Goal: Information Seeking & Learning: Learn about a topic

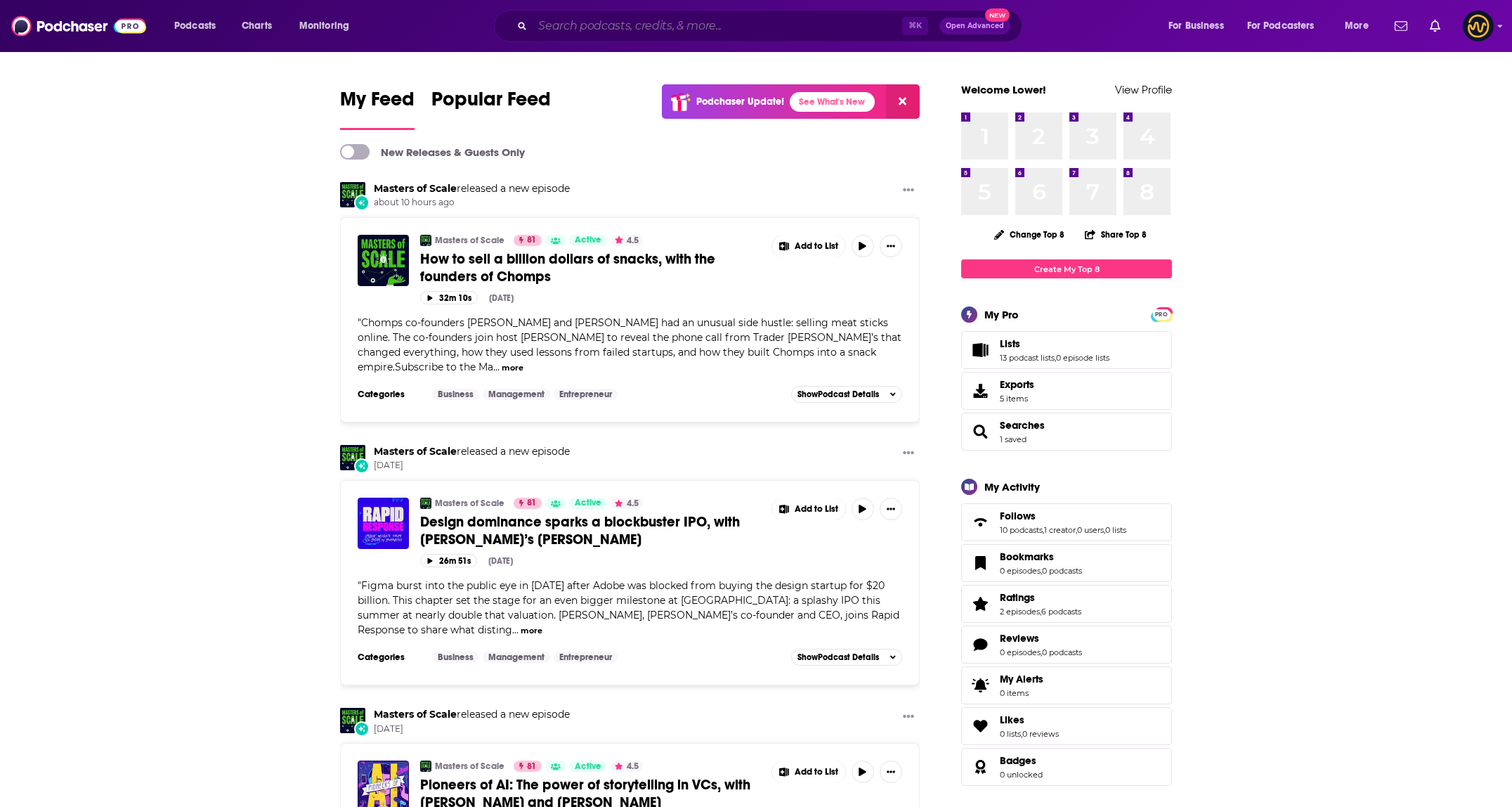
click at [713, 29] on input "Search podcasts, credits, & more..." at bounding box center [717, 26] width 370 height 23
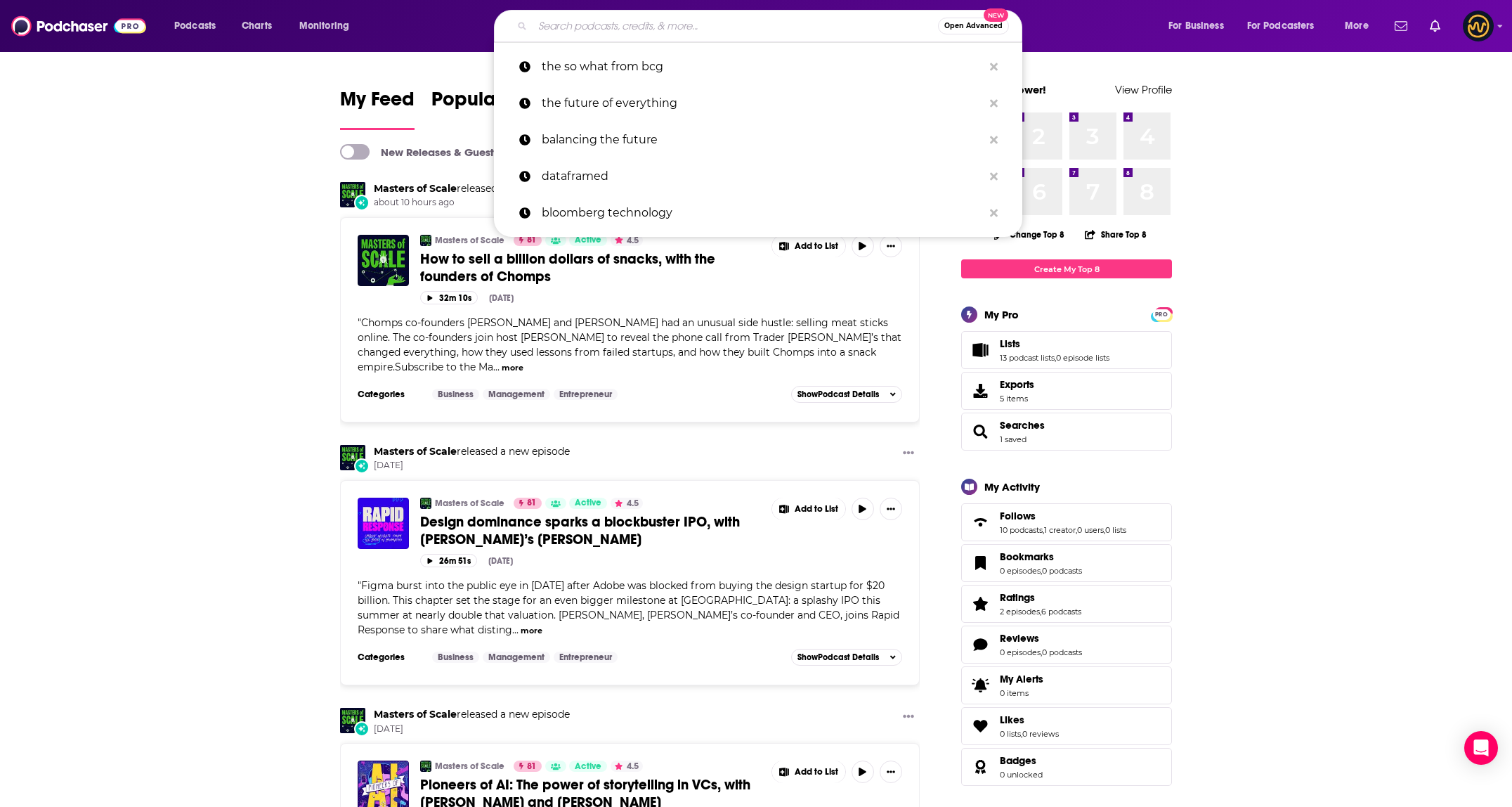
click at [625, 32] on input "Search podcasts, credits, & more..." at bounding box center [735, 26] width 406 height 23
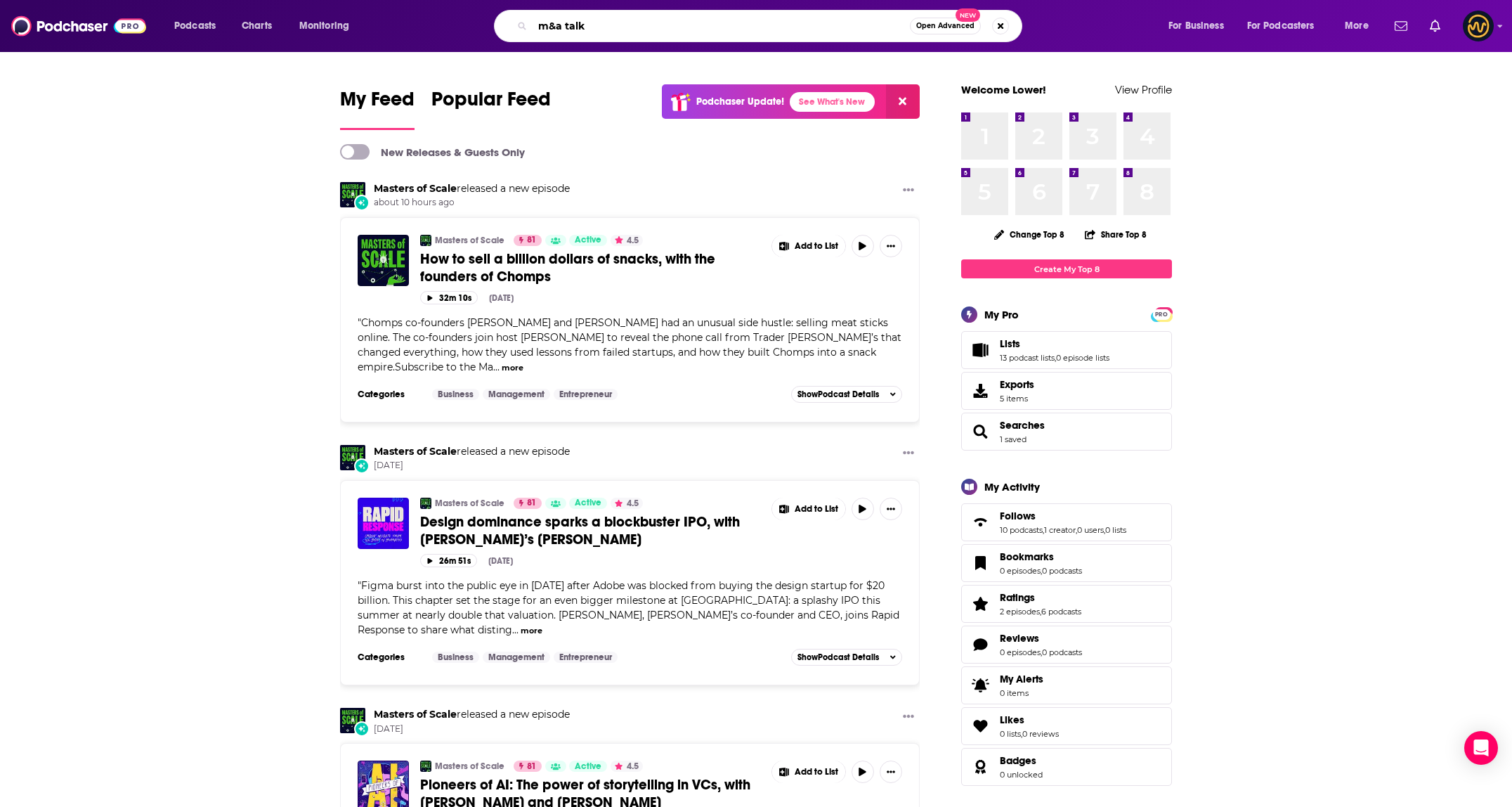
type input "m&a talk"
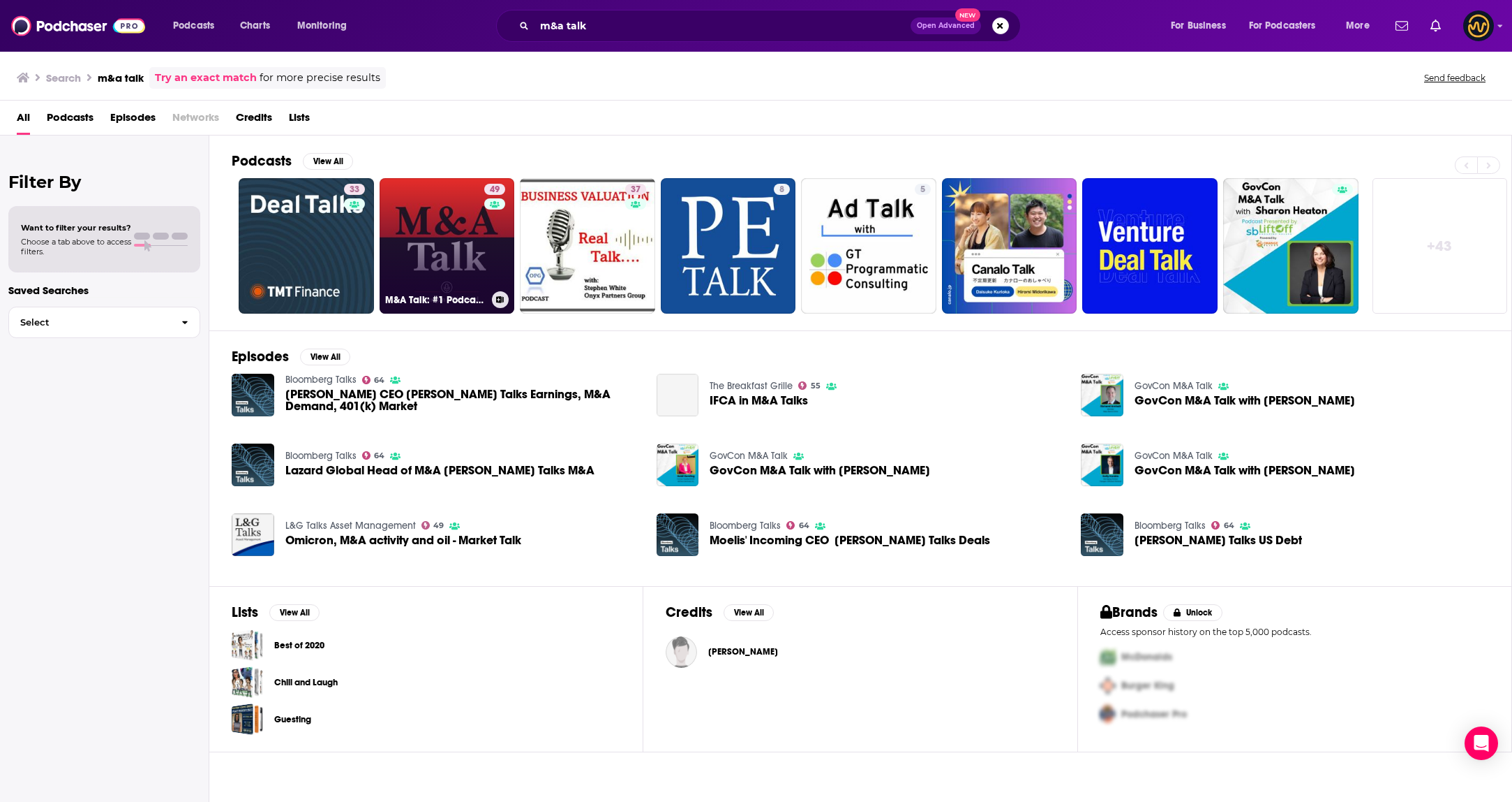
click at [485, 248] on div "49" at bounding box center [496, 237] width 24 height 108
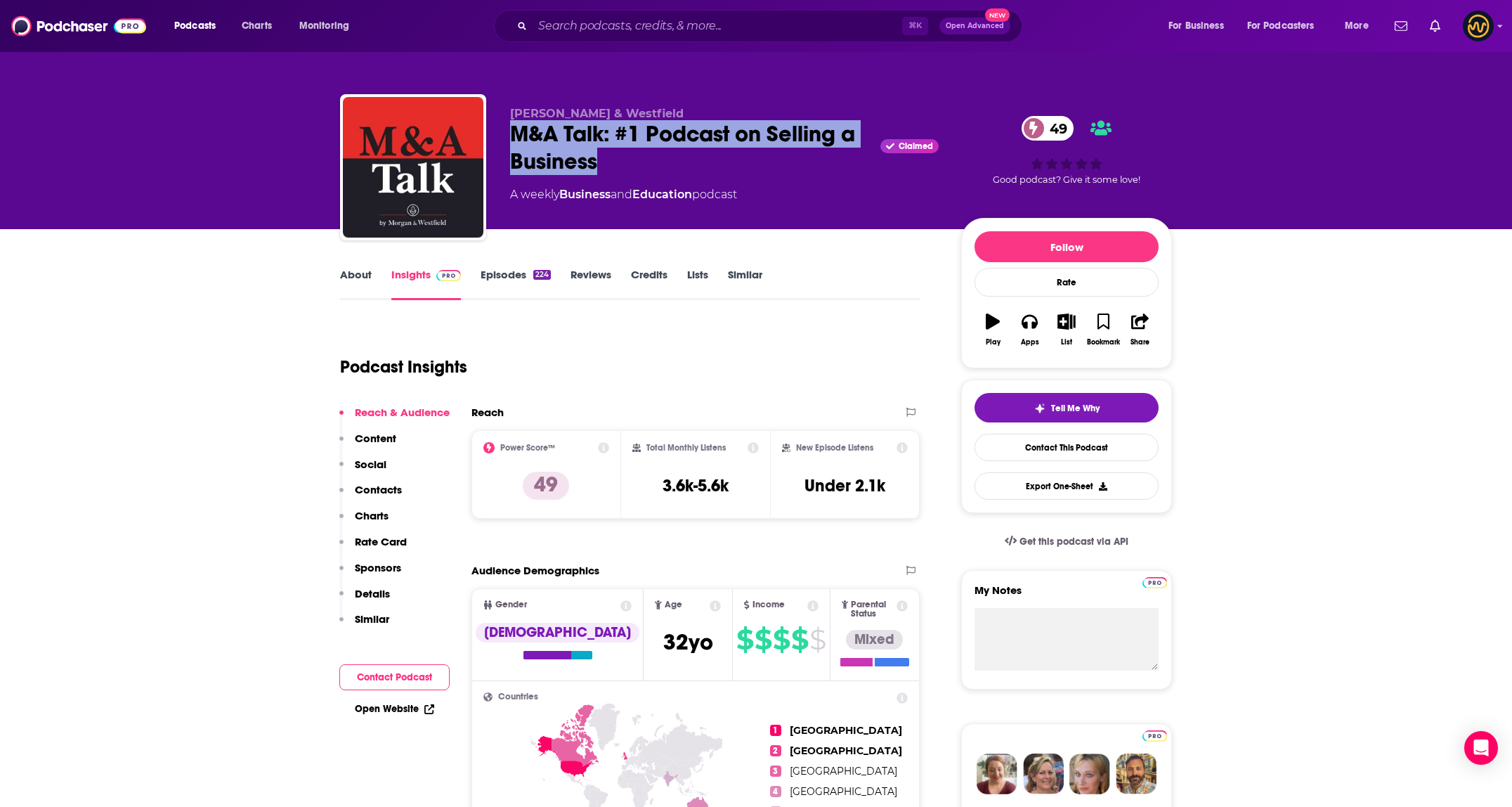
drag, startPoint x: 512, startPoint y: 132, endPoint x: 661, endPoint y: 157, distance: 151.1
click at [661, 157] on div "M&A Talk: #1 Podcast on Selling a Business Claimed 49" at bounding box center [724, 148] width 429 height 55
copy h2 "M&A Talk: #1 Podcast on Selling a Business"
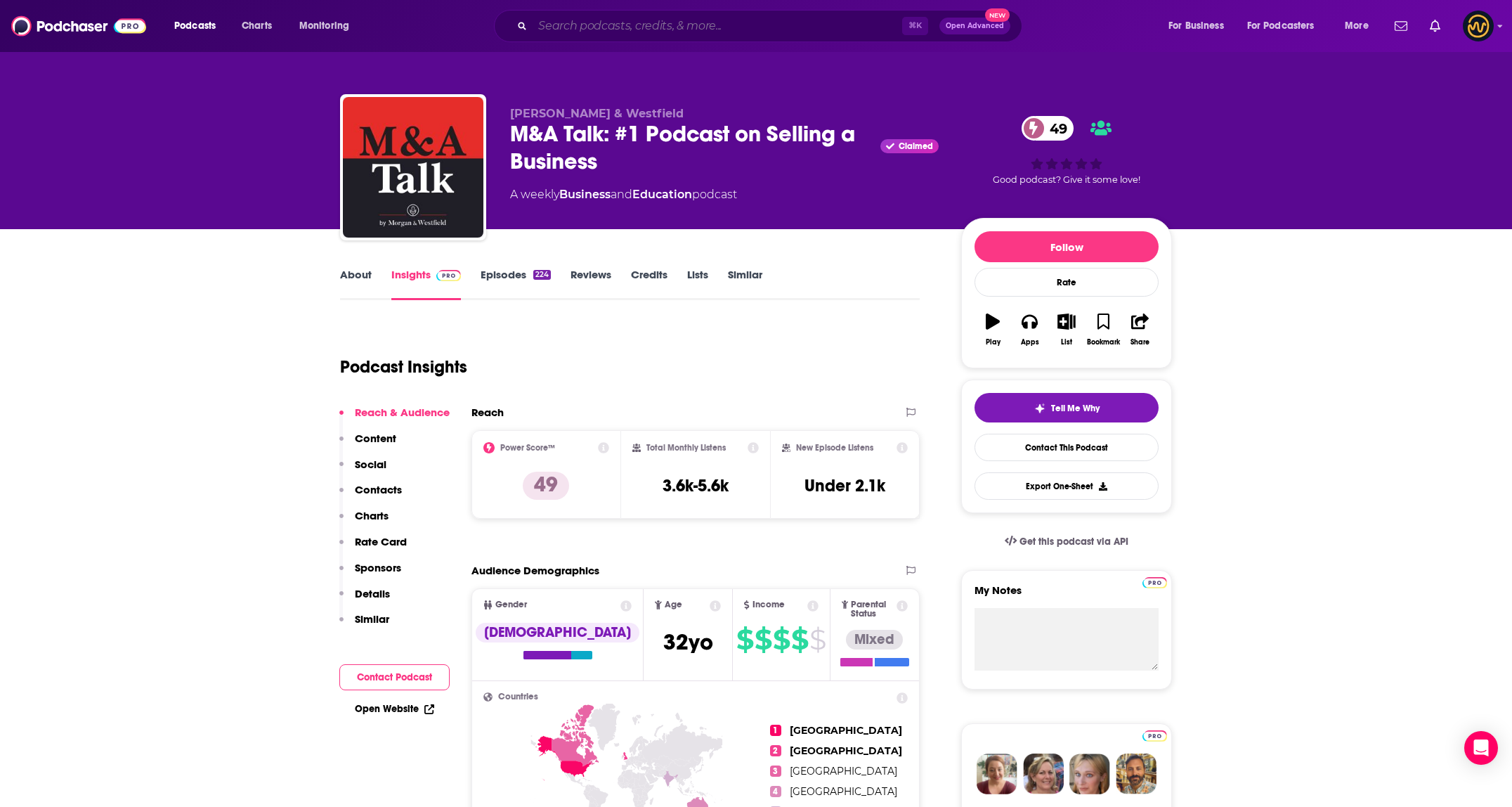
click at [703, 29] on input "Search podcasts, credits, & more..." at bounding box center [717, 26] width 370 height 23
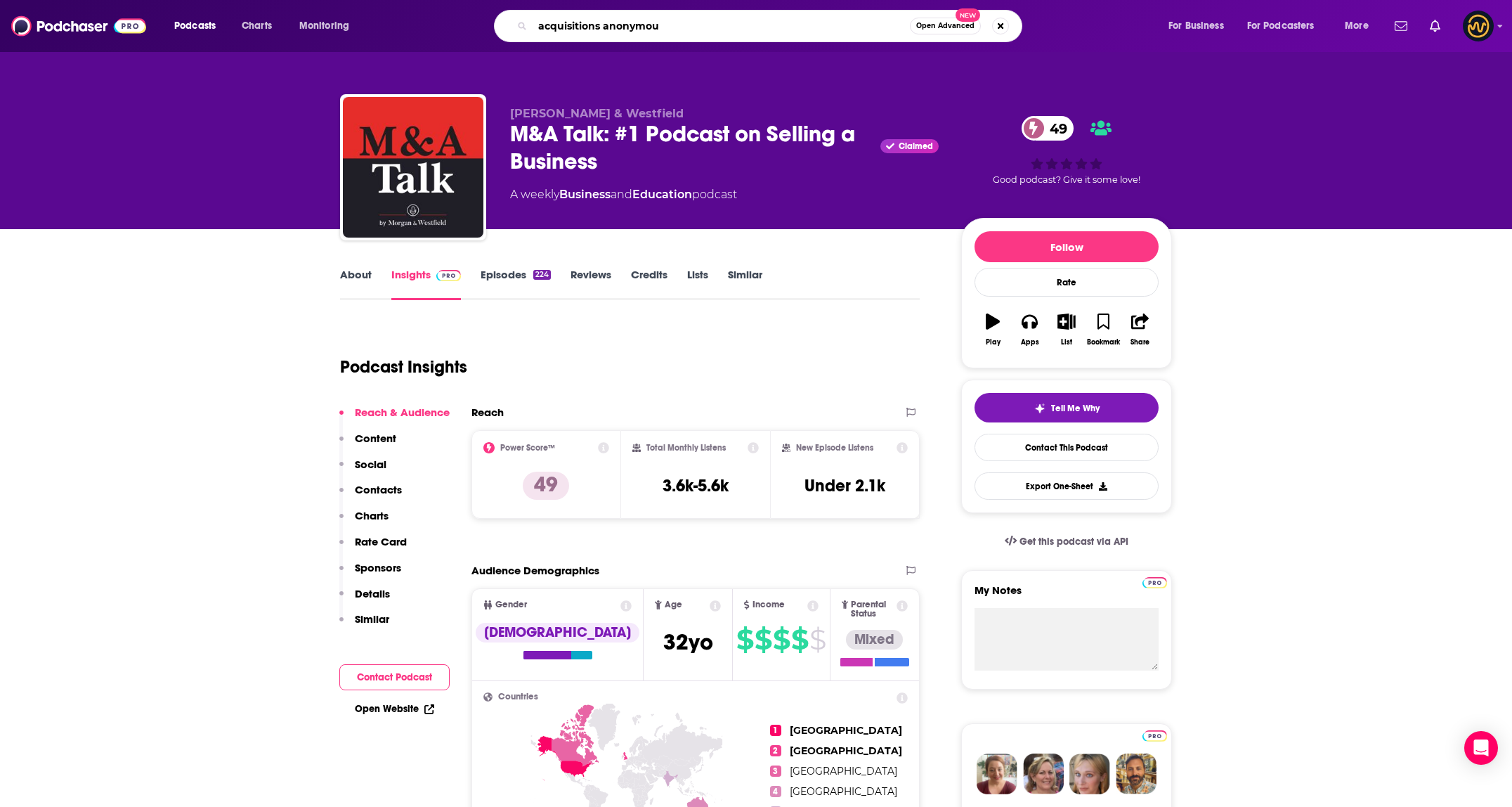
type input "acquisitions anonymous"
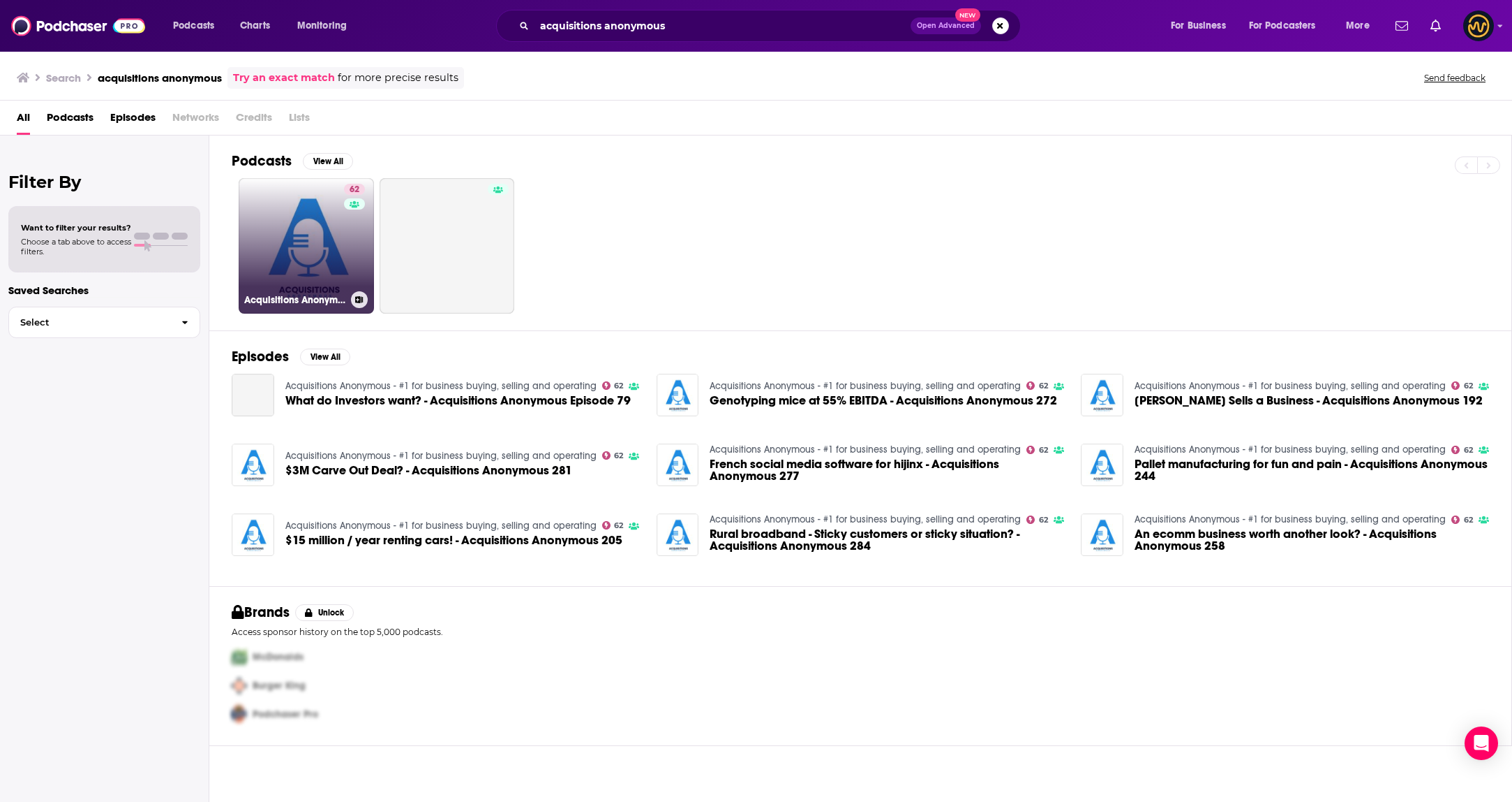
click at [320, 270] on link "62 Acquisitions Anonymous - #1 for business buying, selling and operating" at bounding box center [306, 245] width 135 height 135
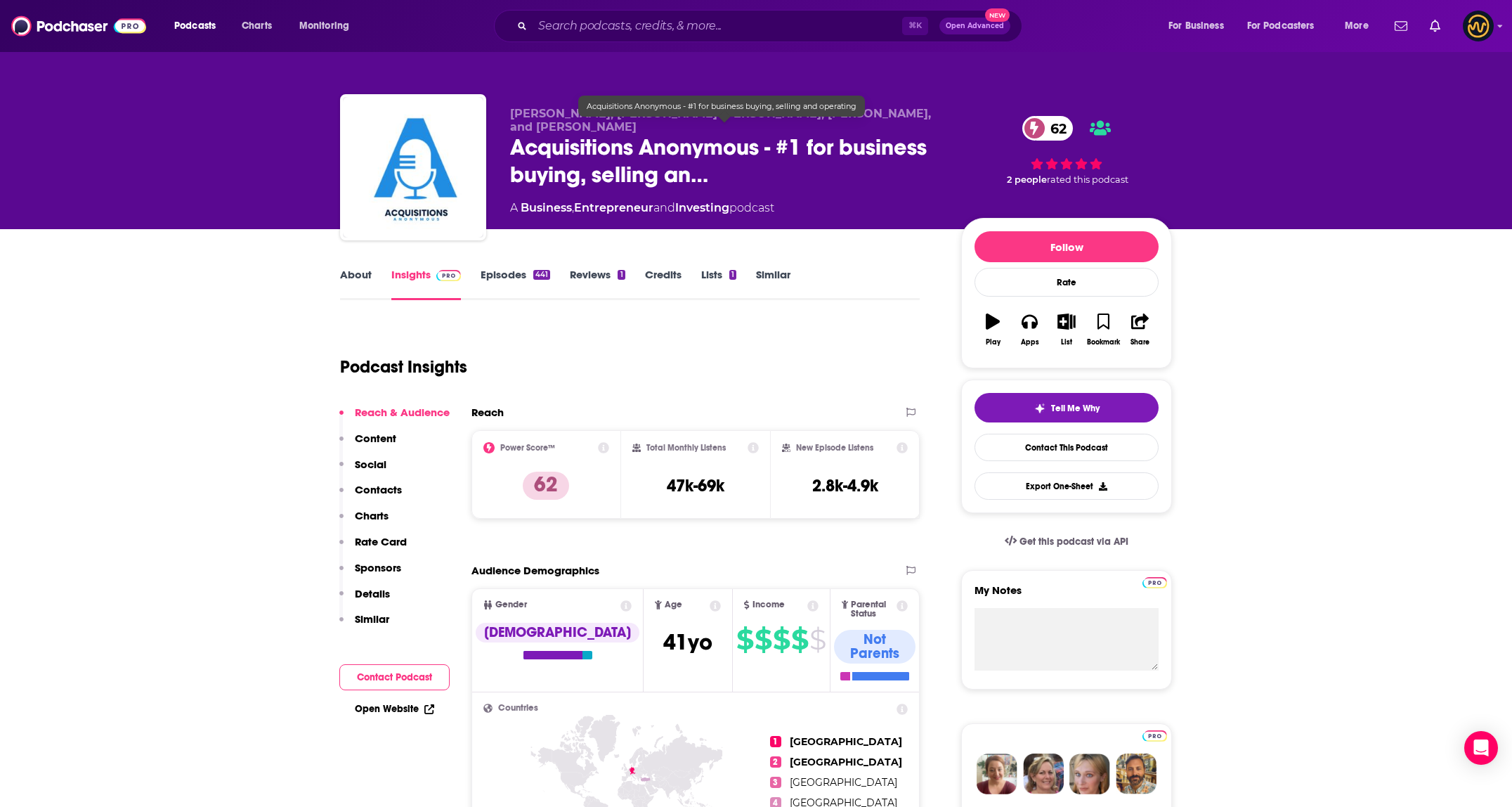
click at [567, 142] on span "Acquisitions Anonymous - #1 for business buying, selling an…" at bounding box center [724, 161] width 429 height 55
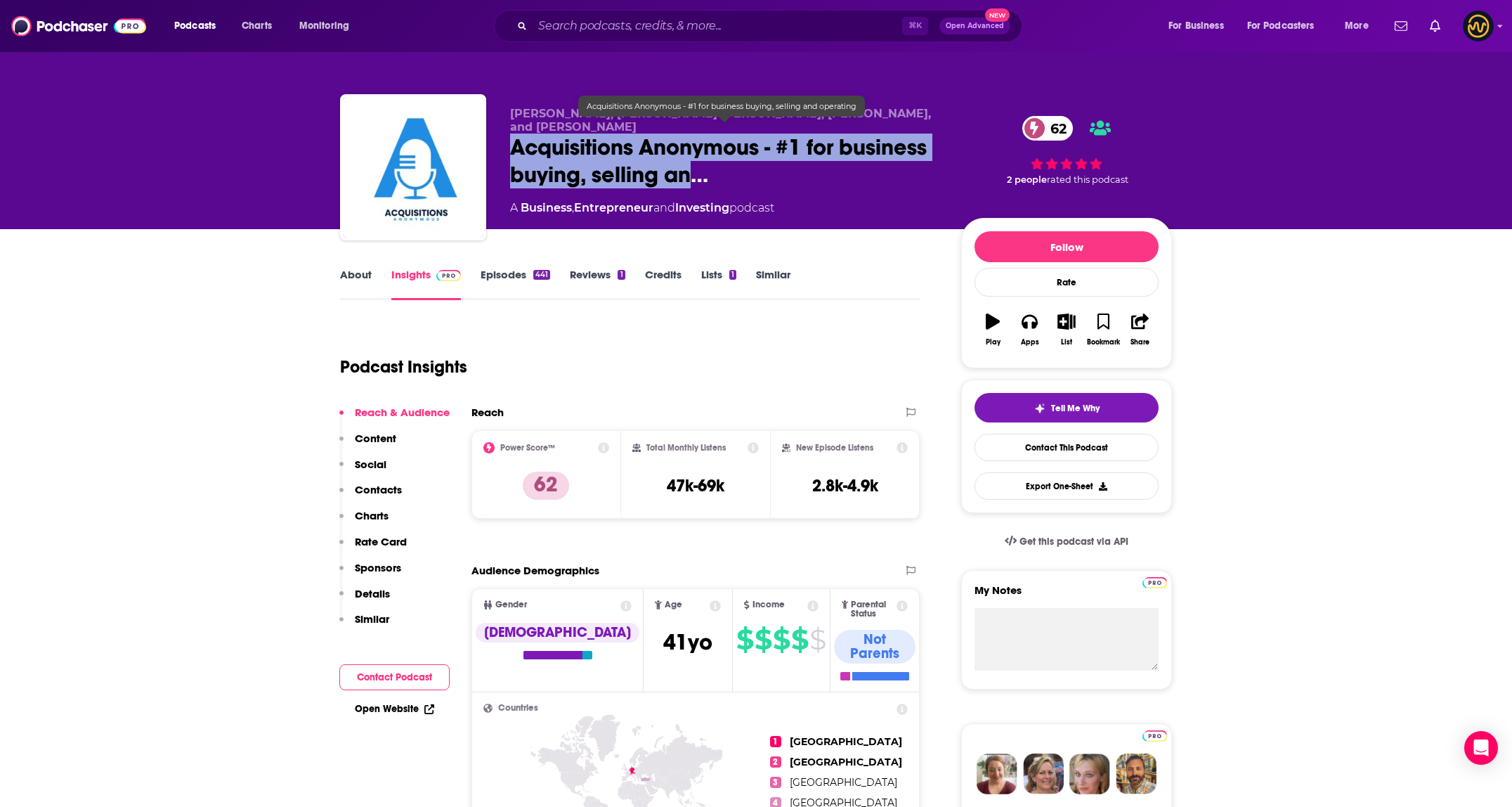
drag, startPoint x: 527, startPoint y: 137, endPoint x: 695, endPoint y: 164, distance: 170.2
click at [695, 164] on span "Acquisitions Anonymous - #1 for business buying, selling an…" at bounding box center [724, 161] width 429 height 55
copy h2 "Acquisitions Anonymous - #1 for business buying, selling an"
click at [614, 28] on input "Search podcasts, credits, & more..." at bounding box center [717, 26] width 370 height 23
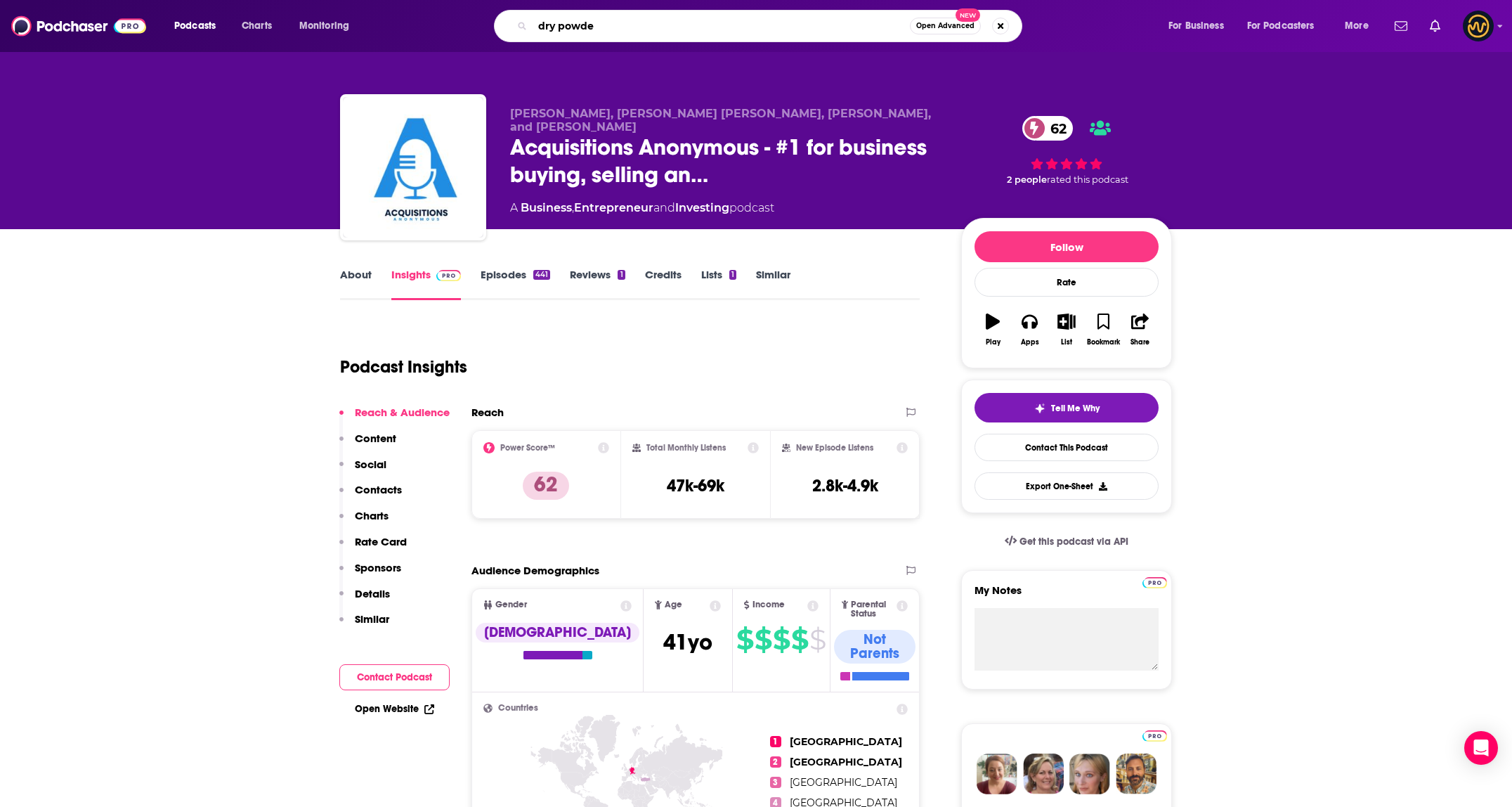
type input "dry powder"
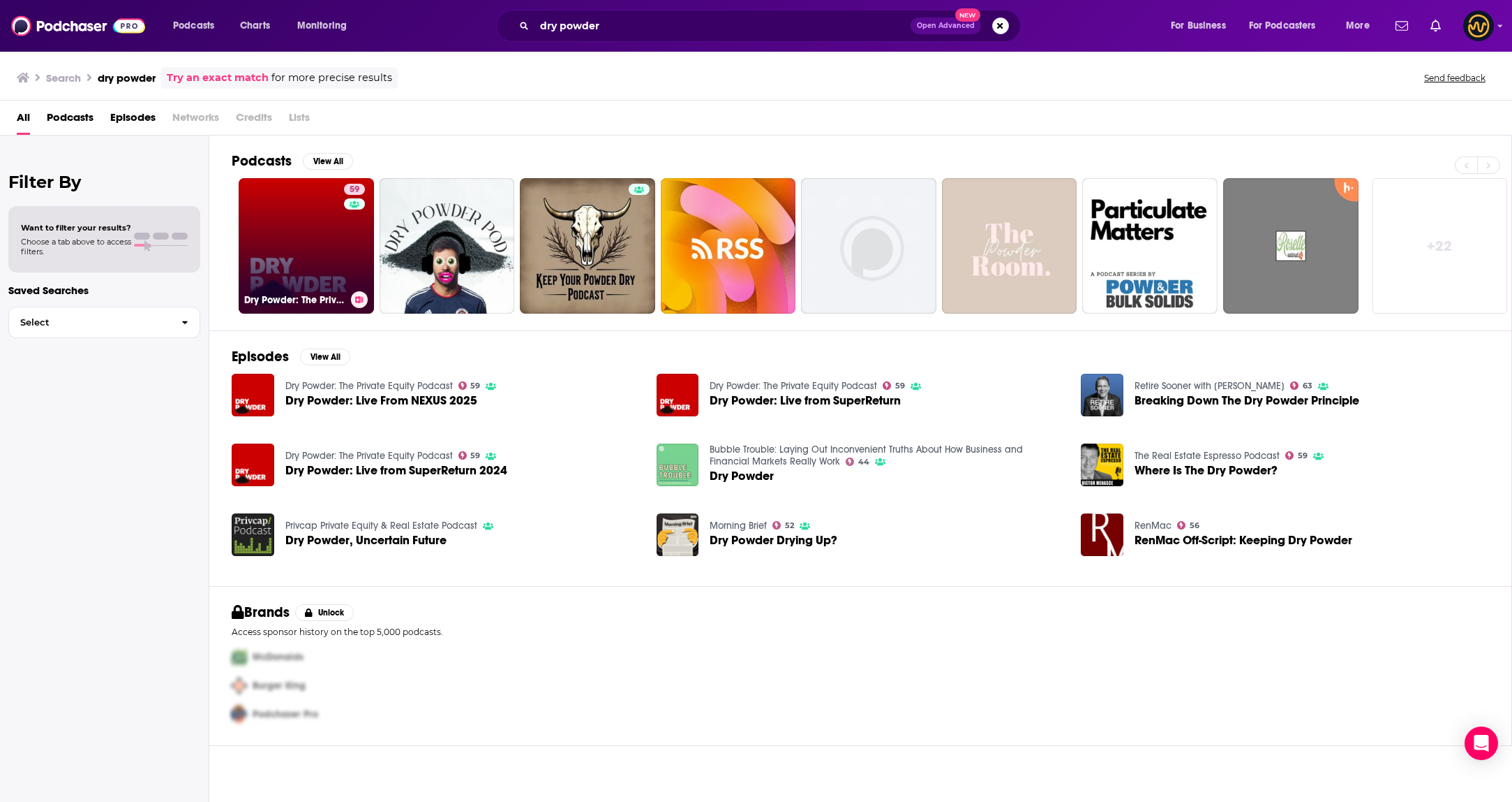
click at [290, 250] on link "59 Dry Powder: The Private Equity Podcast" at bounding box center [306, 245] width 135 height 135
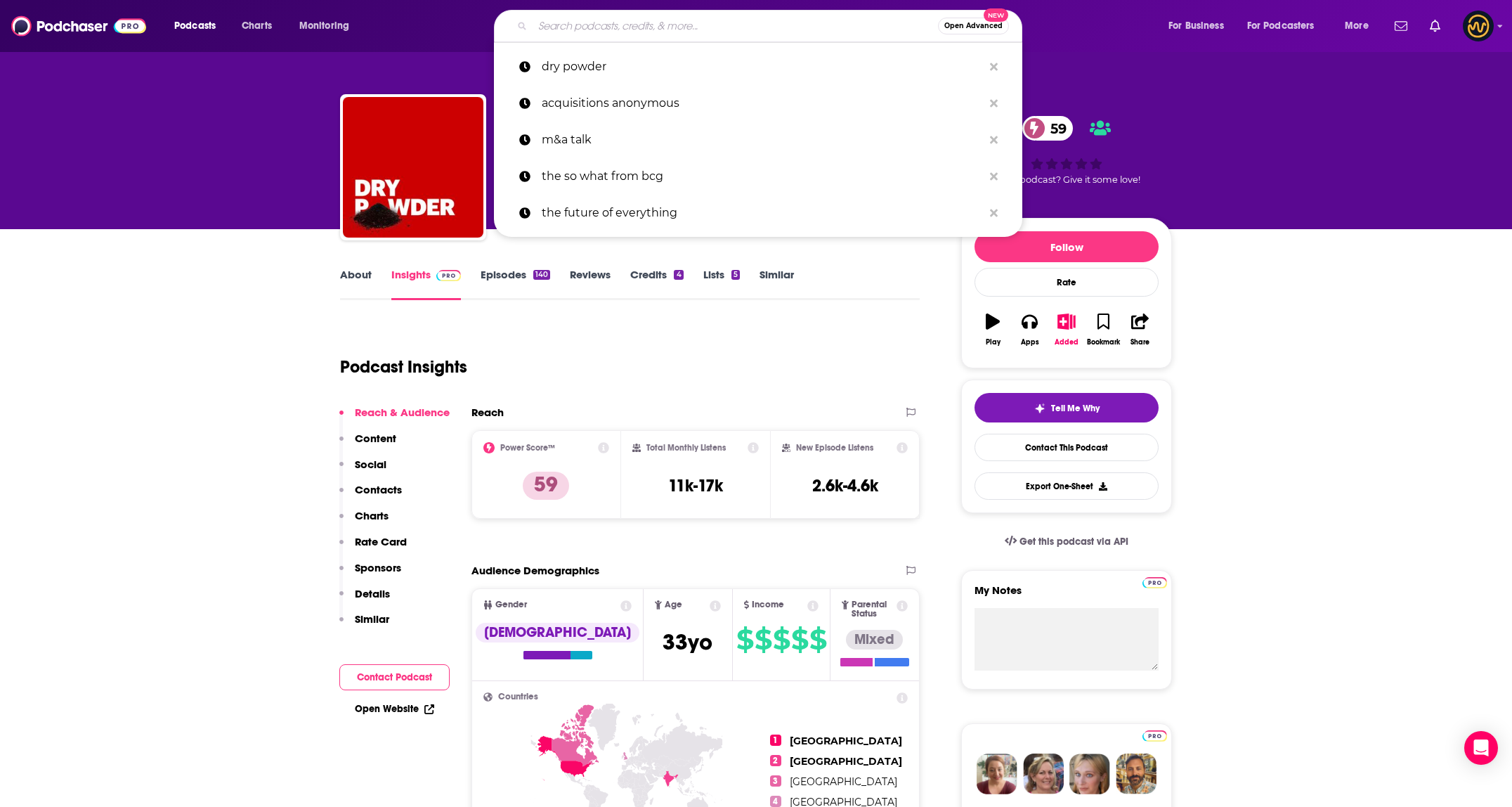
click at [697, 34] on input "Search podcasts, credits, & more..." at bounding box center [735, 26] width 406 height 23
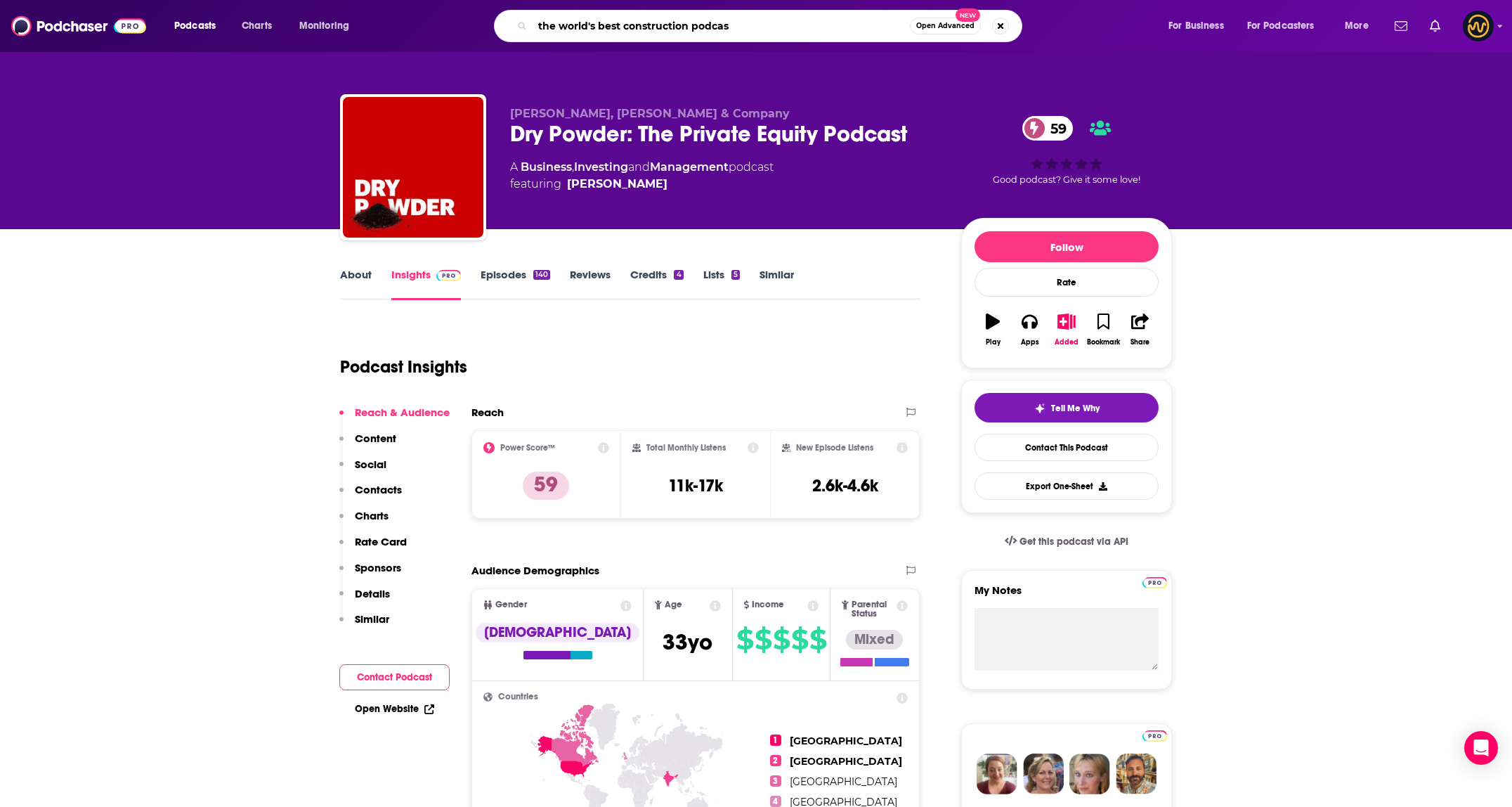
type input "the world's best construction podcast"
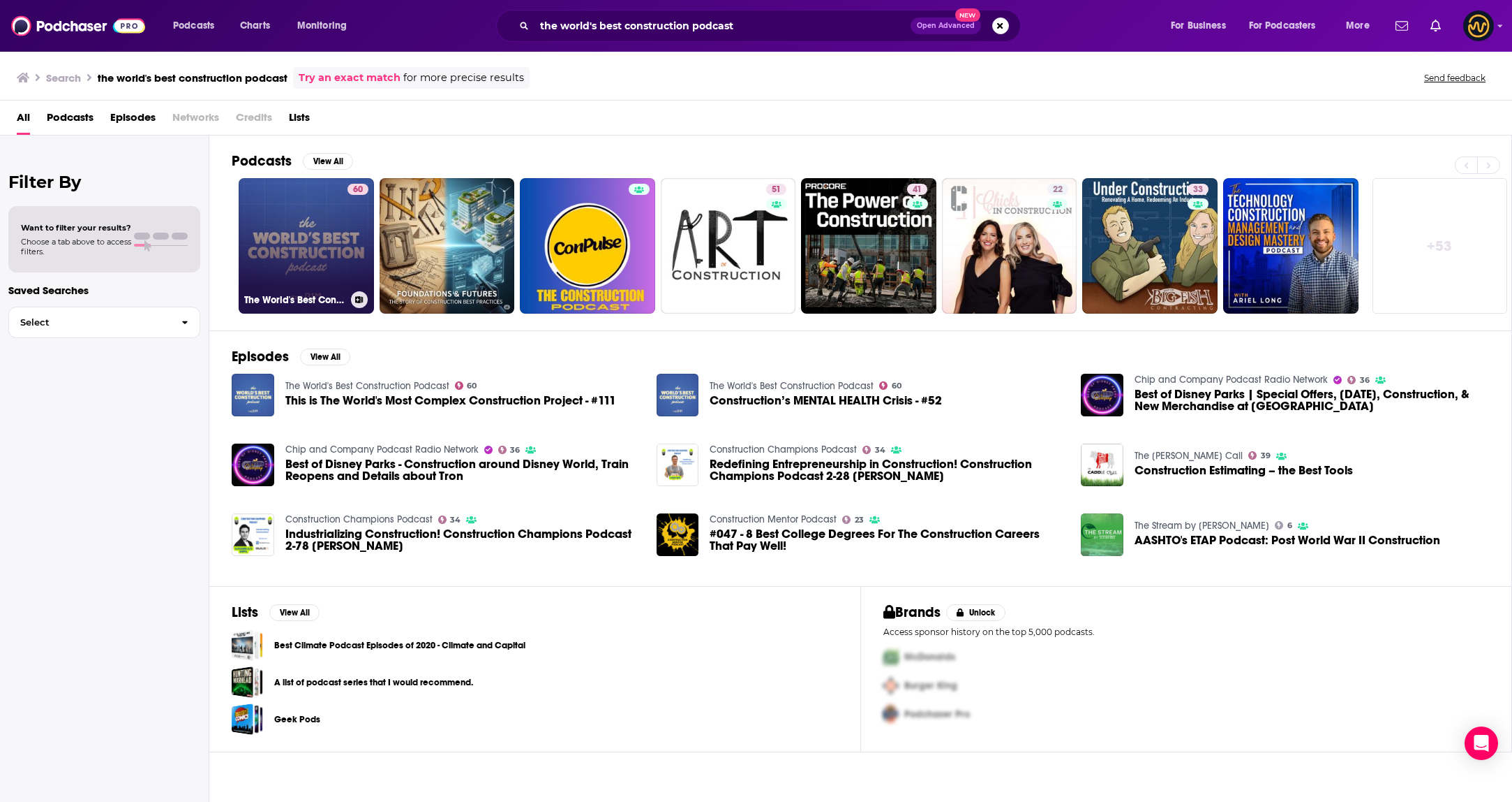
click at [327, 258] on link "60 The World's Best Construction Podcast" at bounding box center [306, 245] width 135 height 135
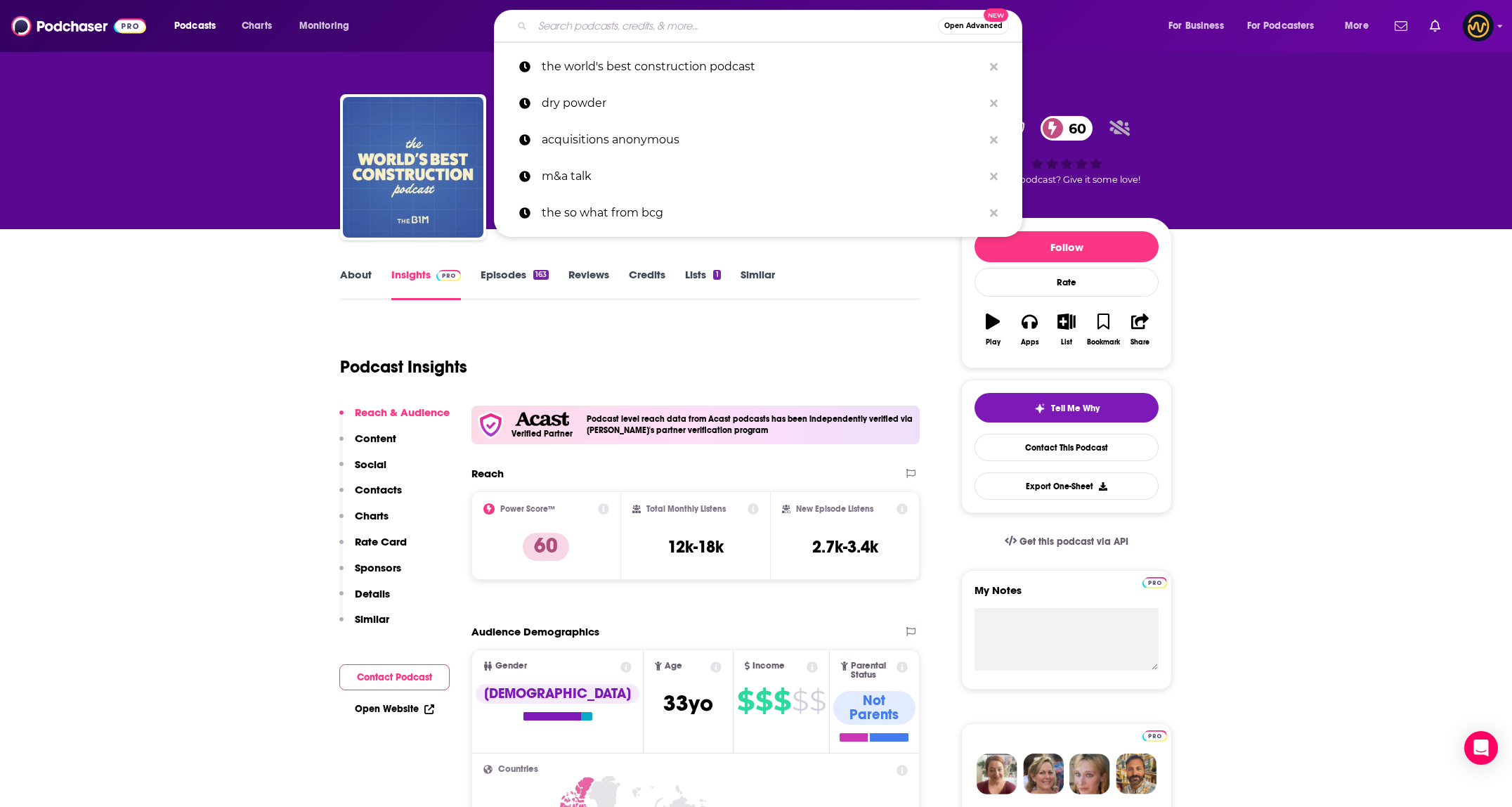
click at [678, 31] on input "Search podcasts, credits, & more..." at bounding box center [735, 26] width 406 height 23
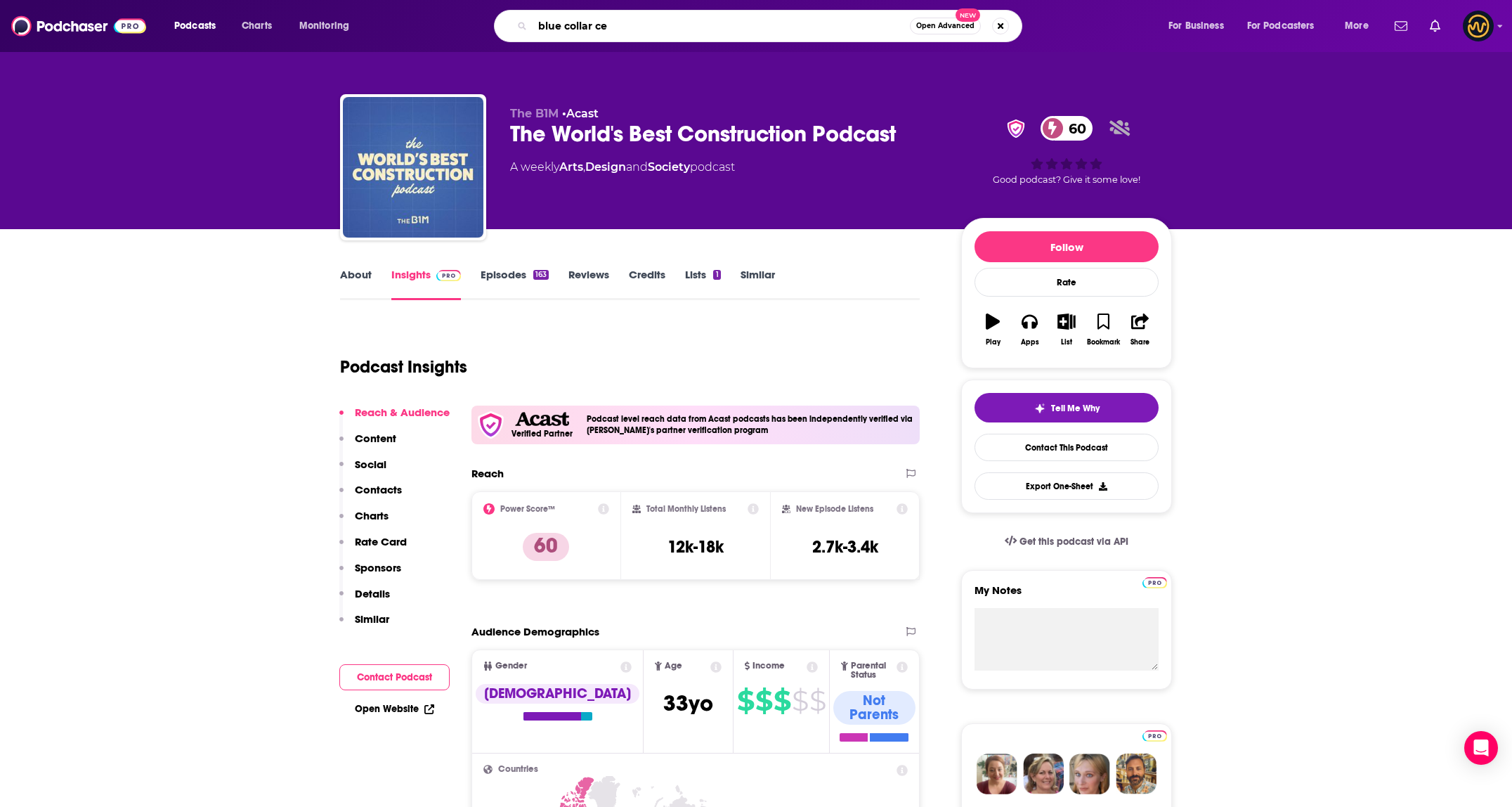
type input "blue collar ceo"
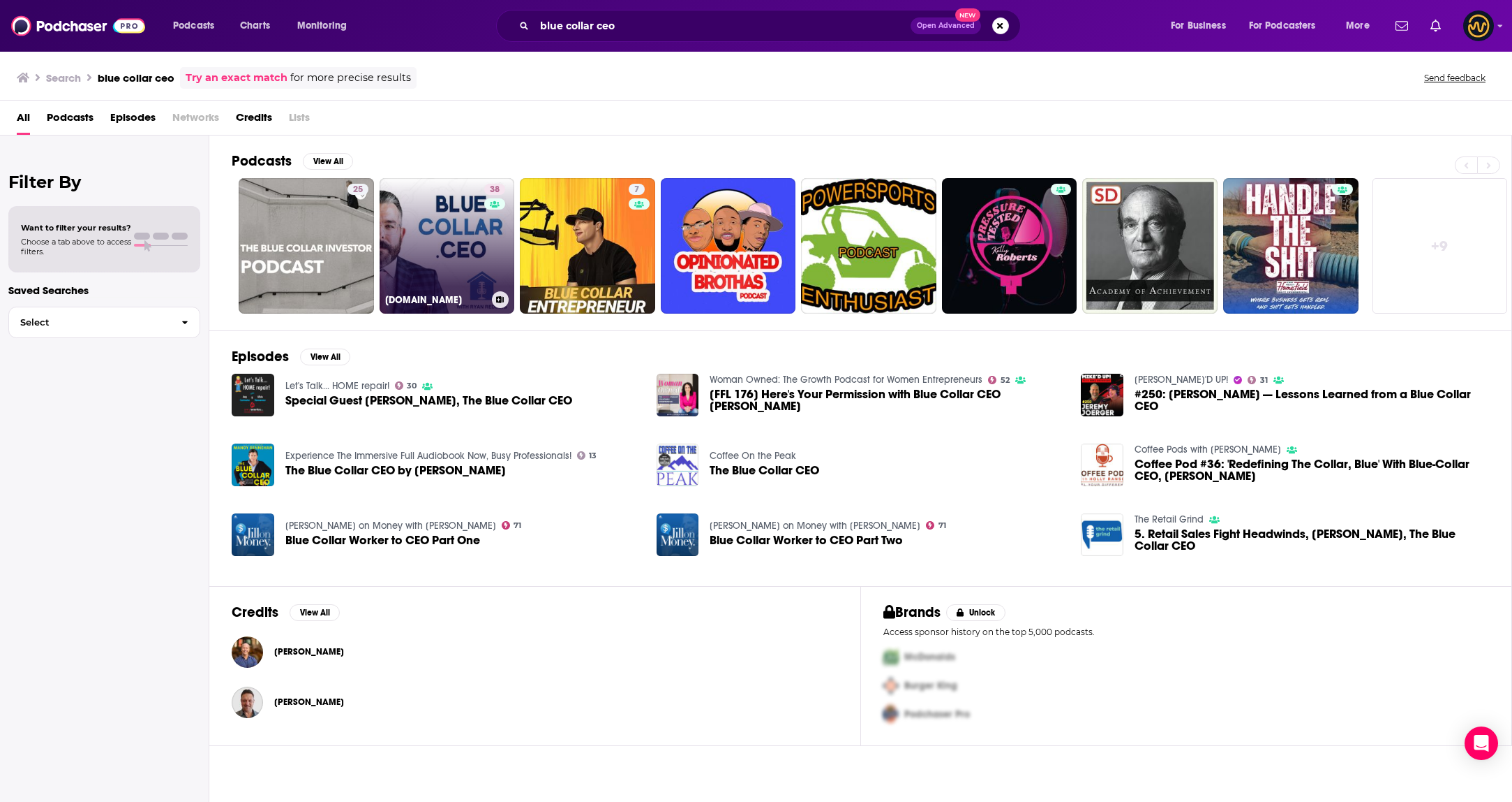
click at [419, 237] on link "38 BlueCollar.CEO" at bounding box center [447, 245] width 135 height 135
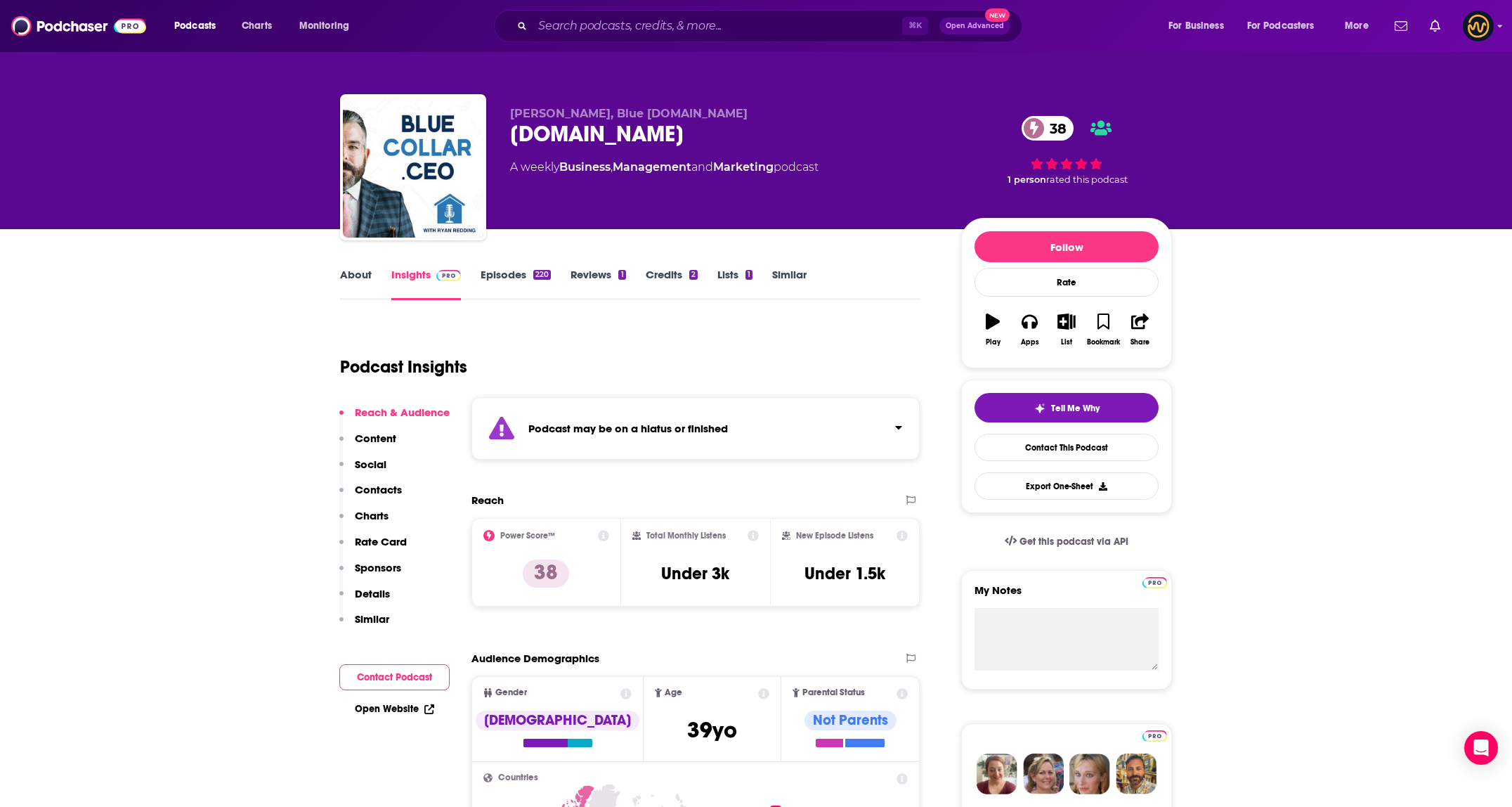
click at [788, 452] on div "Podcast may be on a hiatus or finished" at bounding box center [695, 428] width 448 height 63
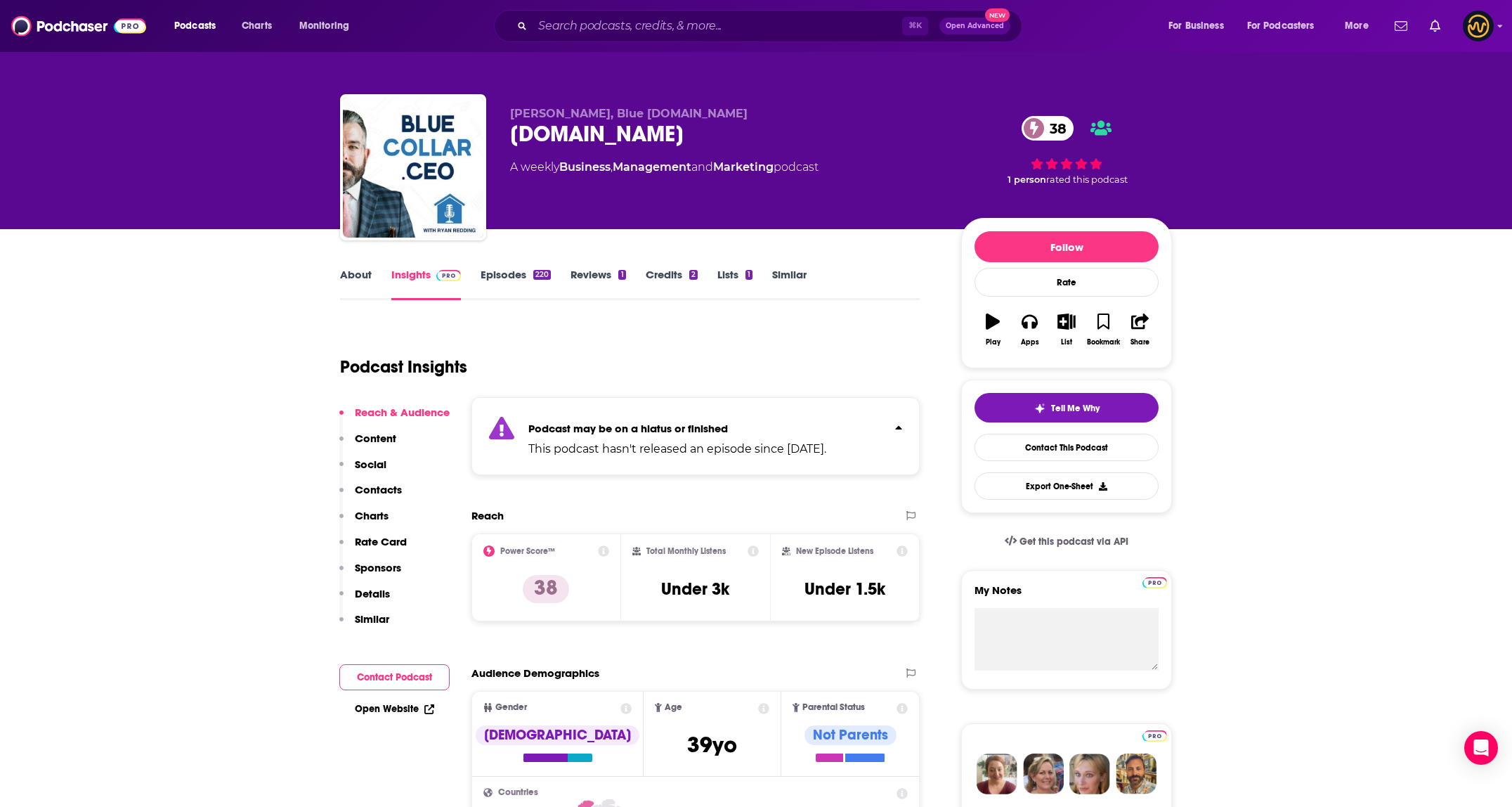
click at [826, 425] on p "Podcast may be on a hiatus or finished" at bounding box center [677, 428] width 298 height 13
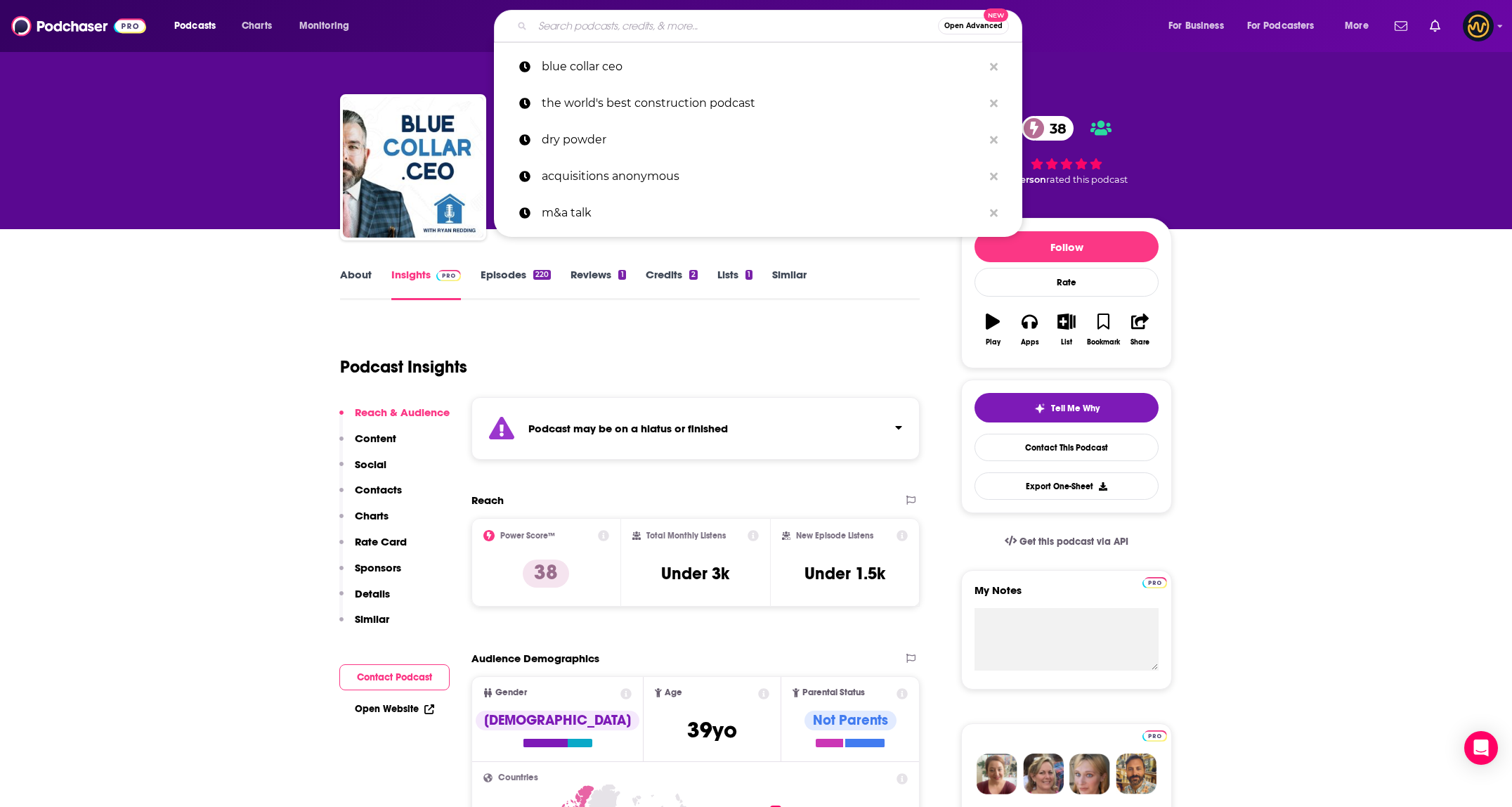
click at [626, 20] on input "Search podcasts, credits, & more..." at bounding box center [735, 26] width 406 height 23
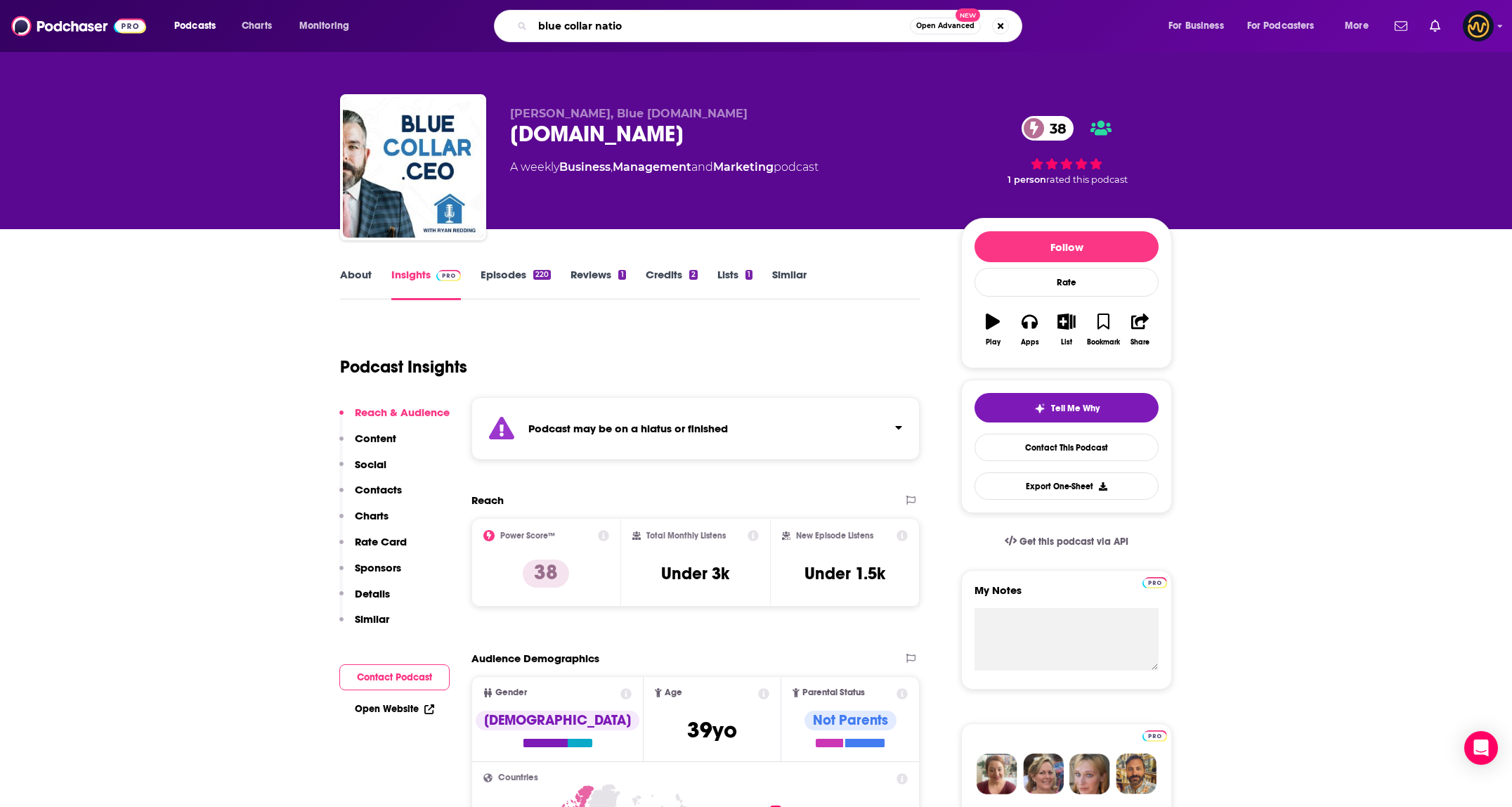
type input "blue collar nation"
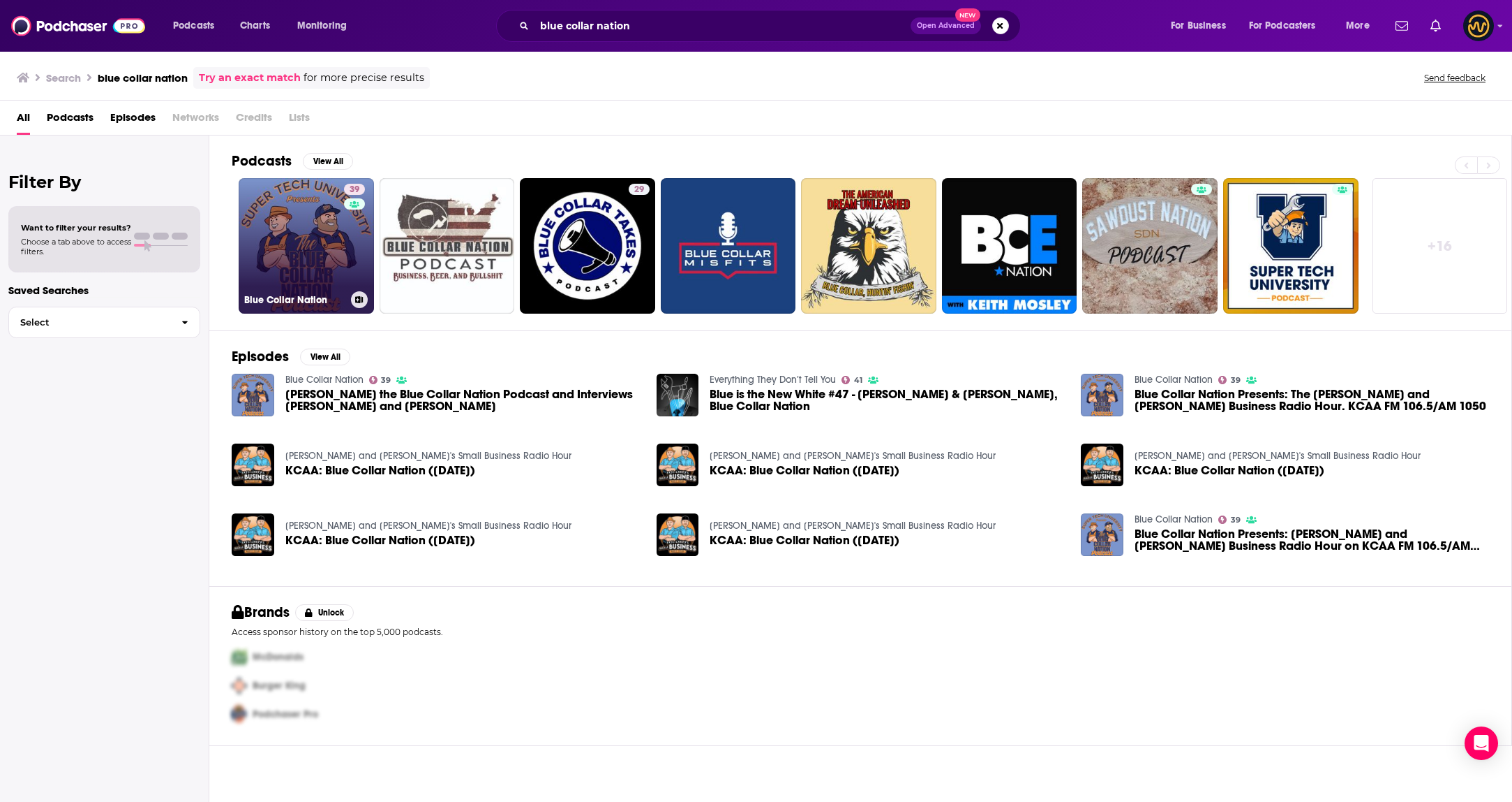
click at [315, 253] on link "39 Blue Collar Nation" at bounding box center [306, 245] width 135 height 135
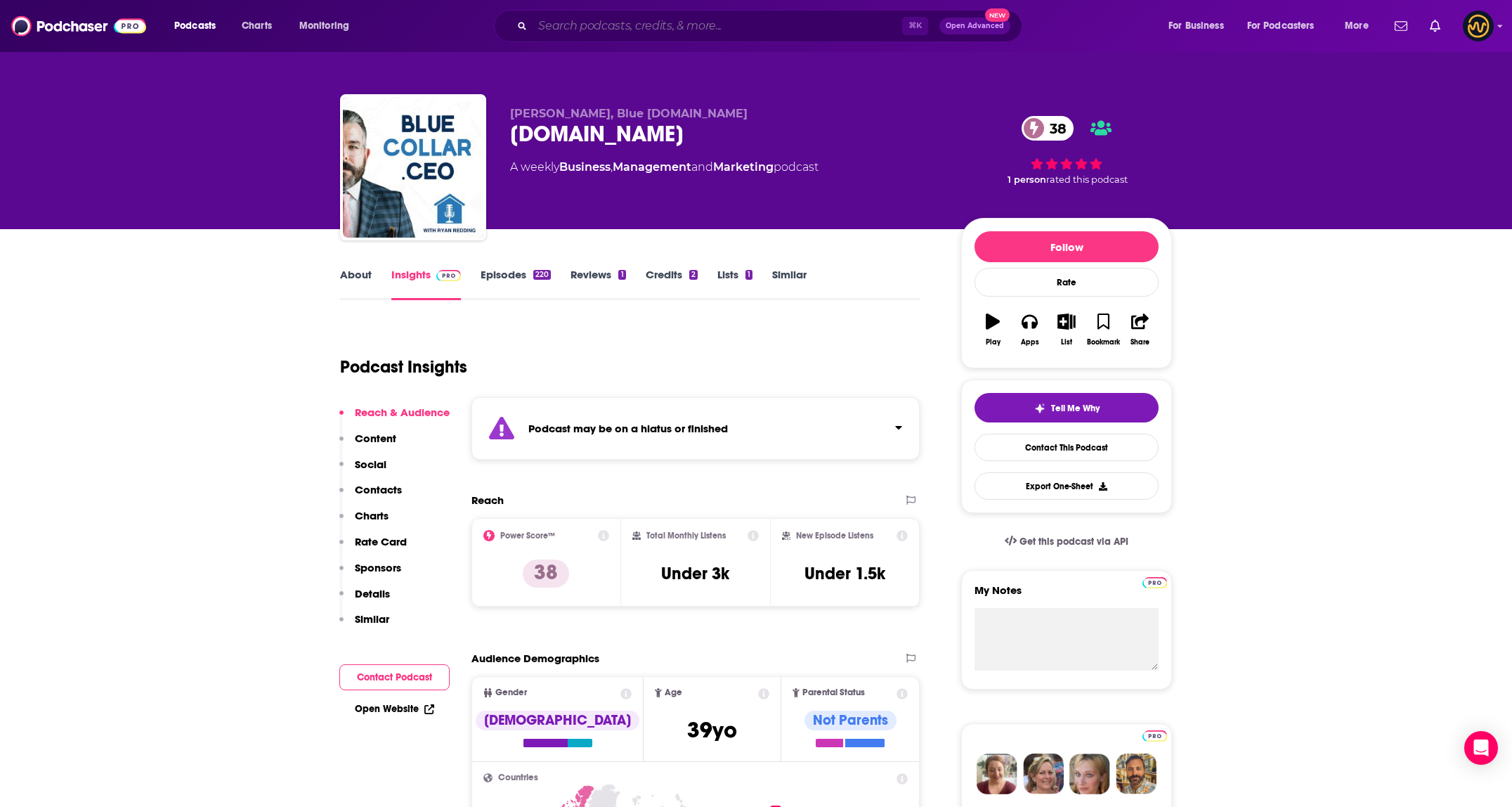
click at [748, 26] on input "Search podcasts, credits, & more..." at bounding box center [717, 26] width 370 height 23
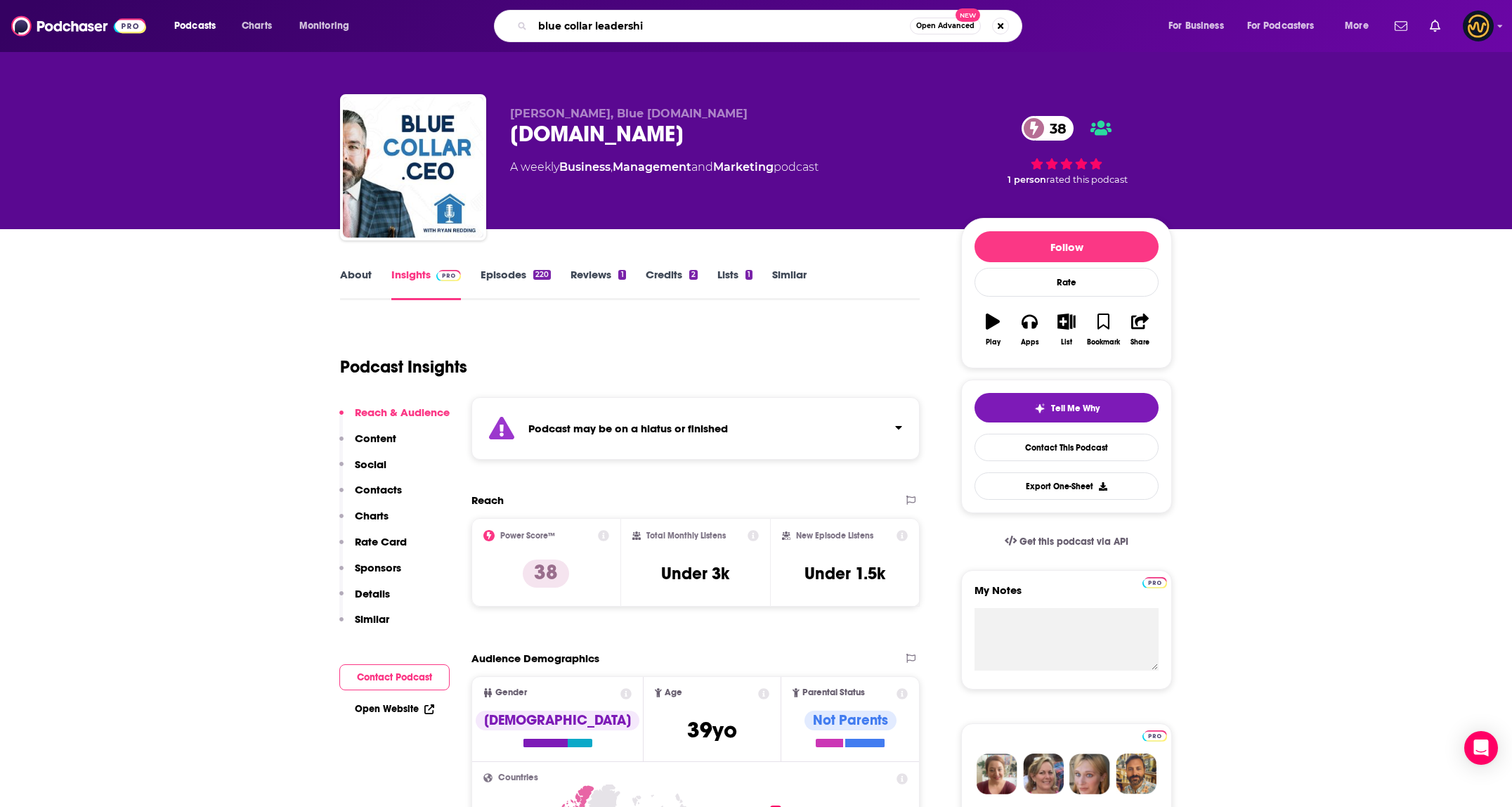
type input "blue collar leadership"
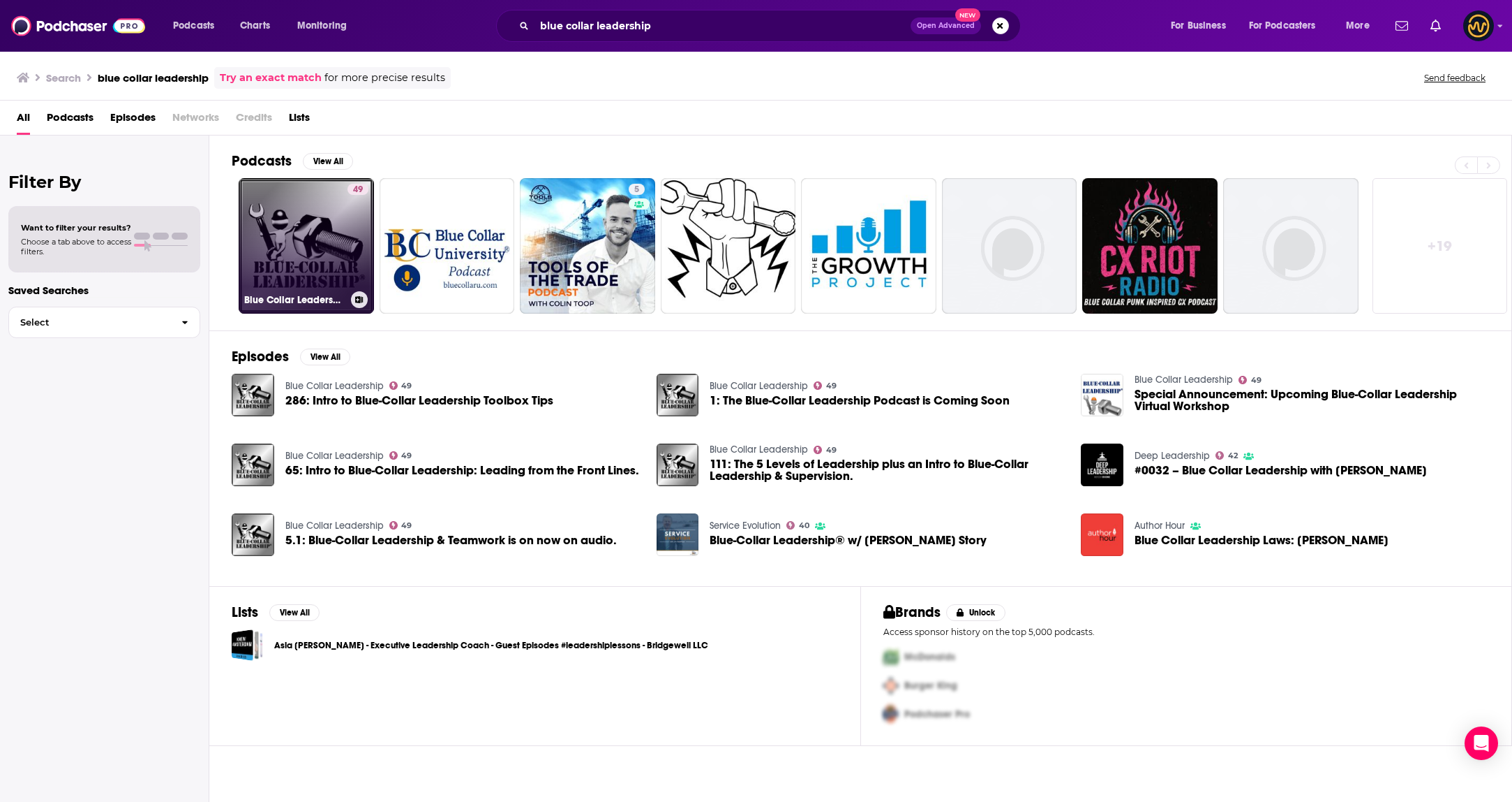
click at [336, 241] on link "49 Blue Collar Leadership" at bounding box center [306, 245] width 135 height 135
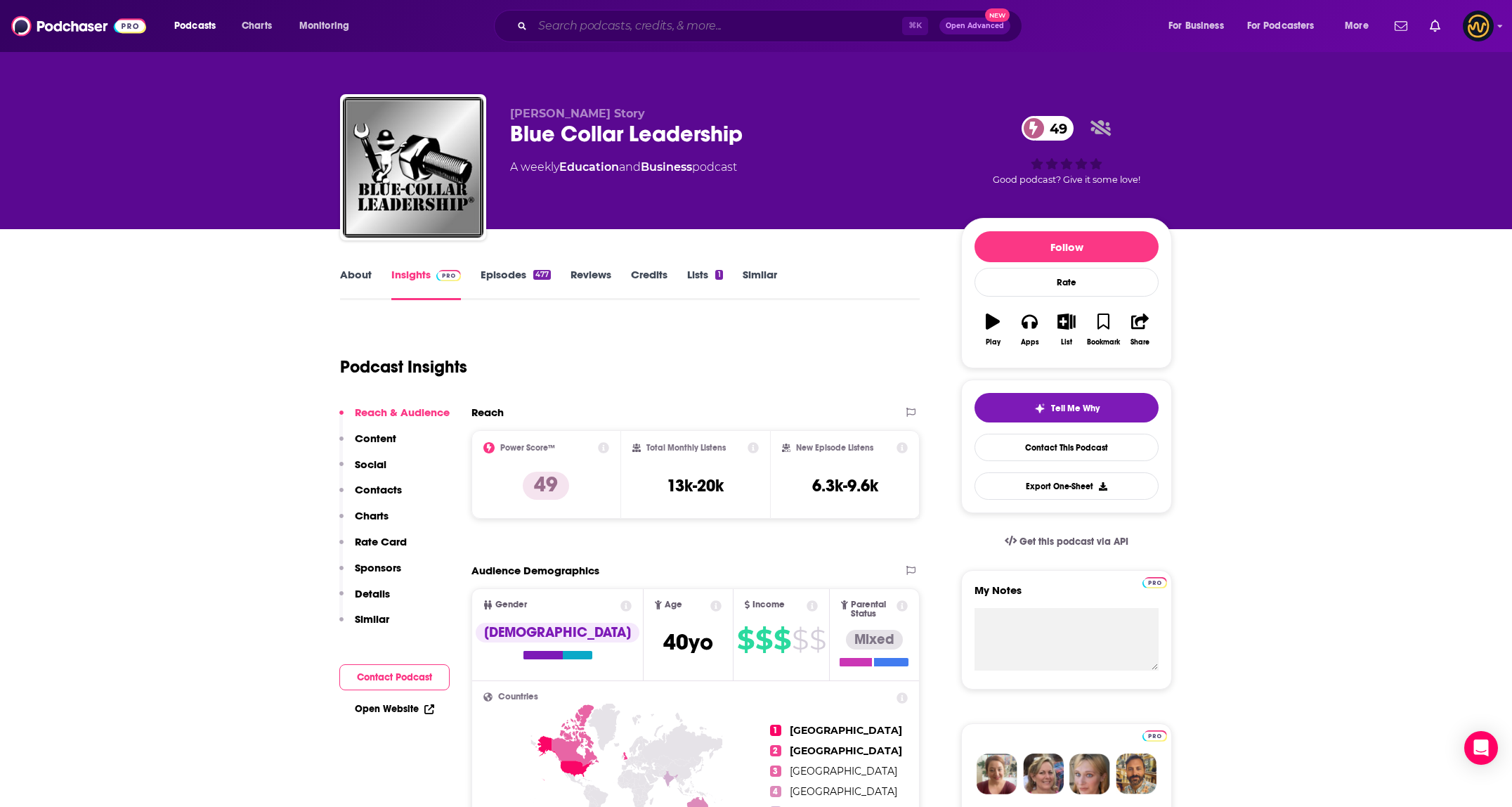
click at [638, 23] on input "Search podcasts, credits, & more..." at bounding box center [717, 26] width 370 height 23
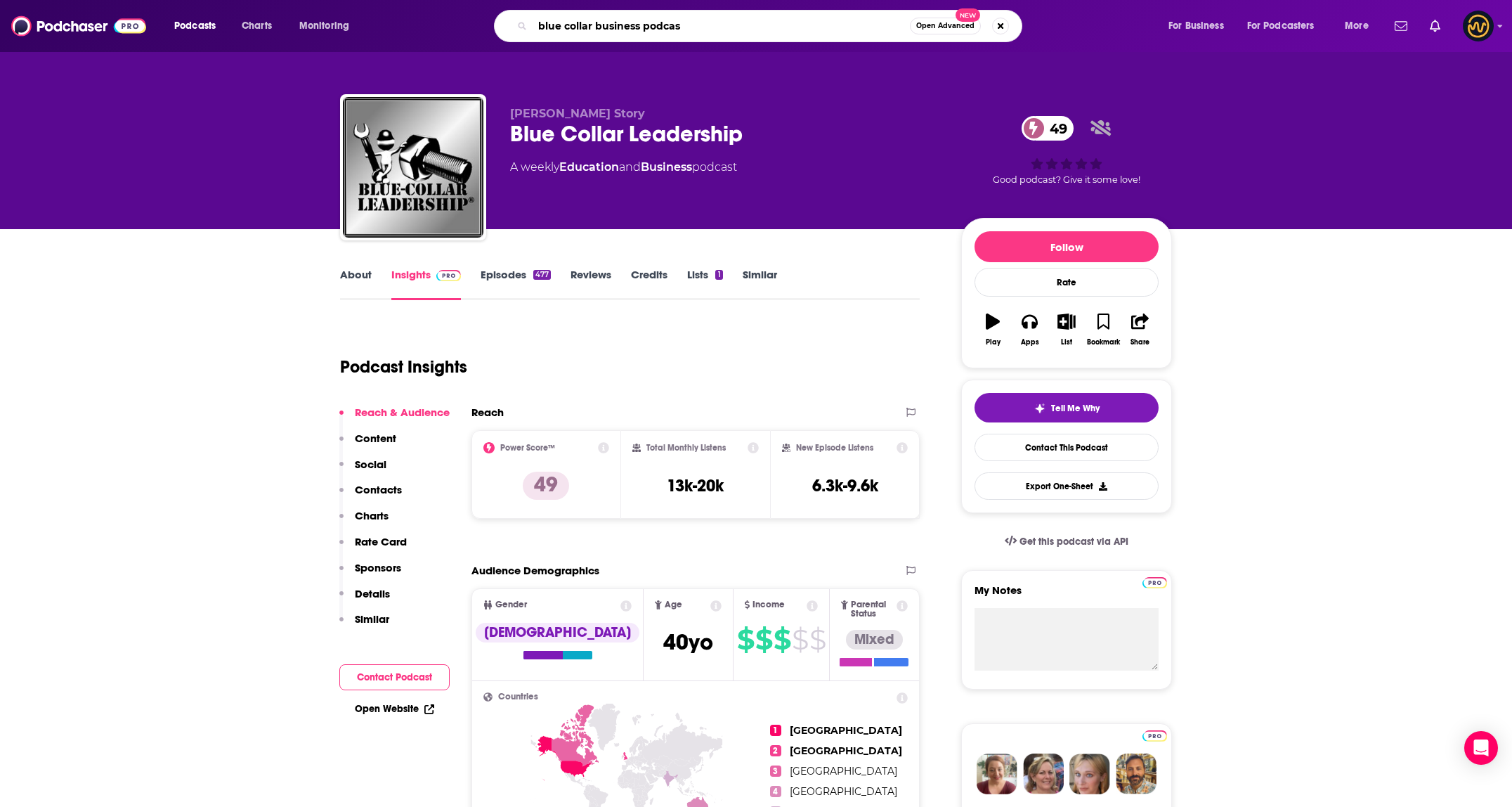
type input "blue collar business podcast"
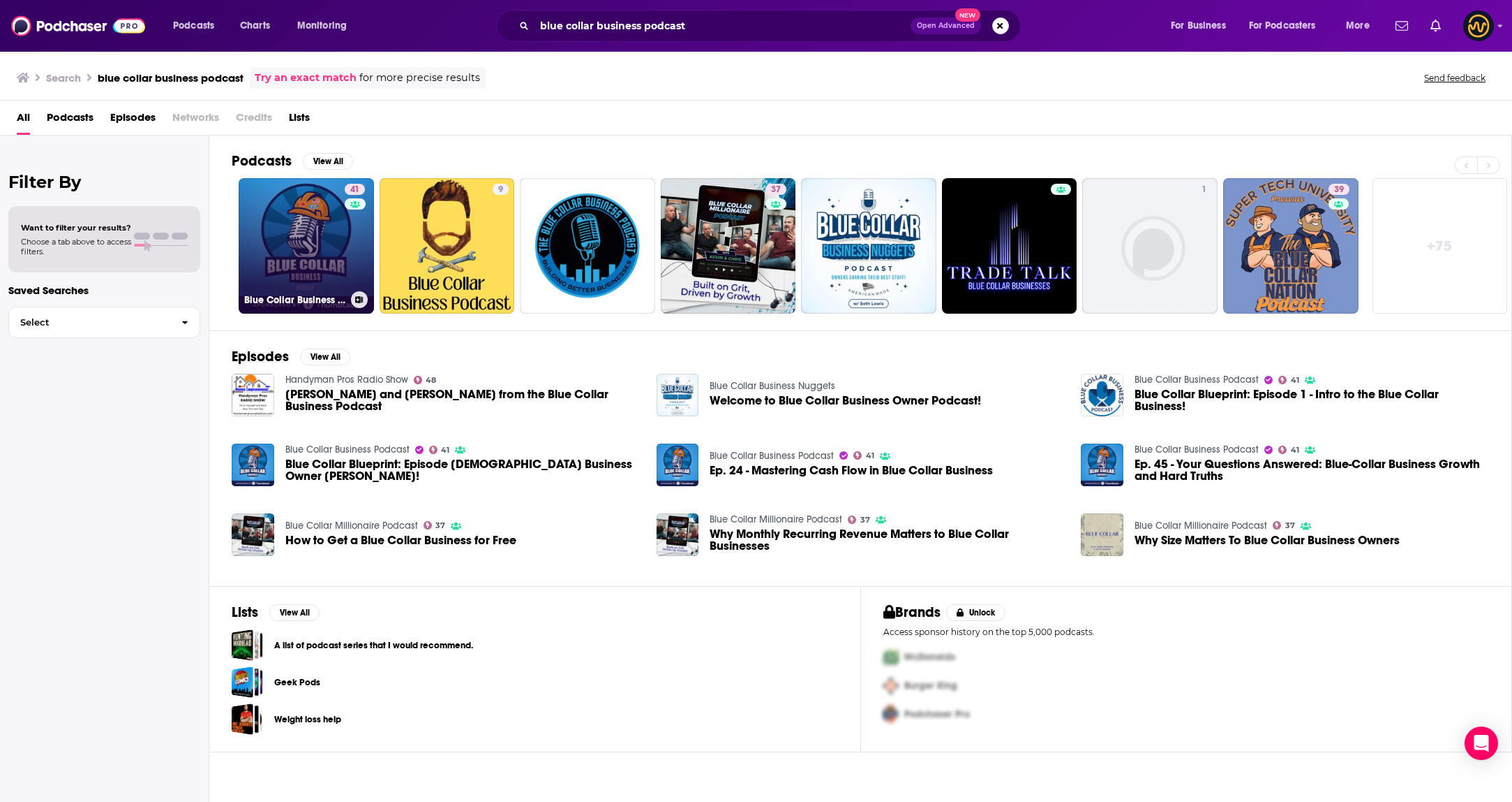
click at [272, 218] on link "41 Blue Collar Business Podcast" at bounding box center [306, 245] width 135 height 135
click at [331, 228] on link "41 Blue Collar Business Podcast" at bounding box center [306, 245] width 135 height 135
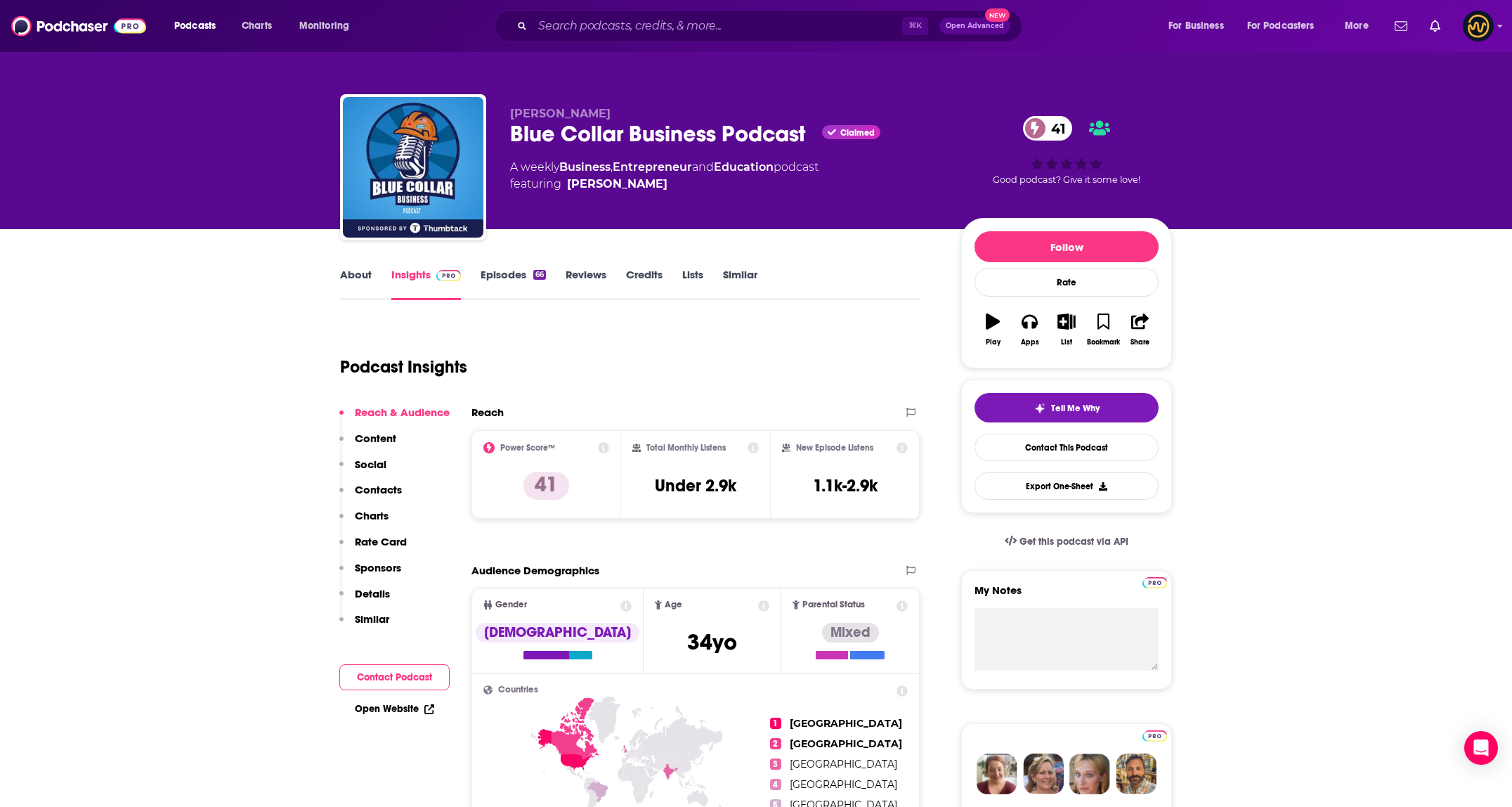
scroll to position [3, 0]
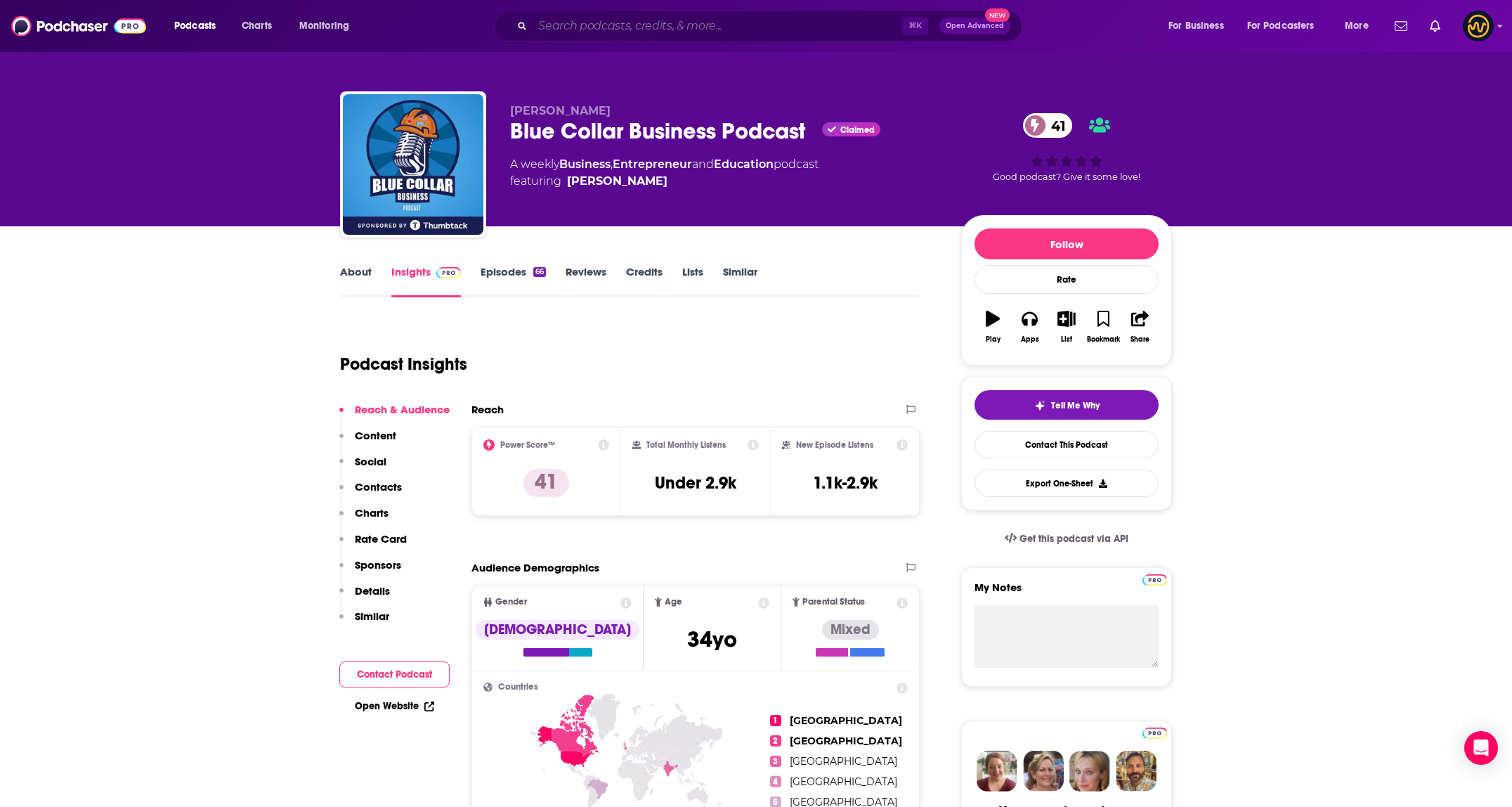
click at [633, 28] on input "Search podcasts, credits, & more..." at bounding box center [717, 26] width 370 height 23
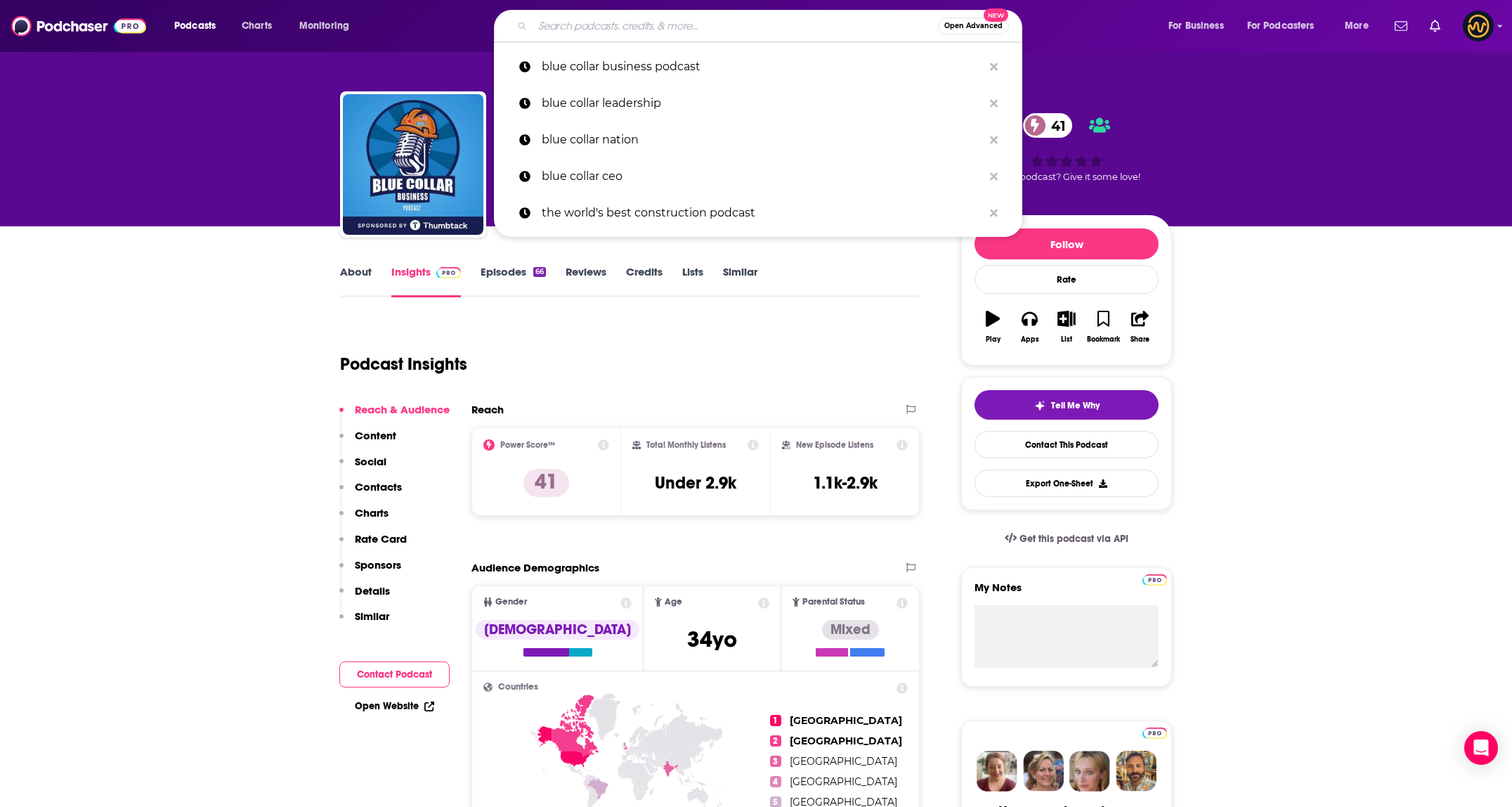
click at [633, 28] on input "Search podcasts, credits, & more..." at bounding box center [735, 26] width 406 height 23
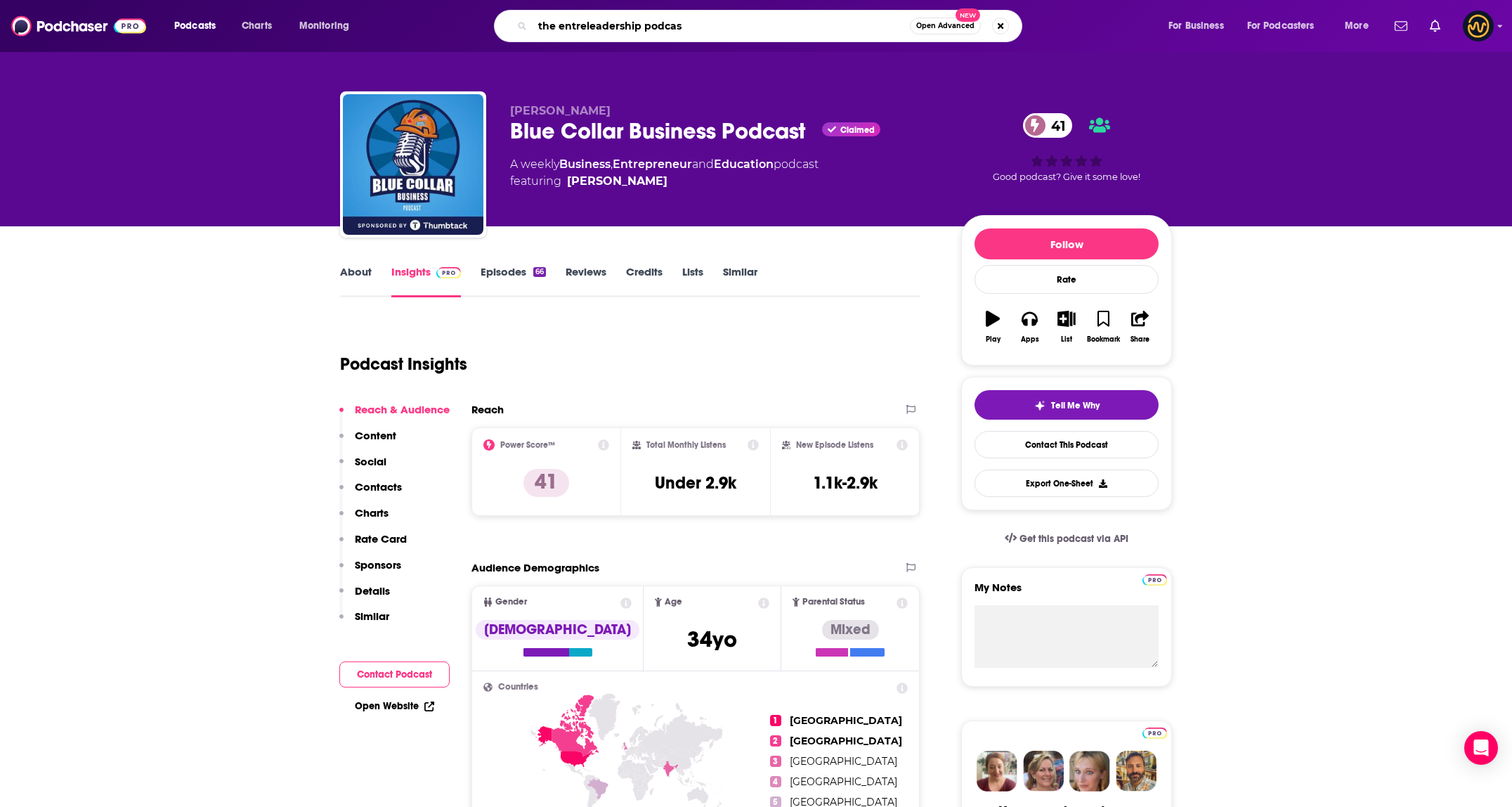
type input "the entreleadership podcast"
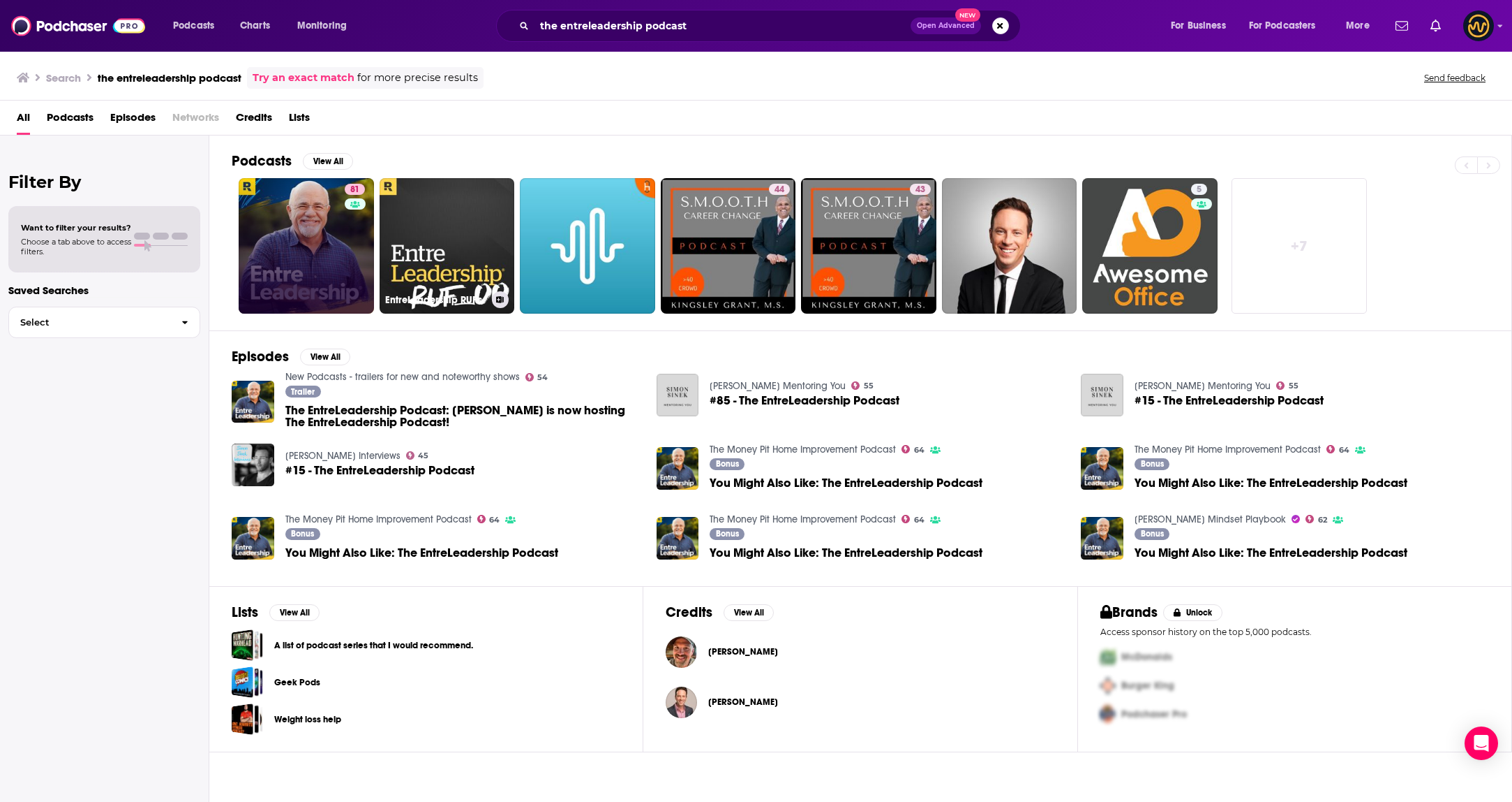
click at [351, 238] on div "81" at bounding box center [356, 245] width 24 height 124
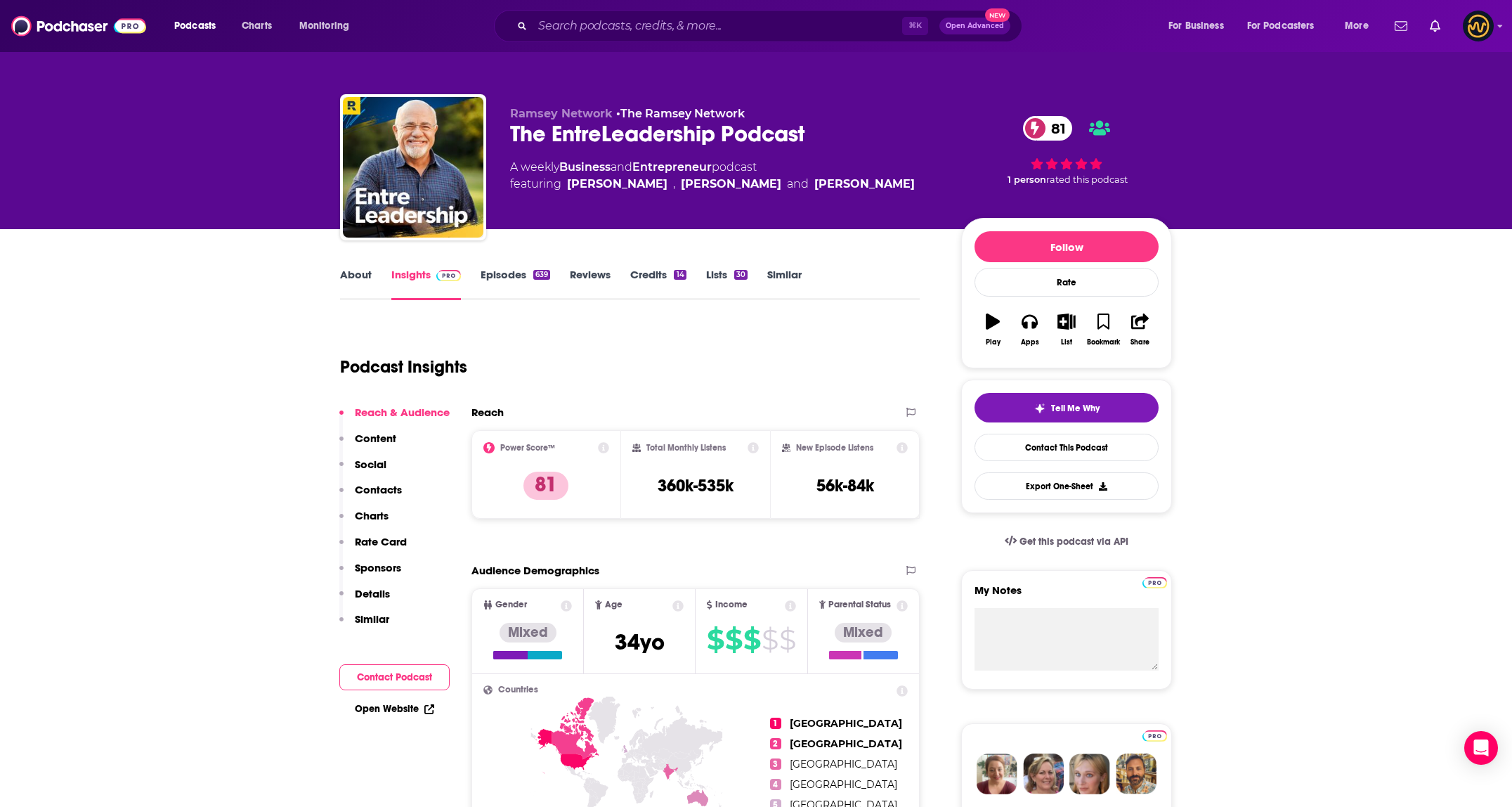
click at [644, 13] on div "⌘ K Open Advanced New" at bounding box center [758, 26] width 528 height 33
click at [644, 19] on input "Search podcasts, credits, & more..." at bounding box center [717, 26] width 370 height 23
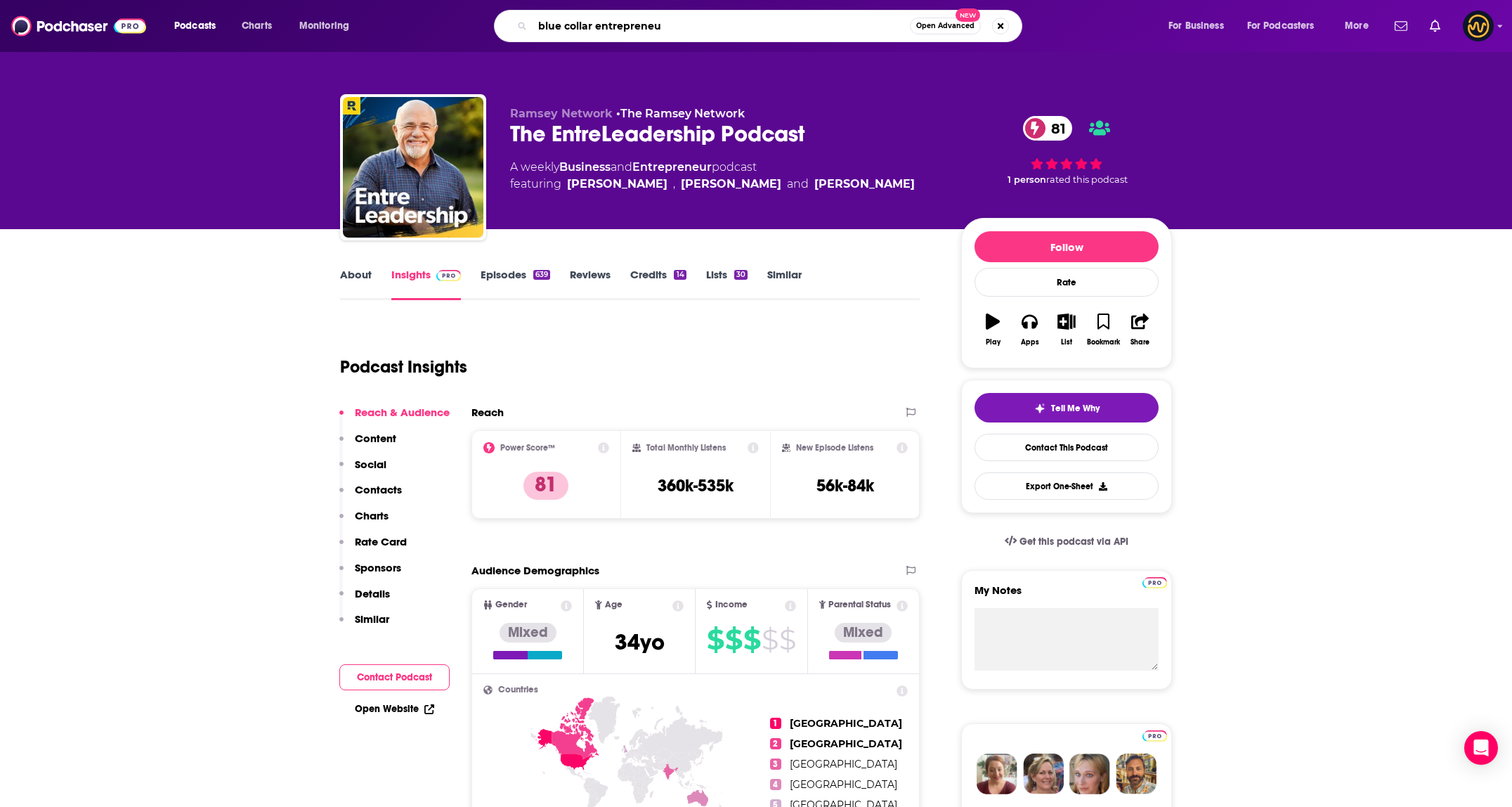
type input "blue collar entrepreneur"
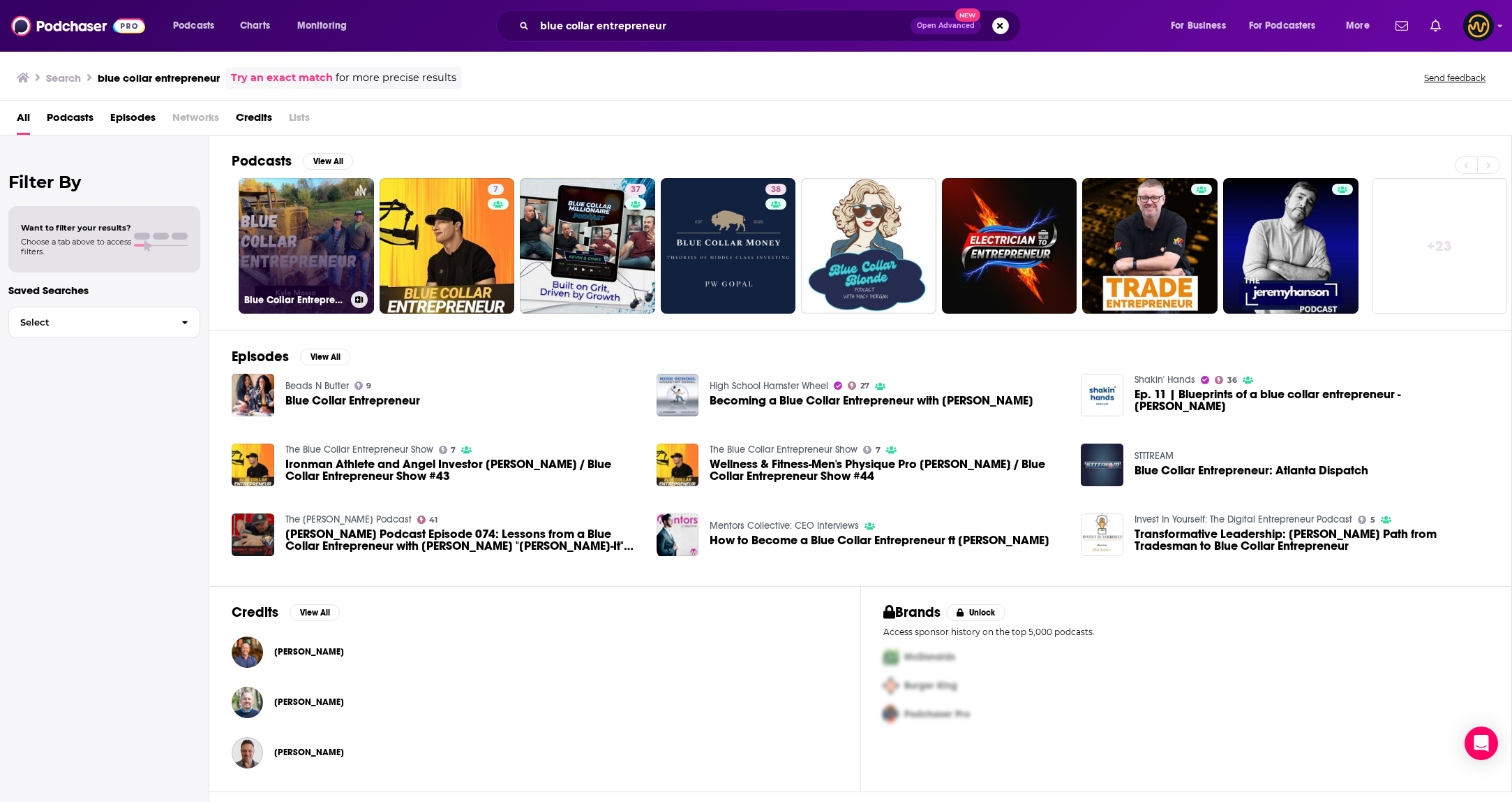
click at [322, 231] on link "Blue Collar Entrepreneur" at bounding box center [306, 245] width 135 height 135
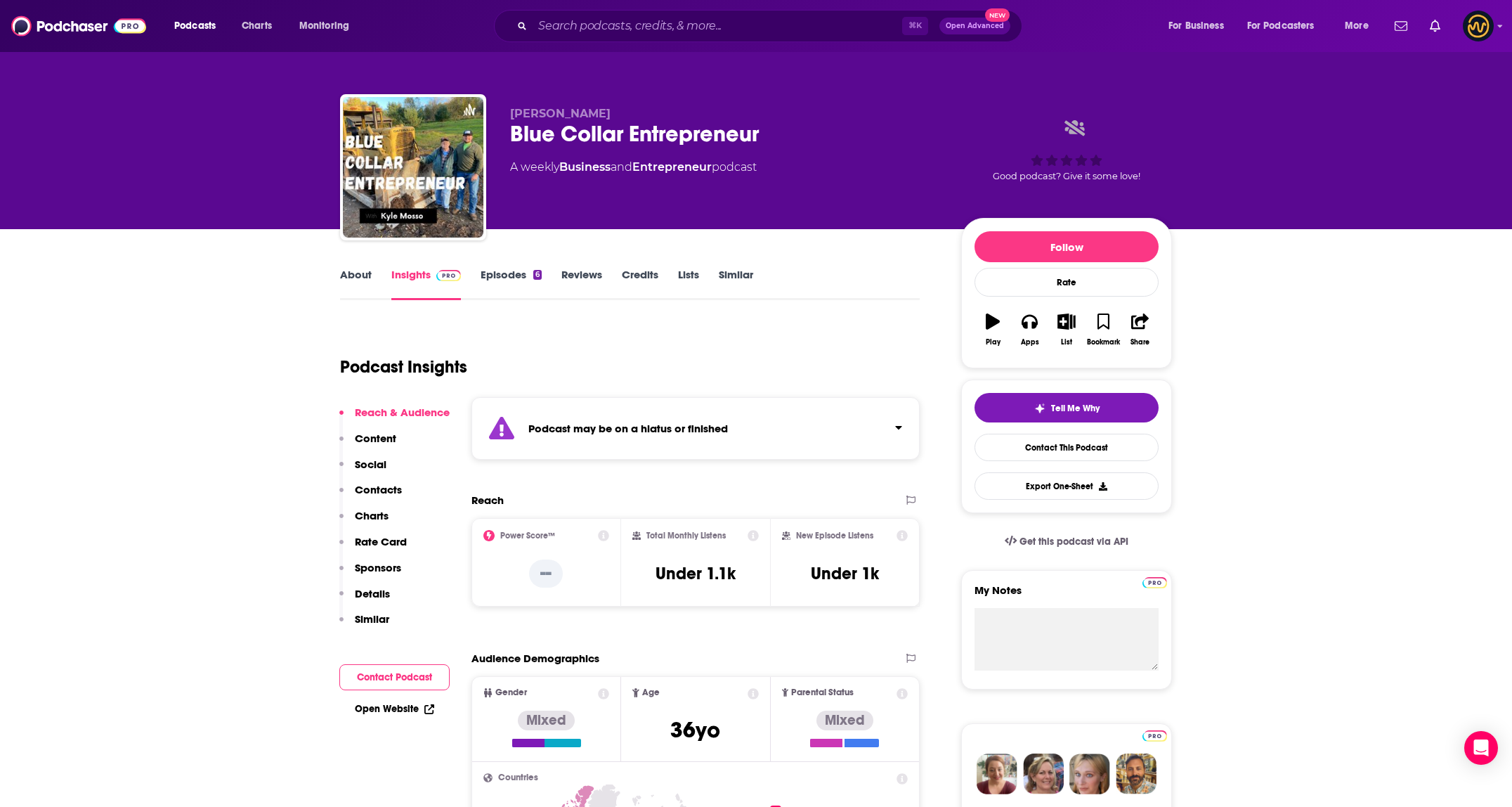
click at [750, 448] on div "Podcast may be on a hiatus or finished" at bounding box center [695, 428] width 448 height 63
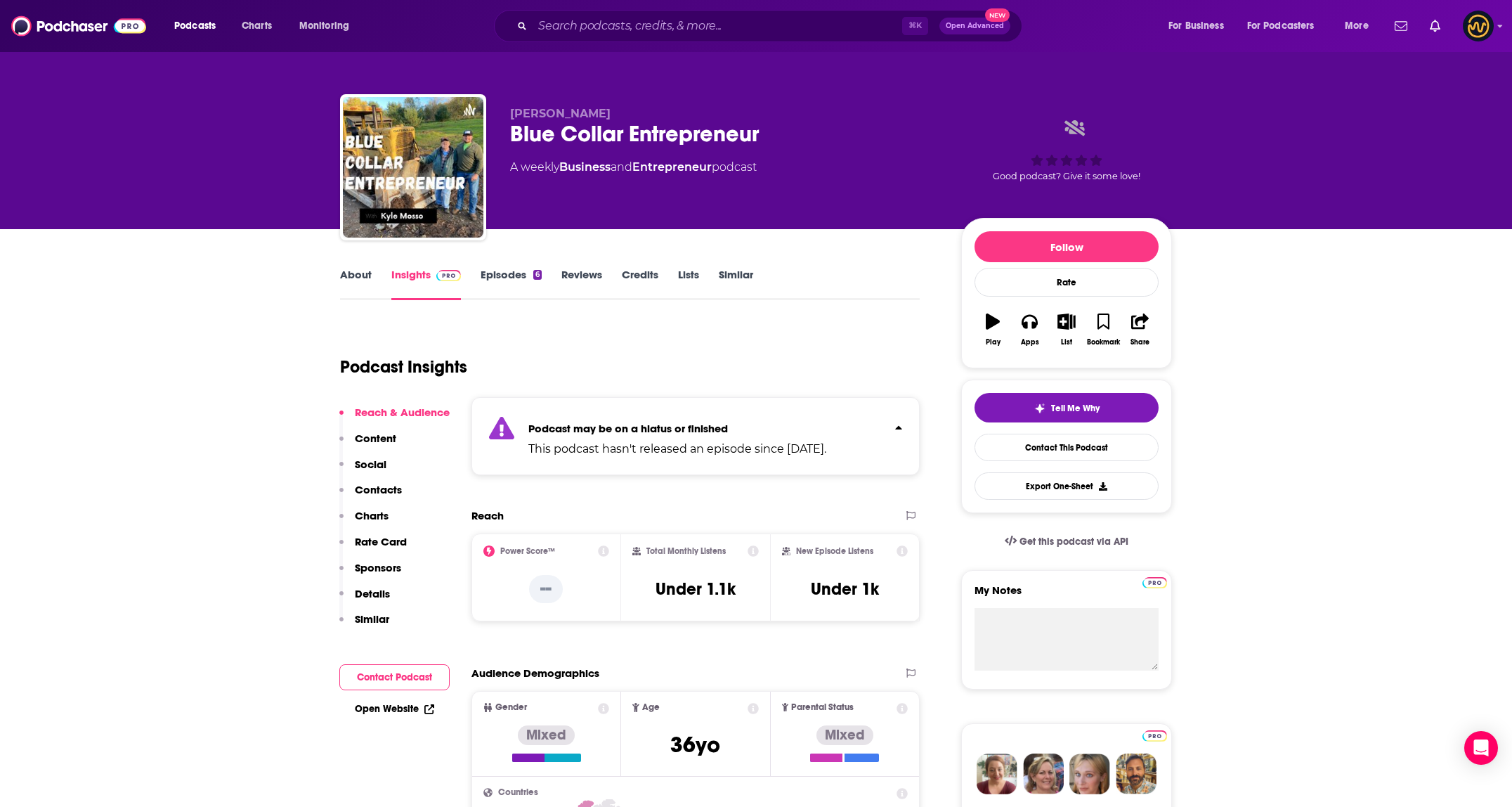
click at [750, 445] on p "This podcast hasn't released an episode since Feb 5th, 2023." at bounding box center [677, 449] width 298 height 17
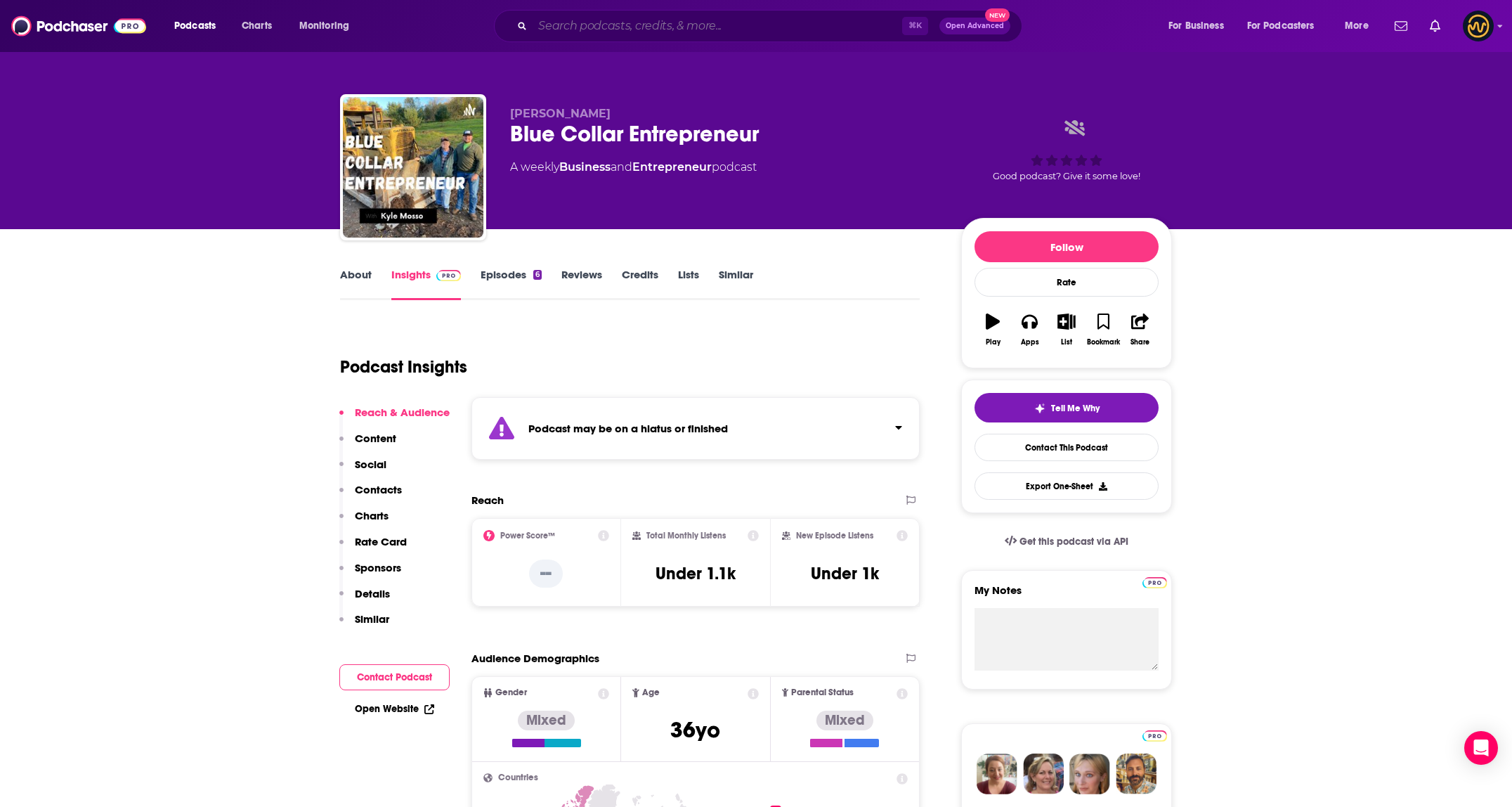
click at [660, 23] on input "Search podcasts, credits, & more..." at bounding box center [717, 26] width 370 height 23
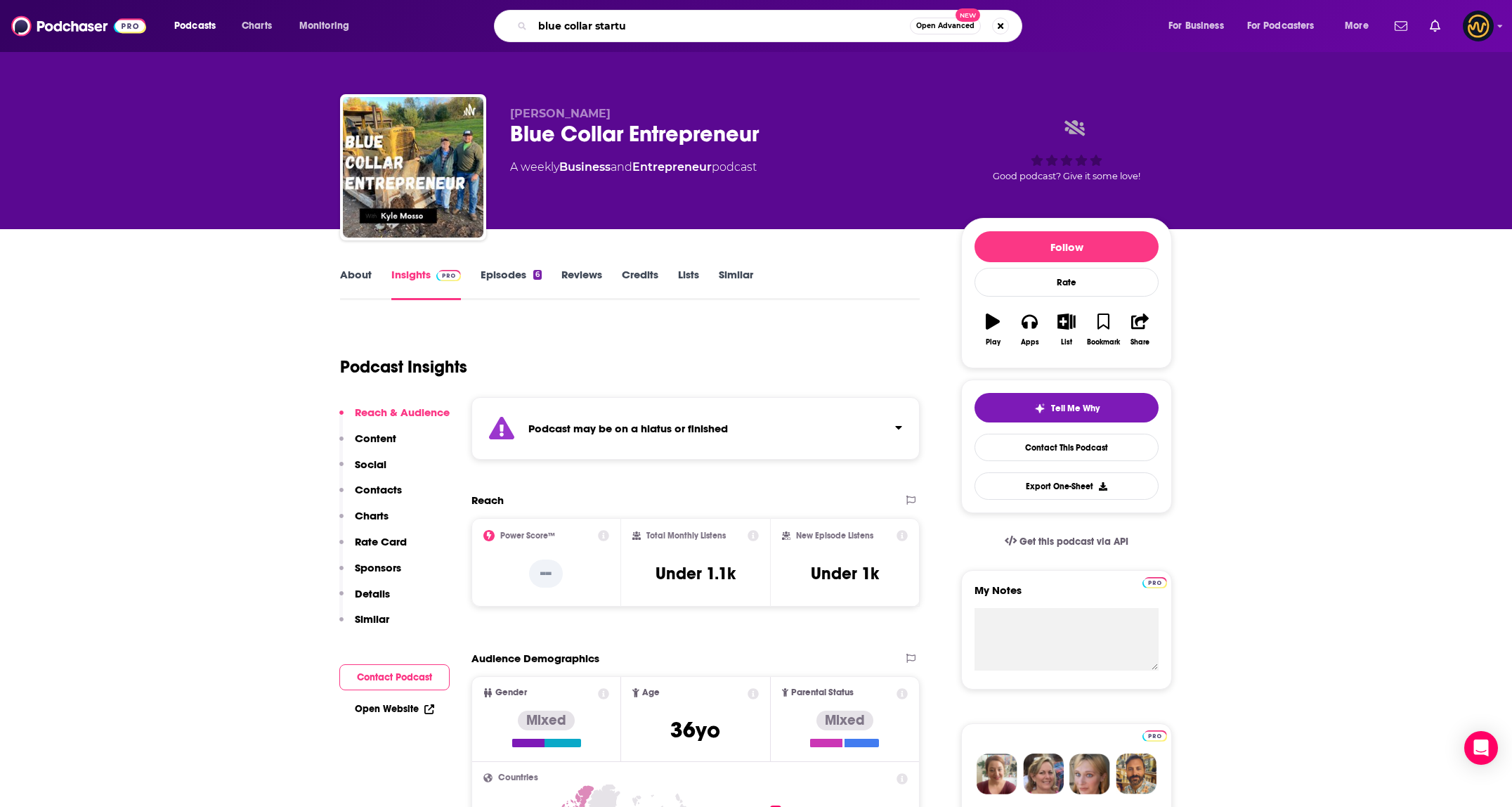
type input "blue collar startup"
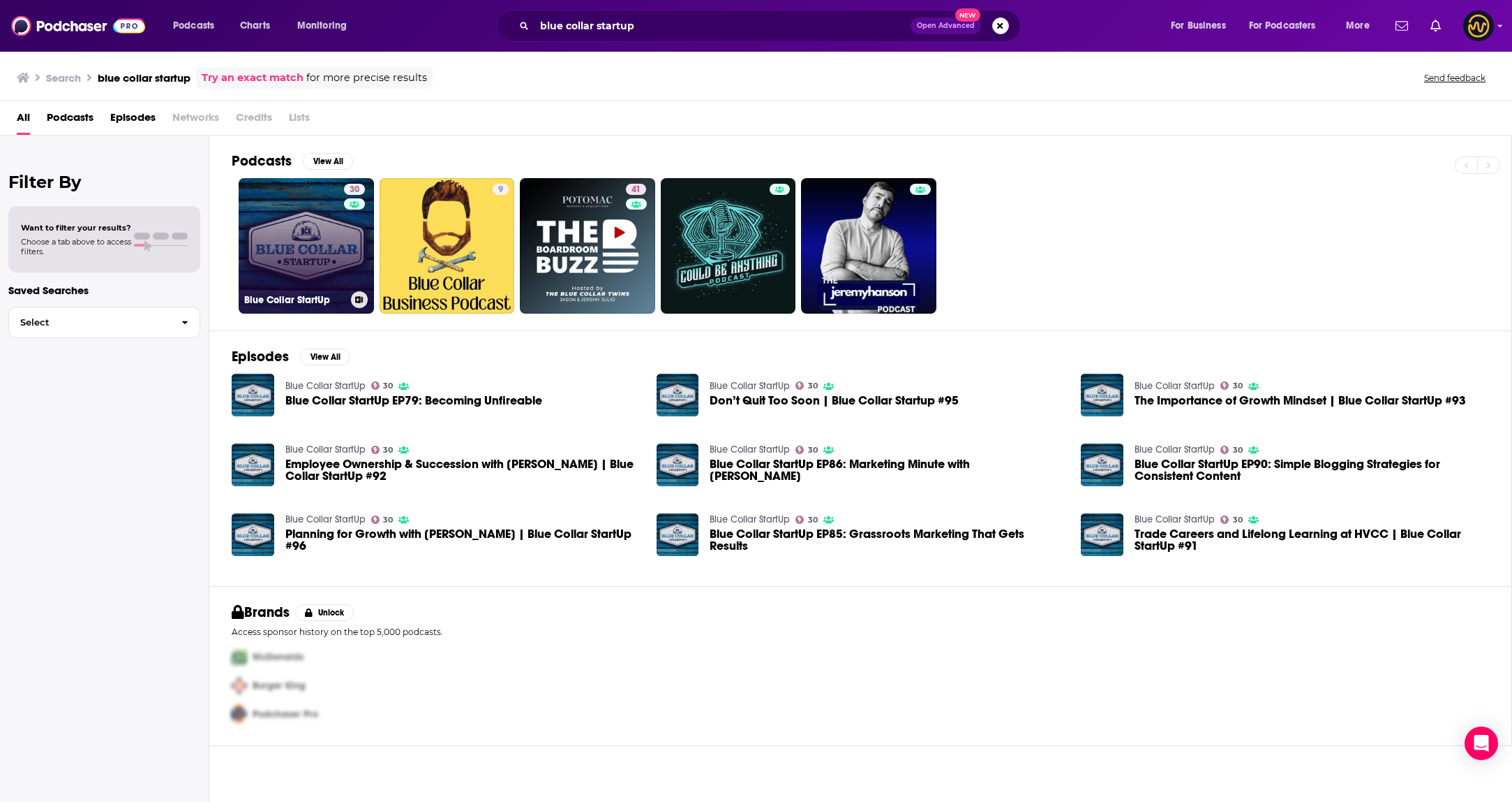
click at [294, 264] on link "30 Blue Collar StartUp" at bounding box center [306, 245] width 135 height 135
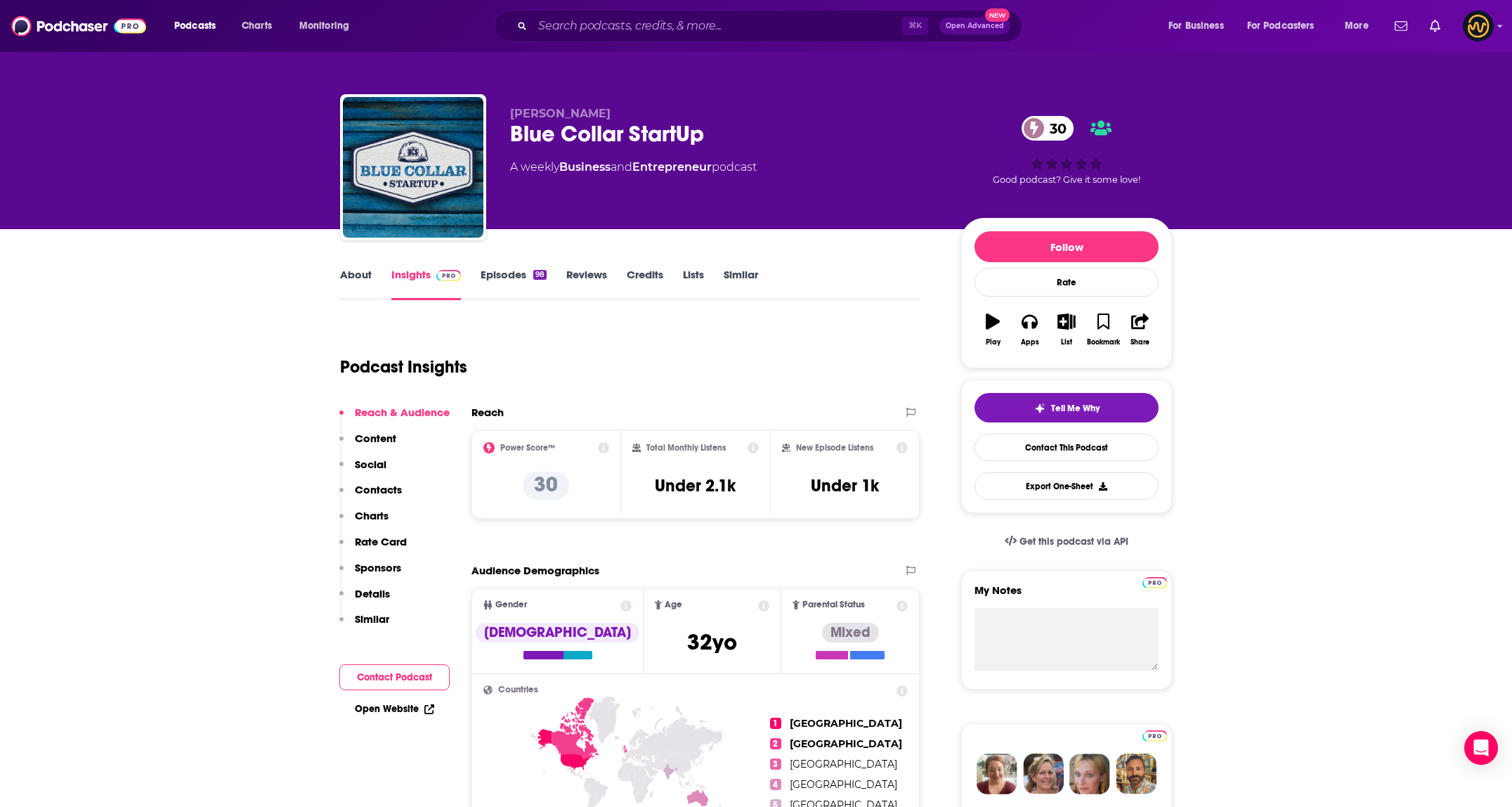
click at [663, 29] on input "Search podcasts, credits, & more..." at bounding box center [717, 26] width 370 height 23
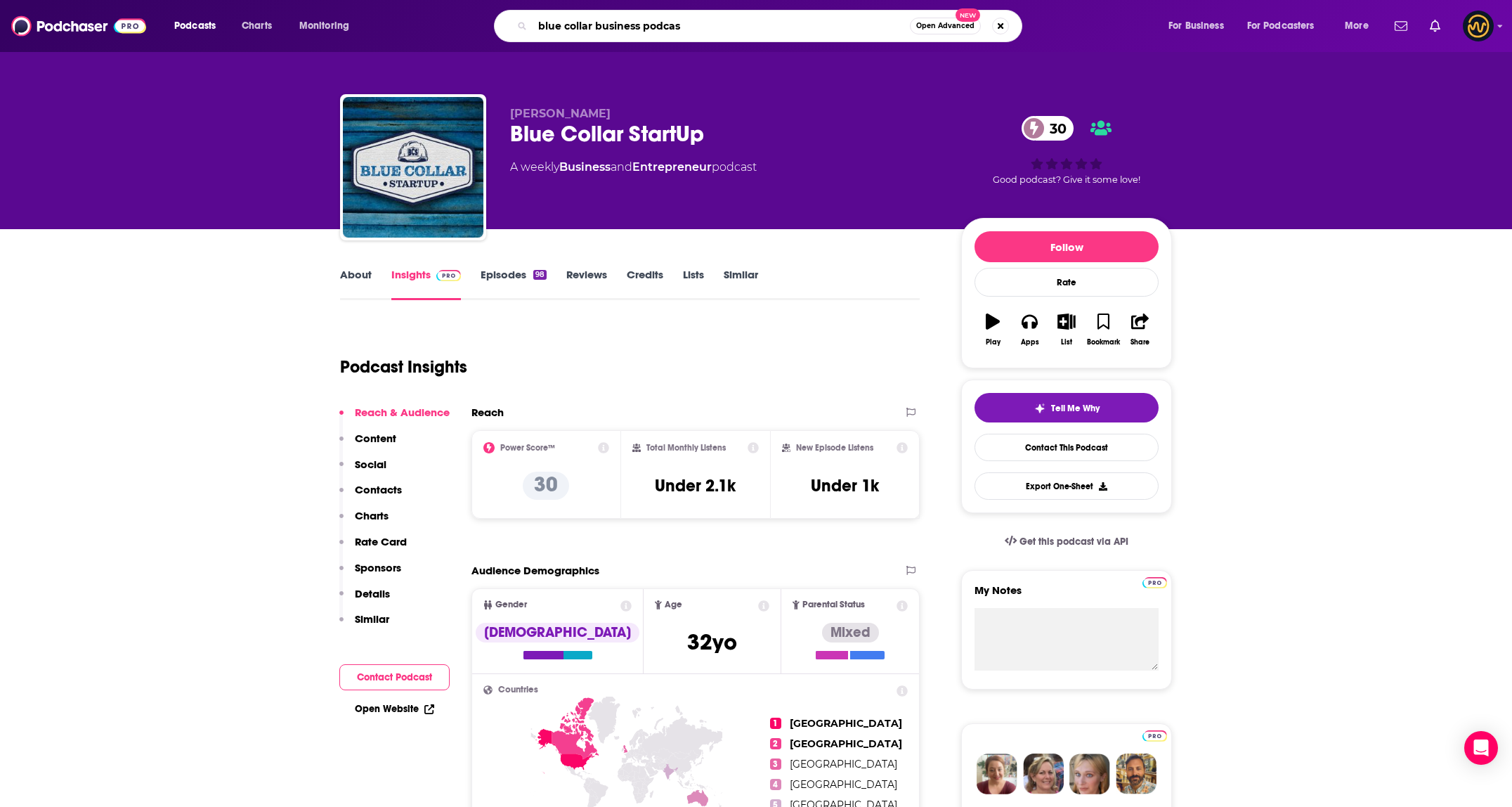
type input "blue collar business podcast"
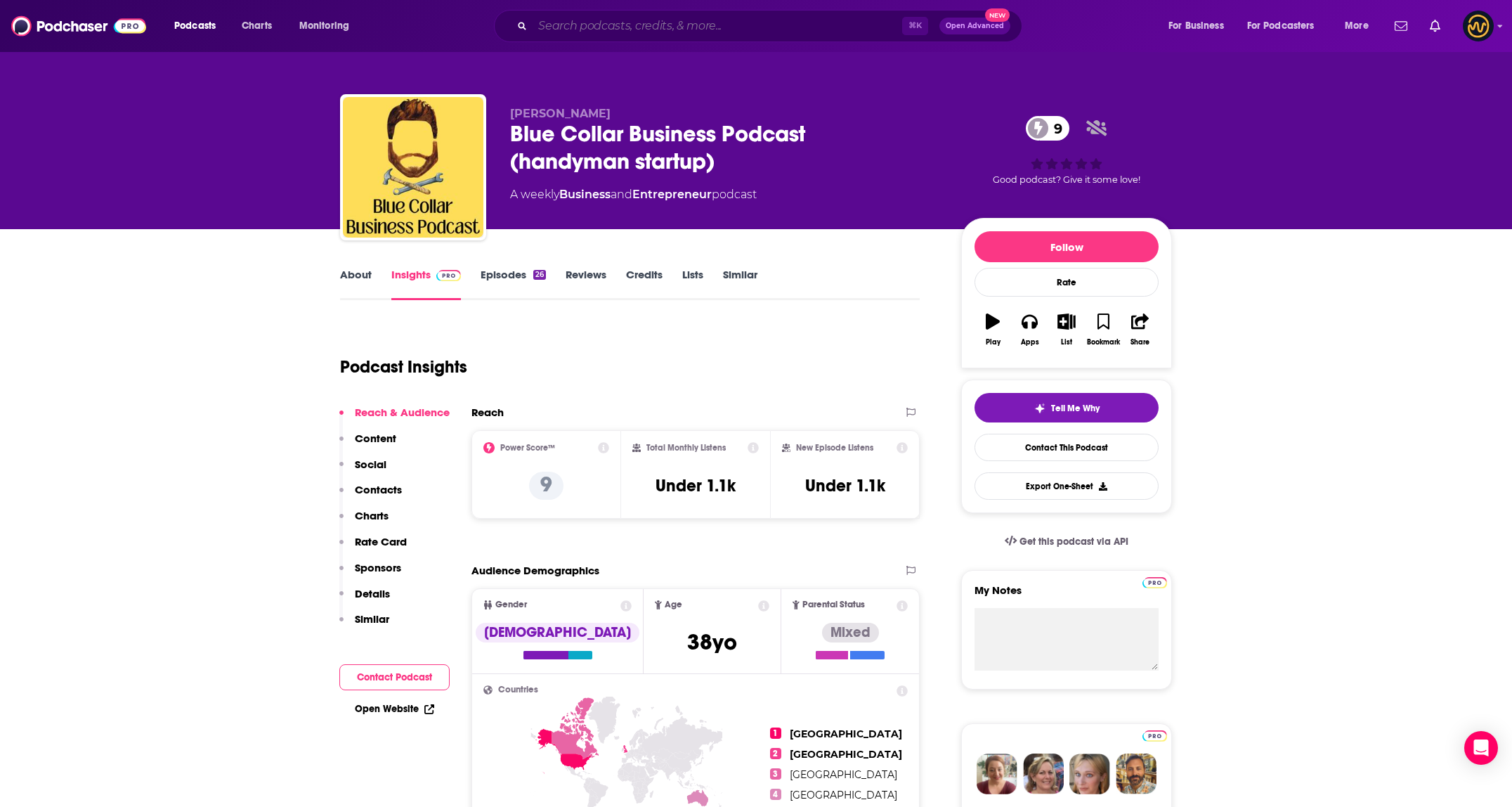
click at [622, 26] on input "Search podcasts, credits, & more..." at bounding box center [717, 26] width 370 height 23
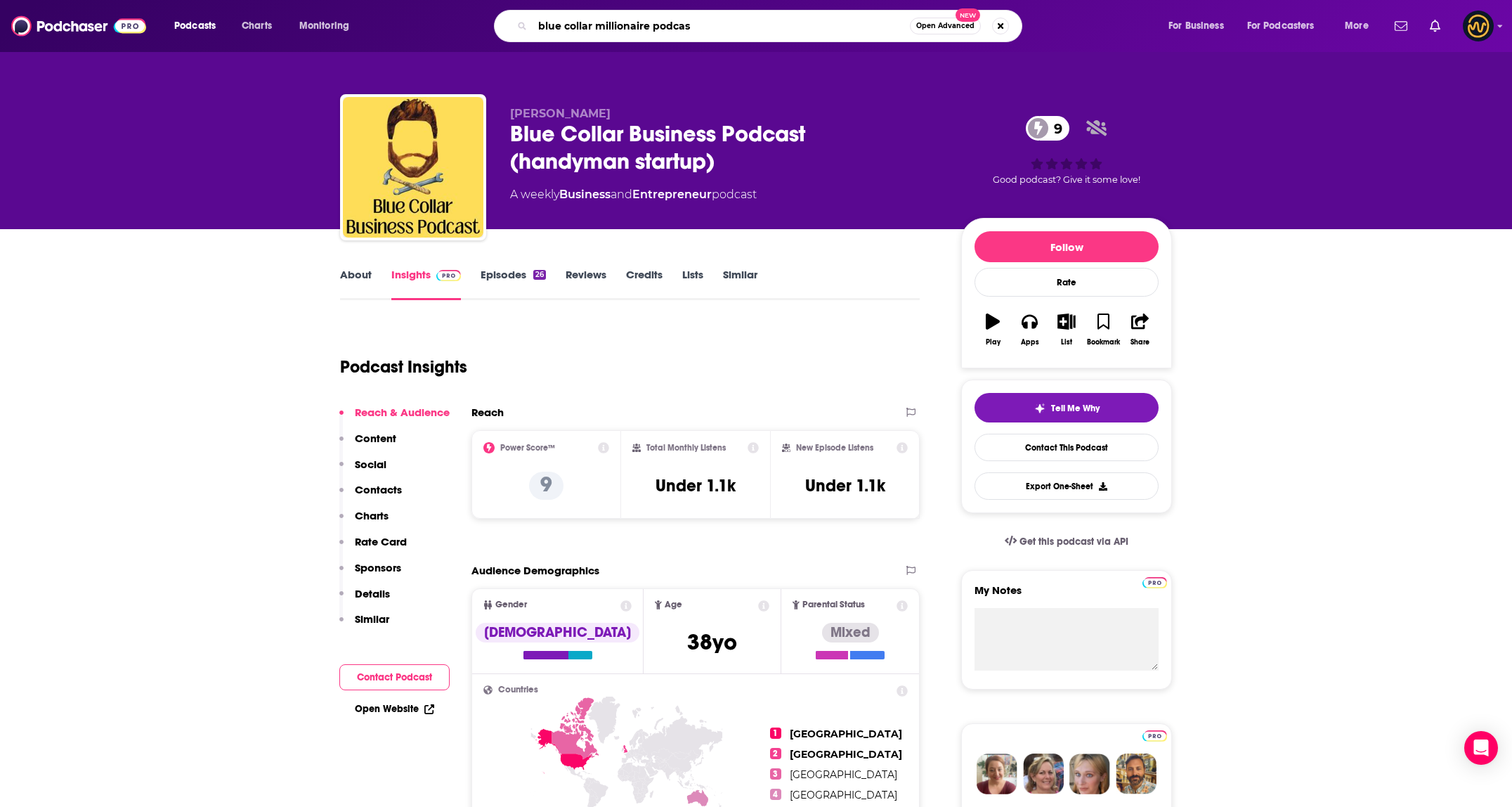
type input "blue collar millionaire podcast"
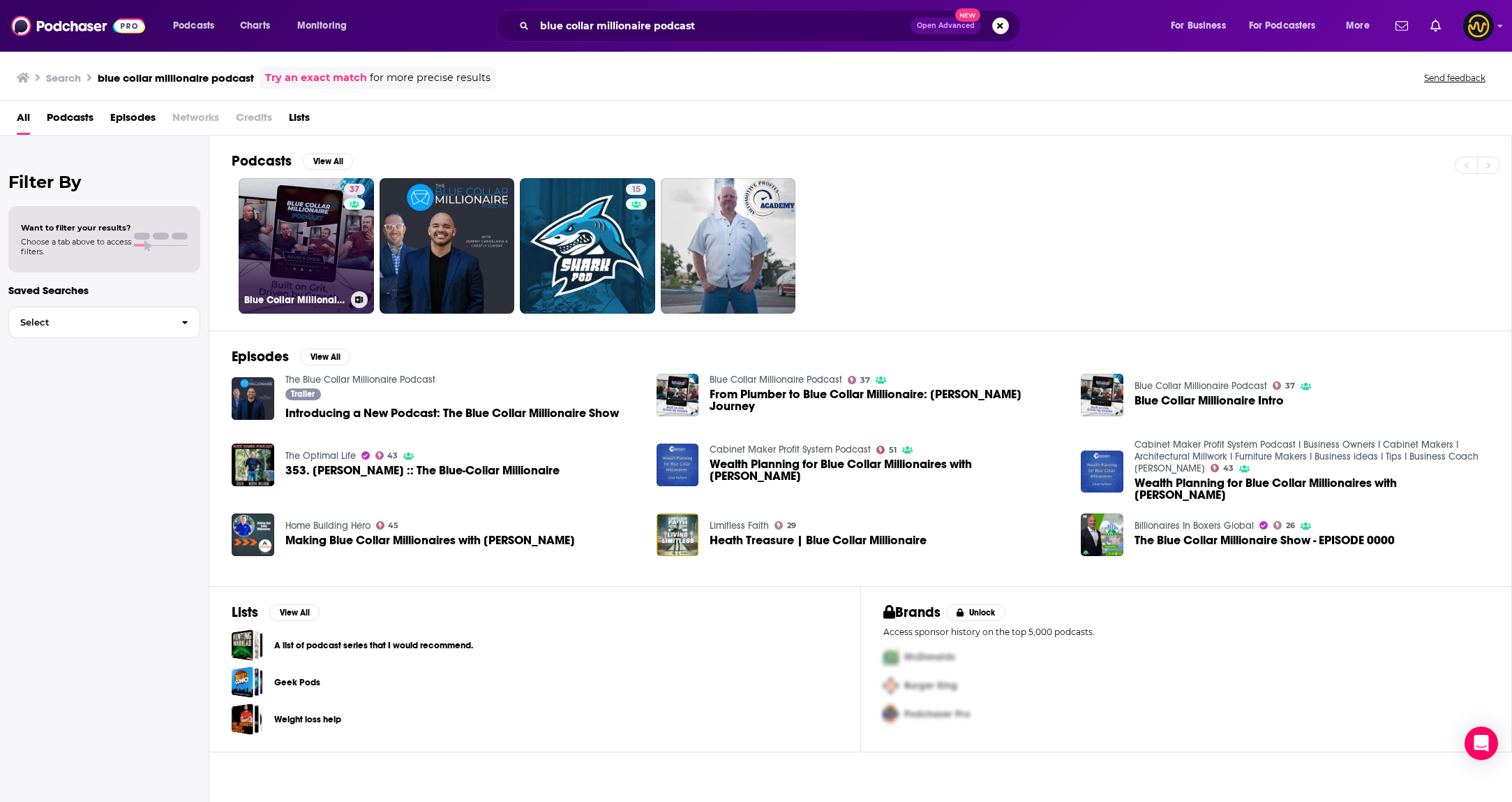
click at [300, 233] on link "37 Blue Collar Millionaire Podcast" at bounding box center [306, 245] width 135 height 135
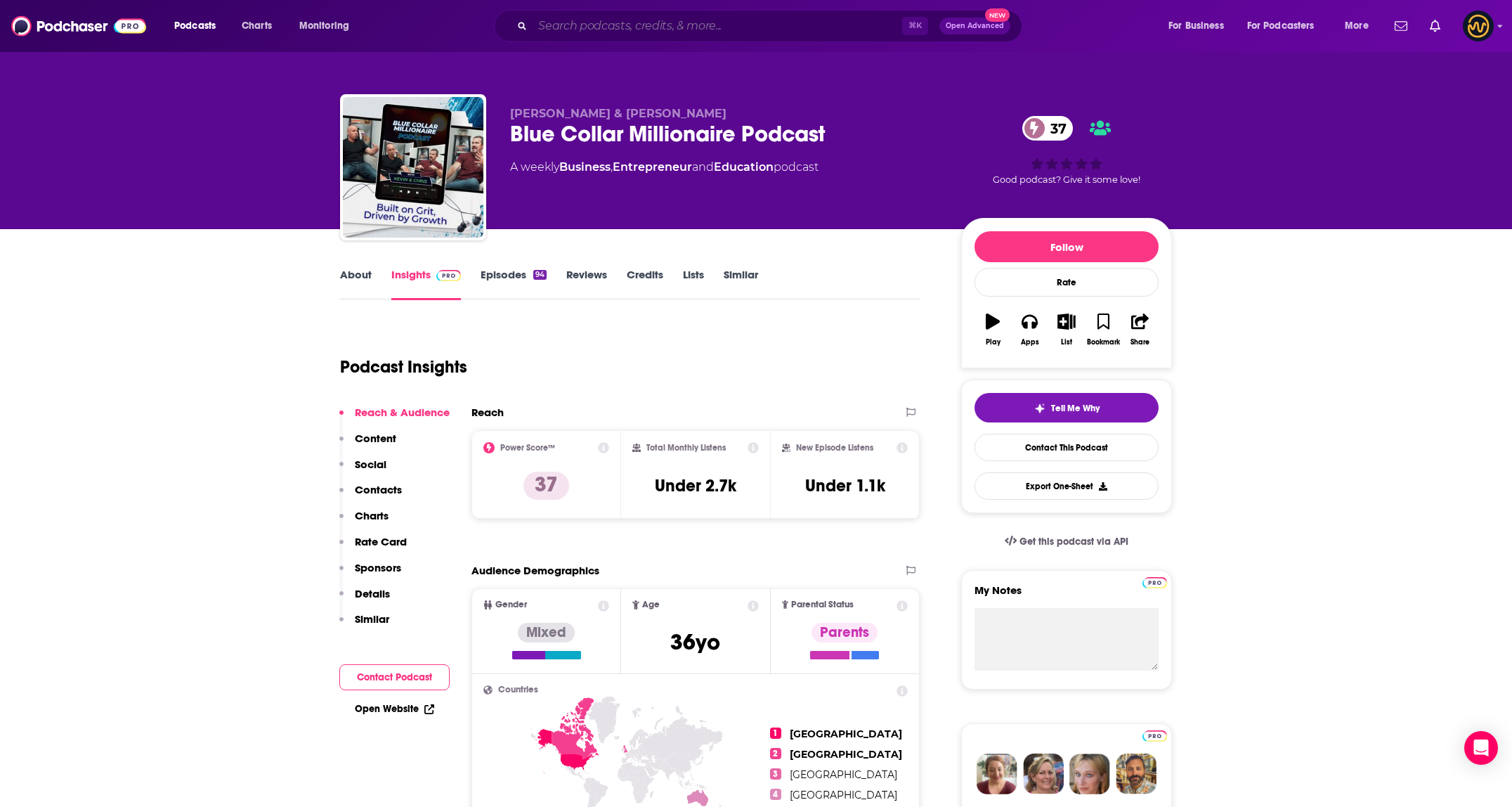
click at [685, 24] on input "Search podcasts, credits, & more..." at bounding box center [717, 26] width 370 height 23
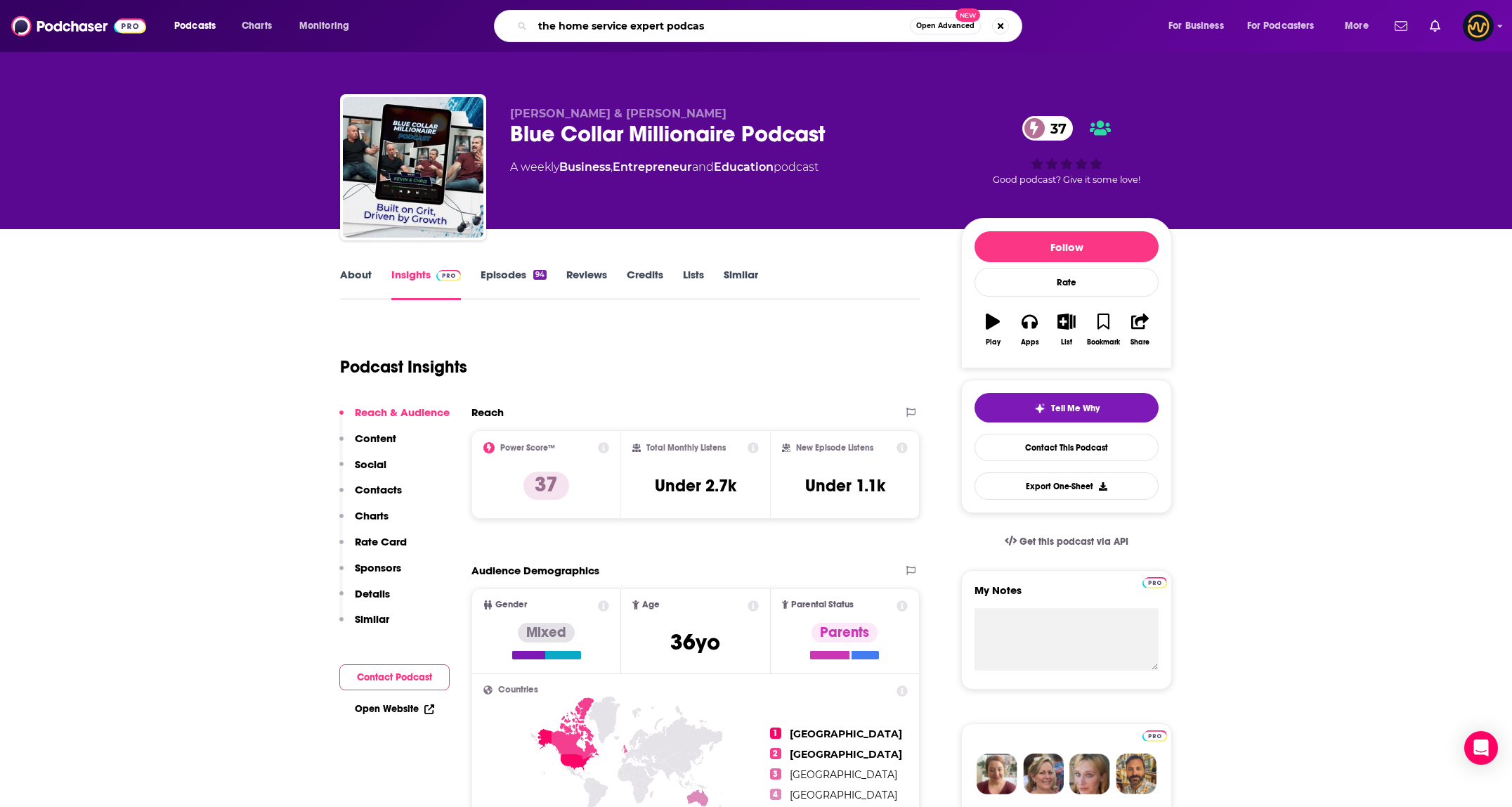
type input "the home service expert podcast"
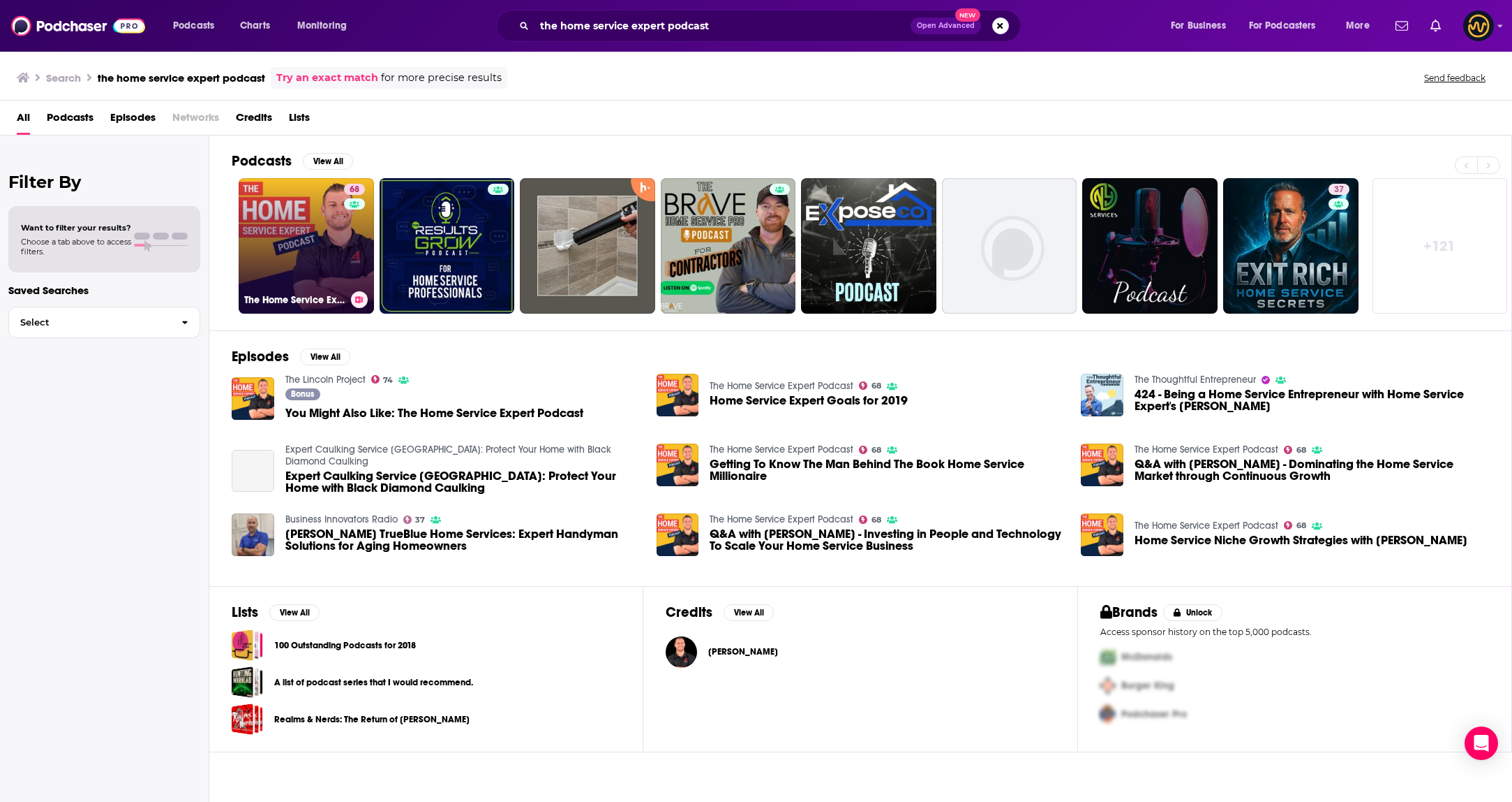
click at [308, 250] on link "68 The Home Service Expert Podcast" at bounding box center [306, 245] width 135 height 135
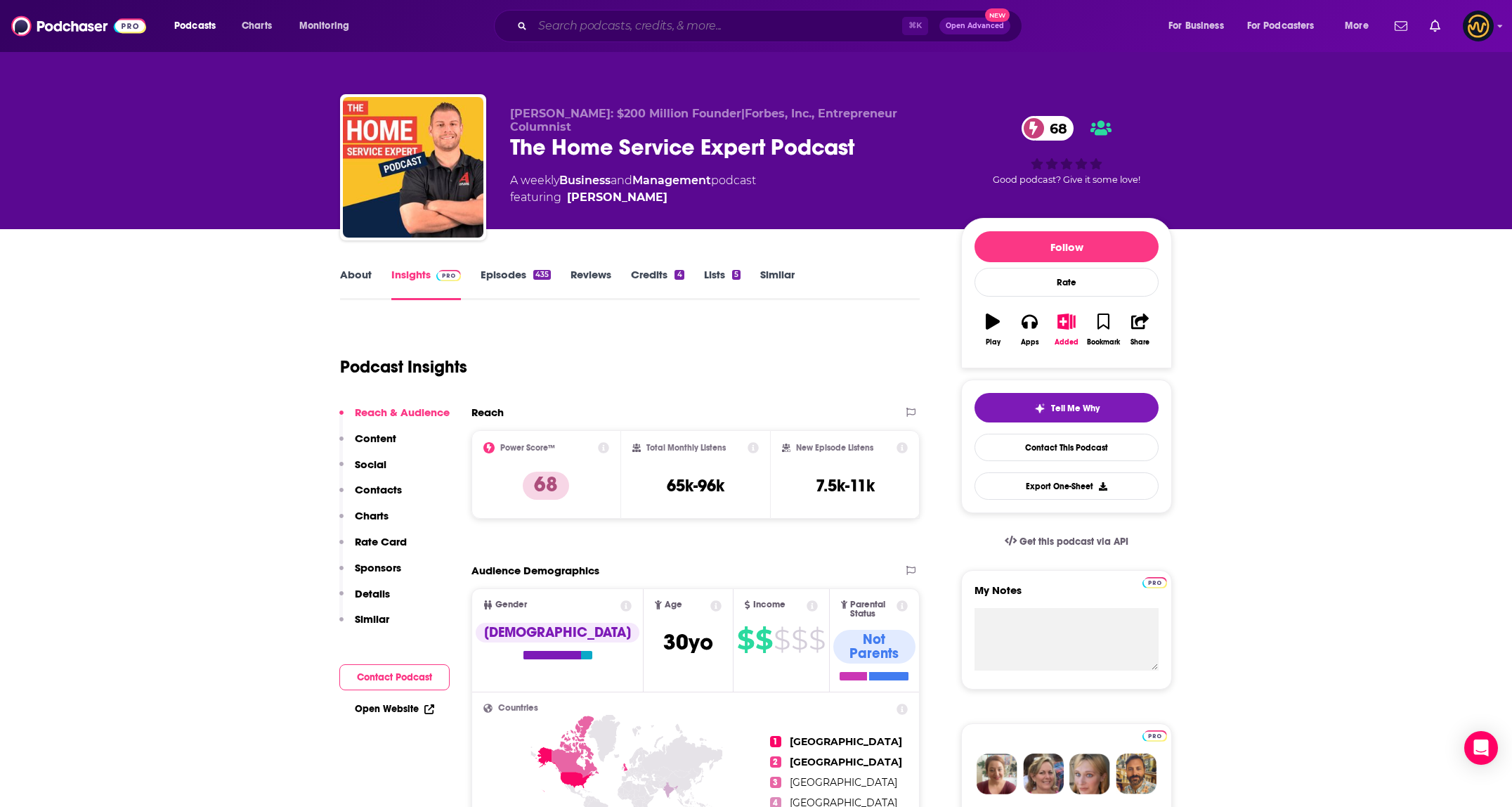
click at [705, 20] on input "Search podcasts, credits, & more..." at bounding box center [717, 26] width 370 height 23
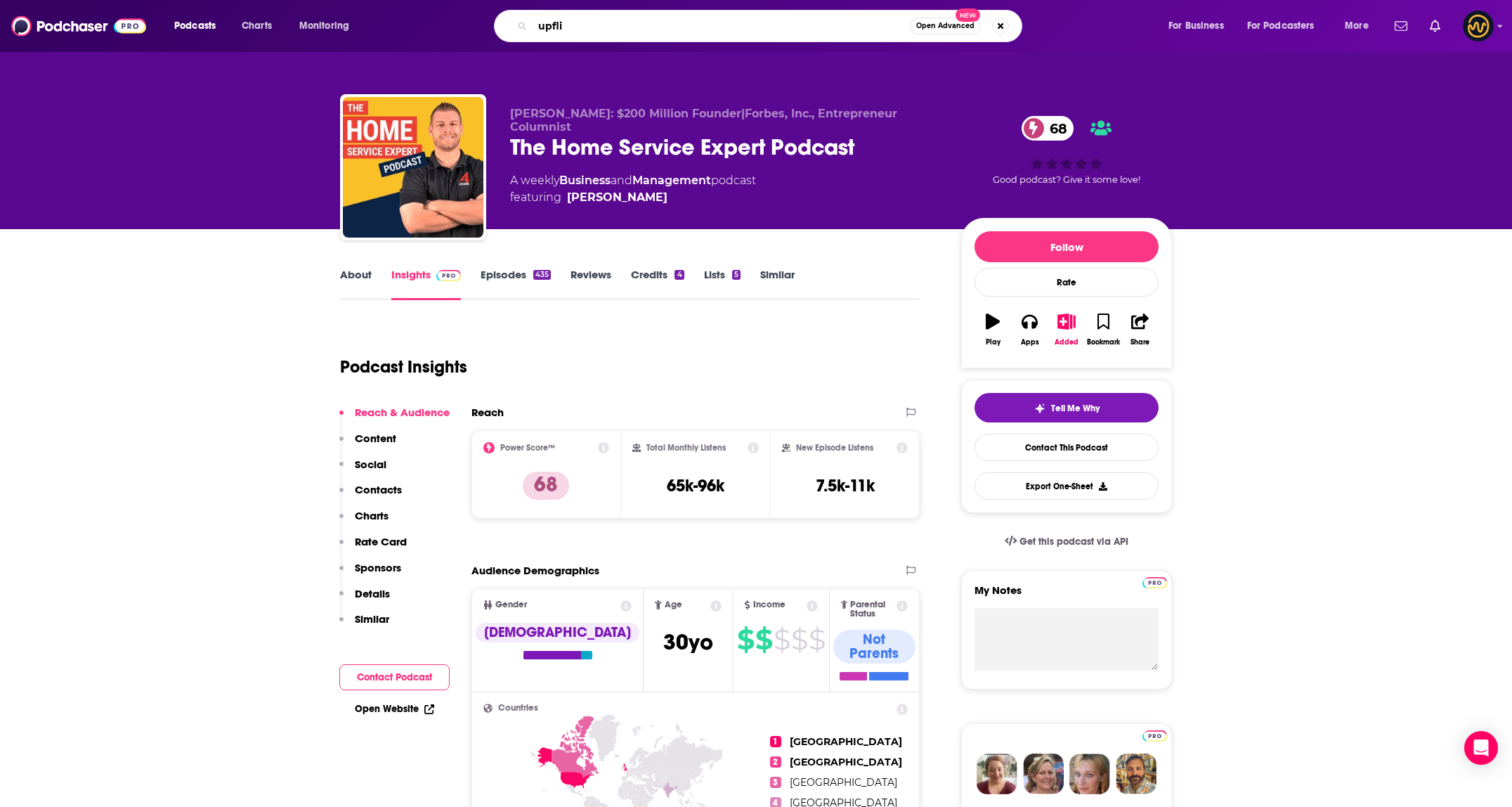
type input "upflip"
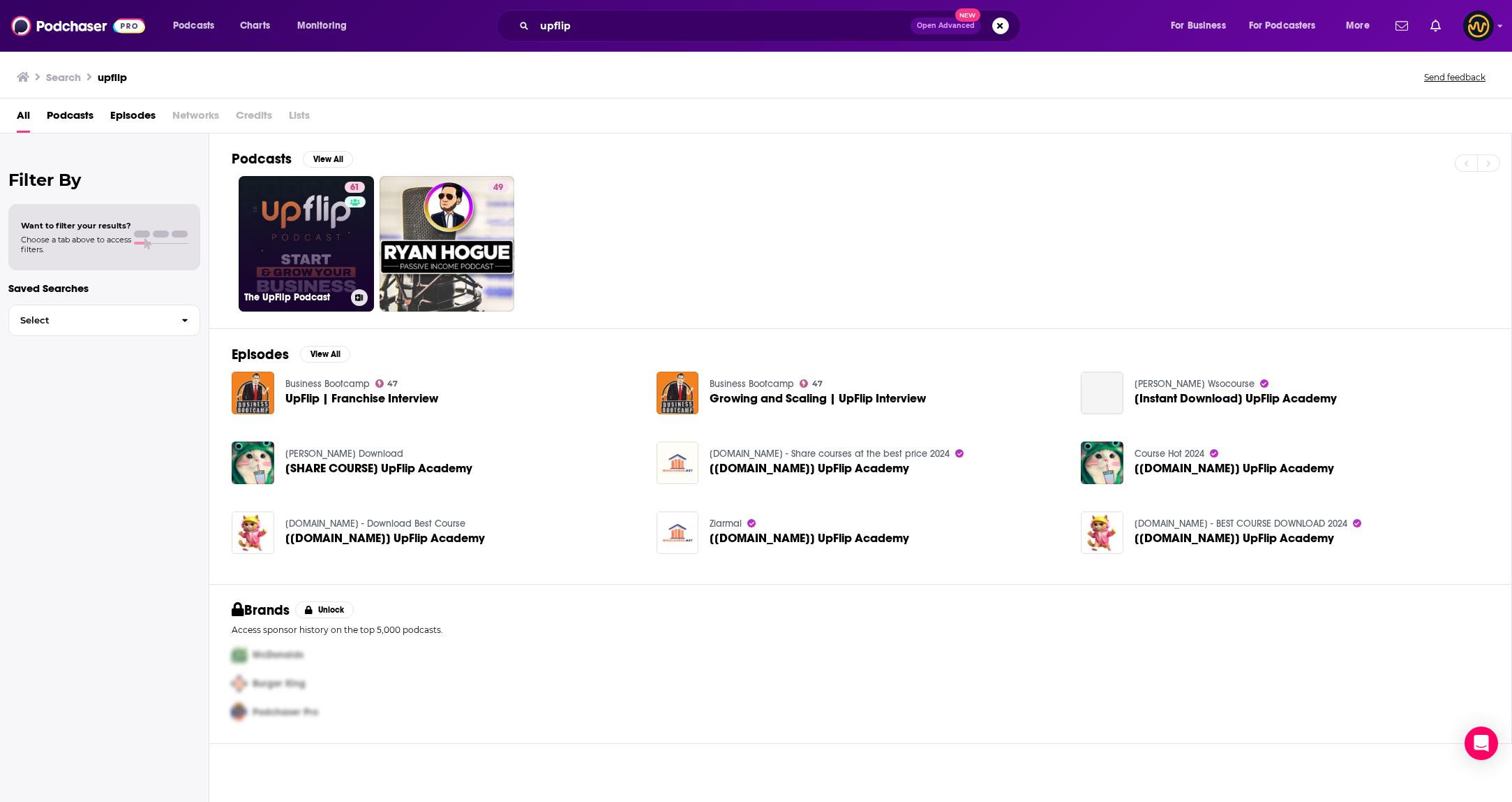
click at [298, 214] on link "61 The UpFlip Podcast" at bounding box center [306, 243] width 135 height 135
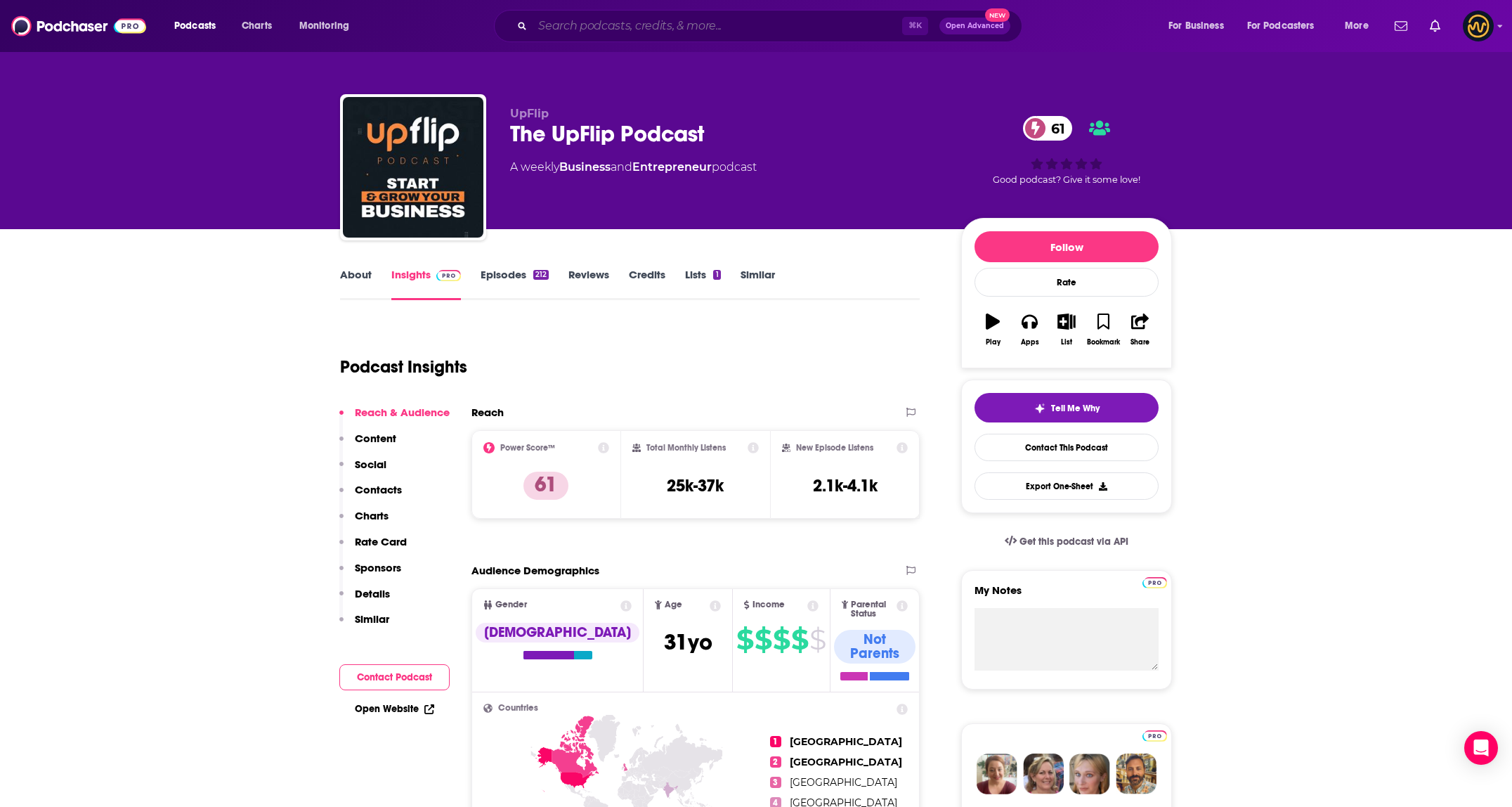
click at [629, 29] on input "Search podcasts, credits, & more..." at bounding box center [717, 26] width 370 height 23
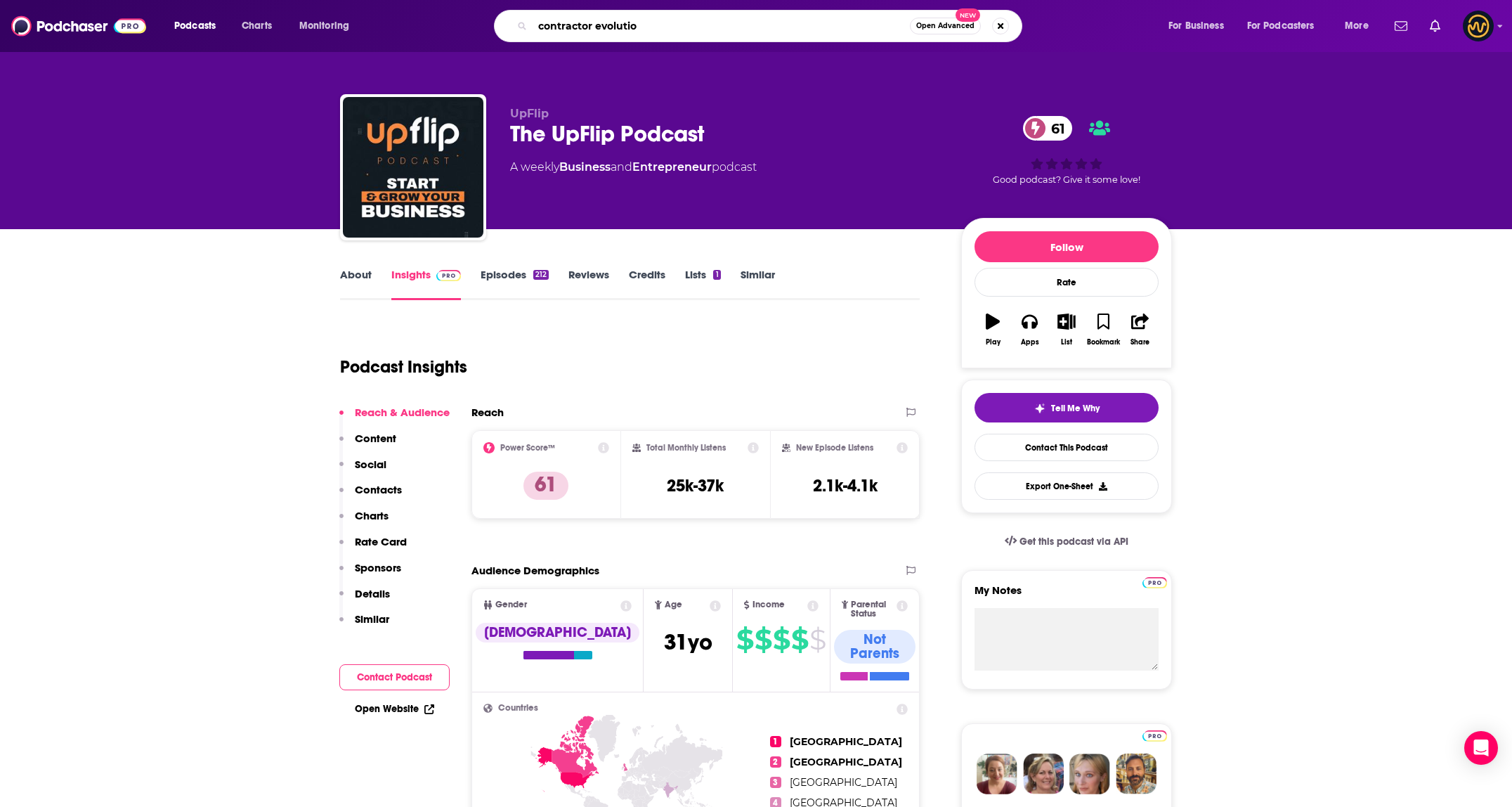
type input "contractor evolution"
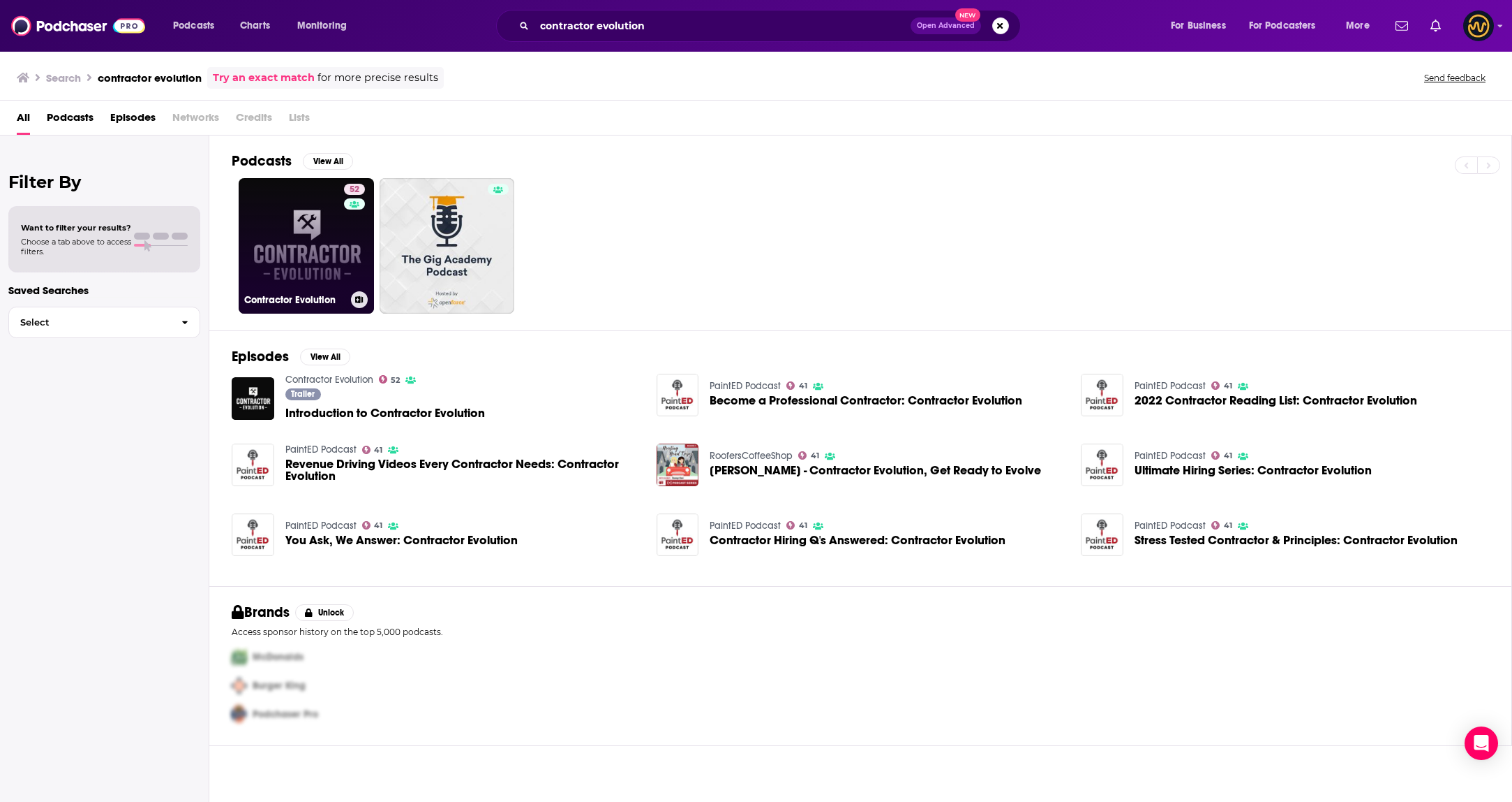
click at [316, 258] on link "52 Contractor Evolution" at bounding box center [306, 245] width 135 height 135
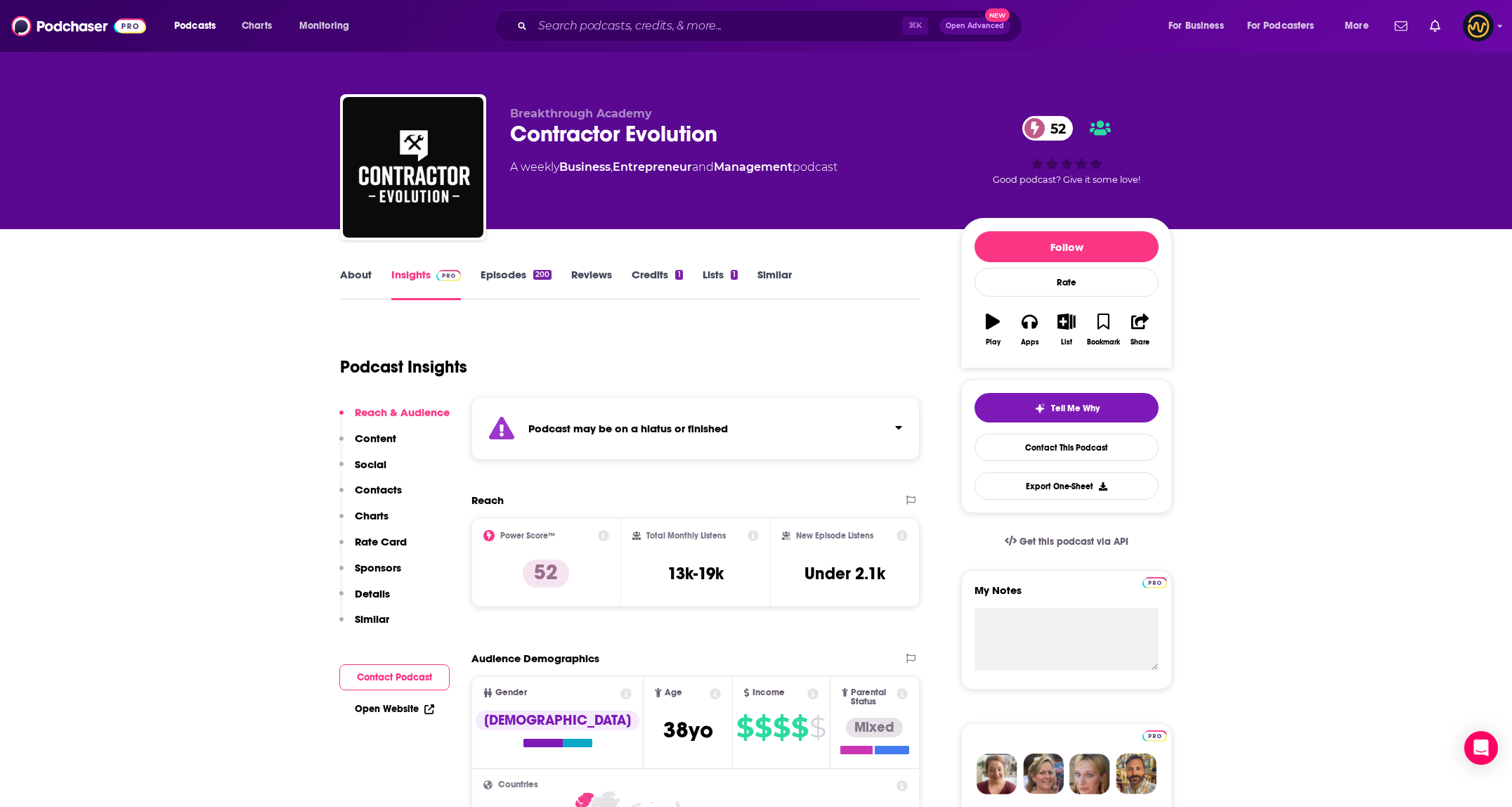
click at [767, 419] on div "Podcast may be on a hiatus or finished" at bounding box center [695, 428] width 448 height 63
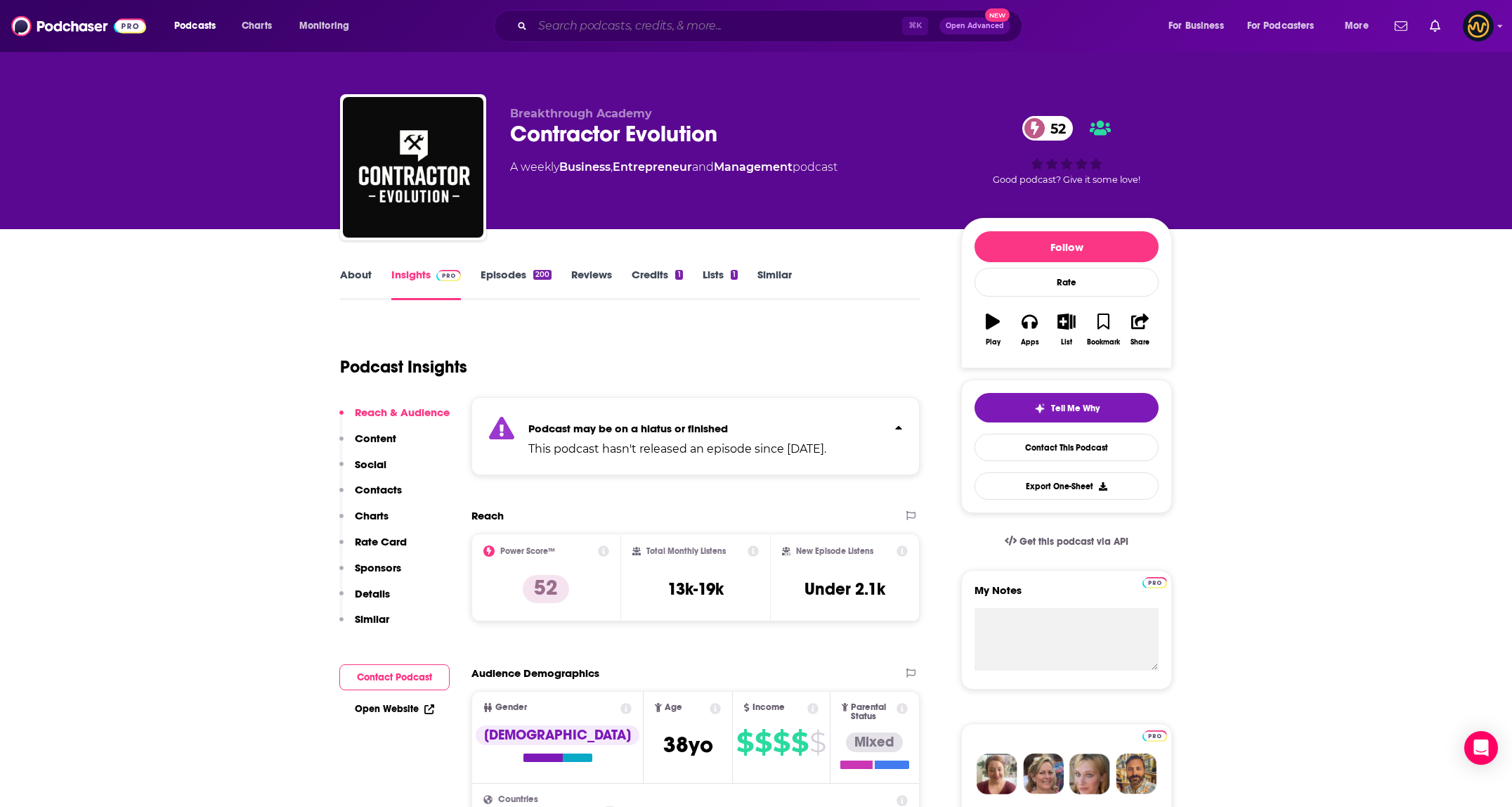
click at [692, 30] on input "Search podcasts, credits, & more..." at bounding box center [717, 26] width 370 height 23
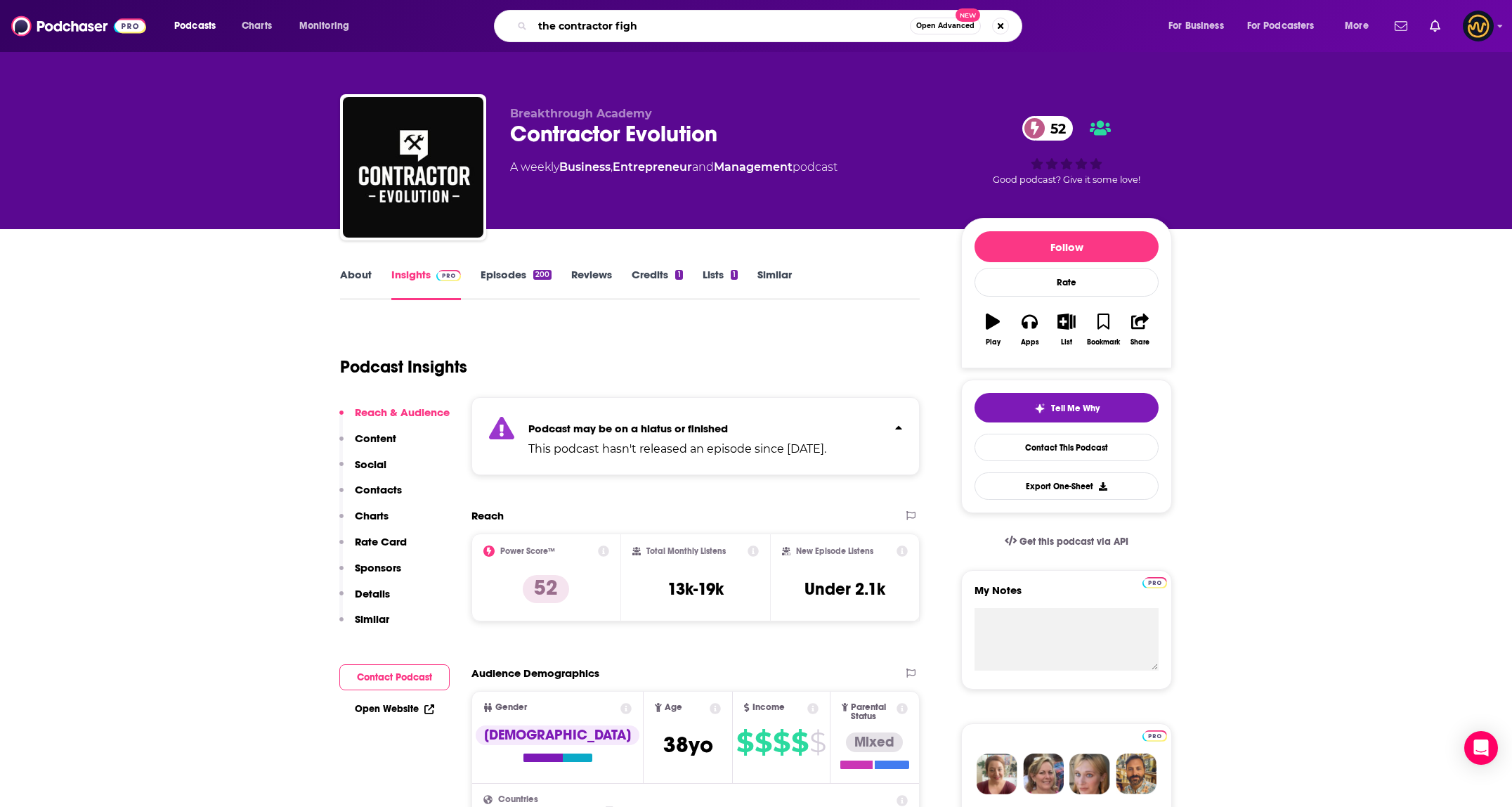
type input "the contractor fight"
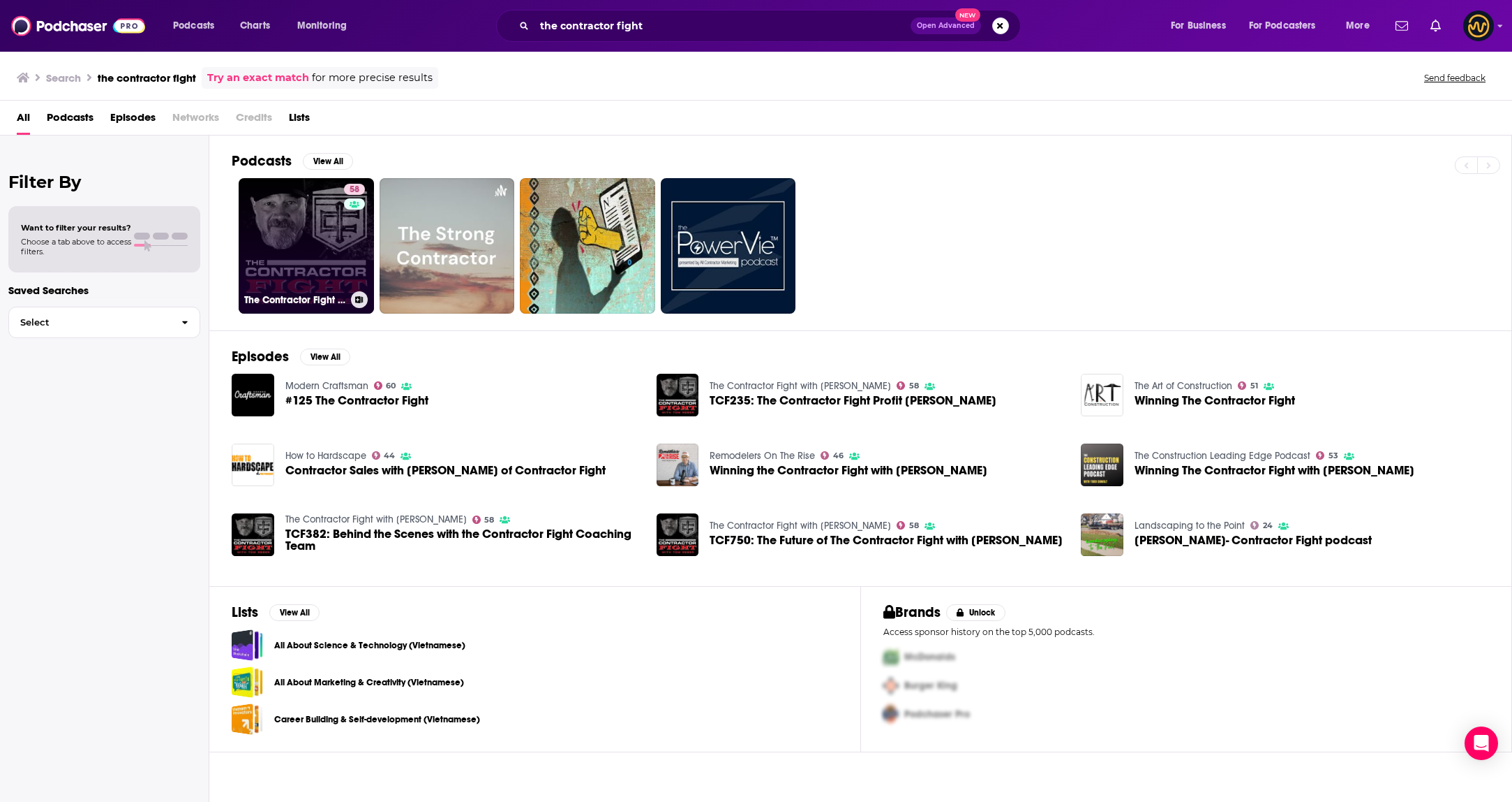
click at [306, 231] on link "58 The Contractor Fight with Tom Reber" at bounding box center [306, 245] width 135 height 135
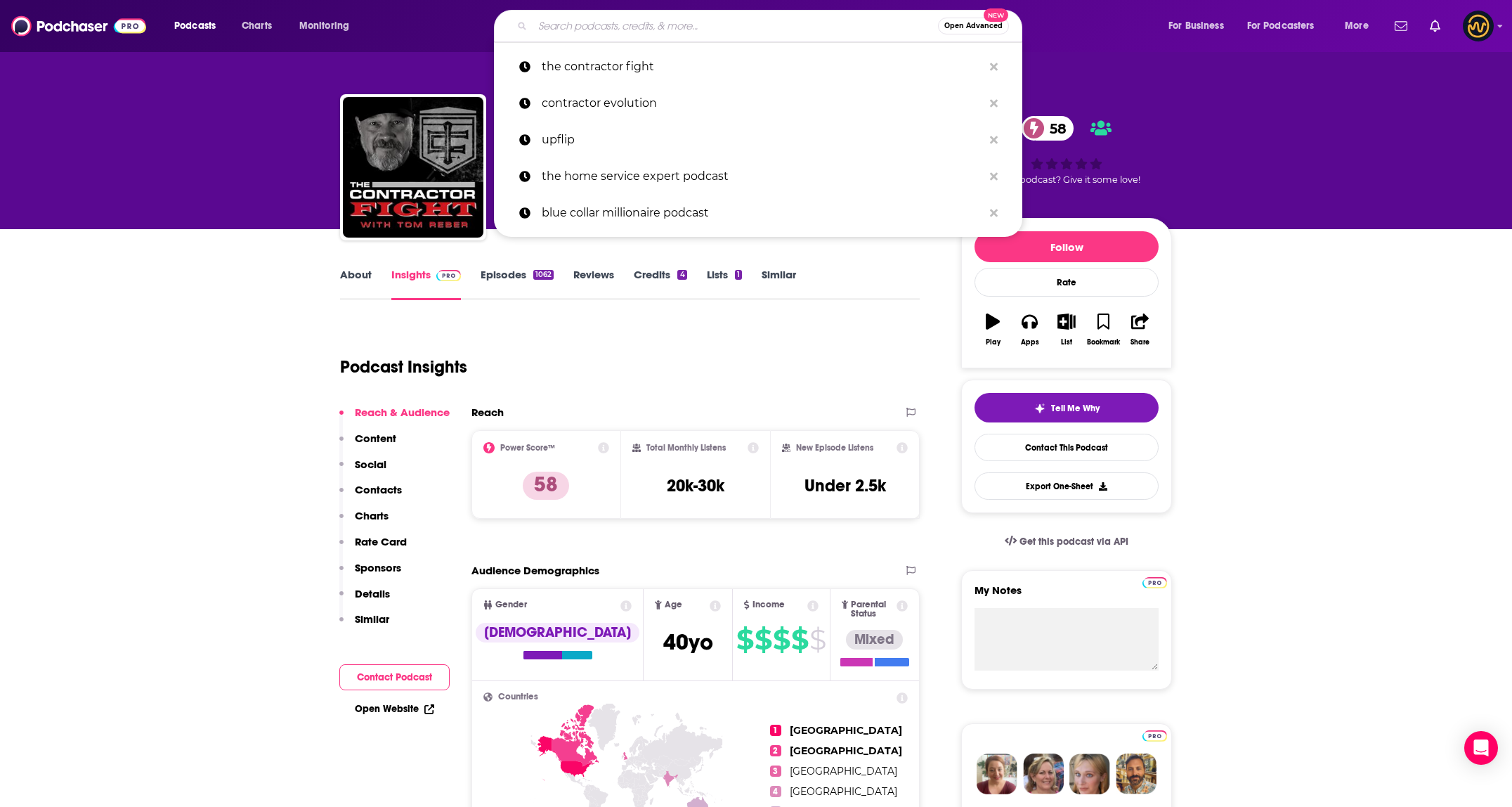
click at [671, 22] on input "Search podcasts, credits, & more..." at bounding box center [735, 26] width 406 height 23
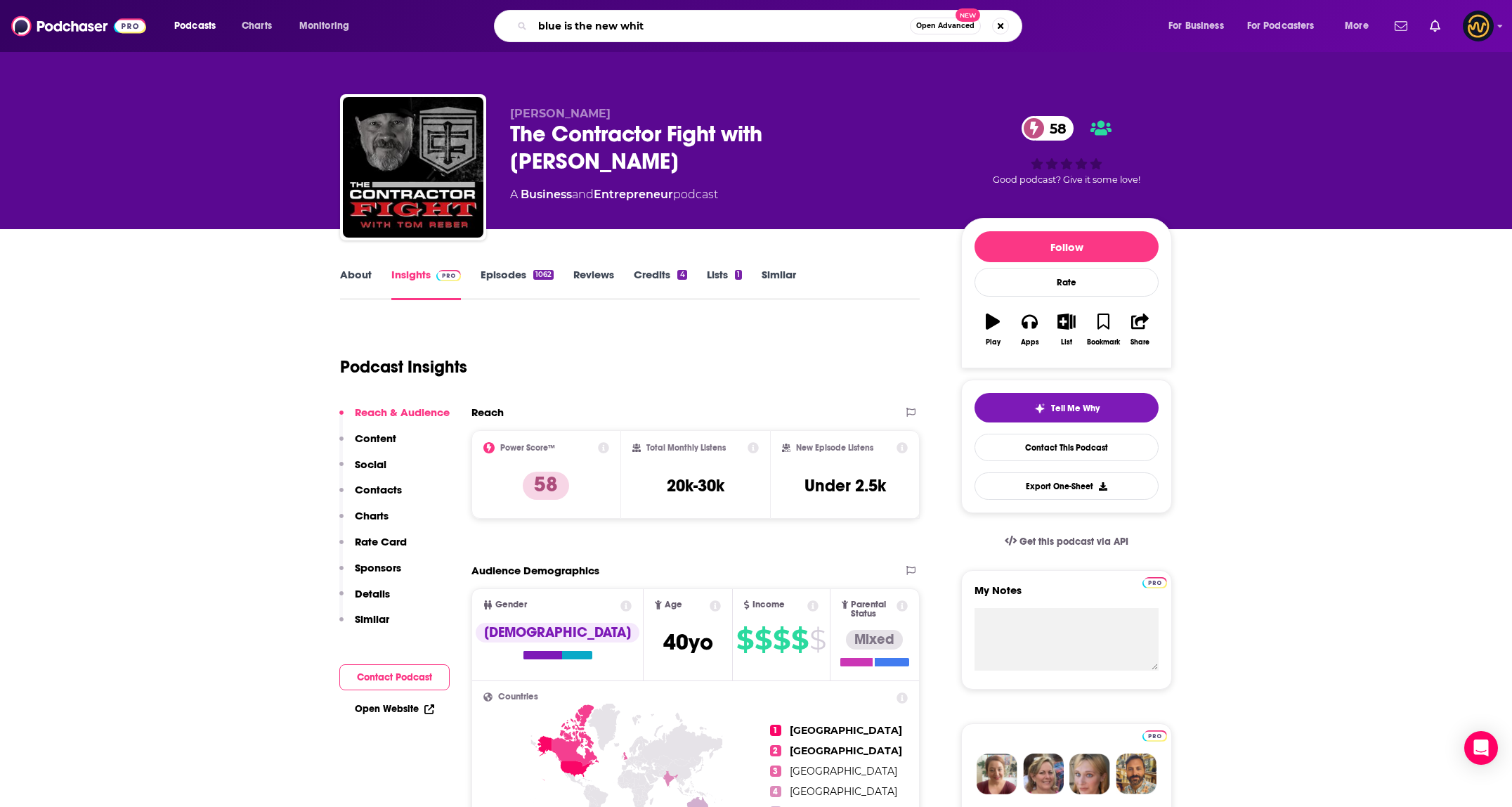
type input "blue is the new white"
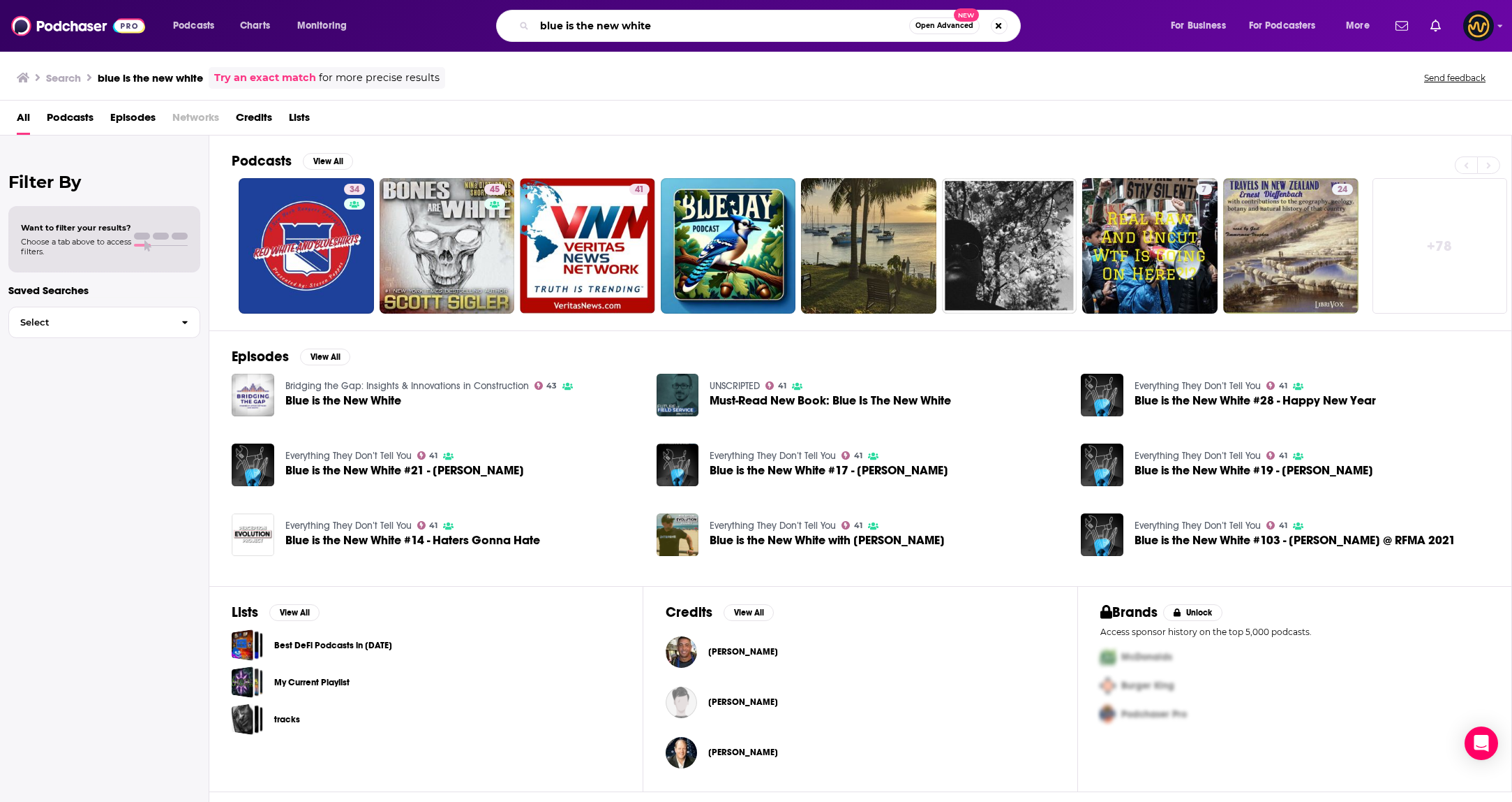
click at [680, 29] on input "blue is the new white" at bounding box center [722, 26] width 375 height 22
click at [369, 454] on link "Everything They Don’t Tell You" at bounding box center [348, 455] width 126 height 12
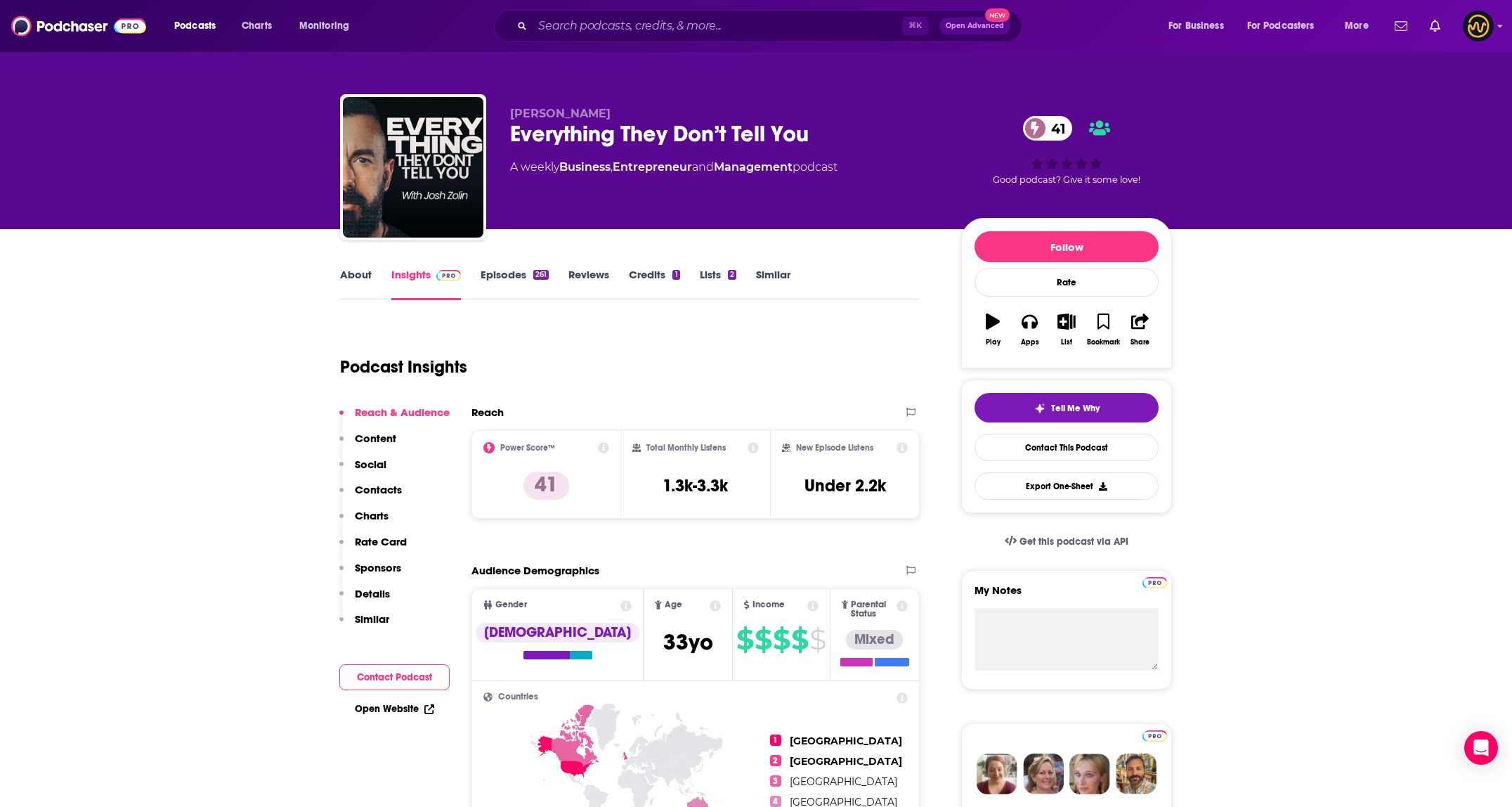
click at [362, 277] on link "About" at bounding box center [355, 284] width 32 height 33
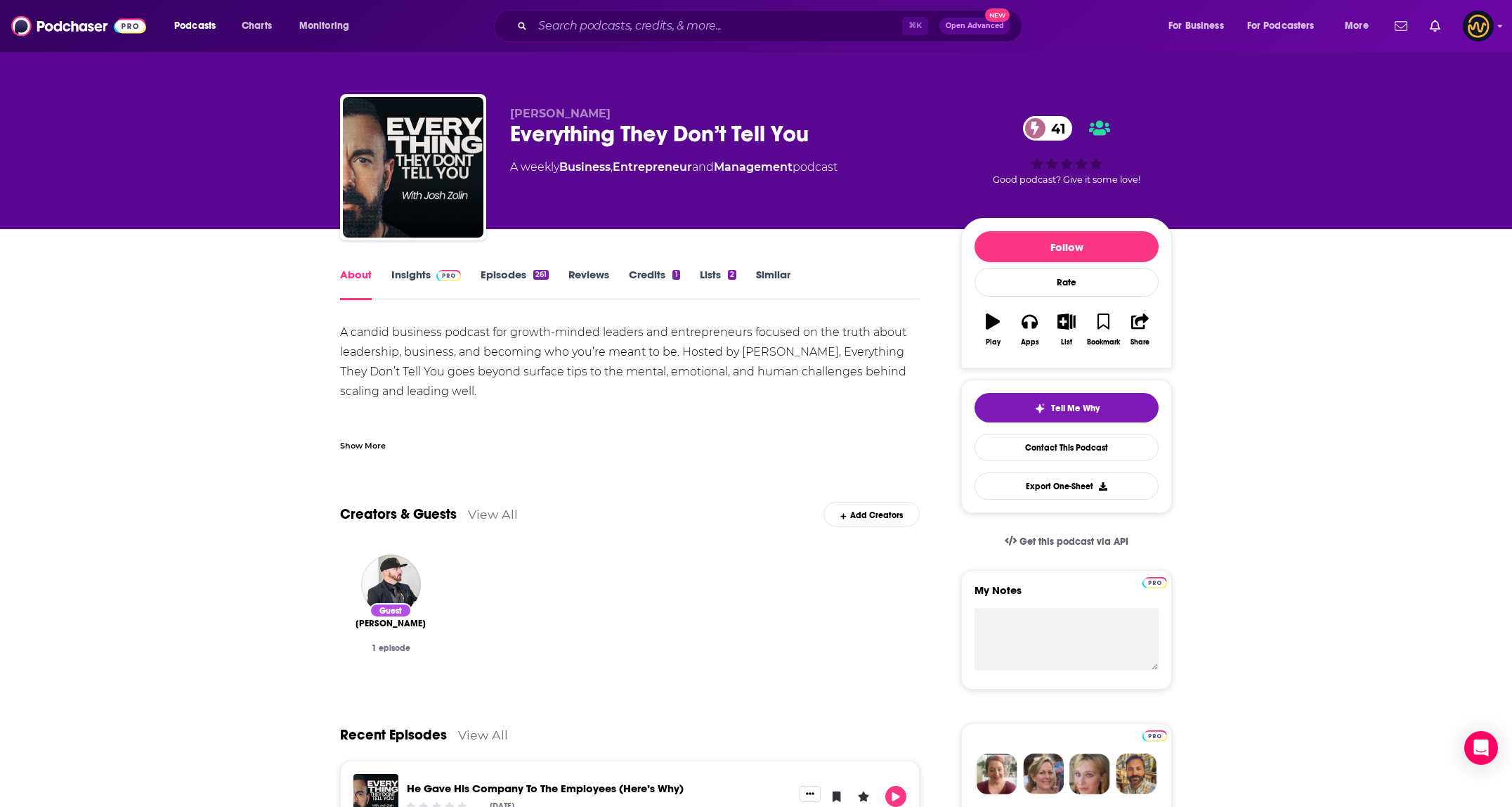
click at [411, 280] on link "Insights" at bounding box center [426, 284] width 69 height 33
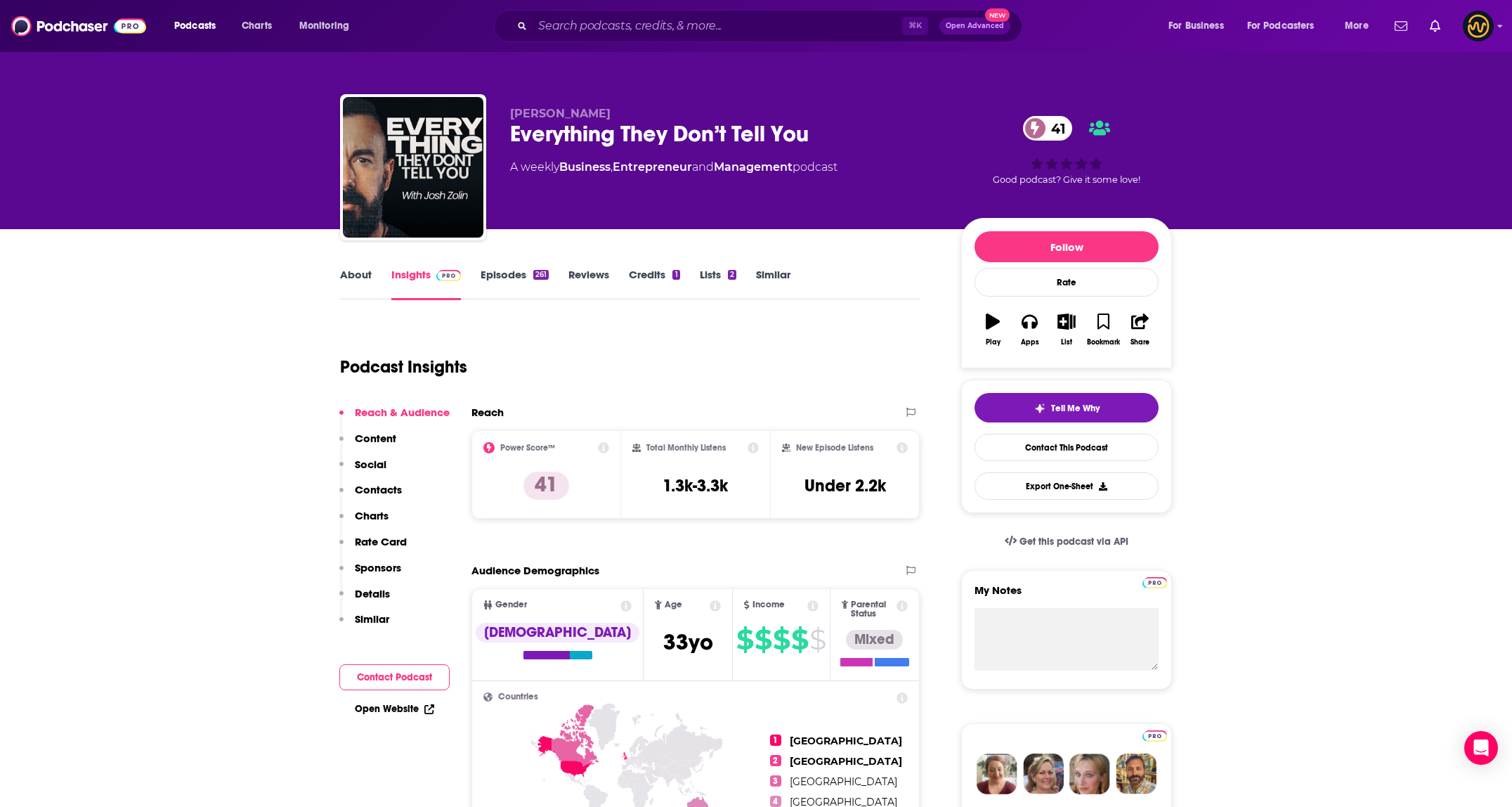
click at [501, 287] on link "Episodes 261" at bounding box center [515, 284] width 68 height 33
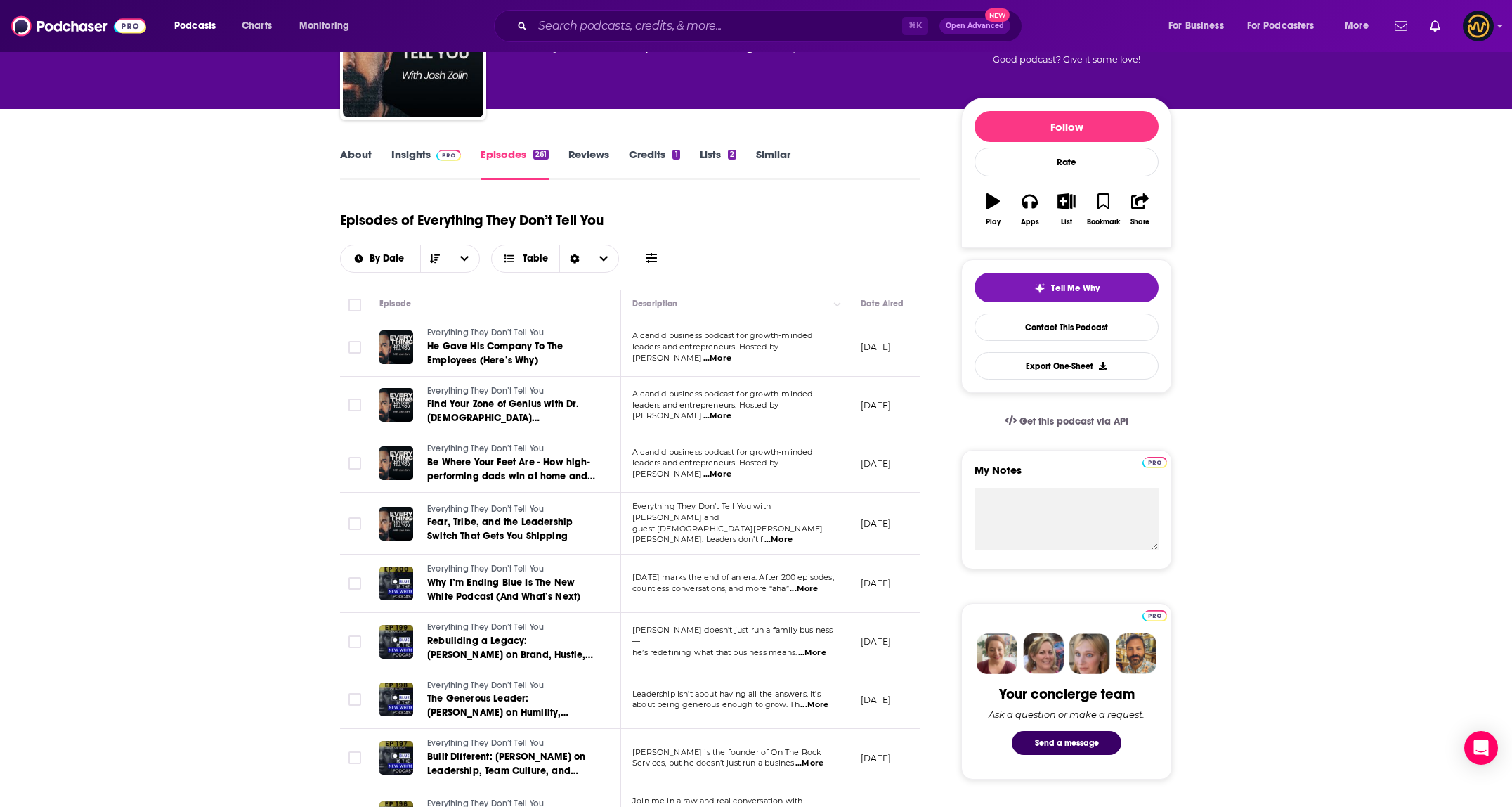
scroll to position [265, 0]
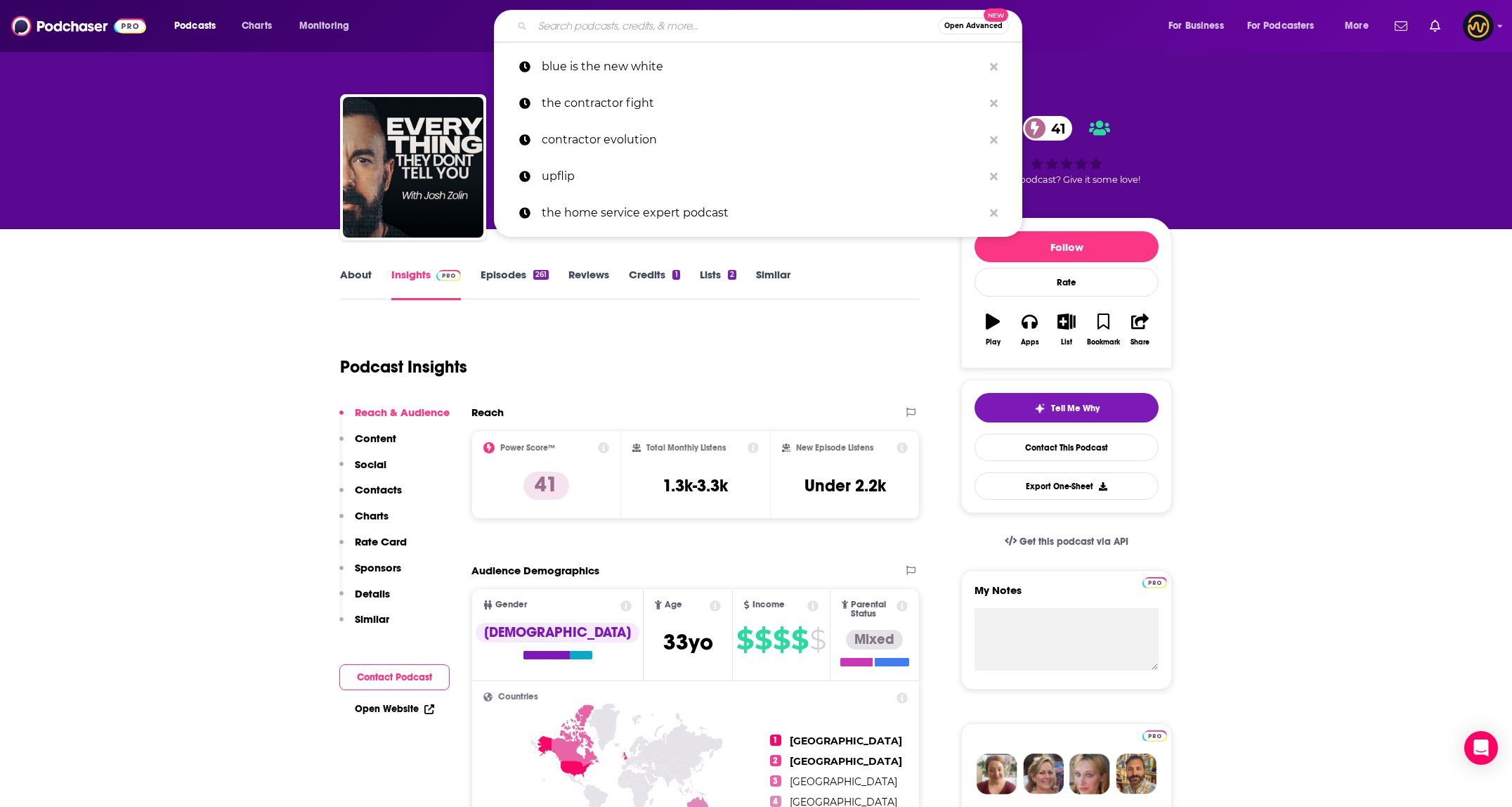
click at [643, 25] on input "Search podcasts, credits, & more..." at bounding box center [735, 26] width 406 height 23
click at [521, 282] on link "Episodes 261" at bounding box center [515, 284] width 68 height 33
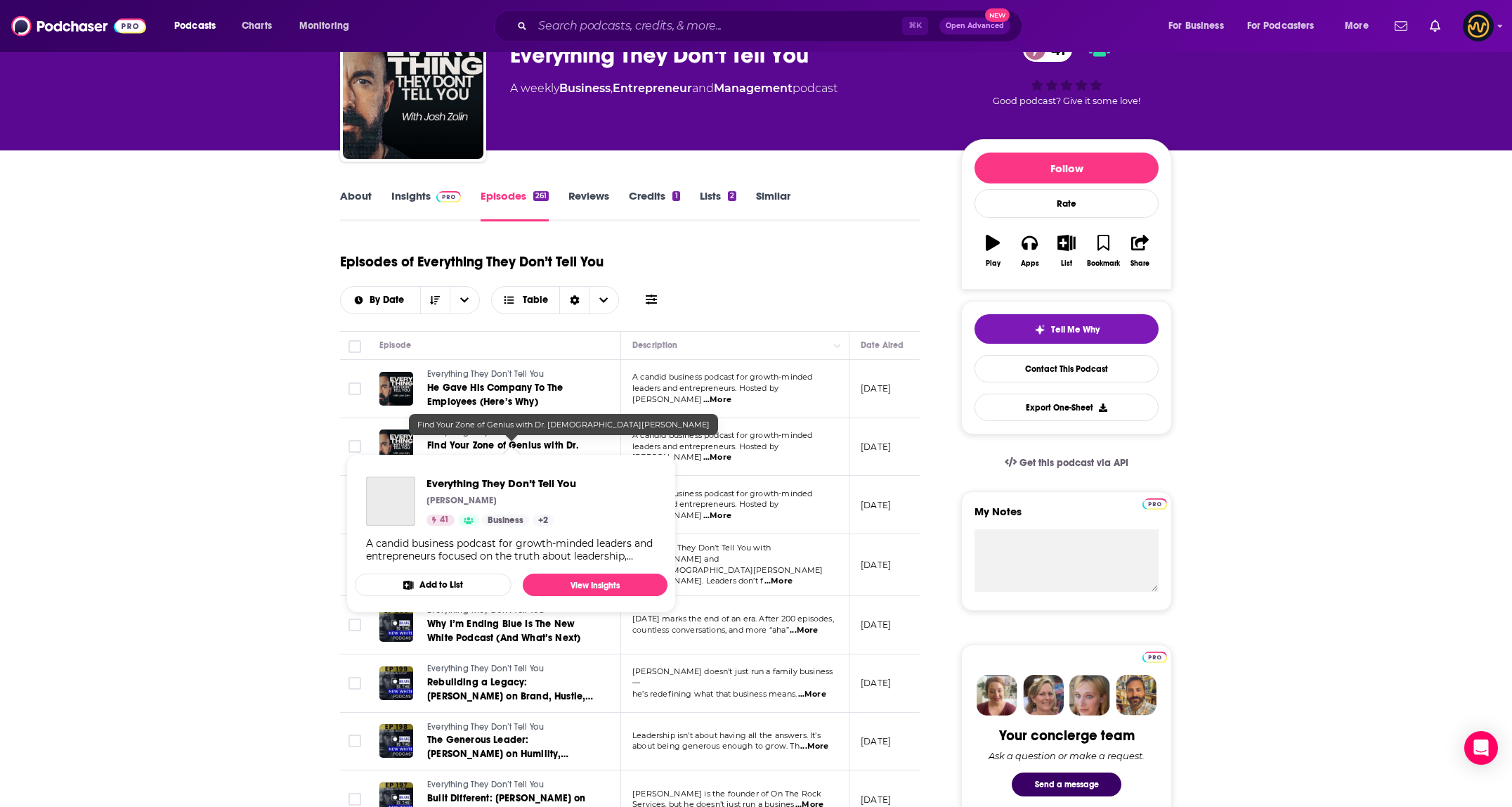
scroll to position [140, 0]
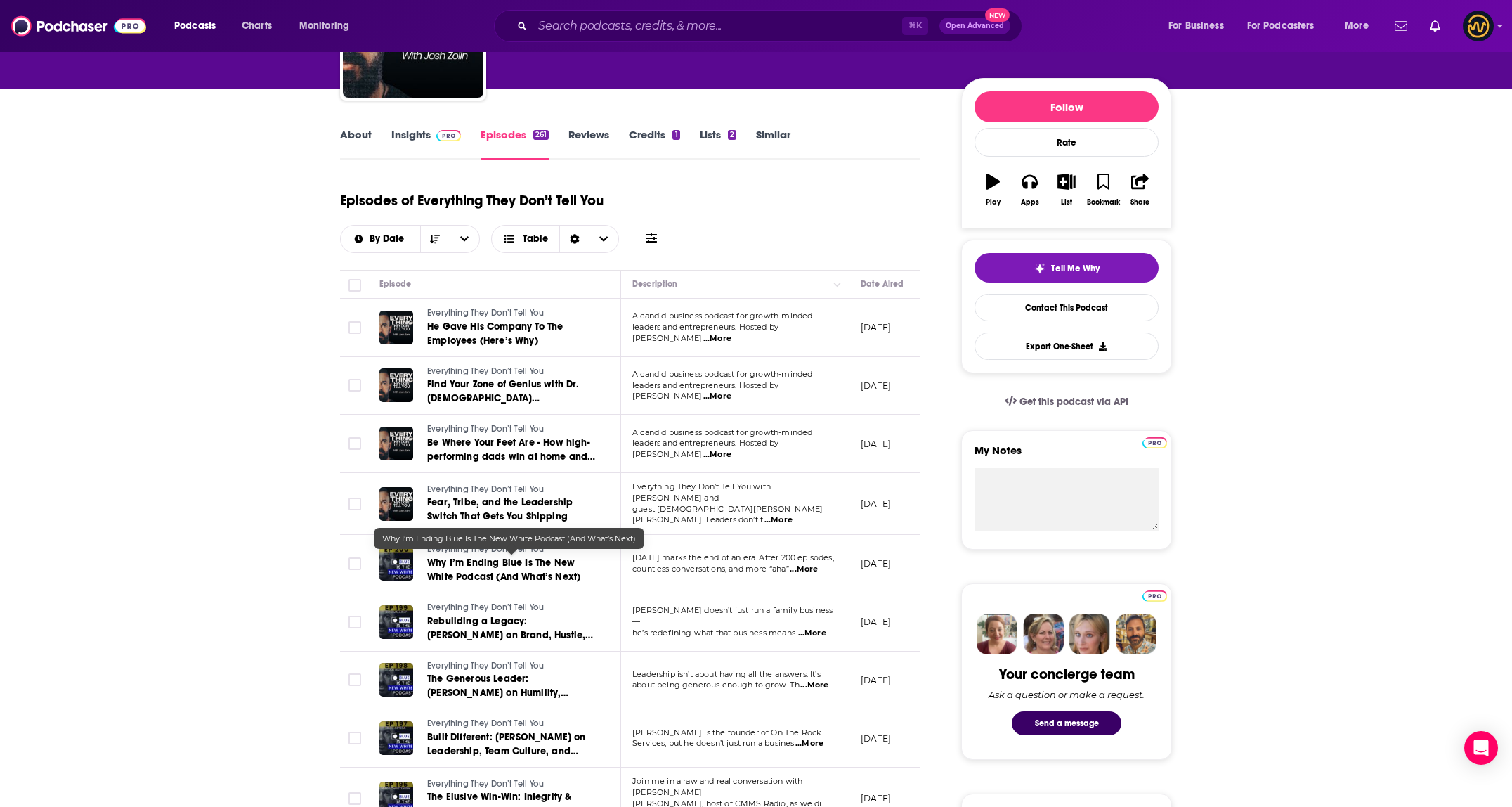
click at [512, 564] on span "Why I’m Ending Blue Is The New White Podcast (And What’s Next)" at bounding box center [504, 569] width 154 height 26
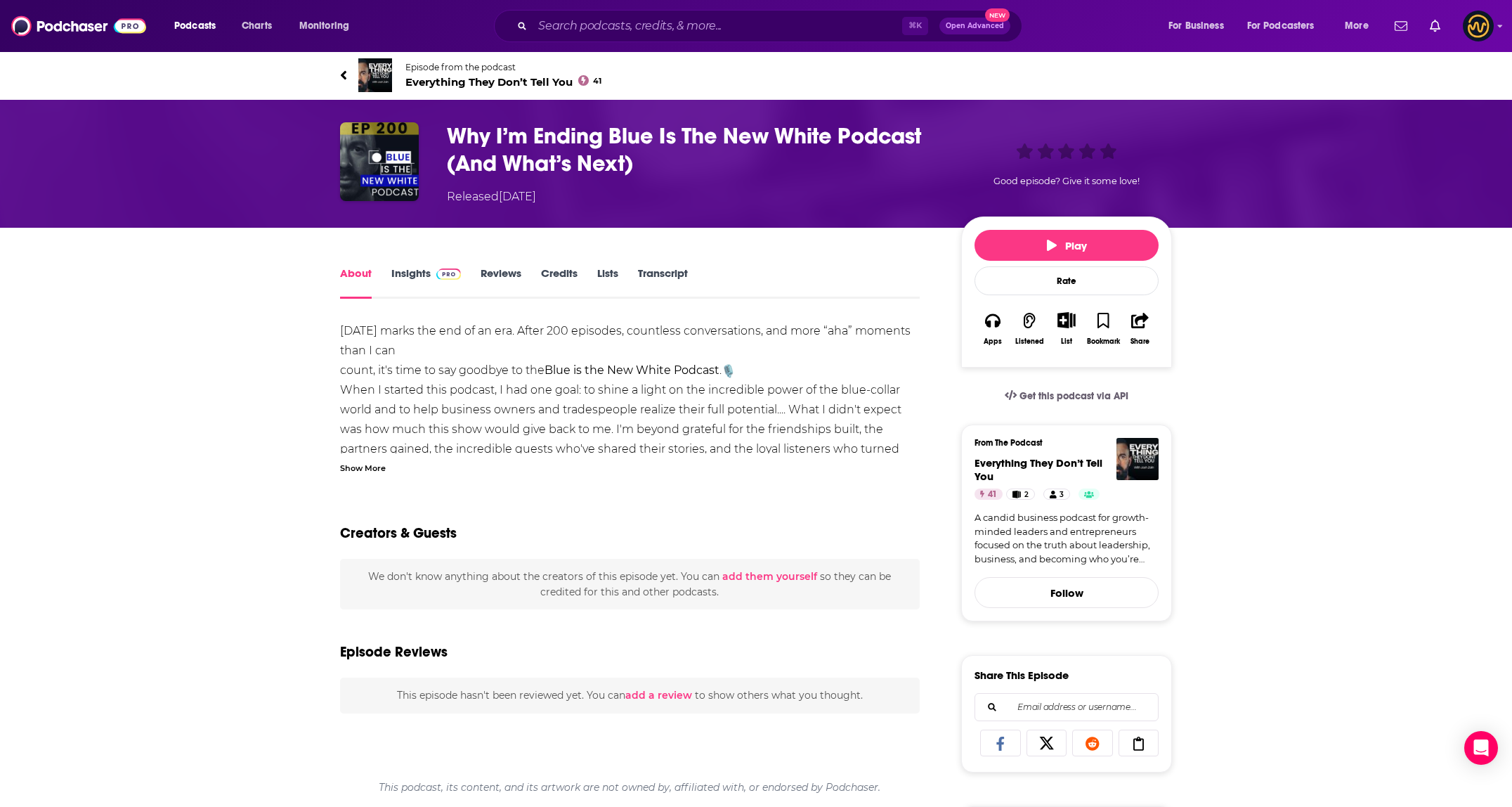
click at [371, 469] on div "Show More" at bounding box center [362, 467] width 46 height 13
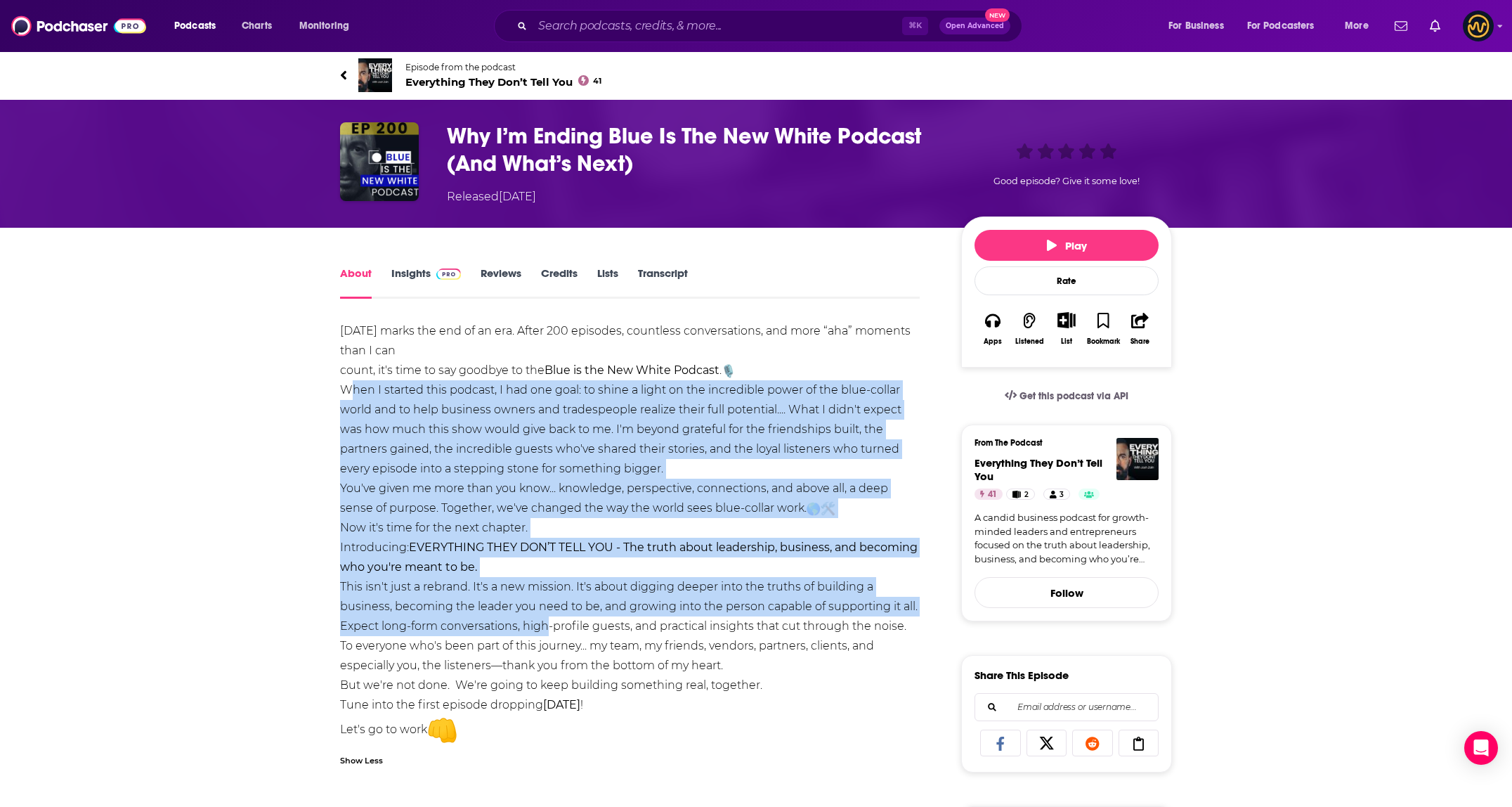
drag, startPoint x: 343, startPoint y: 397, endPoint x: 537, endPoint y: 623, distance: 297.8
click at [540, 624] on div "Today marks the end of an era. After 200 episodes, countless conversations, and…" at bounding box center [629, 533] width 580 height 425
click at [536, 623] on div "Today marks the end of an era. After 200 episodes, countless conversations, and…" at bounding box center [629, 533] width 580 height 425
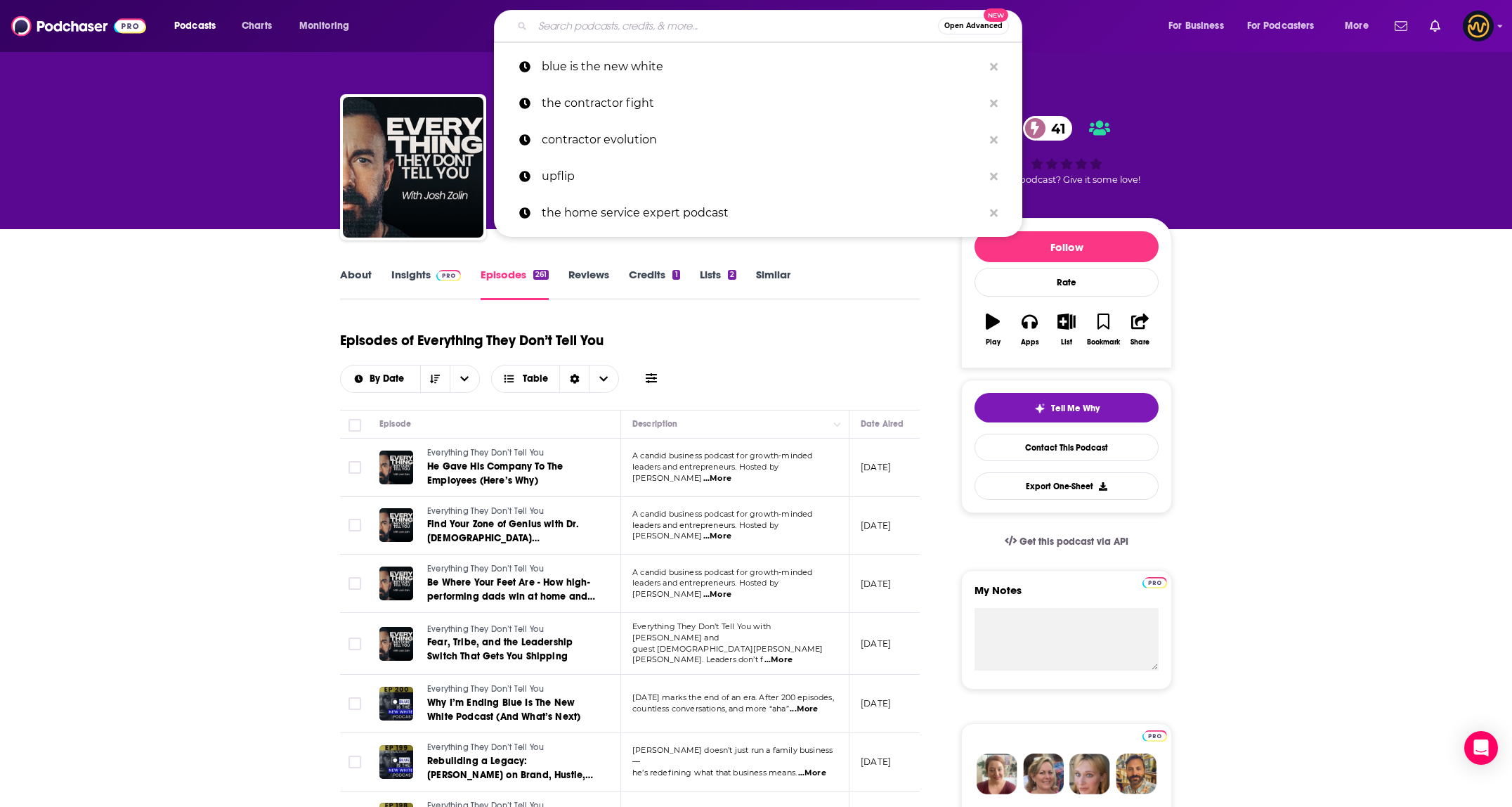
click at [647, 24] on input "Search podcasts, credits, & more..." at bounding box center [735, 26] width 406 height 23
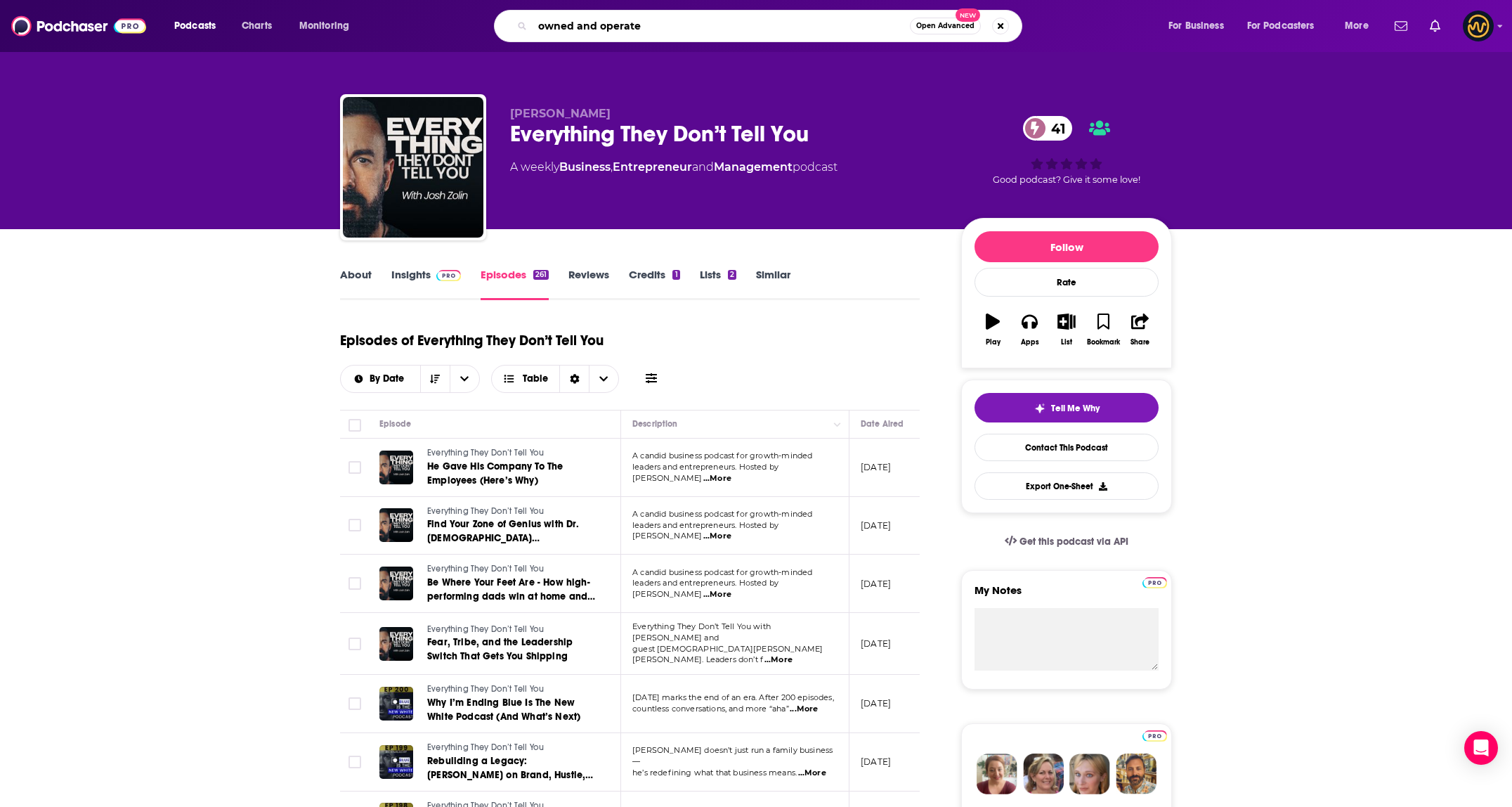
type input "owned and operated"
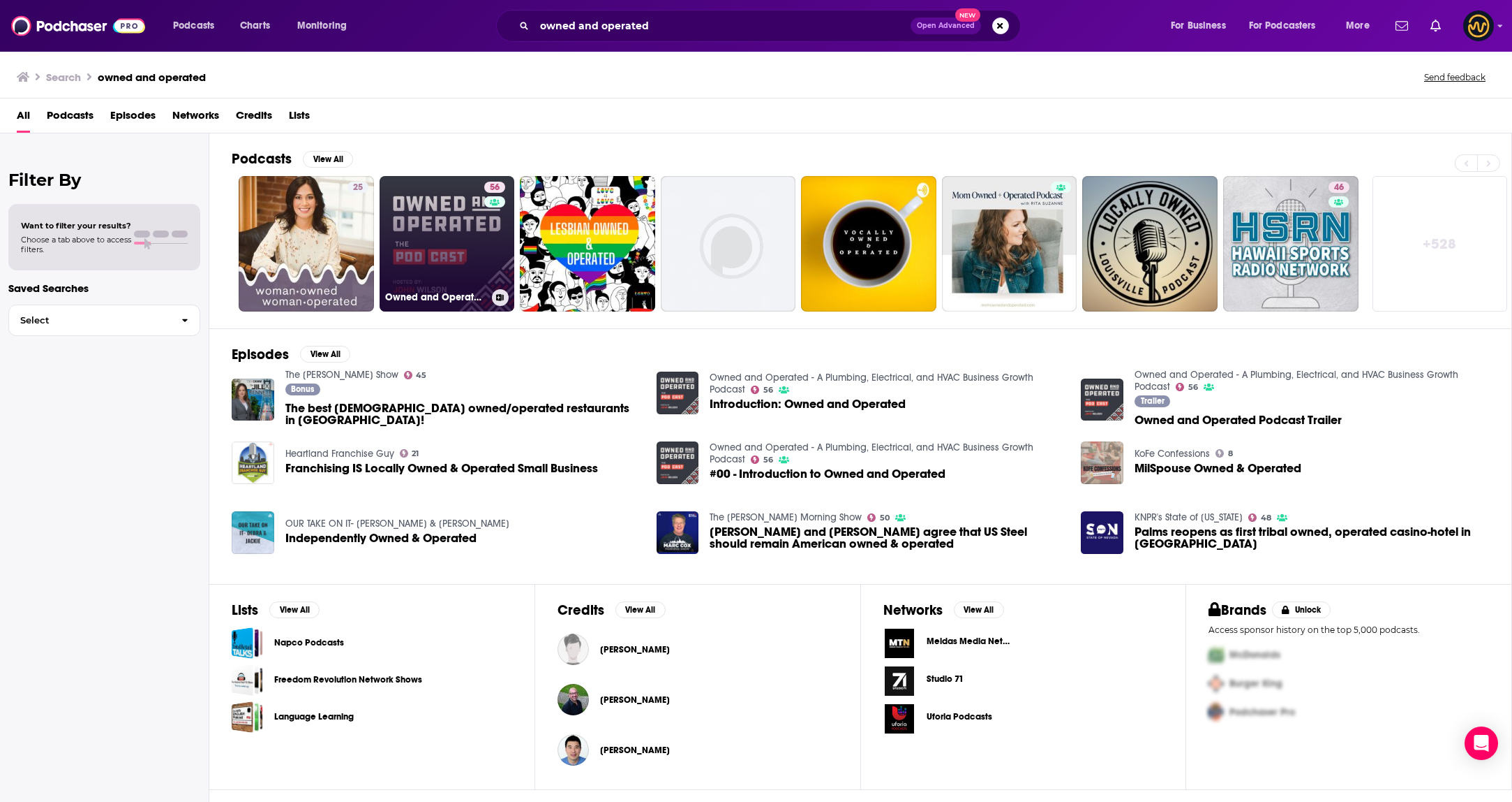
click at [453, 238] on link "56 Owned and Operated - A Plumbing, Electrical, and HVAC Business Growth Podcast" at bounding box center [447, 243] width 135 height 135
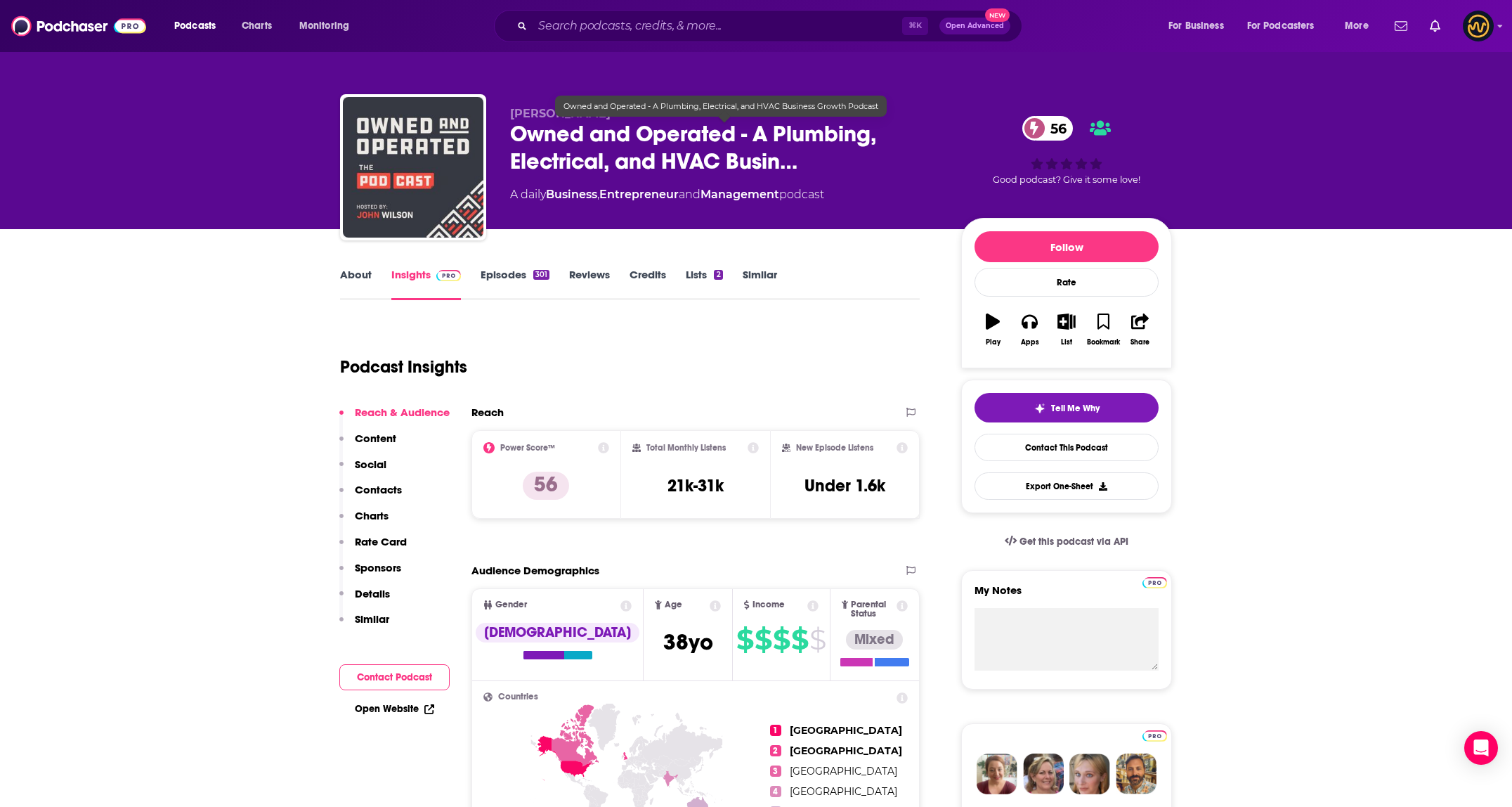
drag, startPoint x: 767, startPoint y: 142, endPoint x: 740, endPoint y: 139, distance: 27.2
click at [765, 142] on span "Owned and Operated - A Plumbing, Electrical, and HVAC Busin…" at bounding box center [724, 148] width 429 height 55
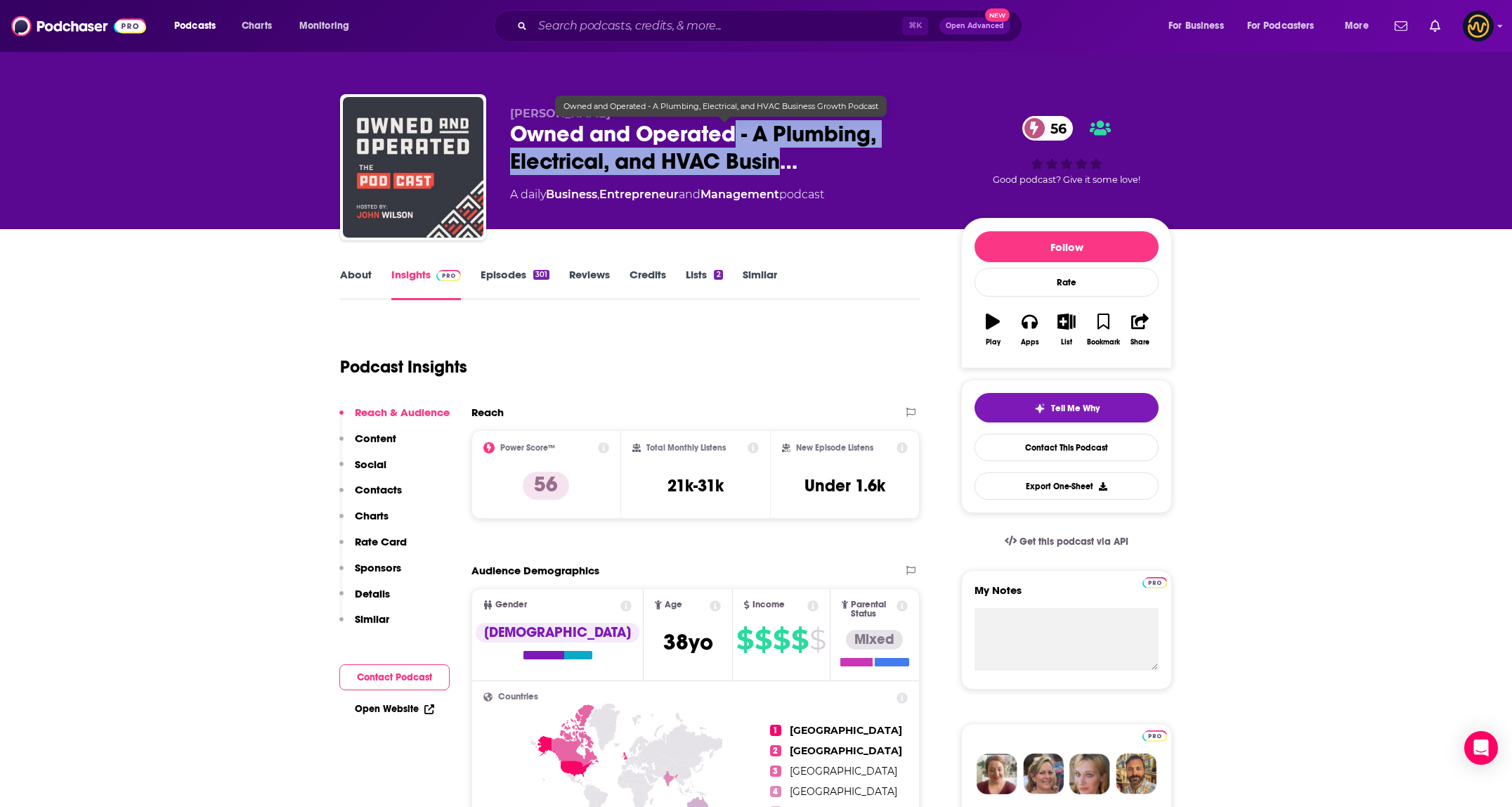
drag, startPoint x: 737, startPoint y: 135, endPoint x: 779, endPoint y: 167, distance: 52.8
click at [779, 167] on span "Owned and Operated - A Plumbing, Electrical, and HVAC Busin…" at bounding box center [724, 148] width 429 height 55
copy h2 "- A Plumbing, Electrical, and HVAC Busin"
click at [734, 29] on input "Search podcasts, credits, & more..." at bounding box center [717, 26] width 370 height 23
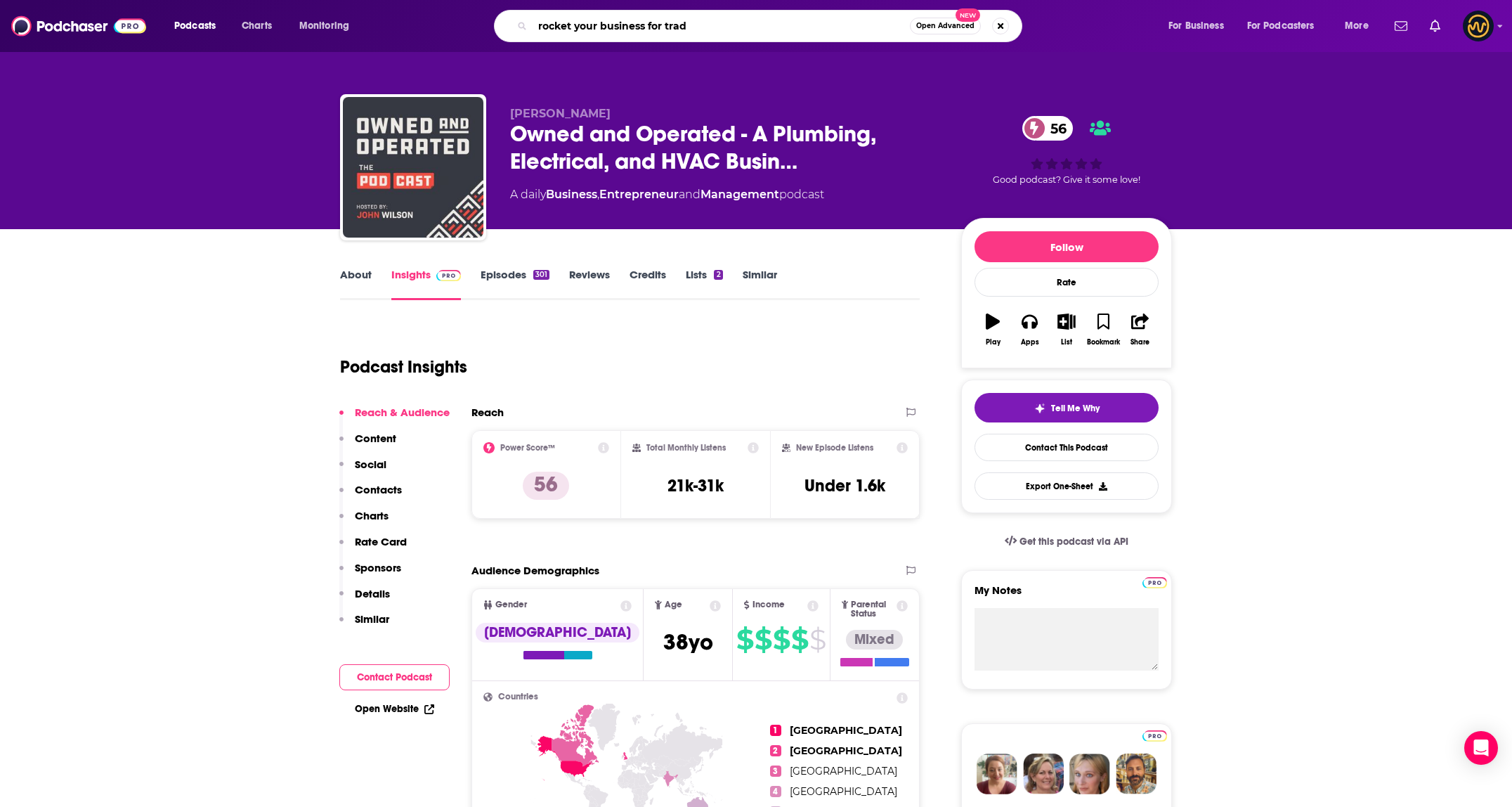
type input "rocket your business for trade"
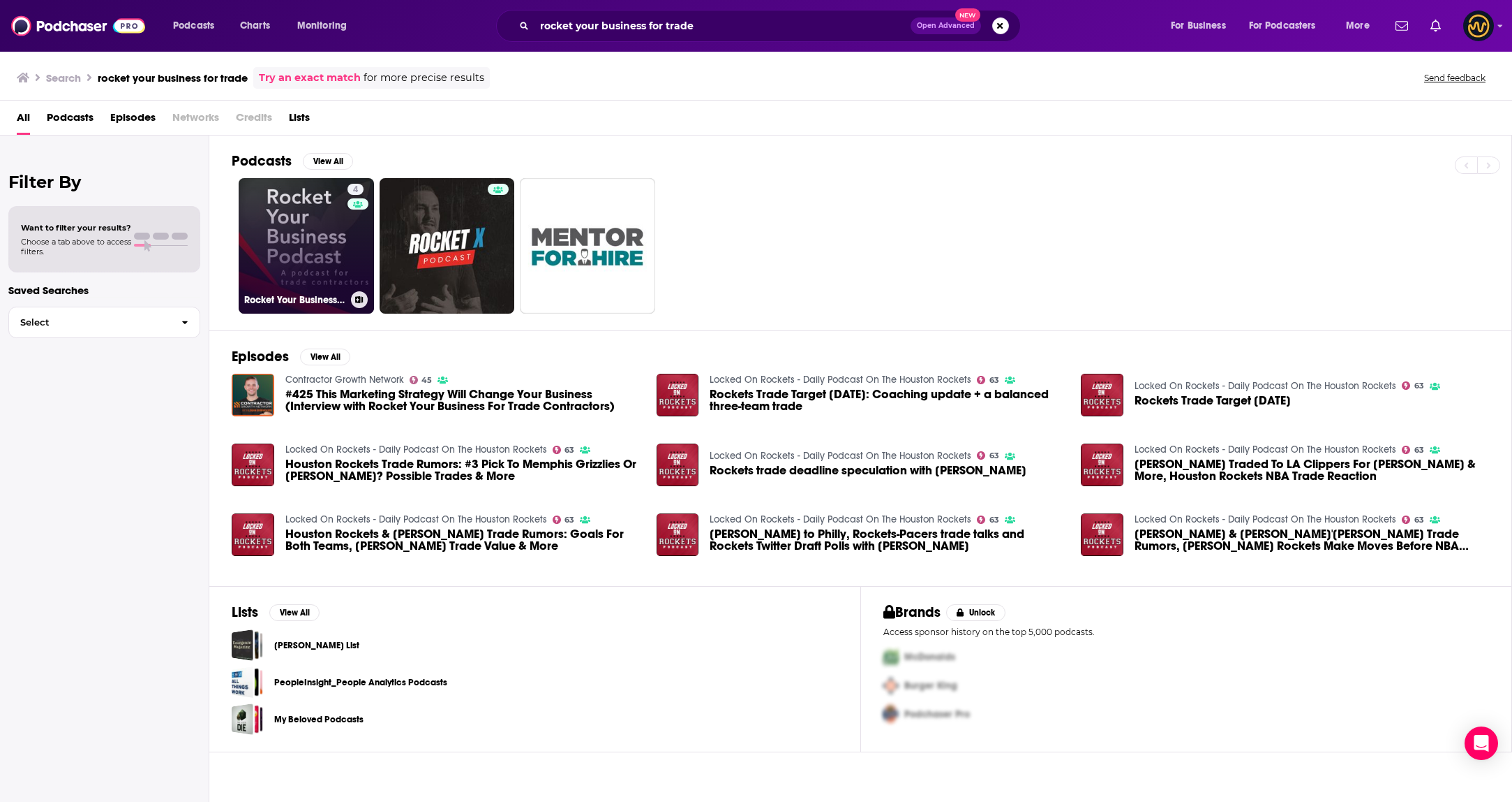
click at [299, 241] on link "4 Rocket Your Business for Trade Contractors" at bounding box center [306, 245] width 135 height 135
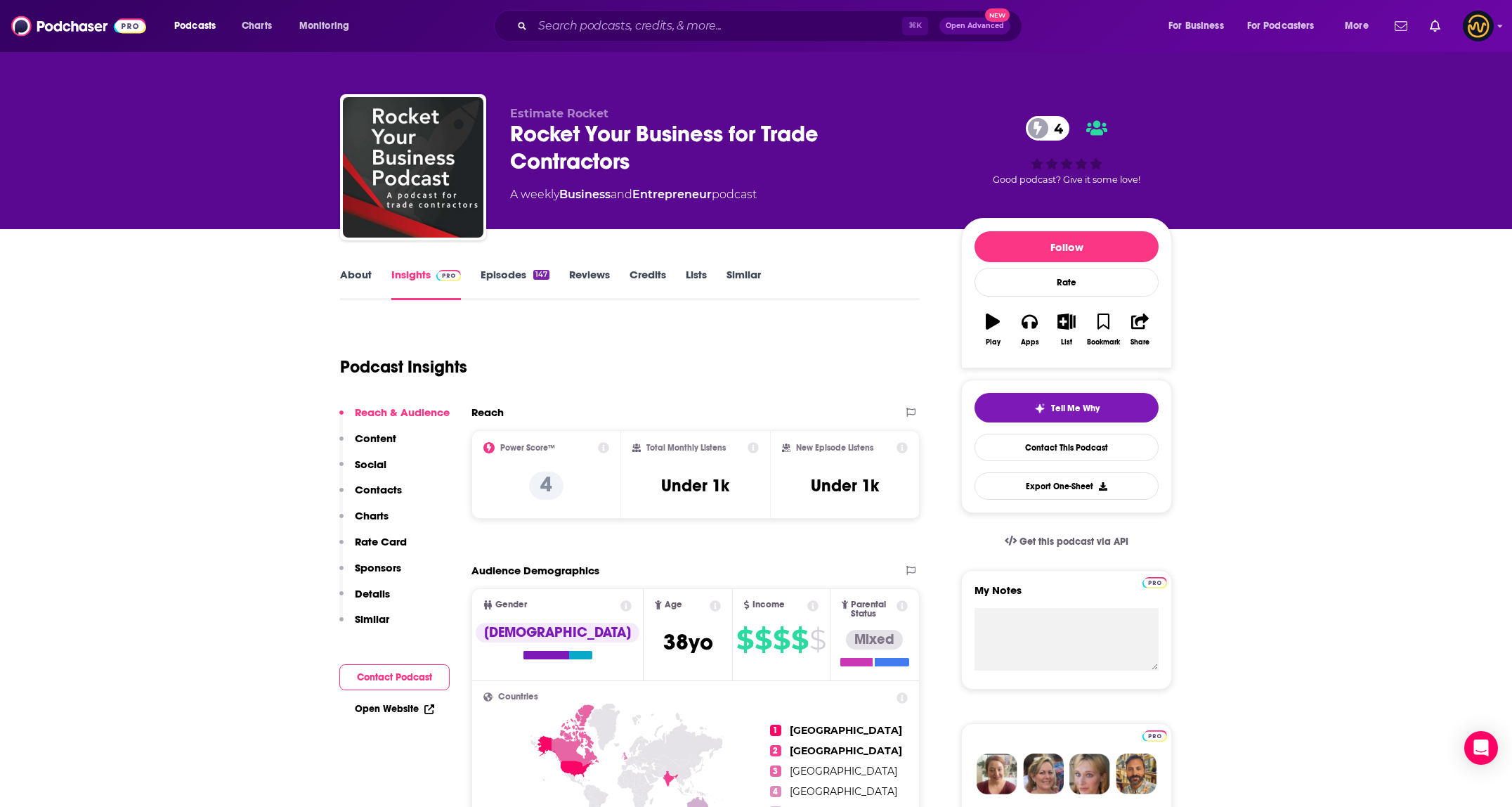
click at [349, 274] on link "About" at bounding box center [355, 284] width 32 height 33
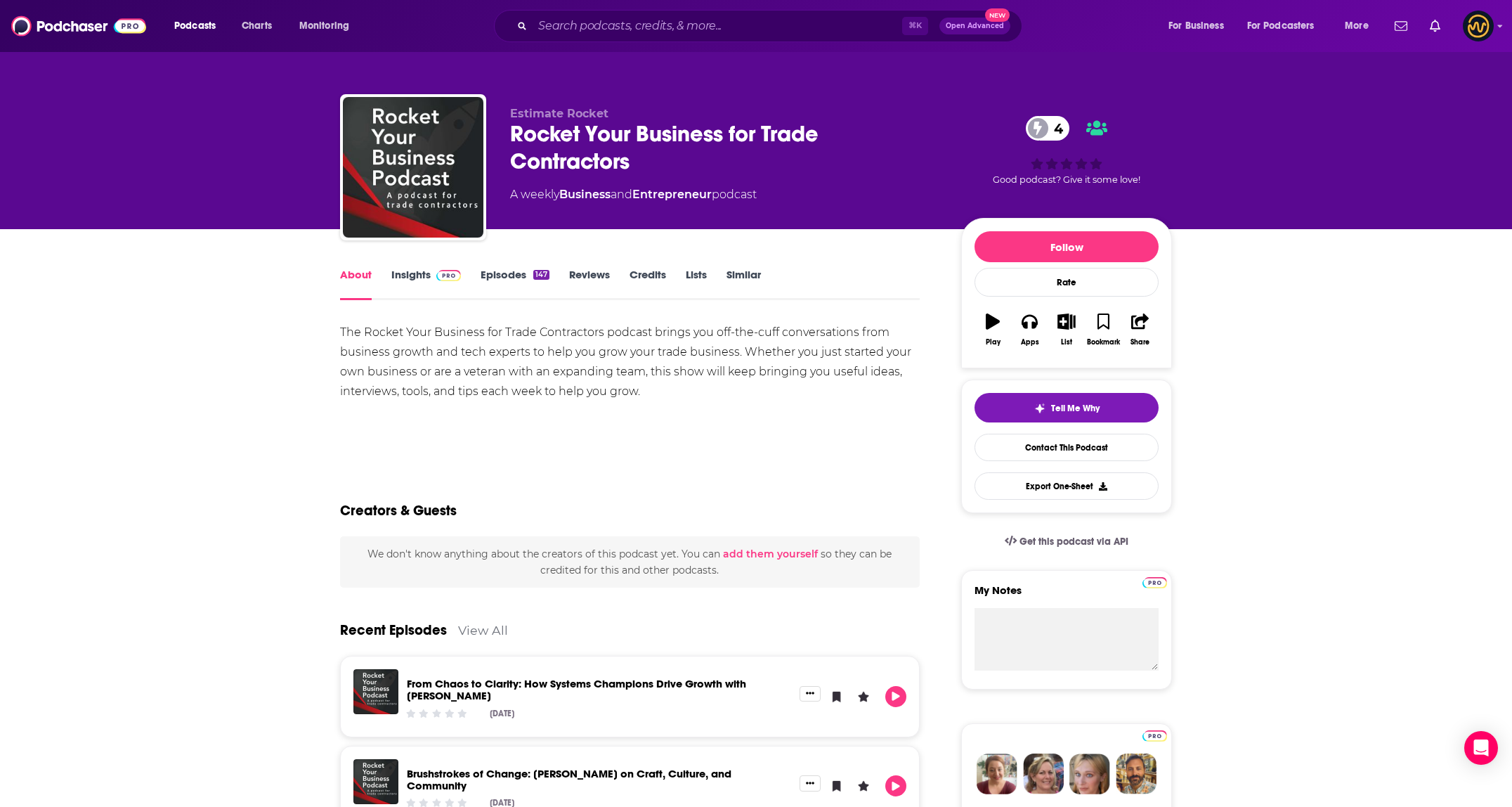
click at [430, 282] on link "Insights" at bounding box center [426, 284] width 69 height 33
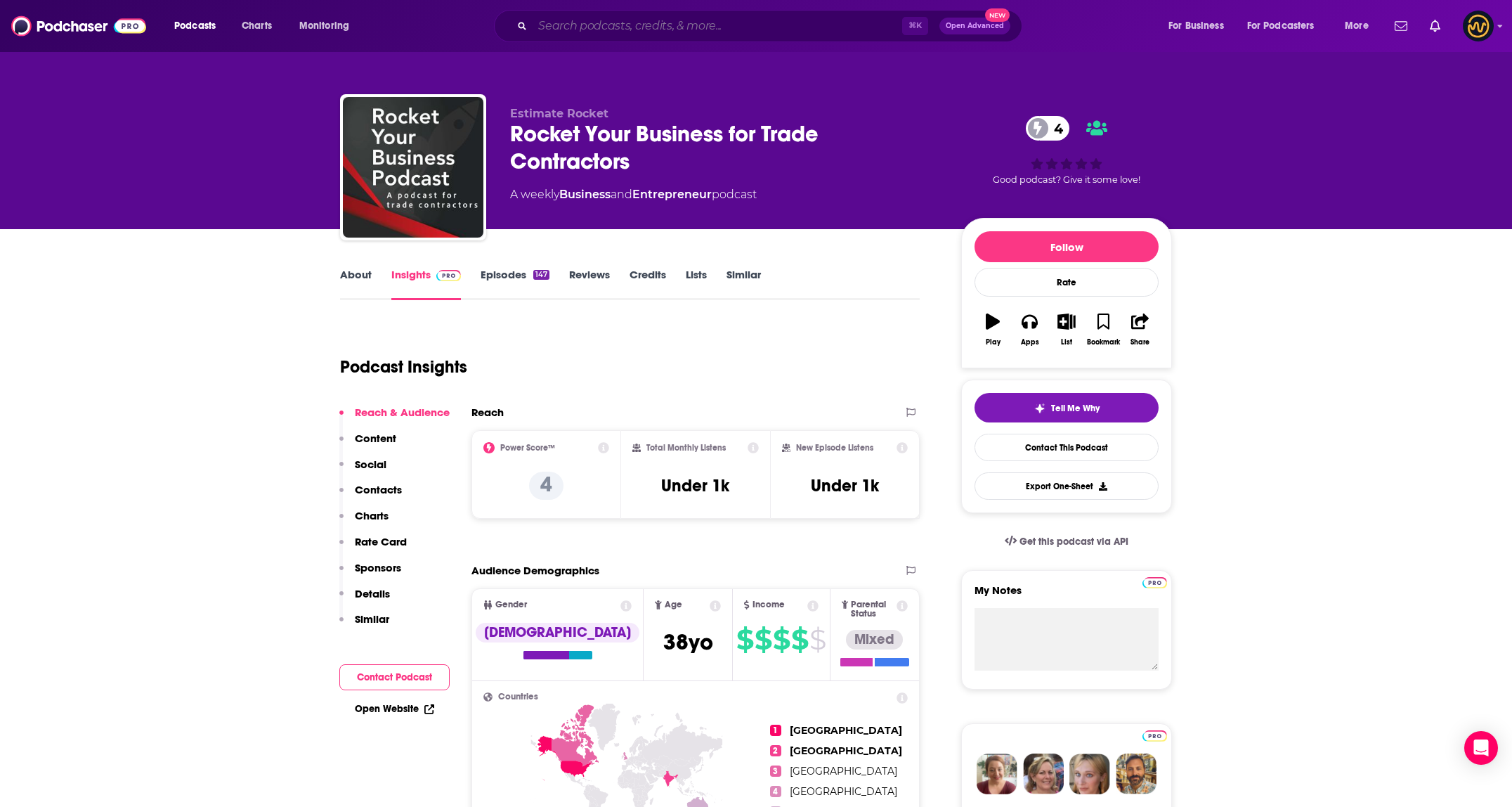
click at [676, 32] on input "Search podcasts, credits, & more..." at bounding box center [717, 26] width 370 height 23
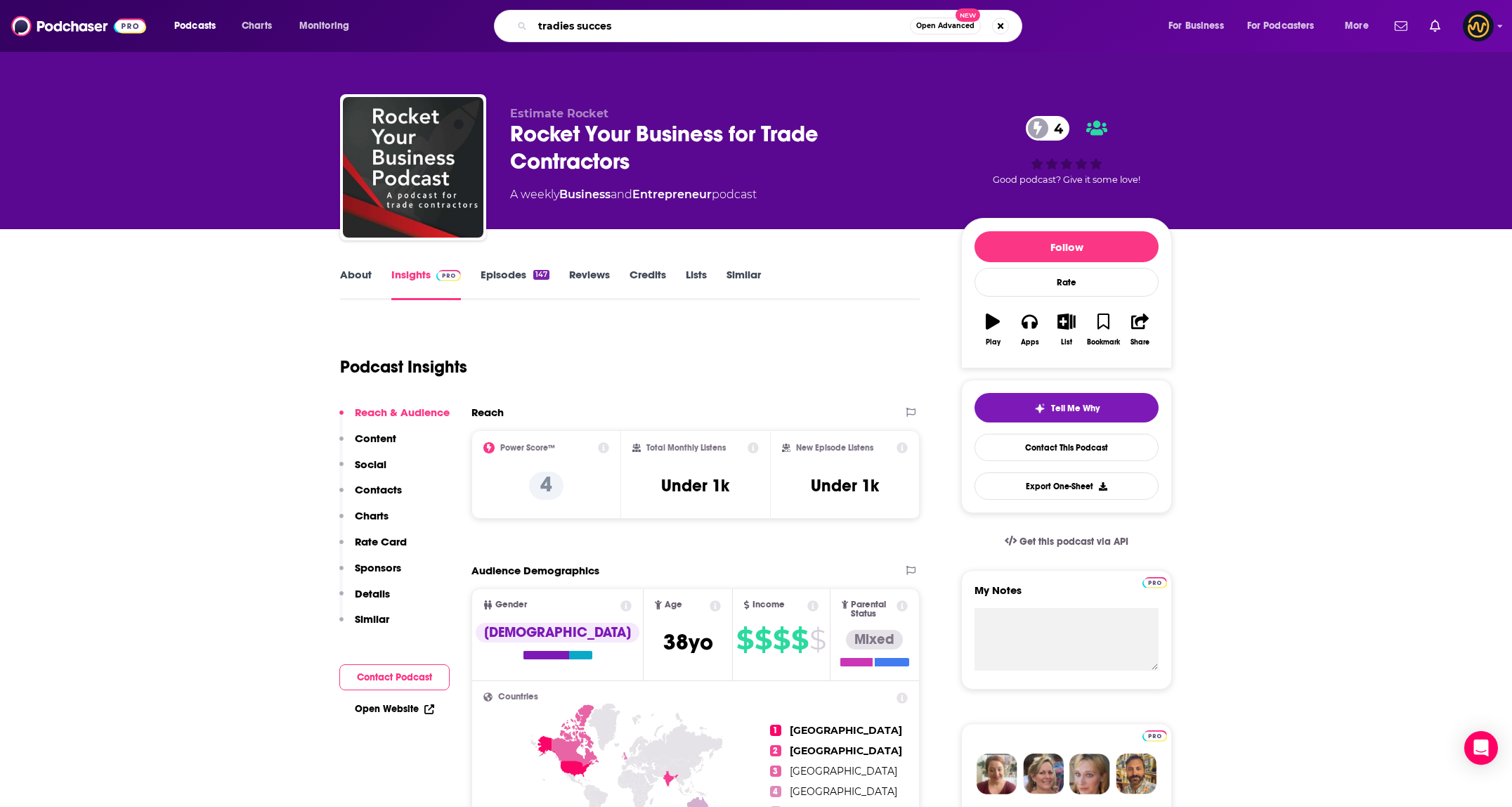
type input "tradies success"
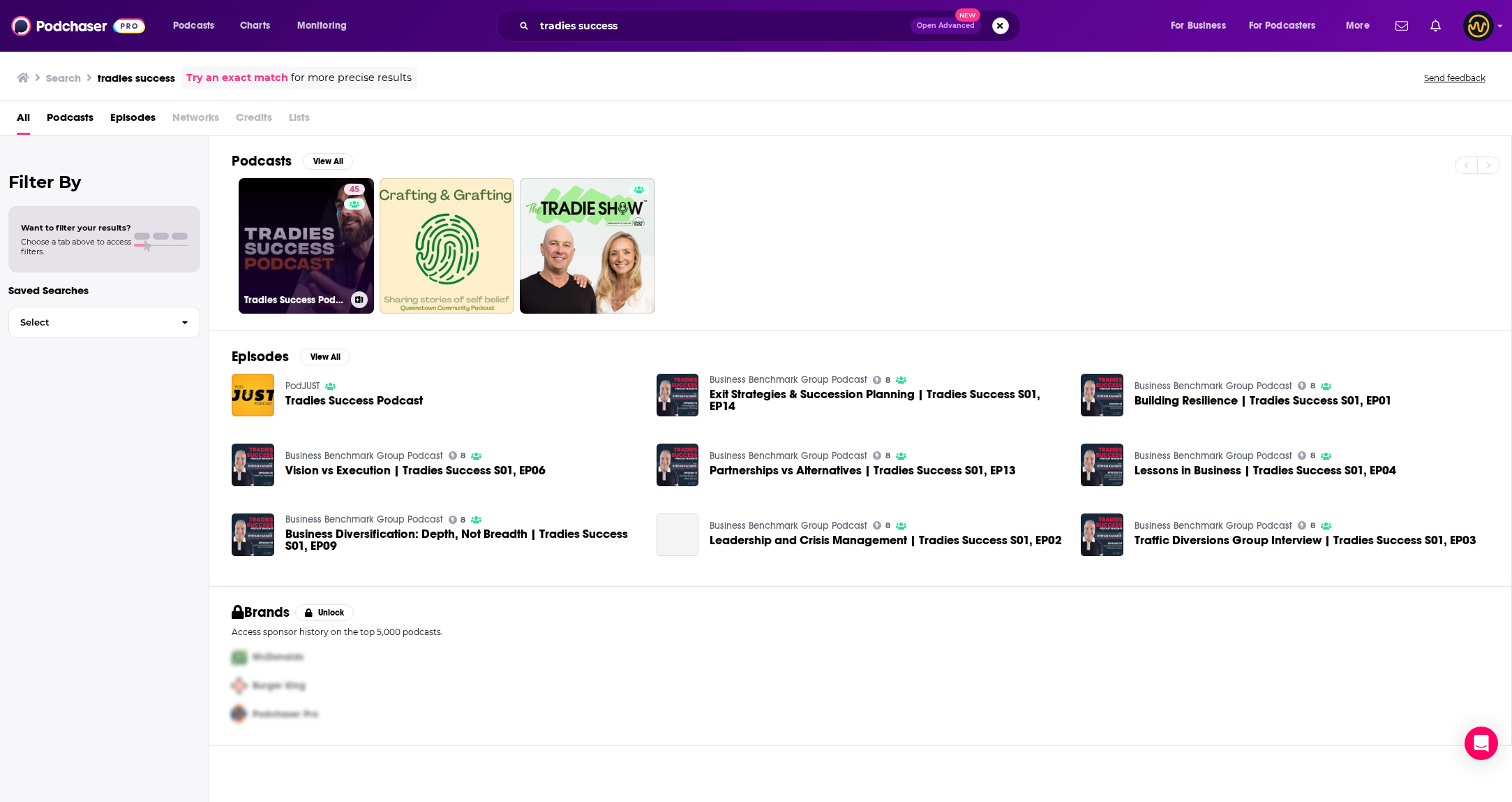
click at [327, 258] on link "45 Tradies Success Podcast | Business Growth for Electricians, Plumbers, Builde…" at bounding box center [306, 245] width 135 height 135
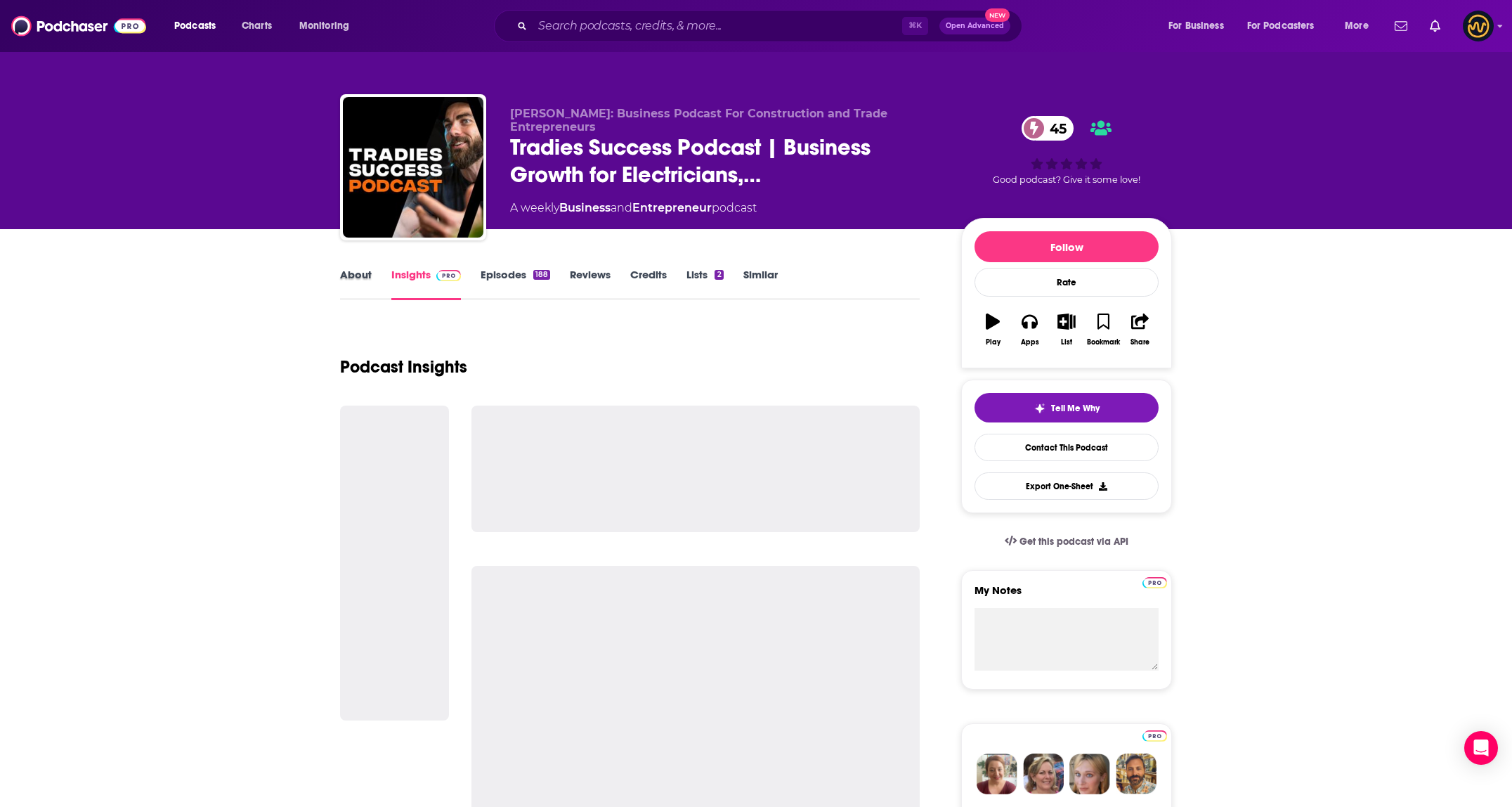
click at [386, 287] on div "About" at bounding box center [365, 284] width 51 height 33
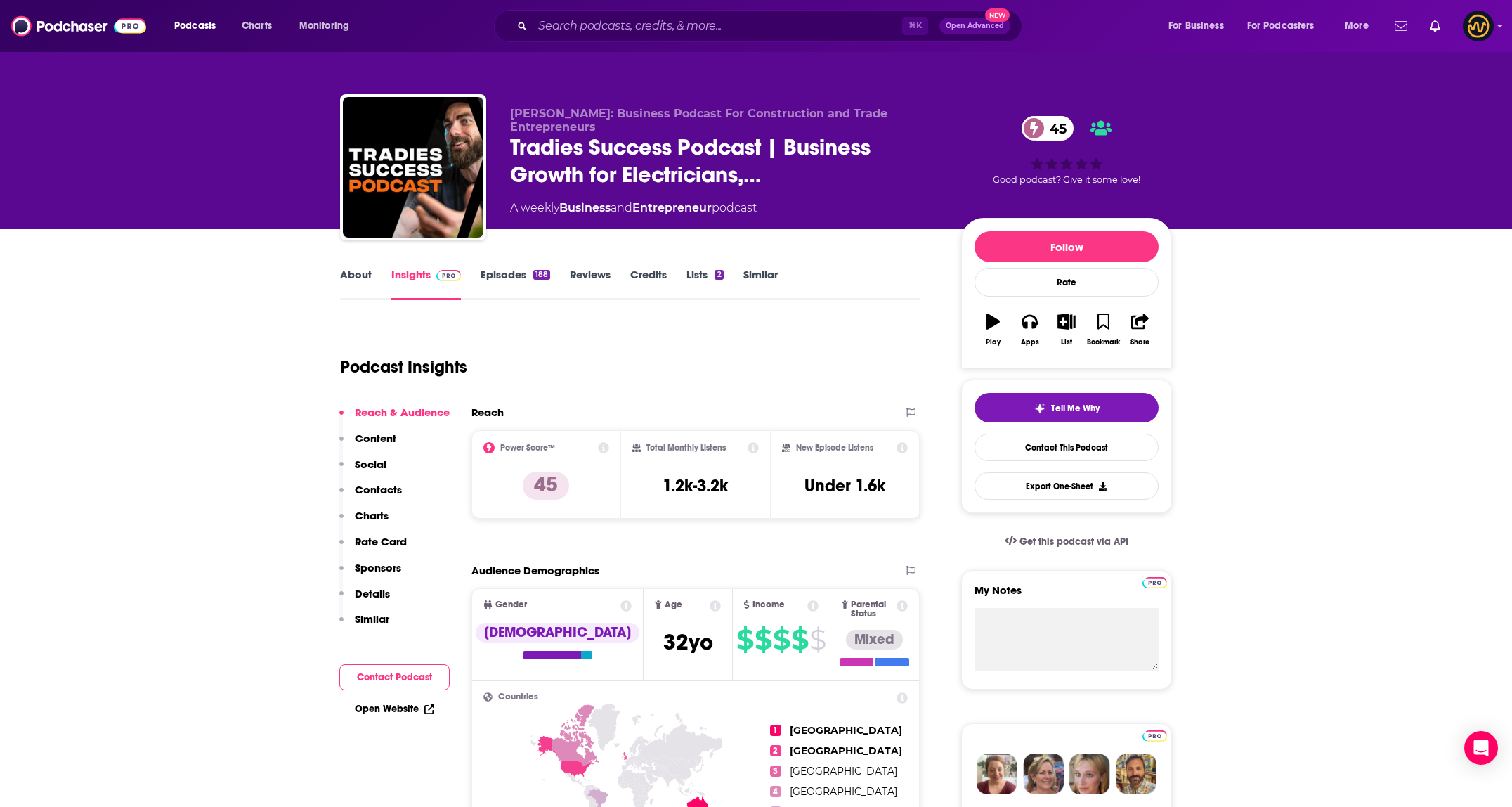
click at [345, 276] on link "About" at bounding box center [355, 284] width 32 height 33
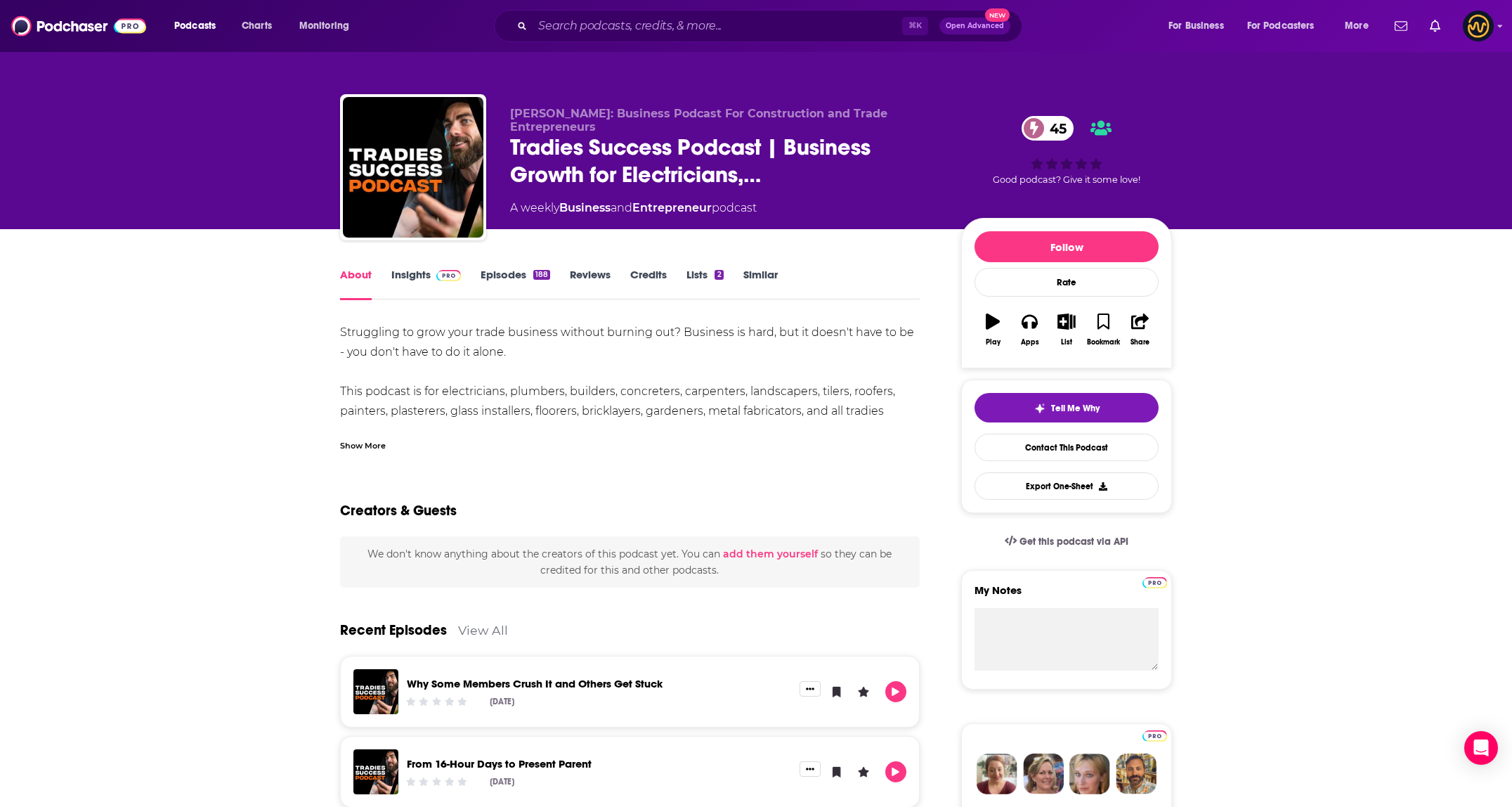
click at [416, 279] on link "Insights" at bounding box center [426, 284] width 69 height 33
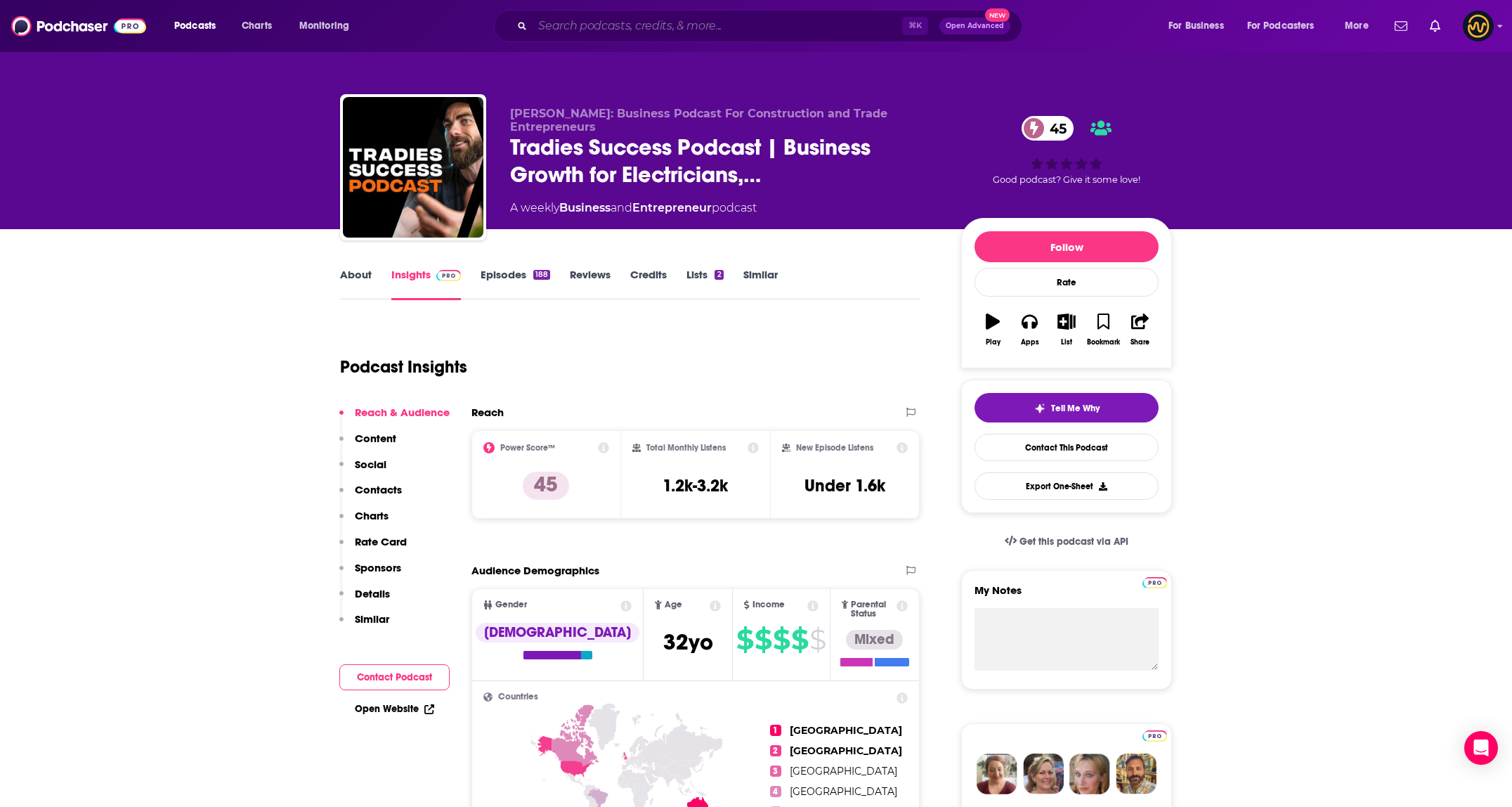
click at [779, 29] on input "Search podcasts, credits, & more..." at bounding box center [717, 26] width 370 height 23
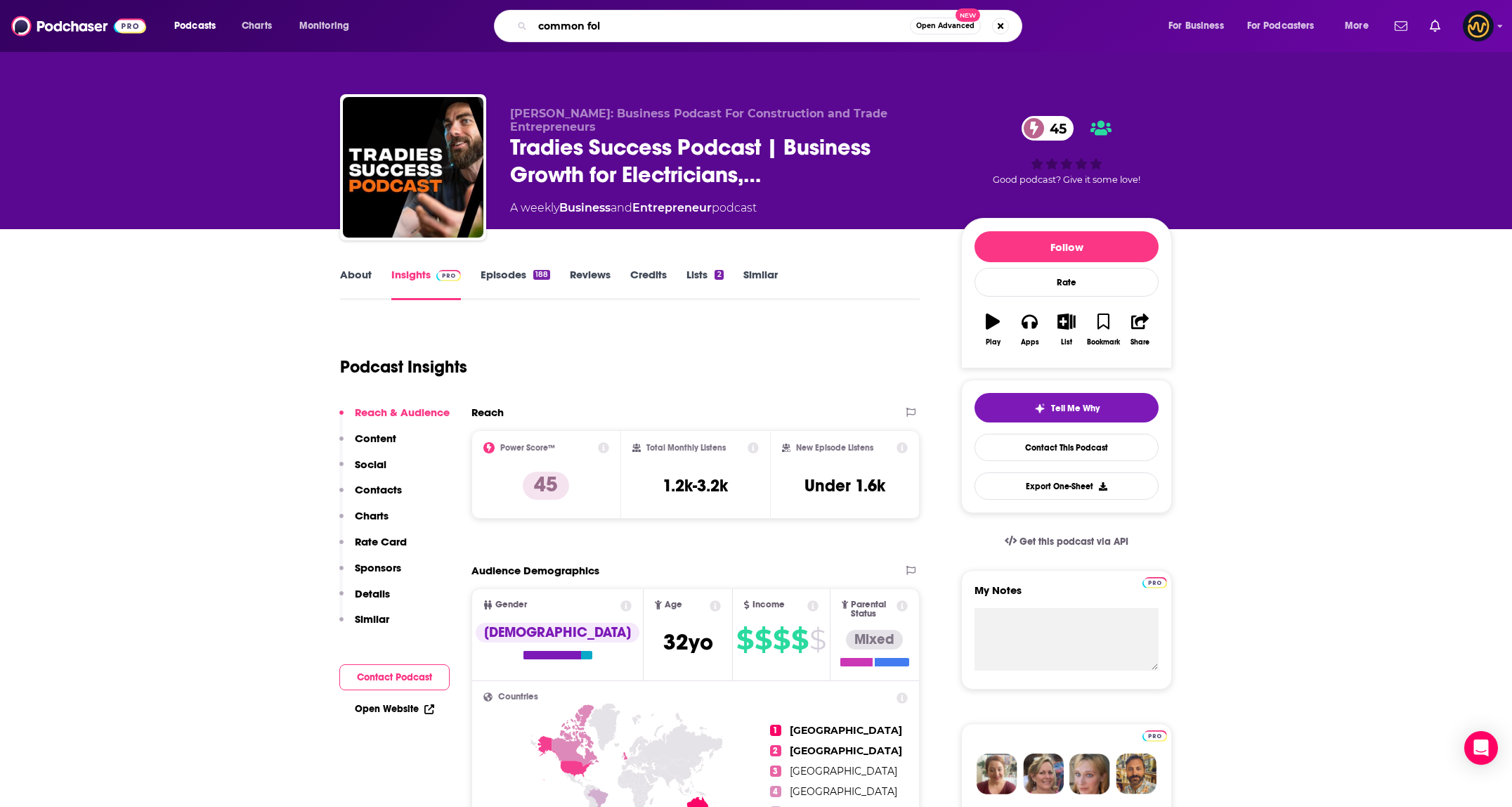
type input "common folk"
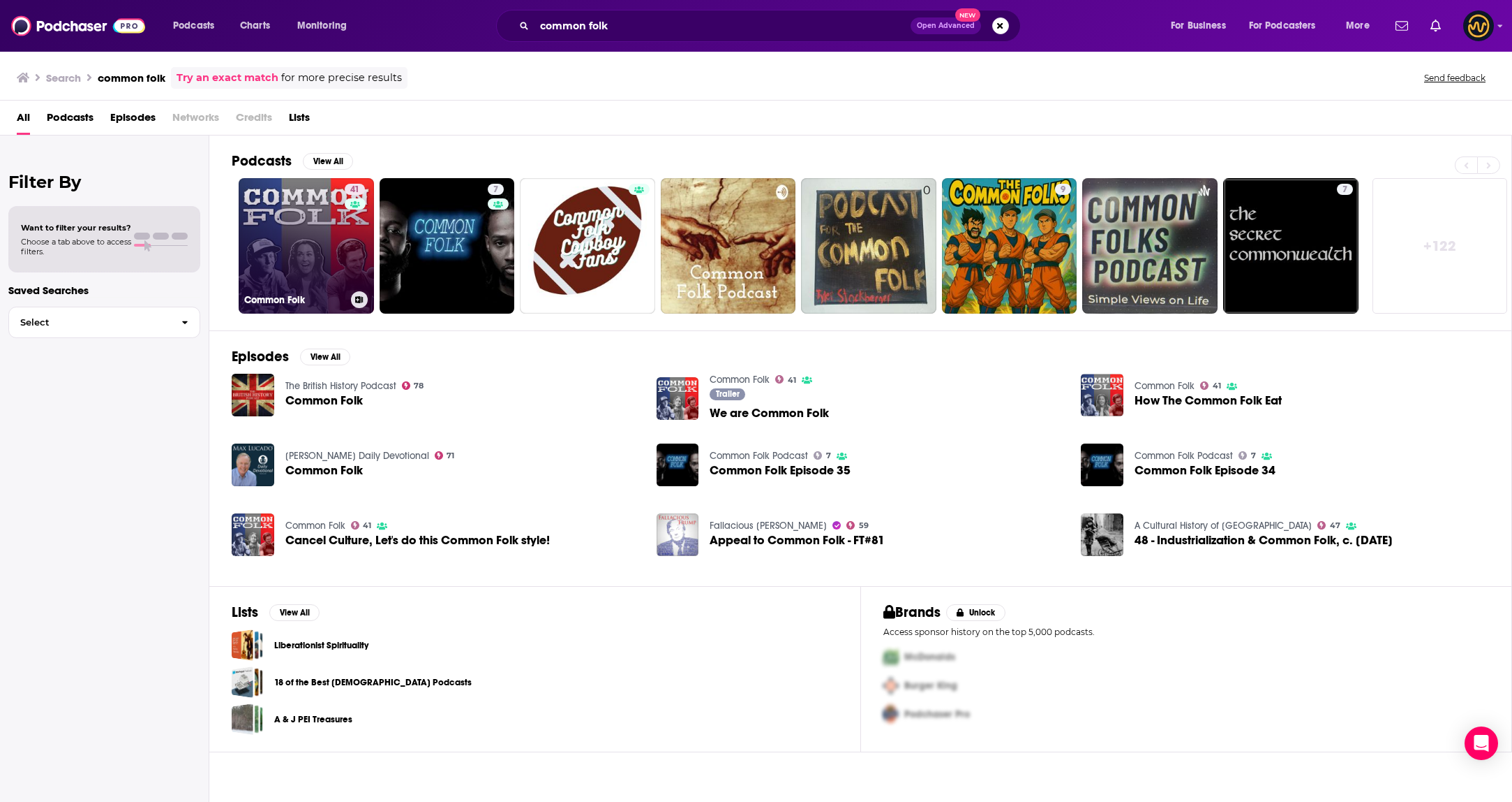
click at [275, 241] on link "41 Common Folk" at bounding box center [306, 245] width 135 height 135
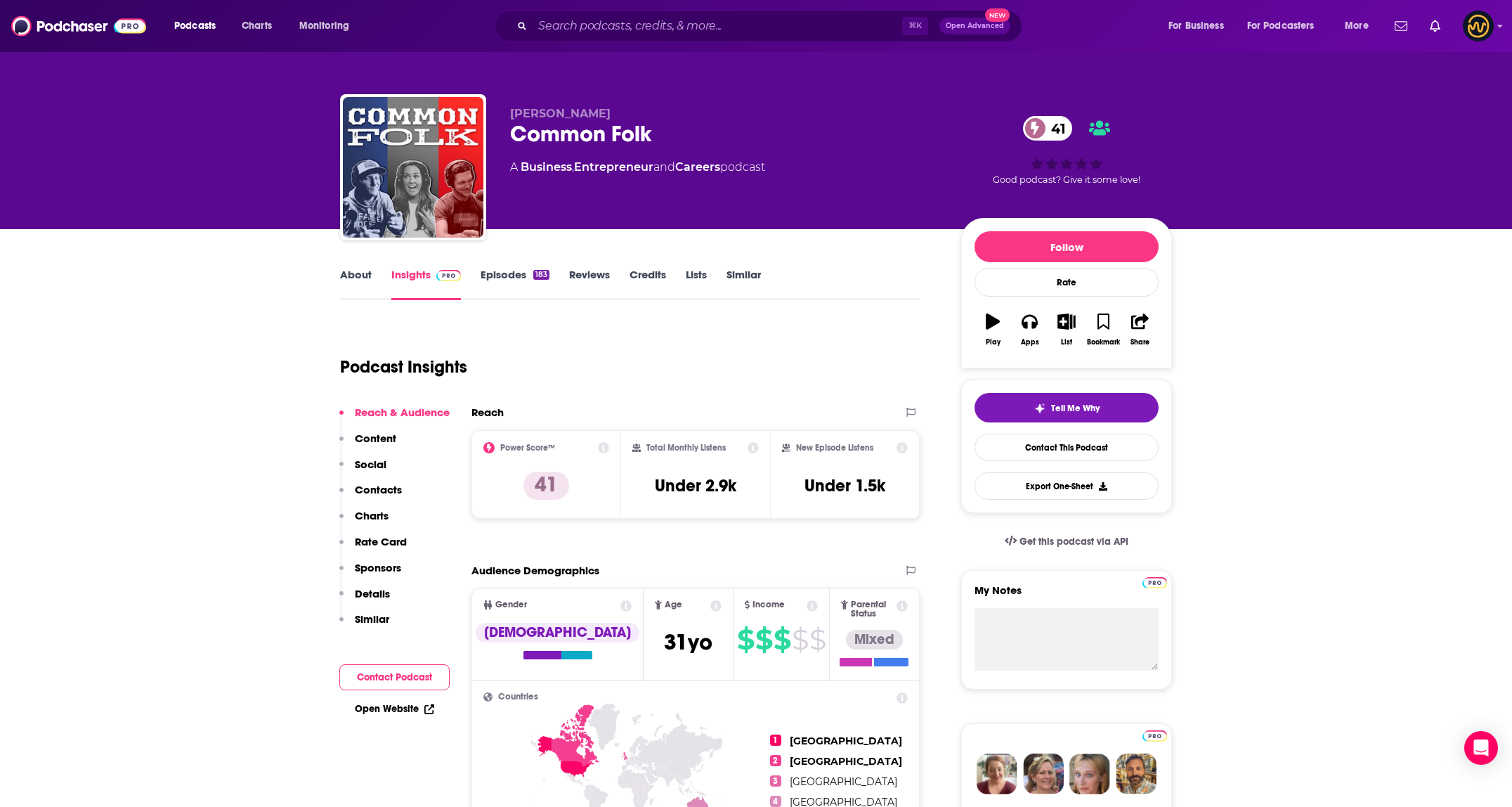
click at [360, 273] on link "About" at bounding box center [355, 284] width 32 height 33
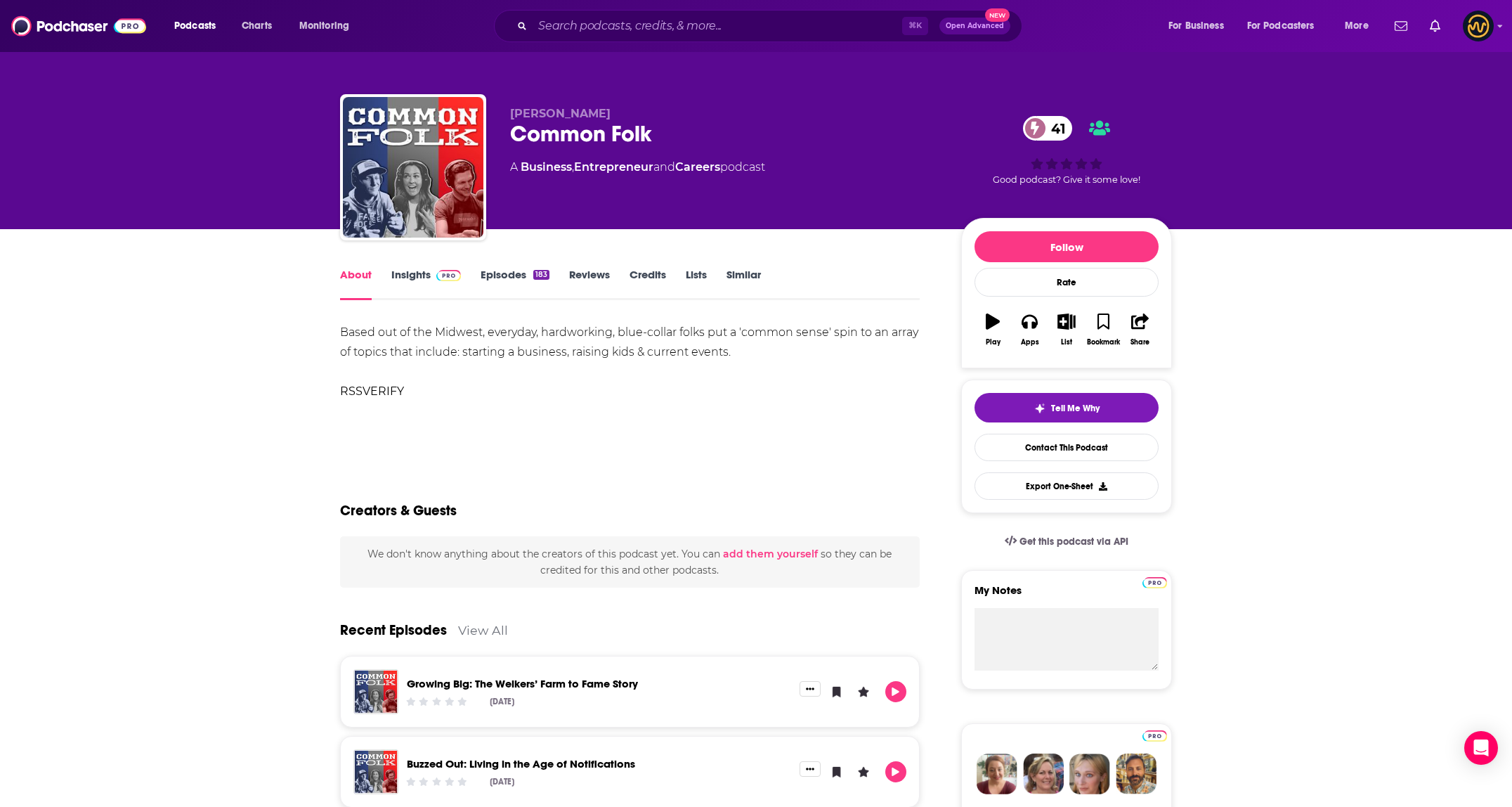
drag, startPoint x: 361, startPoint y: 420, endPoint x: 381, endPoint y: 340, distance: 82.5
click at [362, 418] on div "Based out of the Midwest, everyday, hardworking, blue-collar folks put a 'commo…" at bounding box center [629, 371] width 580 height 98
click at [402, 280] on link "Insights" at bounding box center [426, 284] width 69 height 33
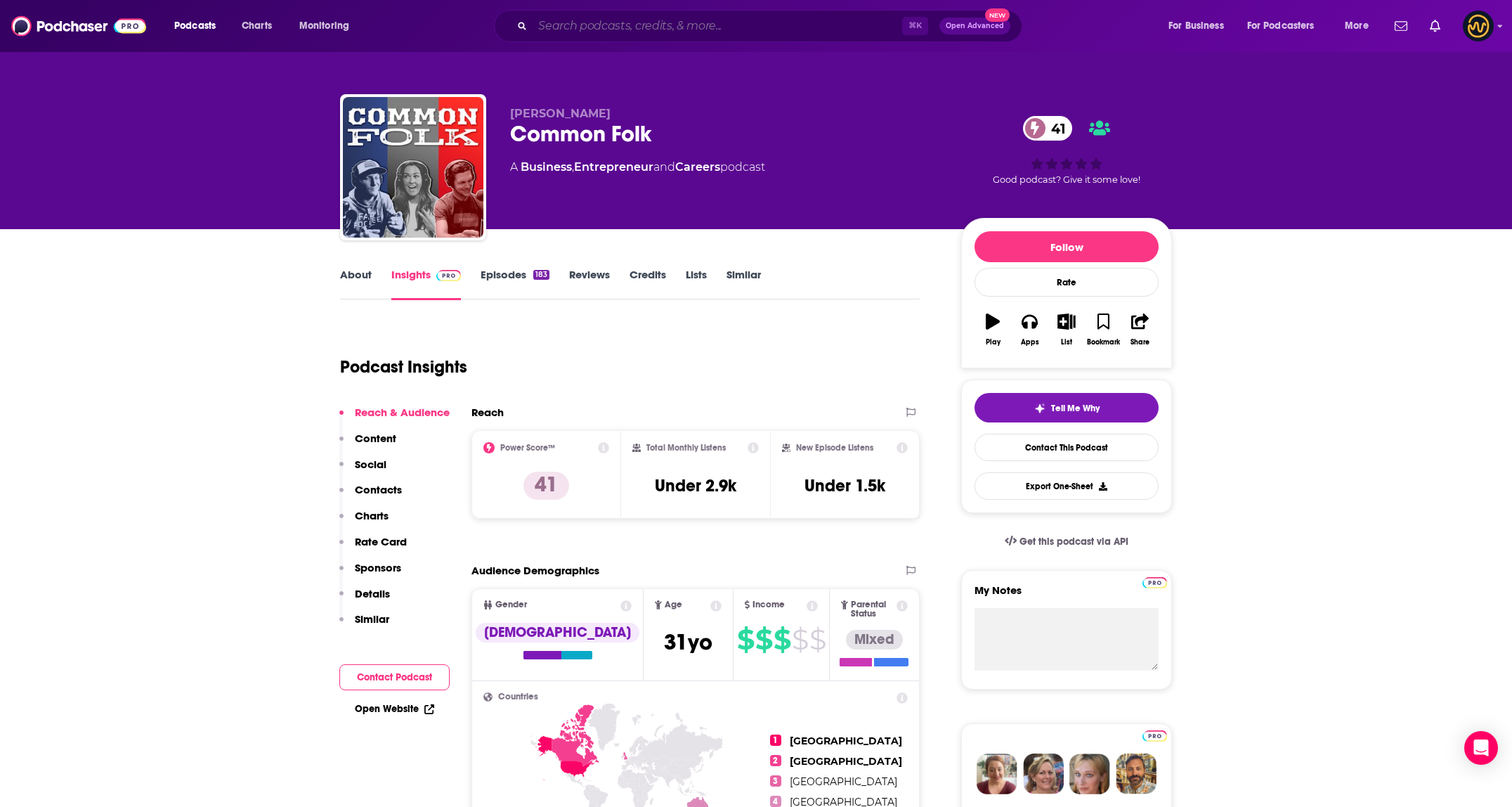
click at [678, 29] on input "Search podcasts, credits, & more..." at bounding box center [717, 26] width 370 height 23
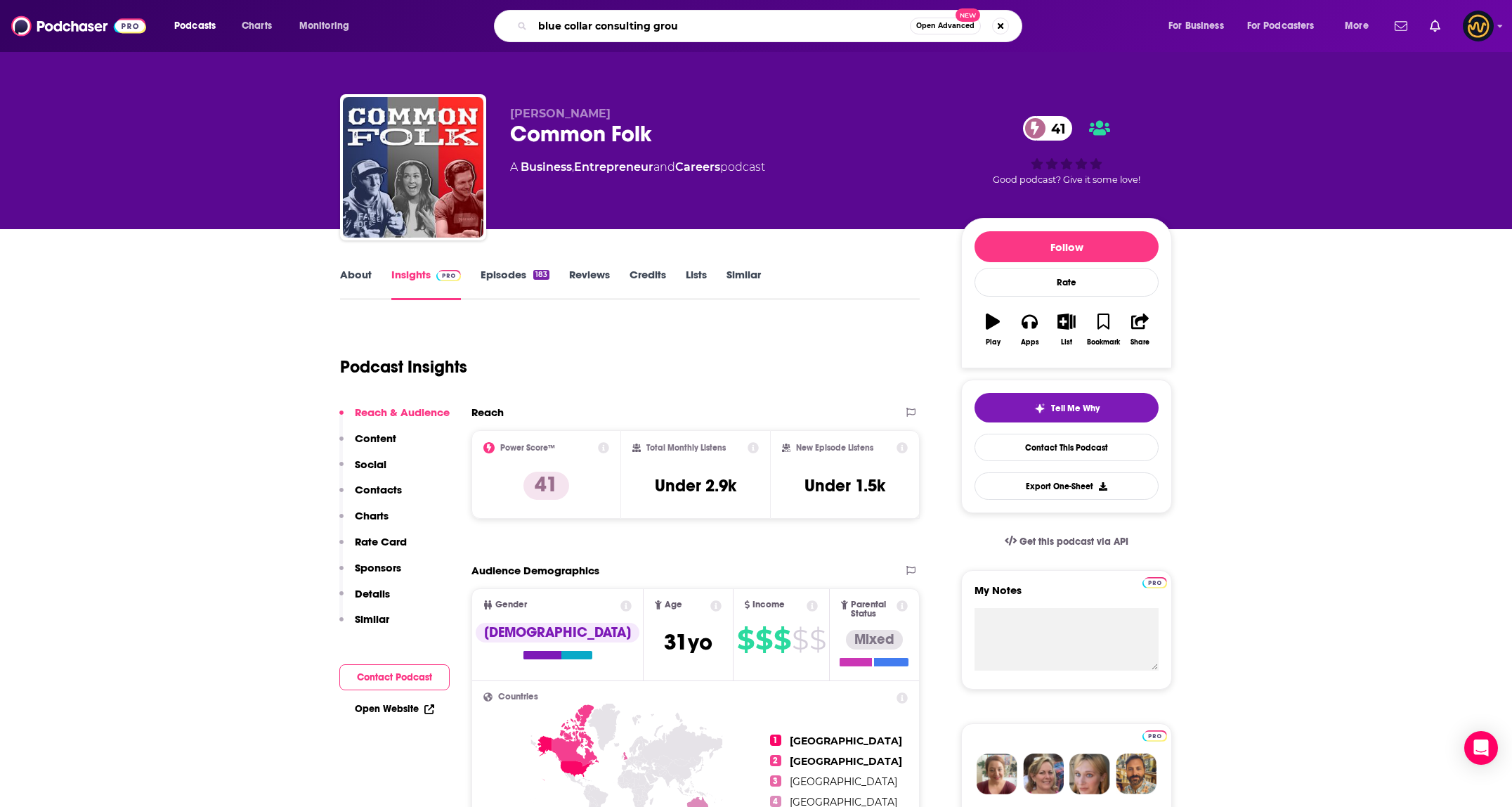
type input "blue collar consulting group"
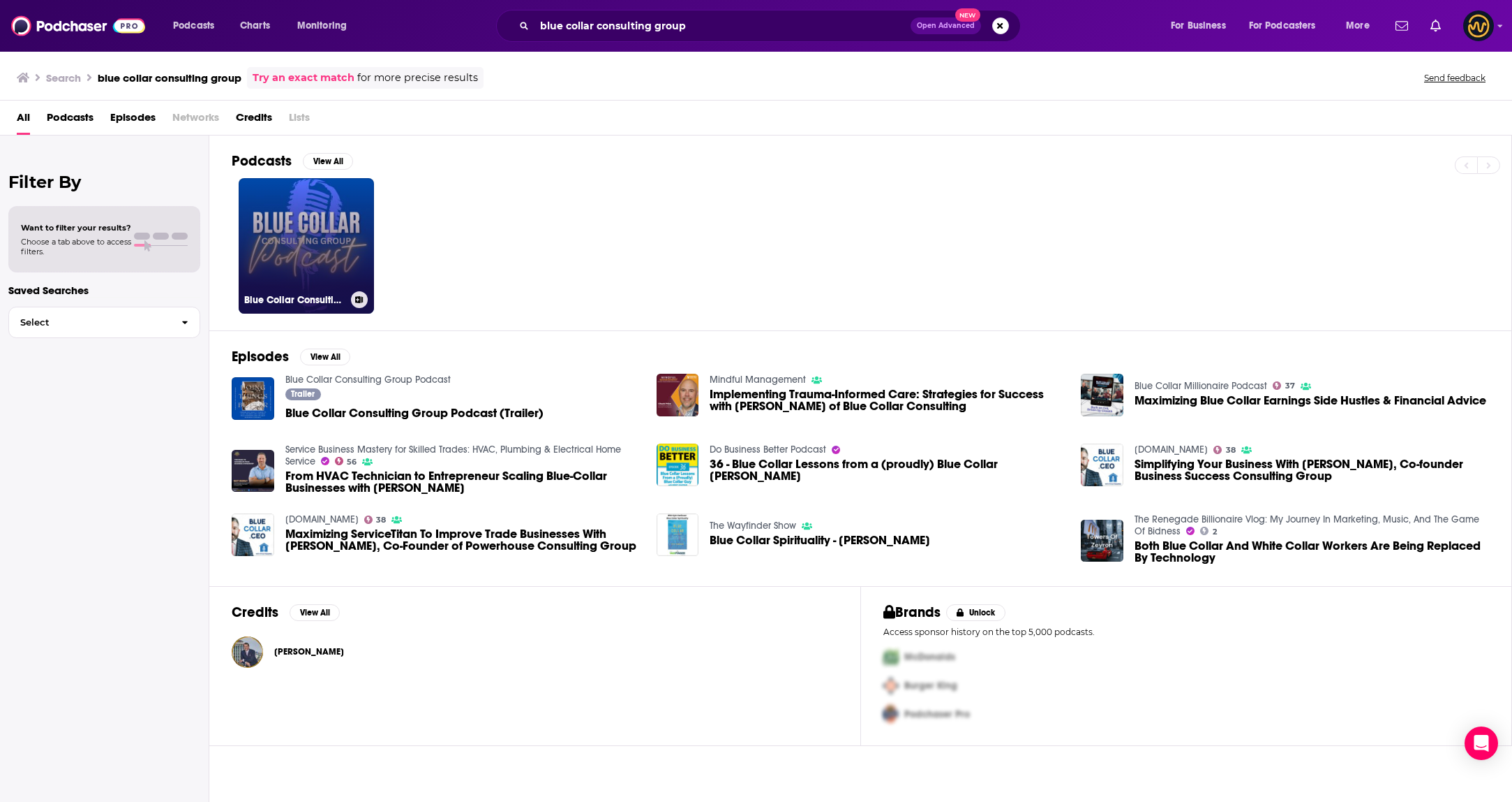
click at [299, 240] on link "Blue Collar Consulting Group Podcast" at bounding box center [306, 245] width 135 height 135
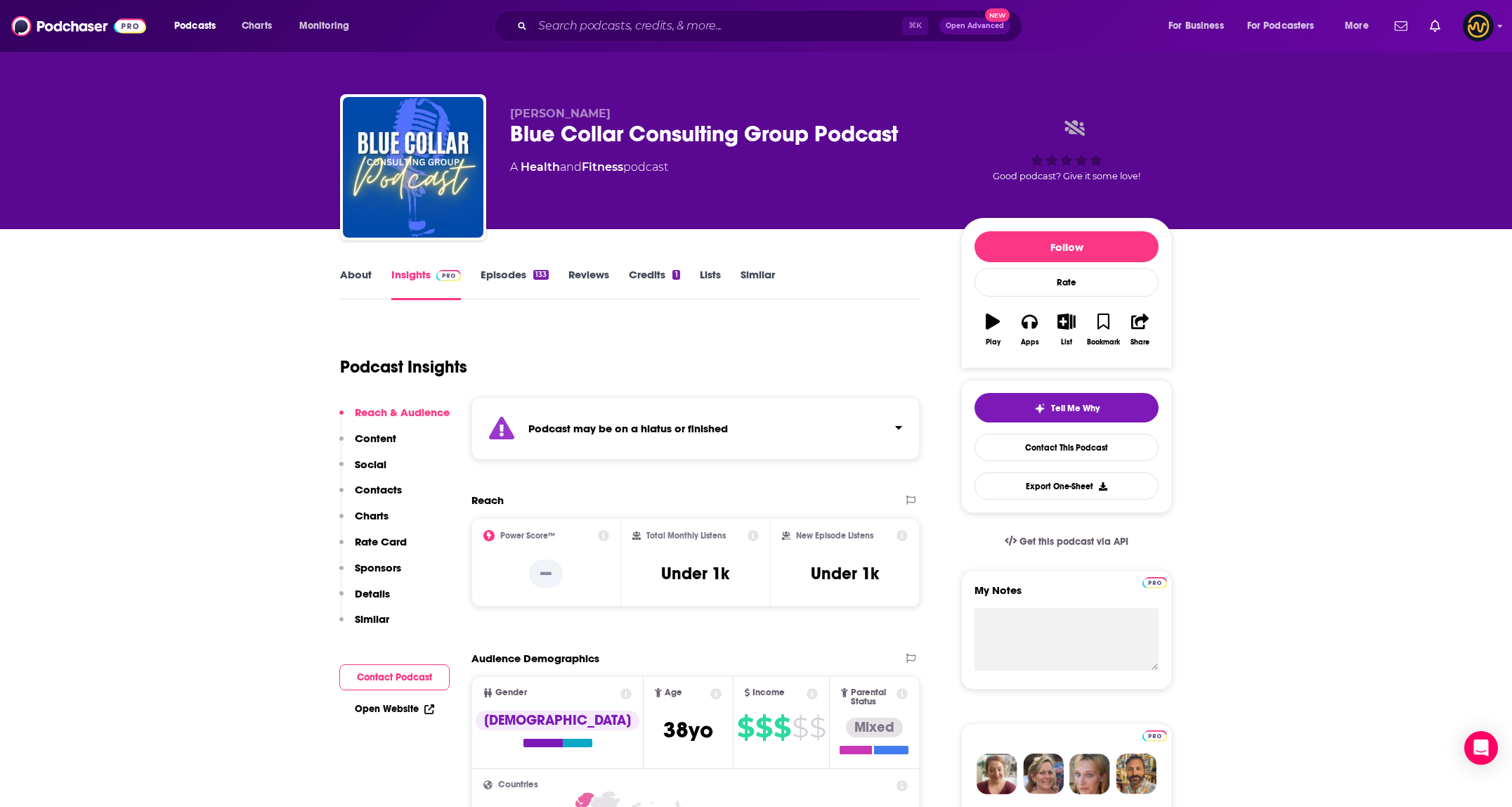
click at [723, 398] on div "Podcast may be on a hiatus or finished" at bounding box center [695, 428] width 448 height 63
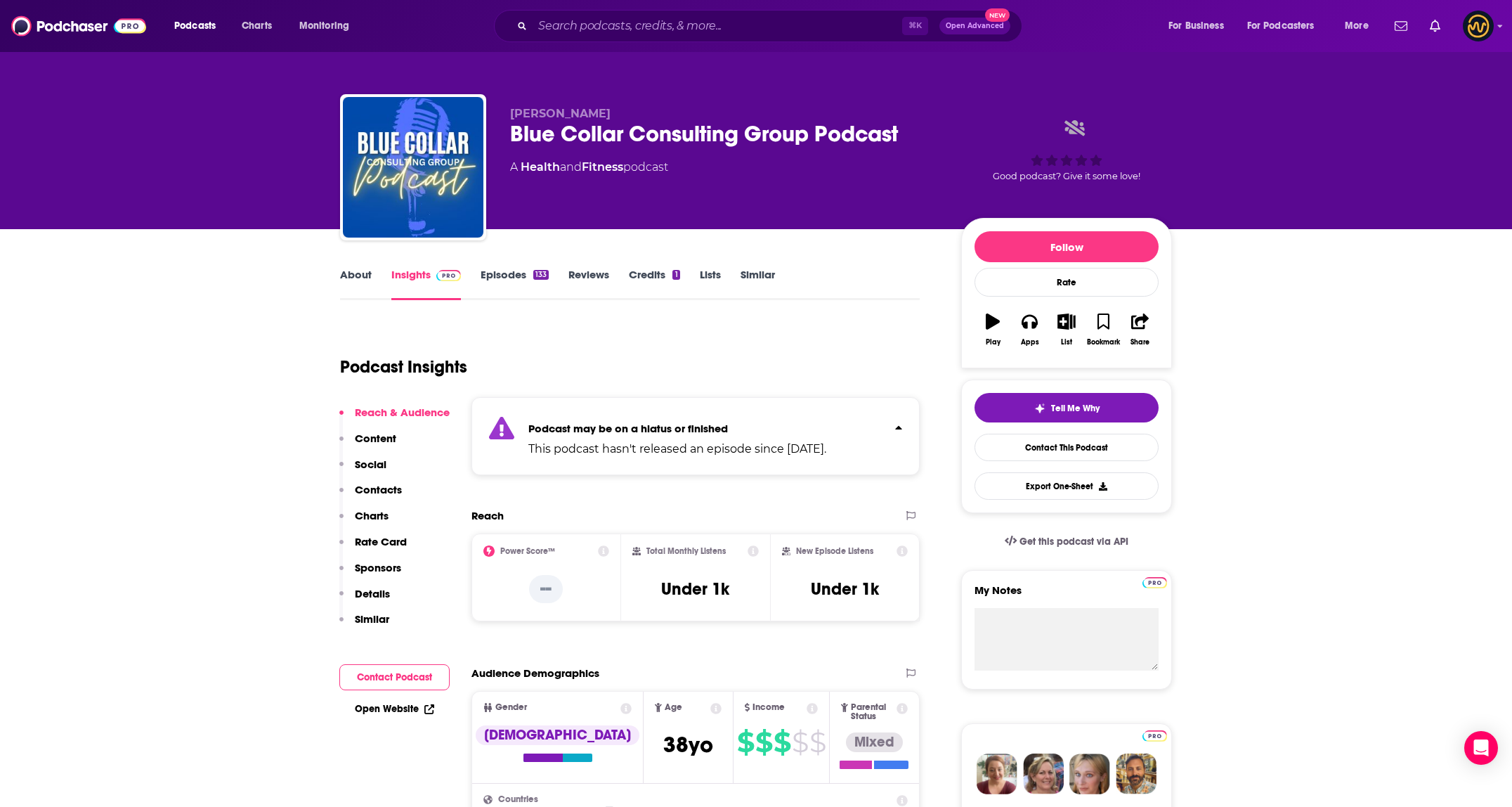
click at [799, 418] on div "Podcast may be on a hiatus or finished This podcast hasn't released an episode …" at bounding box center [677, 436] width 298 height 43
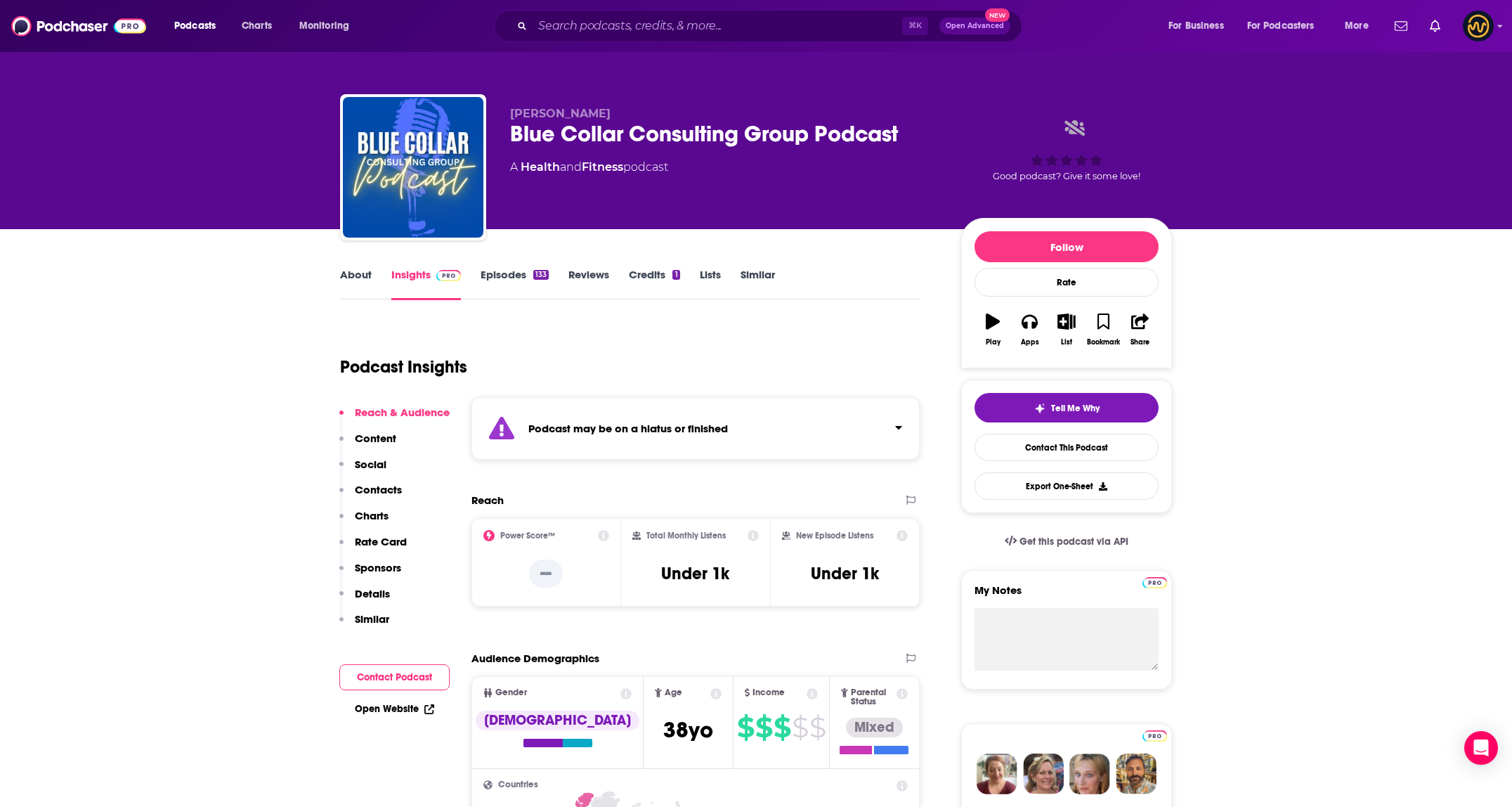
click at [725, 344] on div "Podcast Insights" at bounding box center [623, 358] width 568 height 72
click at [659, 20] on input "Search podcasts, credits, & more..." at bounding box center [717, 26] width 370 height 23
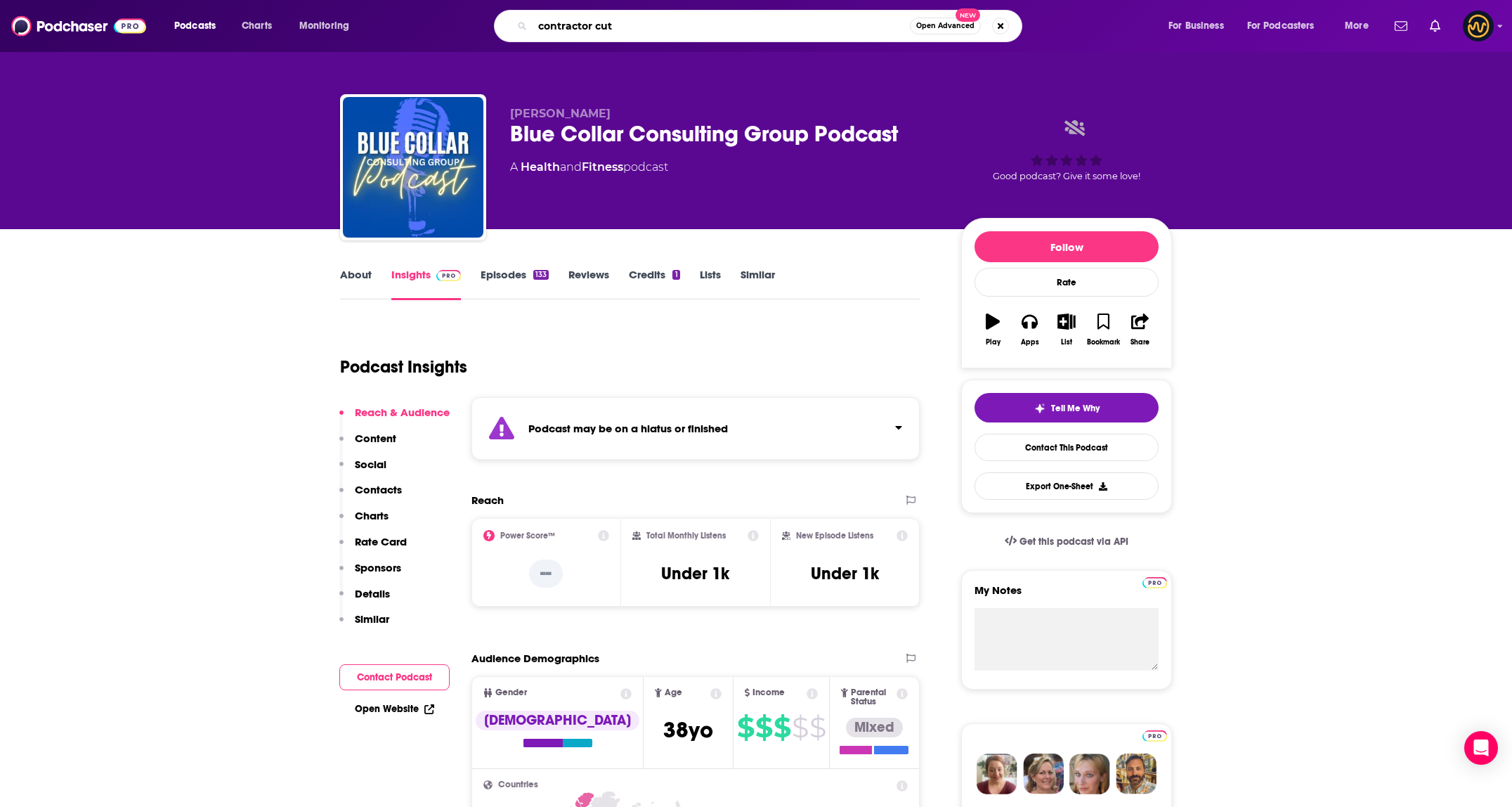
type input "contractor cuts"
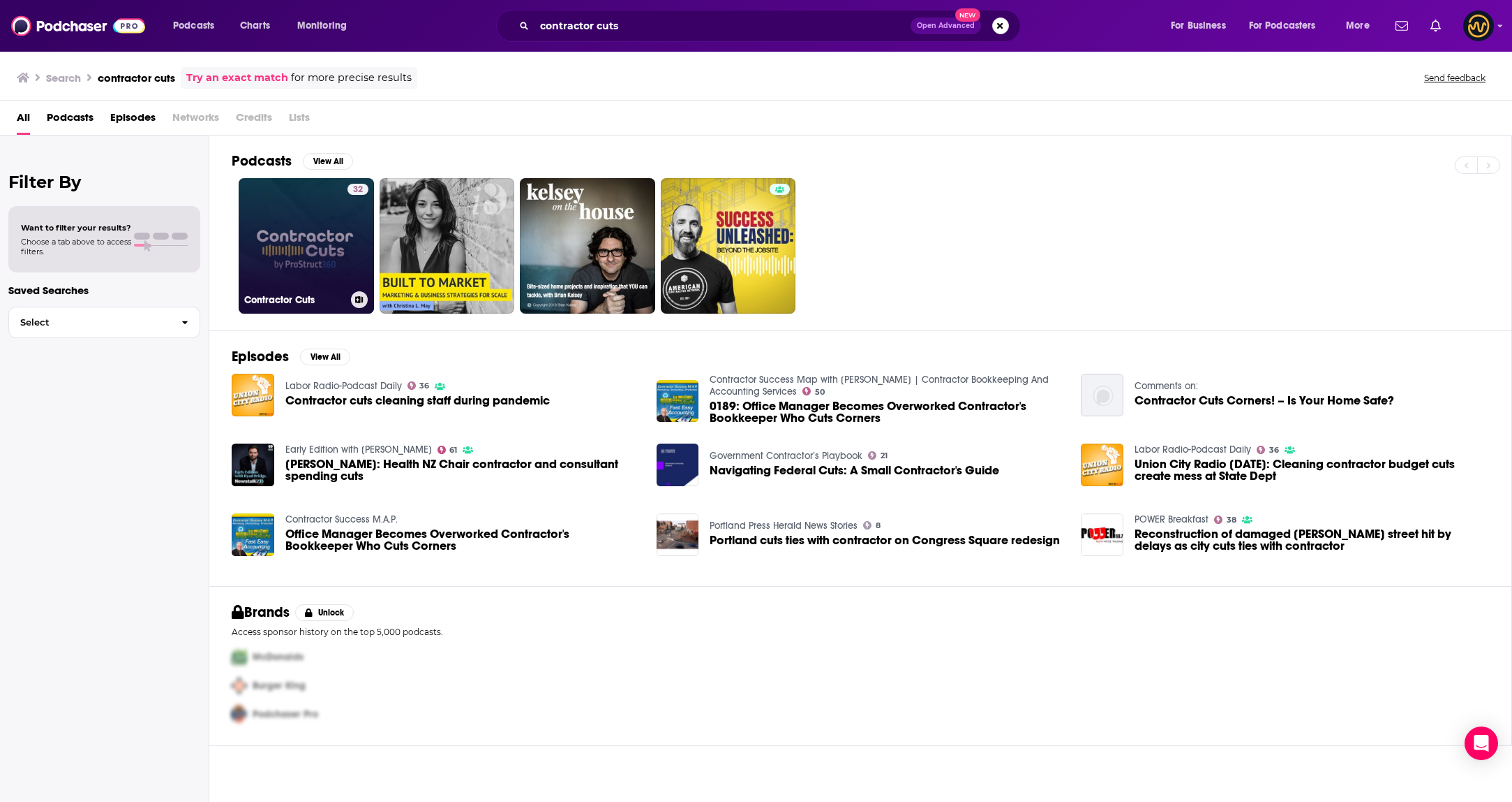
click at [324, 241] on link "32 Contractor Cuts" at bounding box center [306, 245] width 135 height 135
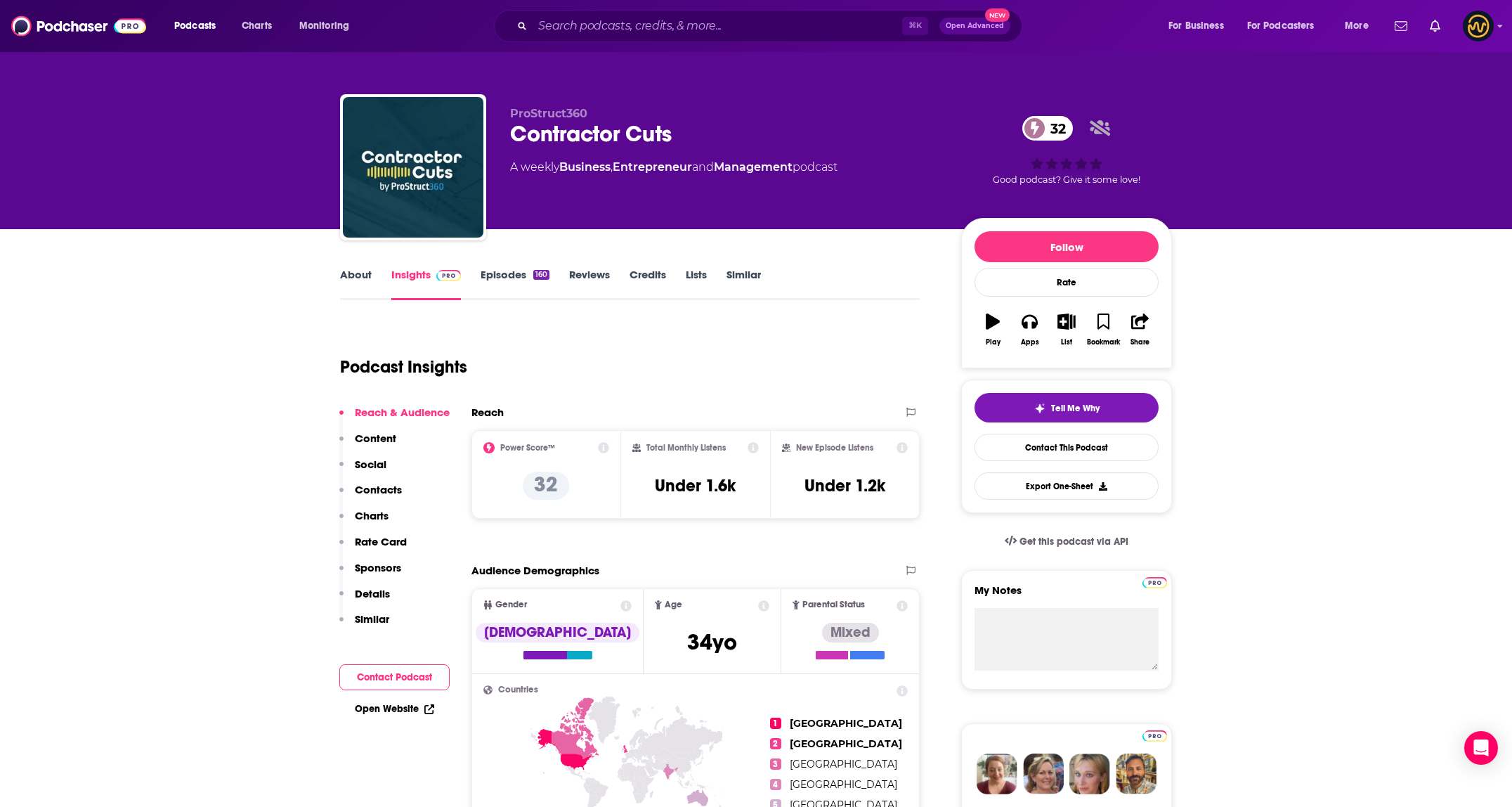
click at [356, 268] on link "About" at bounding box center [355, 284] width 32 height 33
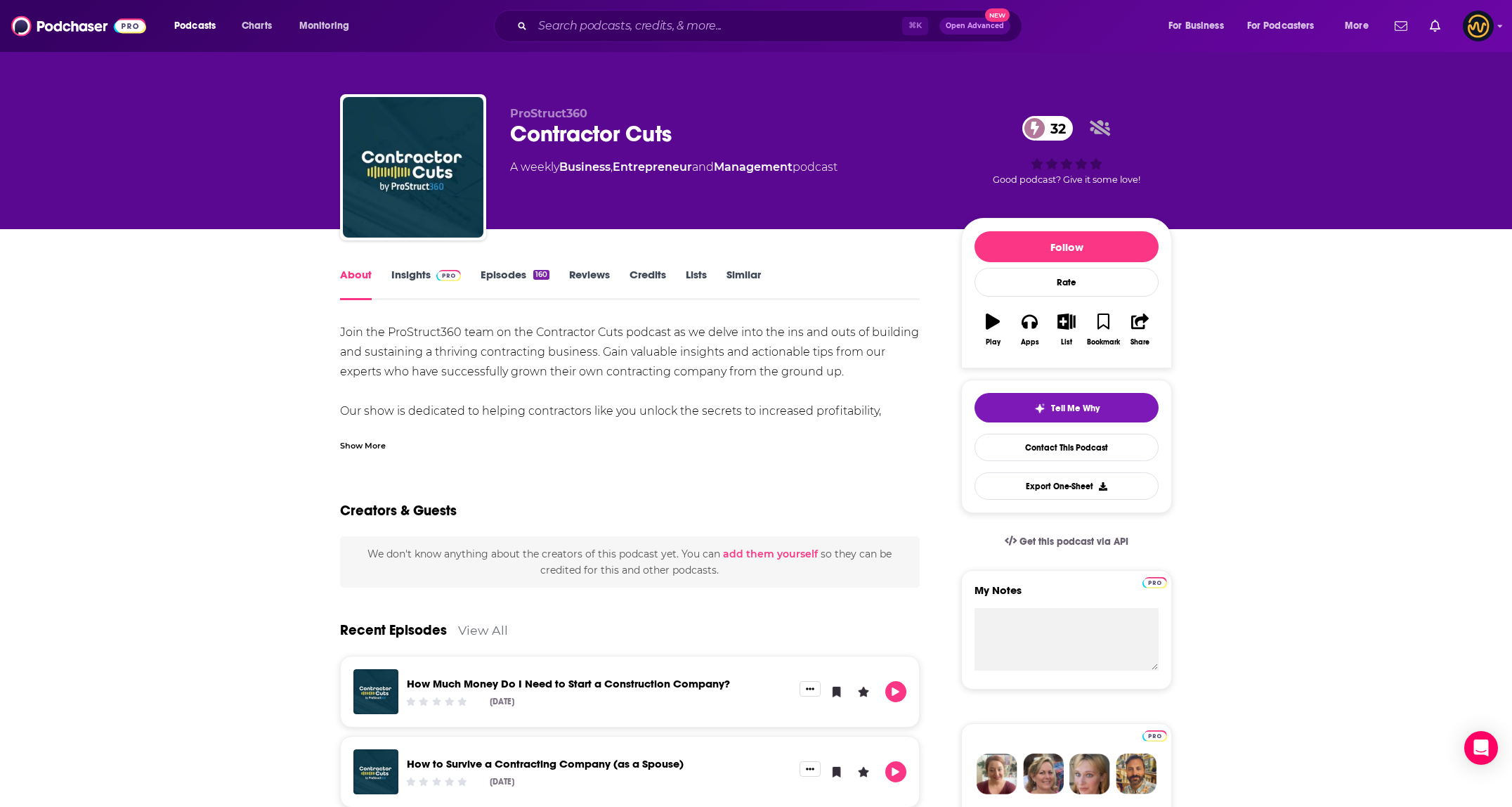
click at [406, 285] on link "Insights" at bounding box center [426, 284] width 69 height 33
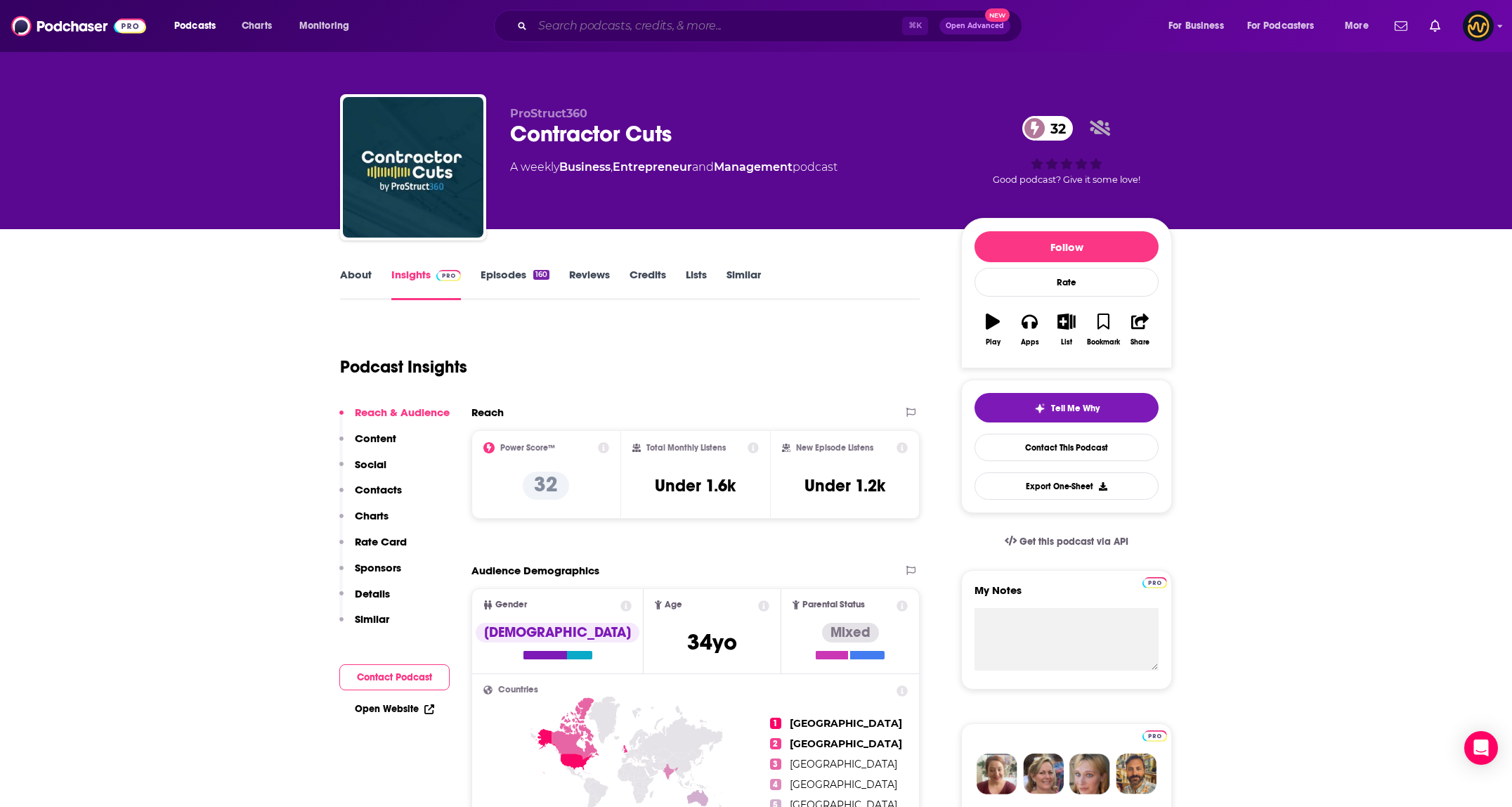
click at [640, 23] on input "Search podcasts, credits, & more..." at bounding box center [717, 26] width 370 height 23
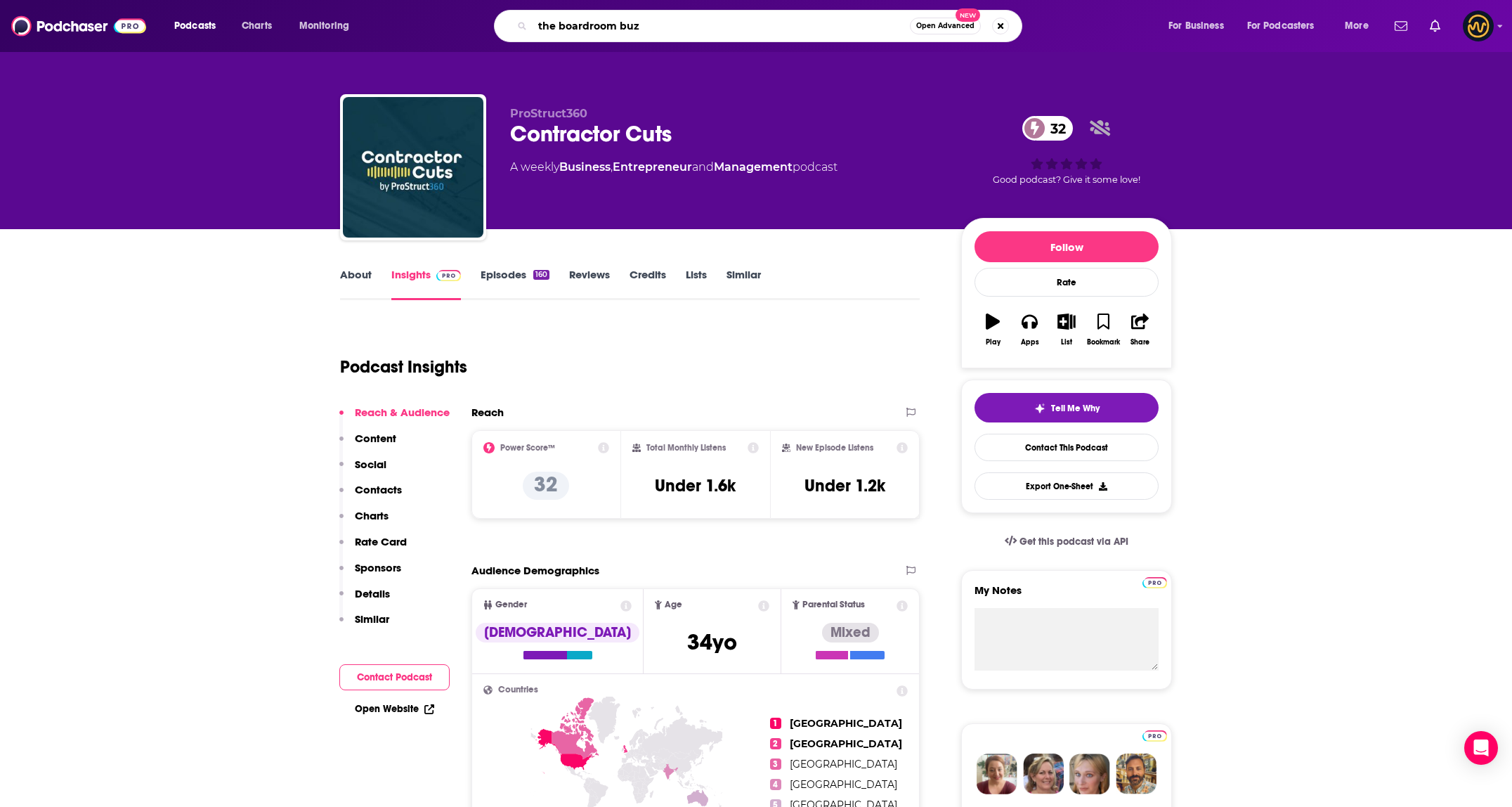
type input "the boardroom buzz"
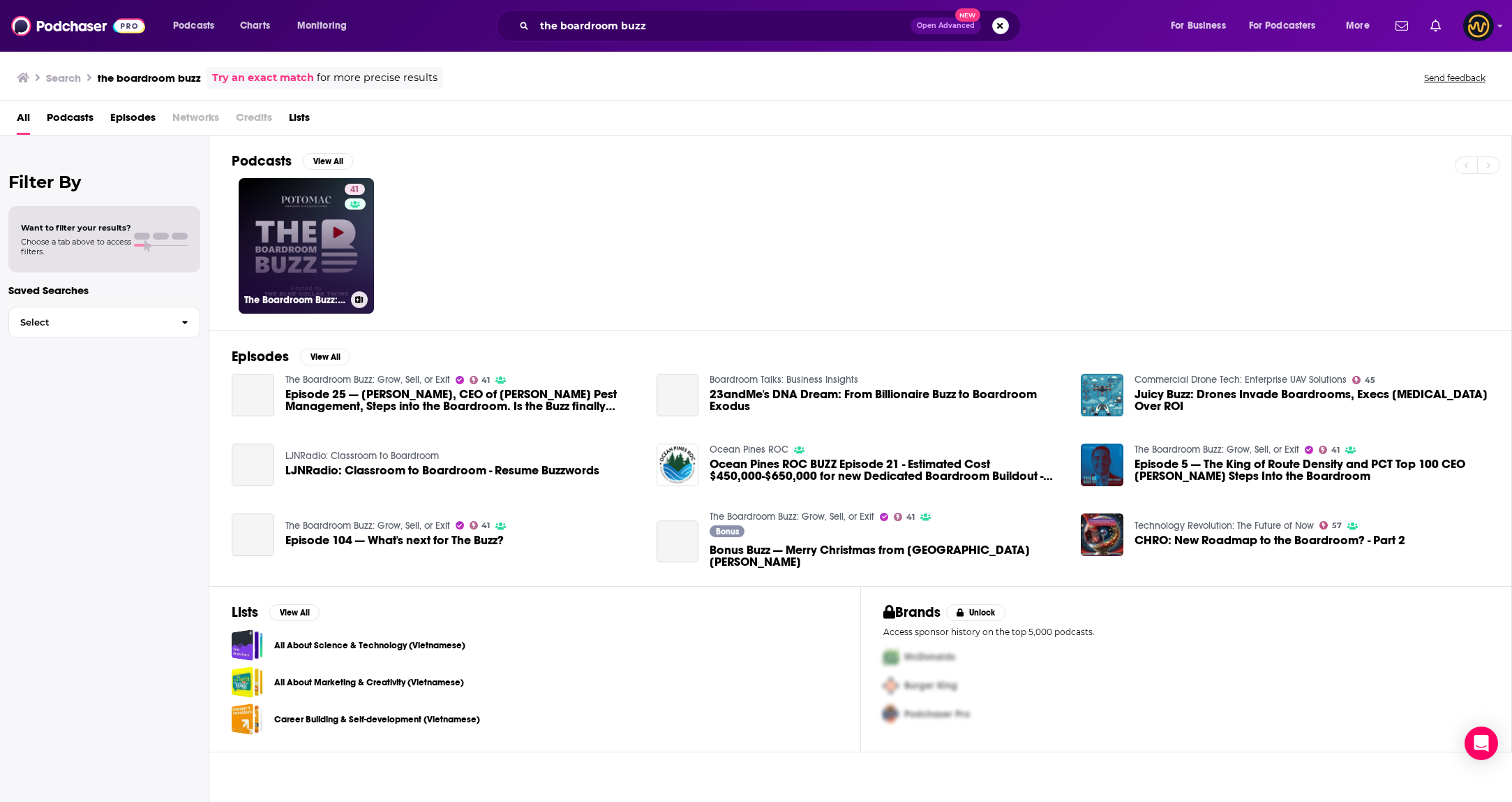
click at [263, 244] on link "41 The Boardroom Buzz: Grow, Sell, or Exit" at bounding box center [306, 245] width 135 height 135
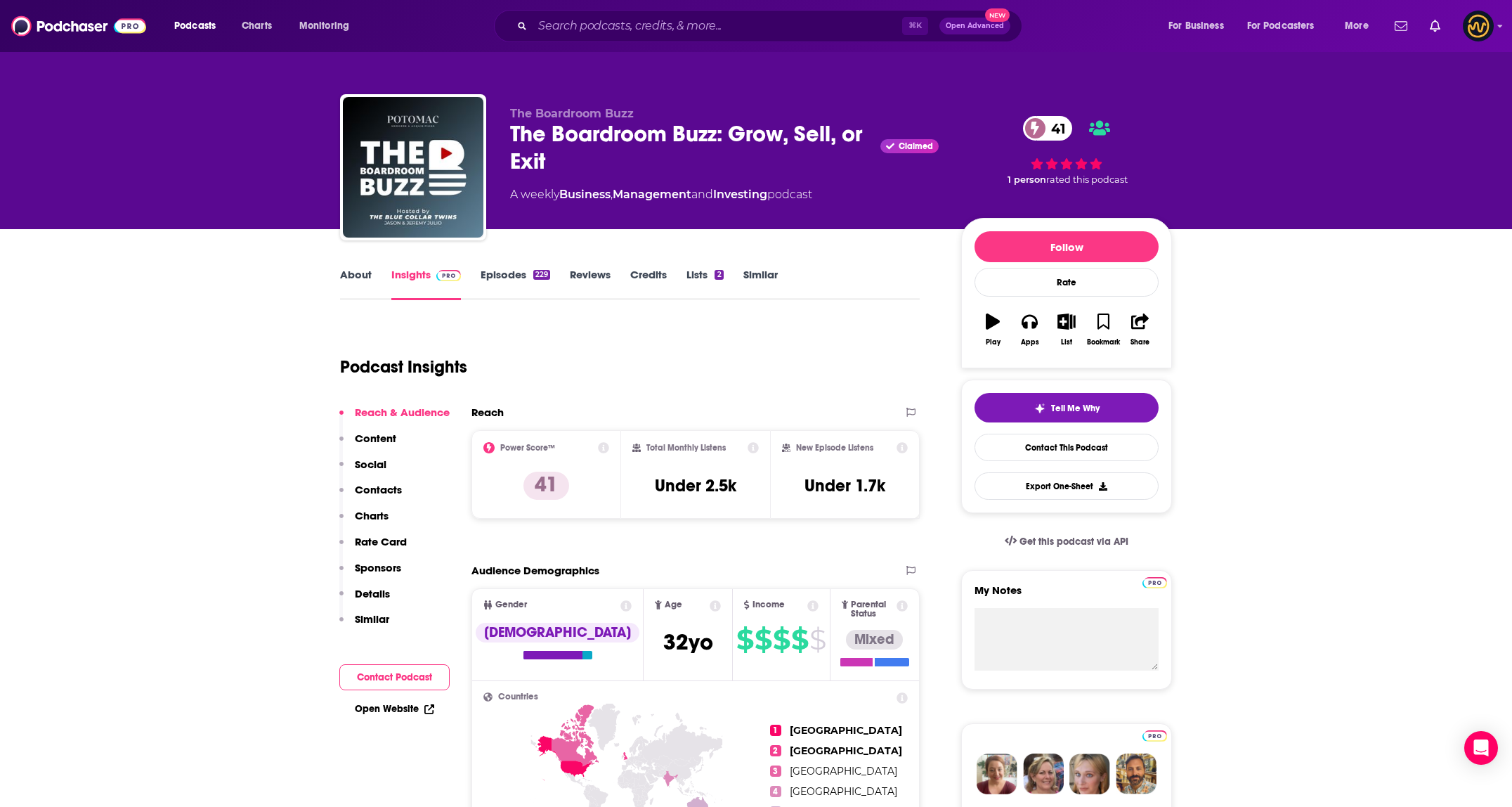
click at [739, 393] on div "Podcast Insights" at bounding box center [623, 358] width 568 height 72
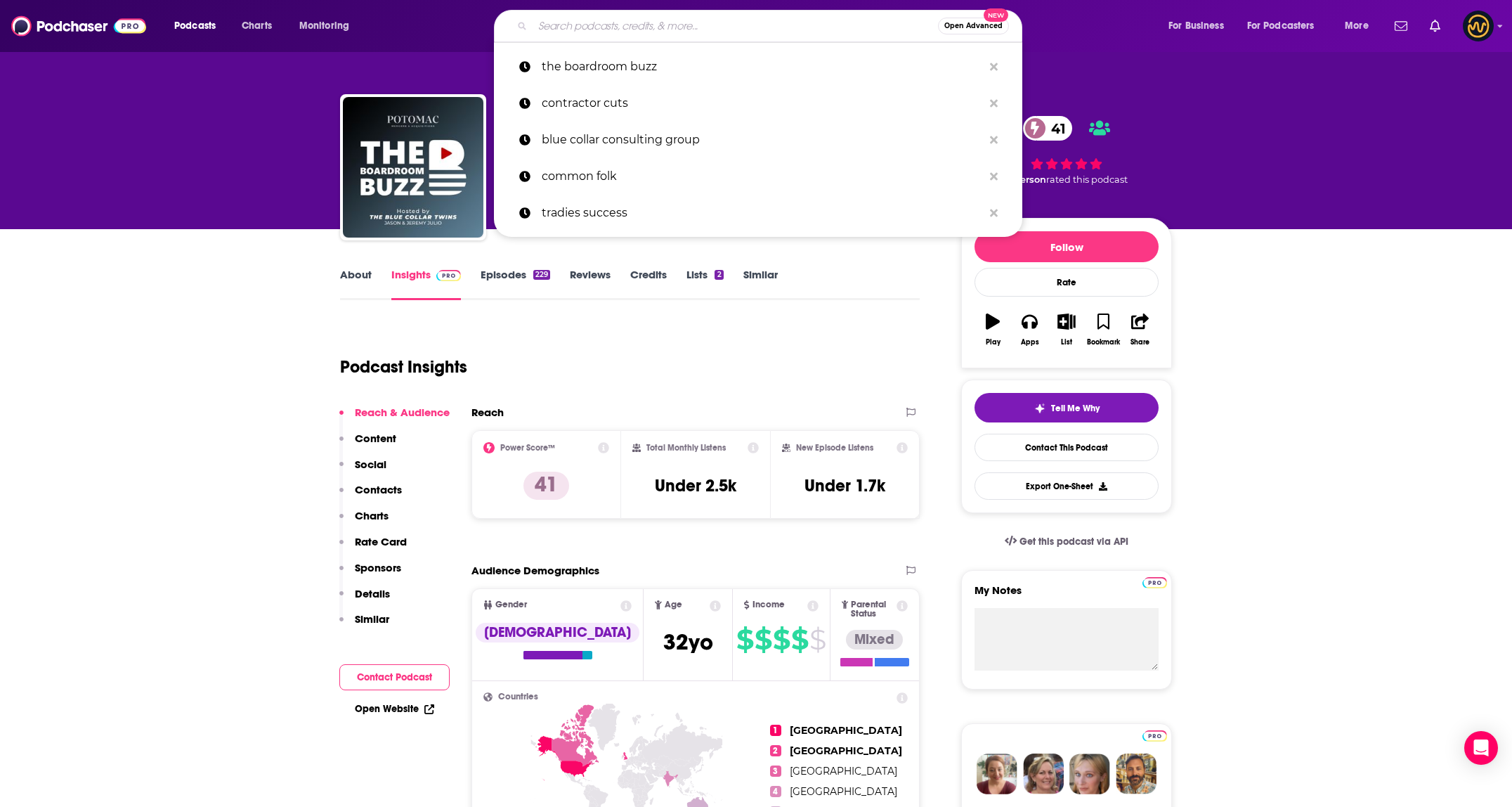
click at [748, 20] on input "Search podcasts, credits, & more..." at bounding box center [735, 26] width 406 height 23
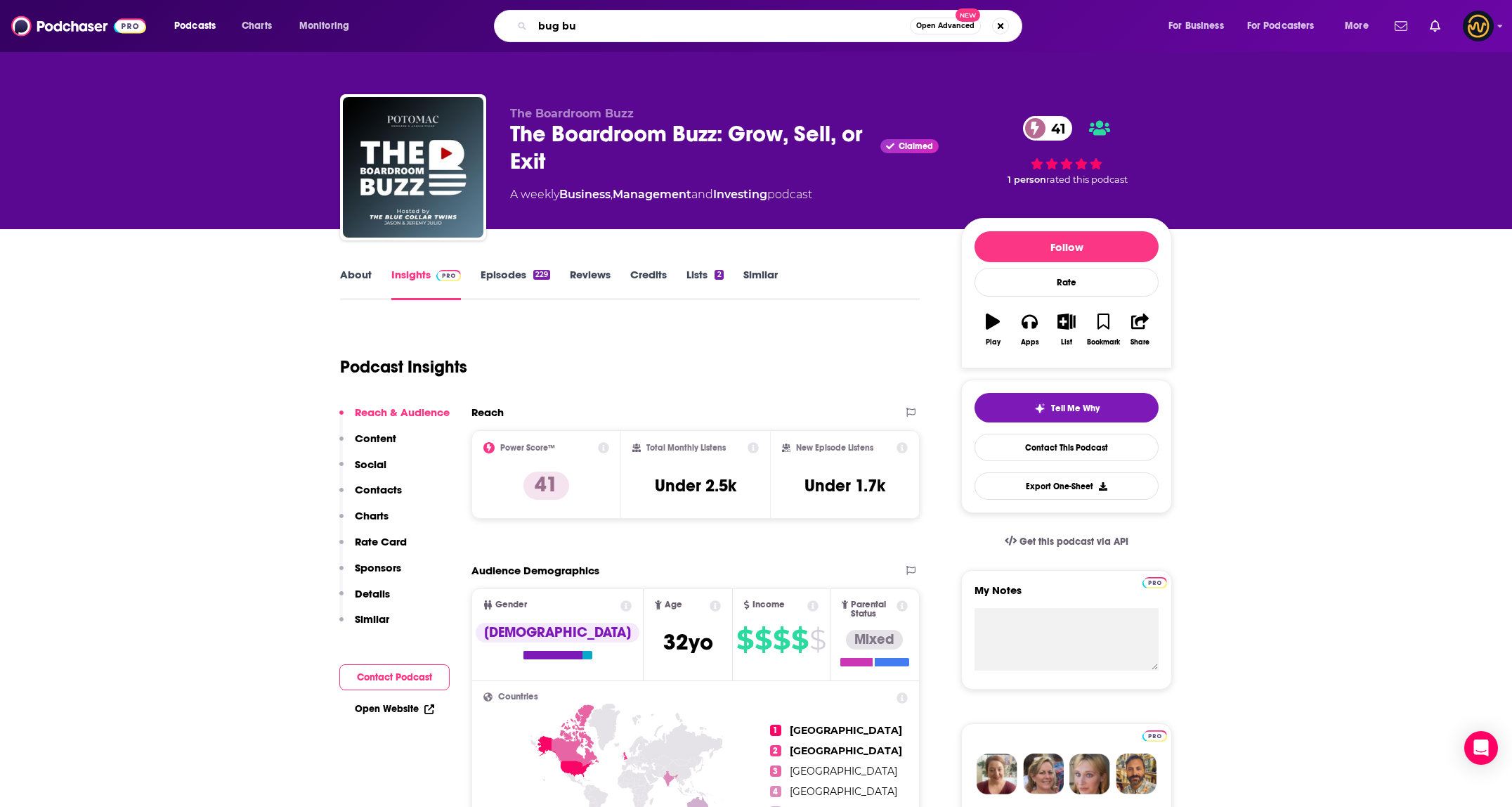
type input "bug bux"
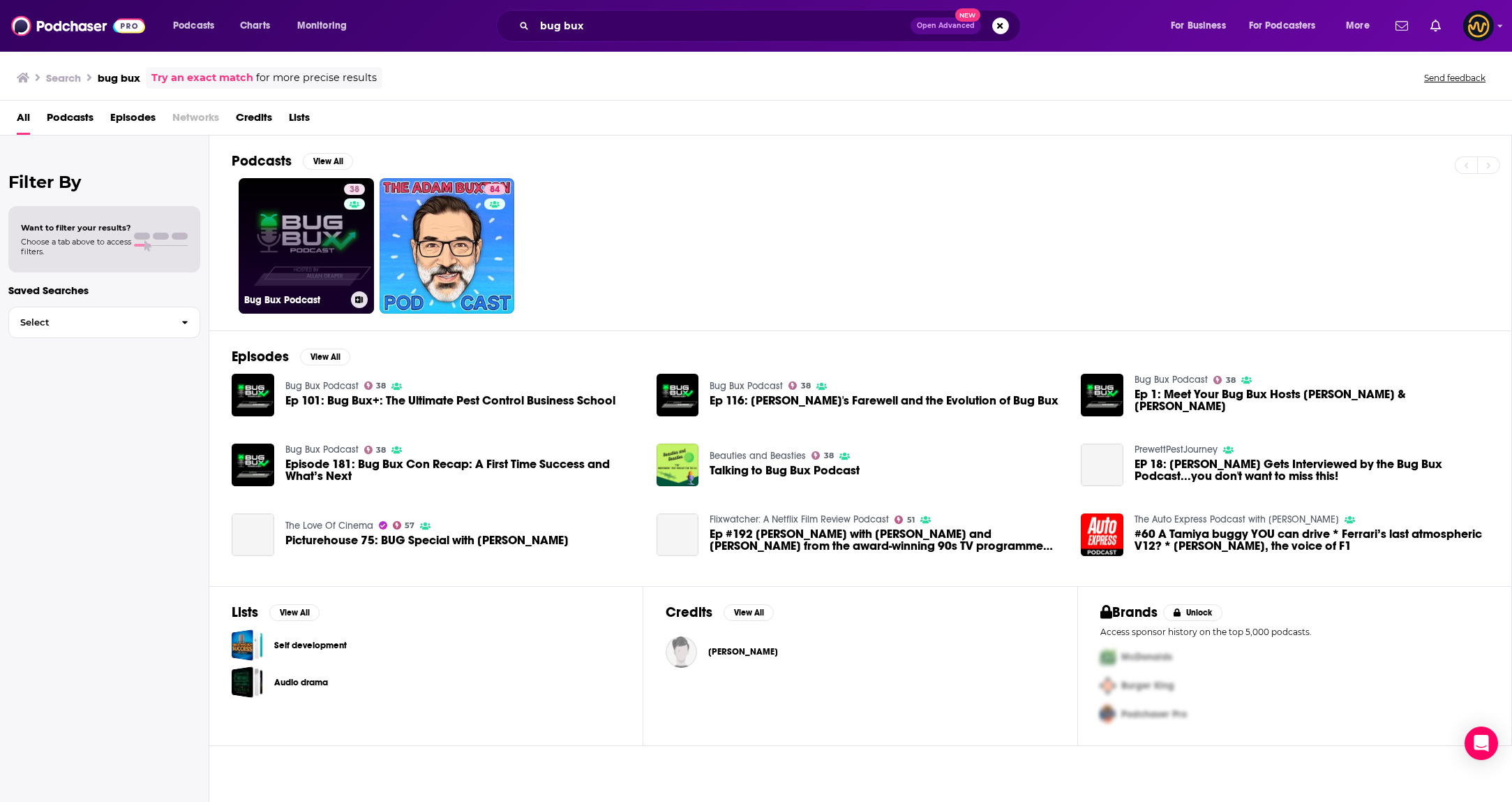
click at [316, 237] on link "38 Bug Bux Podcast" at bounding box center [306, 245] width 135 height 135
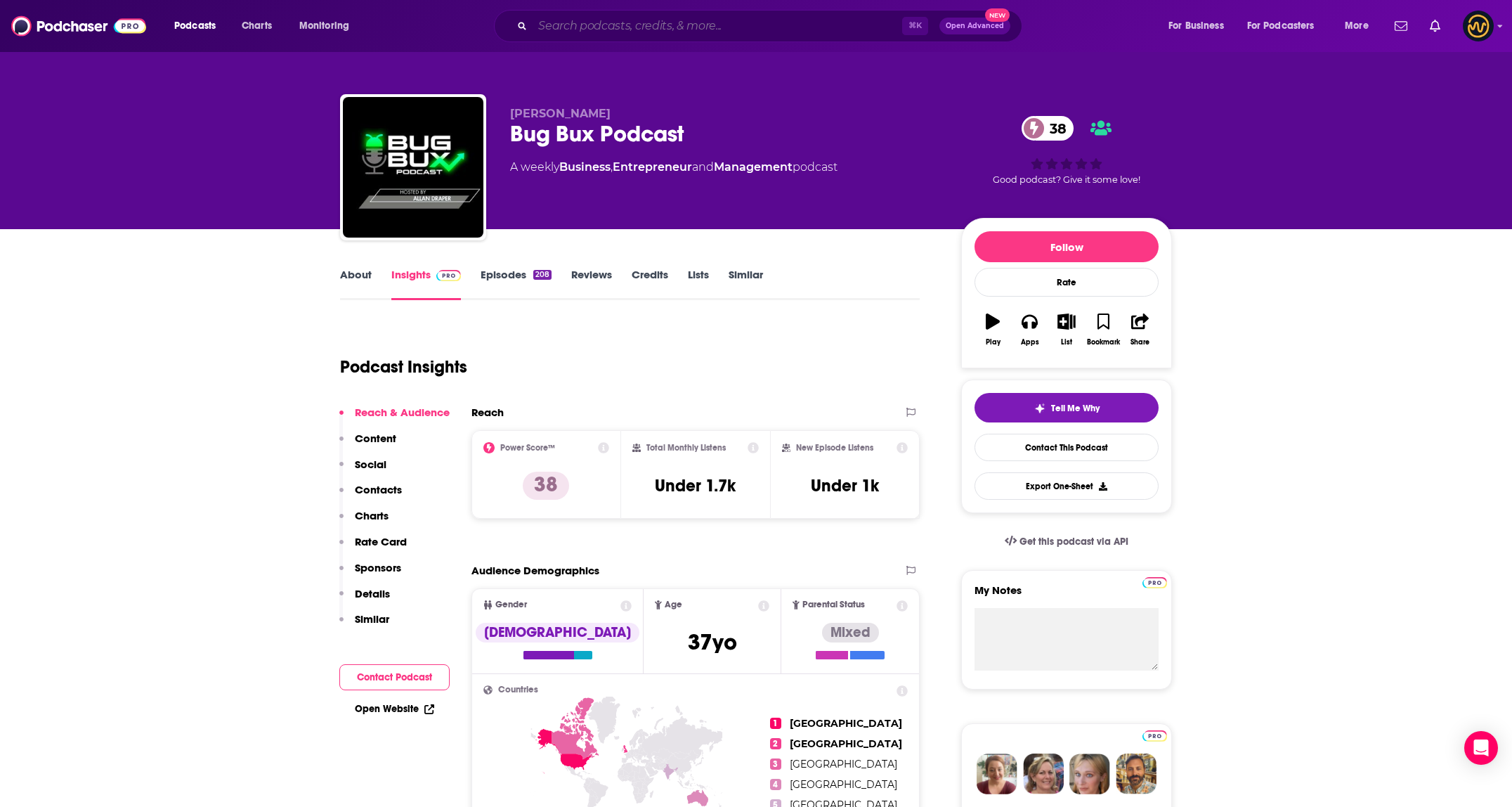
click at [731, 25] on input "Search podcasts, credits, & more..." at bounding box center [717, 26] width 370 height 23
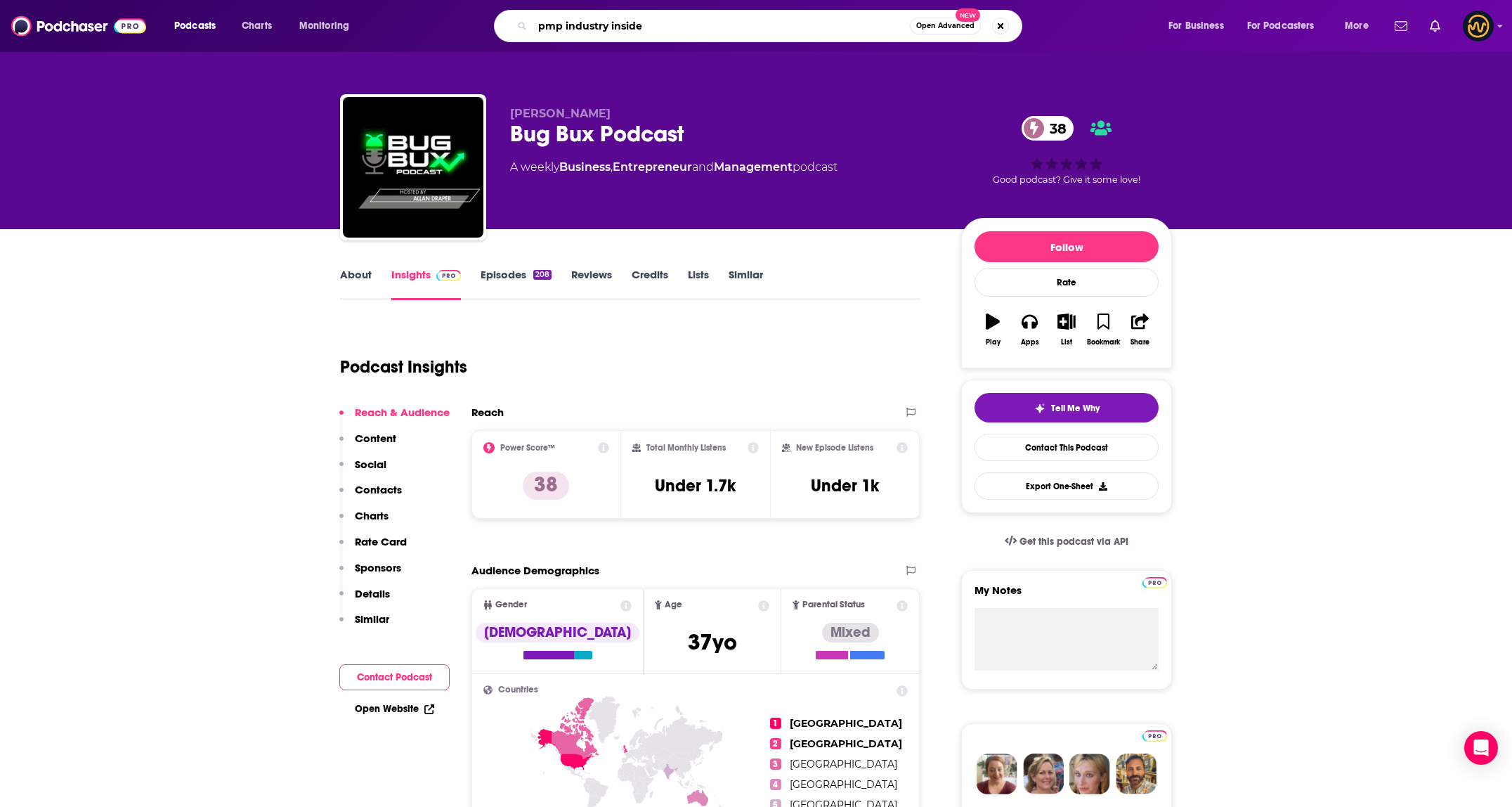
type input "pmp industry insider"
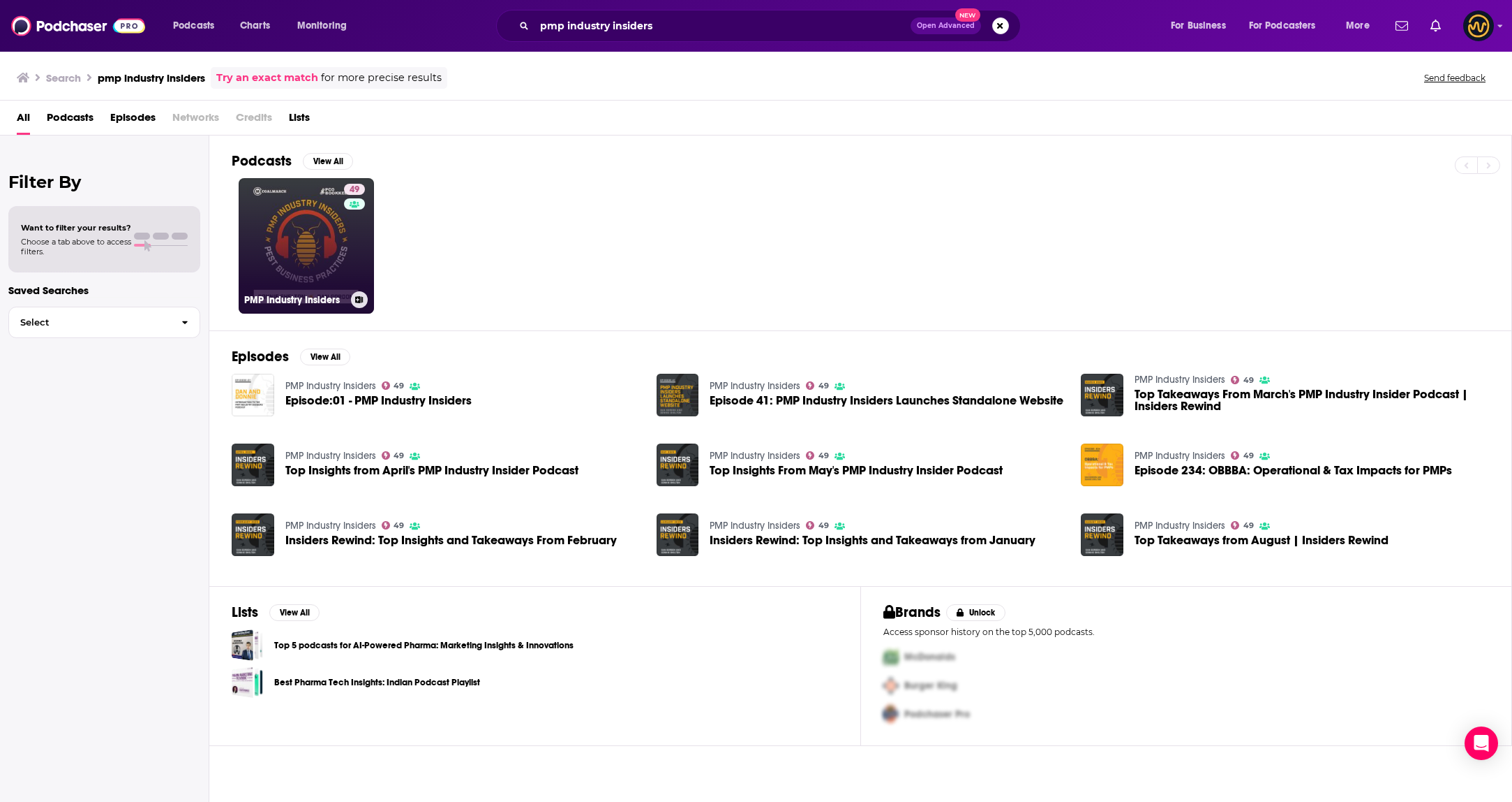
click at [324, 250] on link "49 PMP Industry Insiders" at bounding box center [306, 245] width 135 height 135
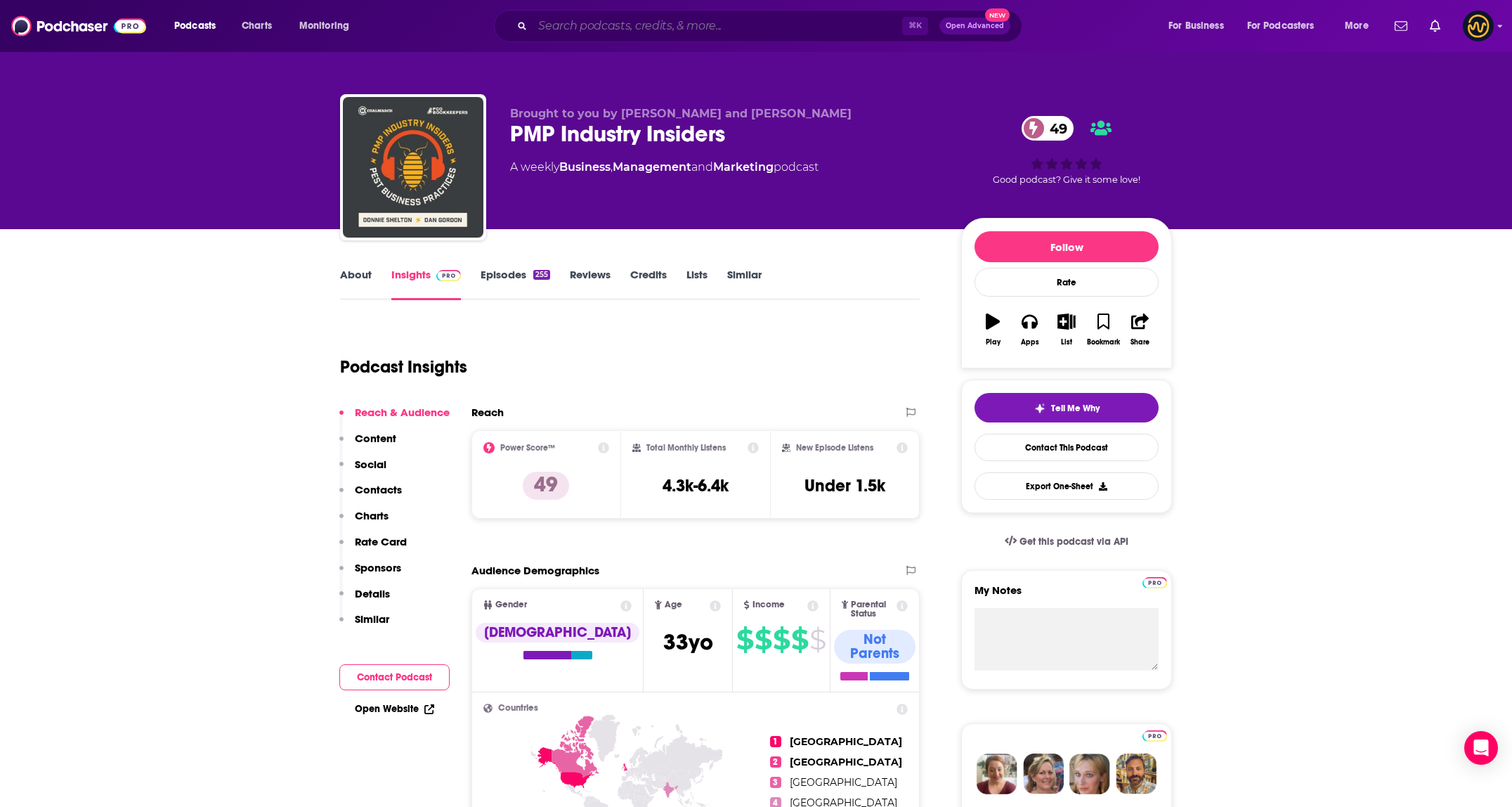
click at [631, 33] on input "Search podcasts, credits, & more..." at bounding box center [717, 26] width 370 height 23
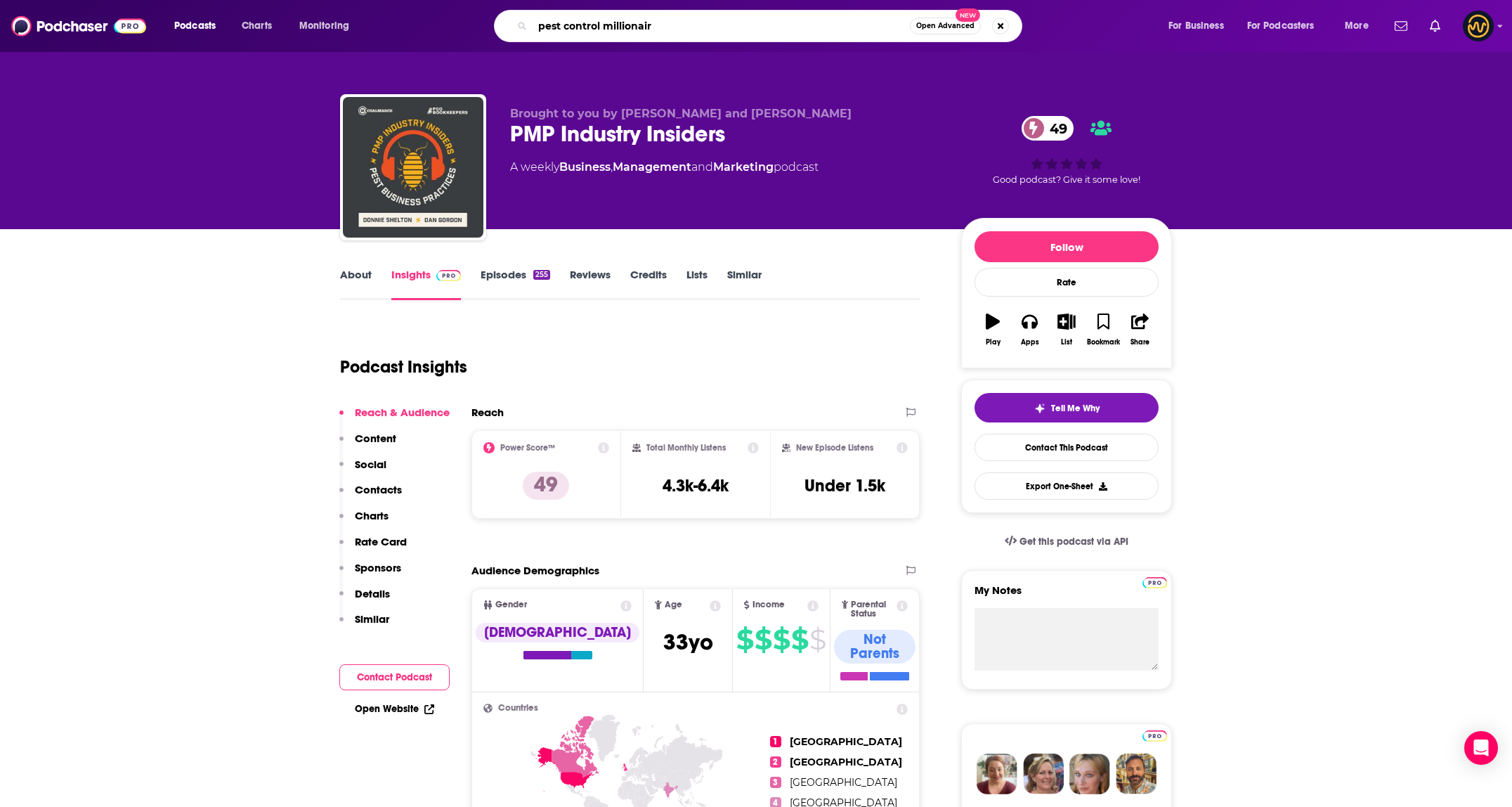
type input "pest control millionaire"
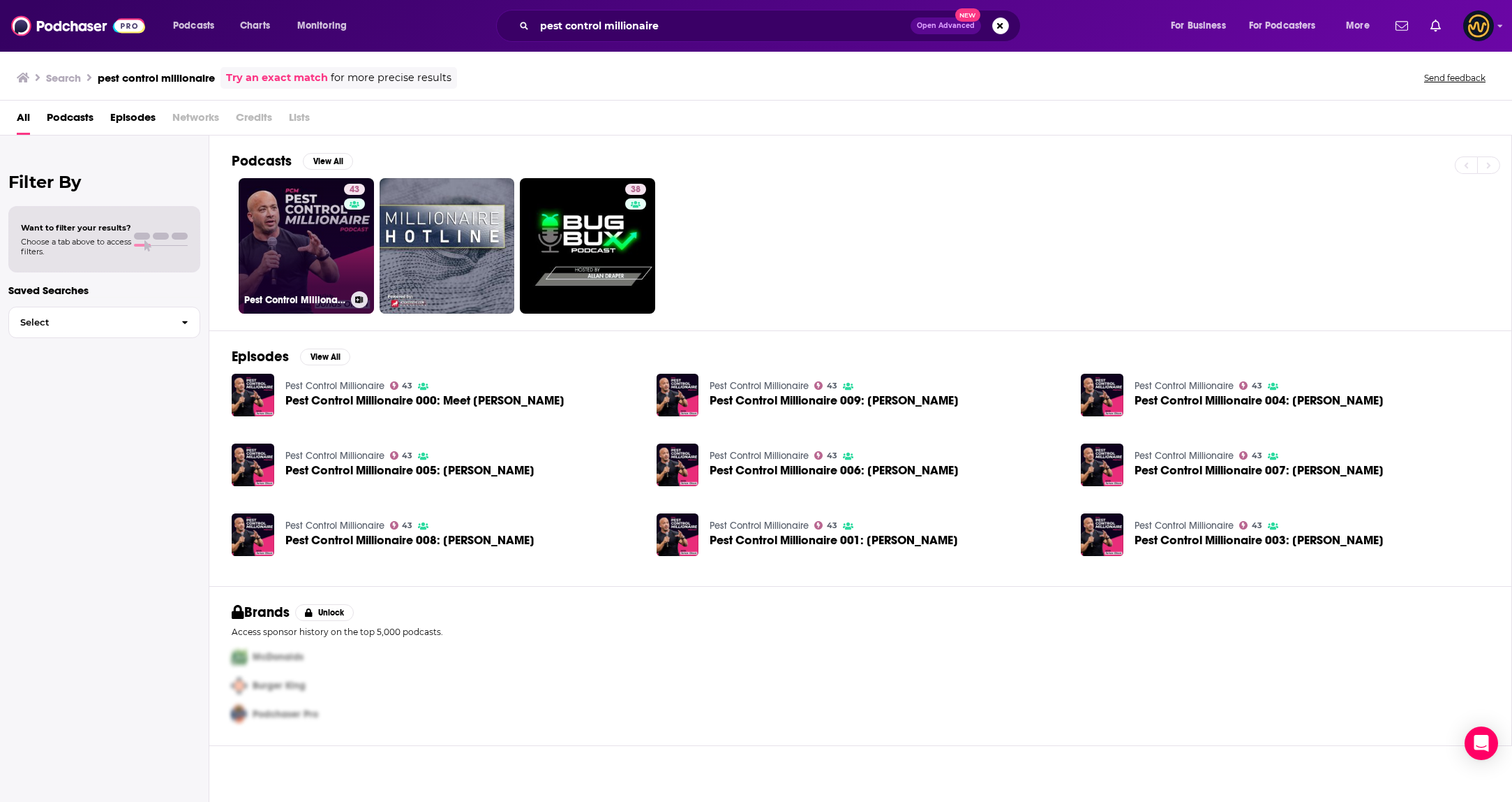
click at [307, 274] on link "43 Pest Control Millionaire" at bounding box center [306, 245] width 135 height 135
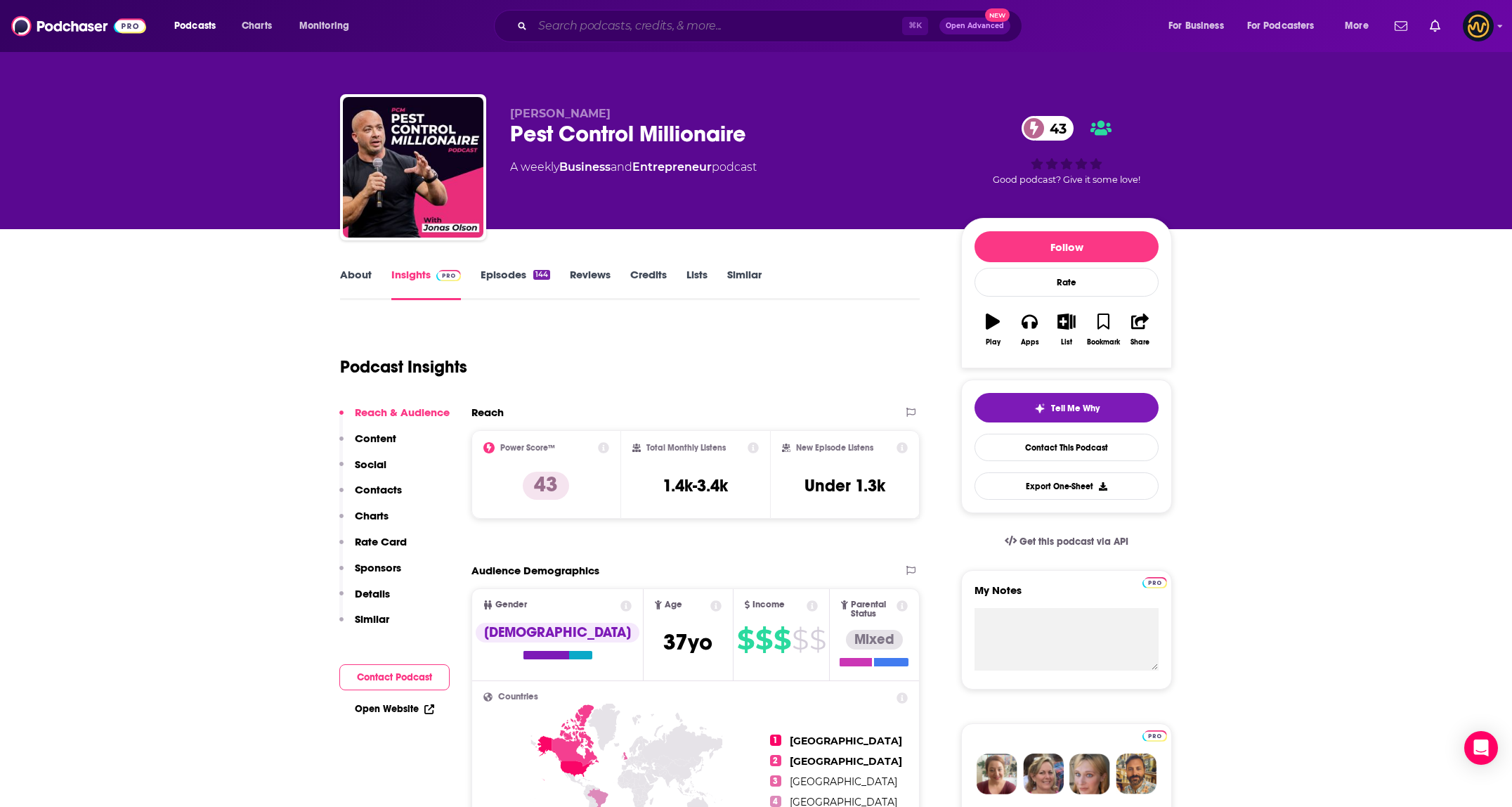
click at [668, 27] on input "Search podcasts, credits, & more..." at bounding box center [717, 26] width 370 height 23
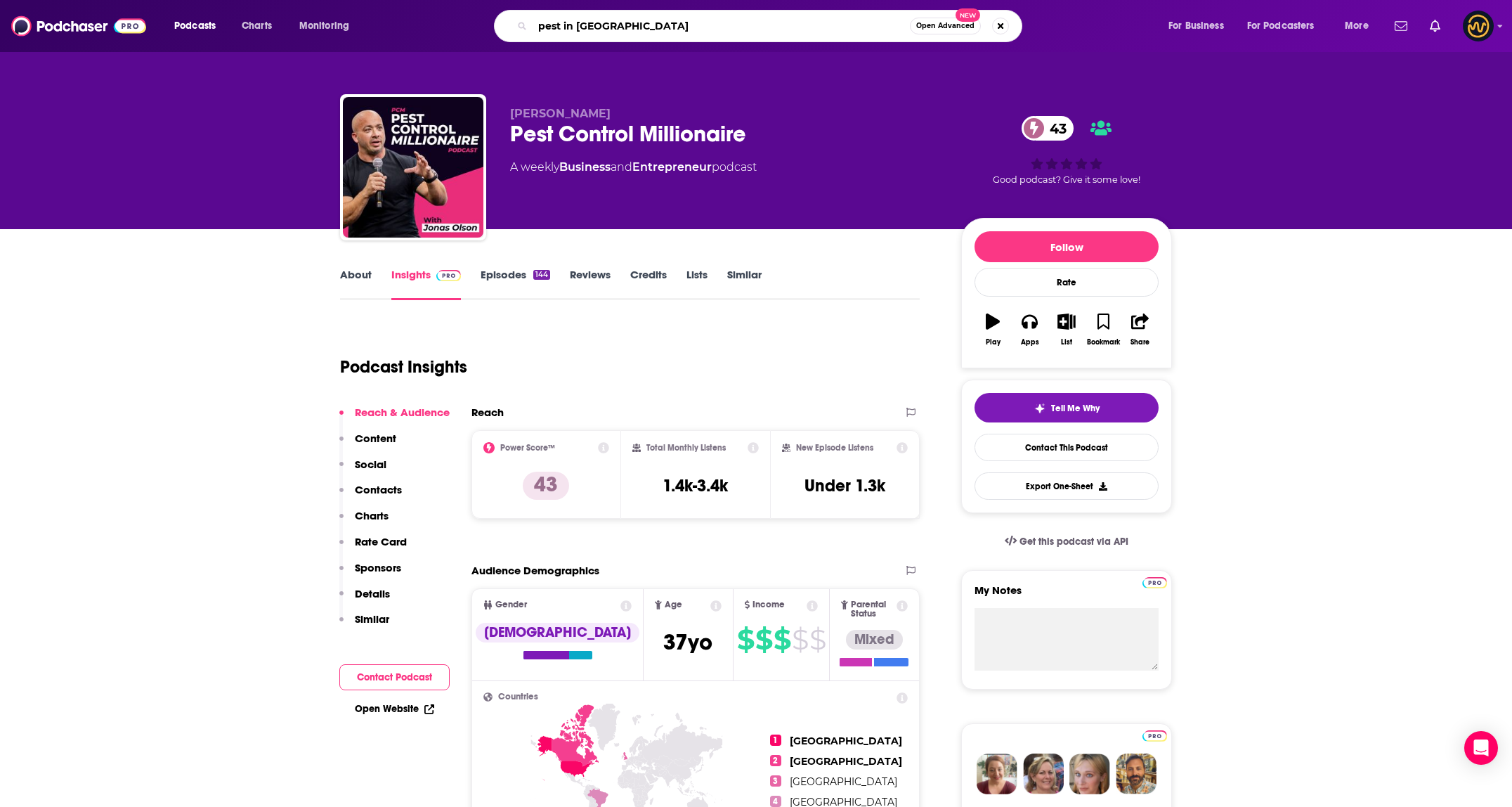
type input "pest in class"
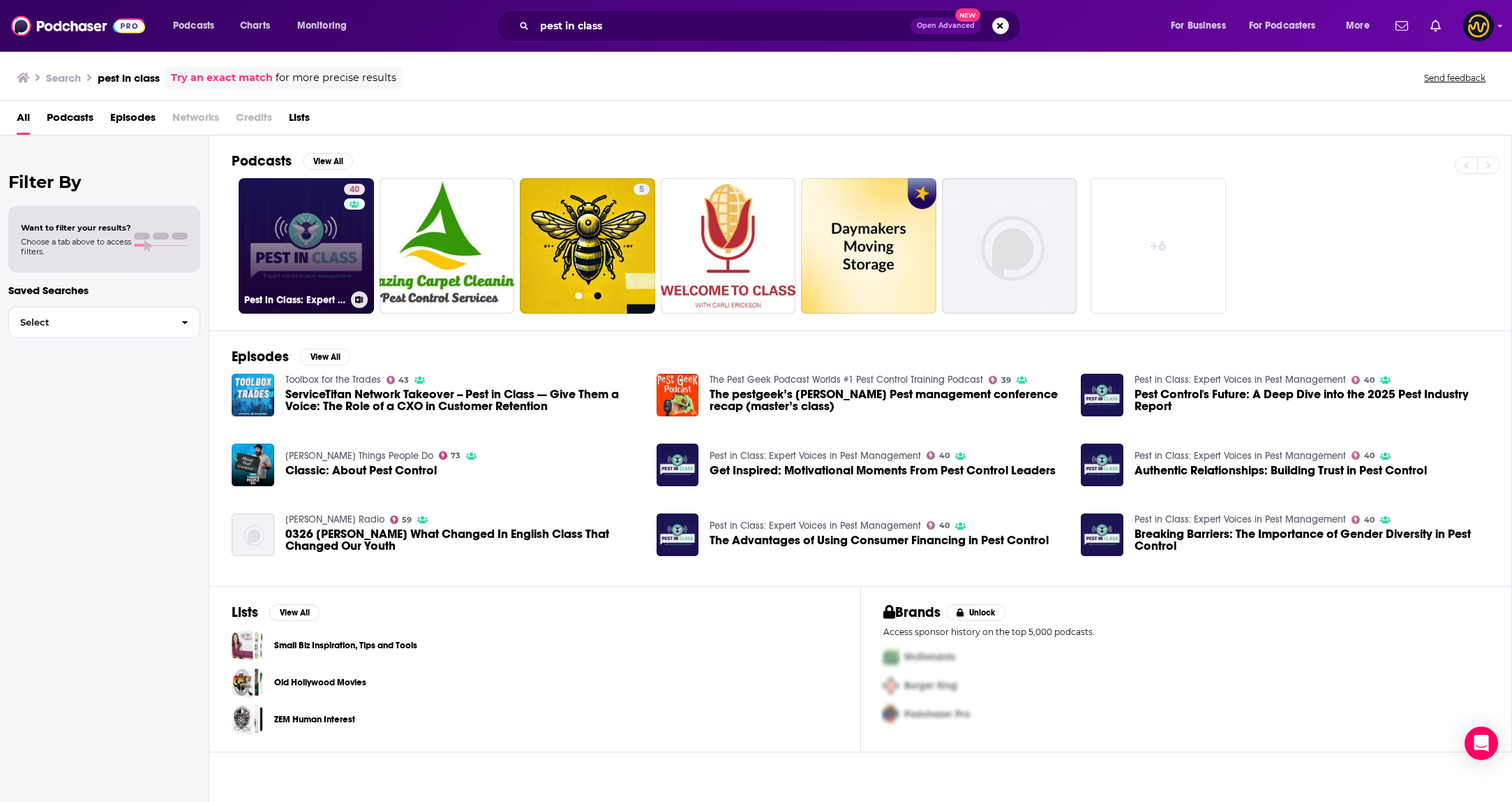
click at [293, 226] on link "40 Pest in Class: Expert Voices in Pest Management" at bounding box center [306, 245] width 135 height 135
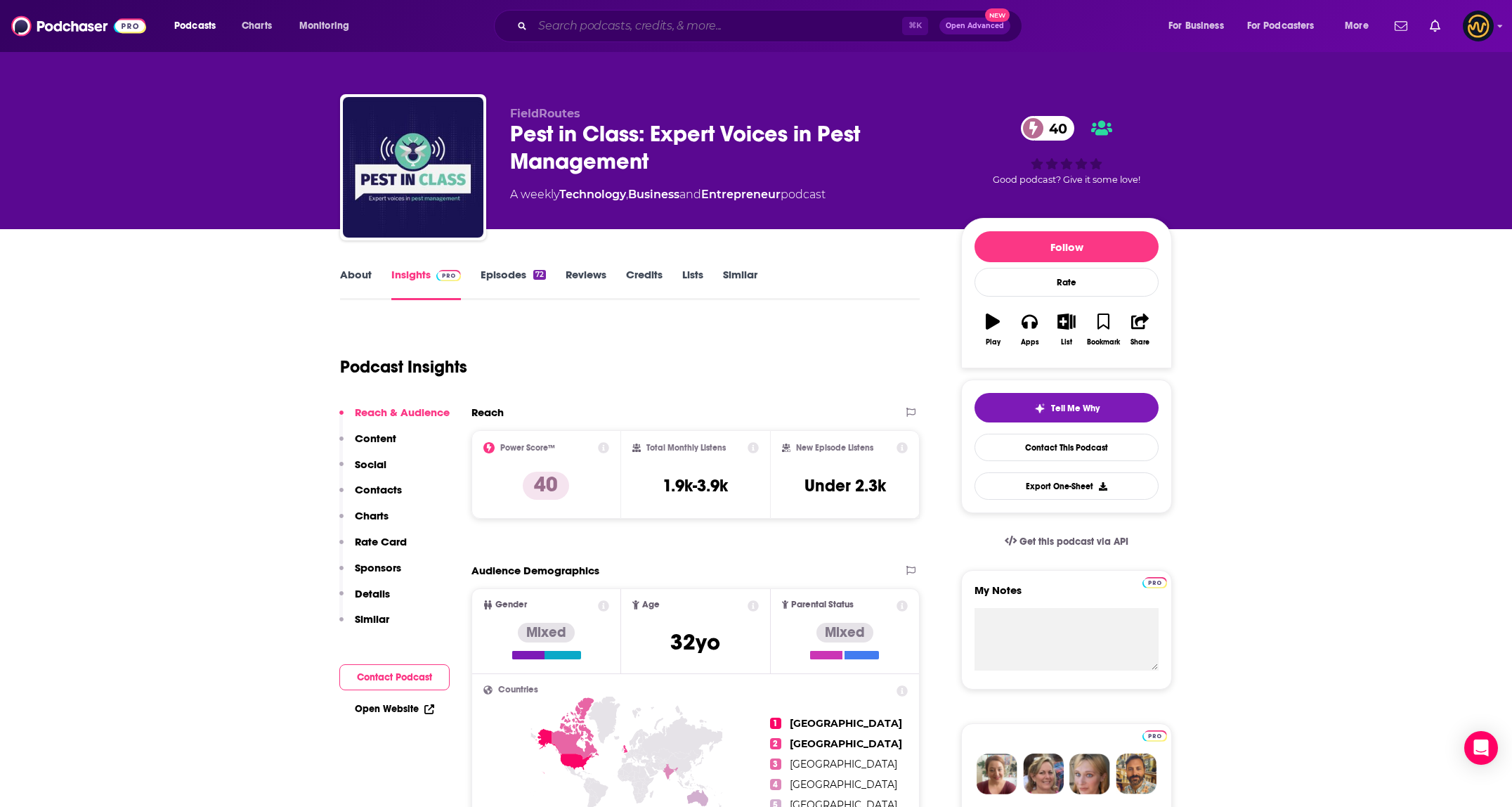
click at [647, 25] on input "Search podcasts, credits, & more..." at bounding box center [717, 26] width 370 height 23
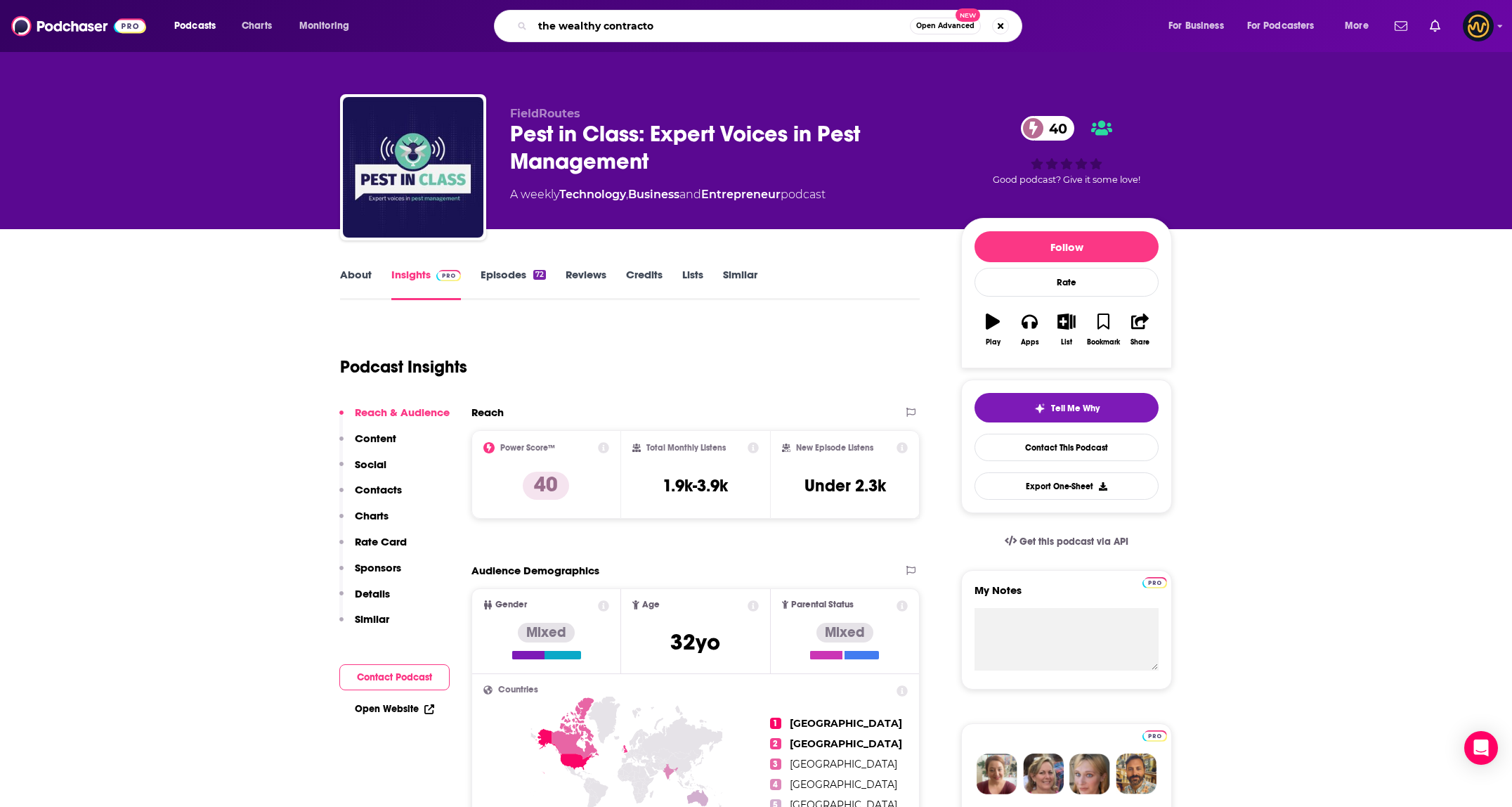
type input "the wealthy contractor"
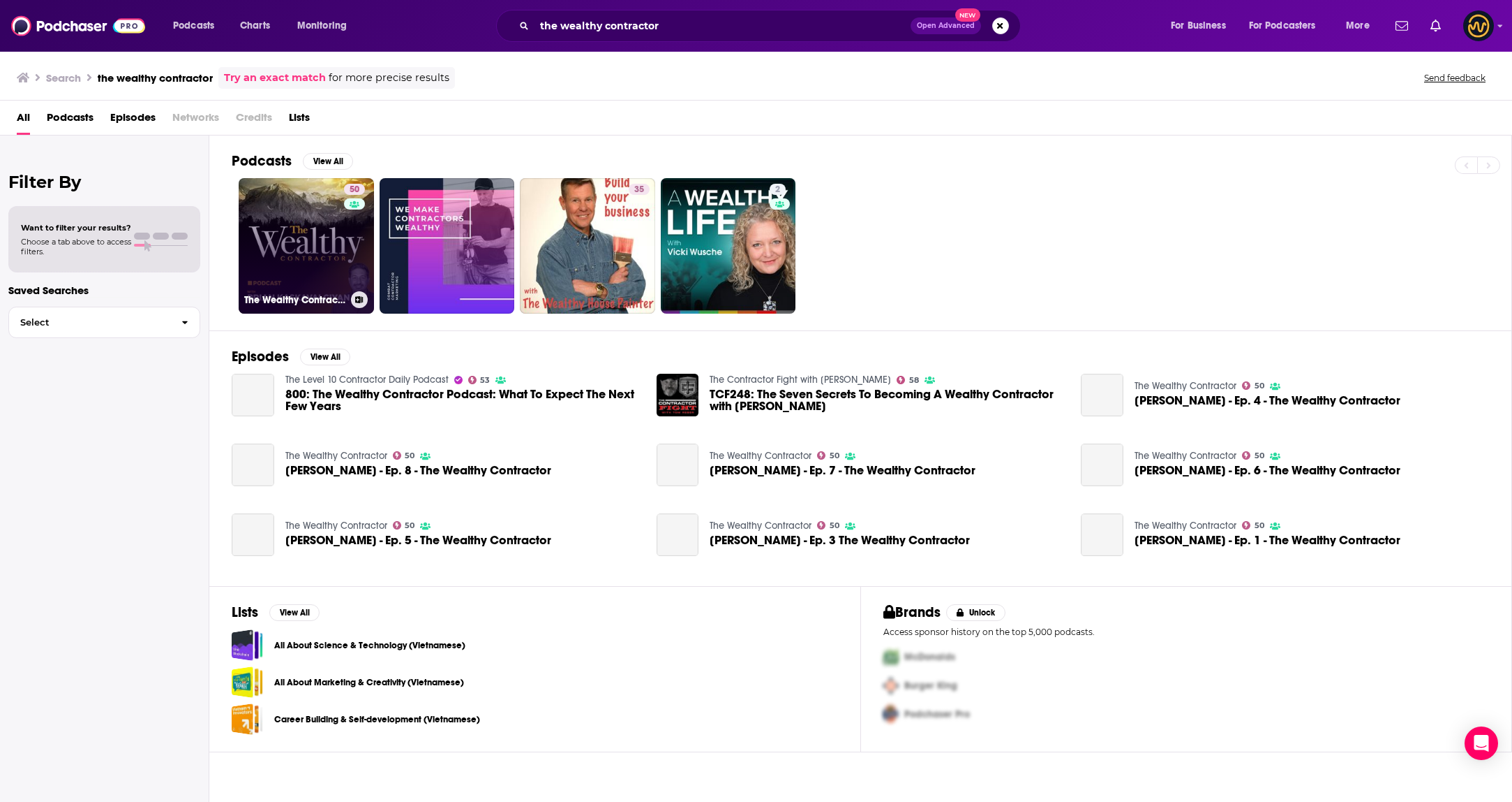
click at [290, 242] on link "50 The Wealthy Contractor" at bounding box center [306, 245] width 135 height 135
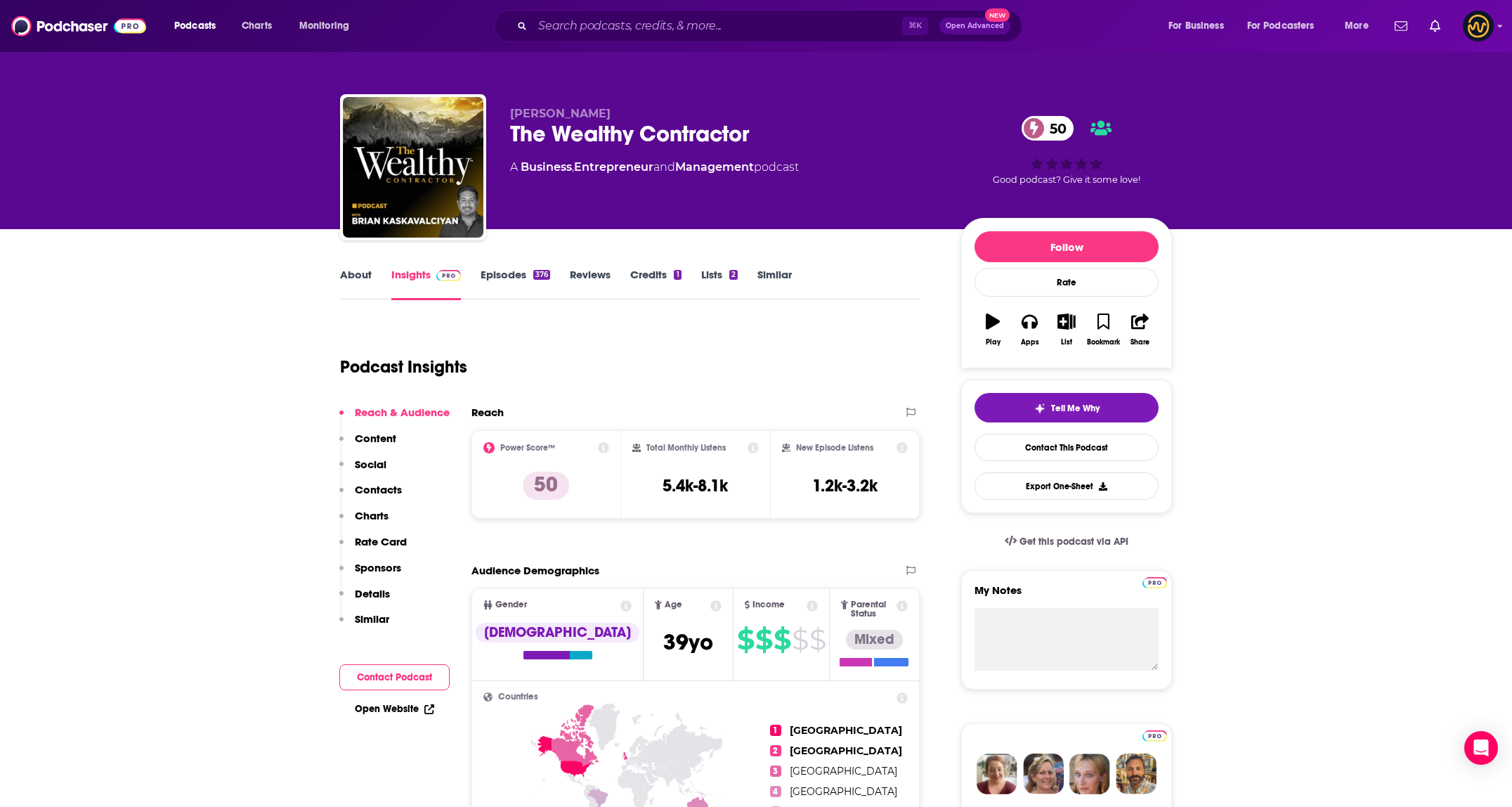
drag, startPoint x: 812, startPoint y: 325, endPoint x: 794, endPoint y: 280, distance: 48.5
click at [811, 325] on div "Podcast Insights" at bounding box center [623, 358] width 568 height 72
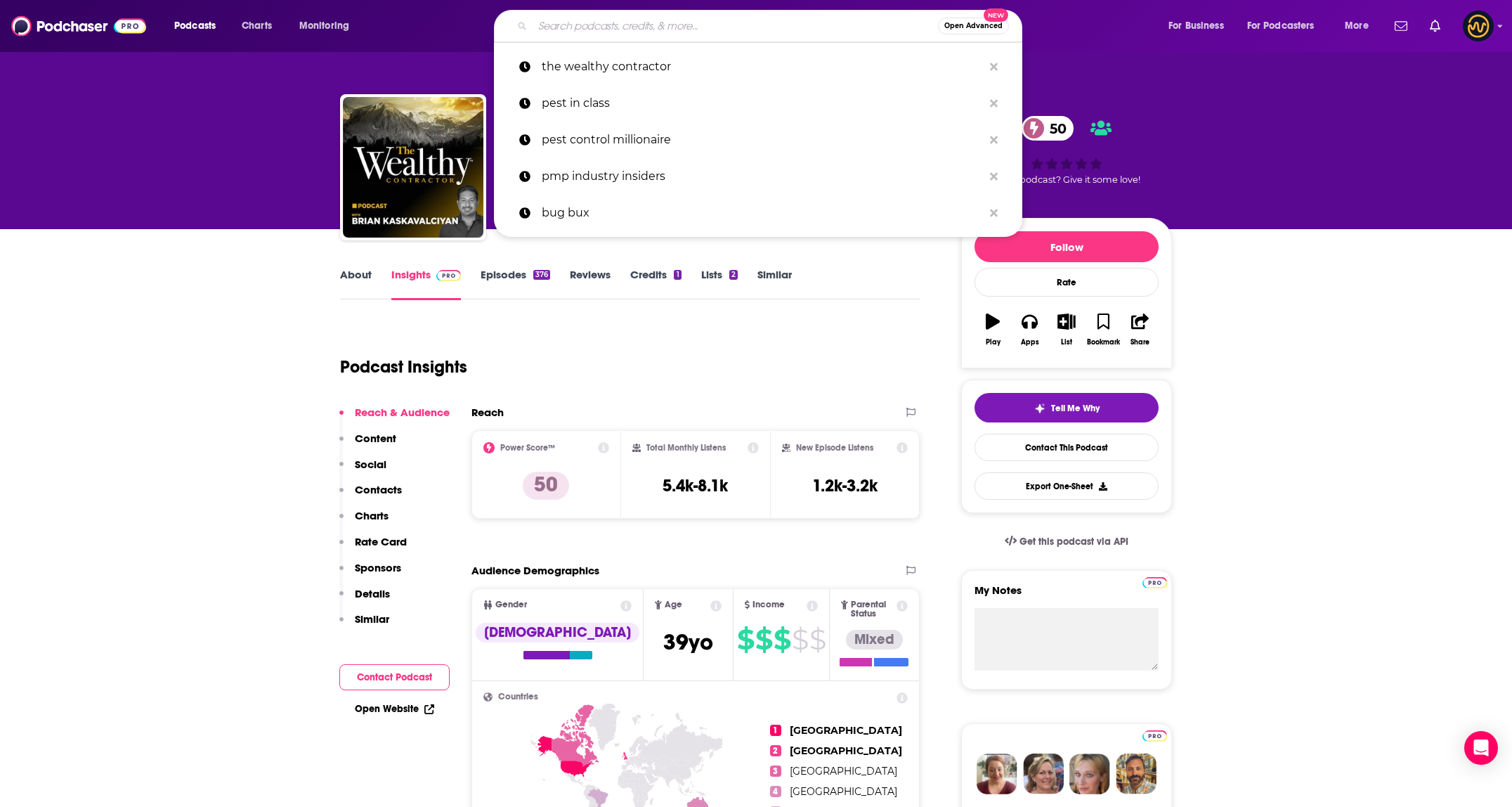
click at [634, 15] on input "Search podcasts, credits, & more..." at bounding box center [735, 26] width 406 height 23
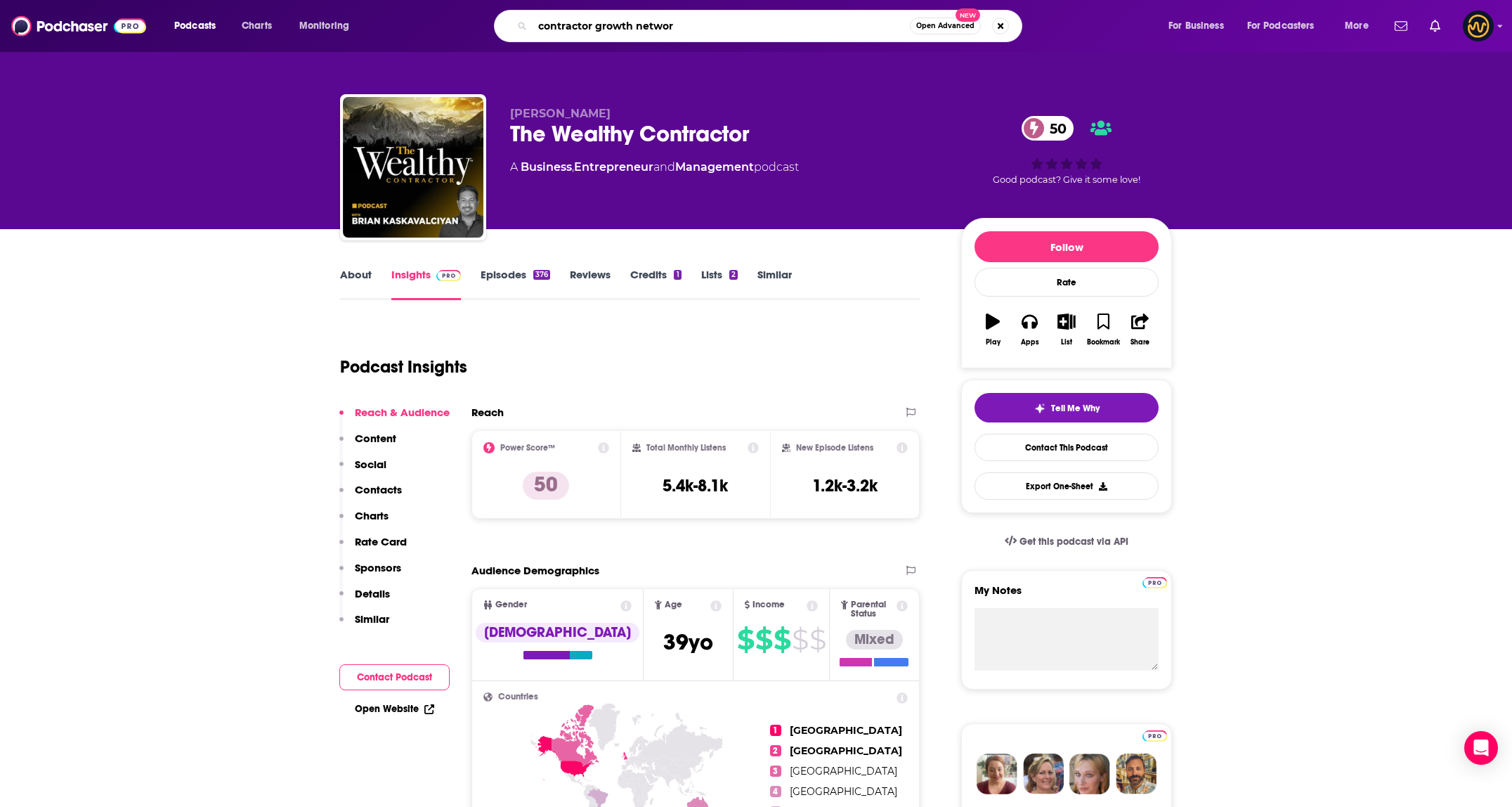
type input "contractor growth network"
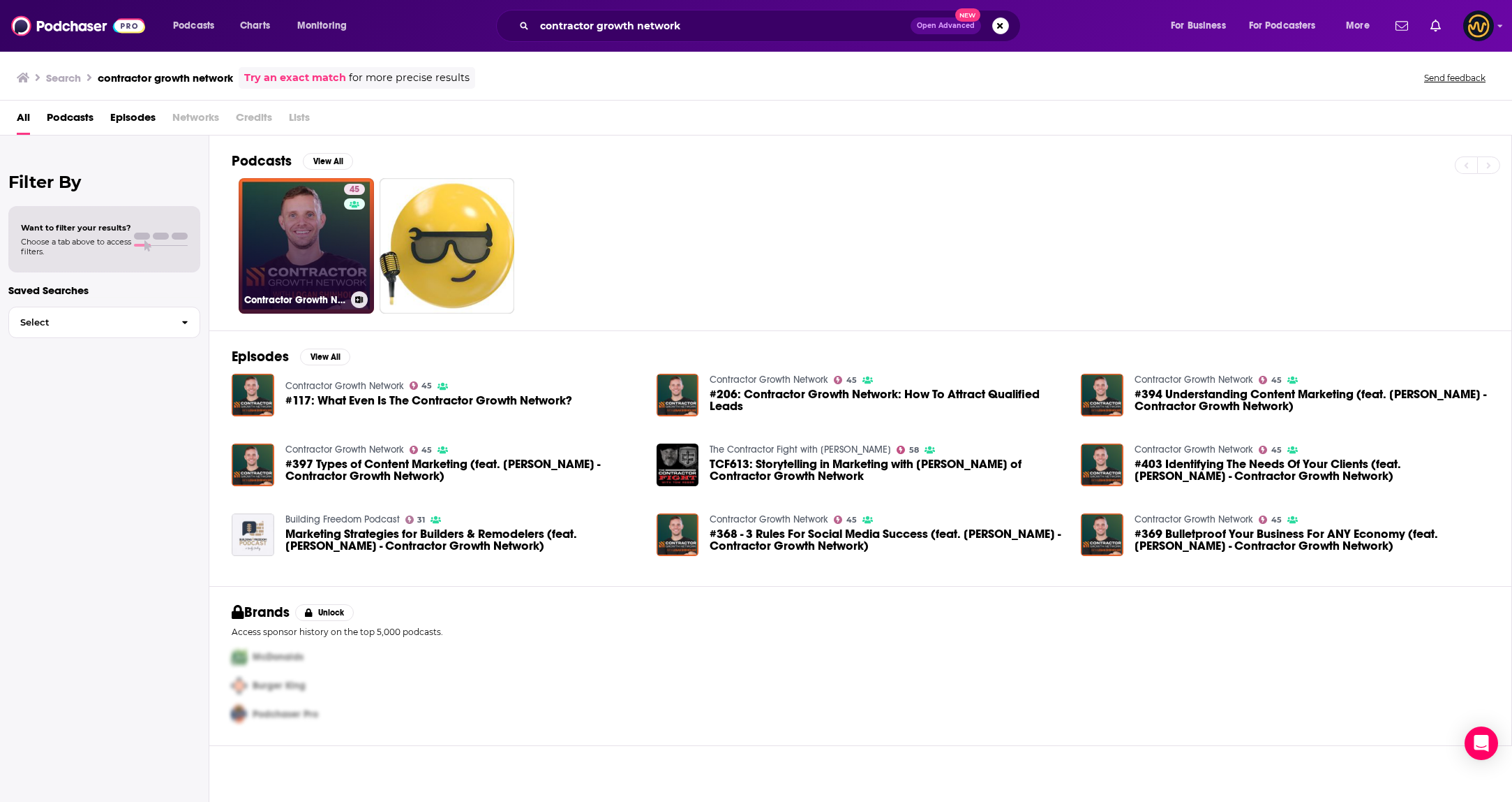
click at [323, 192] on link "45 Contractor Growth Network" at bounding box center [306, 245] width 135 height 135
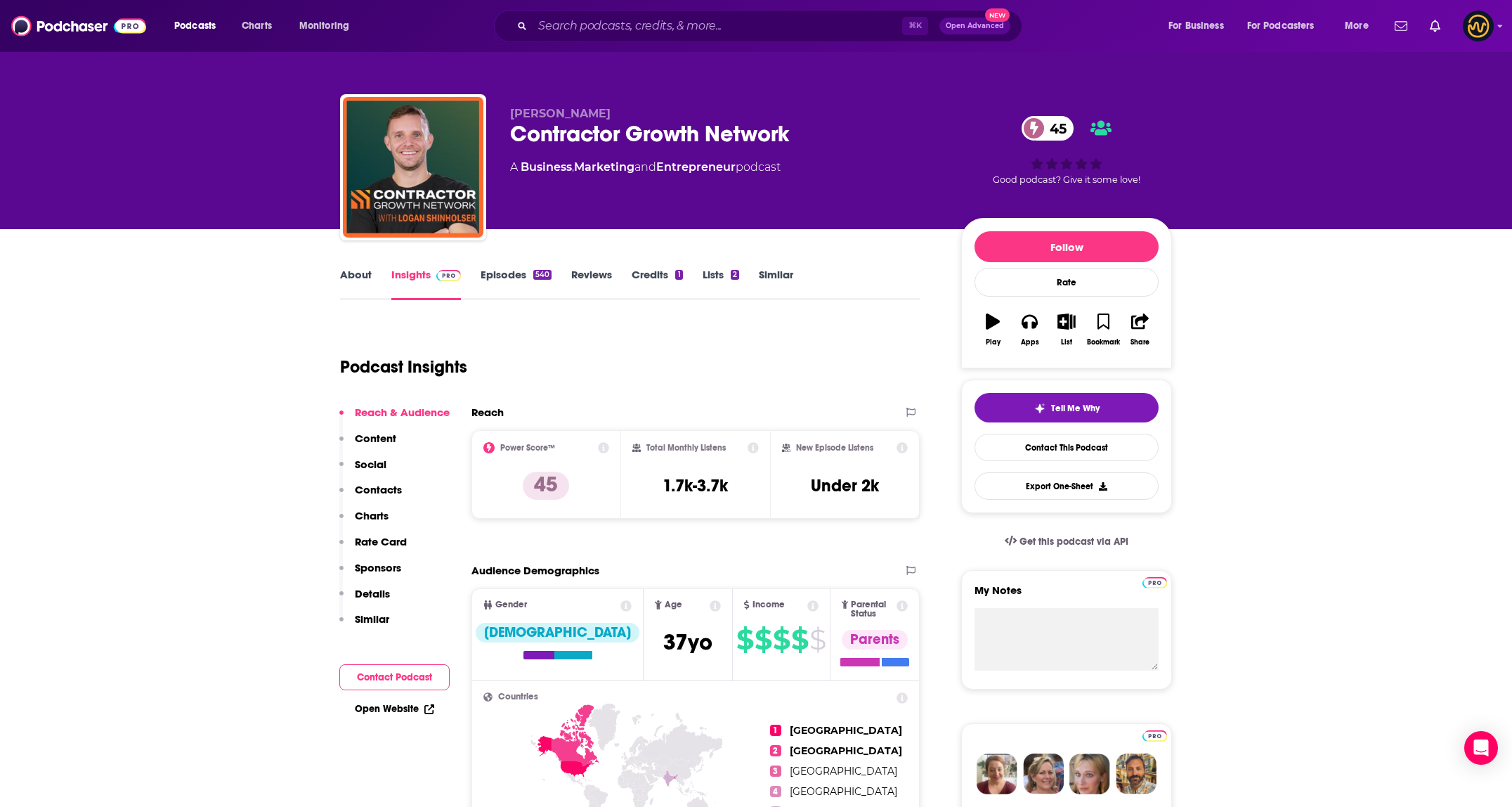
click at [355, 285] on link "About" at bounding box center [355, 284] width 32 height 33
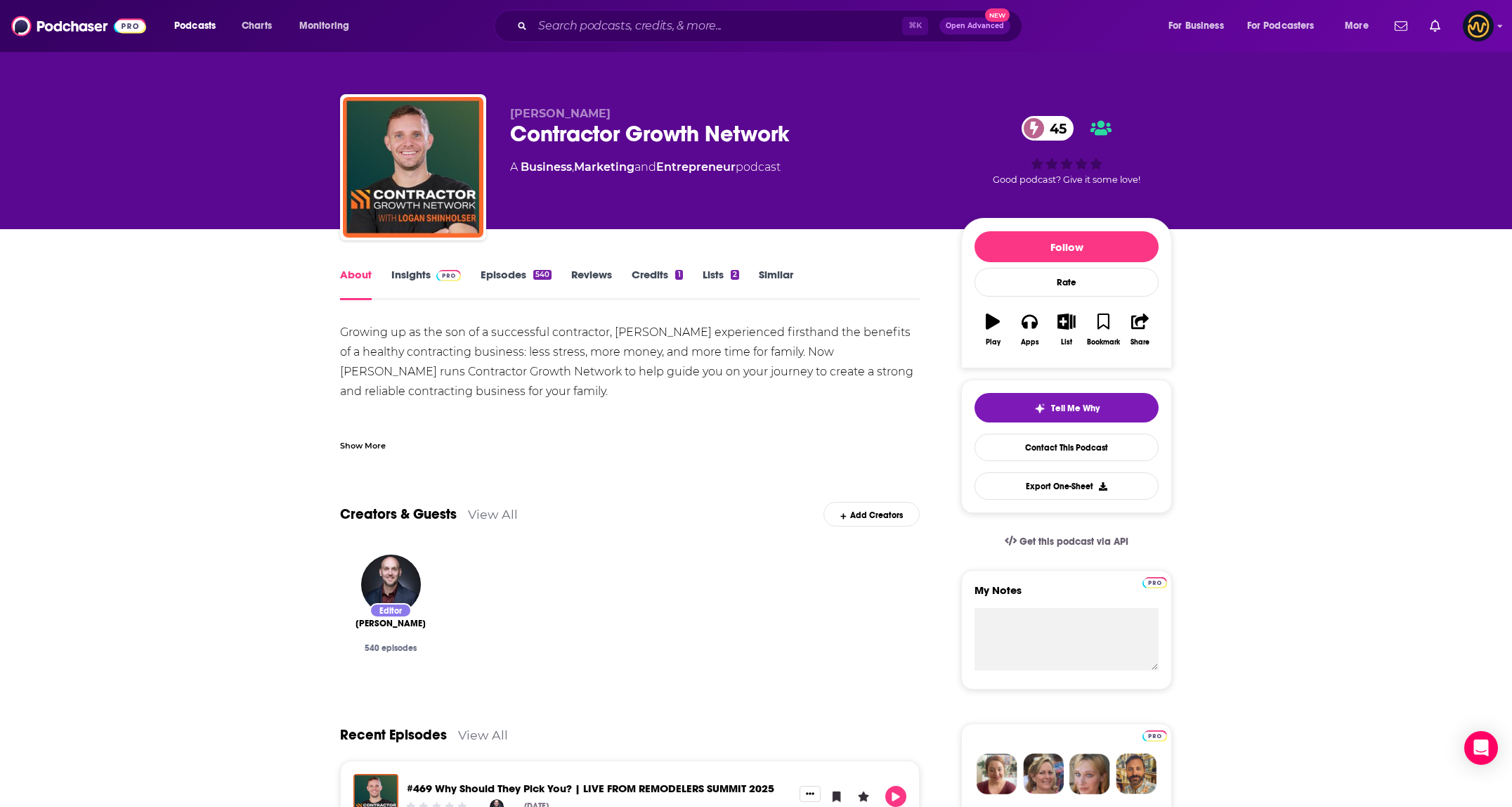
click at [340, 442] on div "Show More" at bounding box center [362, 445] width 46 height 13
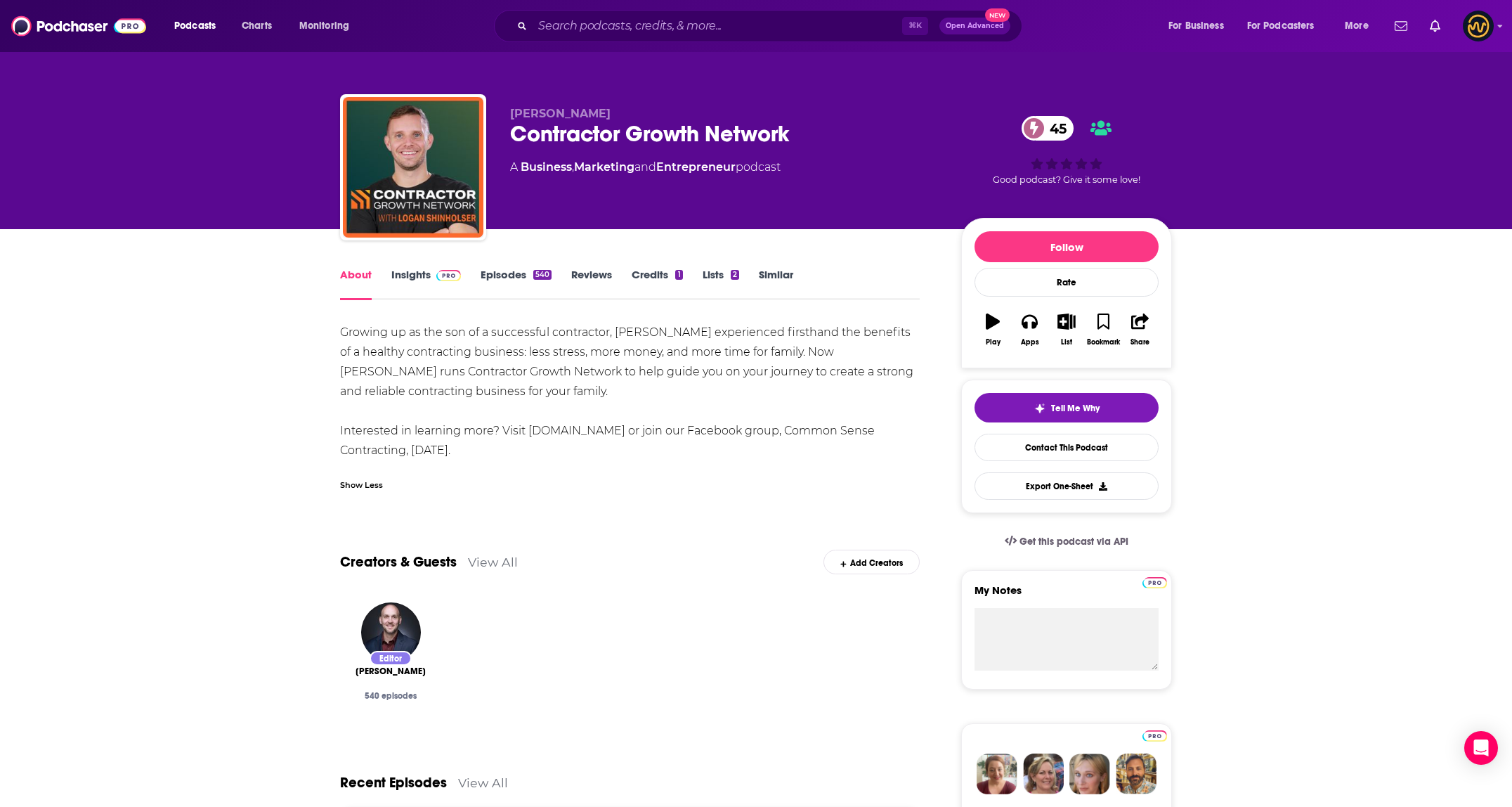
click at [340, 488] on div "Show Less" at bounding box center [360, 484] width 43 height 13
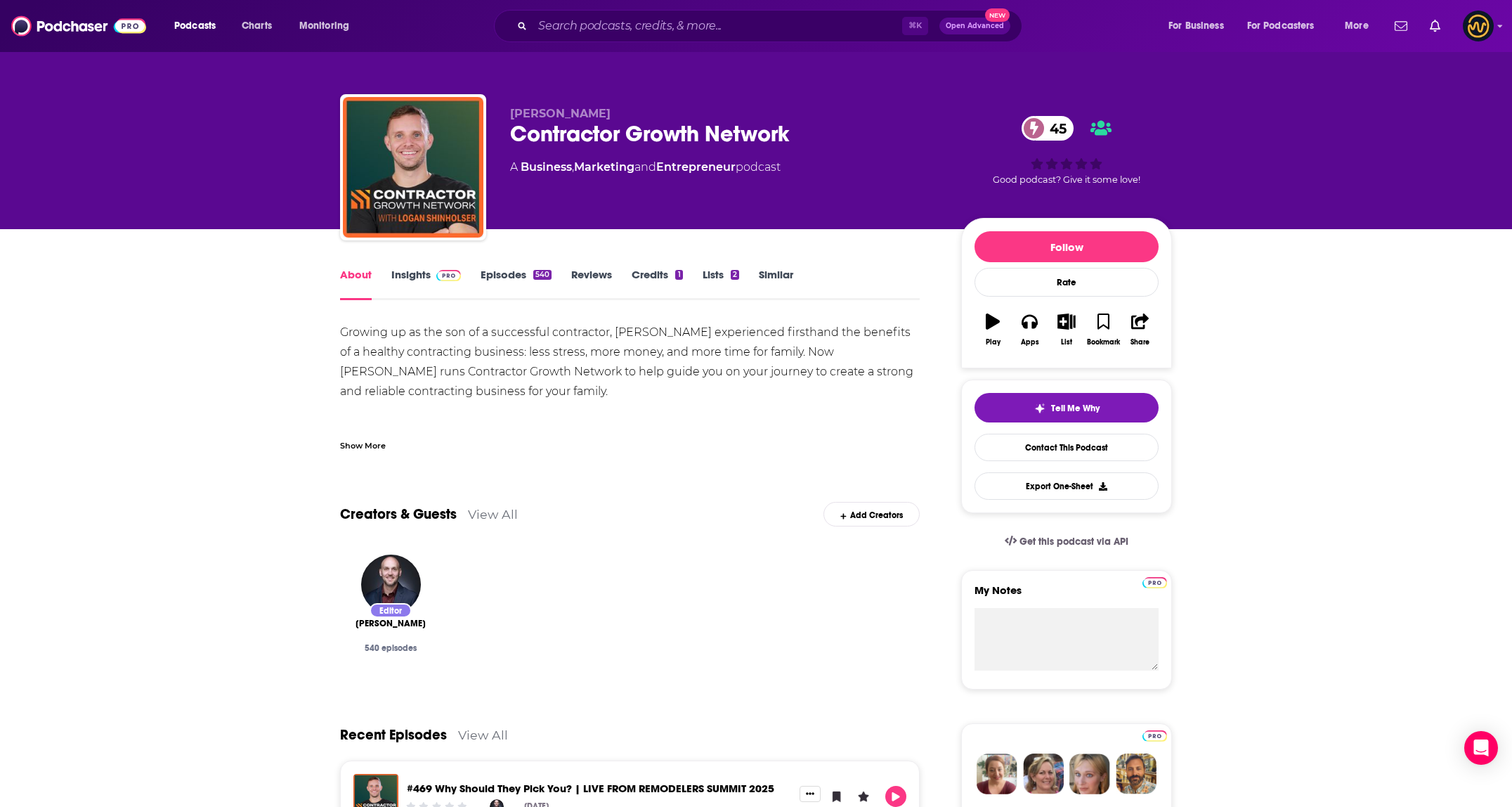
click at [401, 275] on link "Insights" at bounding box center [426, 284] width 69 height 33
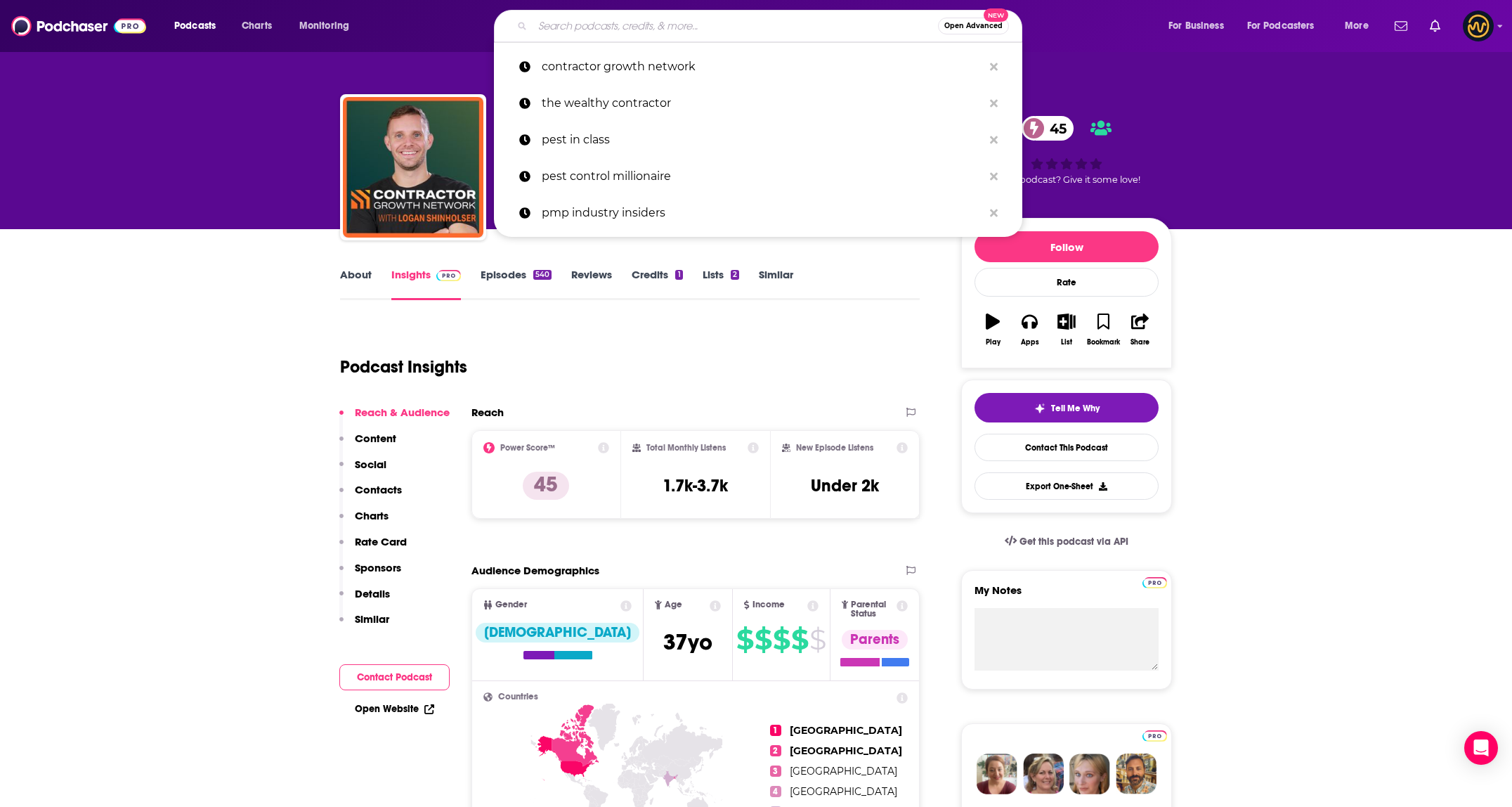
click at [664, 27] on input "Search podcasts, credits, & more..." at bounding box center [735, 26] width 406 height 23
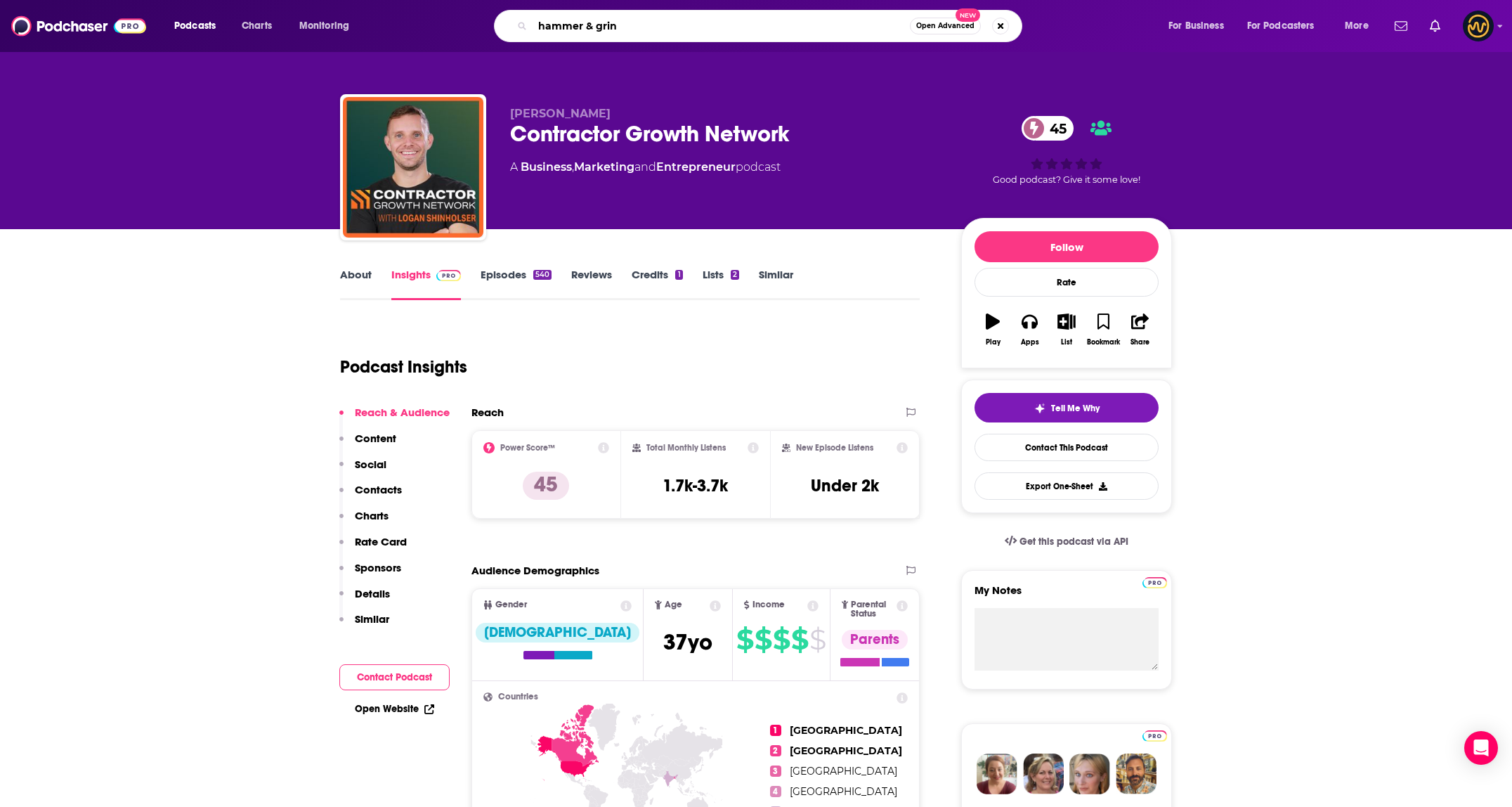
type input "hammer & grind"
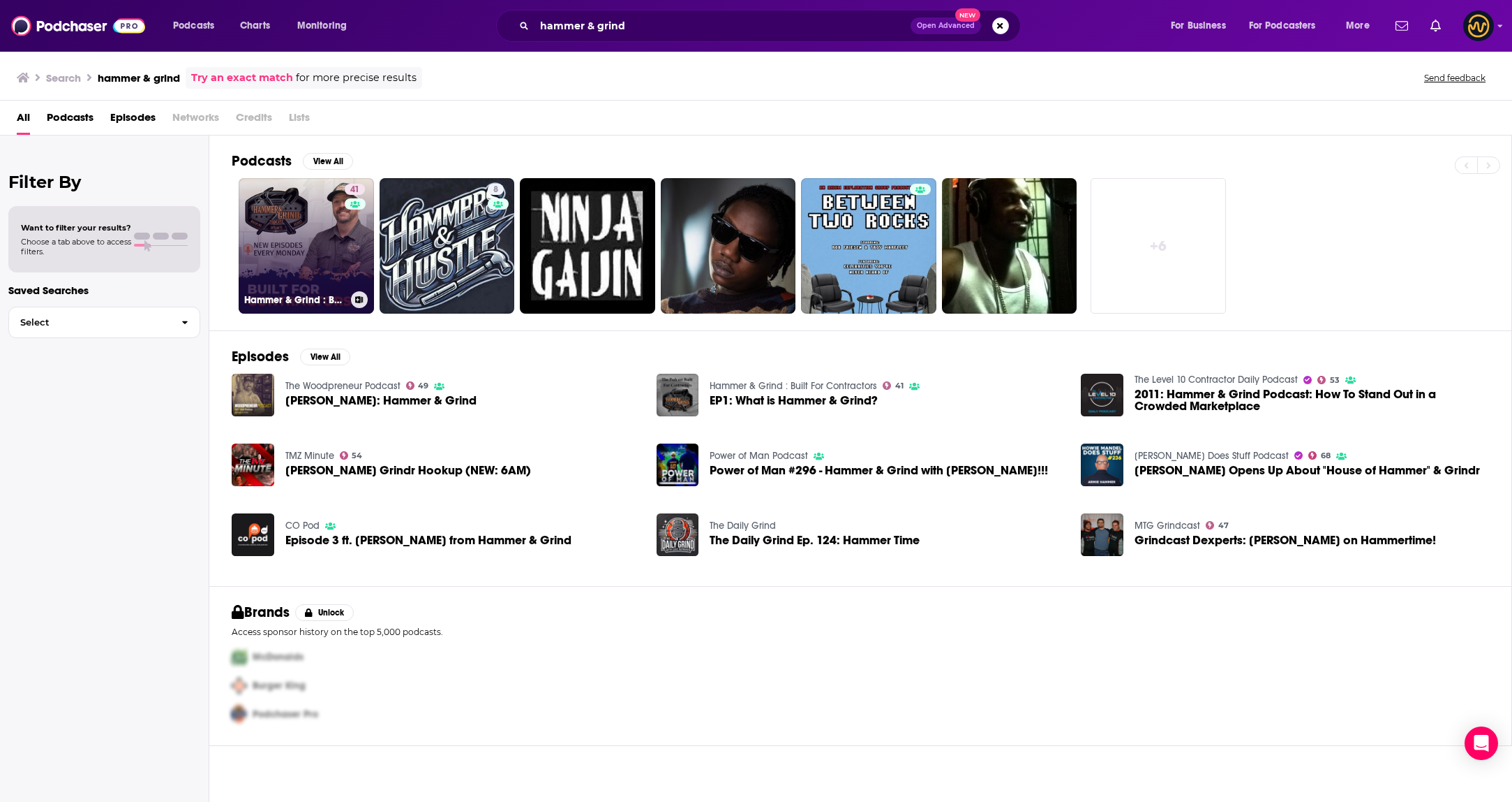
click at [302, 250] on link "41 Hammer & Grind : Built For Contractors" at bounding box center [306, 245] width 135 height 135
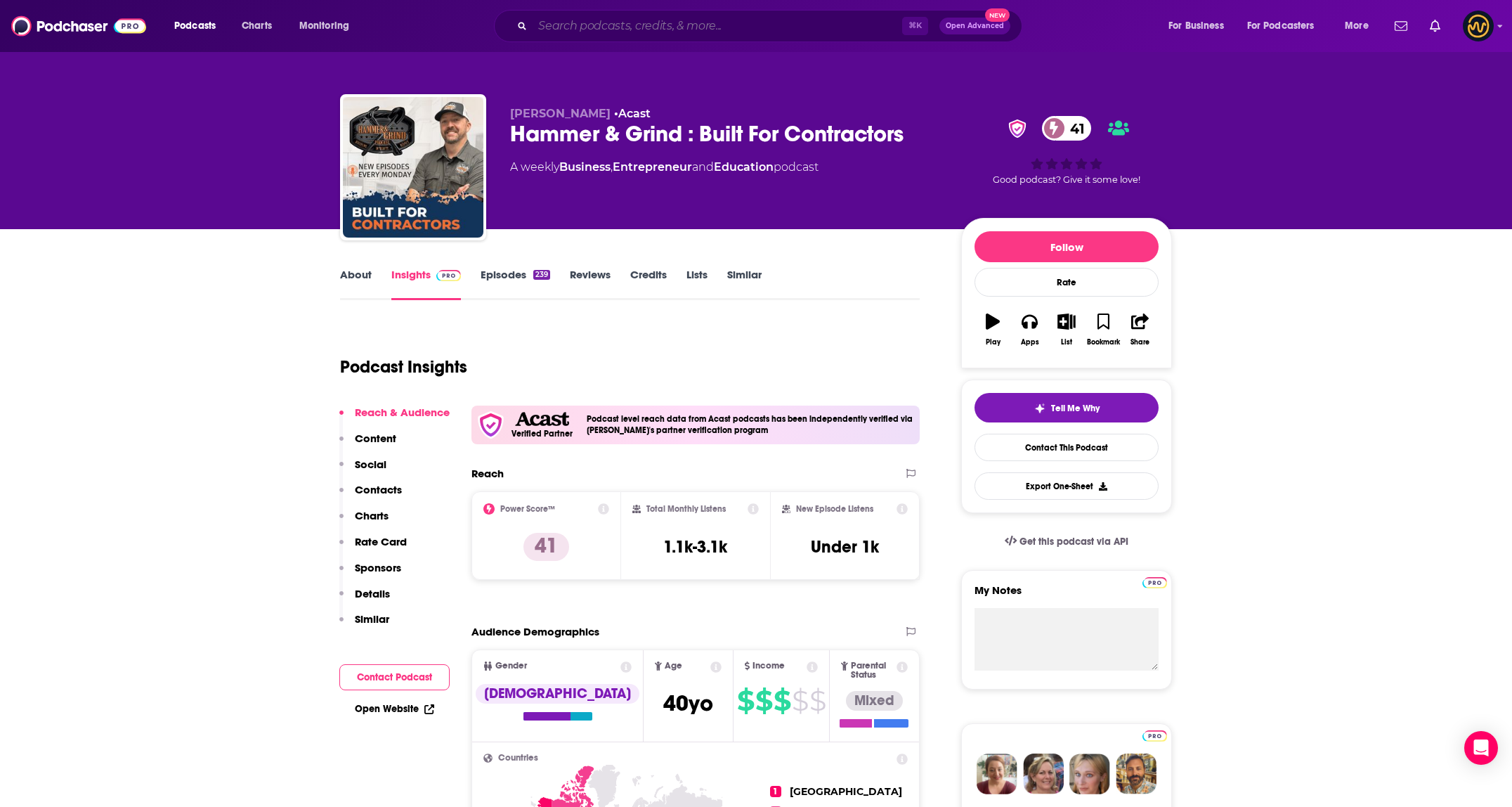
click at [648, 29] on input "Search podcasts, credits, & more..." at bounding box center [717, 26] width 370 height 23
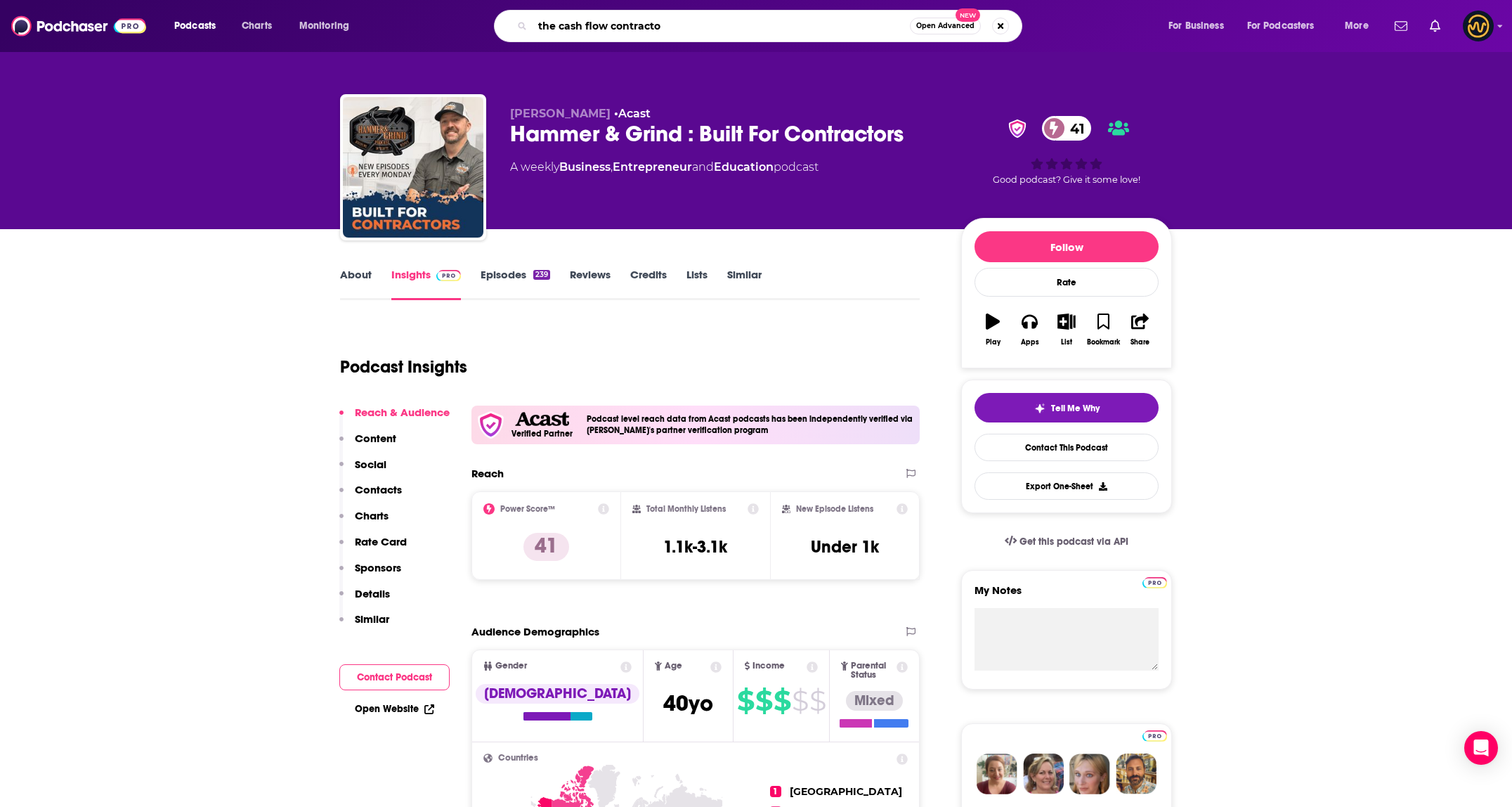
type input "the cash flow contractor"
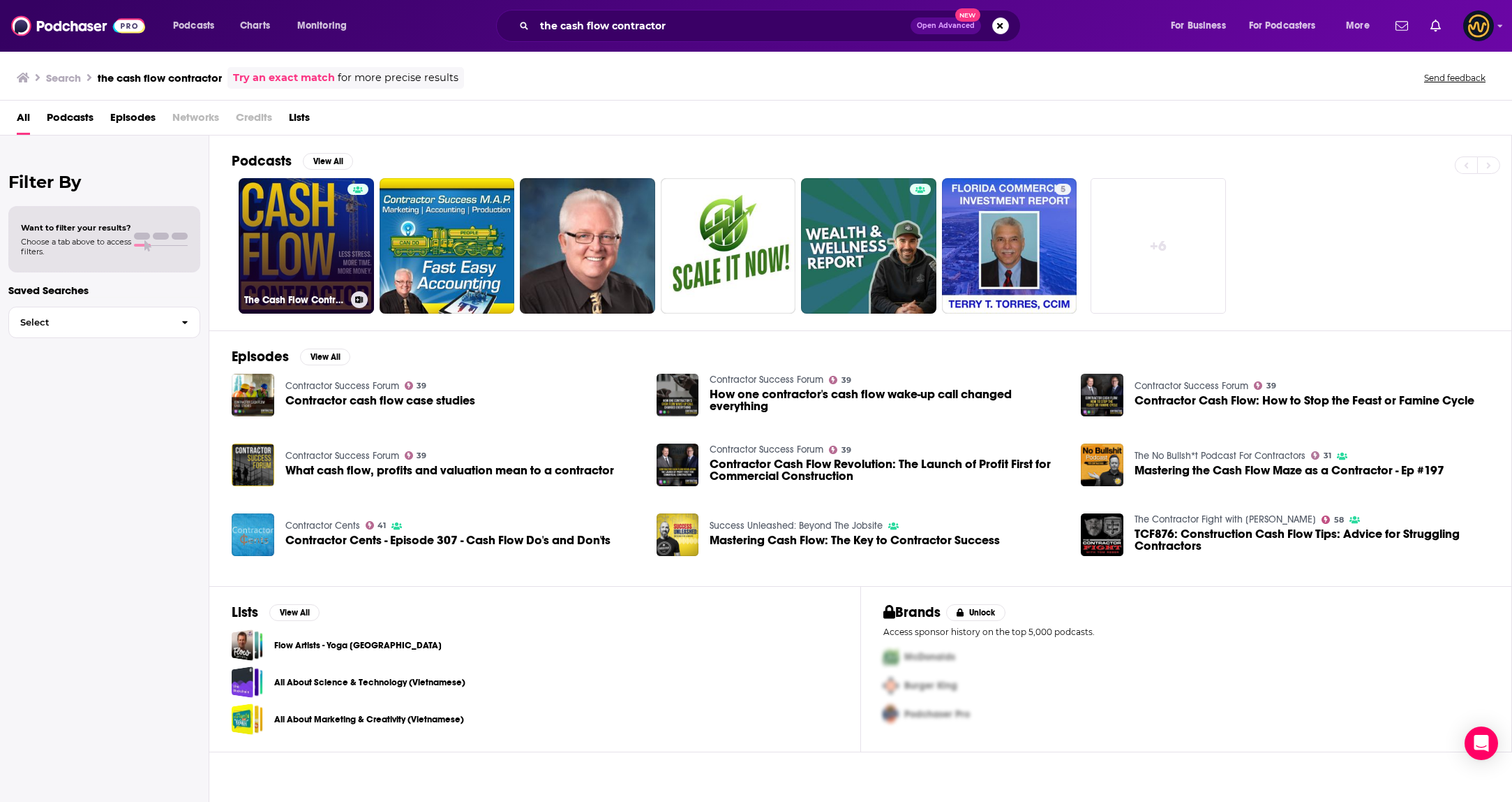
click at [297, 236] on link "The Cash Flow Contractor" at bounding box center [306, 245] width 135 height 135
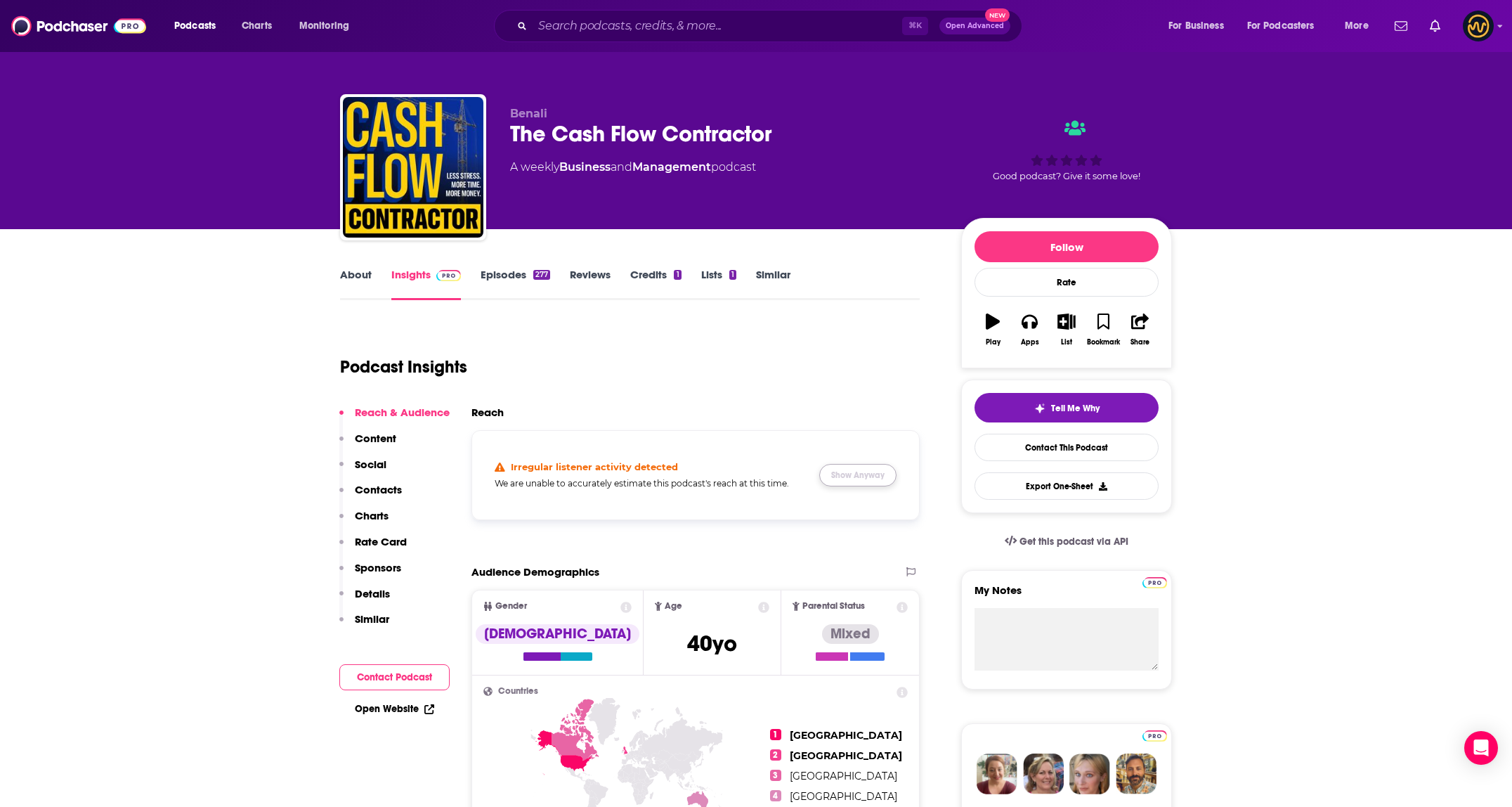
click at [834, 466] on button "Show Anyway" at bounding box center [858, 475] width 78 height 23
click at [670, 24] on input "Search podcasts, credits, & more..." at bounding box center [717, 26] width 370 height 23
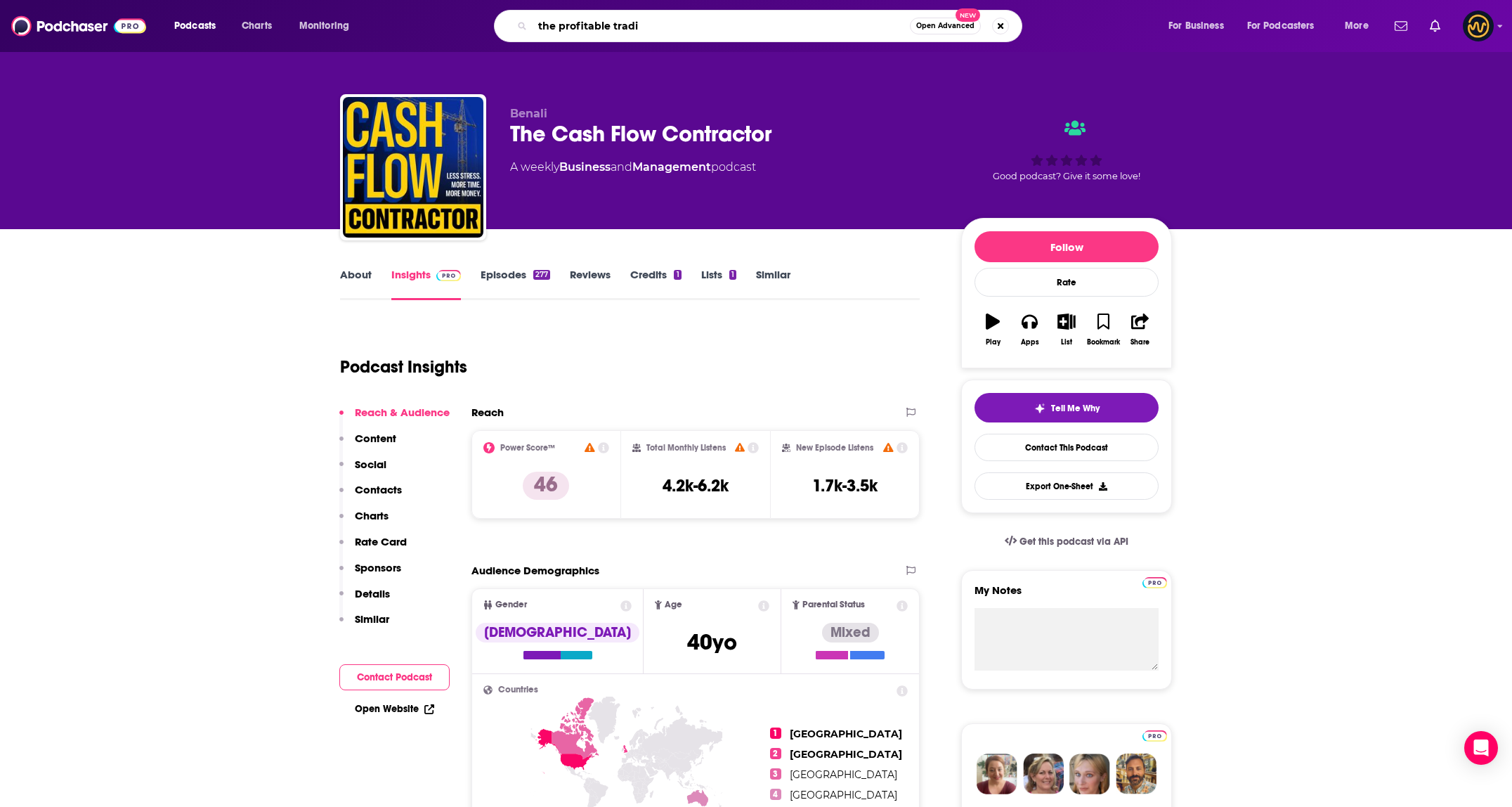
type input "the profitable tradie"
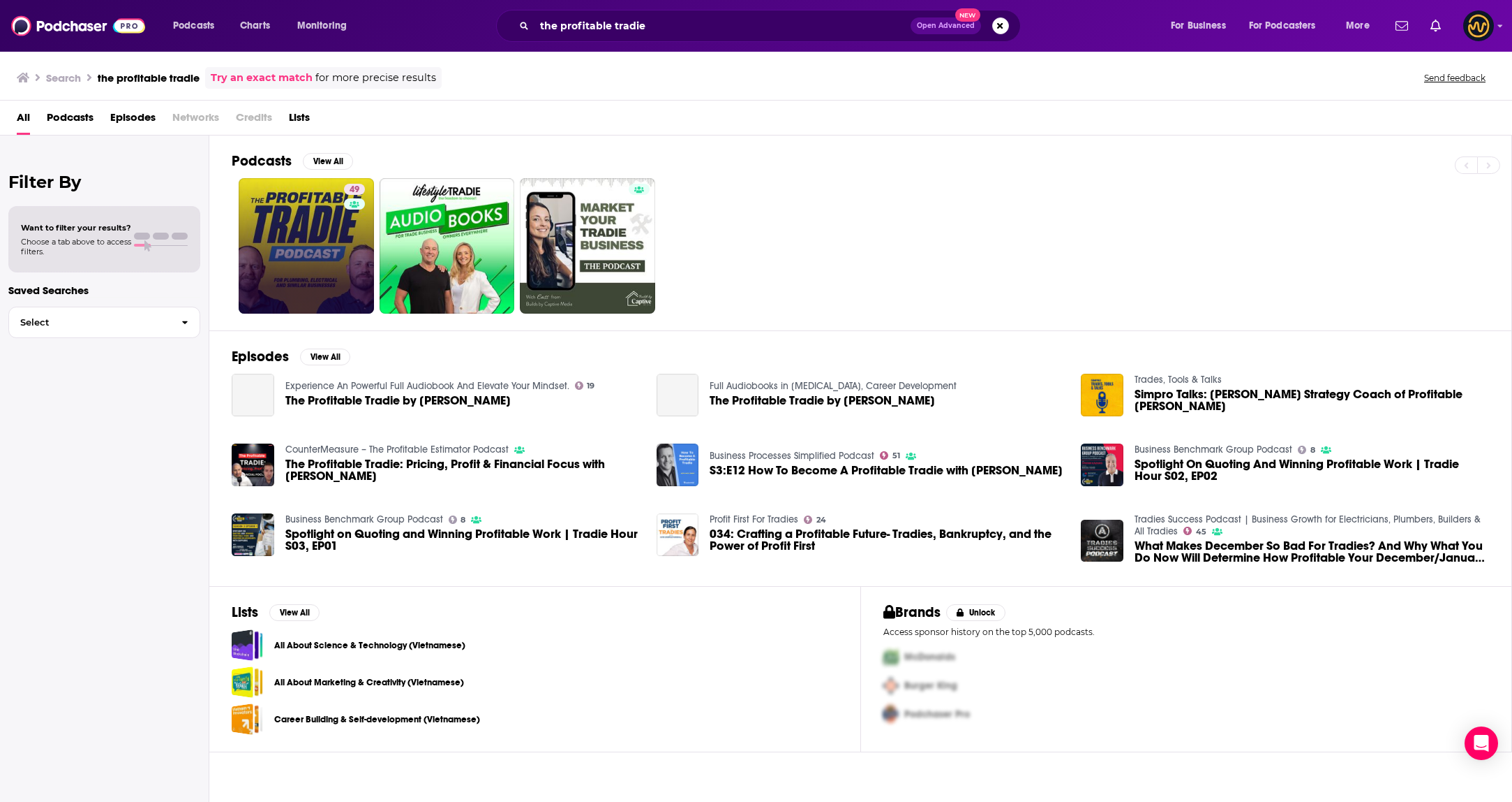
click at [269, 257] on link "49" at bounding box center [306, 245] width 135 height 135
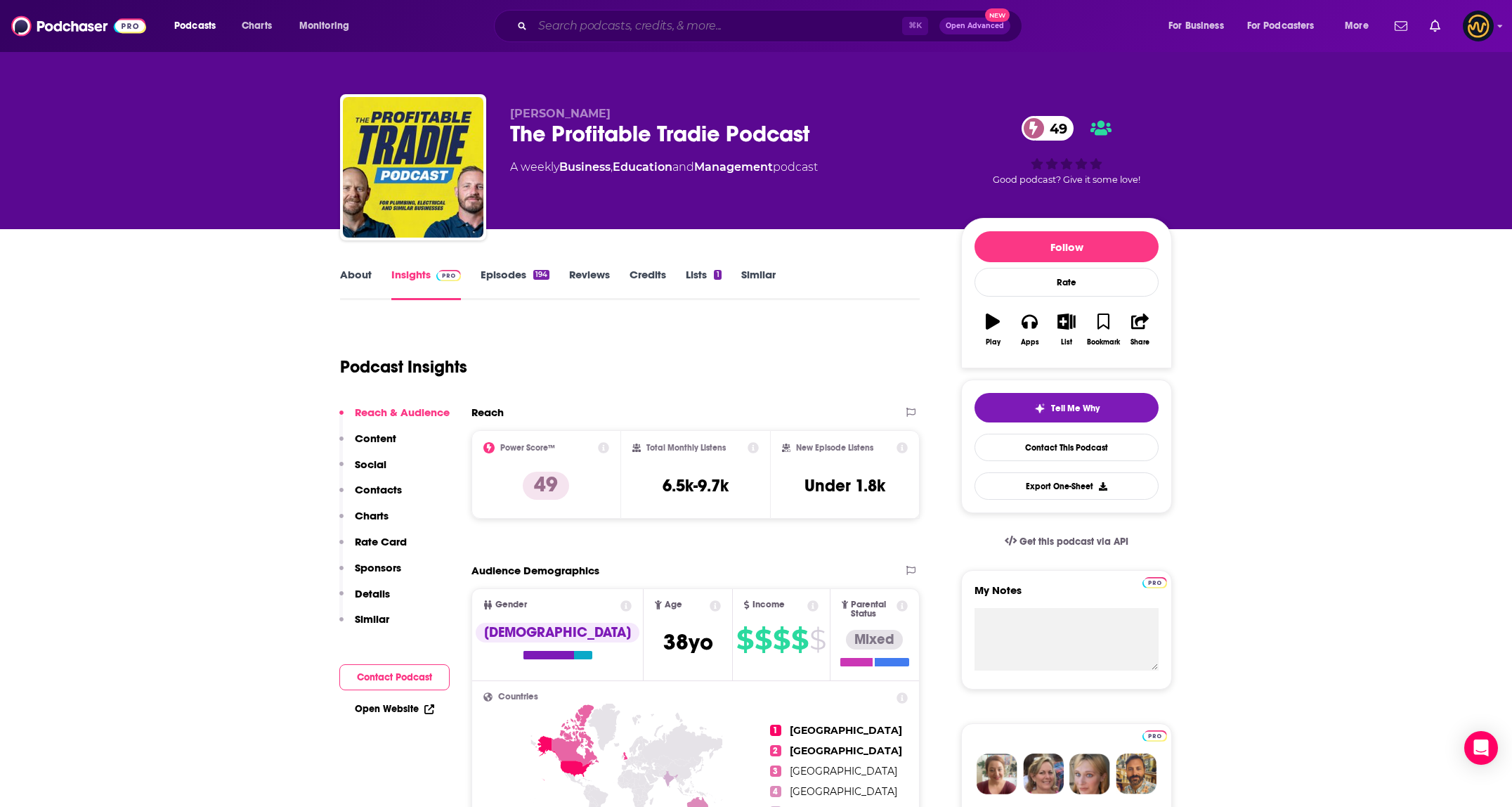
click at [648, 24] on input "Search podcasts, credits, & more..." at bounding box center [717, 26] width 370 height 23
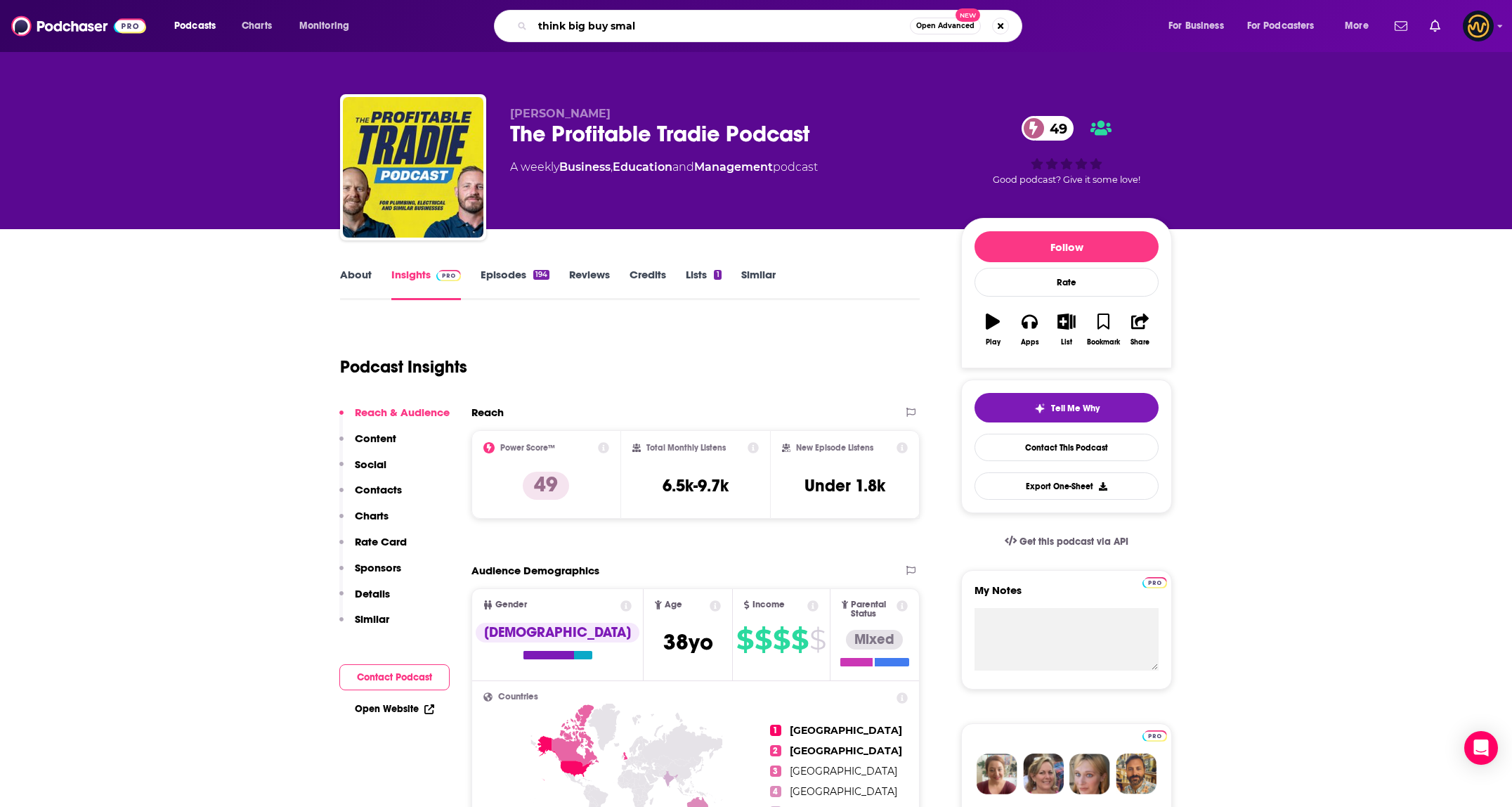
type input "think big buy small"
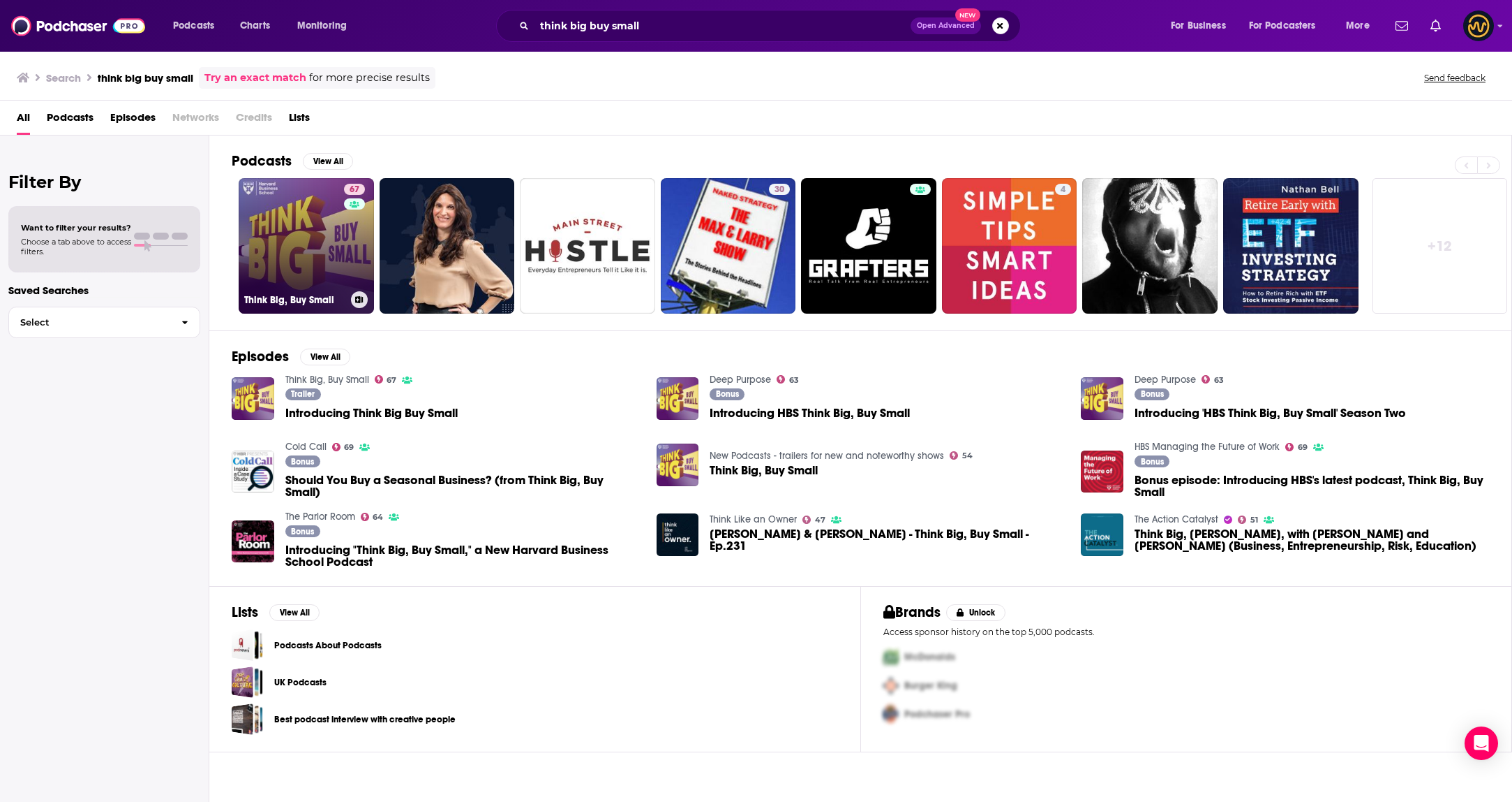
click at [282, 245] on link "67 Think Big, Buy Small" at bounding box center [306, 245] width 135 height 135
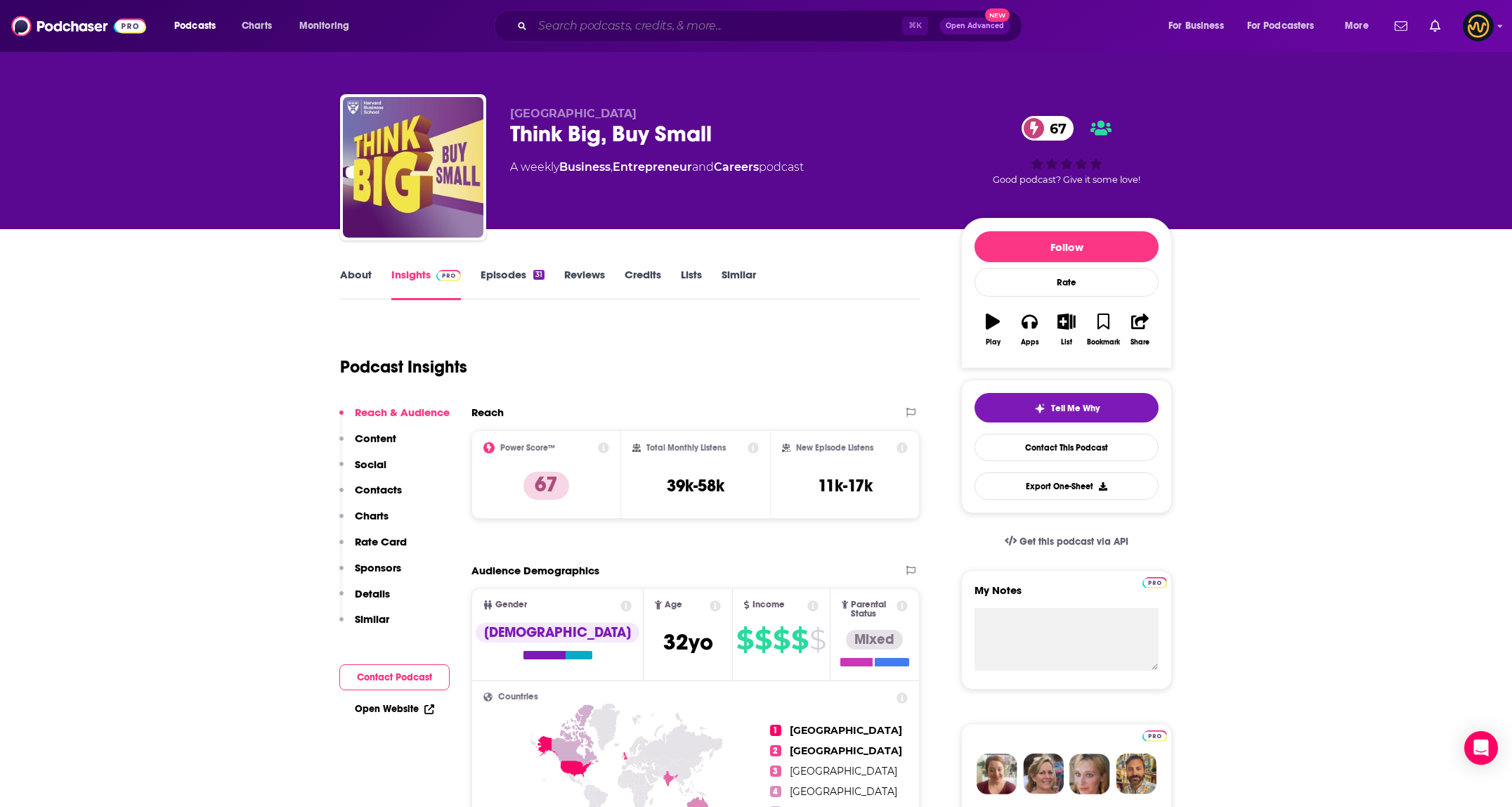
click at [567, 24] on input "Search podcasts, credits, & more..." at bounding box center [717, 26] width 370 height 23
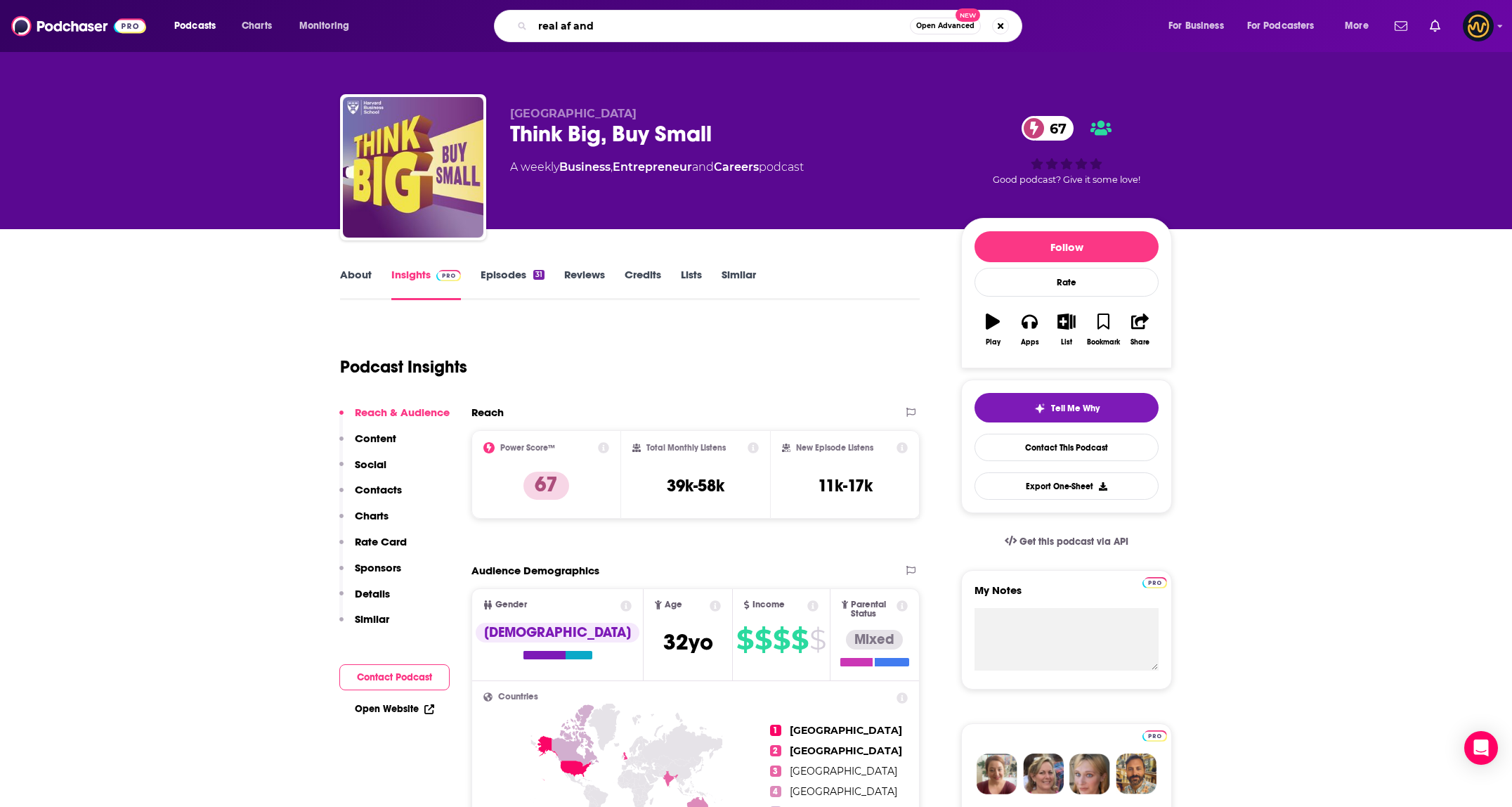
type input "real af andy"
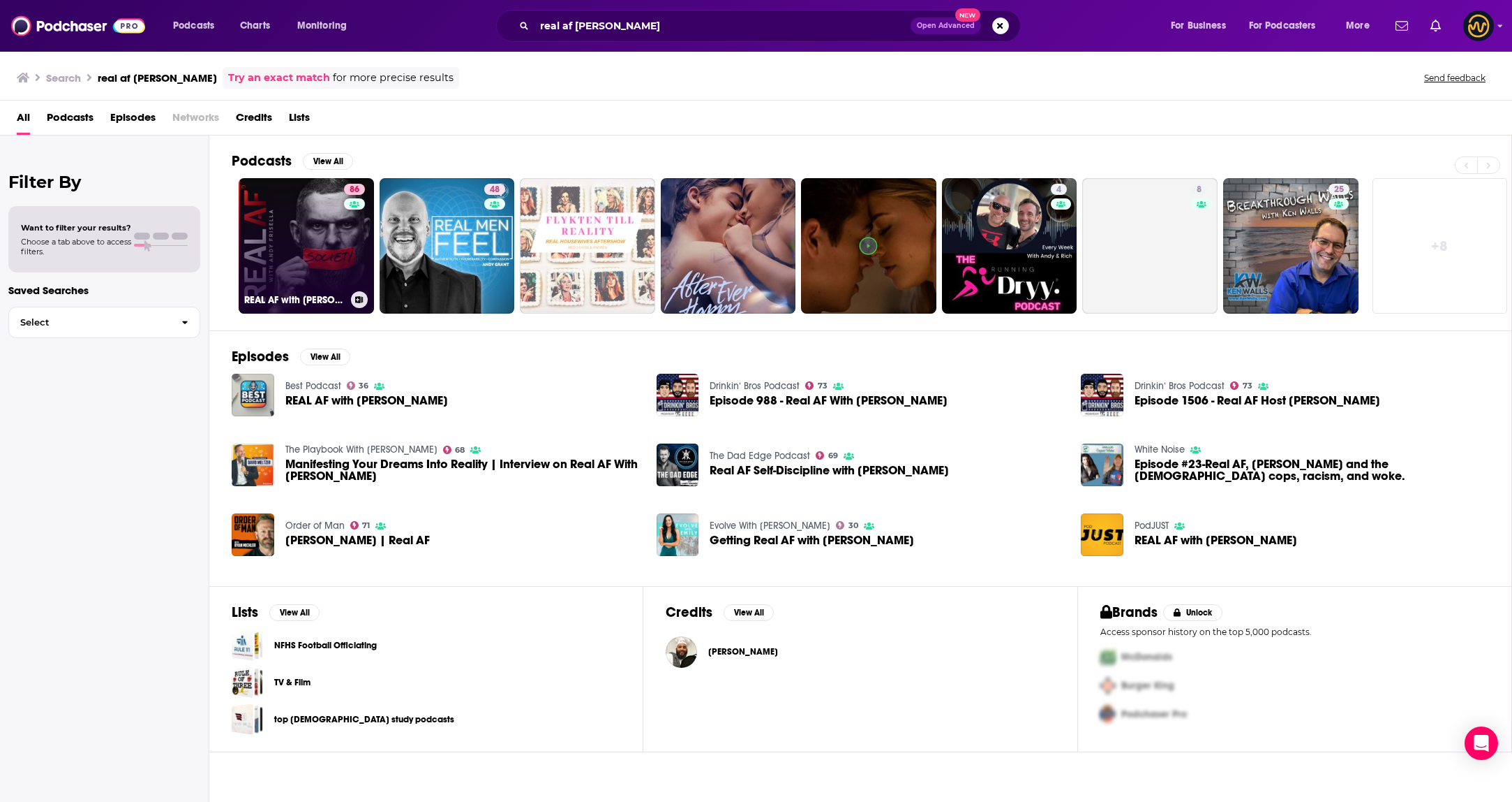
click at [284, 248] on link "86 REAL AF with Andy Frisella" at bounding box center [306, 245] width 135 height 135
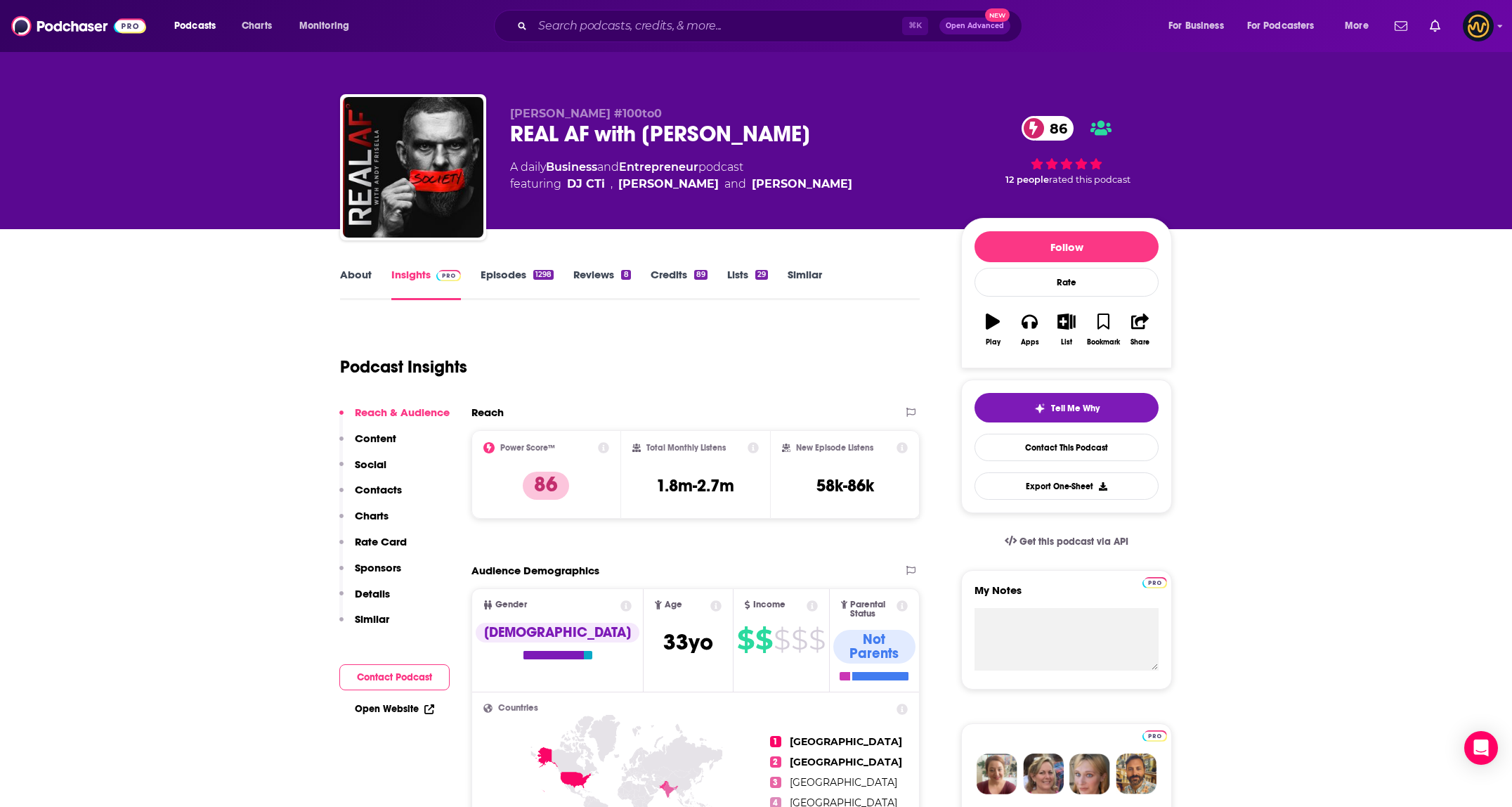
click at [624, 38] on div "⌘ K Open Advanced New" at bounding box center [758, 26] width 528 height 33
click at [633, 27] on input "Search podcasts, credits, & more..." at bounding box center [717, 26] width 370 height 23
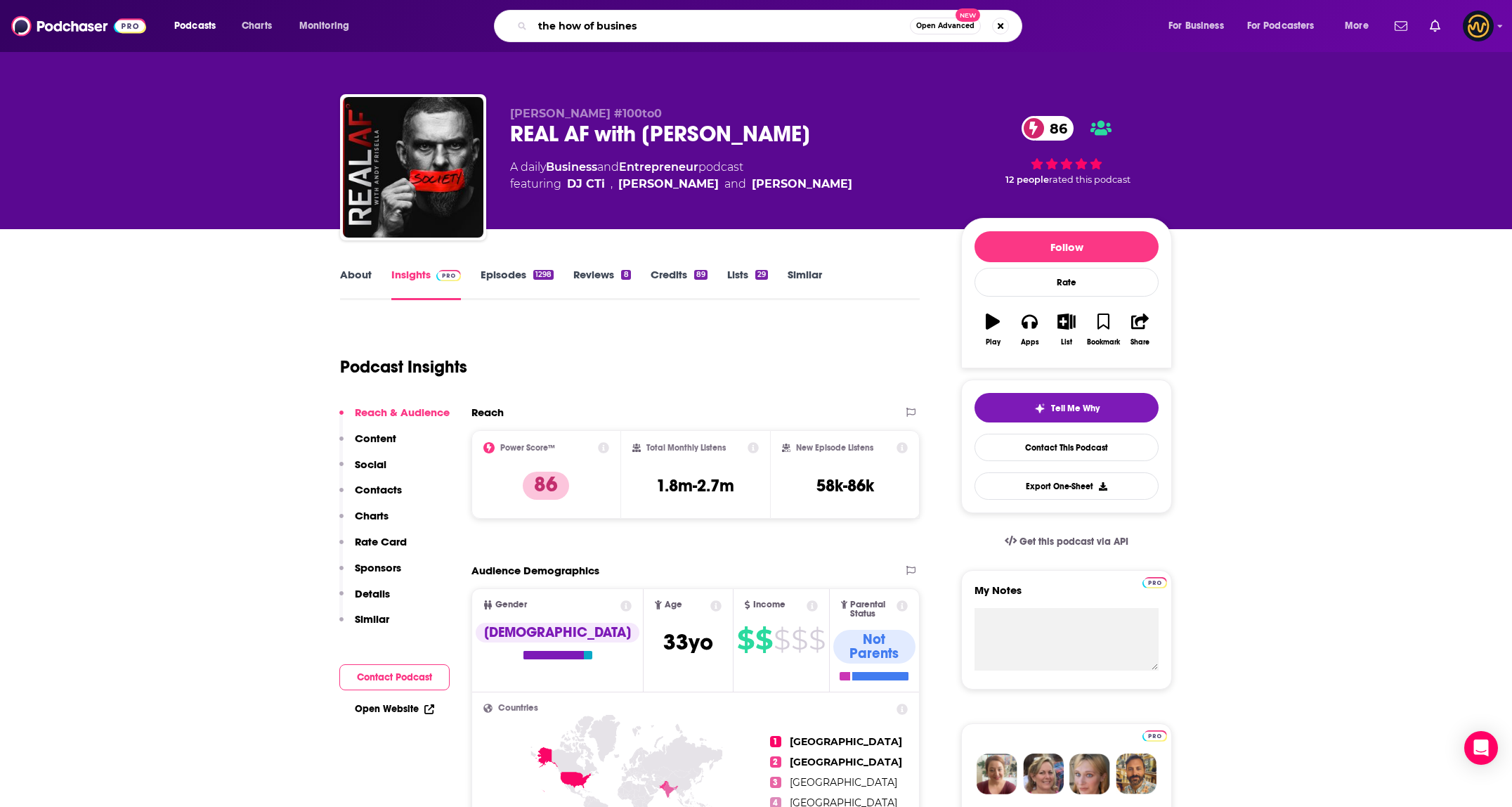
type input "the how of business"
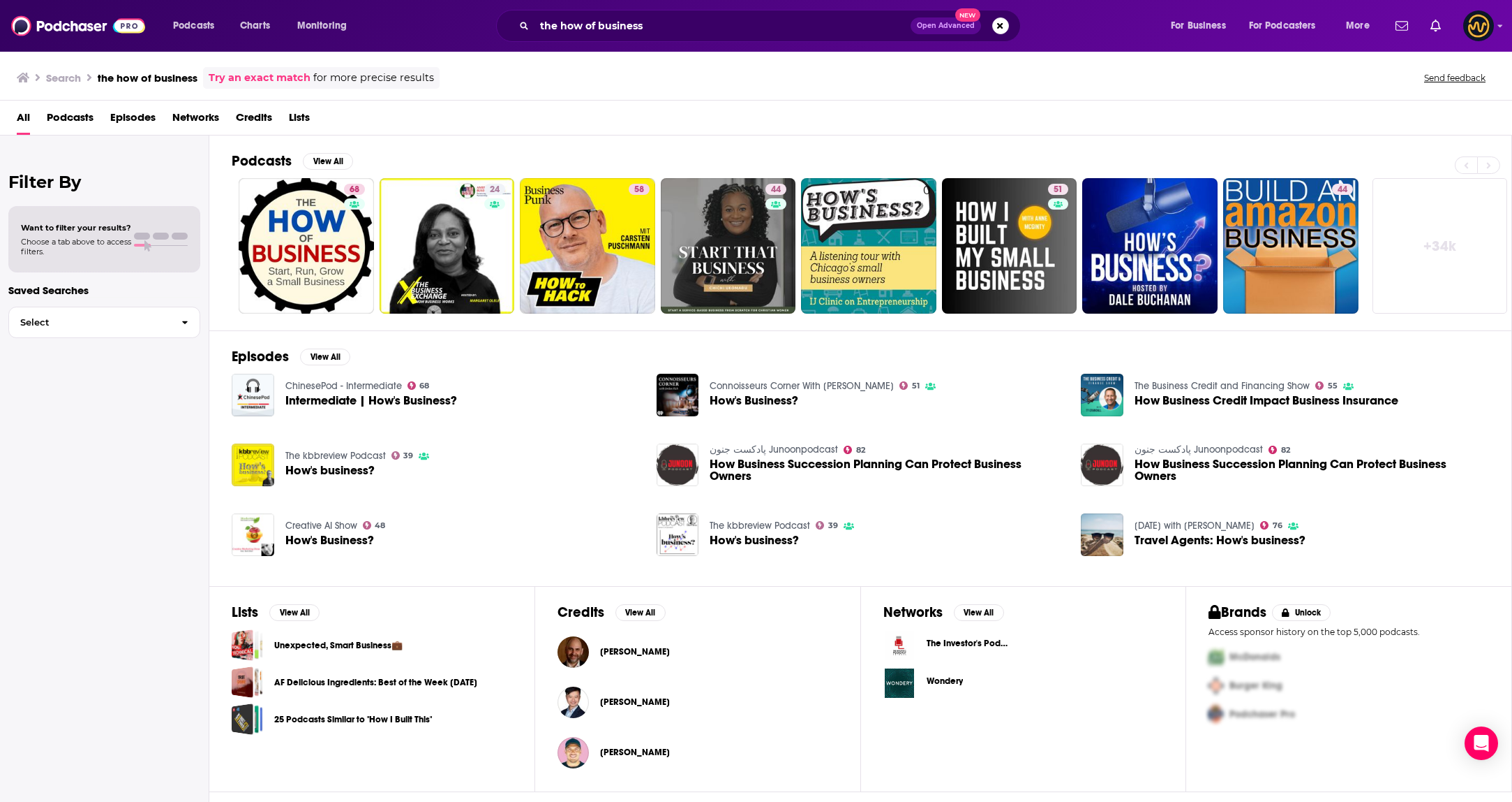
click at [338, 207] on div "Power Score: 68" at bounding box center [355, 209] width 79 height 21
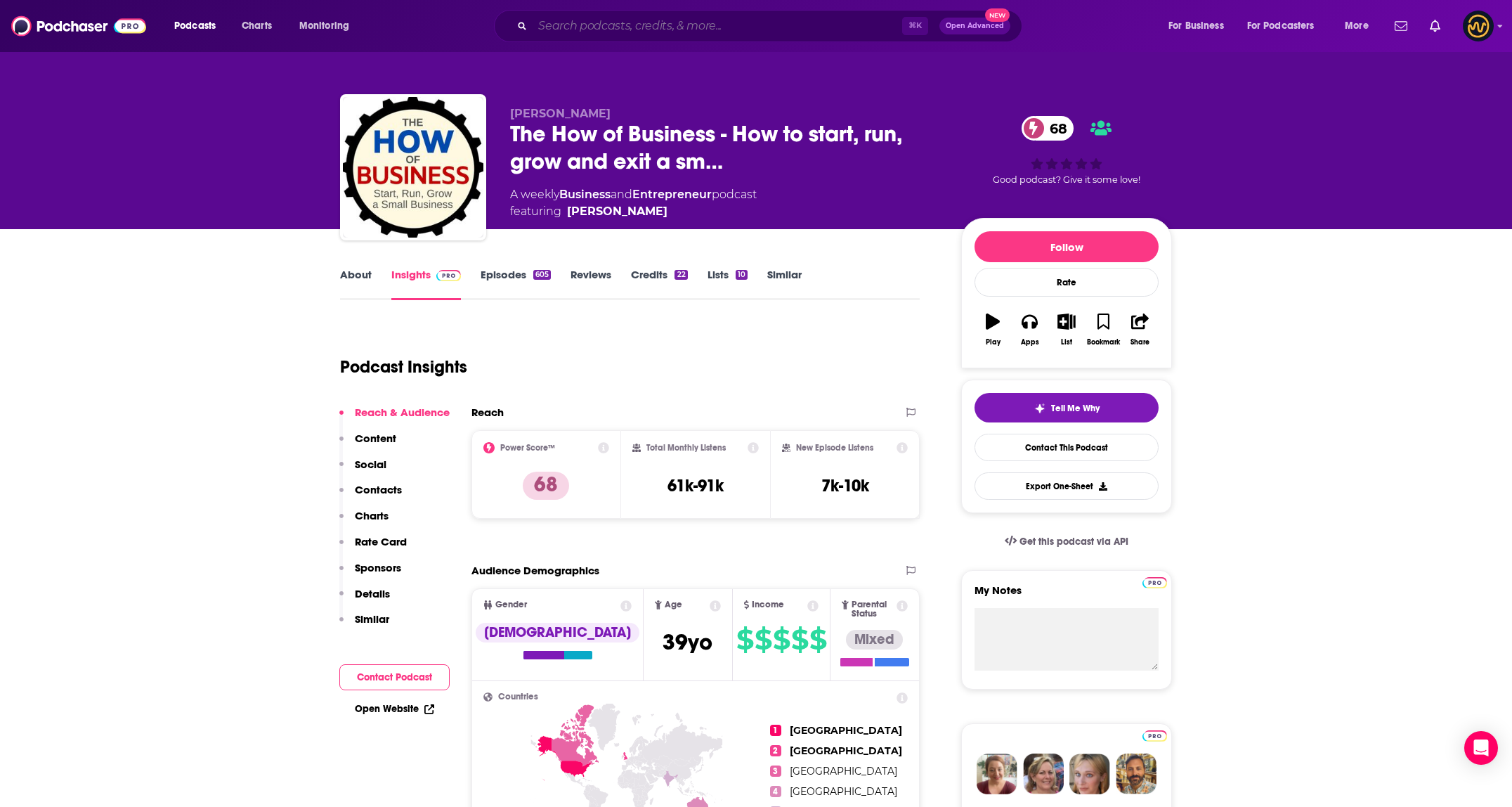
click at [675, 23] on input "Search podcasts, credits, & more..." at bounding box center [717, 26] width 370 height 23
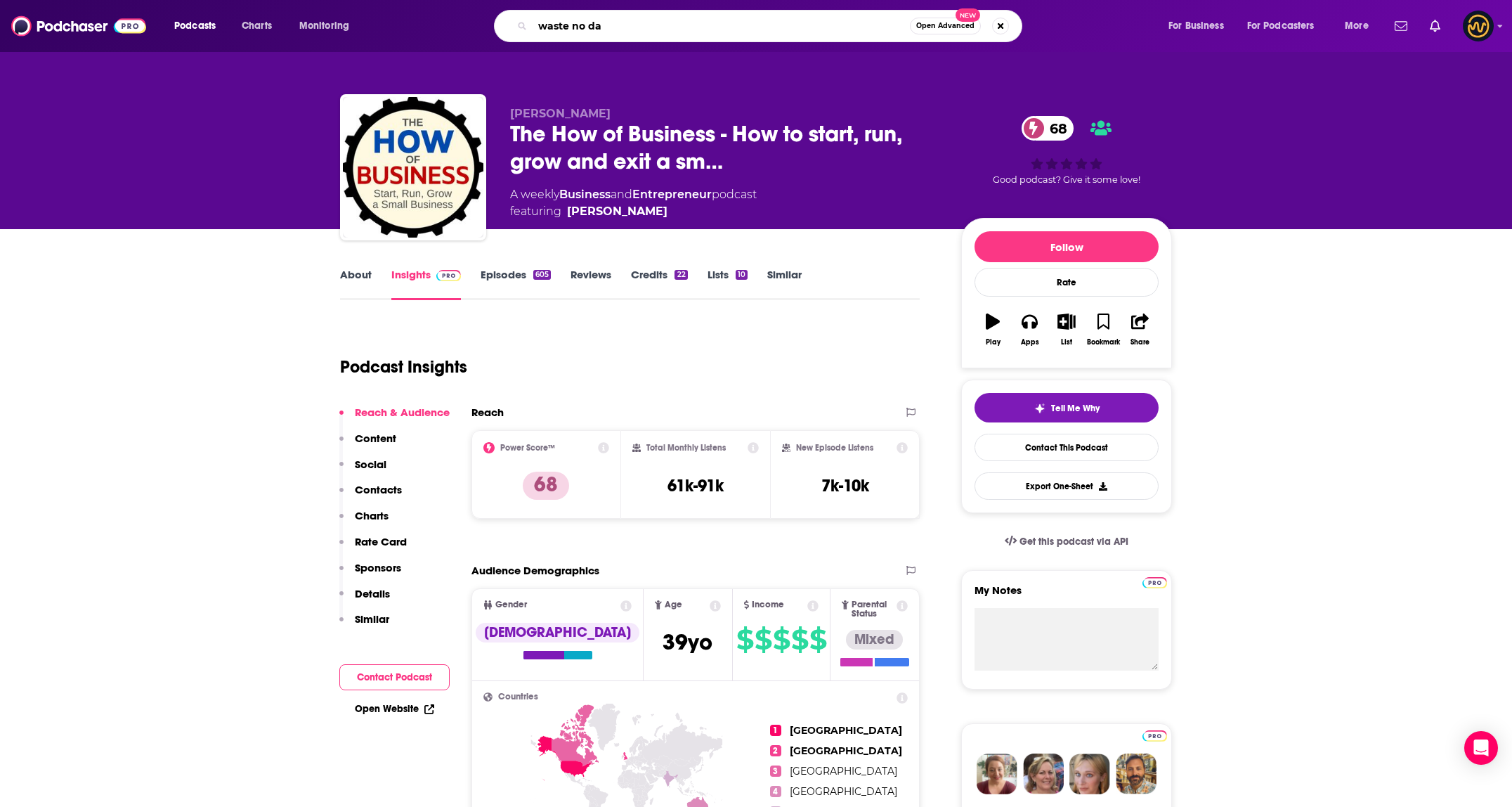
type input "waste no day"
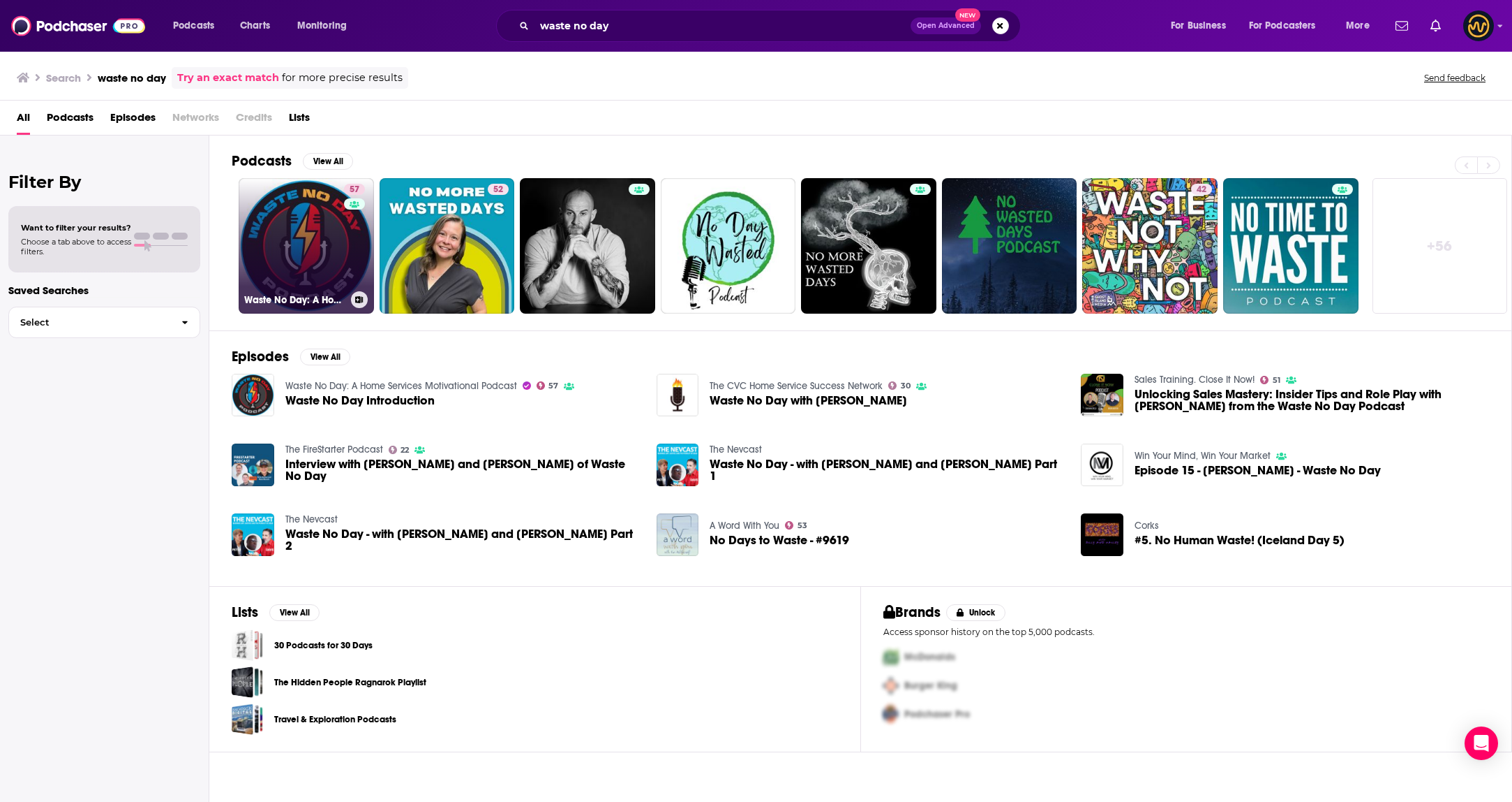
click at [280, 233] on link "57 Waste No Day: A Home Services Motivational Podcast" at bounding box center [306, 245] width 135 height 135
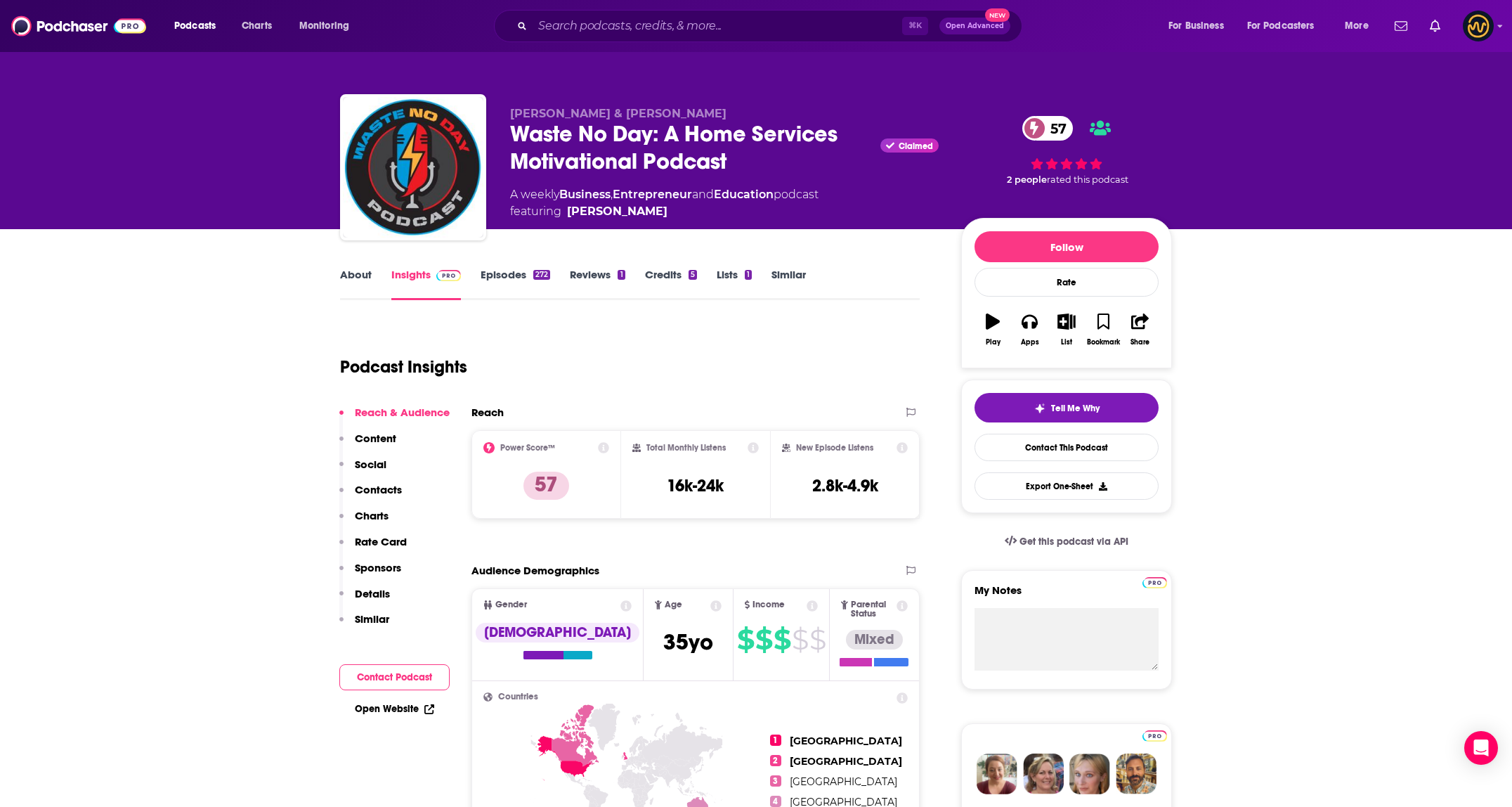
click at [669, 149] on div "Waste No Day: A Home Services Motivational Podcast Claimed 57" at bounding box center [724, 148] width 429 height 55
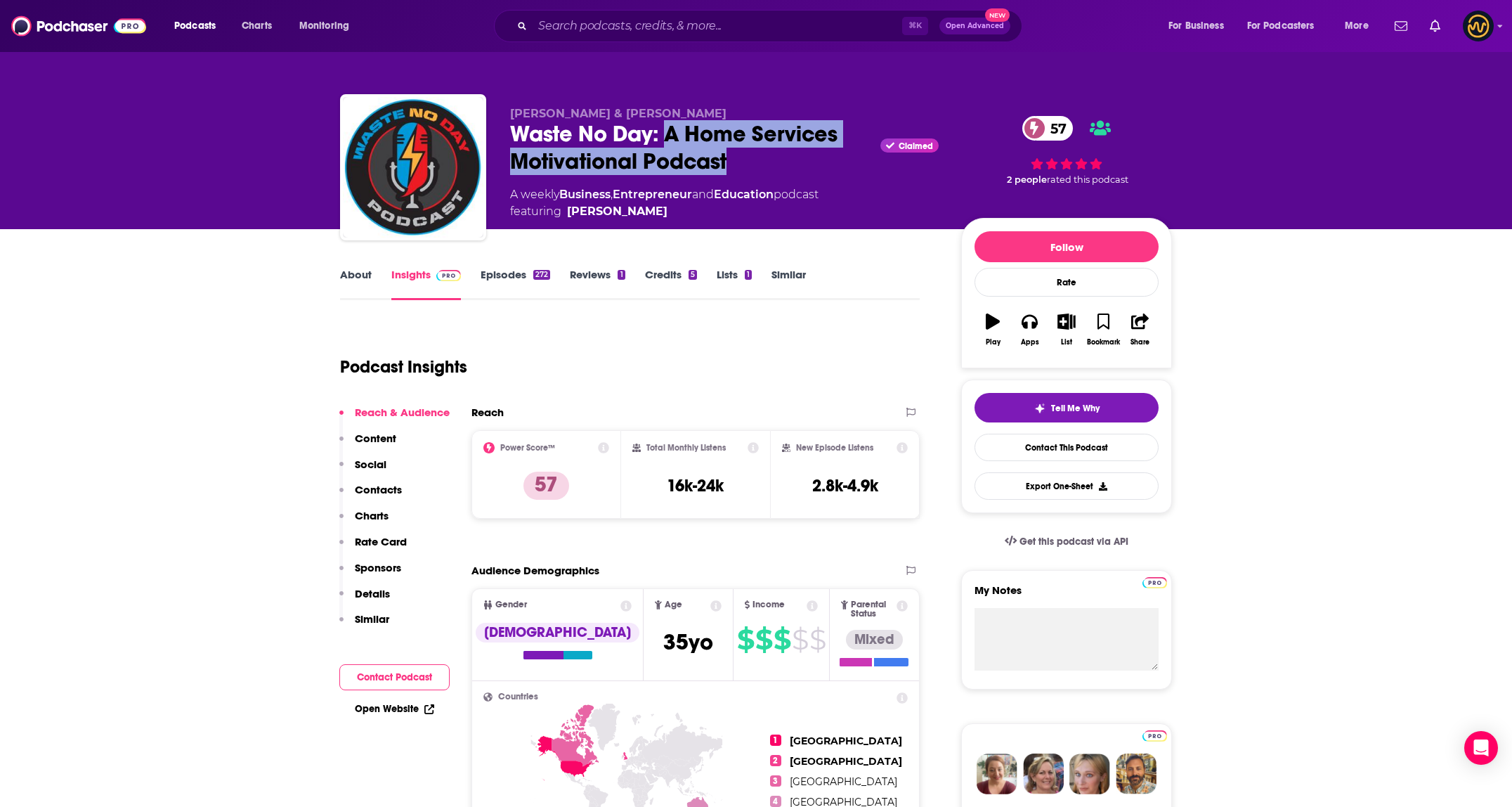
drag, startPoint x: 668, startPoint y: 134, endPoint x: 741, endPoint y: 154, distance: 75.7
click at [741, 154] on div "Waste No Day: A Home Services Motivational Podcast Claimed 57" at bounding box center [724, 148] width 429 height 55
drag, startPoint x: 515, startPoint y: 135, endPoint x: 768, endPoint y: 174, distance: 256.0
click at [768, 174] on div "Waste No Day: A Home Services Motivational Podcast Claimed 57" at bounding box center [724, 148] width 429 height 55
copy h2 "Waste No Day: A Home Services Motivational Podcast"
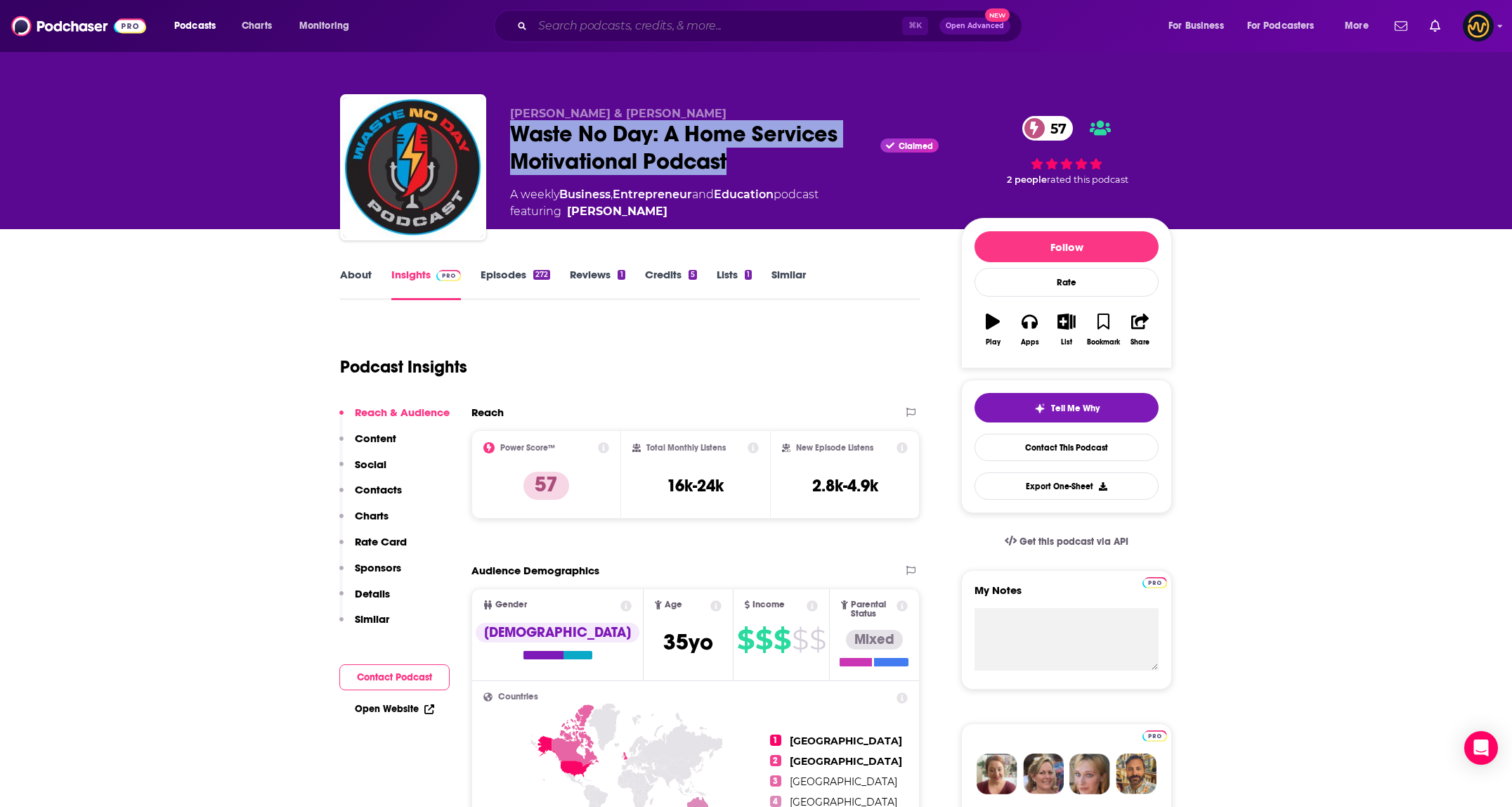
click at [642, 20] on input "Search podcasts, credits, & more..." at bounding box center [717, 26] width 370 height 23
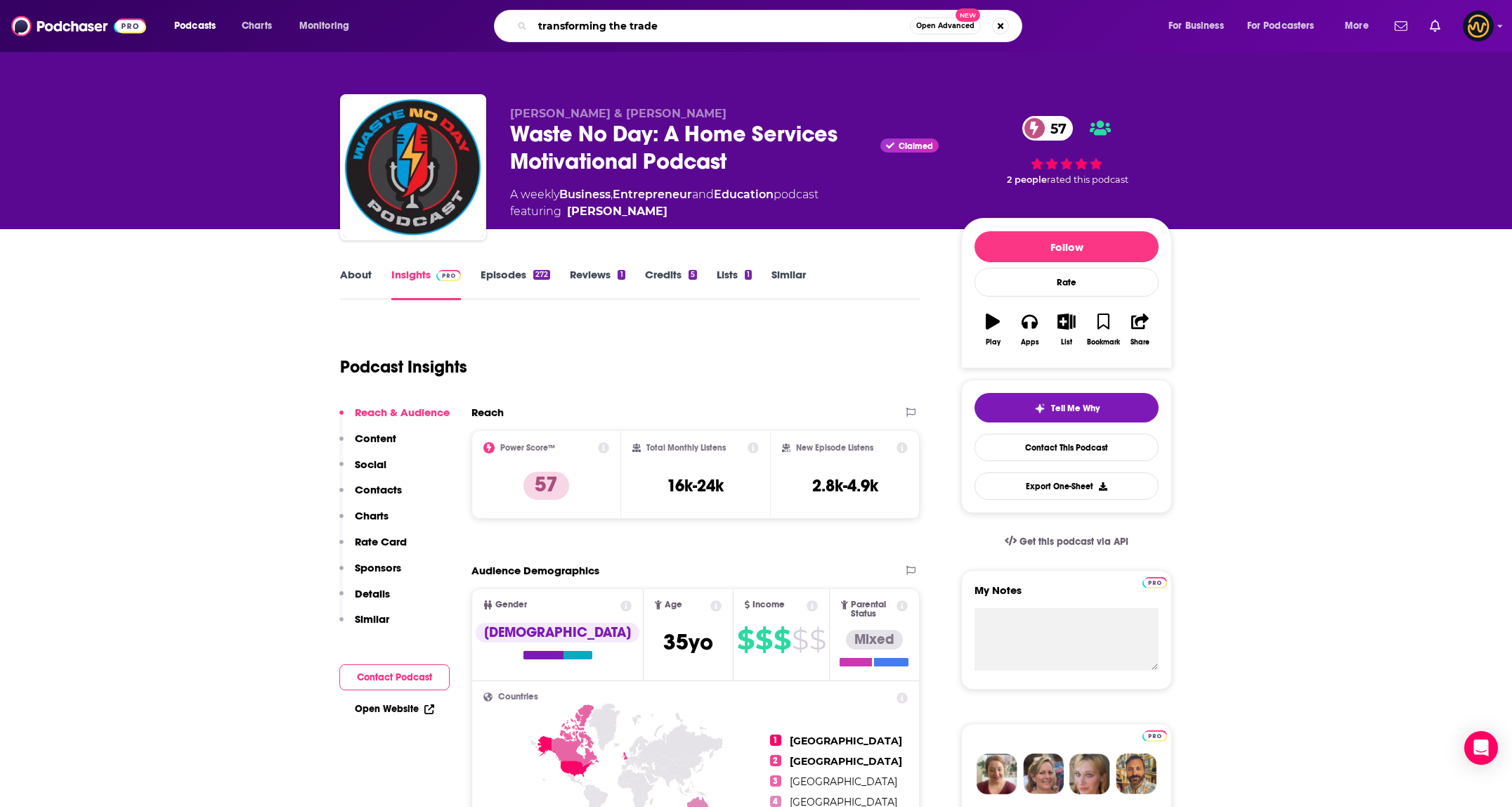
type input "transforming the trades"
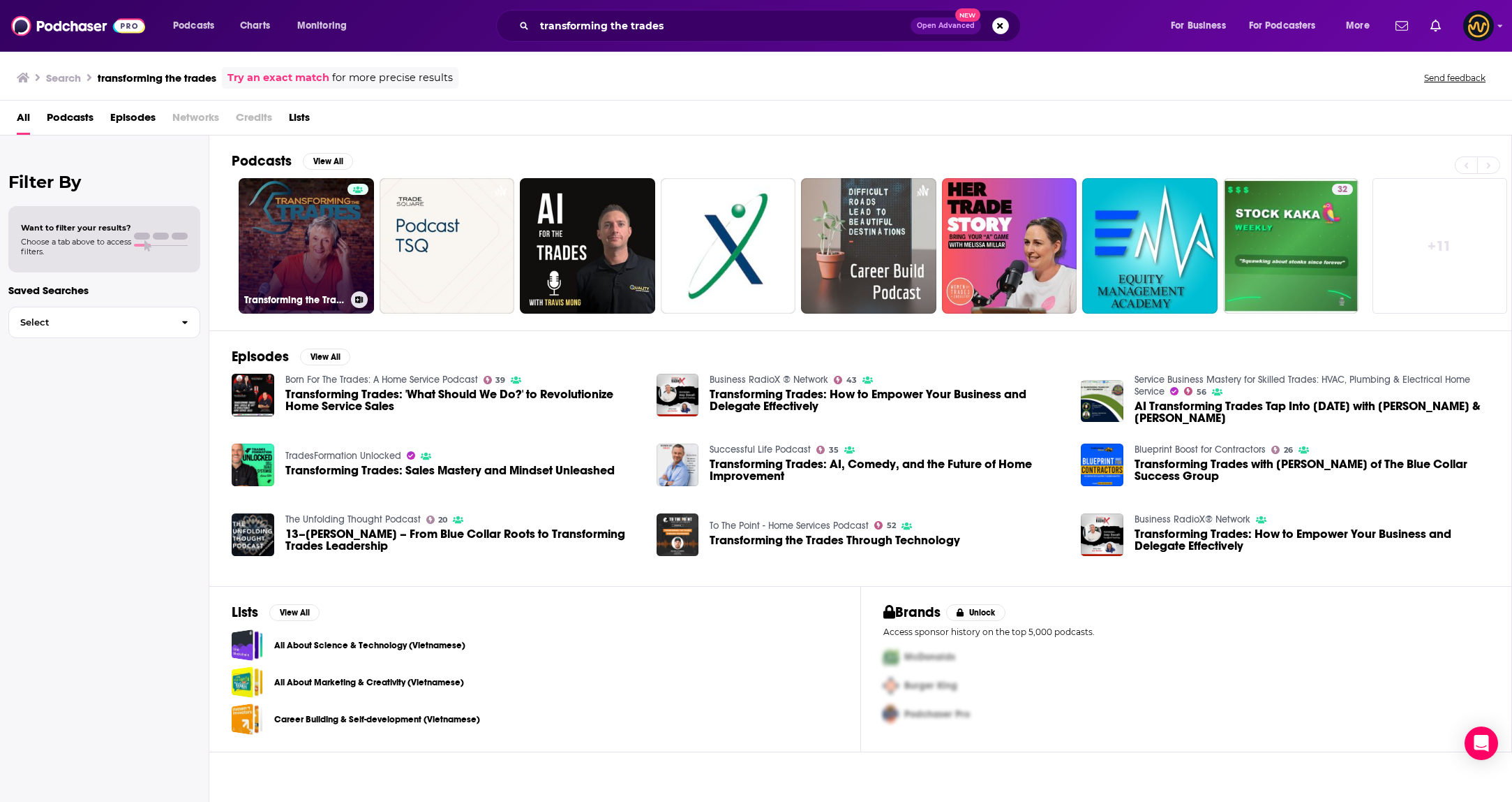
click at [329, 250] on link "Transforming the Trades Podcast: Hosted by Lynn Wise" at bounding box center [306, 245] width 135 height 135
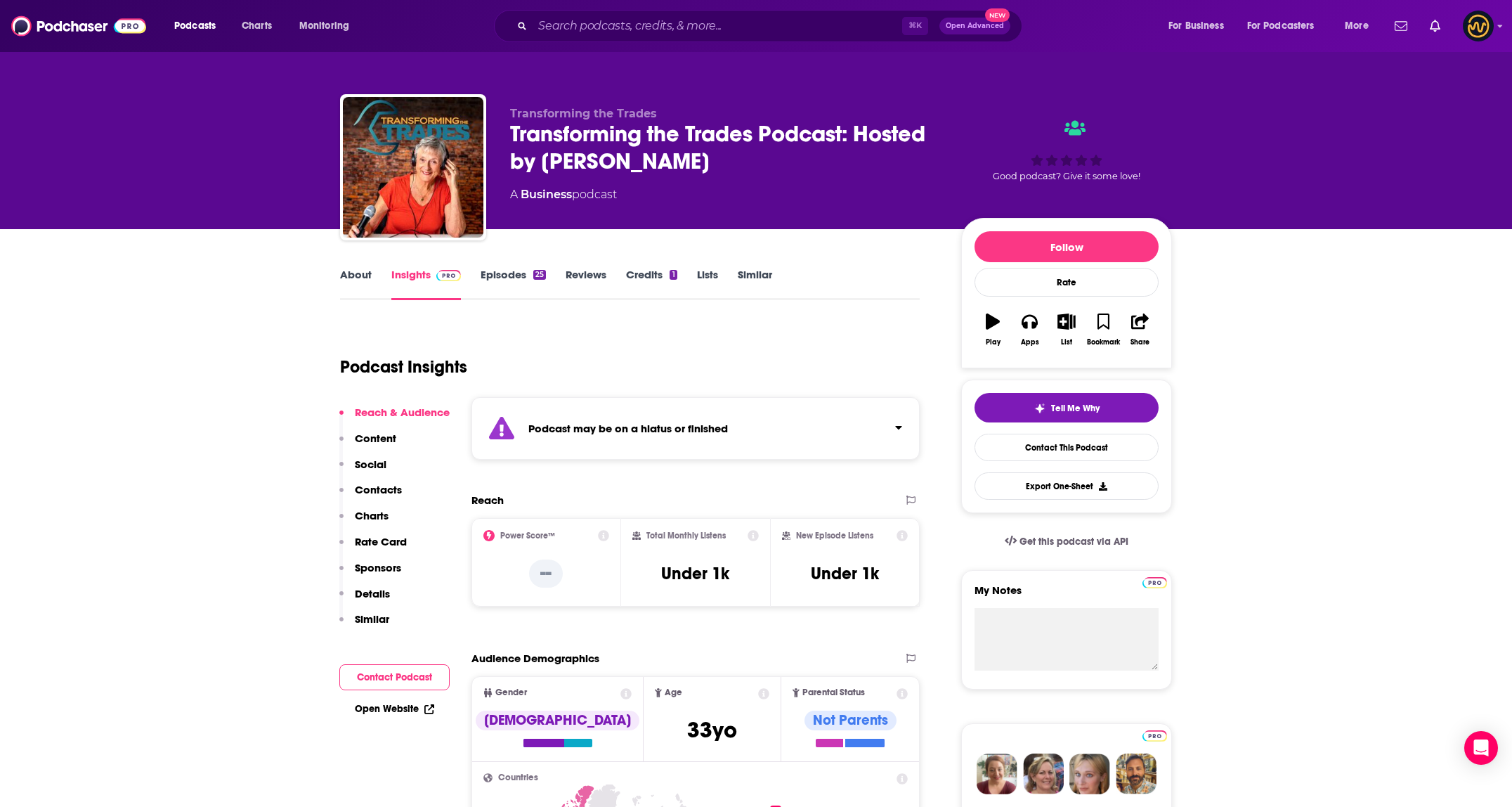
click at [731, 436] on div "Podcast may be on a hiatus or finished" at bounding box center [695, 428] width 448 height 63
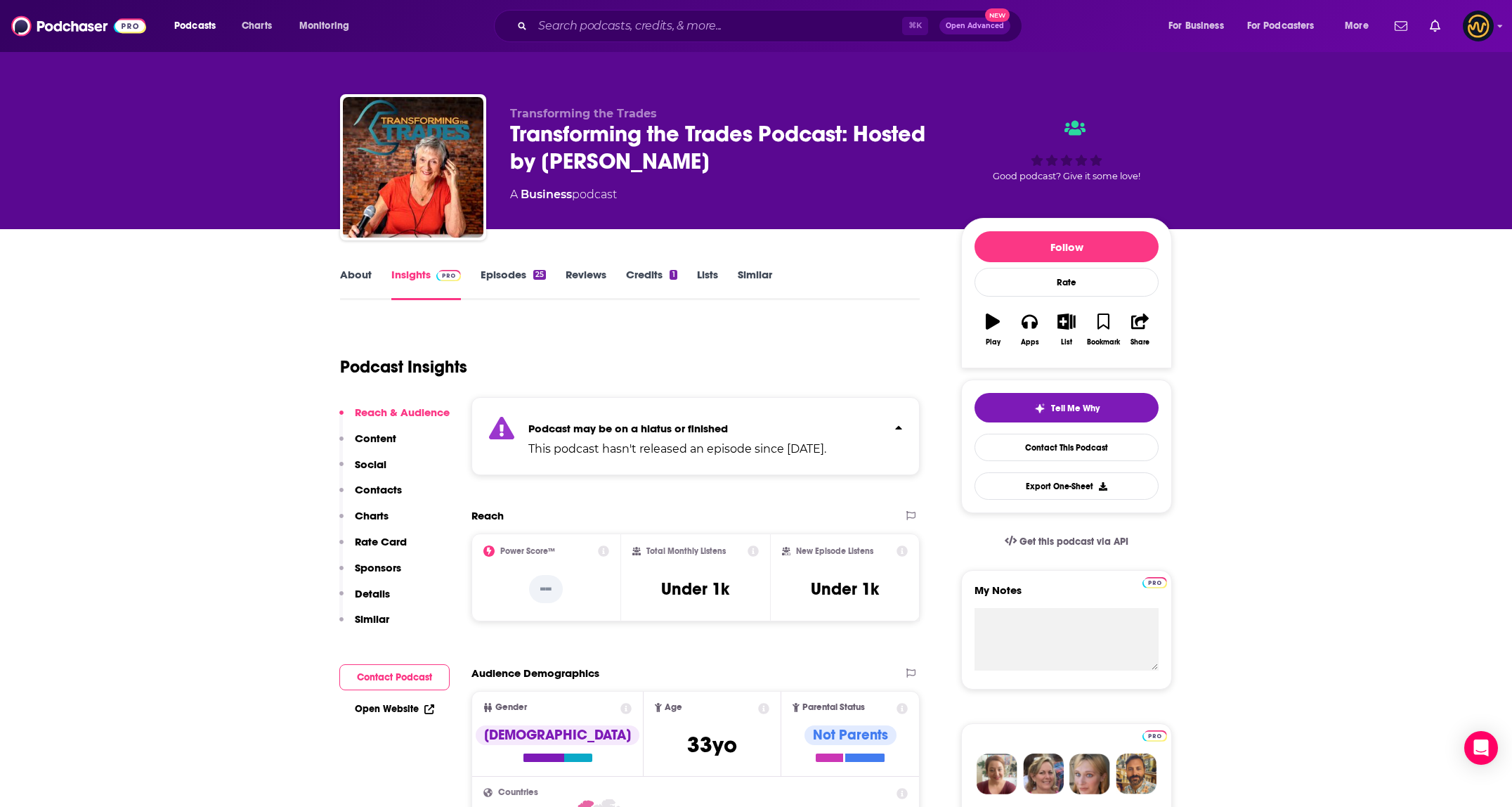
click at [777, 420] on div "Podcast may be on a hiatus or finished This podcast hasn't released an episode …" at bounding box center [677, 436] width 298 height 43
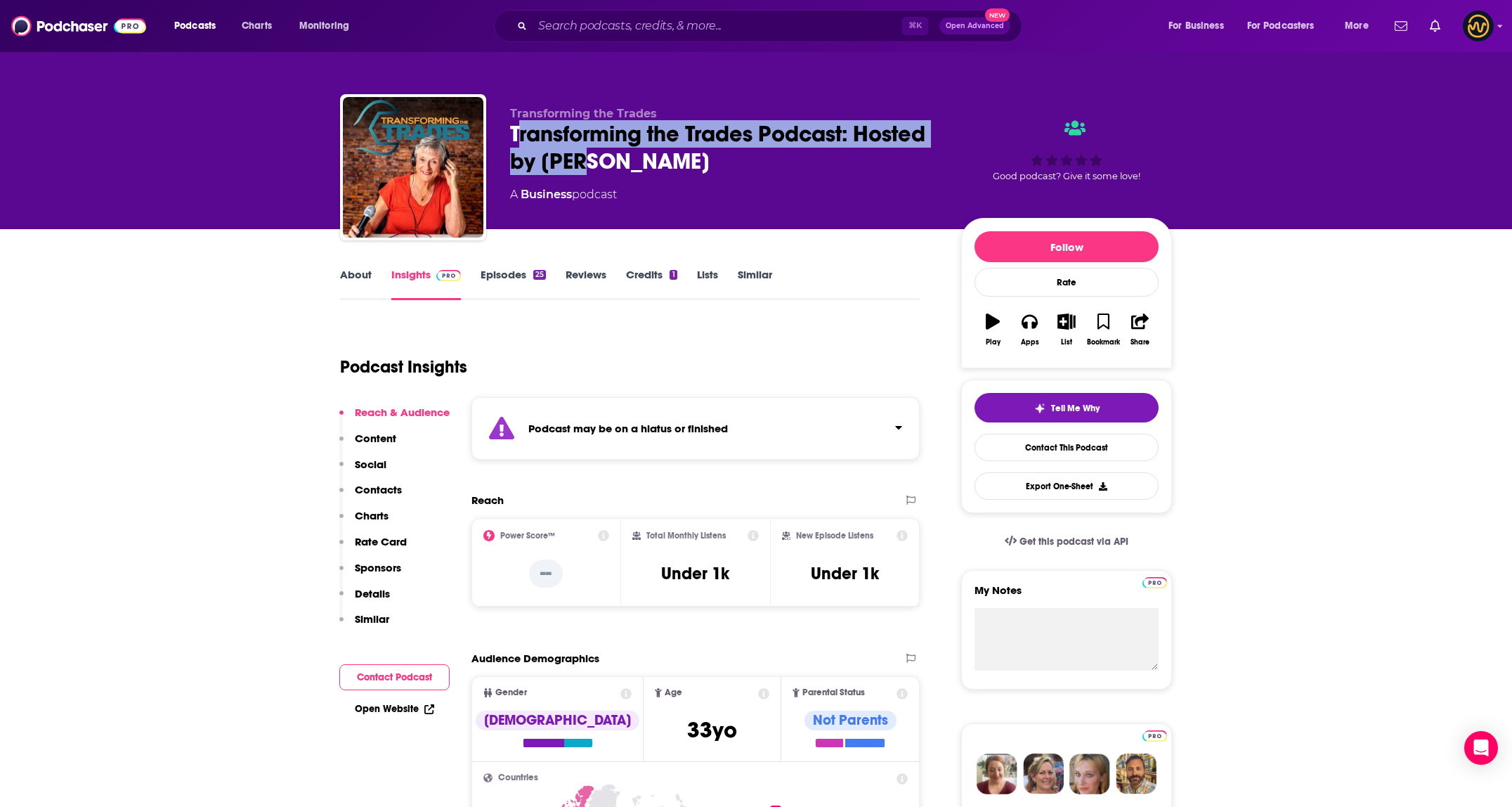
drag, startPoint x: 515, startPoint y: 133, endPoint x: 664, endPoint y: 154, distance: 150.5
click at [664, 154] on div "Transforming the Trades Podcast: Hosted by Lynn Wise" at bounding box center [724, 148] width 429 height 55
drag, startPoint x: 724, startPoint y: 159, endPoint x: 510, endPoint y: 142, distance: 214.7
click at [510, 142] on div "Transforming the Trades Podcast: Hosted by Lynn Wise" at bounding box center [724, 148] width 429 height 55
copy h2 "Transforming the Trades Podcast: Hosted by Lynn Wise"
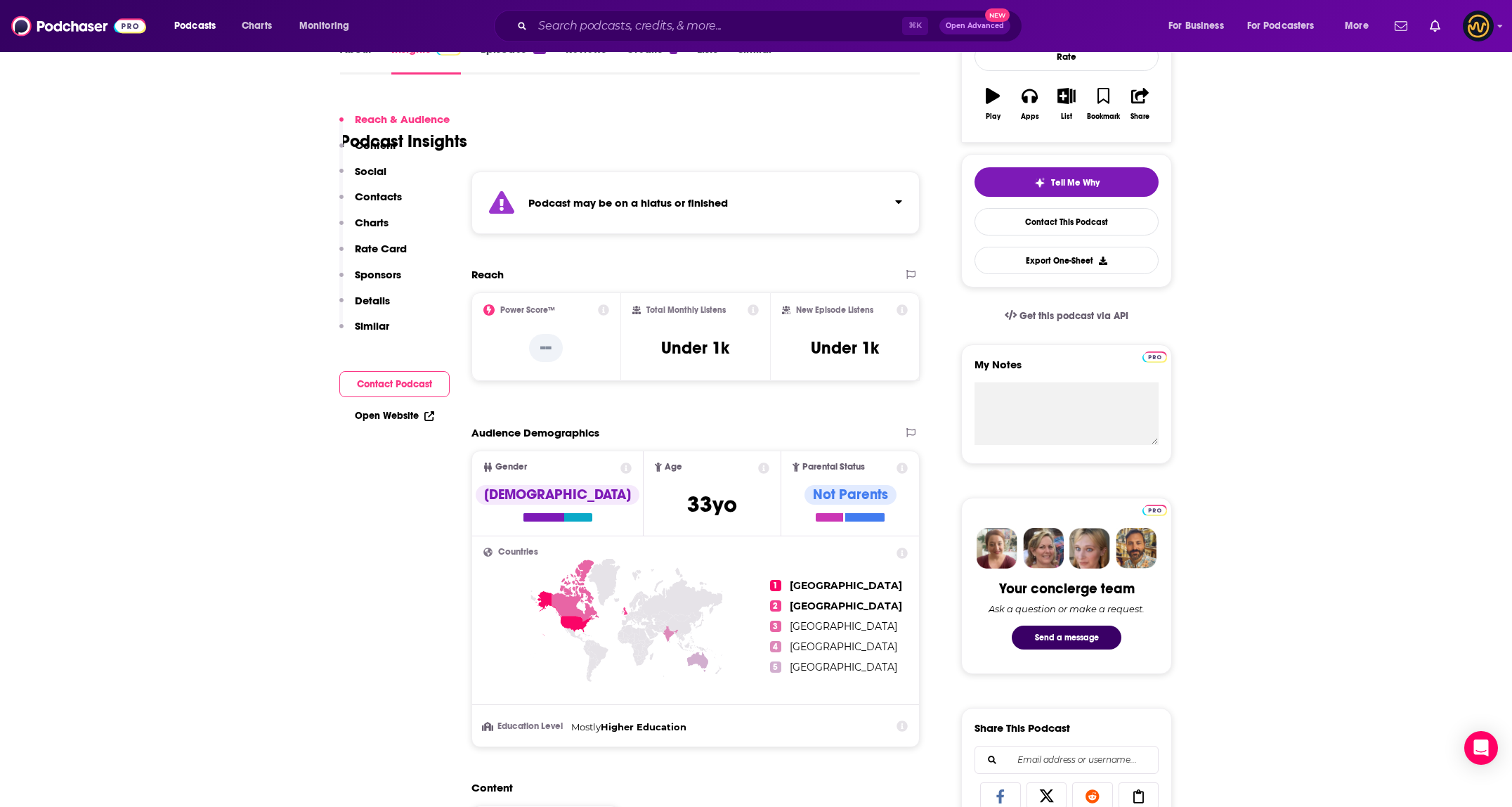
scroll to position [279, 0]
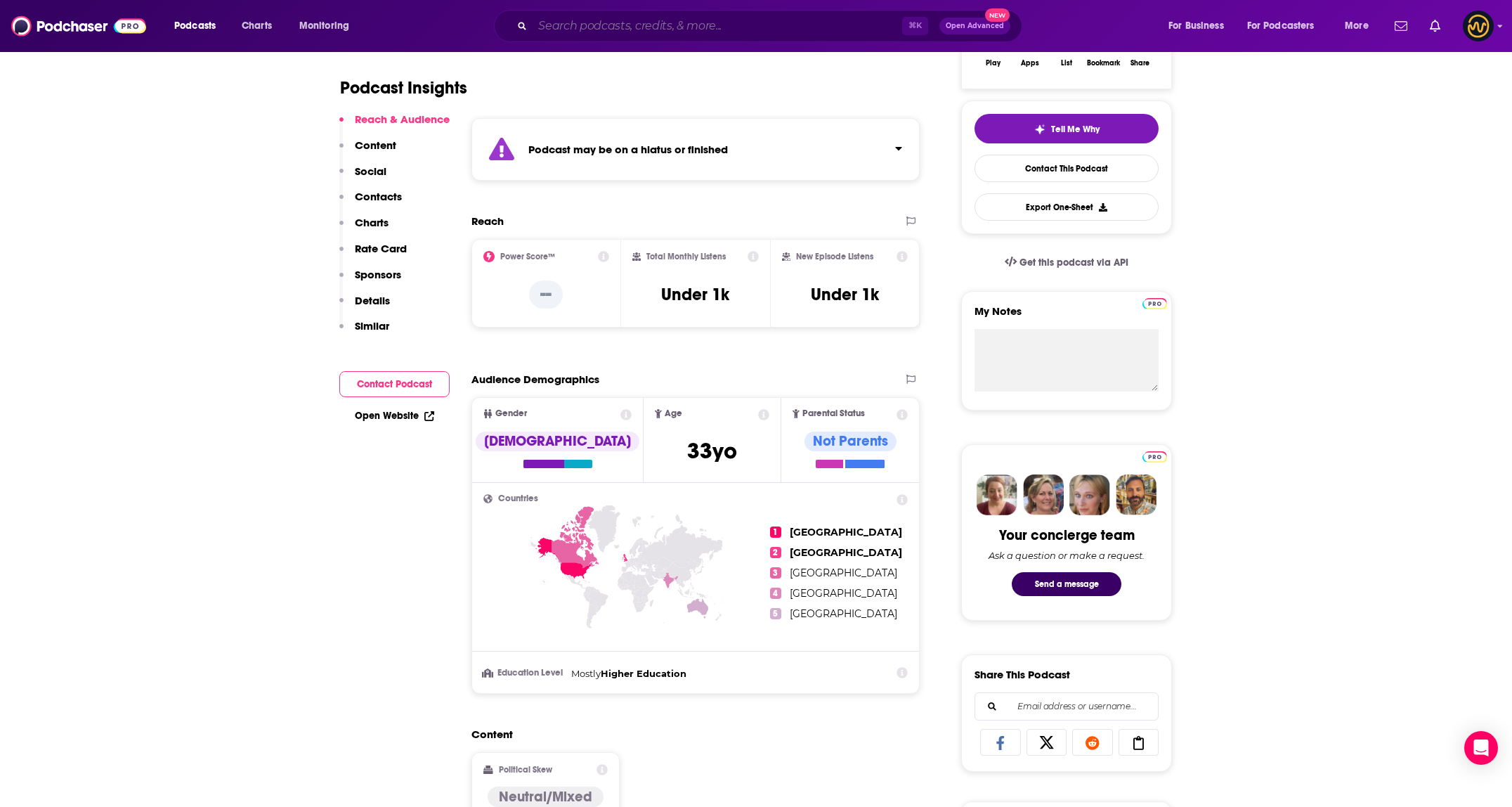
click at [664, 23] on input "Search podcasts, credits, & more..." at bounding box center [717, 26] width 370 height 23
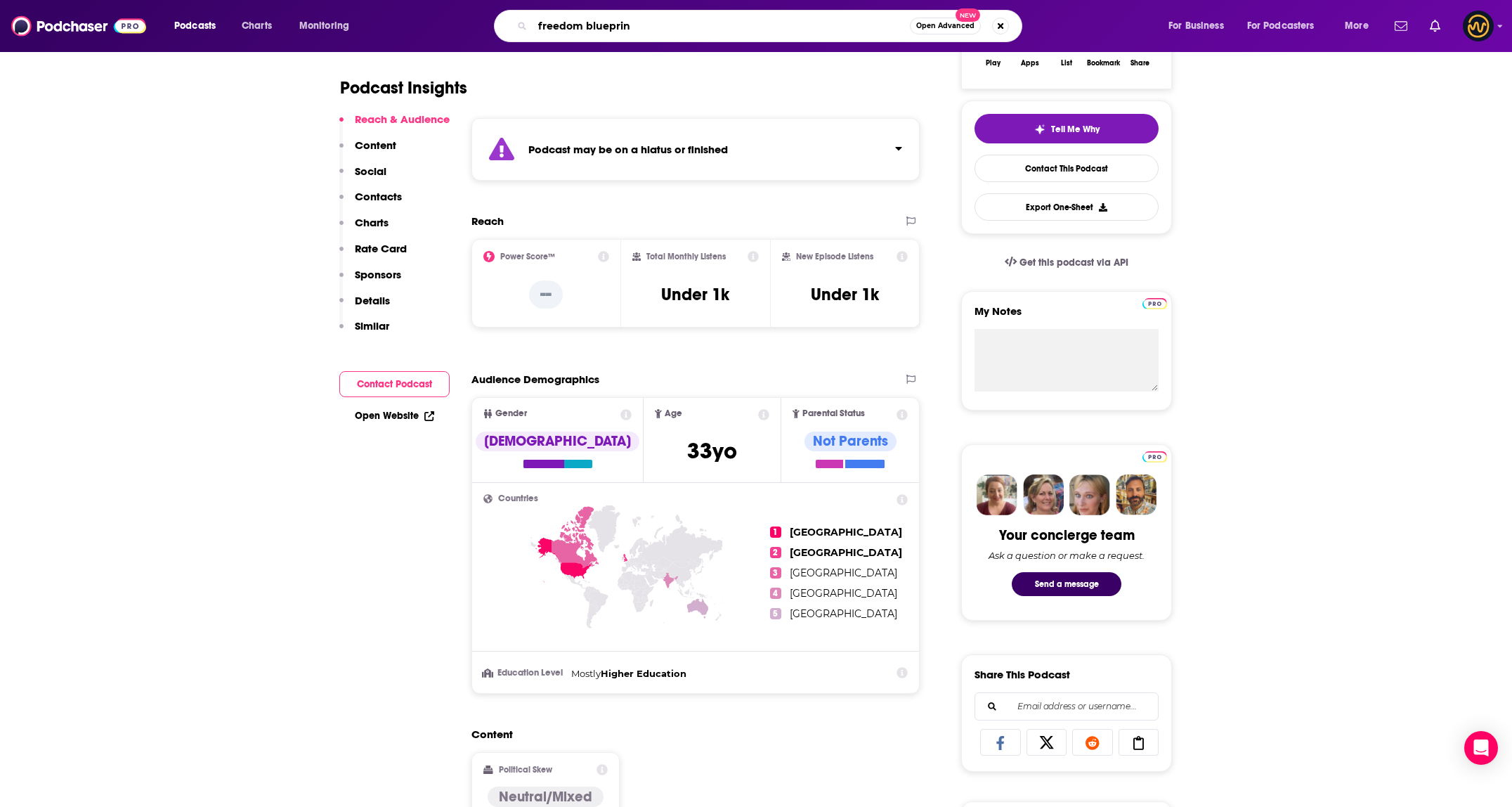
type input "freedom blueprint"
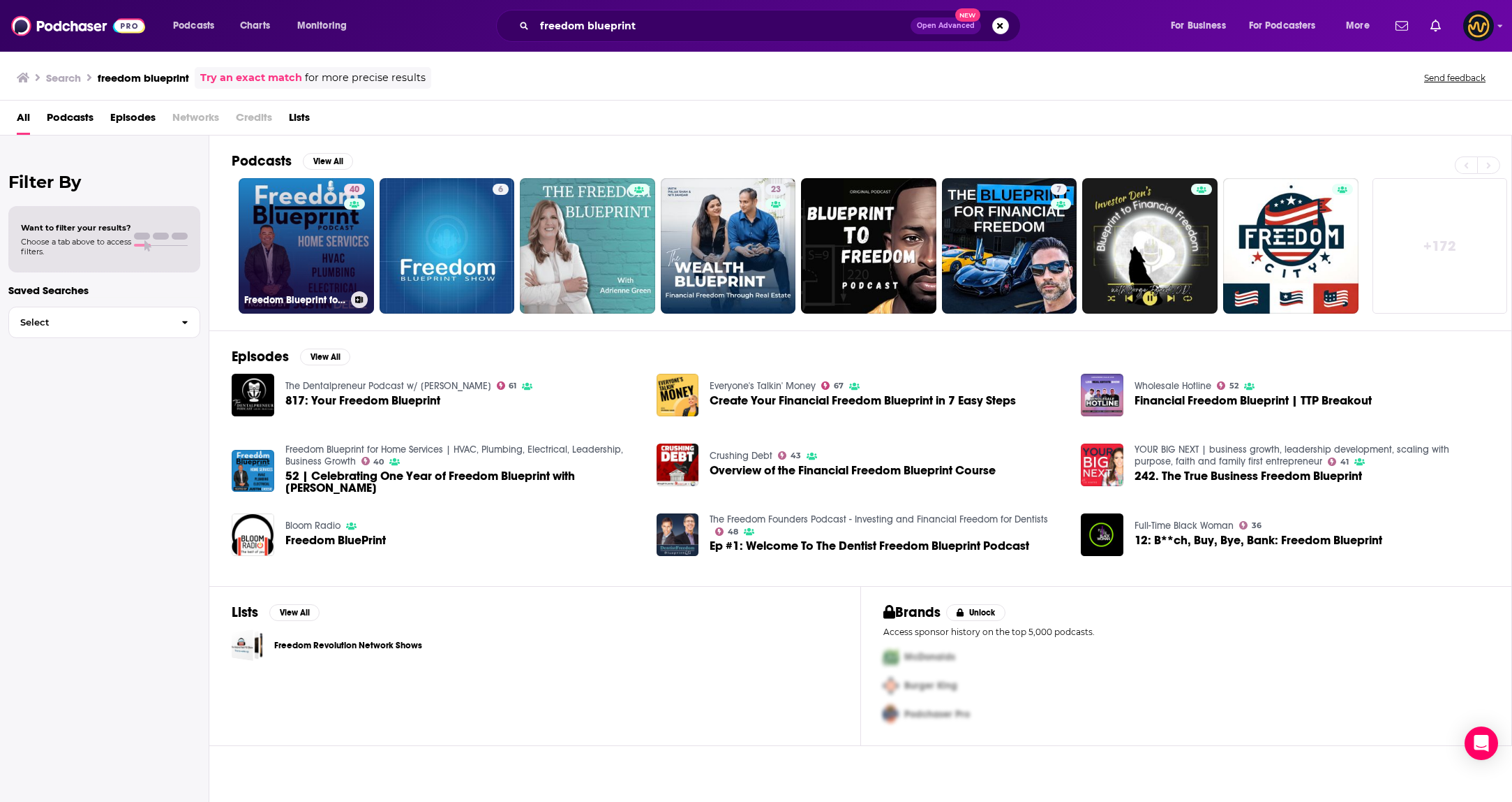
click at [326, 238] on link "40 Freedom Blueprint for Home Services | HVAC, Plumbing, Electrical, Leadership…" at bounding box center [306, 245] width 135 height 135
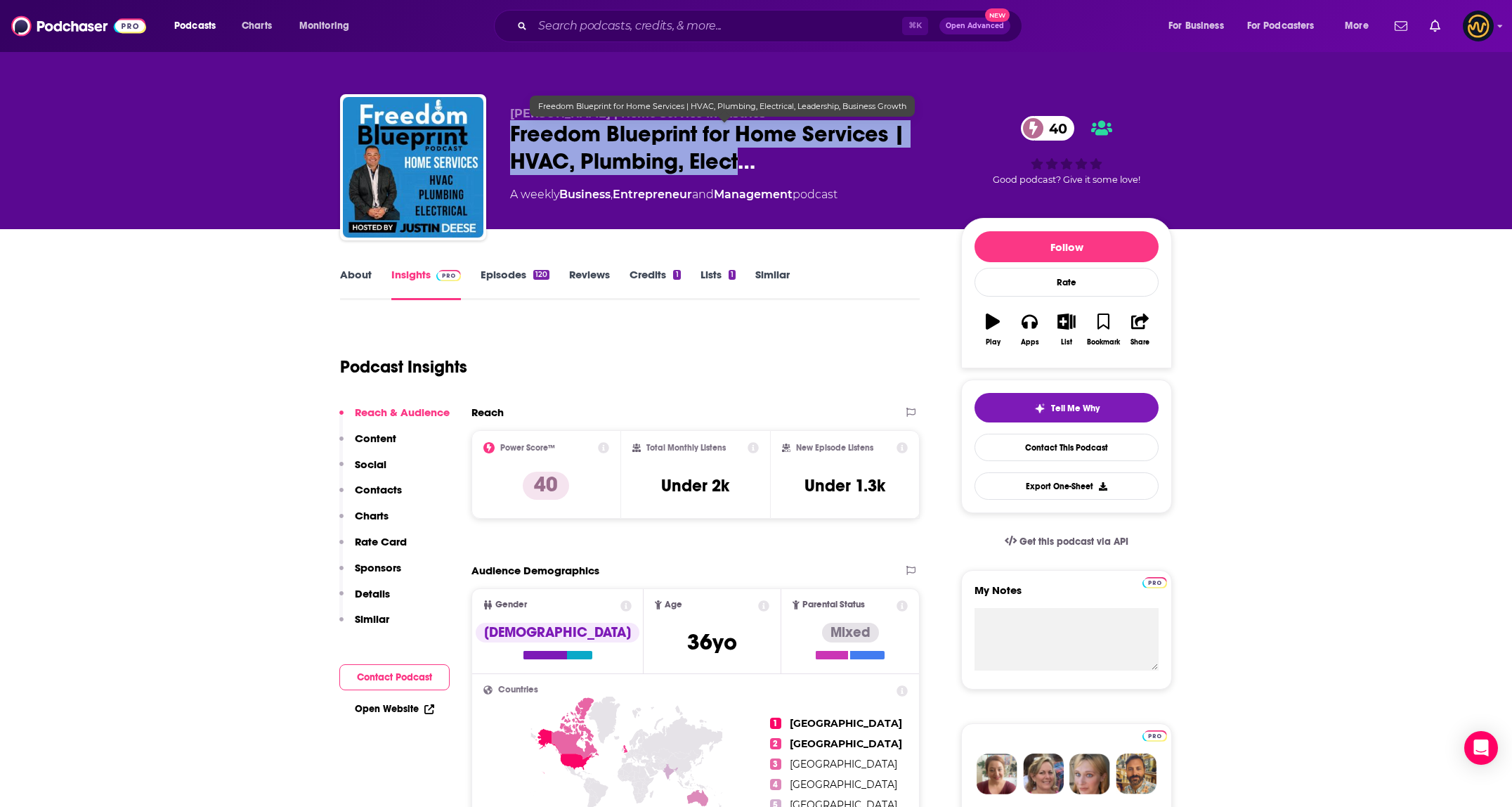
drag, startPoint x: 509, startPoint y: 133, endPoint x: 740, endPoint y: 167, distance: 233.5
click at [740, 167] on div "Justin Deese | Home Service Industries Freedom Blueprint for Home Services | HV…" at bounding box center [755, 170] width 832 height 152
copy h2 "Freedom Blueprint for Home Services | HVAC, Plumbing, Elect"
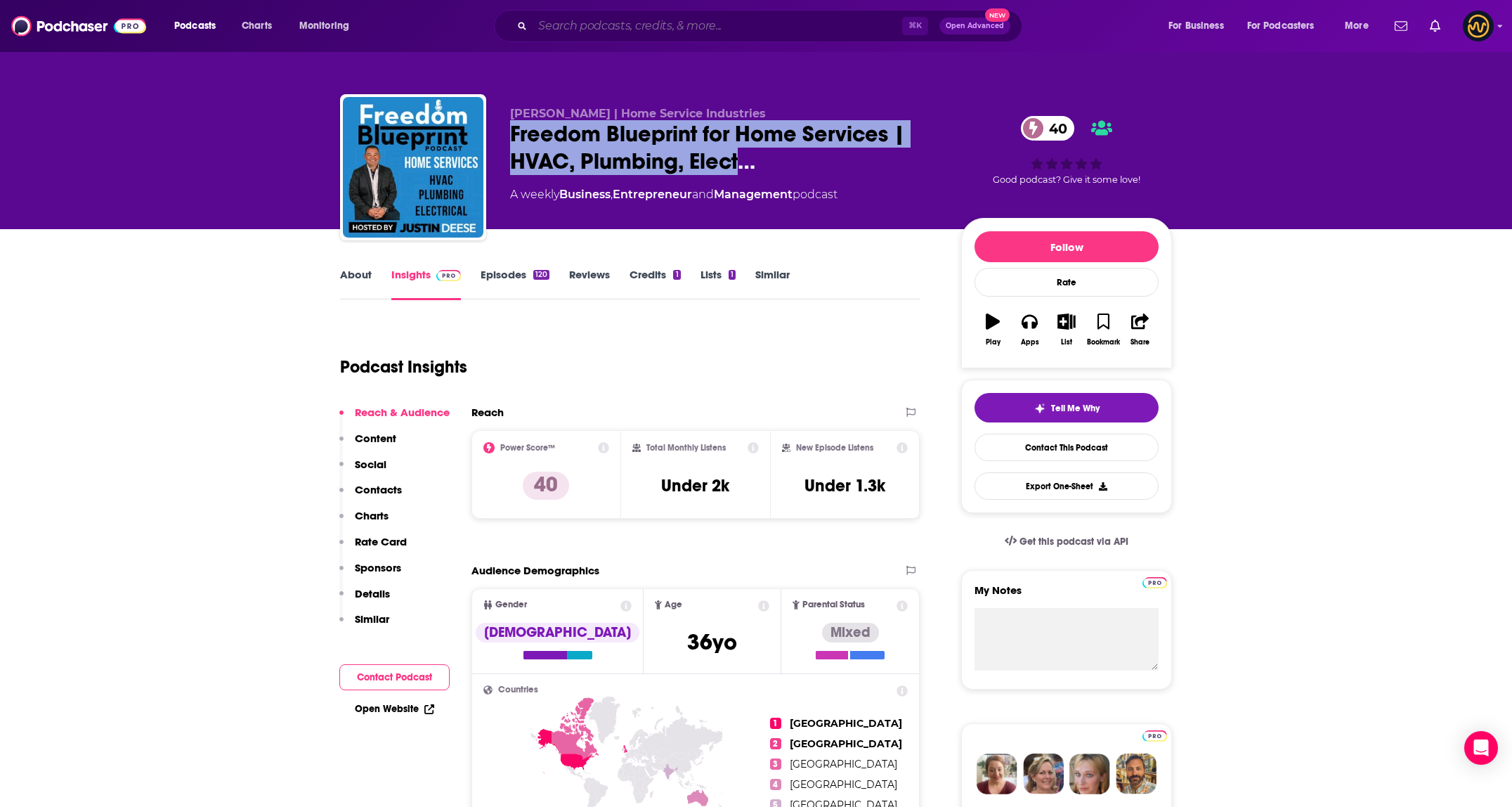
click at [710, 33] on input "Search podcasts, credits, & more..." at bounding box center [717, 26] width 370 height 23
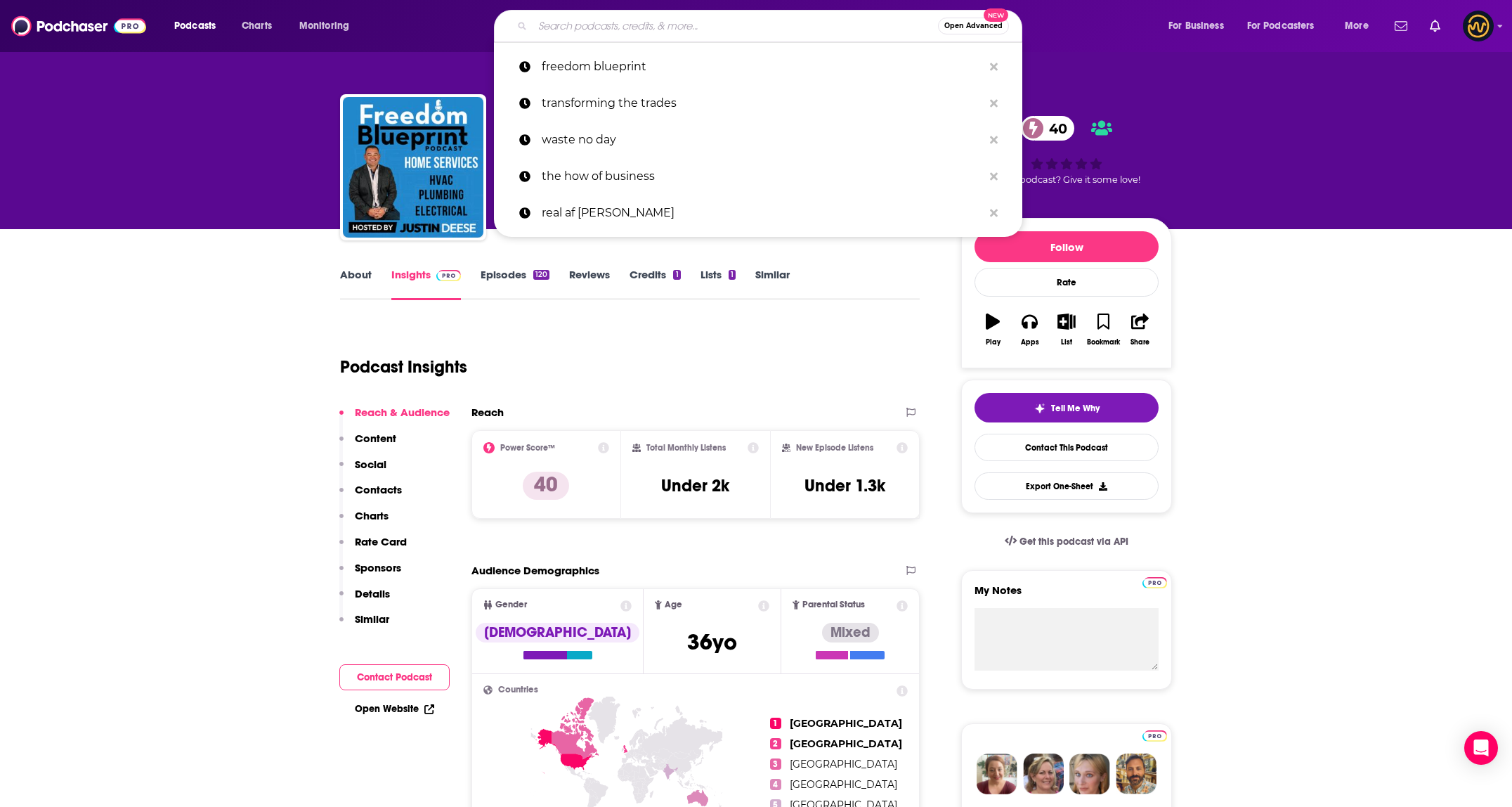
click at [710, 33] on input "Search podcasts, credits, & more..." at bounding box center [735, 26] width 406 height 23
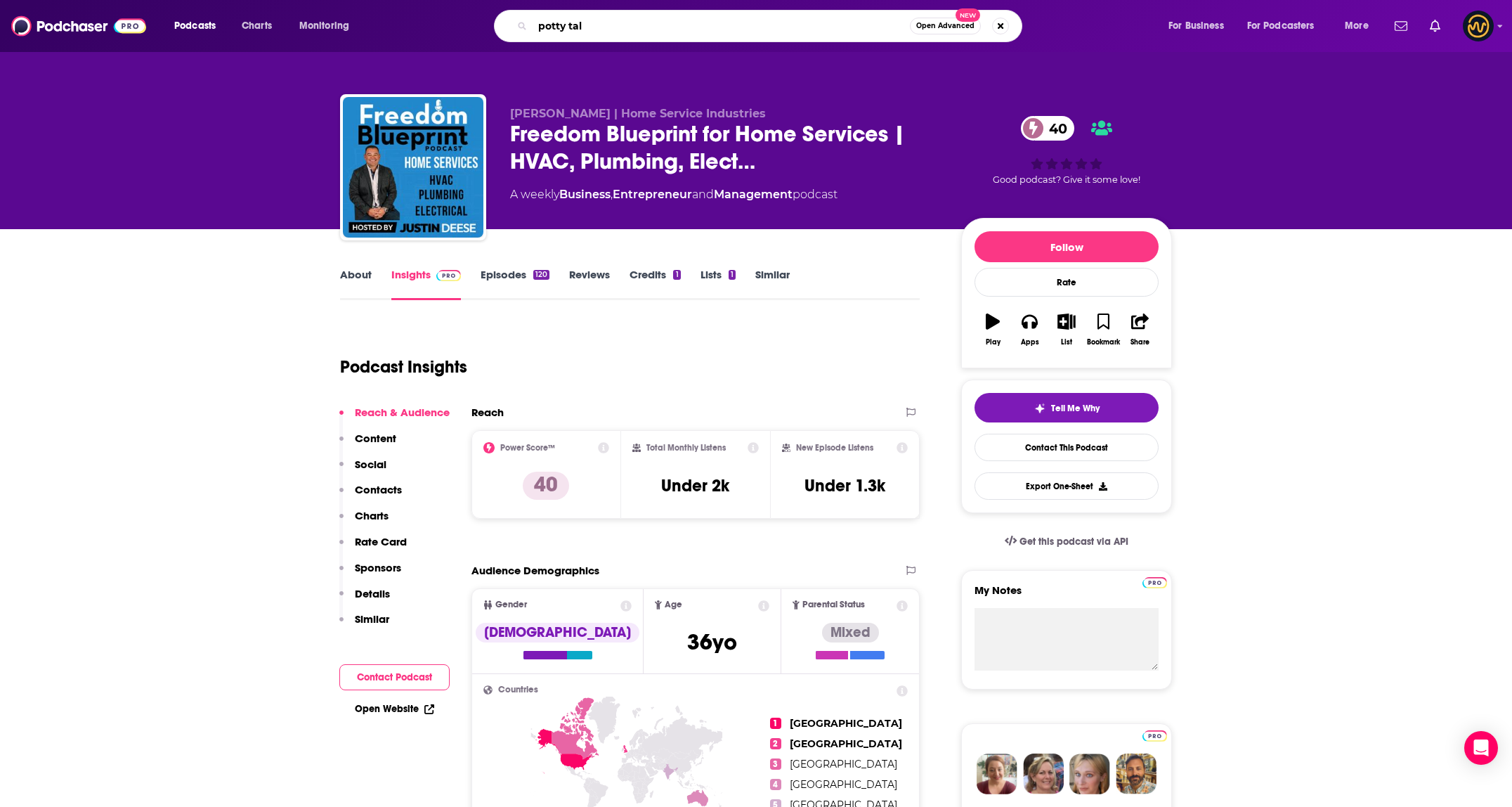
type input "potty talk"
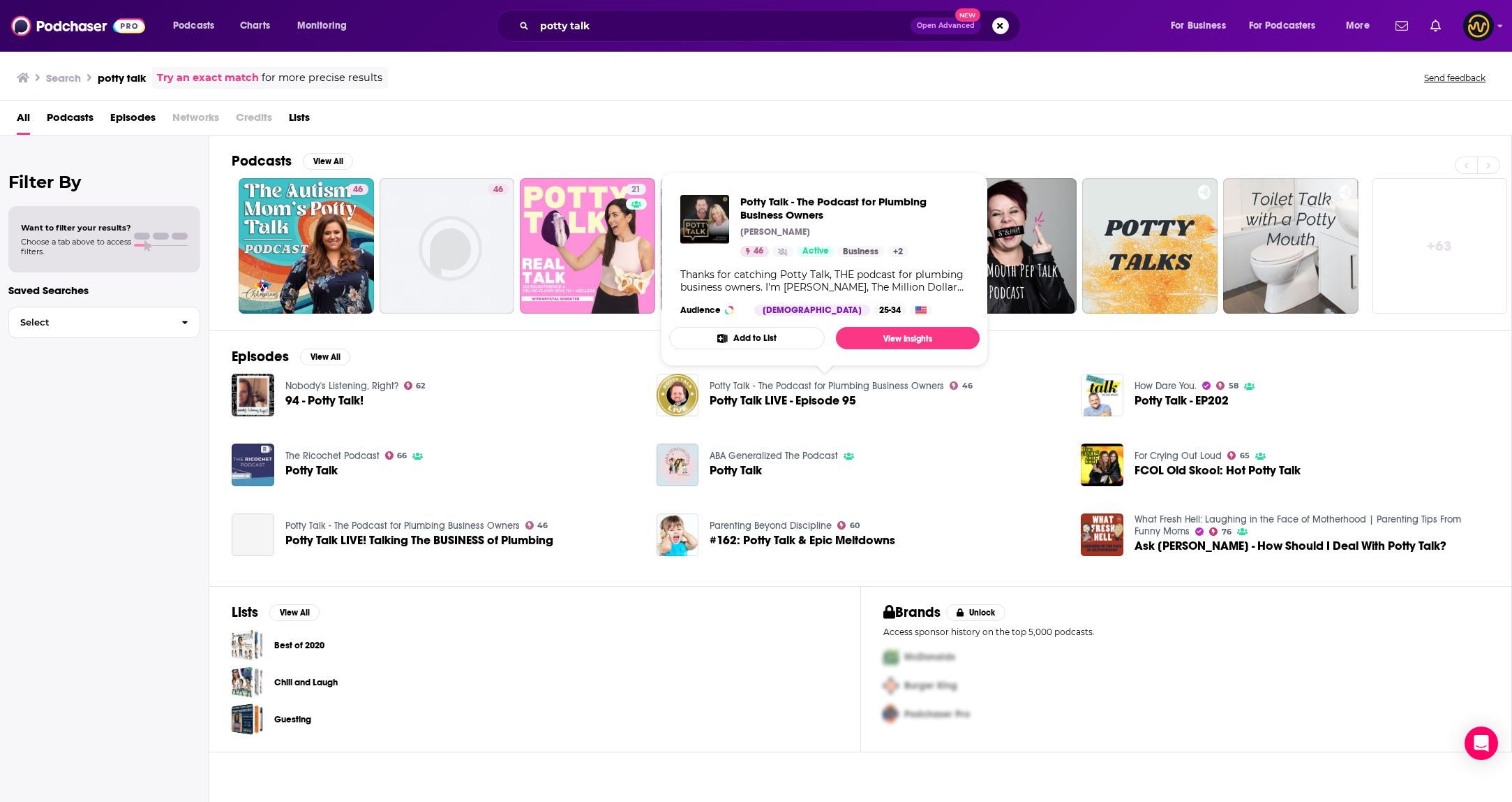
click at [845, 385] on link "Potty Talk - The Podcast for Plumbing Business Owners" at bounding box center [826, 386] width 235 height 12
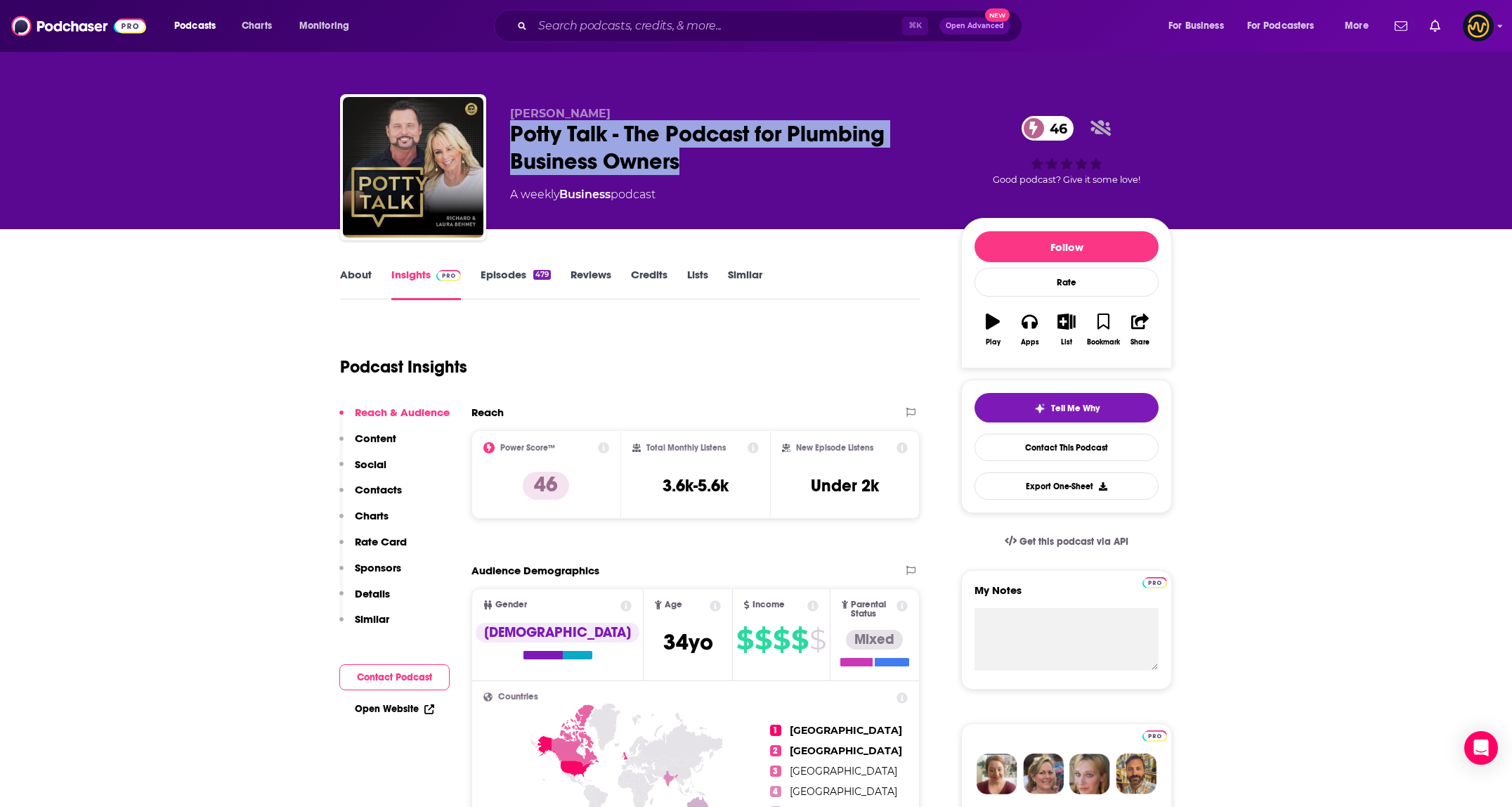
drag, startPoint x: 513, startPoint y: 134, endPoint x: 700, endPoint y: 175, distance: 191.4
click at [700, 175] on div "Potty Talk - The Podcast for Plumbing Business Owners 46" at bounding box center [724, 148] width 429 height 55
copy h2 "Potty Talk - The Podcast for Plumbing Business Owners"
click at [648, 361] on div "Podcast Insights" at bounding box center [623, 358] width 568 height 72
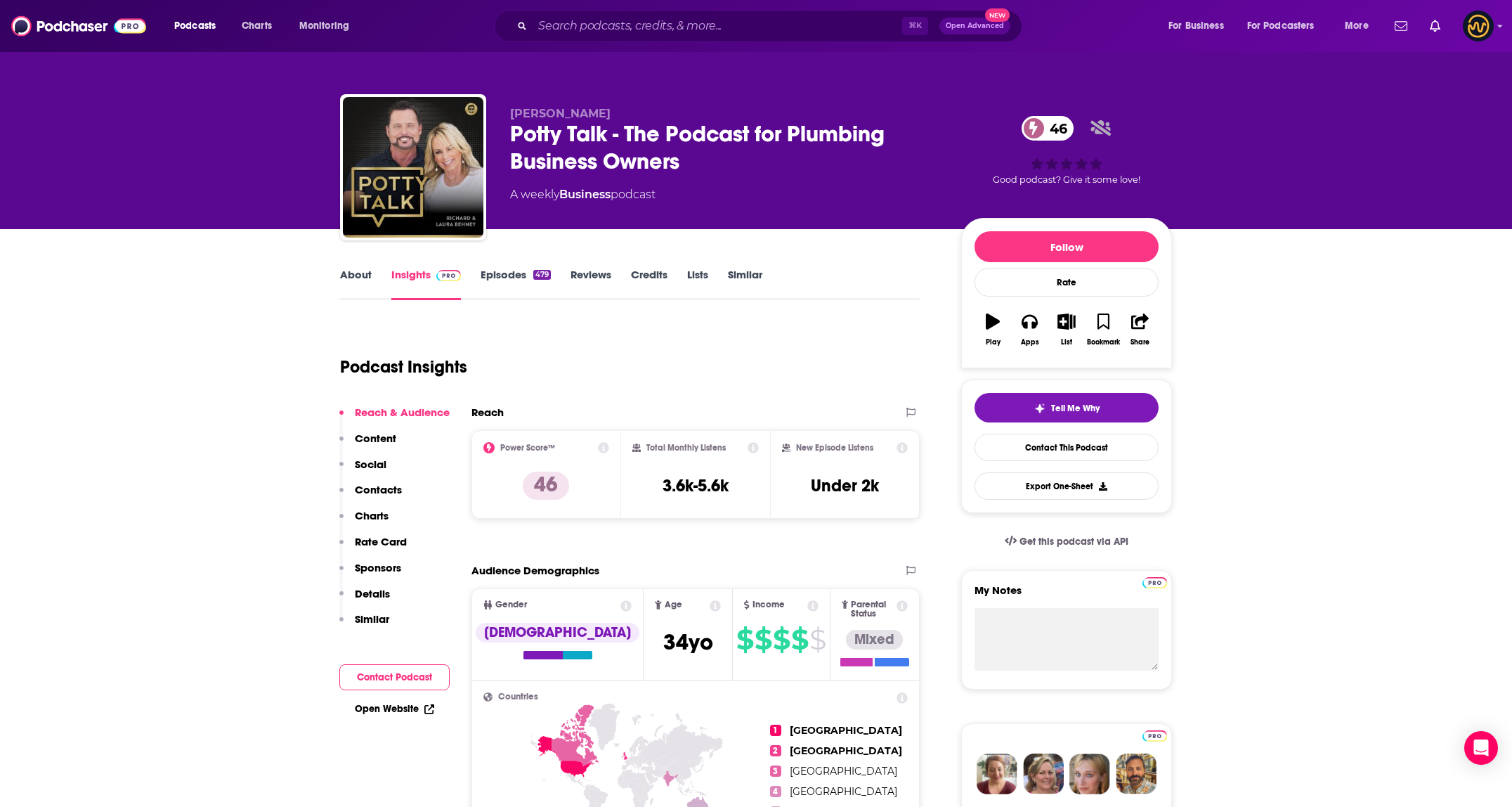
click at [648, 361] on div "Podcast Insights" at bounding box center [623, 358] width 568 height 72
click at [654, 33] on input "Search podcasts, credits, & more..." at bounding box center [717, 26] width 370 height 23
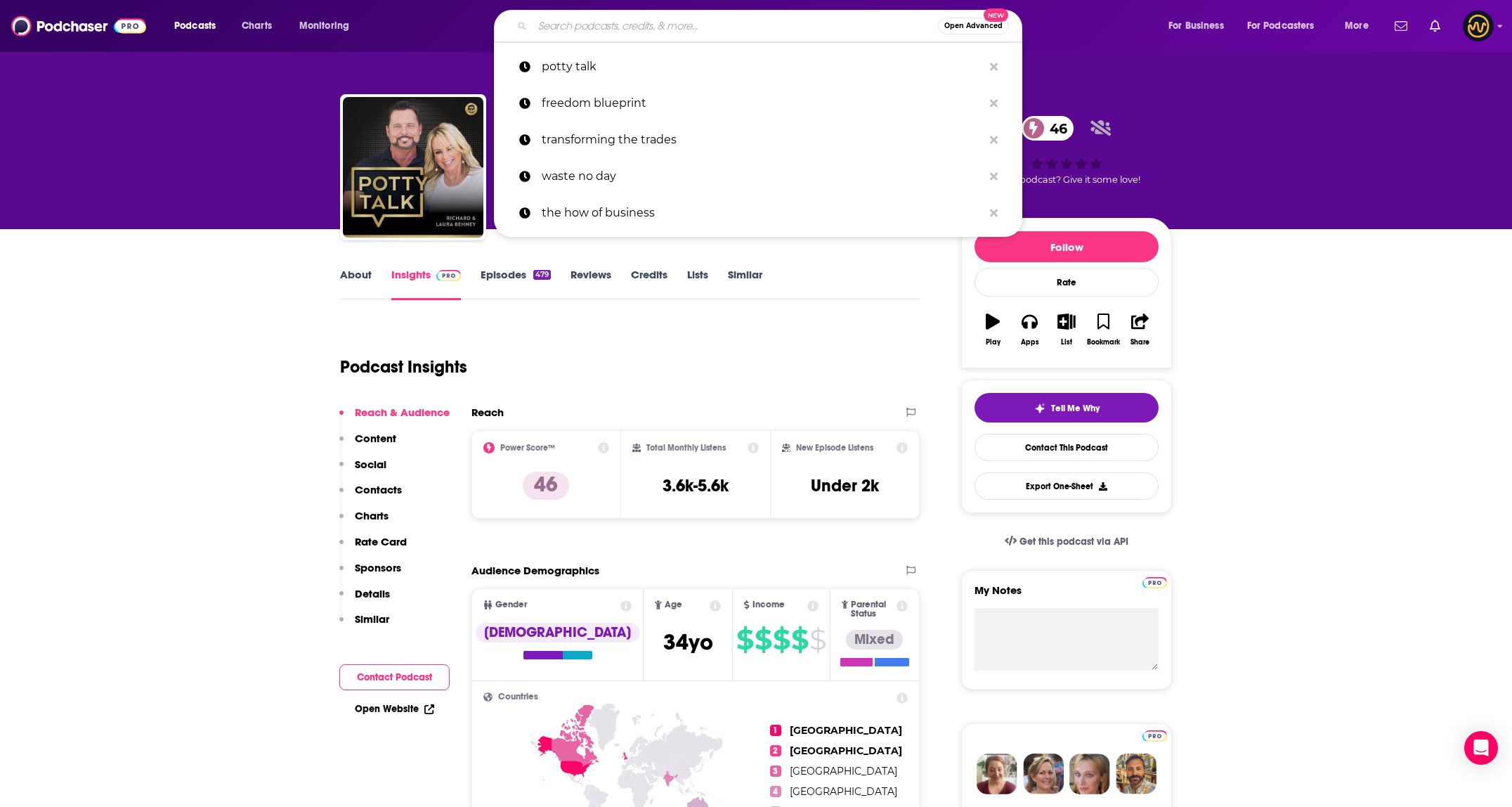
click at [654, 33] on input "Search podcasts, credits, & more..." at bounding box center [735, 26] width 406 height 23
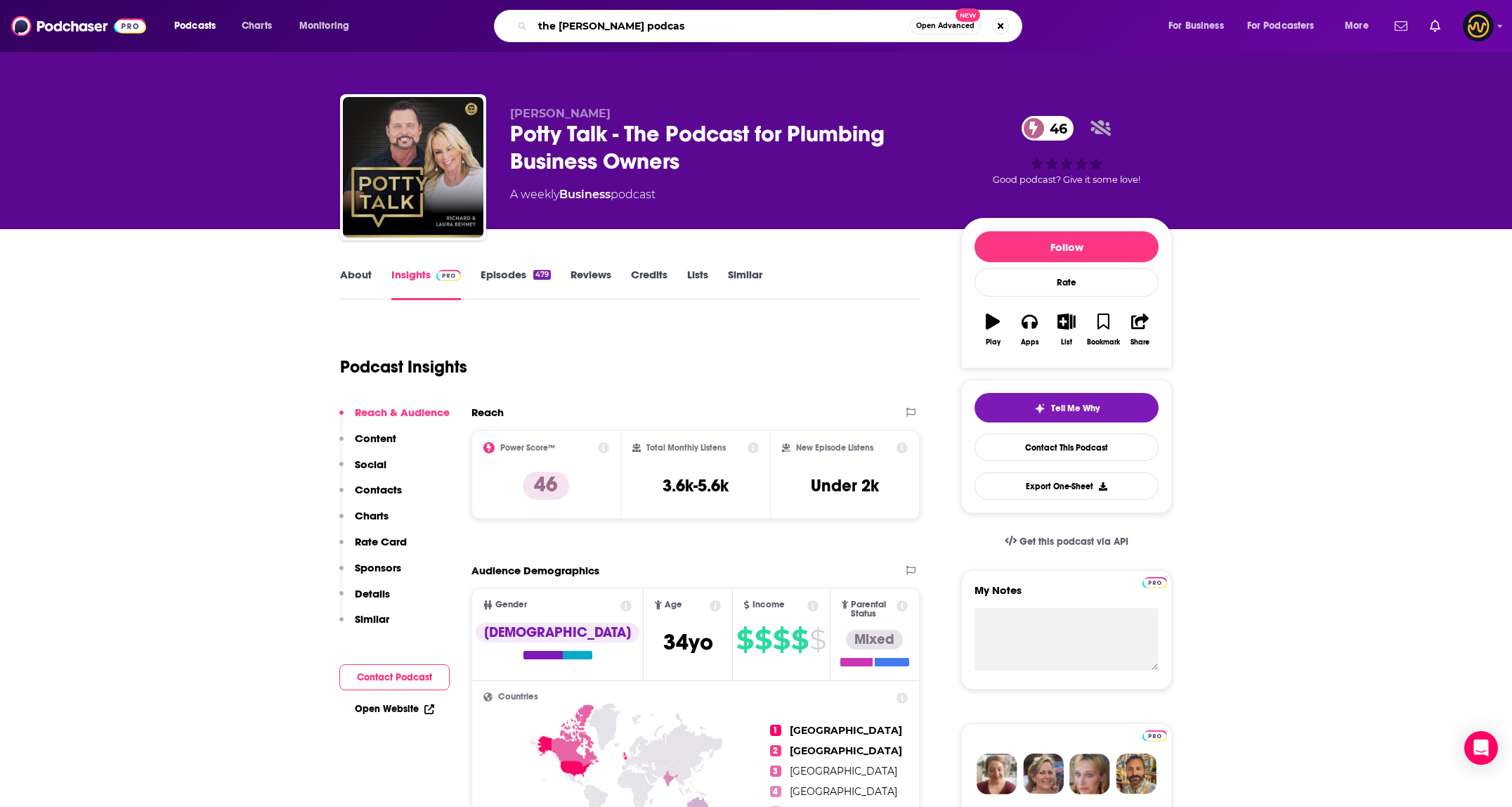
type input "the mike andes podcast"
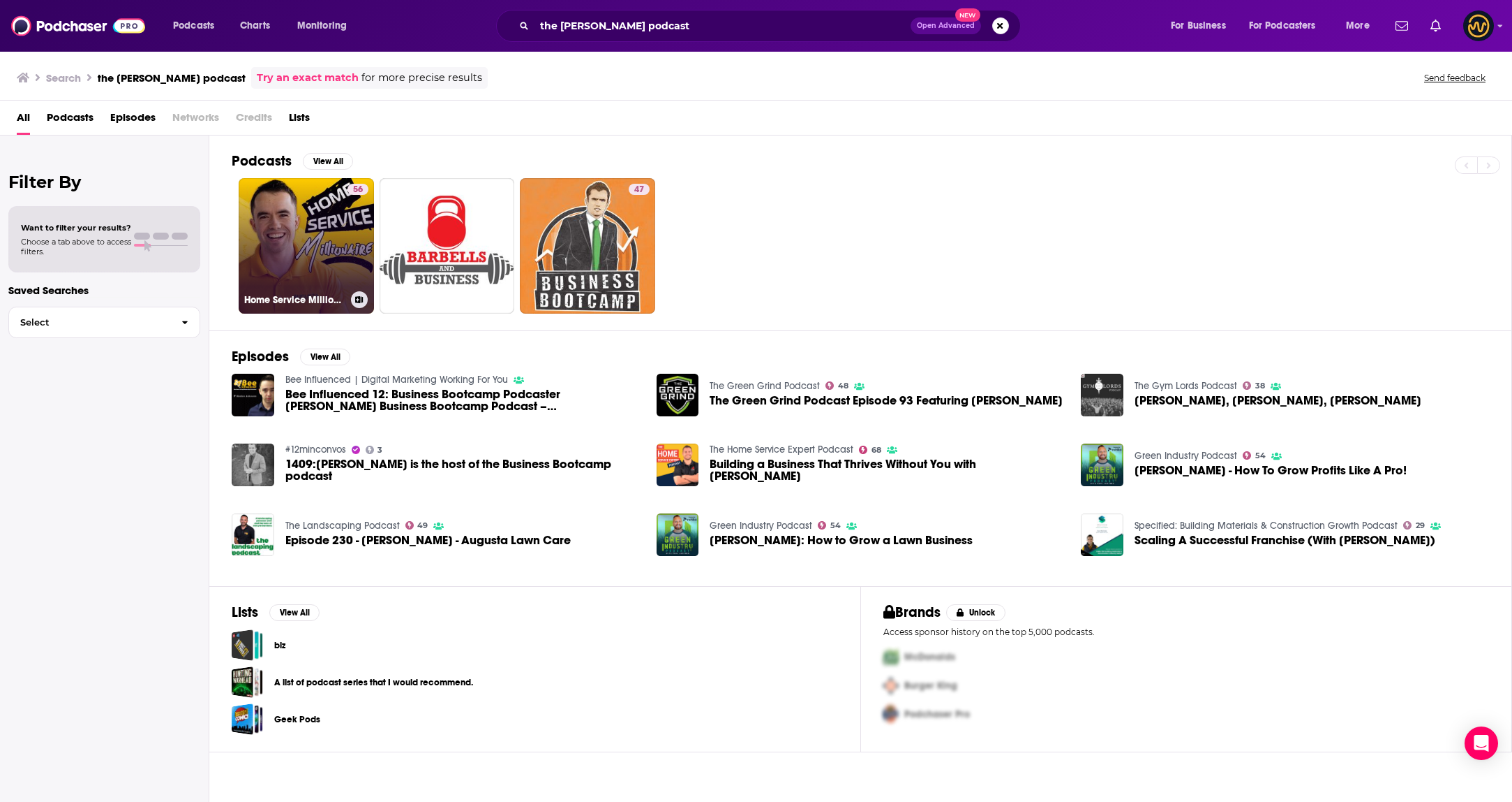
click at [308, 258] on link "56 Home Service Millionaire with [PERSON_NAME]" at bounding box center [306, 245] width 135 height 135
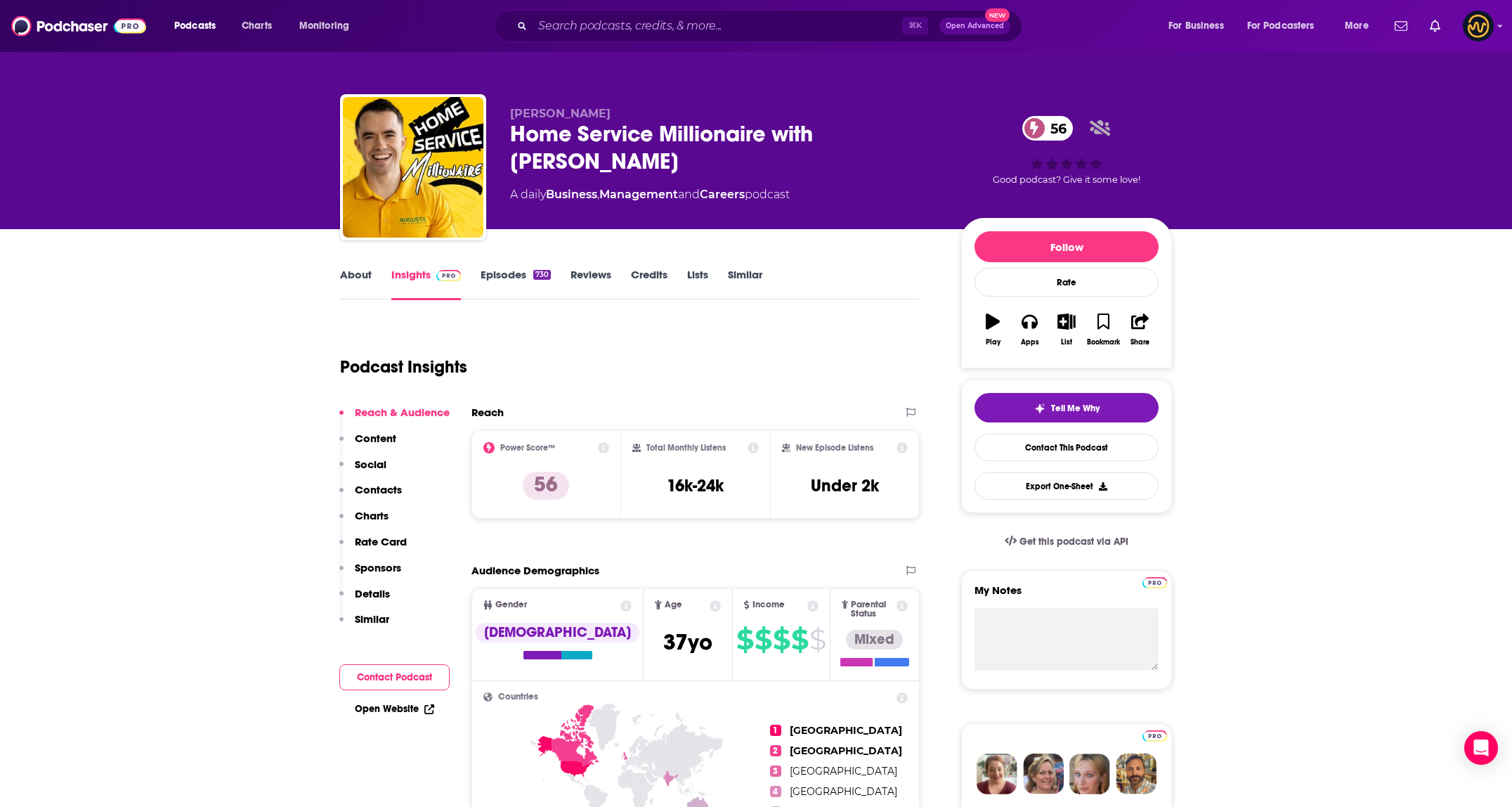
click at [361, 274] on link "About" at bounding box center [355, 284] width 32 height 33
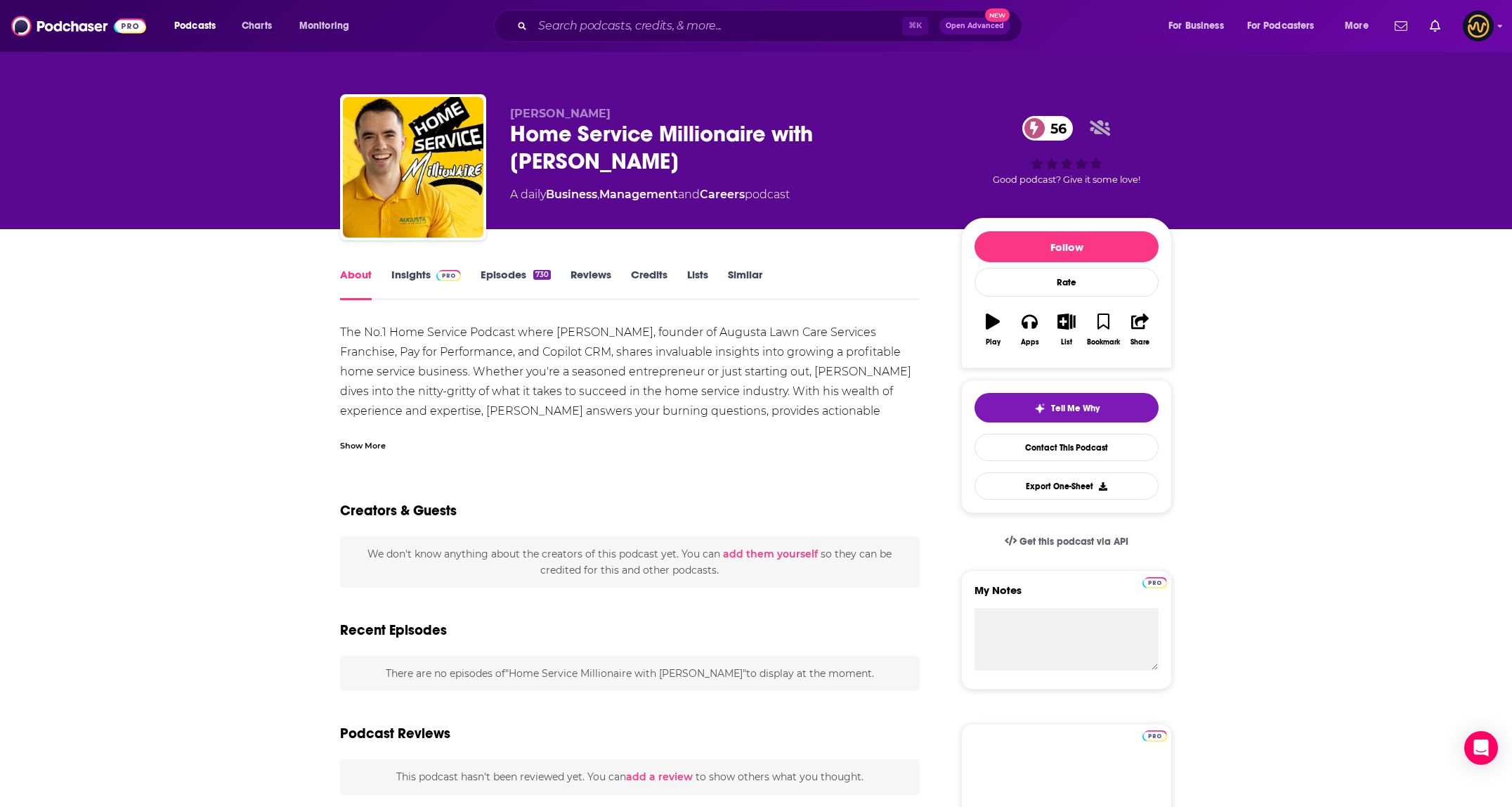
click at [360, 275] on link "About" at bounding box center [355, 284] width 32 height 33
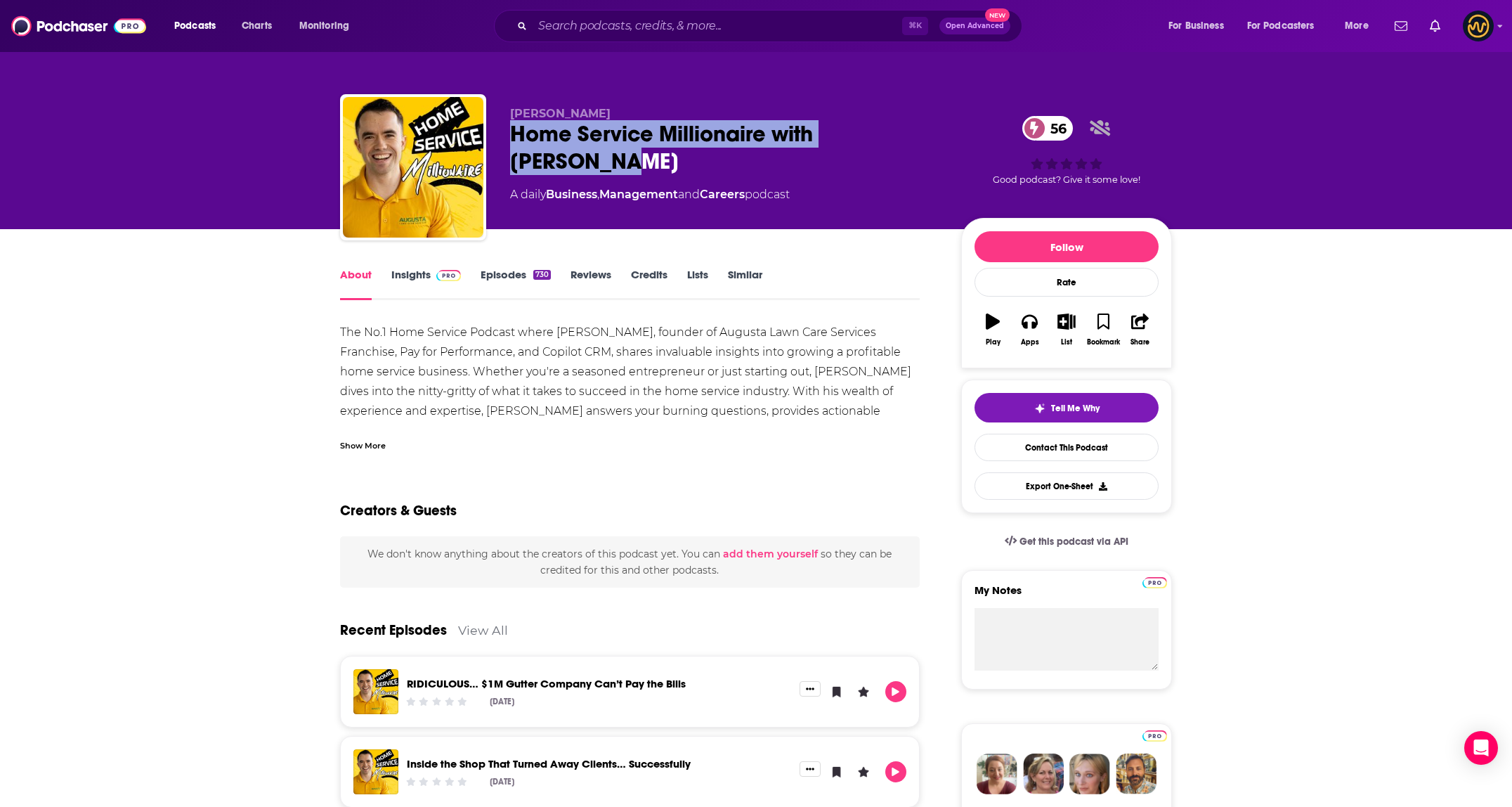
drag, startPoint x: 577, startPoint y: 169, endPoint x: 500, endPoint y: 139, distance: 82.6
click at [500, 139] on div "Mike Andes Home Service Millionaire with Mike Andes 56 A daily Business , Manag…" at bounding box center [755, 170] width 832 height 152
copy h1 "Home Service Millionaire with [PERSON_NAME]"
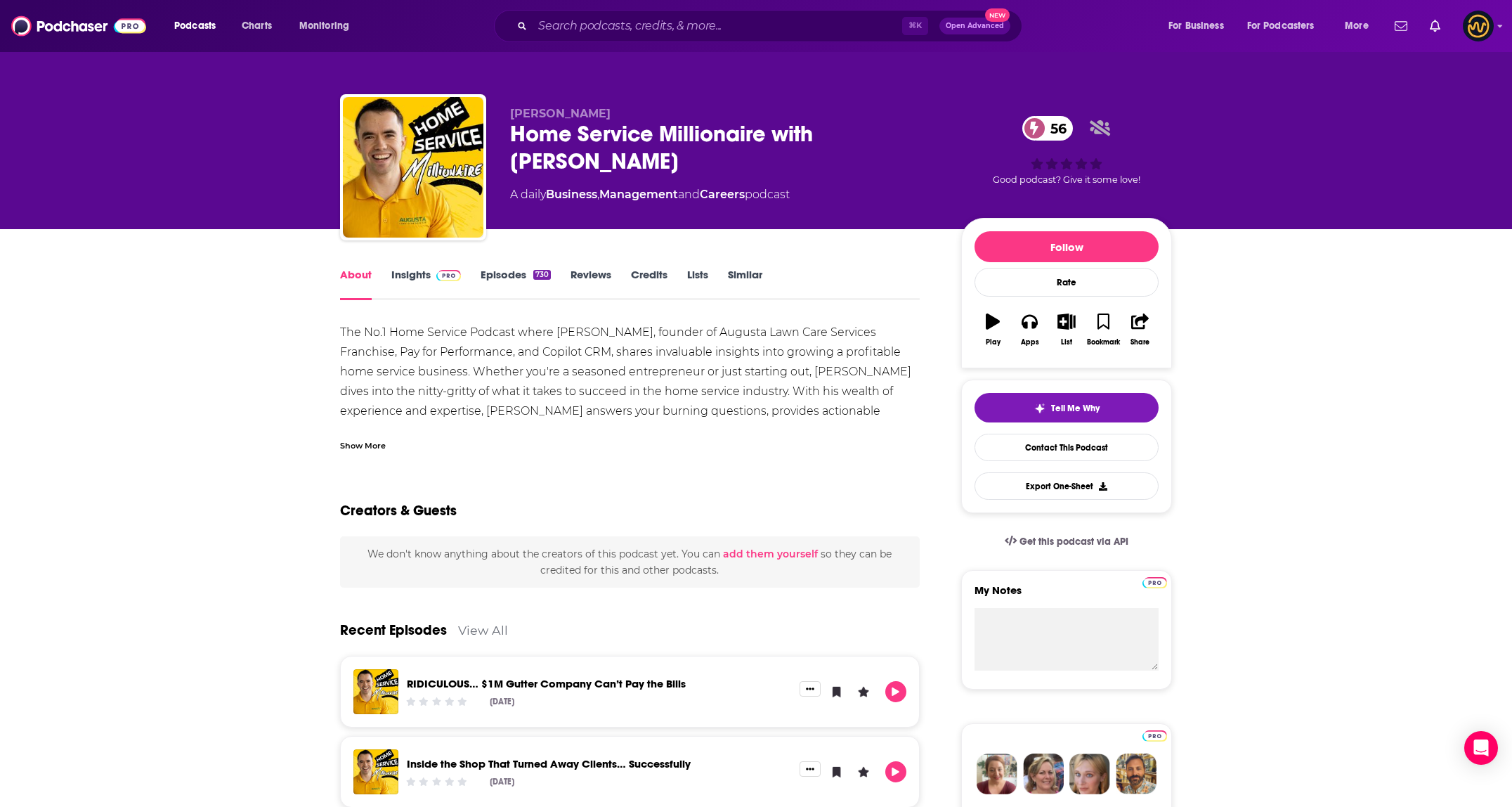
drag, startPoint x: 416, startPoint y: 282, endPoint x: 440, endPoint y: 37, distance: 246.2
click at [416, 282] on link "Insights" at bounding box center [426, 284] width 69 height 33
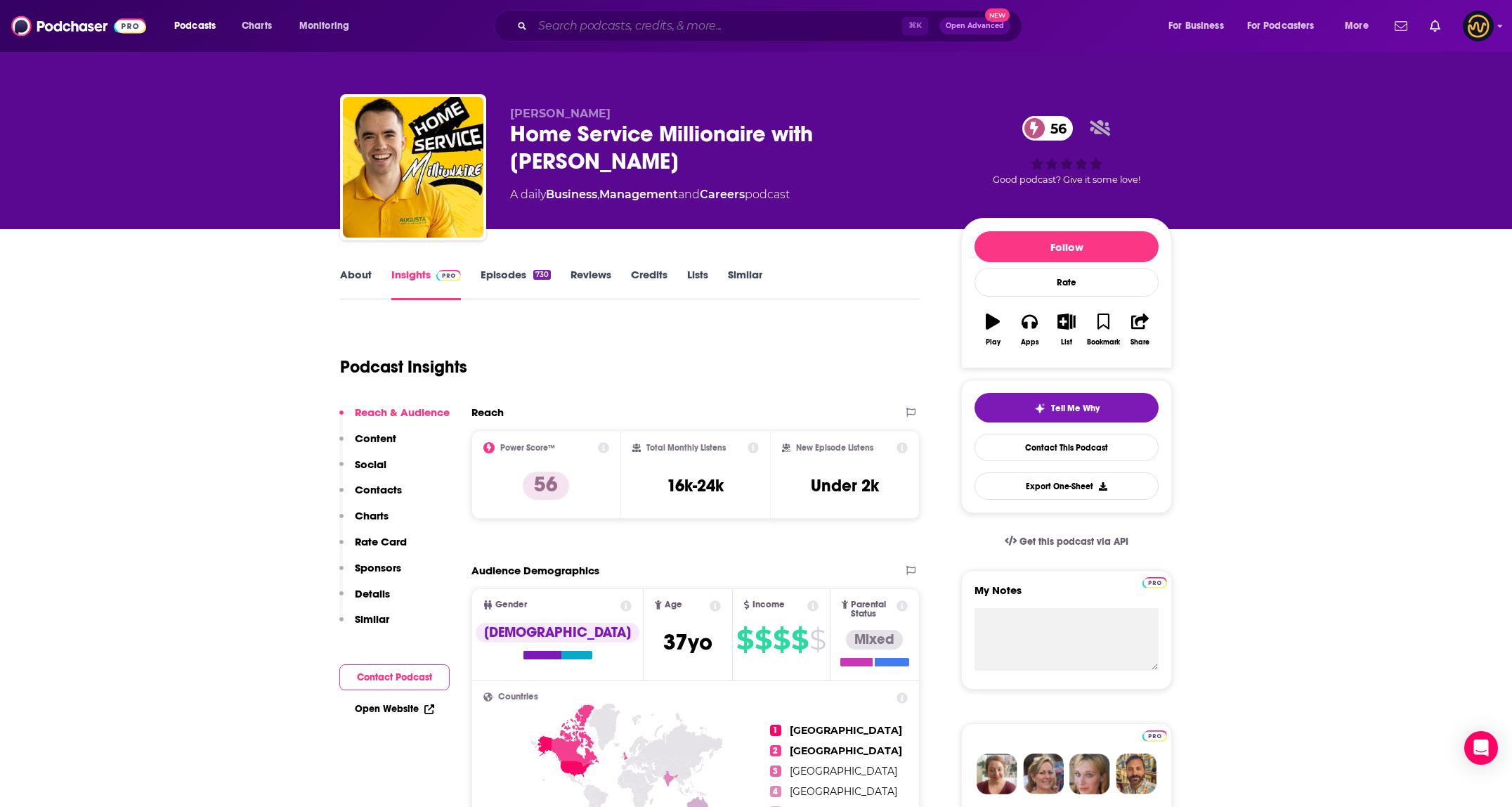
click at [701, 24] on input "Search podcasts, credits, & more..." at bounding box center [717, 26] width 370 height 23
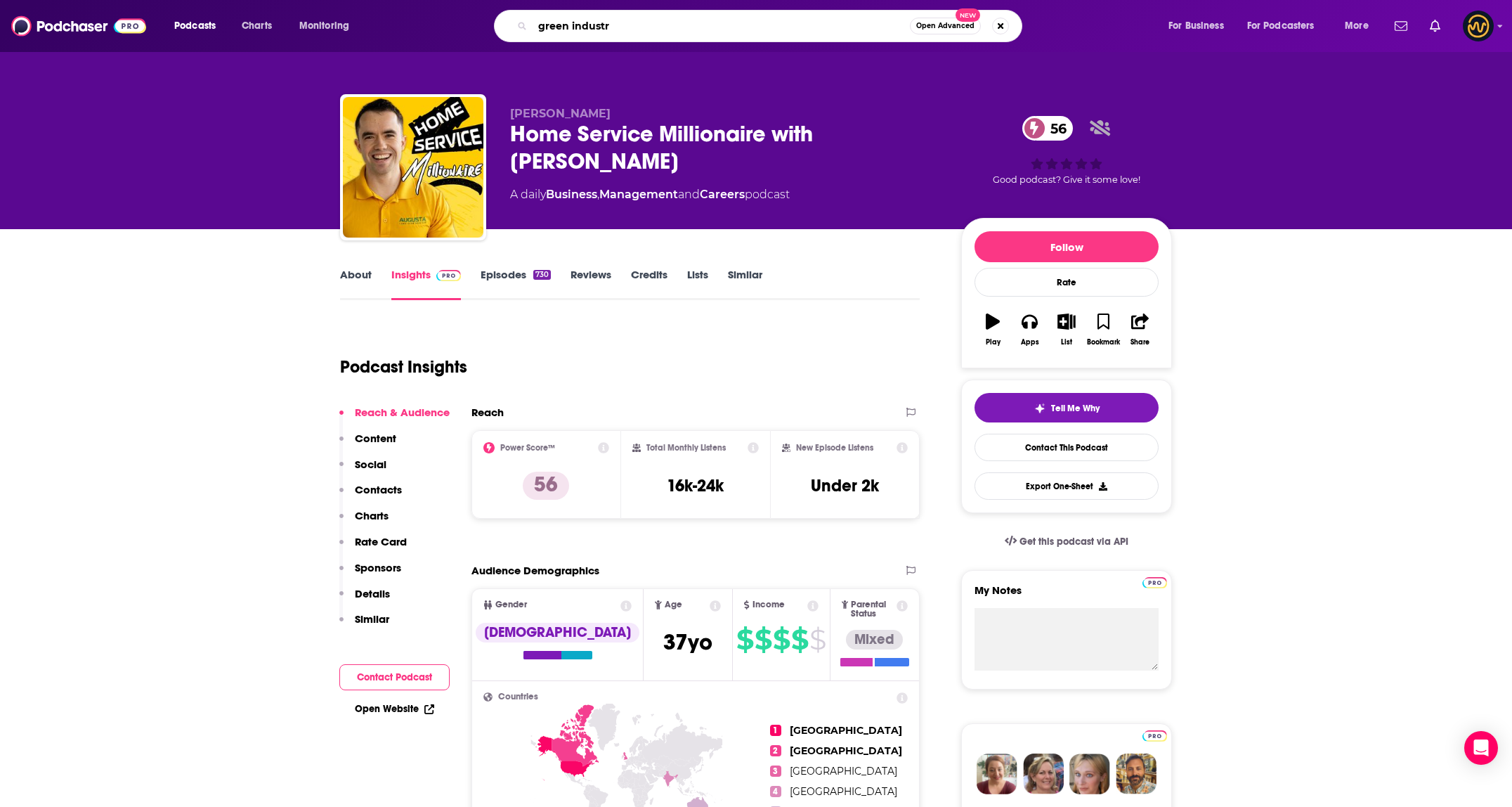
type input "green industry"
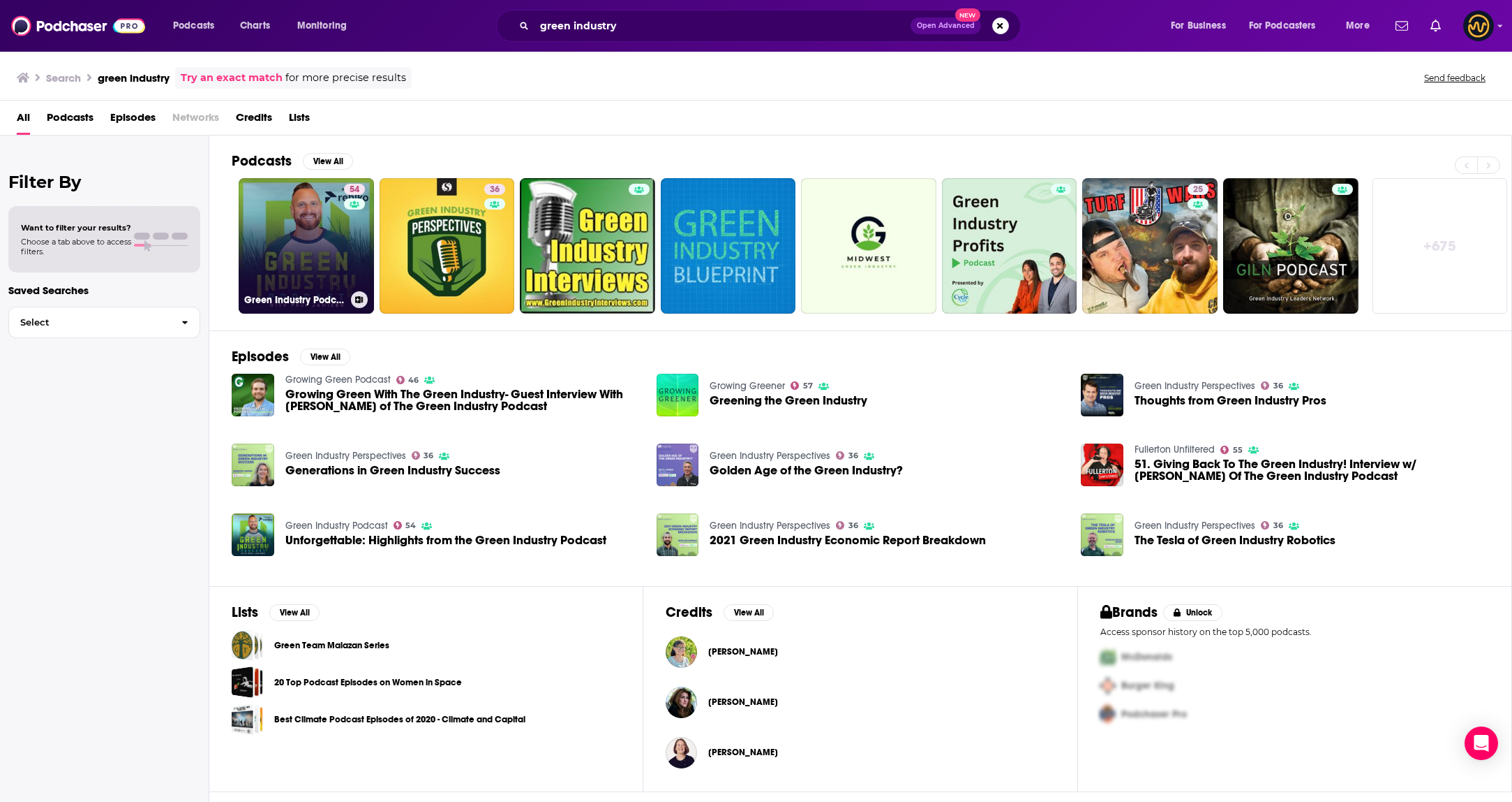
click at [303, 237] on link "54 Green Industry Podcast" at bounding box center [306, 245] width 135 height 135
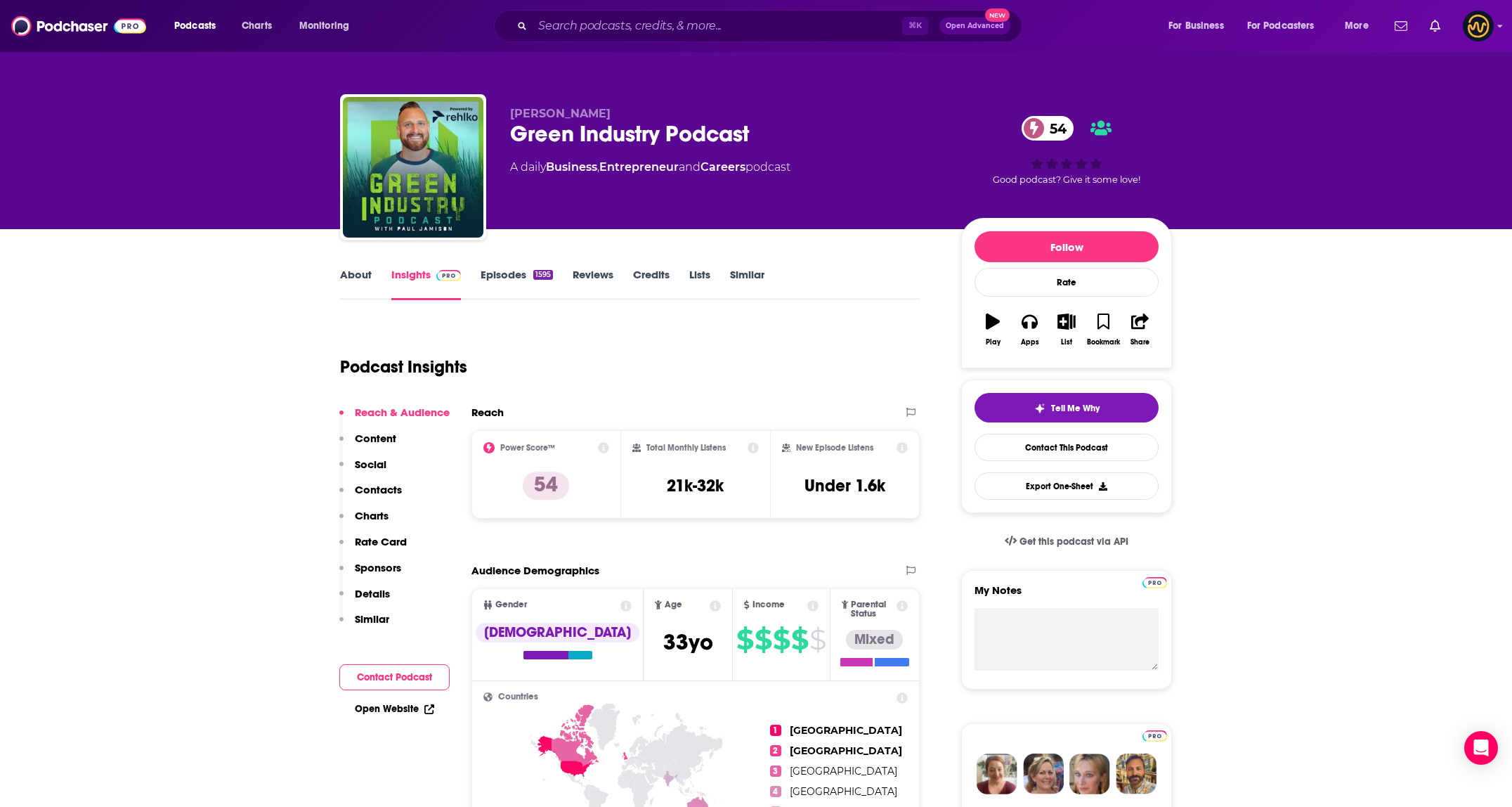
click at [354, 274] on link "About" at bounding box center [355, 284] width 32 height 33
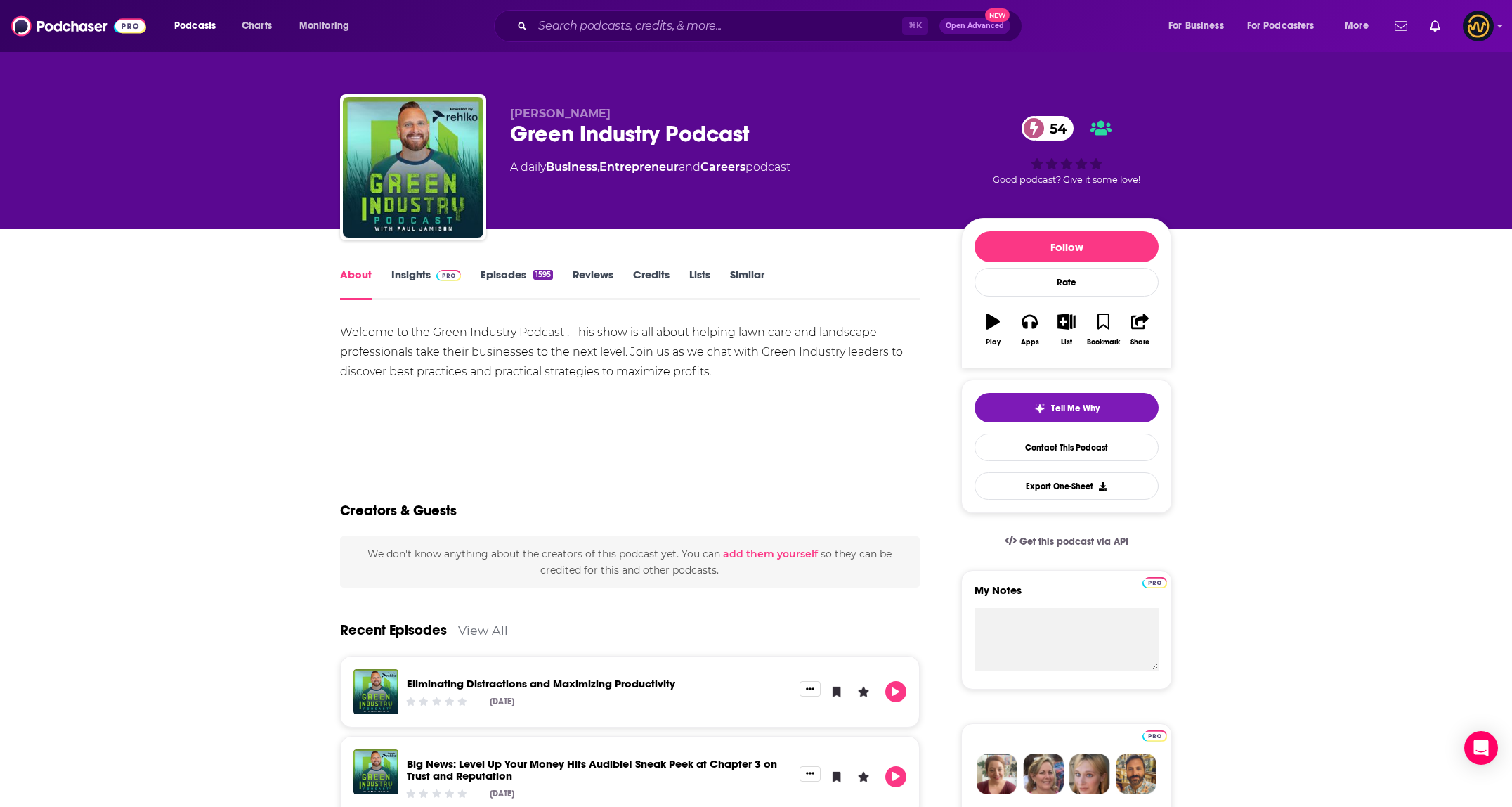
click at [406, 275] on link "Insights" at bounding box center [426, 284] width 69 height 33
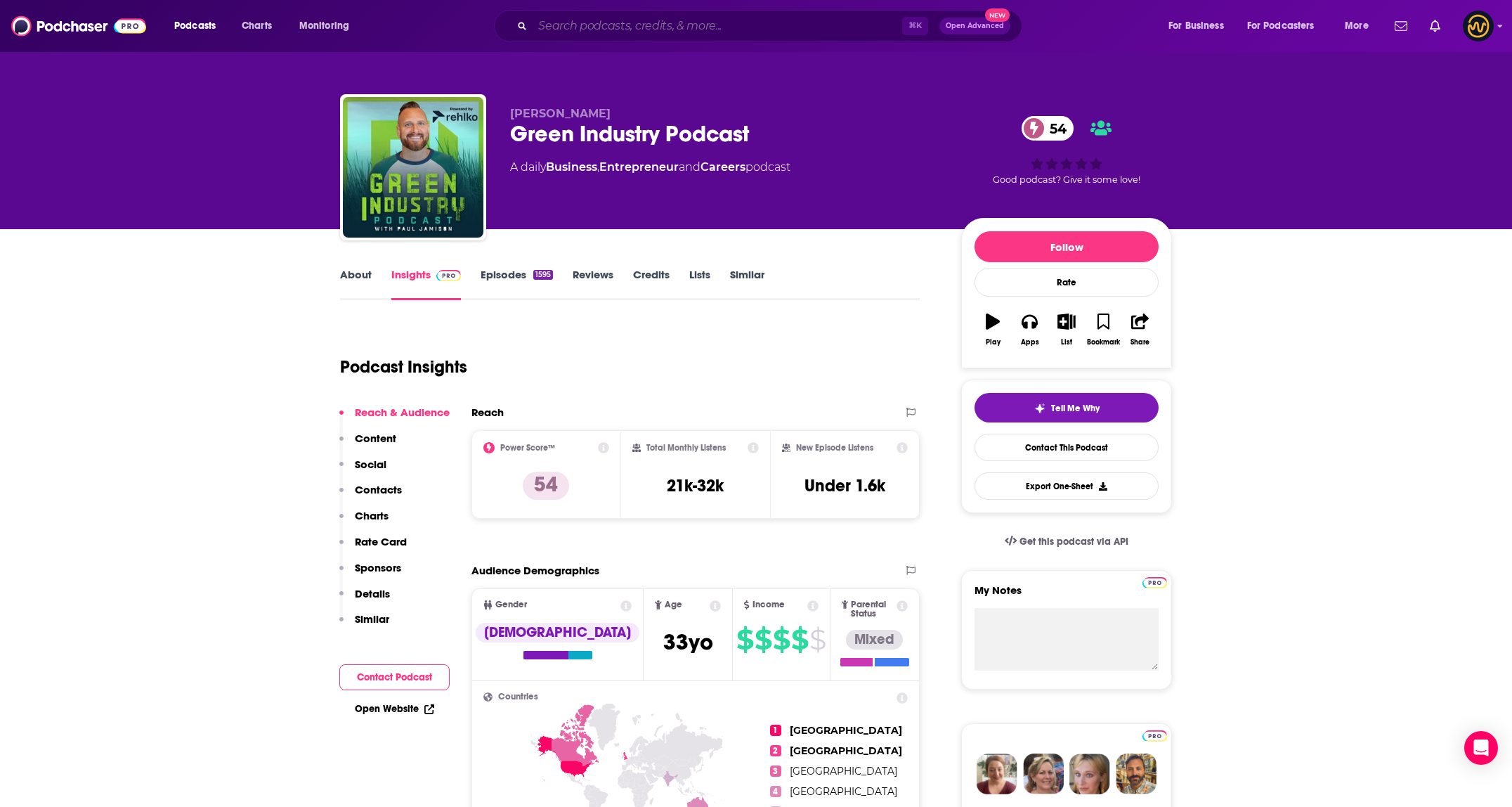
click at [671, 30] on input "Search podcasts, credits, & more..." at bounding box center [717, 26] width 370 height 23
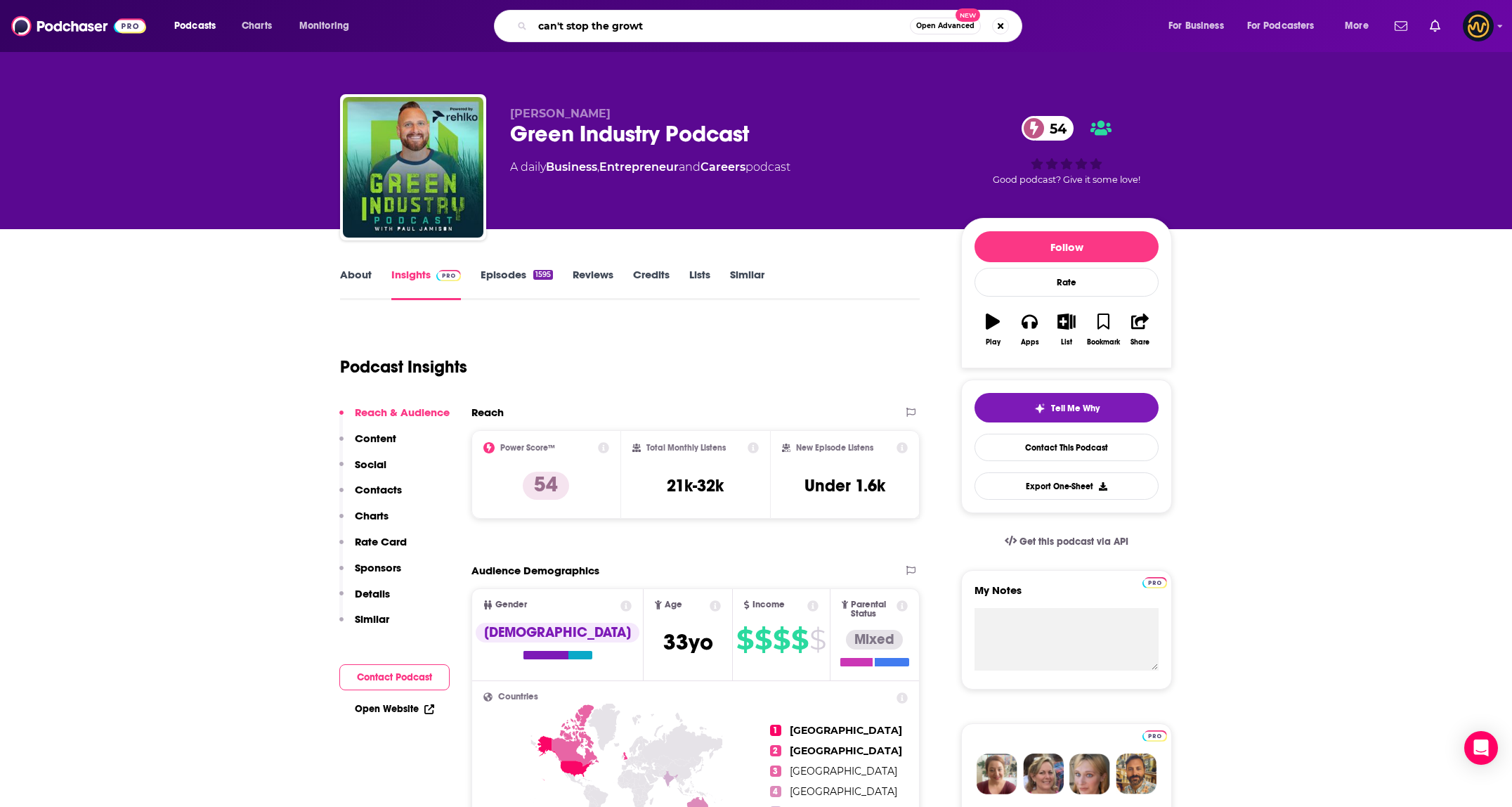
type input "can't stop the growth"
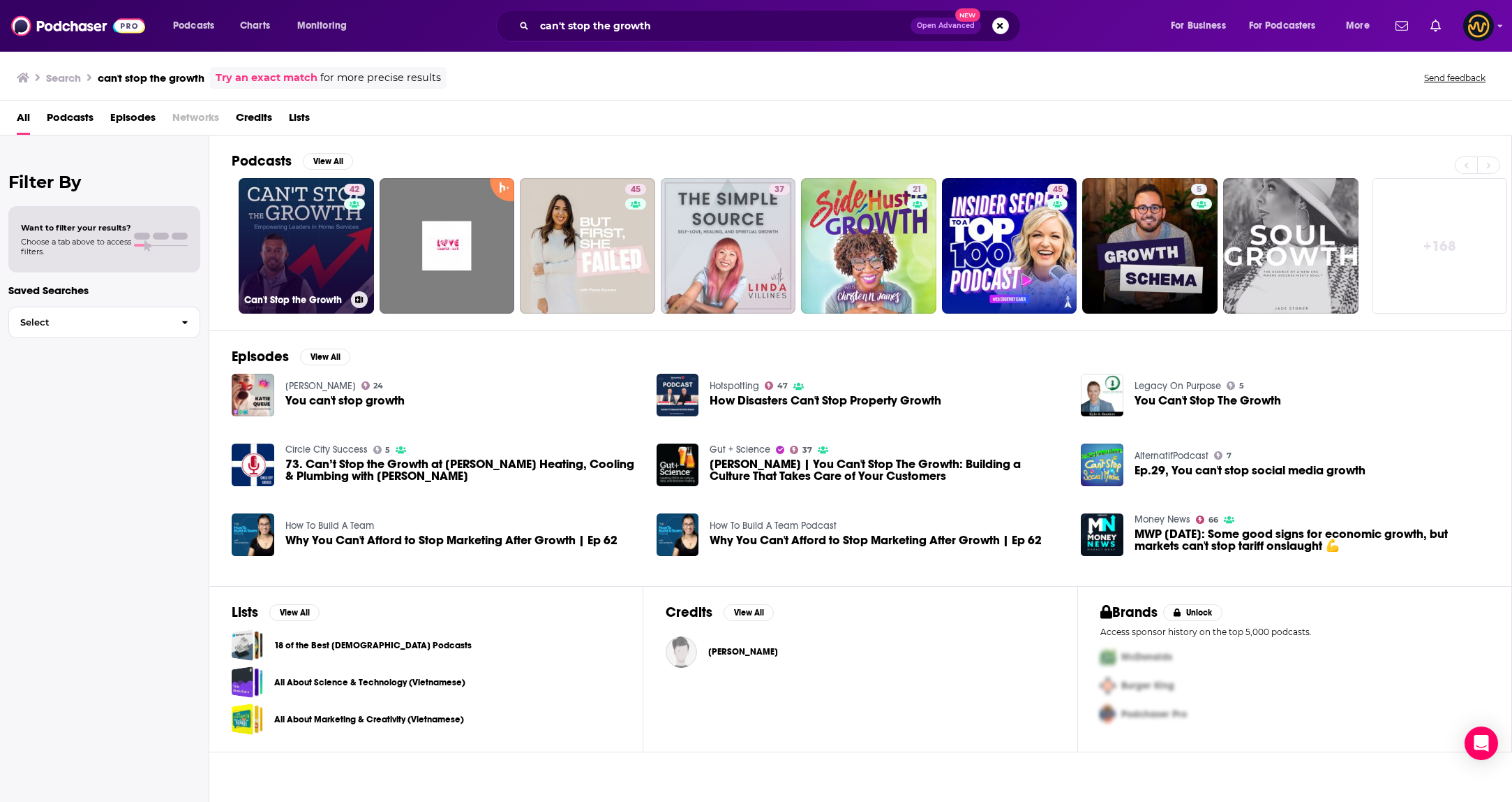
click at [313, 250] on link "42 Can't Stop the Growth" at bounding box center [306, 245] width 135 height 135
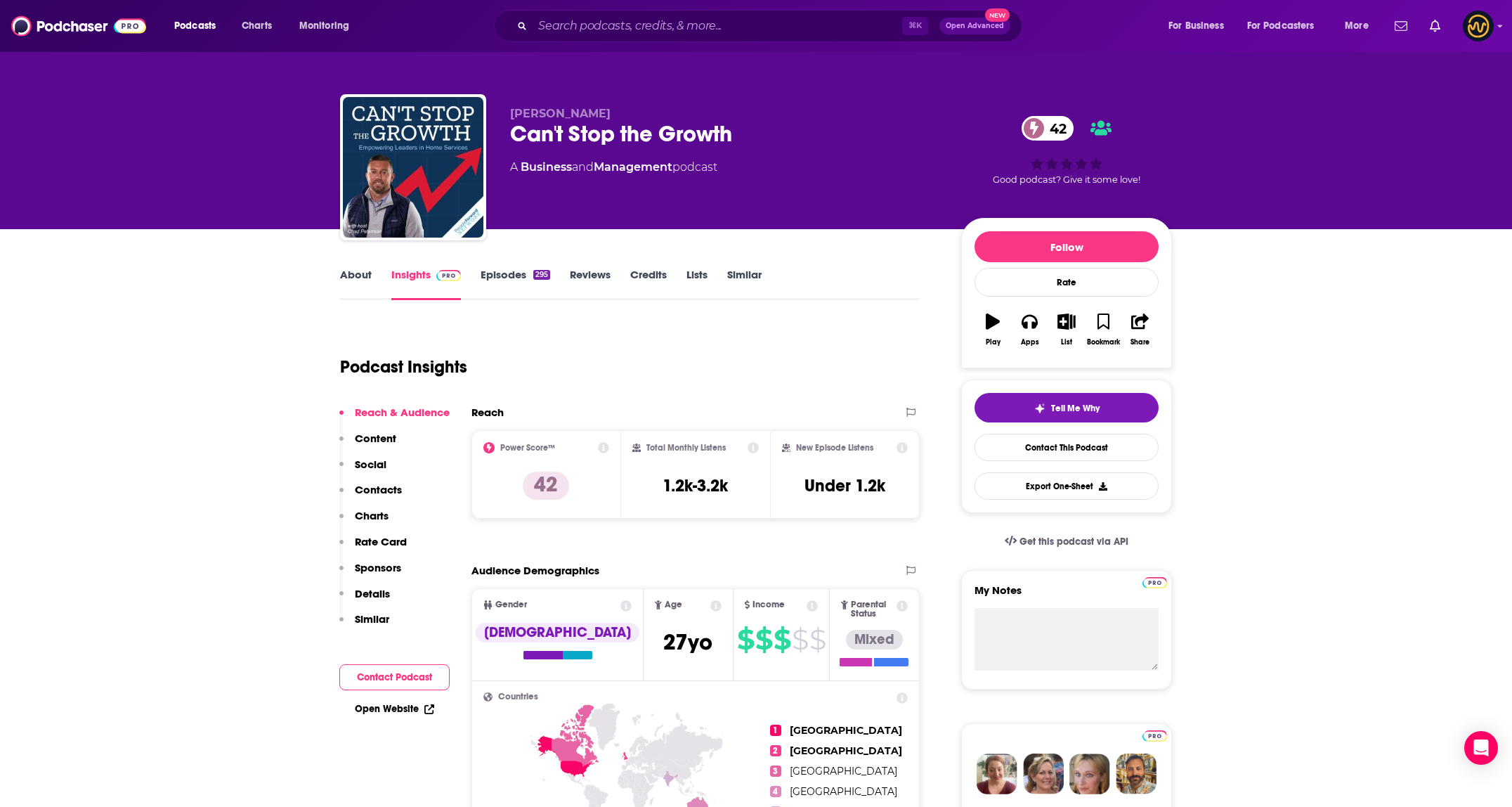
click at [344, 284] on link "About" at bounding box center [355, 284] width 32 height 33
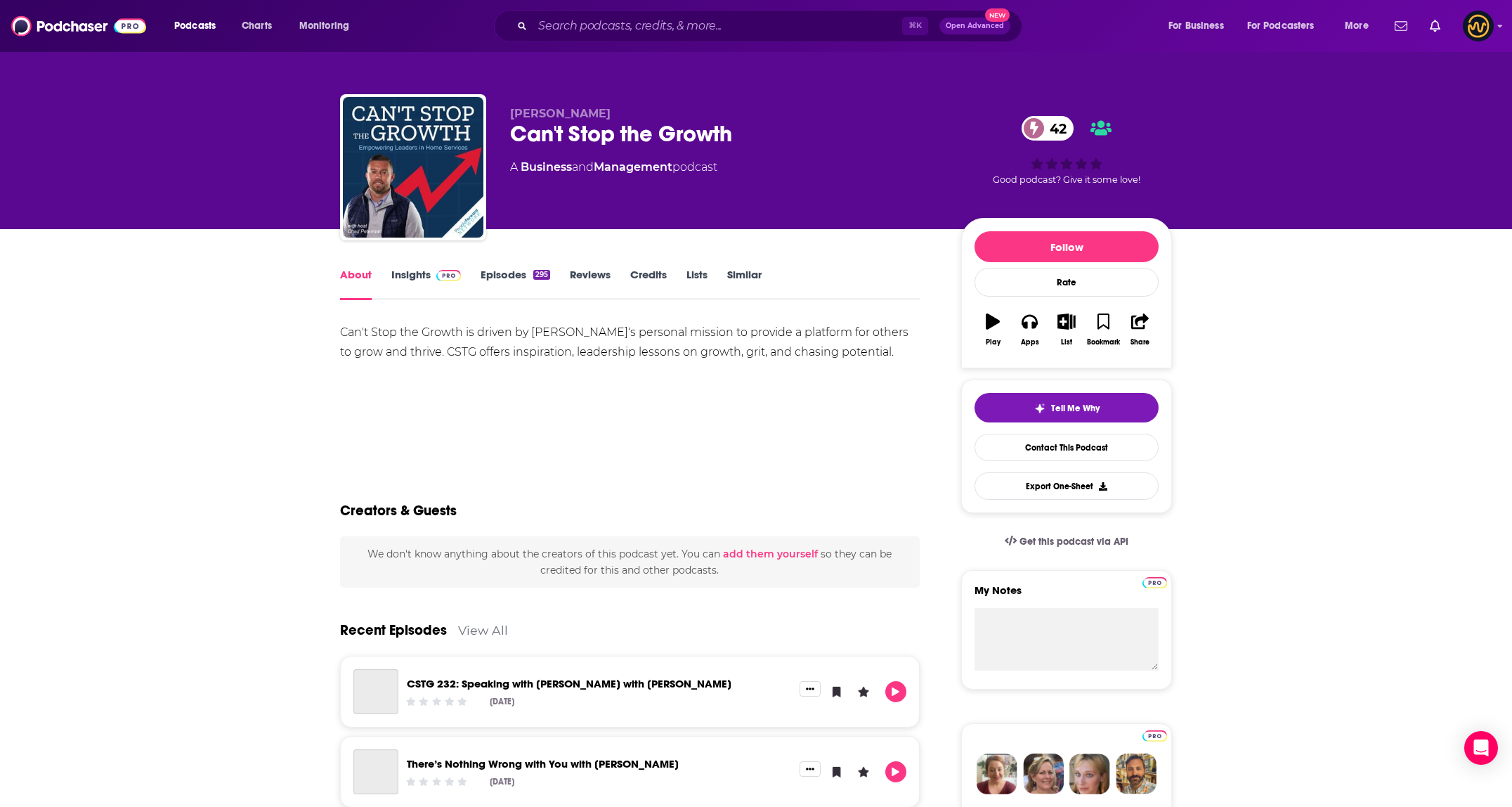
click at [412, 279] on link "Insights" at bounding box center [426, 284] width 69 height 33
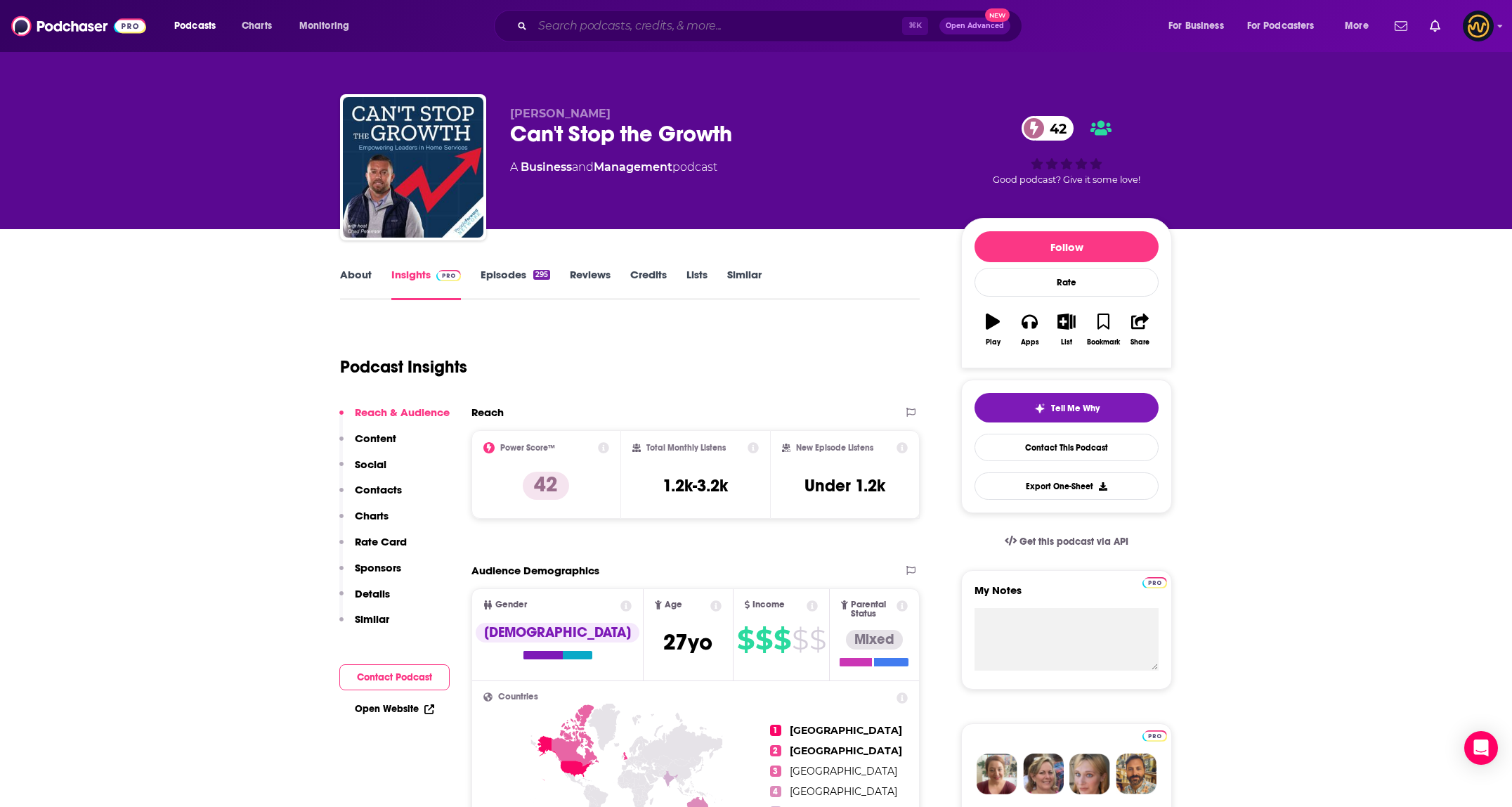
click at [602, 33] on input "Search podcasts, credits, & more..." at bounding box center [717, 26] width 370 height 23
click at [737, 24] on input "Search podcasts, credits, & more..." at bounding box center [717, 26] width 370 height 23
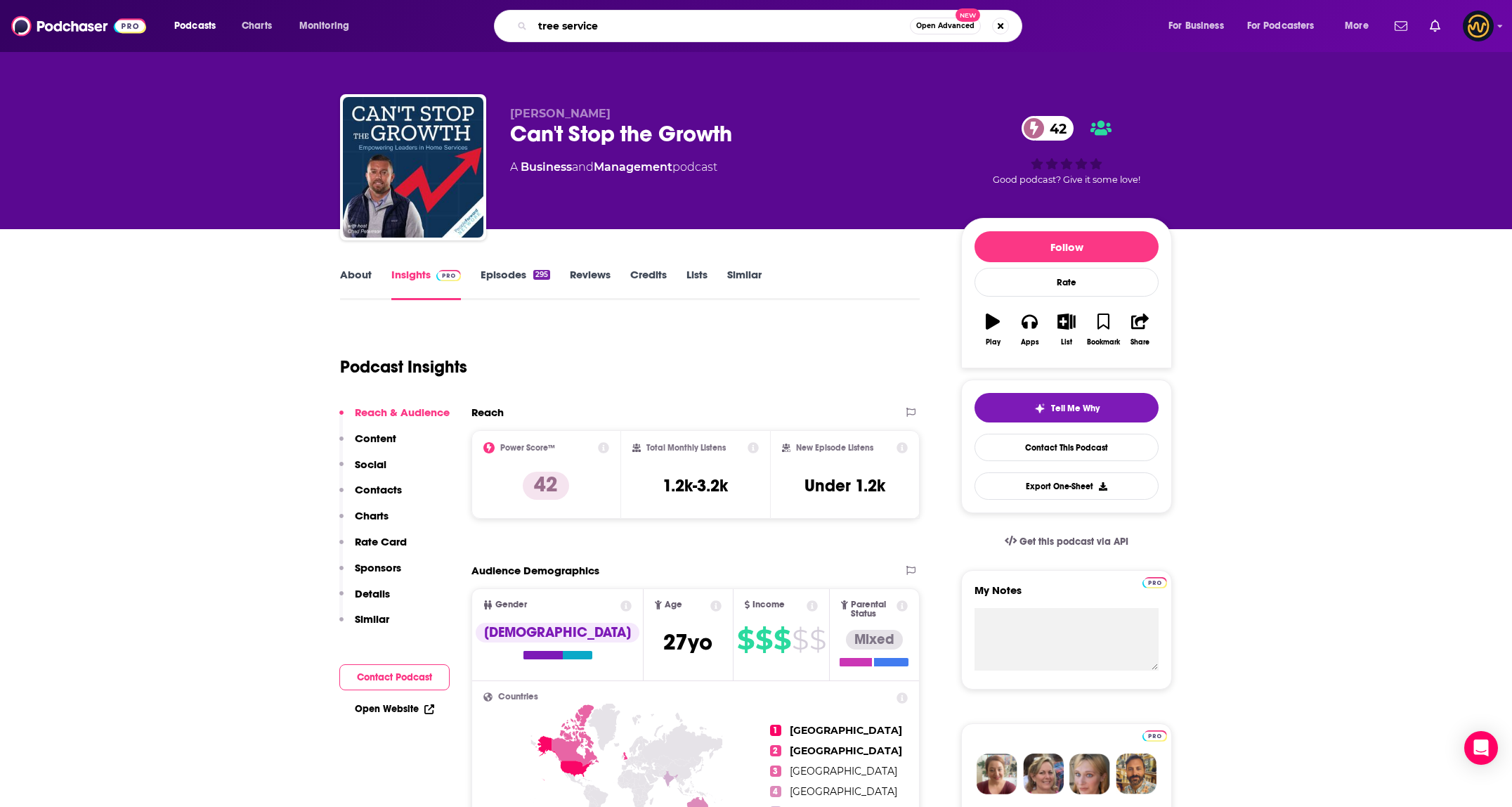
type input "tree services"
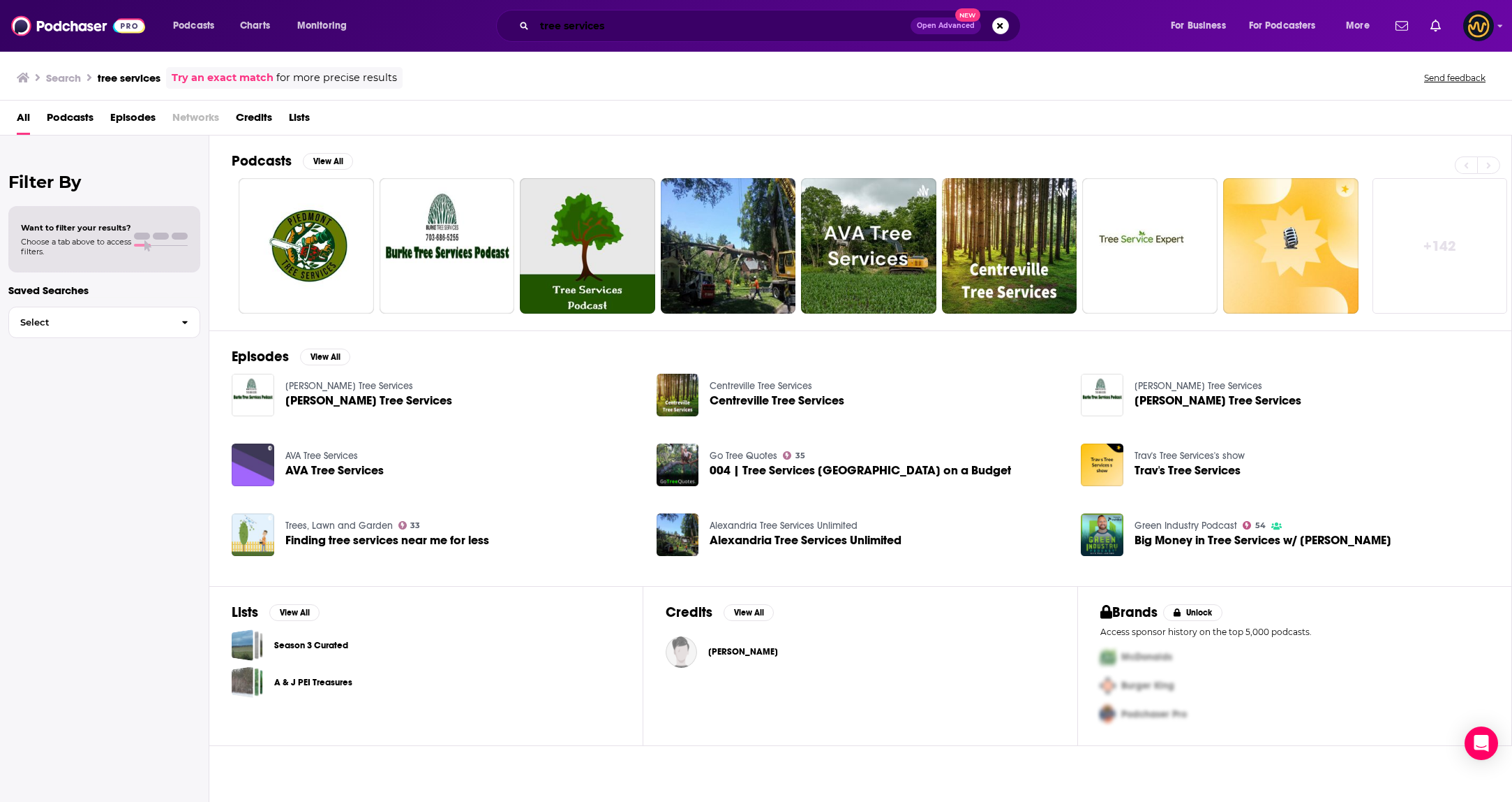
click at [625, 20] on input "tree services" at bounding box center [723, 26] width 376 height 22
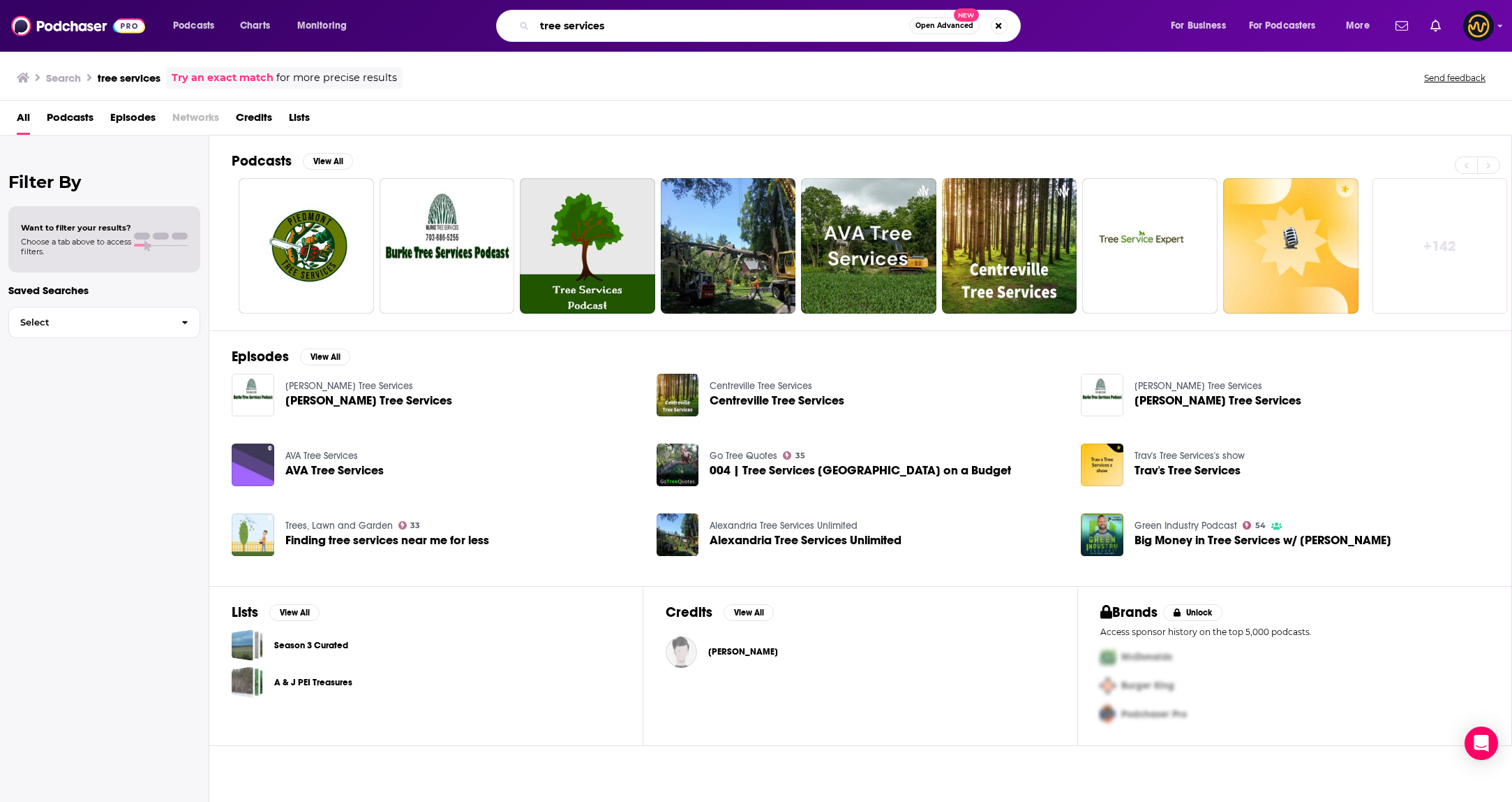
click at [625, 20] on input "tree services" at bounding box center [722, 26] width 375 height 22
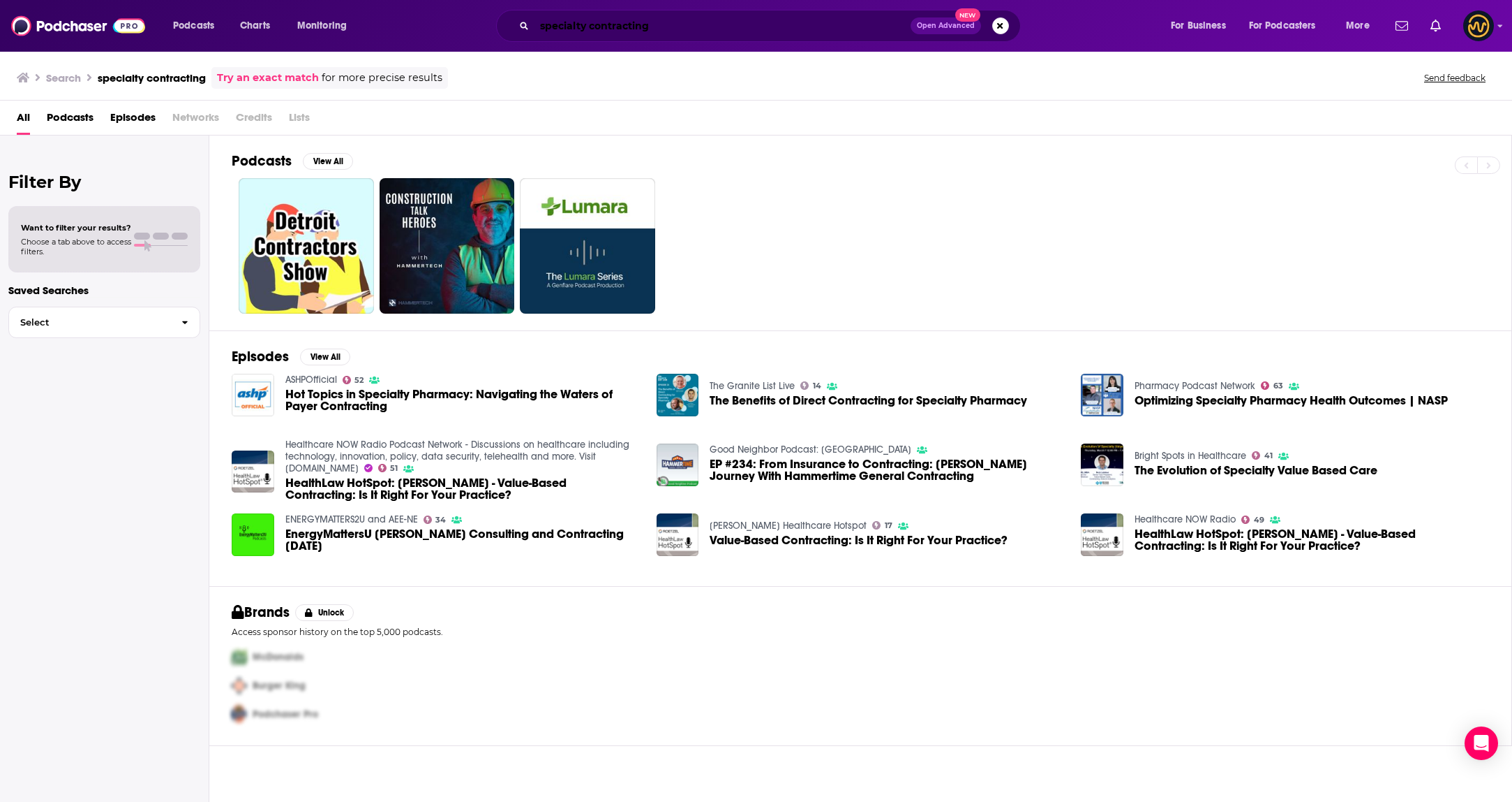
click at [685, 25] on input "specialty contracting" at bounding box center [723, 26] width 376 height 22
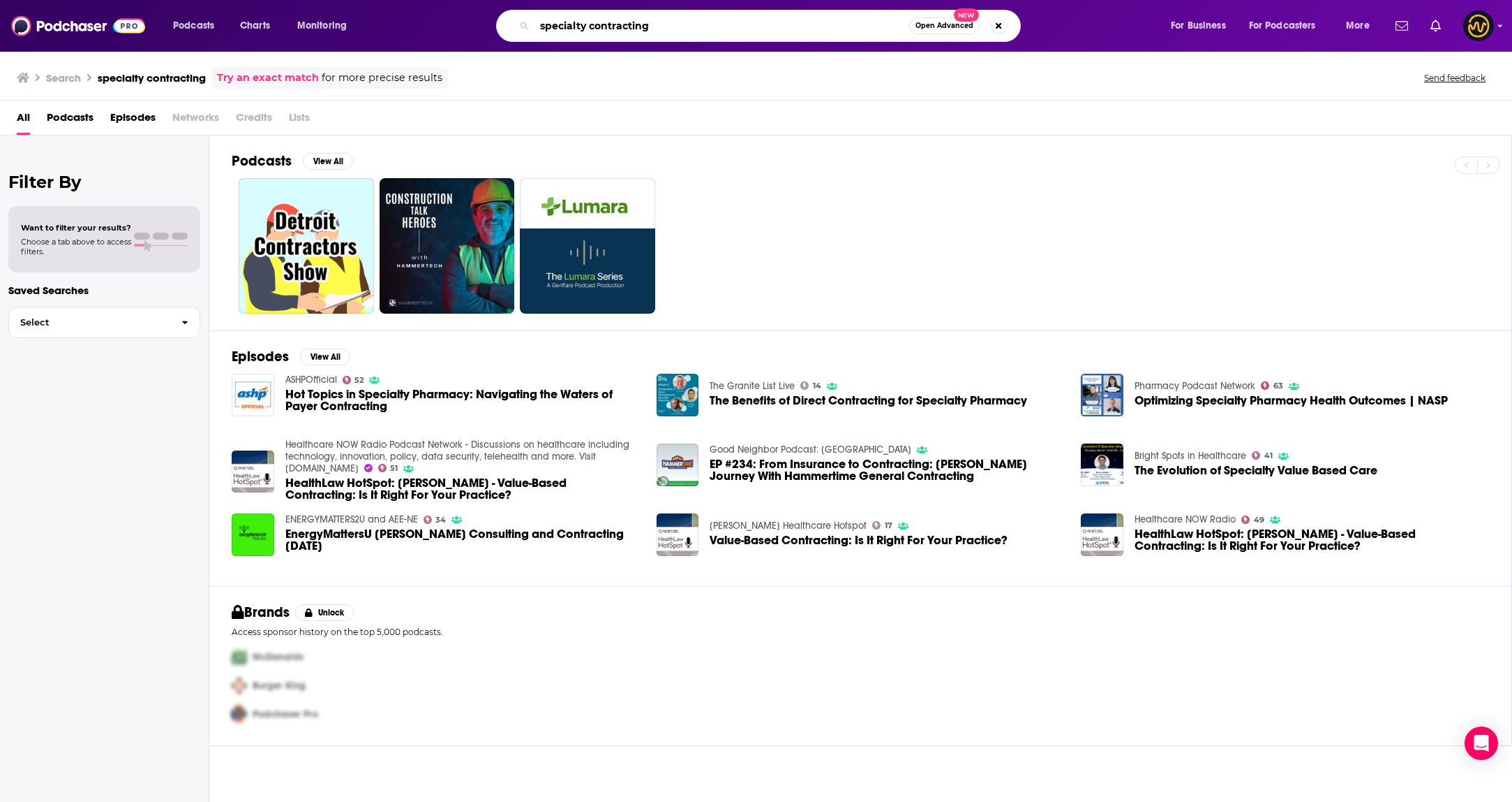
click at [685, 25] on input "specialty contracting" at bounding box center [722, 26] width 375 height 22
type input "trades"
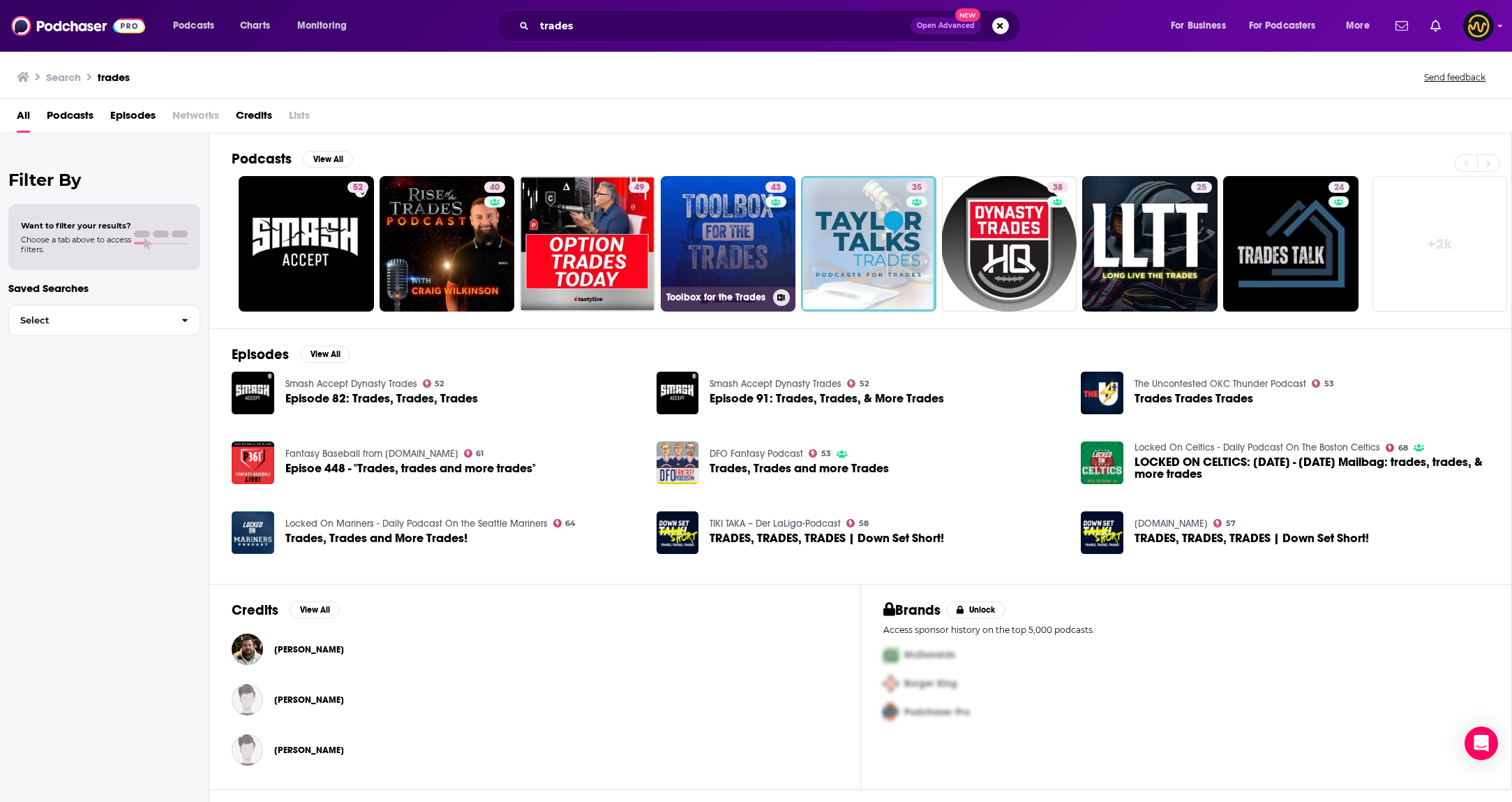
click at [734, 270] on link "43 Toolbox for the Trades" at bounding box center [728, 243] width 135 height 135
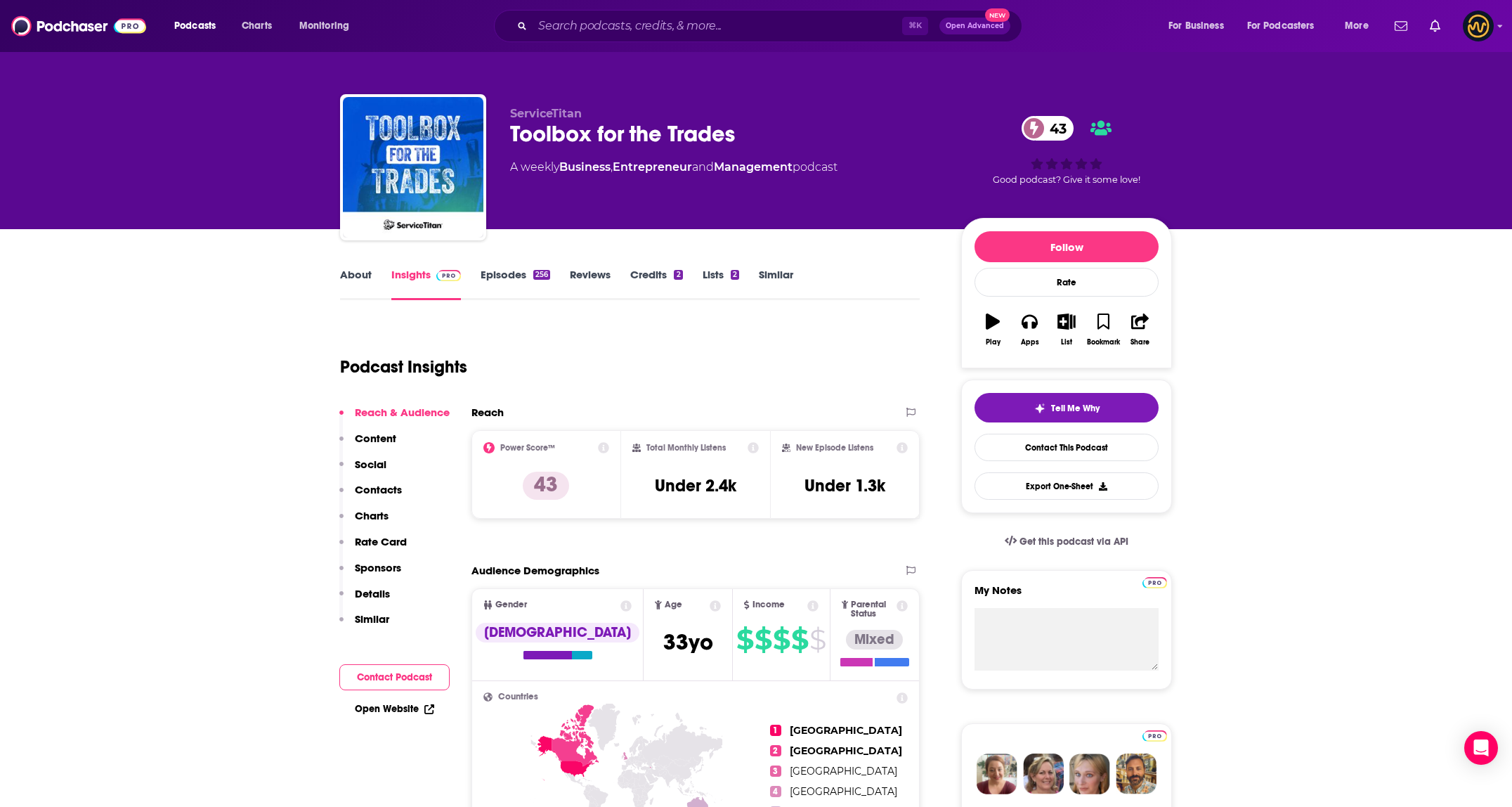
click at [340, 283] on link "About" at bounding box center [355, 284] width 32 height 33
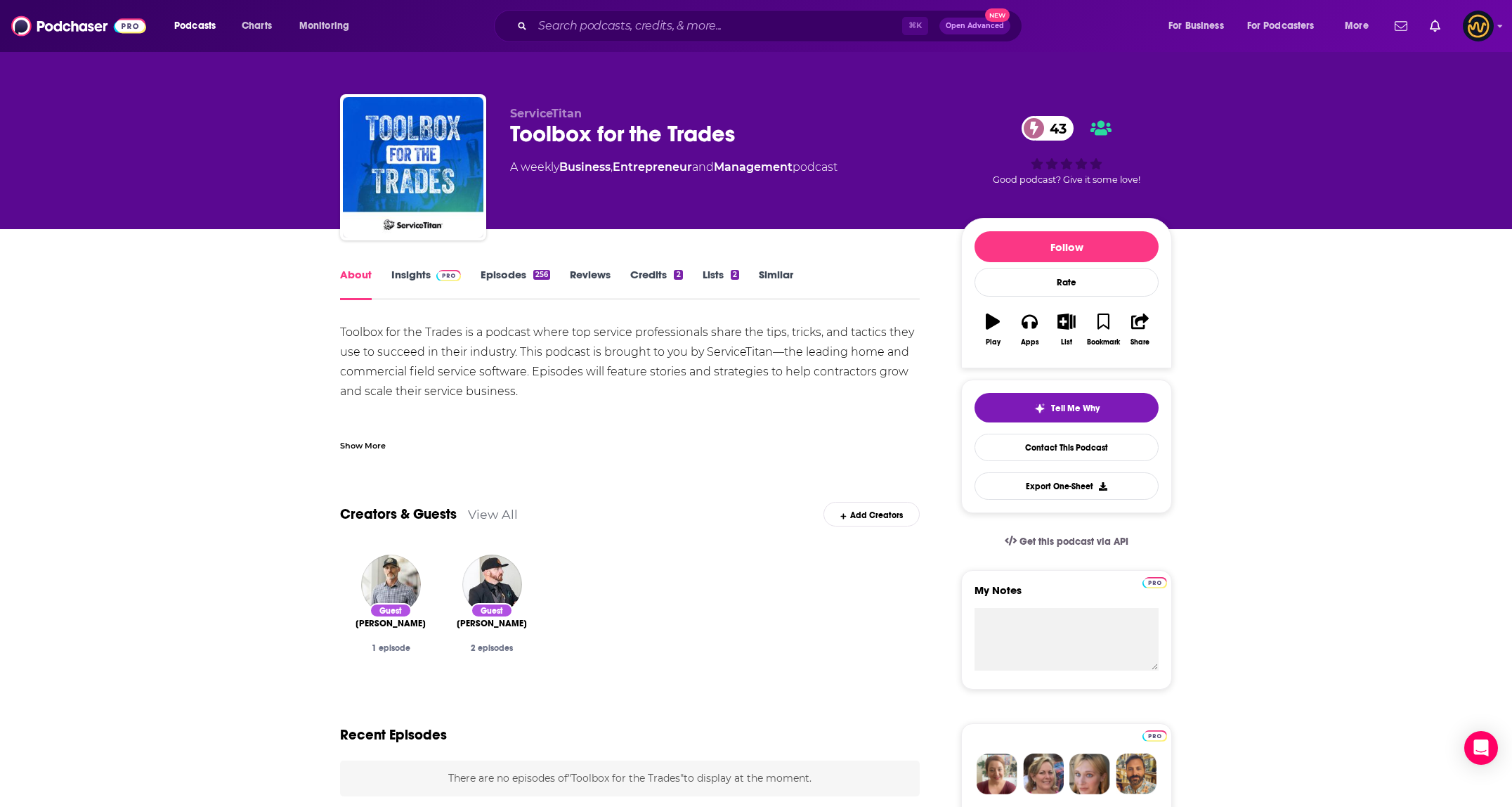
click at [406, 282] on link "Insights" at bounding box center [426, 284] width 69 height 33
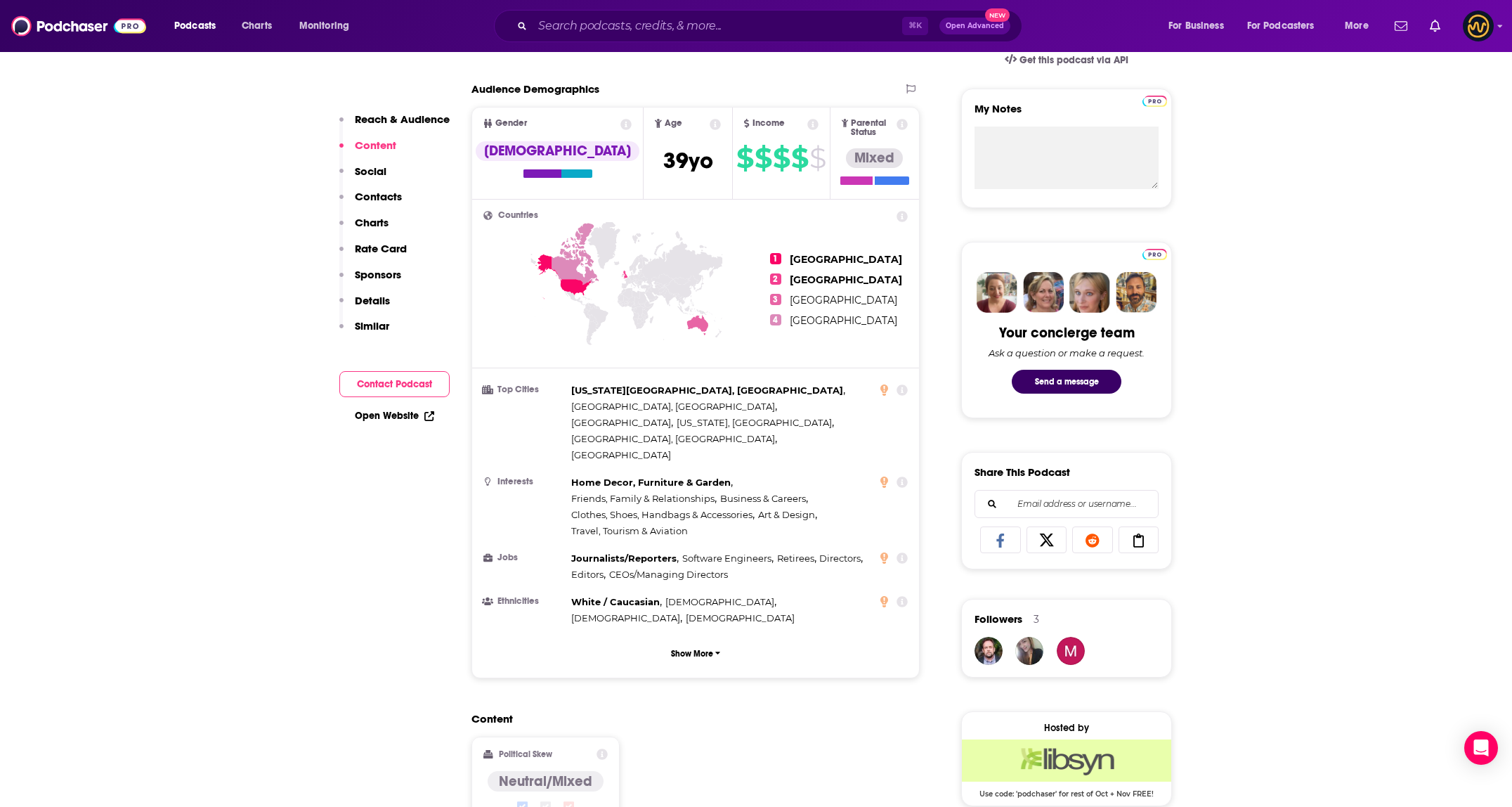
scroll to position [138, 0]
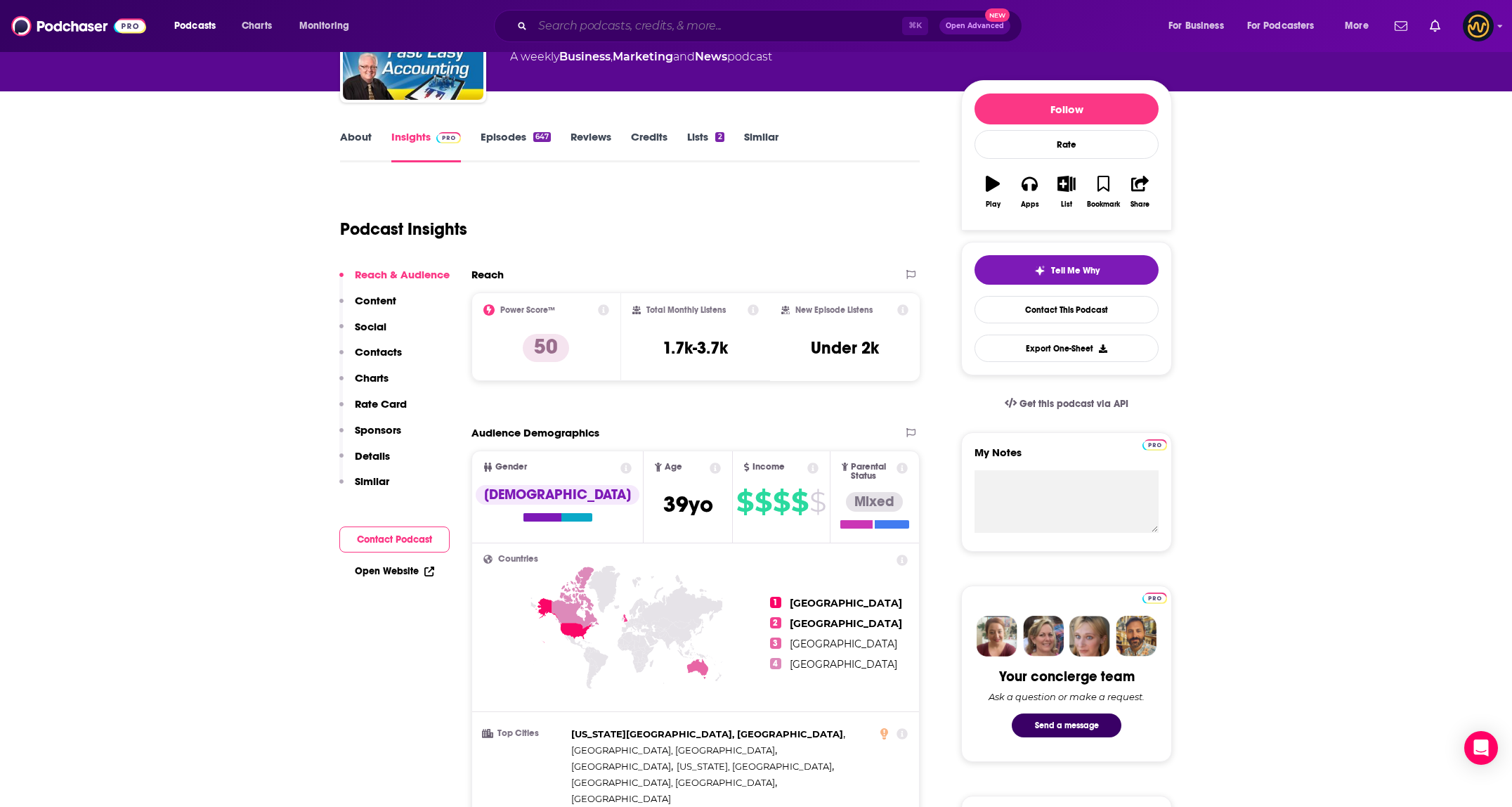
click at [673, 26] on input "Search podcasts, credits, & more..." at bounding box center [717, 26] width 370 height 23
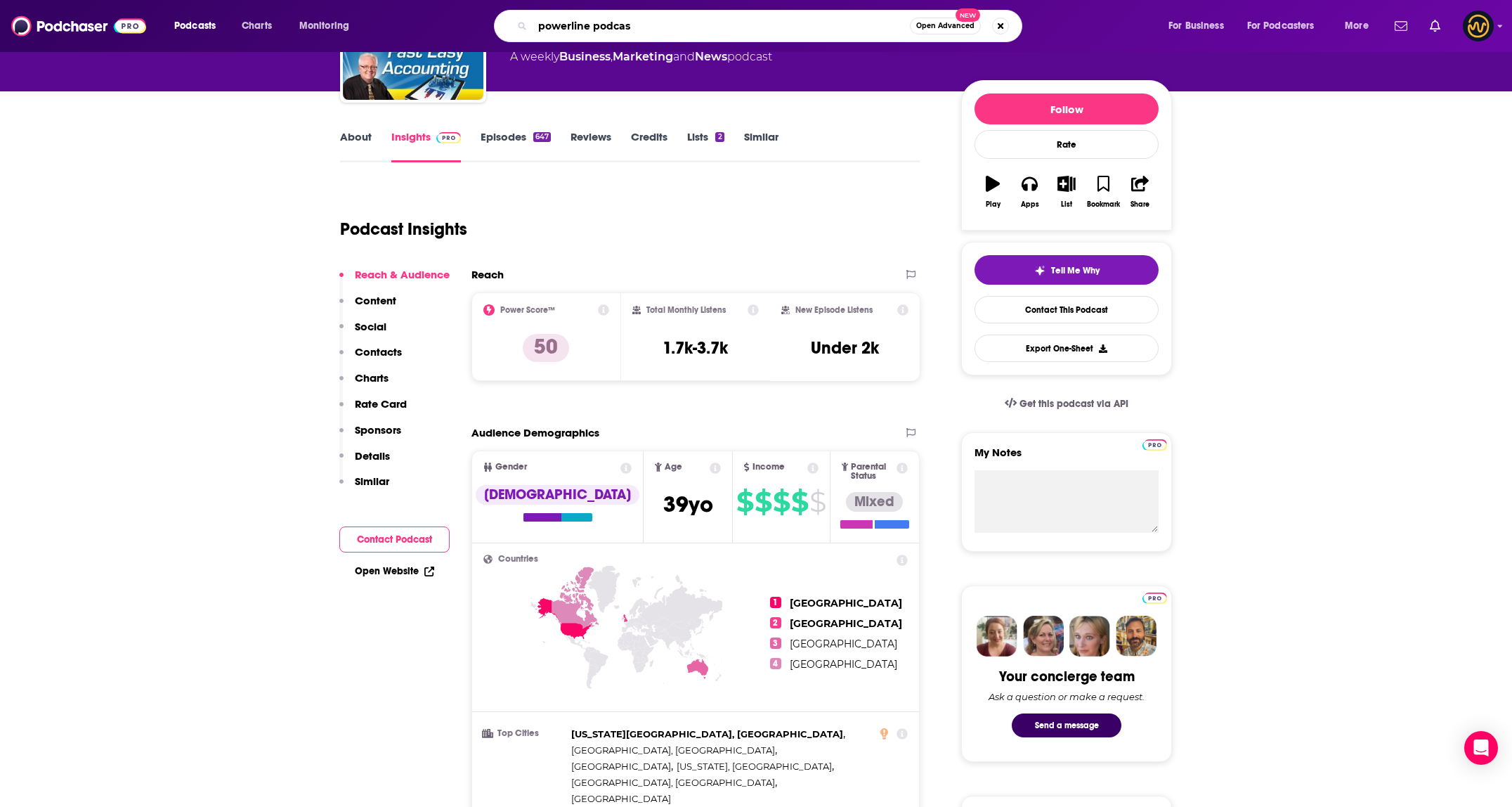
type input "powerline podcast"
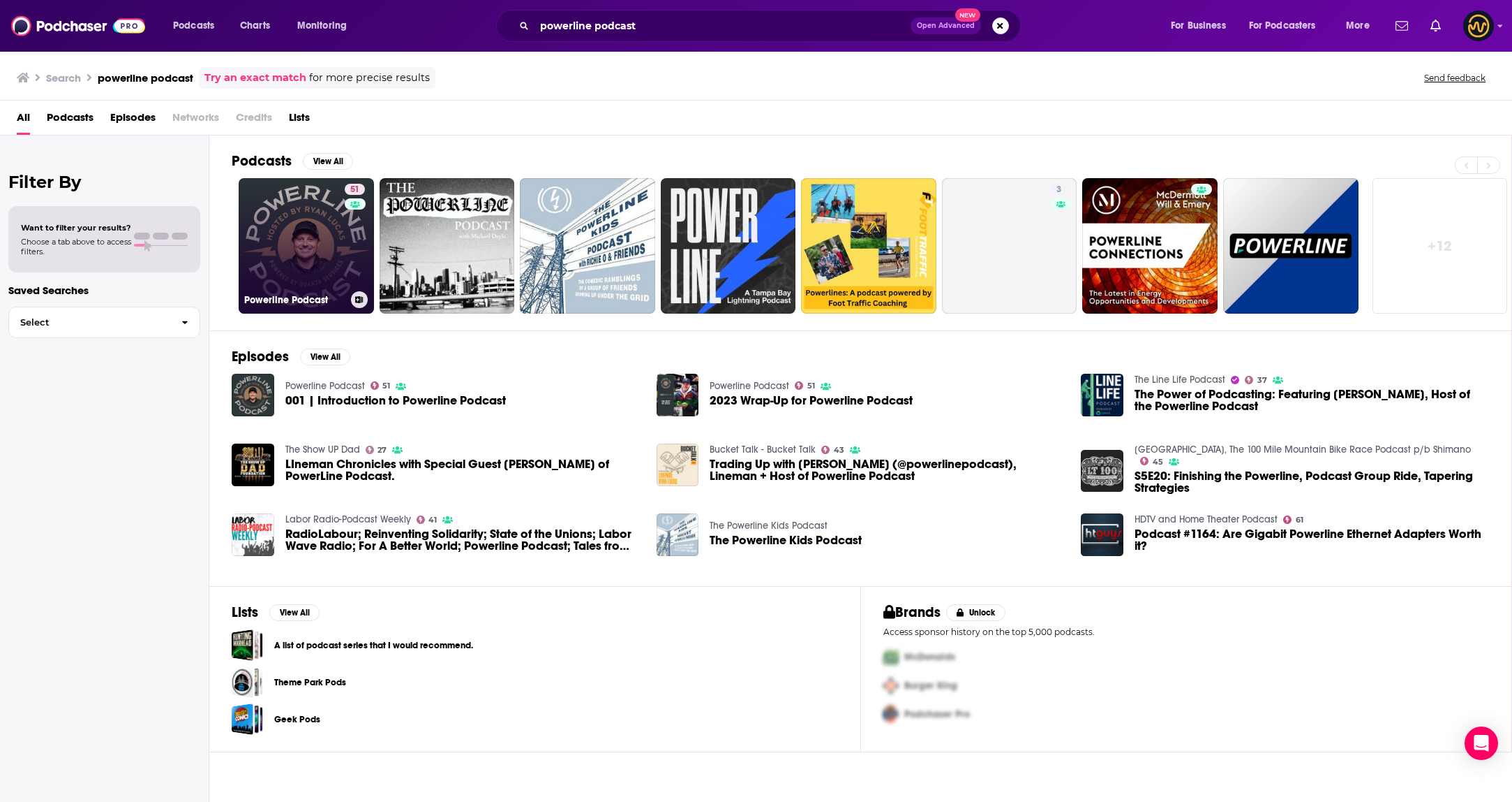
click at [311, 245] on link "51 Powerline Podcast" at bounding box center [306, 245] width 135 height 135
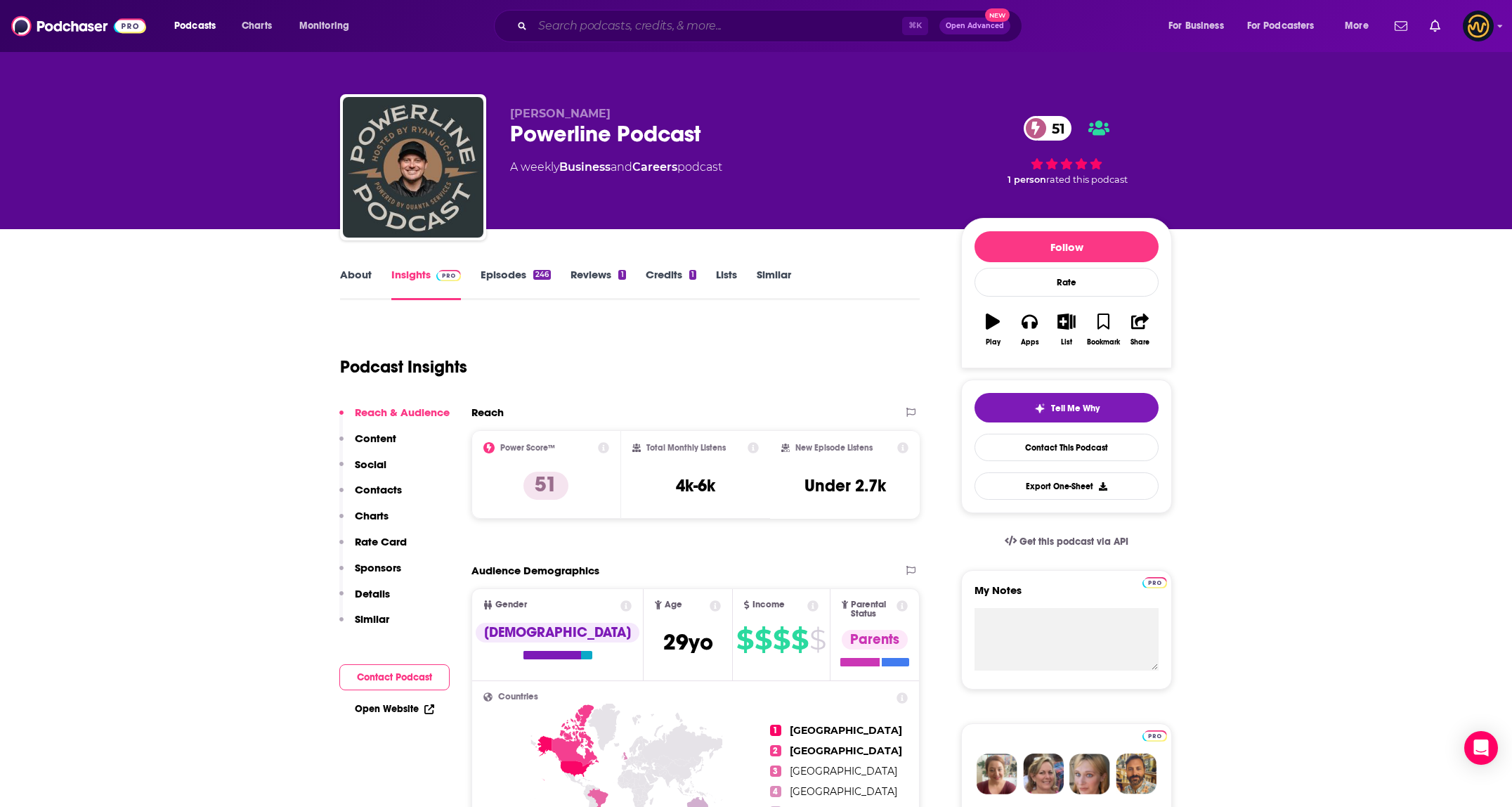
click at [676, 26] on input "Search podcasts, credits, & more..." at bounding box center [717, 26] width 370 height 23
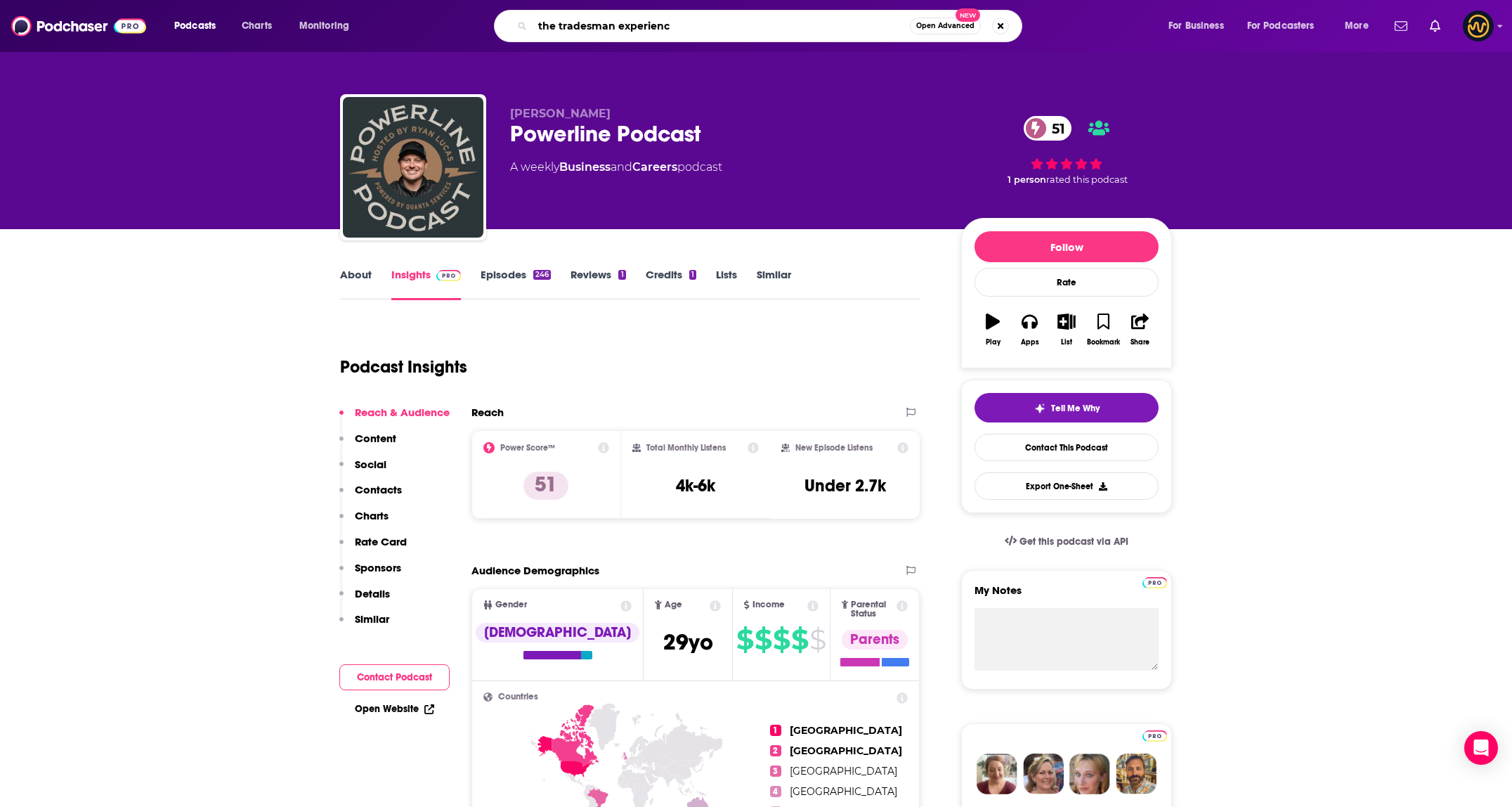
type input "the tradesman experience"
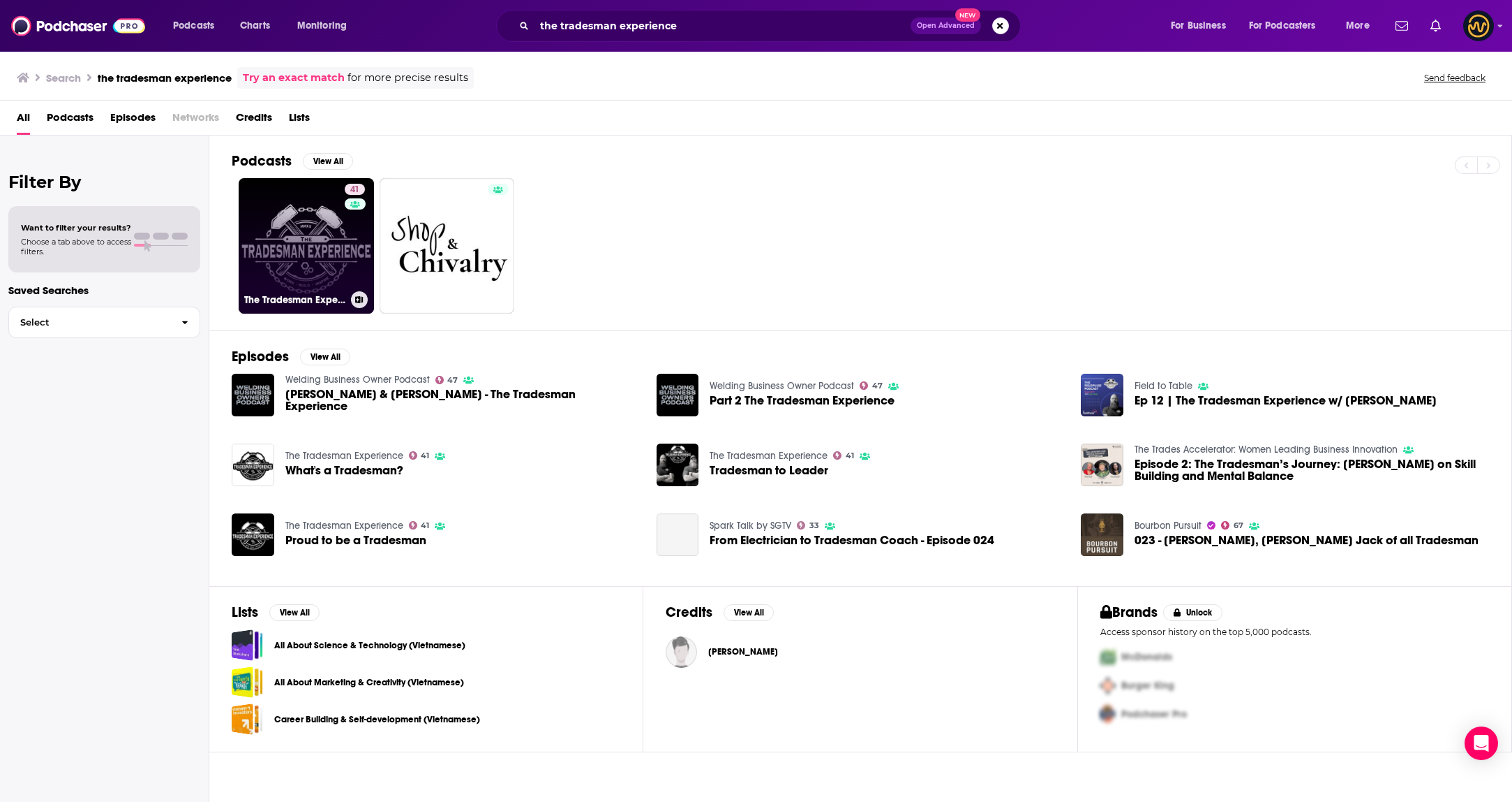
click at [285, 261] on link "41 The Tradesman Experience" at bounding box center [306, 245] width 135 height 135
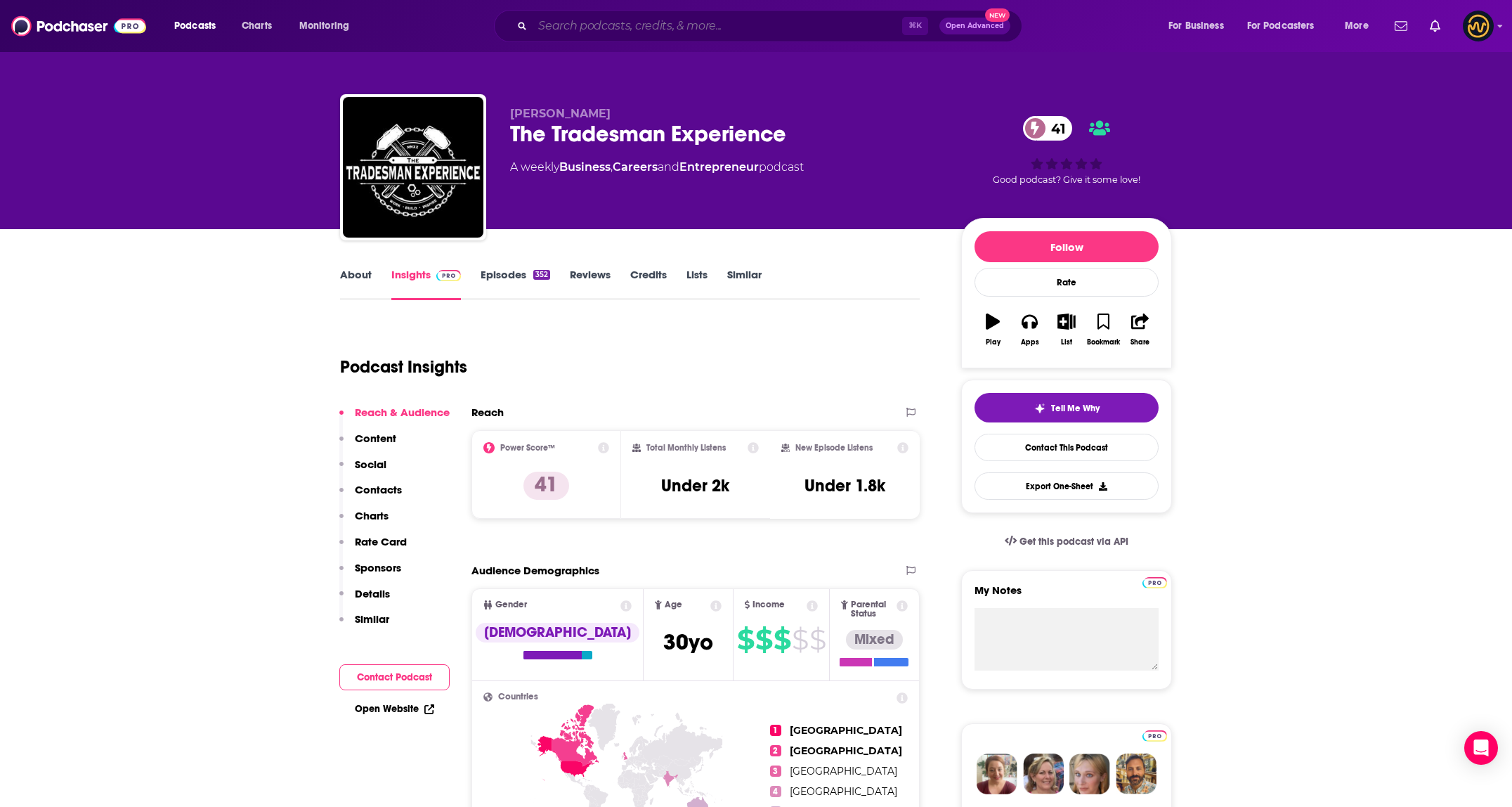
click at [652, 28] on input "Search podcasts, credits, & more..." at bounding box center [717, 26] width 370 height 23
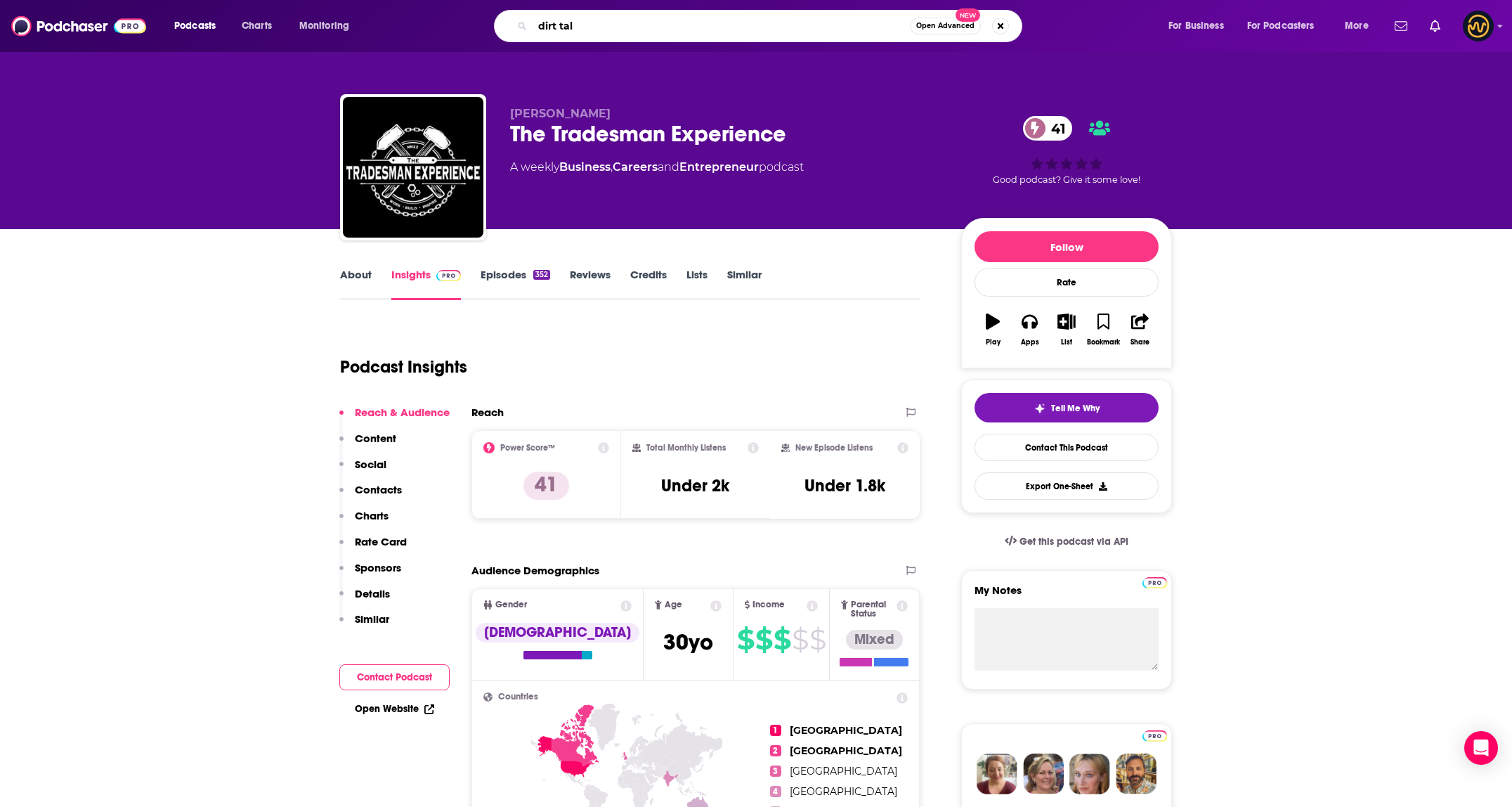
type input "dirt talk"
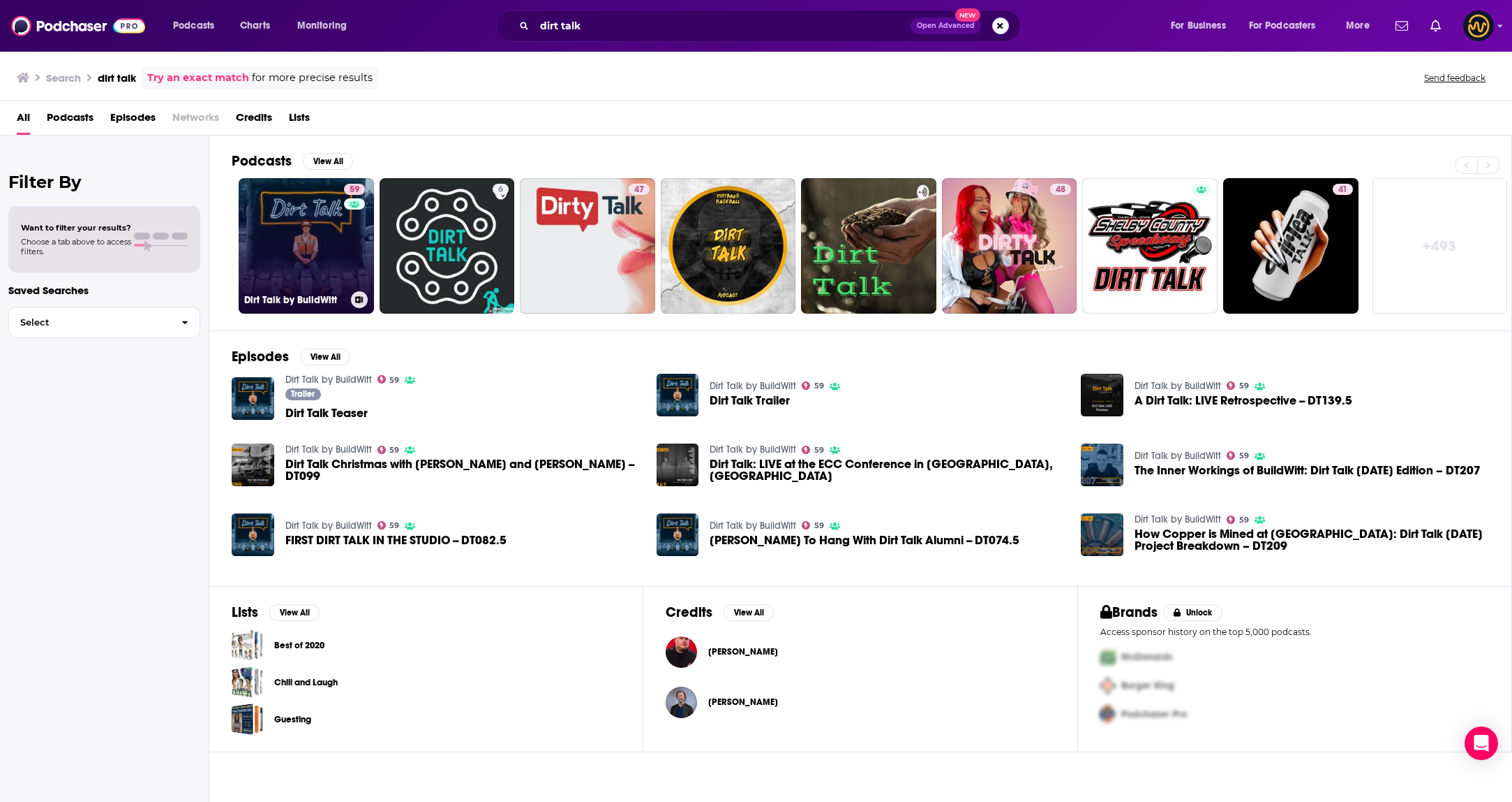
click at [318, 216] on link "59 Dirt Talk by BuildWitt" at bounding box center [306, 245] width 135 height 135
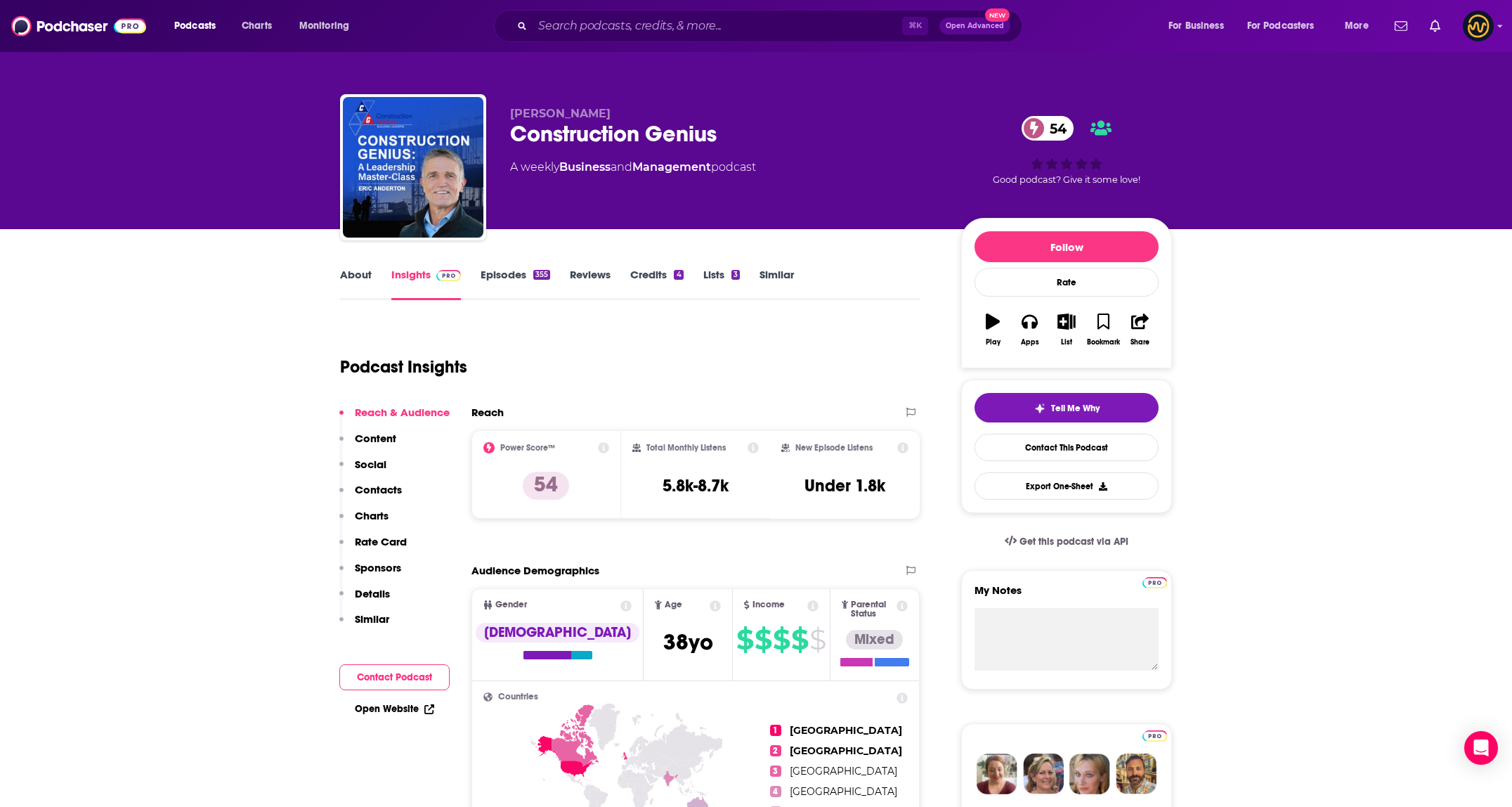
click at [366, 272] on link "About" at bounding box center [355, 284] width 32 height 33
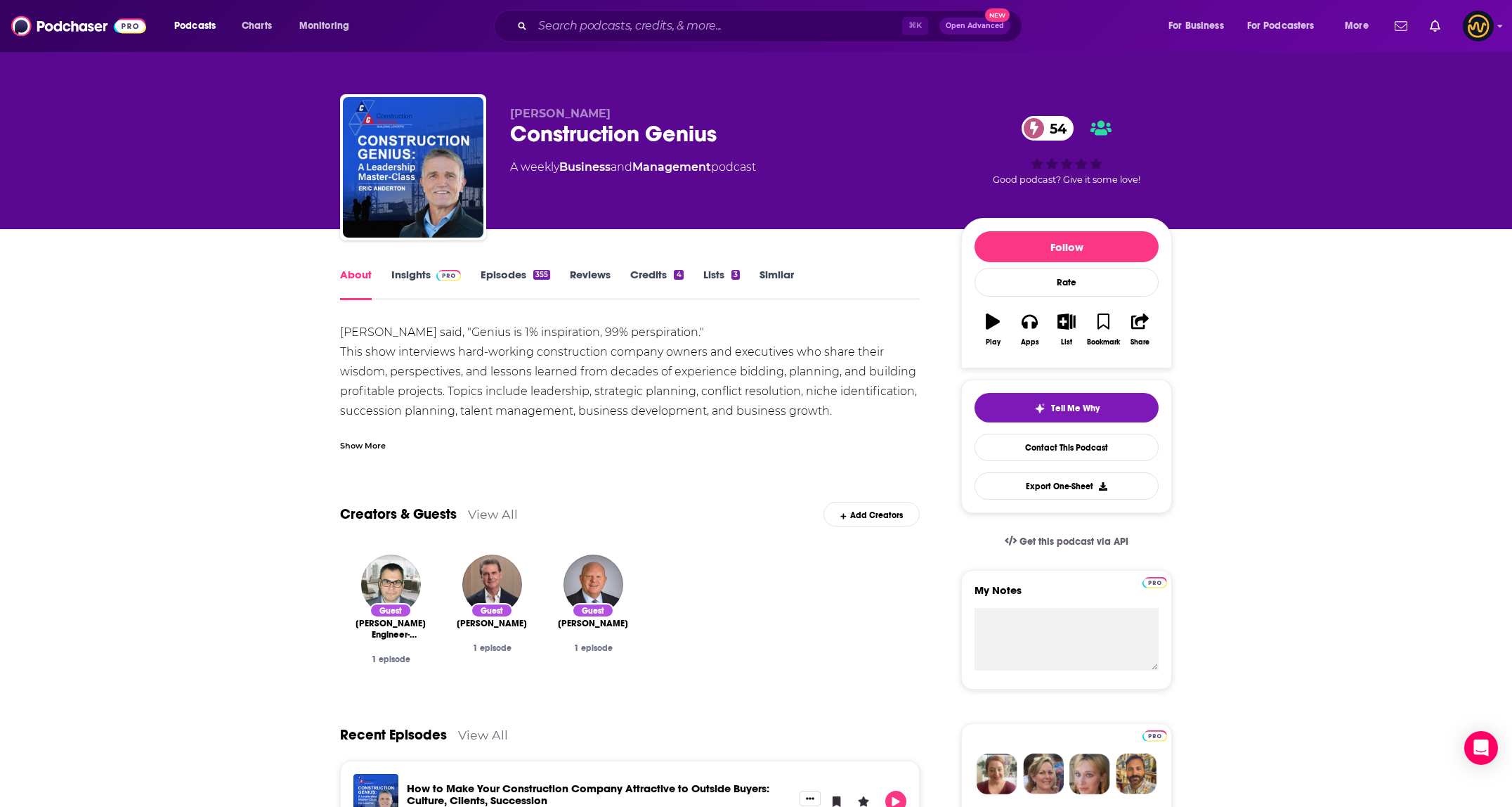
click at [403, 280] on link "Insights" at bounding box center [426, 284] width 69 height 33
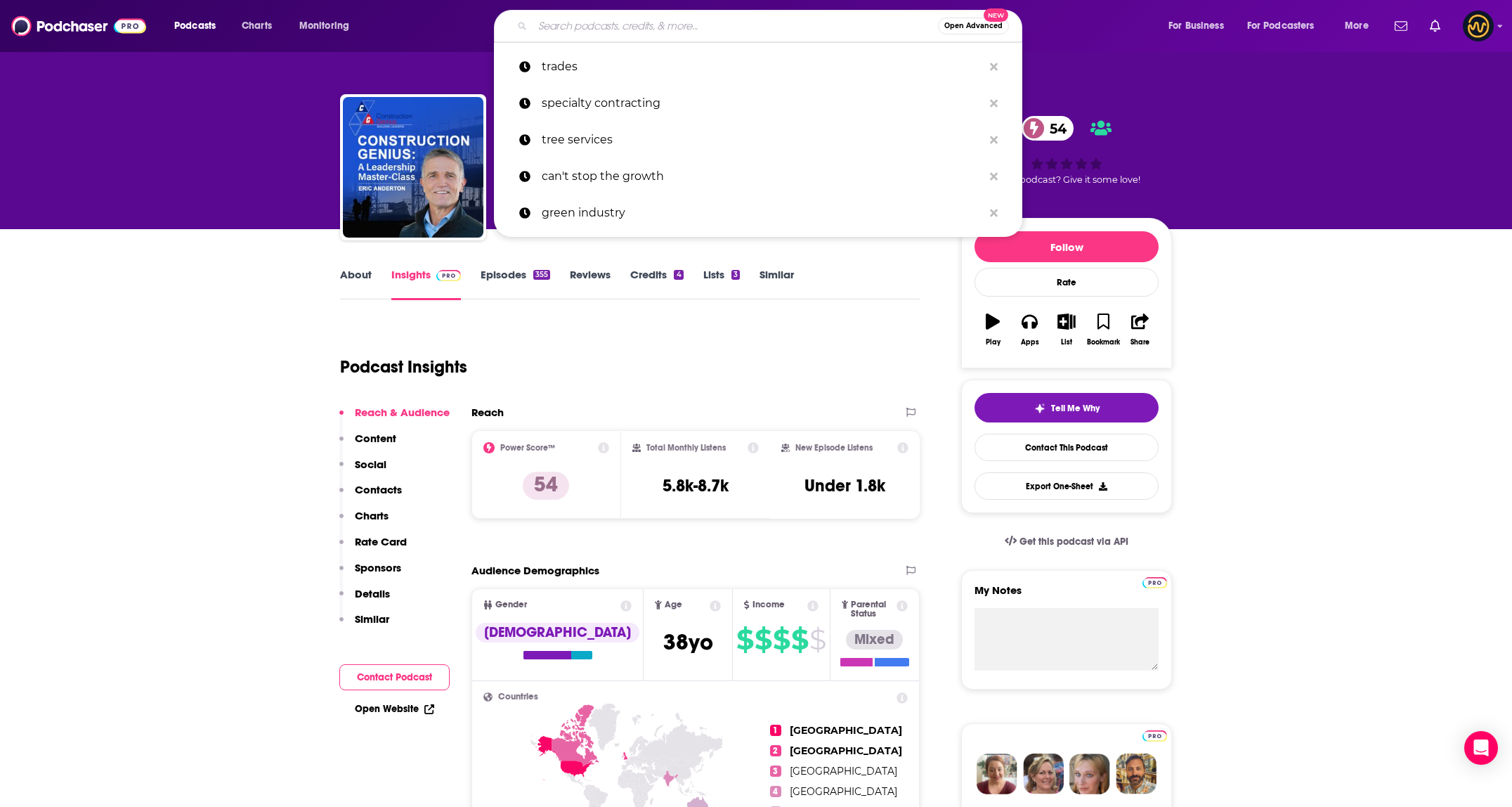
click at [630, 29] on input "Search podcasts, credits, & more..." at bounding box center [735, 26] width 406 height 23
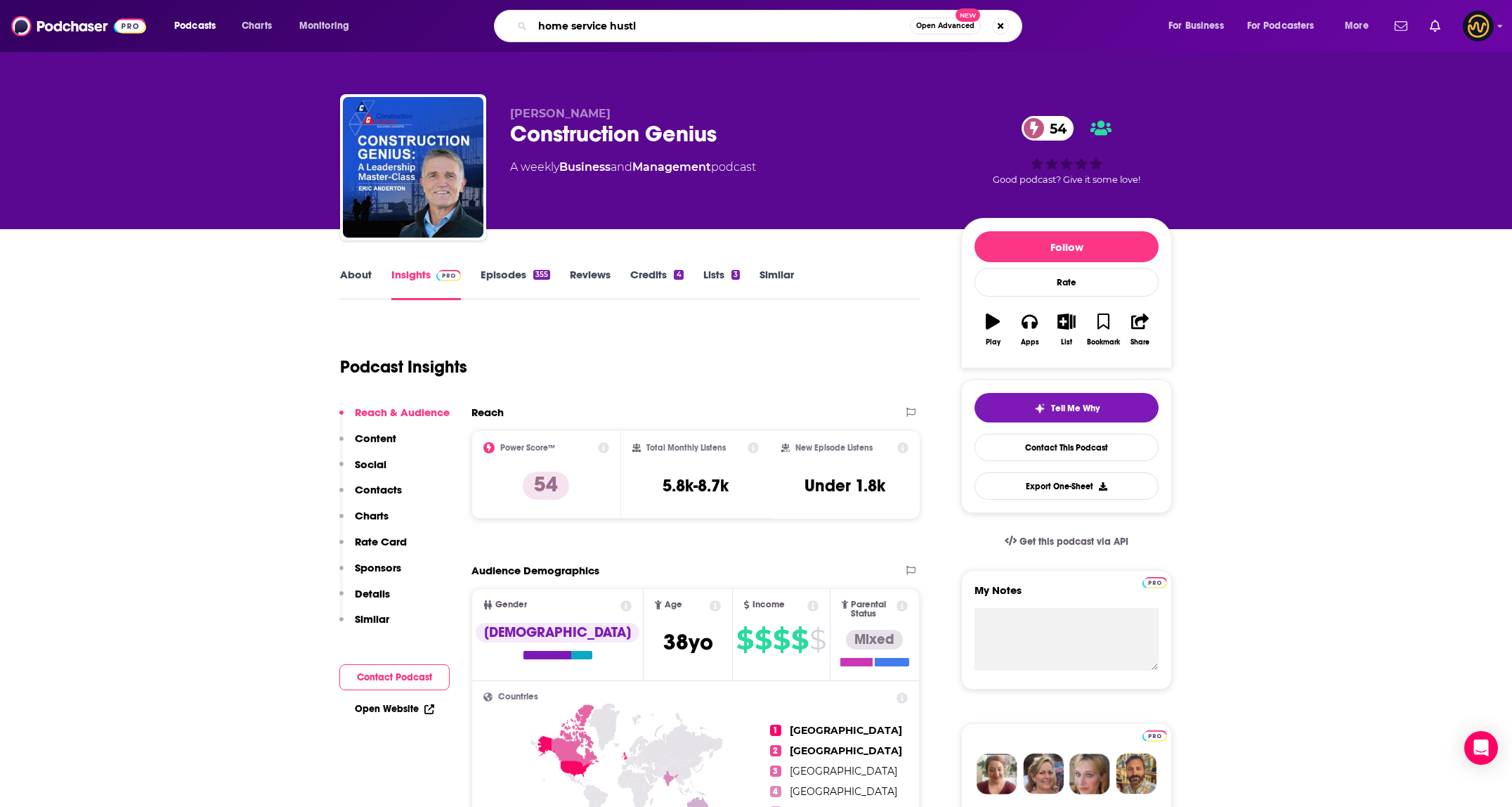
type input "home service hustle"
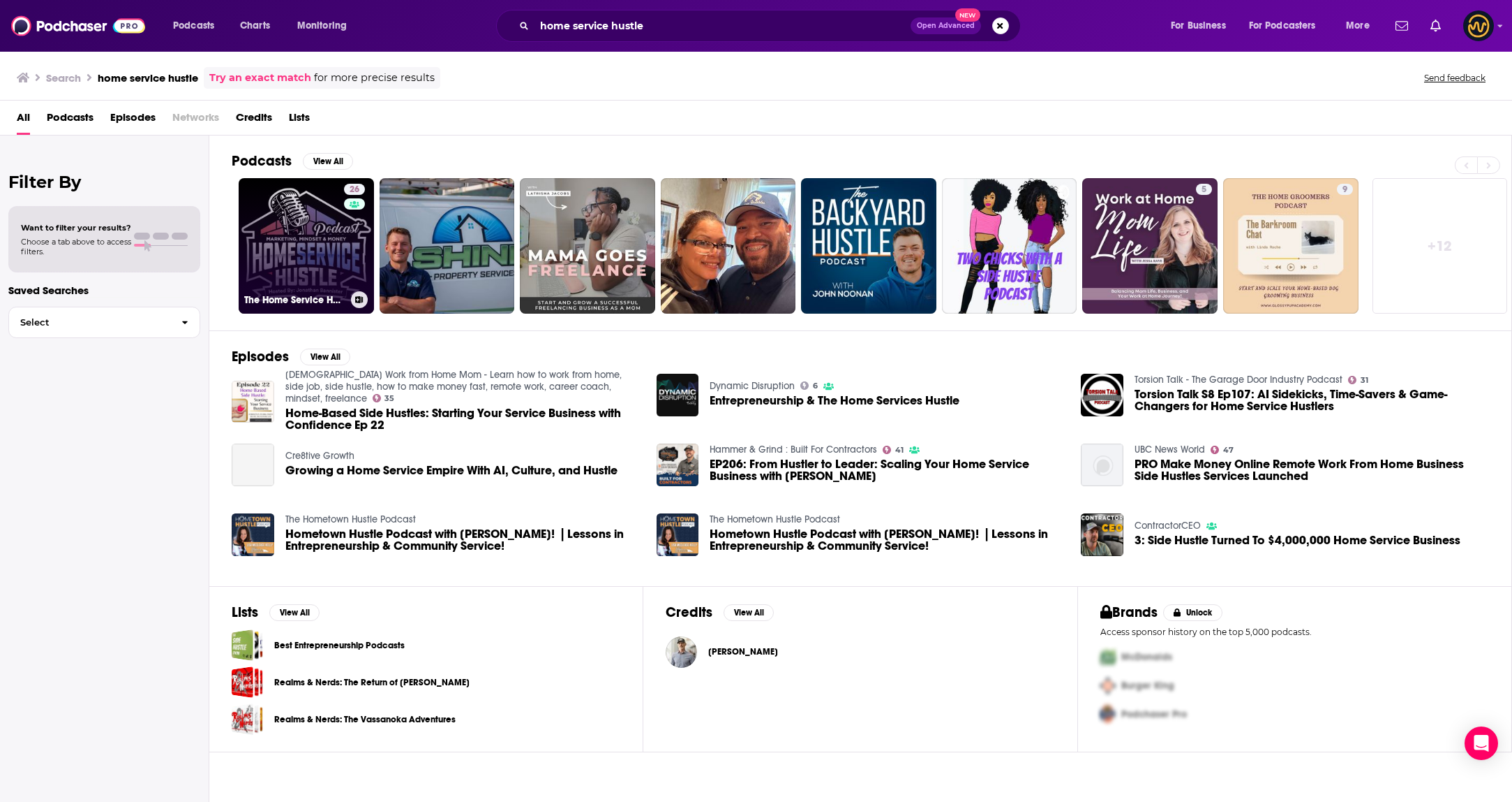
click at [297, 225] on link "26 The Home Service Hustle" at bounding box center [306, 245] width 135 height 135
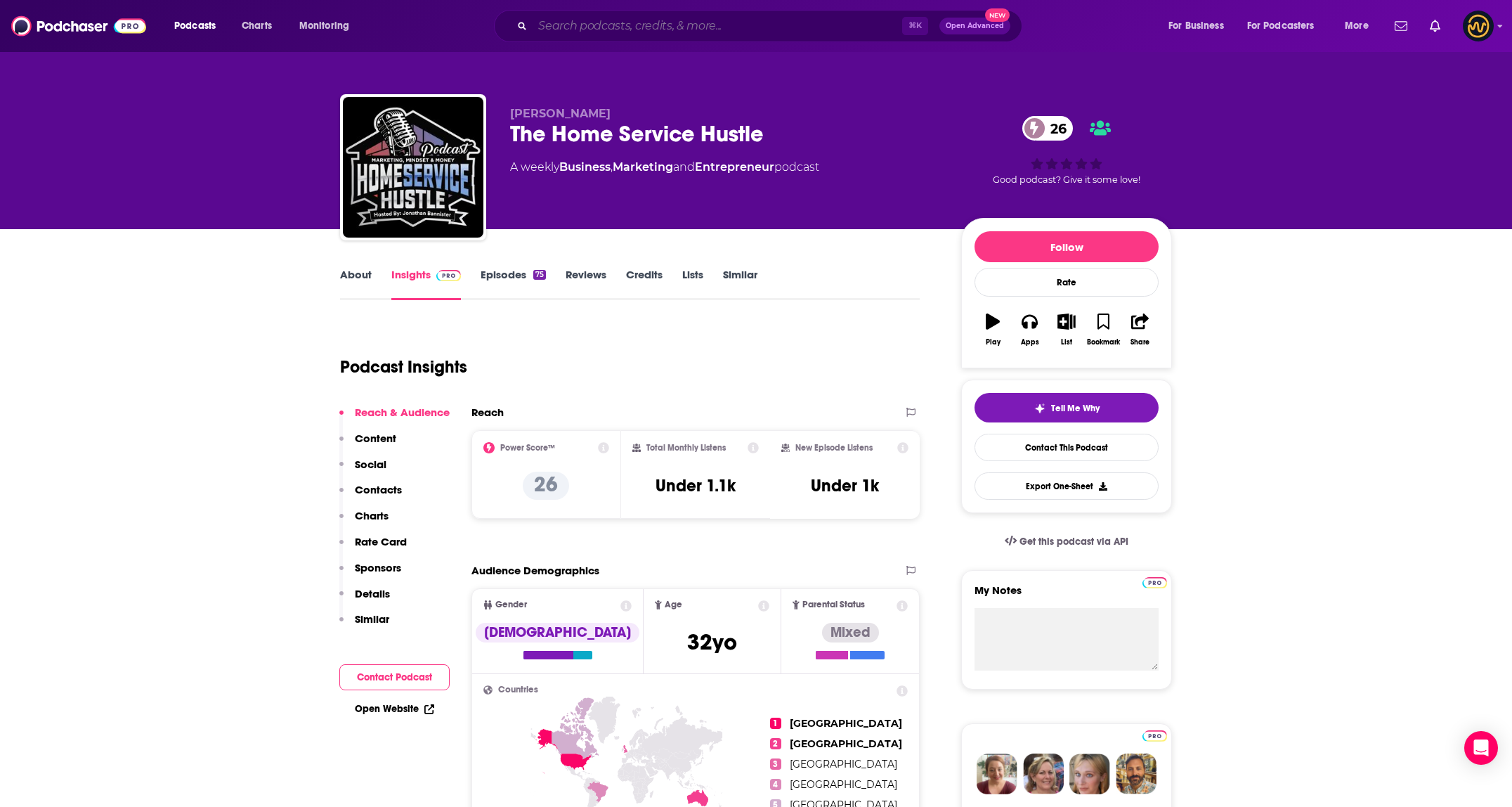
click at [683, 17] on input "Search podcasts, credits, & more..." at bounding box center [717, 26] width 370 height 23
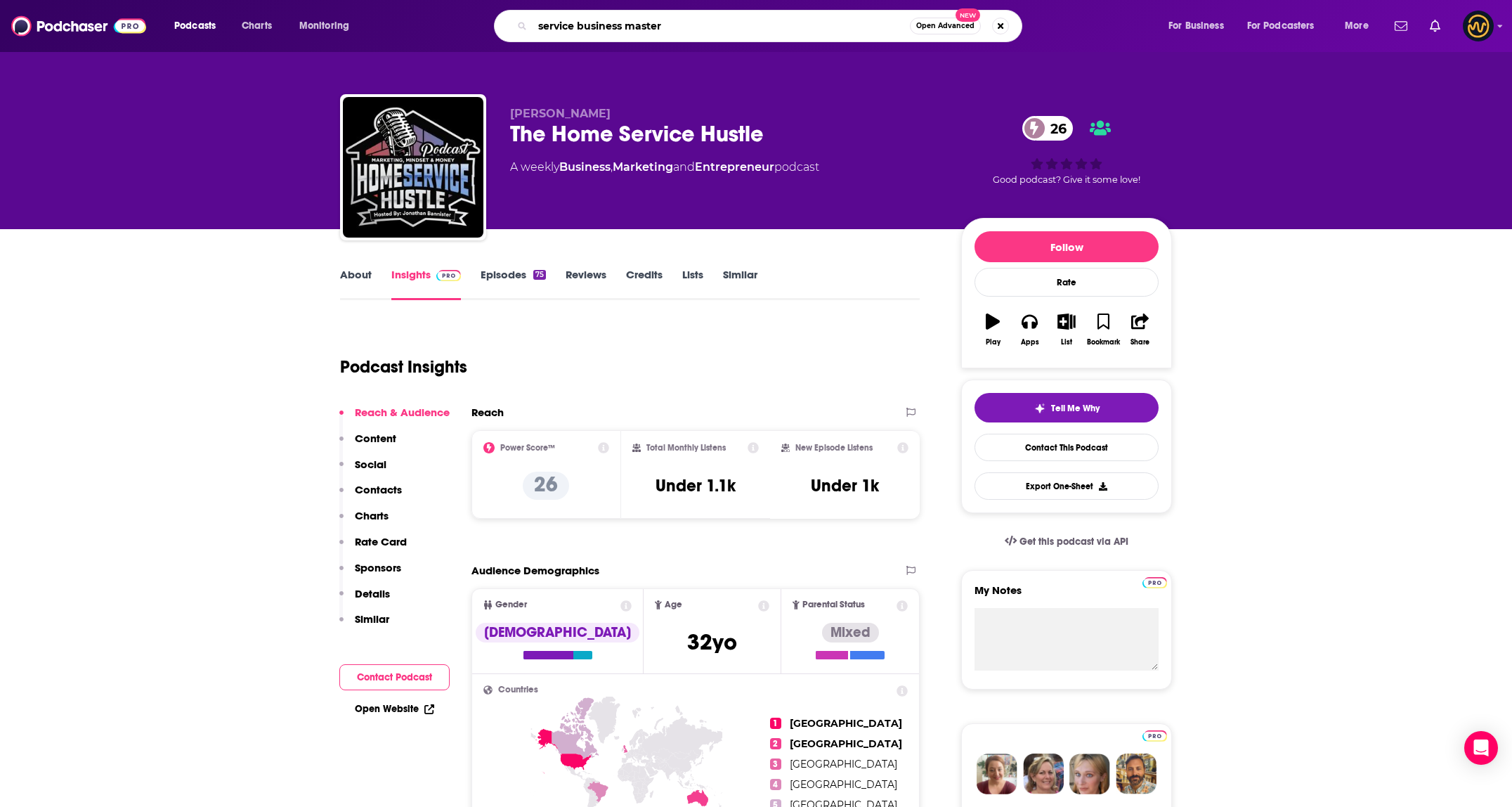
type input "service business mastery"
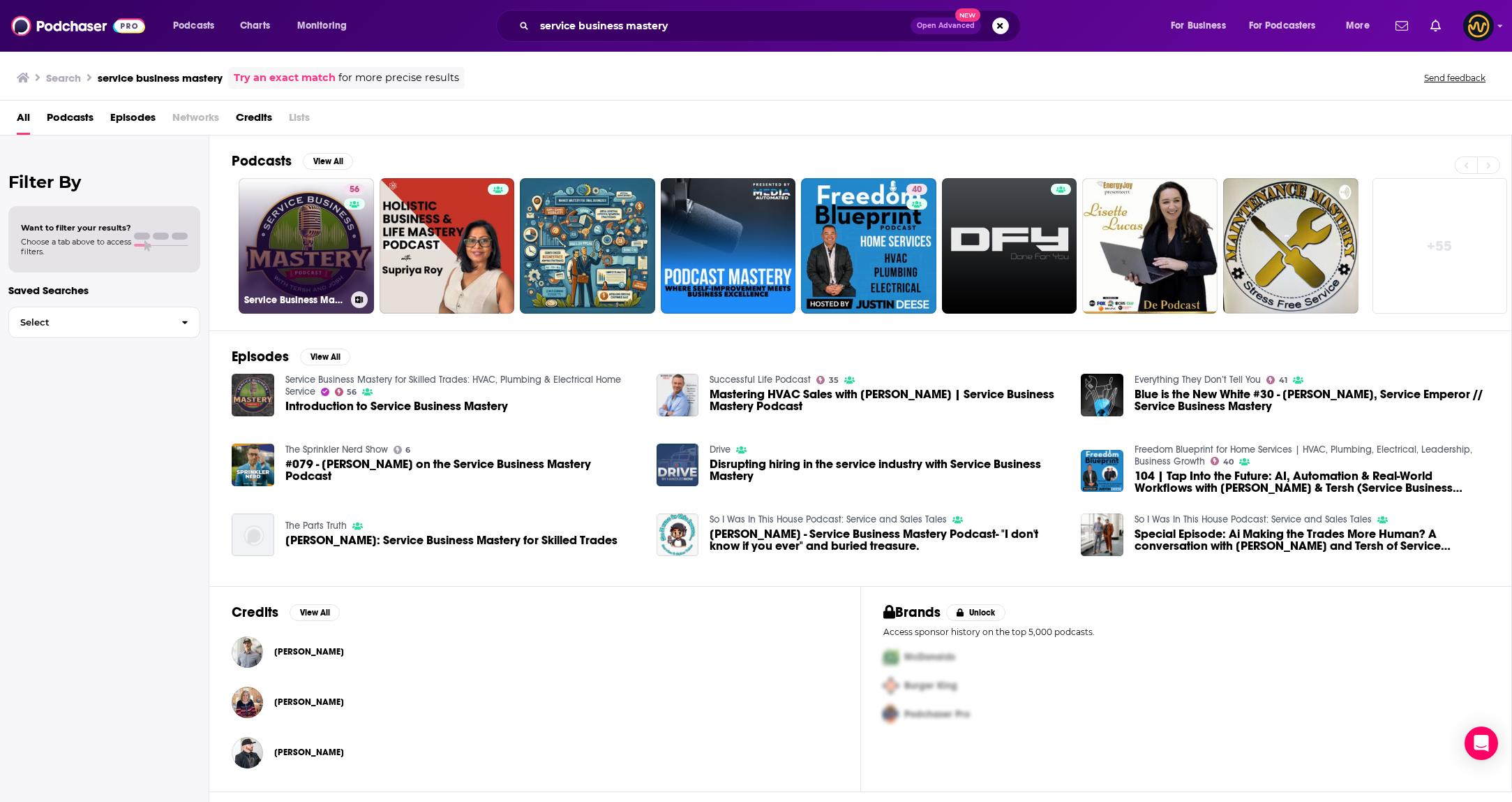
click at [284, 225] on link "56 Service Business Mastery for Skilled Trades: HVAC, Plumbing & Electrical Hom…" at bounding box center [306, 245] width 135 height 135
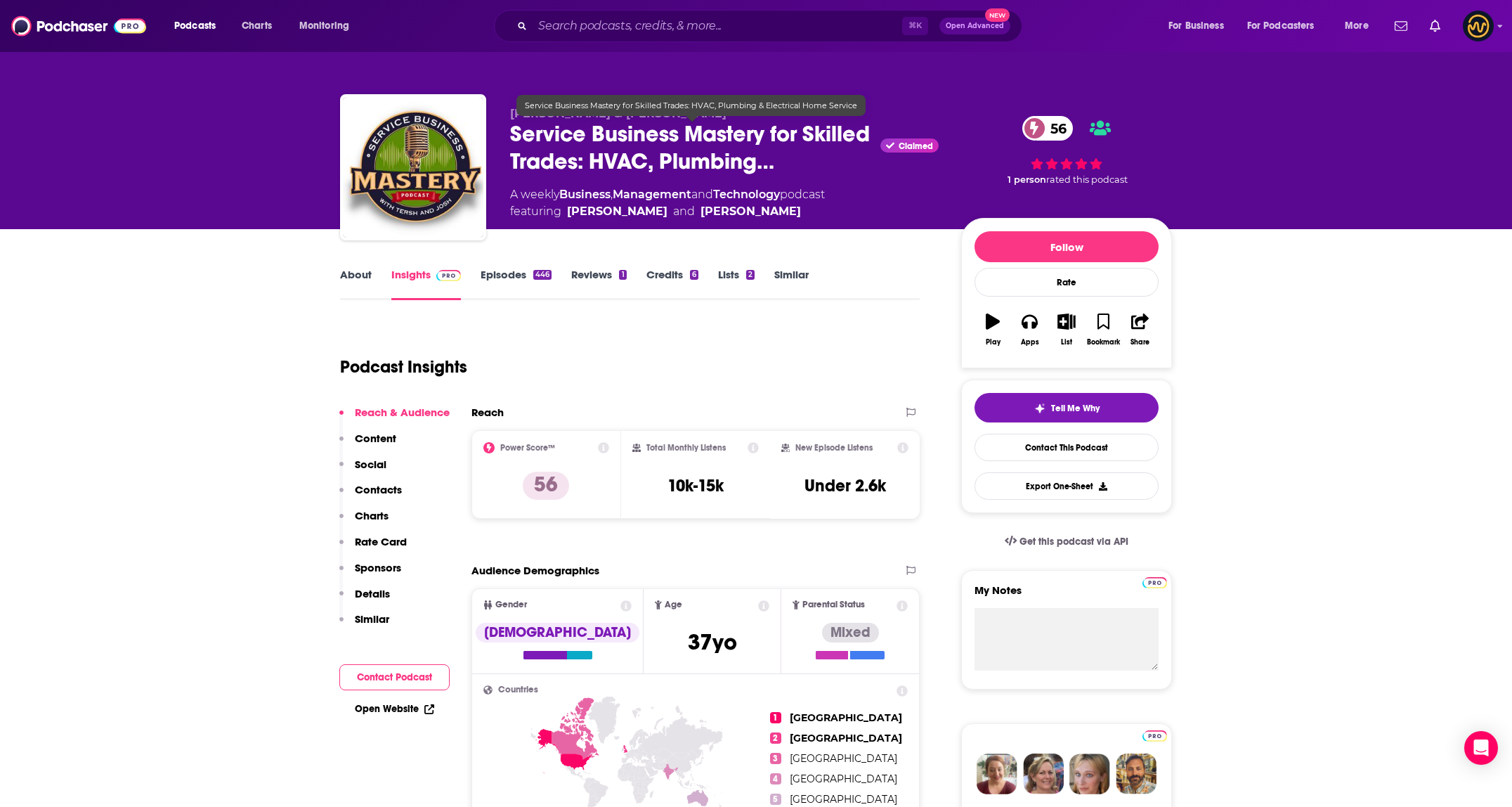
click at [589, 159] on span "Service Business Mastery for Skilled Trades: HVAC, Plumbing…" at bounding box center [692, 148] width 365 height 55
drag, startPoint x: 596, startPoint y: 161, endPoint x: 755, endPoint y: 168, distance: 159.2
click at [755, 168] on span "Service Business Mastery for Skilled Trades: HVAC, Plumbing…" at bounding box center [692, 148] width 365 height 55
copy h2 "HVAC, Plumbing"
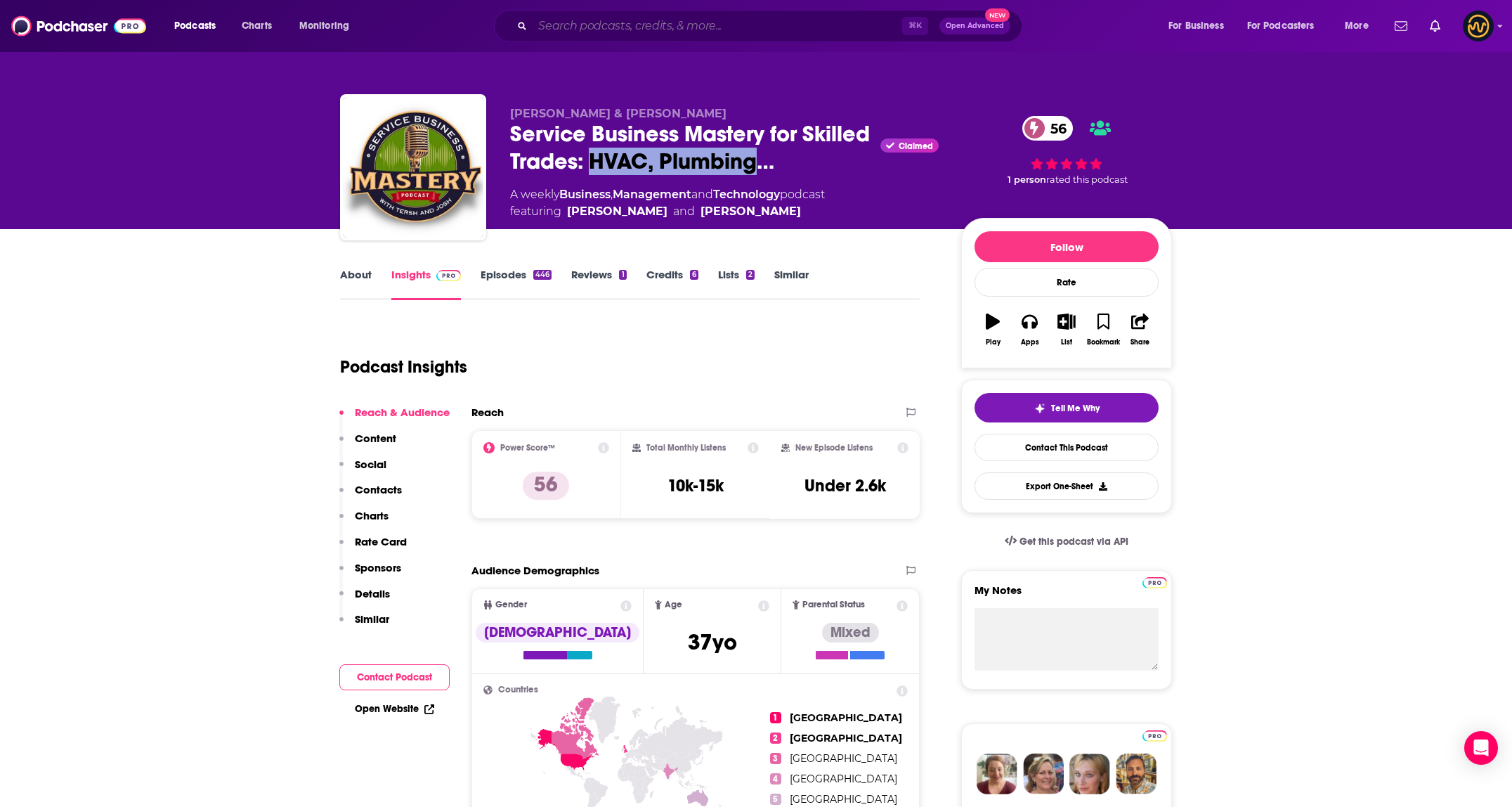
click at [734, 33] on input "Search podcasts, credits, & more..." at bounding box center [717, 26] width 370 height 23
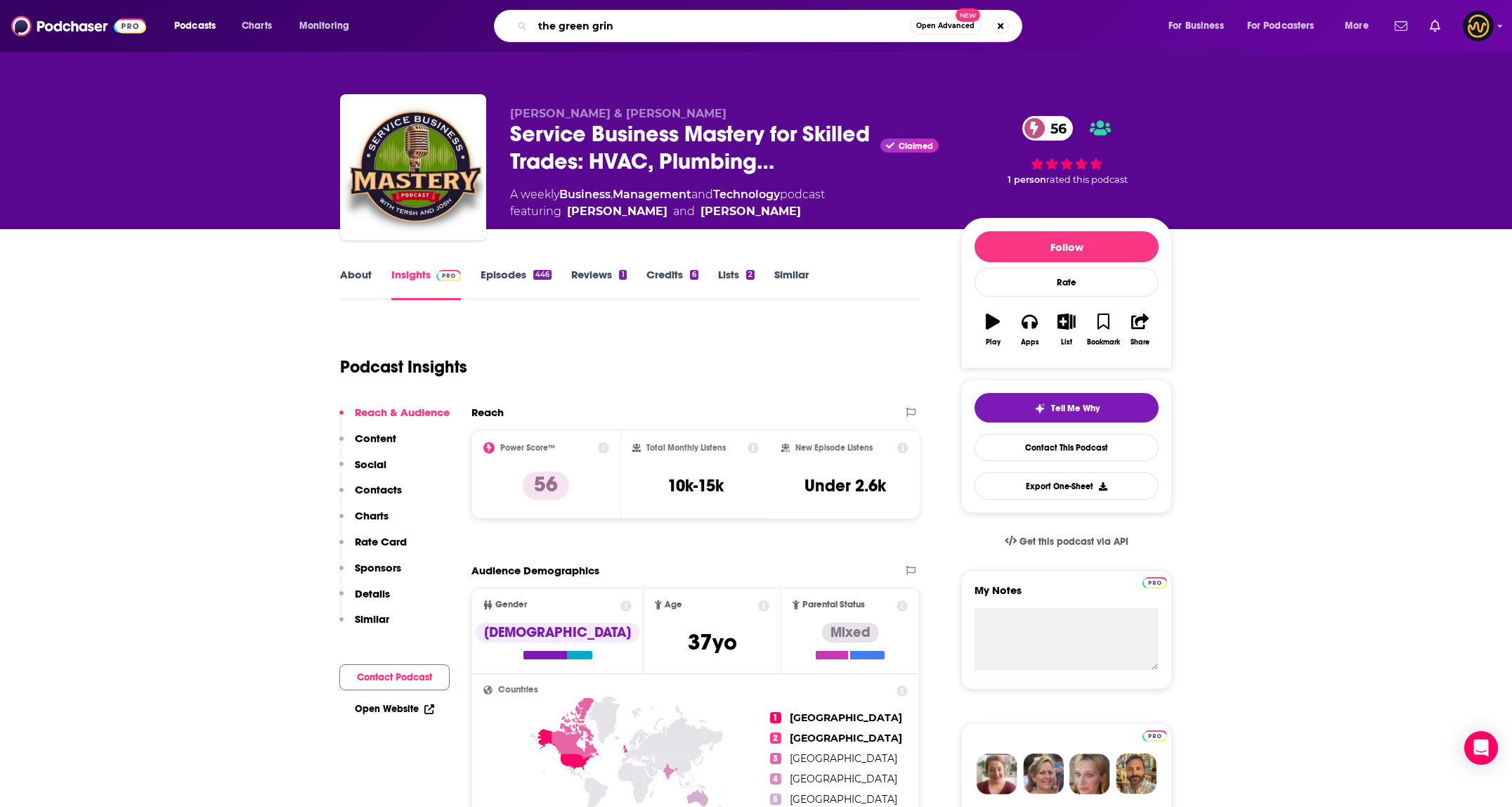
type input "the green grind"
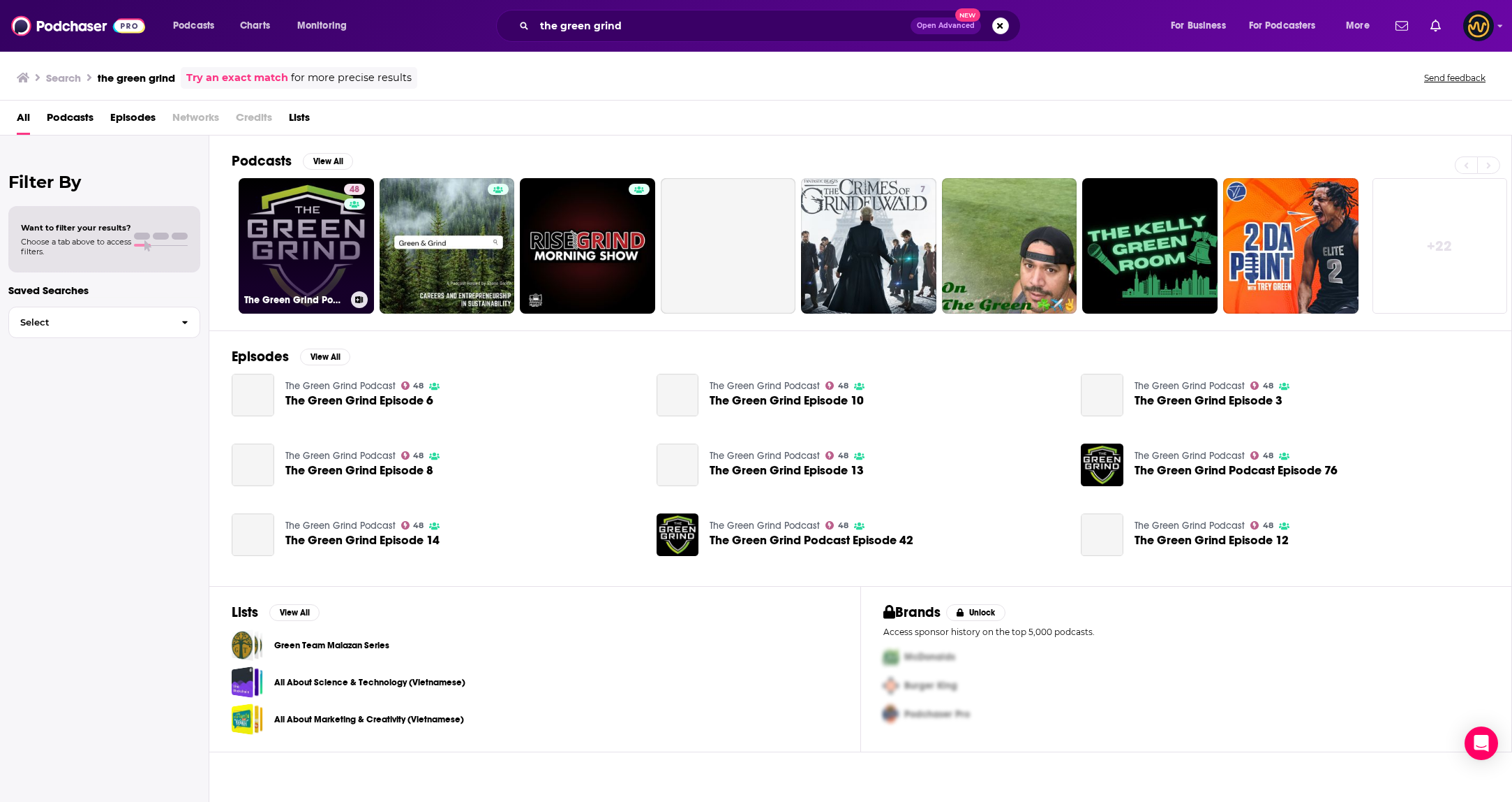
click at [280, 236] on link "48 The Green Grind Podcast" at bounding box center [306, 245] width 135 height 135
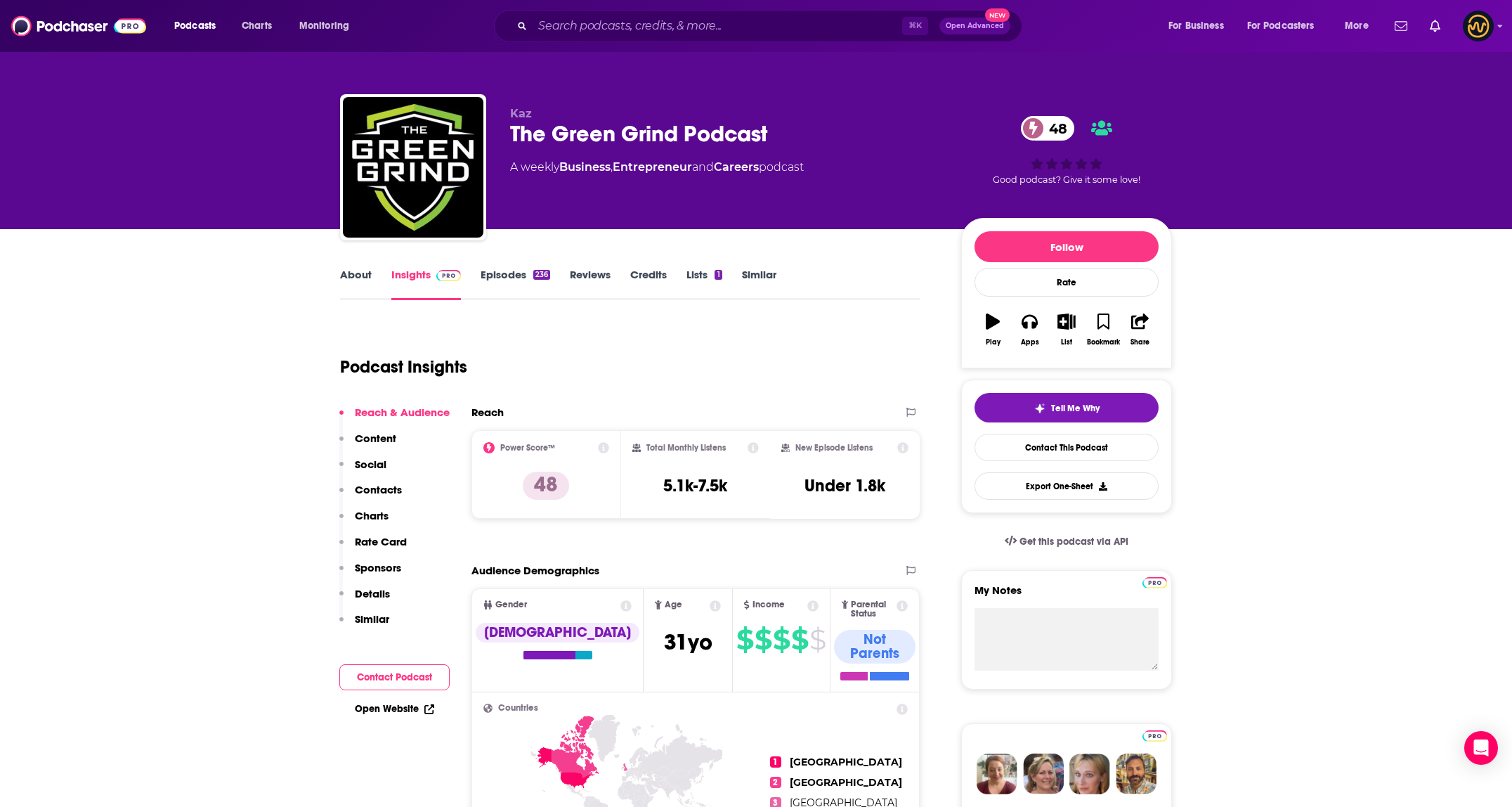
click at [356, 271] on link "About" at bounding box center [355, 284] width 32 height 33
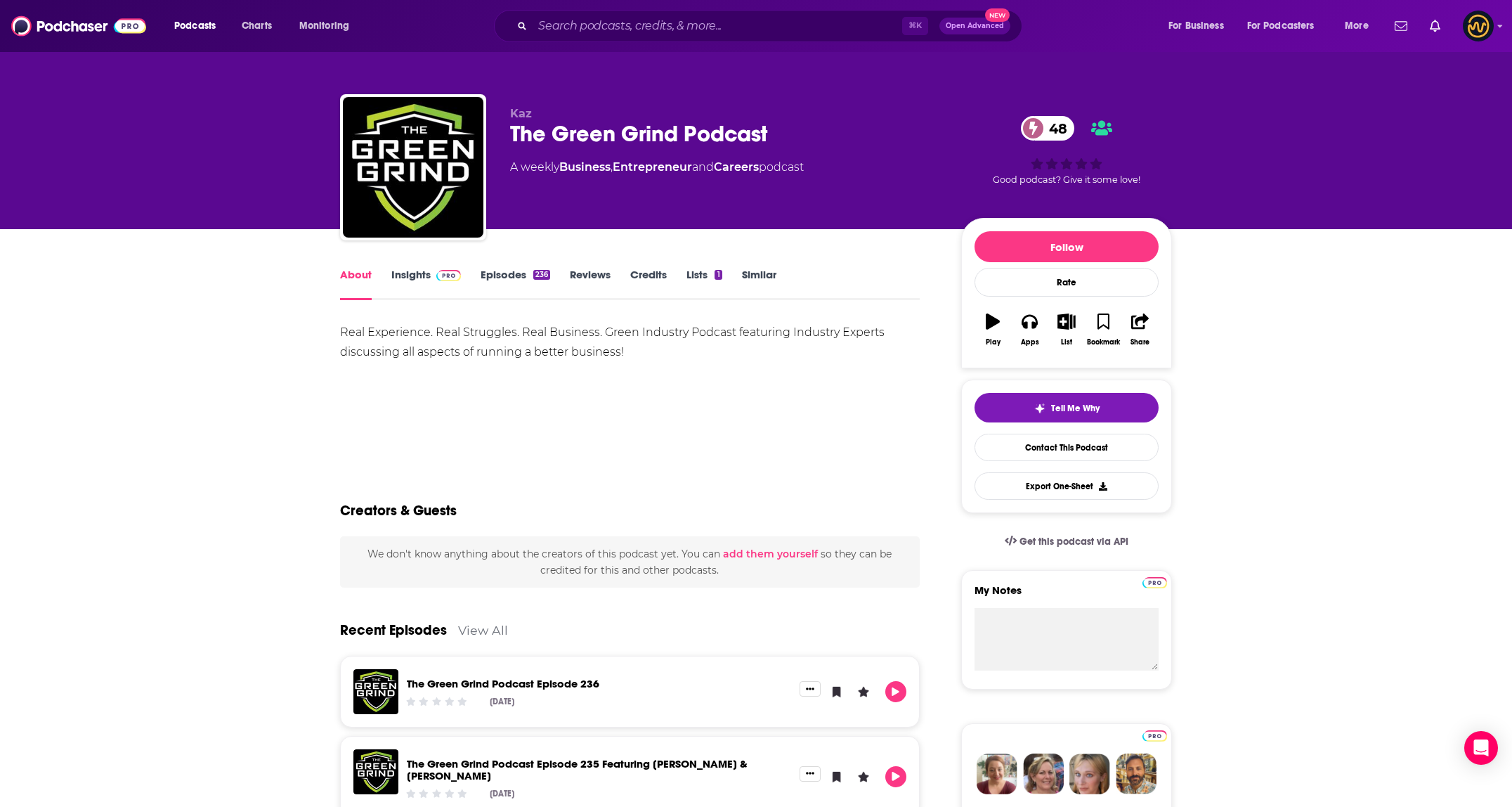
click at [420, 285] on link "Insights" at bounding box center [426, 284] width 69 height 33
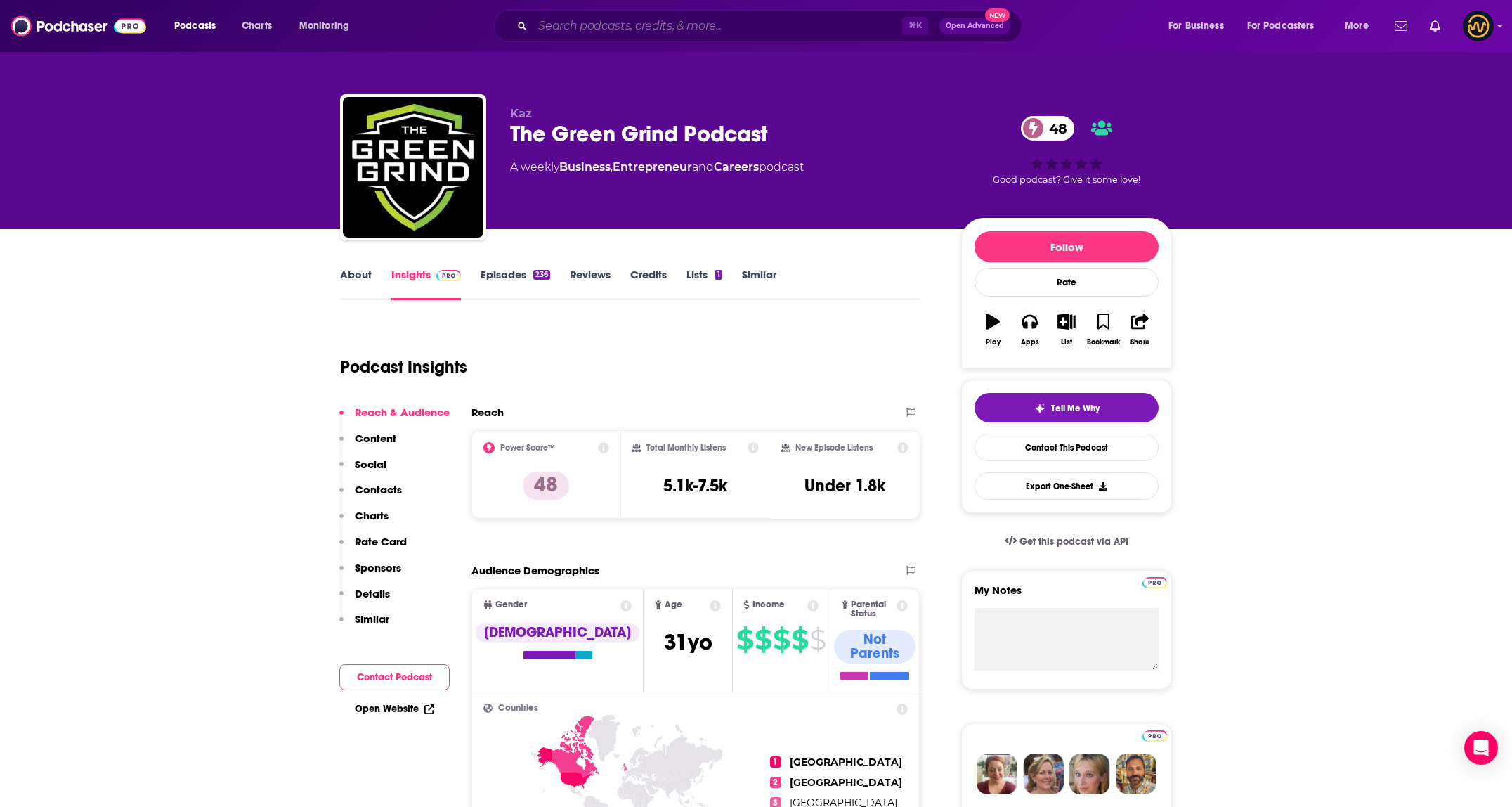
click at [659, 20] on input "Search podcasts, credits, & more..." at bounding box center [717, 26] width 370 height 23
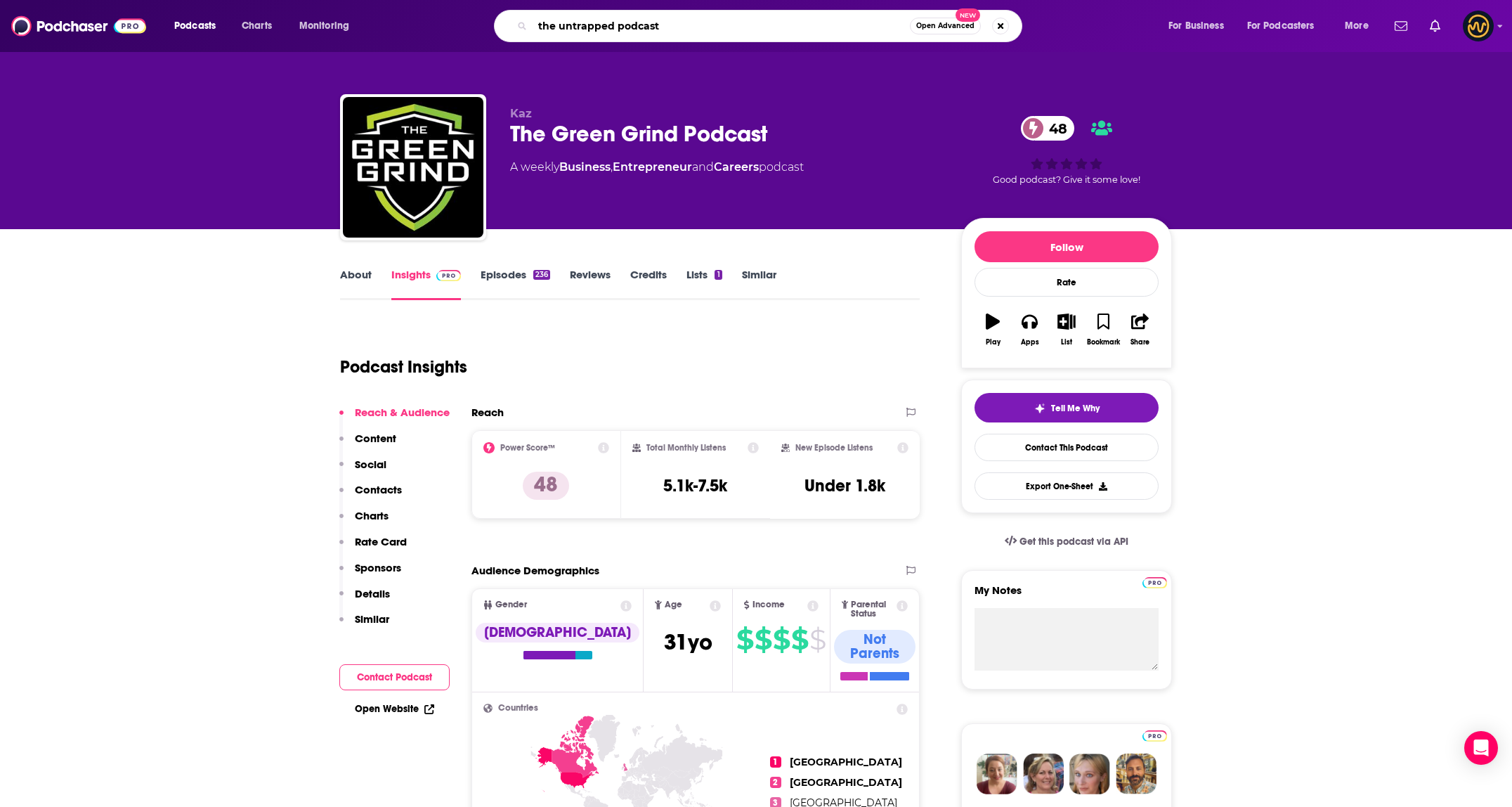
type input "the untrapped podcast"
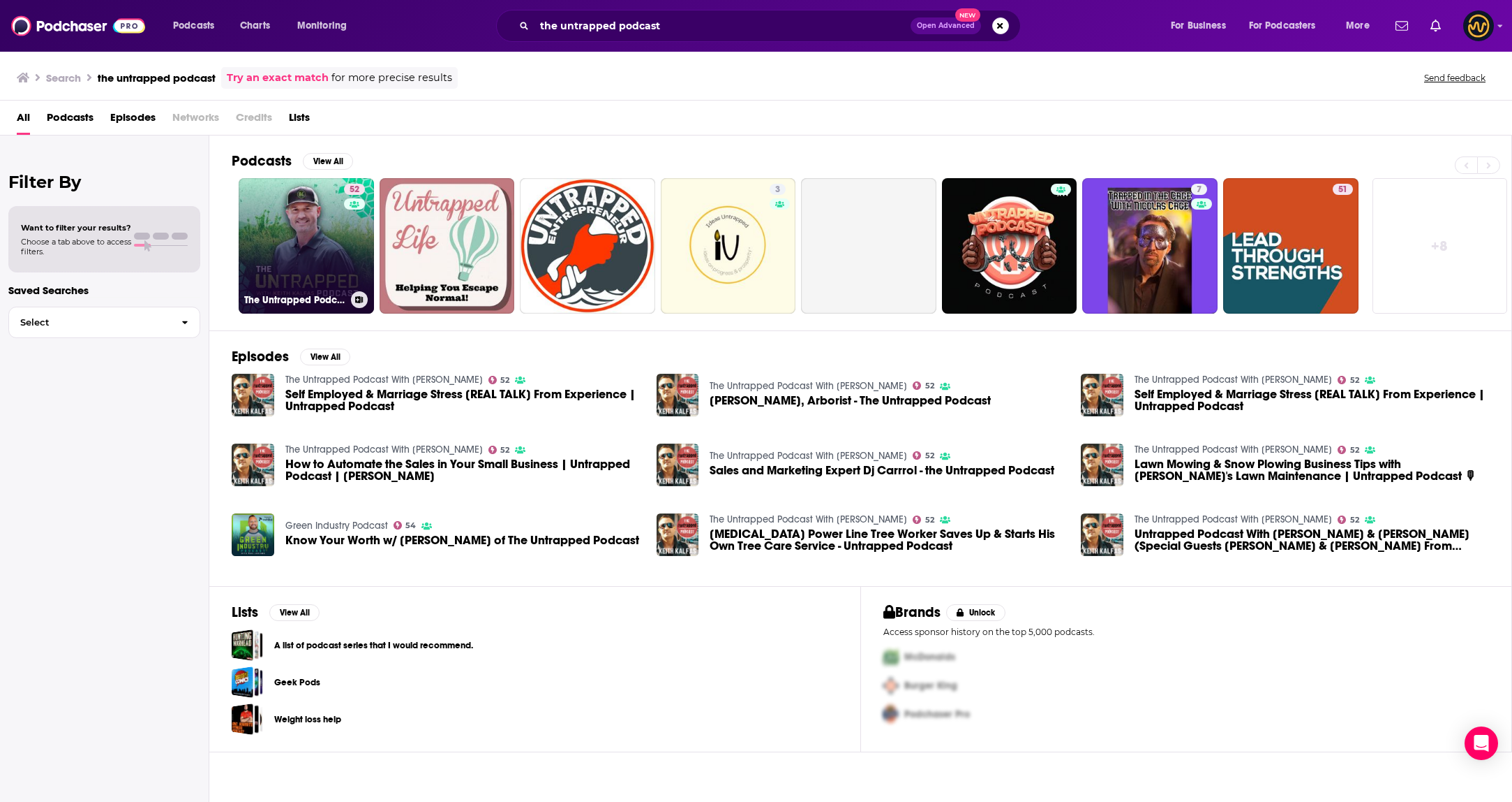
click at [276, 234] on link "52 The Untrapped Podcast With [PERSON_NAME]" at bounding box center [306, 245] width 135 height 135
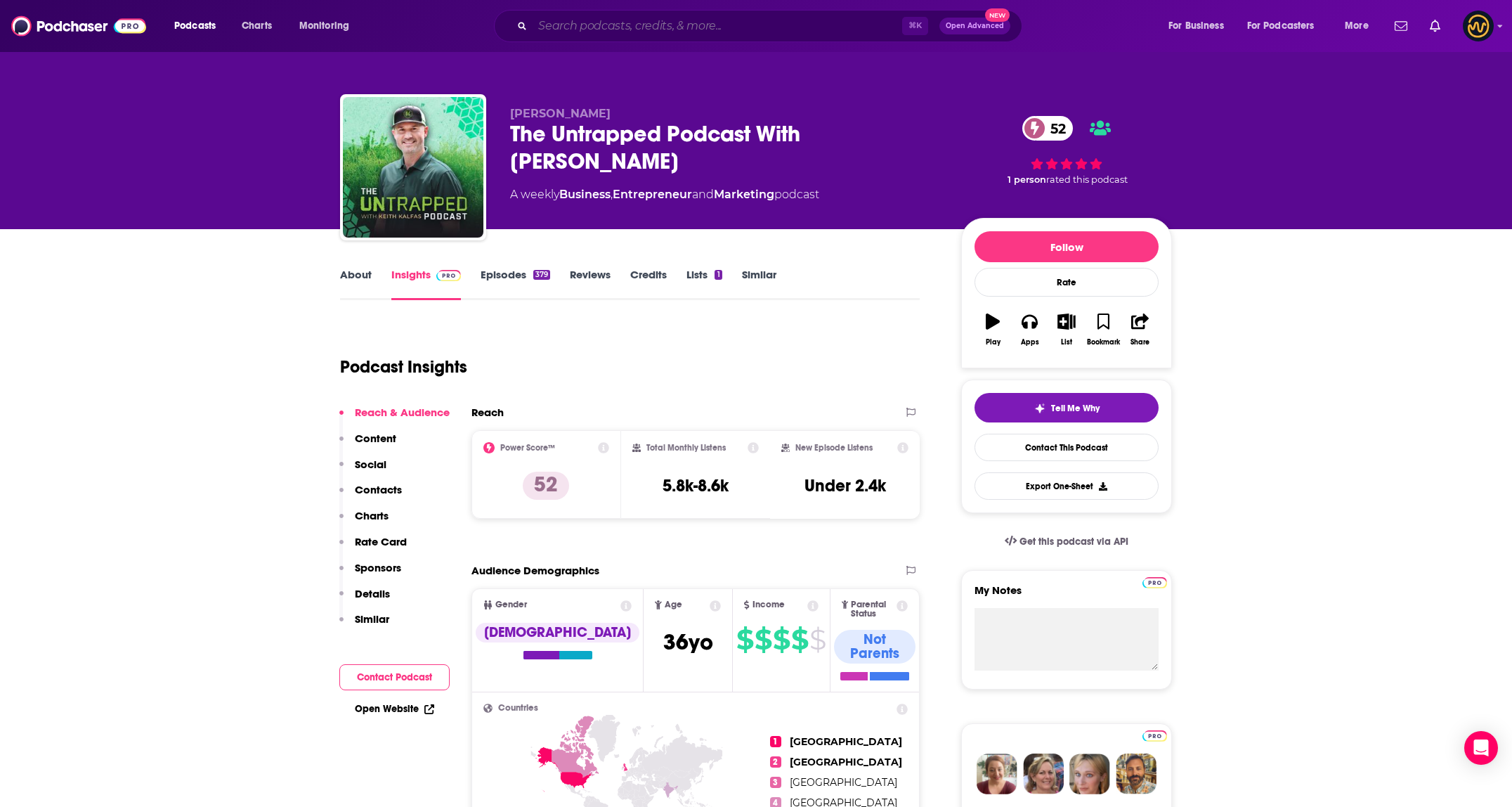
click at [706, 27] on input "Search podcasts, credits, & more..." at bounding box center [717, 26] width 370 height 23
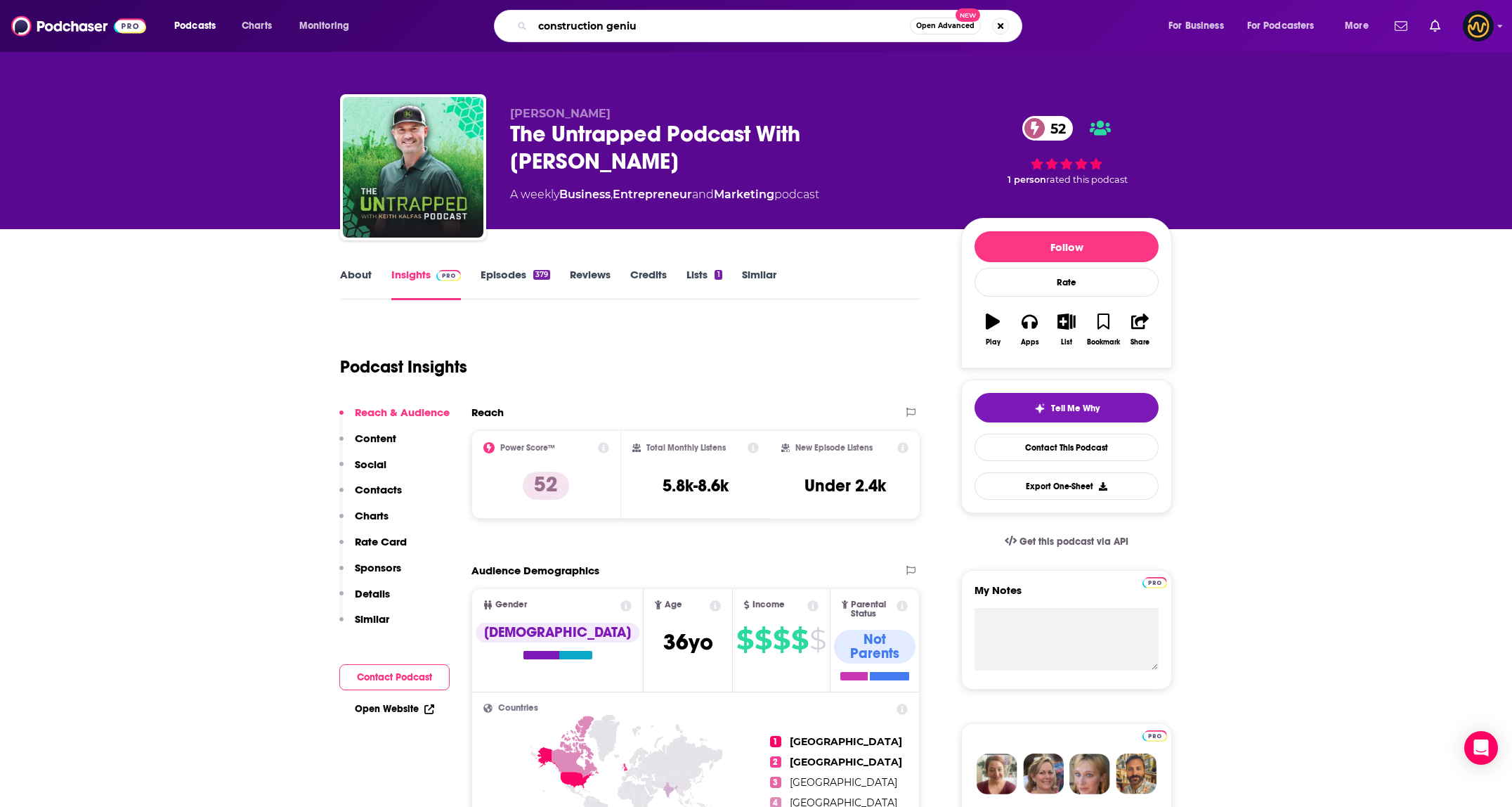
type input "construction genius"
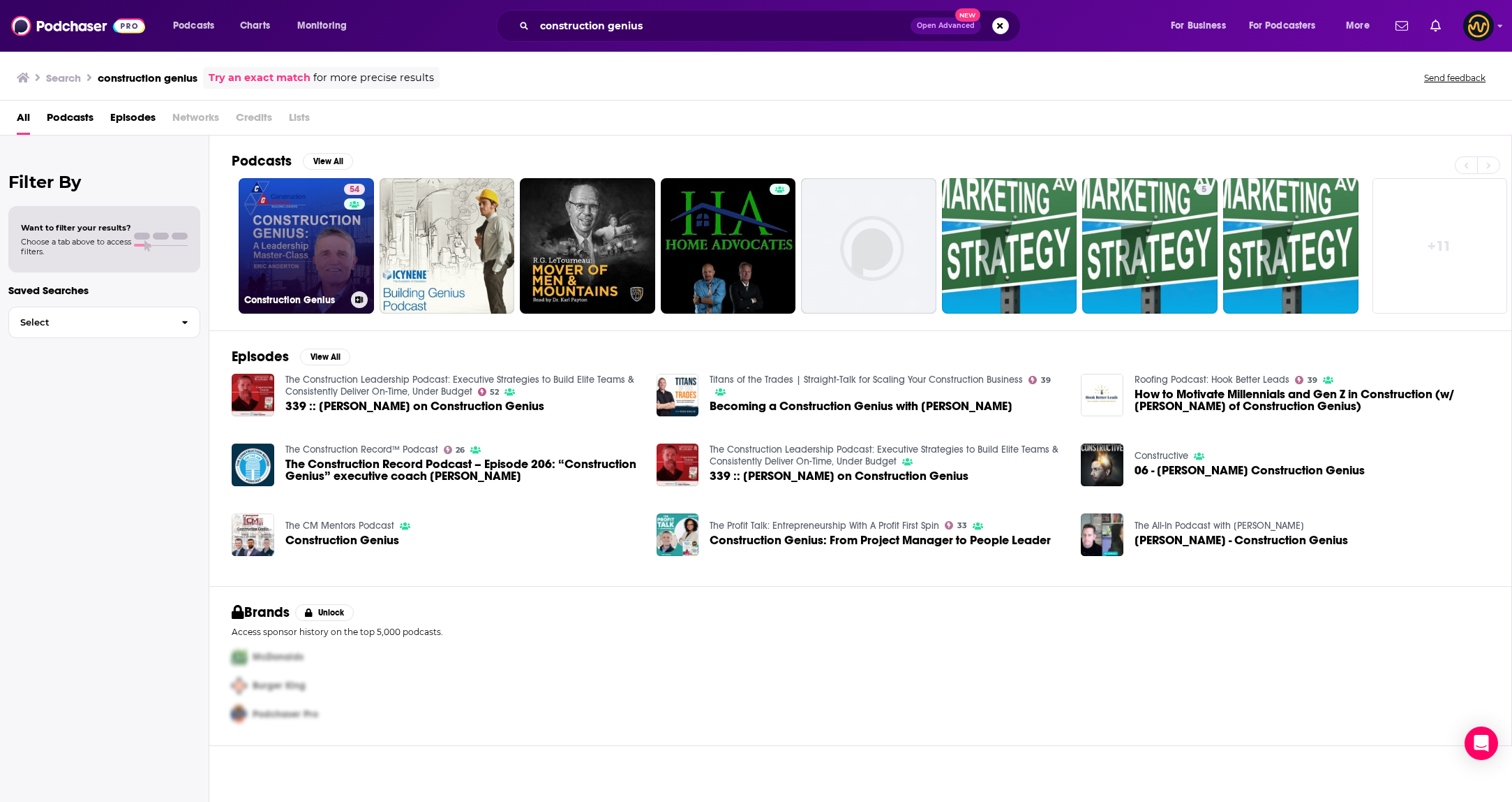
click at [298, 250] on link "54 Construction Genius" at bounding box center [306, 245] width 135 height 135
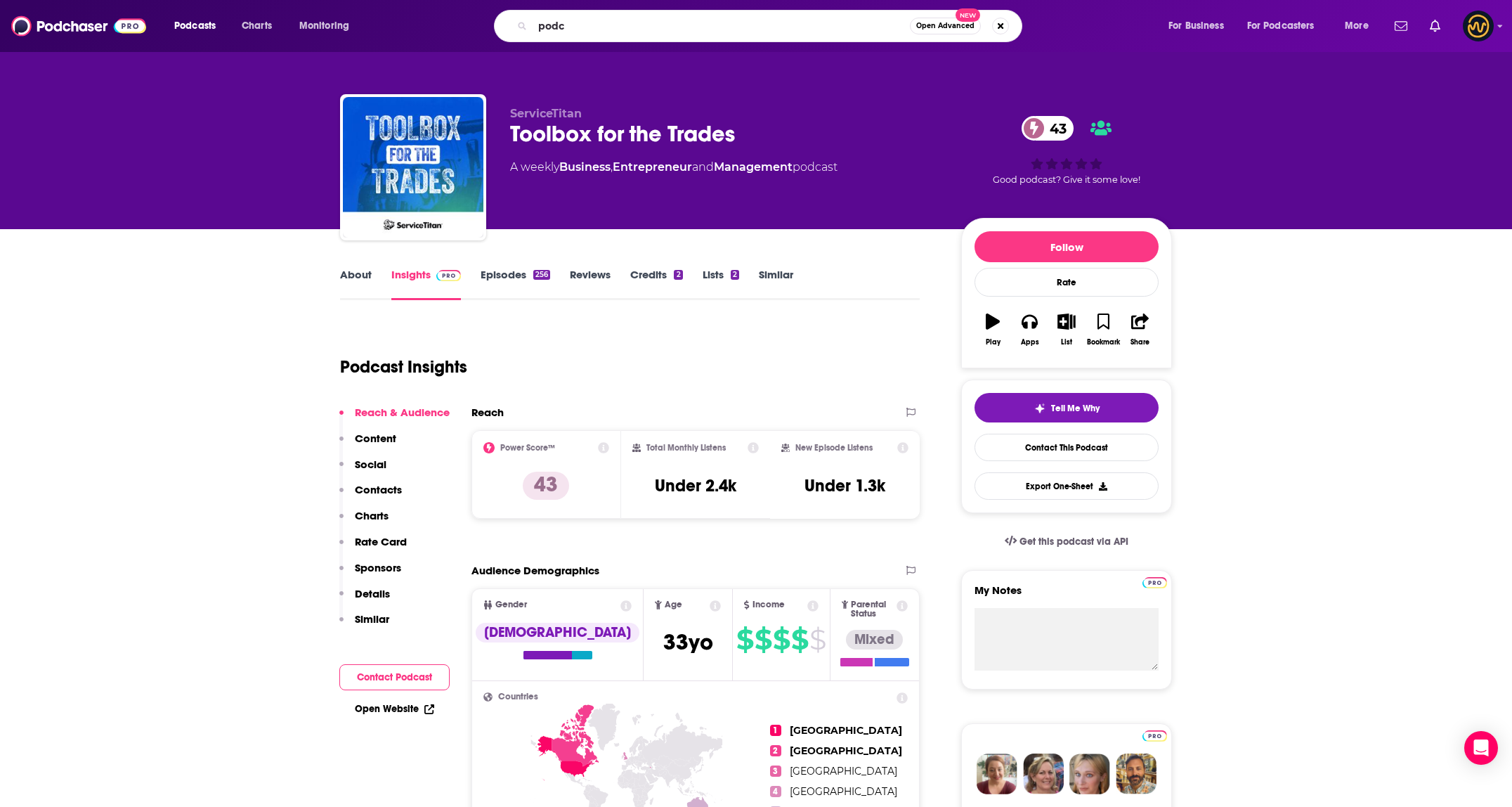
type input "podch"
type input "acquiring minds"
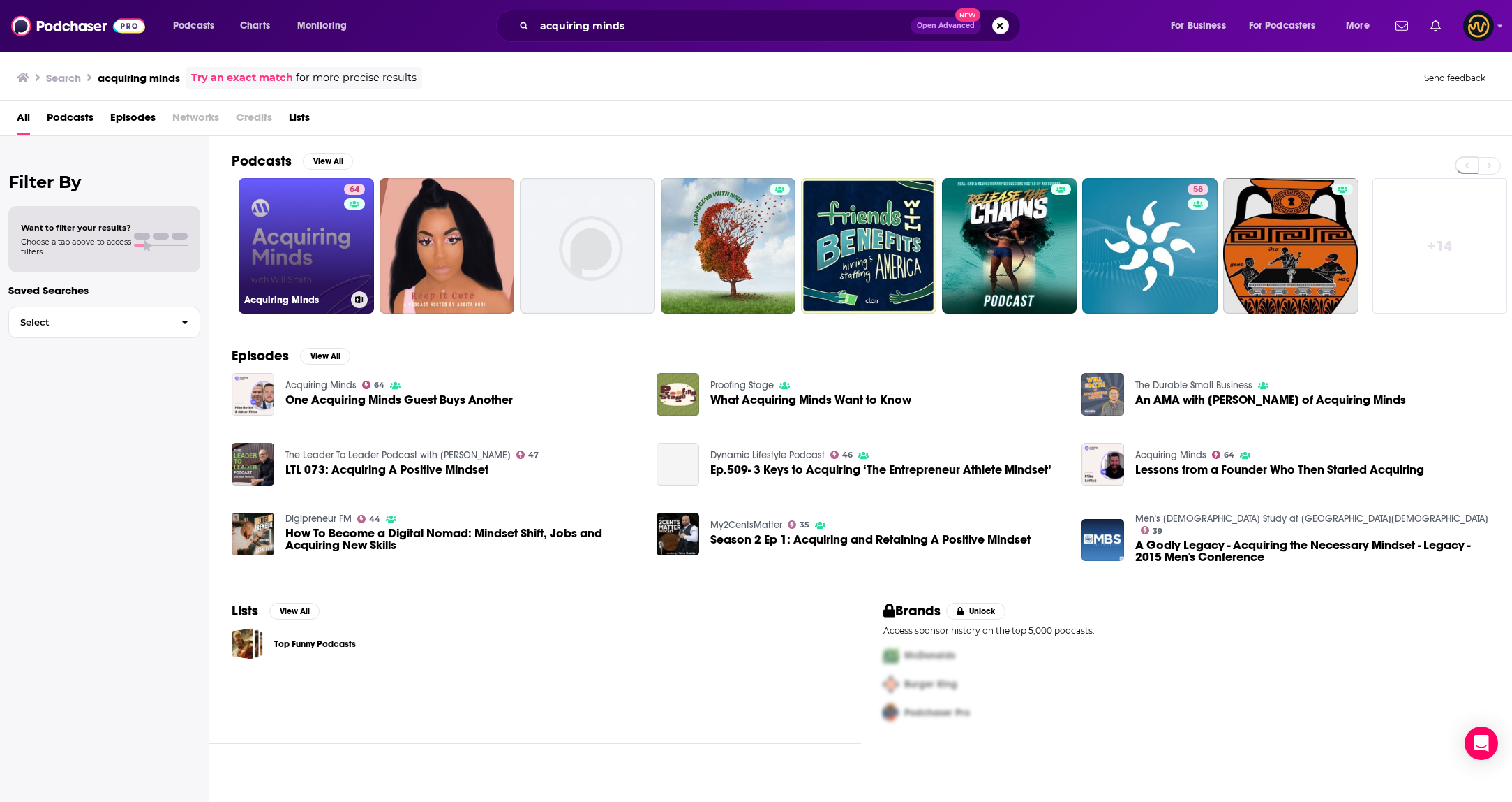
click at [300, 253] on link "64 Acquiring Minds" at bounding box center [306, 245] width 135 height 135
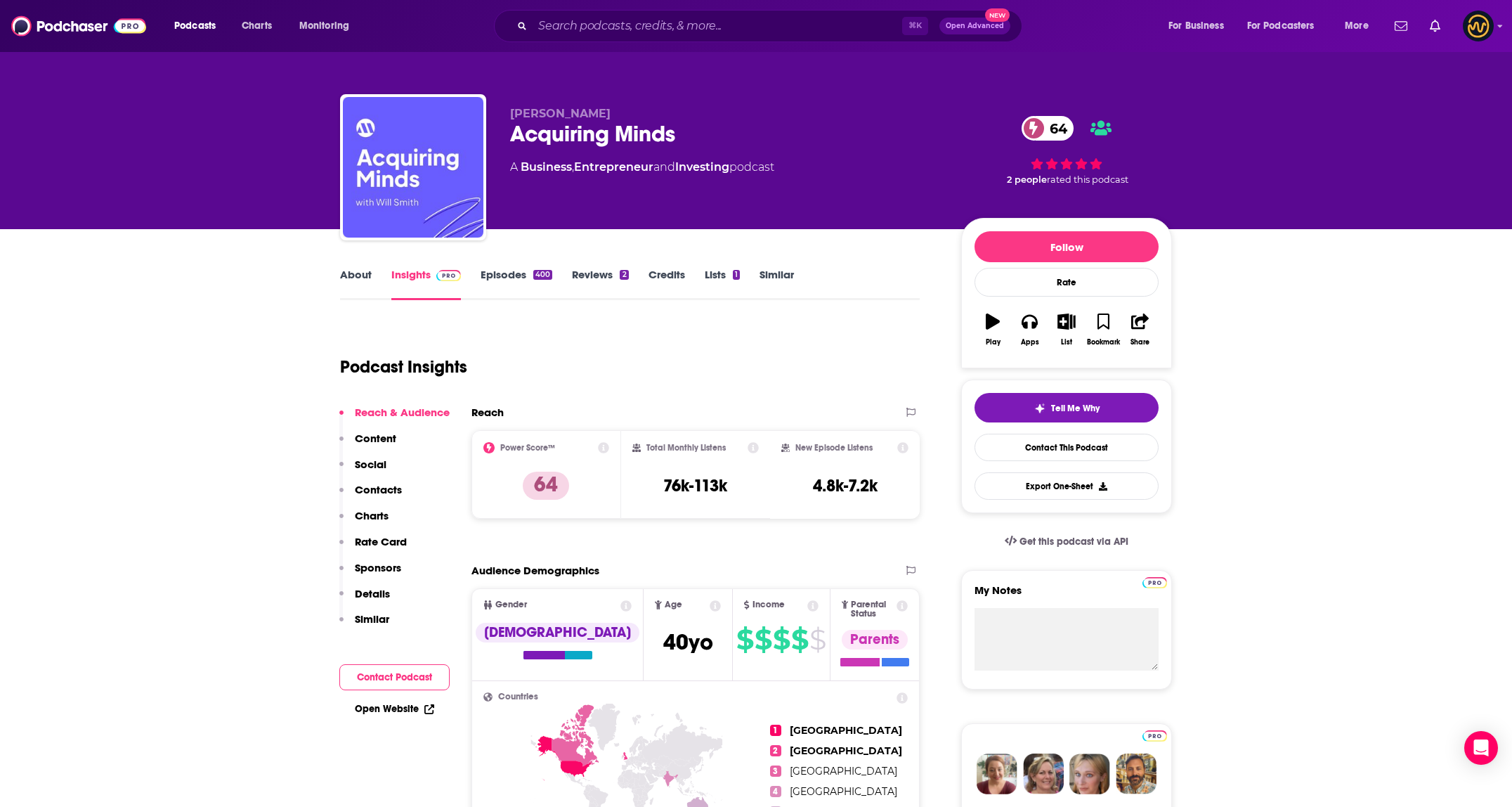
click at [358, 287] on link "About" at bounding box center [355, 284] width 32 height 33
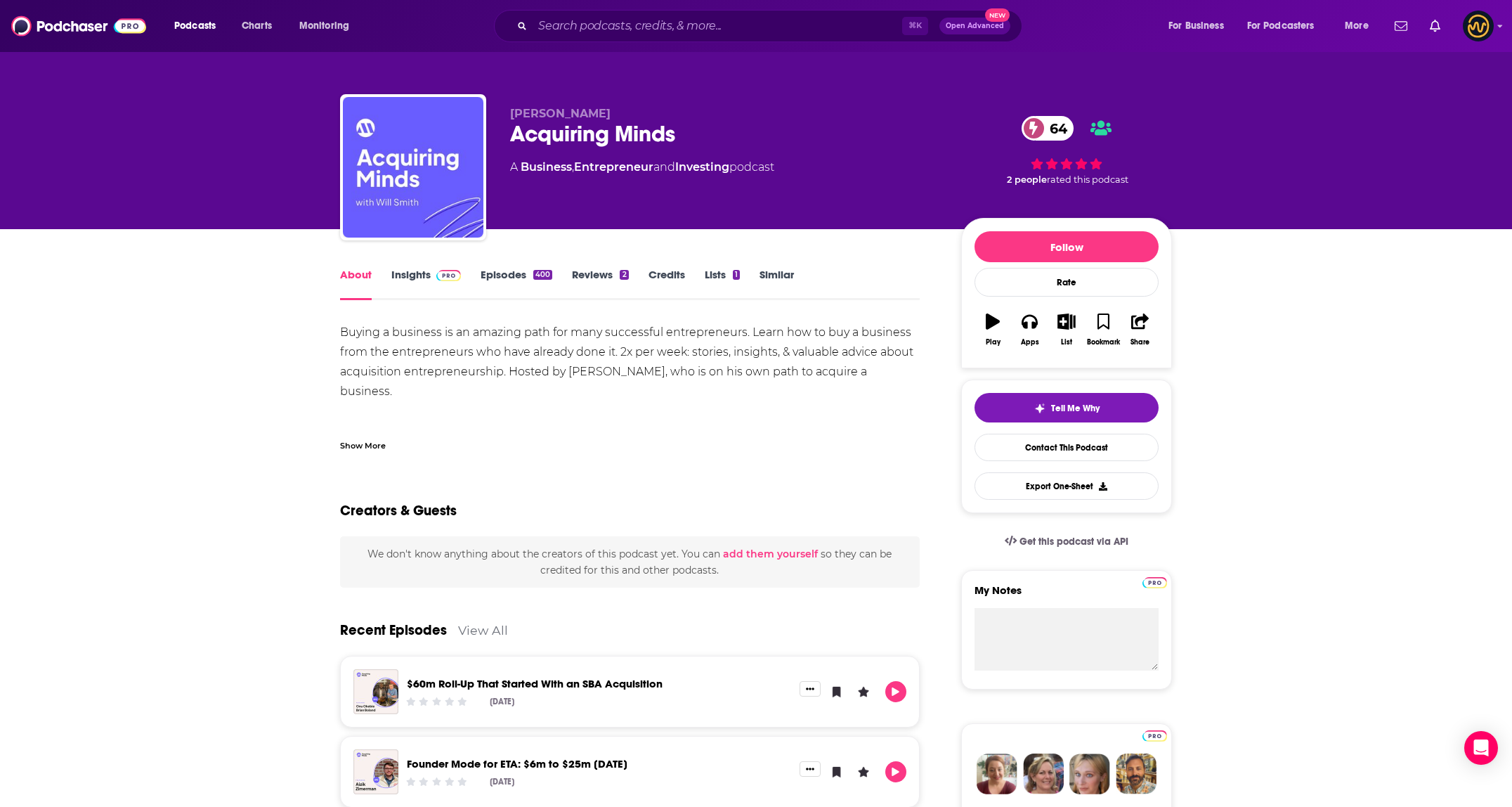
click at [365, 445] on div "Show More" at bounding box center [362, 445] width 46 height 13
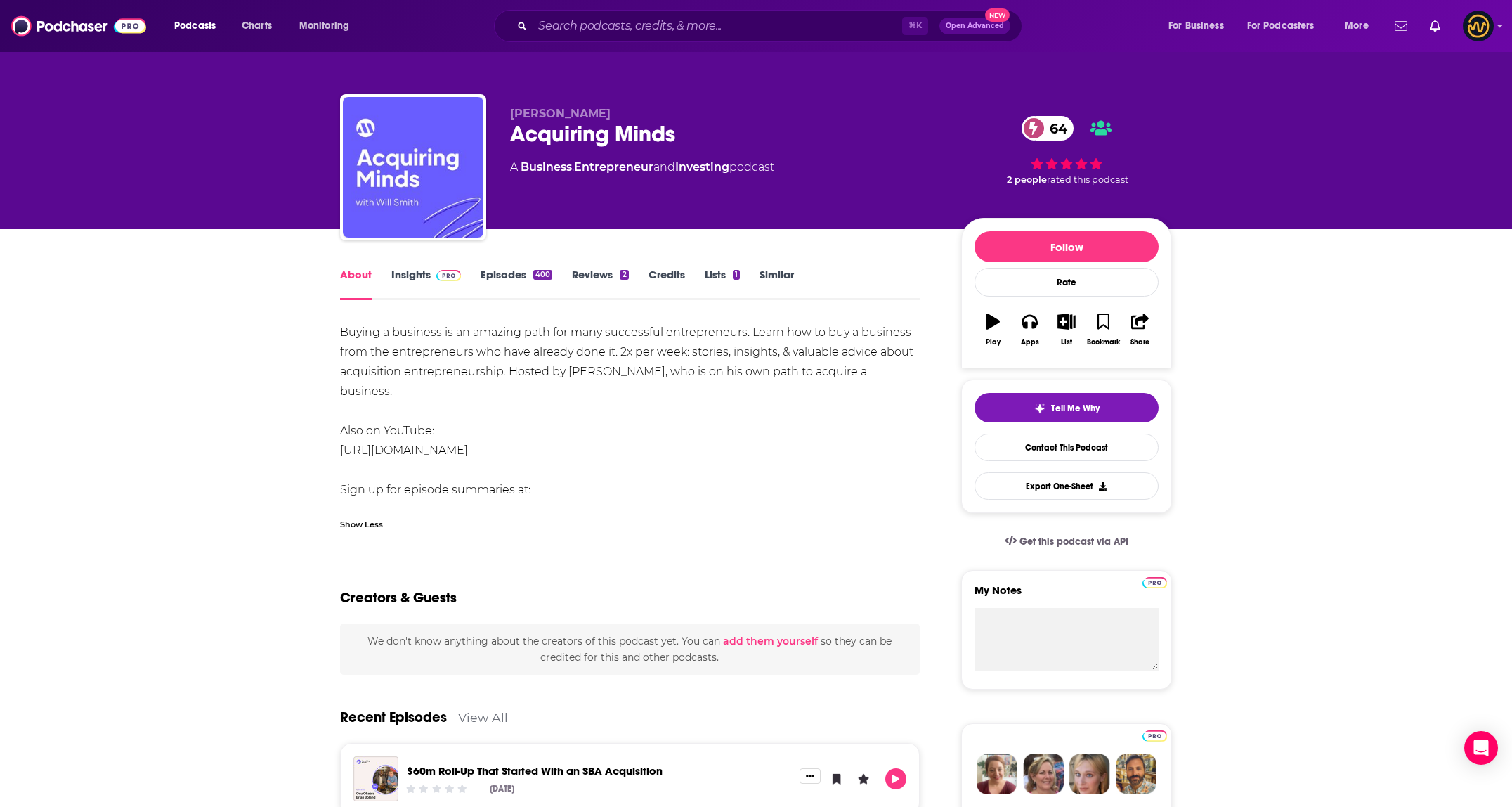
drag, startPoint x: 339, startPoint y: 333, endPoint x: 531, endPoint y: 493, distance: 249.9
copy div "Buying a business is an amazing path for many successful entrepreneurs. Learn h…"
click at [607, 28] on input "Search podcasts, credits, & more..." at bounding box center [717, 26] width 370 height 23
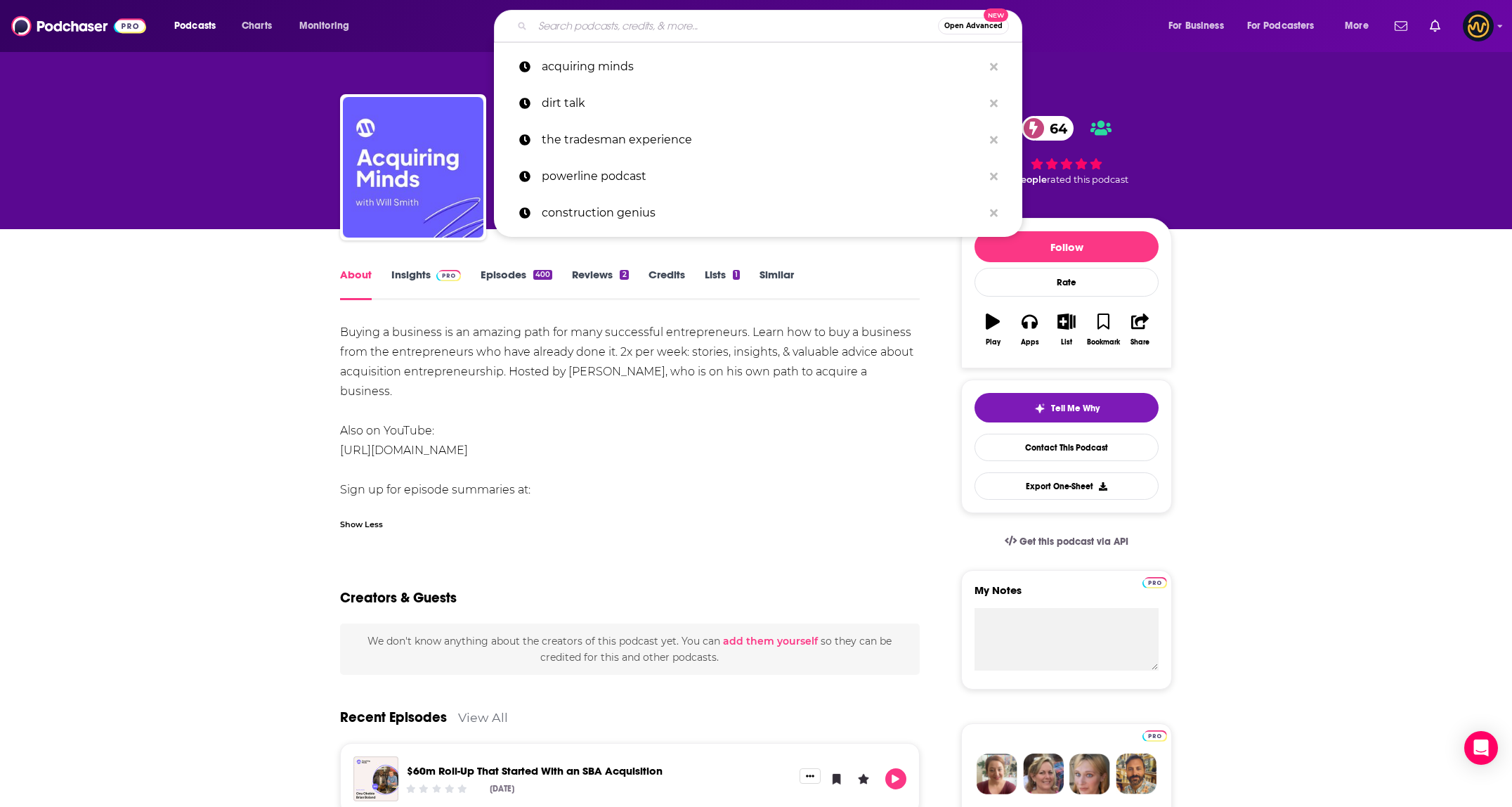
click at [607, 28] on input "Search podcasts, credits, & more..." at bounding box center [735, 26] width 406 height 23
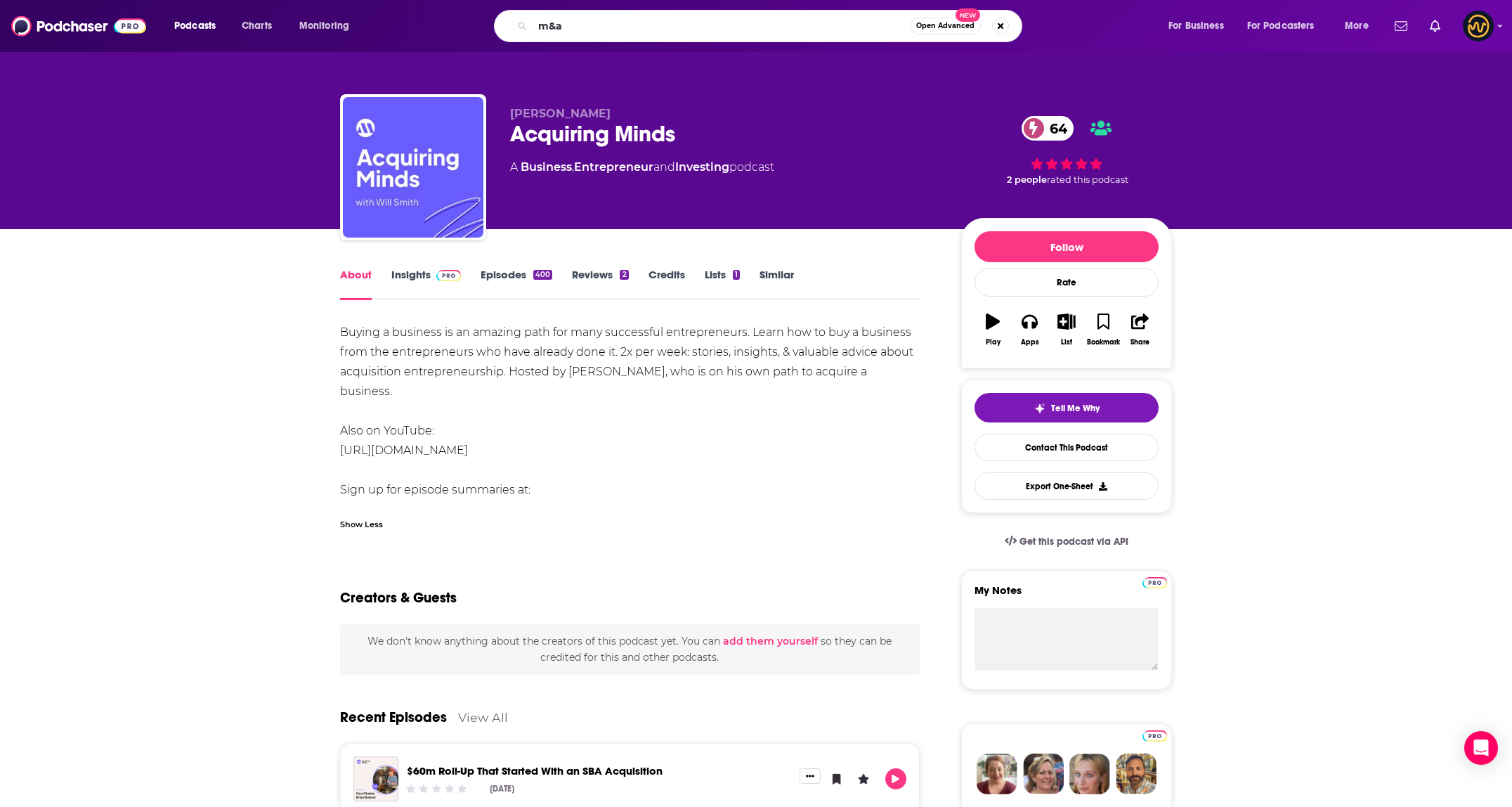
click at [402, 361] on div "Buying a business is an amazing path for many successful entrepreneurs. Learn h…" at bounding box center [629, 421] width 580 height 197
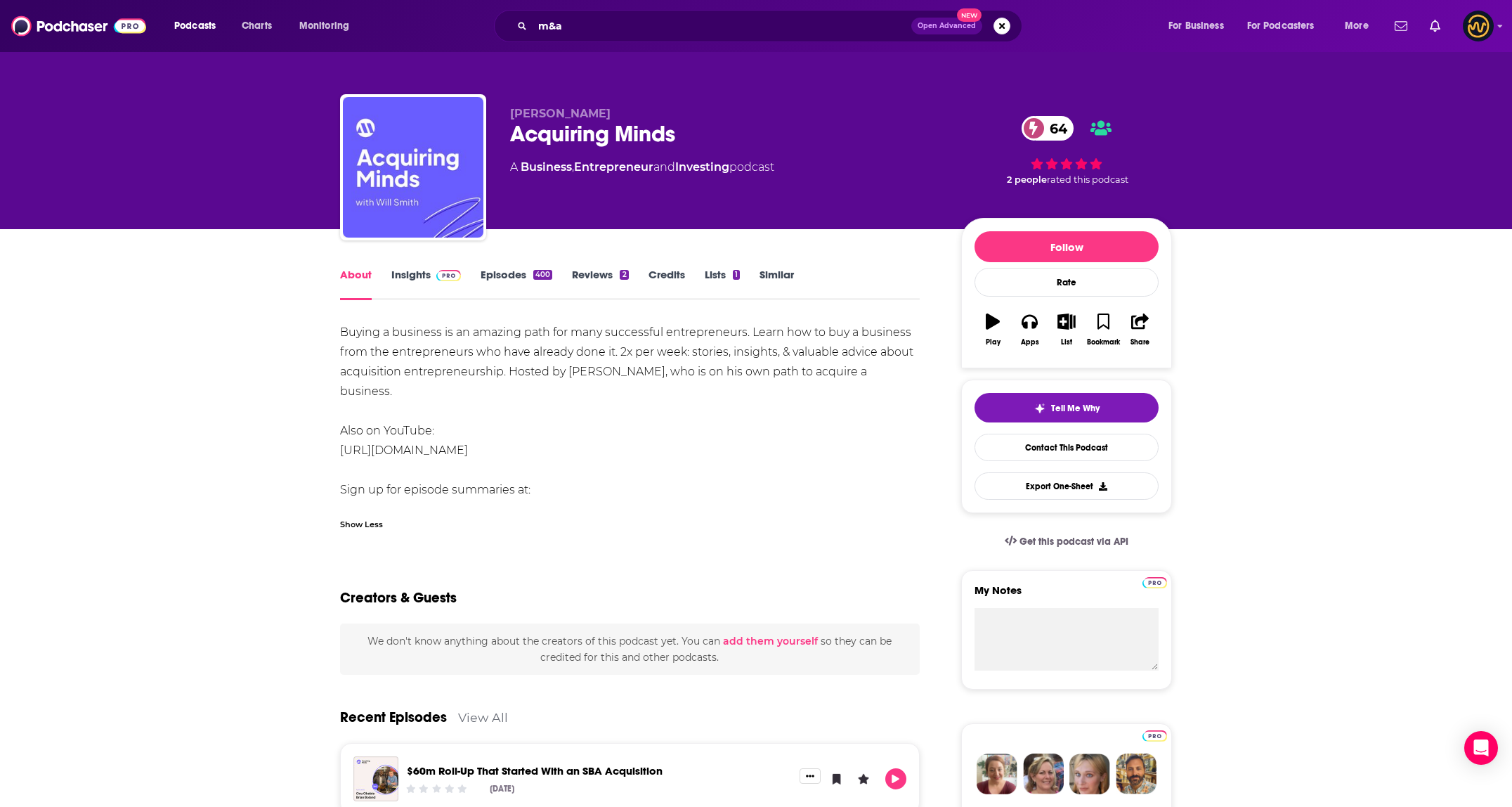
click at [432, 338] on div "Buying a business is an amazing path for many successful entrepreneurs. Learn h…" at bounding box center [629, 421] width 580 height 197
click at [607, 31] on input "m&a" at bounding box center [722, 26] width 379 height 23
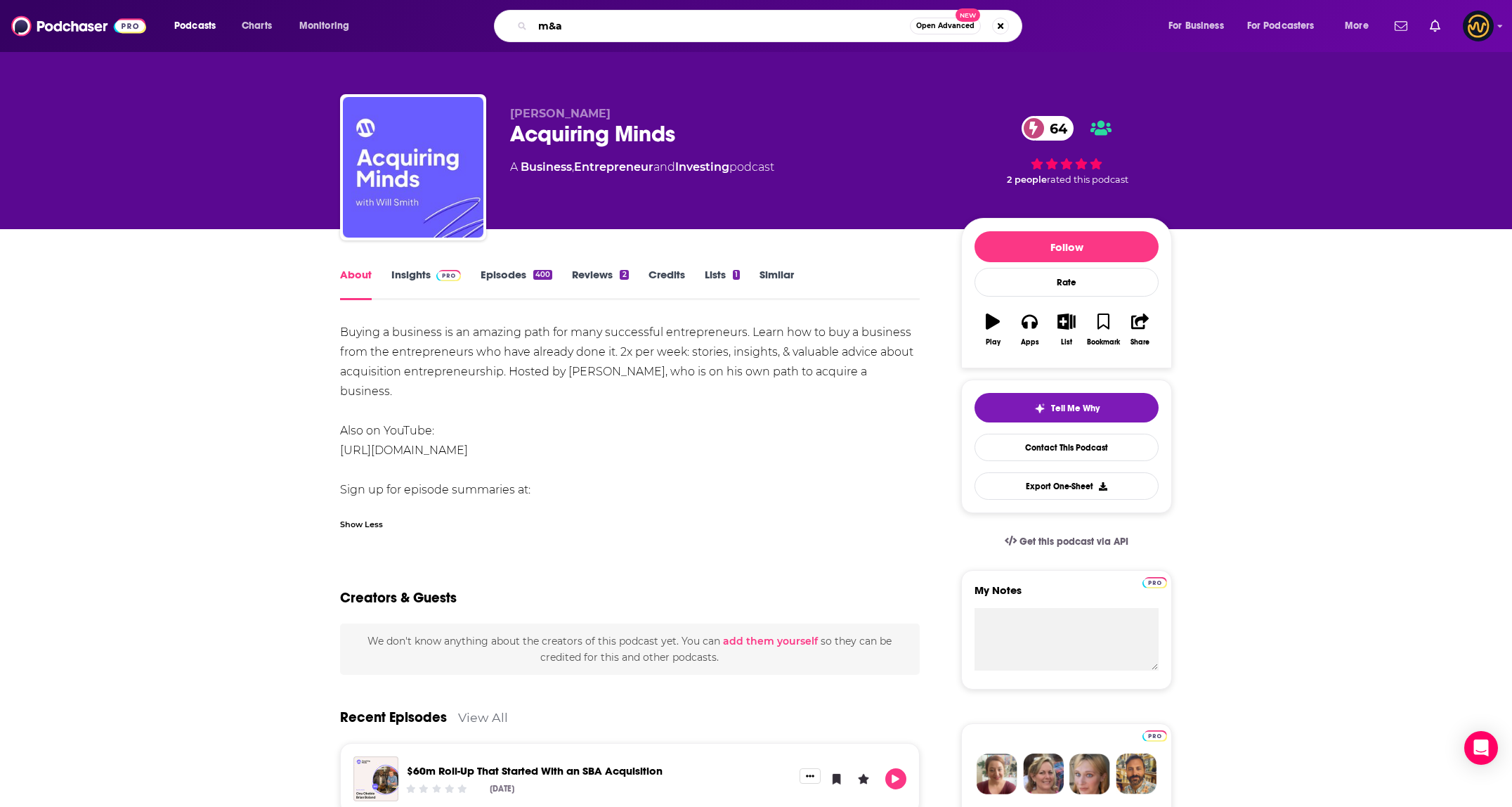
click at [607, 31] on input "m&a" at bounding box center [721, 26] width 377 height 23
type input "m&a science"
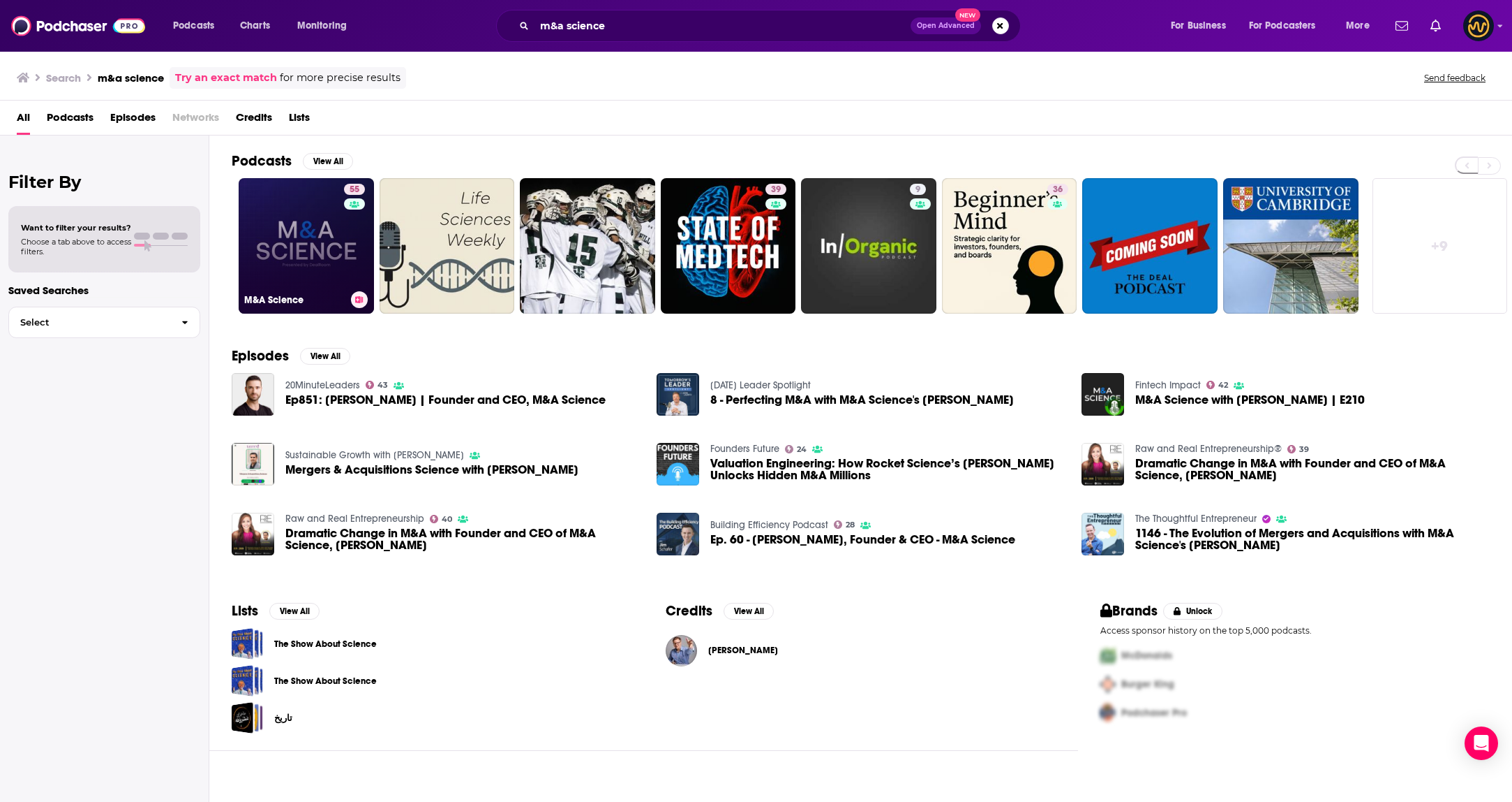
click at [308, 232] on link "55 M&A Science" at bounding box center [306, 245] width 135 height 135
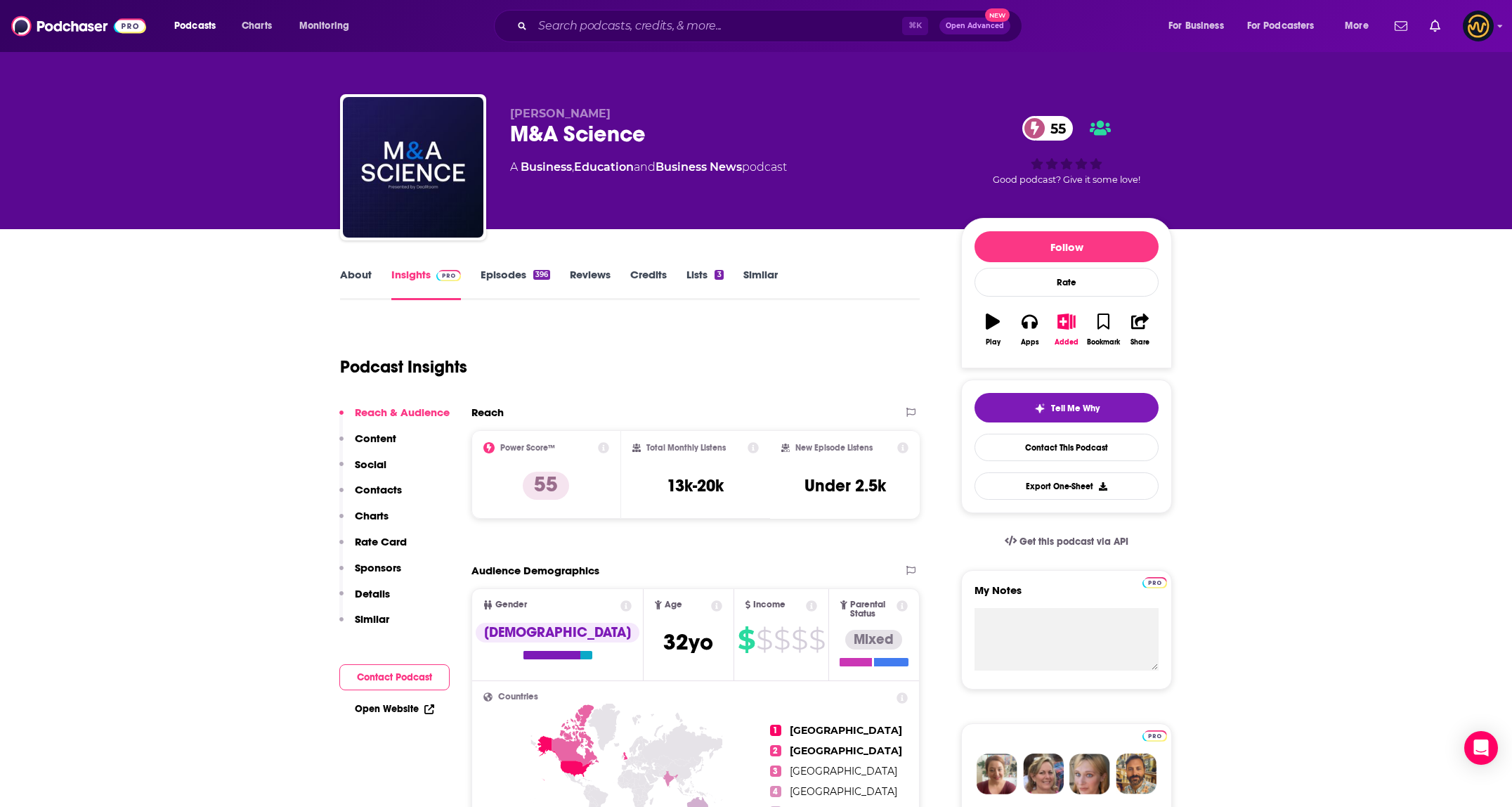
click at [351, 271] on link "About" at bounding box center [355, 284] width 32 height 33
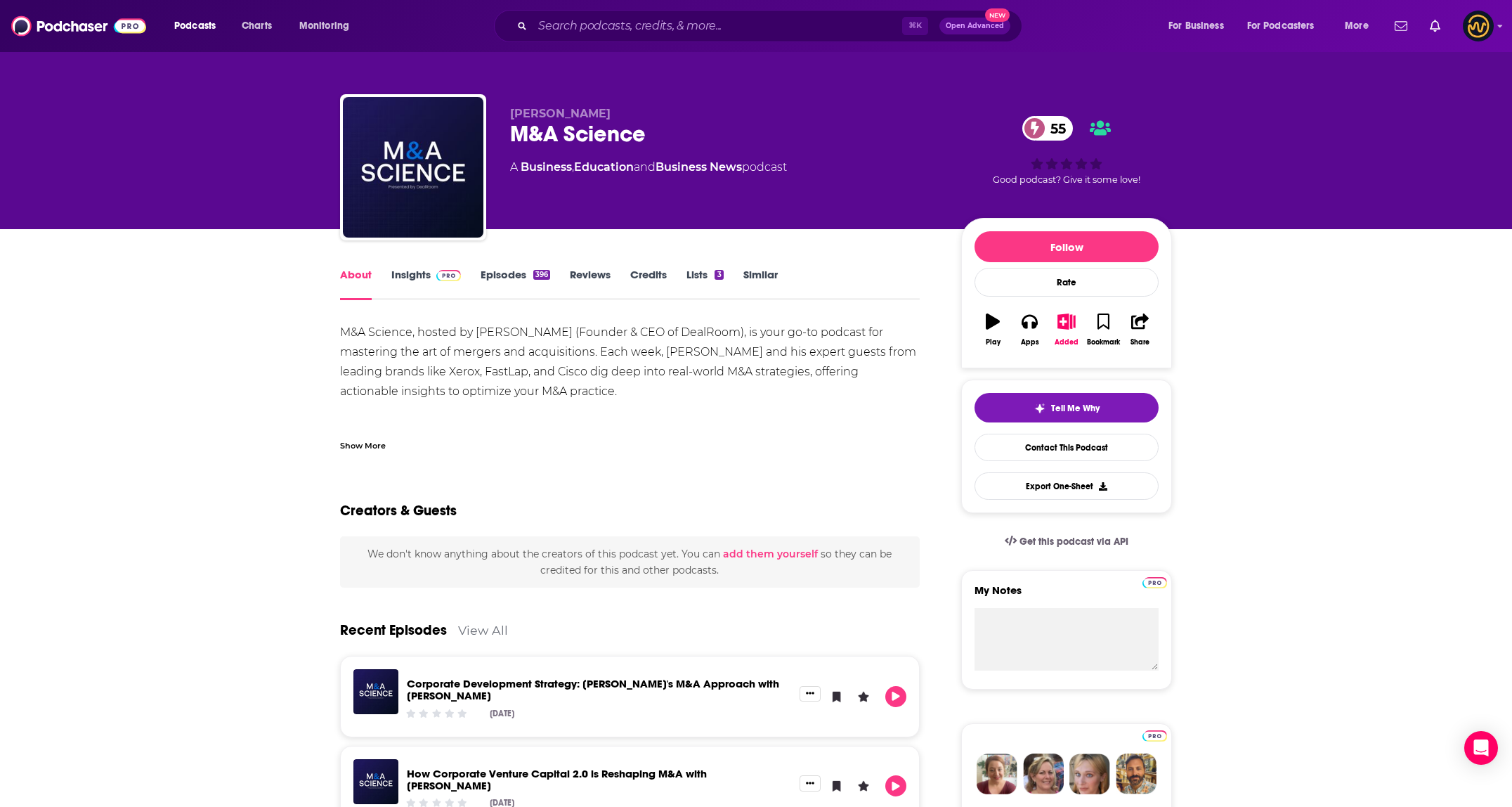
click at [363, 437] on div "Show More" at bounding box center [629, 440] width 580 height 24
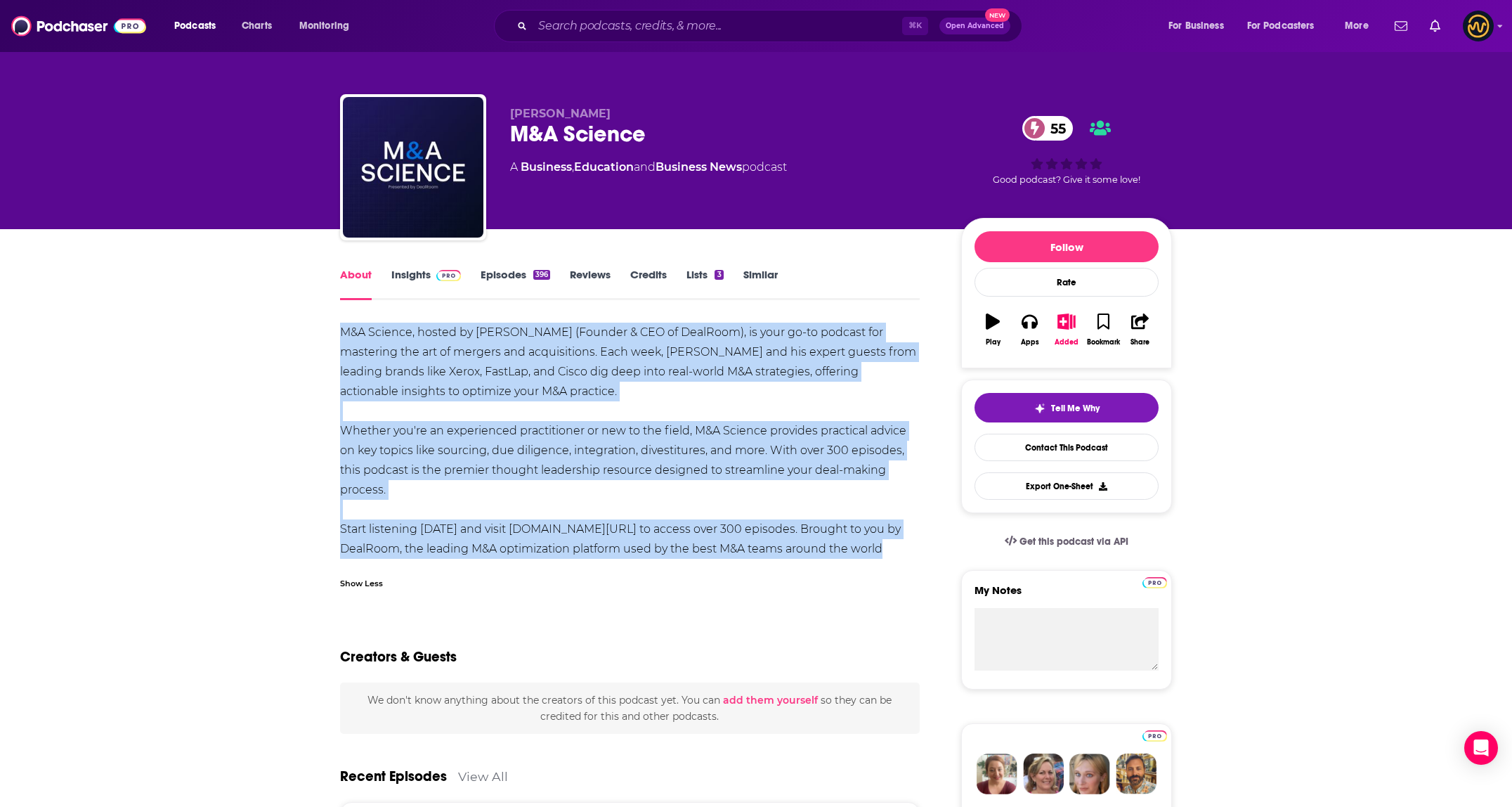
drag, startPoint x: 372, startPoint y: 359, endPoint x: 913, endPoint y: 563, distance: 578.2
click at [913, 563] on div "M&A Science, hosted by Kison Patel (Founder & CEO of DealRoom), is your go-to p…" at bounding box center [629, 459] width 580 height 275
copy div "M&A Science, hosted by Kison Patel (Founder & CEO of DealRoom), is your go-to p…"
click at [605, 29] on input "Search podcasts, credits, & more..." at bounding box center [717, 26] width 370 height 23
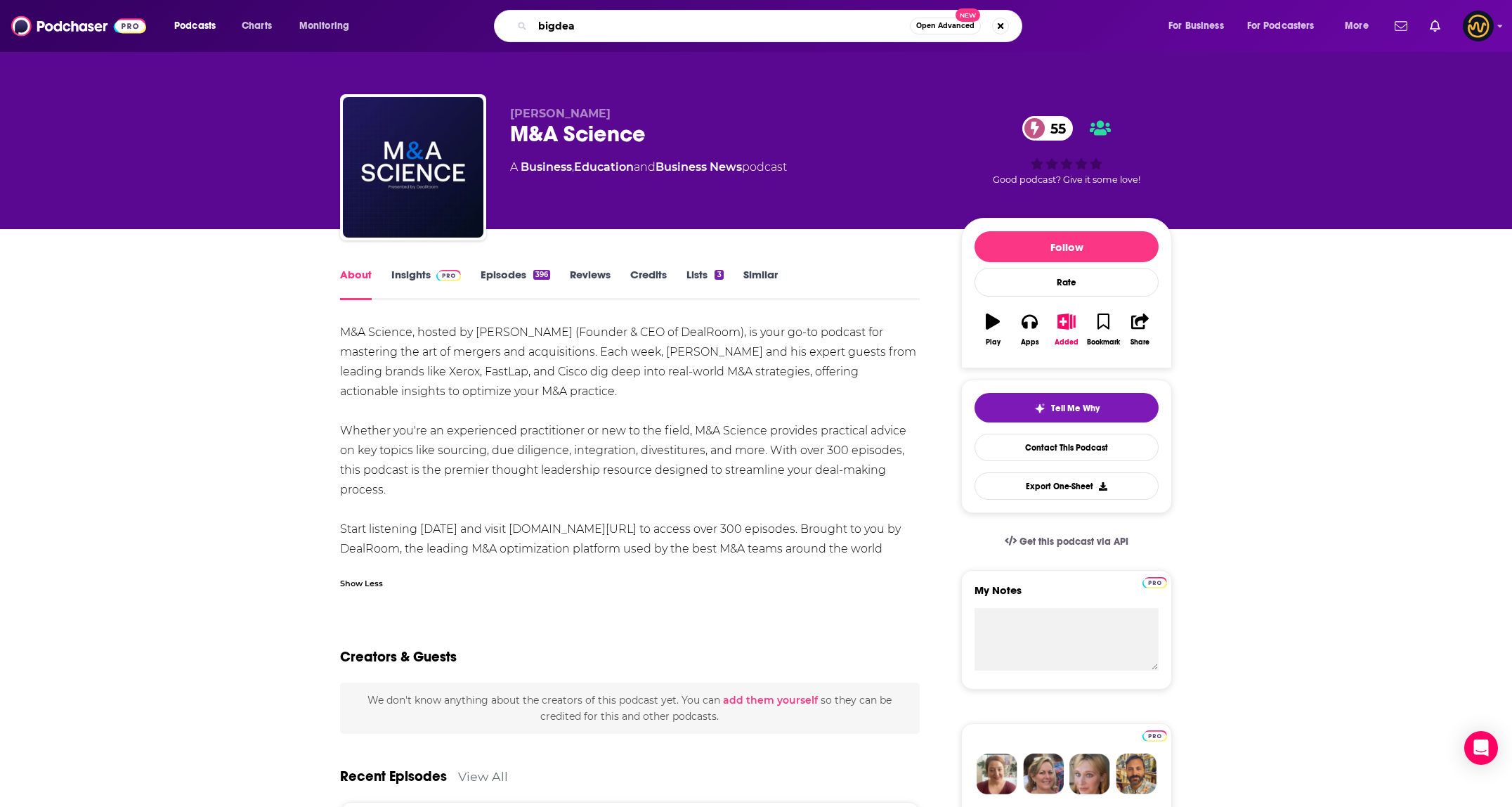
type input "bigdeal"
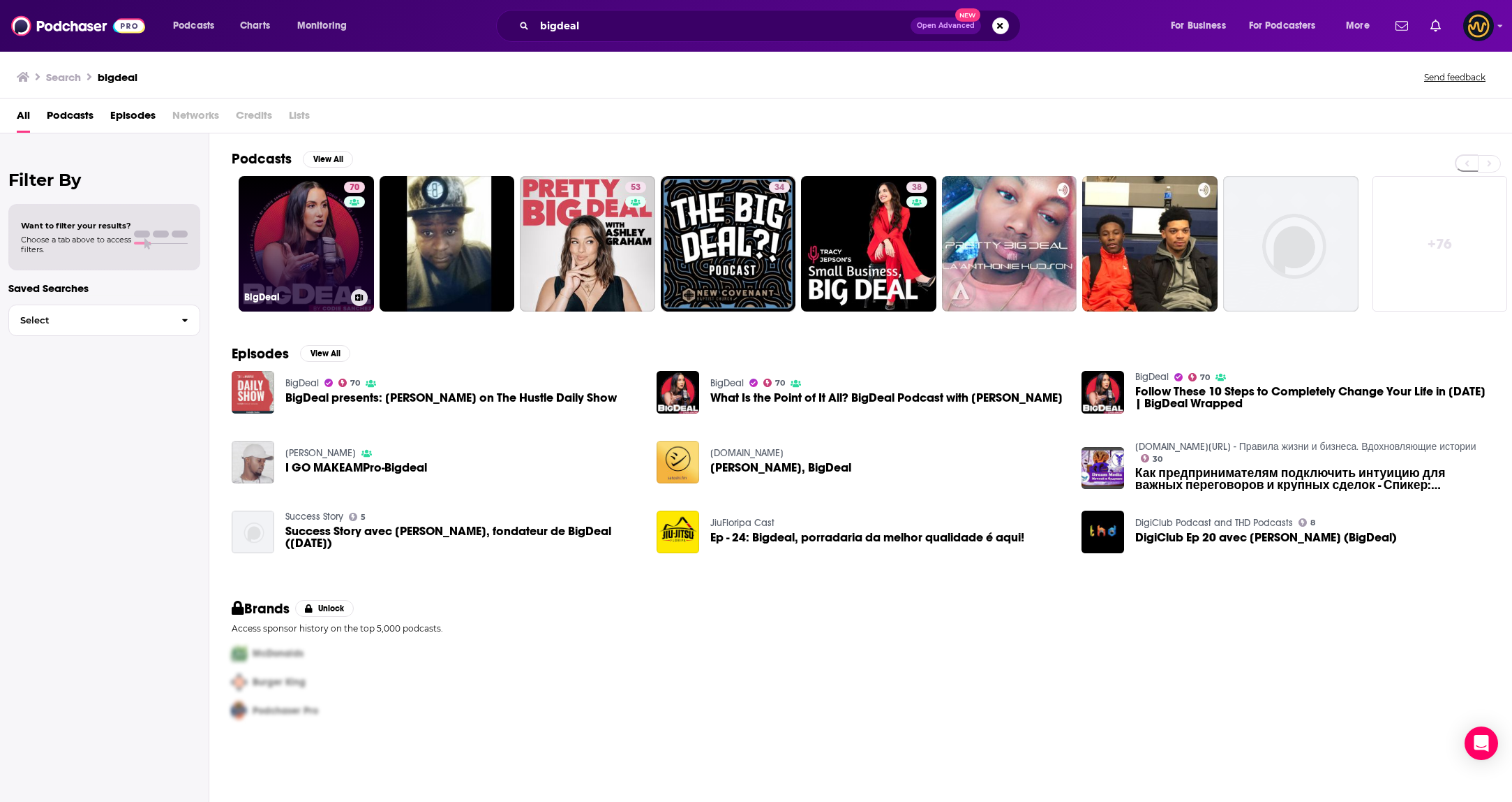
click at [302, 231] on link "70 BigDeal" at bounding box center [306, 243] width 135 height 135
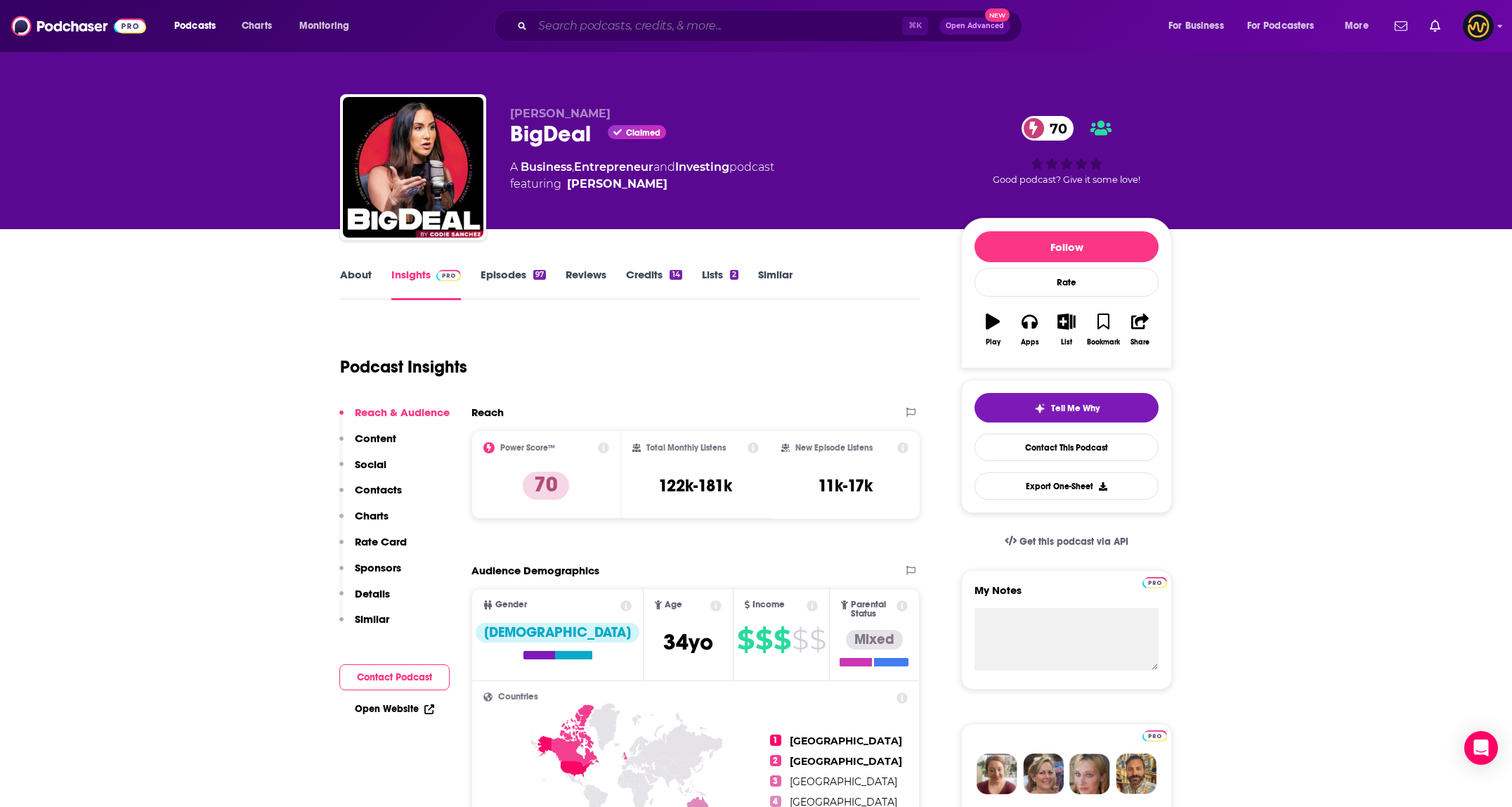
click at [579, 23] on input "Search podcasts, credits, & more..." at bounding box center [717, 26] width 370 height 23
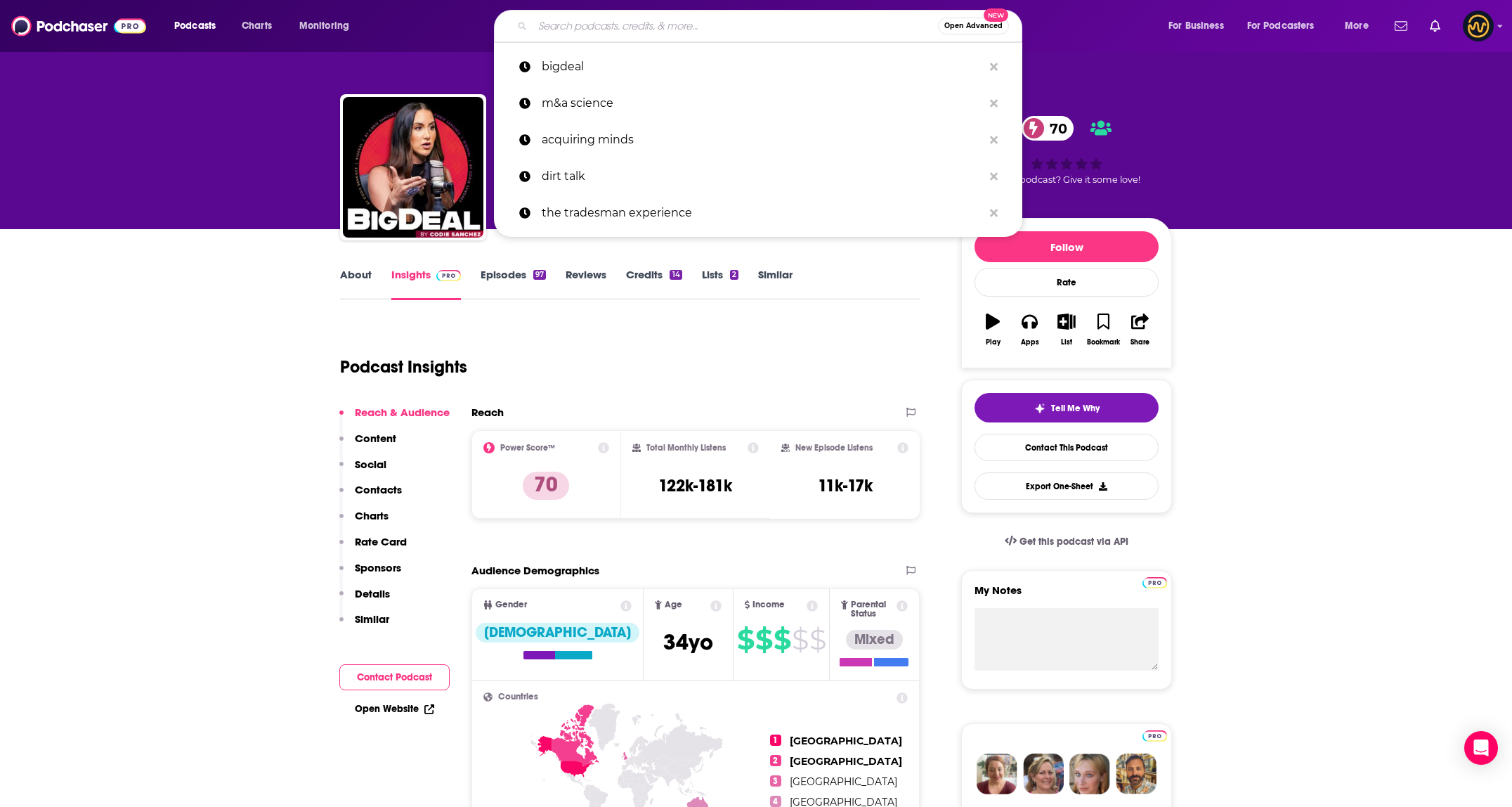
click at [579, 23] on input "Search podcasts, credits, & more..." at bounding box center [735, 26] width 406 height 23
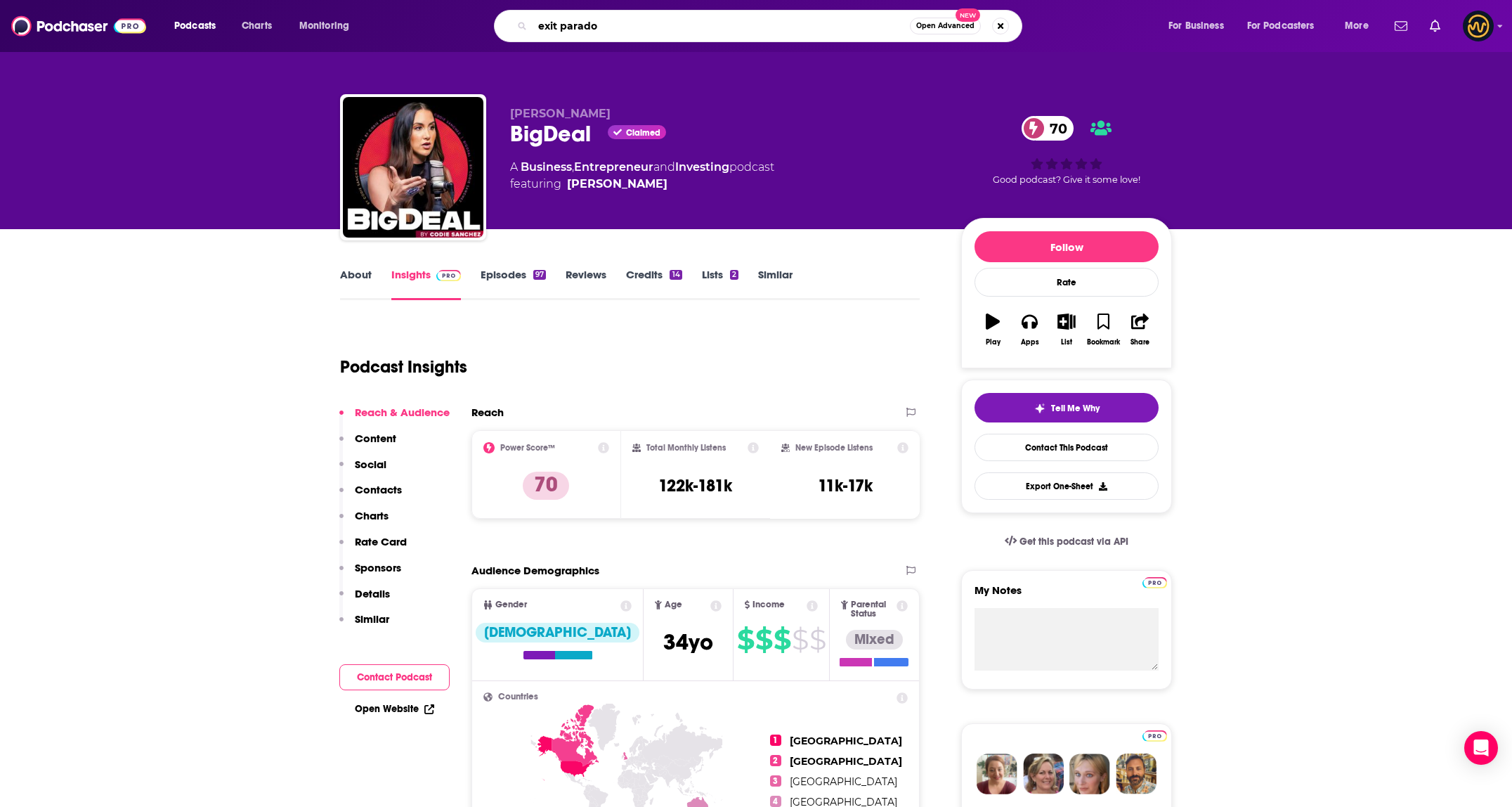
type input "exit paradox"
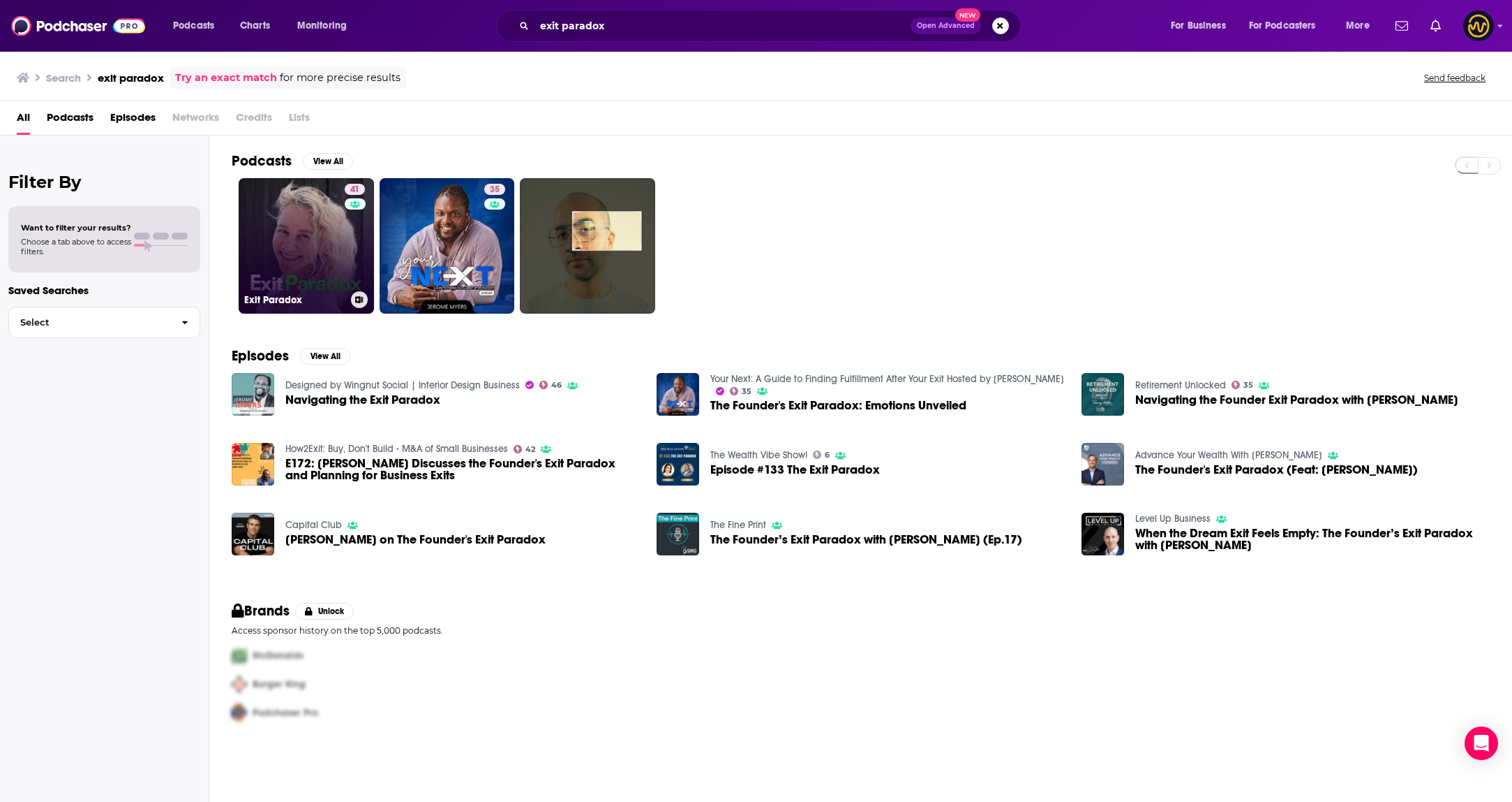
click at [303, 220] on link "41 Exit Paradox" at bounding box center [306, 245] width 135 height 135
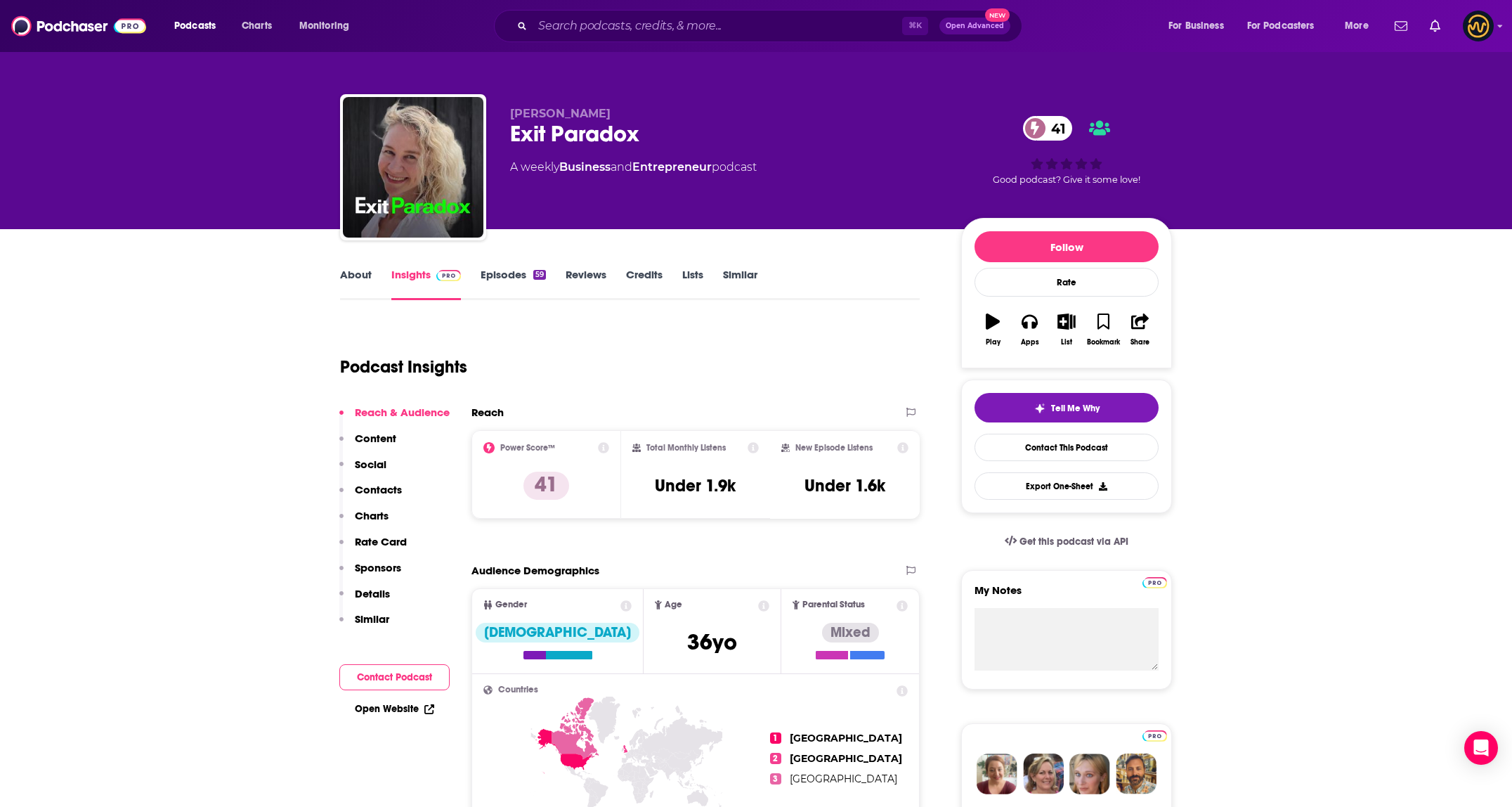
click at [599, 25] on input "Search podcasts, credits, & more..." at bounding box center [717, 26] width 370 height 23
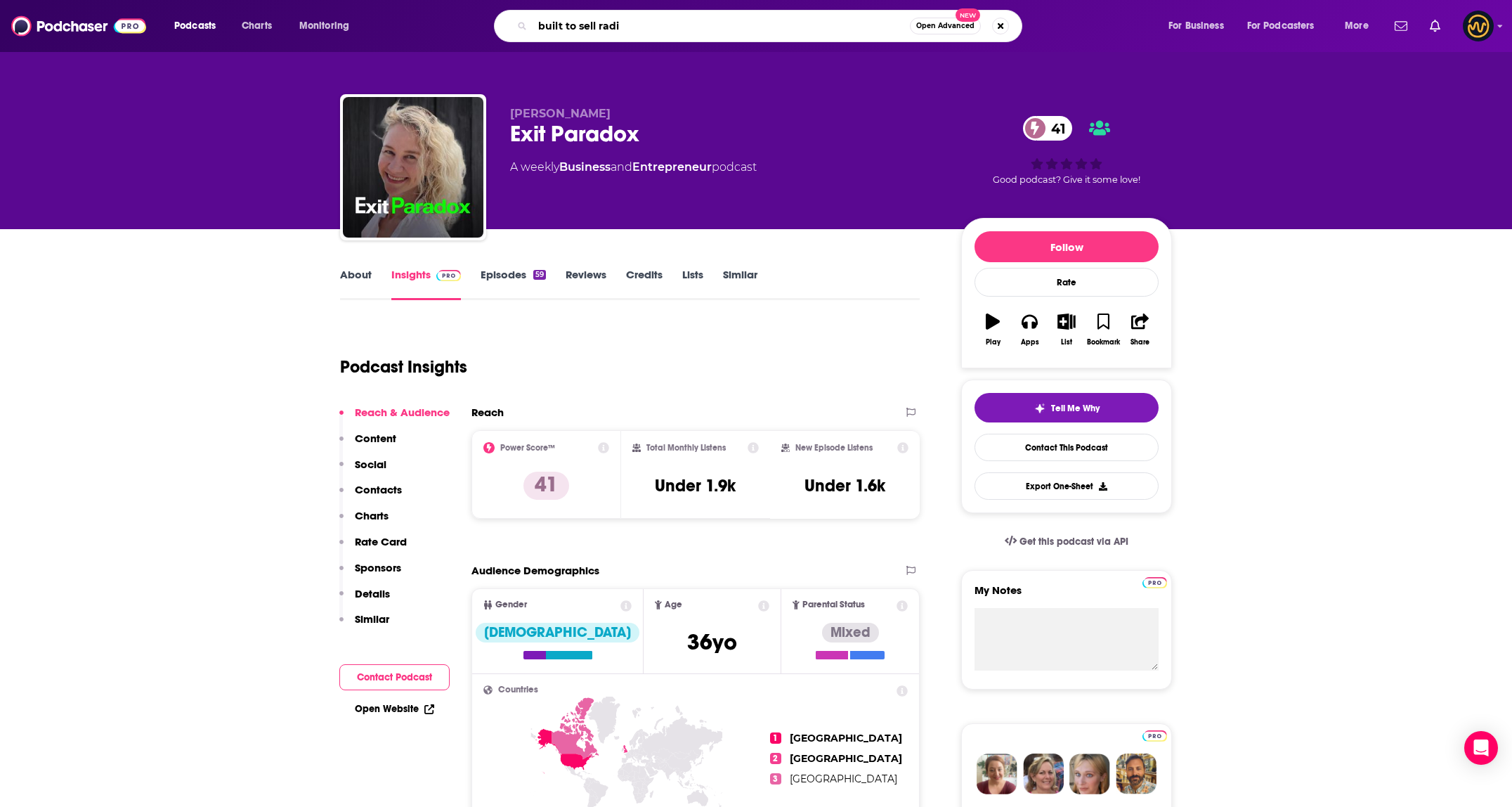
type input "built to sell radio"
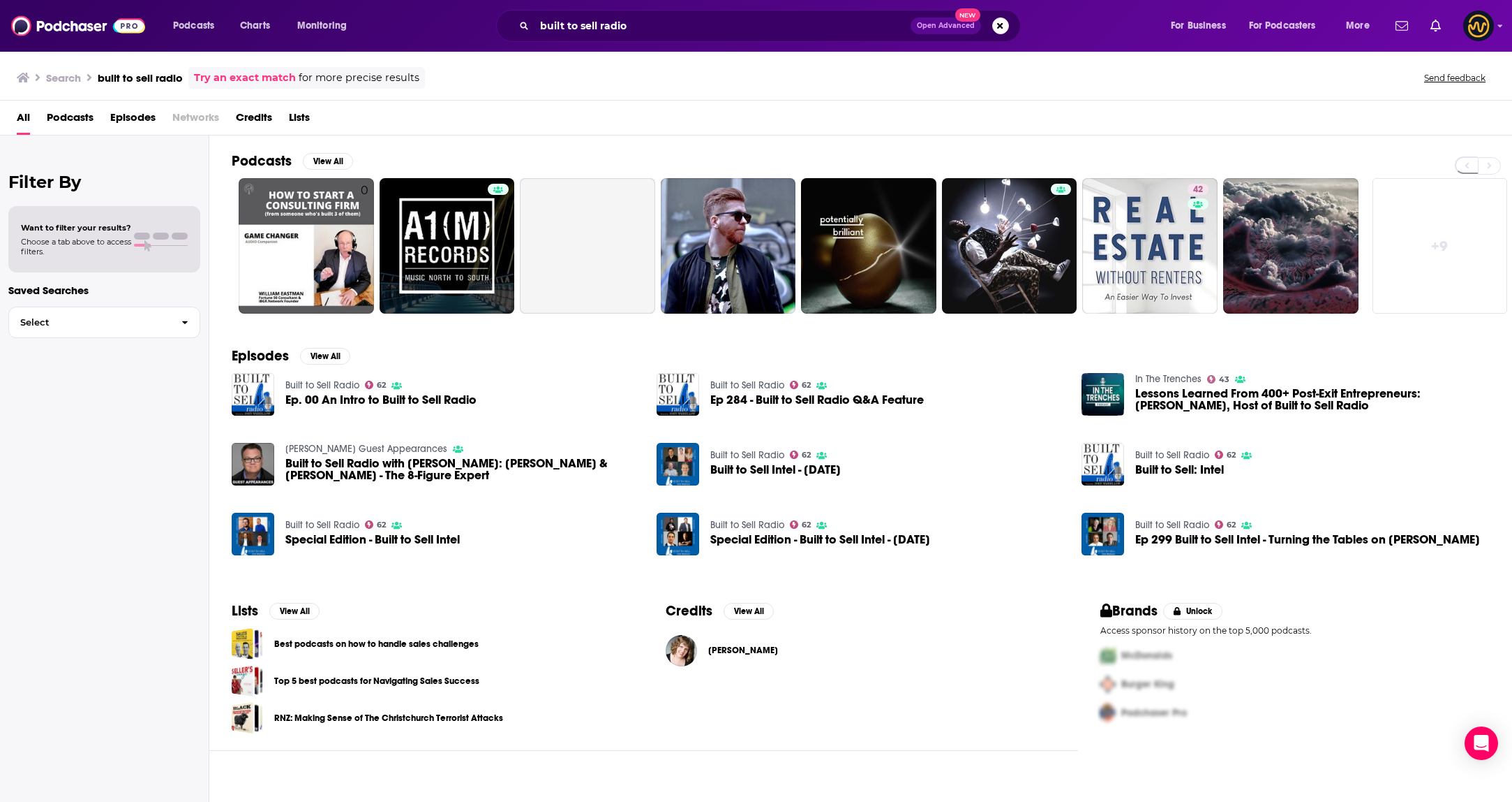
click at [341, 379] on link "Built to Sell Radio" at bounding box center [322, 385] width 74 height 12
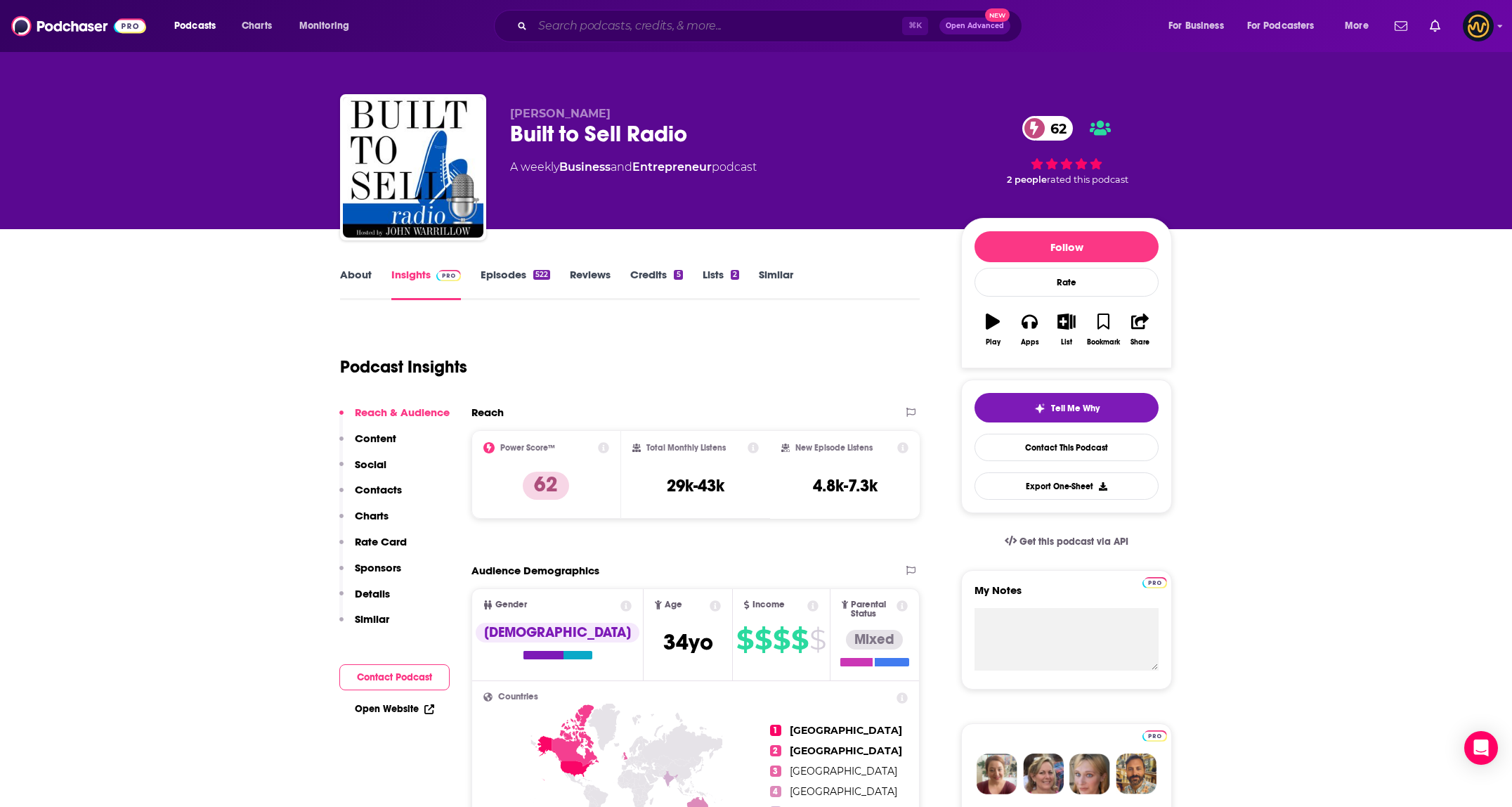
click at [635, 24] on input "Search podcasts, credits, & more..." at bounding box center [717, 26] width 370 height 23
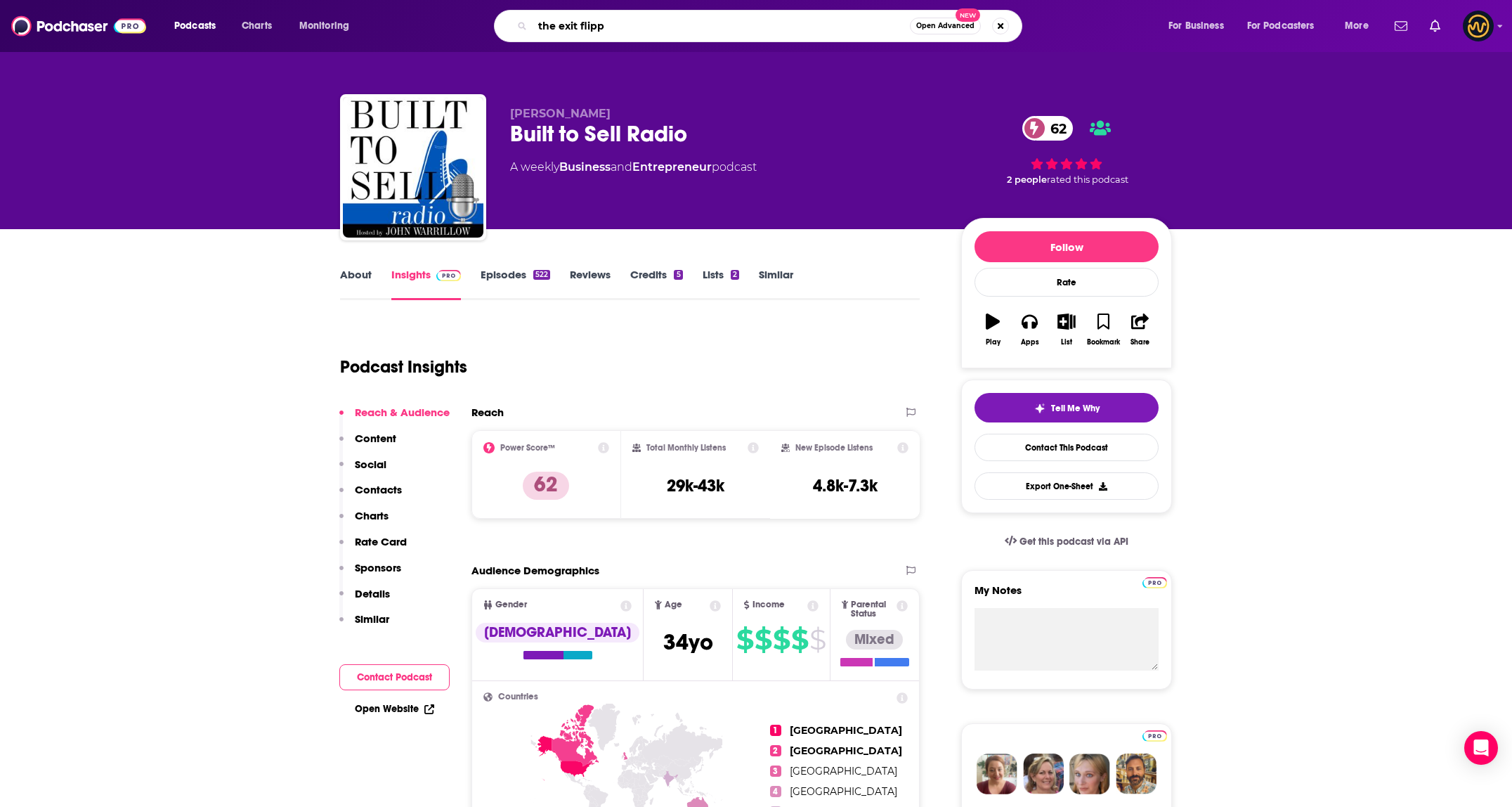
type input "the exit flippa"
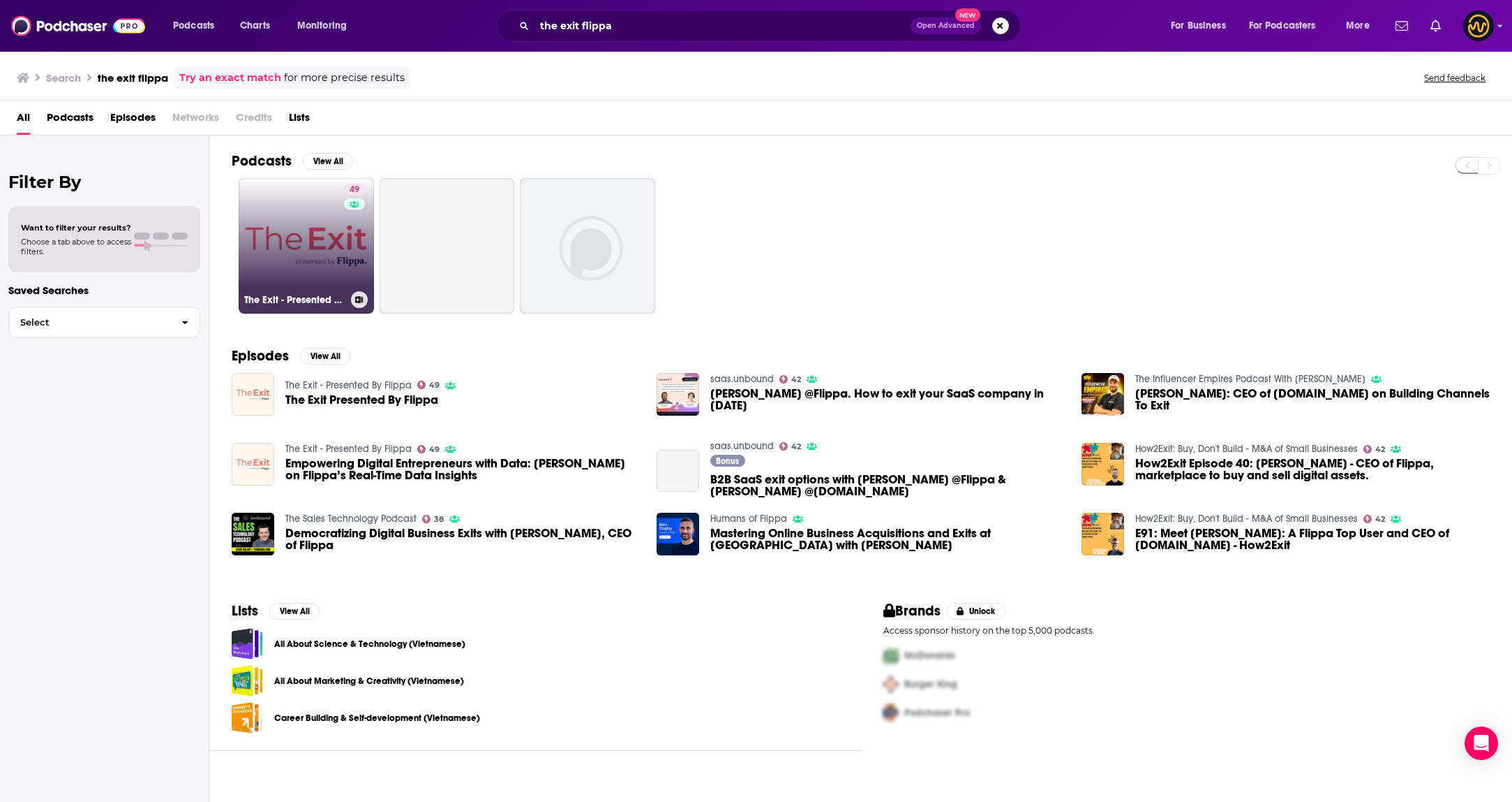
click at [307, 243] on link "49 The Exit - Presented By Flippa" at bounding box center [306, 245] width 135 height 135
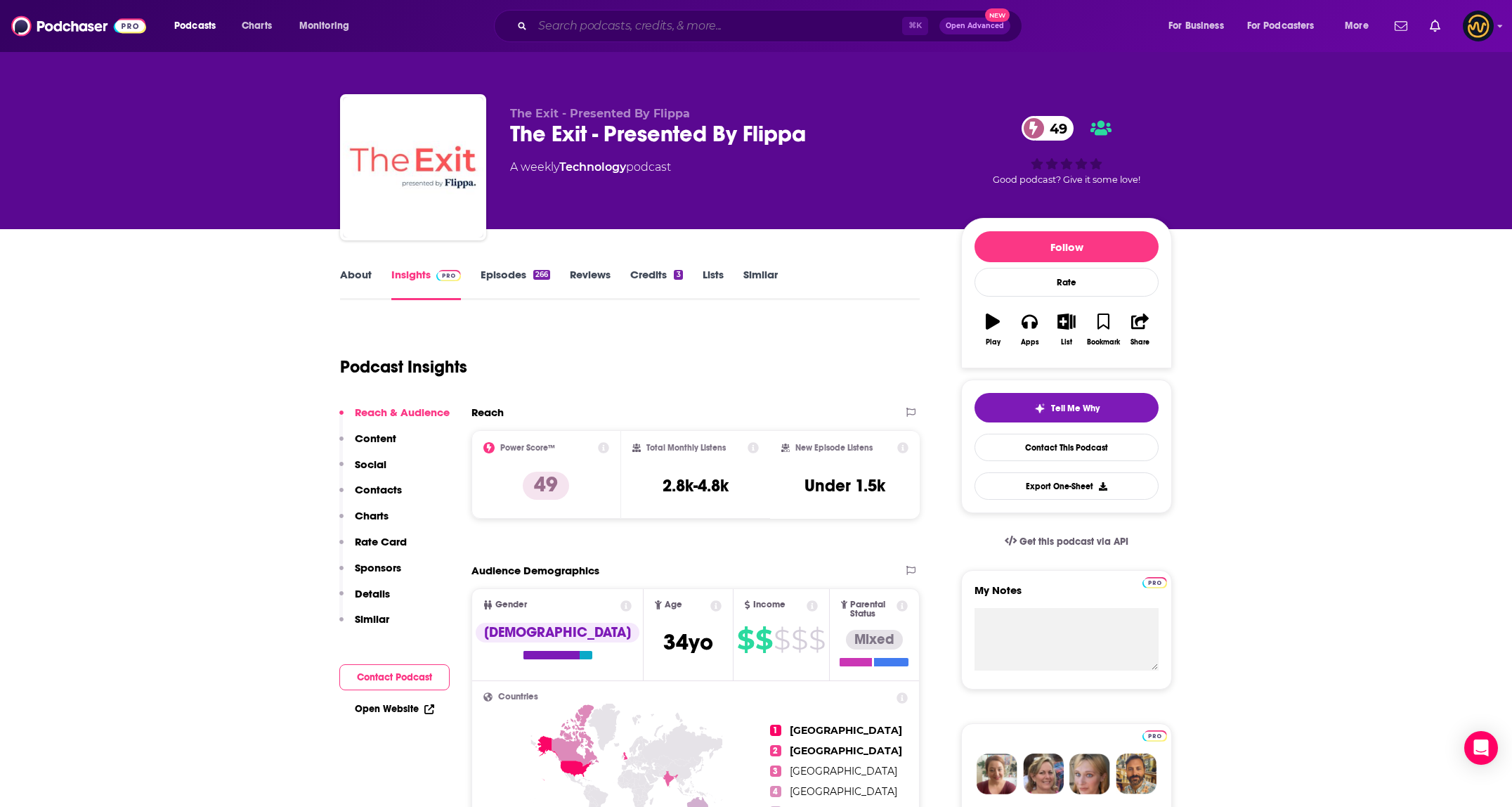
click at [641, 35] on input "Search podcasts, credits, & more..." at bounding box center [717, 26] width 370 height 23
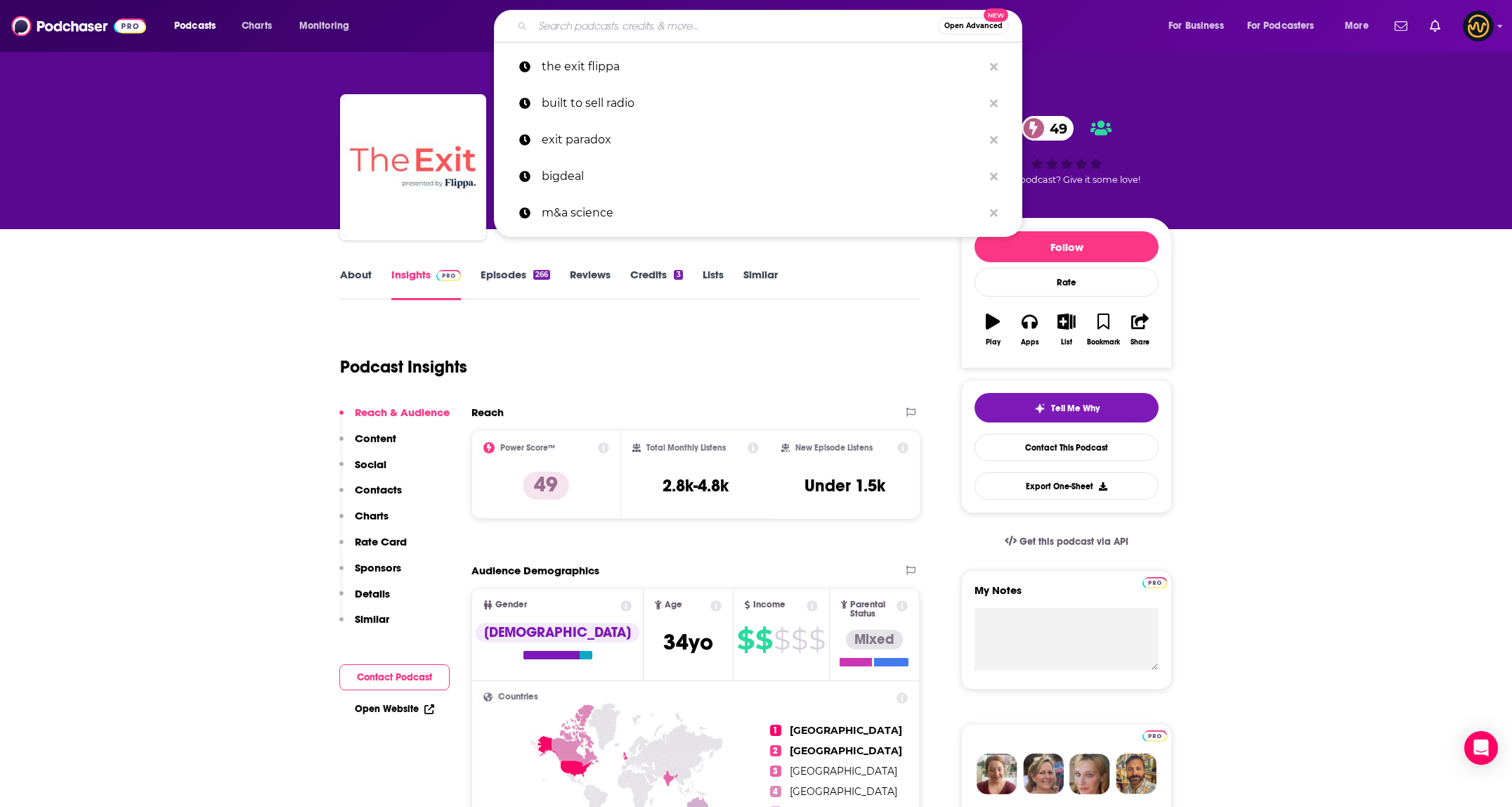
click at [644, 29] on input "Search podcasts, credits, & more..." at bounding box center [735, 26] width 406 height 23
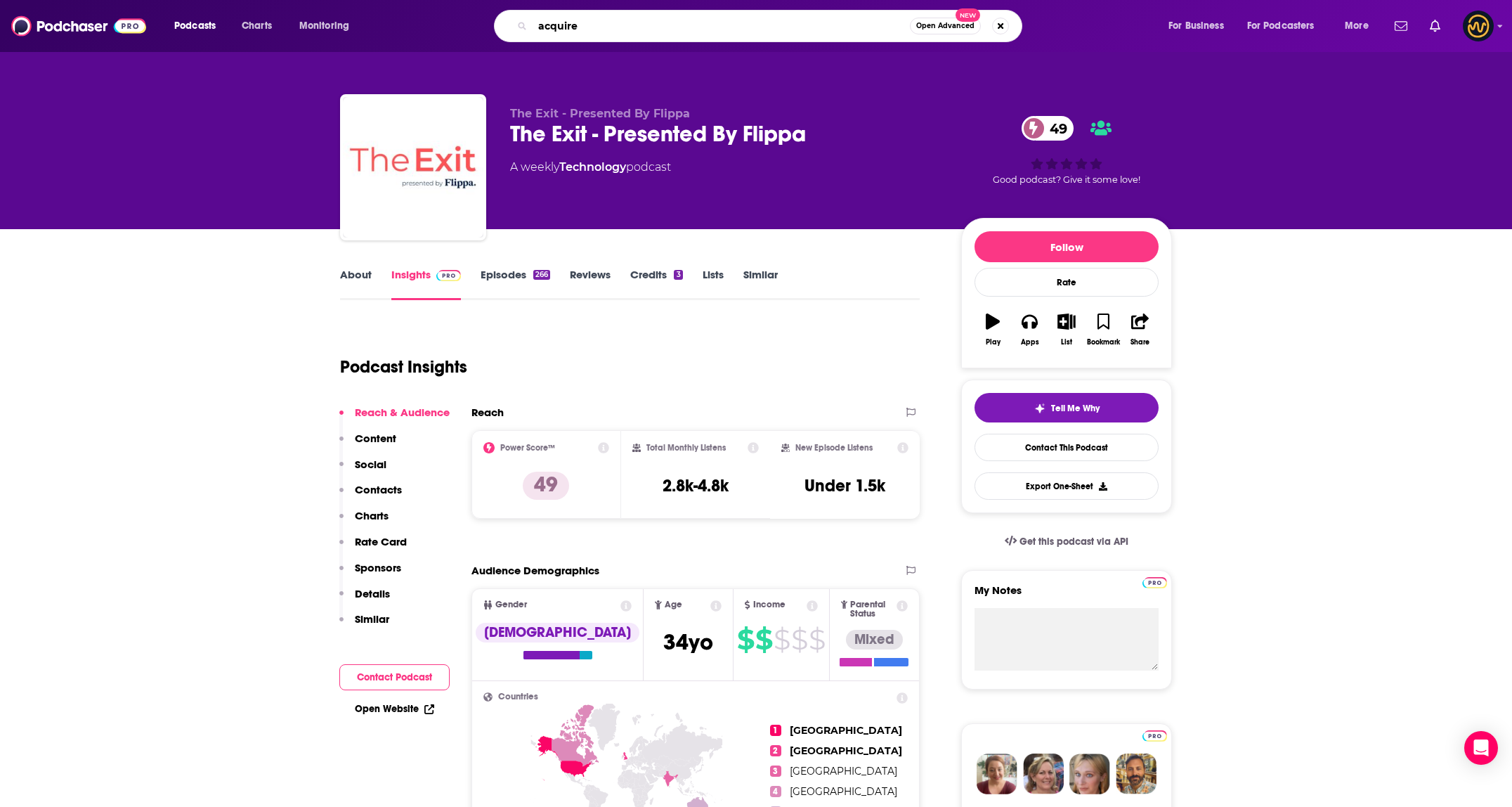
type input "acquired"
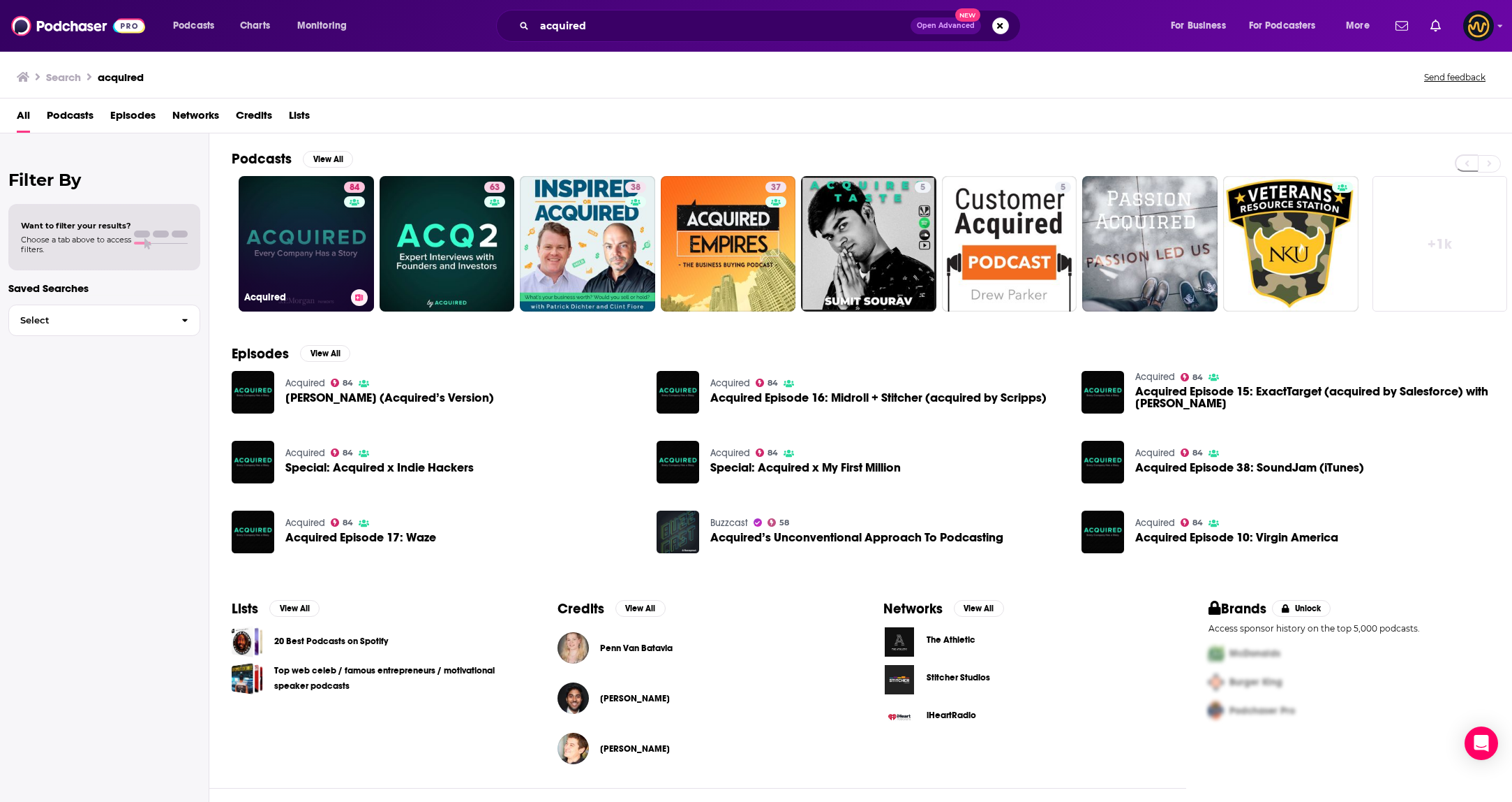
click at [293, 253] on link "84 Acquired" at bounding box center [306, 243] width 135 height 135
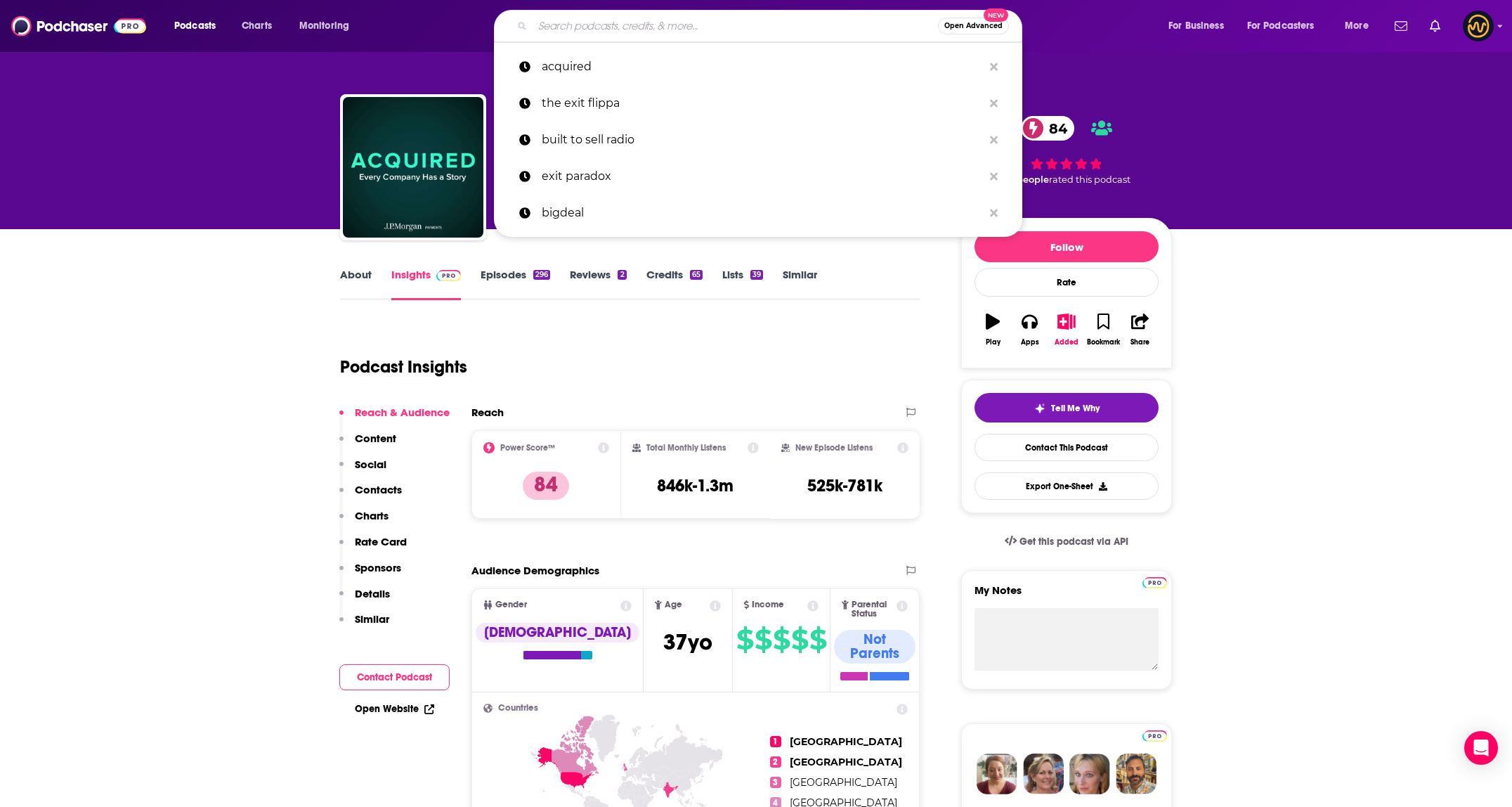
click at [611, 25] on input "Search podcasts, credits, & more..." at bounding box center [735, 26] width 406 height 23
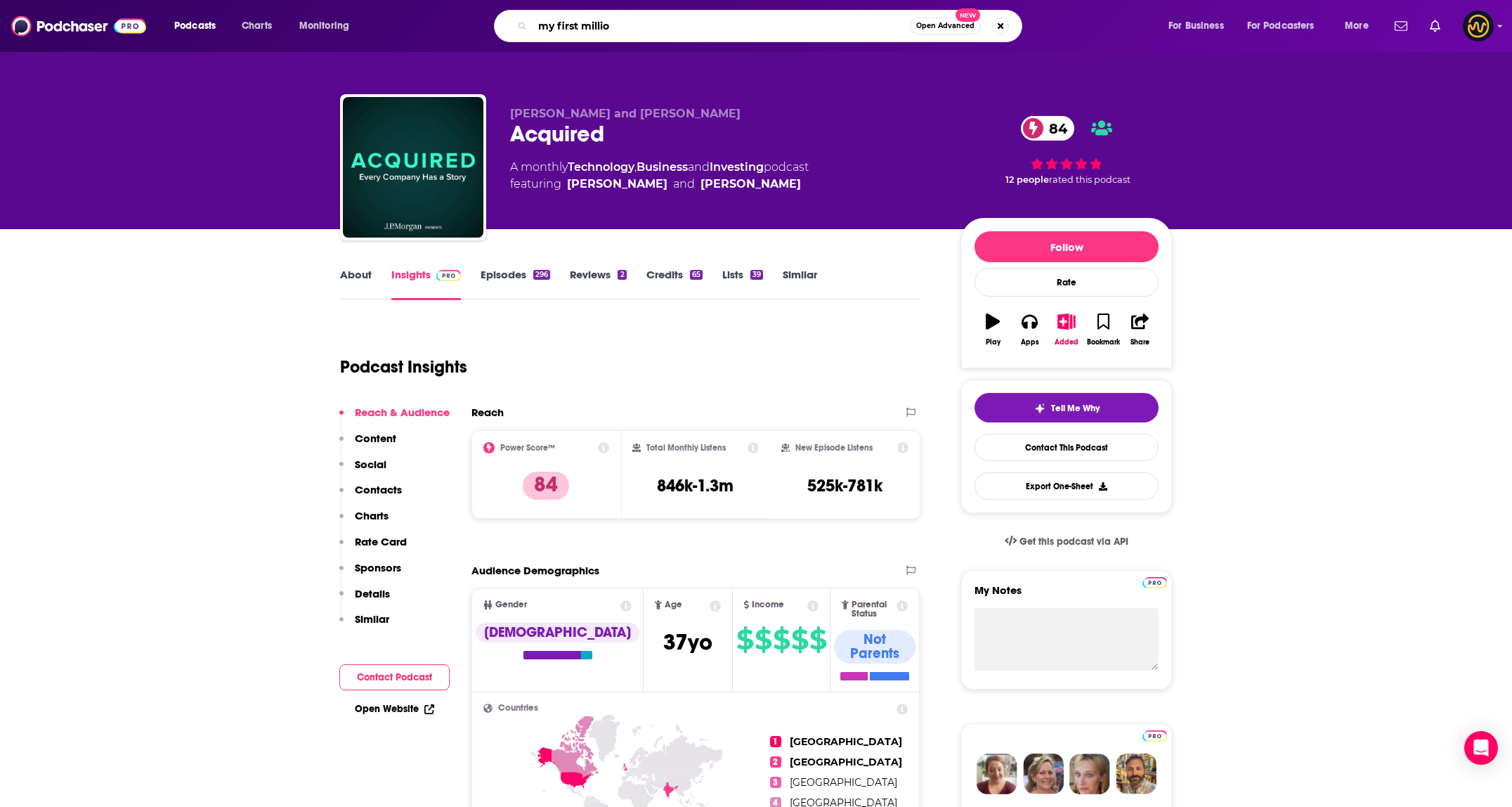
type input "my first million"
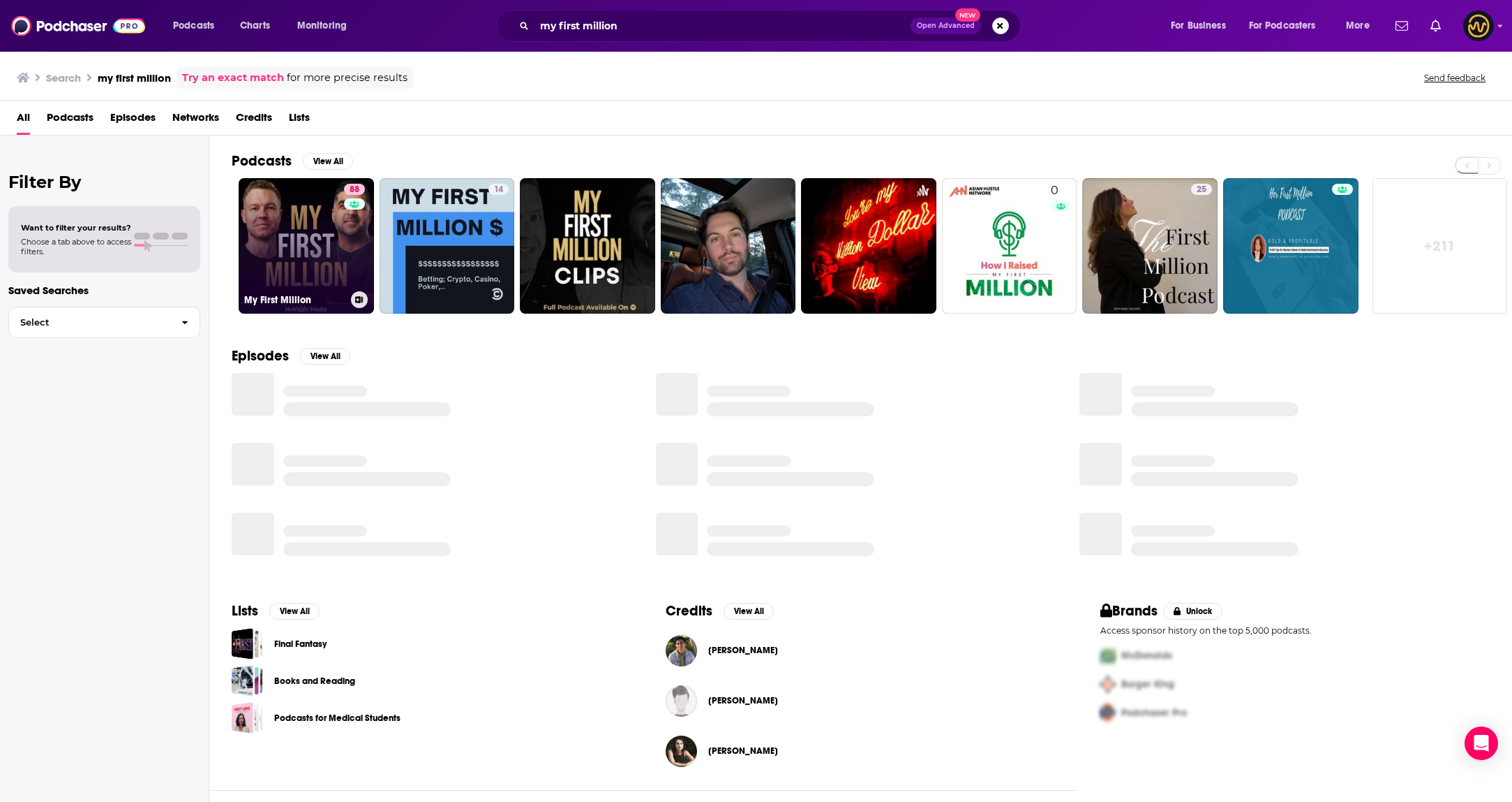
click at [296, 229] on link "88 My First Million" at bounding box center [306, 245] width 135 height 135
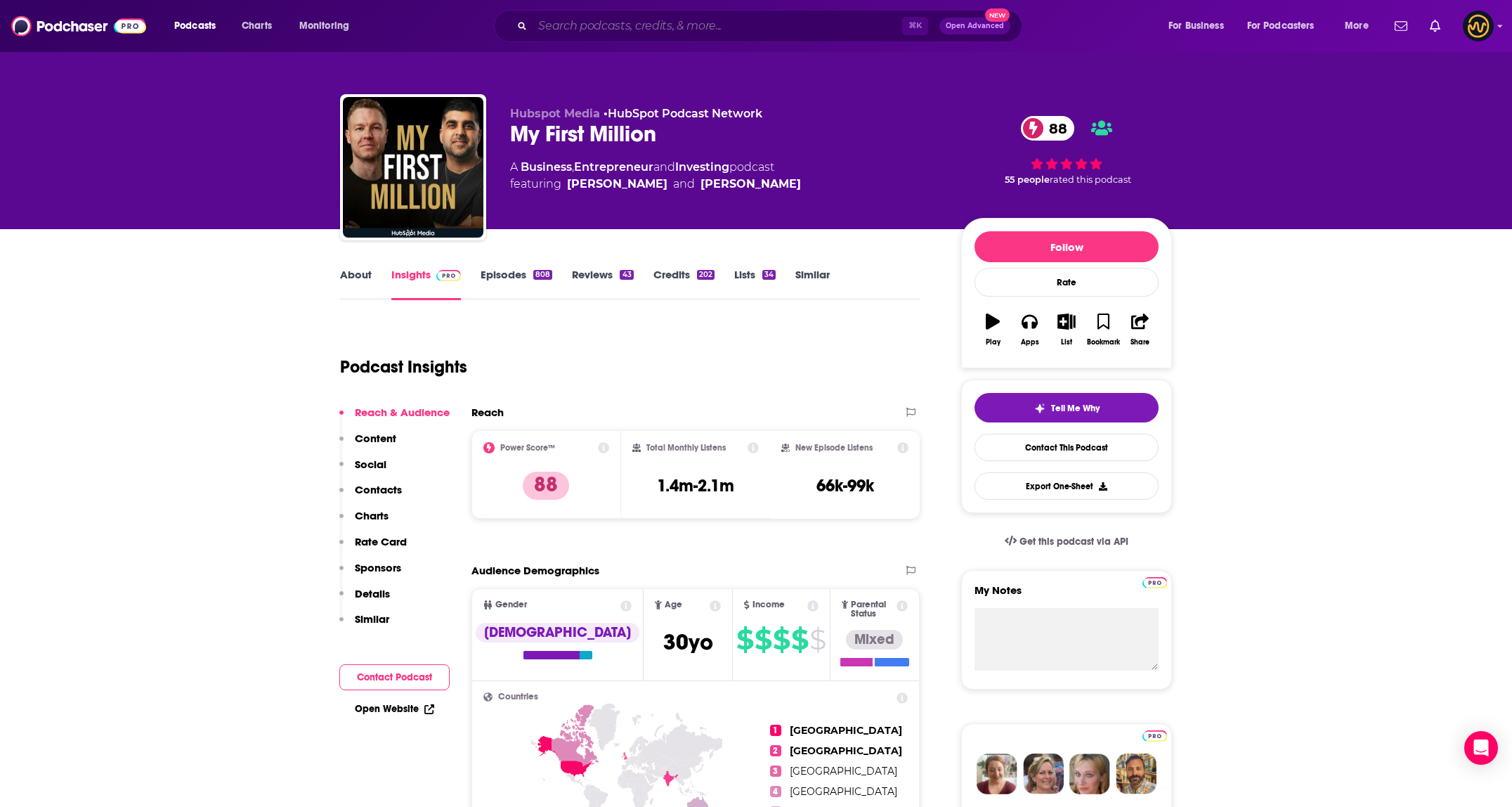
click at [641, 18] on input "Search podcasts, credits, & more..." at bounding box center [717, 26] width 370 height 23
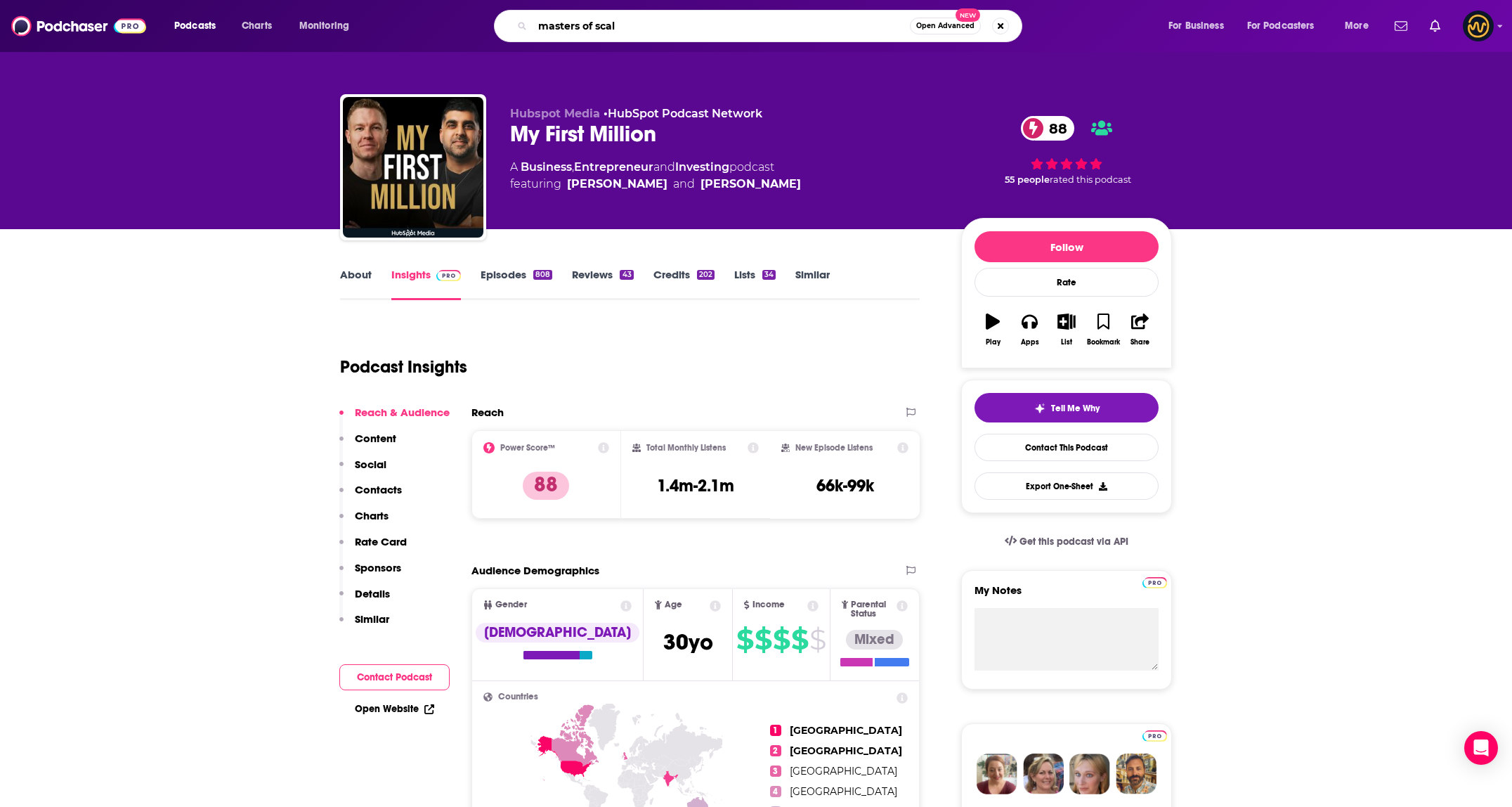
type input "masters of scale"
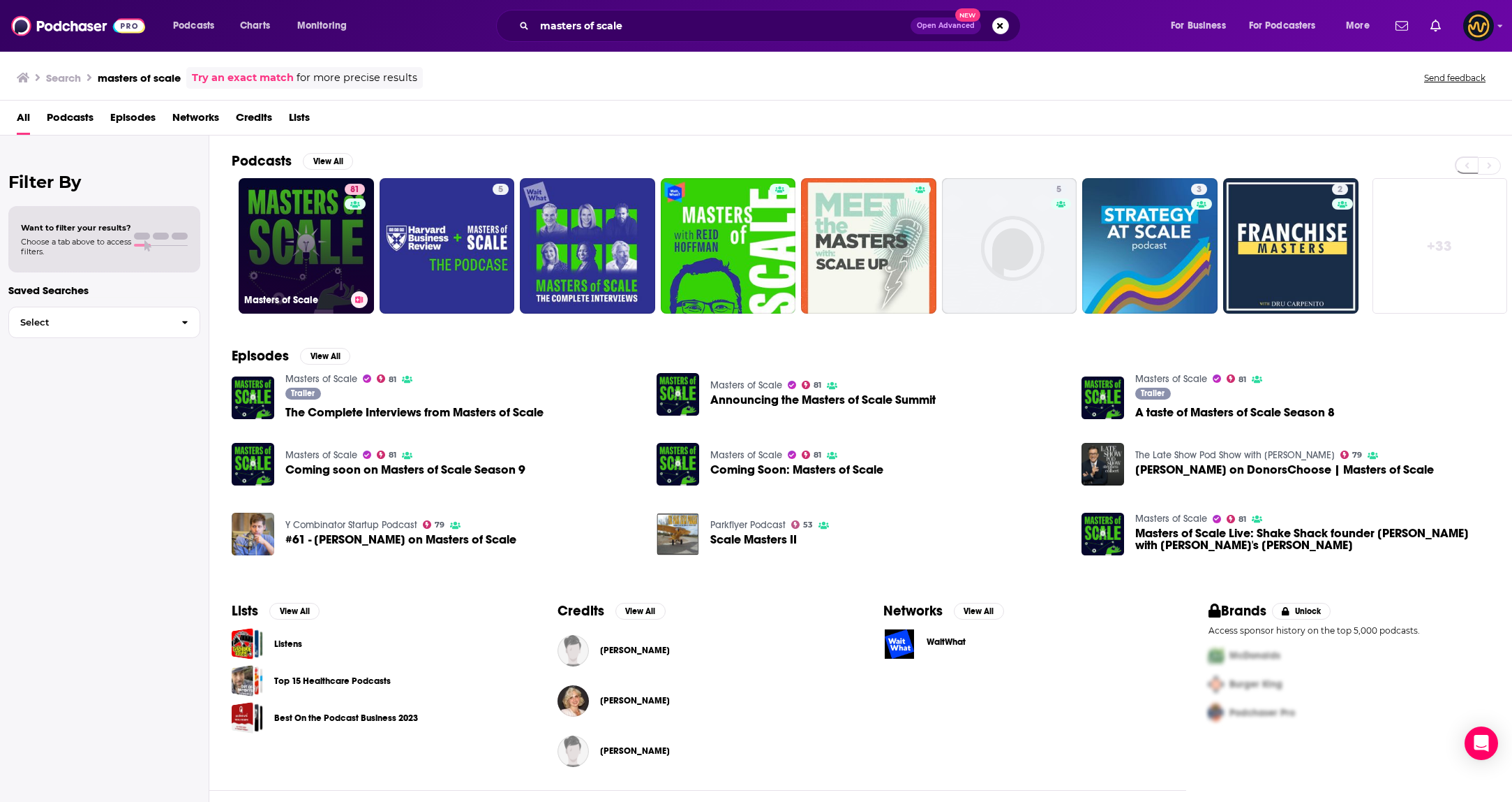
click at [320, 231] on link "81 Masters of Scale" at bounding box center [306, 245] width 135 height 135
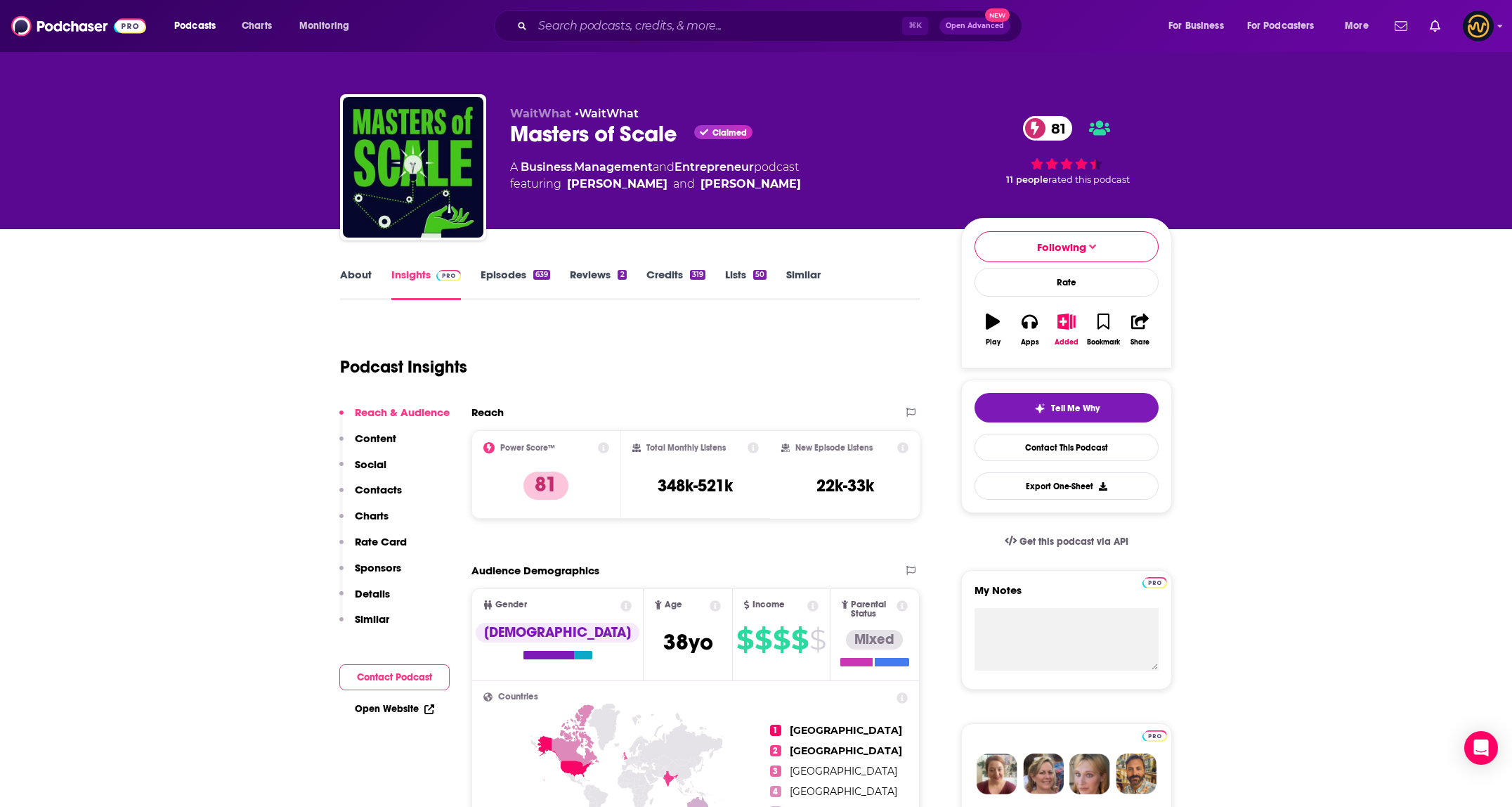
scroll to position [3, 0]
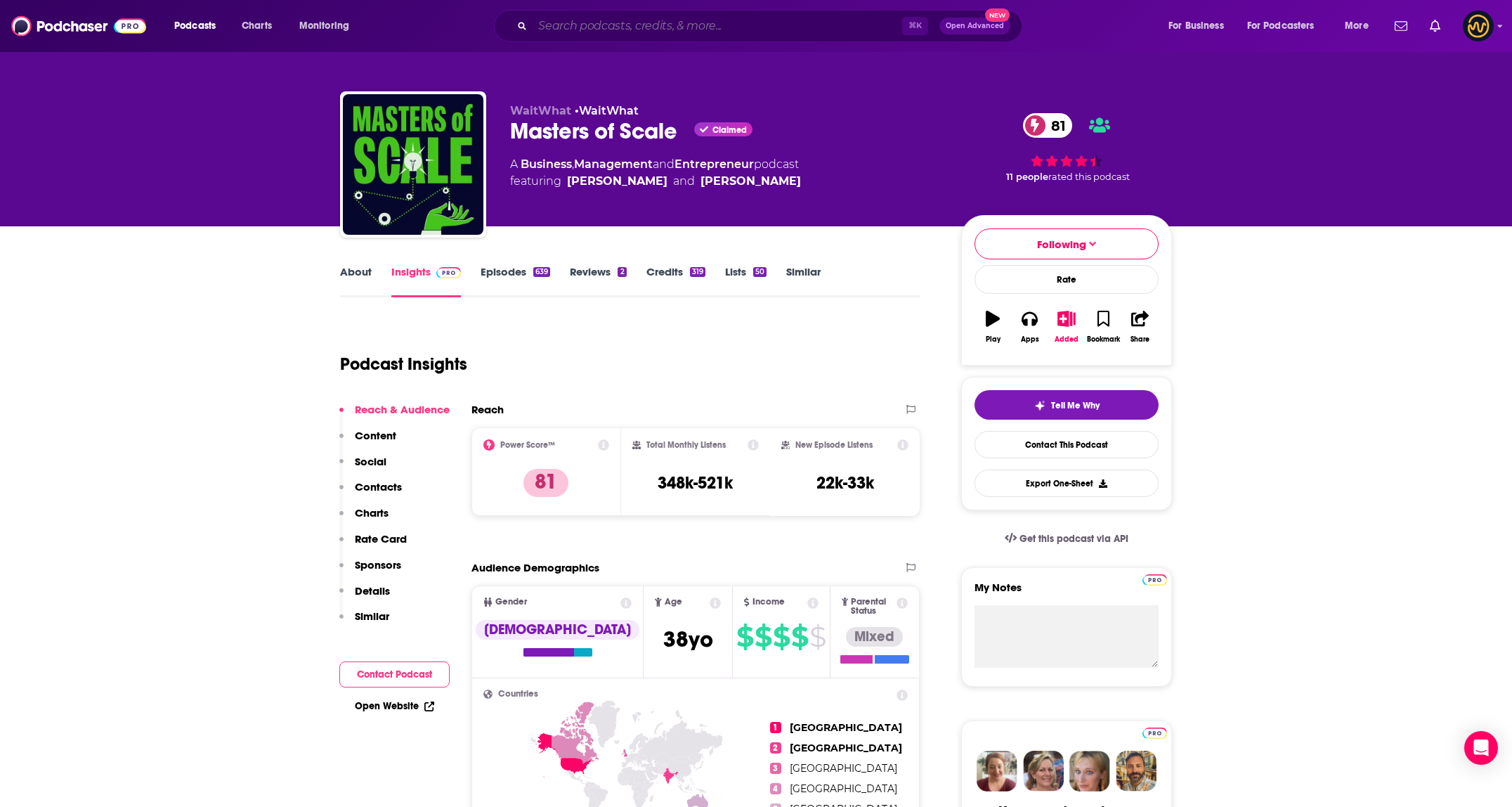
click at [653, 33] on input "Search podcasts, credits, & more..." at bounding box center [717, 26] width 370 height 23
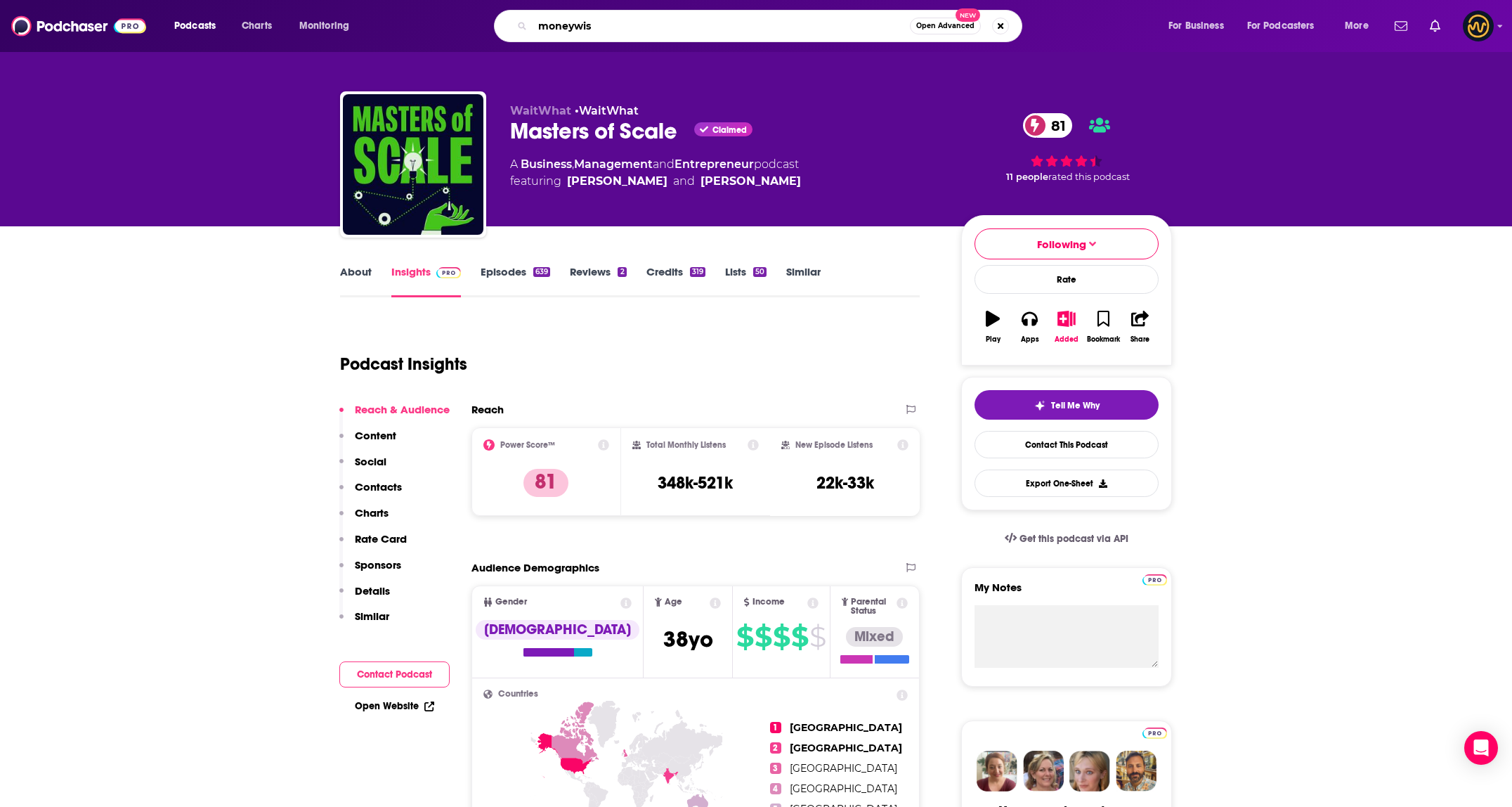
type input "moneywise"
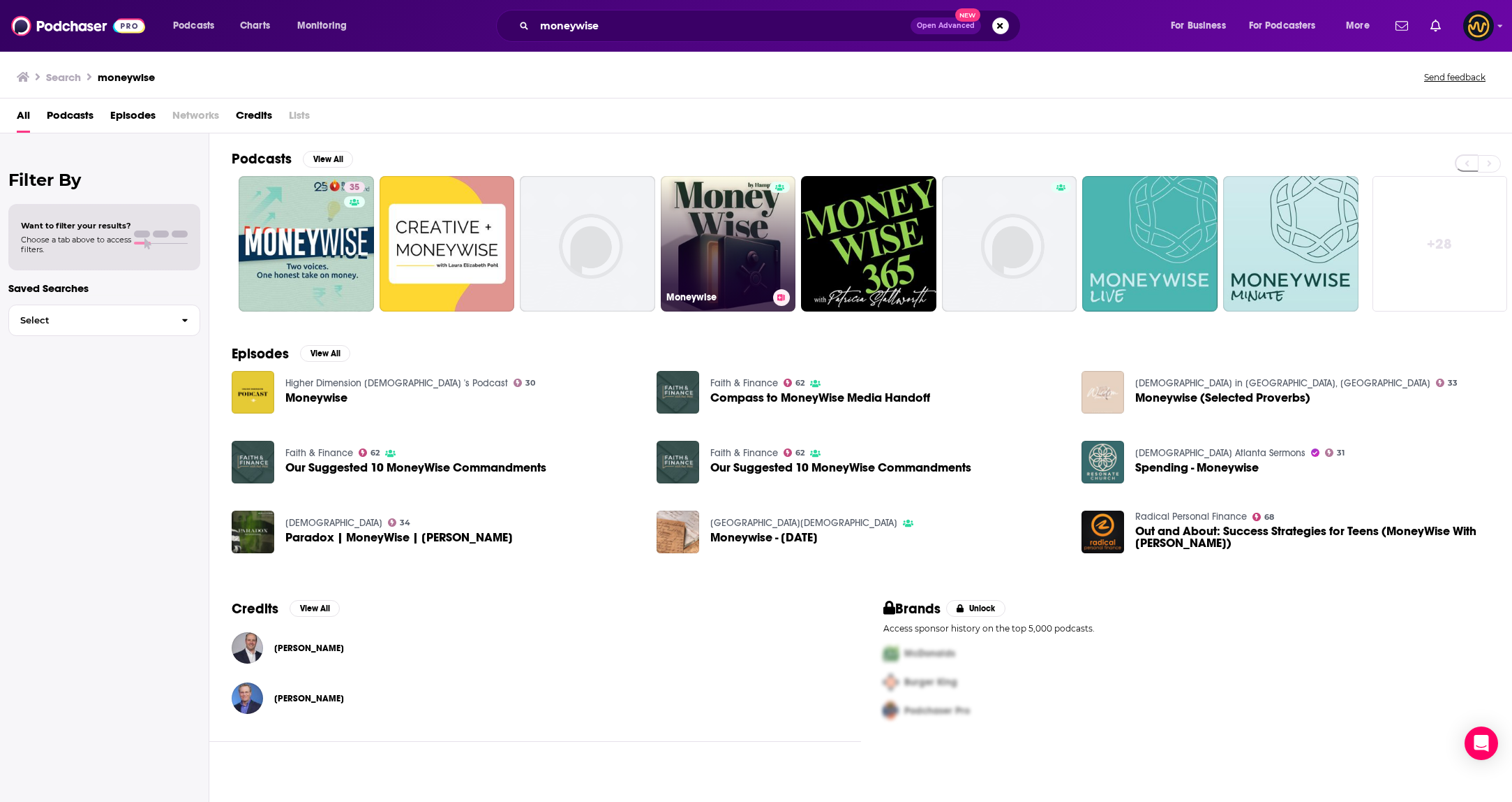
click at [723, 230] on link "Moneywise" at bounding box center [728, 243] width 135 height 135
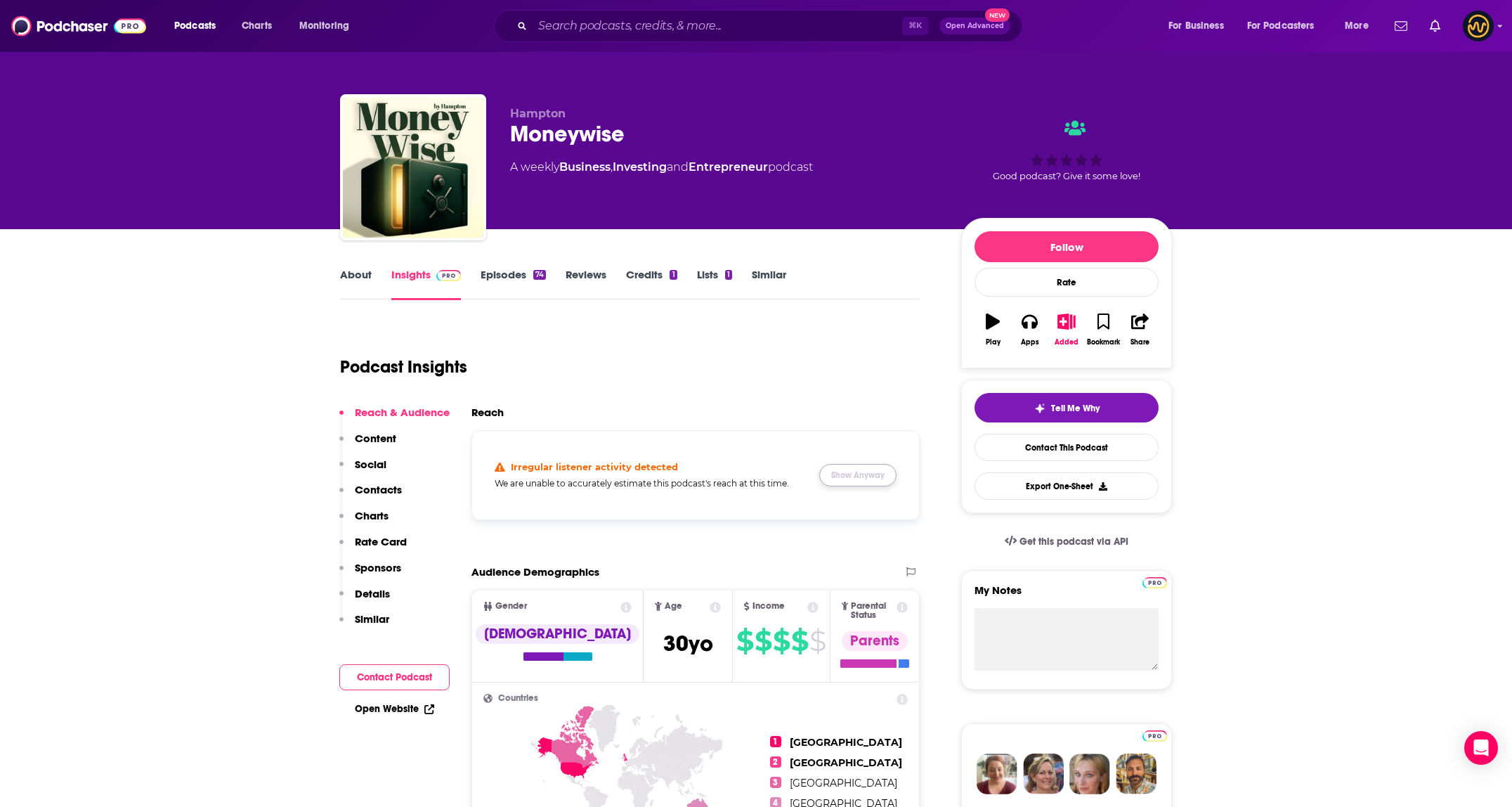
click at [869, 480] on button "Show Anyway" at bounding box center [858, 475] width 78 height 23
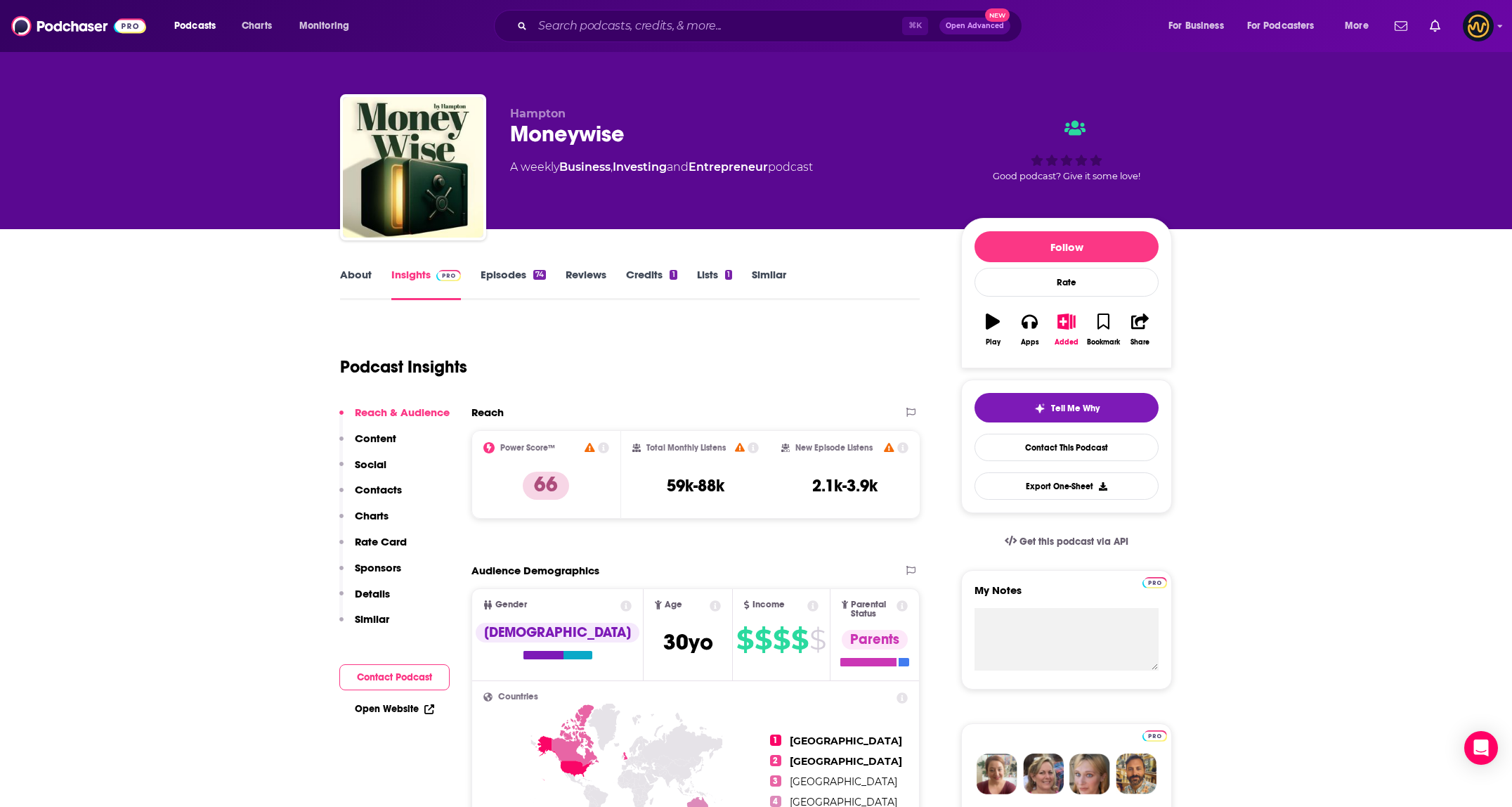
click at [620, 22] on input "Search podcasts, credits, & more..." at bounding box center [717, 26] width 370 height 23
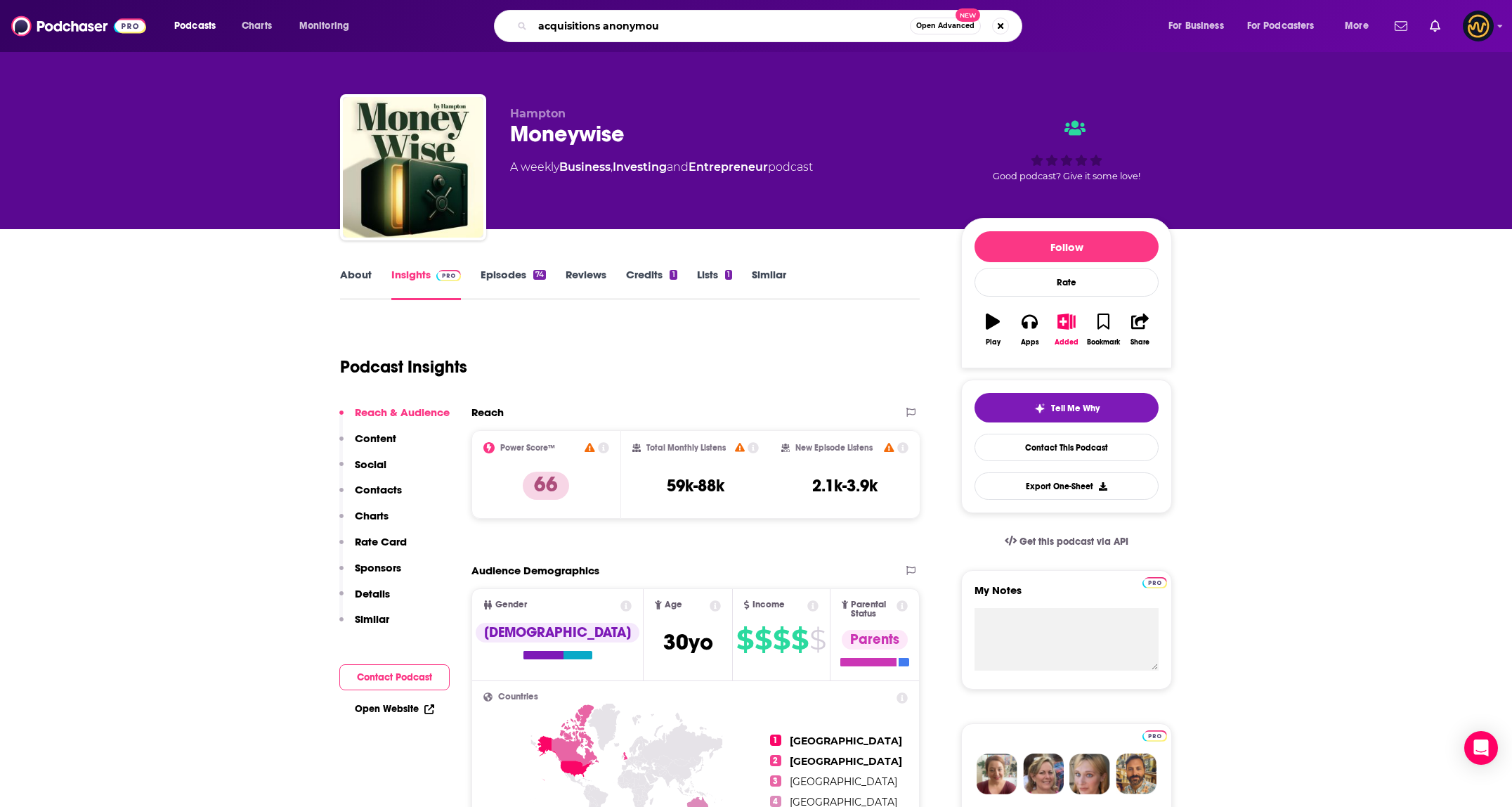
type input "acquisitions anonymous"
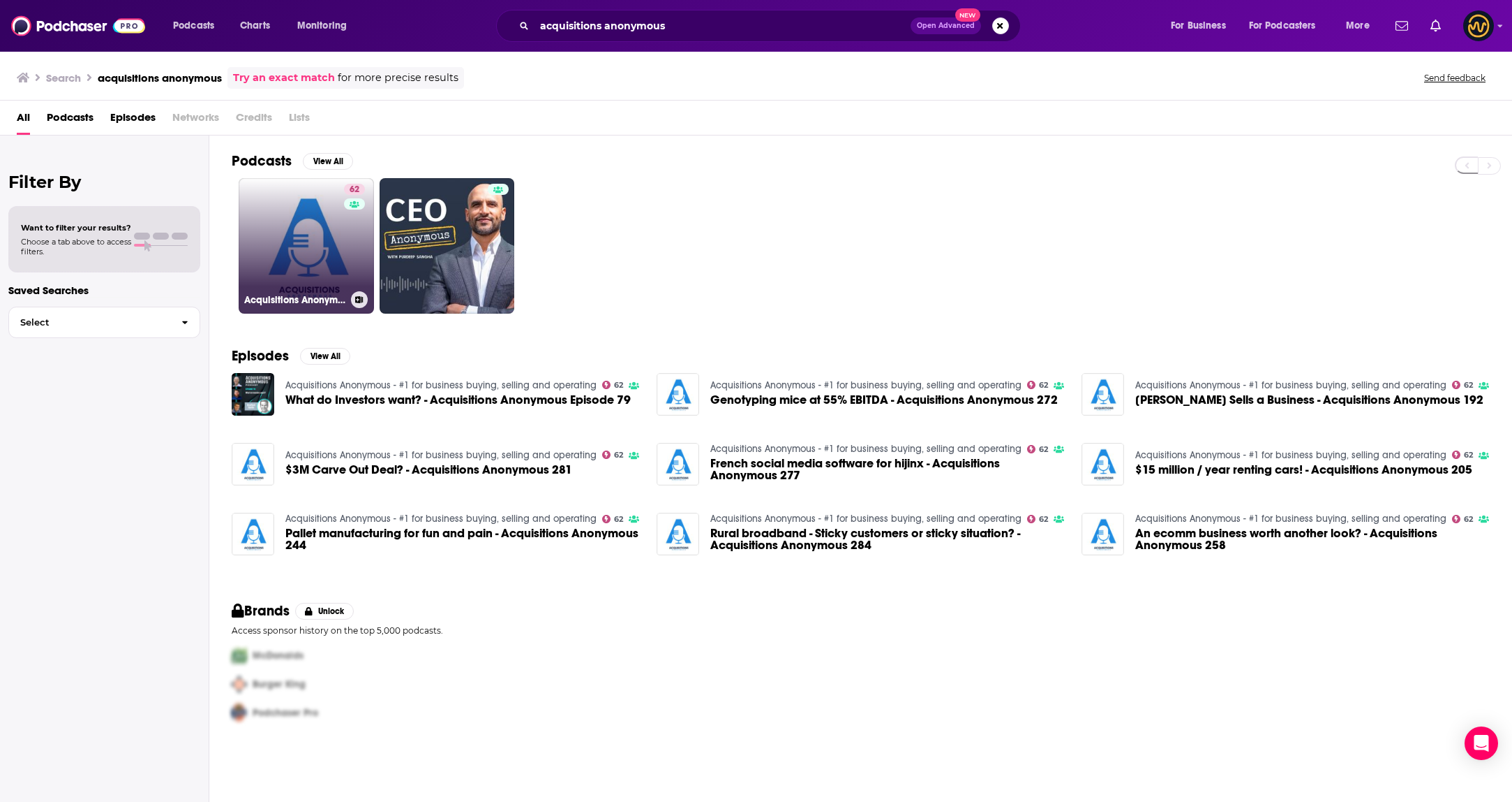
click at [293, 238] on link "62 Acquisitions Anonymous - #1 for business buying, selling and operating" at bounding box center [306, 245] width 135 height 135
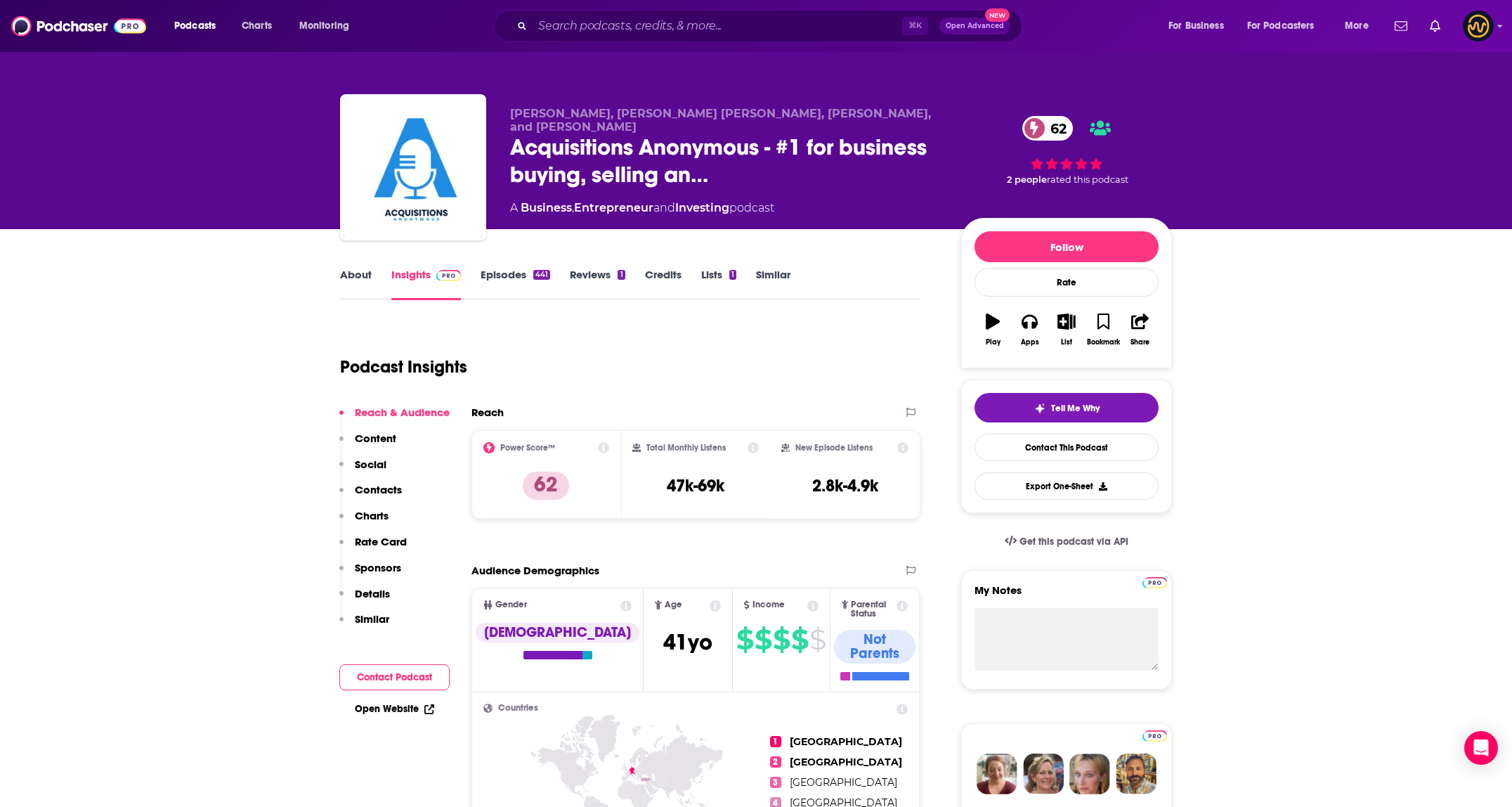
click at [362, 277] on link "About" at bounding box center [355, 284] width 32 height 33
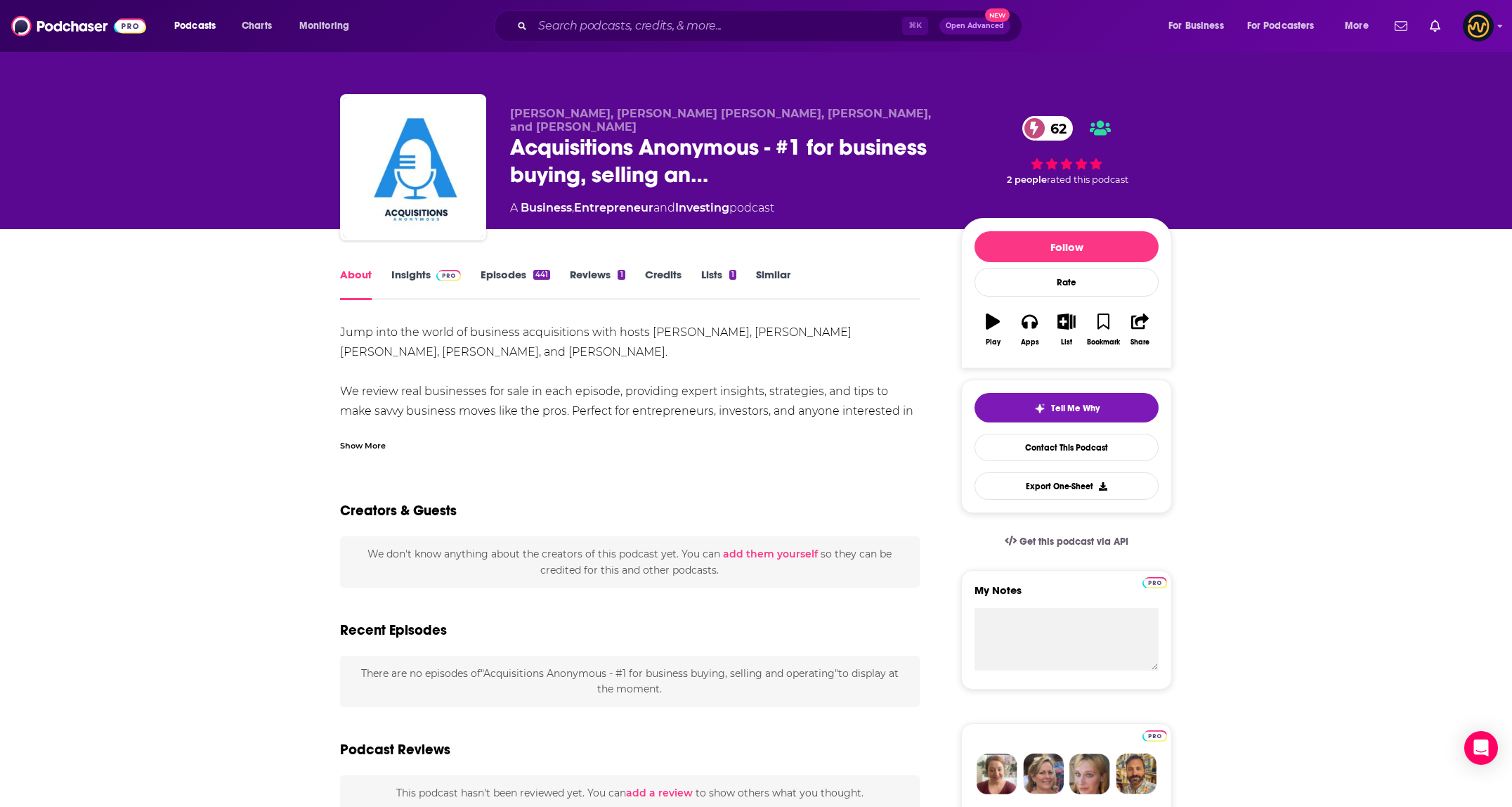
click at [373, 442] on div "Show More" at bounding box center [362, 445] width 46 height 13
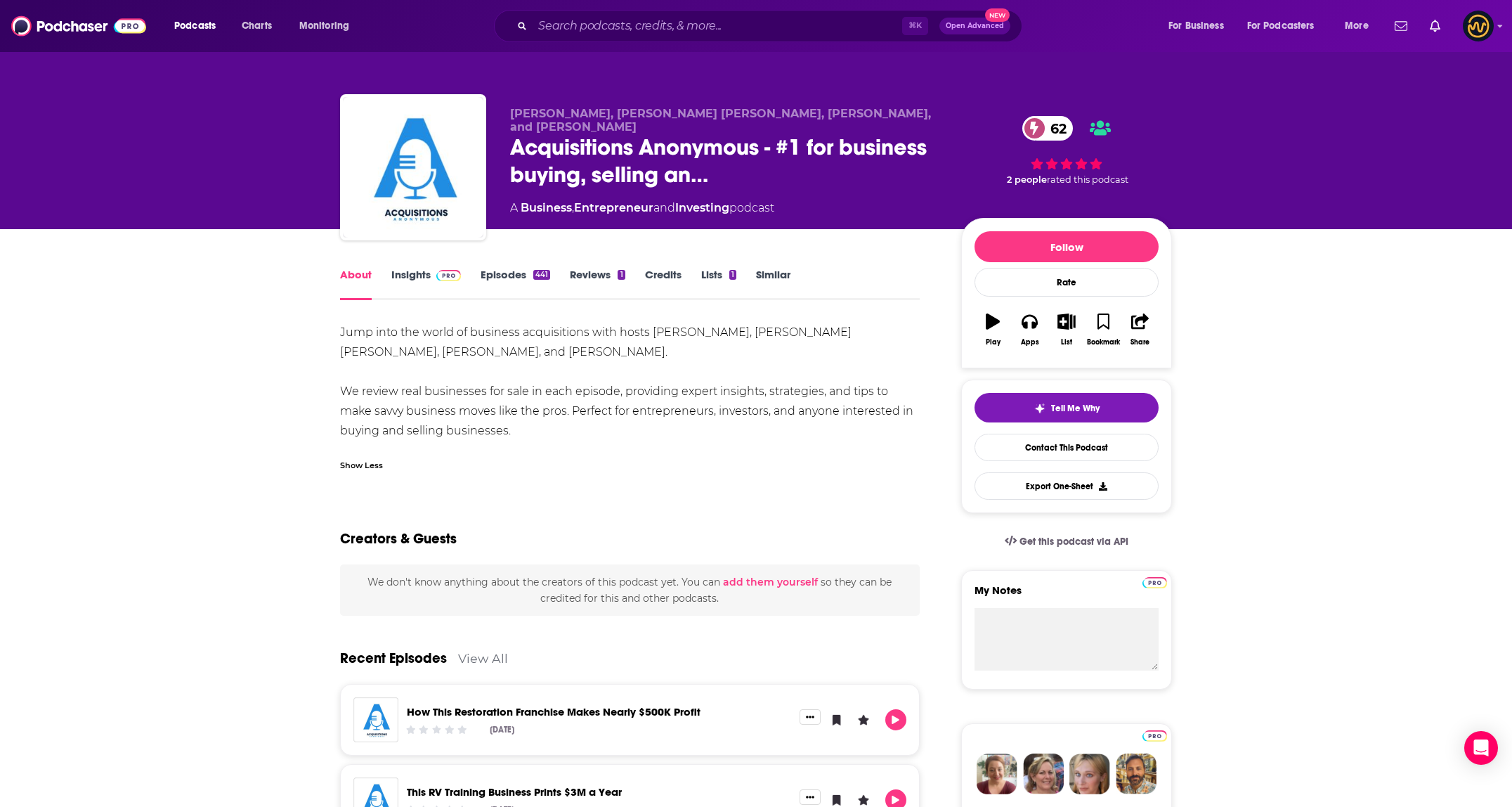
drag, startPoint x: 335, startPoint y: 334, endPoint x: 498, endPoint y: 429, distance: 188.7
copy div "Jump into the world of business acquisitions with hosts Bill D'Alessandro, Mill…"
click at [371, 469] on div "Show Less" at bounding box center [360, 464] width 43 height 13
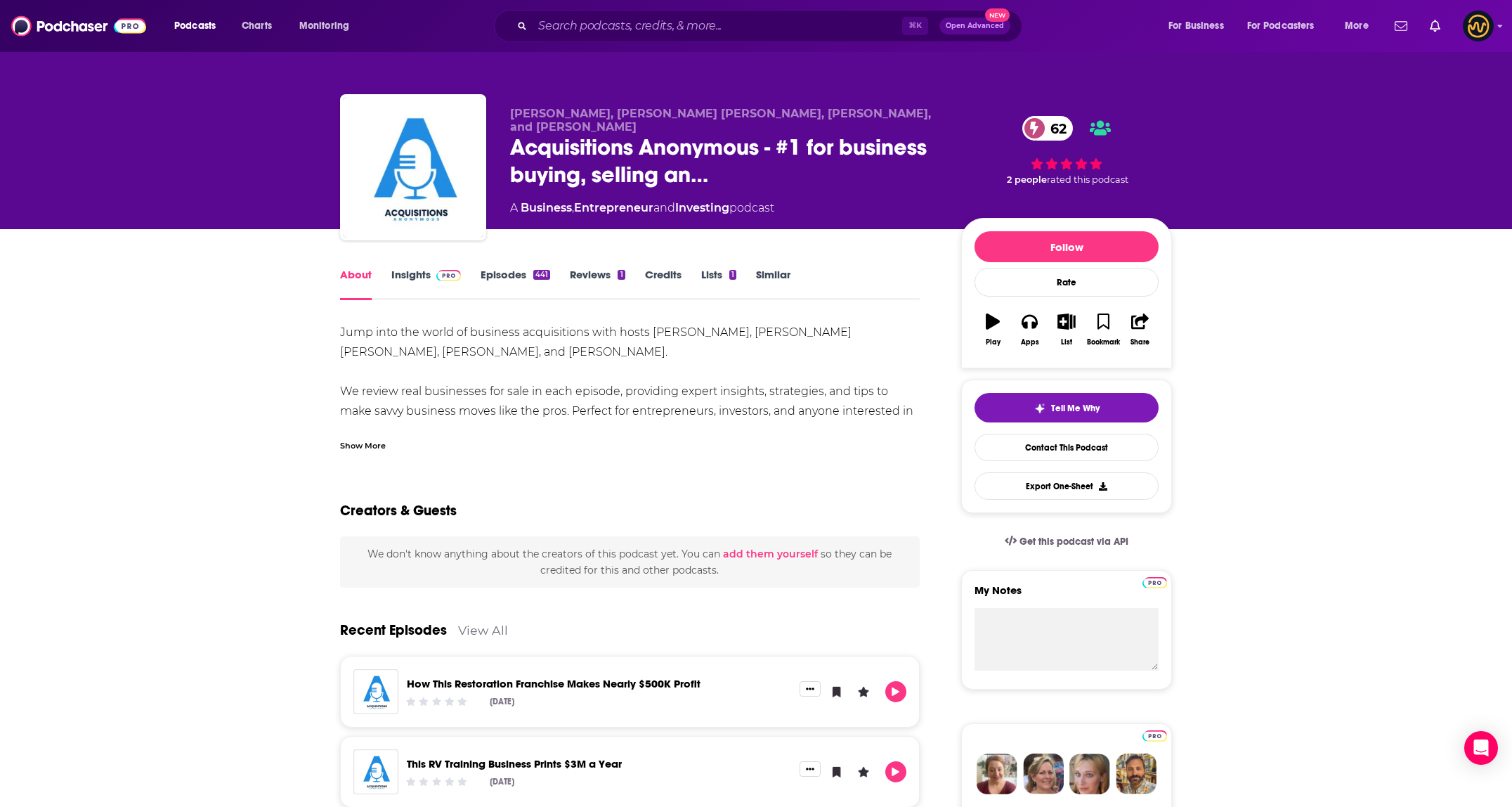
click at [380, 448] on div "Show More" at bounding box center [362, 445] width 46 height 13
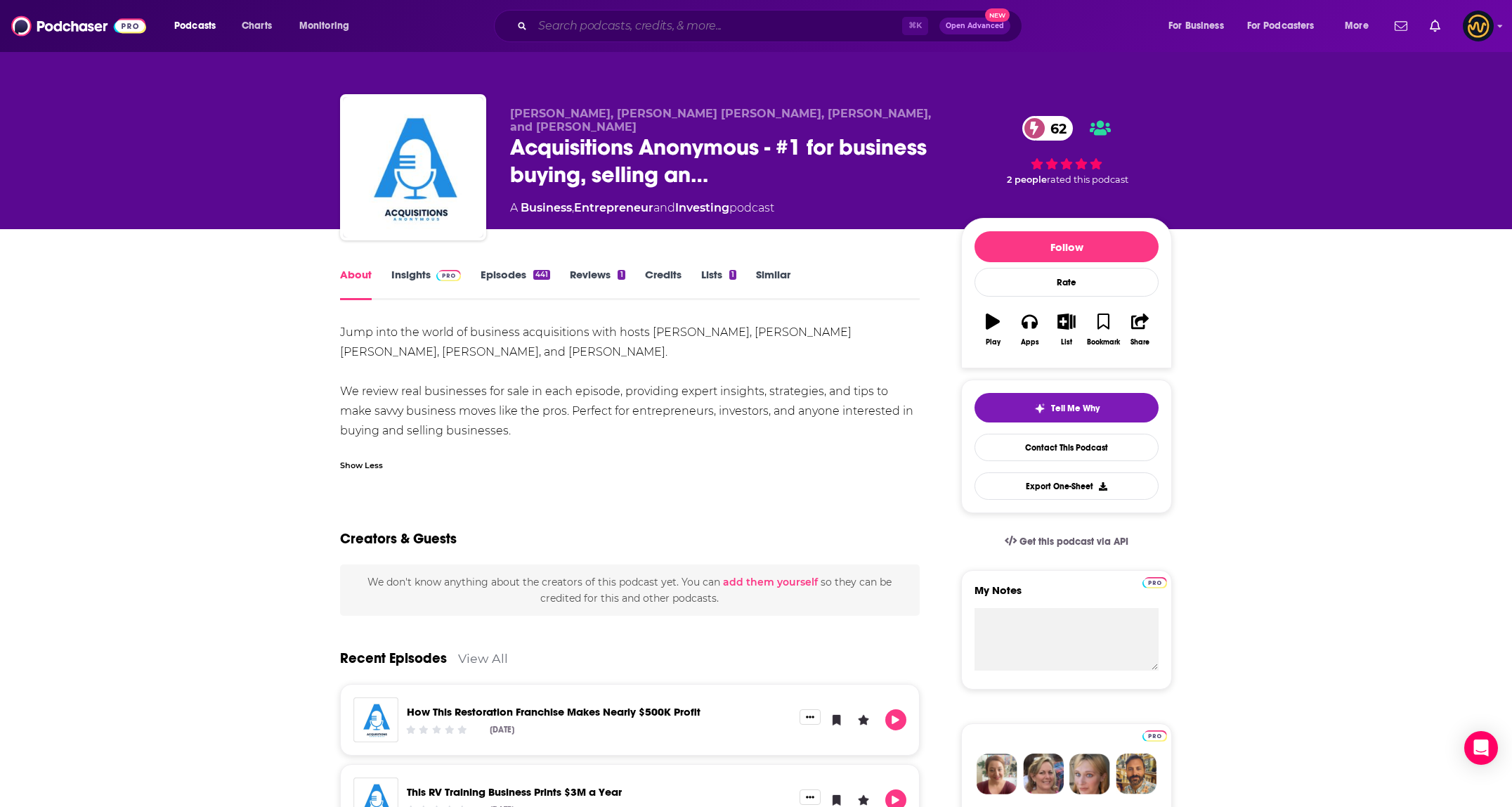
click at [719, 26] on input "Search podcasts, credits, & more..." at bounding box center [717, 26] width 370 height 23
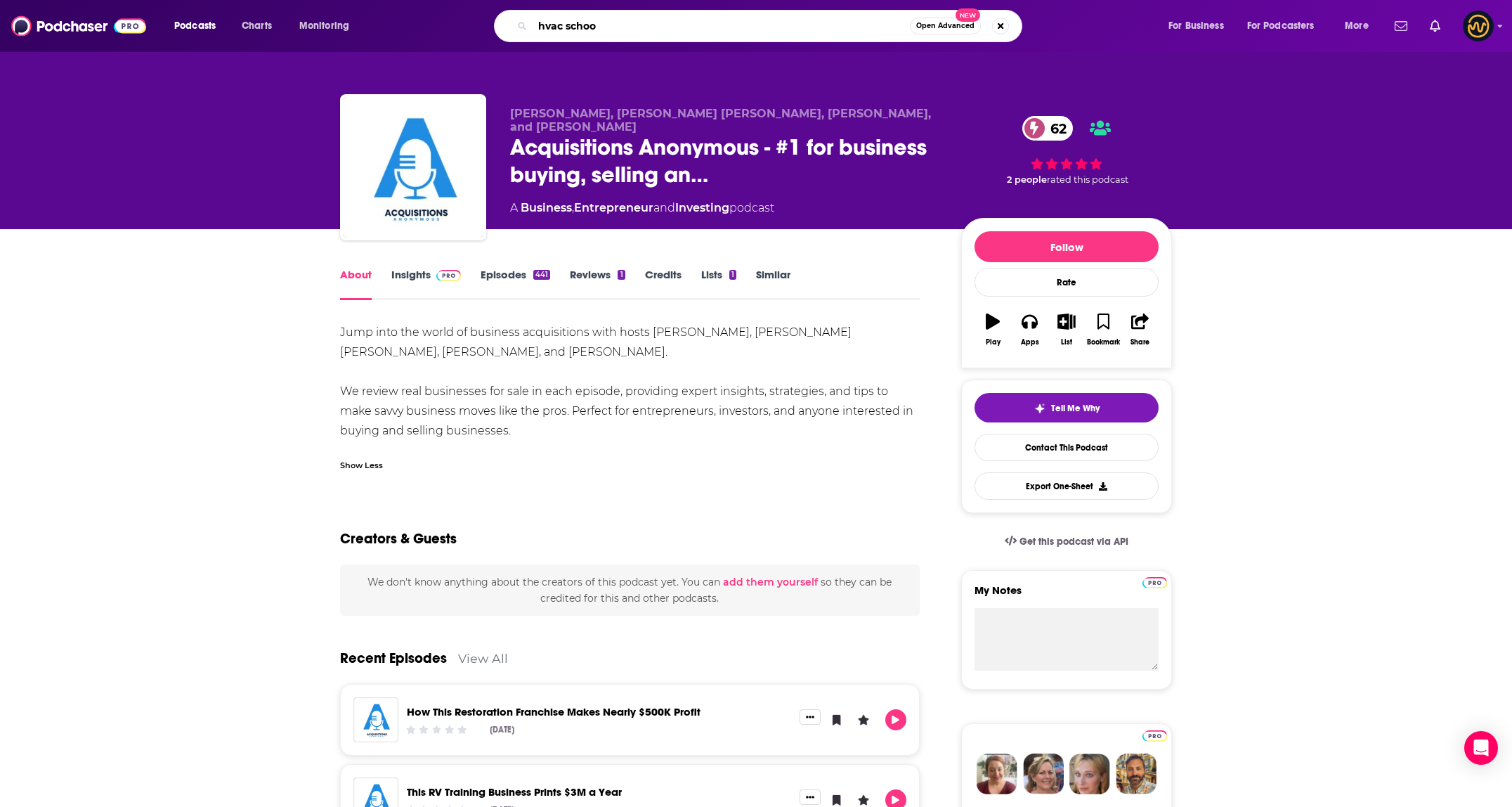
type input "hvac school"
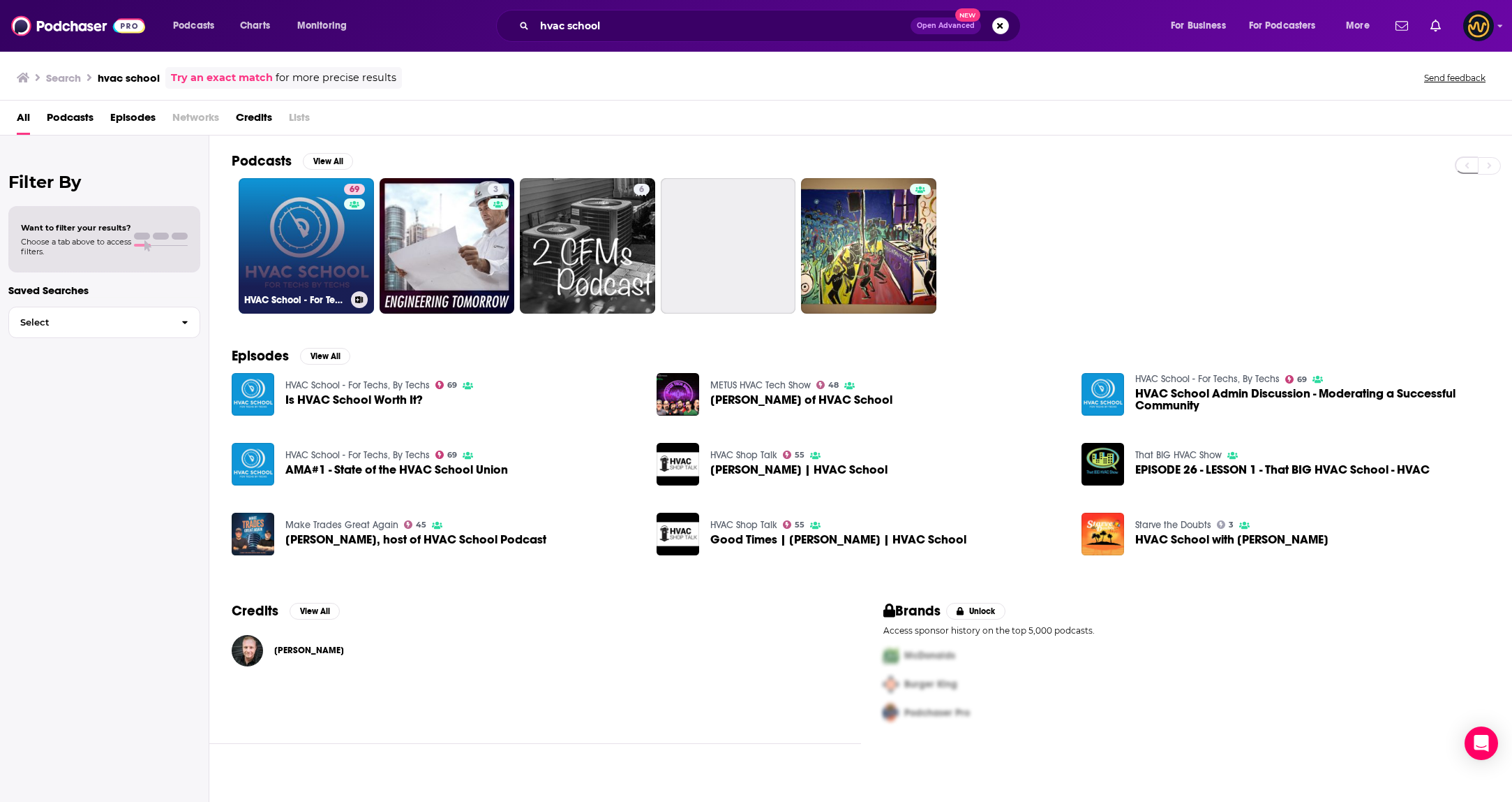
click at [307, 267] on link "69 HVAC School - For Techs, By Techs" at bounding box center [306, 245] width 135 height 135
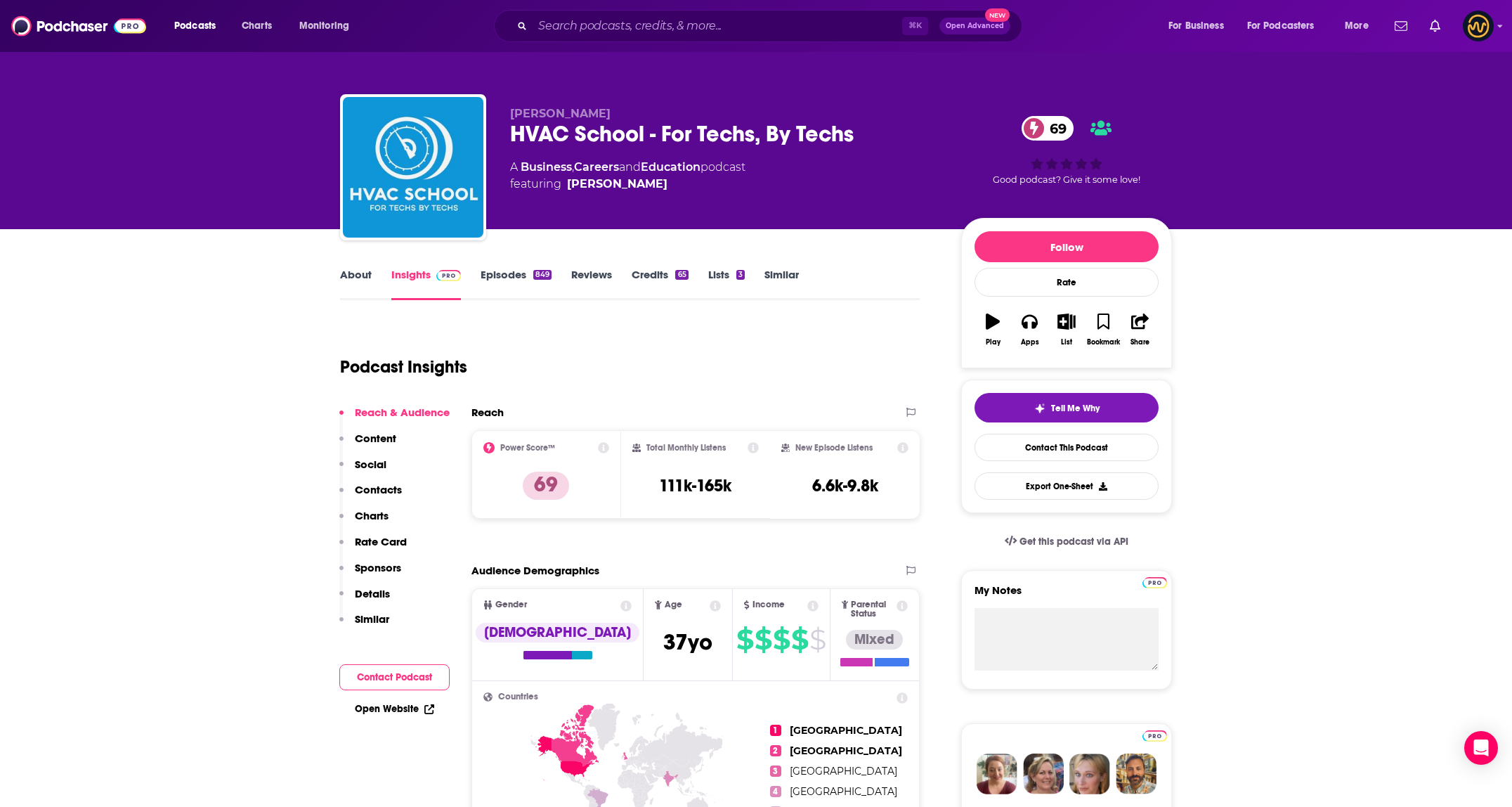
click at [360, 279] on link "About" at bounding box center [355, 284] width 32 height 33
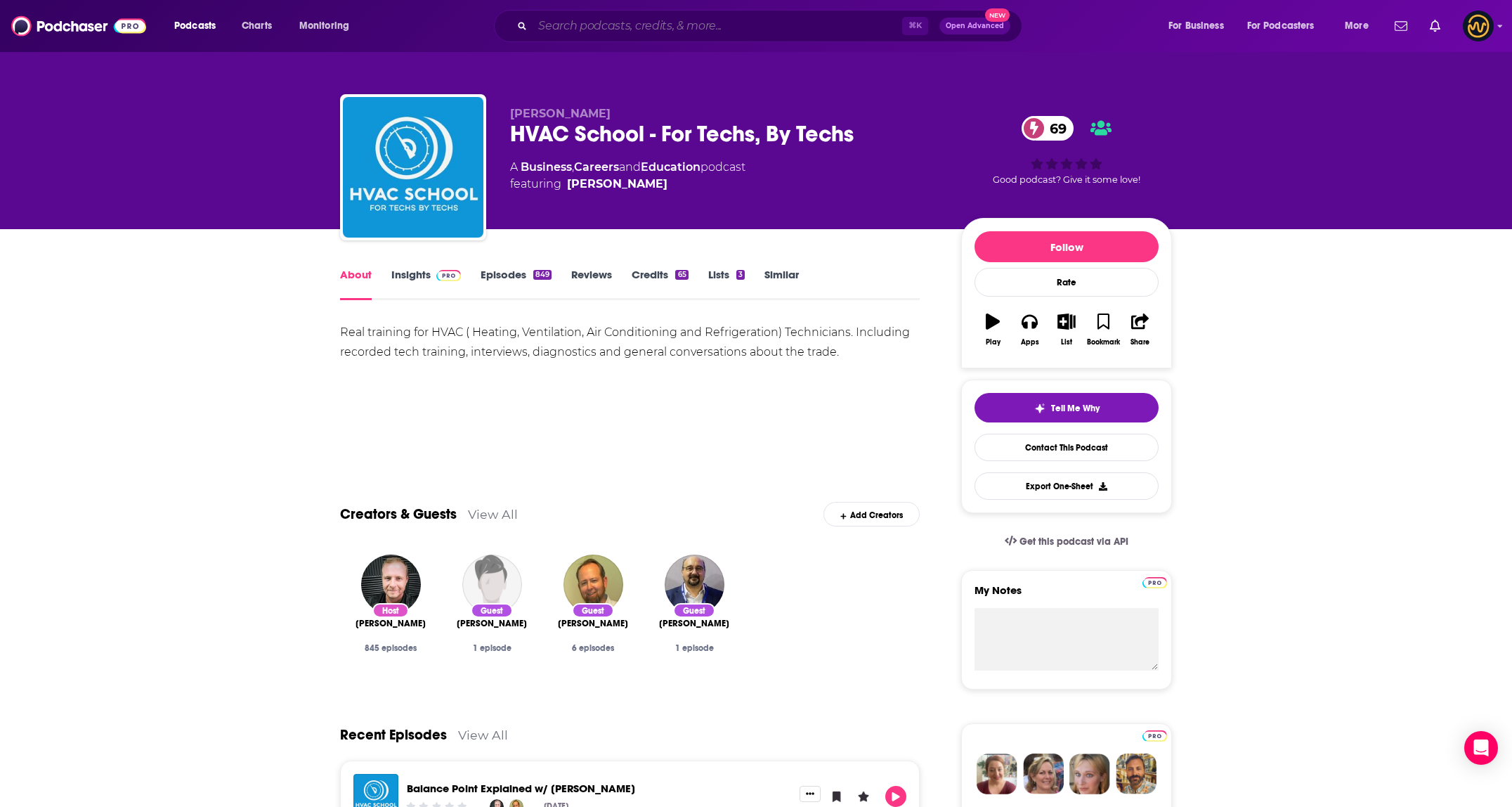
click at [666, 18] on input "Search podcasts, credits, & more..." at bounding box center [717, 26] width 370 height 23
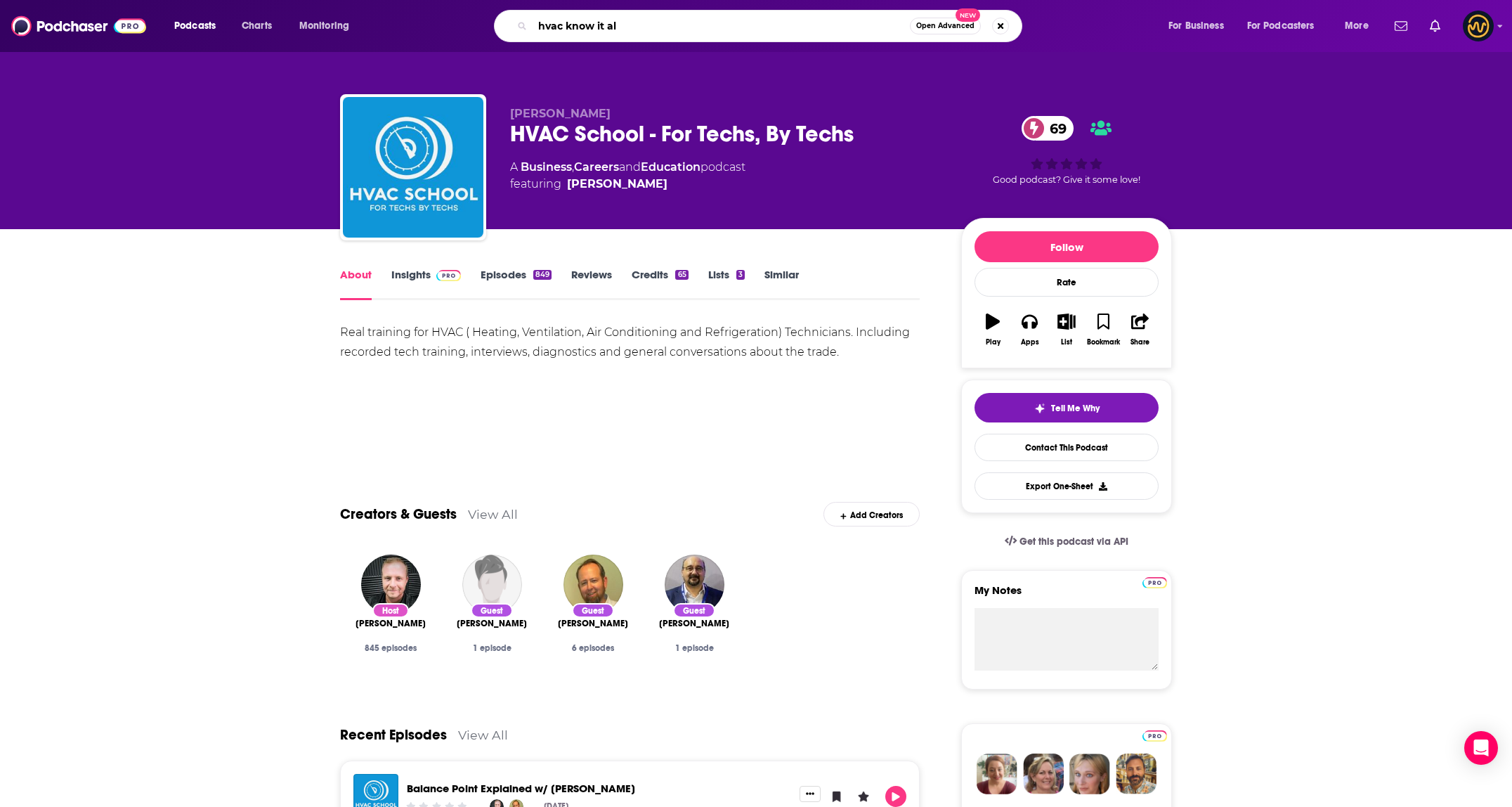
type input "hvac know it all"
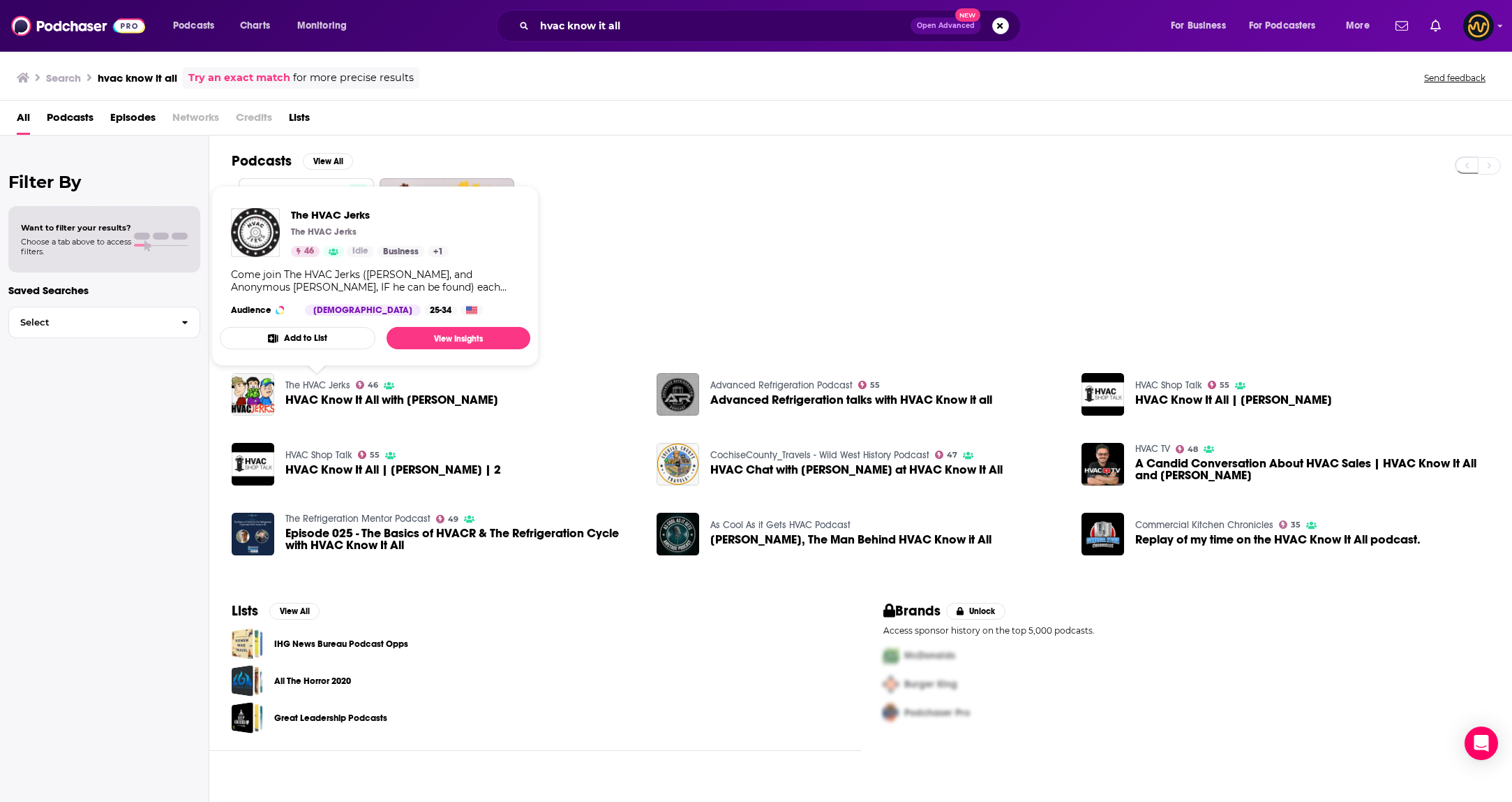
click at [708, 239] on div at bounding box center [872, 245] width 1281 height 135
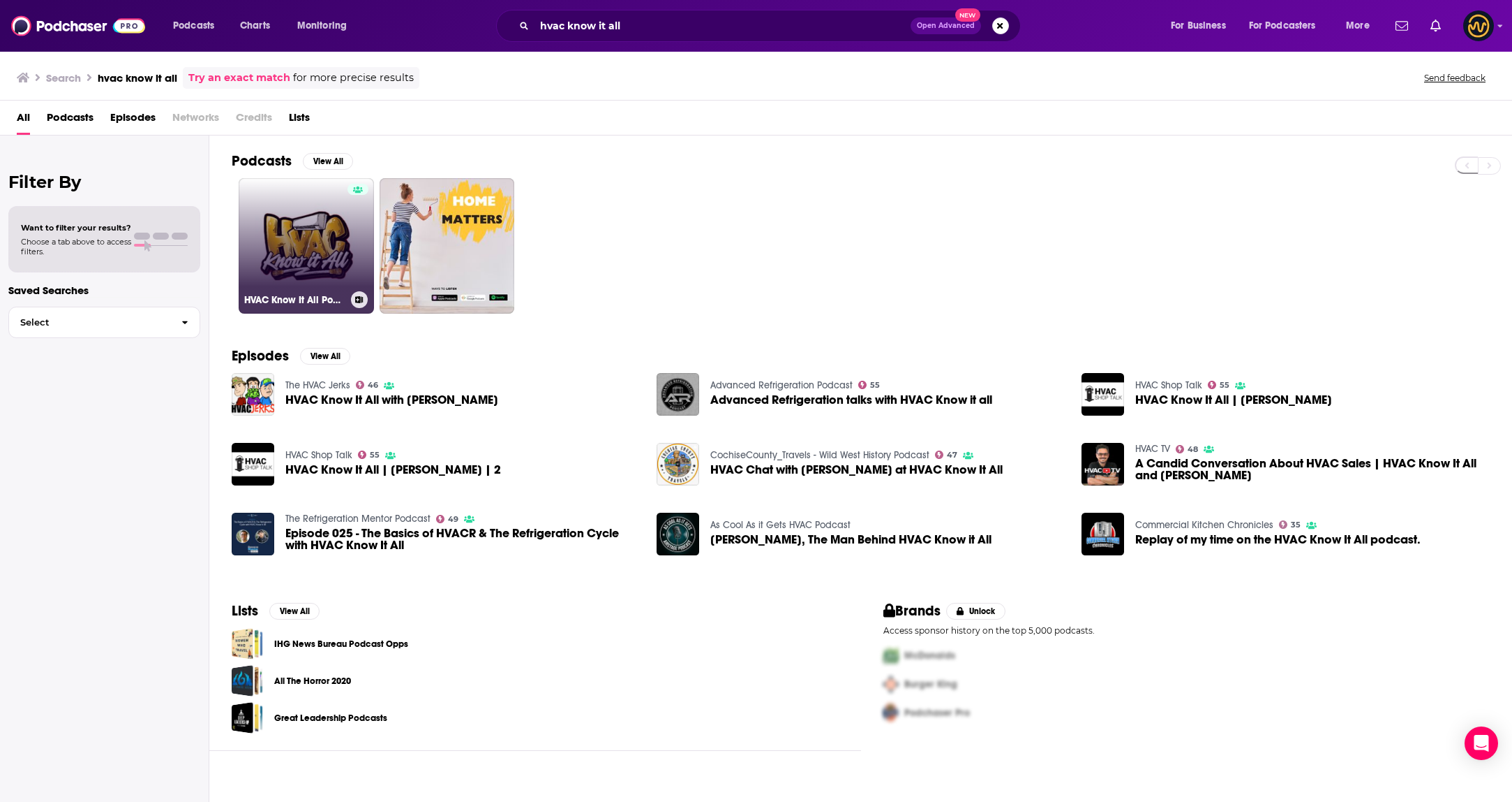
click at [303, 236] on link "HVAC Know It All Podcast" at bounding box center [306, 245] width 135 height 135
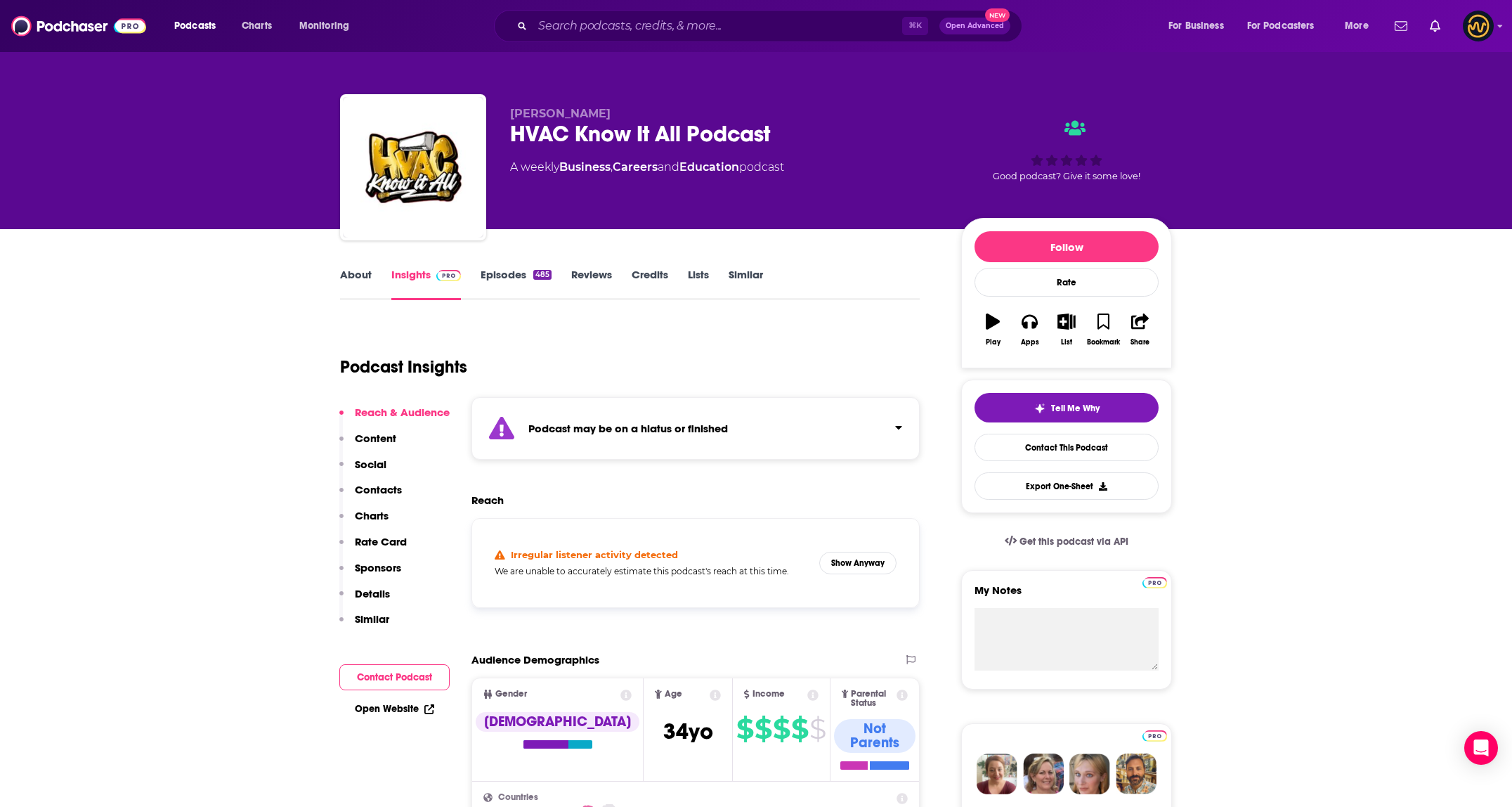
click at [696, 414] on div "Podcast may be on a hiatus or finished" at bounding box center [695, 428] width 448 height 63
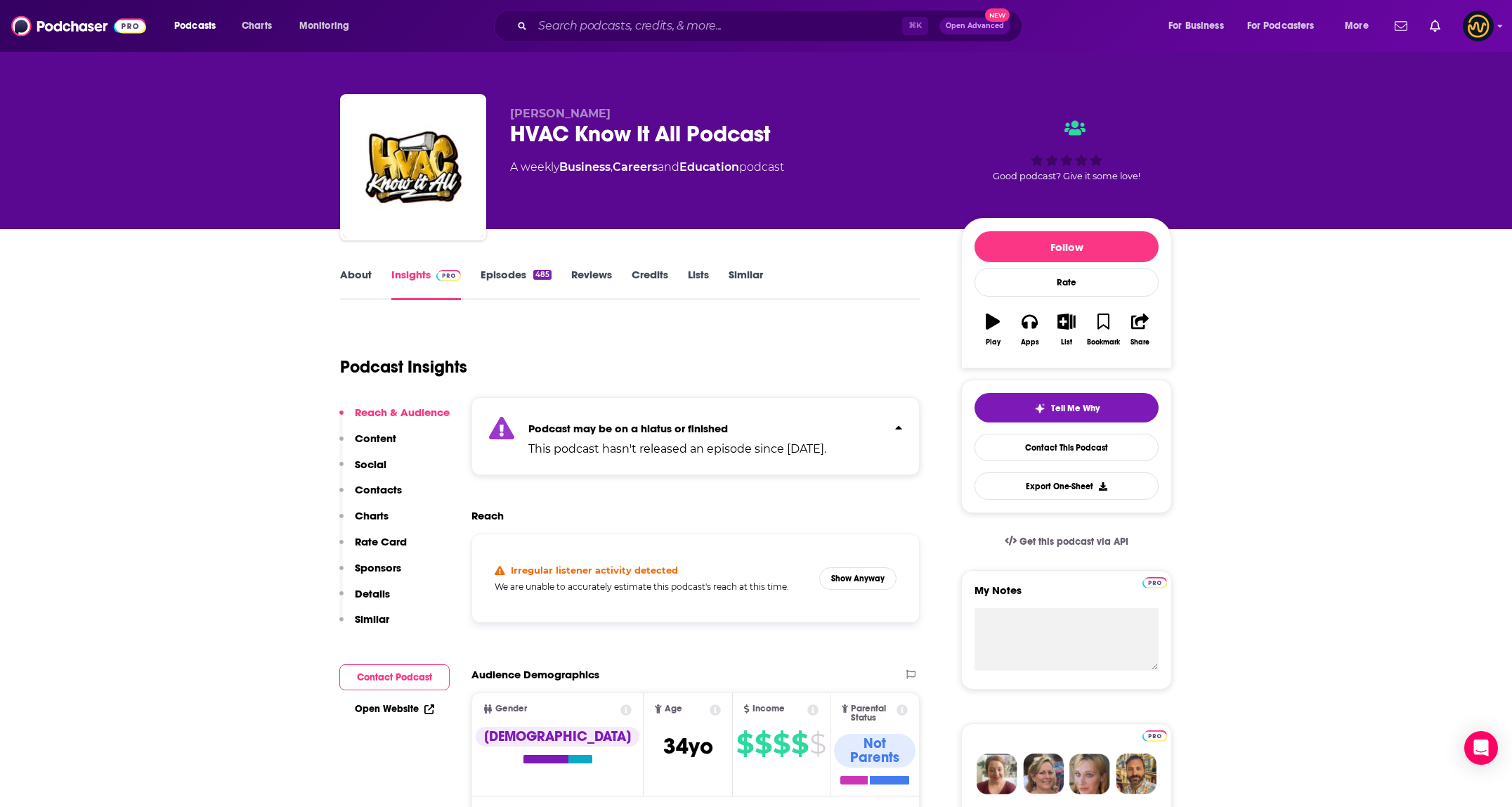
click at [696, 415] on div "Podcast may be on a hiatus or finished This podcast hasn't released an episode …" at bounding box center [677, 436] width 298 height 43
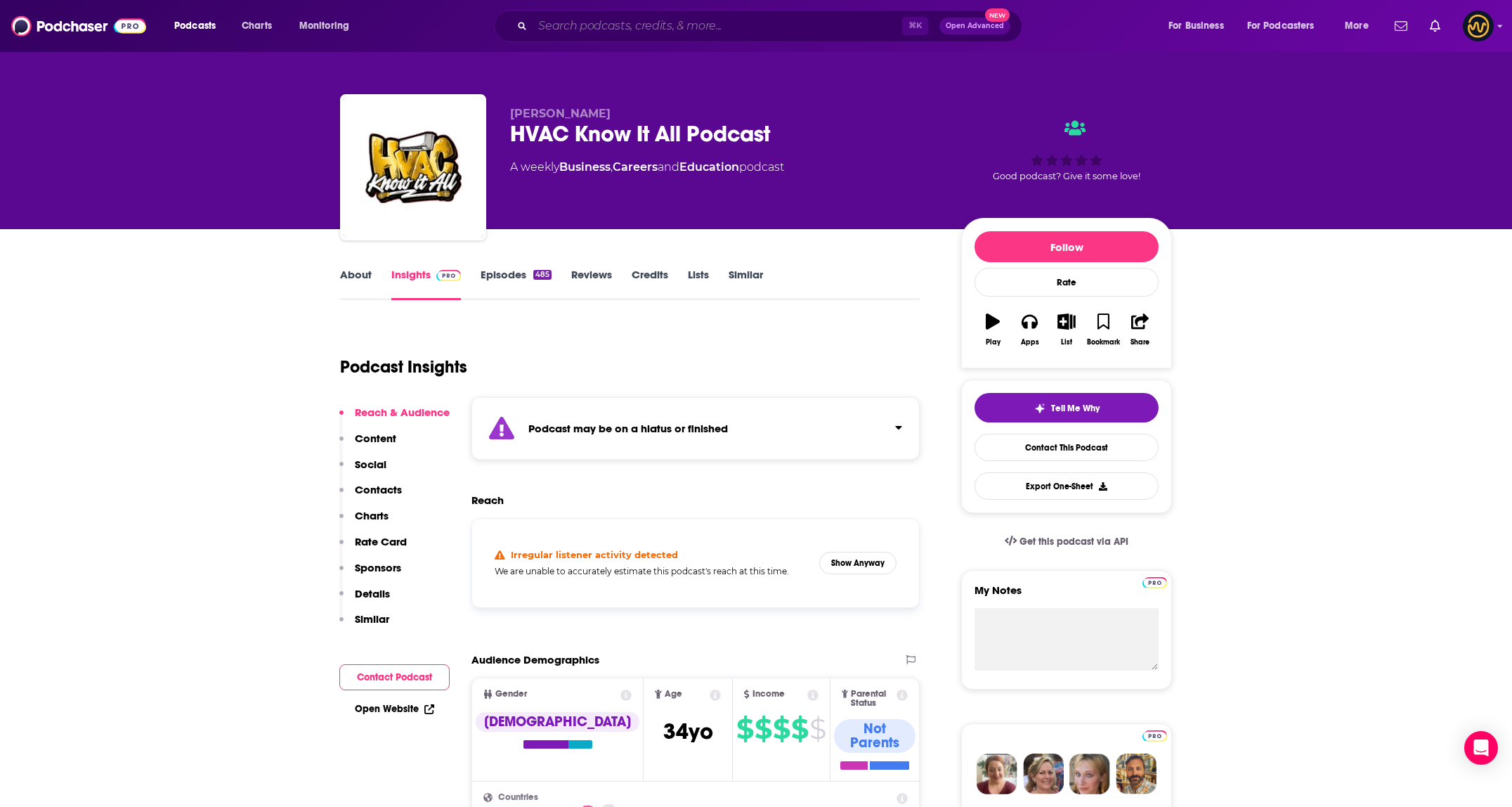
click at [606, 24] on input "Search podcasts, credits, & more..." at bounding box center [717, 26] width 370 height 23
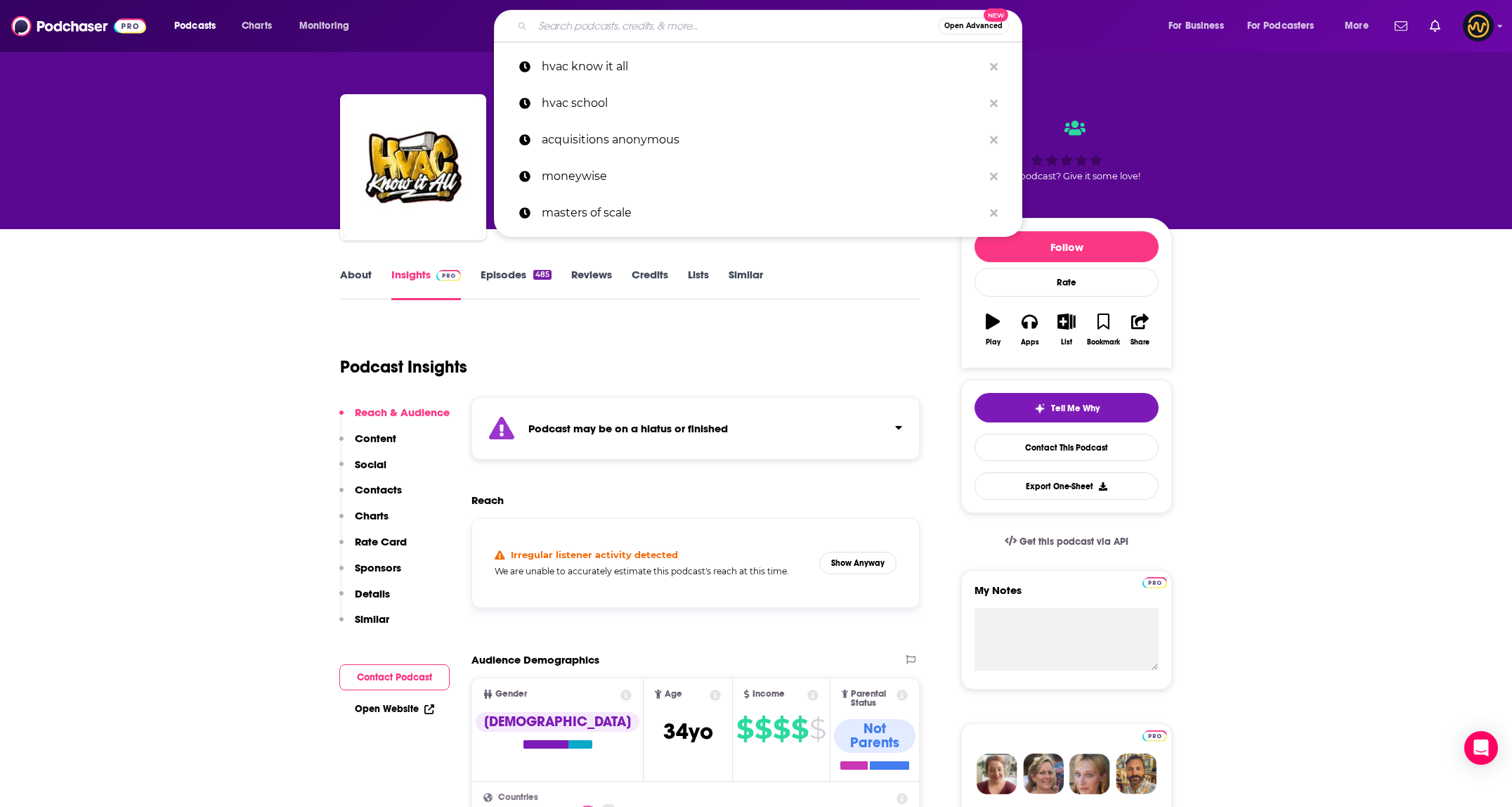
click at [607, 23] on input "Search podcasts, credits, & more..." at bounding box center [735, 26] width 406 height 23
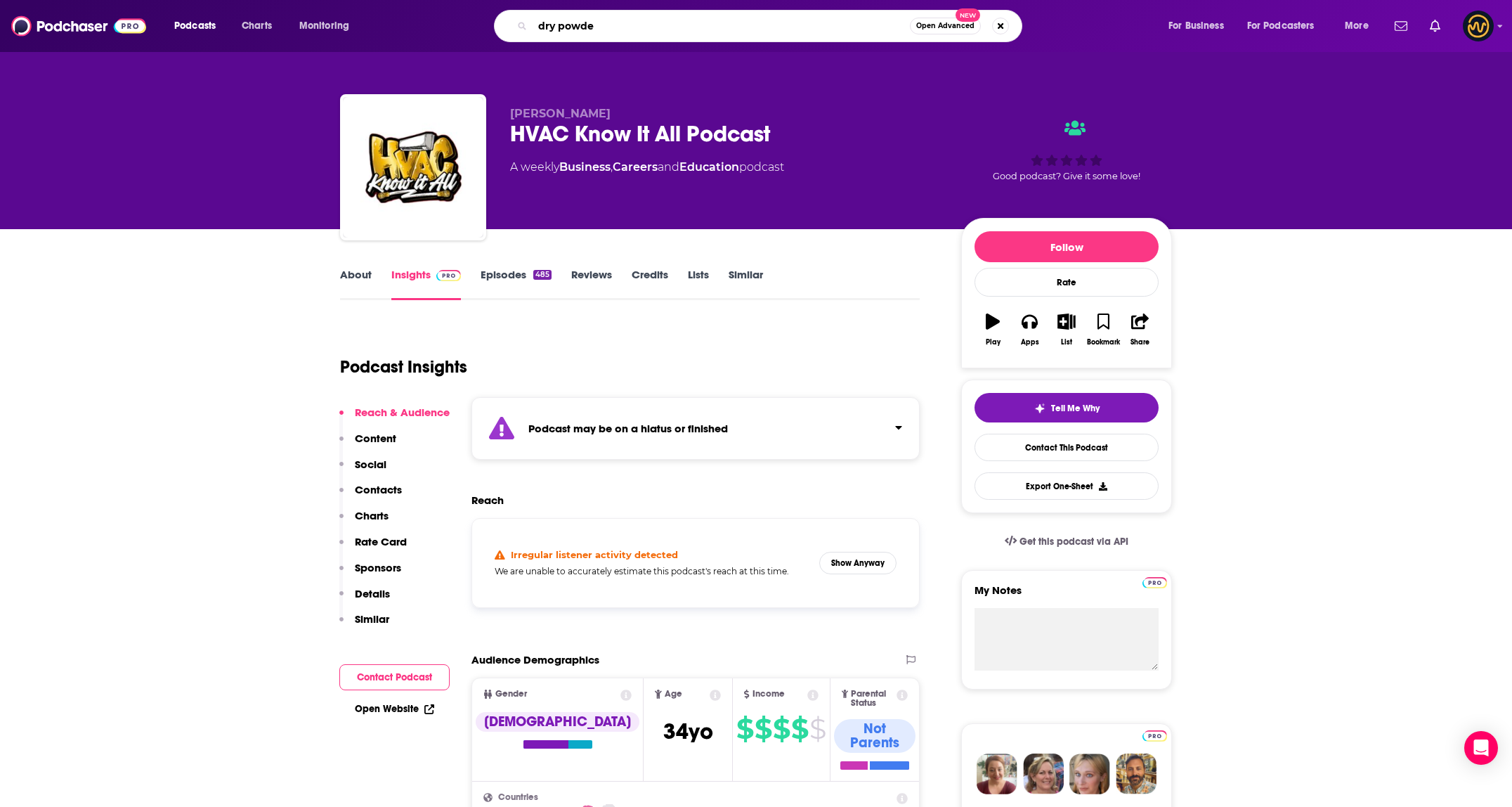
type input "dry powder"
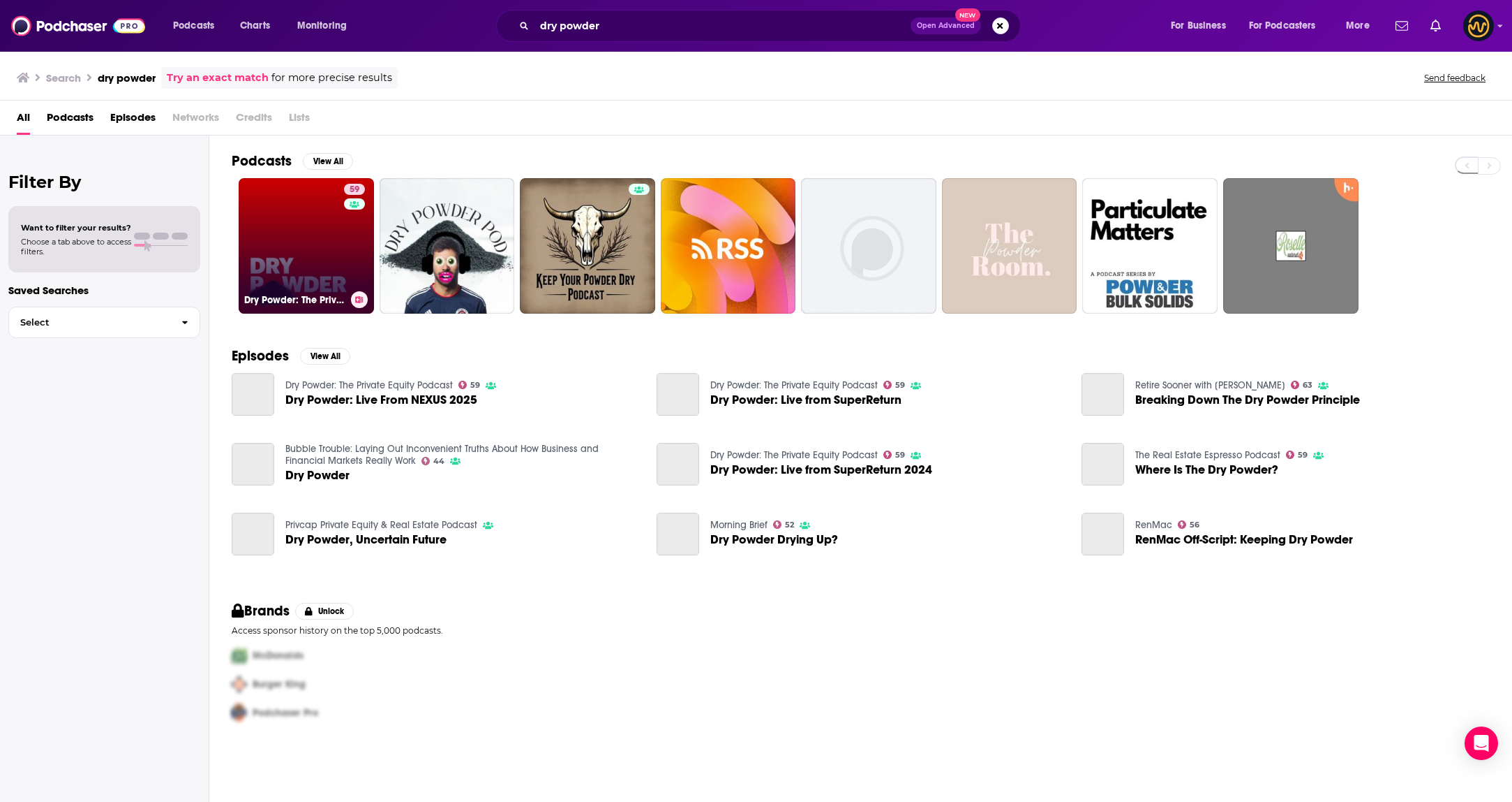
click at [272, 230] on link "59 Dry Powder: The Private Equity Podcast" at bounding box center [306, 245] width 135 height 135
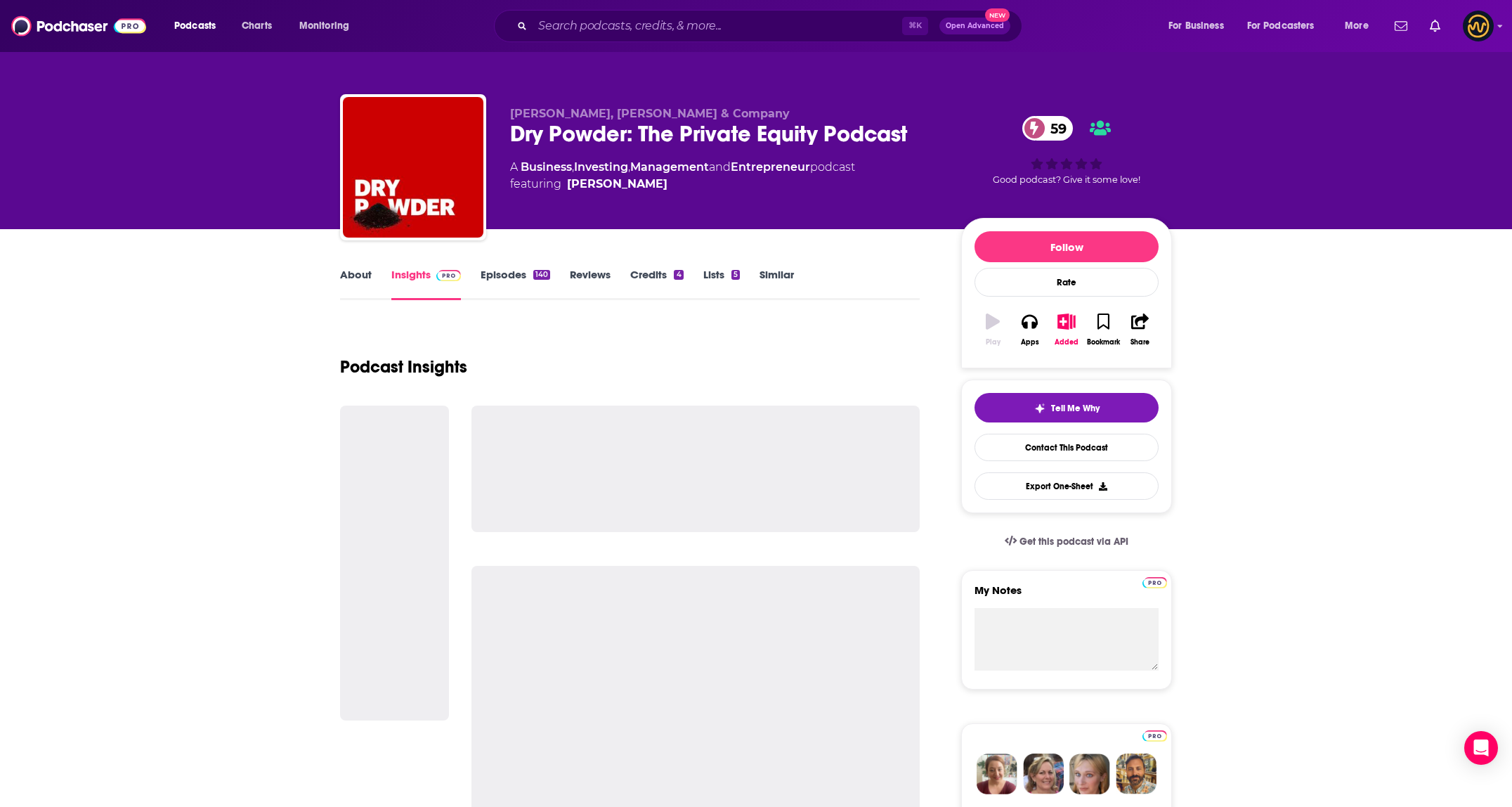
click at [365, 281] on link "About" at bounding box center [355, 284] width 32 height 33
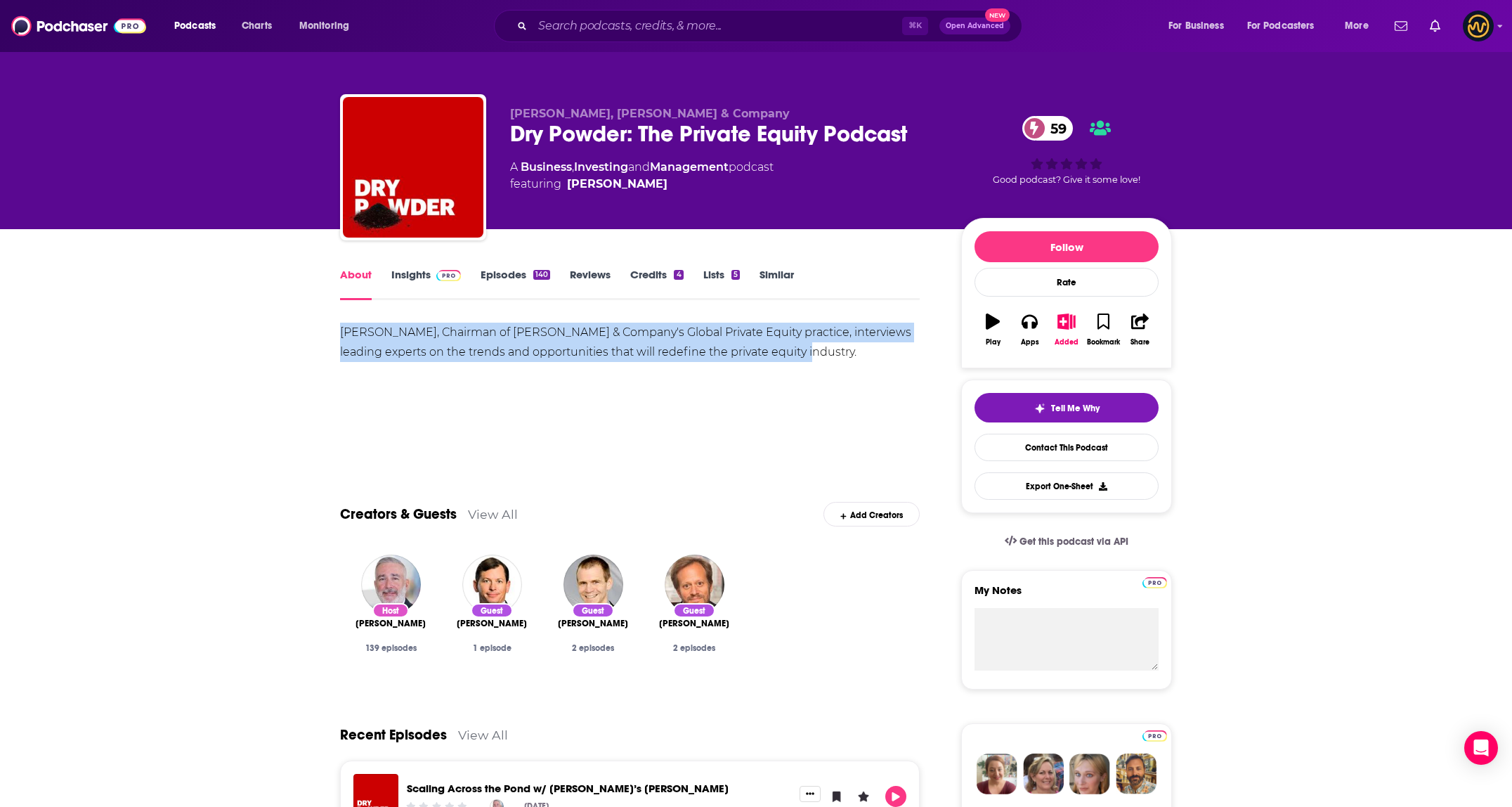
drag, startPoint x: 336, startPoint y: 330, endPoint x: 885, endPoint y: 357, distance: 549.7
copy div "Hugh MacArthur, Chairman of Bain & Company's Global Private Equity practice, in…"
click at [664, 27] on input "Search podcasts, credits, & more..." at bounding box center [717, 26] width 370 height 23
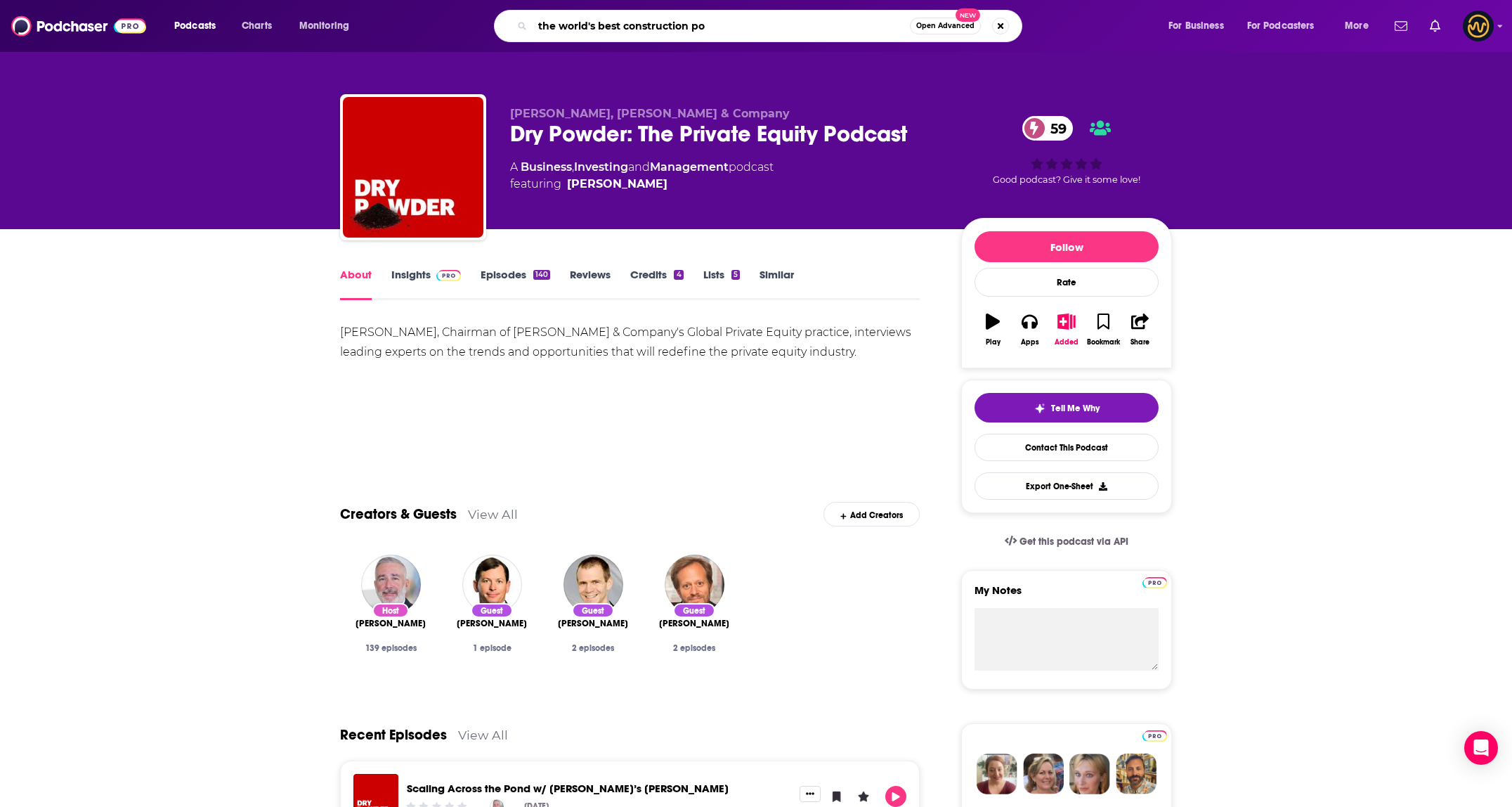
type input "the world's best construction pod"
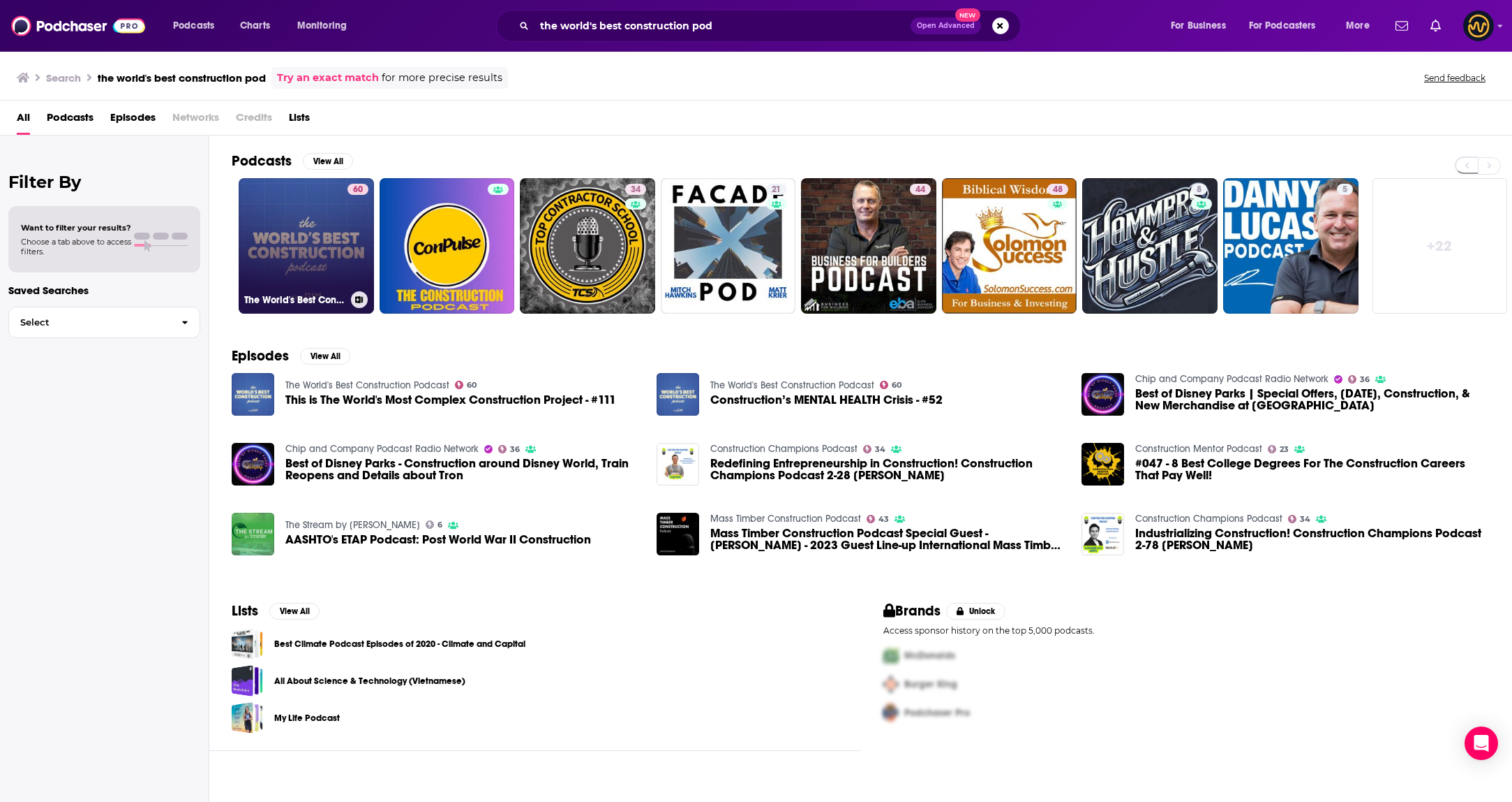
click at [311, 245] on link "60 The World's Best Construction Podcast" at bounding box center [306, 245] width 135 height 135
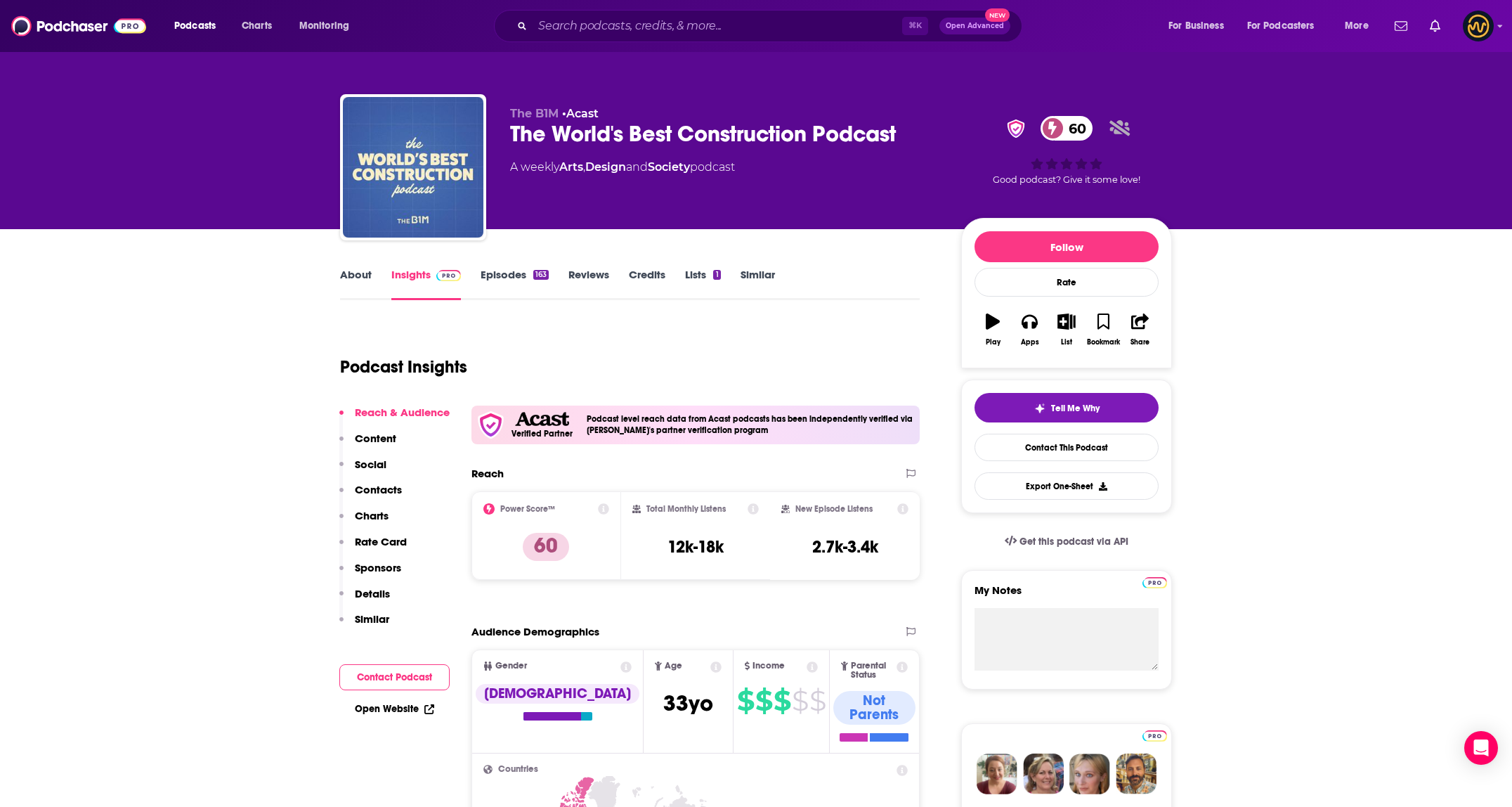
click at [353, 279] on link "About" at bounding box center [355, 284] width 32 height 33
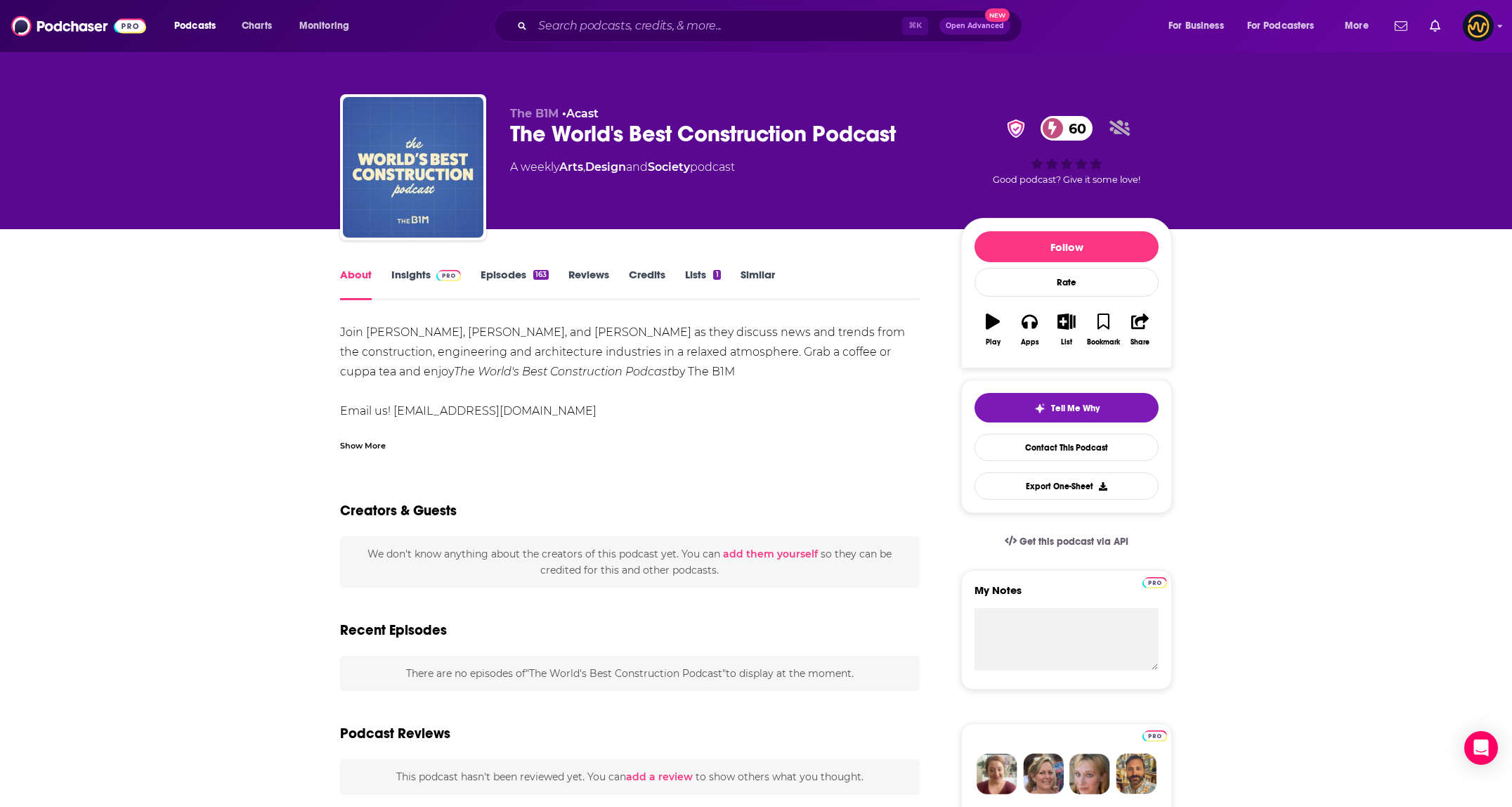
click at [365, 451] on div "Show More" at bounding box center [362, 445] width 46 height 13
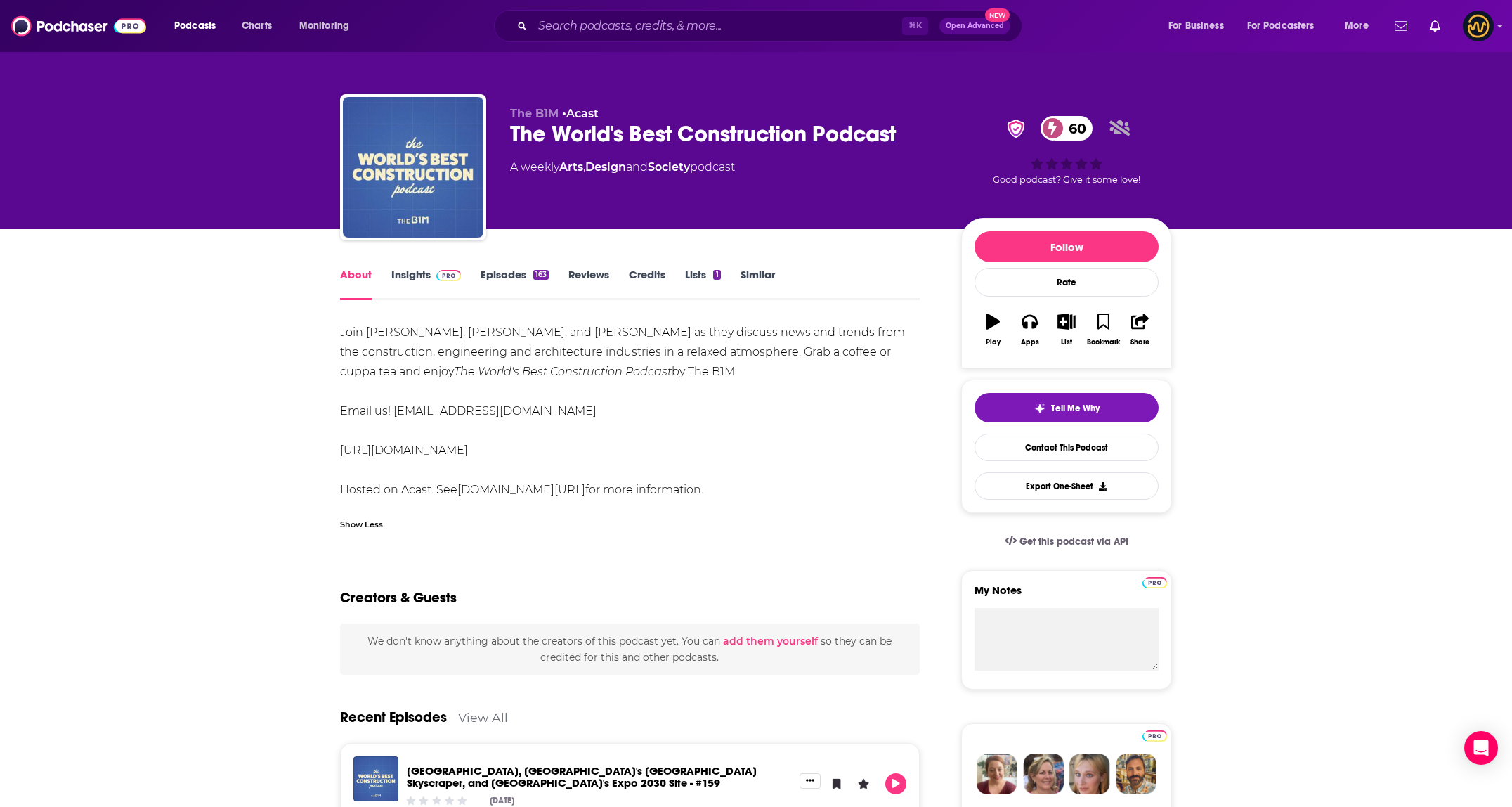
drag, startPoint x: 357, startPoint y: 333, endPoint x: 727, endPoint y: 492, distance: 402.7
copy div "Join Fred Mills, Liam Marsh, and Luke Bligh as they discuss news and trends fro…"
click at [699, 29] on input "Search podcasts, credits, & more..." at bounding box center [717, 26] width 370 height 23
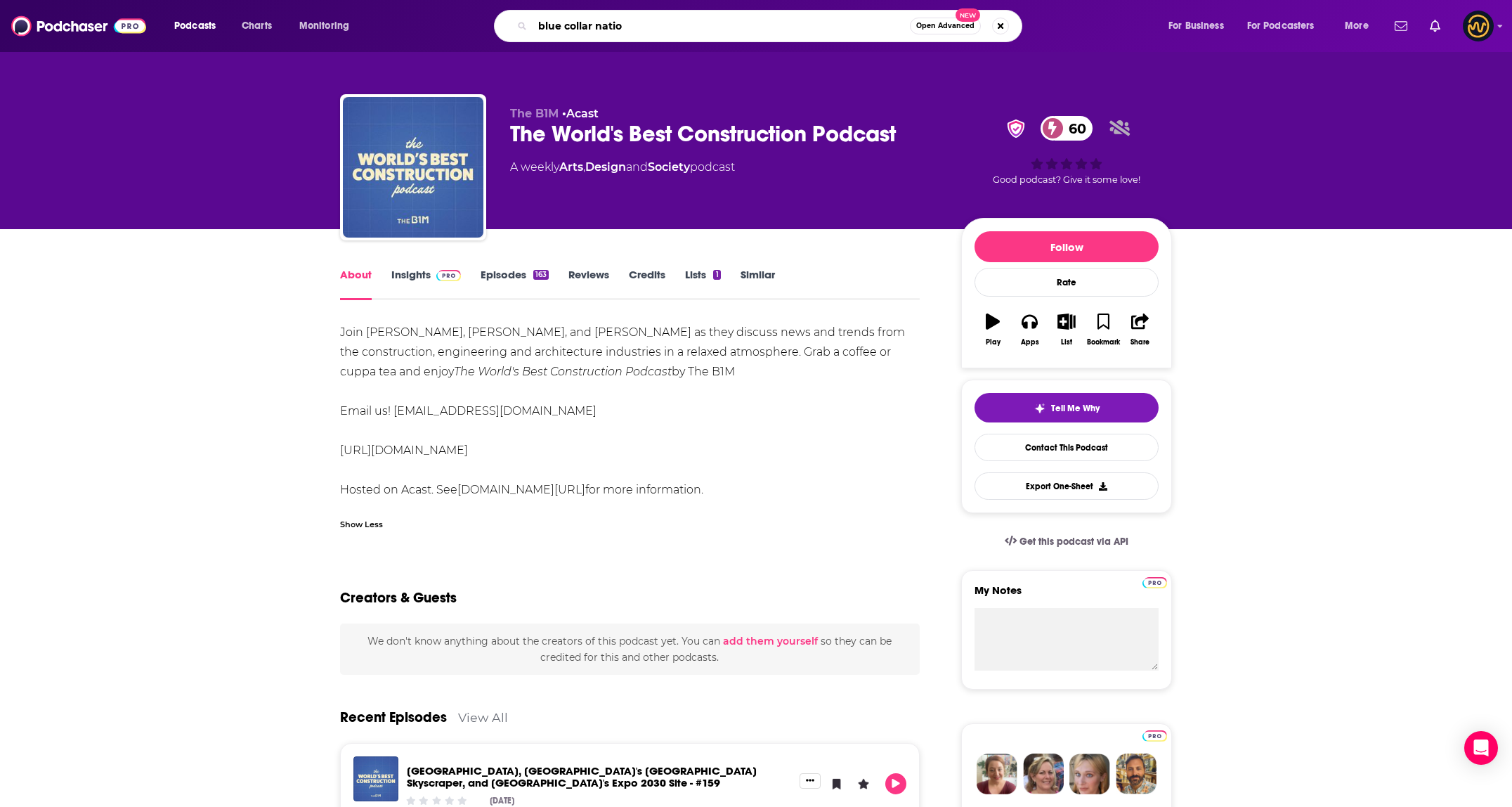
type input "blue collar nation"
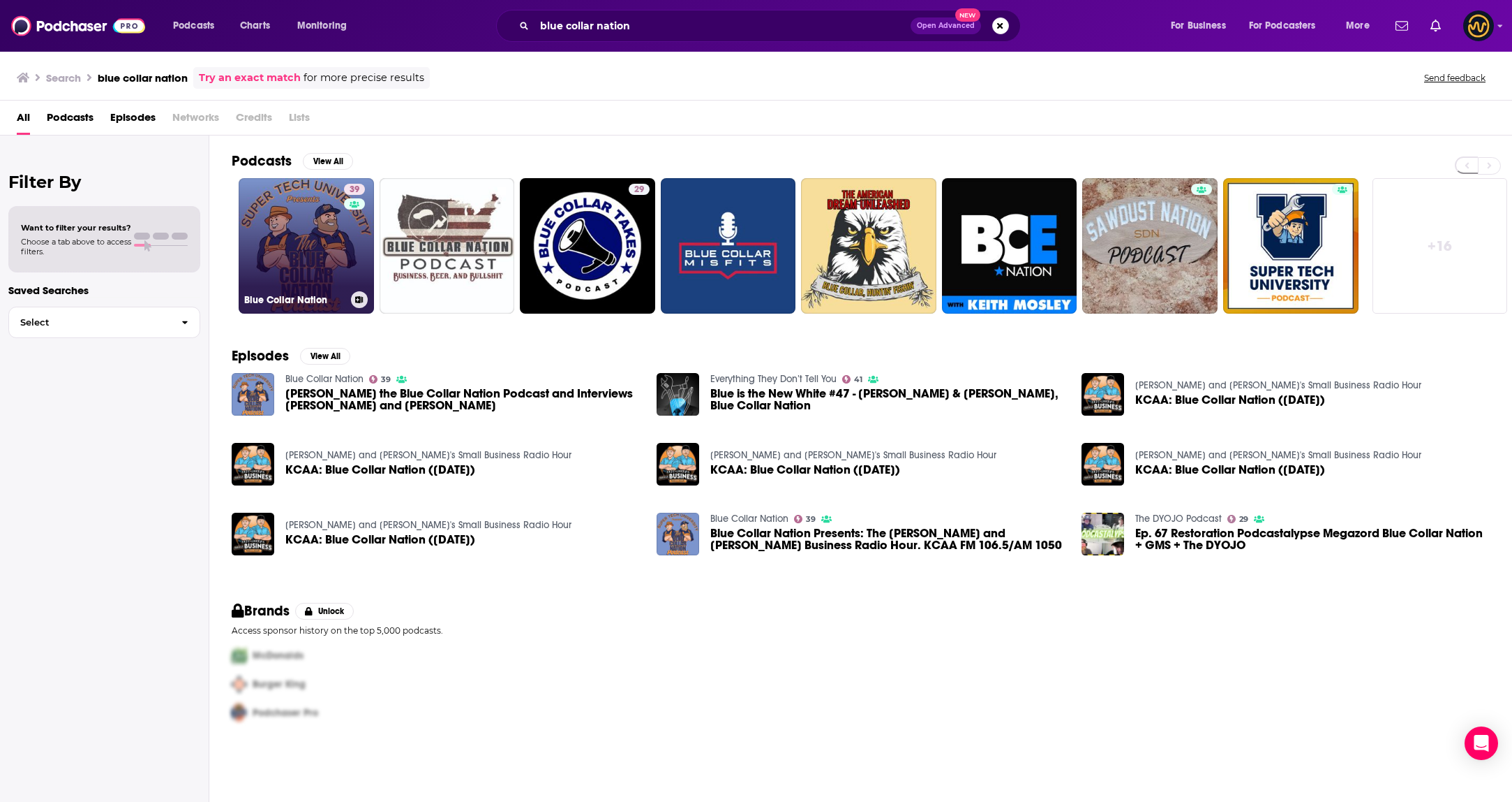
click at [294, 255] on link "39 Blue Collar Nation" at bounding box center [306, 245] width 135 height 135
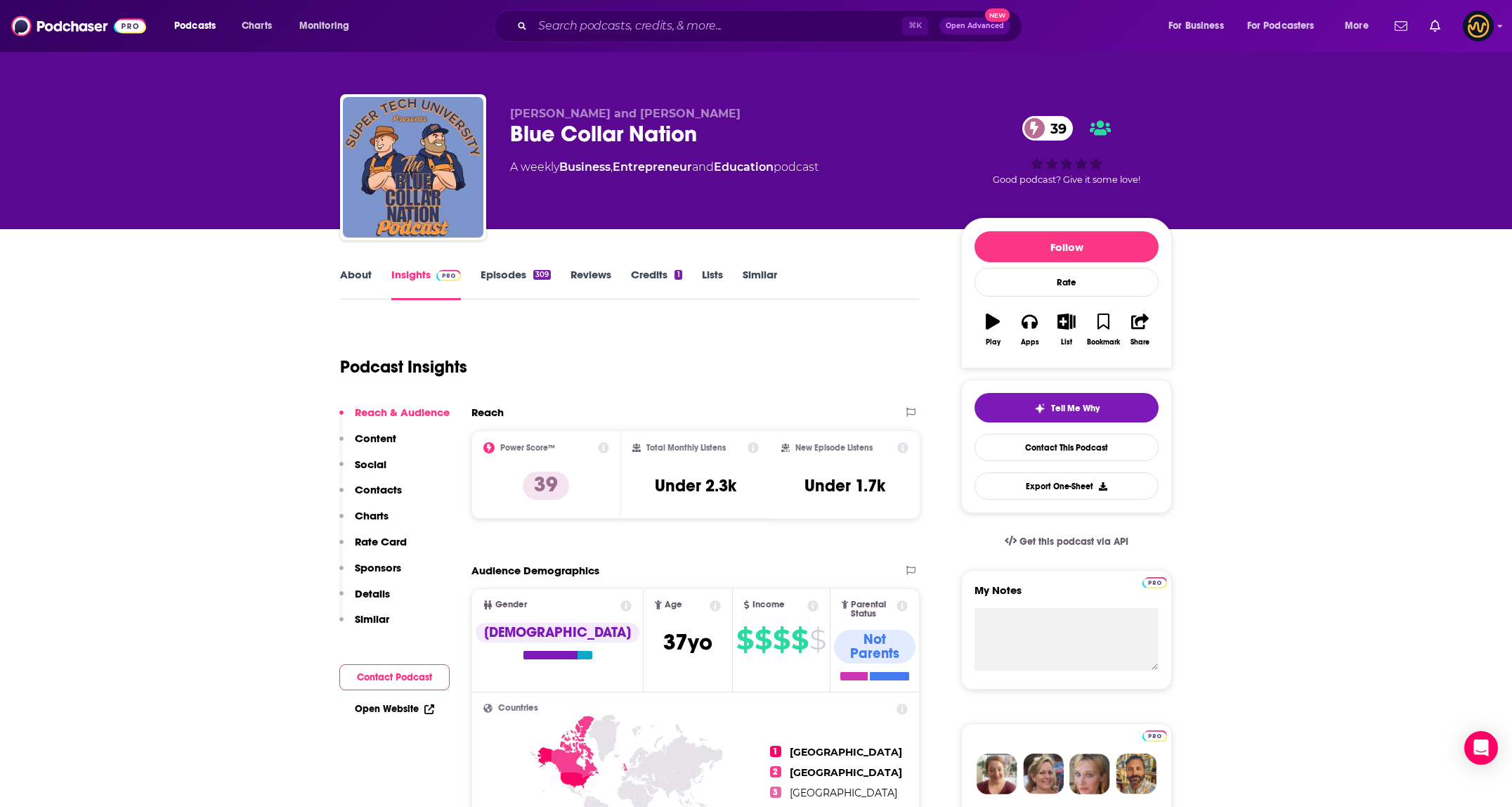
click at [360, 282] on link "About" at bounding box center [355, 284] width 32 height 33
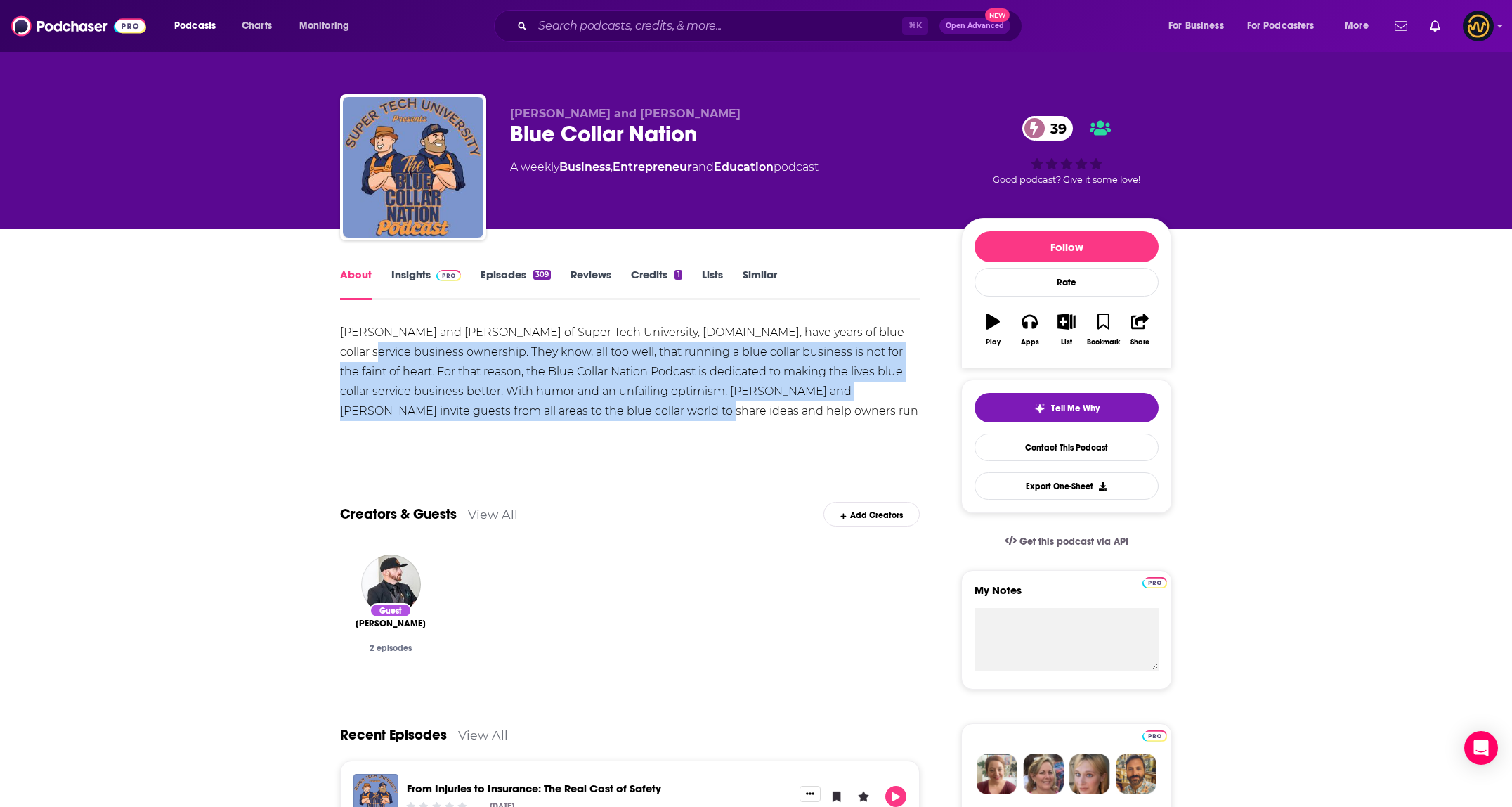
drag, startPoint x: 358, startPoint y: 345, endPoint x: 587, endPoint y: 391, distance: 233.6
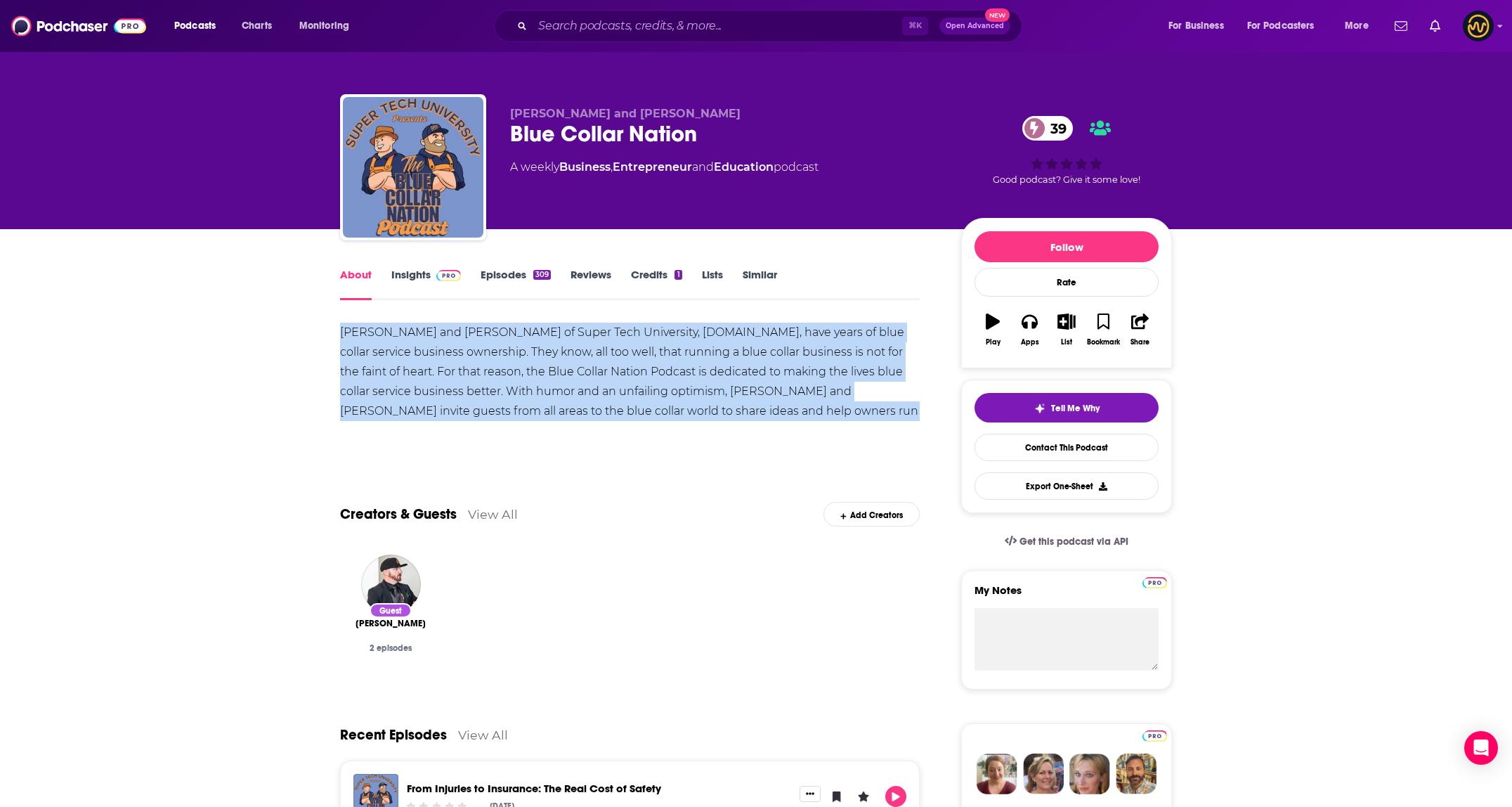
drag, startPoint x: 358, startPoint y: 335, endPoint x: 883, endPoint y: 411, distance: 530.5
copy div "Eric and Larry of Super Tech University, supertechu.com, have years of blue col…"
click at [617, 16] on input "Search podcasts, credits, & more..." at bounding box center [717, 26] width 370 height 23
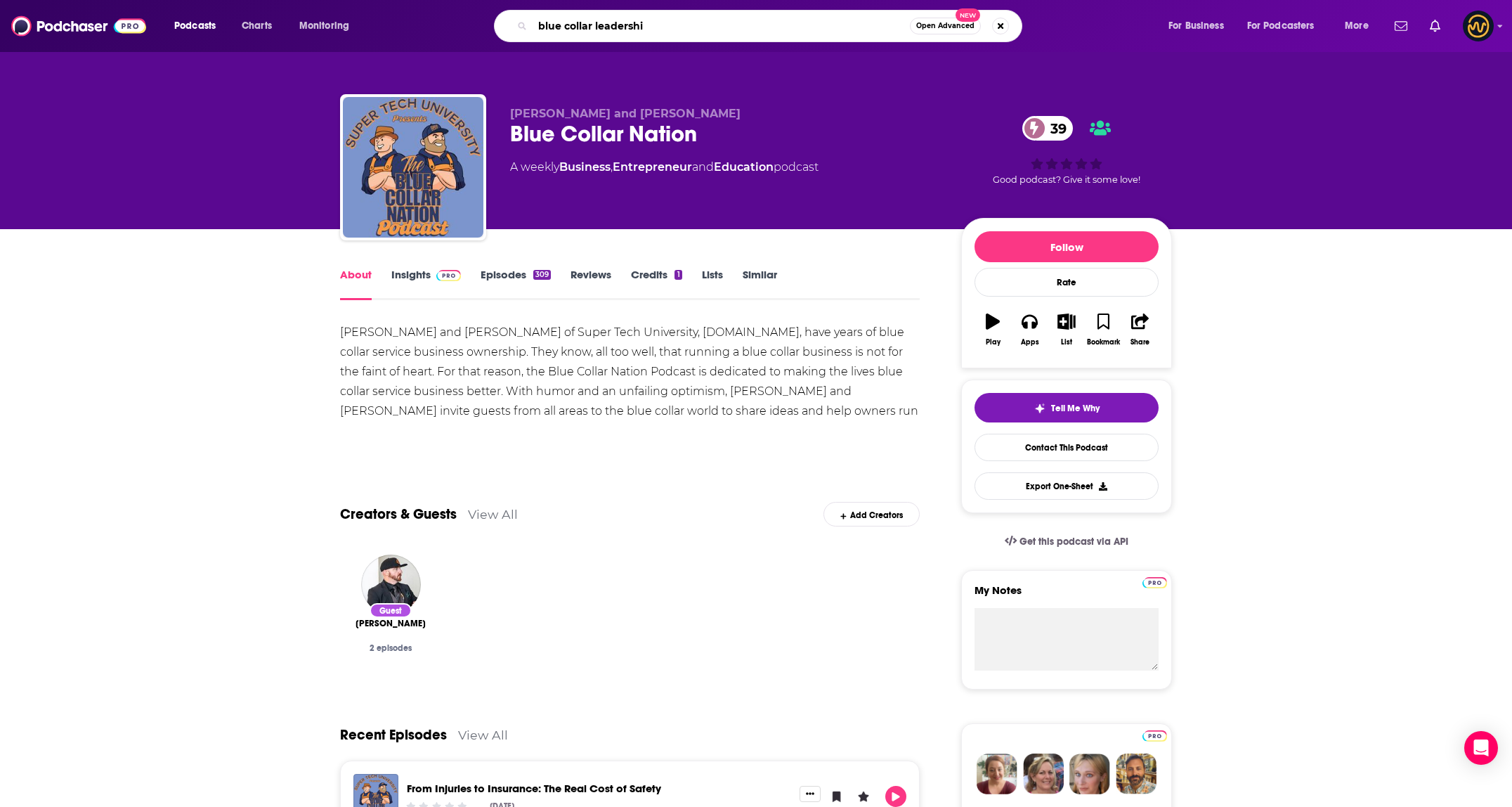
type input "blue collar leadership"
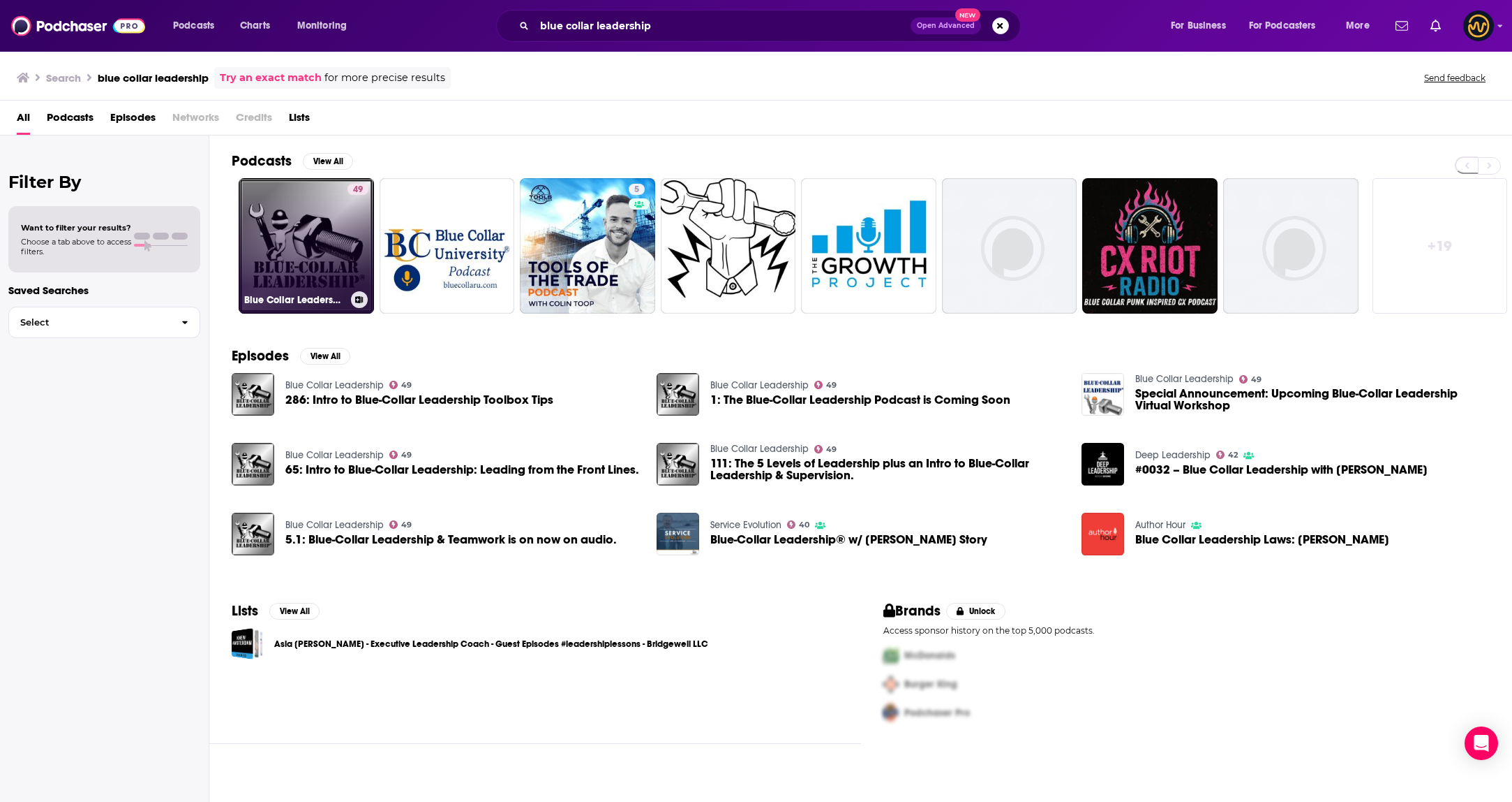
click at [307, 254] on link "49 Blue Collar Leadership" at bounding box center [306, 245] width 135 height 135
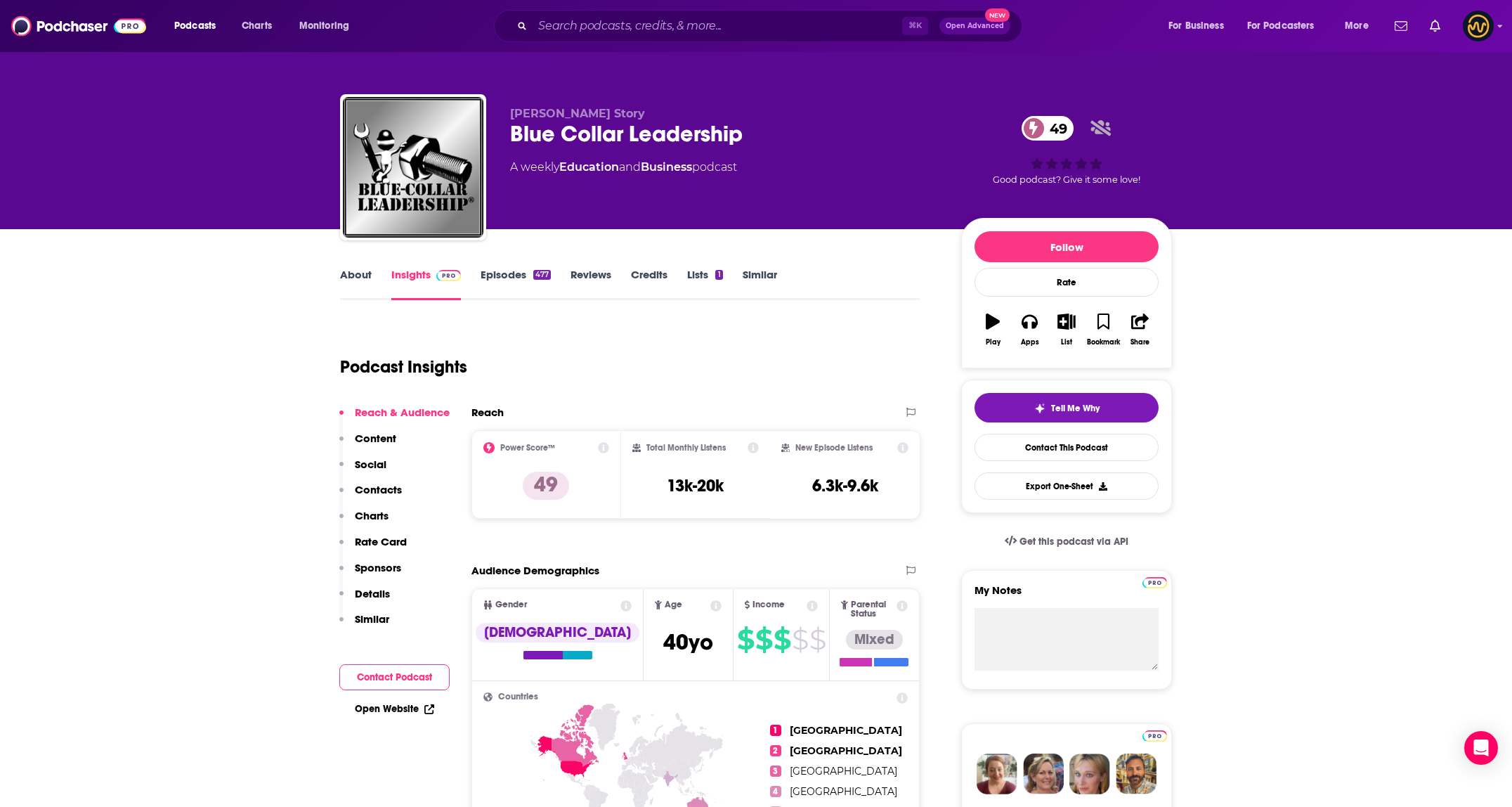
click at [365, 282] on link "About" at bounding box center [355, 284] width 32 height 33
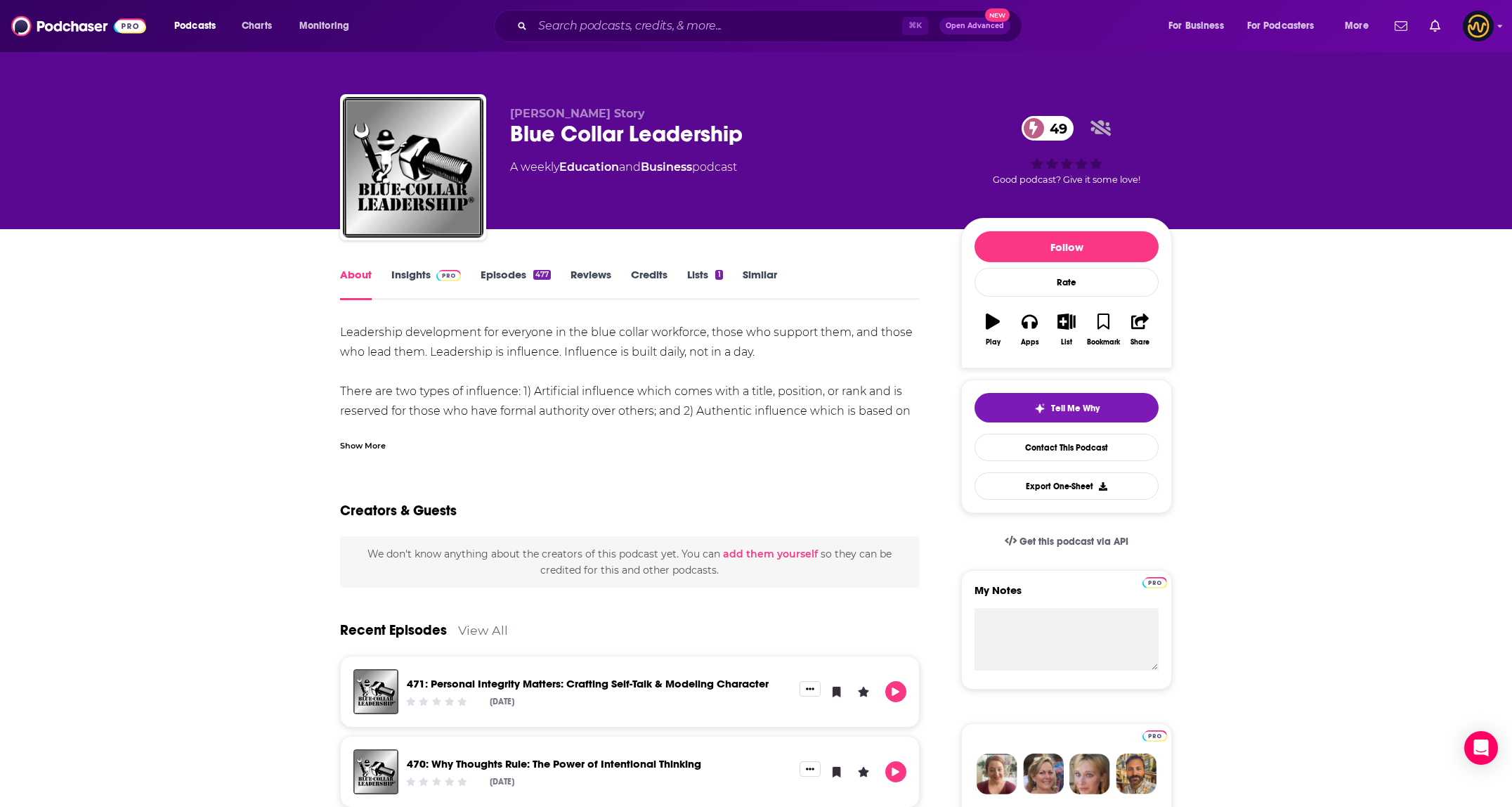
click at [365, 450] on div "Show More" at bounding box center [362, 445] width 46 height 13
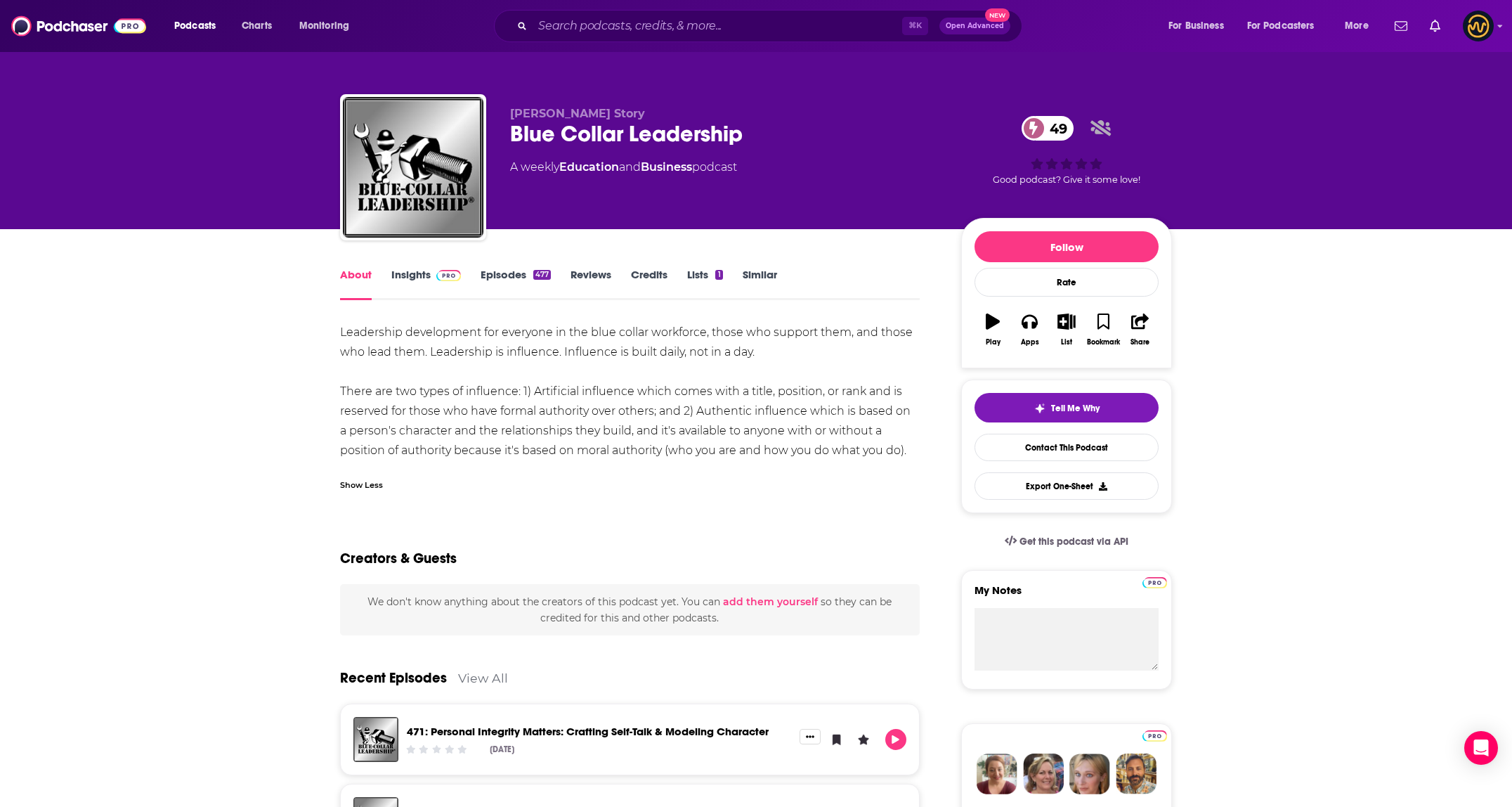
drag, startPoint x: 336, startPoint y: 328, endPoint x: 946, endPoint y: 456, distance: 623.3
copy div "Leadership development for everyone in the blue collar workforce, those who sup…"
click at [580, 29] on input "Search podcasts, credits, & more..." at bounding box center [717, 26] width 370 height 23
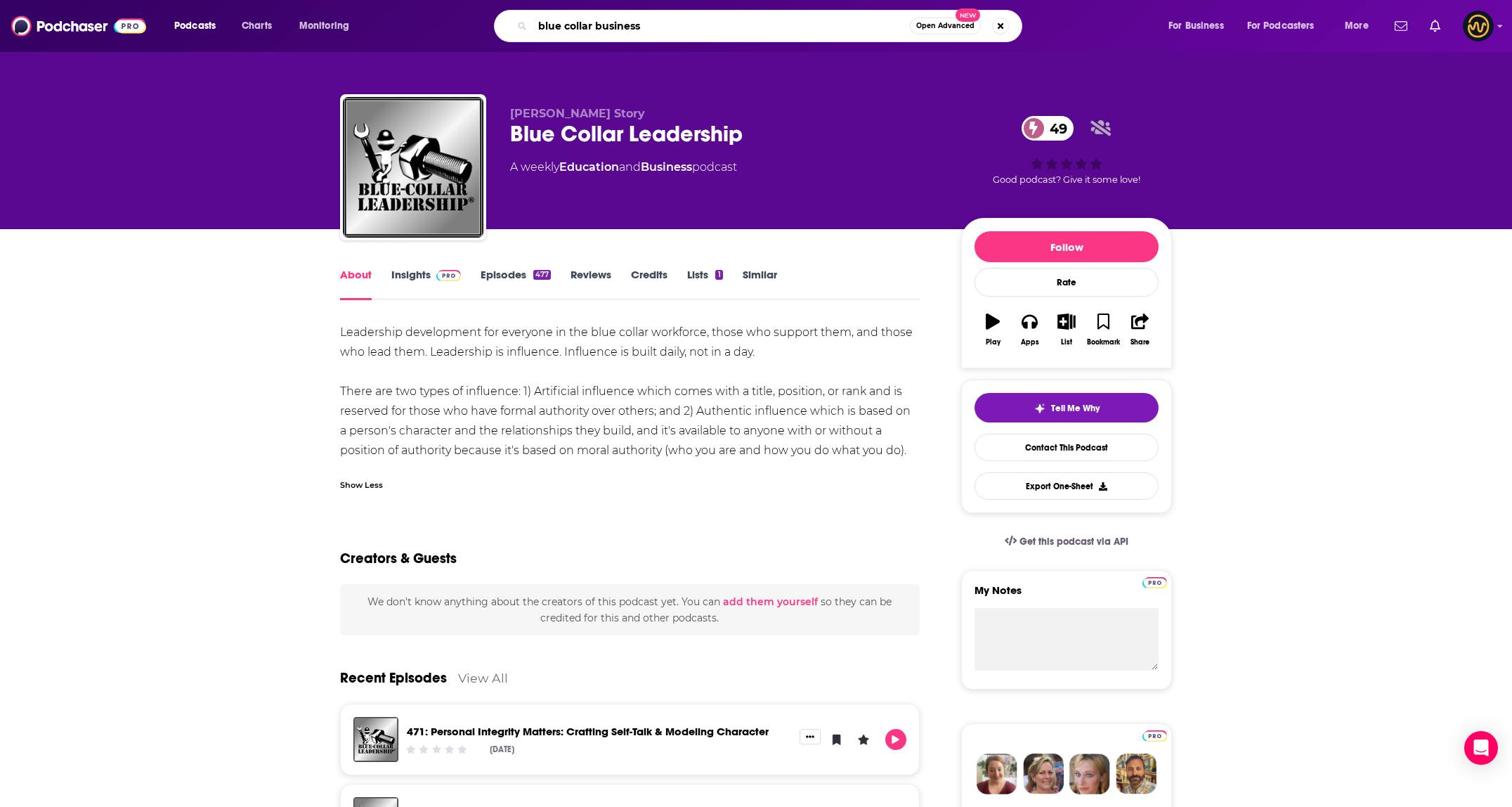
type input "blue collar business"
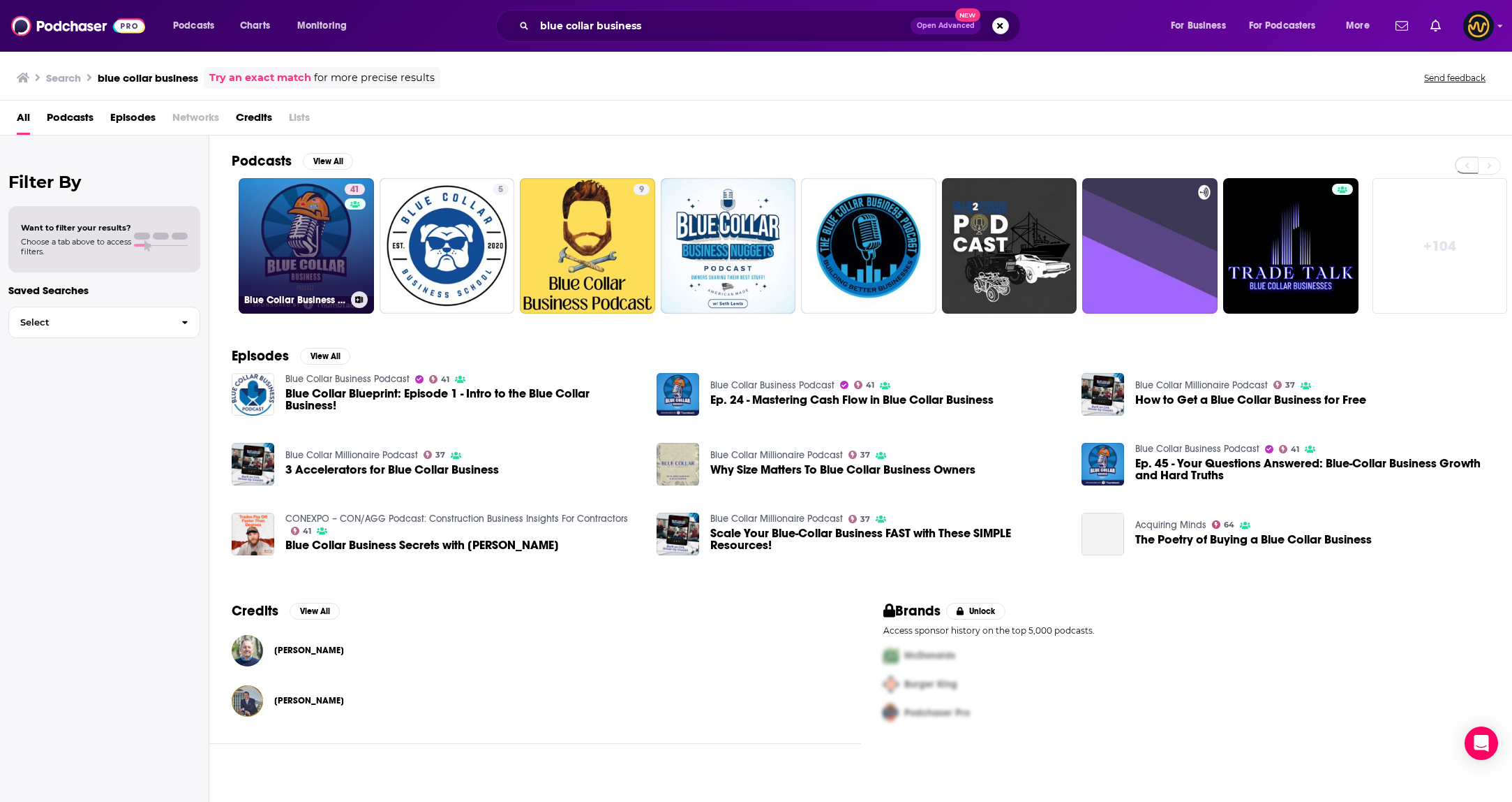
click at [299, 245] on link "41 Blue Collar Business Podcast" at bounding box center [306, 245] width 135 height 135
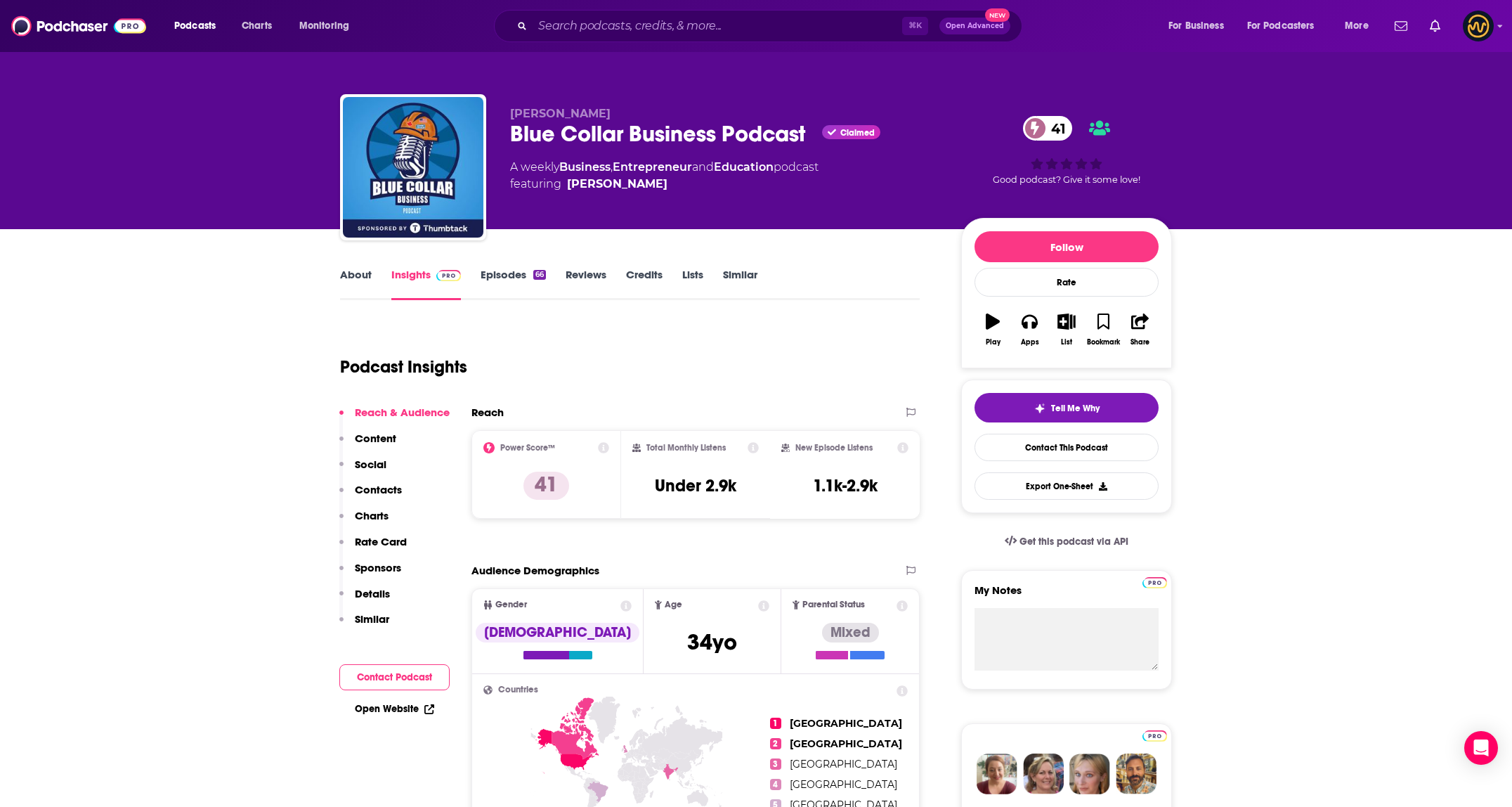
click at [350, 280] on link "About" at bounding box center [355, 284] width 32 height 33
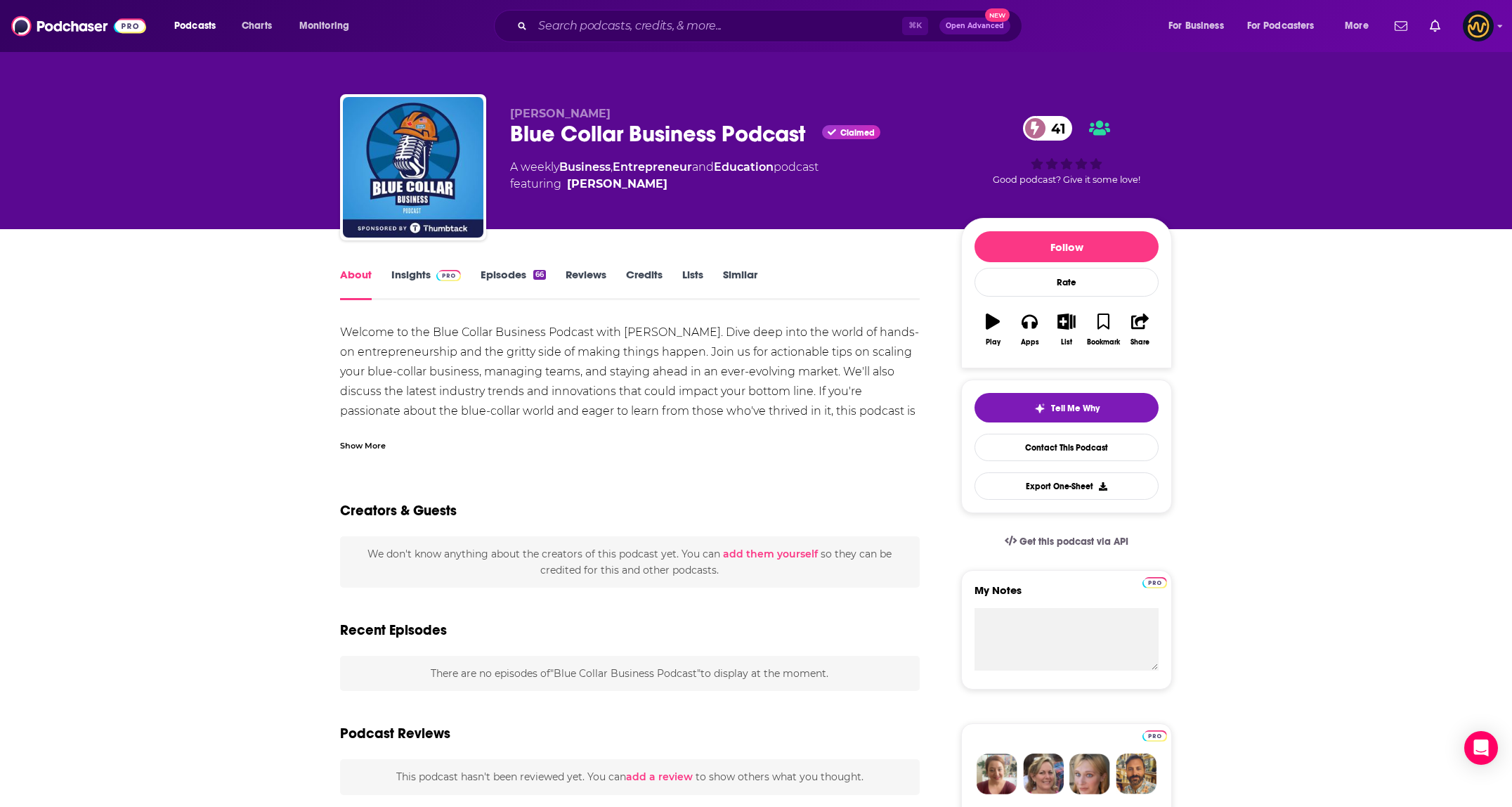
click at [366, 445] on div "Show More" at bounding box center [362, 445] width 46 height 13
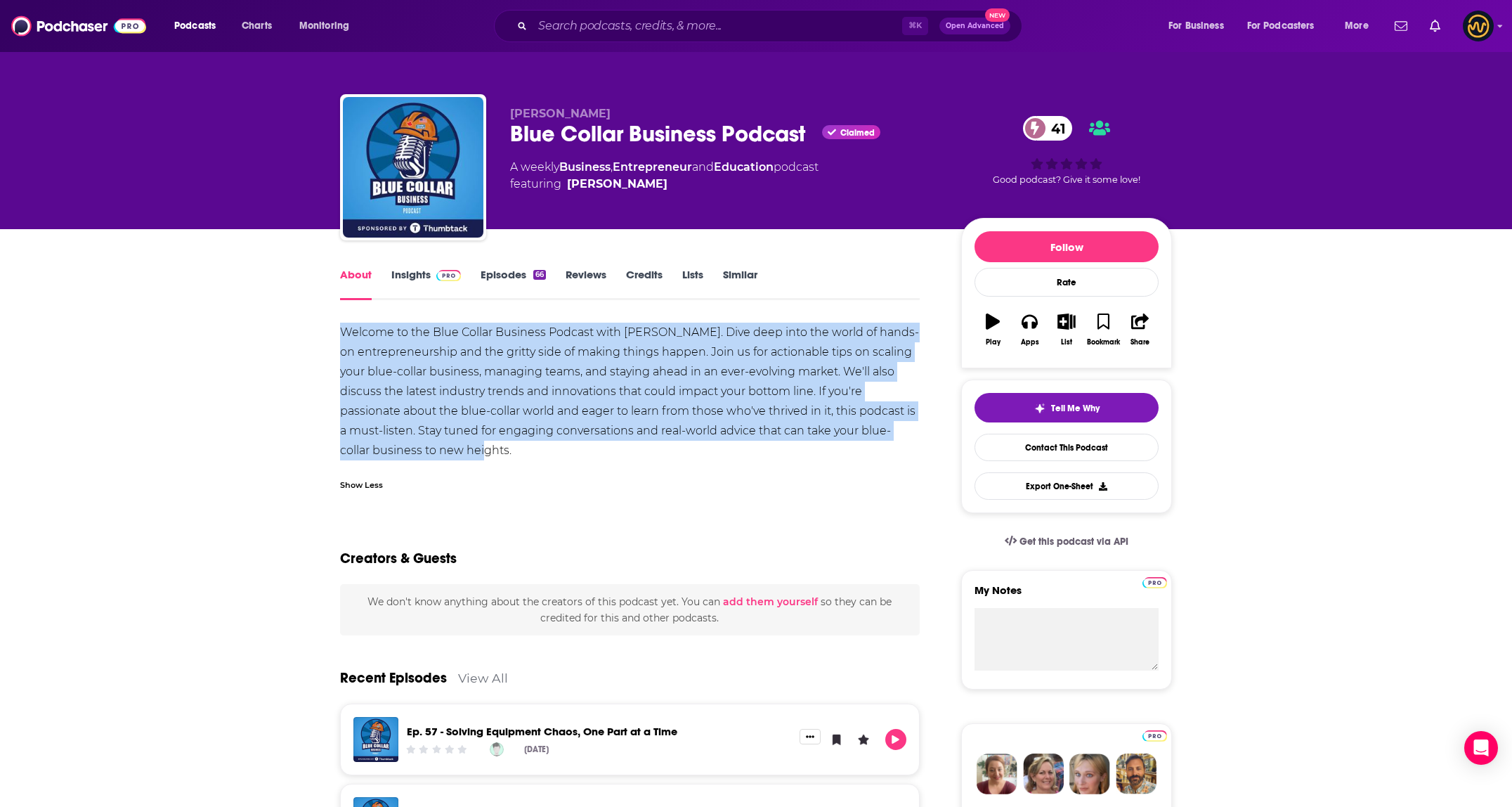
drag, startPoint x: 399, startPoint y: 352, endPoint x: 607, endPoint y: 451, distance: 230.4
copy div "Welcome to the Blue Collar Business Podcast with Sy Kirby. Dive deep into the w…"
click at [590, 23] on input "Search podcasts, credits, & more..." at bounding box center [717, 26] width 370 height 23
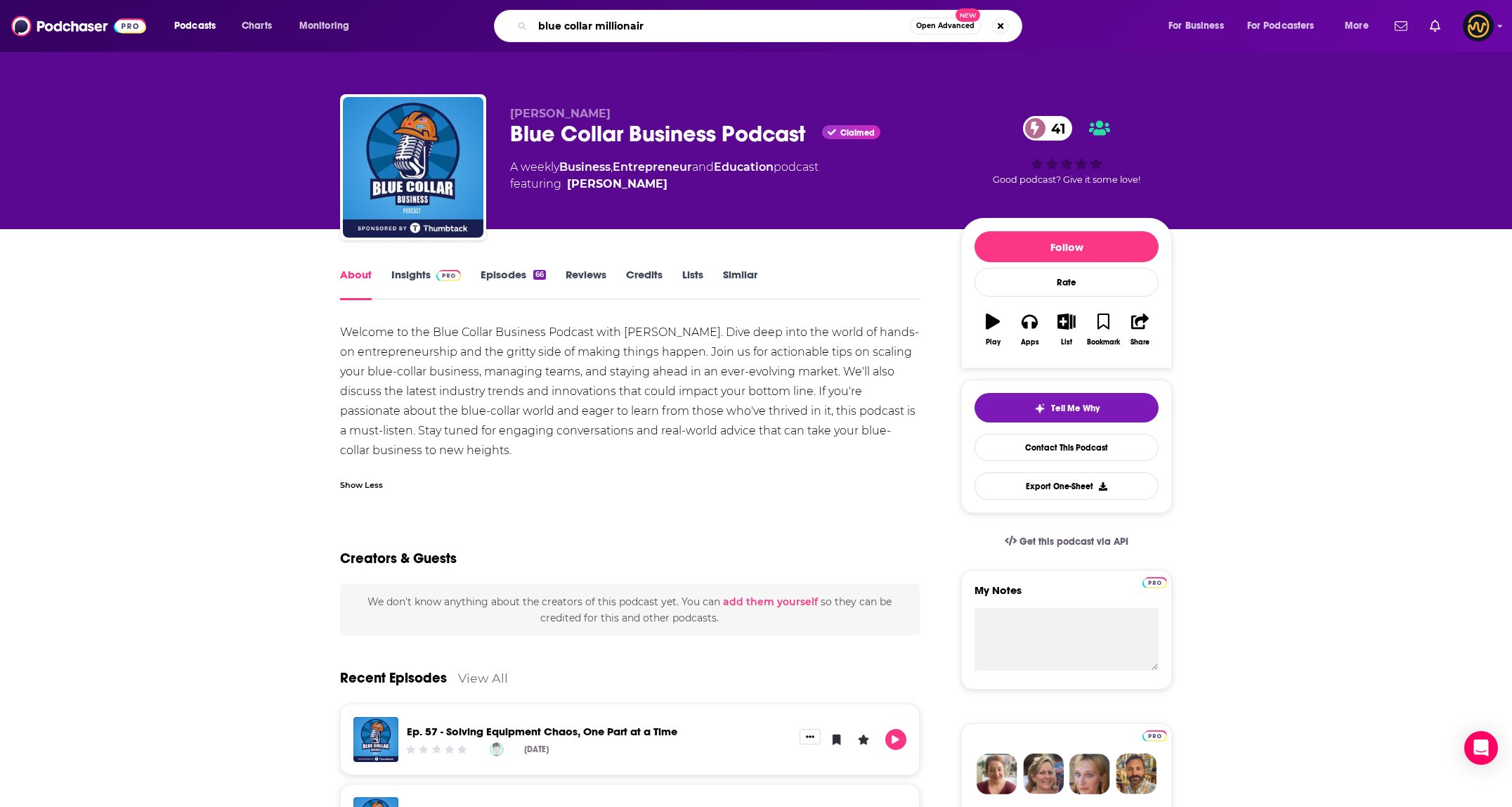
type input "blue collar millionaire"
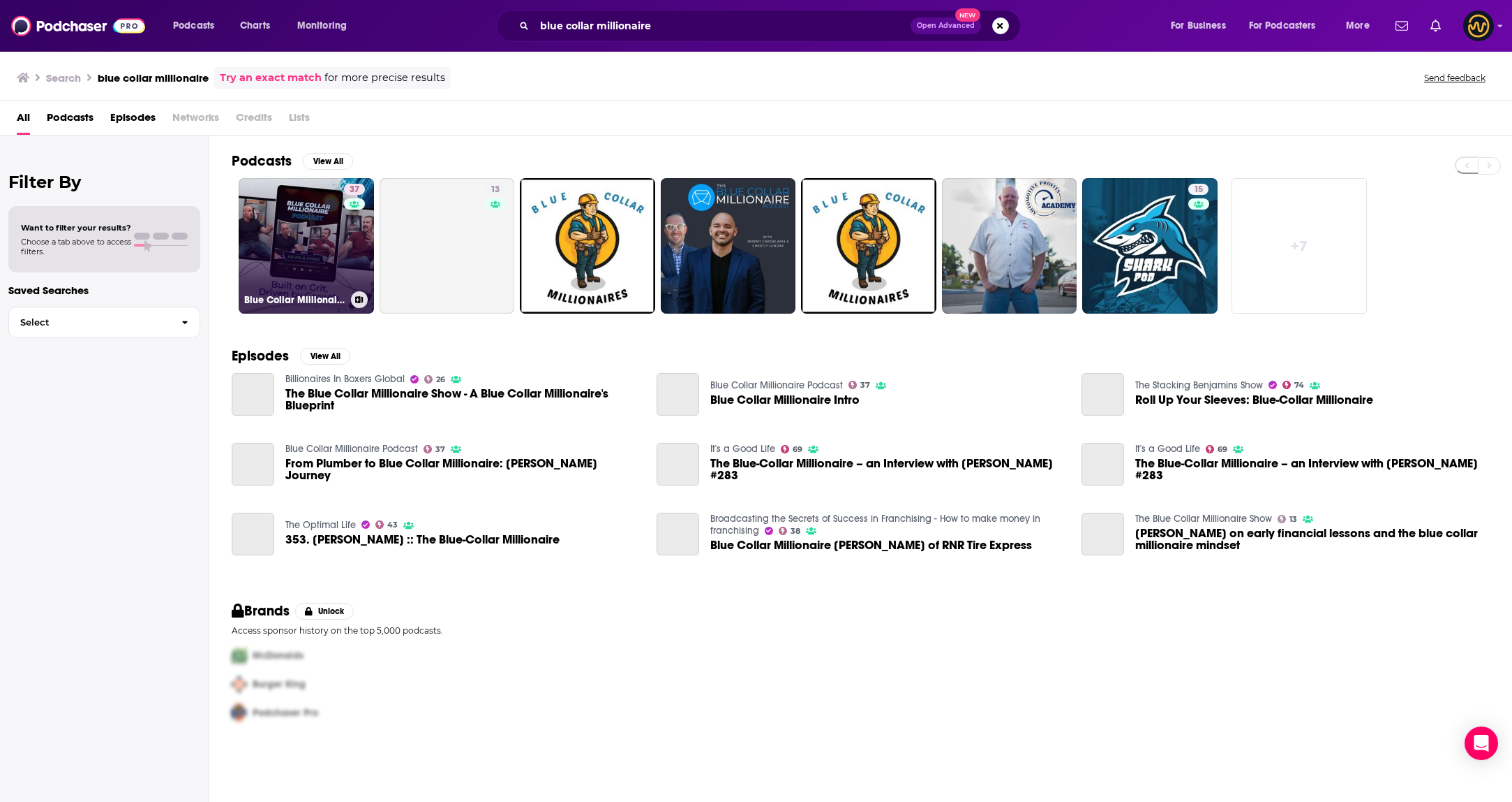
click at [317, 261] on link "37 Blue Collar Millionaire Podcast" at bounding box center [306, 245] width 135 height 135
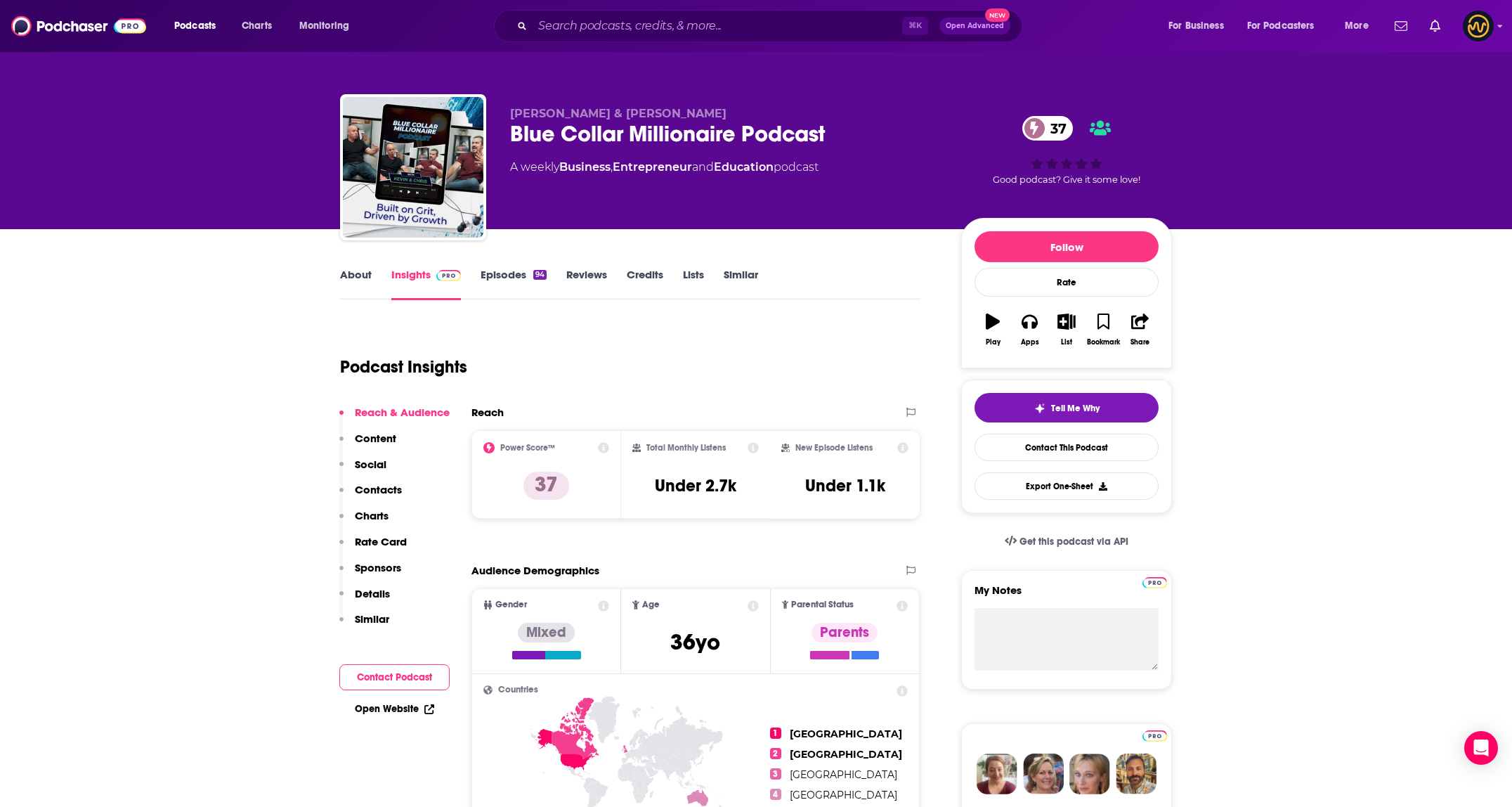
click at [356, 268] on link "About" at bounding box center [355, 284] width 32 height 33
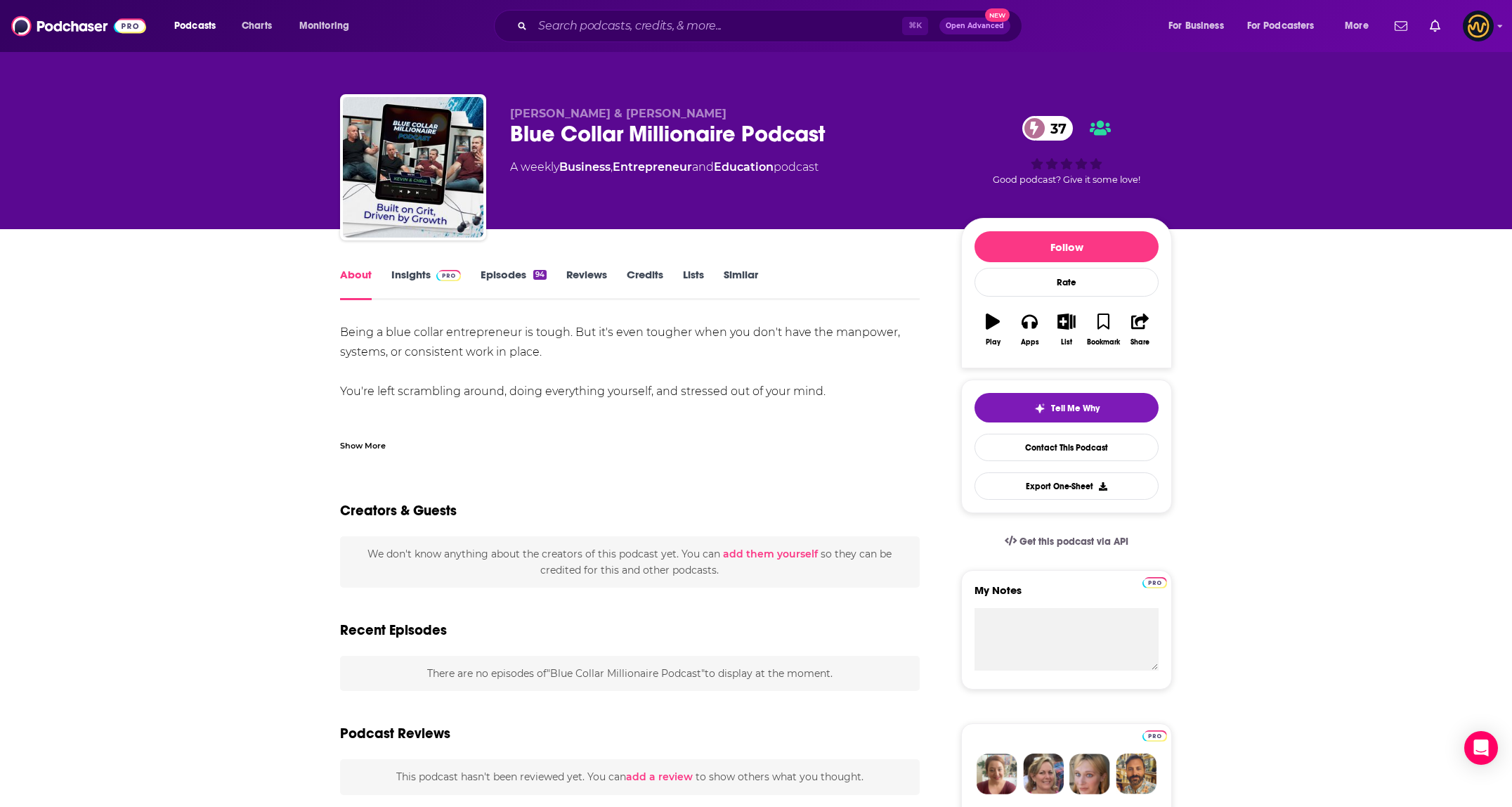
click at [362, 439] on div "Show More" at bounding box center [362, 445] width 46 height 13
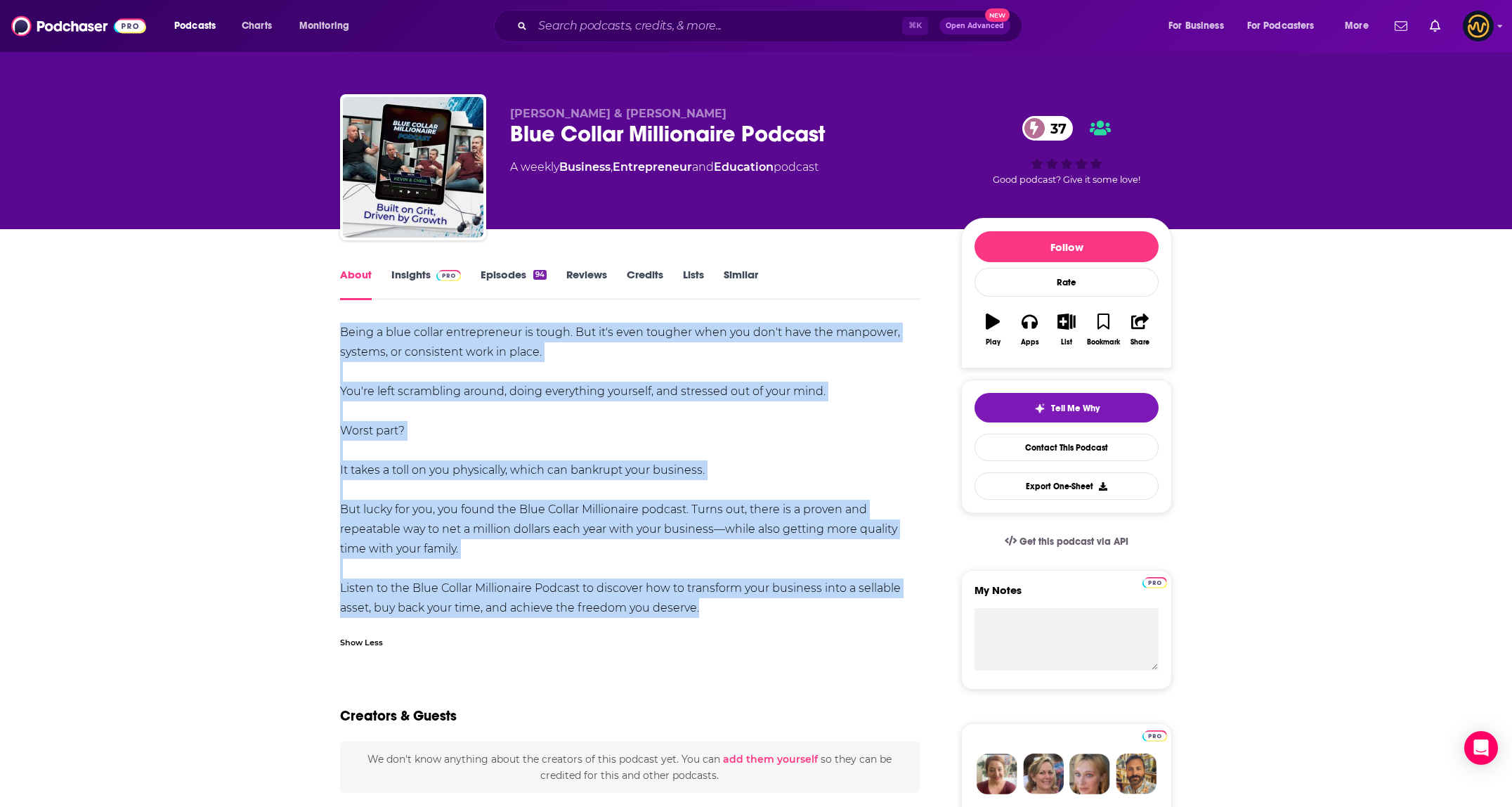
drag, startPoint x: 339, startPoint y: 326, endPoint x: 727, endPoint y: 610, distance: 480.8
copy div "Being a blue collar entrepreneur is tough. But it's even tougher when you don't…"
click at [606, 26] on input "Search podcasts, credits, & more..." at bounding box center [717, 26] width 370 height 23
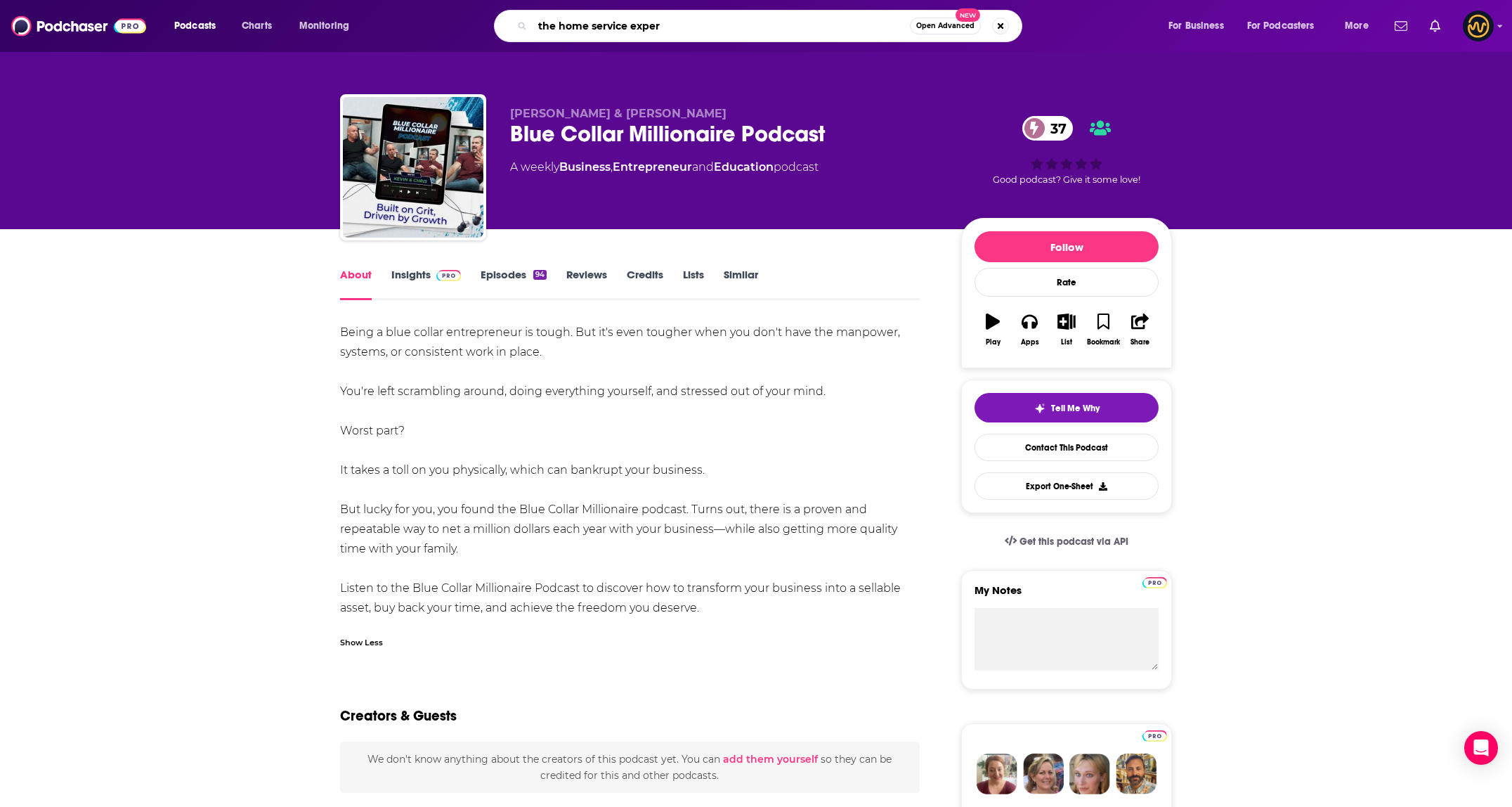
type input "the home service expert"
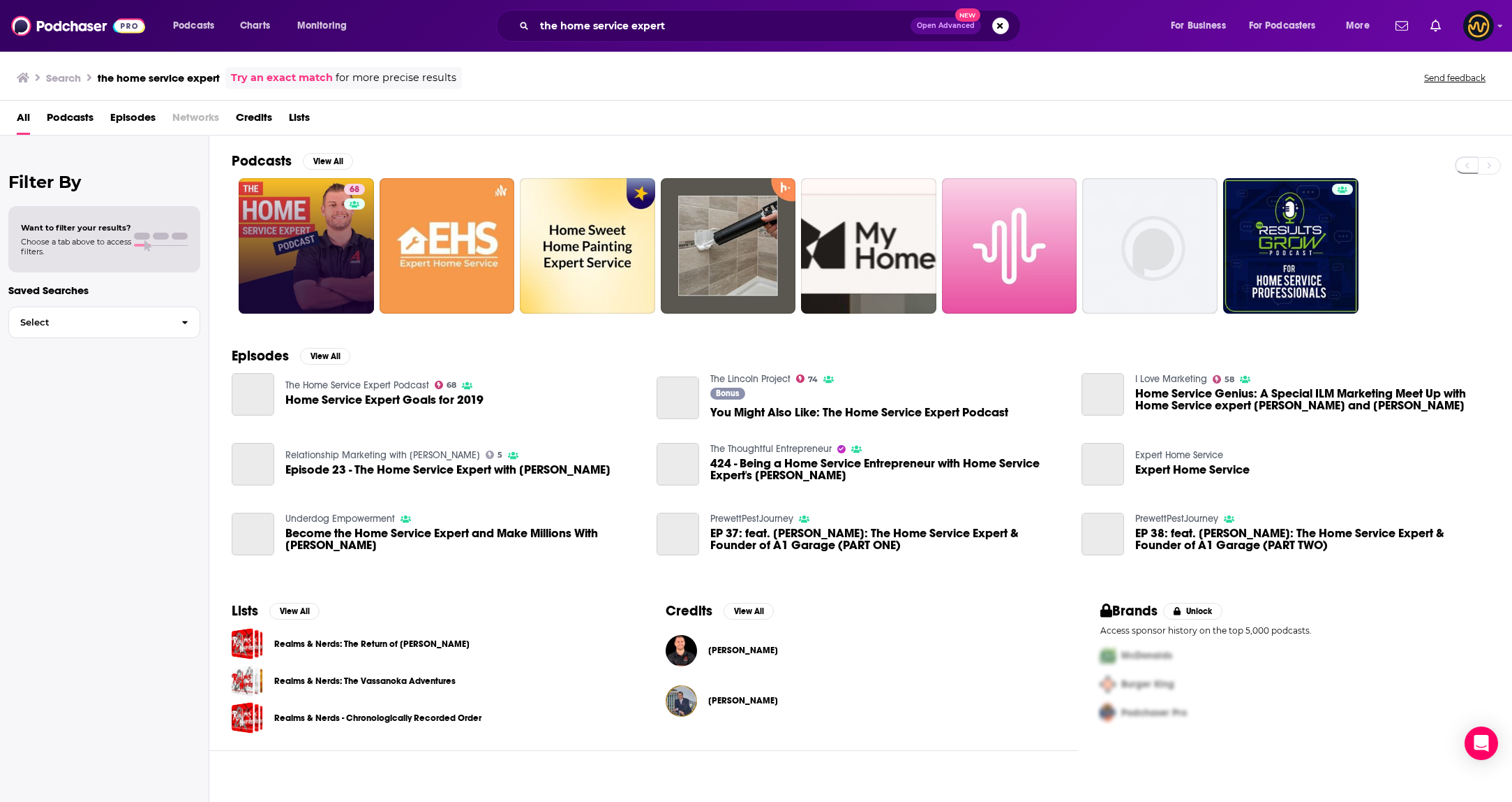
click at [298, 244] on link "68" at bounding box center [306, 245] width 135 height 135
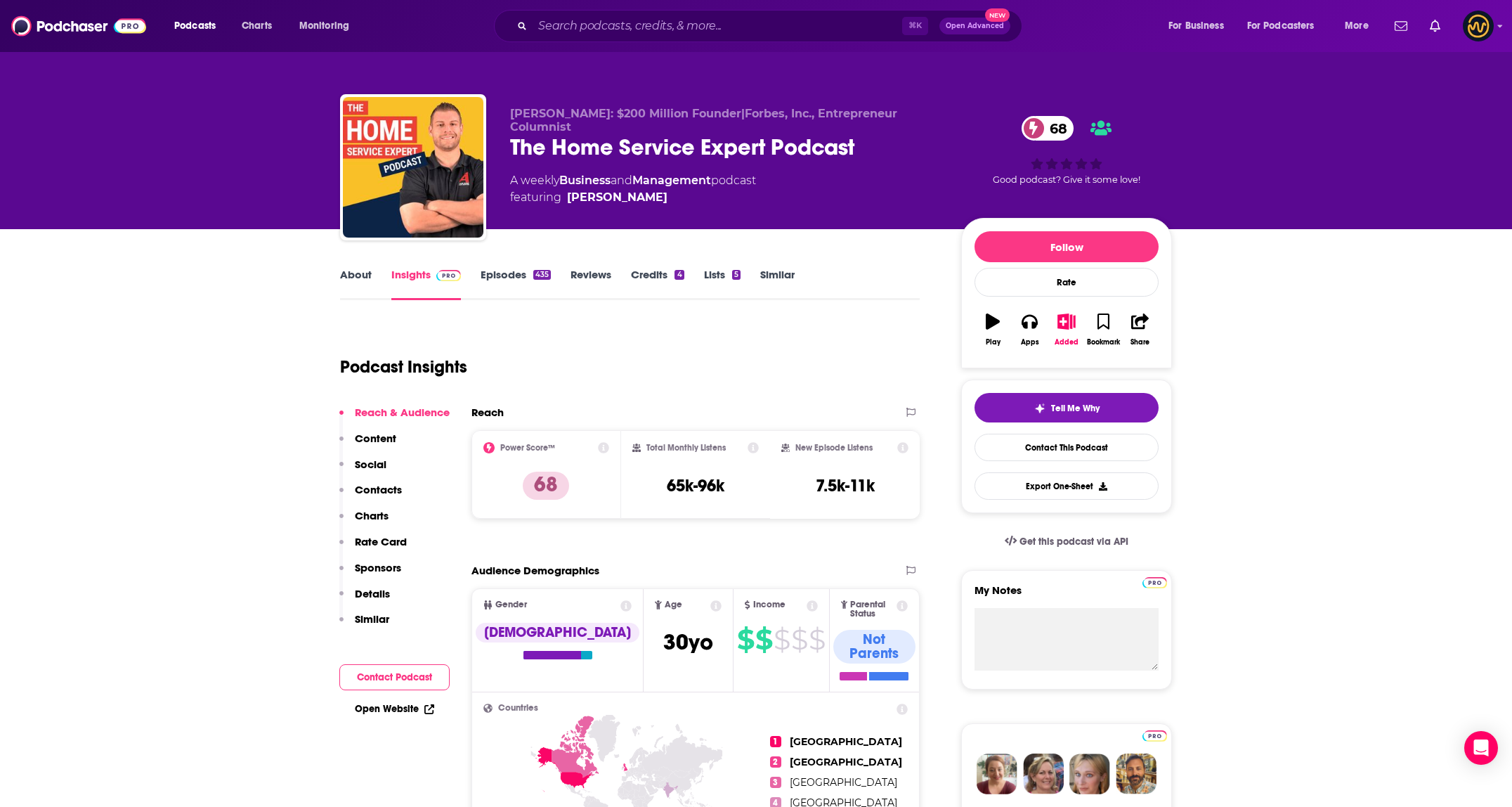
click at [345, 279] on link "About" at bounding box center [355, 284] width 32 height 33
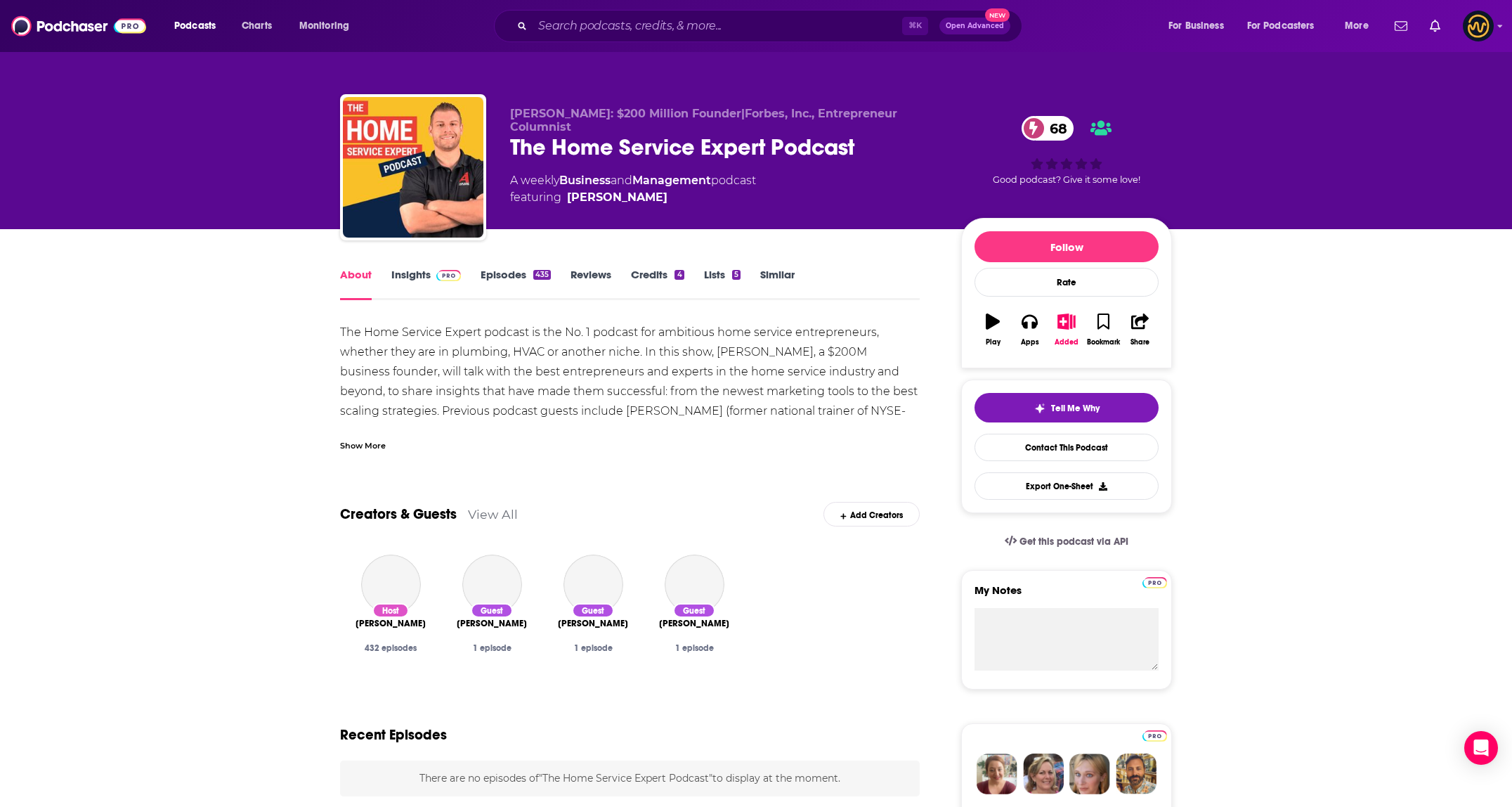
click at [353, 447] on div "Show More" at bounding box center [362, 445] width 46 height 13
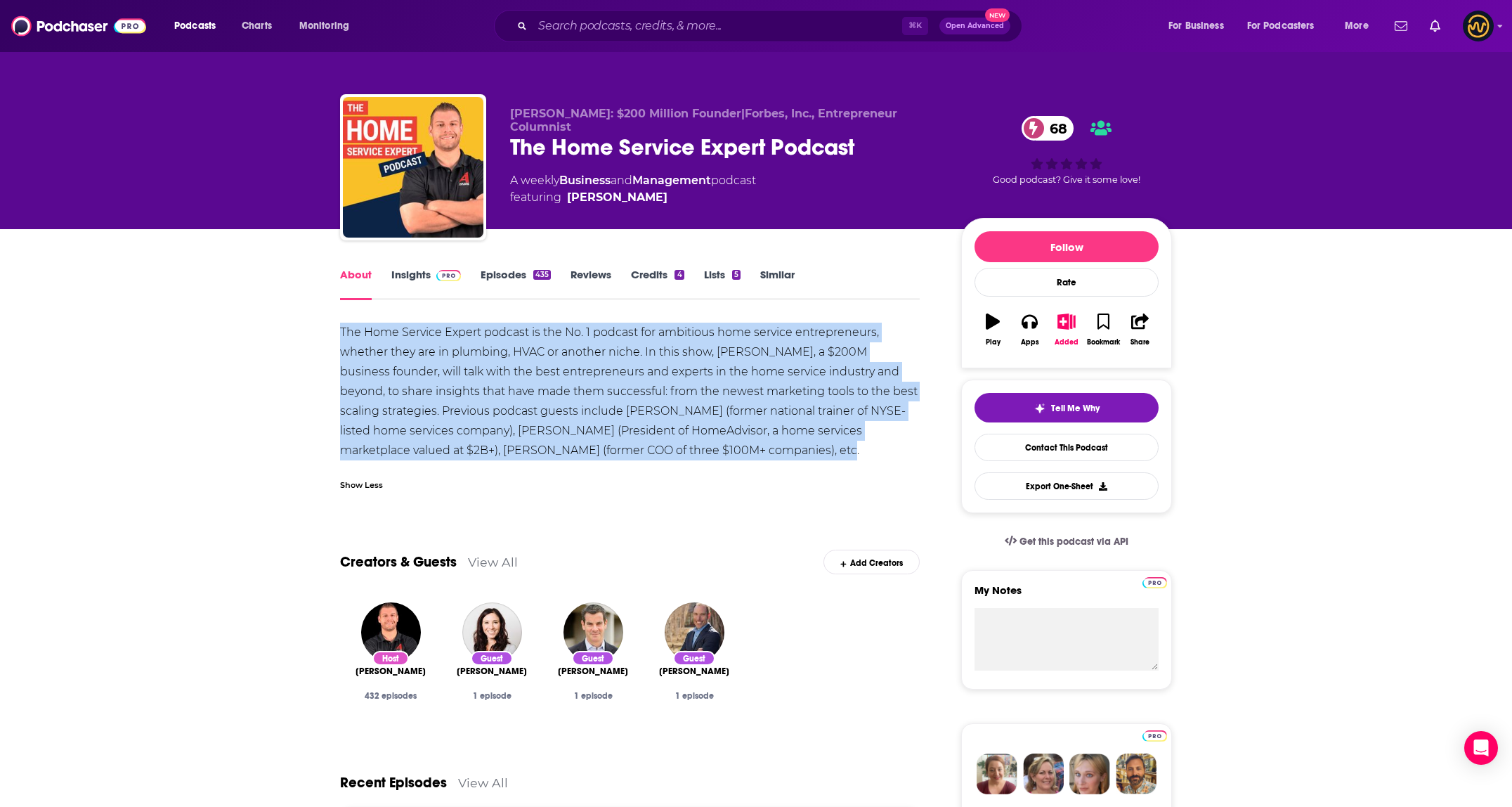
drag, startPoint x: 414, startPoint y: 351, endPoint x: 764, endPoint y: 451, distance: 364.0
copy div "The Home Service Expert podcast is the No. 1 podcast for ambitious home service…"
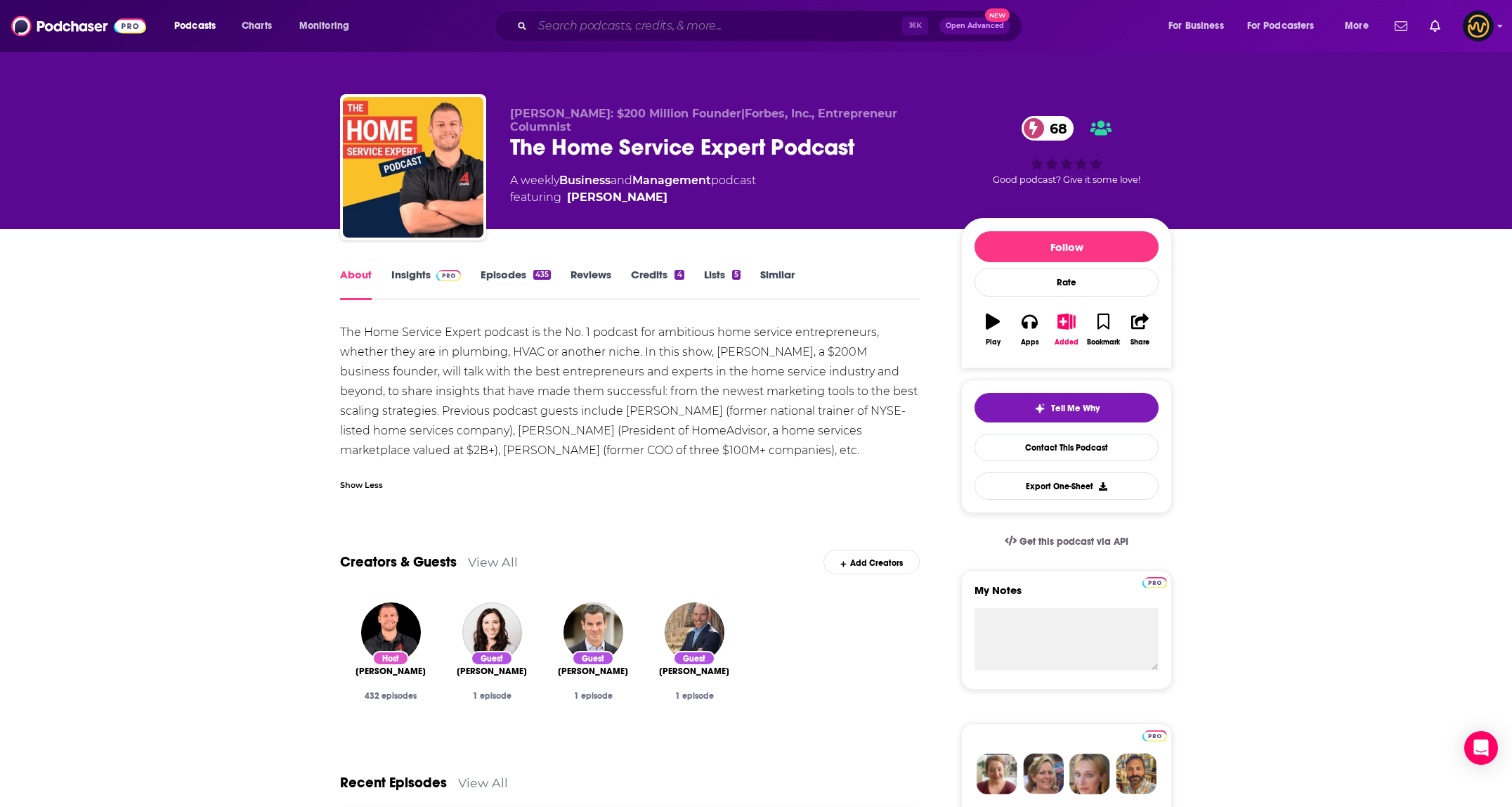
click at [632, 29] on input "Search podcasts, credits, & more..." at bounding box center [717, 26] width 370 height 23
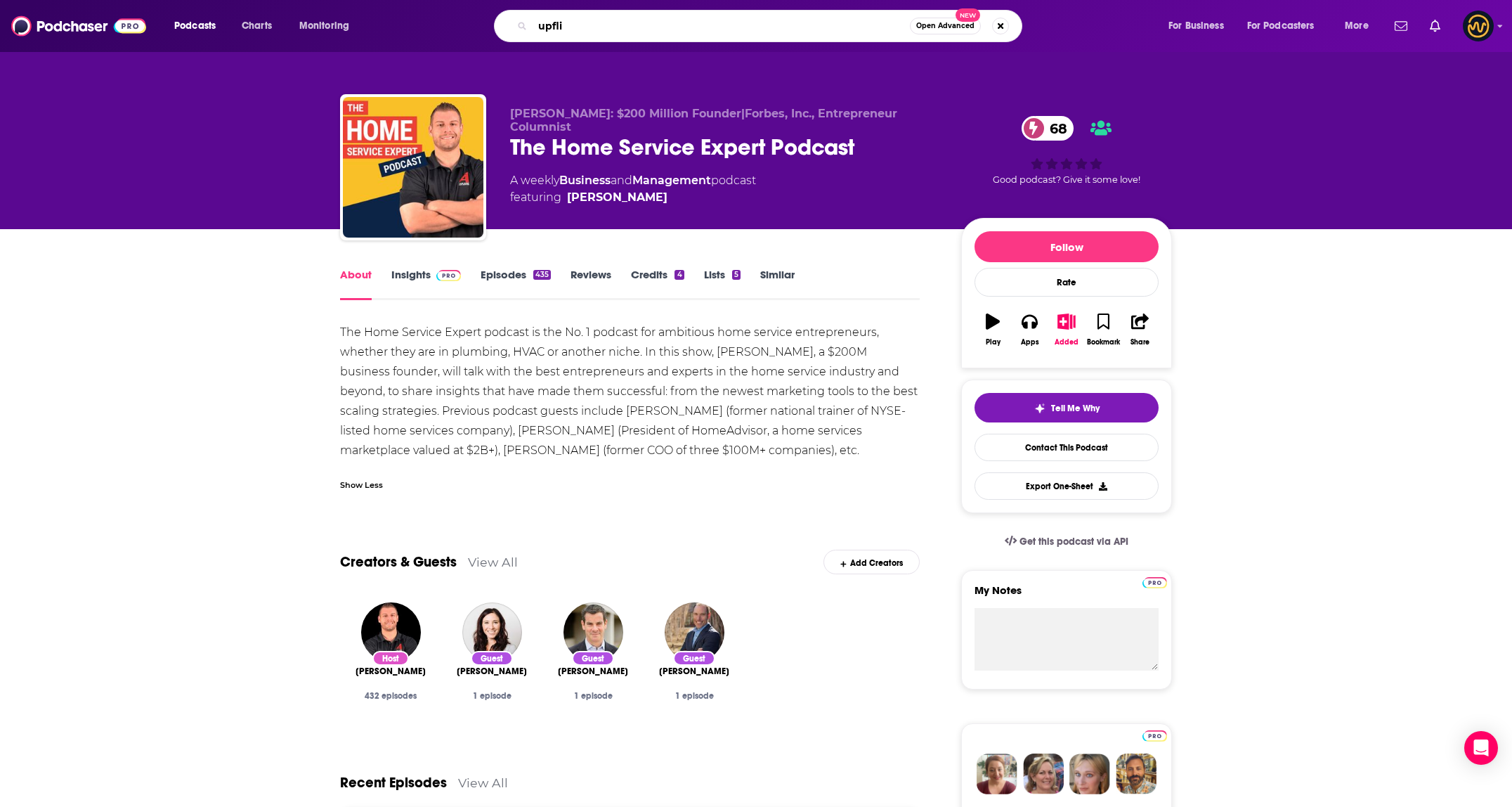
type input "upflip"
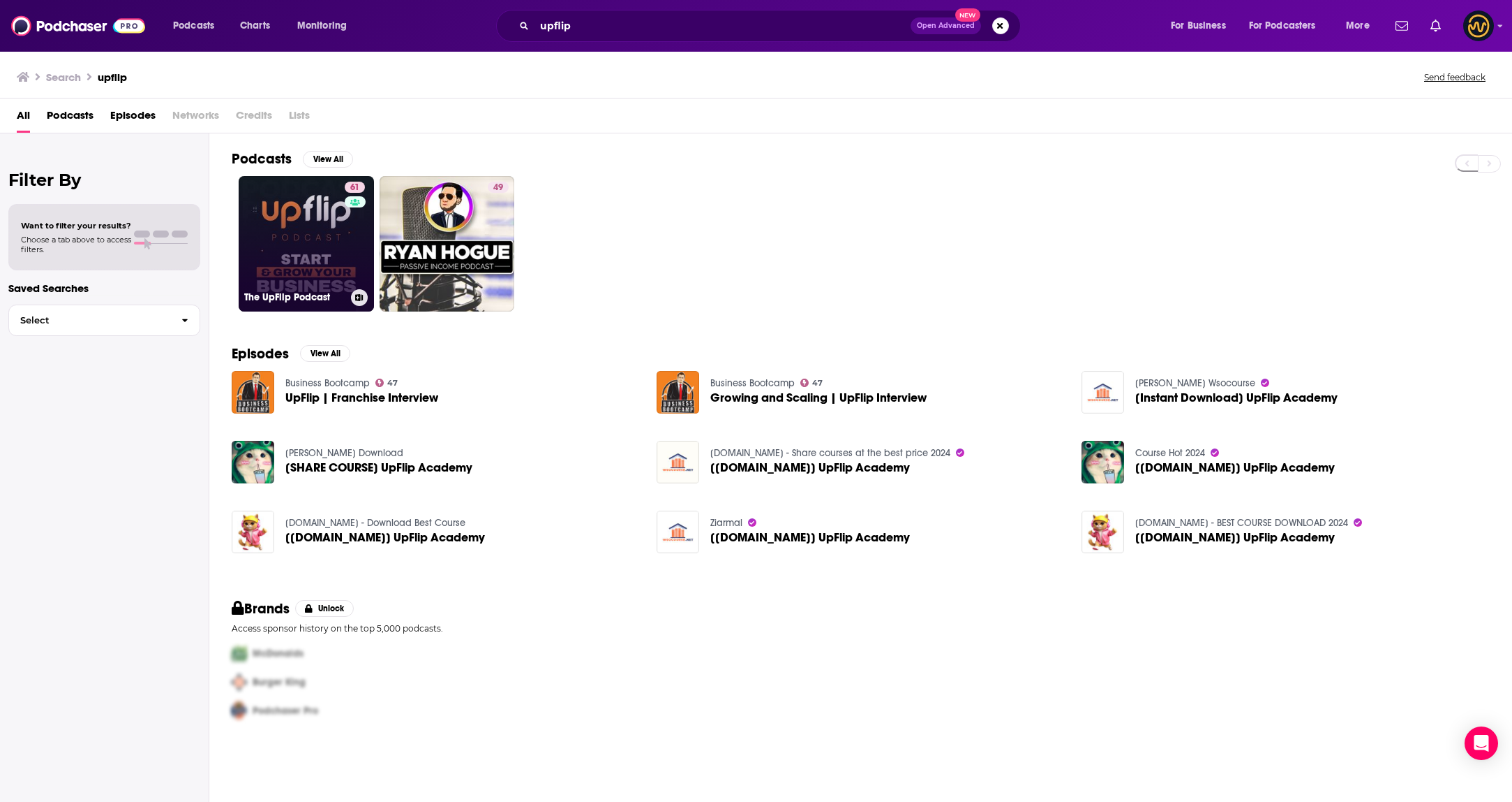
click at [293, 222] on link "61 The UpFlip Podcast" at bounding box center [306, 243] width 135 height 135
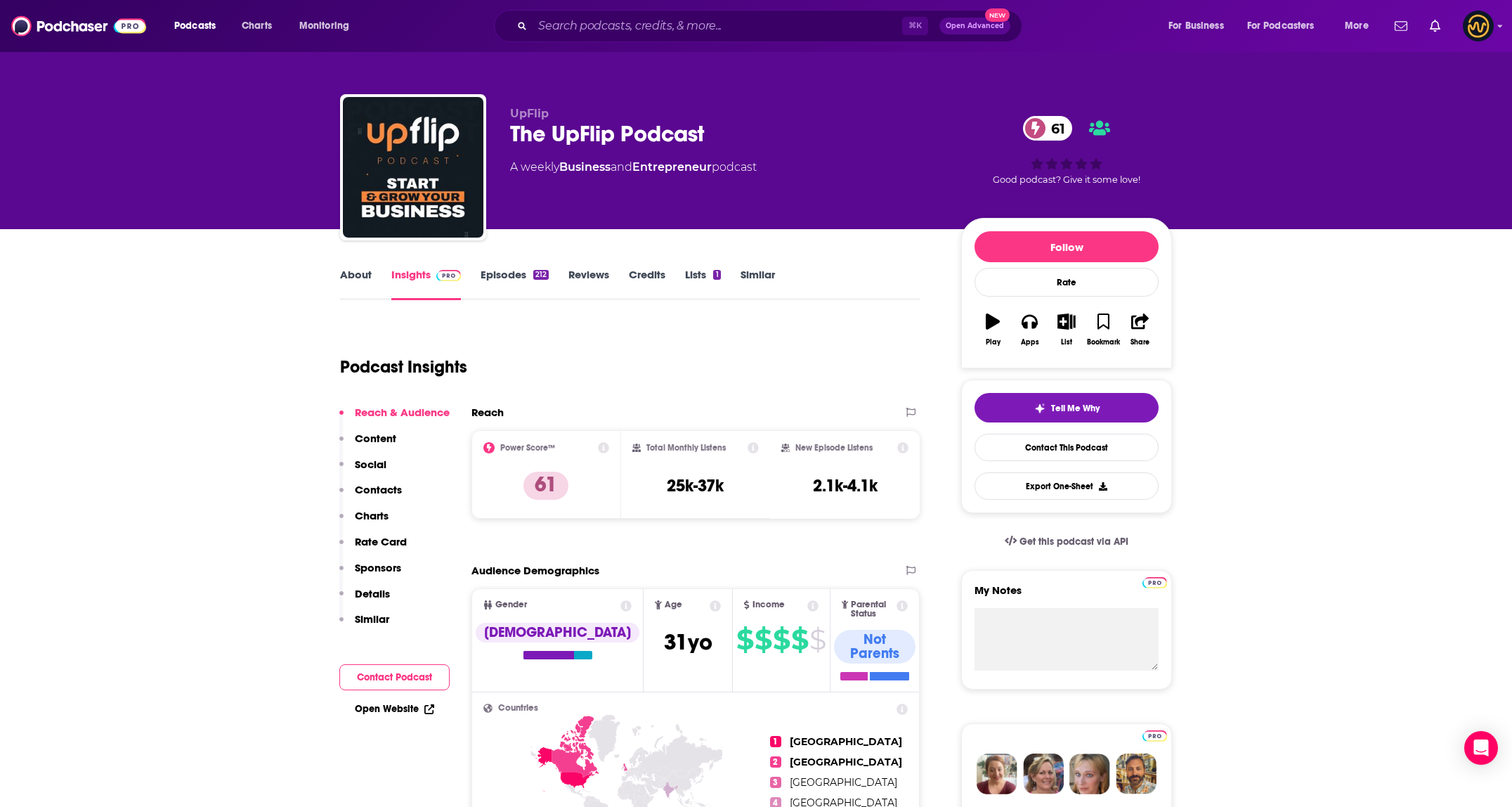
click at [368, 280] on link "About" at bounding box center [355, 284] width 32 height 33
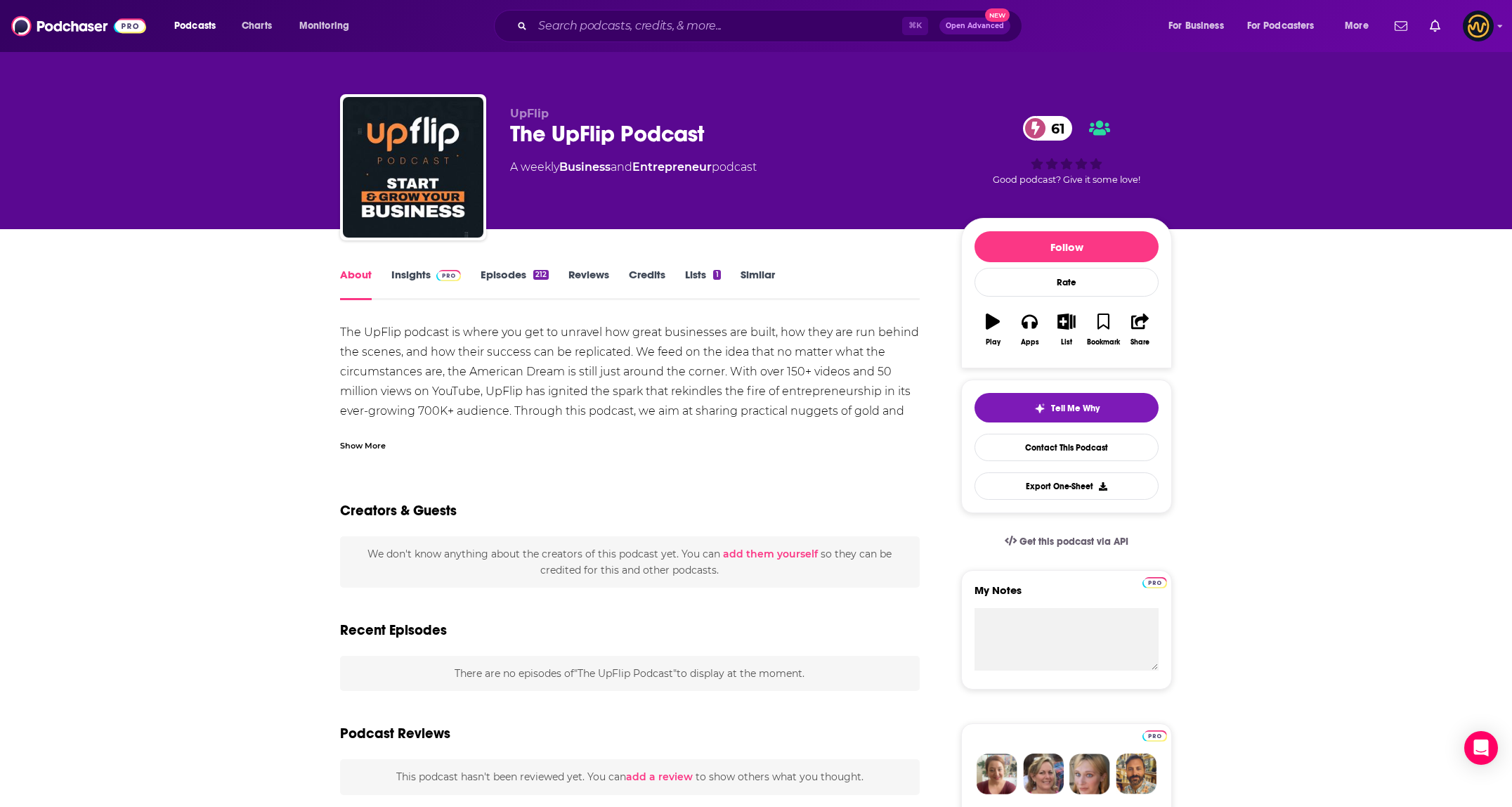
click at [348, 438] on div "Show More" at bounding box center [362, 445] width 46 height 13
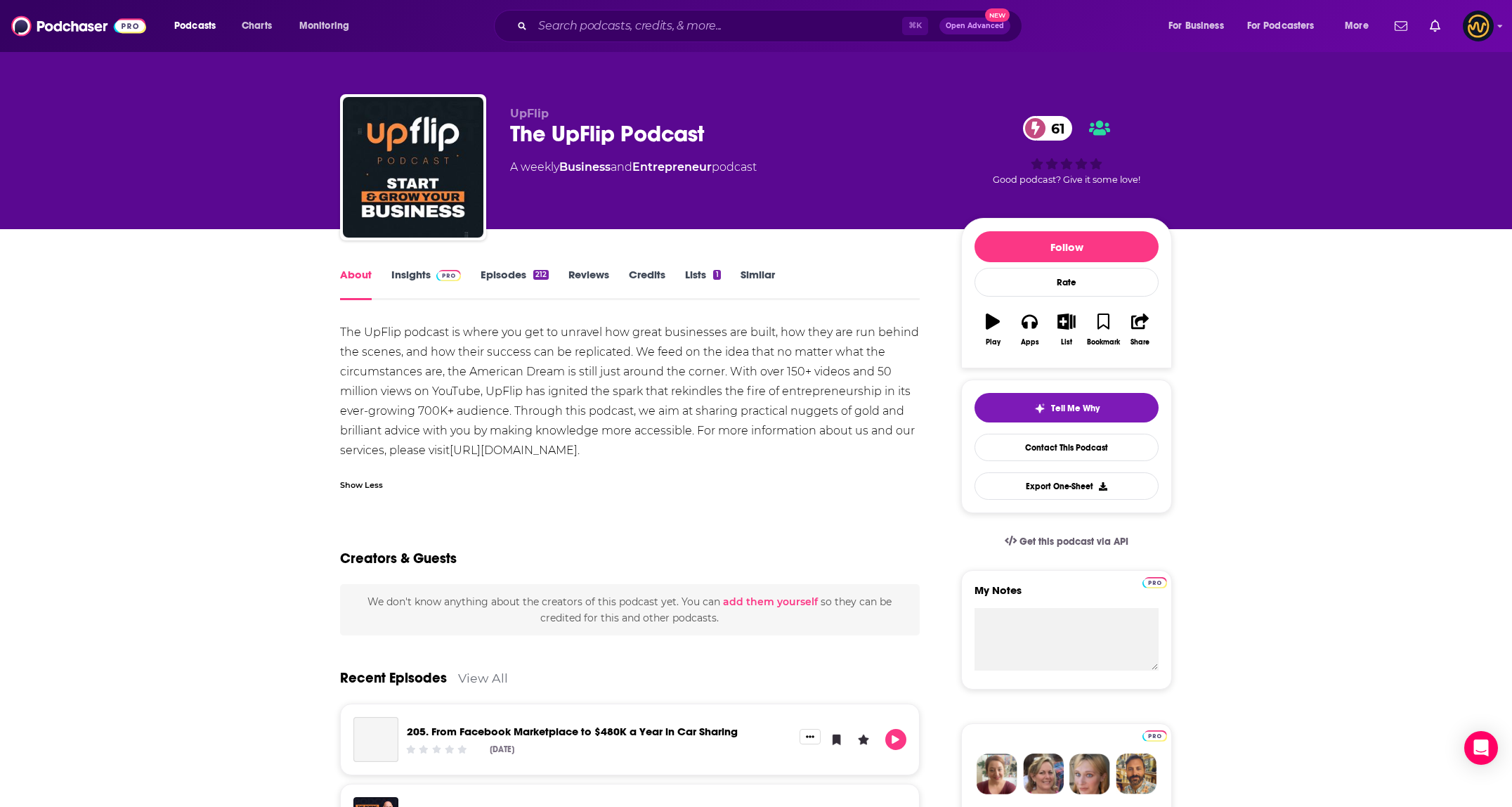
click at [345, 330] on div "The UpFlip podcast is where you get to unravel how great businesses are built, …" at bounding box center [629, 391] width 580 height 138
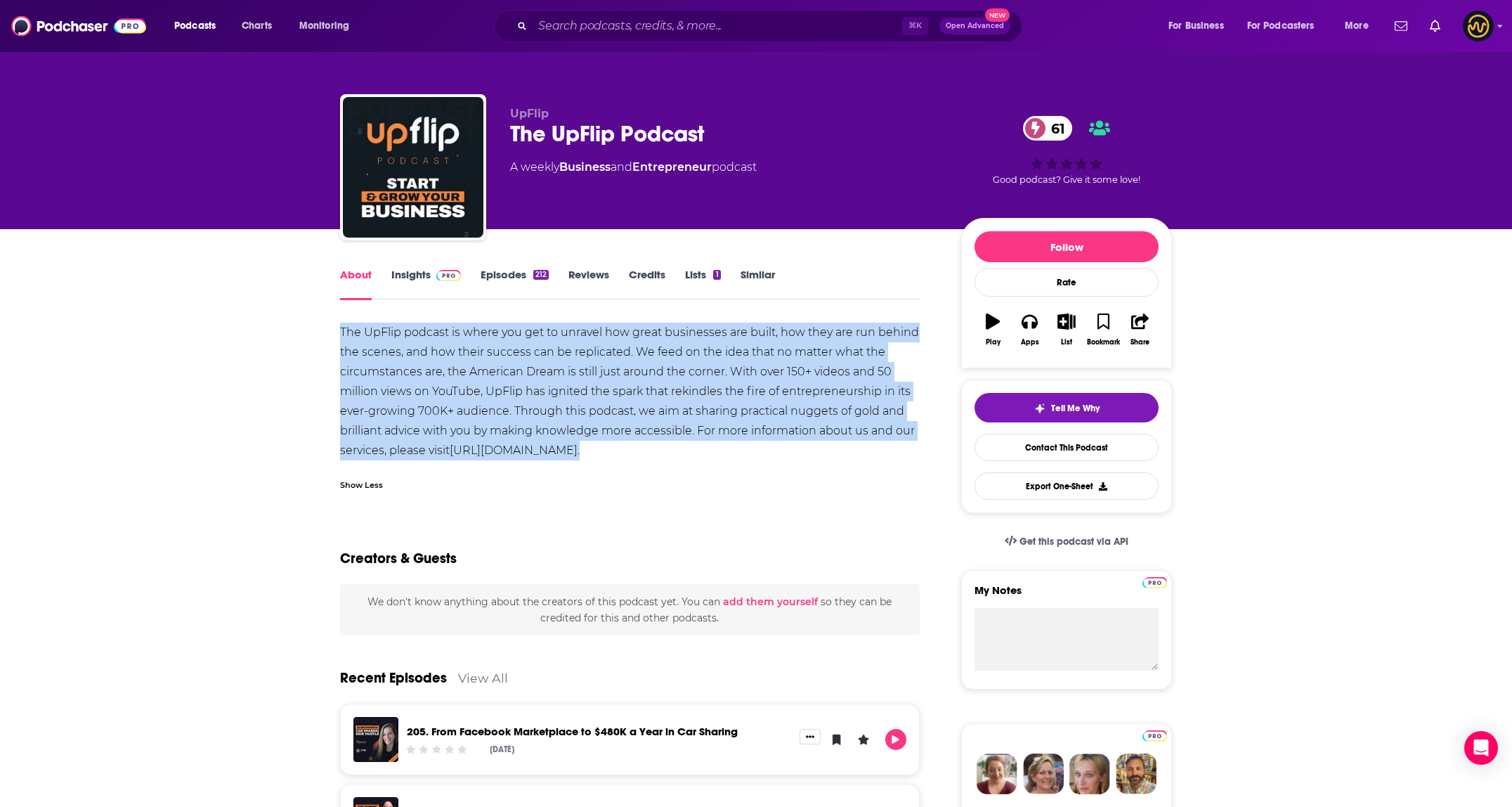
drag, startPoint x: 340, startPoint y: 330, endPoint x: 638, endPoint y: 457, distance: 323.9
click at [638, 457] on div "The UpFlip podcast is where you get to unravel how great businesses are built, …" at bounding box center [629, 391] width 580 height 138
click at [668, 23] on input "Search podcasts, credits, & more..." at bounding box center [717, 26] width 370 height 23
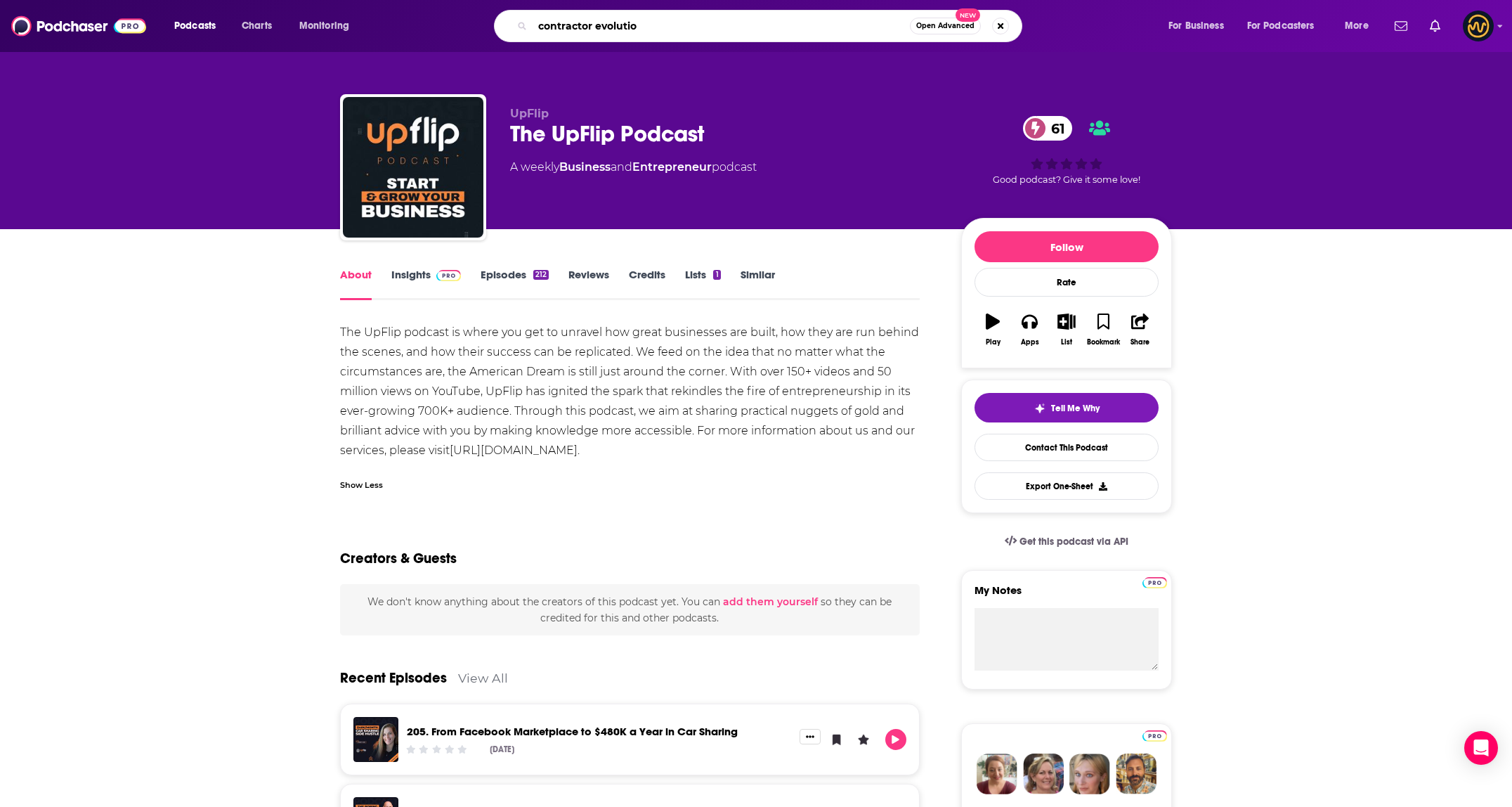
type input "contractor evolution"
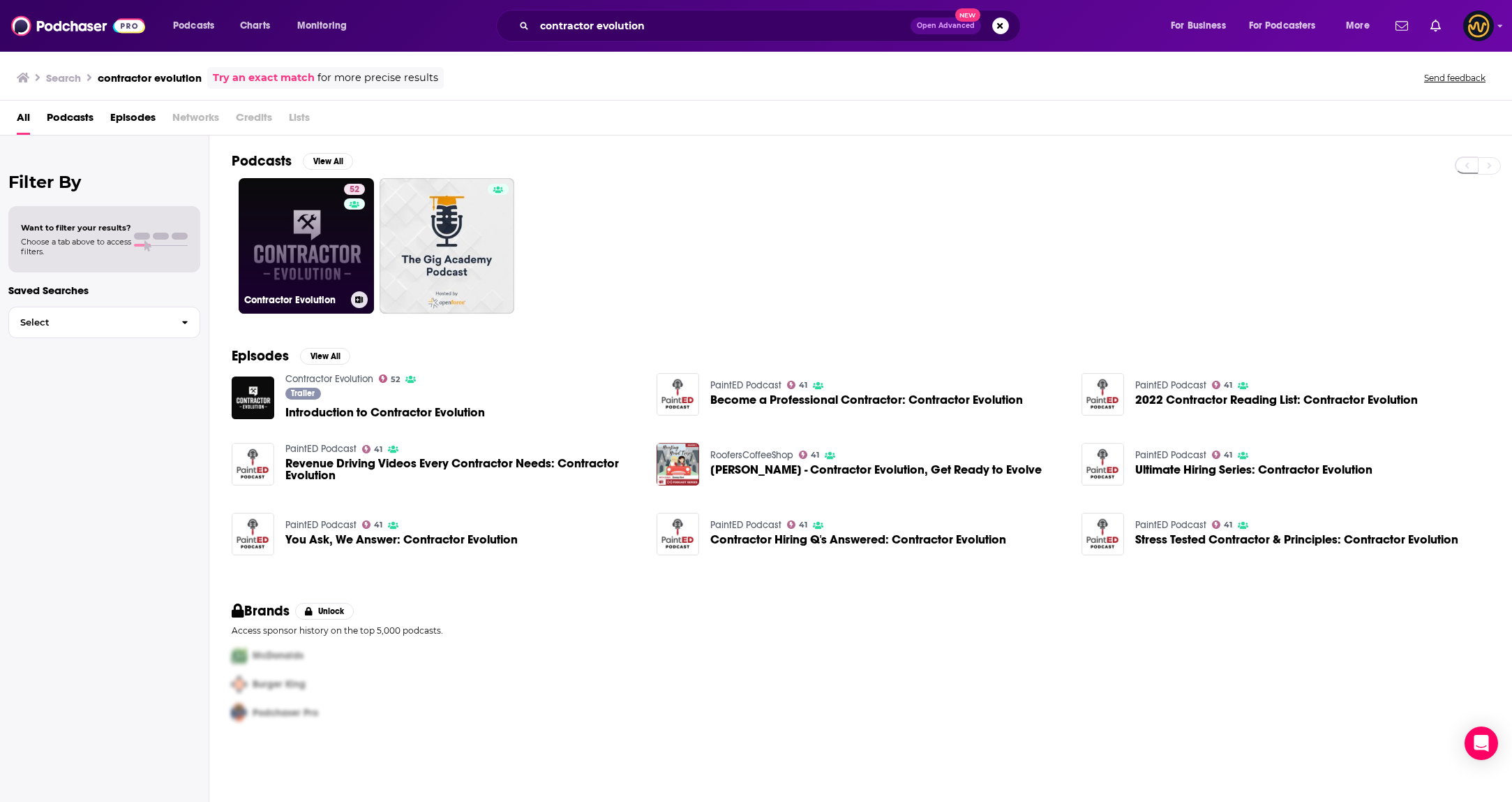
click at [312, 254] on link "52 Contractor Evolution" at bounding box center [306, 245] width 135 height 135
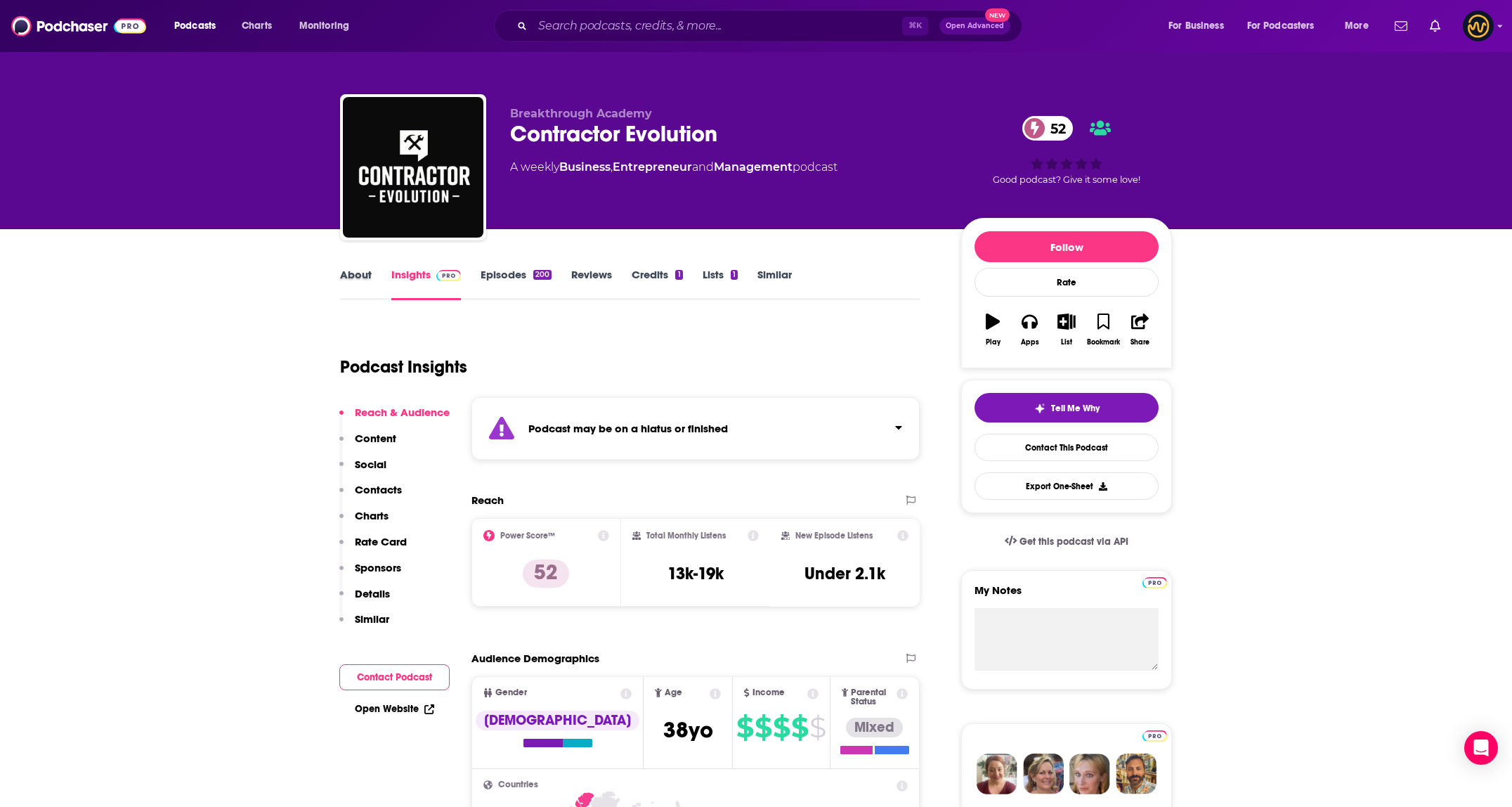
click at [389, 273] on div "About" at bounding box center [365, 284] width 51 height 33
click at [352, 274] on link "About" at bounding box center [355, 284] width 32 height 33
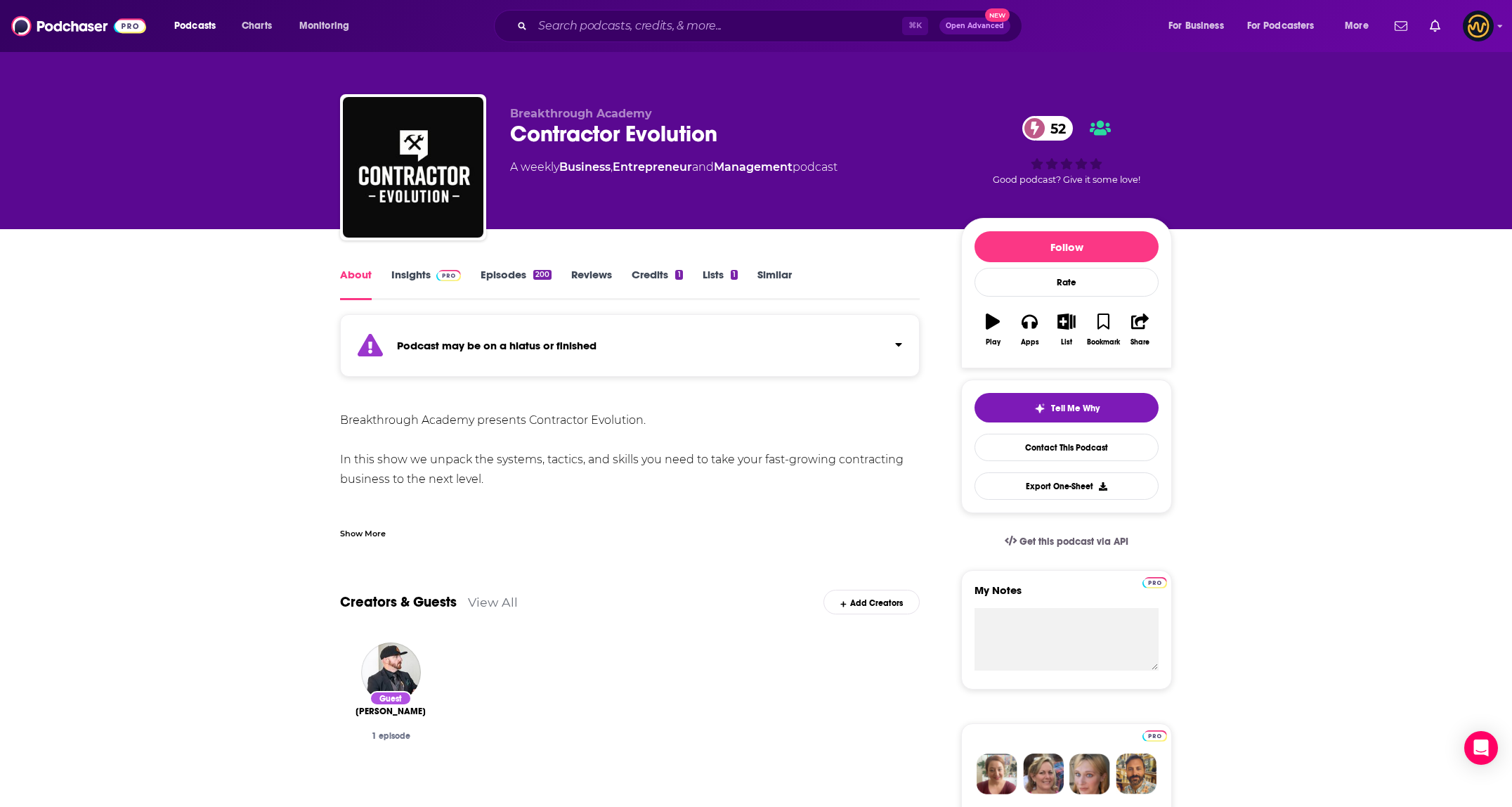
click at [362, 529] on div "Show More" at bounding box center [362, 532] width 46 height 13
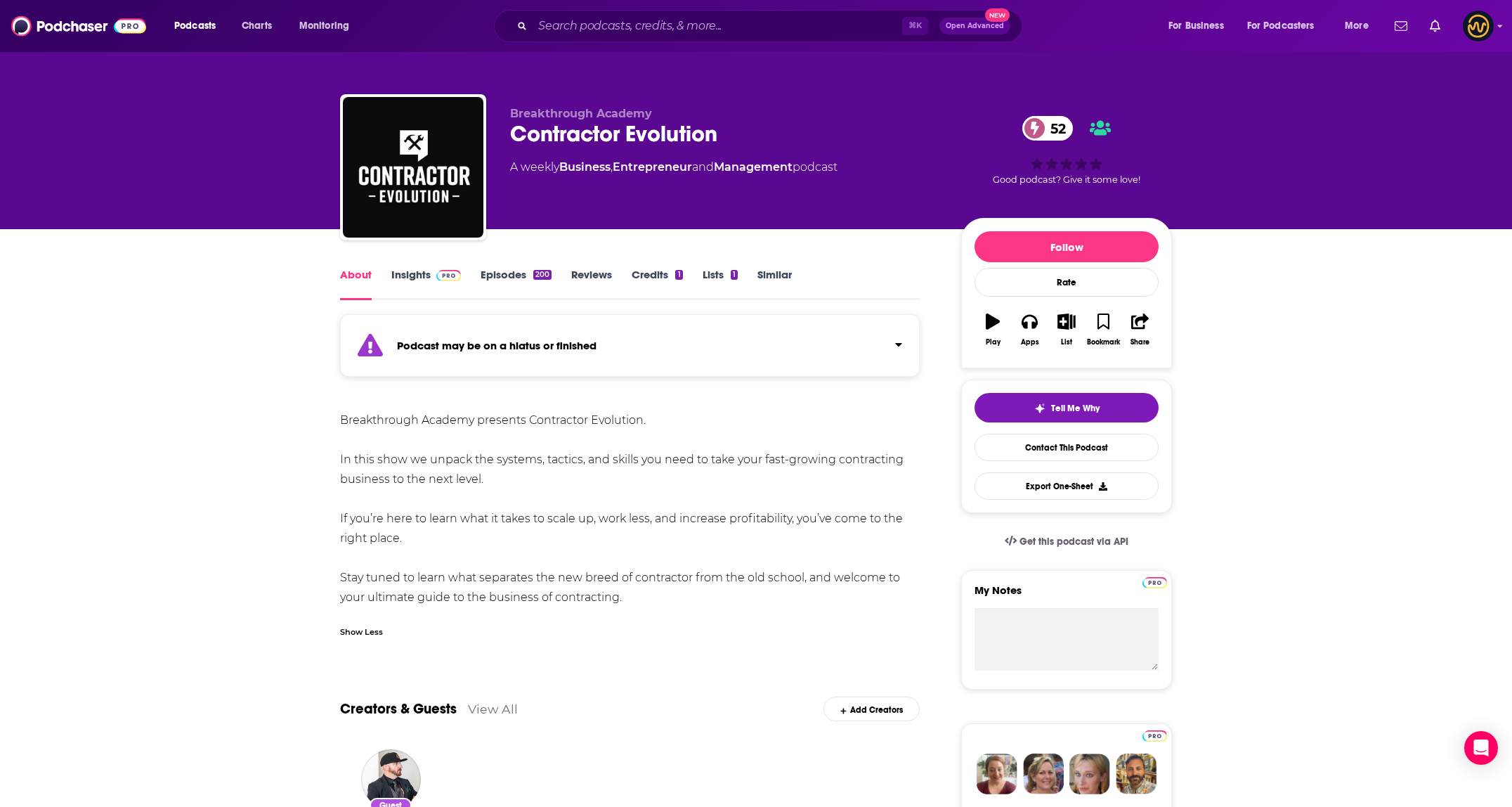
drag, startPoint x: 340, startPoint y: 415, endPoint x: 664, endPoint y: 603, distance: 374.6
click at [664, 603] on div "Breakthrough Academy presents Contractor Evolution. In this show we unpack the …" at bounding box center [629, 509] width 580 height 197
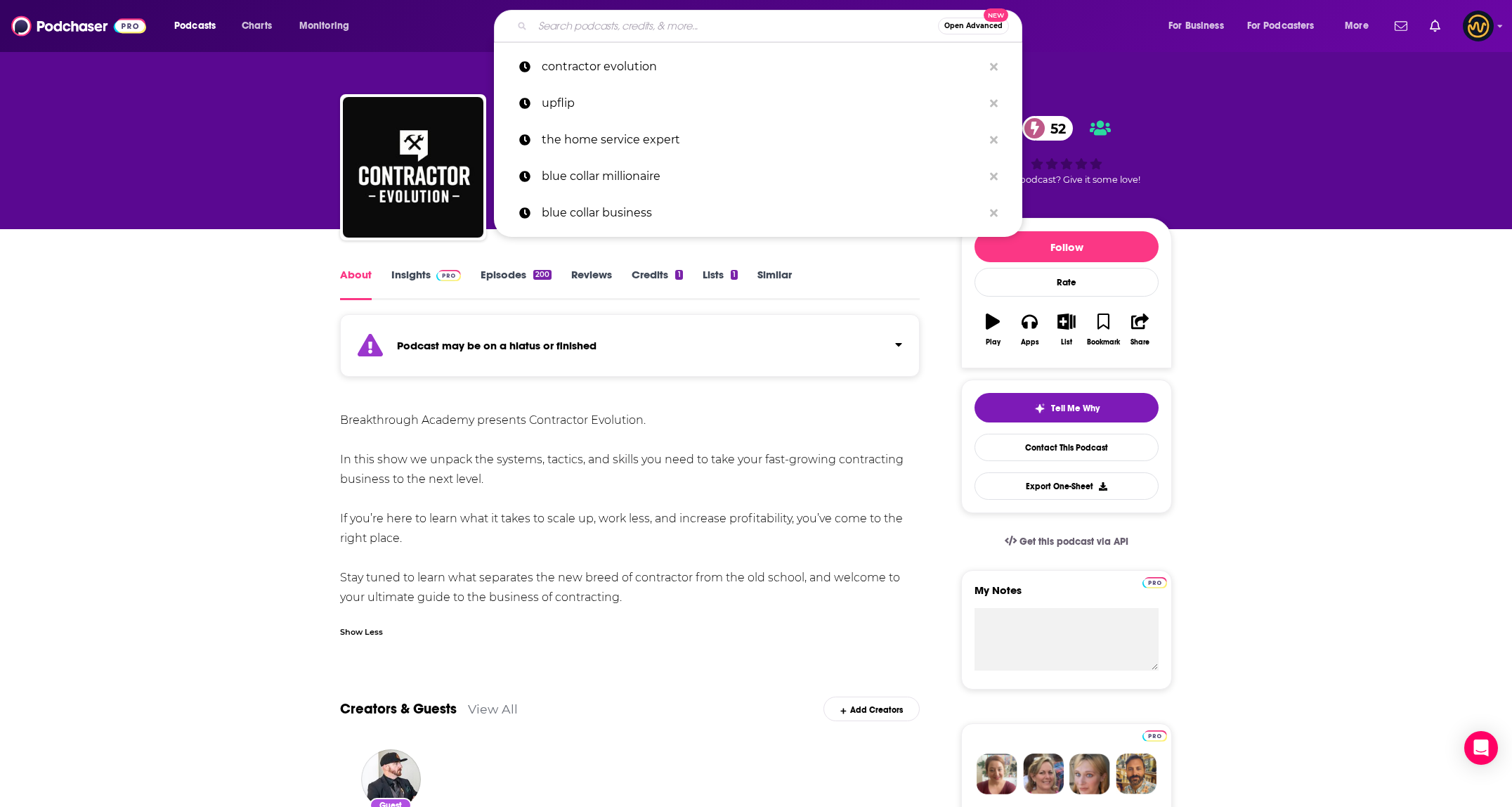
click at [592, 18] on input "Search podcasts, credits, & more..." at bounding box center [735, 26] width 406 height 23
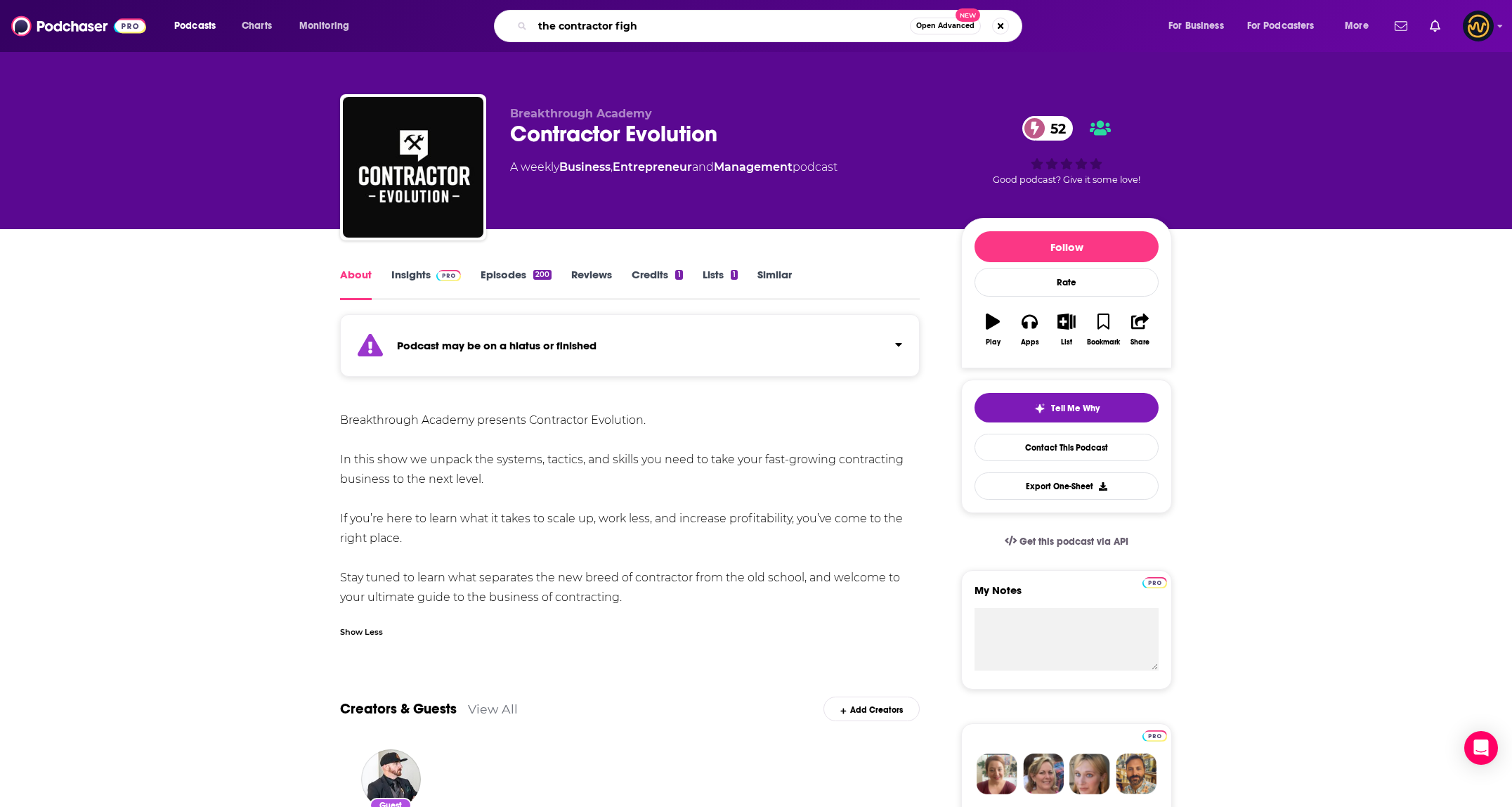
type input "the contractor fight"
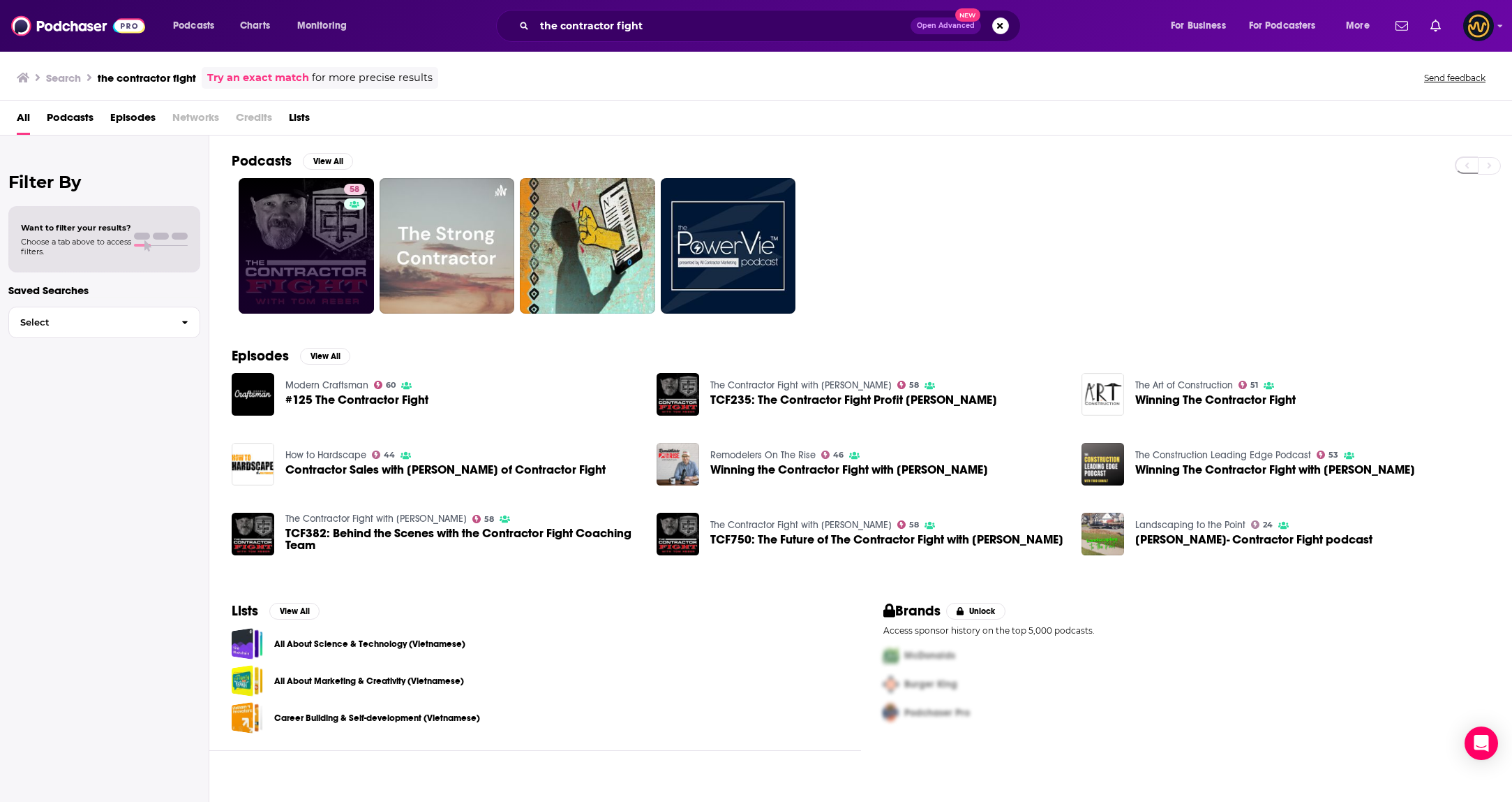
click at [240, 220] on link "58" at bounding box center [306, 245] width 135 height 135
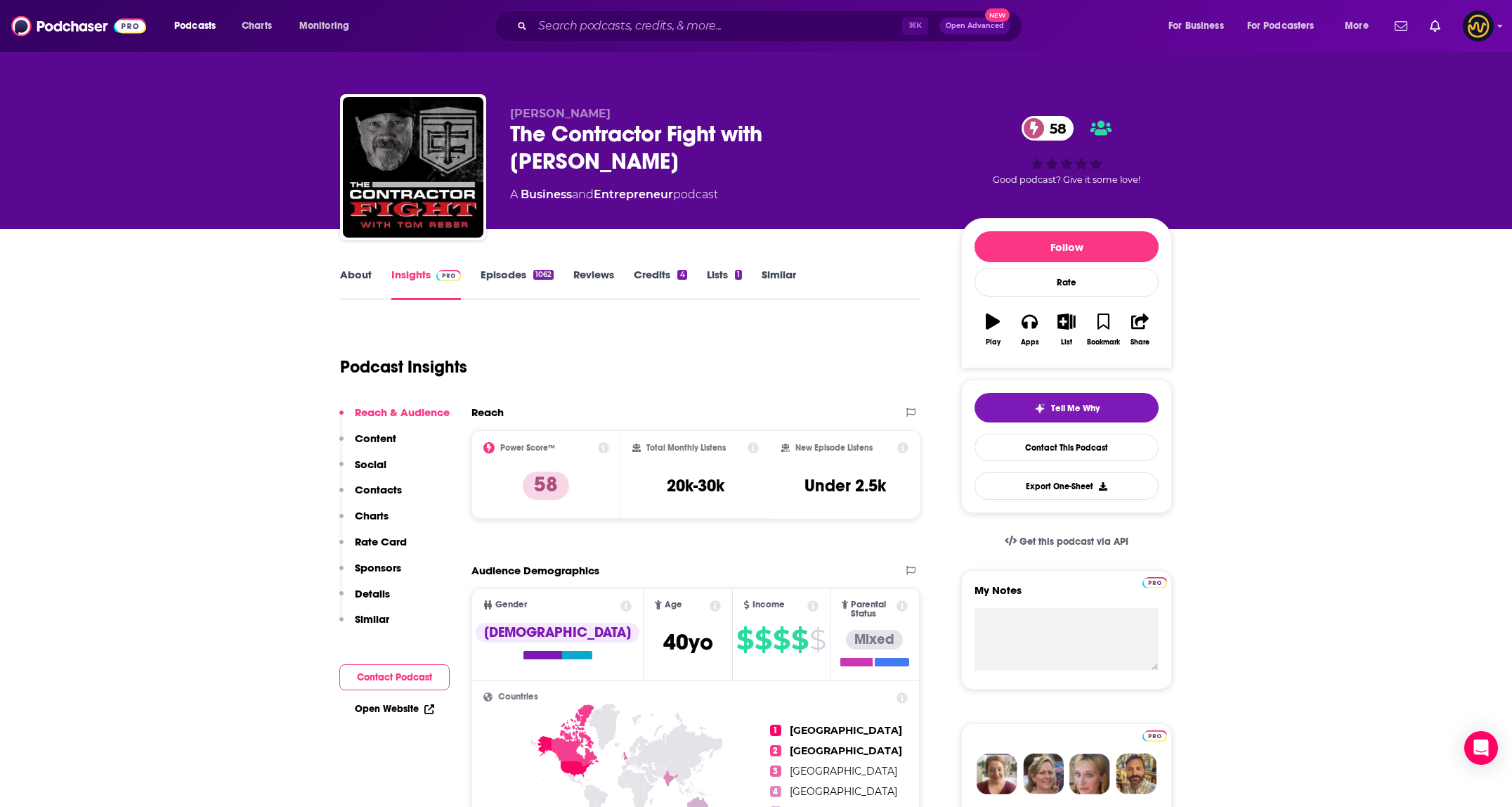
click at [350, 265] on div "About Insights Episodes 1062 Reviews Credits 4 Lists 1 Similar" at bounding box center [629, 282] width 580 height 34
click at [363, 279] on link "About" at bounding box center [355, 284] width 32 height 33
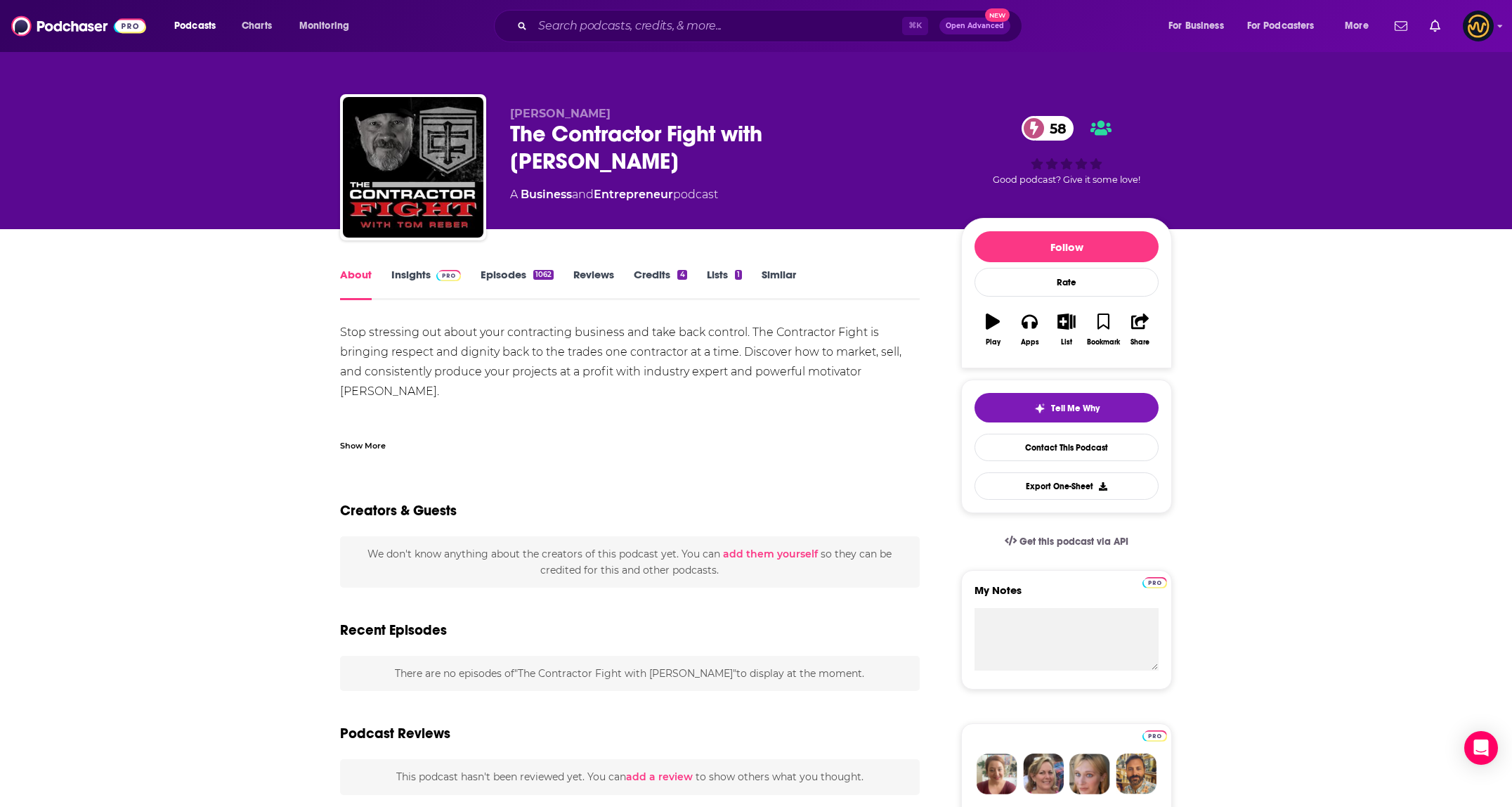
click at [362, 446] on div "Show More" at bounding box center [362, 445] width 46 height 13
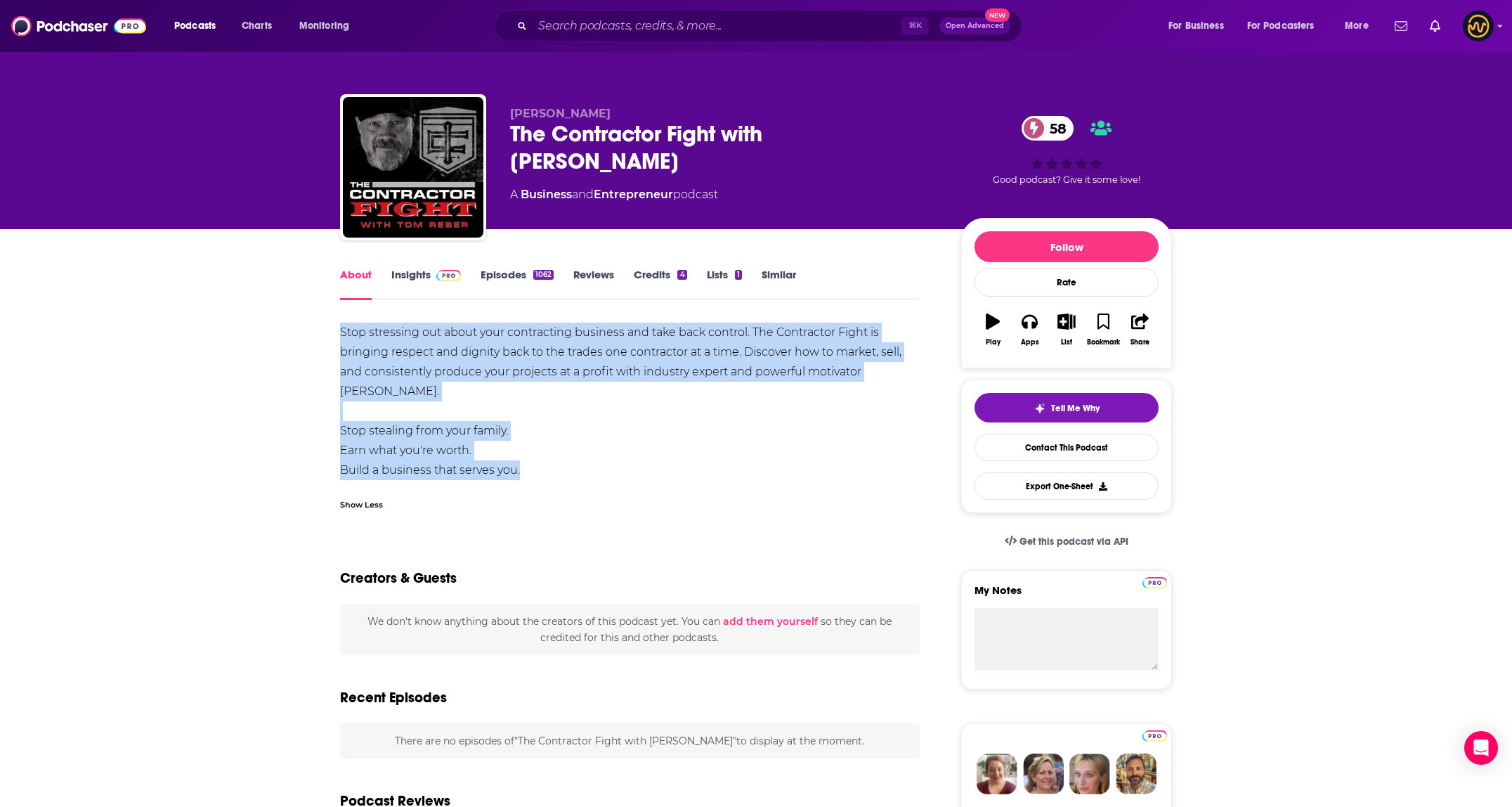
drag, startPoint x: 338, startPoint y: 327, endPoint x: 574, endPoint y: 480, distance: 281.3
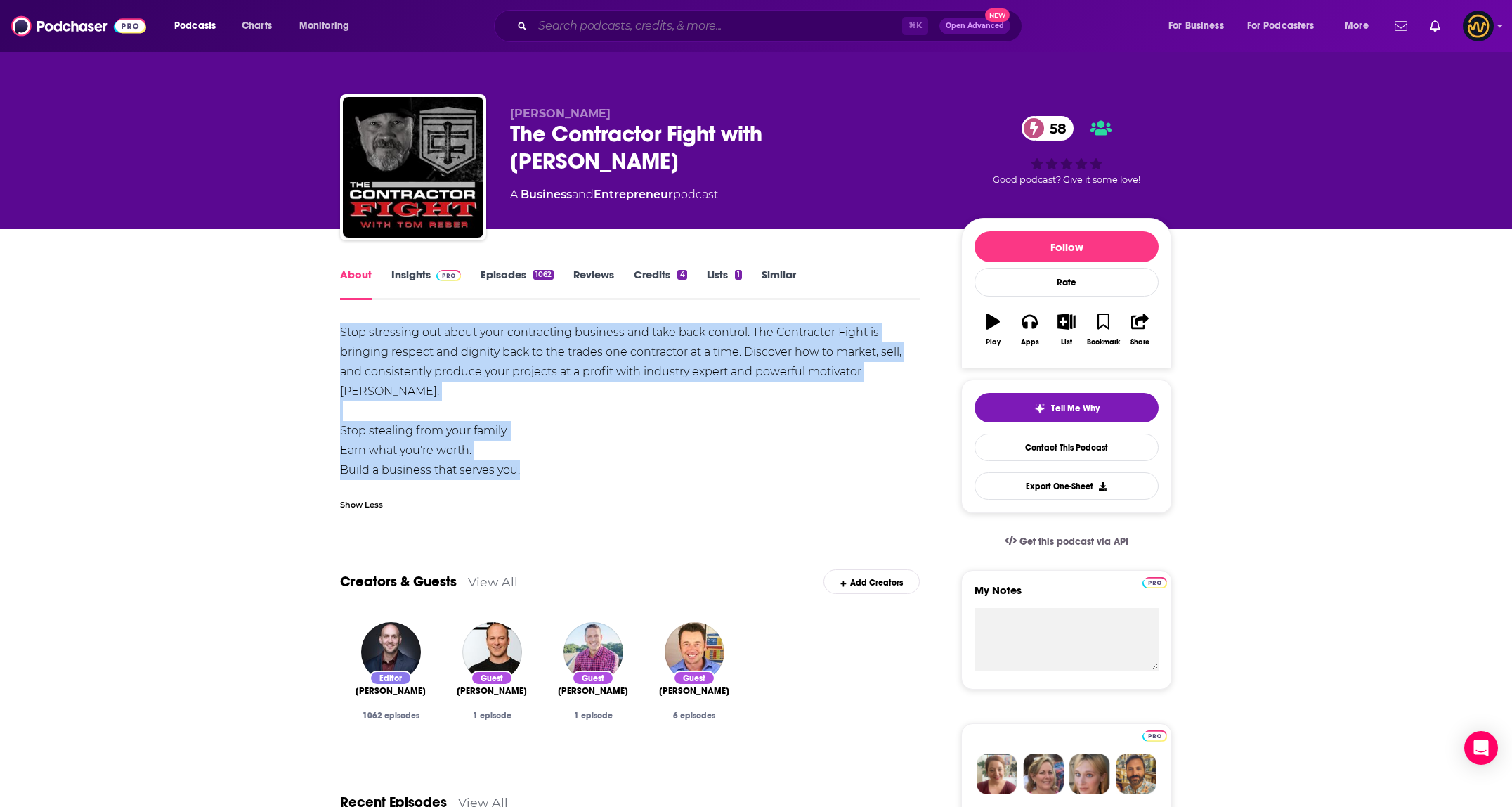
click at [723, 33] on input "Search podcasts, credits, & more..." at bounding box center [717, 26] width 370 height 23
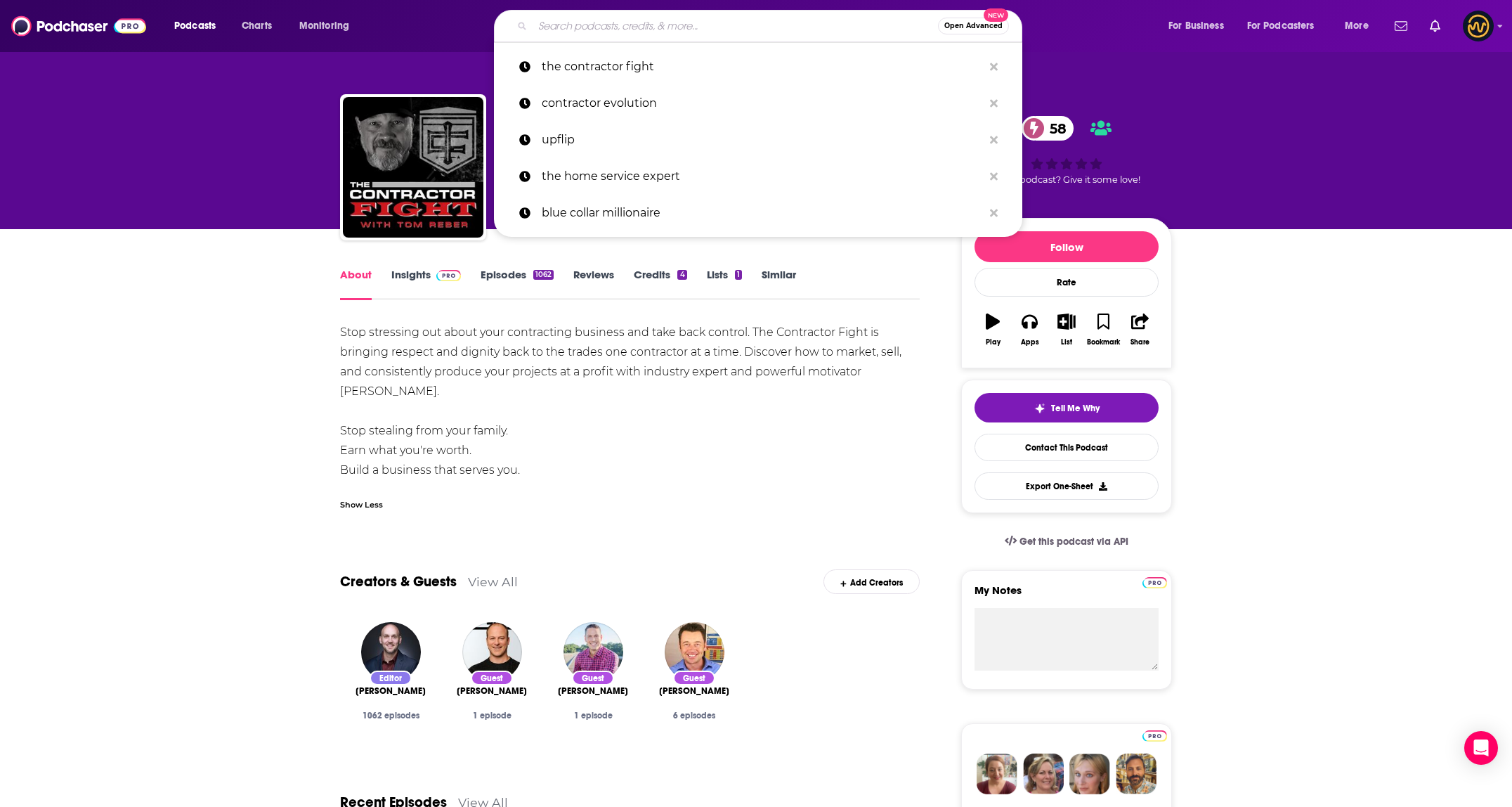
type input "w"
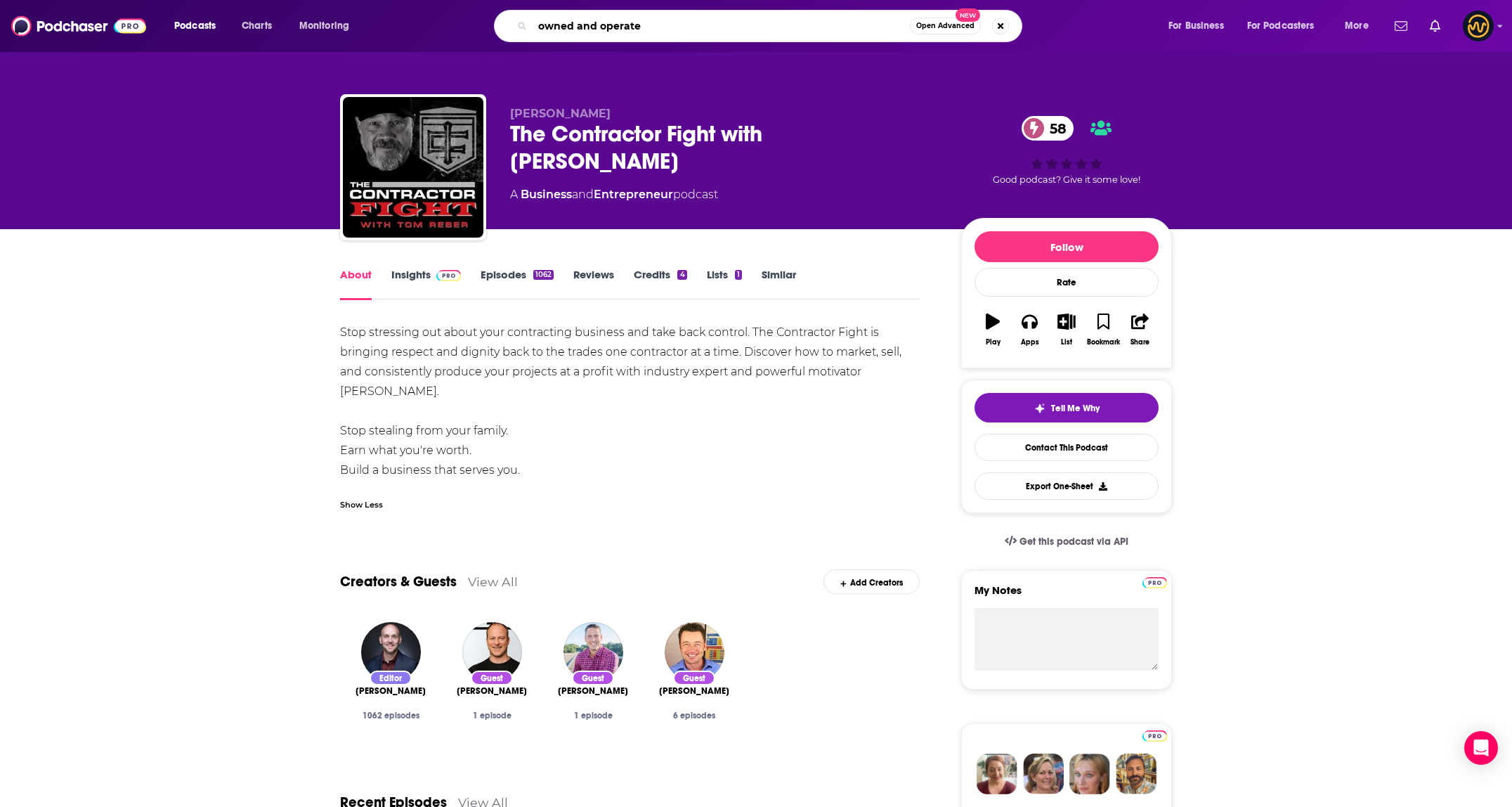
type input "owned and operated"
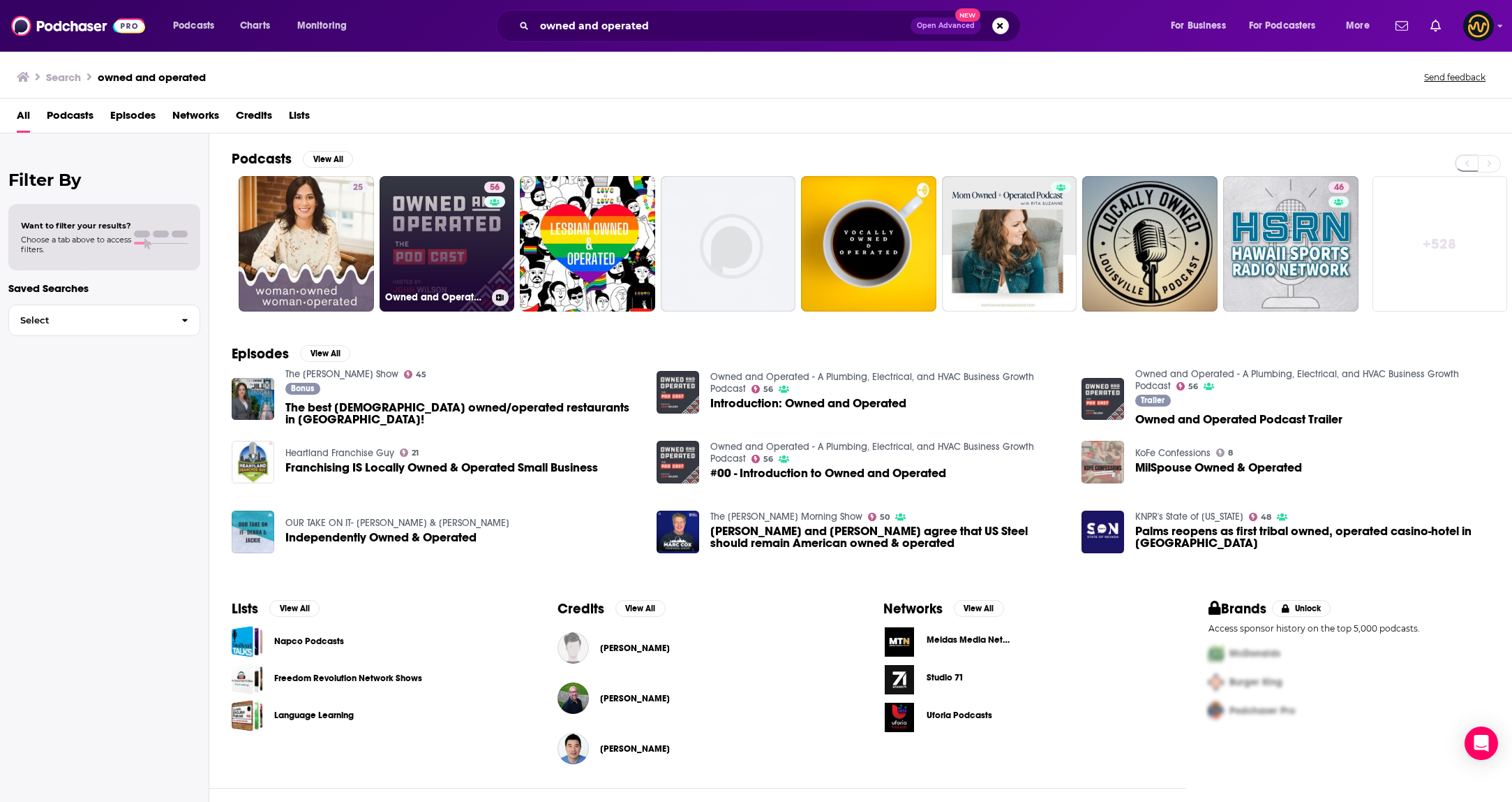
click at [439, 236] on link "56 Owned and Operated - A Plumbing, Electrical, and HVAC Business Growth Podcast" at bounding box center [447, 243] width 135 height 135
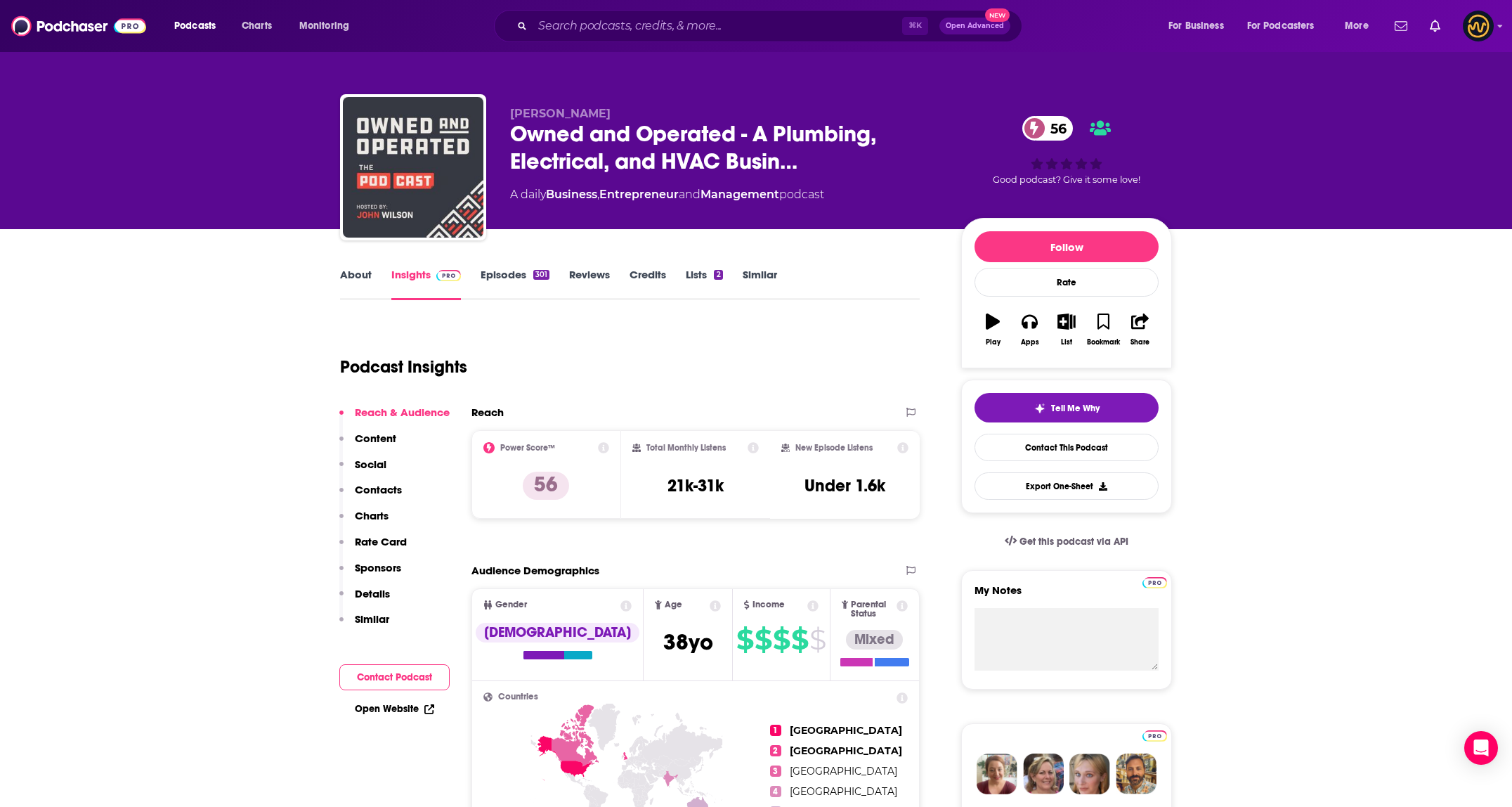
click at [355, 279] on link "About" at bounding box center [355, 284] width 32 height 33
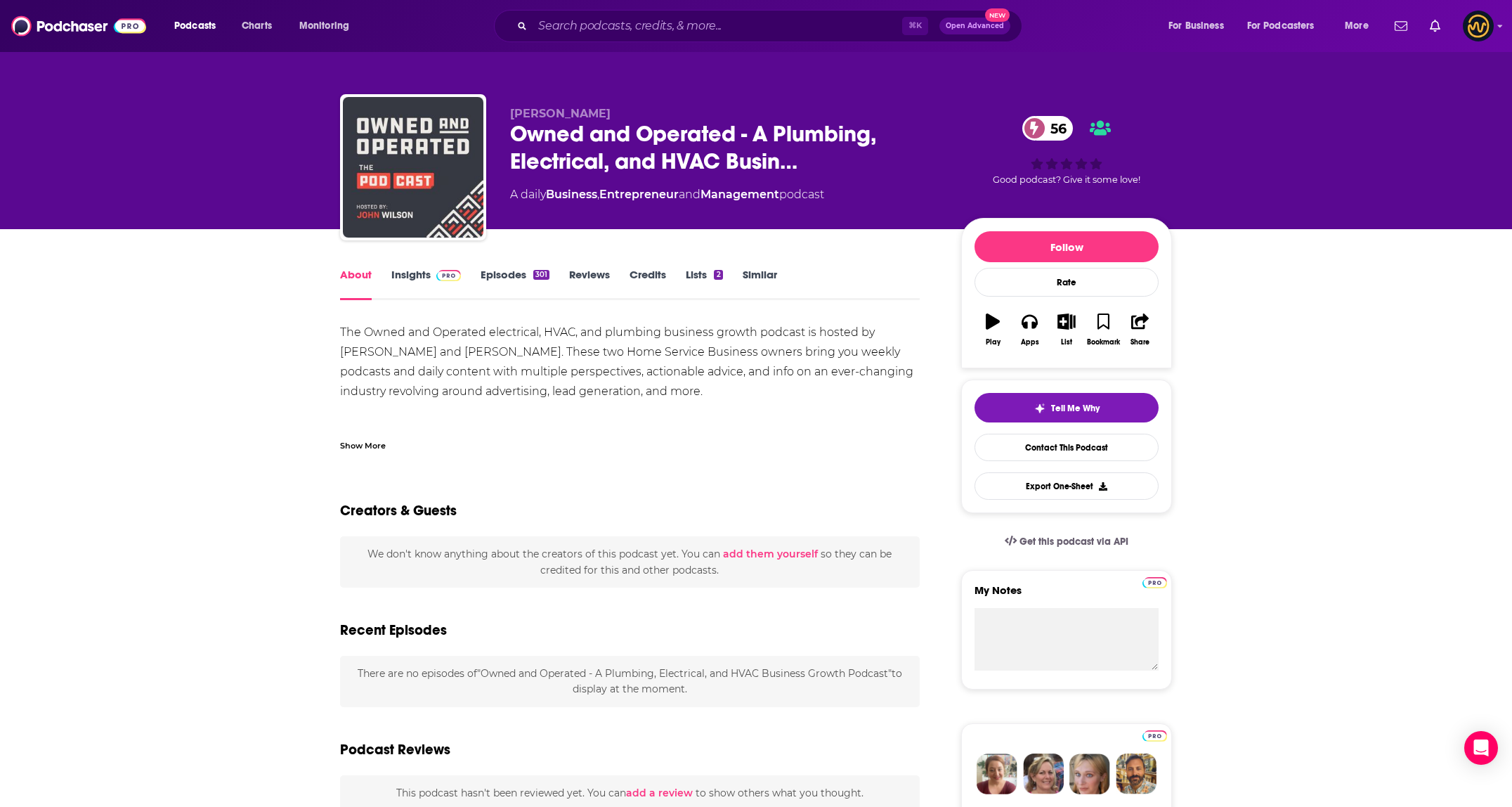
click at [355, 442] on div "Show More" at bounding box center [362, 445] width 46 height 13
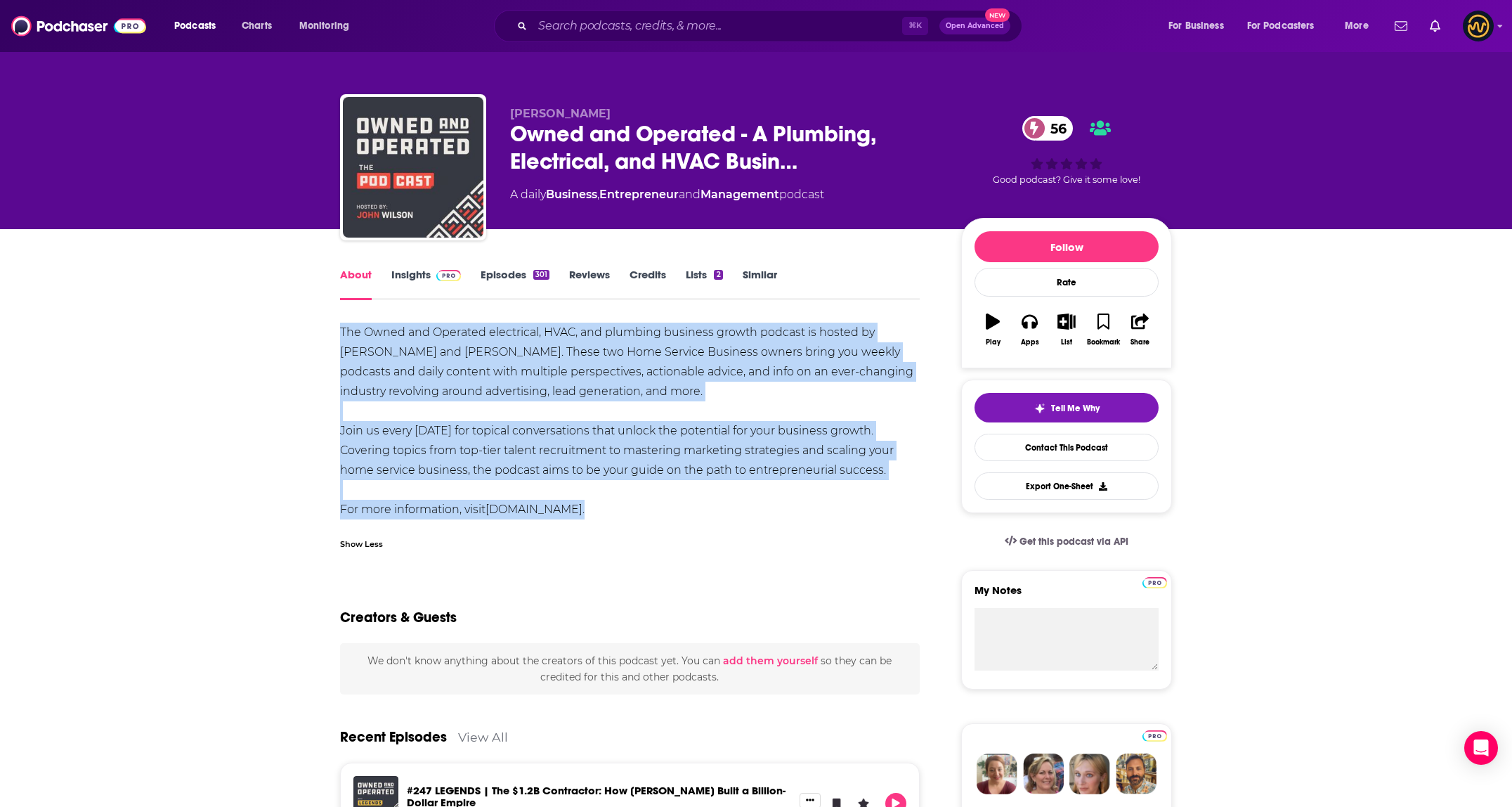
drag, startPoint x: 335, startPoint y: 332, endPoint x: 739, endPoint y: 528, distance: 449.0
click at [634, 24] on input "Search podcasts, credits, & more..." at bounding box center [717, 26] width 370 height 23
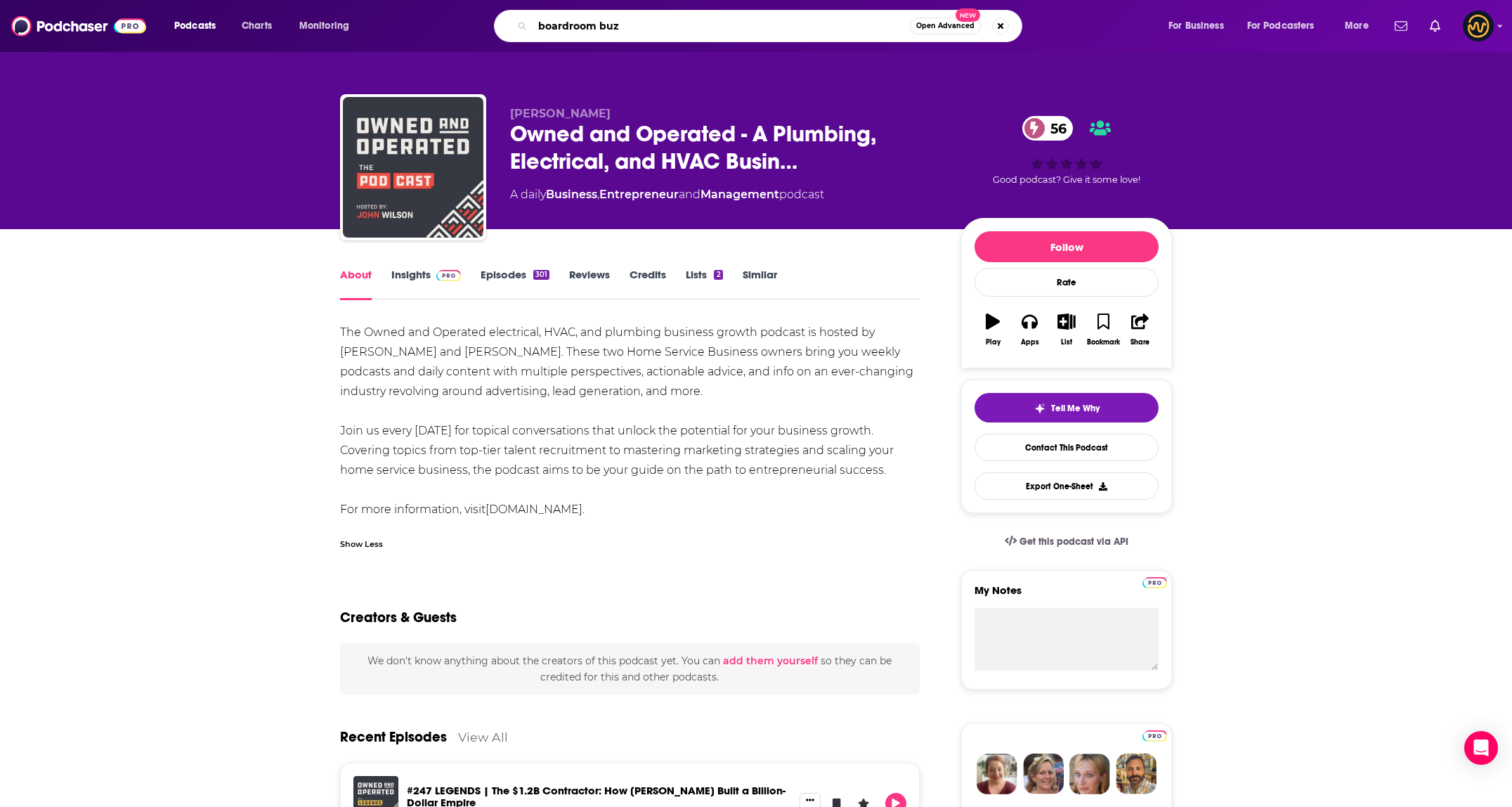
type input "boardroom buzz"
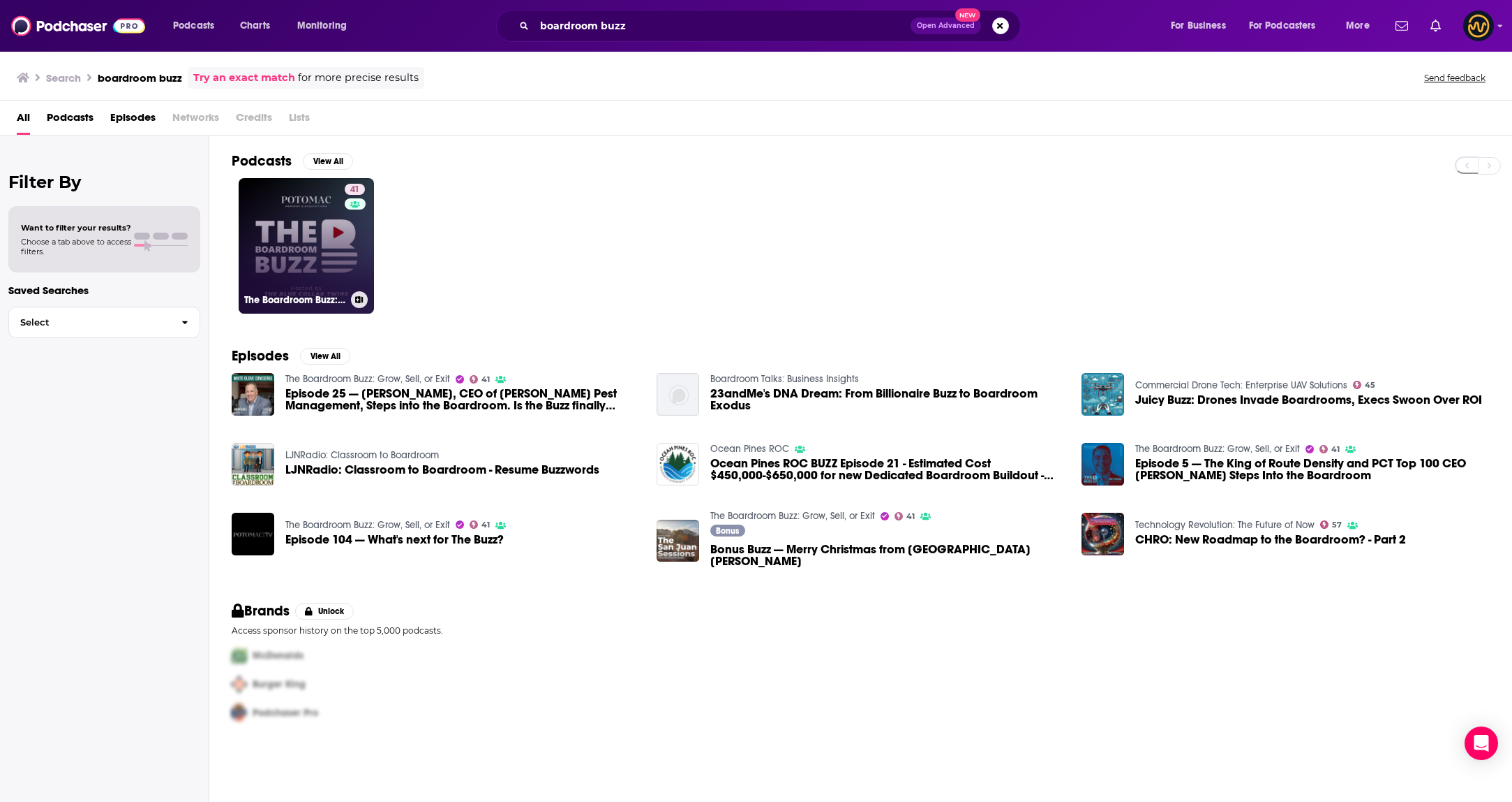
click at [279, 256] on link "41 The Boardroom Buzz: Grow, Sell, or Exit" at bounding box center [306, 245] width 135 height 135
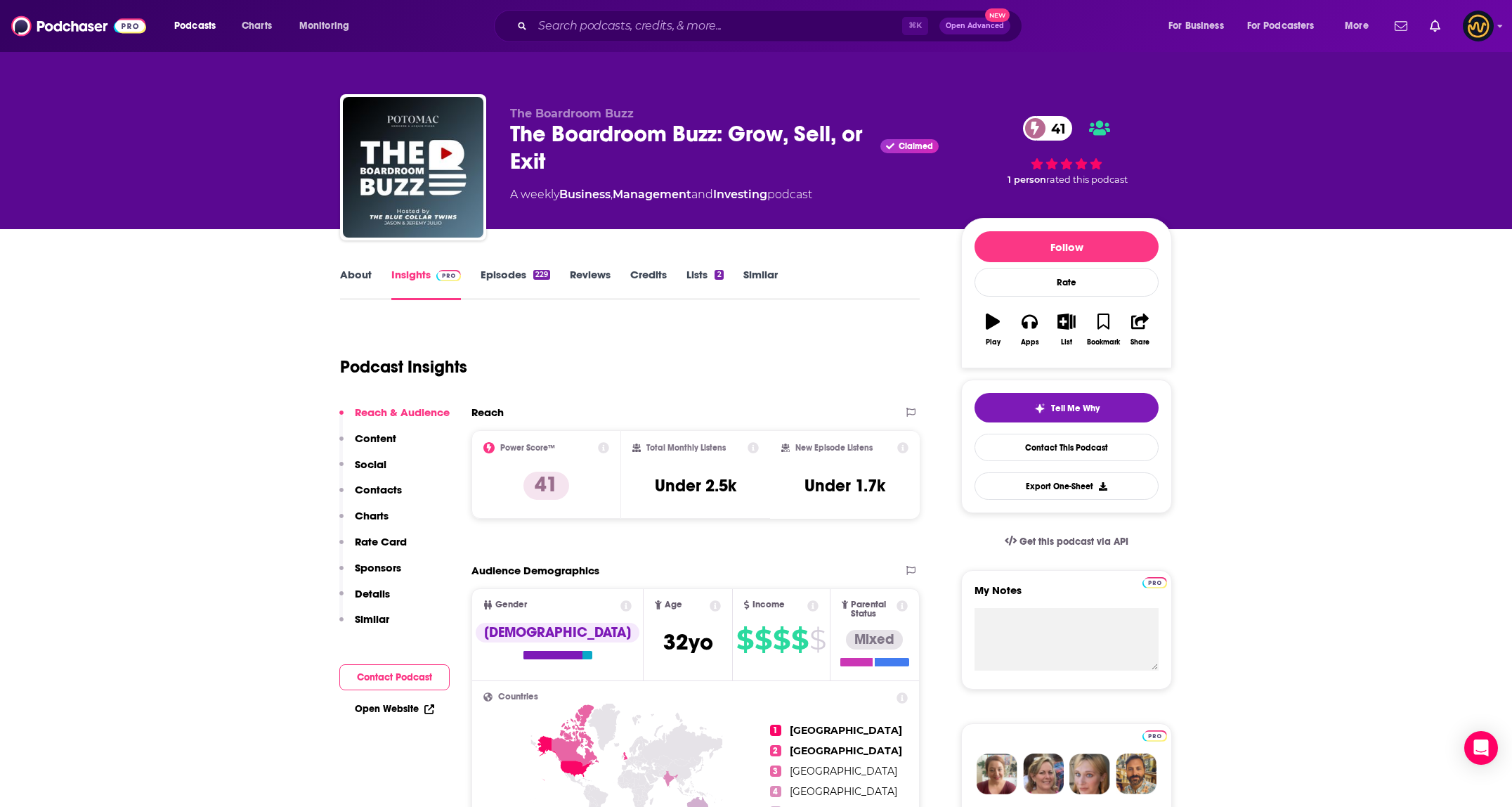
click at [359, 275] on link "About" at bounding box center [355, 284] width 32 height 33
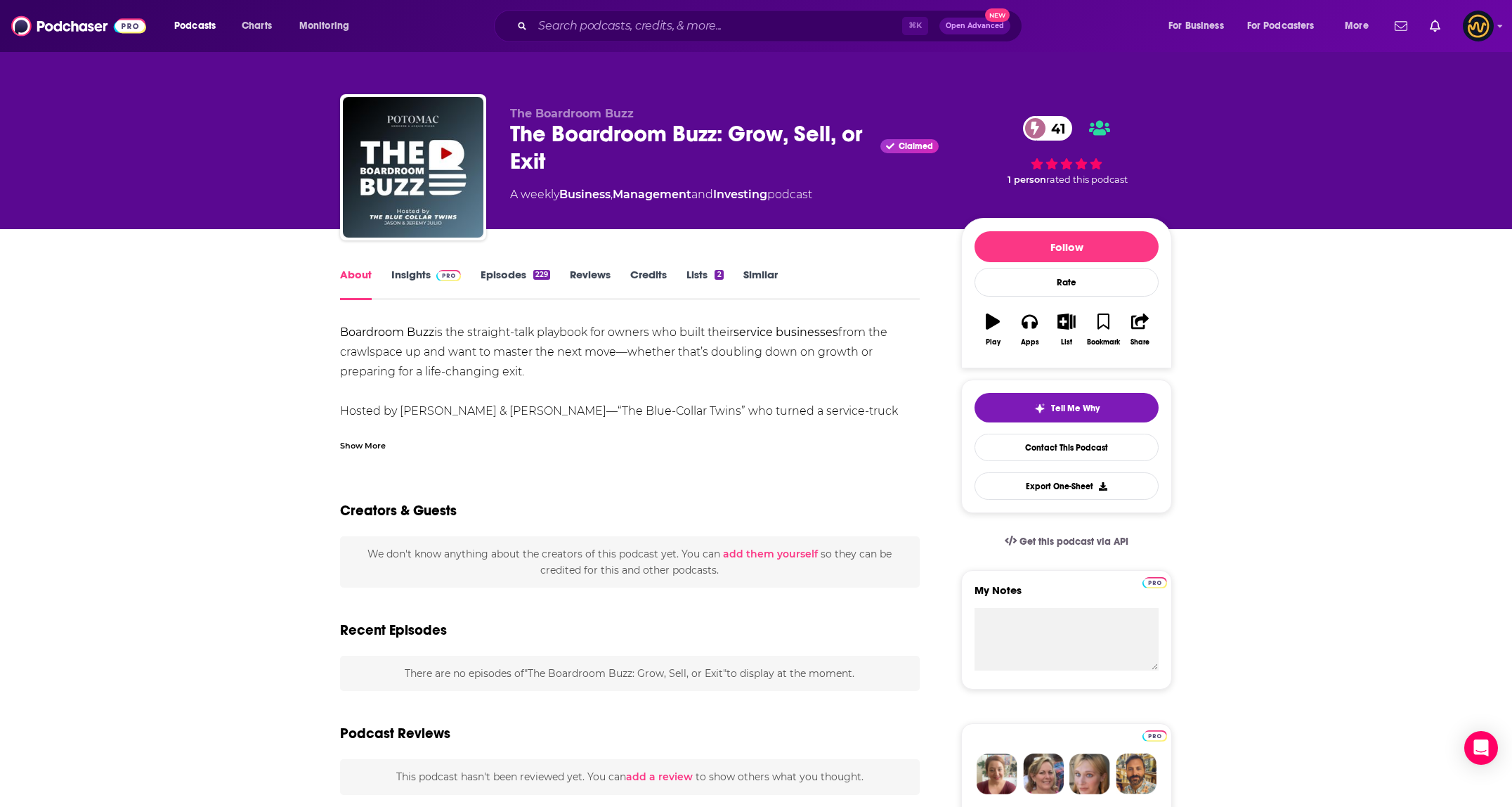
click at [353, 446] on div "Show More" at bounding box center [362, 445] width 46 height 13
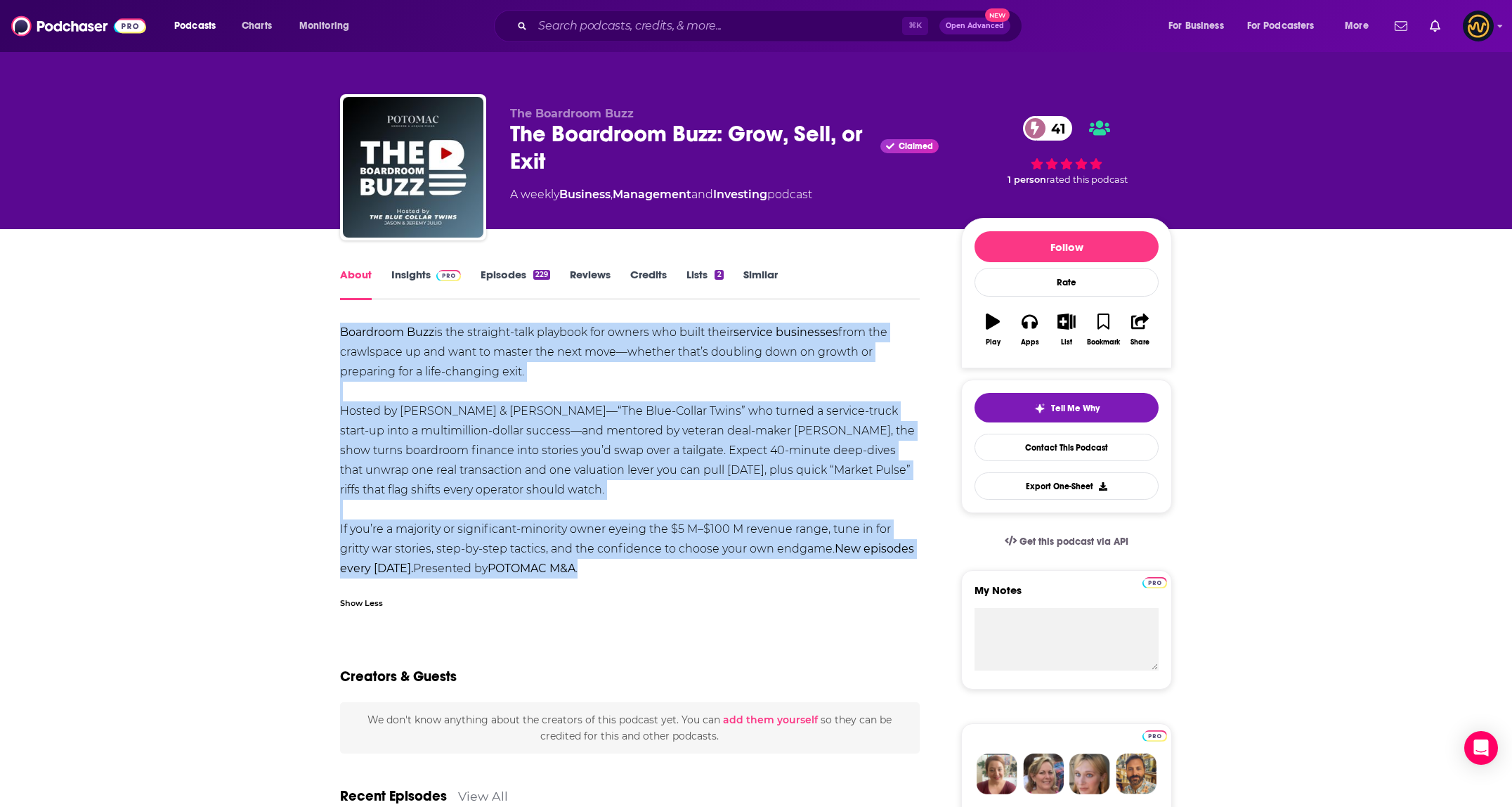
drag, startPoint x: 416, startPoint y: 365, endPoint x: 911, endPoint y: 558, distance: 531.3
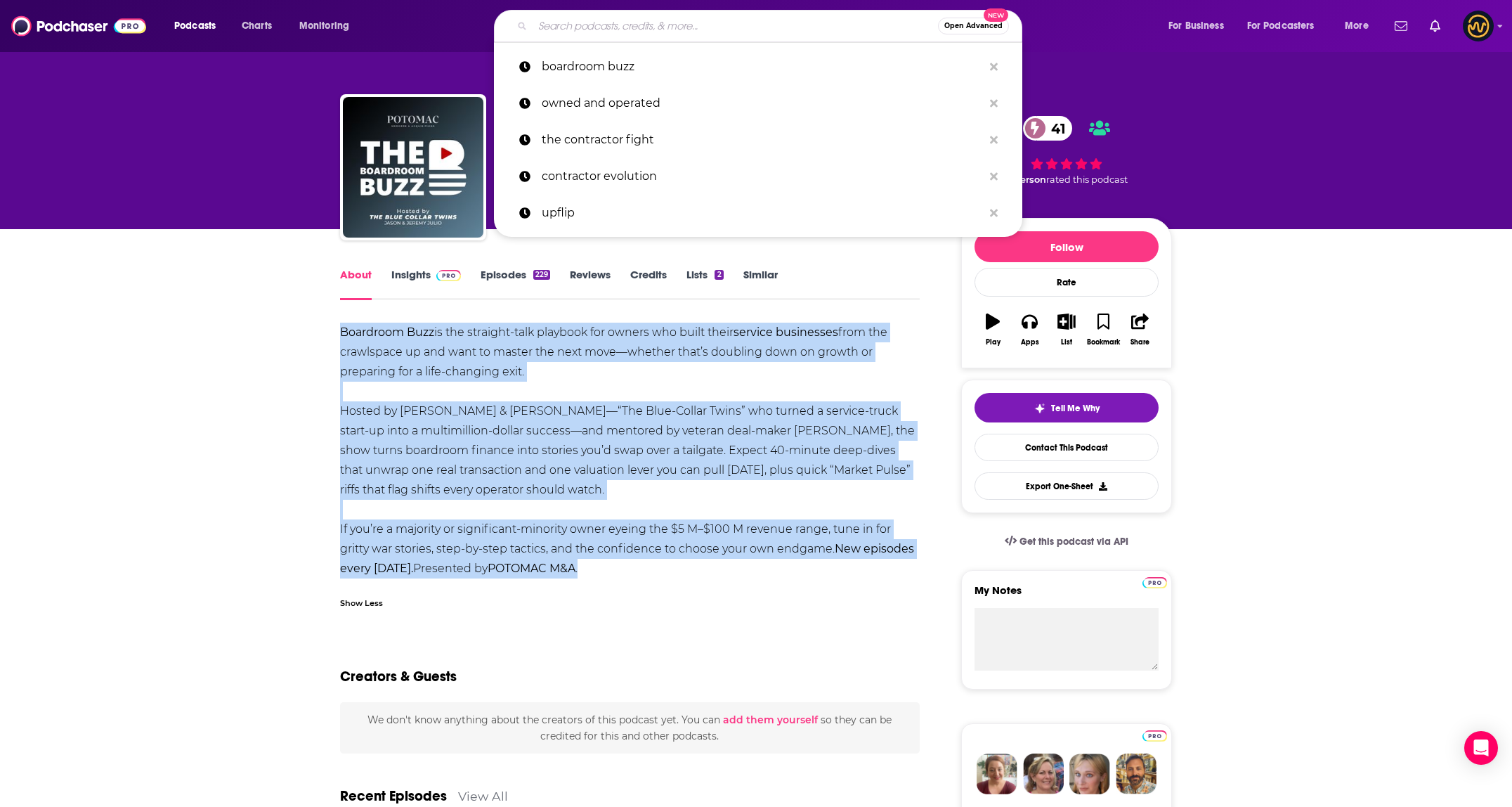
click at [636, 25] on input "Search podcasts, credits, & more..." at bounding box center [735, 26] width 406 height 23
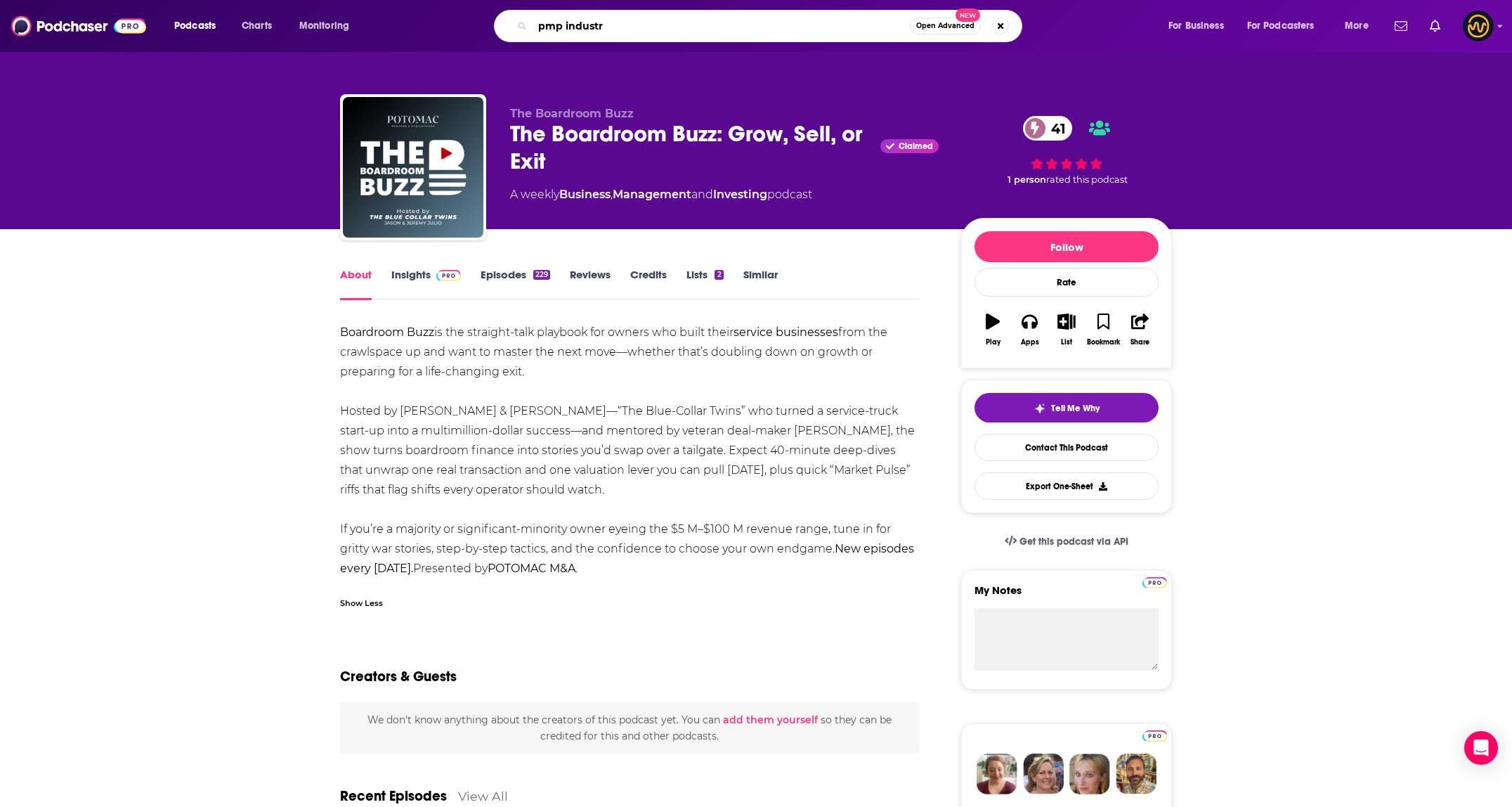
type input "pmp industry"
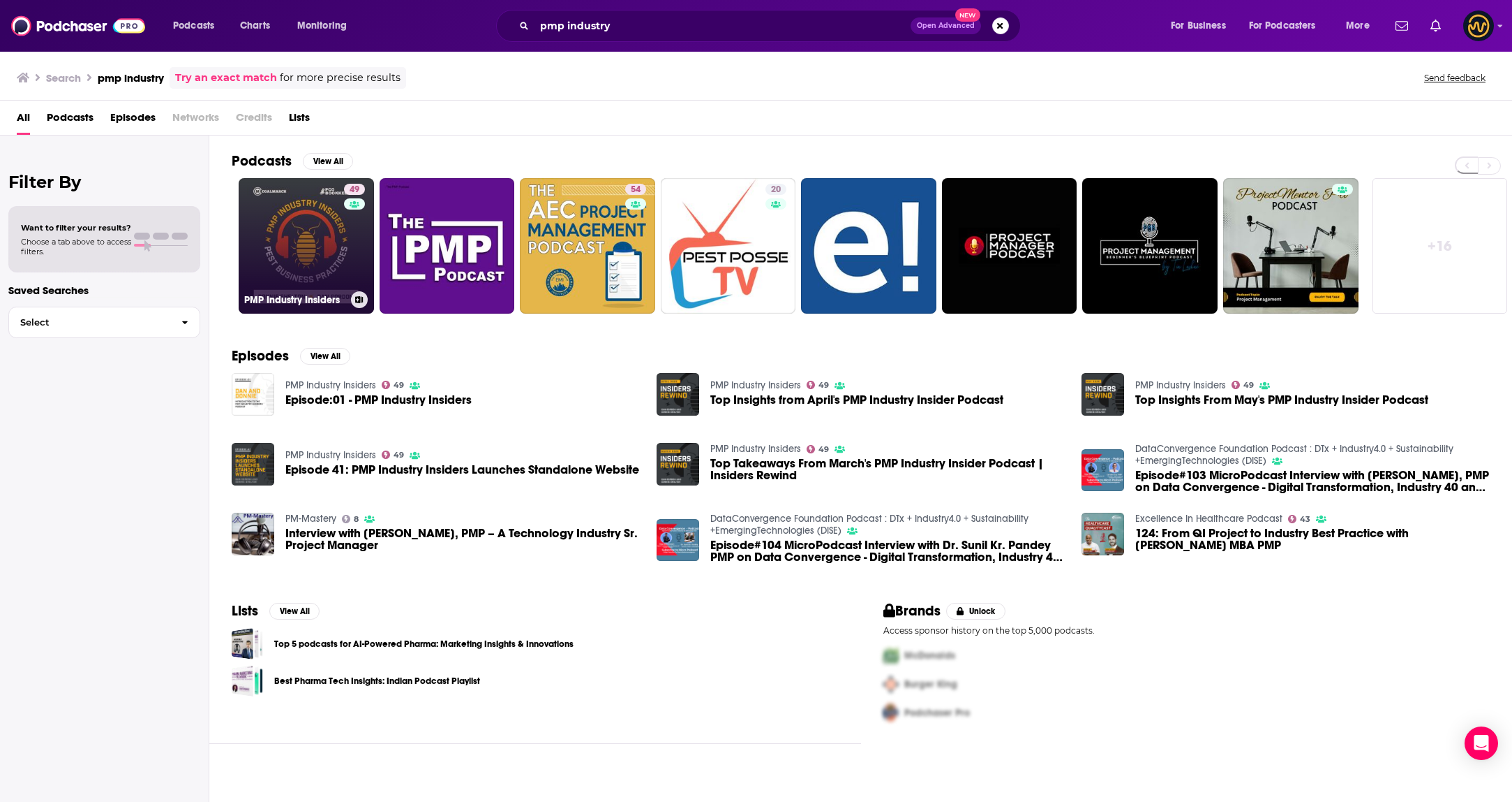
click at [307, 241] on link "49 PMP Industry Insiders" at bounding box center [306, 245] width 135 height 135
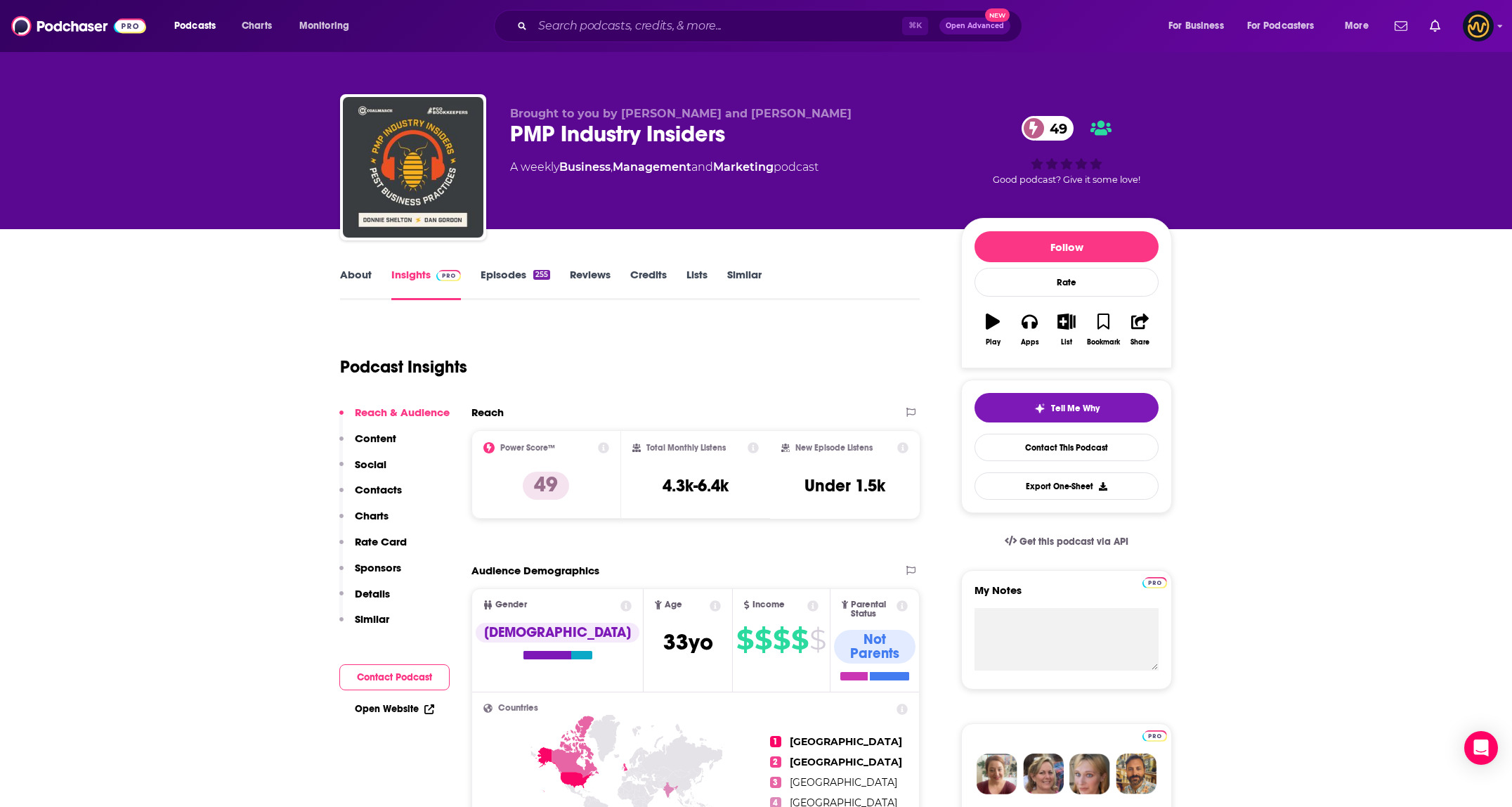
click at [362, 280] on link "About" at bounding box center [355, 284] width 32 height 33
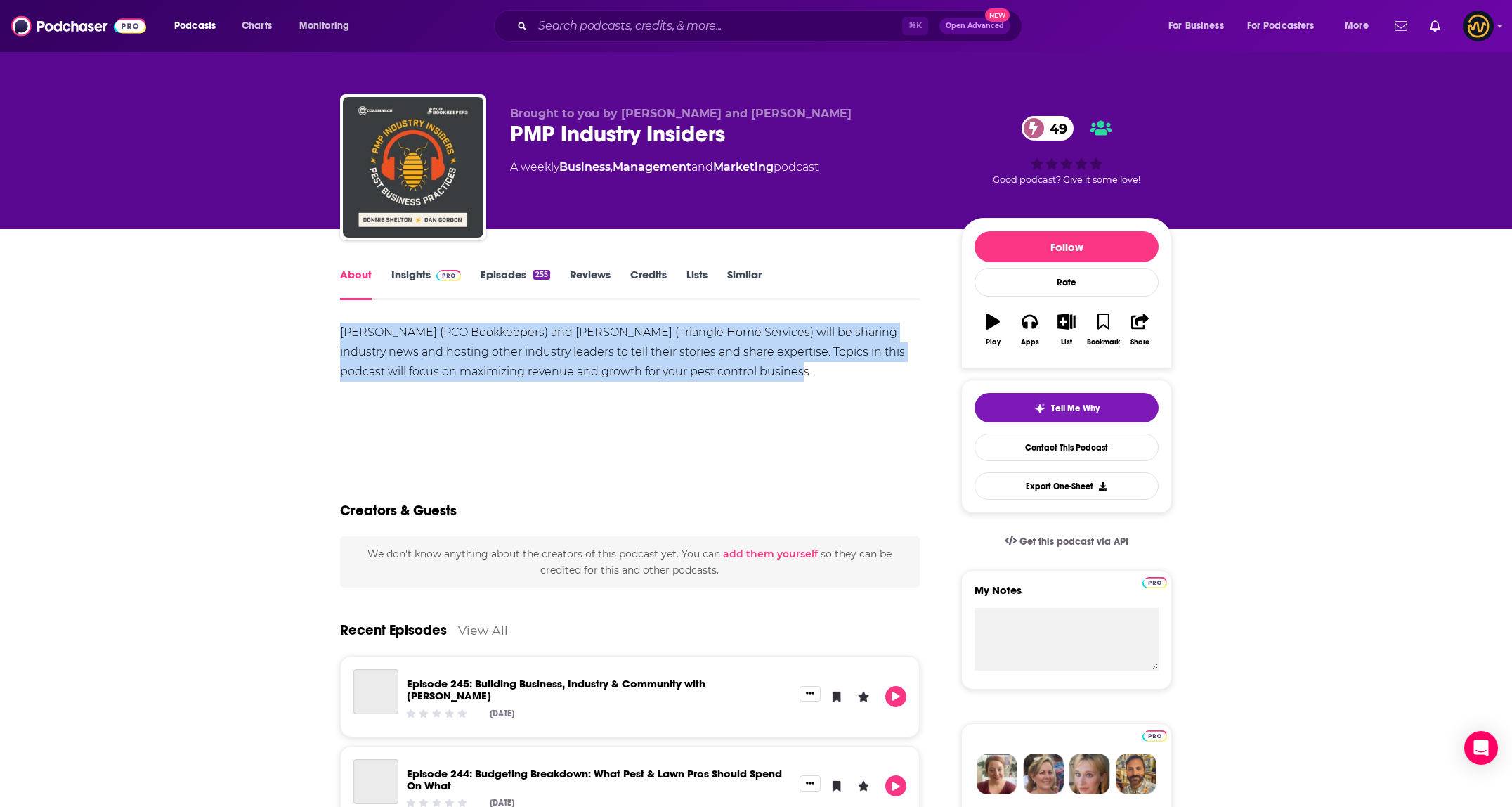
drag, startPoint x: 366, startPoint y: 335, endPoint x: 785, endPoint y: 406, distance: 425.0
click at [577, 23] on input "Search podcasts, credits, & more..." at bounding box center [717, 26] width 370 height 23
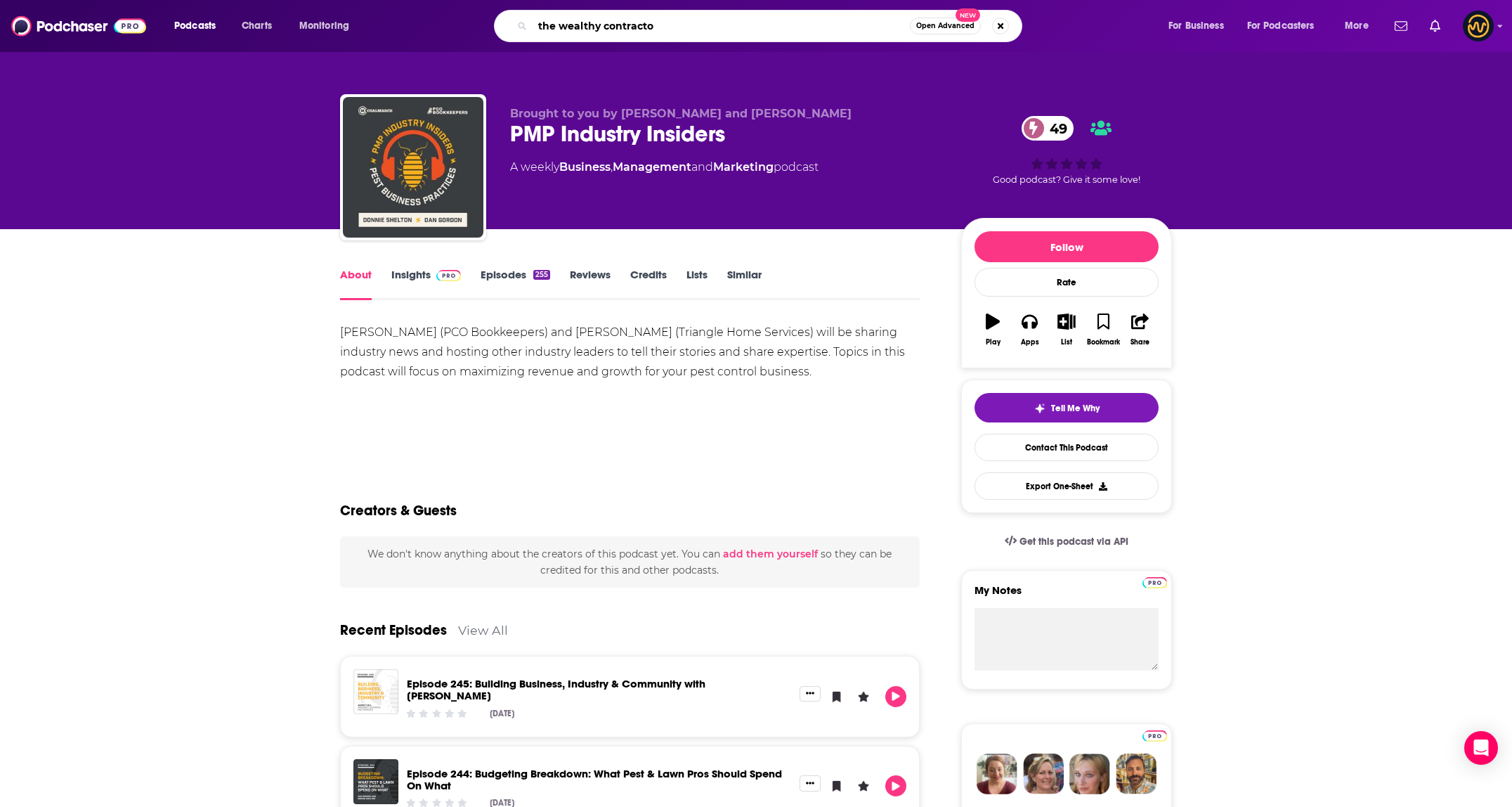
type input "the wealthy contractor"
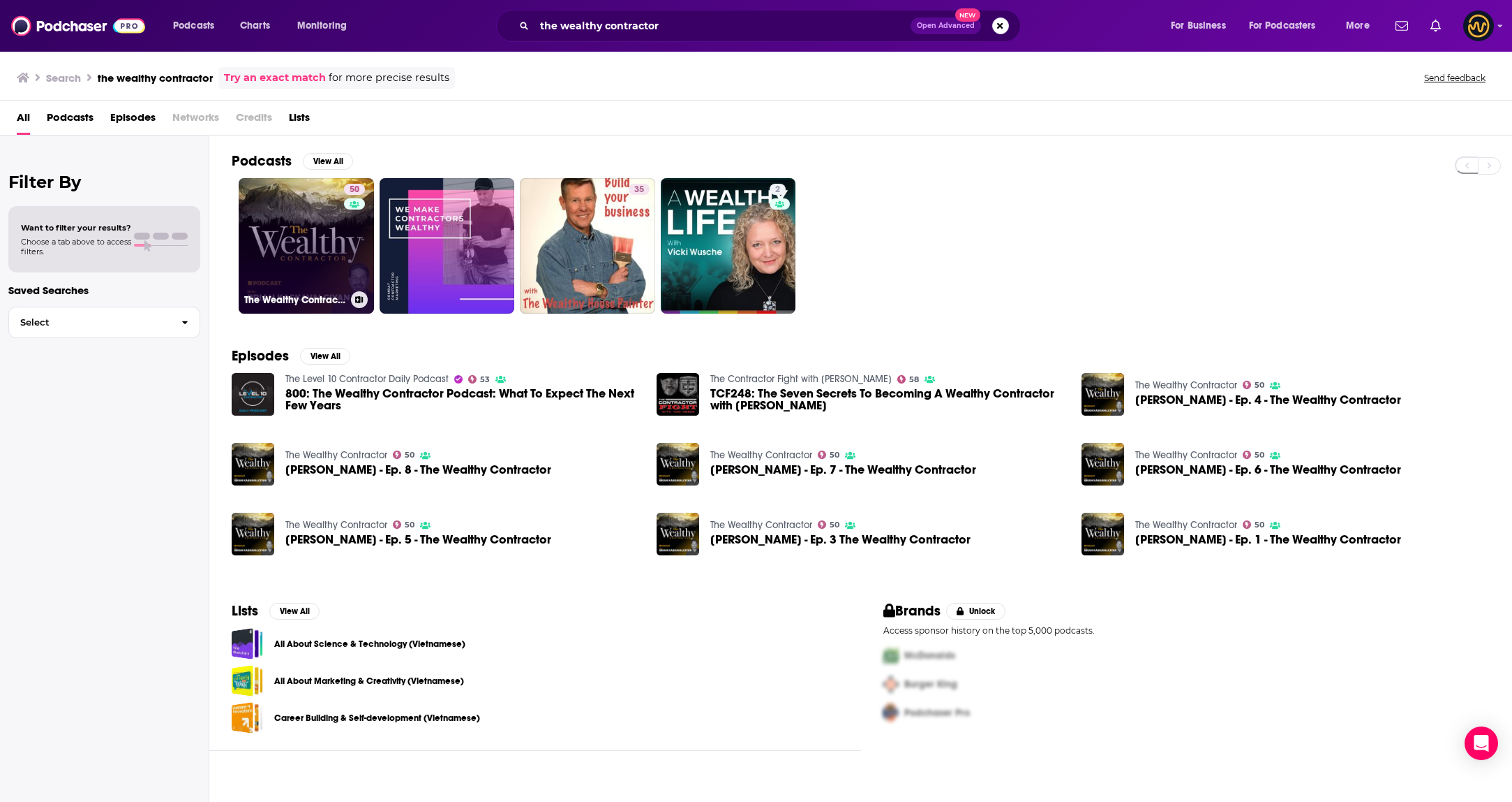
click at [311, 273] on link "50 The Wealthy Contractor" at bounding box center [306, 245] width 135 height 135
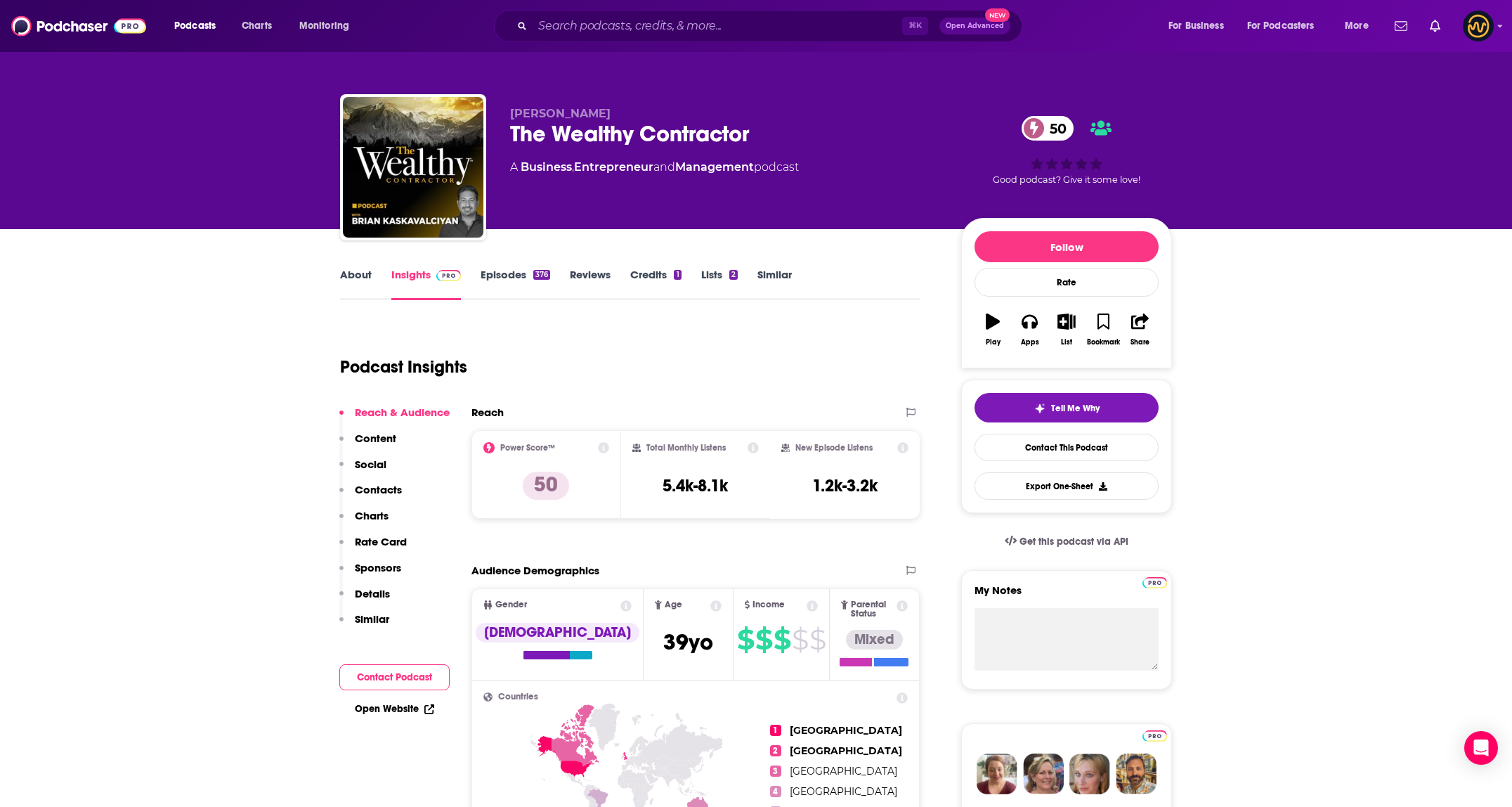
click at [347, 278] on link "About" at bounding box center [355, 284] width 32 height 33
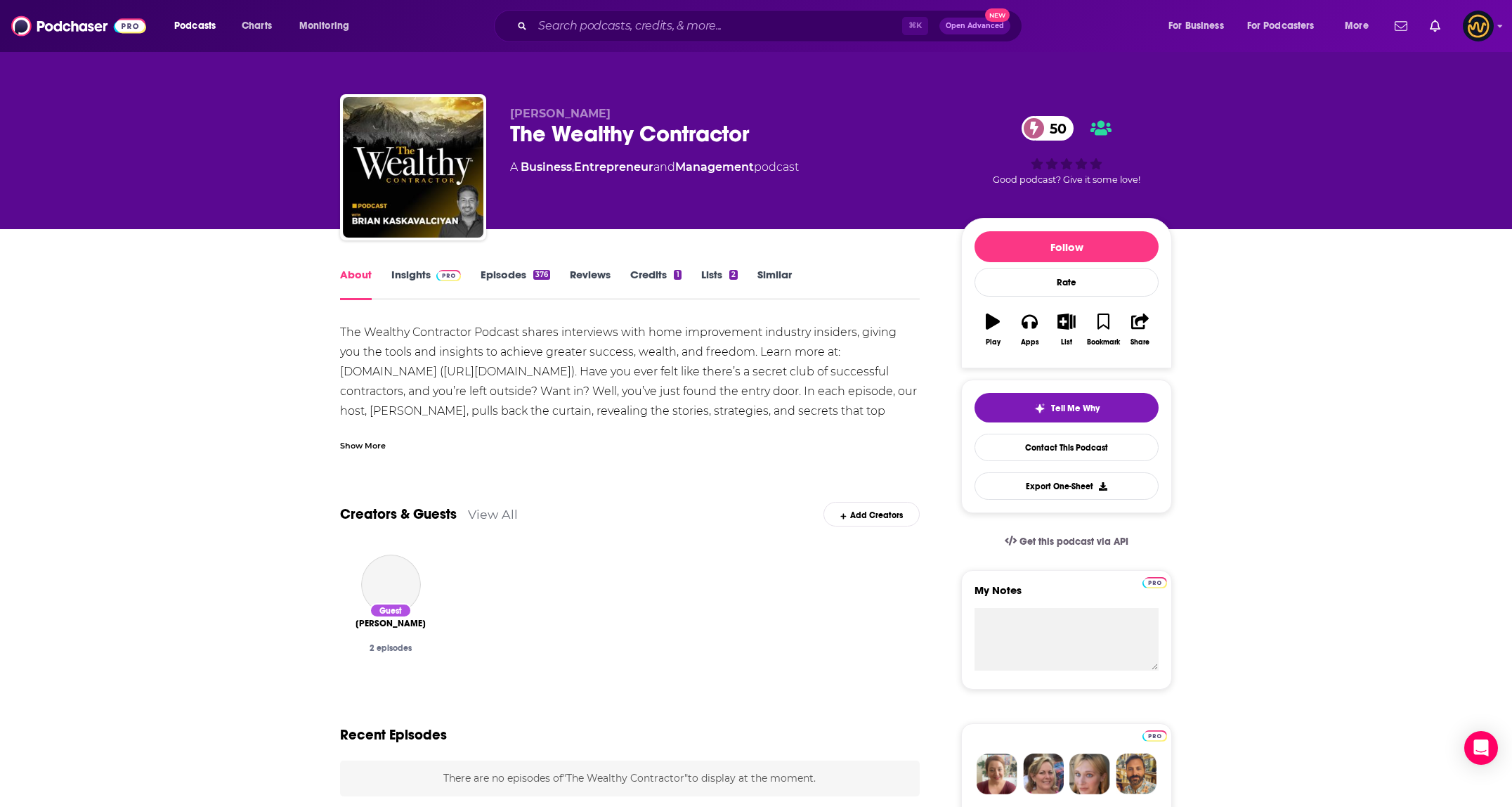
click at [370, 447] on div "Show More" at bounding box center [362, 445] width 46 height 13
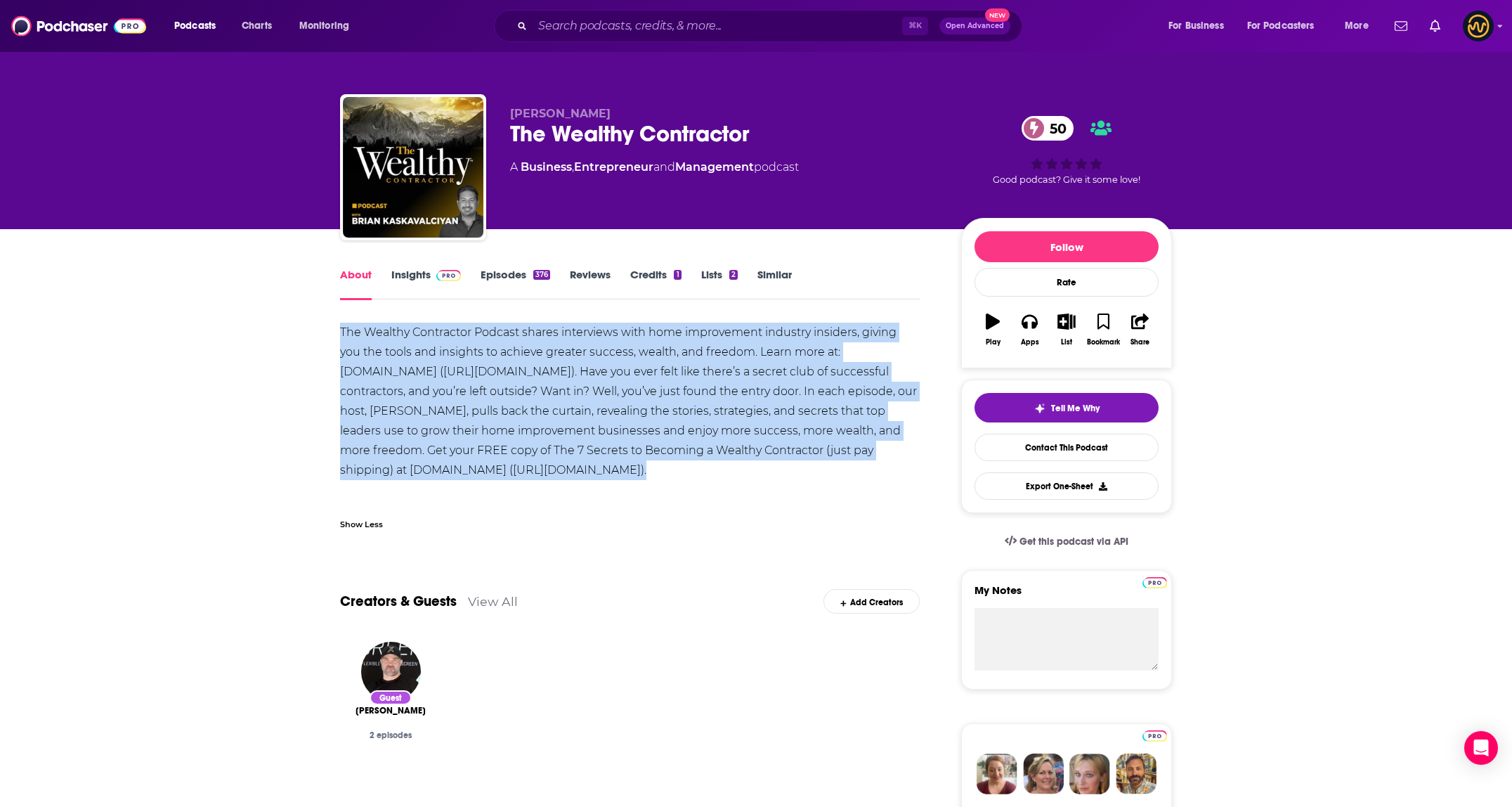
drag, startPoint x: 337, startPoint y: 331, endPoint x: 667, endPoint y: 501, distance: 371.2
click at [628, 25] on input "Search podcasts, credits, & more..." at bounding box center [717, 26] width 370 height 23
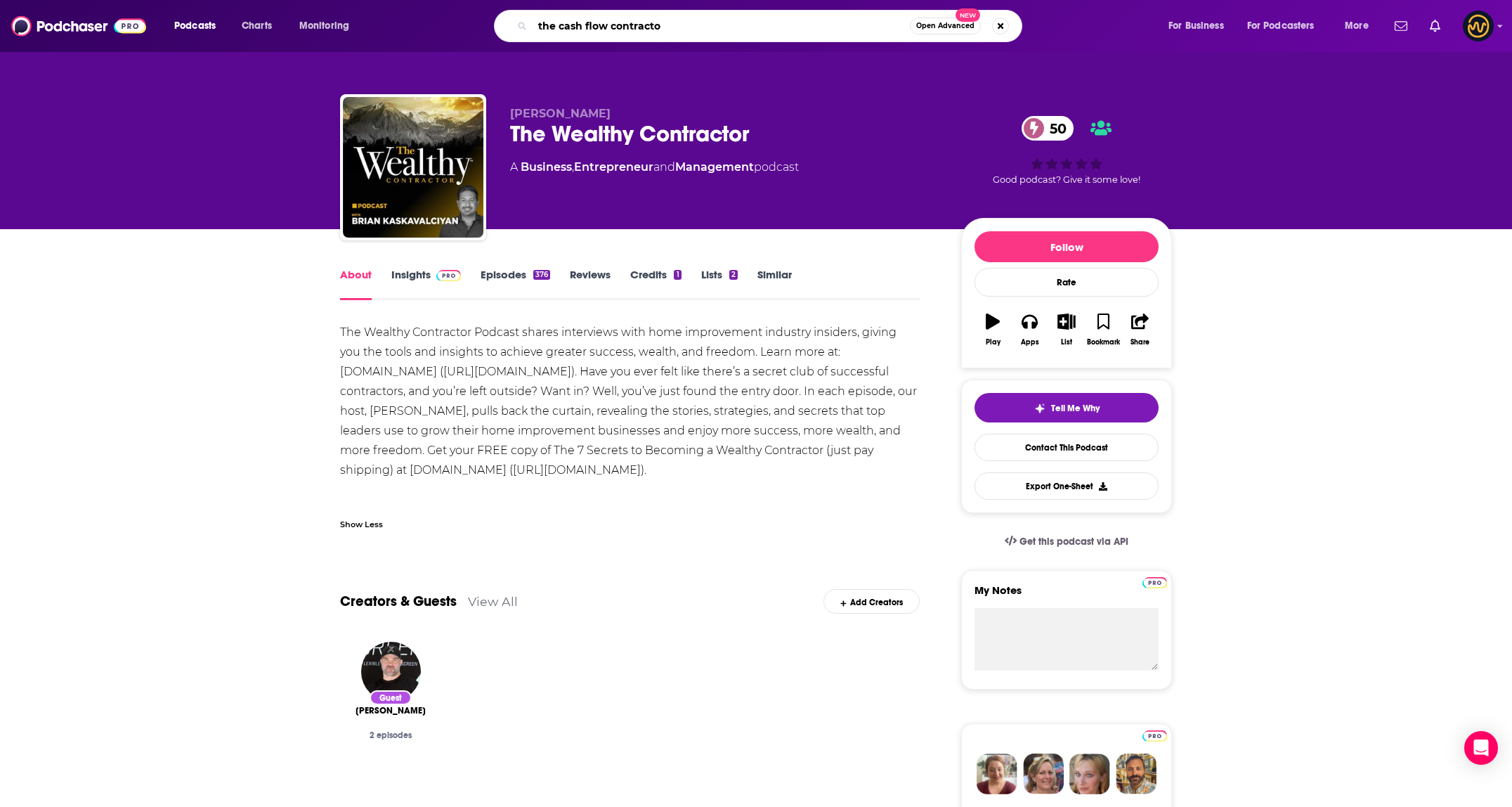
type input "the cash flow contractor"
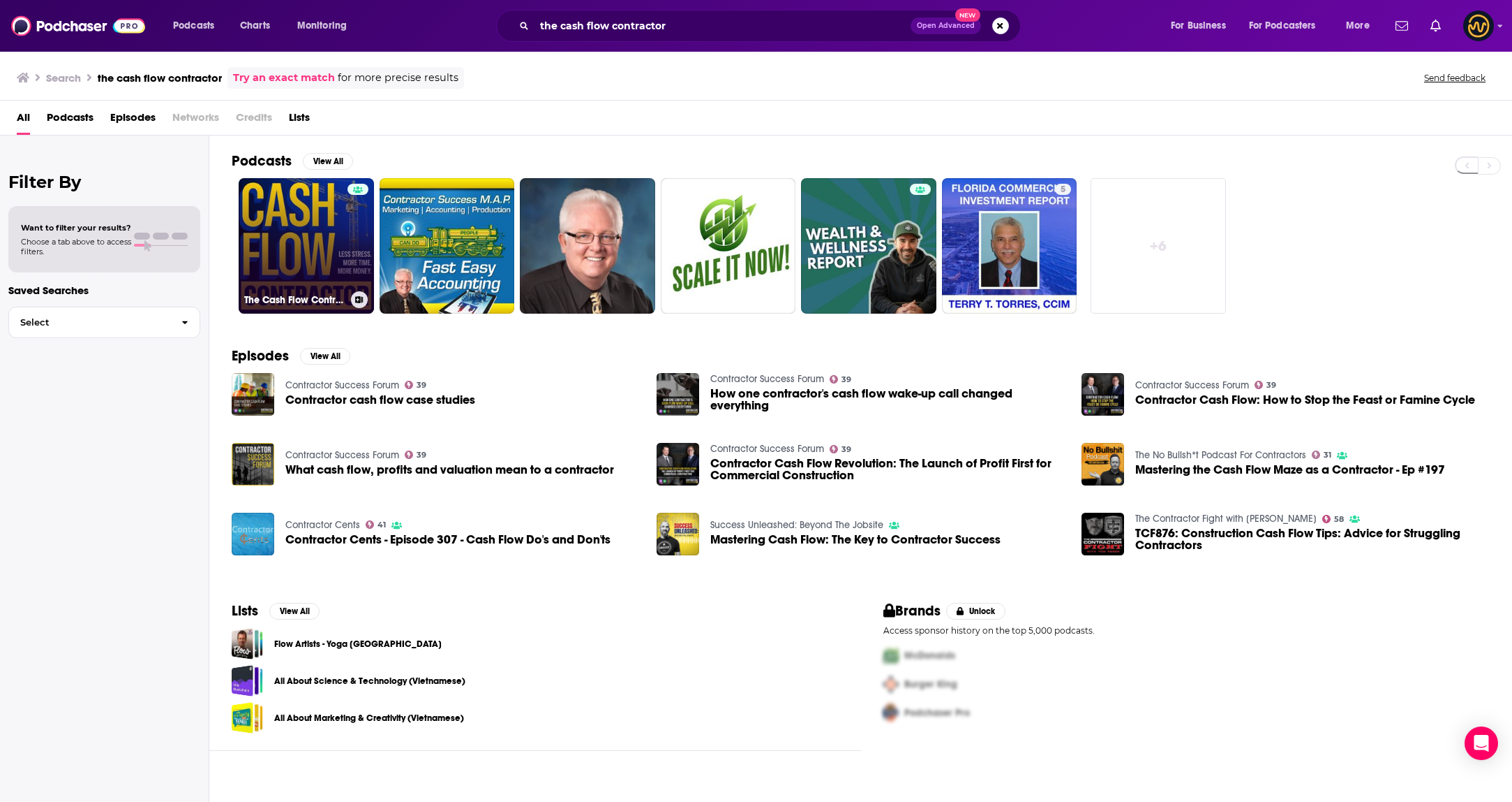
click at [298, 267] on link "The Cash Flow Contractor" at bounding box center [306, 245] width 135 height 135
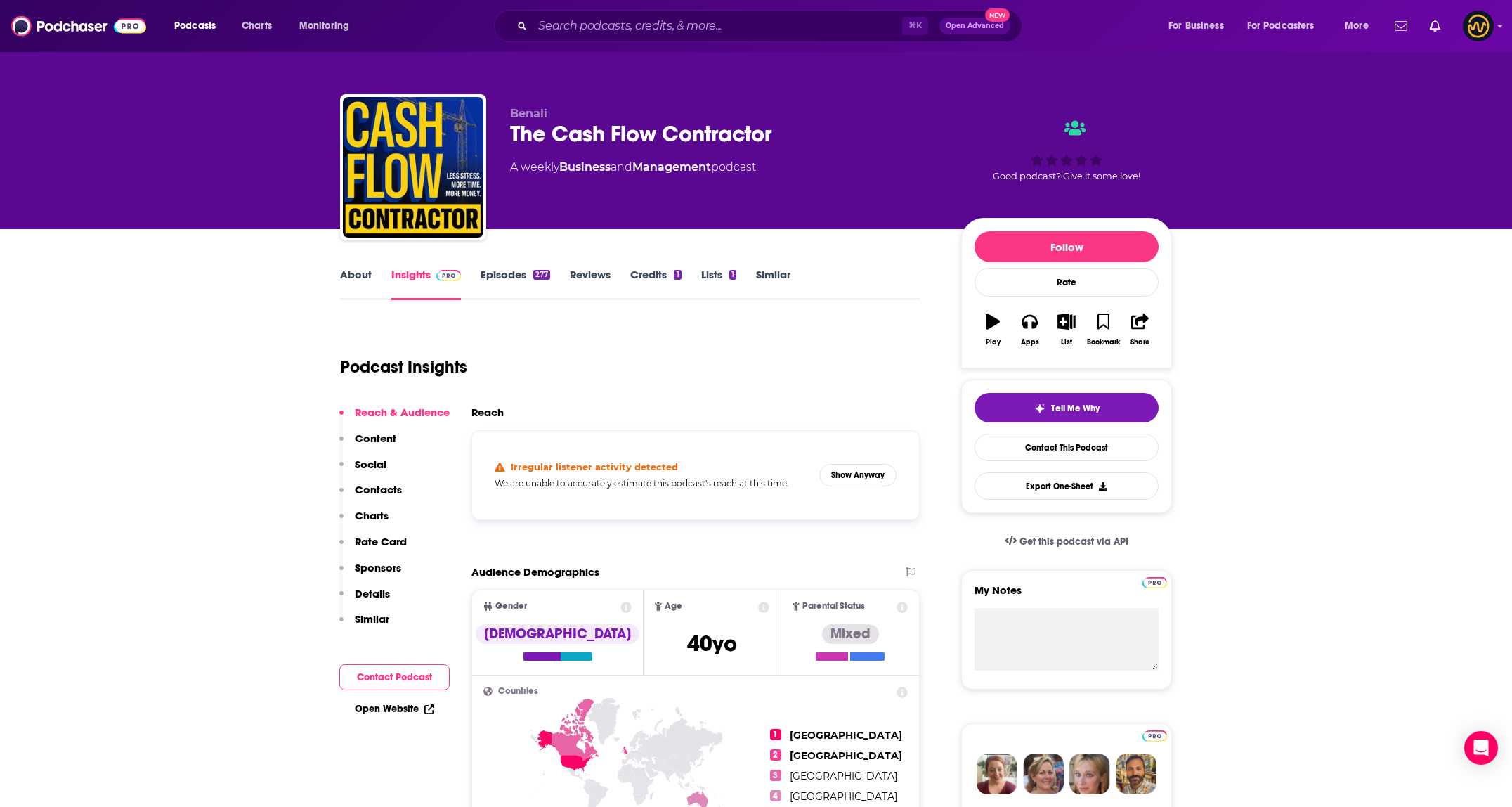
click at [346, 272] on link "About" at bounding box center [355, 284] width 32 height 33
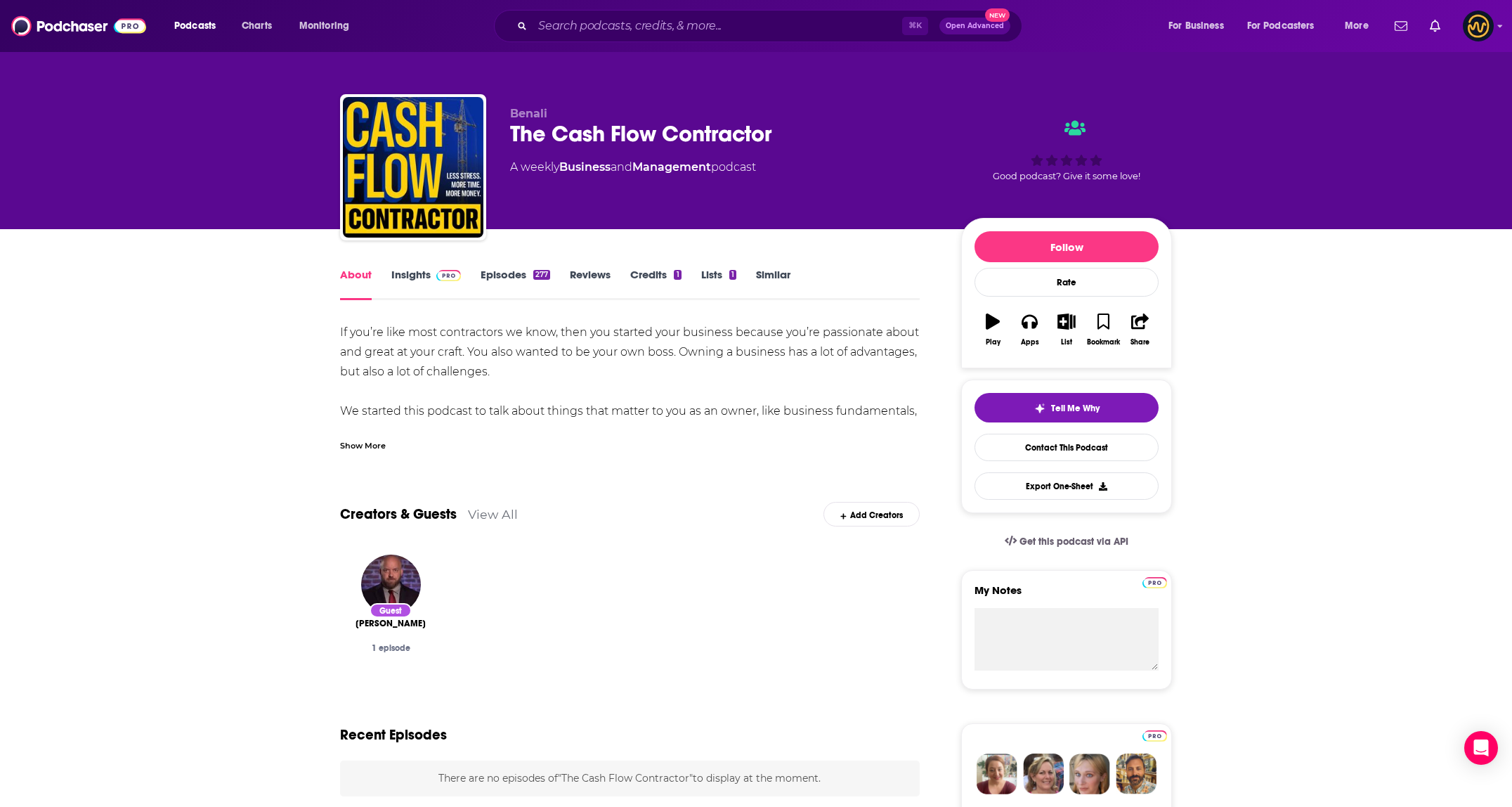
click at [366, 448] on div "Show More" at bounding box center [362, 445] width 46 height 13
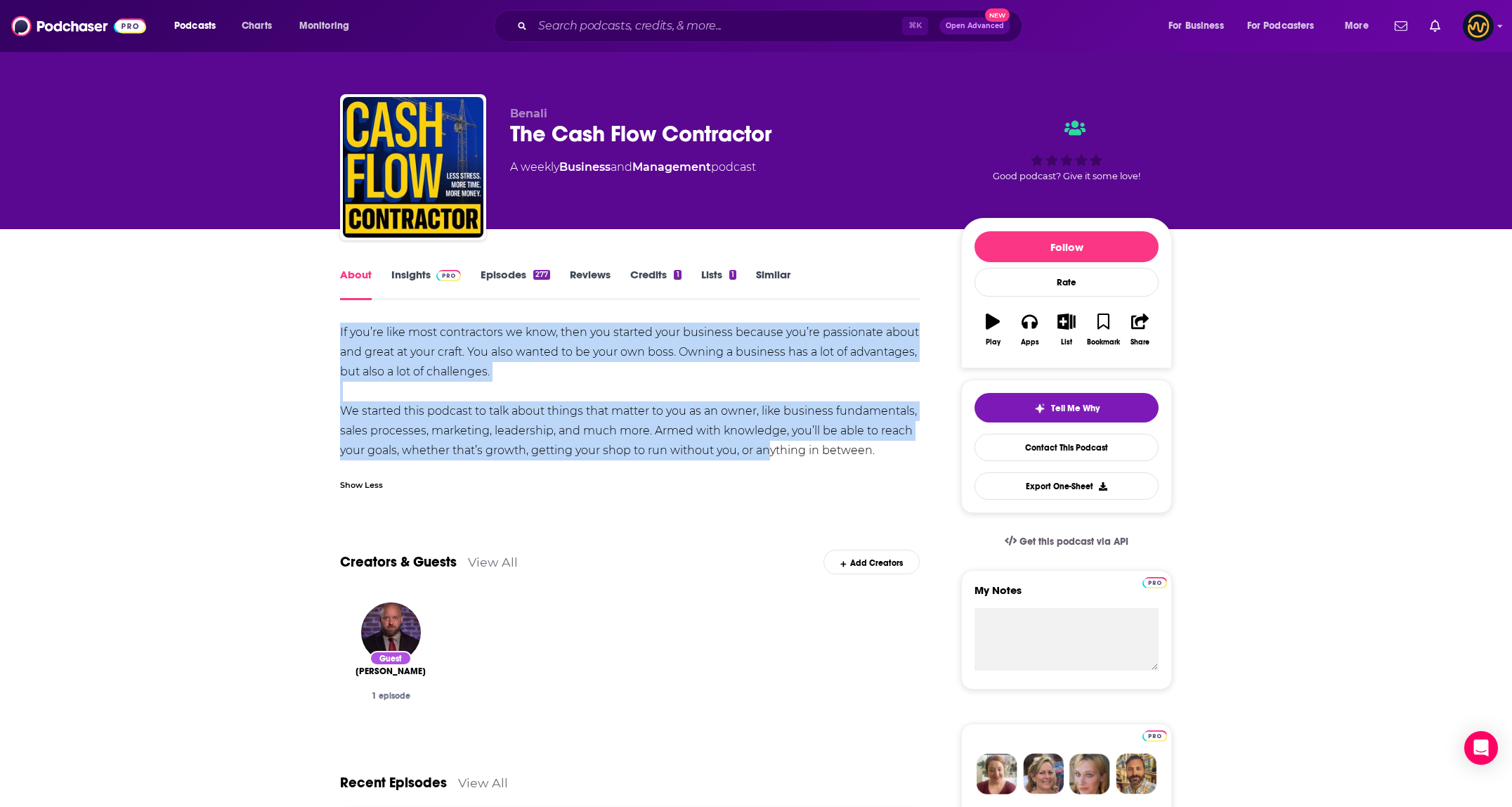
drag, startPoint x: 340, startPoint y: 327, endPoint x: 925, endPoint y: 473, distance: 602.9
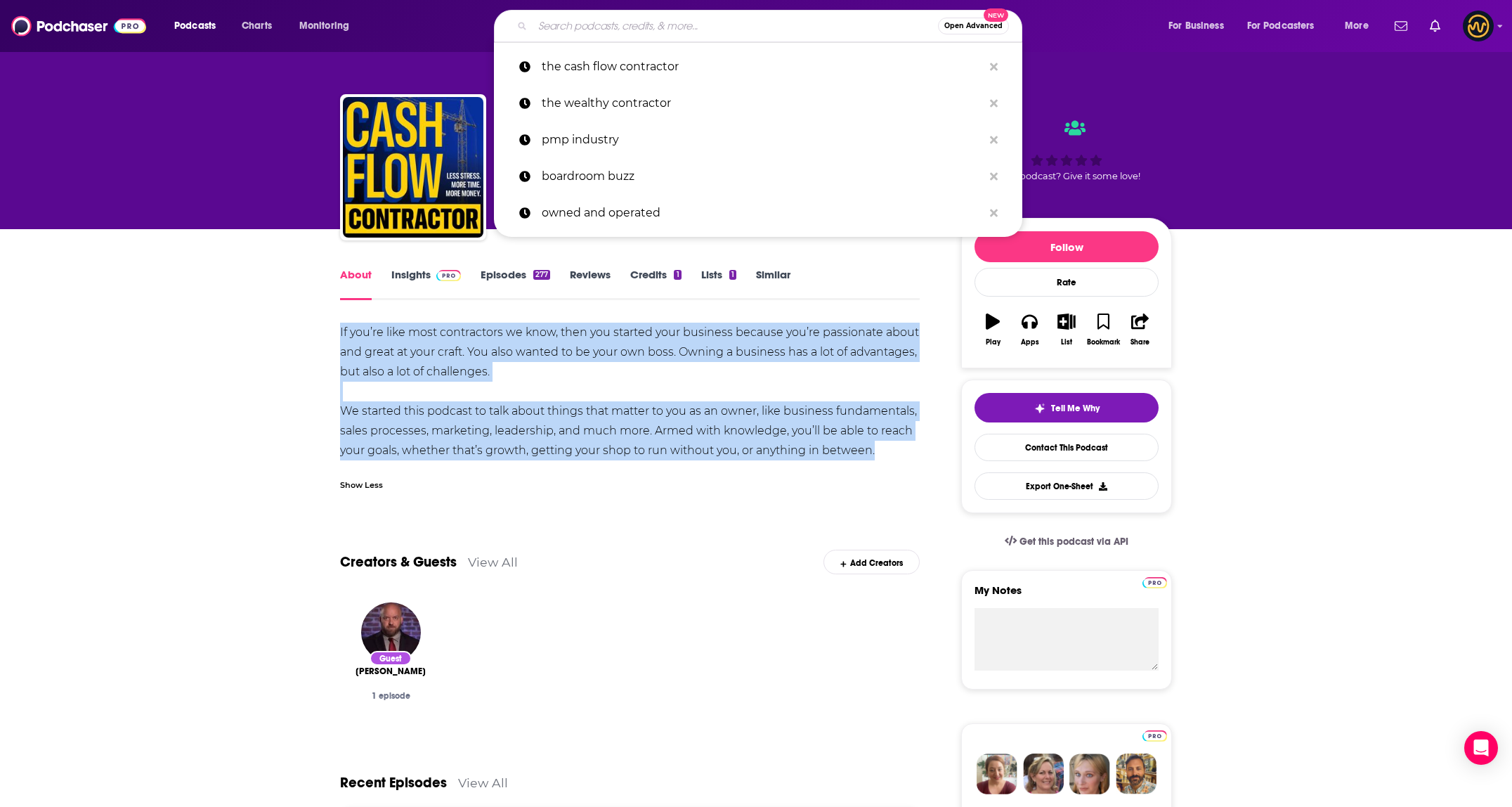
click at [647, 33] on input "Search podcasts, credits, & more..." at bounding box center [735, 26] width 406 height 23
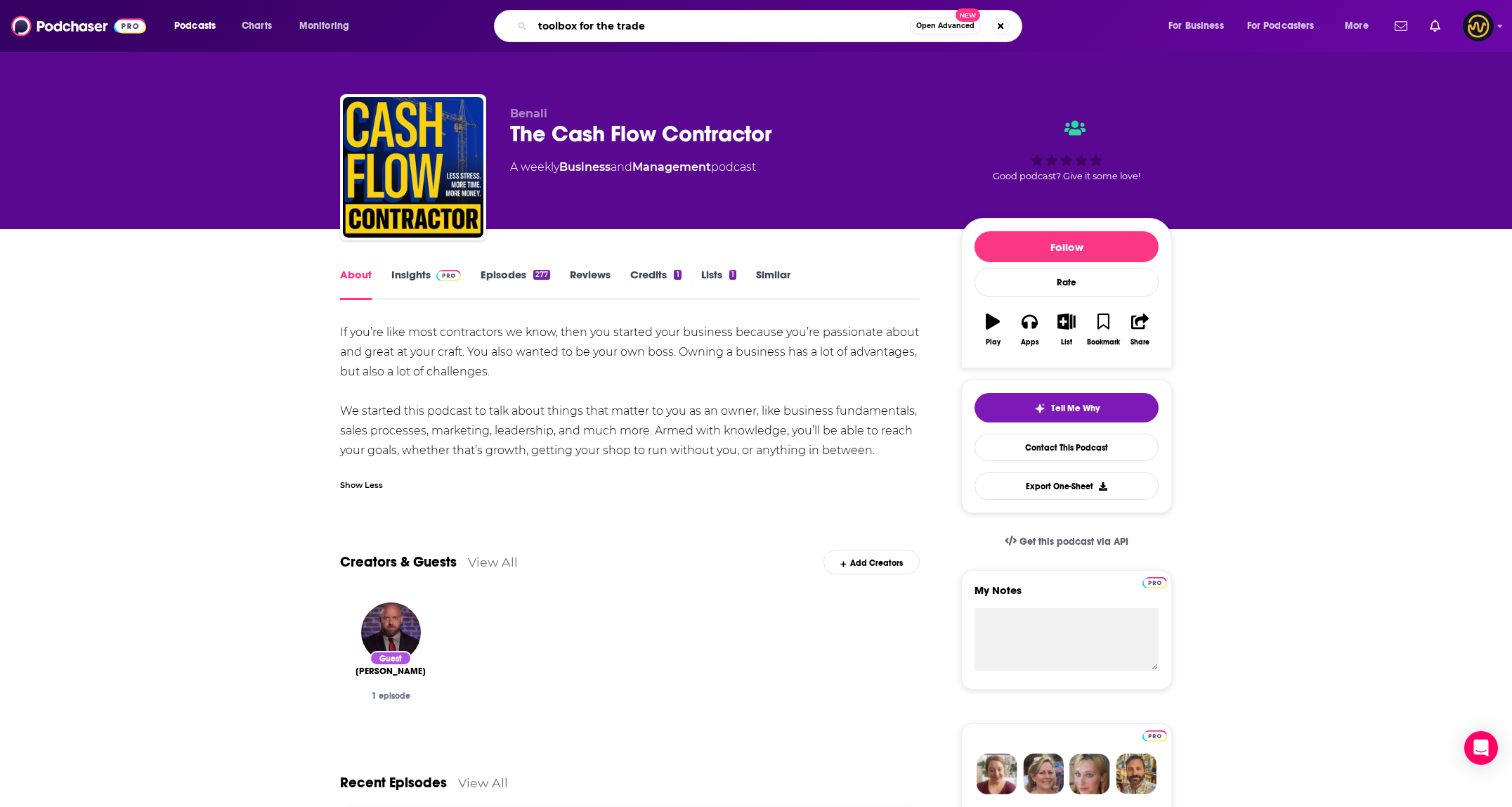
type input "toolbox for the trades"
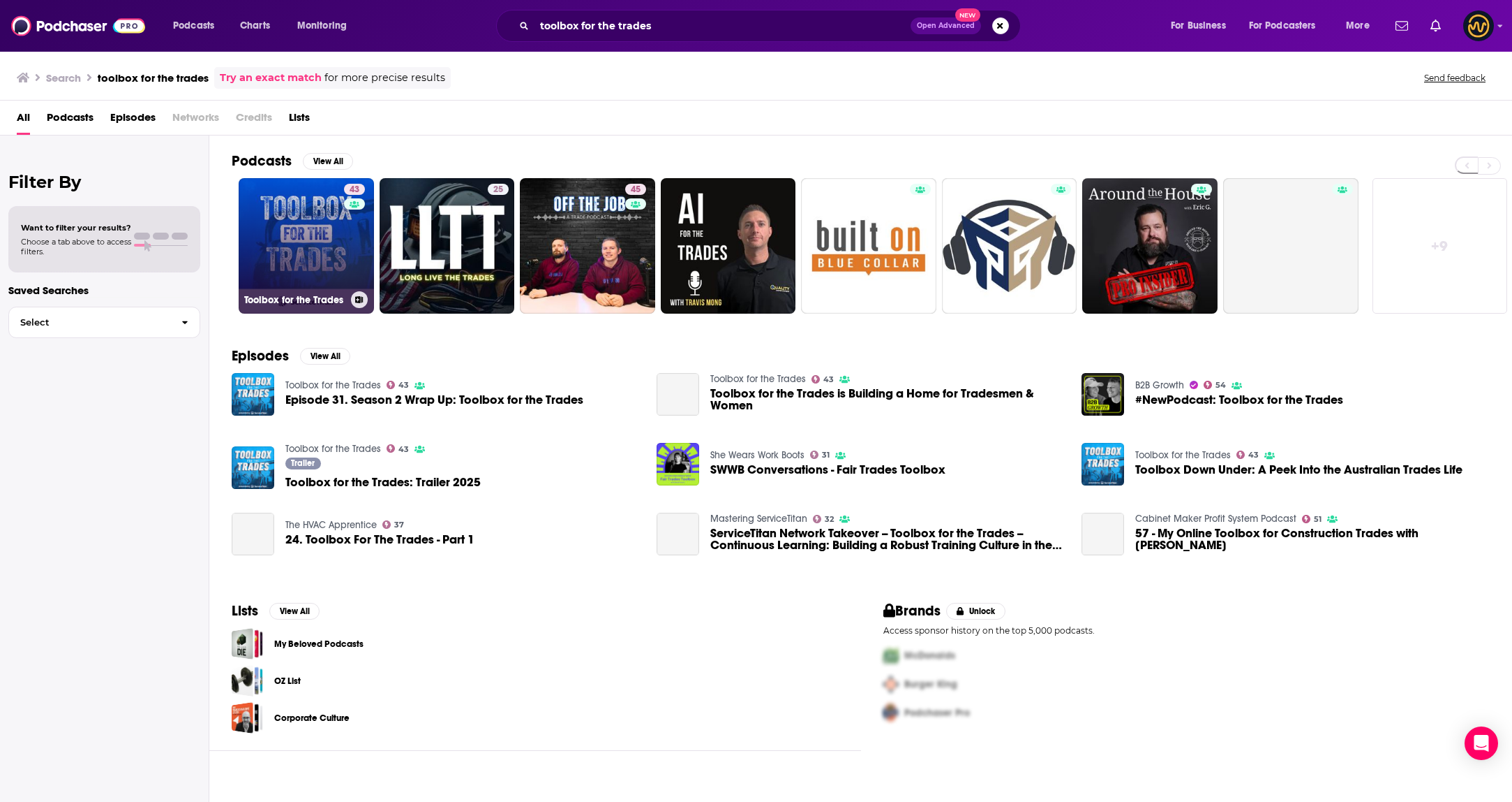
click at [305, 249] on link "43 Toolbox for the Trades" at bounding box center [306, 245] width 135 height 135
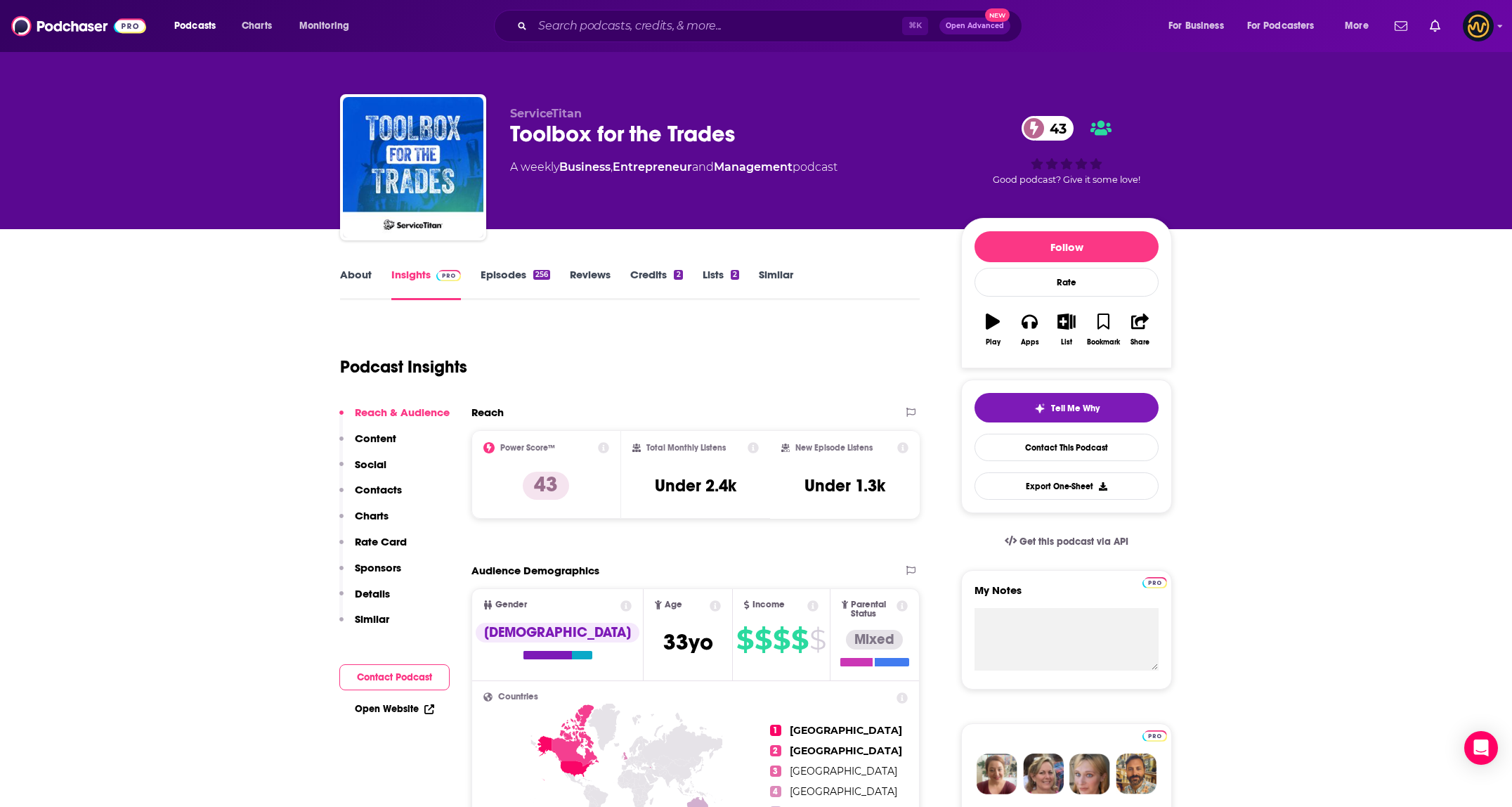
click at [358, 279] on link "About" at bounding box center [355, 284] width 32 height 33
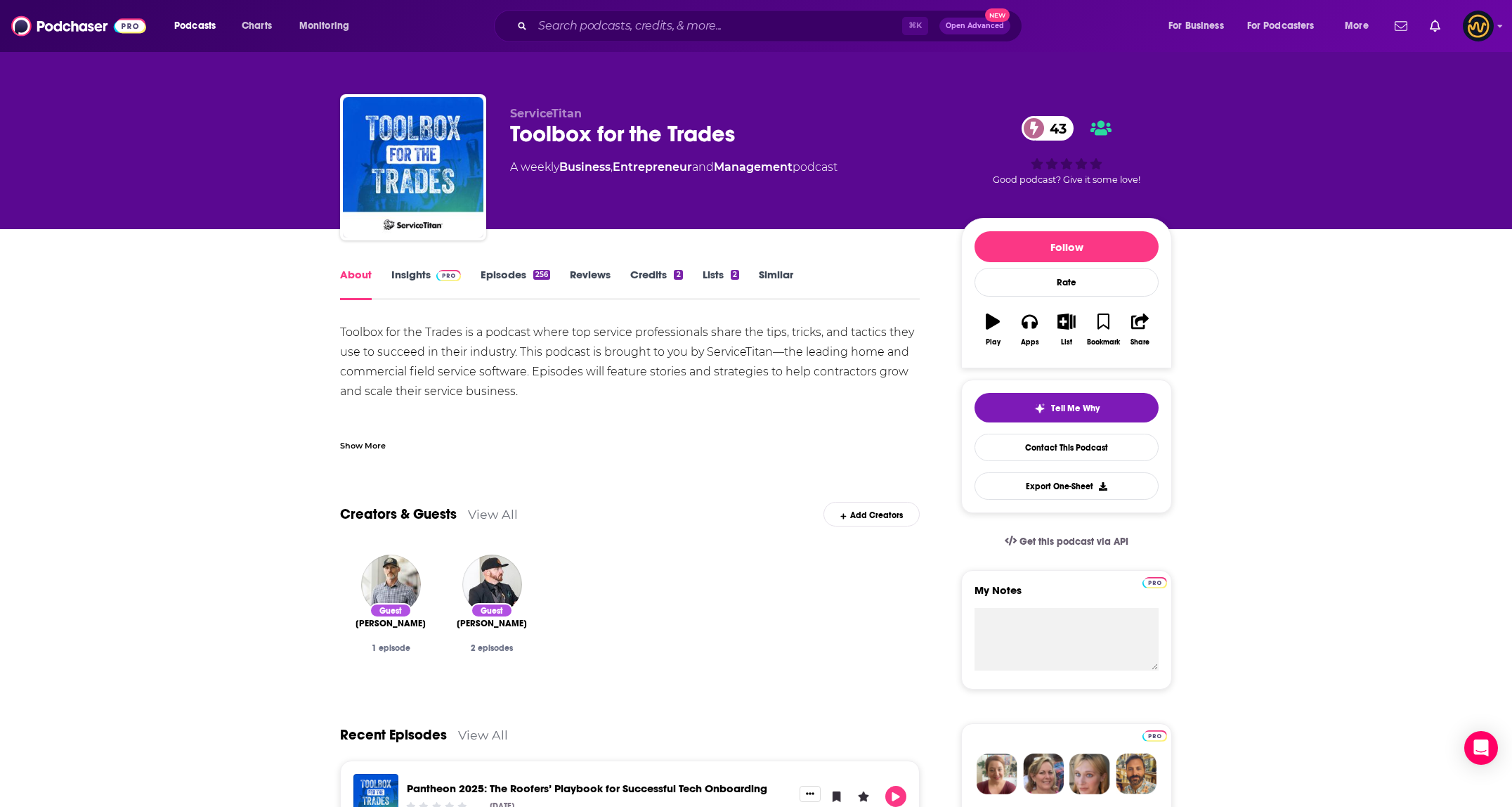
click at [362, 451] on div "Show More" at bounding box center [362, 445] width 46 height 13
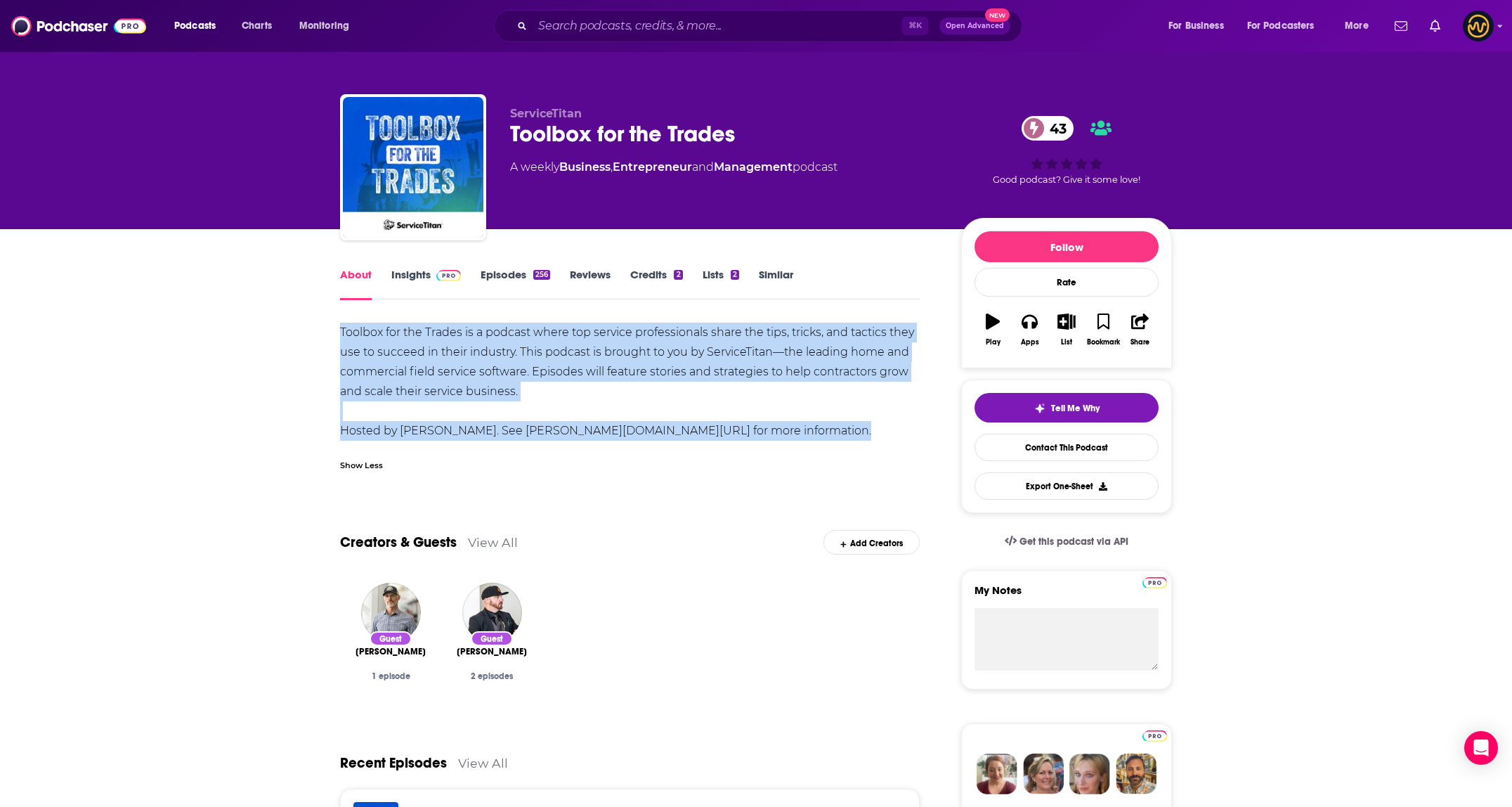
drag, startPoint x: 335, startPoint y: 329, endPoint x: 771, endPoint y: 454, distance: 453.6
click at [585, 28] on input "Search podcasts, credits, & more..." at bounding box center [717, 26] width 370 height 23
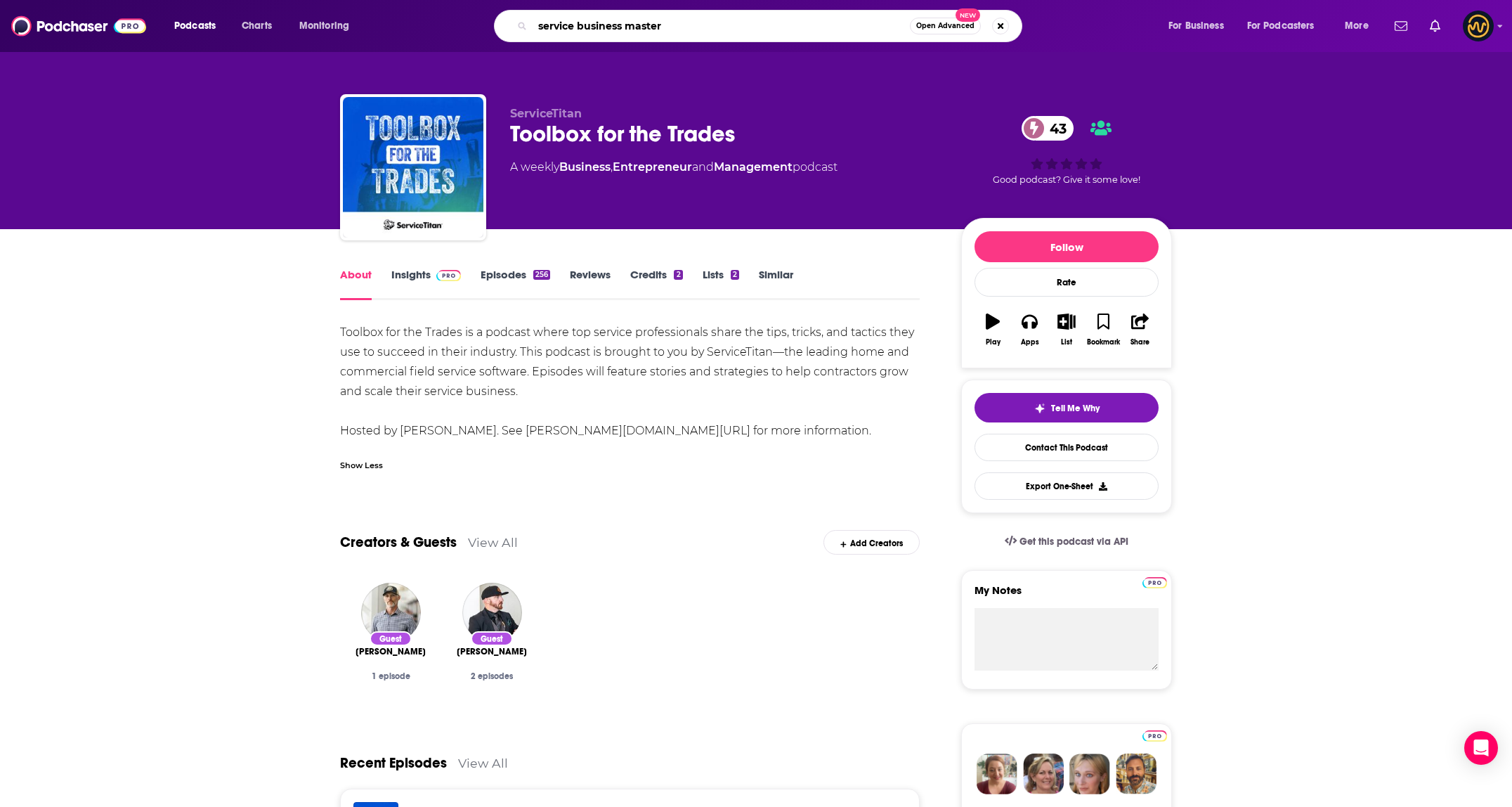
type input "service business mastery"
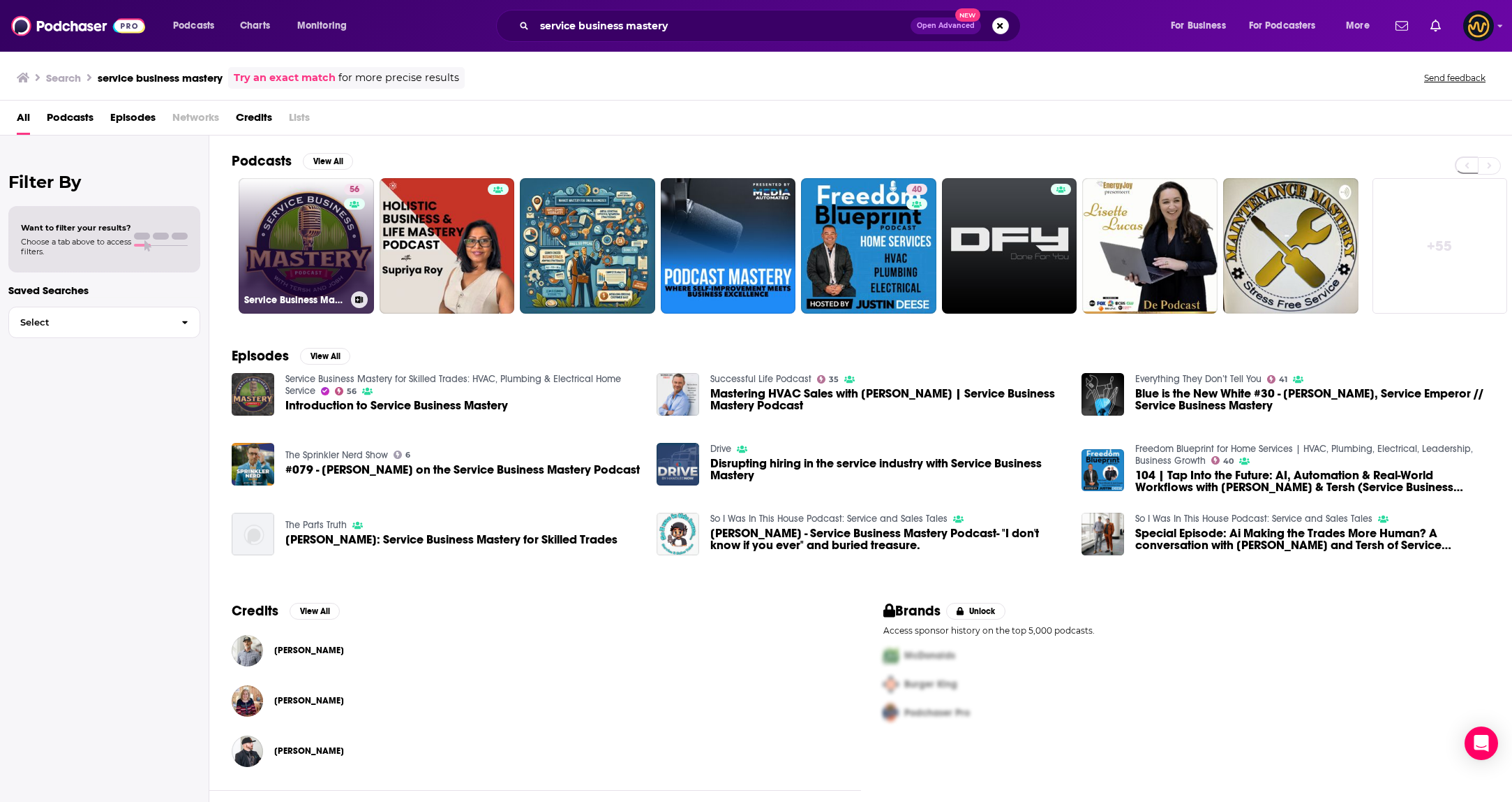
click at [286, 248] on link "56 Service Business Mastery for Skilled Trades: HVAC, Plumbing & Electrical Hom…" at bounding box center [306, 245] width 135 height 135
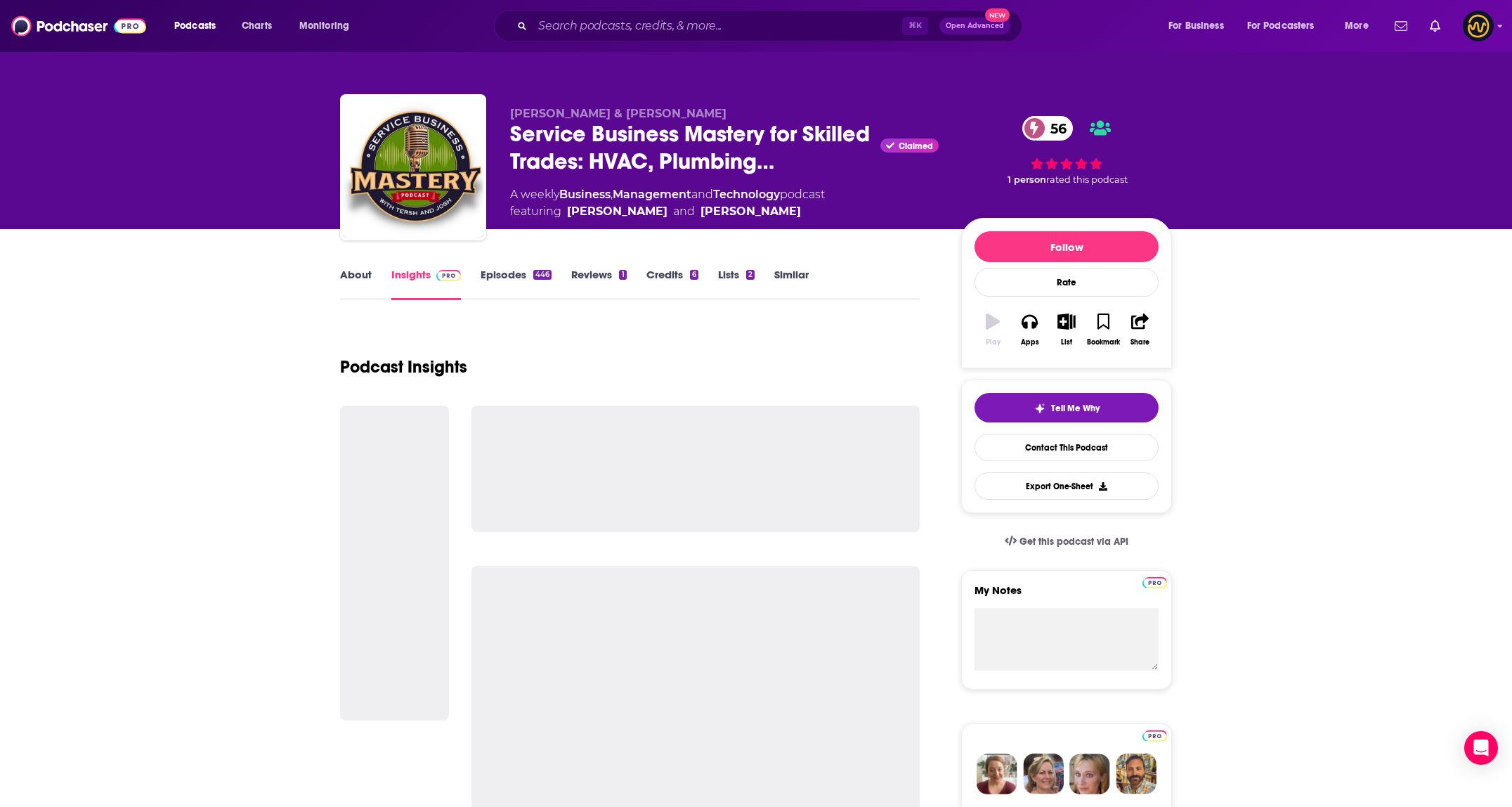
click at [363, 280] on link "About" at bounding box center [355, 284] width 32 height 33
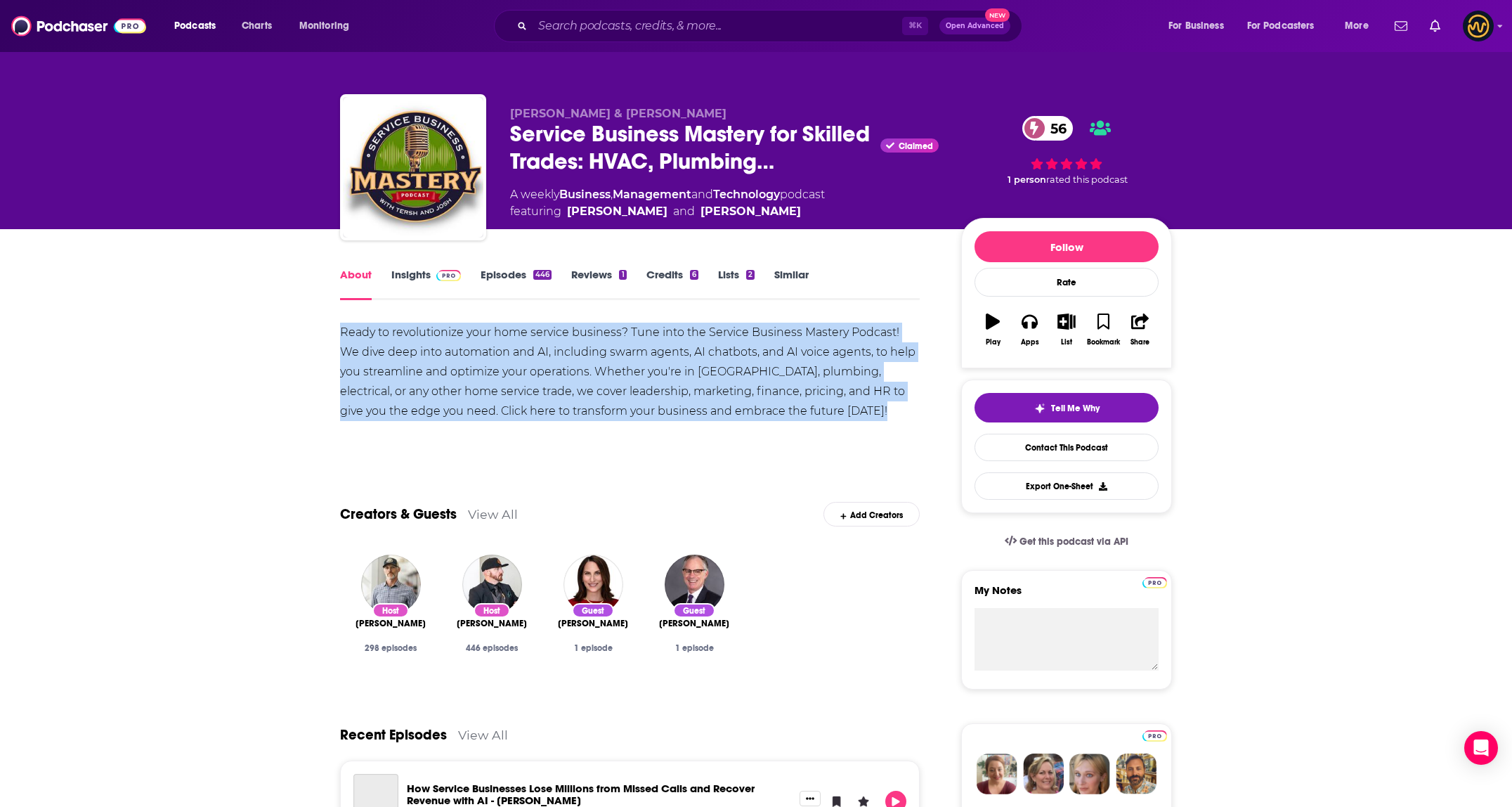
drag, startPoint x: 556, startPoint y: 381, endPoint x: 815, endPoint y: 417, distance: 261.5
click at [803, 422] on div "Ready to revolutionize your home service business? Tune into the Service Busine…" at bounding box center [629, 386] width 580 height 129
click at [602, 33] on input "Search podcasts, credits, & more..." at bounding box center [717, 26] width 370 height 23
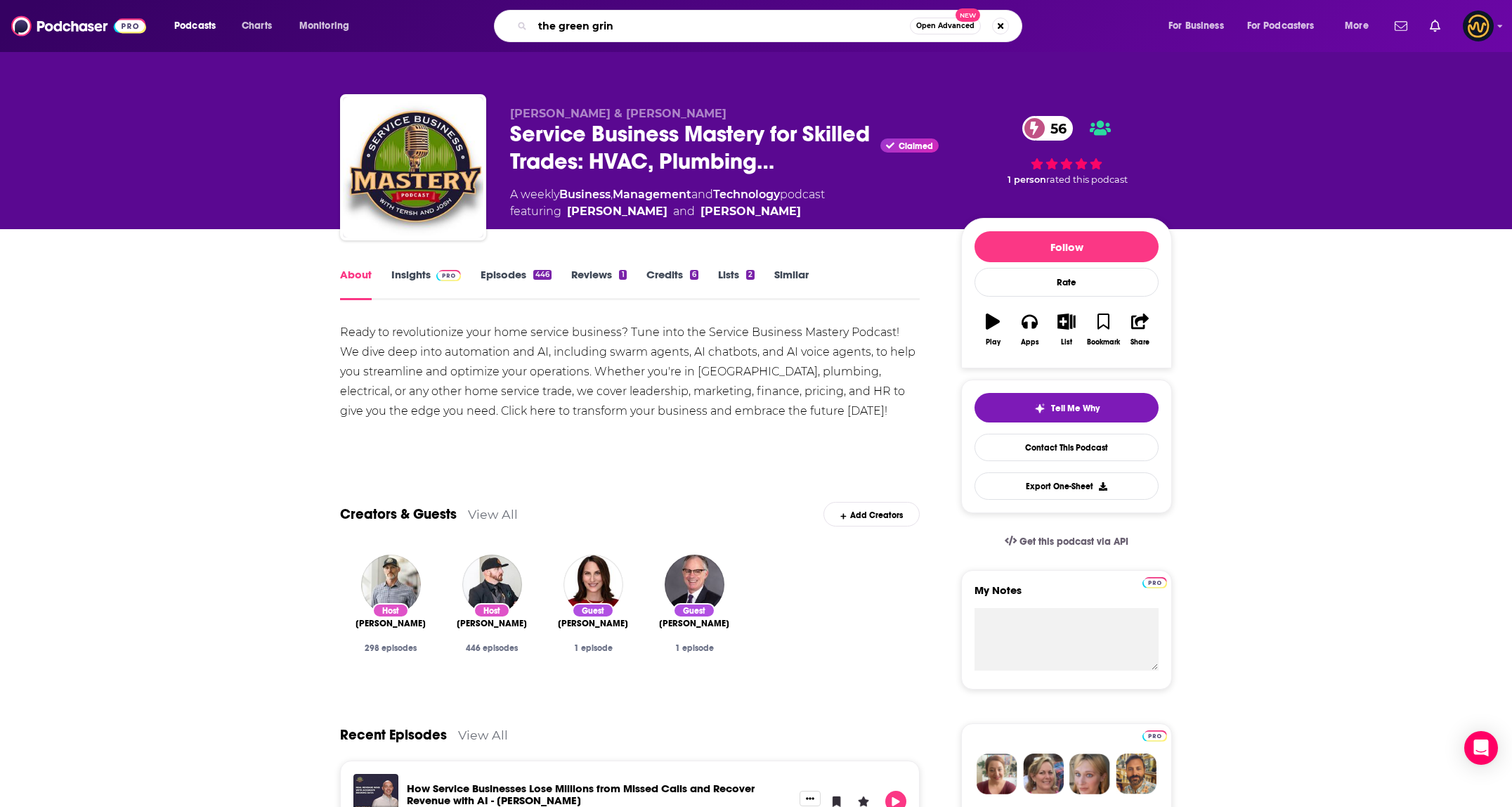
type input "the green grind"
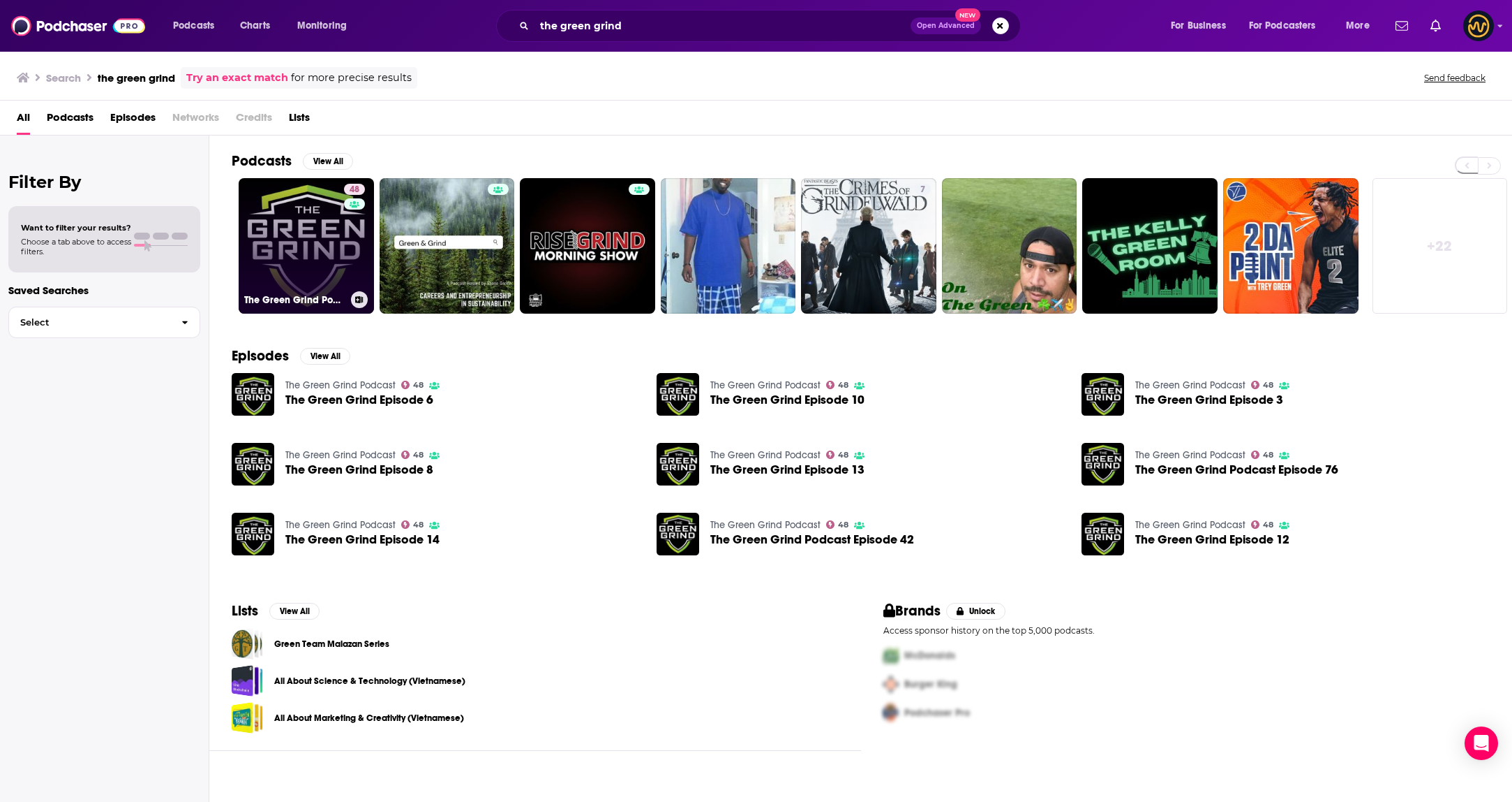
click at [264, 221] on link "48 The Green Grind Podcast" at bounding box center [306, 245] width 135 height 135
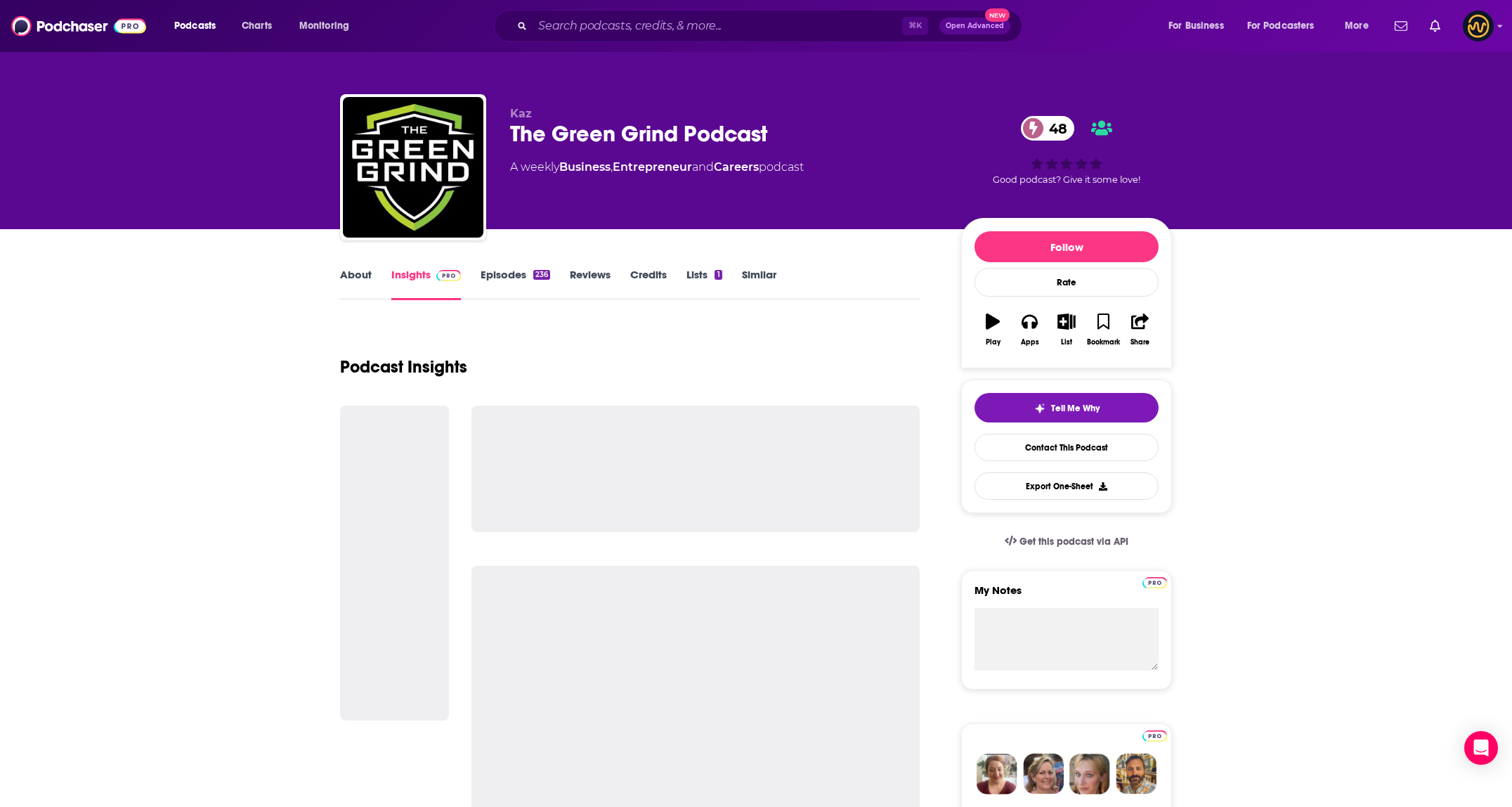
click at [357, 287] on link "About" at bounding box center [355, 284] width 32 height 33
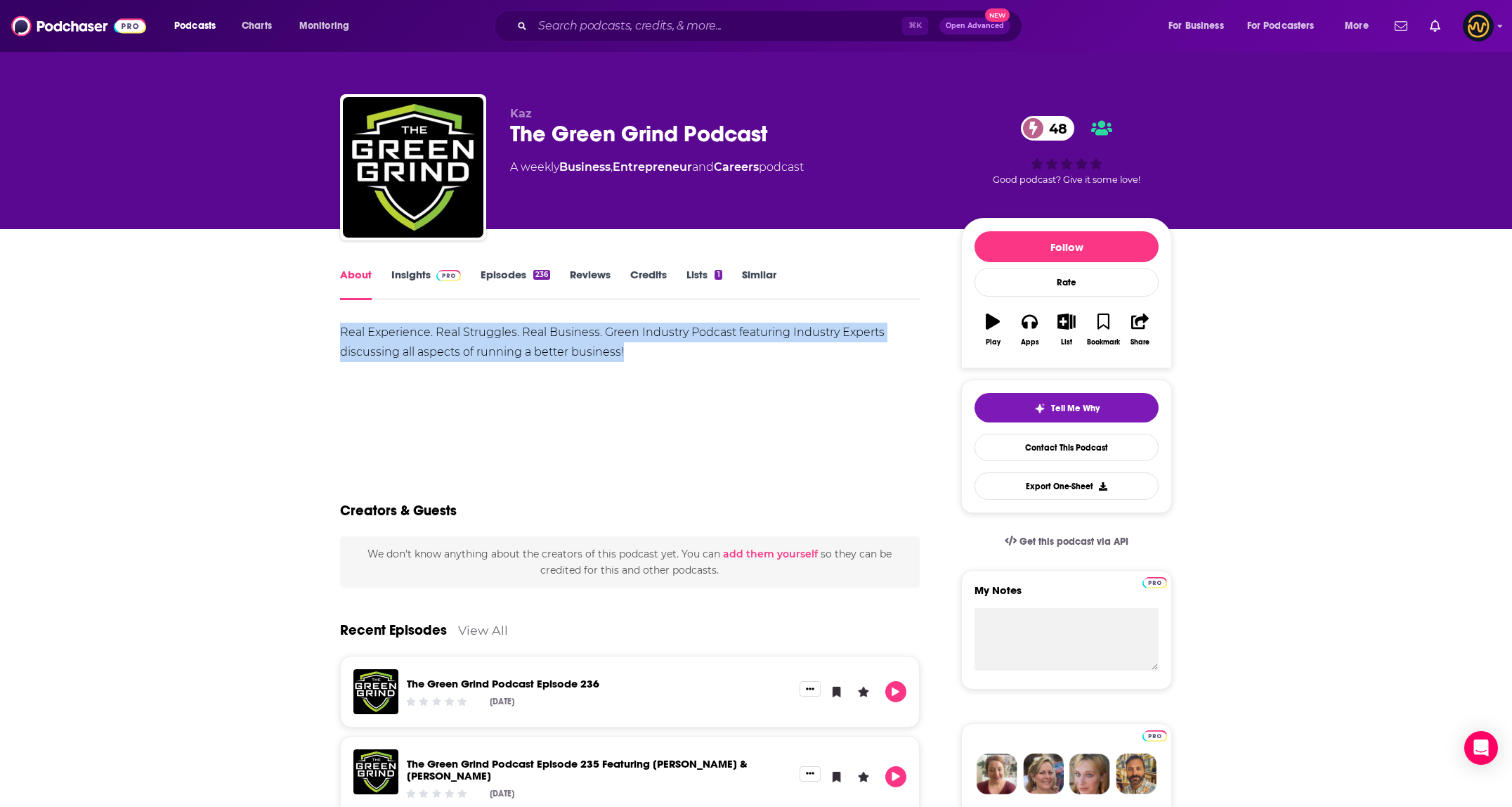
drag, startPoint x: 327, startPoint y: 330, endPoint x: 720, endPoint y: 376, distance: 395.7
click at [612, 29] on input "Search podcasts, credits, & more..." at bounding box center [717, 26] width 370 height 23
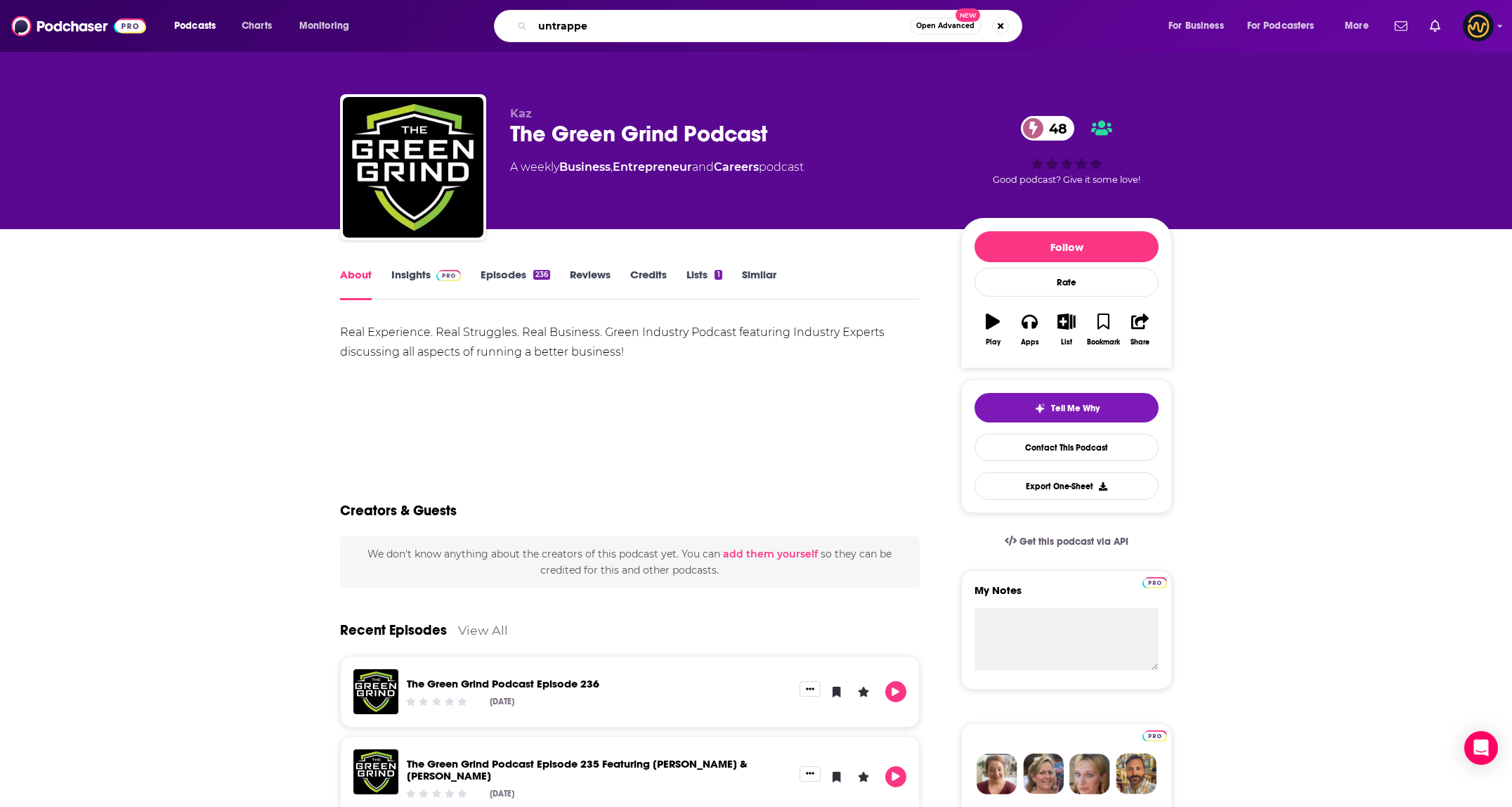
type input "untrapped"
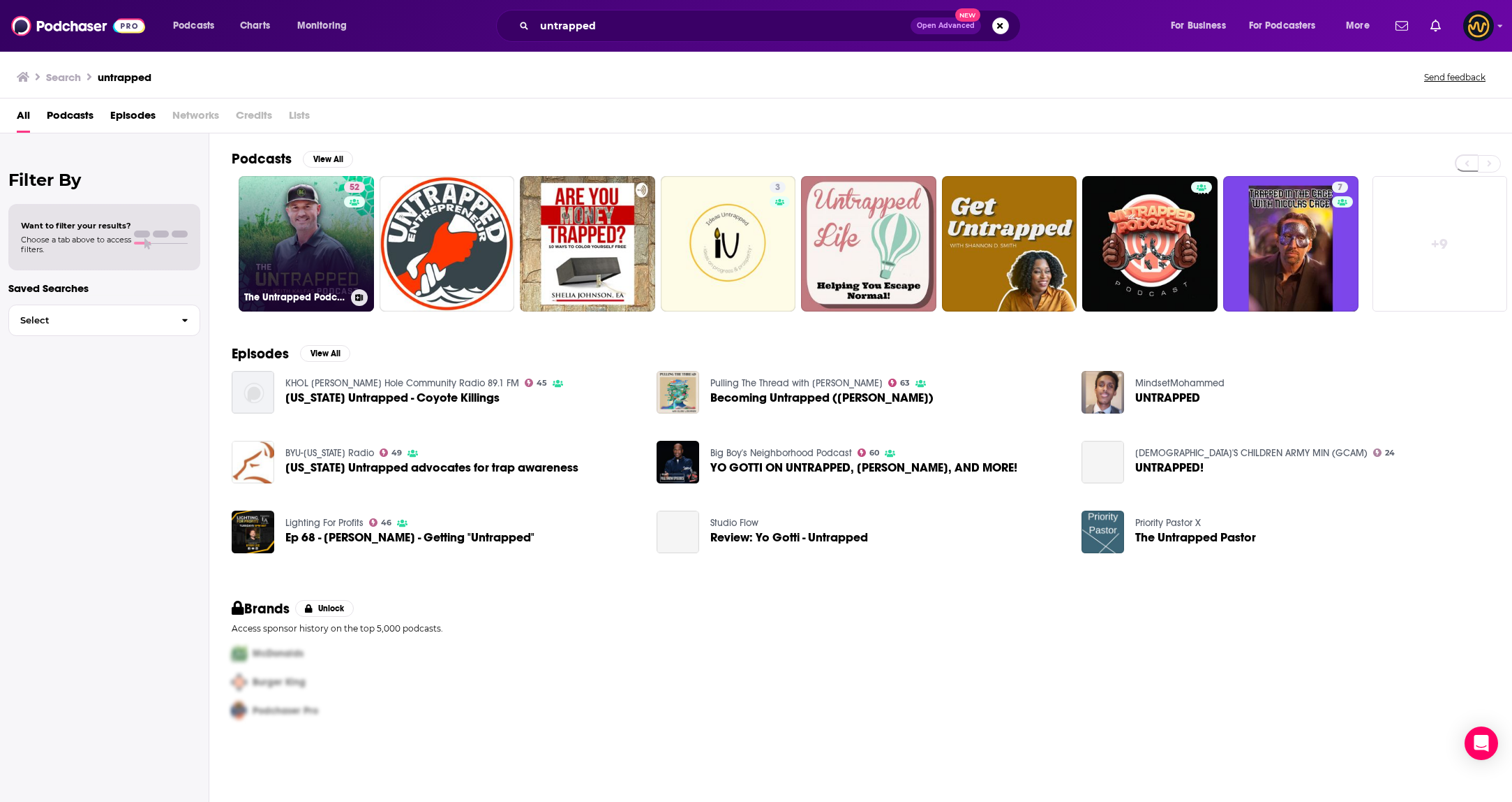
click at [304, 222] on link "52 The Untrapped Podcast With Keith Kalfas" at bounding box center [306, 243] width 135 height 135
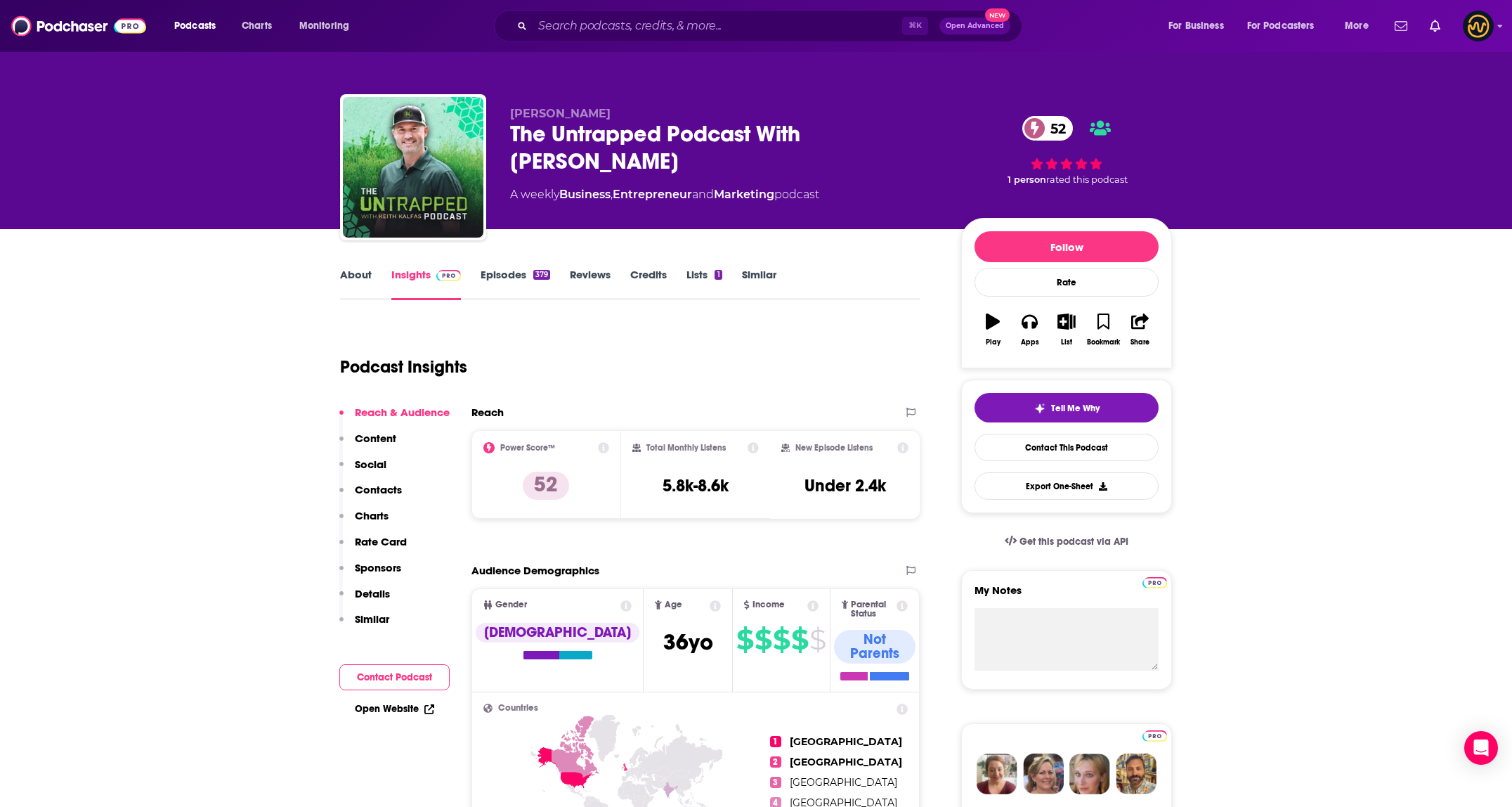
click at [362, 277] on link "About" at bounding box center [355, 284] width 32 height 33
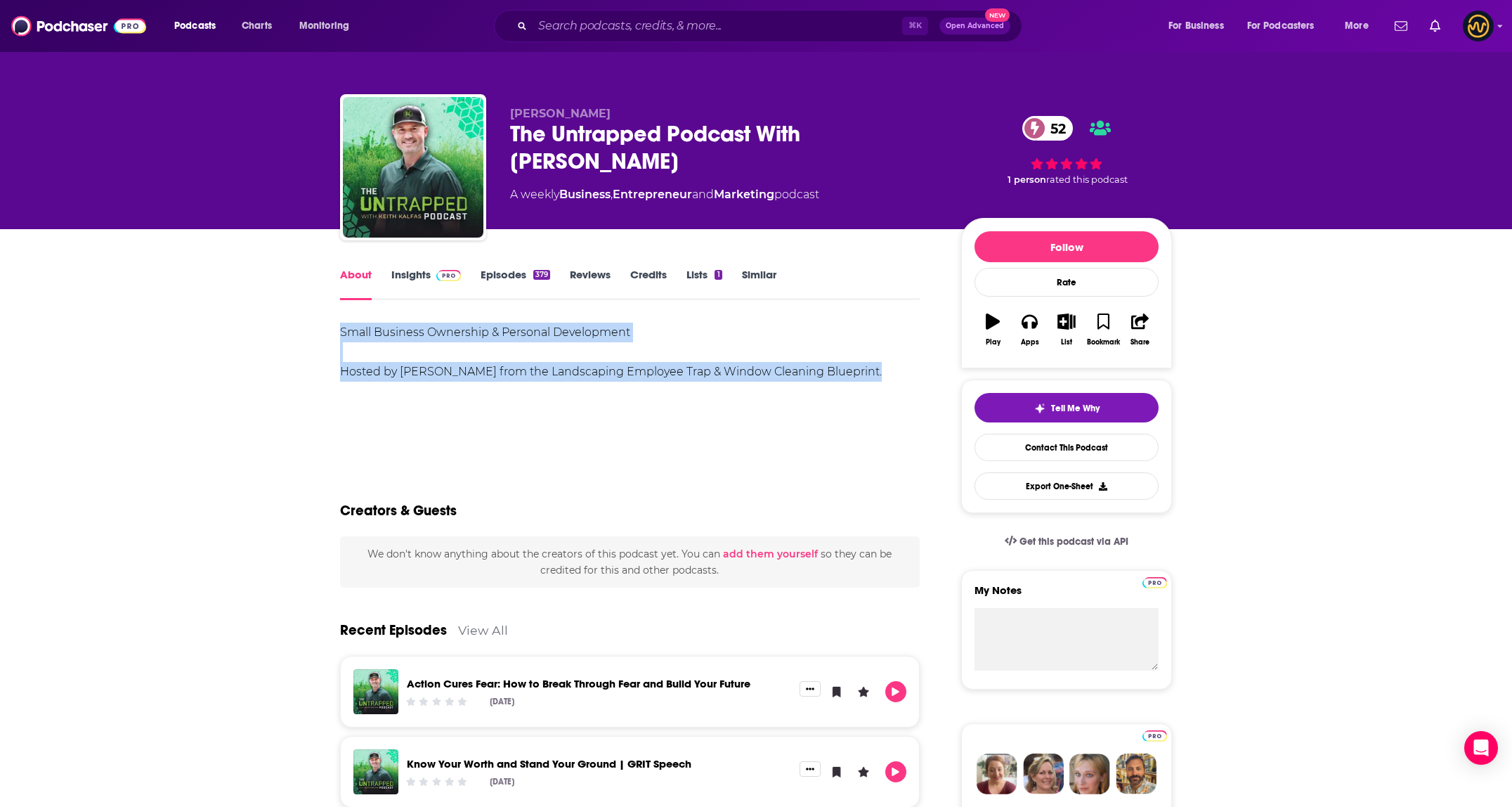
drag, startPoint x: 438, startPoint y: 345, endPoint x: 859, endPoint y: 372, distance: 421.9
click at [652, 29] on input "Search podcasts, credits, & more..." at bounding box center [717, 26] width 370 height 23
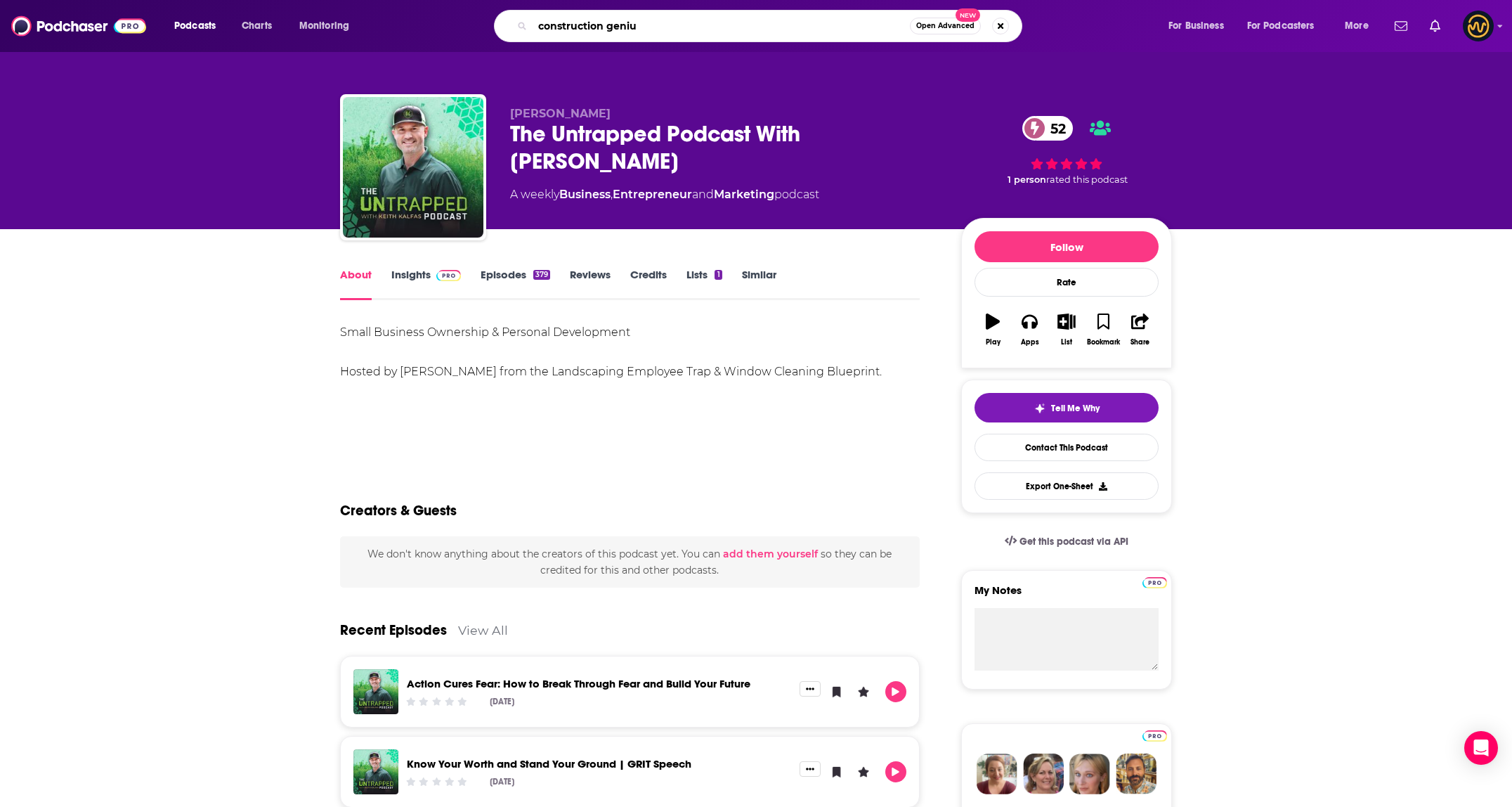
type input "construction genius"
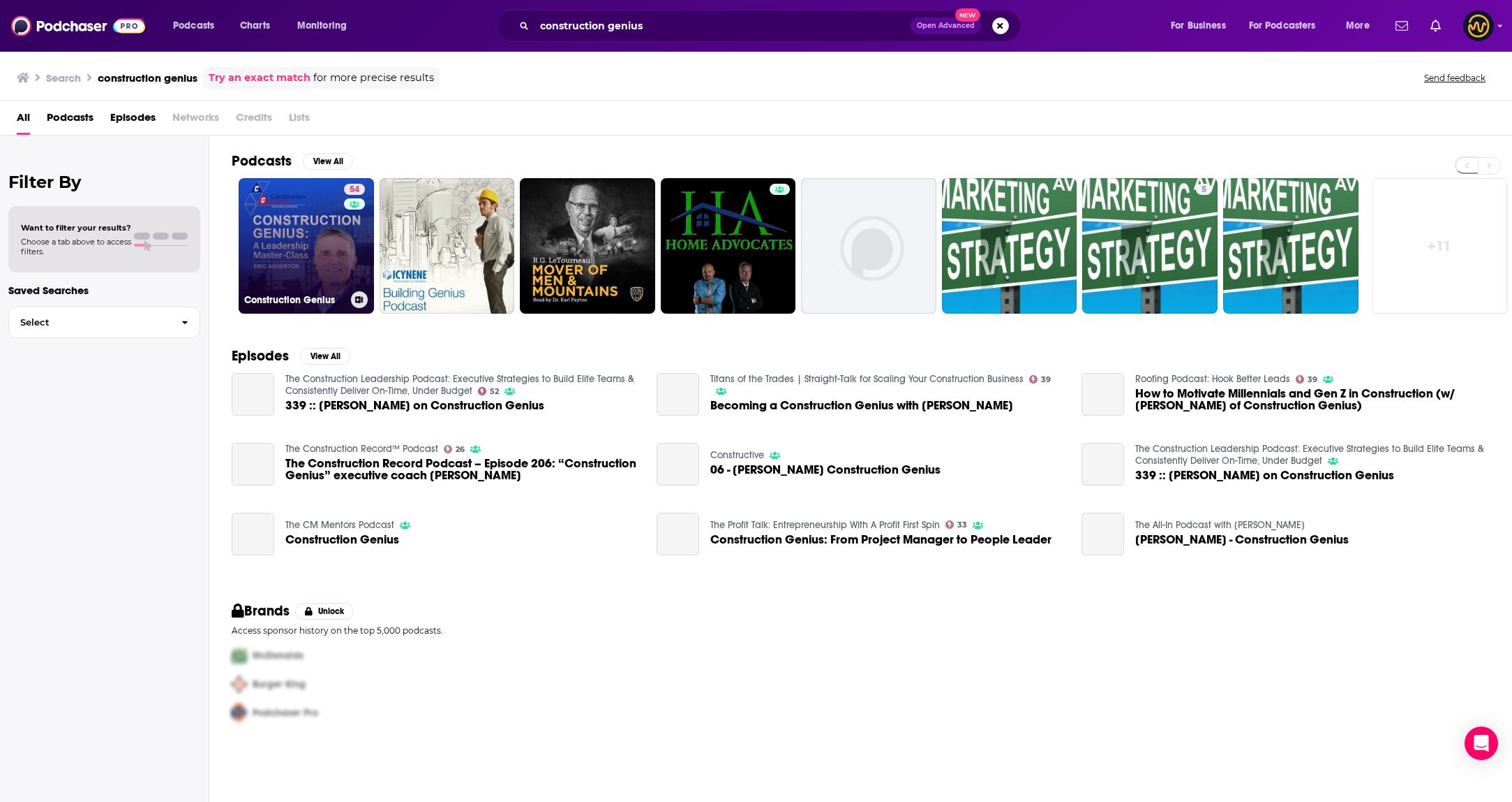
click at [309, 248] on link "54 Construction Genius" at bounding box center [306, 245] width 135 height 135
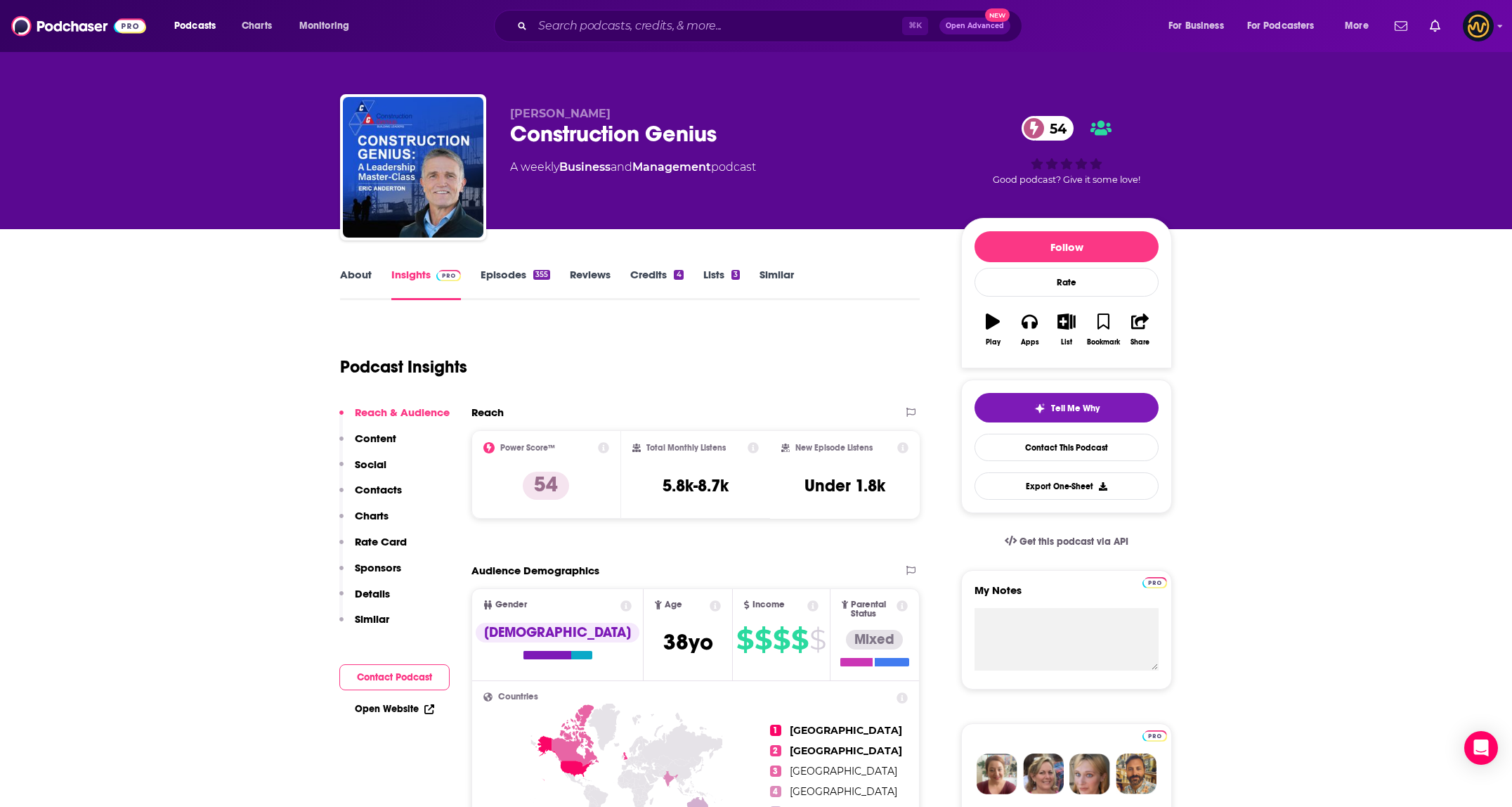
click at [349, 270] on link "About" at bounding box center [355, 284] width 32 height 33
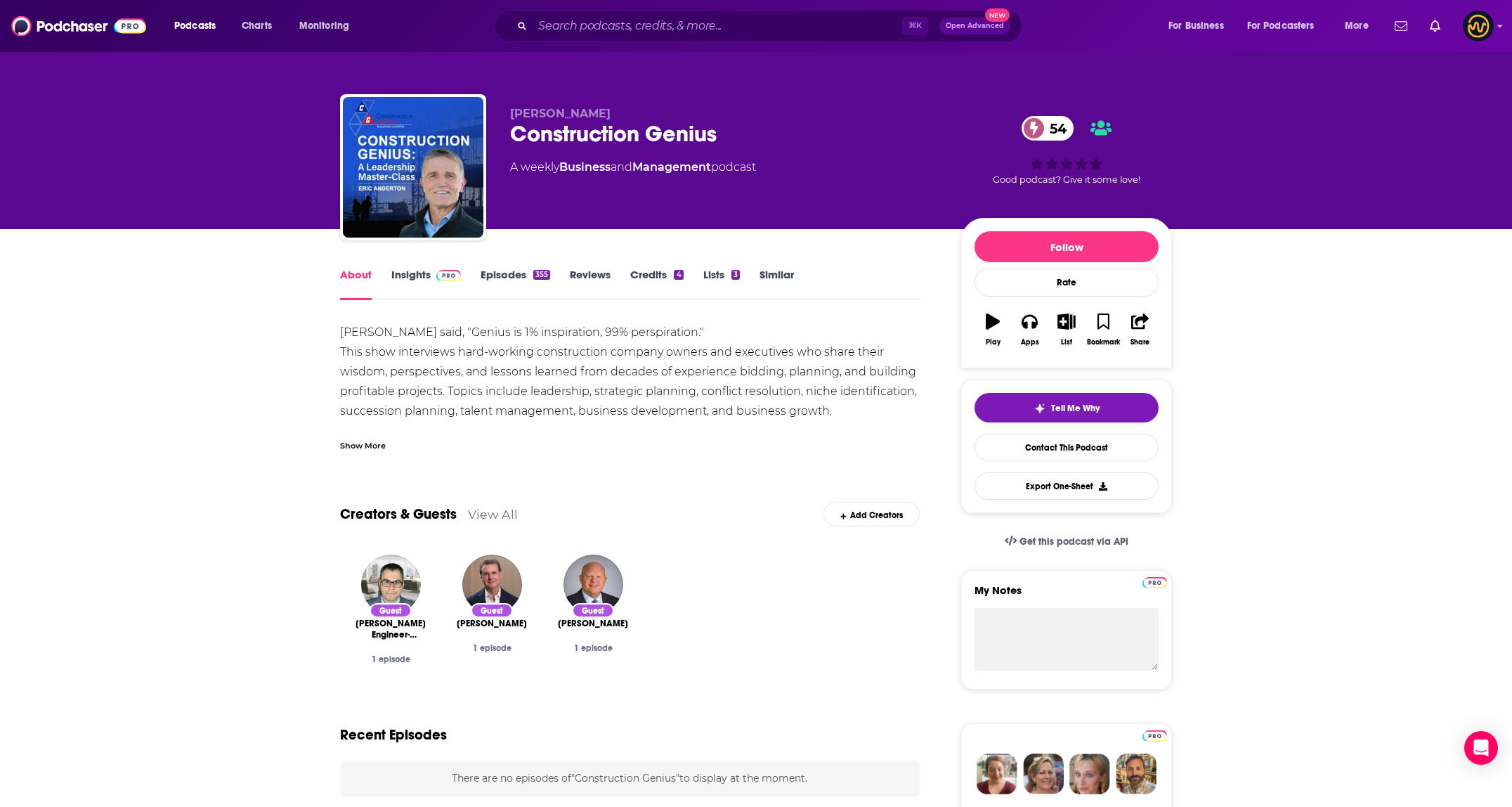
click at [357, 444] on div "Show More" at bounding box center [362, 445] width 46 height 13
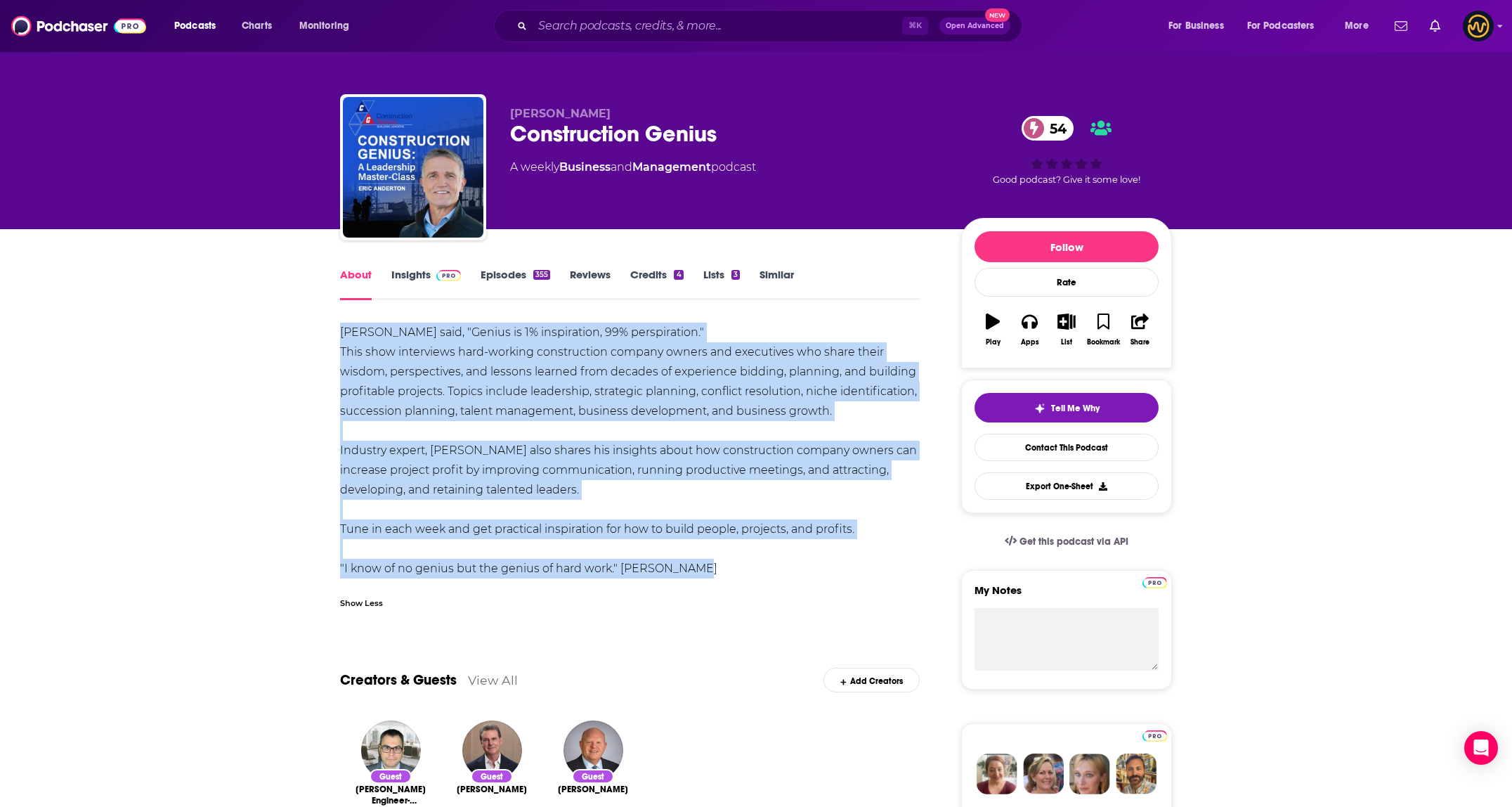
drag, startPoint x: 337, startPoint y: 330, endPoint x: 759, endPoint y: 559, distance: 480.1
click at [622, 18] on input "Search podcasts, credits, & more..." at bounding box center [717, 26] width 370 height 23
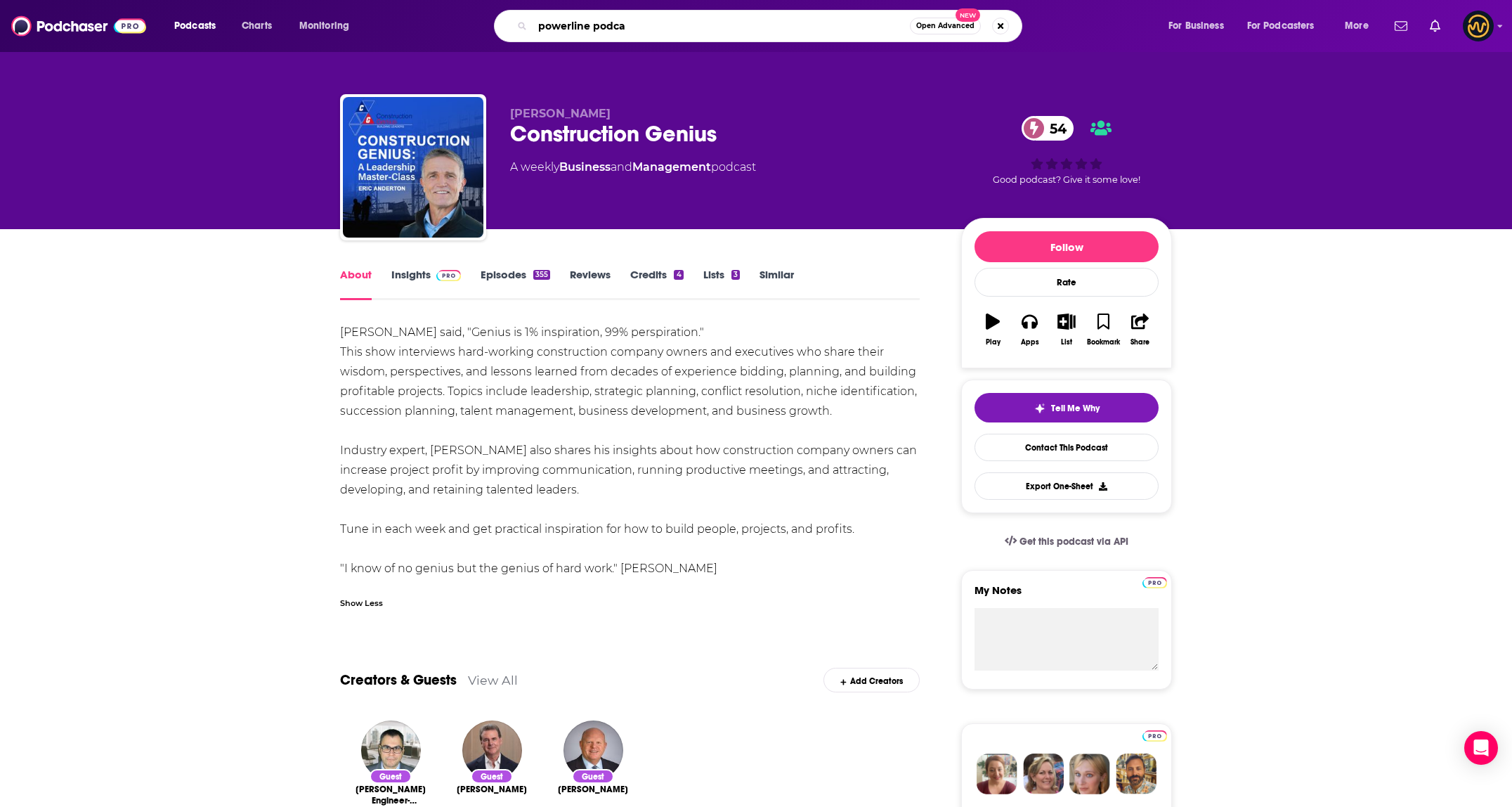
type input "powerline podcas"
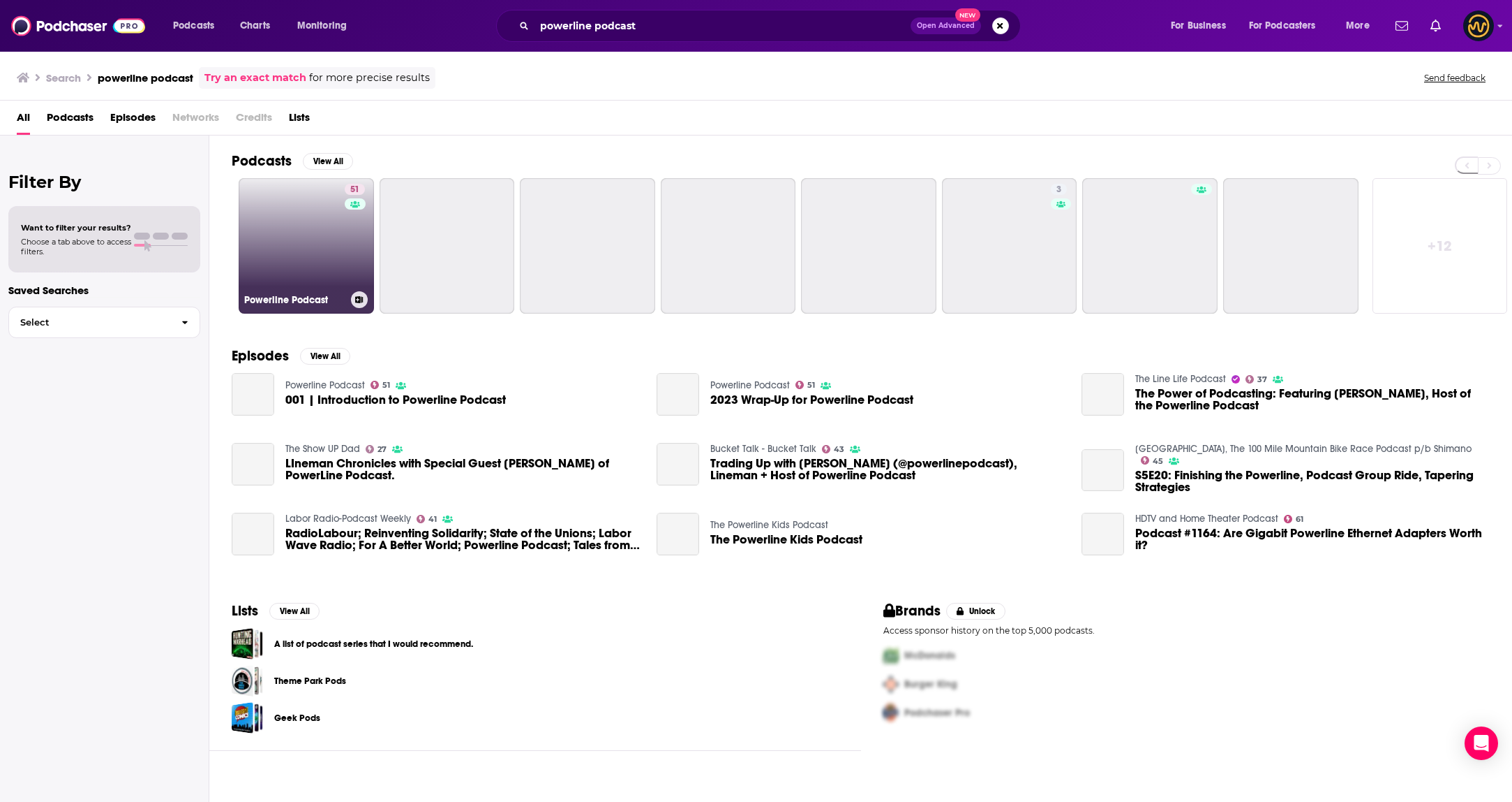
click at [297, 236] on link "51 Powerline Podcast" at bounding box center [306, 245] width 135 height 135
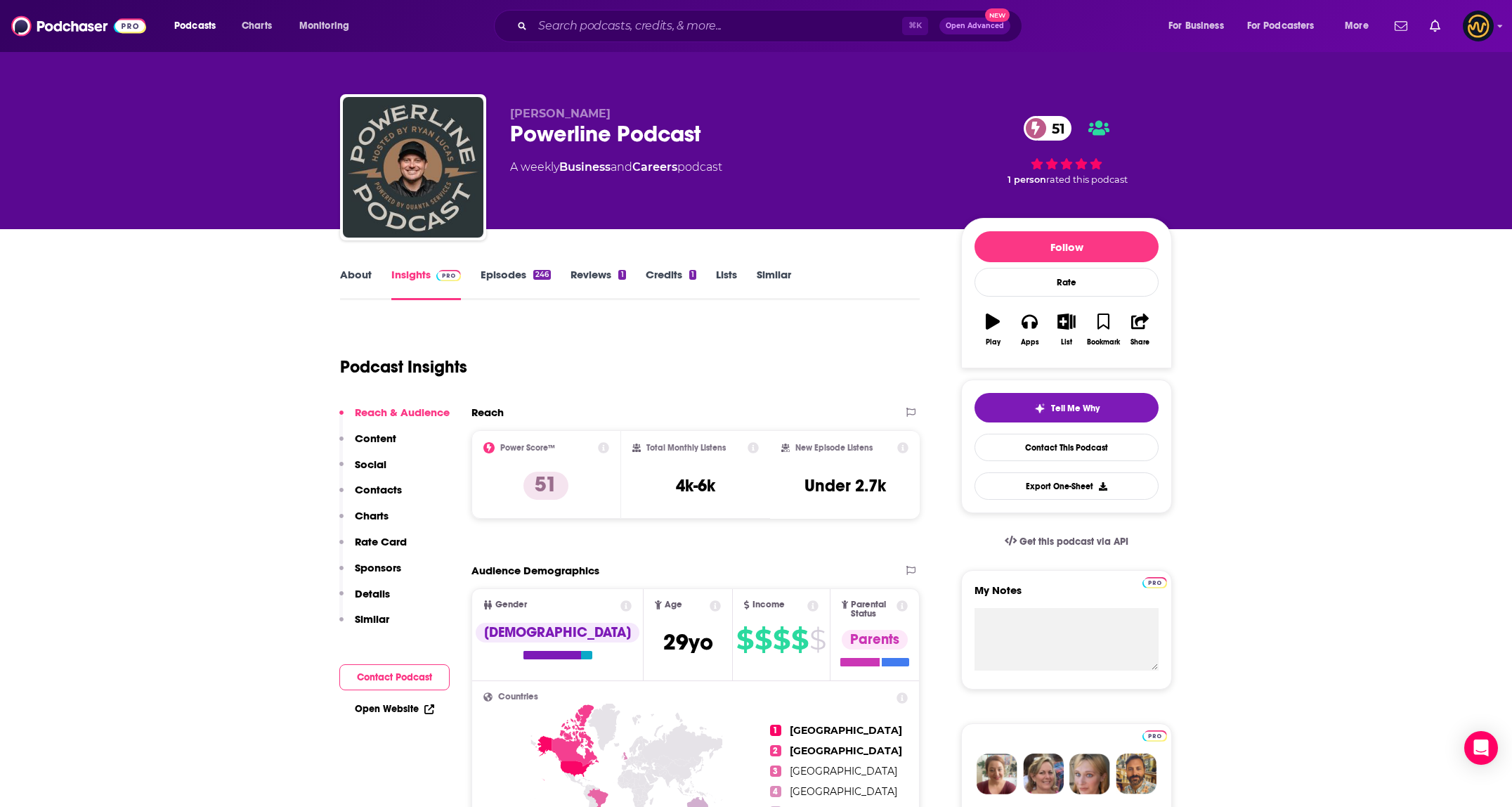
click at [355, 283] on link "About" at bounding box center [355, 284] width 32 height 33
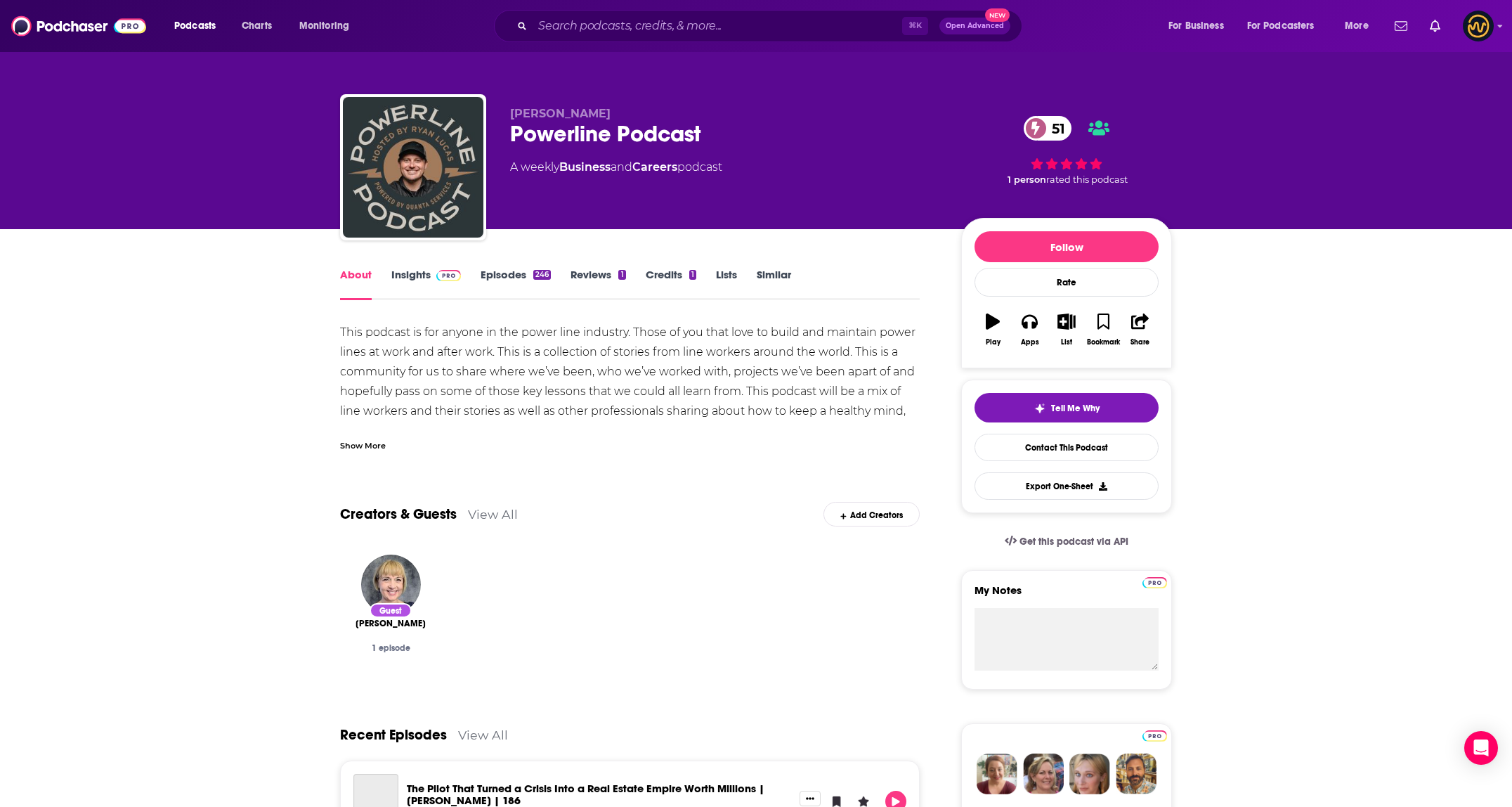
click at [354, 446] on div "Show More" at bounding box center [362, 445] width 46 height 13
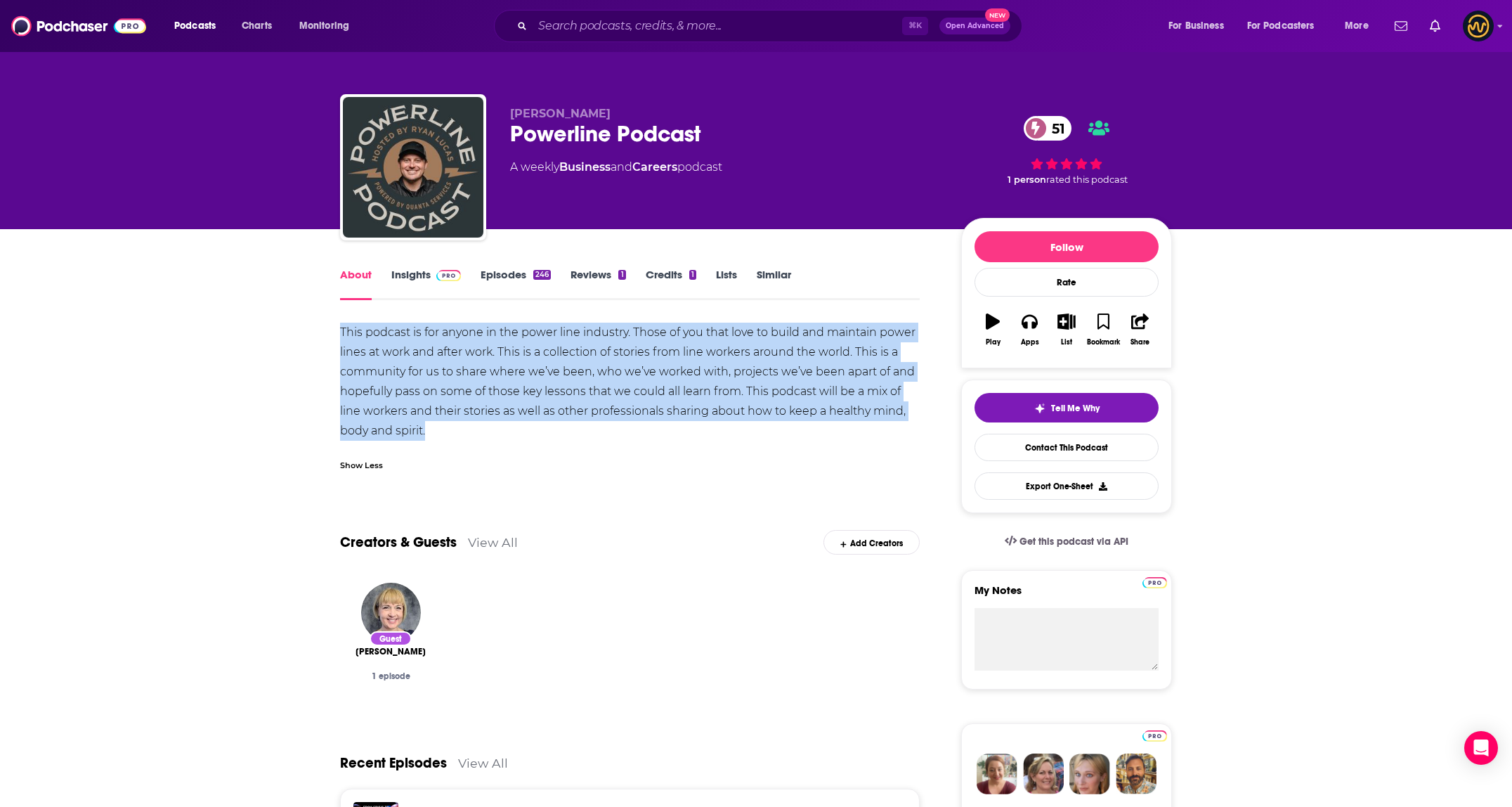
drag, startPoint x: 366, startPoint y: 346, endPoint x: 476, endPoint y: 427, distance: 136.6
click at [664, 24] on input "Search podcasts, credits, & more..." at bounding box center [717, 26] width 370 height 23
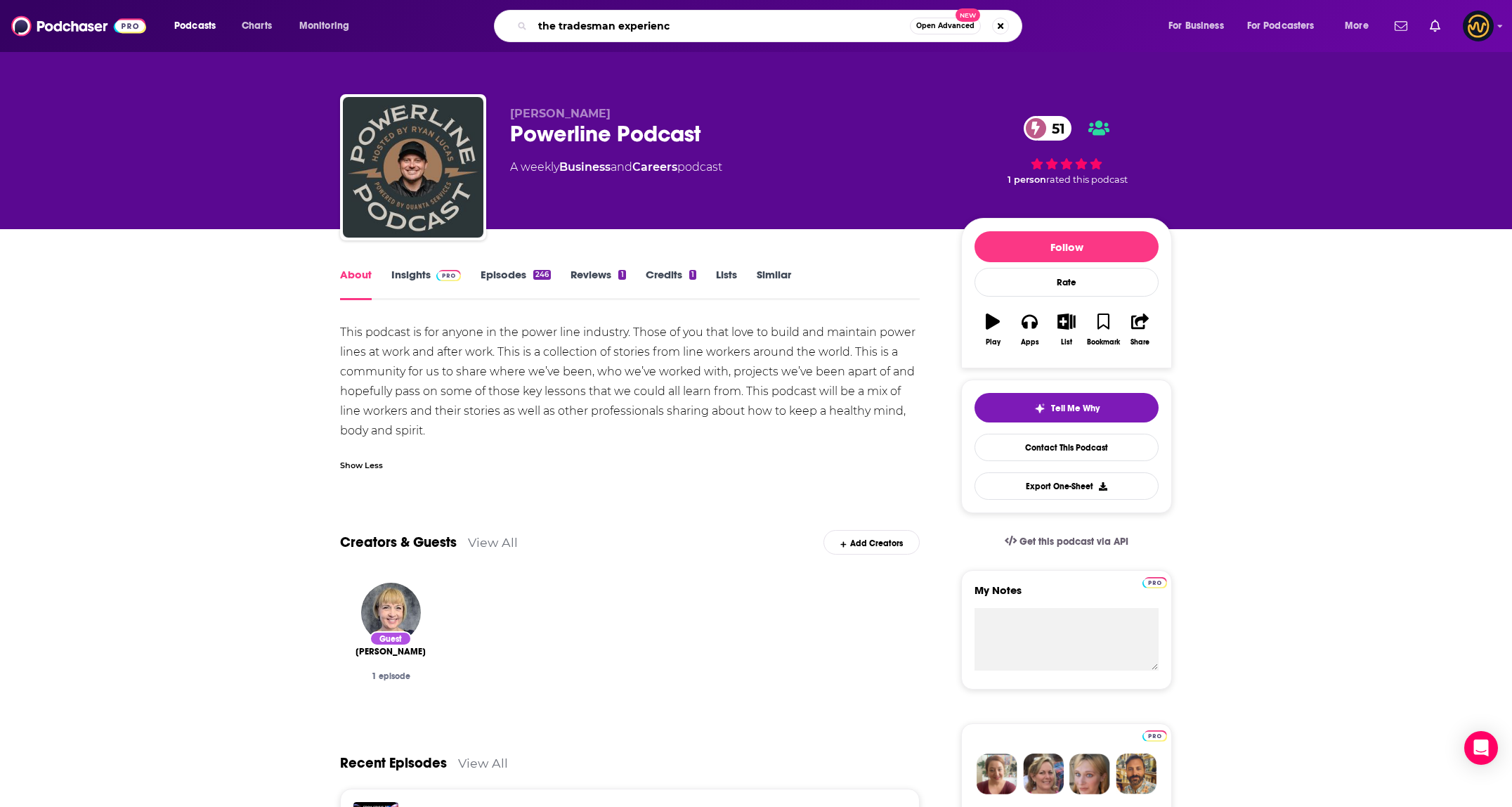
type input "the tradesman experience"
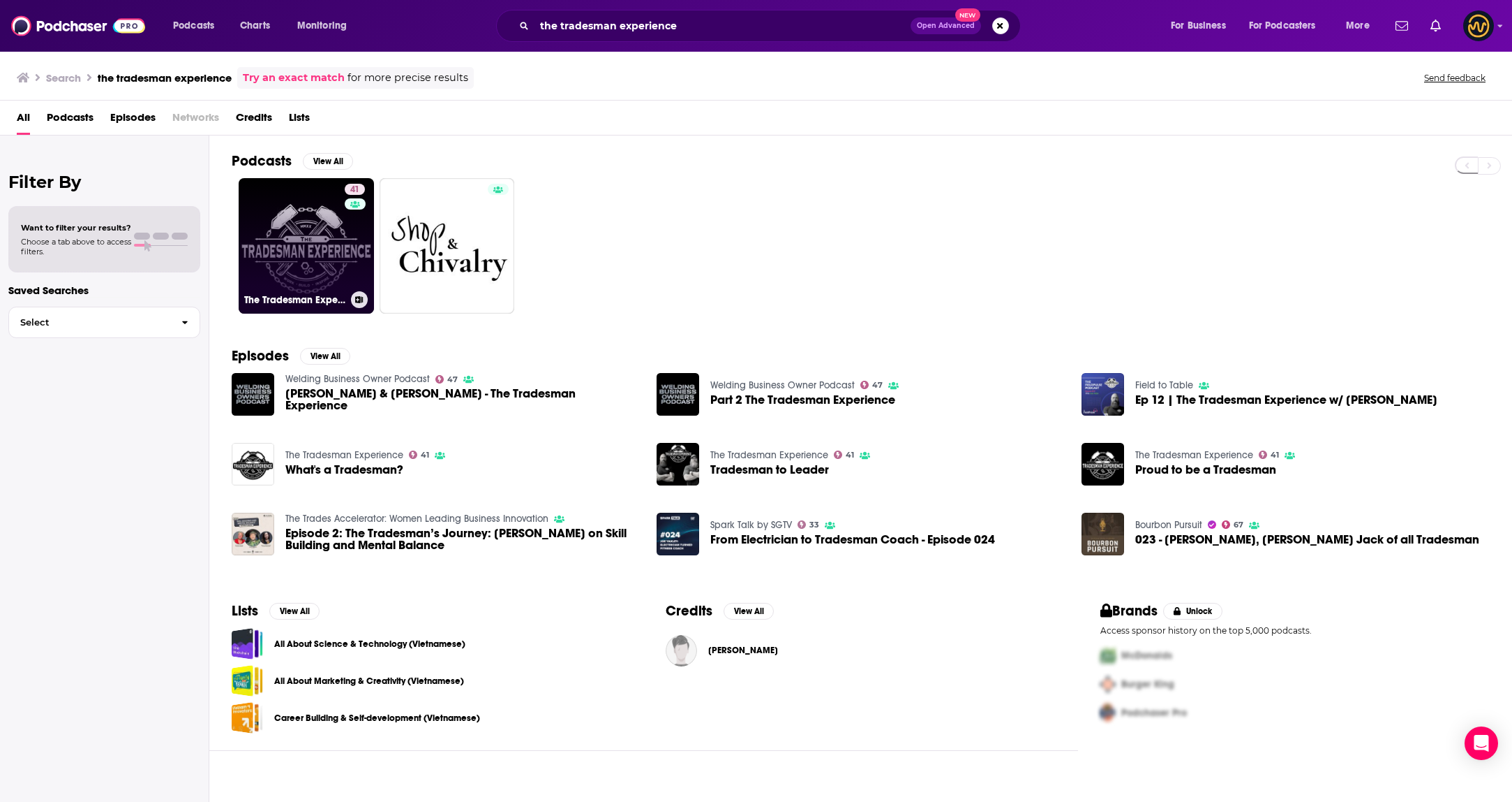
click at [325, 207] on link "41 The Tradesman Experience" at bounding box center [306, 245] width 135 height 135
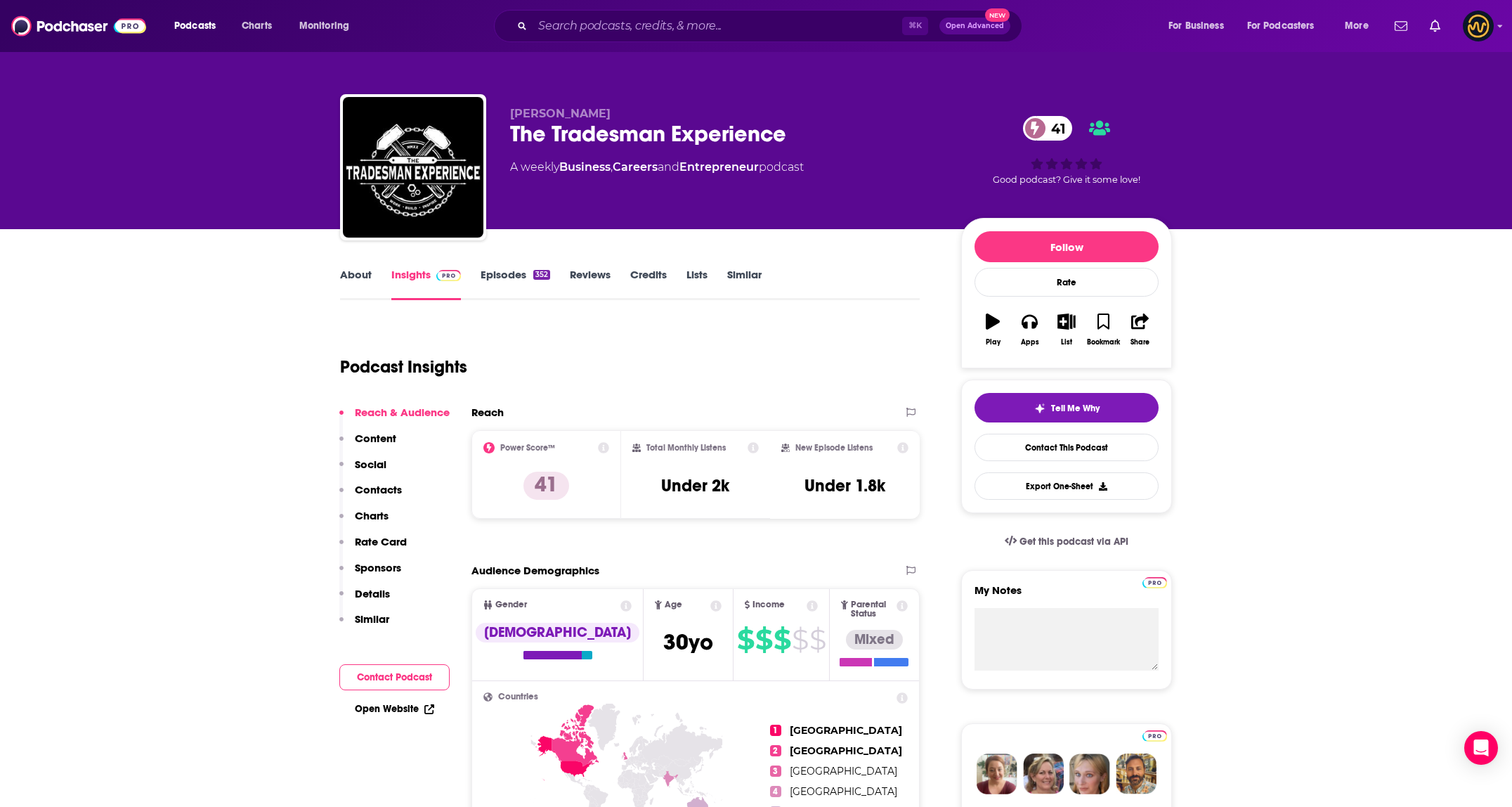
click at [355, 279] on link "About" at bounding box center [355, 284] width 32 height 33
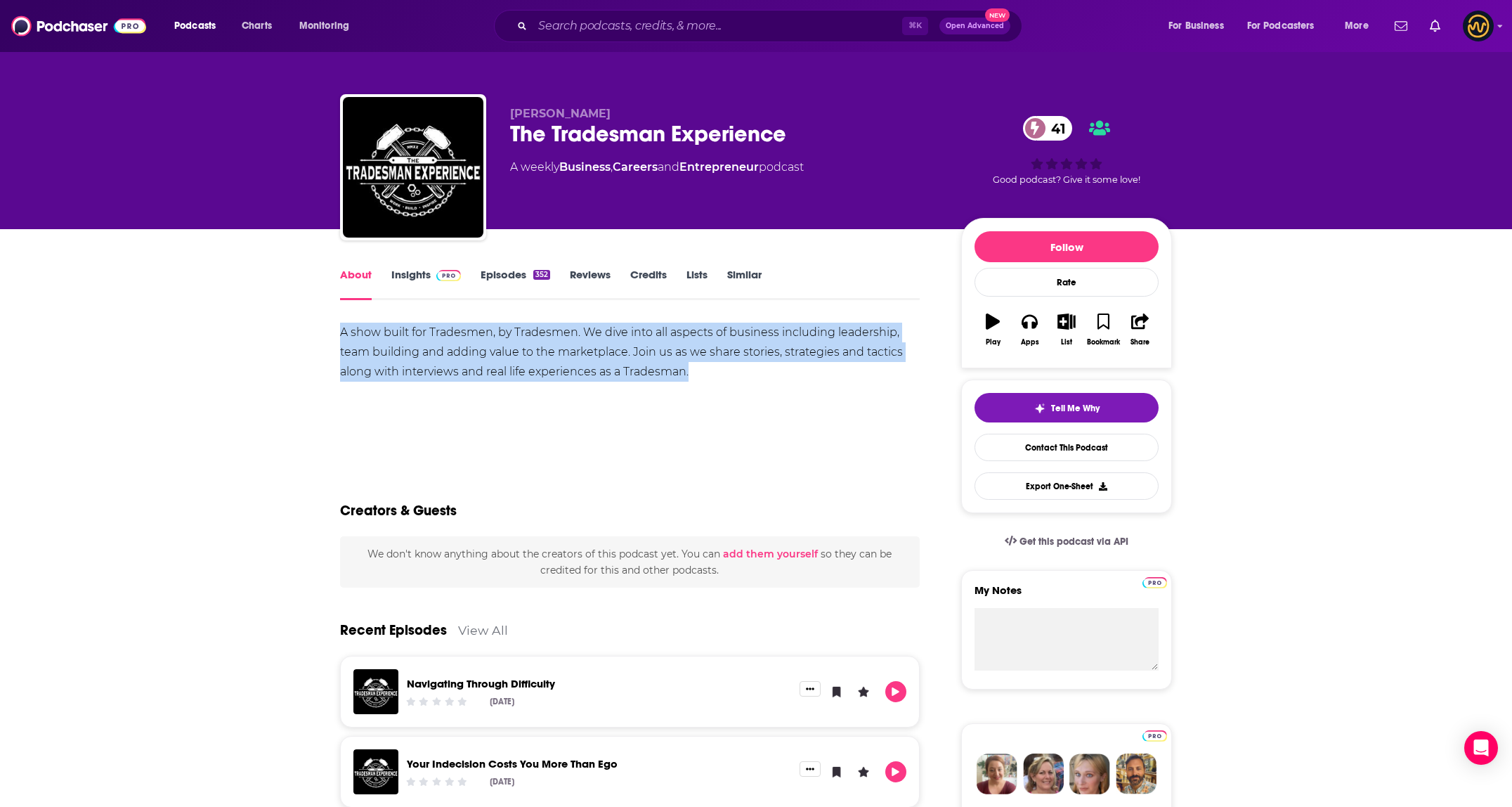
drag, startPoint x: 390, startPoint y: 339, endPoint x: 774, endPoint y: 396, distance: 388.2
click at [718, 28] on input "Search podcasts, credits, & more..." at bounding box center [717, 26] width 370 height 23
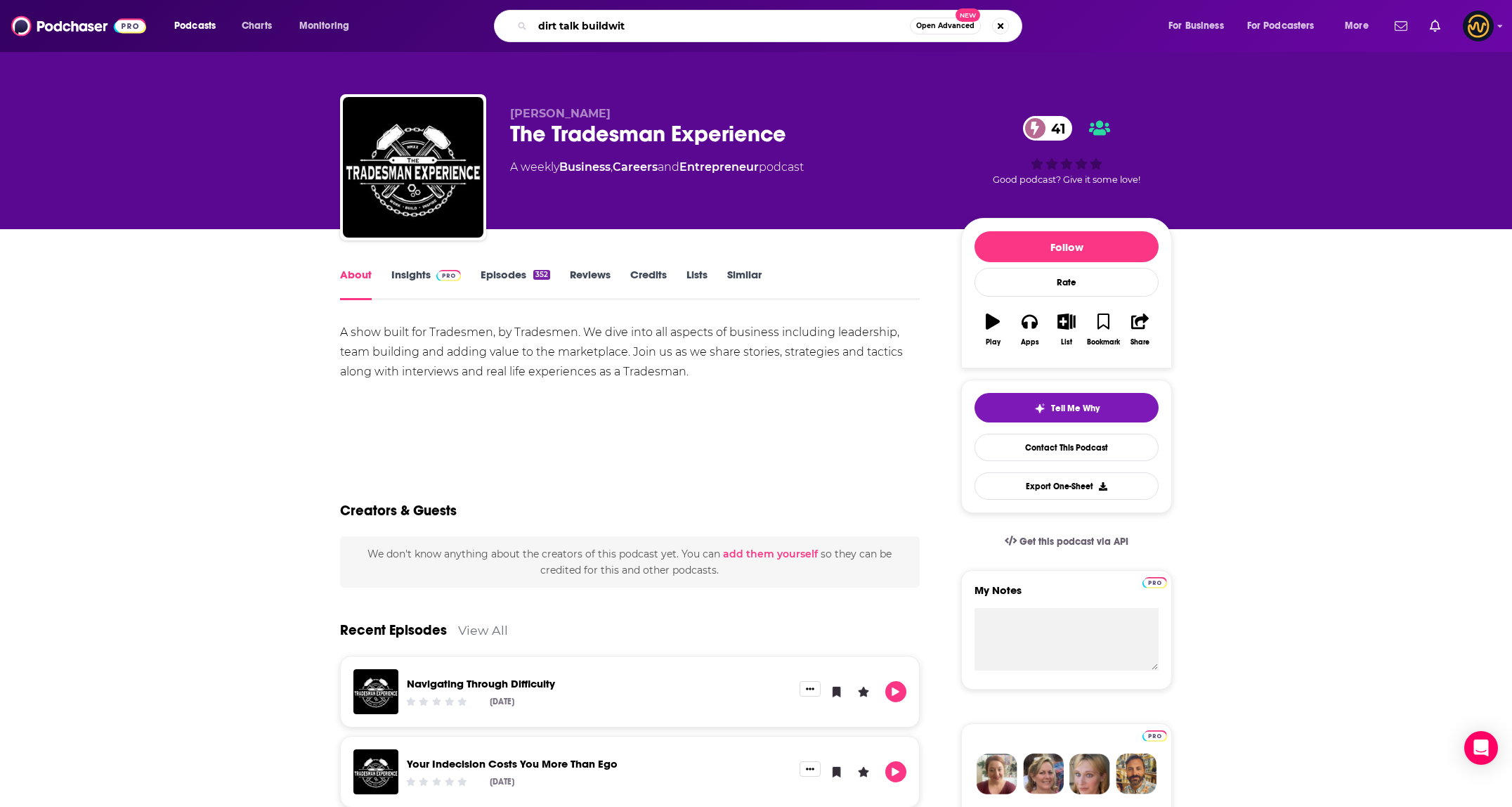
type input "dirt talk buildwitt"
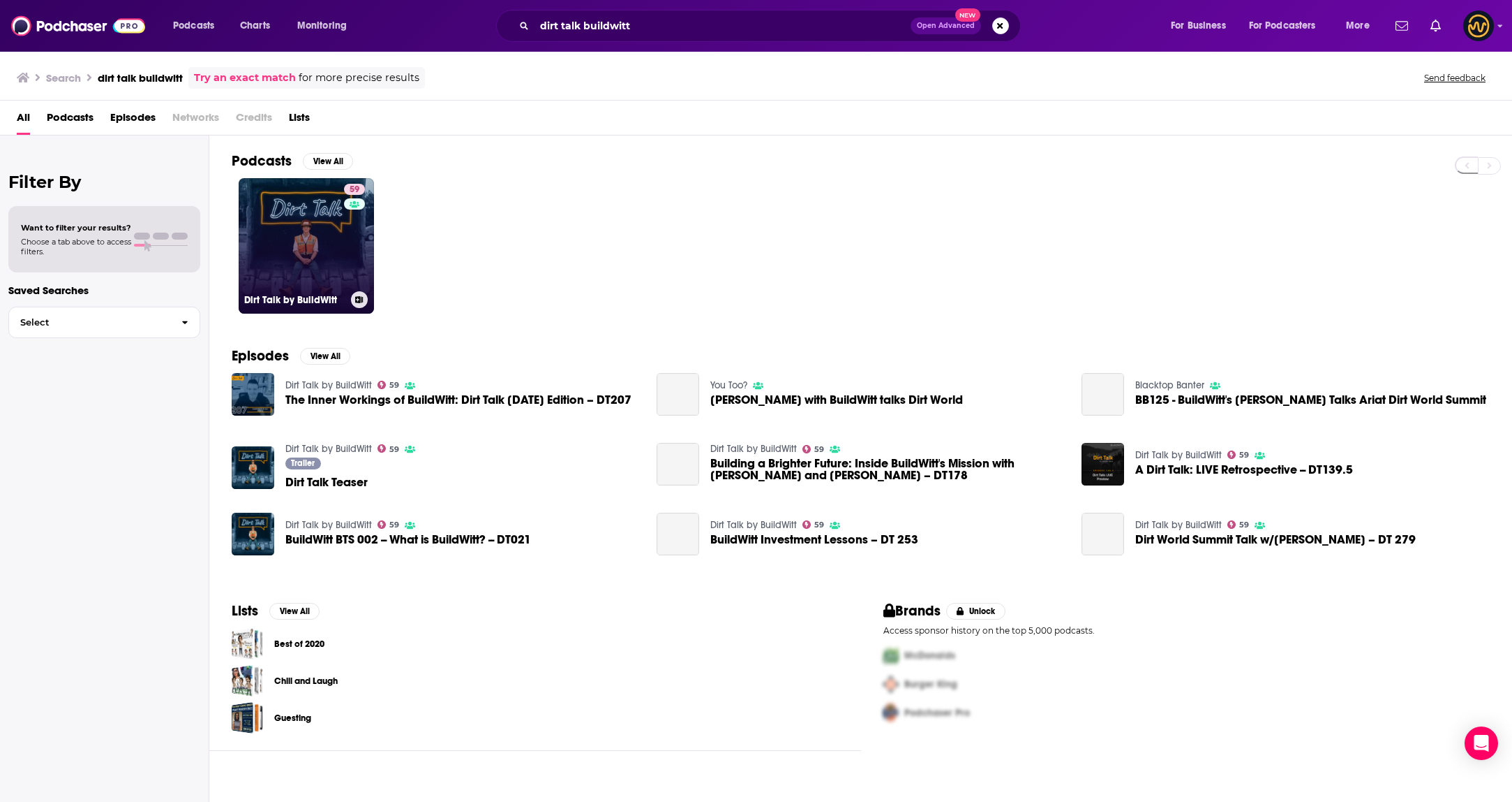
click at [305, 241] on link "59 Dirt Talk by BuildWitt" at bounding box center [306, 245] width 135 height 135
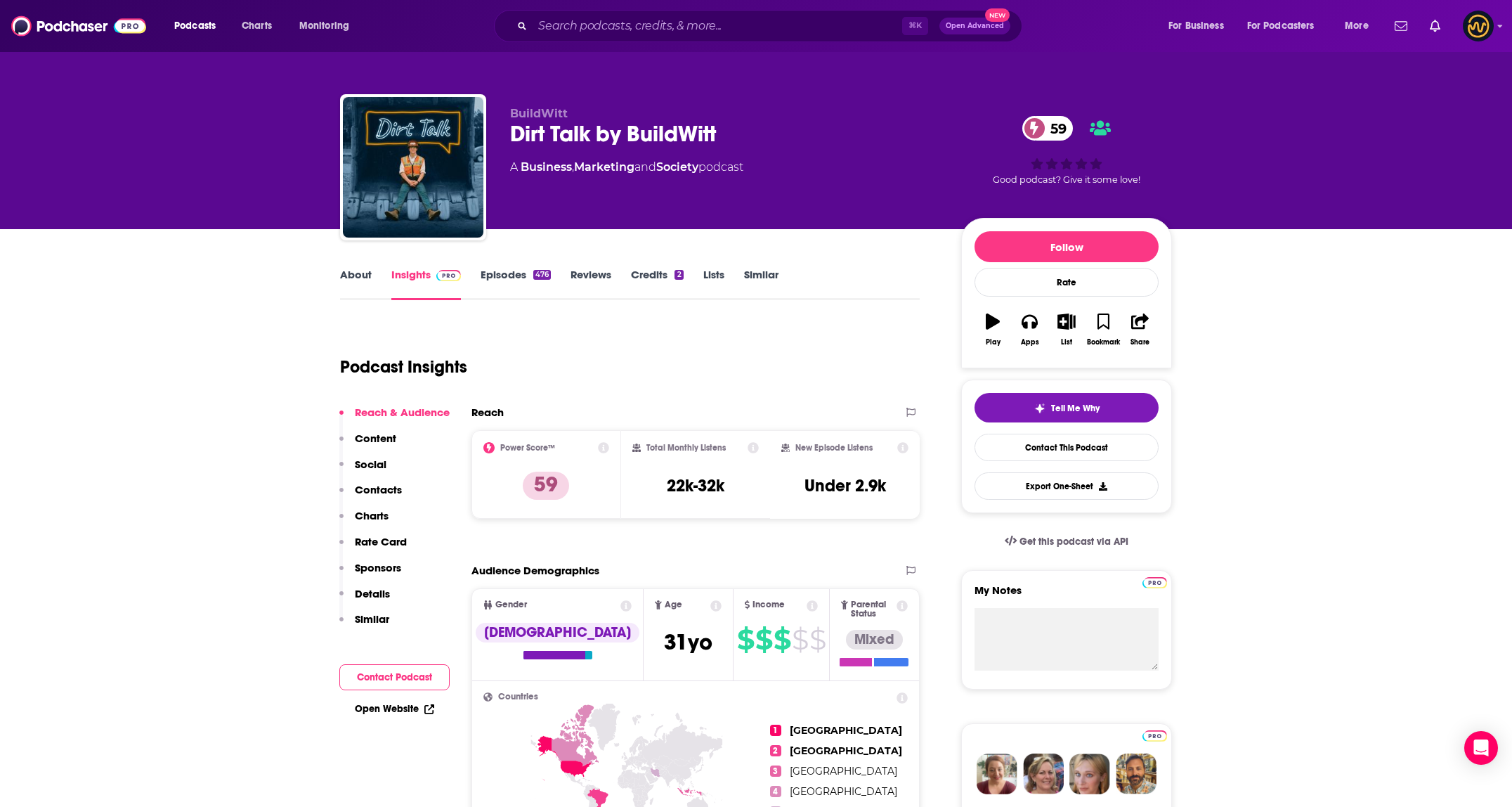
click at [362, 269] on link "About" at bounding box center [355, 284] width 32 height 33
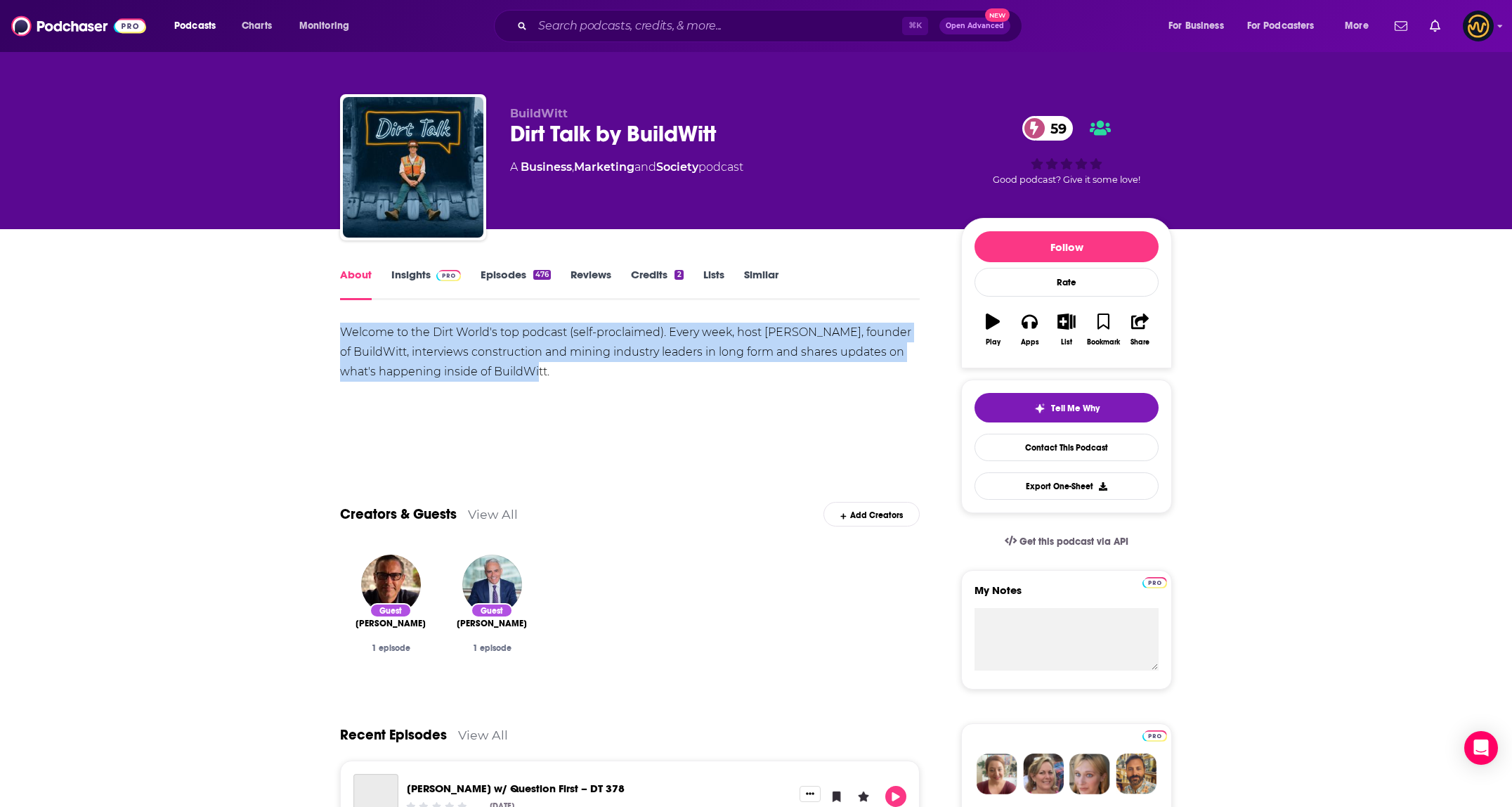
drag, startPoint x: 528, startPoint y: 361, endPoint x: 631, endPoint y: 375, distance: 103.9
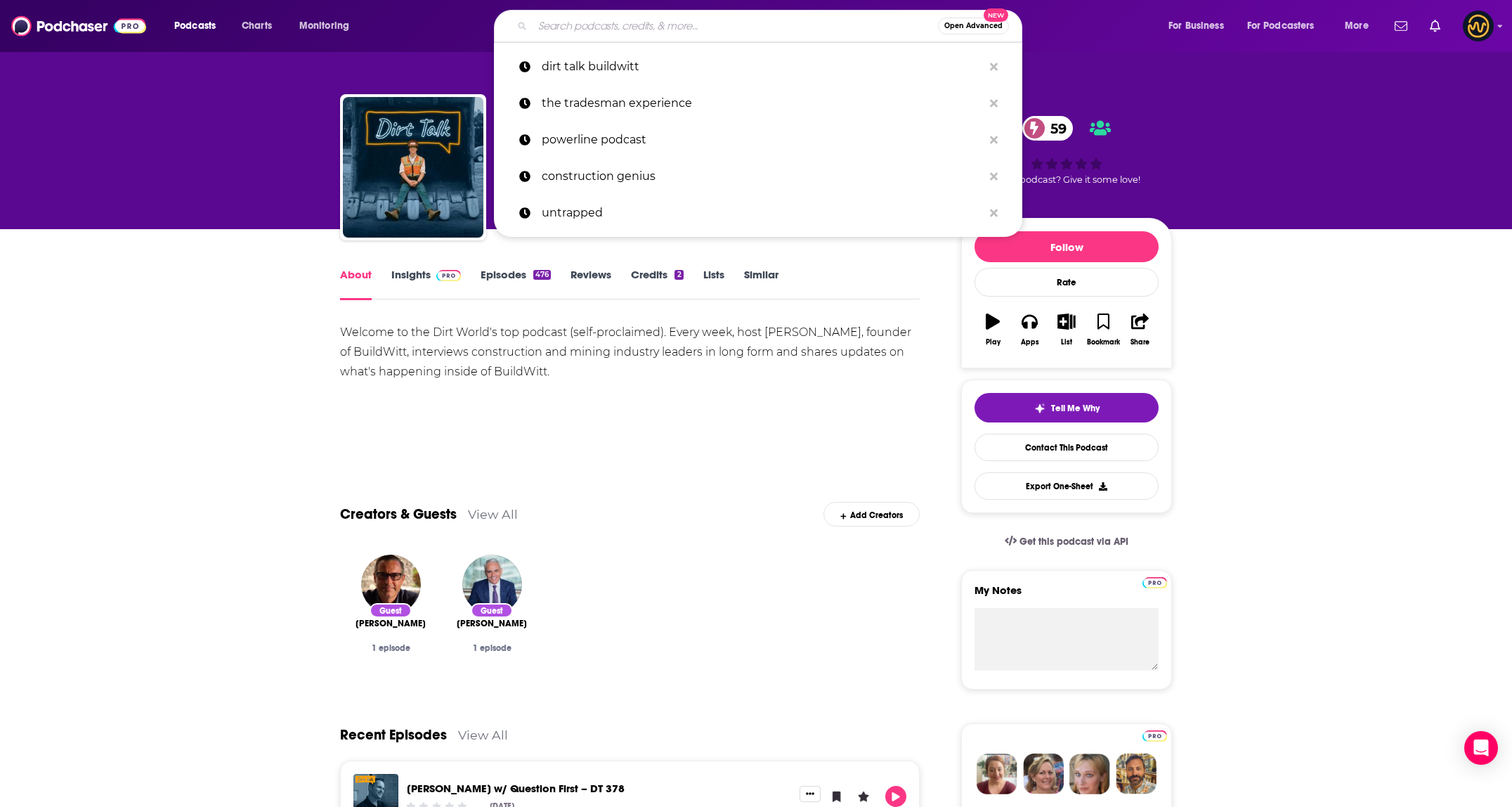
click at [592, 19] on input "Search podcasts, credits, & more..." at bounding box center [735, 26] width 406 height 23
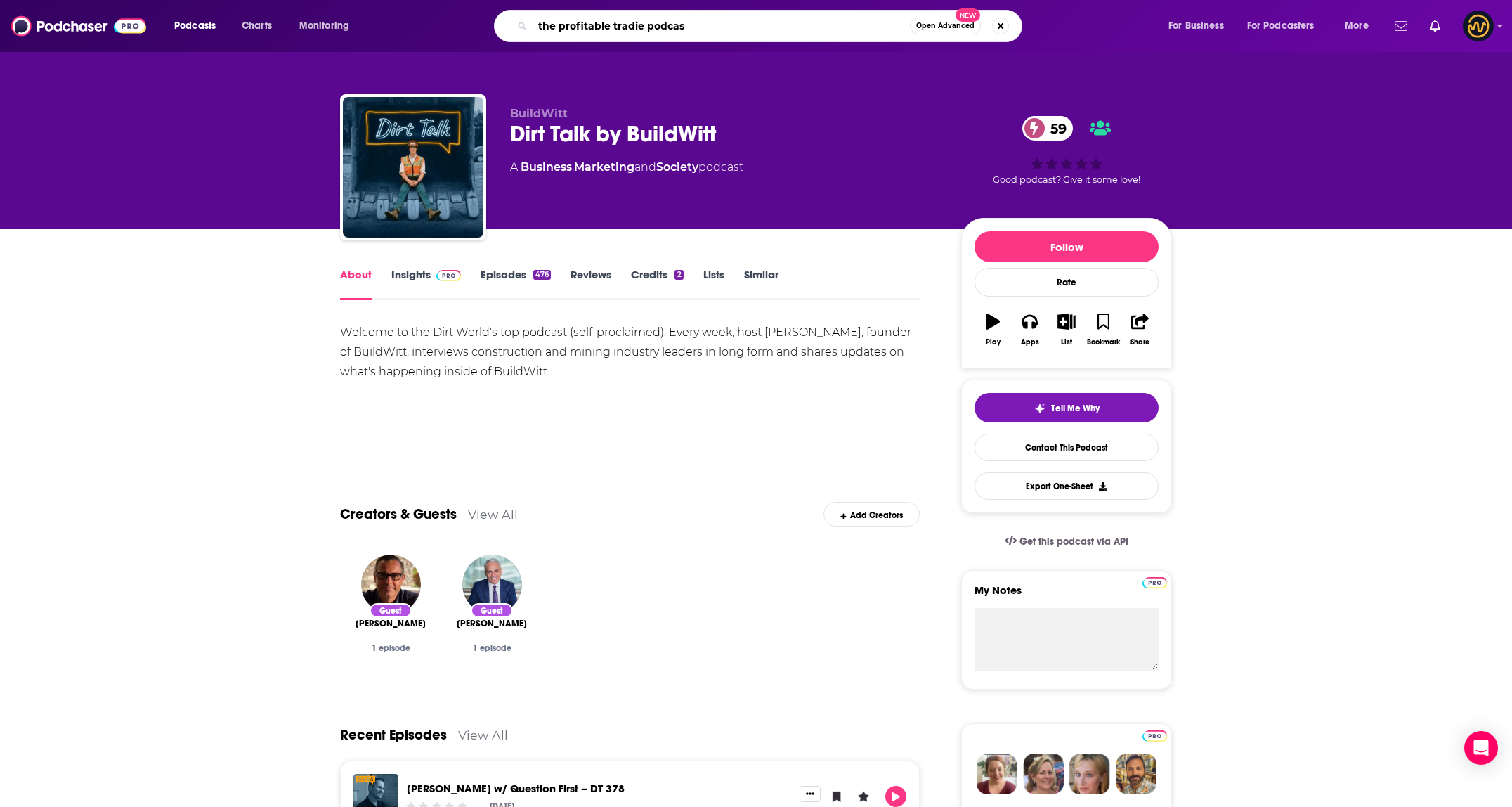
type input "the profitable tradie podcast"
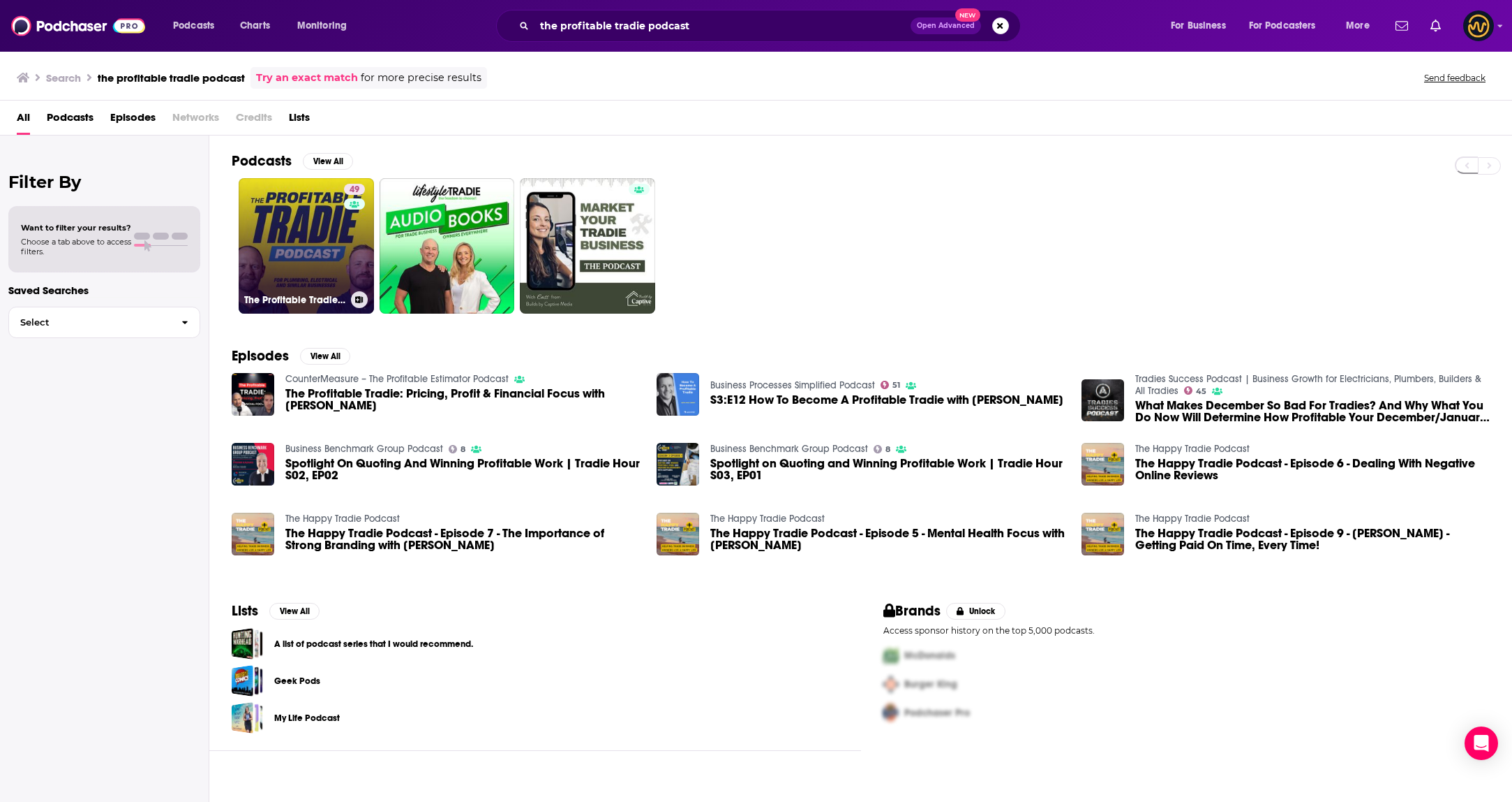
click at [308, 247] on link "49 The Profitable Tradie Podcast" at bounding box center [306, 245] width 135 height 135
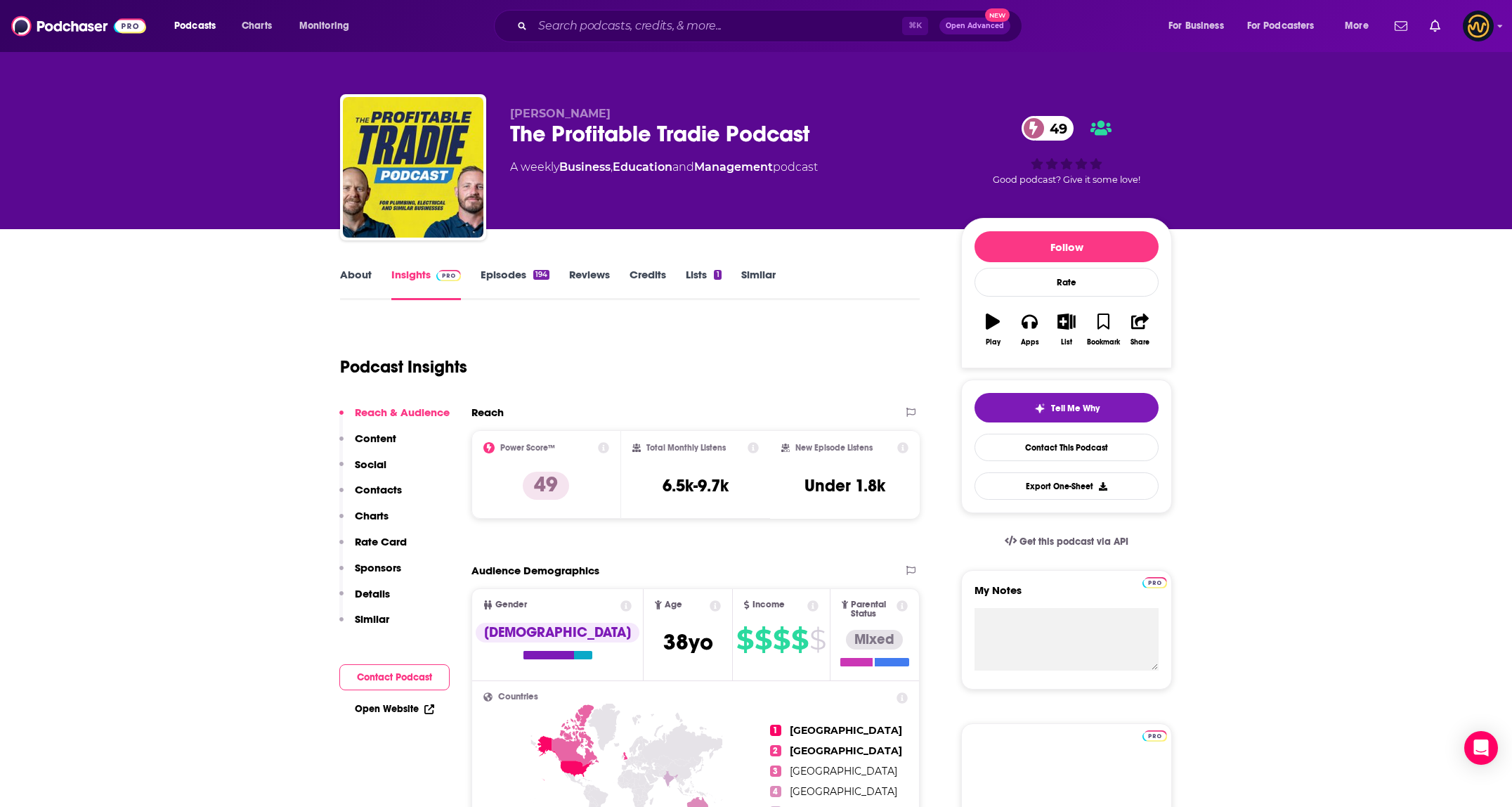
click at [350, 285] on link "About" at bounding box center [355, 284] width 32 height 33
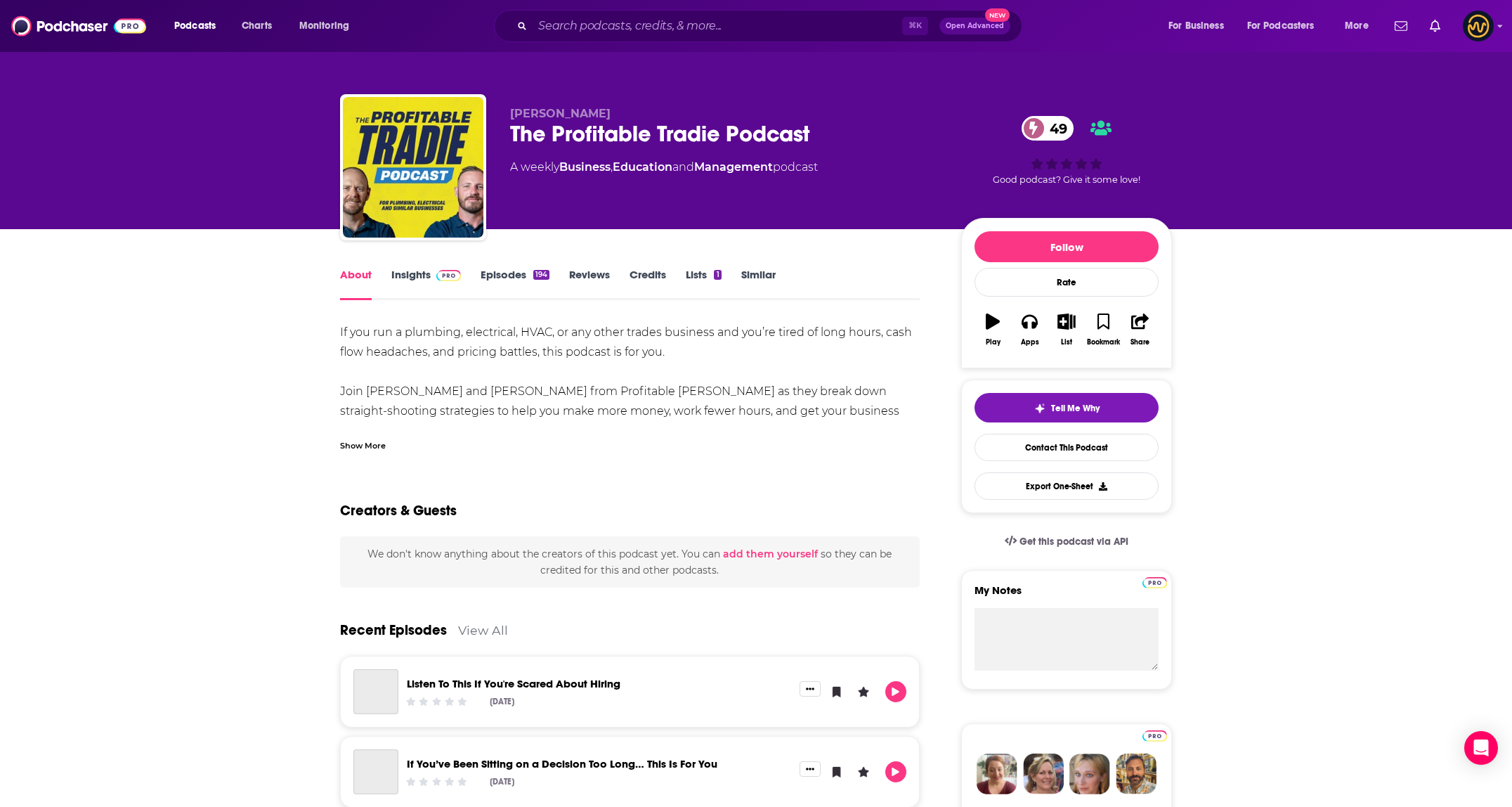
click at [352, 442] on div "Show More" at bounding box center [362, 445] width 46 height 13
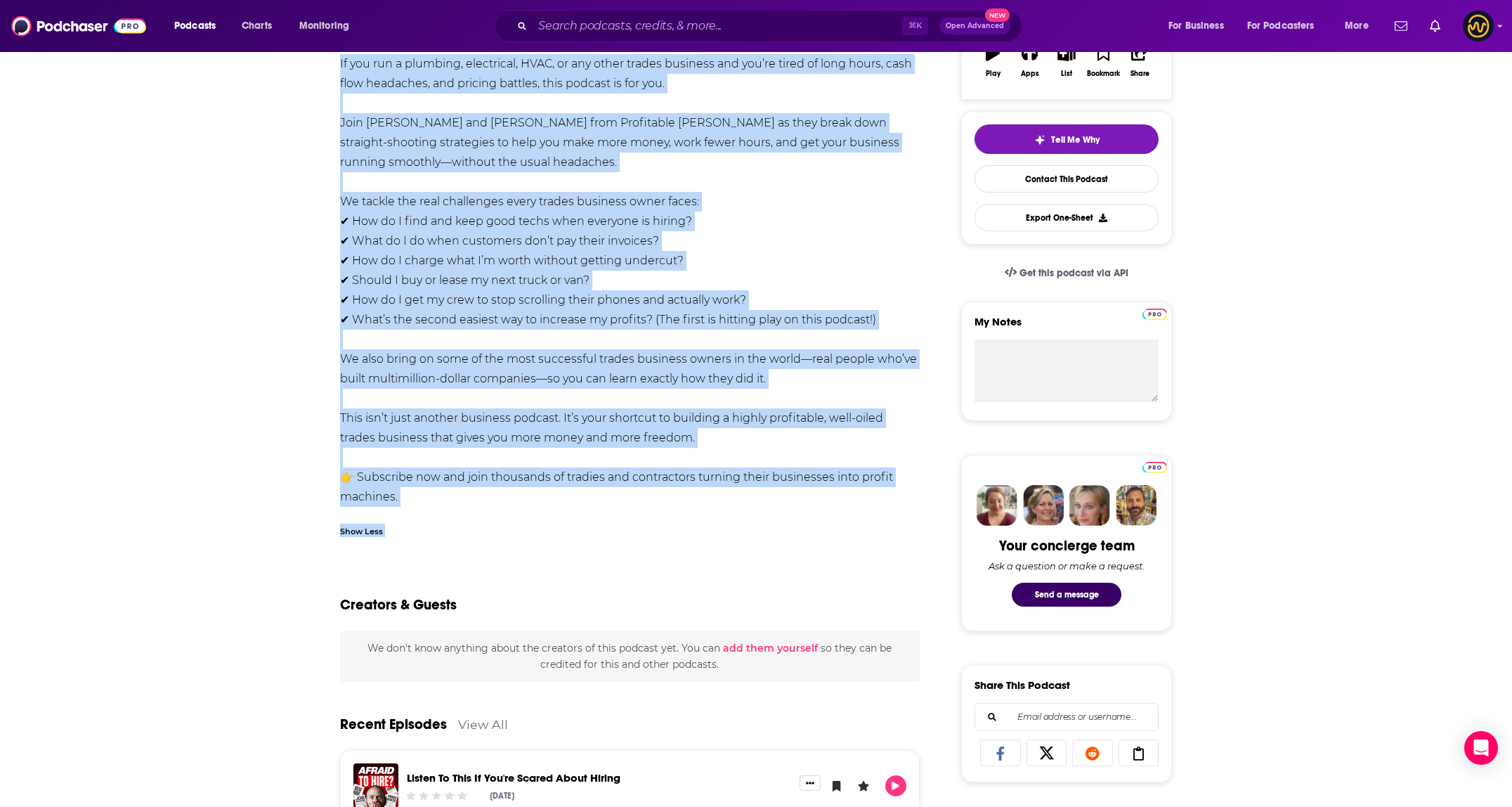
scroll to position [269, 0]
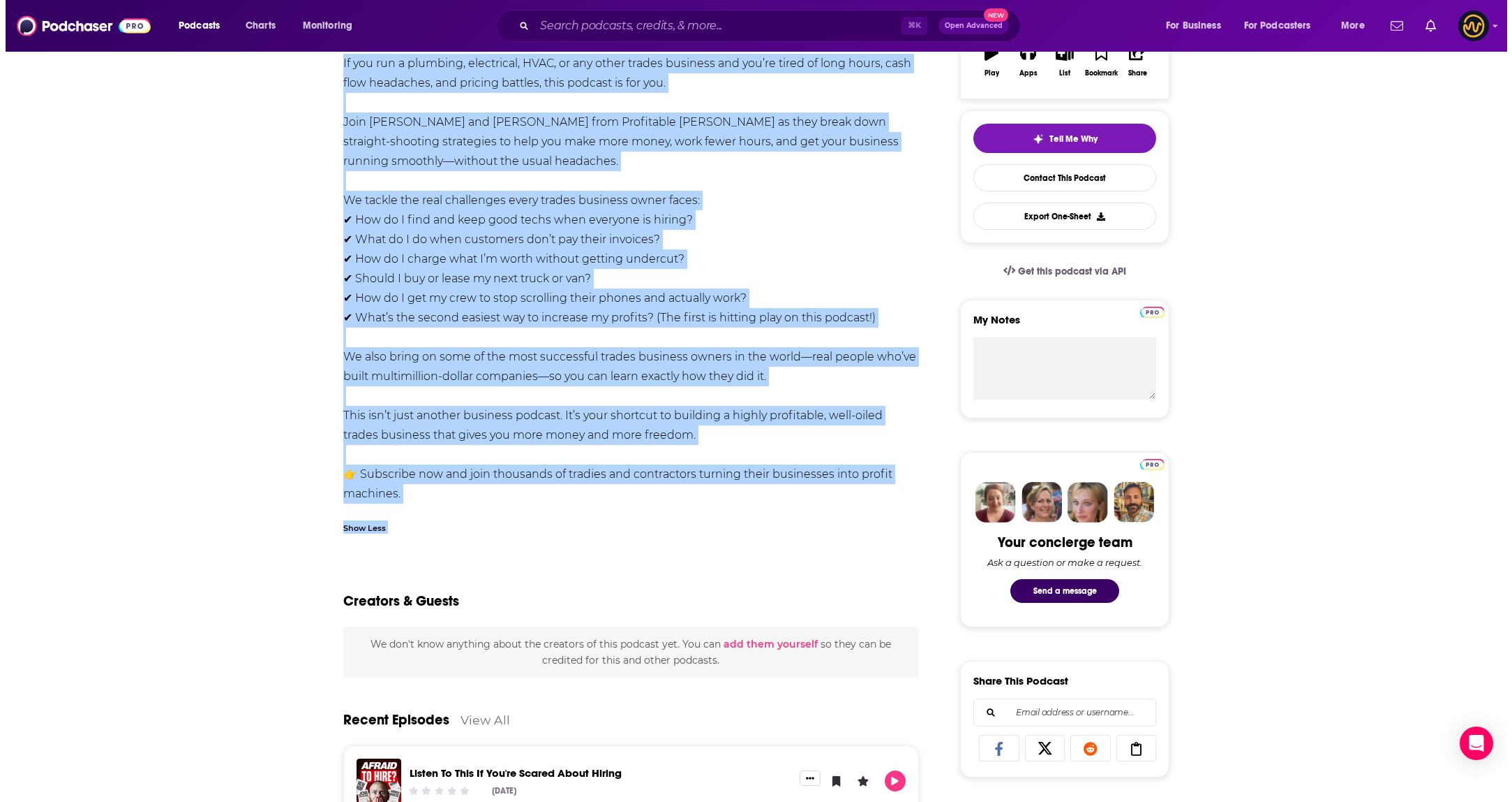
scroll to position [0, 0]
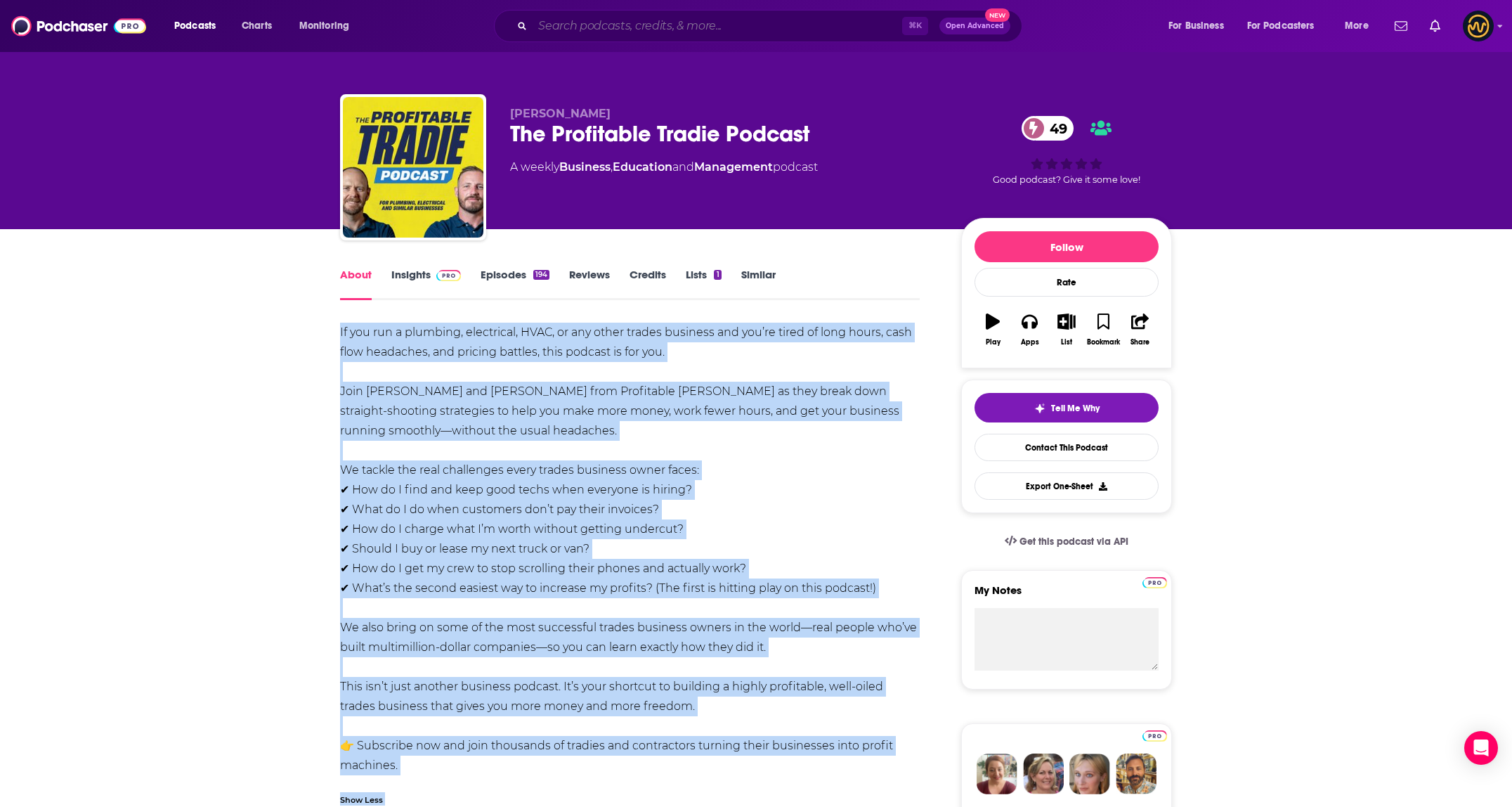
click at [635, 31] on input "Search podcasts, credits, & more..." at bounding box center [717, 26] width 370 height 23
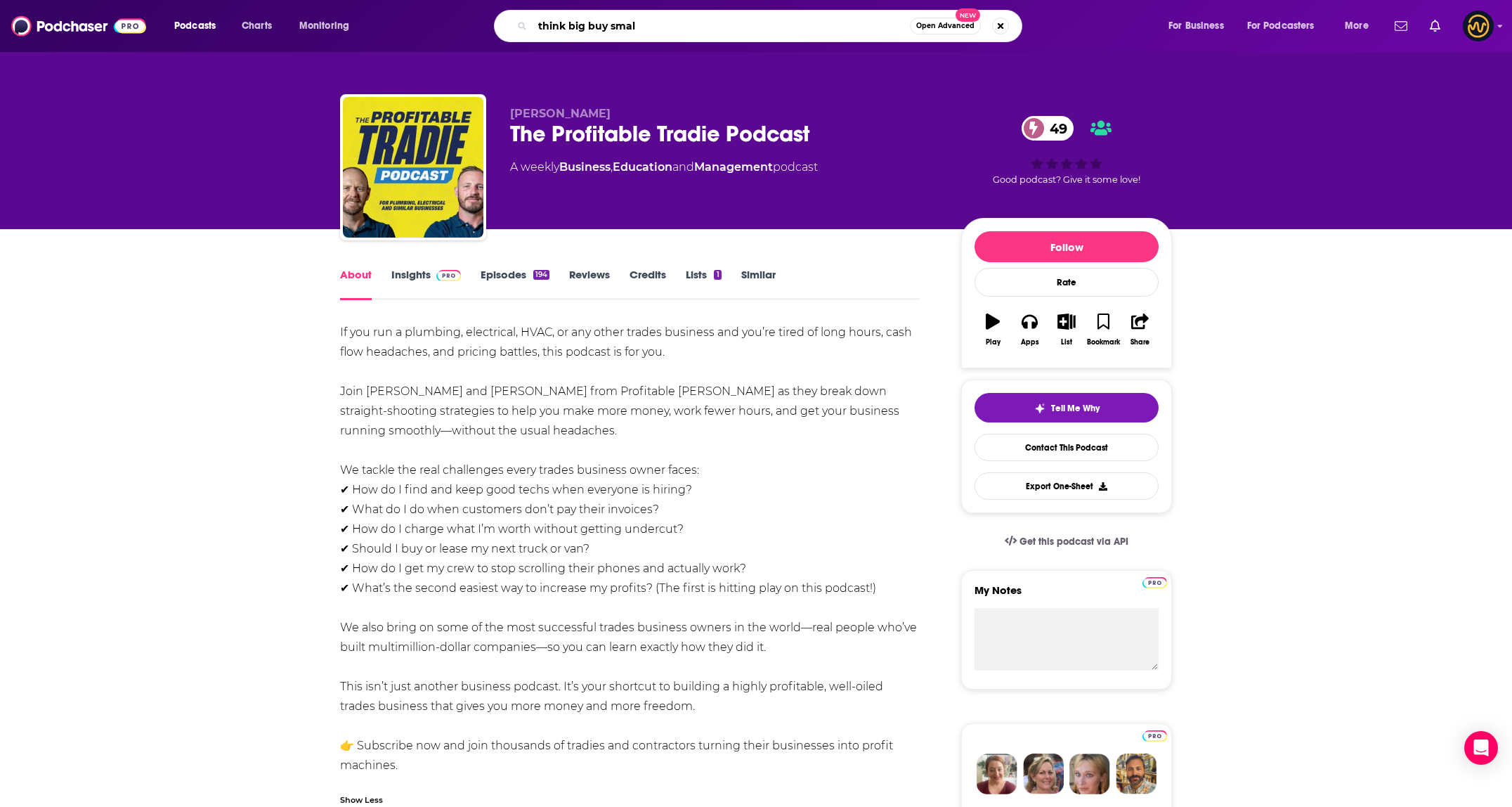
type input "think big buy small"
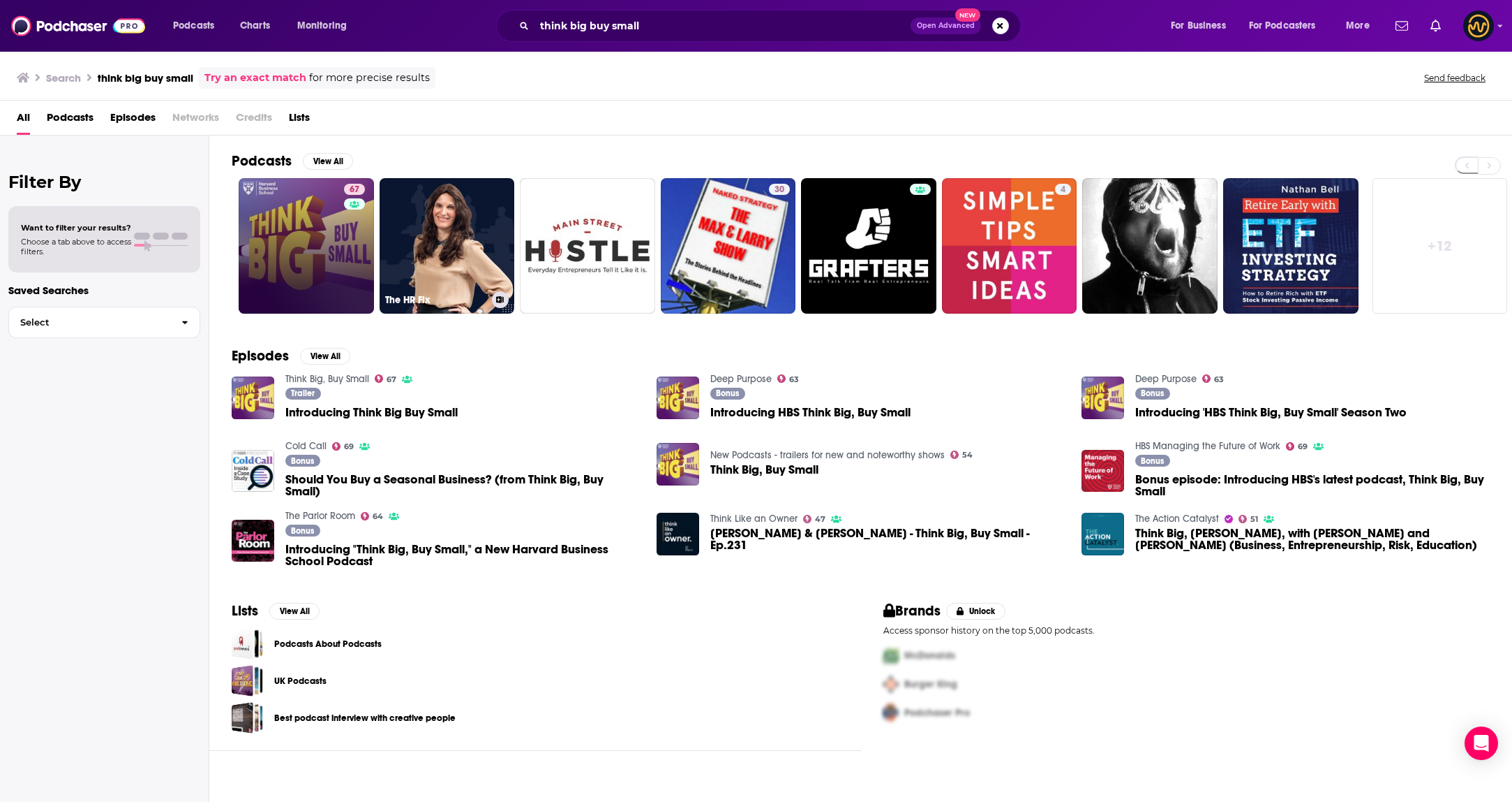
click at [337, 249] on link "67" at bounding box center [306, 245] width 135 height 135
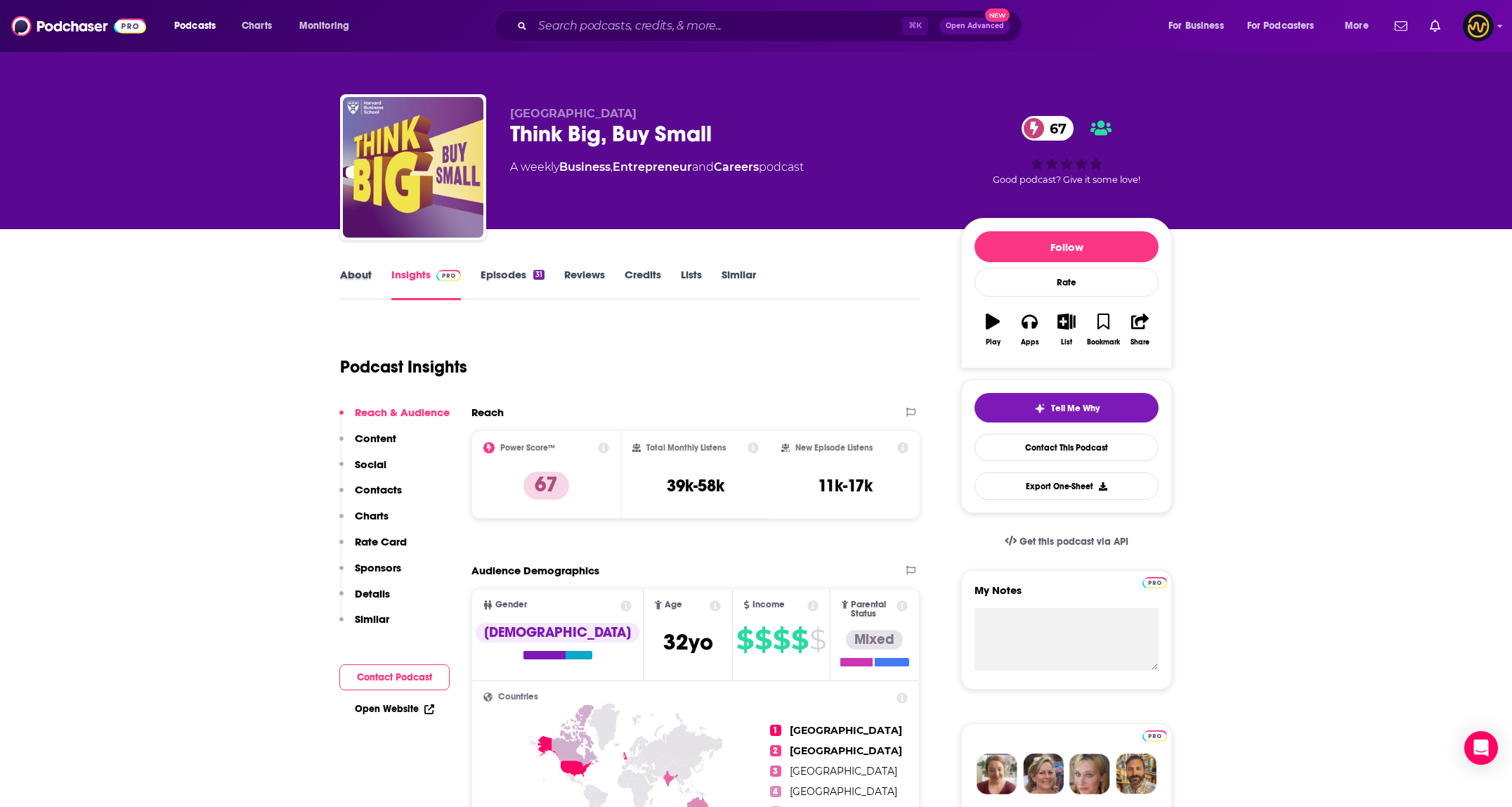
click at [375, 278] on div "About" at bounding box center [365, 284] width 51 height 33
click at [350, 279] on link "About" at bounding box center [355, 284] width 32 height 33
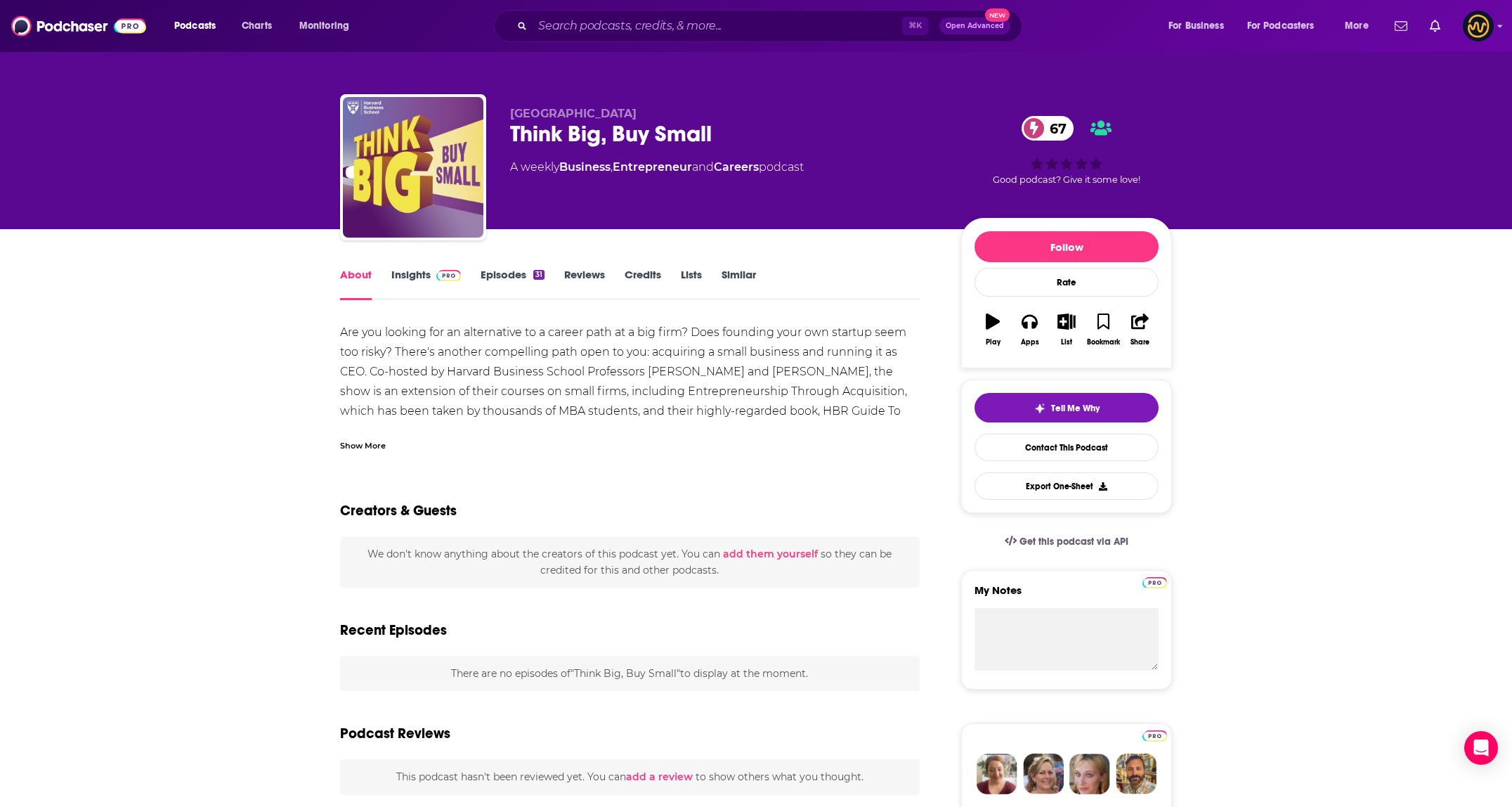
click at [368, 441] on div "Show More" at bounding box center [362, 445] width 46 height 13
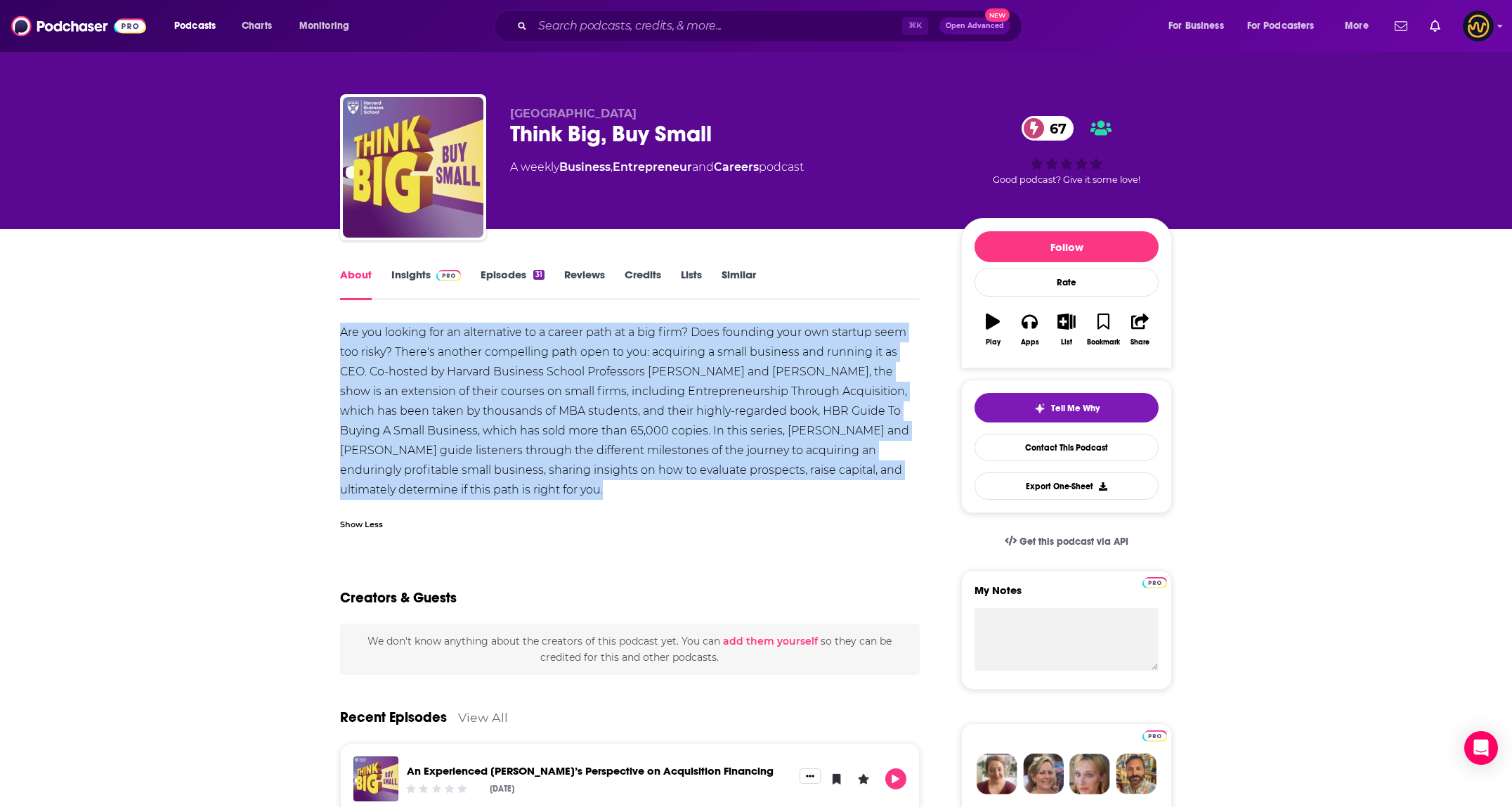
drag, startPoint x: 336, startPoint y: 336, endPoint x: 814, endPoint y: 509, distance: 508.3
copy div "Are you looking for an alternative to a career path at a big firm? Does foundin…"
click at [573, 24] on input "Search podcasts, credits, & more..." at bounding box center [717, 26] width 370 height 23
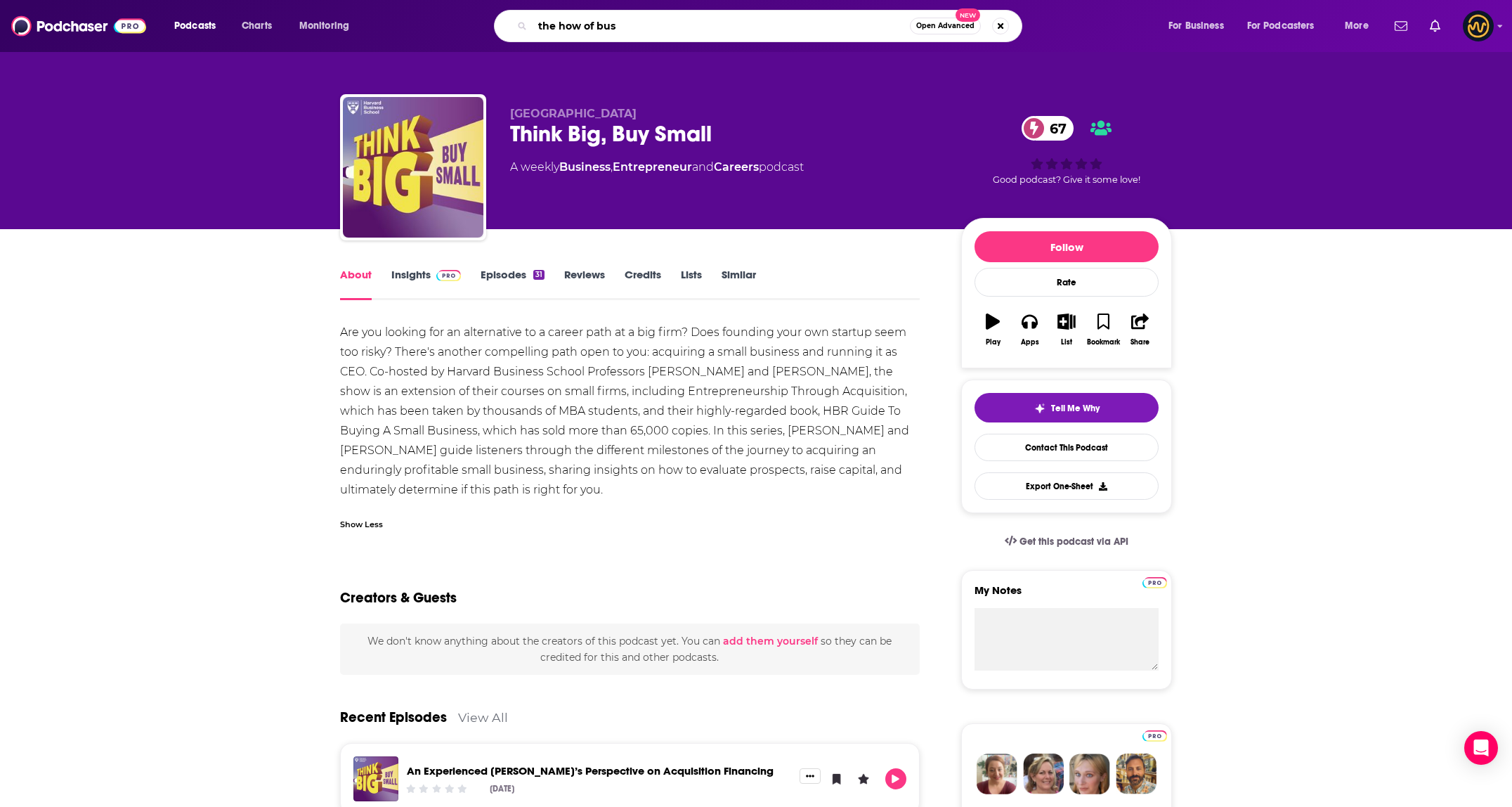
type input "the how of busi"
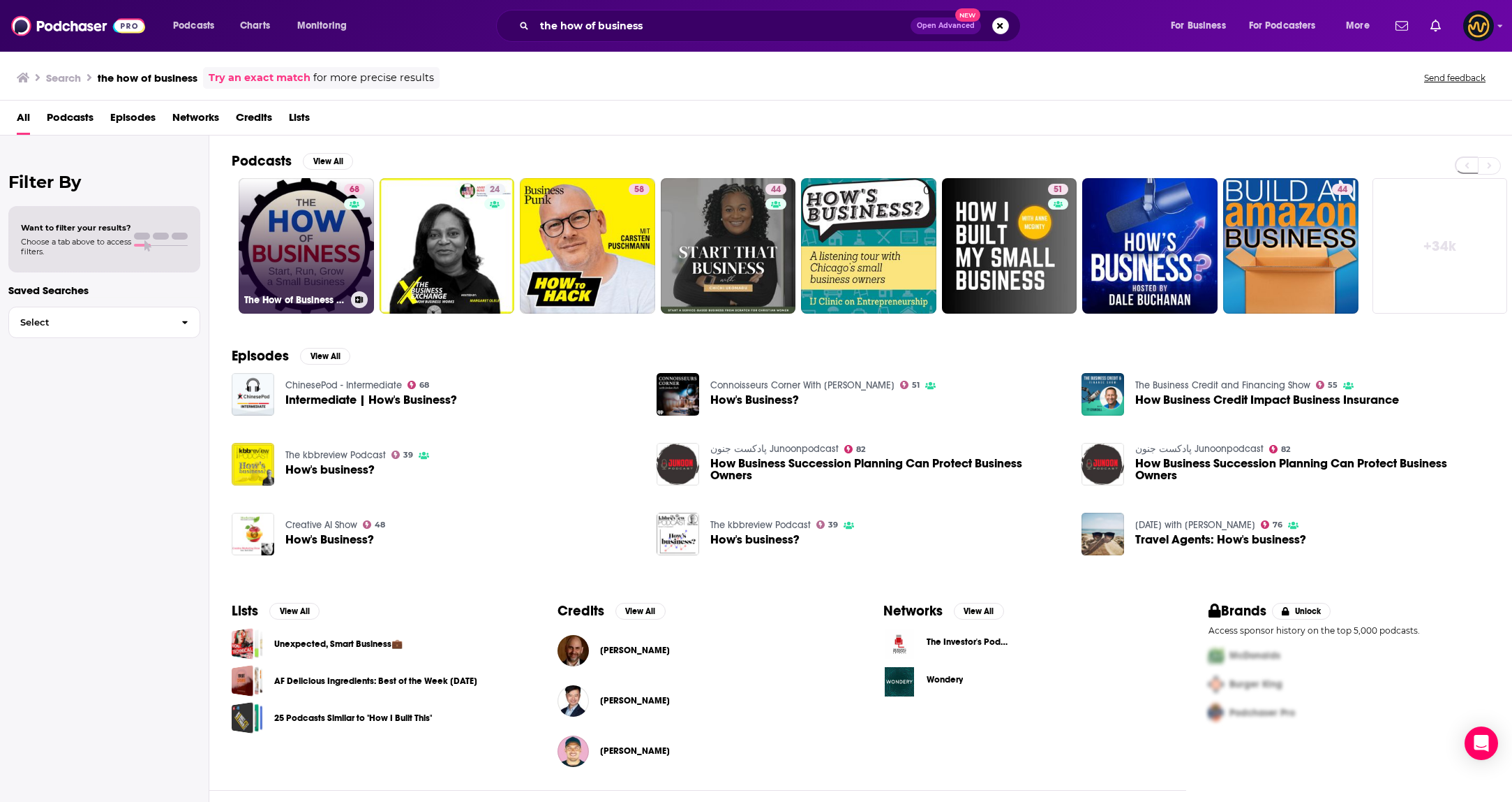
click at [284, 241] on link "68 The How of Business - How to start, run, grow and exit a small business." at bounding box center [306, 245] width 135 height 135
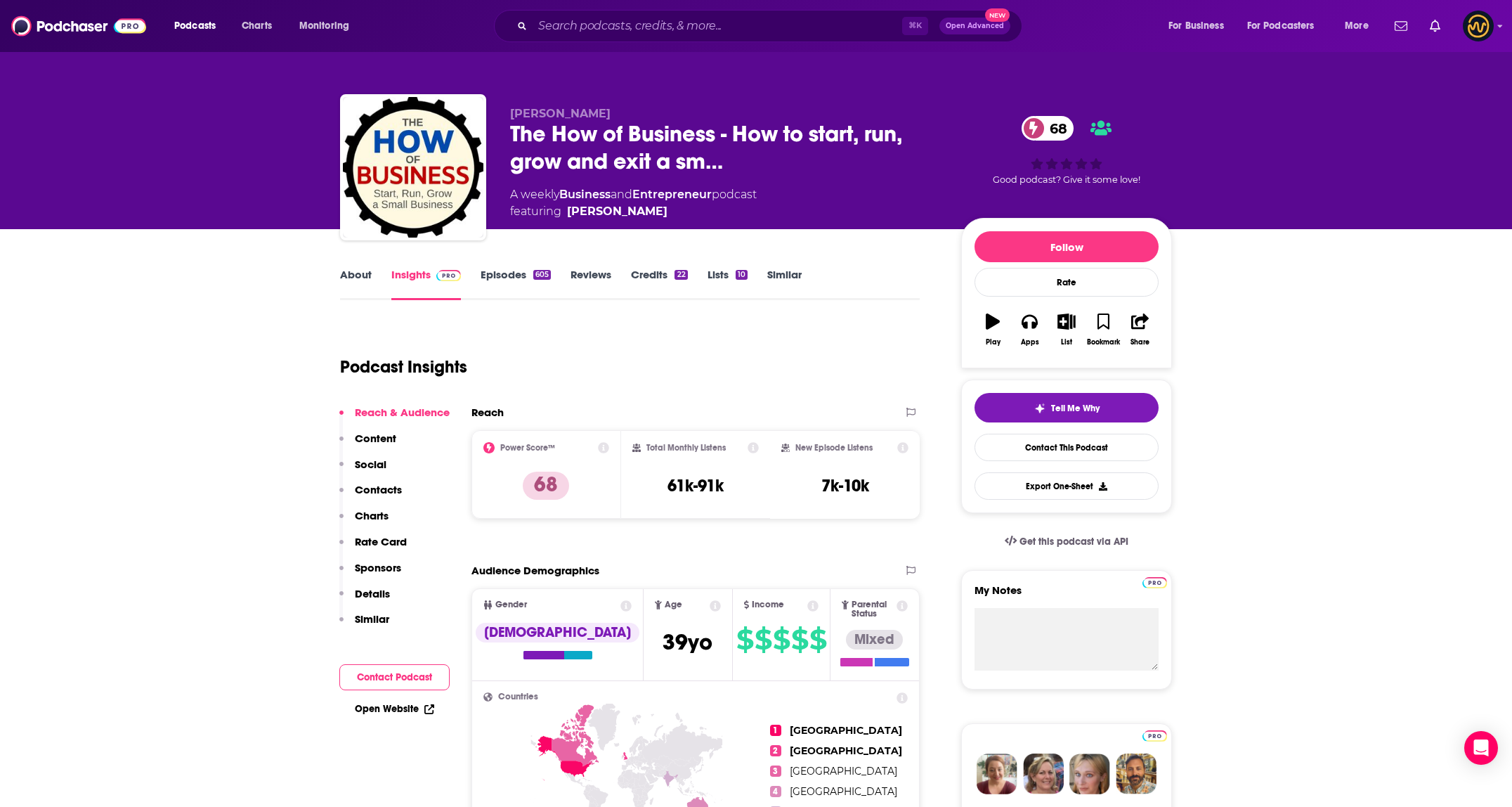
click at [359, 284] on link "About" at bounding box center [355, 284] width 32 height 33
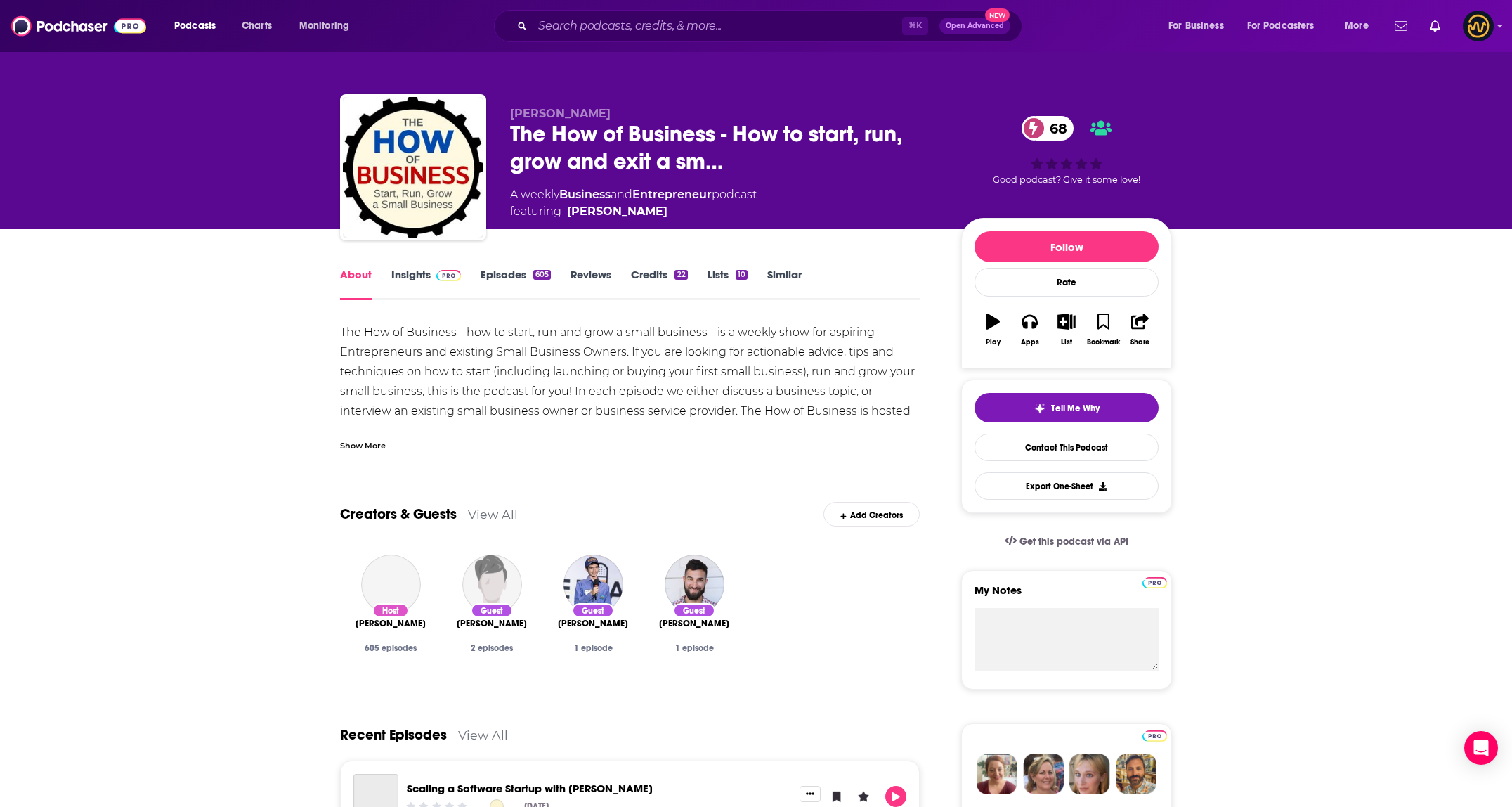
click at [378, 451] on div "Show More" at bounding box center [362, 445] width 46 height 13
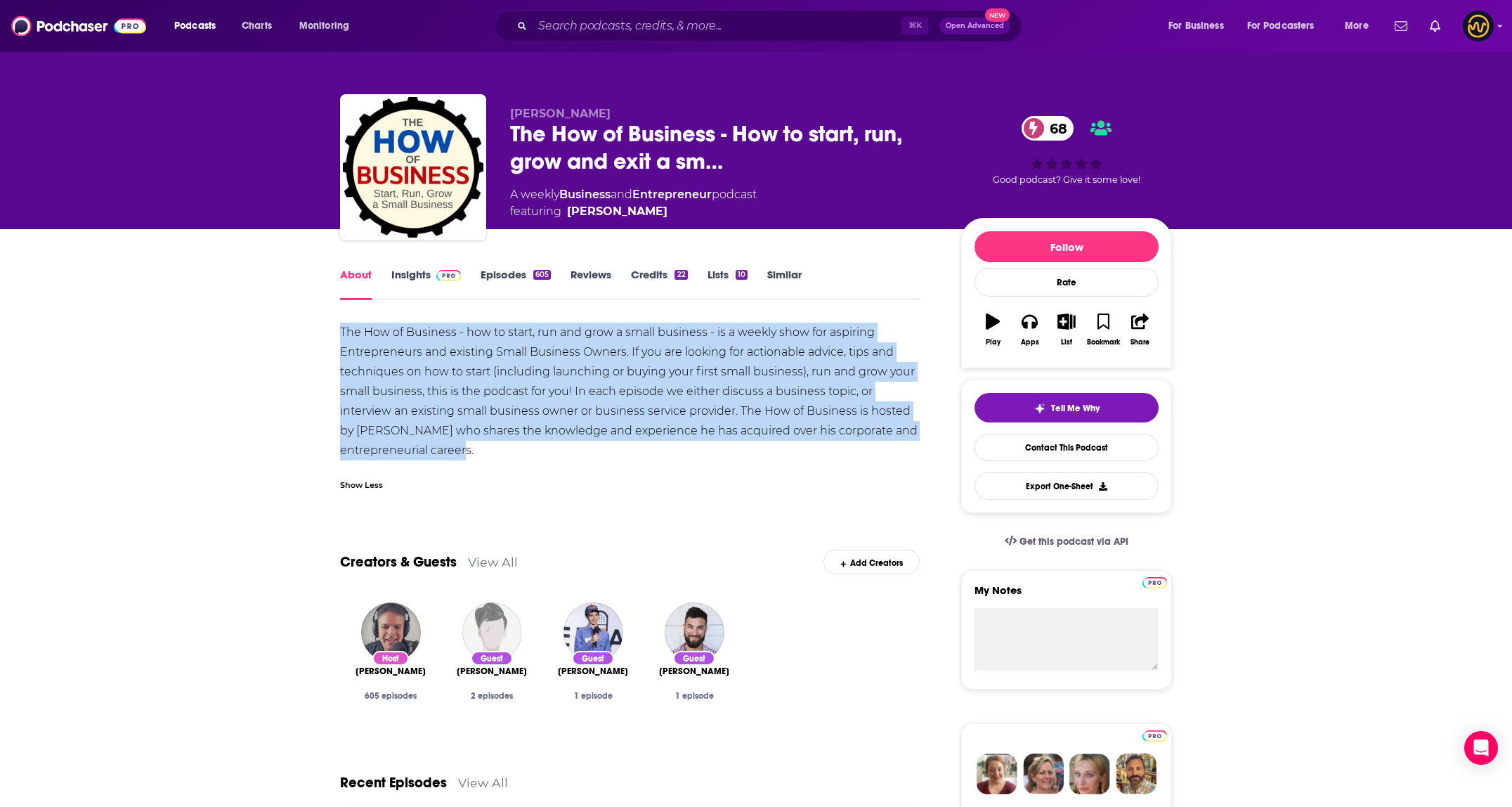
drag, startPoint x: 341, startPoint y: 330, endPoint x: 557, endPoint y: 459, distance: 251.6
click at [557, 459] on div "The How of Business - how to start, run and grow a small business - is a weekly…" at bounding box center [629, 391] width 580 height 138
copy div "The How of Business - how to start, run and grow a small business - is a weekly…"
click at [612, 22] on input "Search podcasts, credits, & more..." at bounding box center [717, 26] width 370 height 23
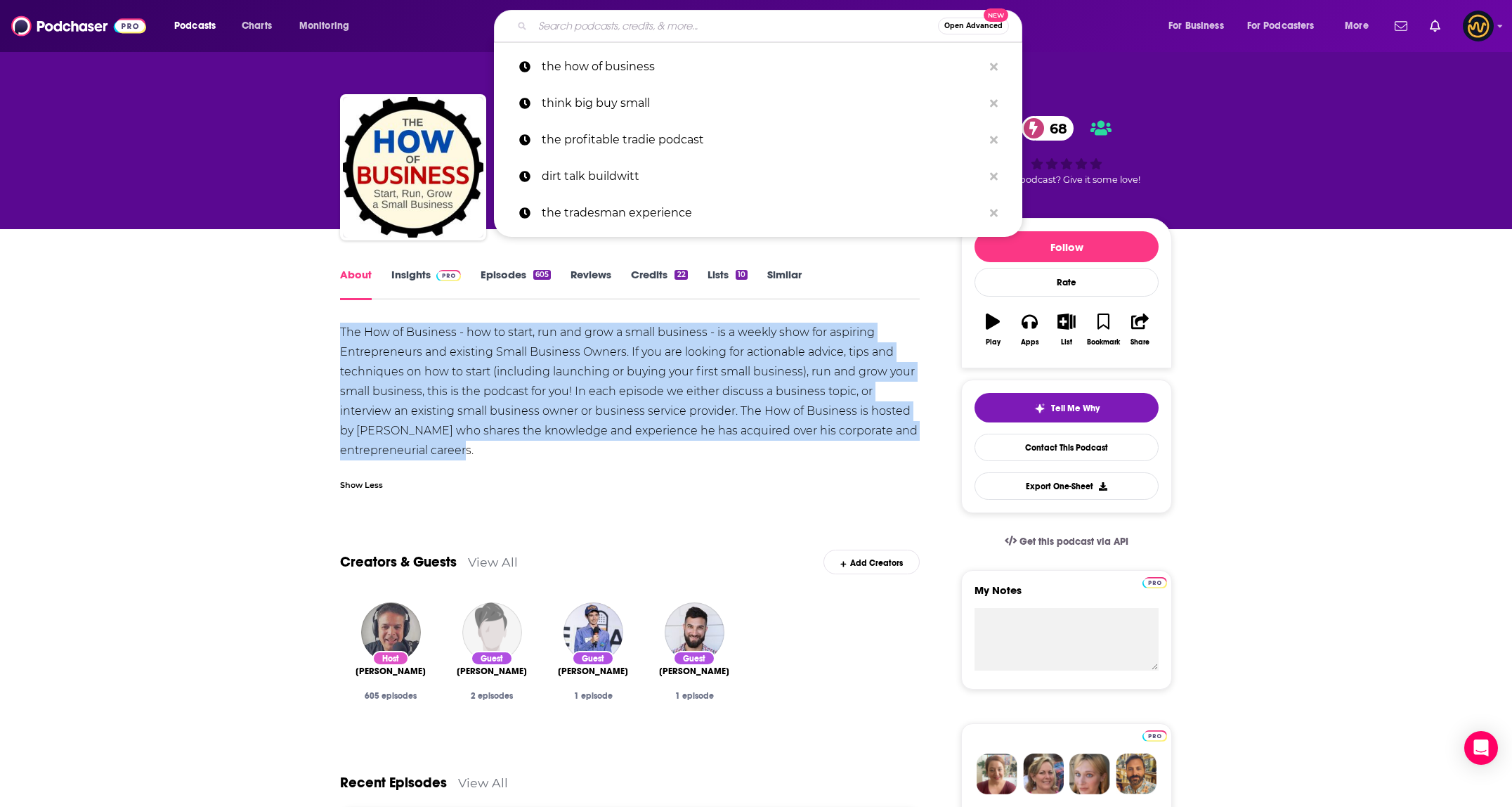
click at [612, 22] on input "Search podcasts, credits, & more..." at bounding box center [735, 26] width 406 height 23
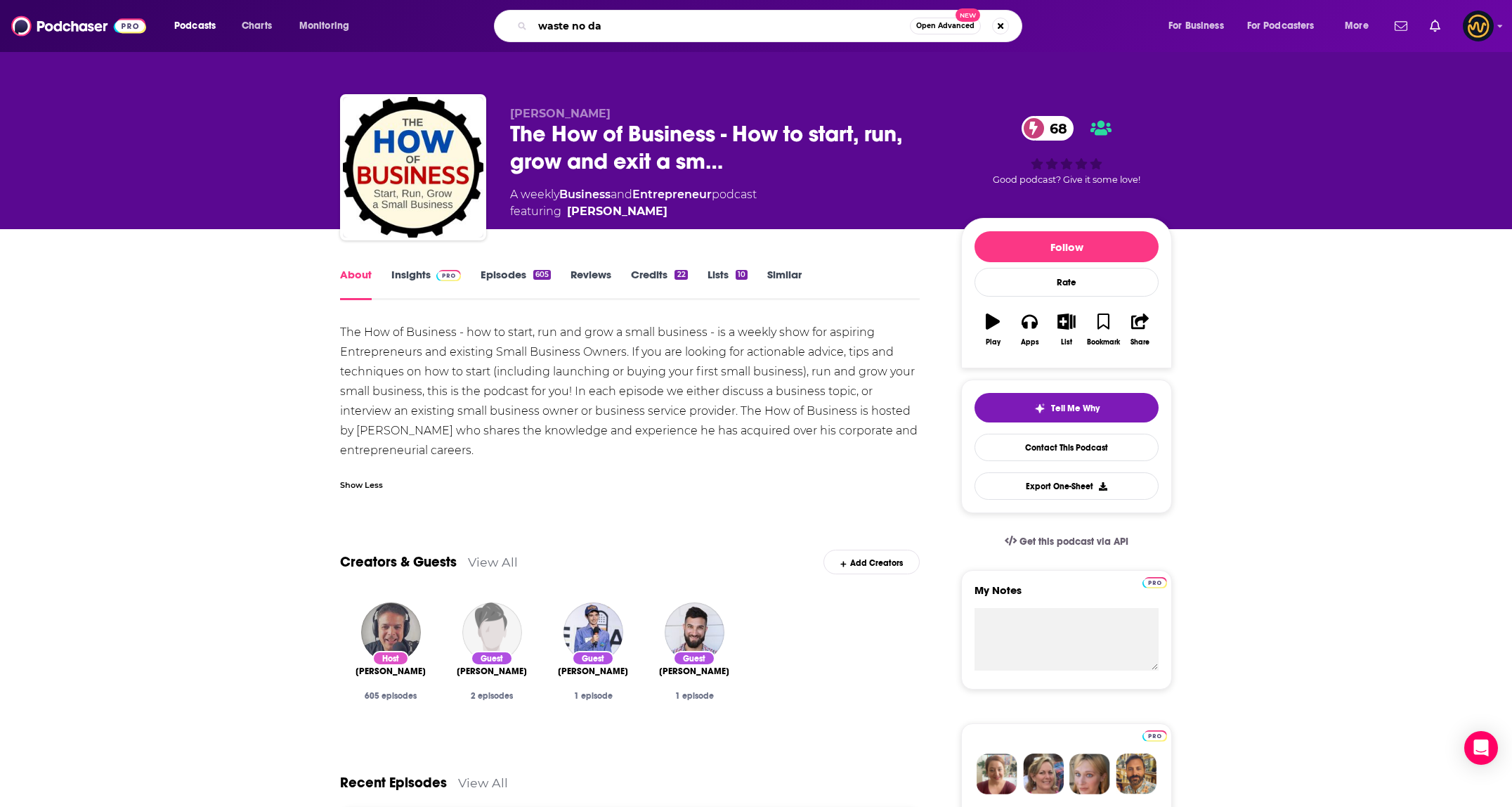
type input "waste no day"
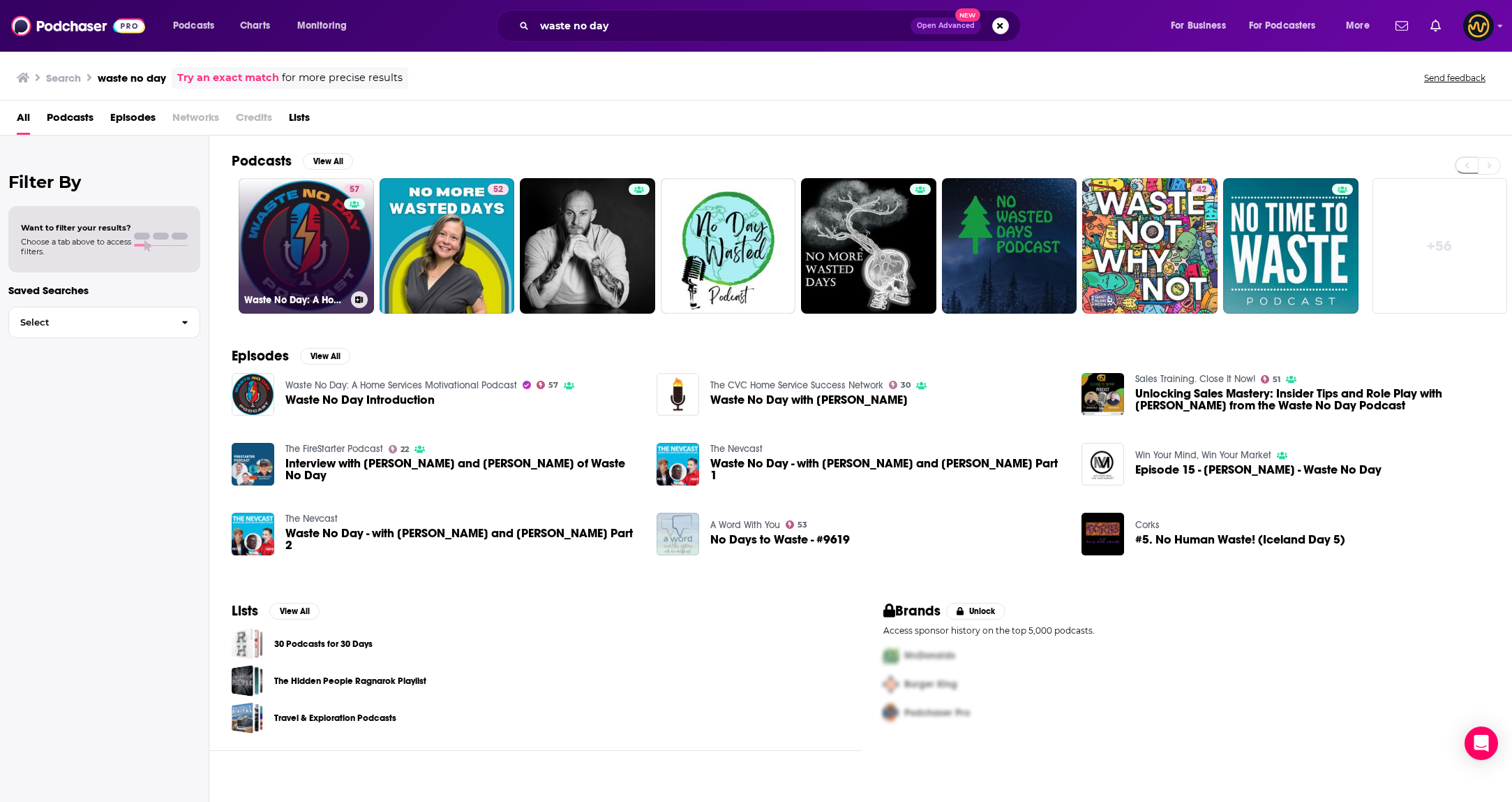
click at [266, 236] on link "57 Waste No Day: A Home Services Motivational Podcast" at bounding box center [306, 245] width 135 height 135
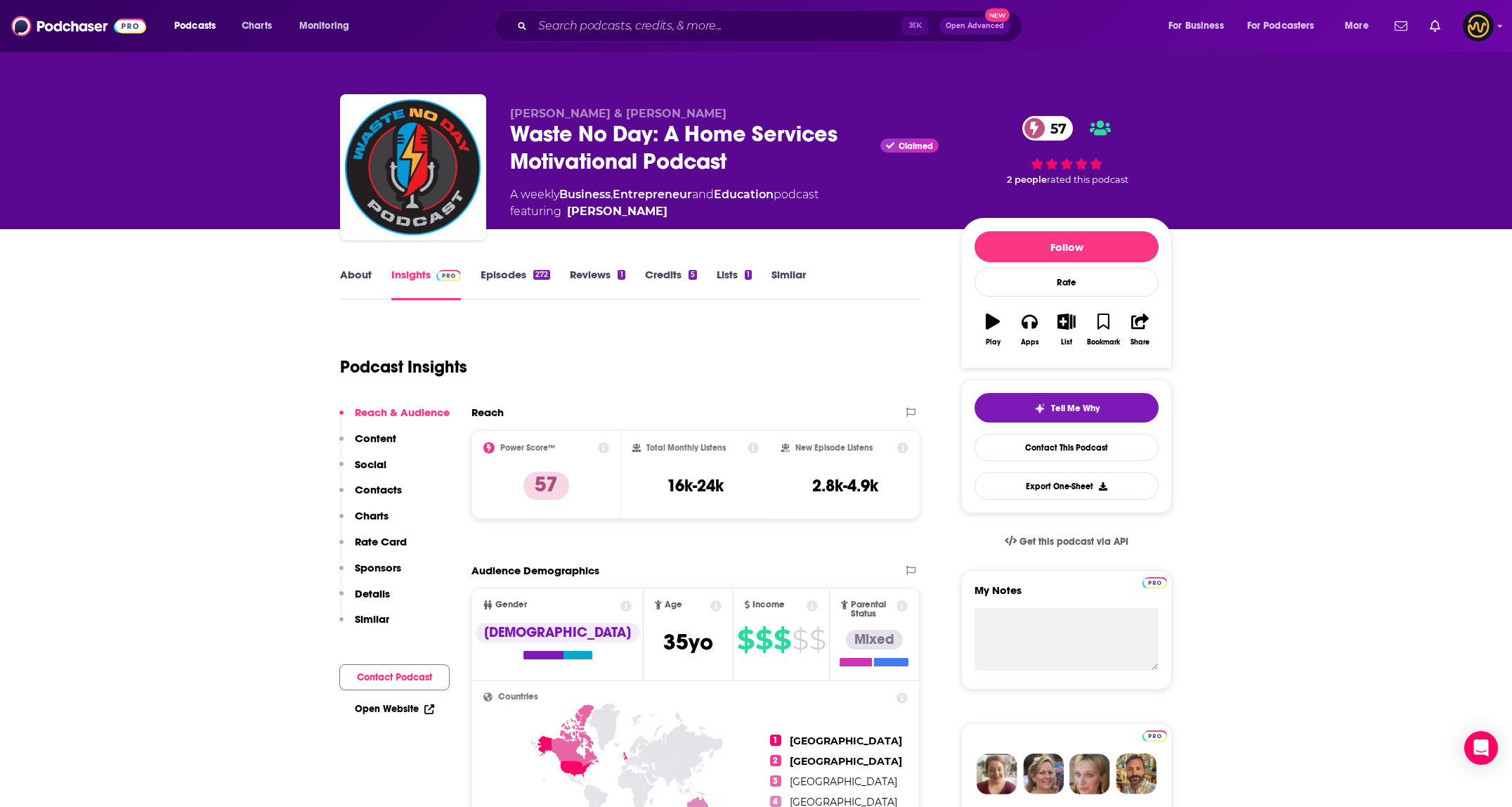
click at [349, 298] on link "About" at bounding box center [355, 284] width 32 height 33
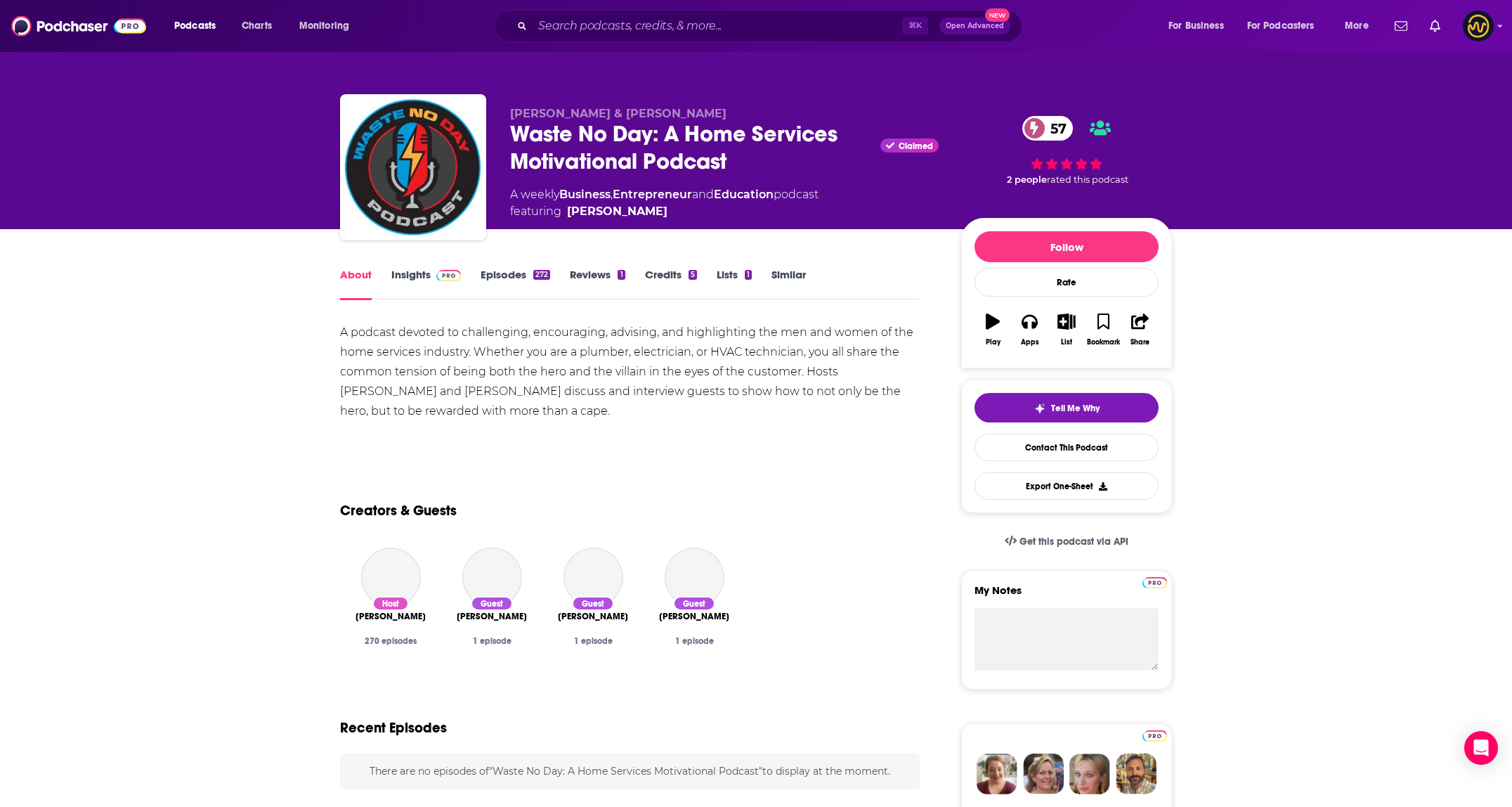
drag, startPoint x: 333, startPoint y: 335, endPoint x: 431, endPoint y: 414, distance: 125.9
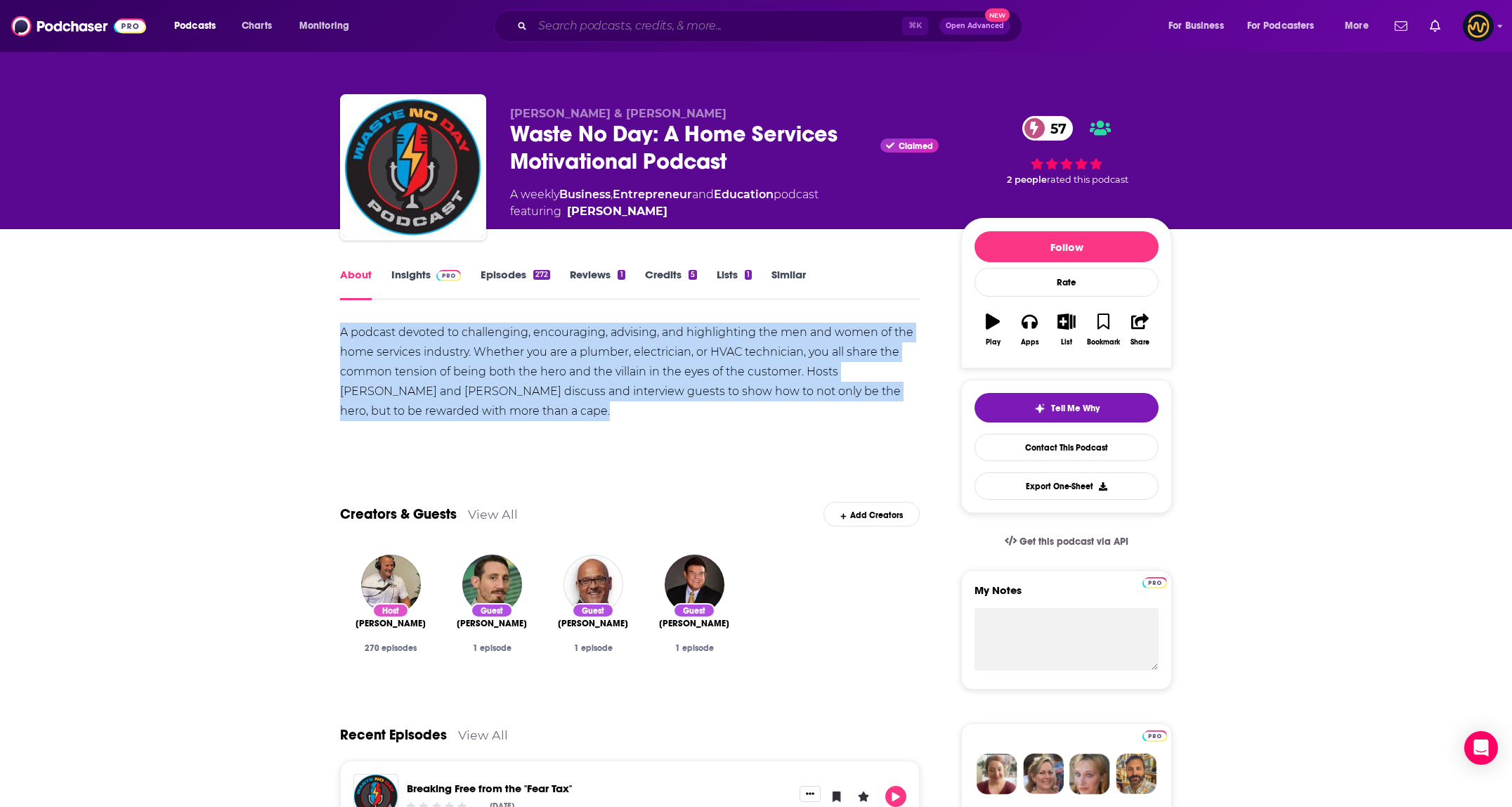
click at [639, 28] on input "Search podcasts, credits, & more..." at bounding box center [717, 26] width 370 height 23
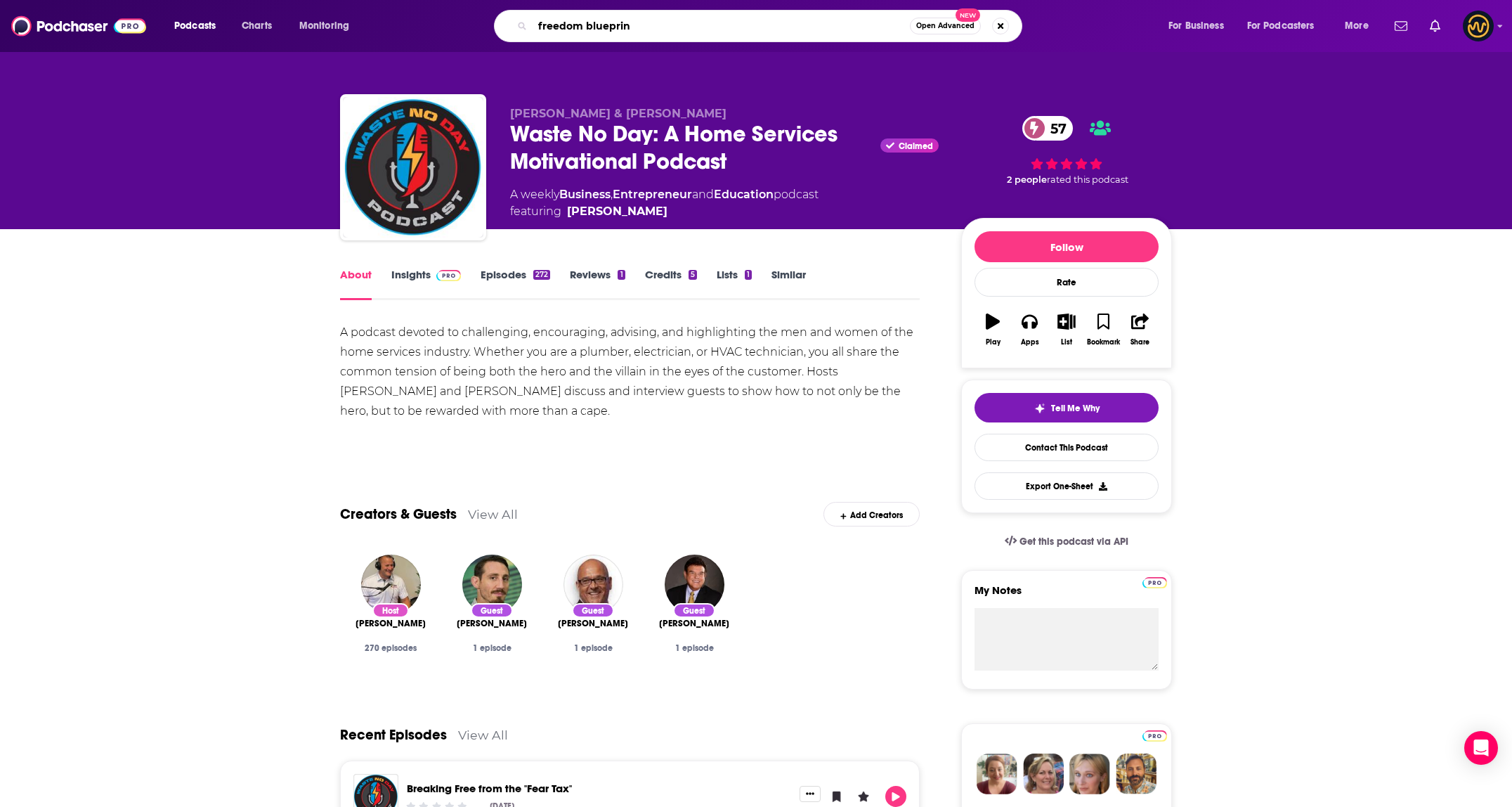
type input "freedom blueprint"
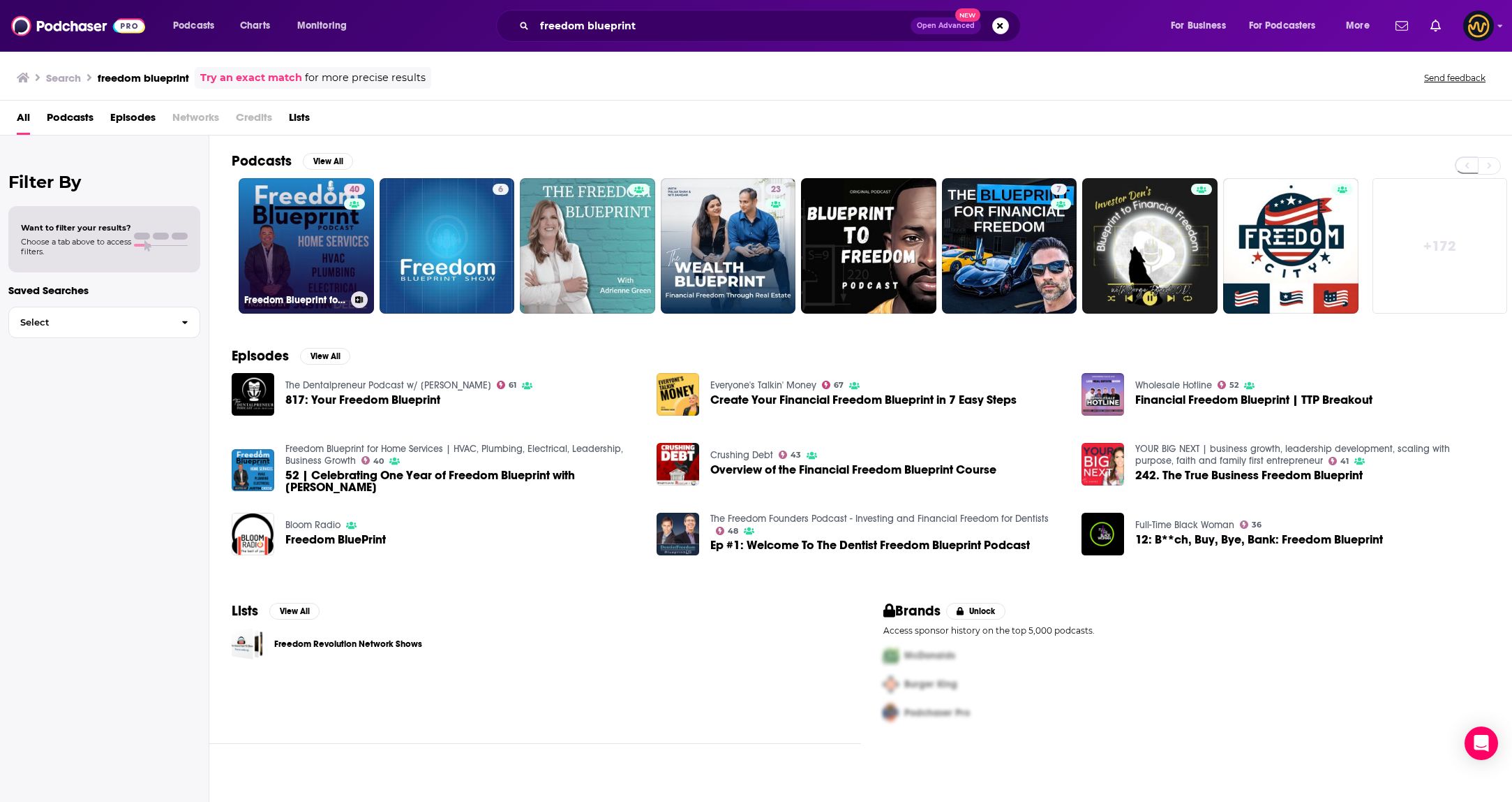
click at [282, 235] on link "40 Freedom Blueprint for Home Services | HVAC, Plumbing, Electrical, Leadership…" at bounding box center [306, 245] width 135 height 135
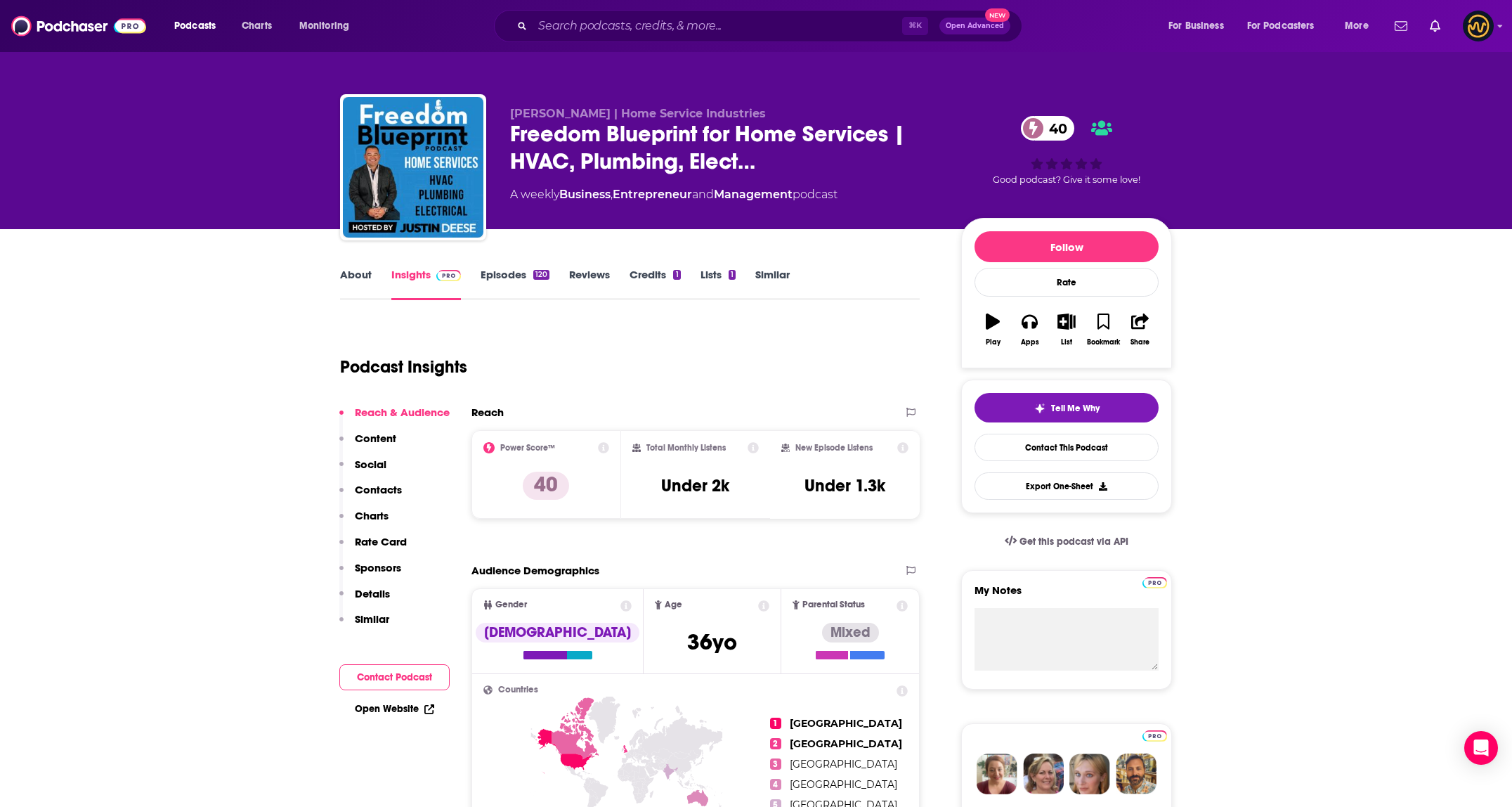
click at [353, 283] on link "About" at bounding box center [355, 284] width 32 height 33
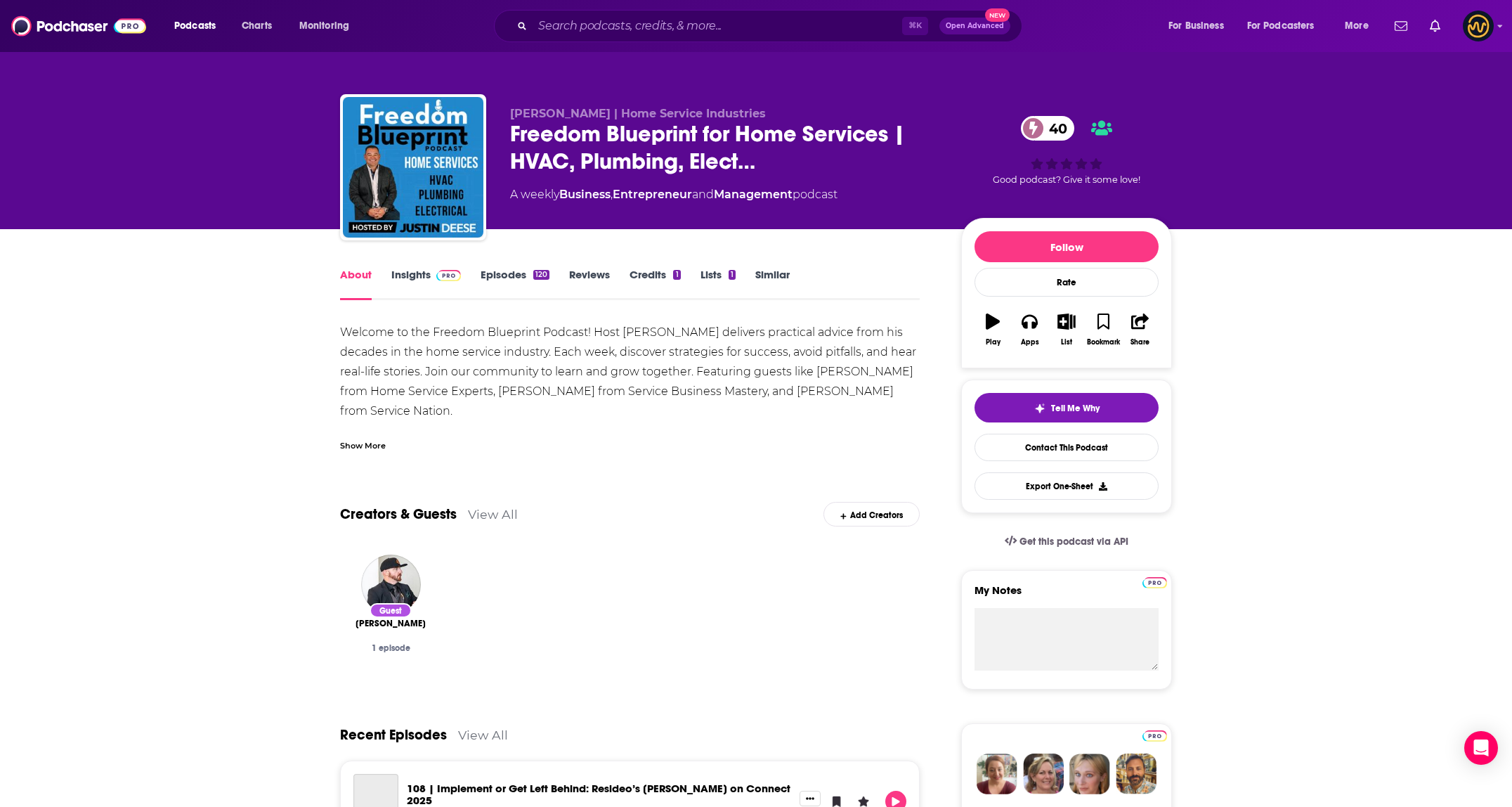
click at [355, 441] on div "Show More" at bounding box center [362, 445] width 46 height 13
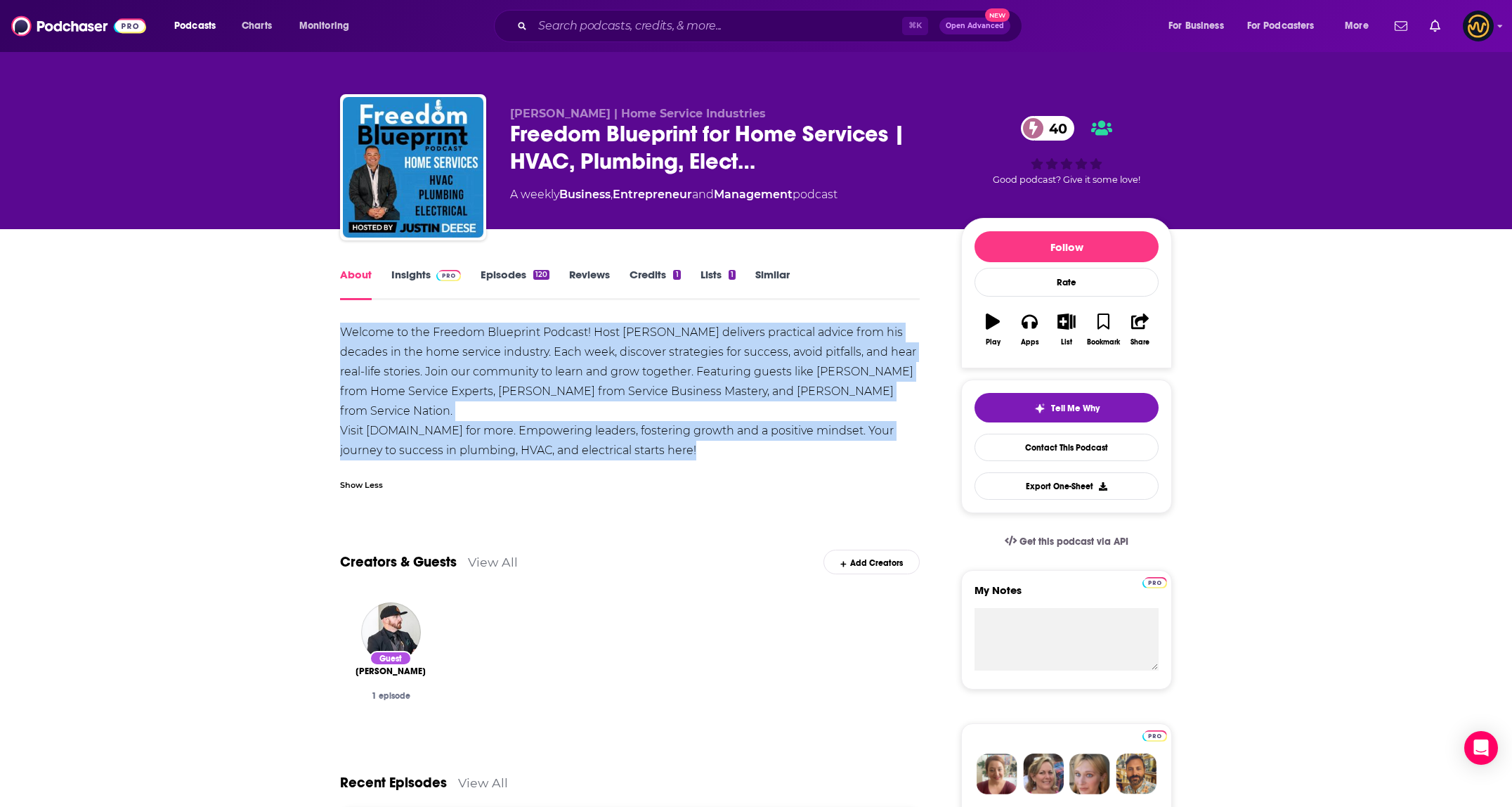
drag, startPoint x: 341, startPoint y: 333, endPoint x: 868, endPoint y: 466, distance: 543.5
click at [868, 466] on div "Welcome to the Freedom Blueprint Podcast! Host [PERSON_NAME] delivers practical…" at bounding box center [629, 410] width 580 height 176
copy div "Welcome to the Freedom Blueprint Podcast! Host [PERSON_NAME] delivers practical…"
click at [601, 27] on input "Search podcasts, credits, & more..." at bounding box center [717, 26] width 370 height 23
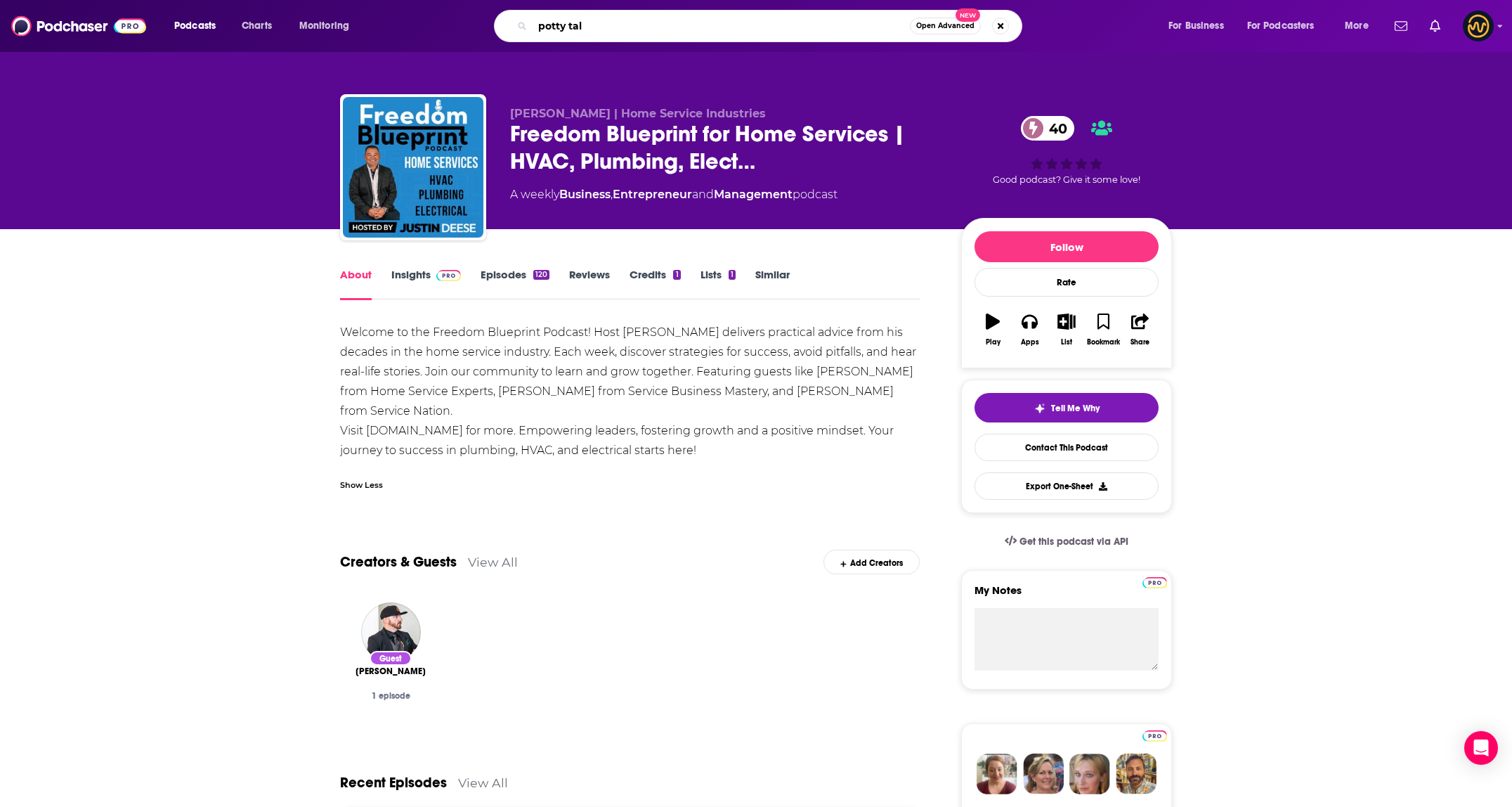
type input "potty talk"
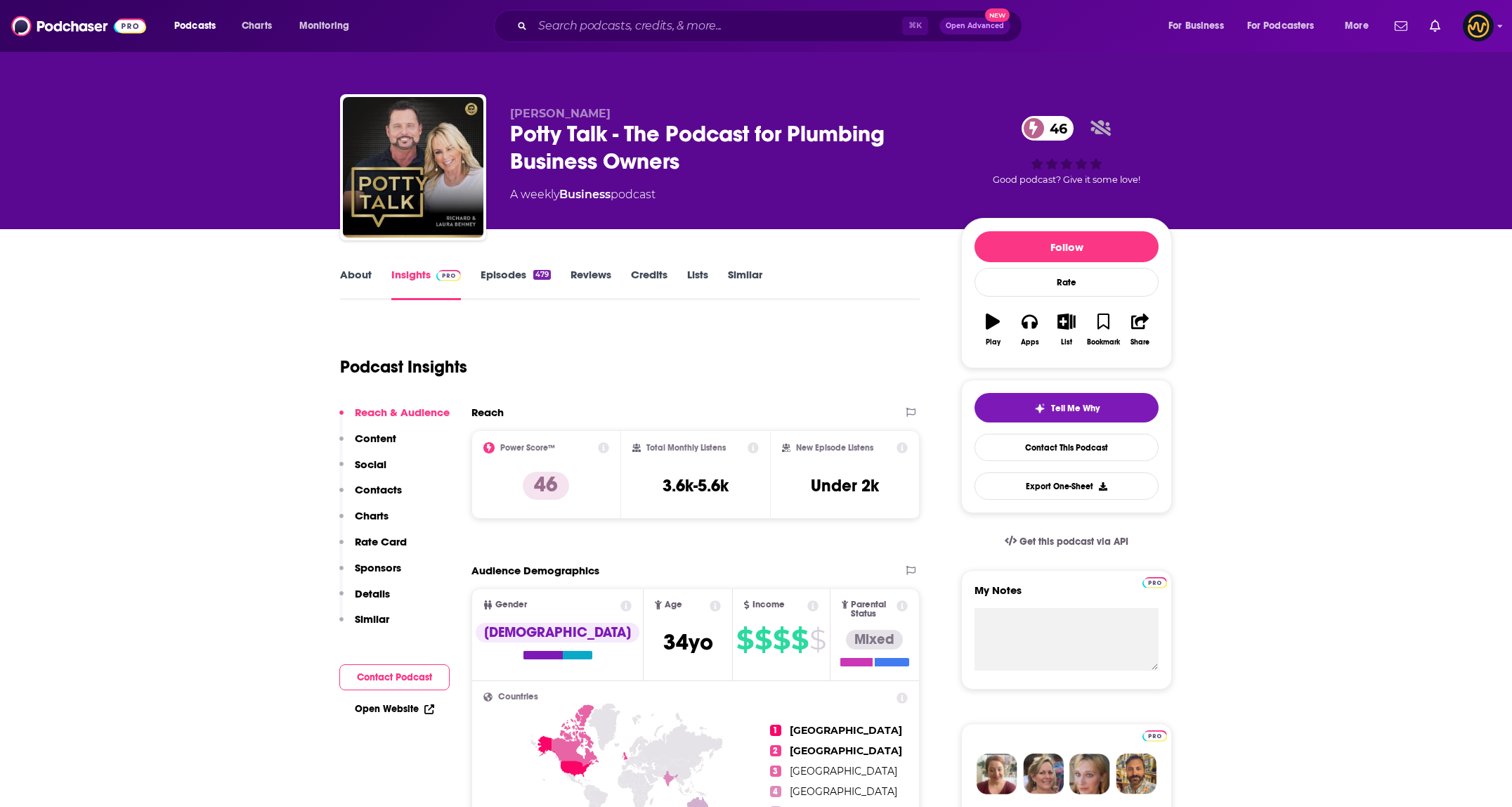
click at [355, 274] on link "About" at bounding box center [355, 284] width 32 height 33
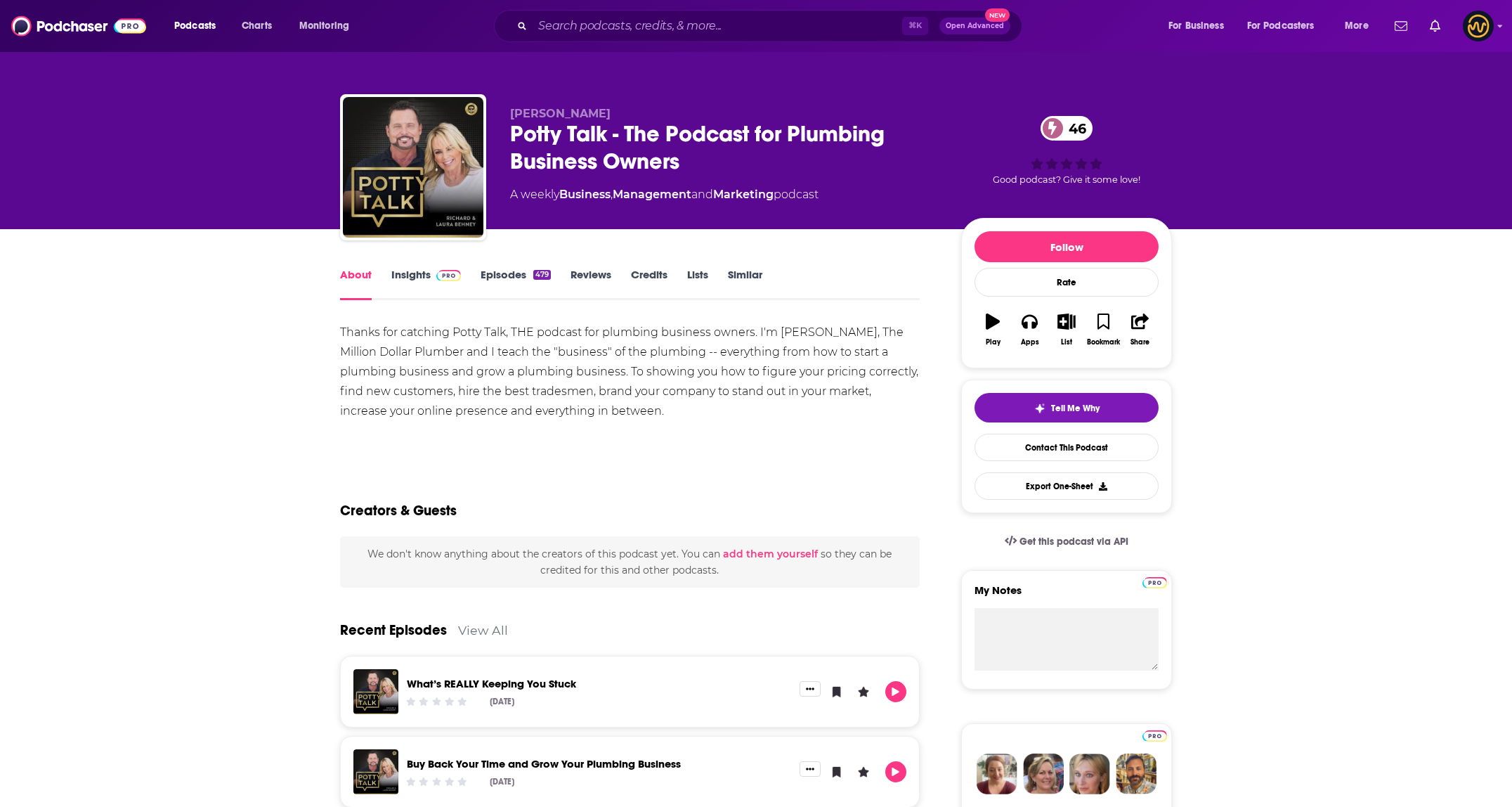
drag, startPoint x: 335, startPoint y: 328, endPoint x: 718, endPoint y: 402, distance: 390.1
copy div "Thanks for catching Potty Talk, THE podcast for plumbing business owners. I'm […"
click at [618, 19] on input "Search podcasts, credits, & more..." at bounding box center [717, 26] width 370 height 23
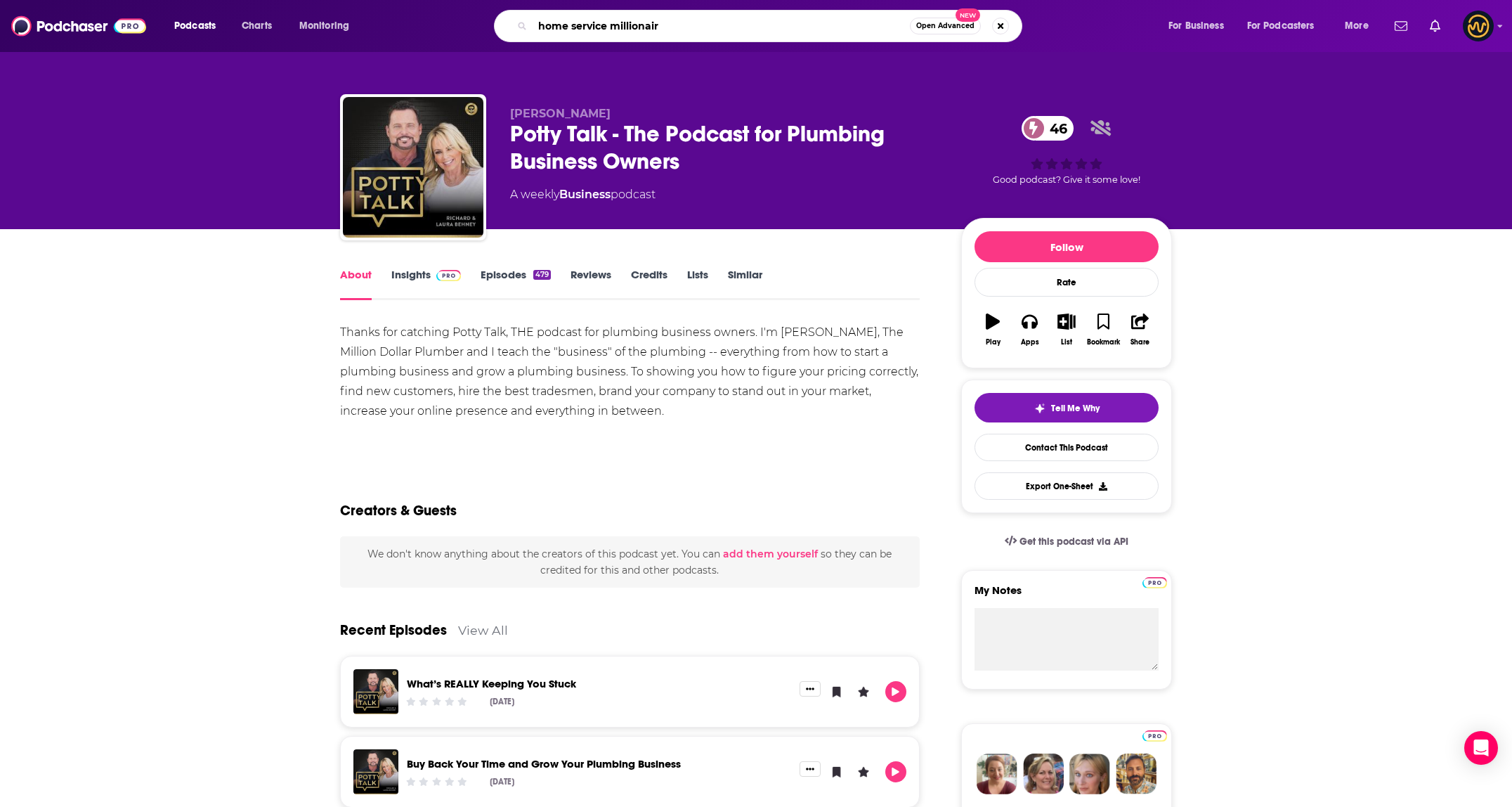
type input "home service millionaire"
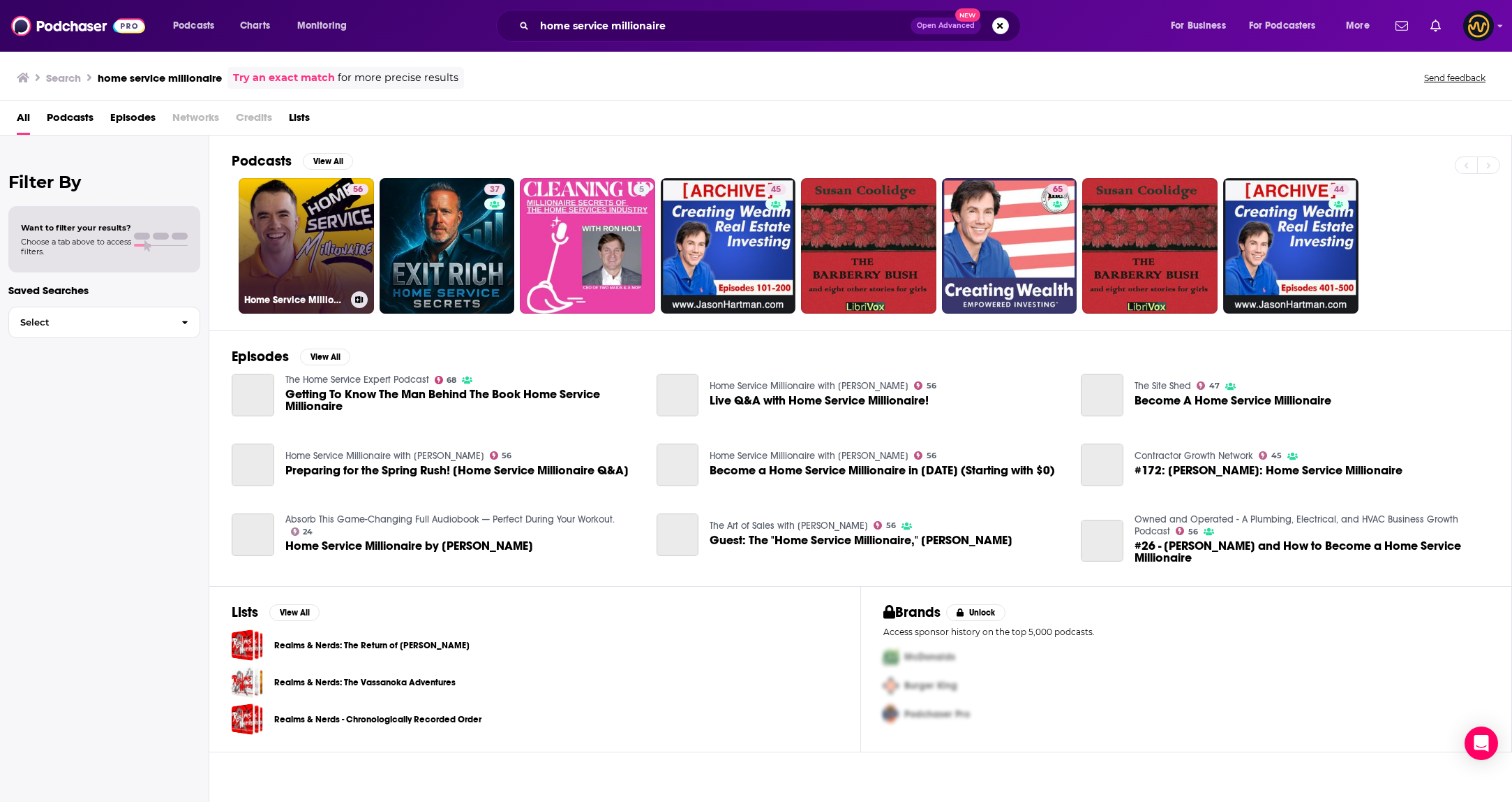
click at [284, 217] on link "56 Home Service Millionaire with [PERSON_NAME]" at bounding box center [306, 245] width 135 height 135
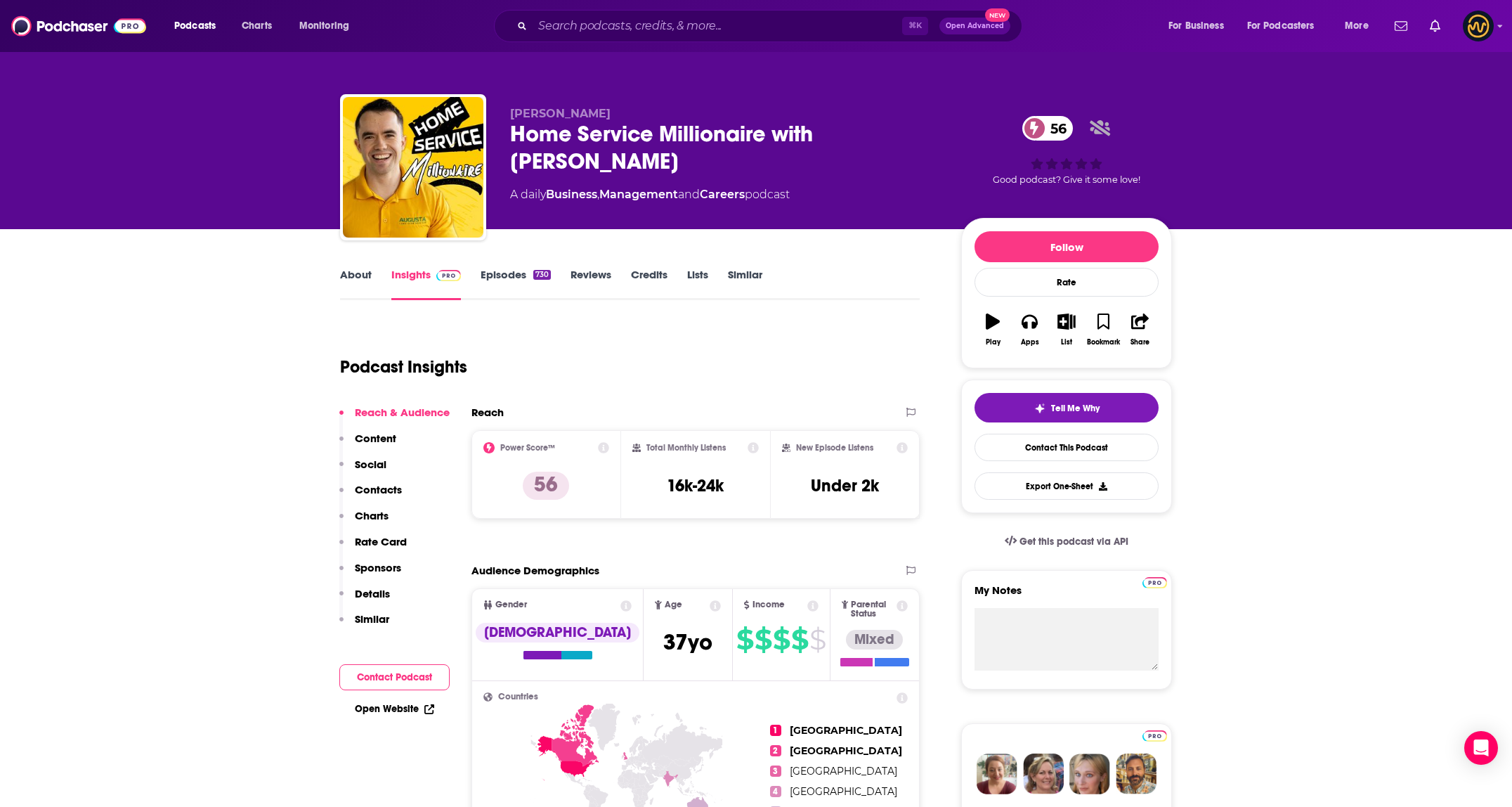
click at [360, 280] on link "About" at bounding box center [355, 284] width 32 height 33
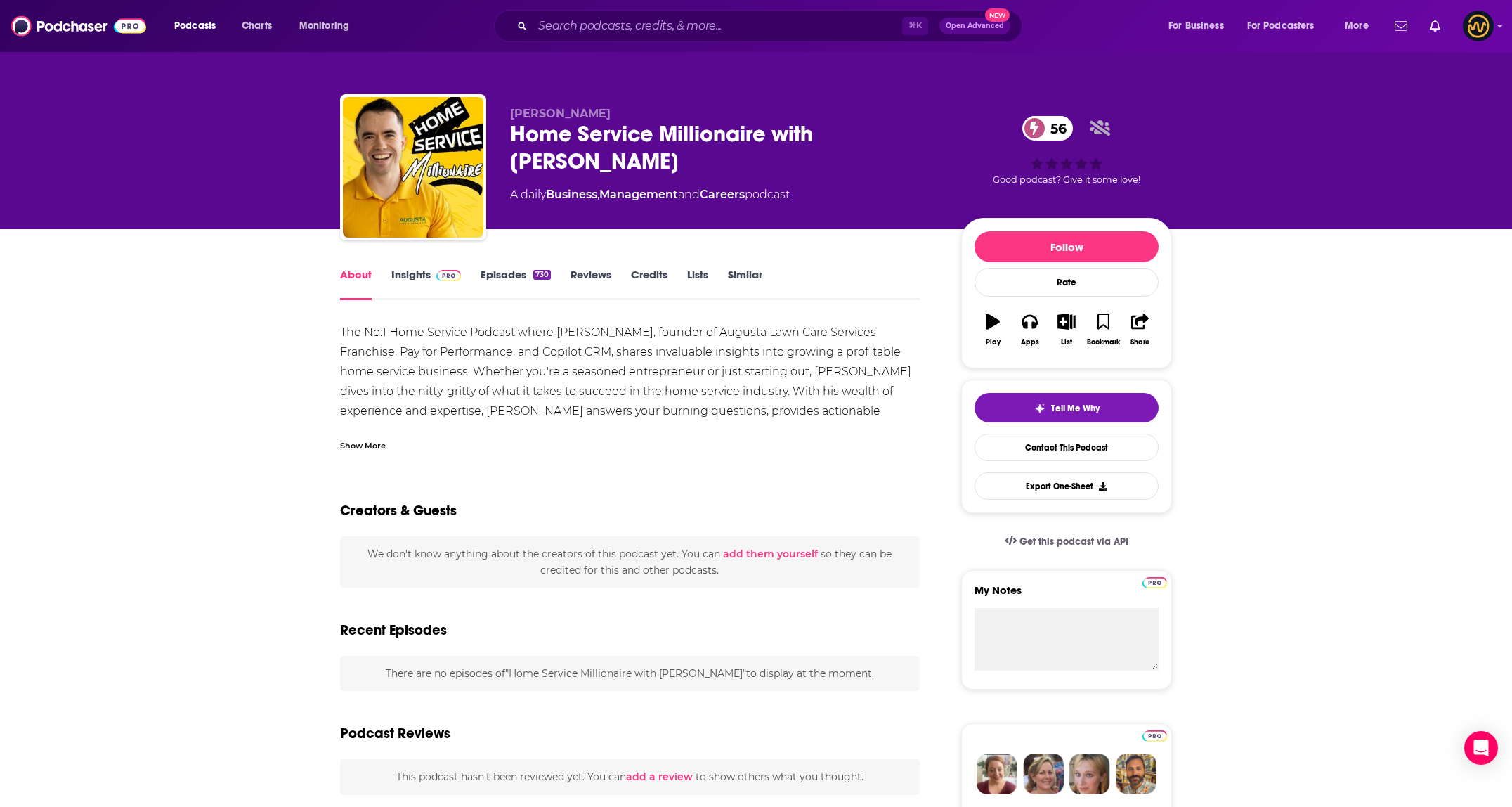
click at [364, 446] on div "Show More" at bounding box center [362, 445] width 46 height 13
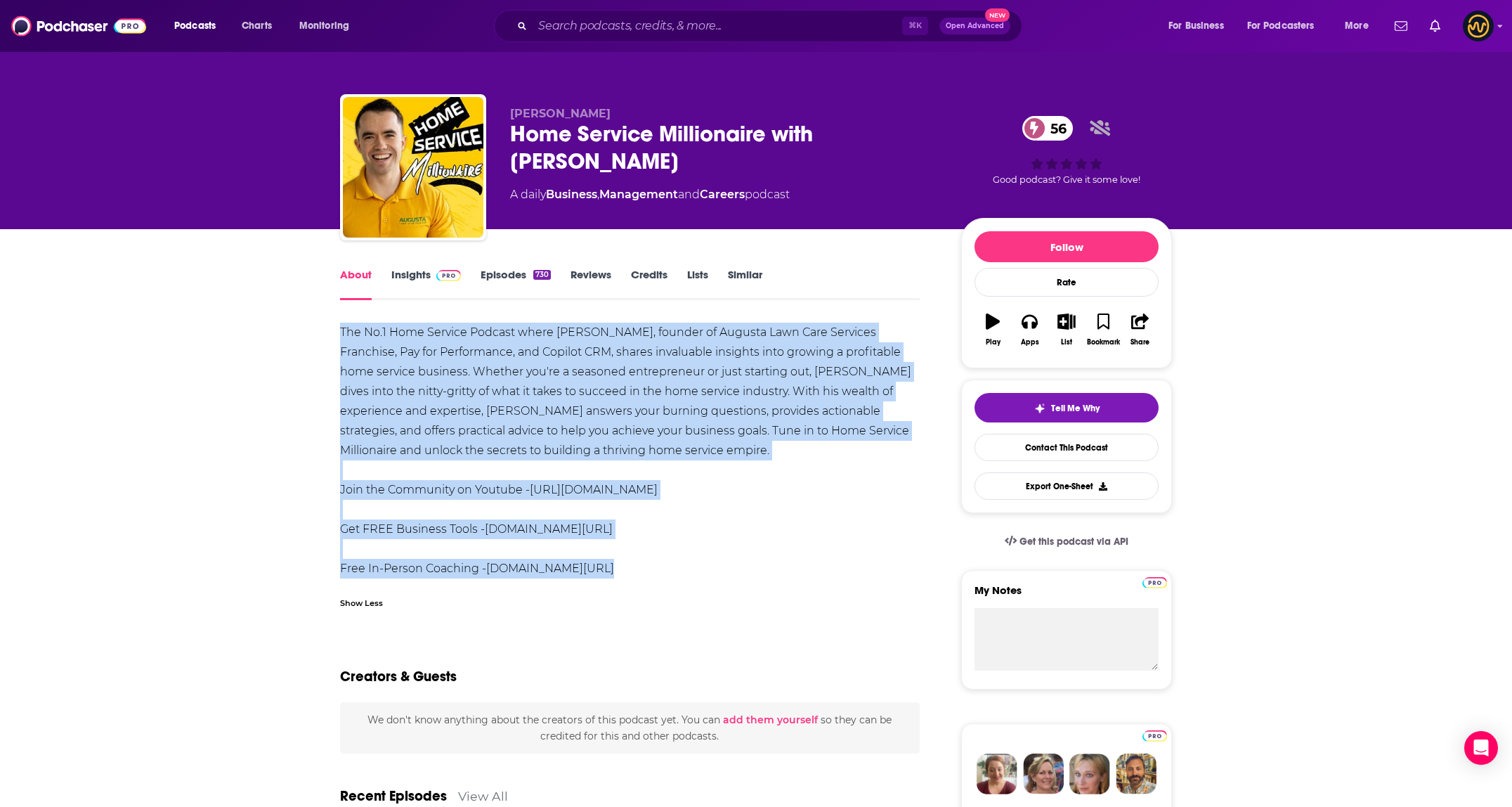
drag, startPoint x: 340, startPoint y: 331, endPoint x: 692, endPoint y: 583, distance: 432.9
copy div "The No.1 Home Service Podcast where [PERSON_NAME], founder of Augusta Lawn Care…"
click at [624, 33] on input "Search podcasts, credits, & more..." at bounding box center [717, 26] width 370 height 23
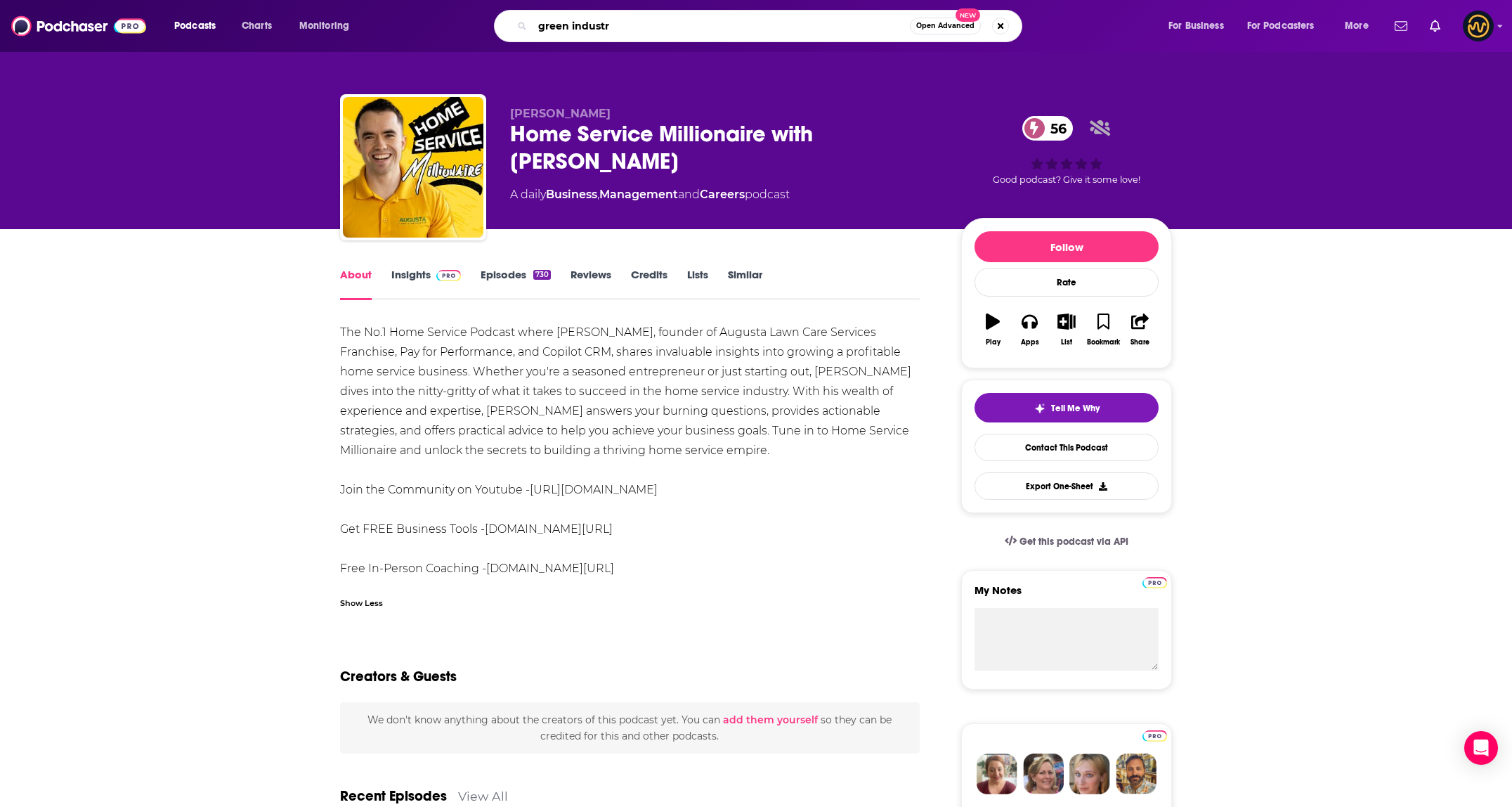
type input "green industry"
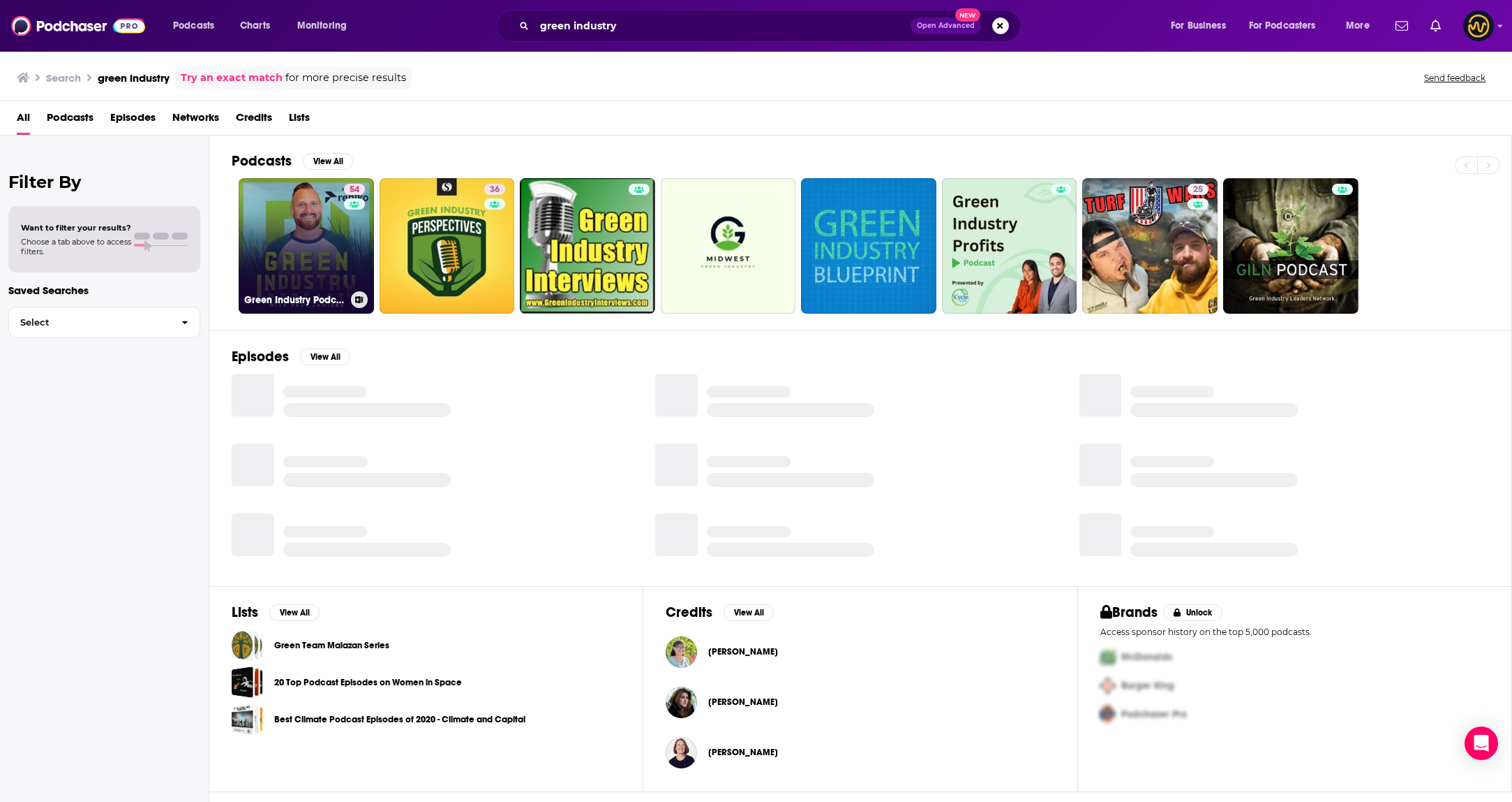
click at [336, 245] on link "54 Green Industry Podcast" at bounding box center [306, 245] width 135 height 135
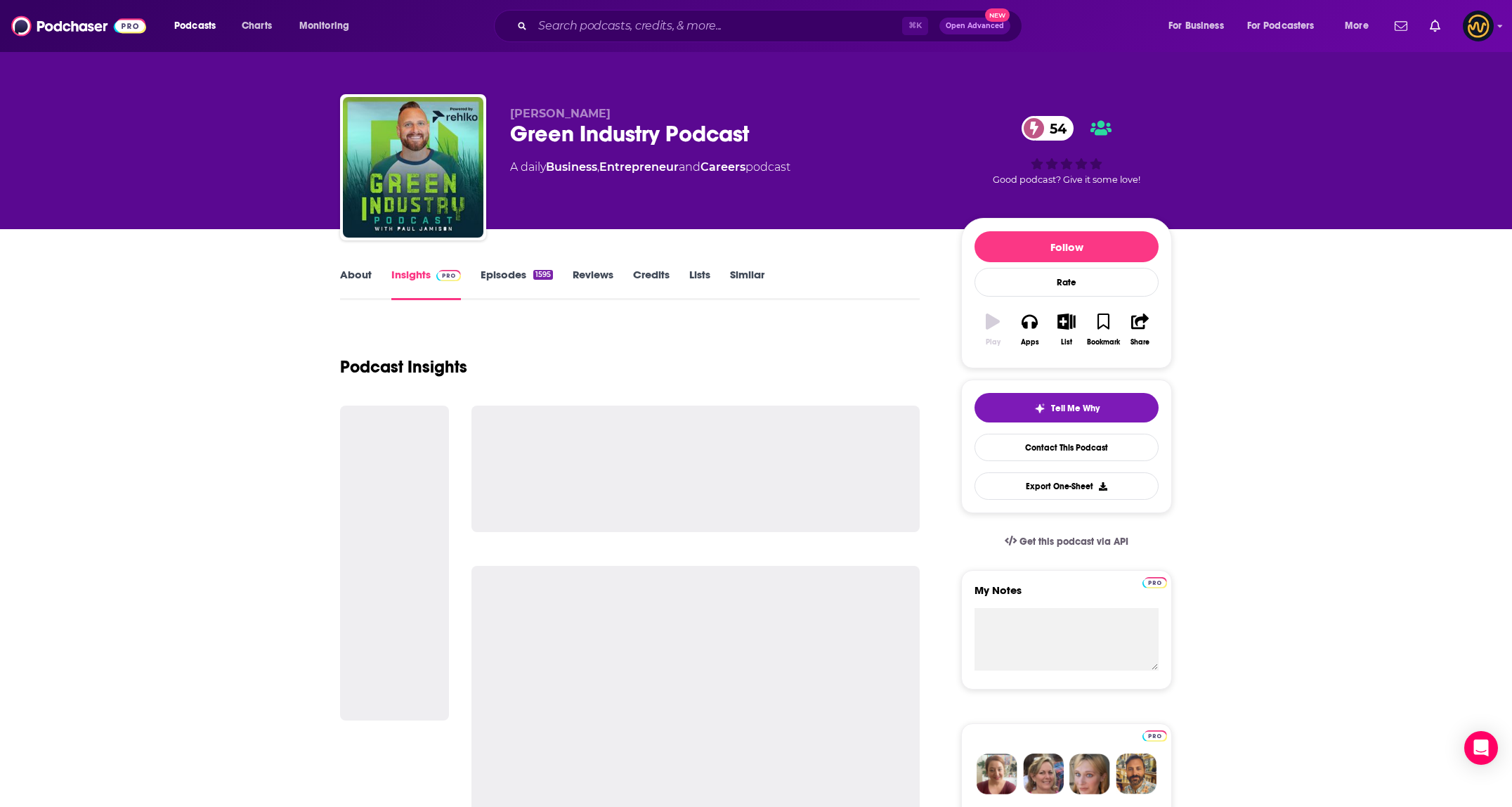
click at [354, 266] on div "About Insights Episodes 1595 Reviews Credits Lists Similar" at bounding box center [629, 282] width 580 height 34
click at [355, 276] on link "About" at bounding box center [355, 284] width 32 height 33
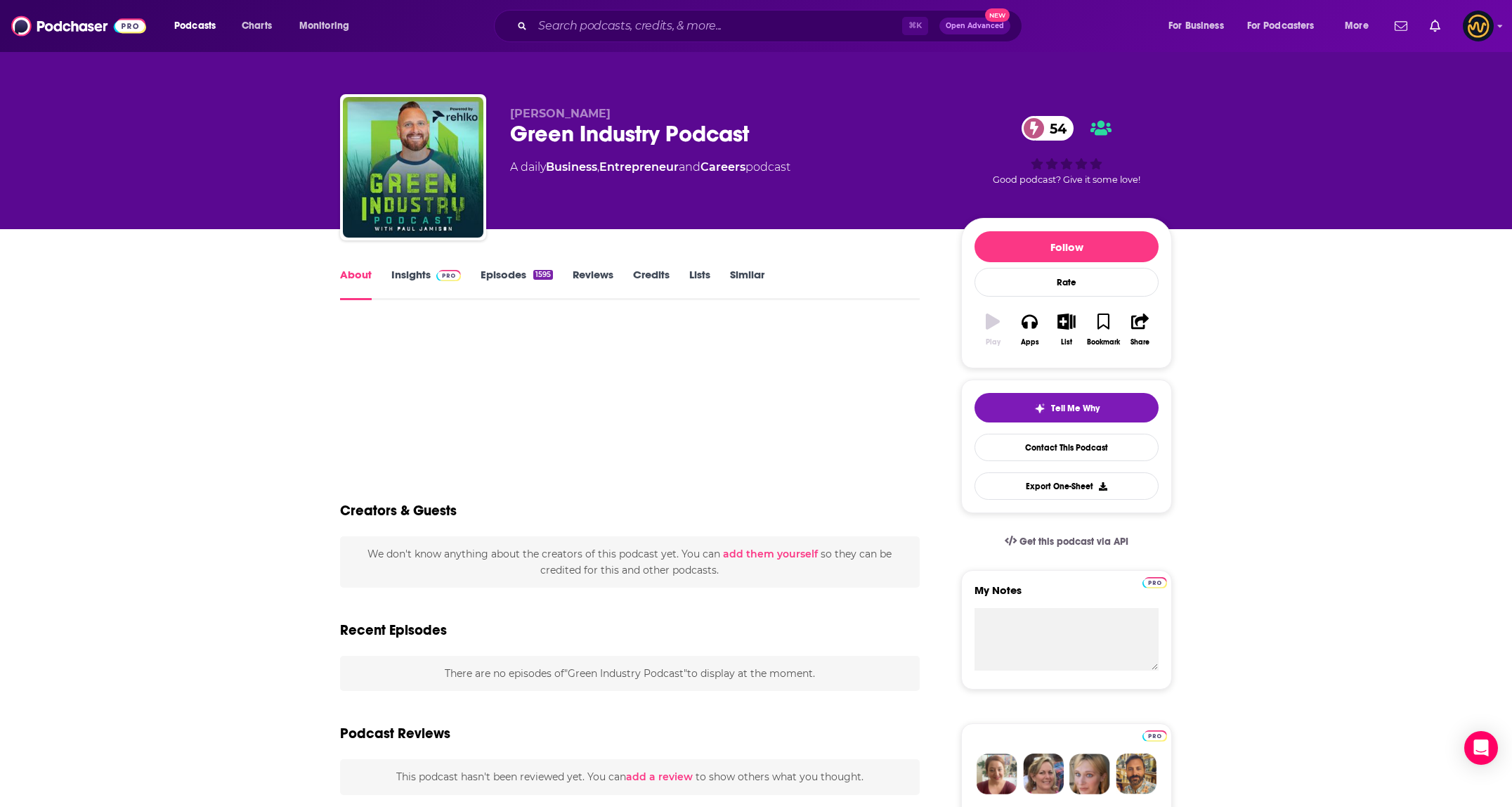
click at [416, 268] on link "Insights" at bounding box center [426, 284] width 69 height 33
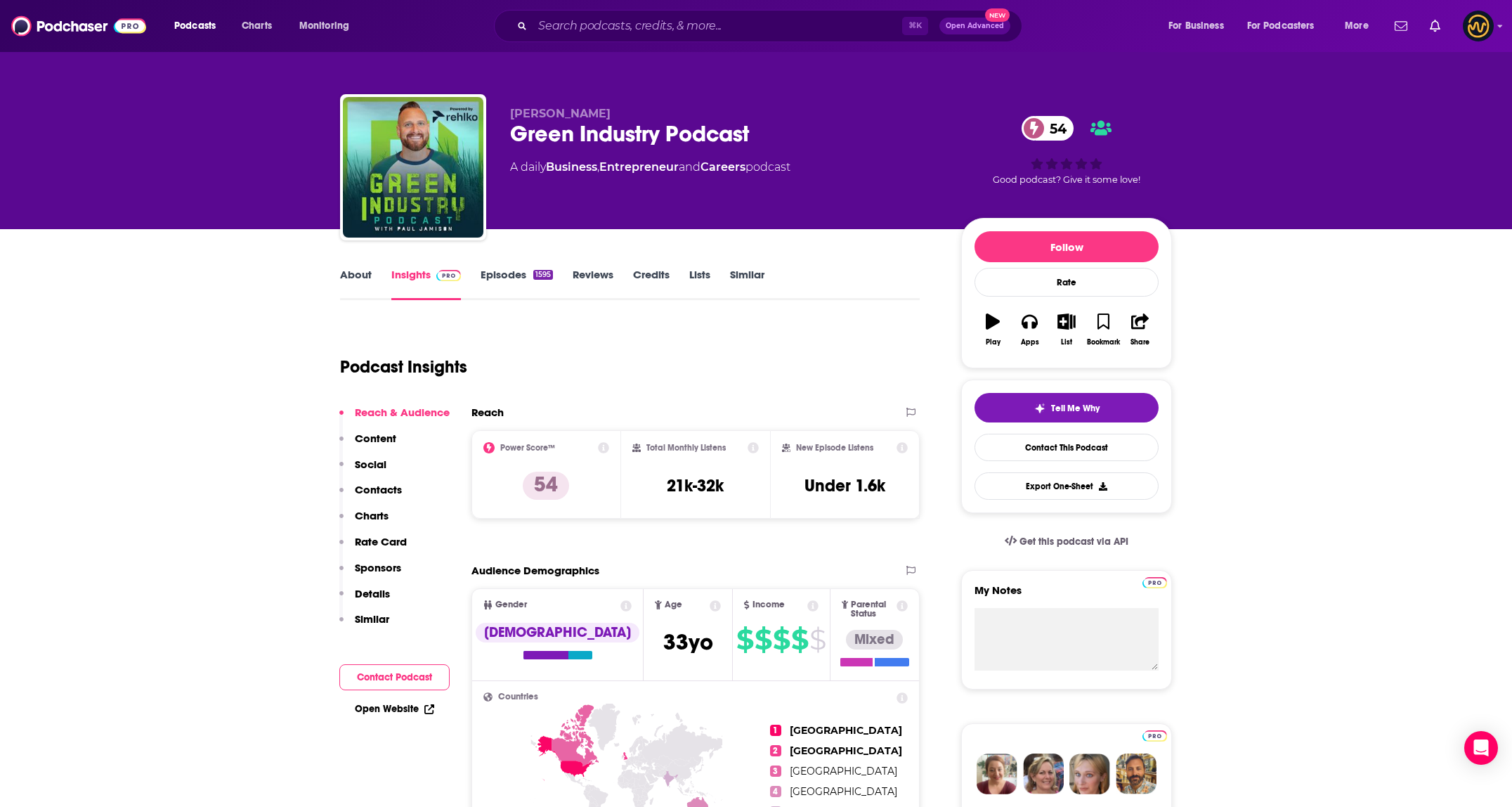
click at [366, 275] on link "About" at bounding box center [355, 284] width 32 height 33
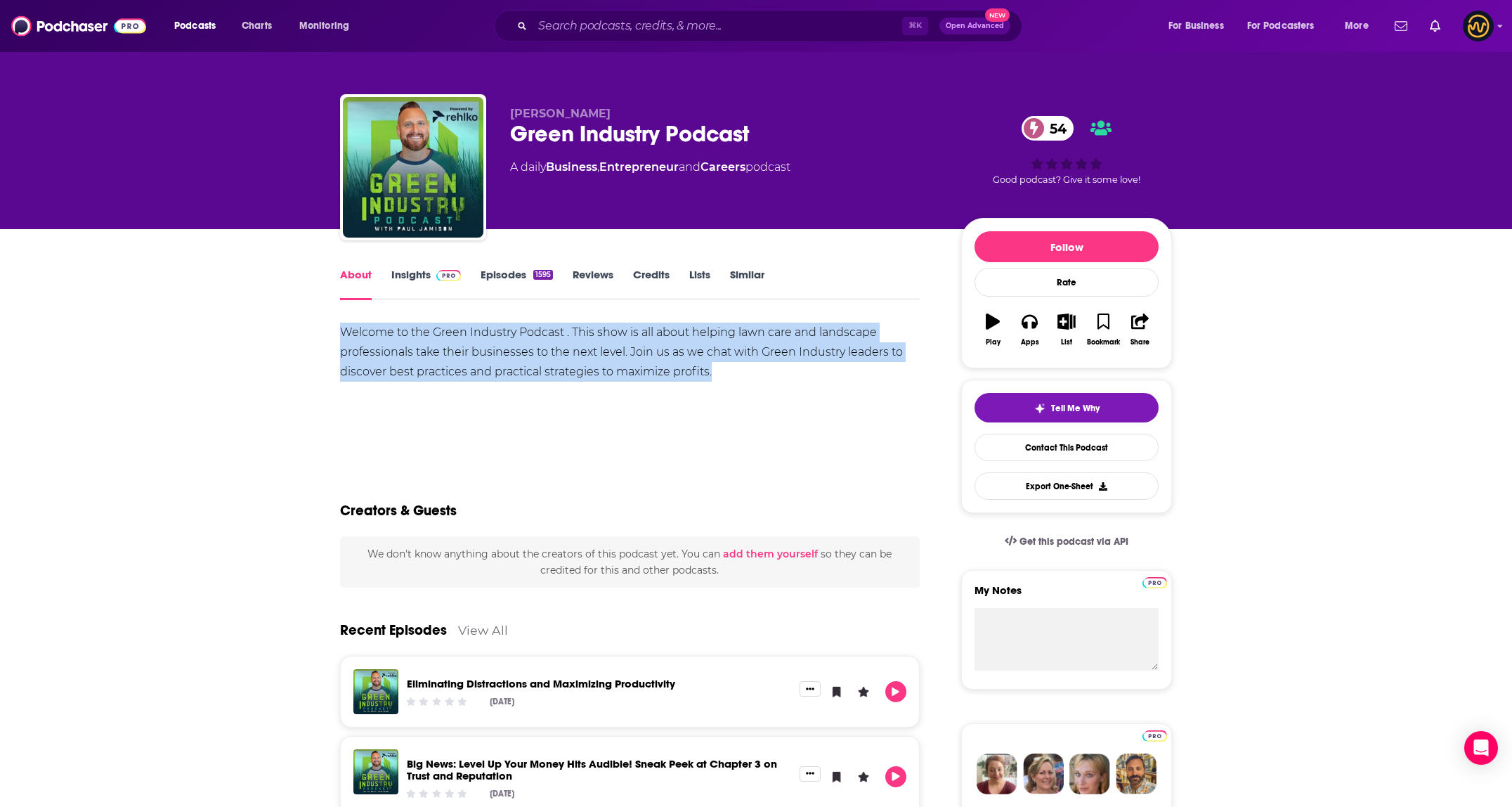
drag, startPoint x: 340, startPoint y: 330, endPoint x: 779, endPoint y: 376, distance: 441.4
copy div "Welcome to the Green Industry Podcast . This show is all about helping lawn car…"
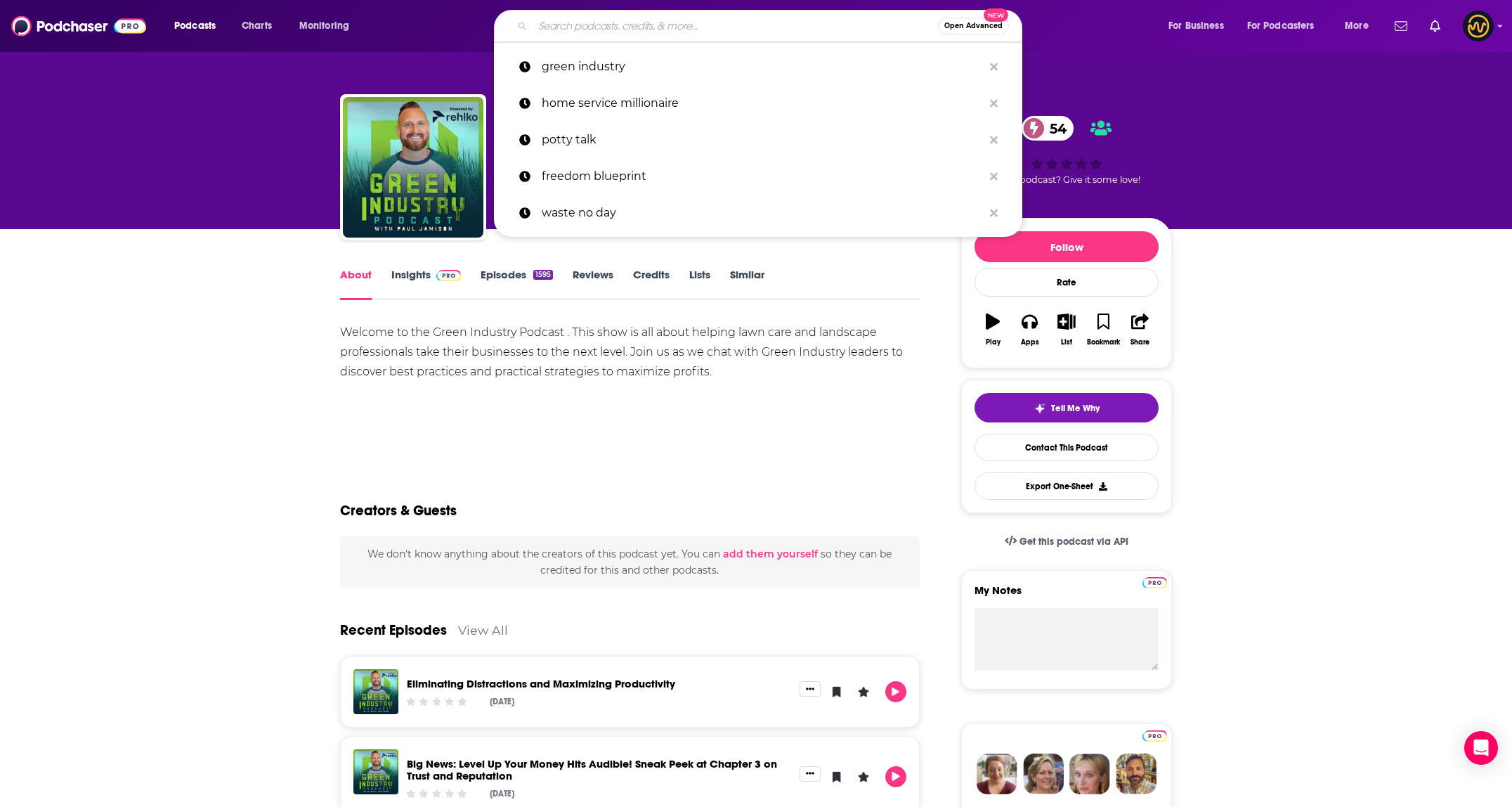
click at [651, 33] on input "Search podcasts, credits, & more..." at bounding box center [735, 26] width 406 height 23
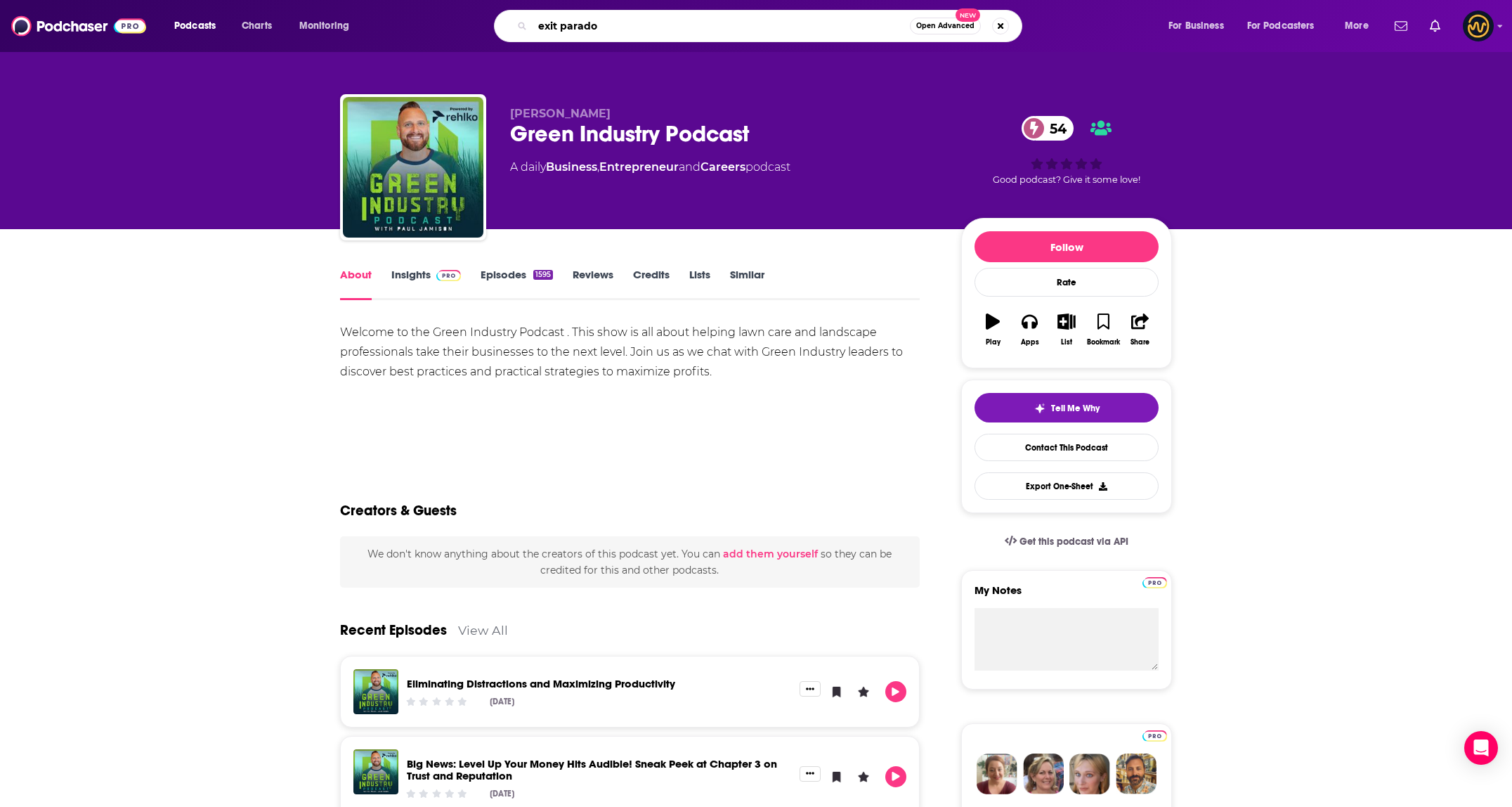
type input "exit paradox"
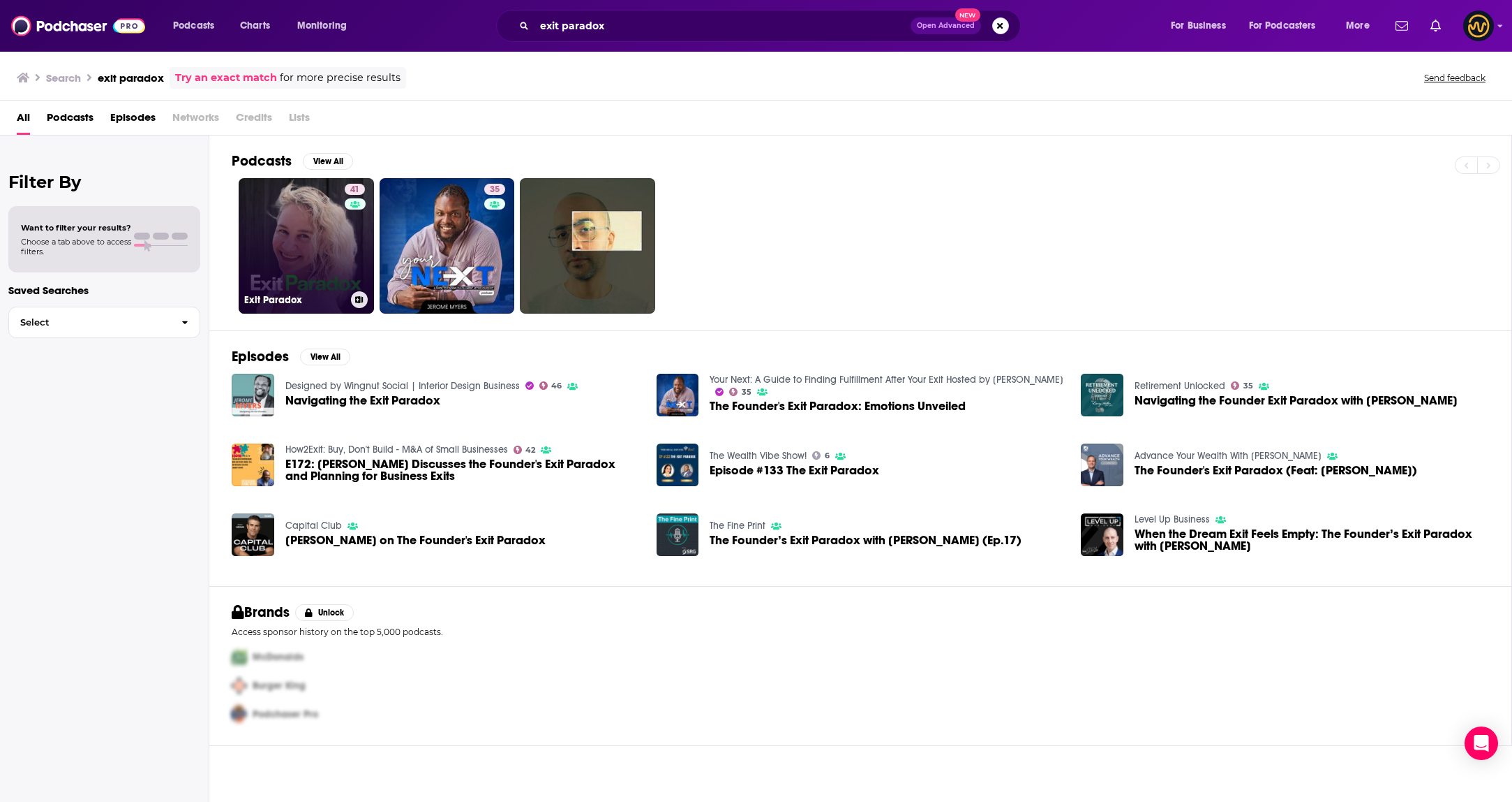
click at [273, 214] on link "41 Exit Paradox" at bounding box center [306, 245] width 135 height 135
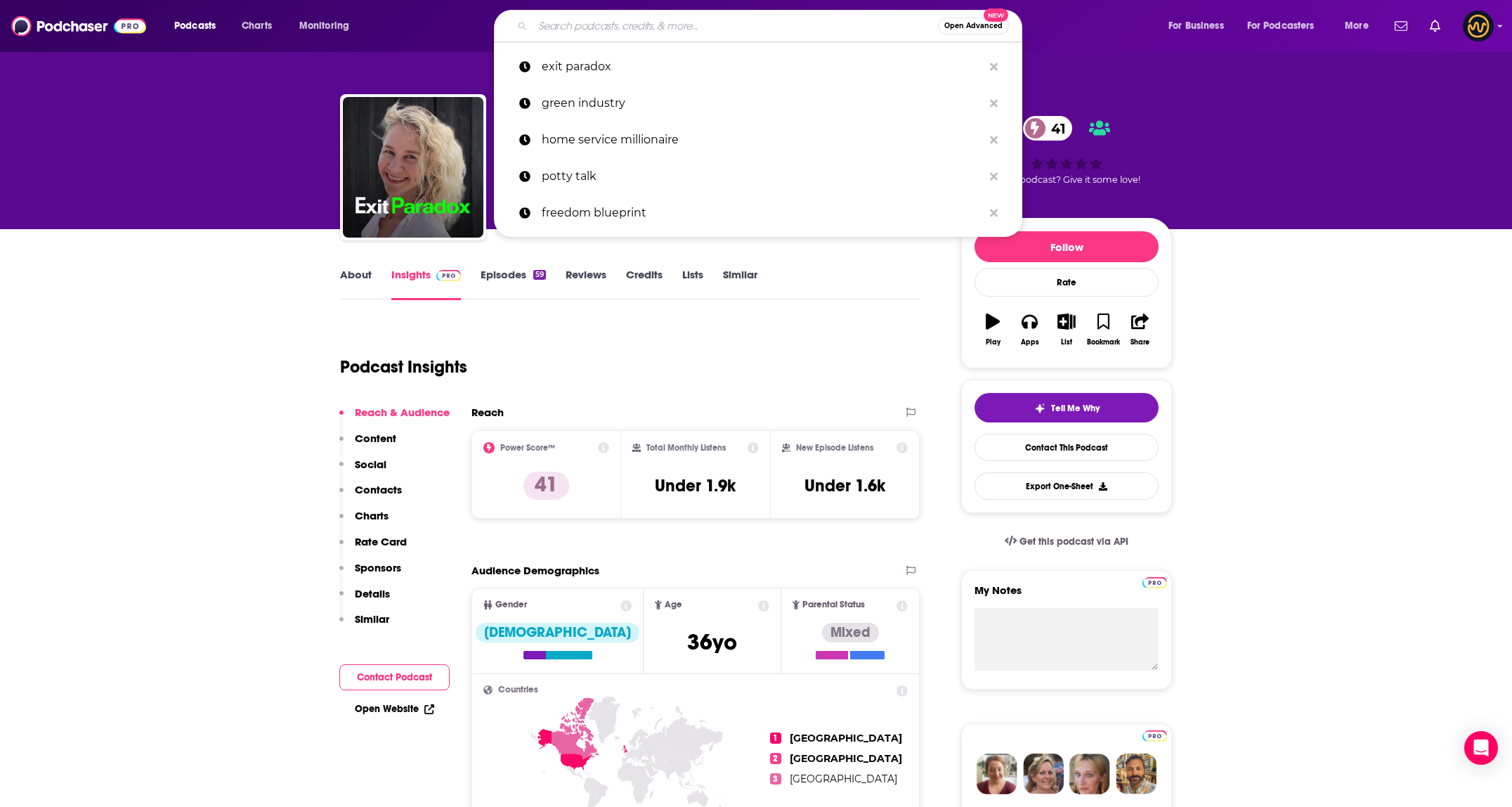
click at [693, 26] on input "Search podcasts, credits, & more..." at bounding box center [735, 26] width 406 height 23
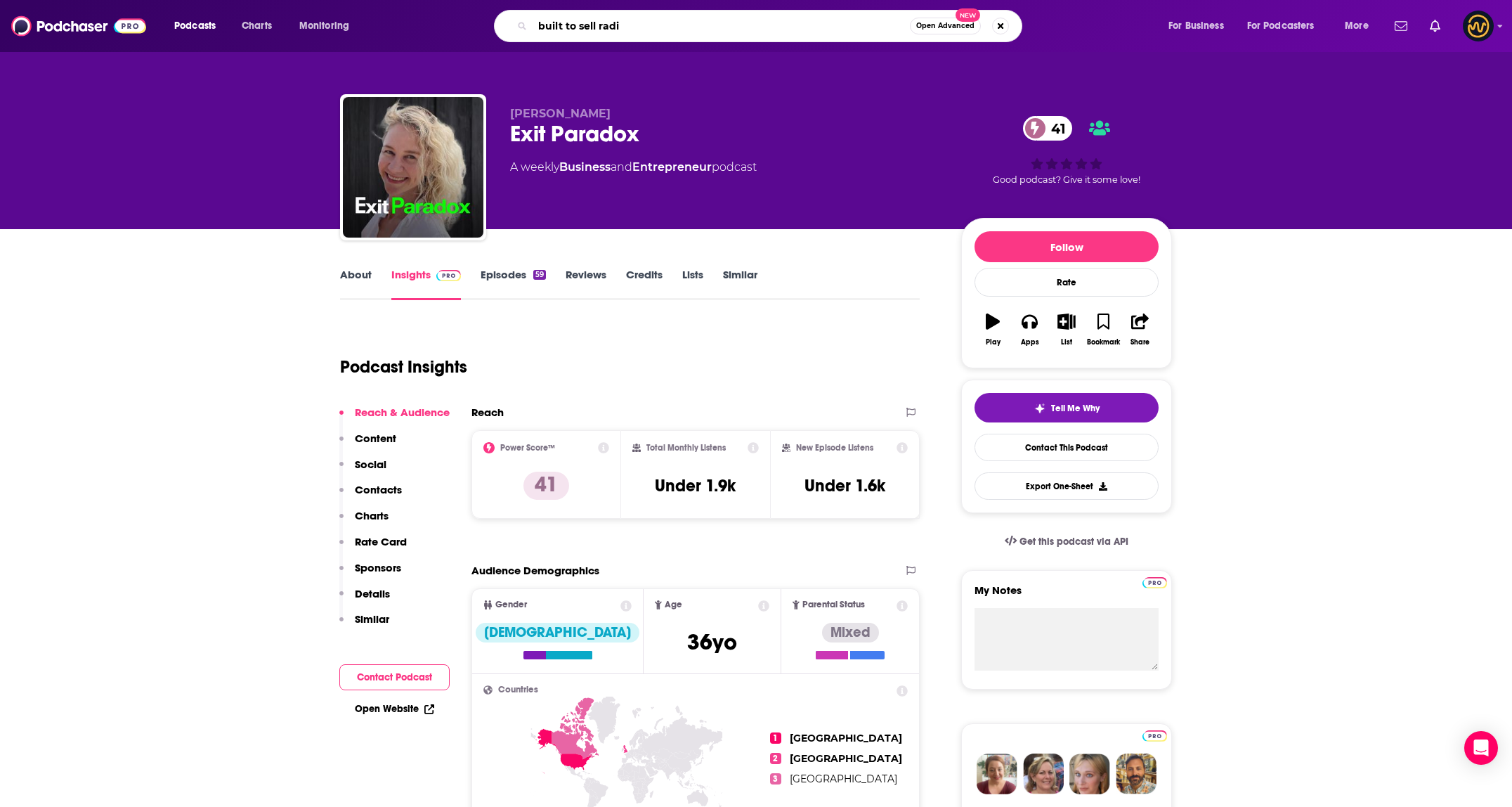
type input "built to sell radio"
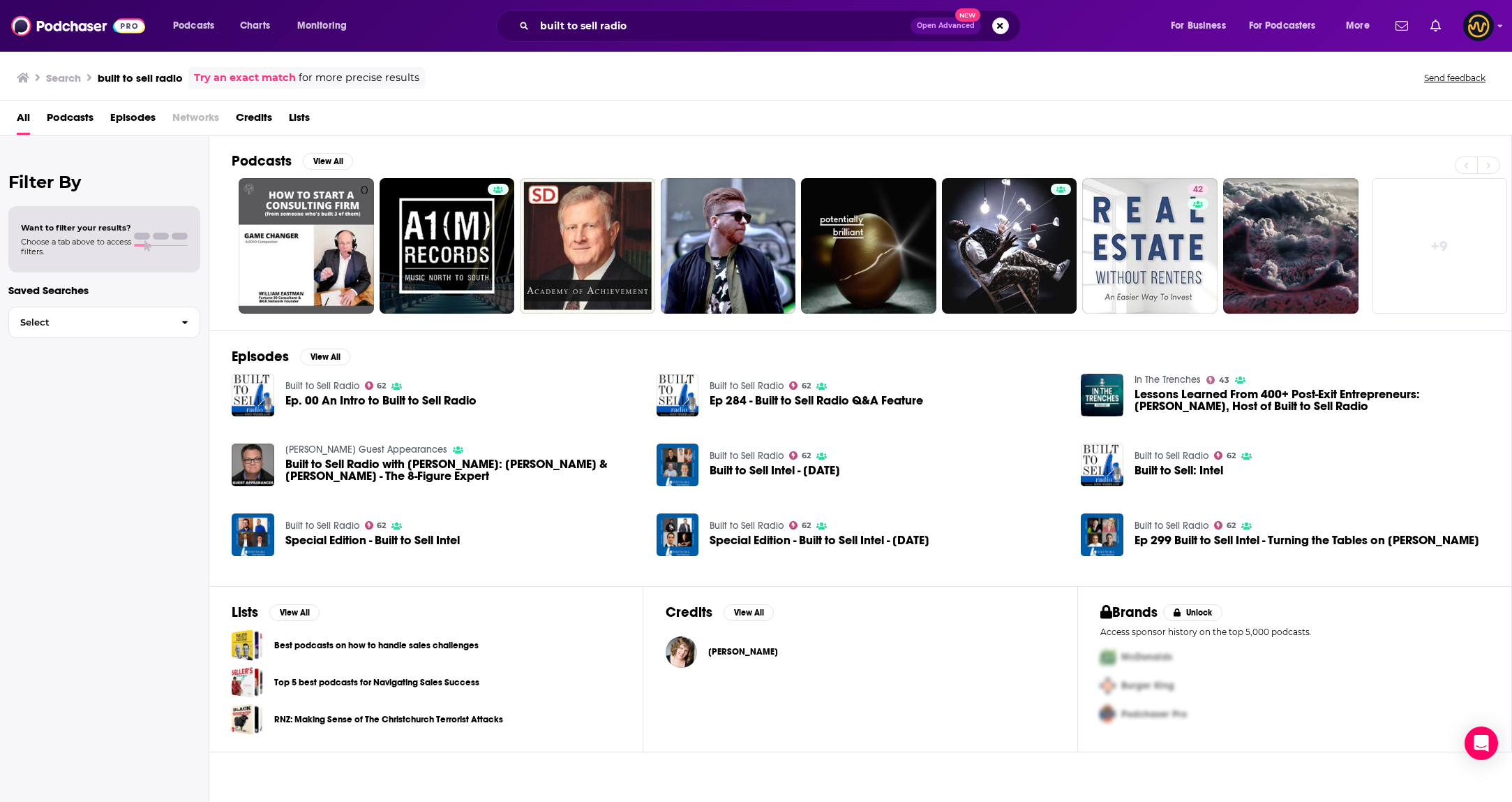
click at [332, 385] on link "Built to Sell Radio" at bounding box center [322, 386] width 74 height 12
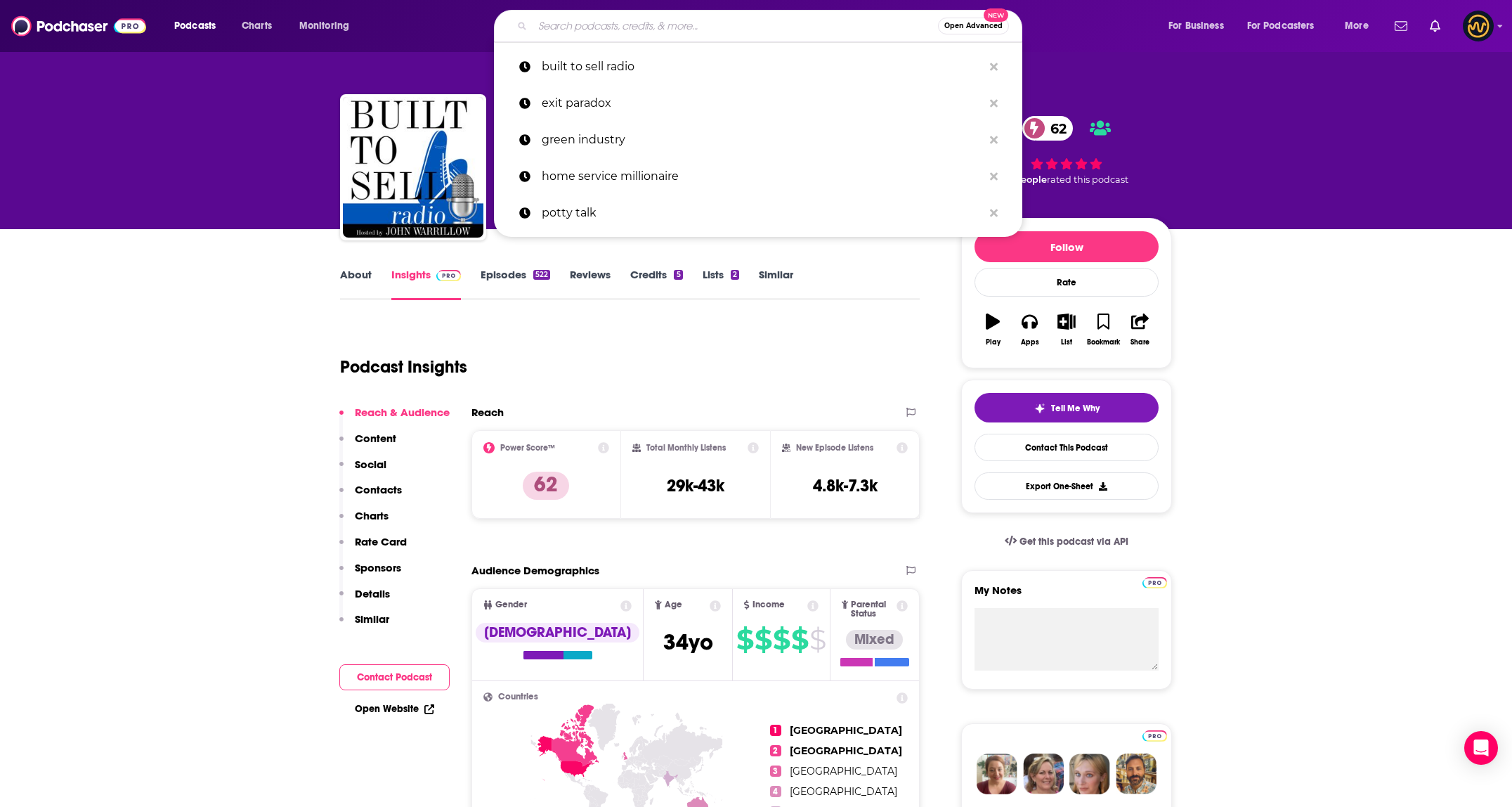
click at [627, 24] on input "Search podcasts, credits, & more..." at bounding box center [735, 26] width 406 height 23
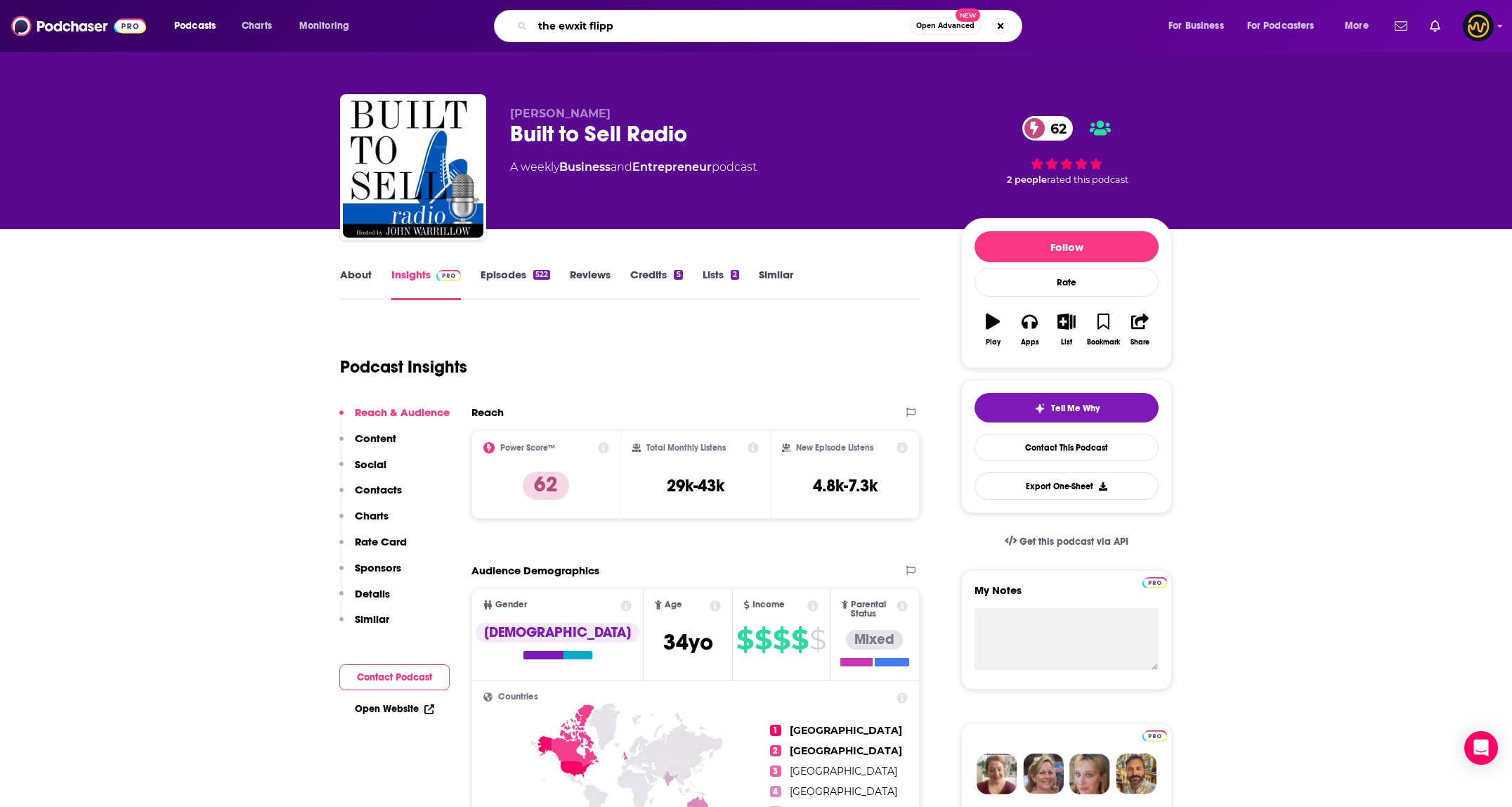
type input "the ewxit flippa"
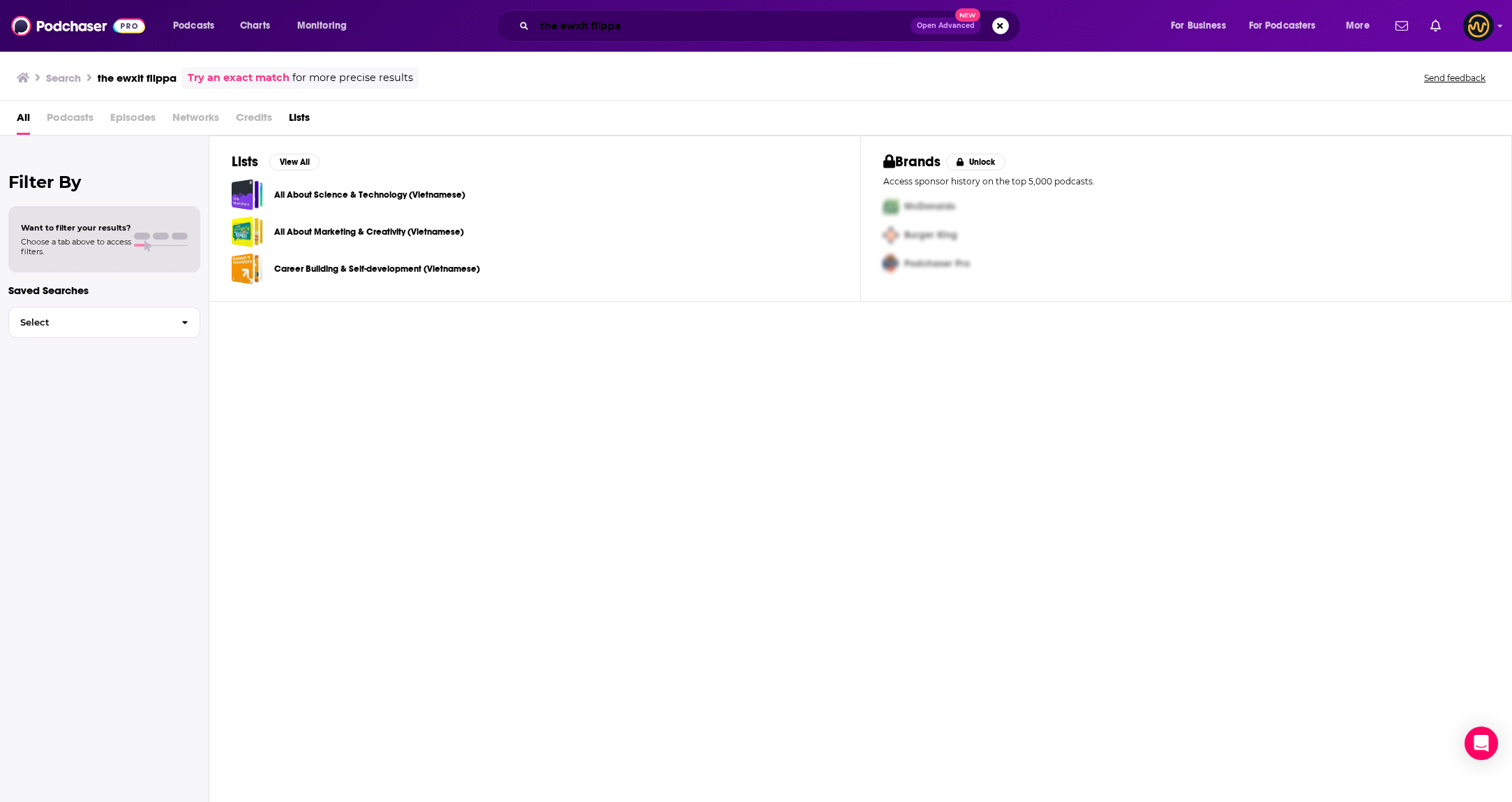
click at [580, 28] on input "the ewxit flippa" at bounding box center [723, 26] width 376 height 22
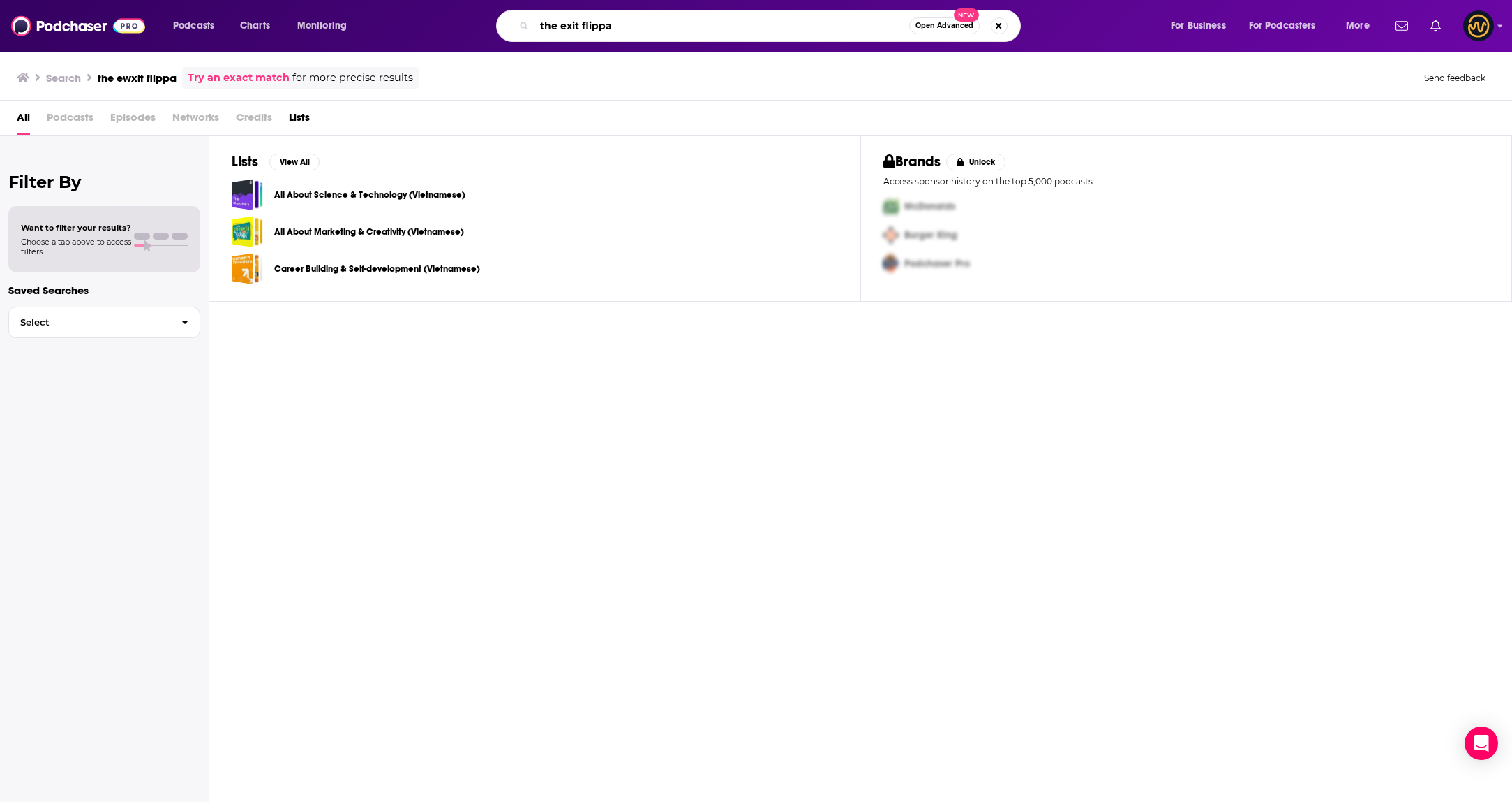
type input "the exit flippa"
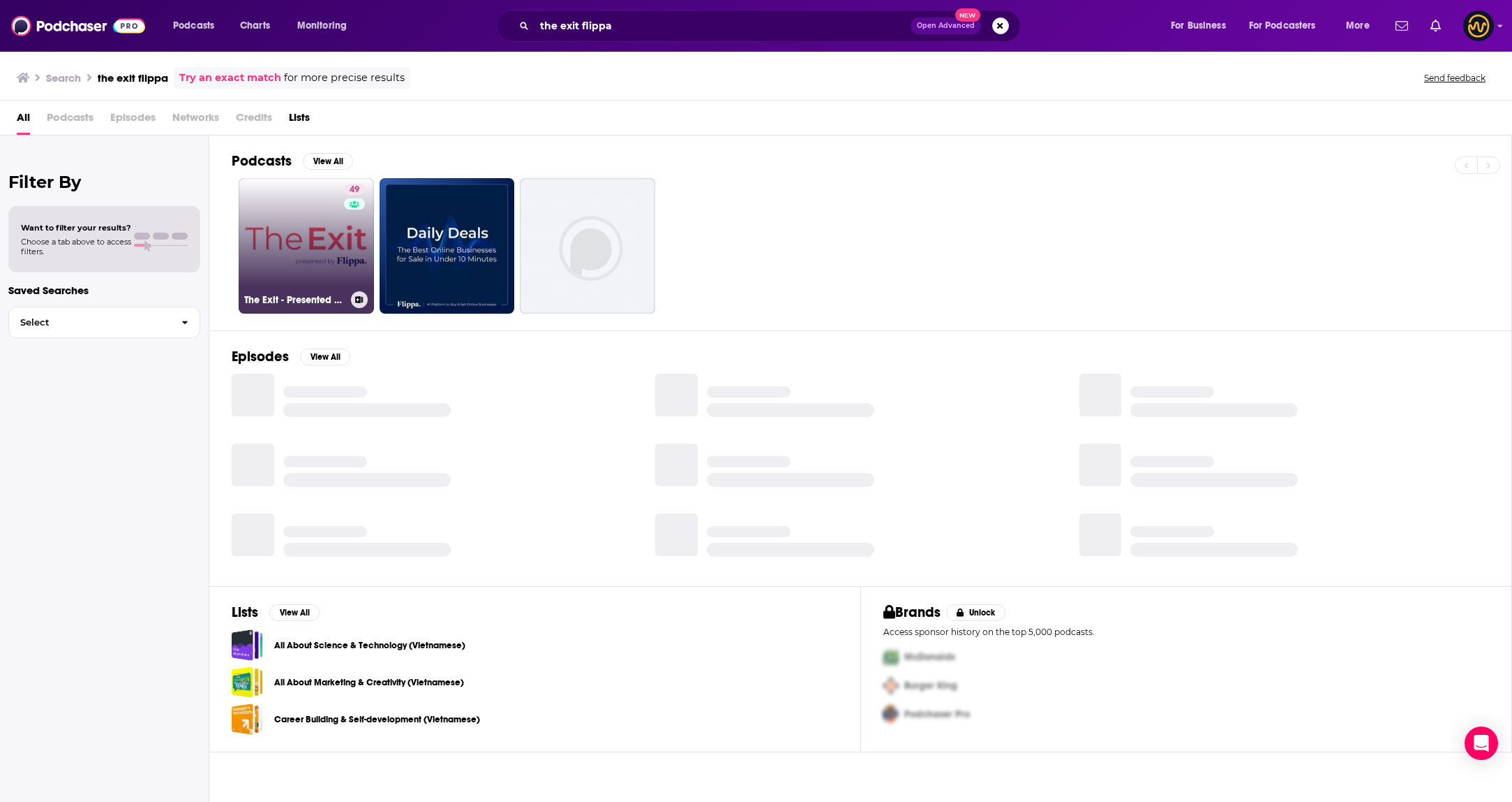
click at [335, 233] on link "49 The Exit - Presented By Flippa" at bounding box center [306, 245] width 135 height 135
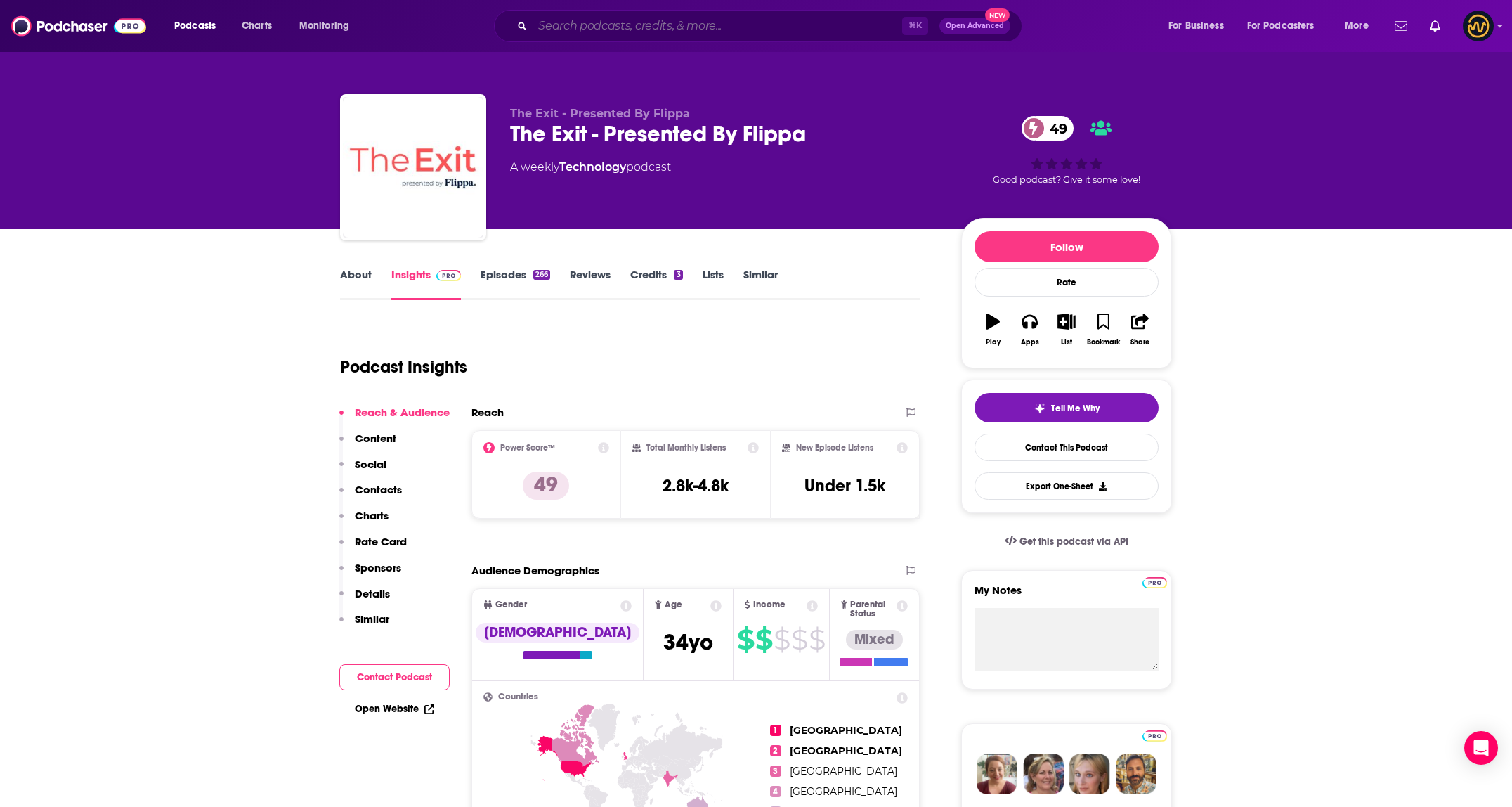
click at [669, 16] on input "Search podcasts, credits, & more..." at bounding box center [717, 26] width 370 height 23
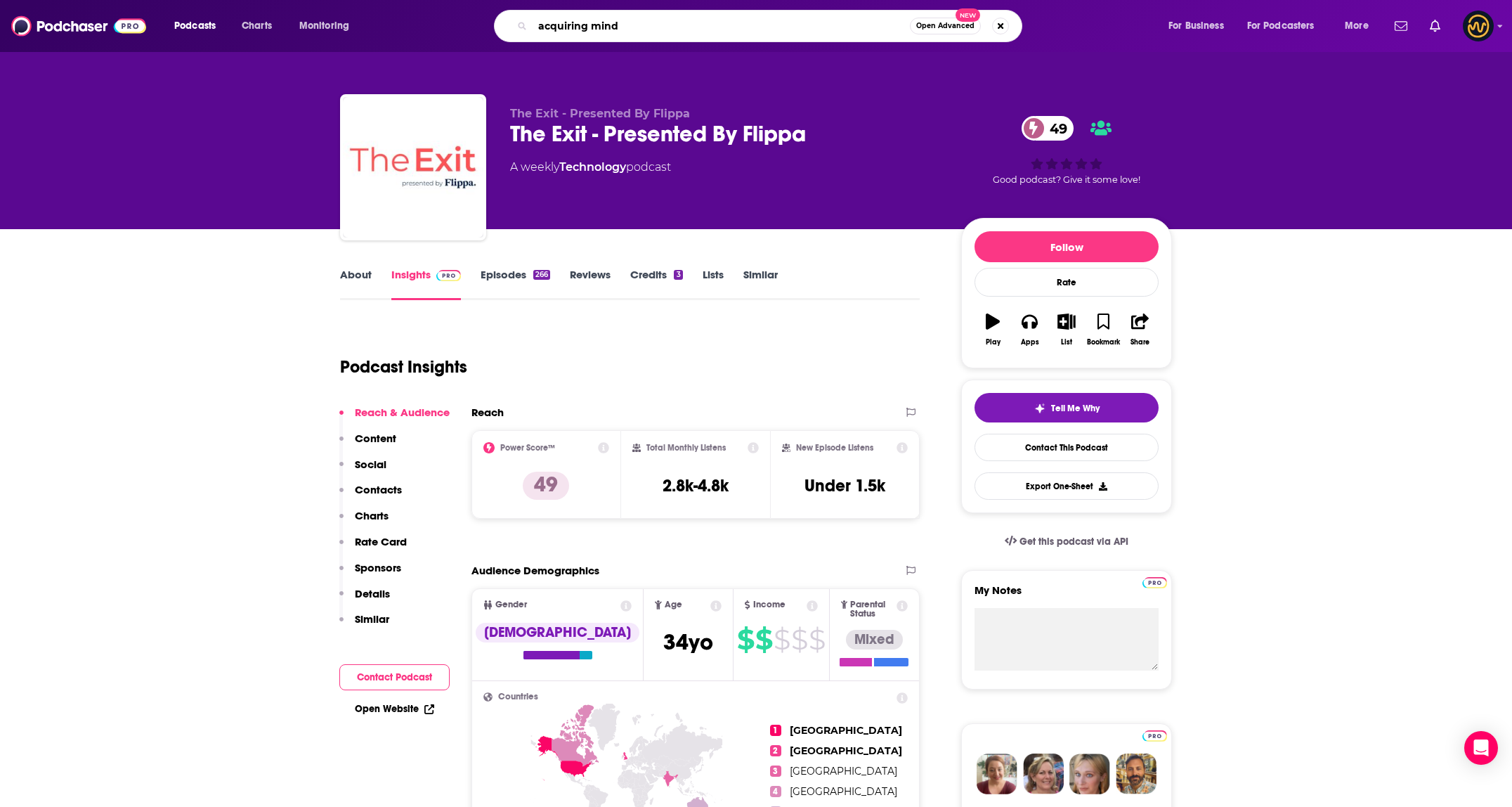
type input "acquiring minds"
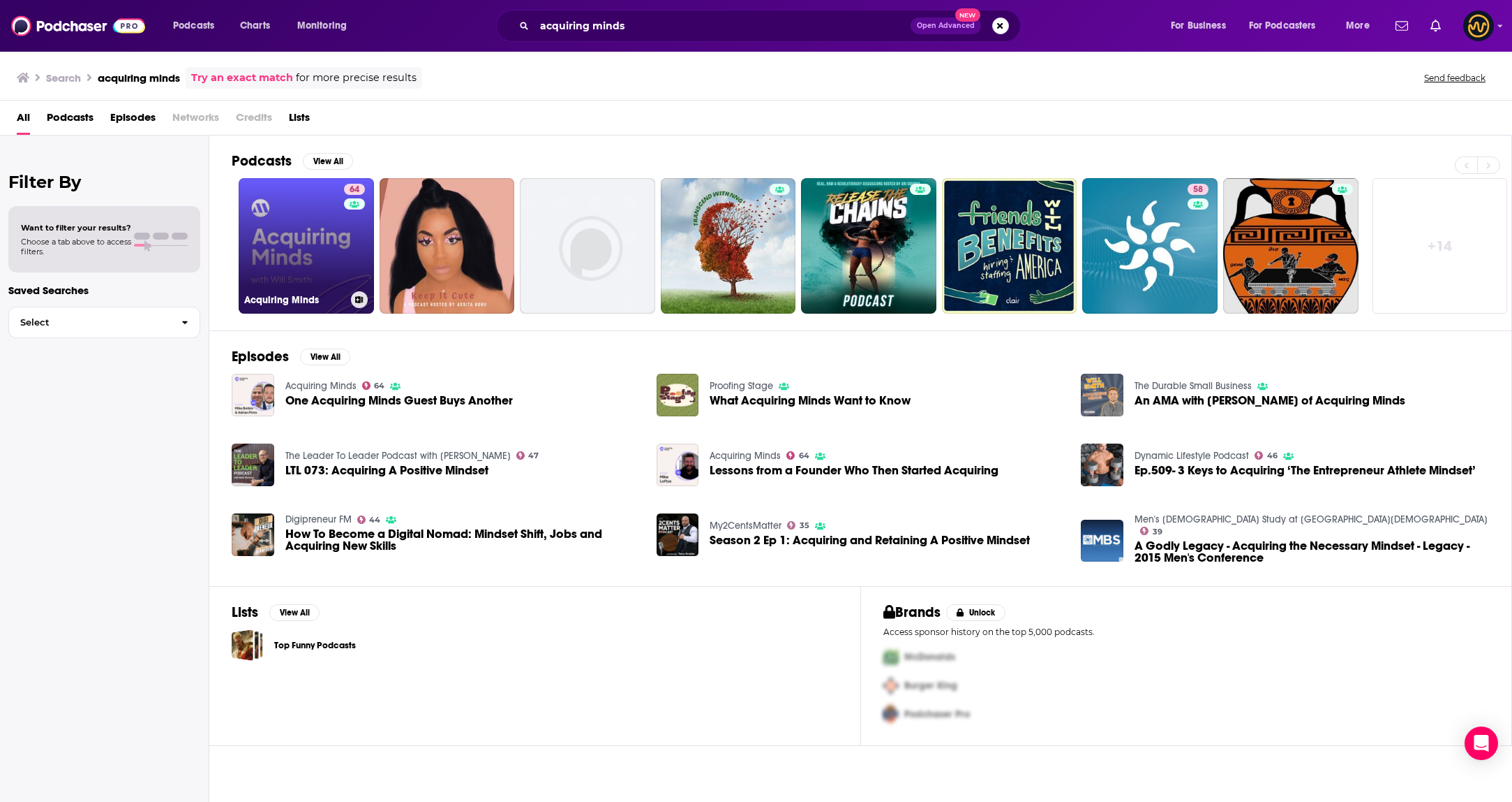
click at [285, 237] on link "64 Acquiring Minds" at bounding box center [306, 245] width 135 height 135
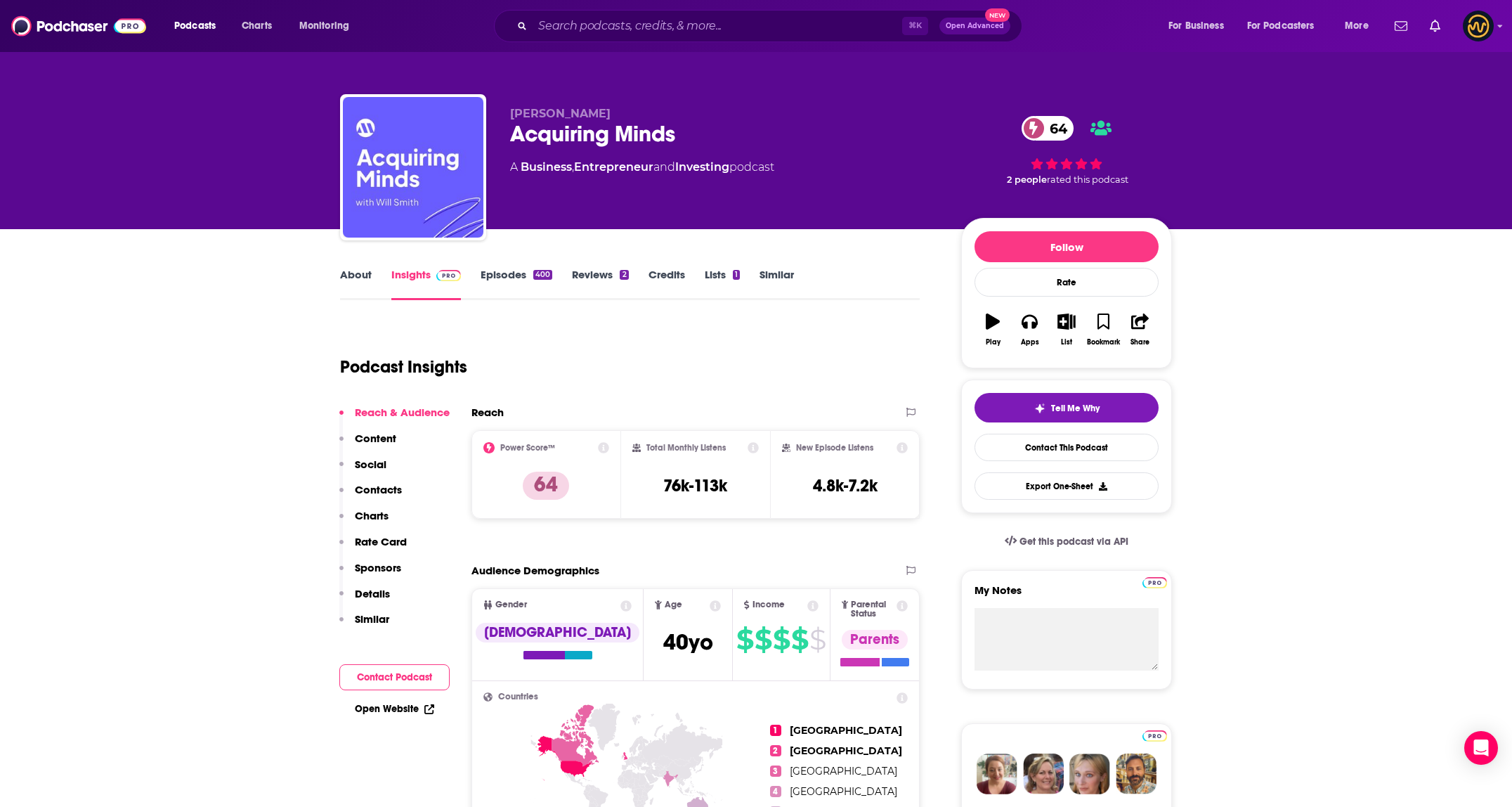
click at [378, 589] on p "Details" at bounding box center [372, 593] width 35 height 13
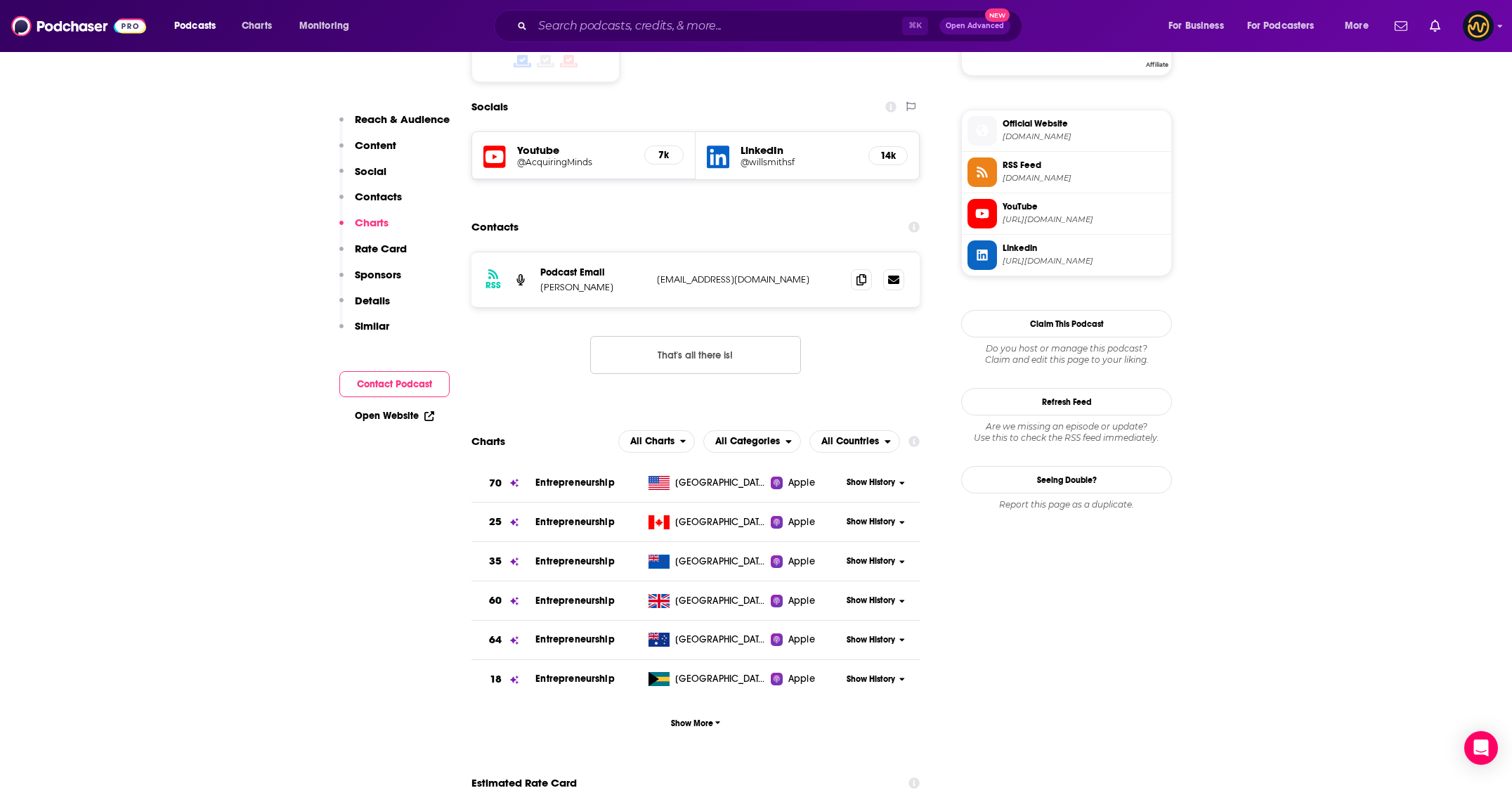
scroll to position [1208, 0]
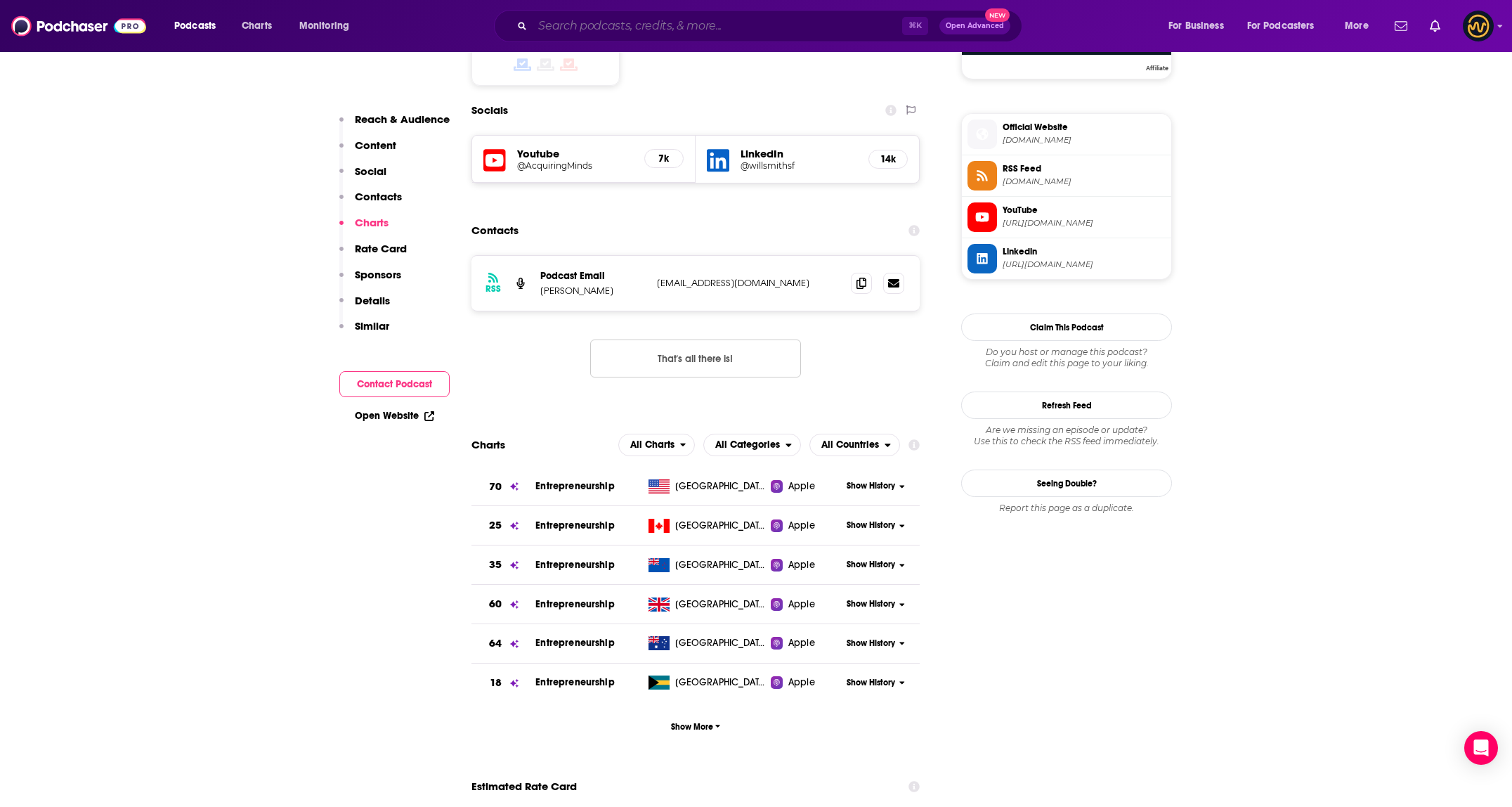
click at [657, 30] on input "Search podcasts, credits, & more..." at bounding box center [717, 26] width 370 height 23
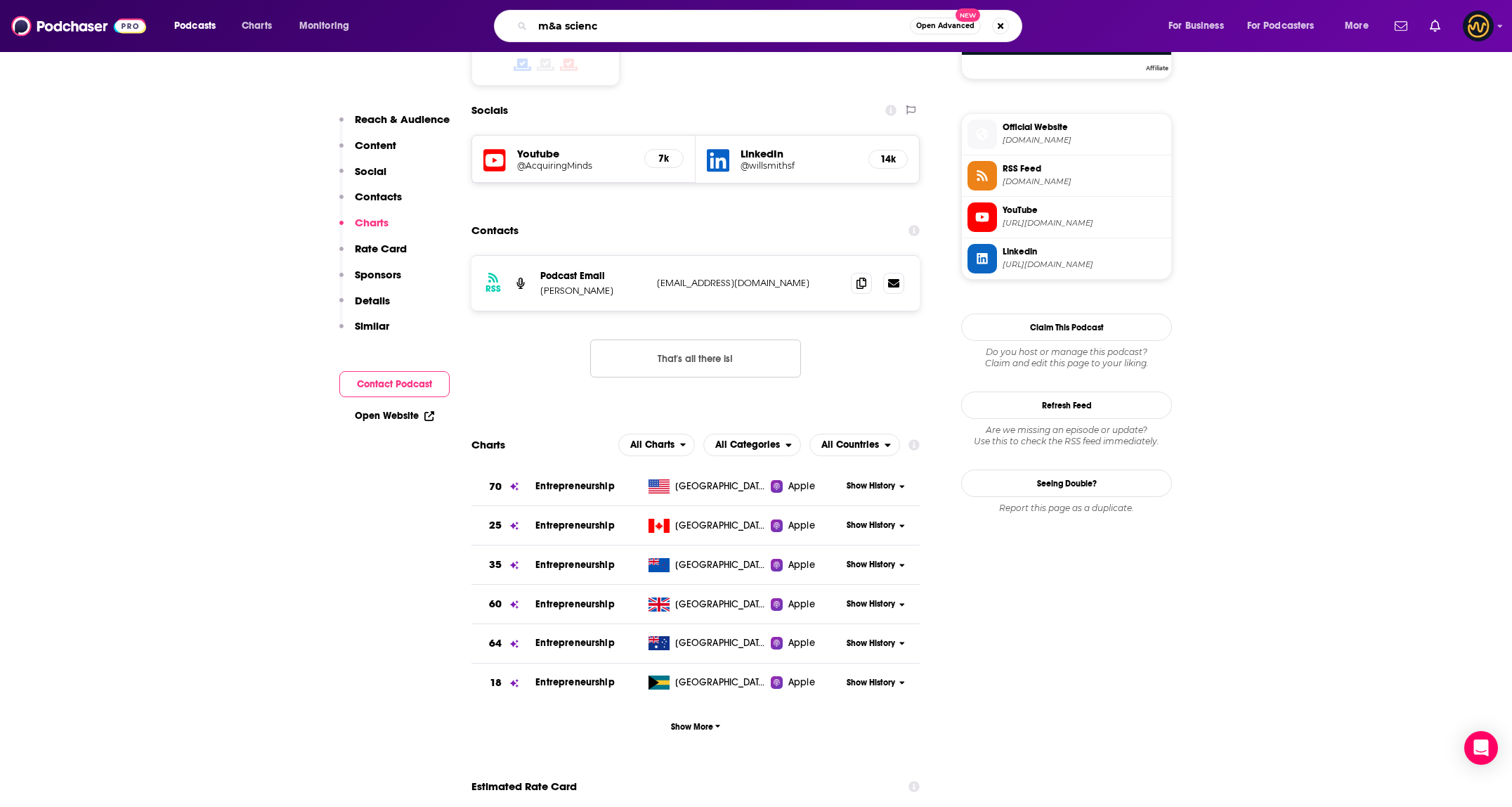
type input "m&a science"
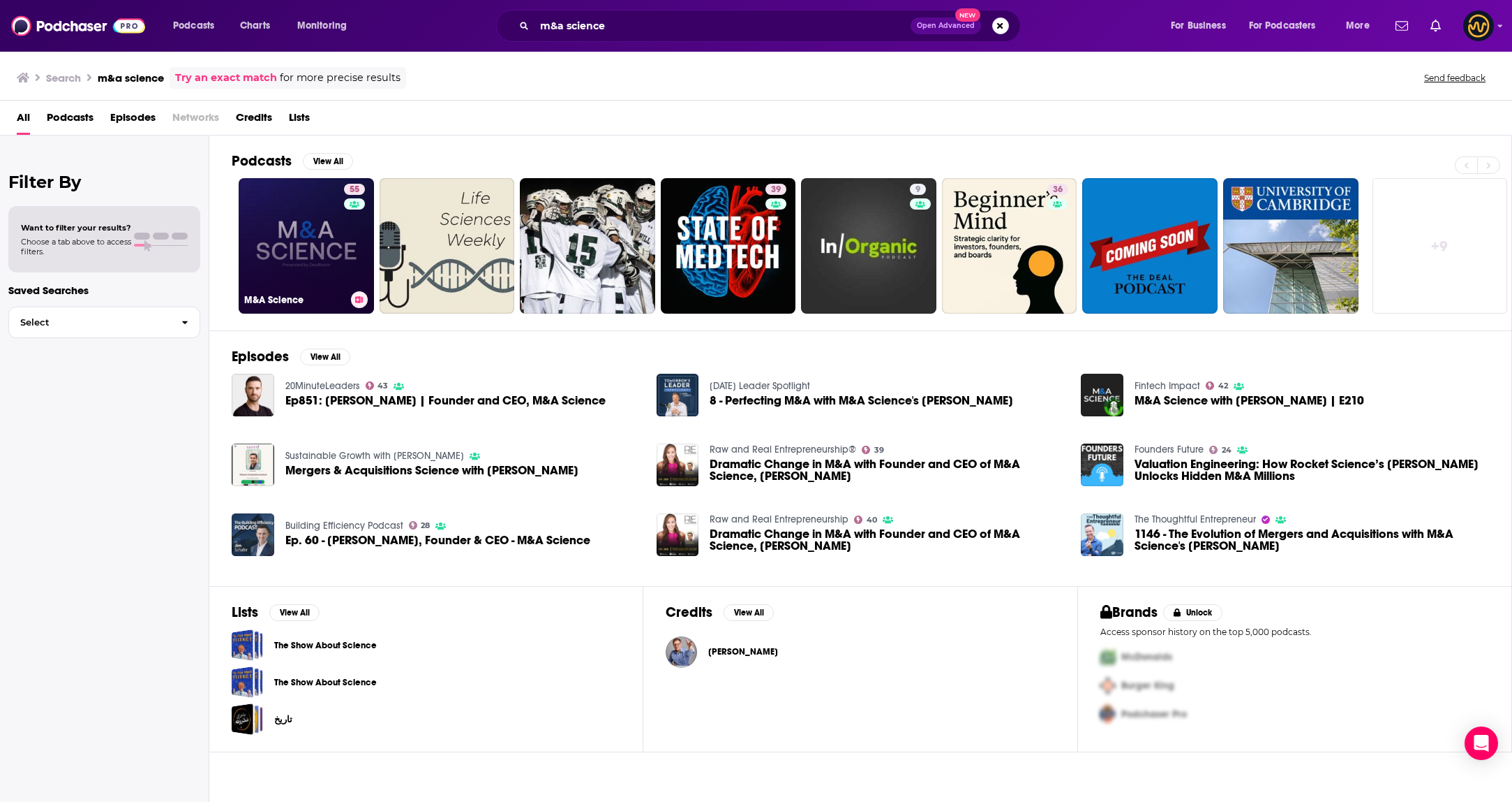
click at [305, 270] on link "55 M&A Science" at bounding box center [306, 245] width 135 height 135
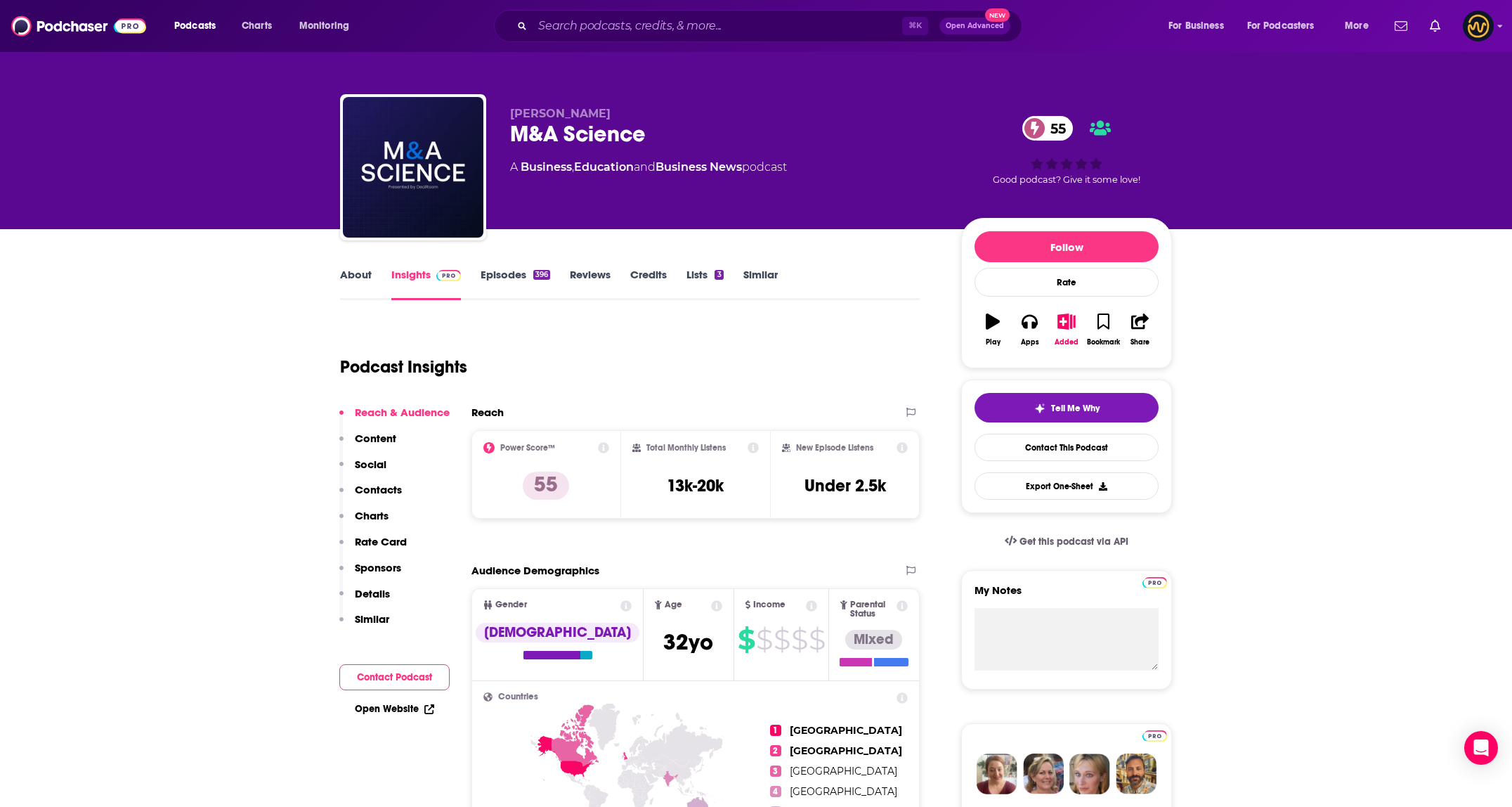
click at [360, 589] on p "Details" at bounding box center [372, 593] width 35 height 13
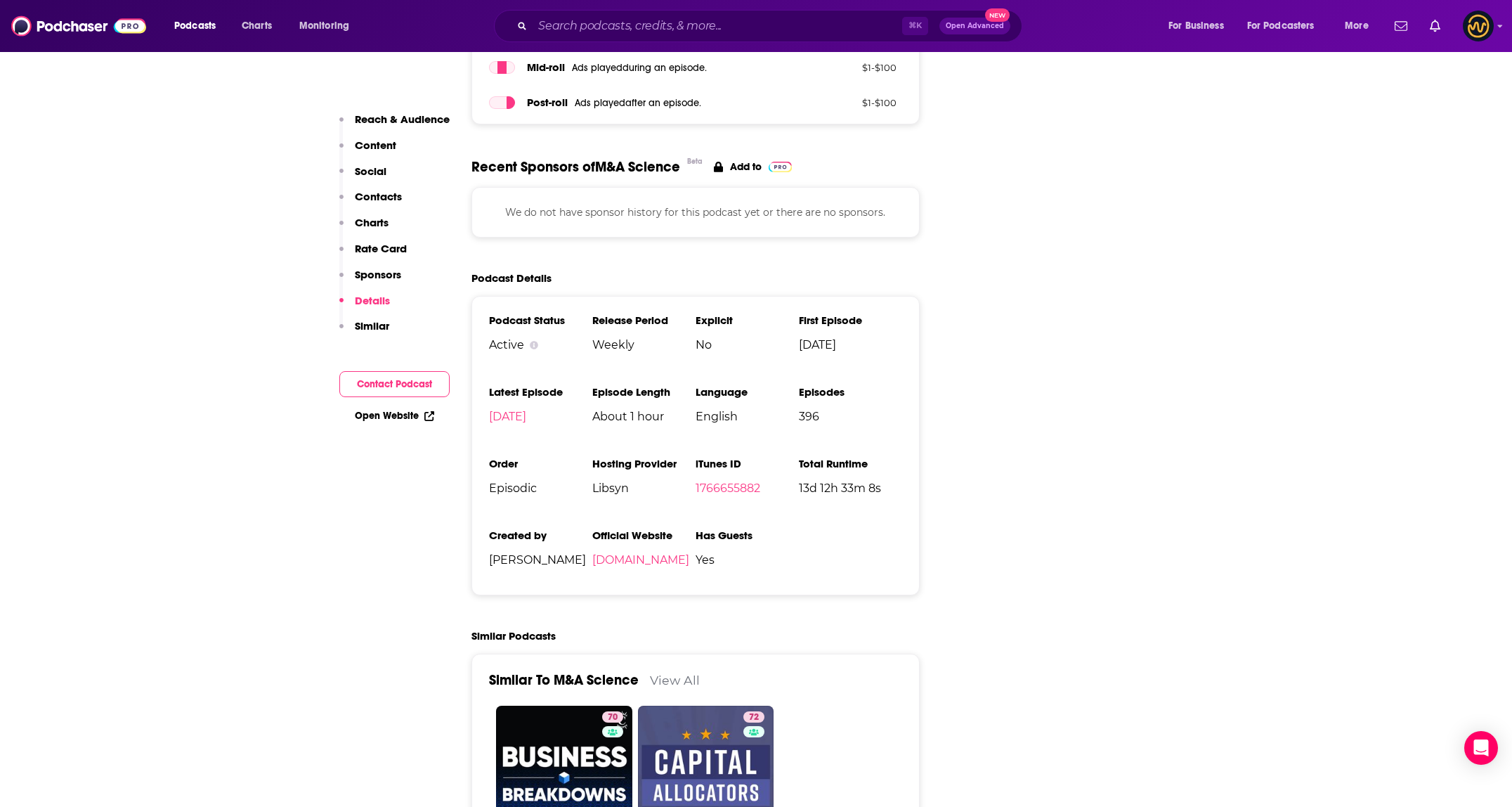
scroll to position [1909, 0]
